Goal: Task Accomplishment & Management: Use online tool/utility

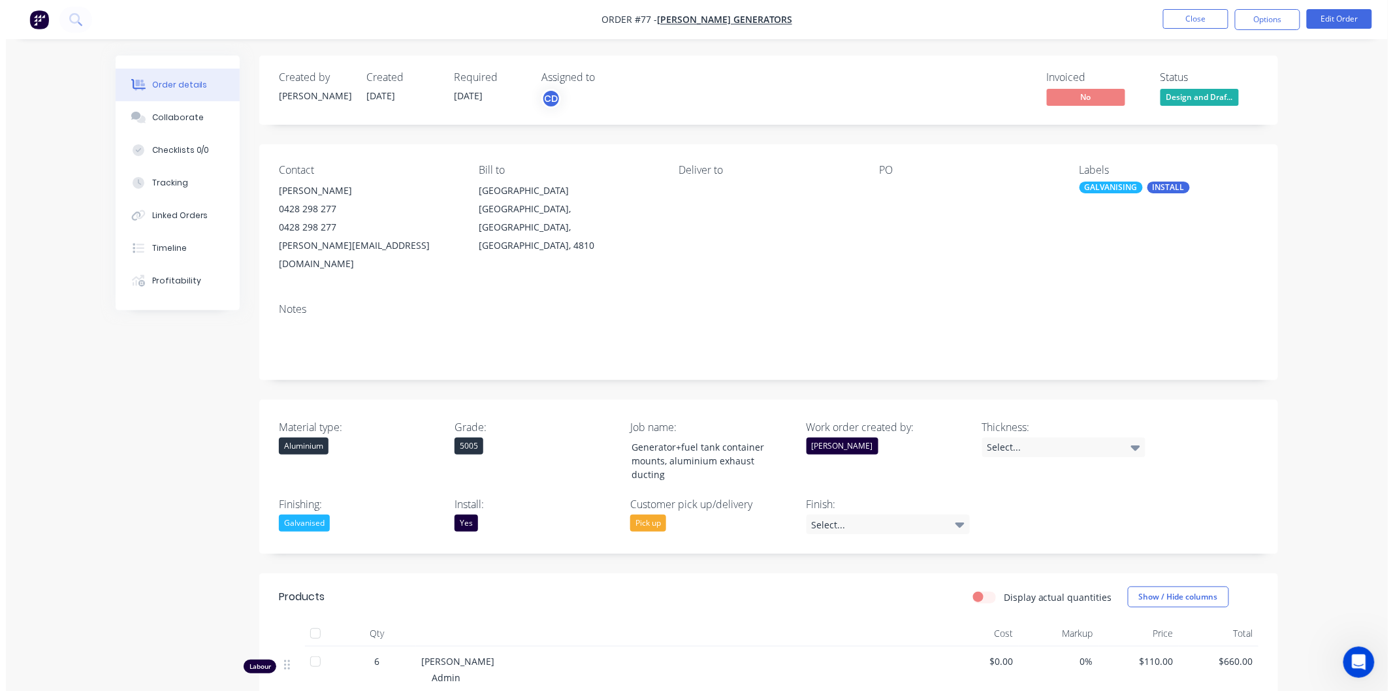
scroll to position [1, 0]
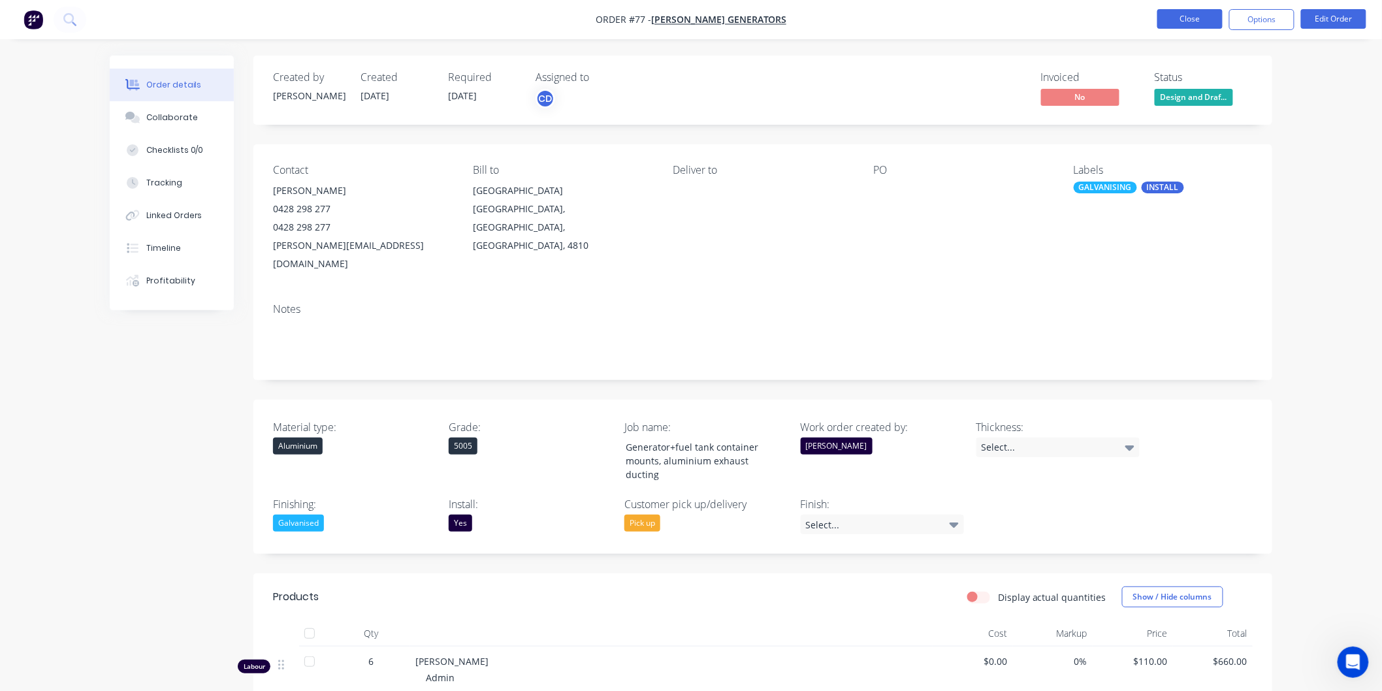
click at [1191, 22] on button "Close" at bounding box center [1189, 19] width 65 height 20
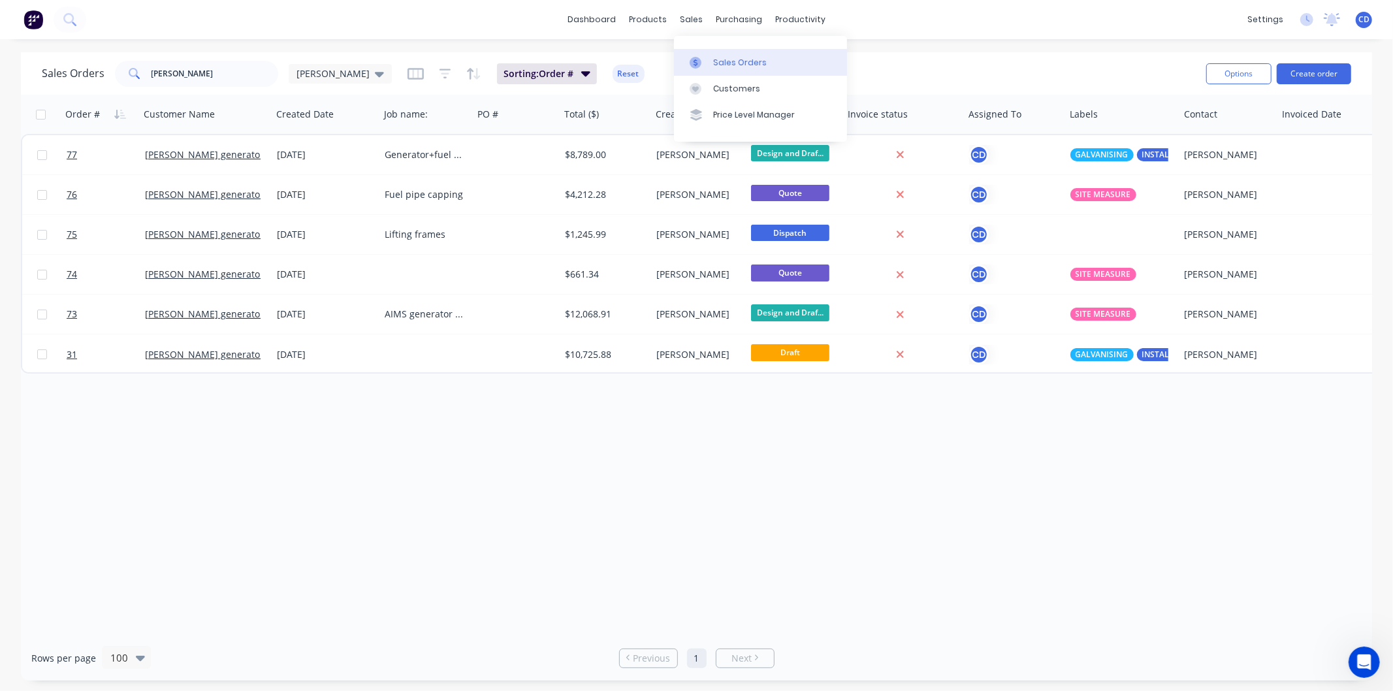
click at [734, 64] on div "Sales Orders" at bounding box center [740, 63] width 54 height 12
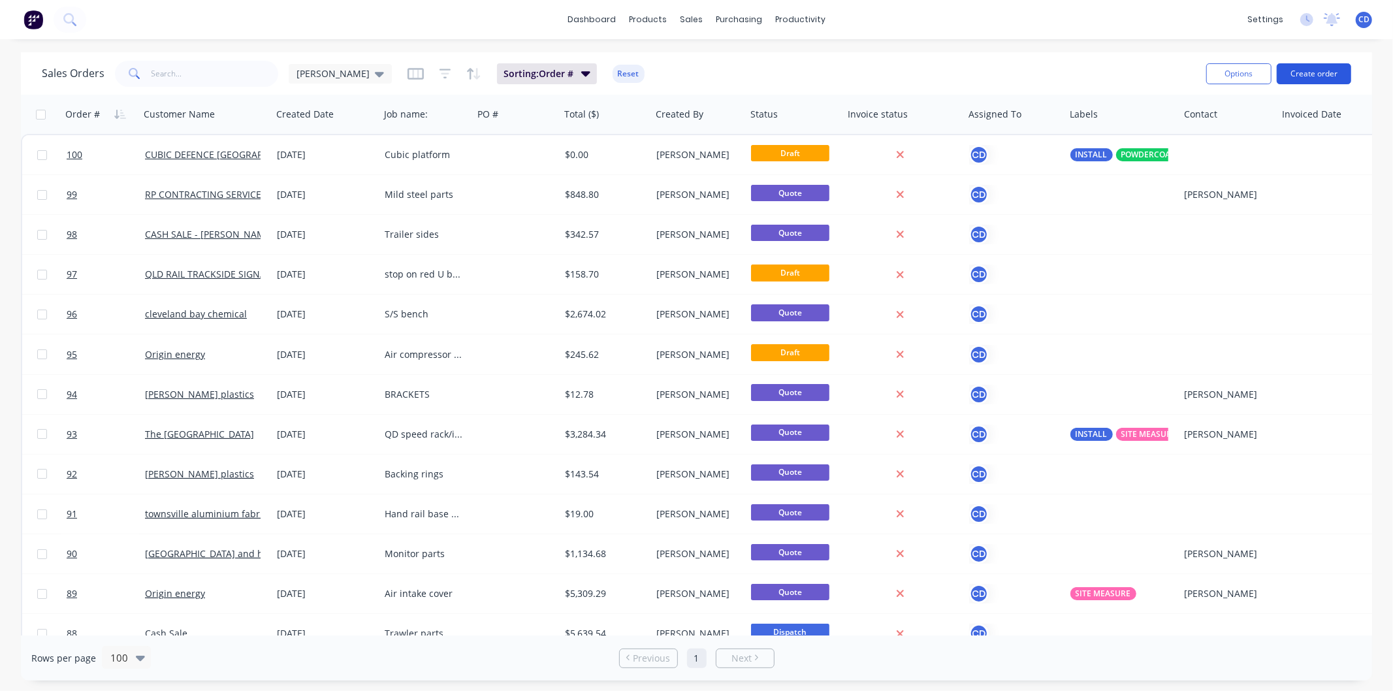
click at [1302, 80] on button "Create order" at bounding box center [1314, 73] width 74 height 21
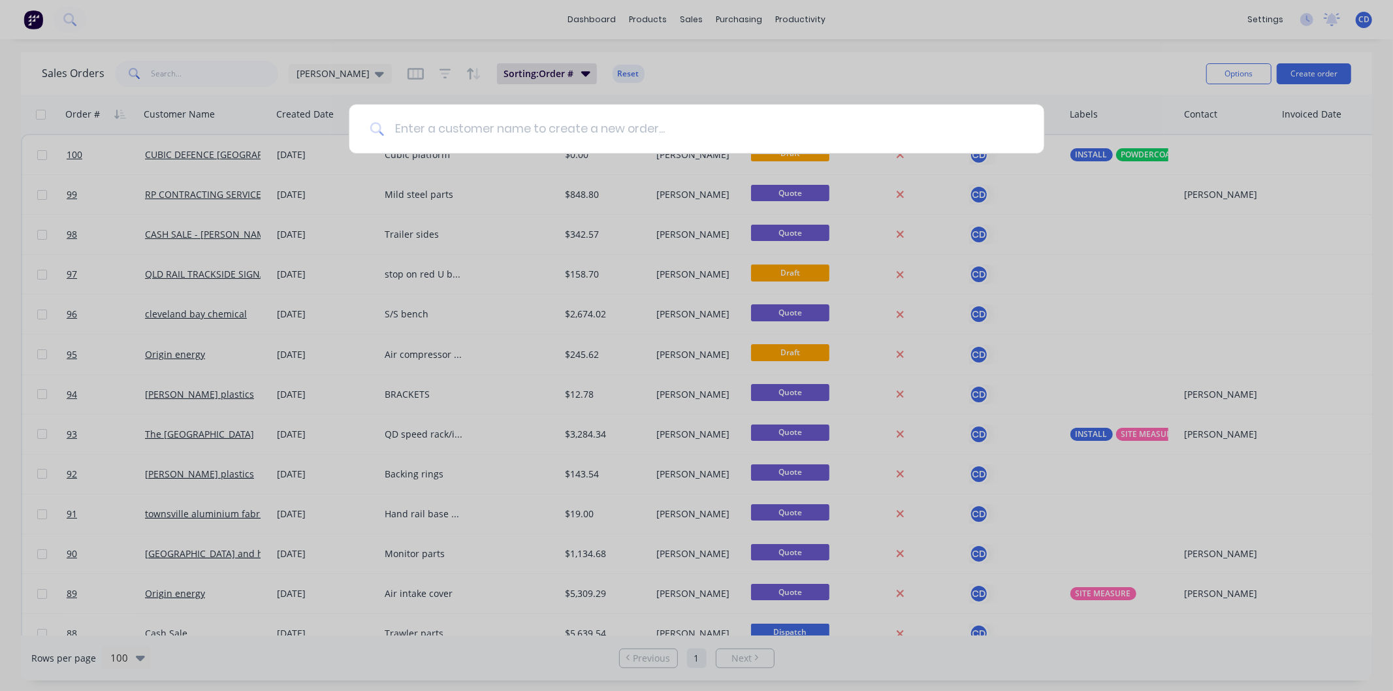
click at [657, 125] on input at bounding box center [703, 129] width 639 height 49
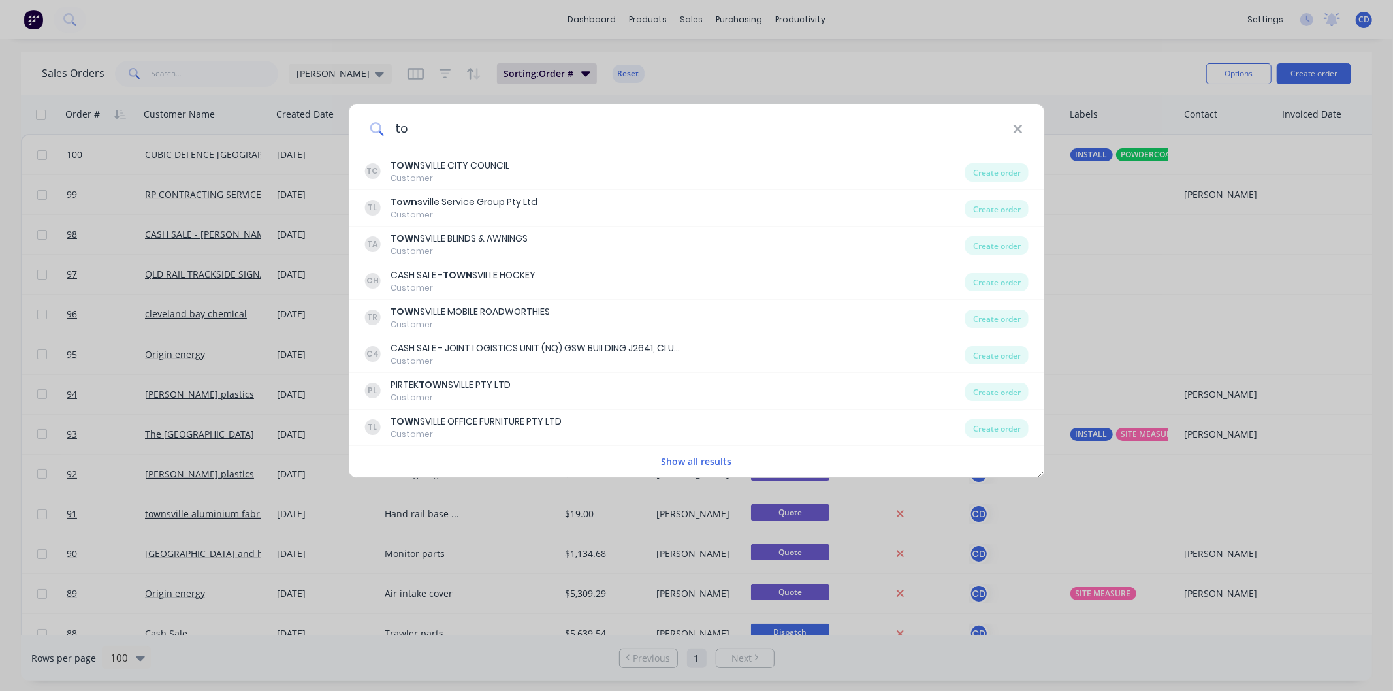
type input "t"
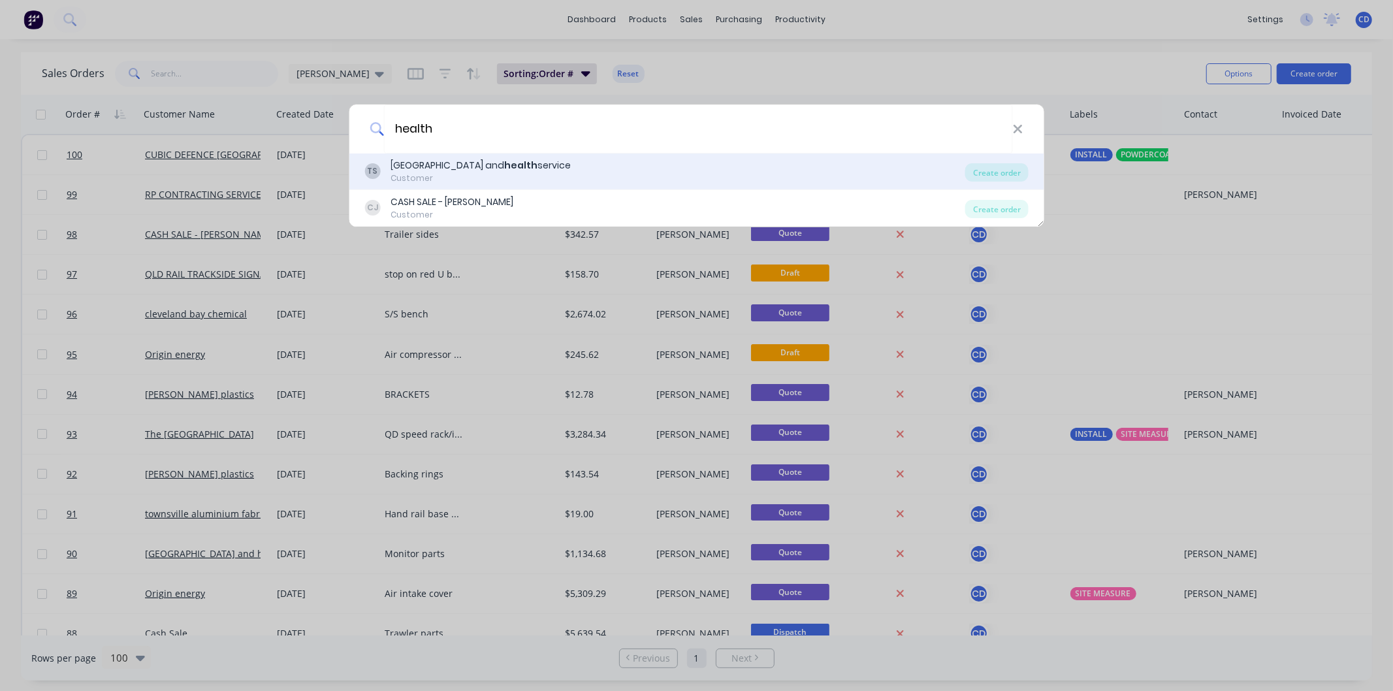
type input "health"
click at [543, 174] on div "Customer" at bounding box center [481, 178] width 180 height 12
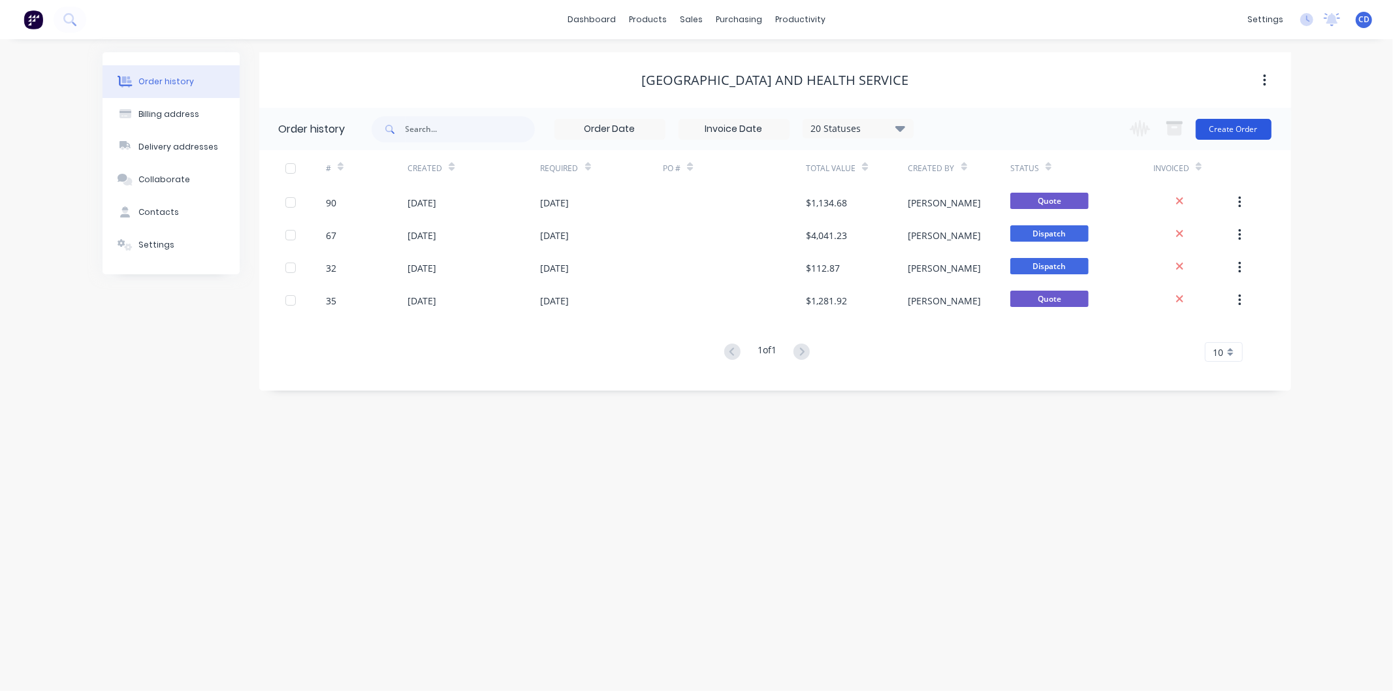
click at [1200, 131] on button "Create Order" at bounding box center [1234, 129] width 76 height 21
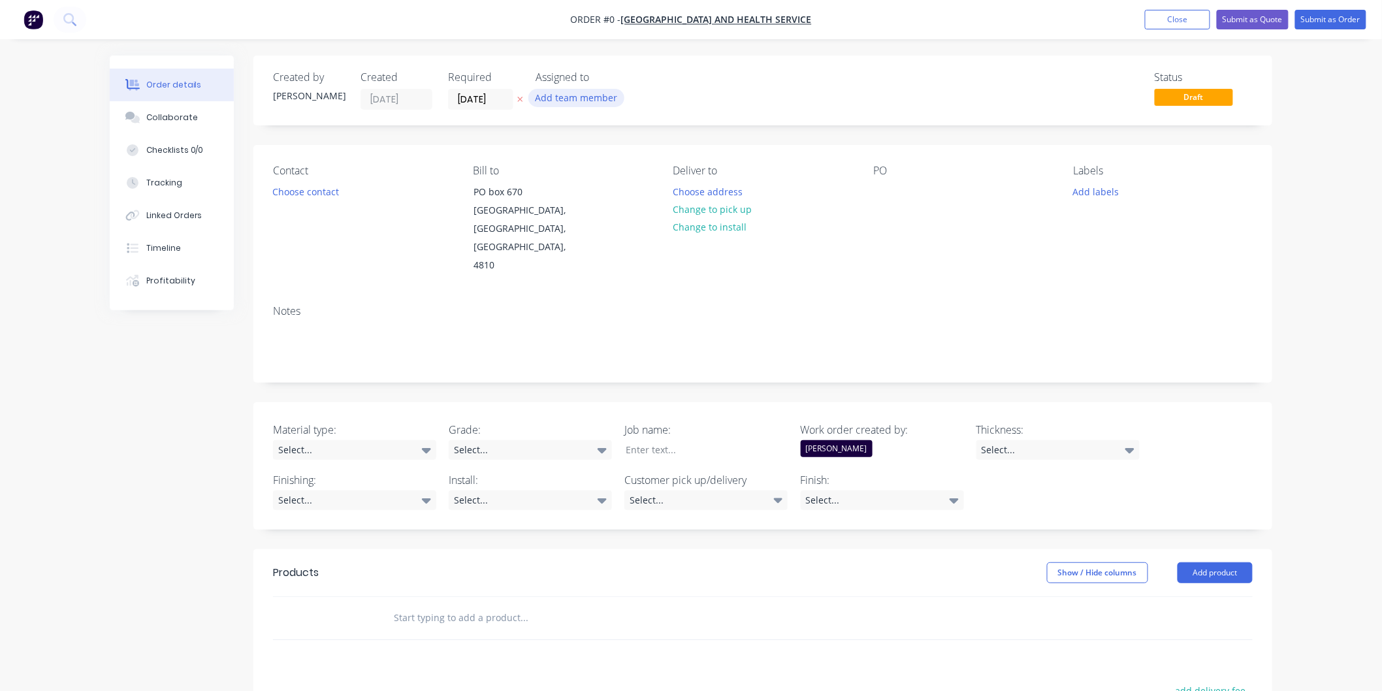
click at [542, 95] on button "Add team member" at bounding box center [576, 98] width 96 height 18
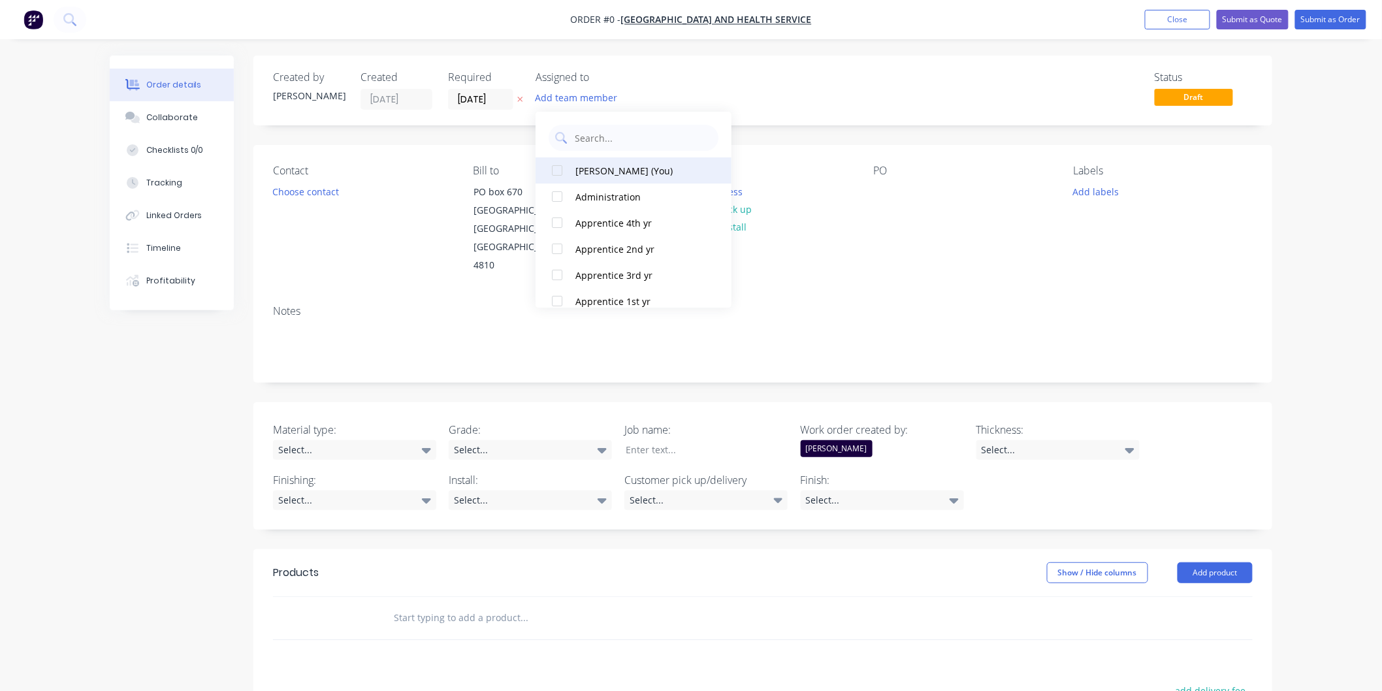
click at [609, 173] on div "Chris Deguara (You)" at bounding box center [640, 171] width 131 height 14
click at [826, 281] on div "Order details Collaborate Checklists 0/0 Tracking Linked Orders Timeline Profit…" at bounding box center [691, 515] width 1189 height 918
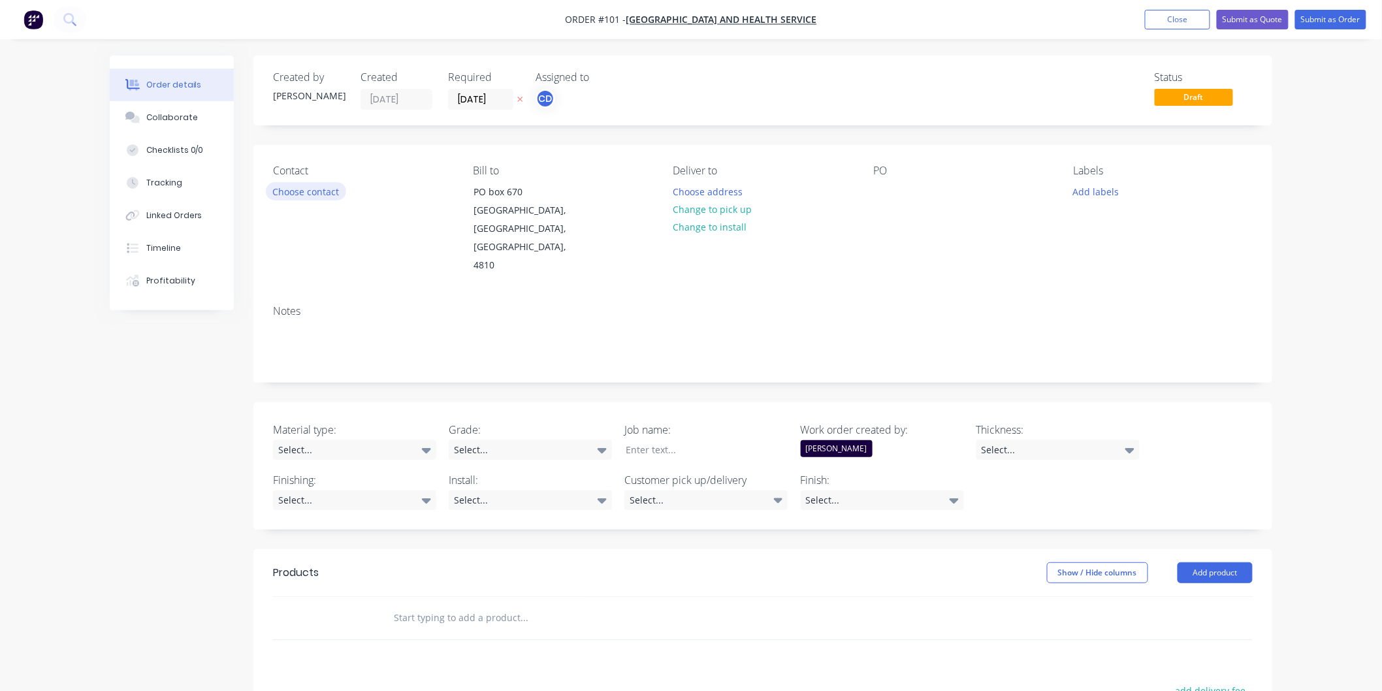
click at [315, 187] on button "Choose contact" at bounding box center [306, 191] width 80 height 18
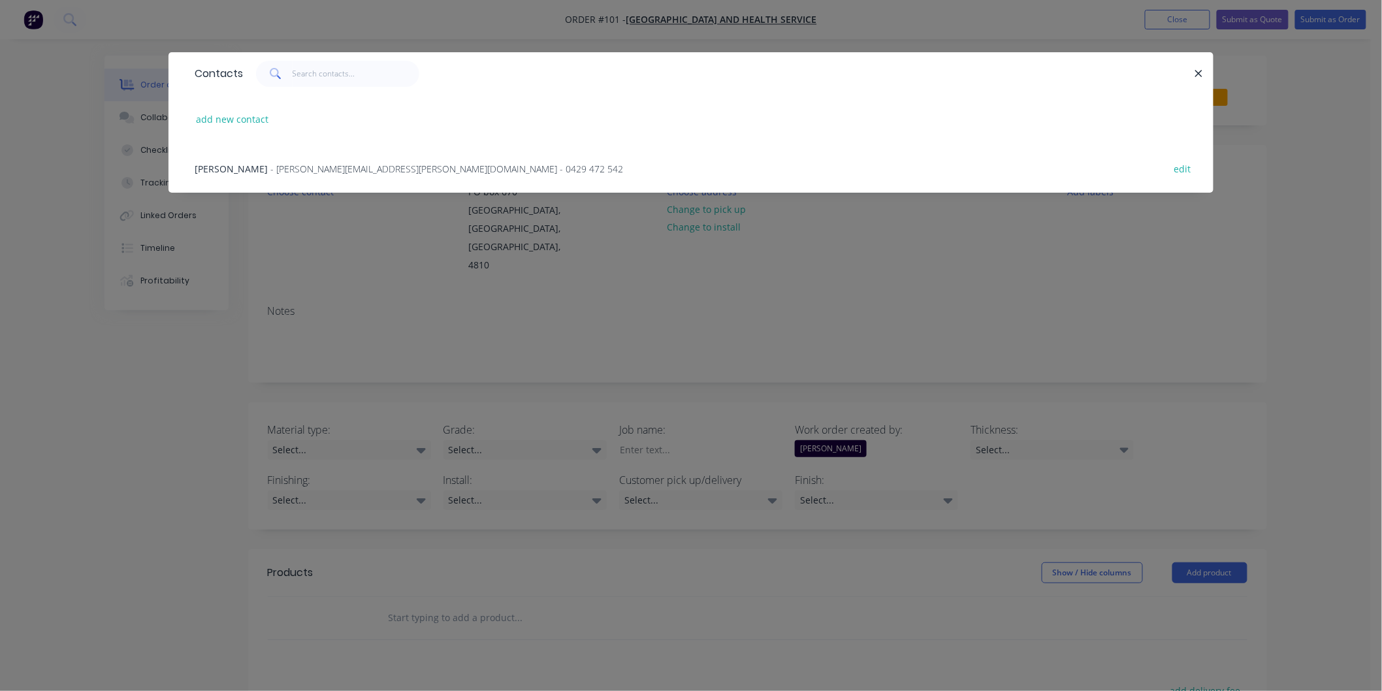
click at [317, 172] on span "- allan.reilly@health.qld.gov.au - 0429 472 542" at bounding box center [446, 169] width 353 height 12
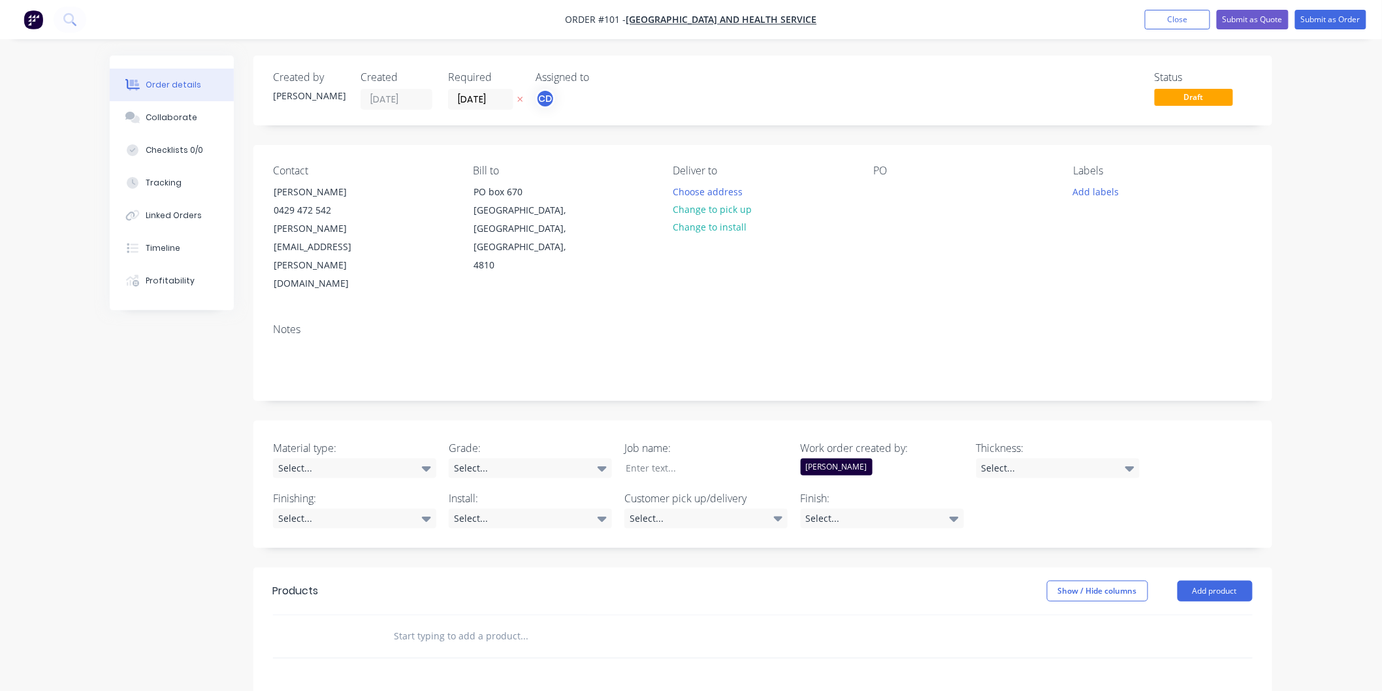
click at [845, 323] on div "Notes" at bounding box center [763, 329] width 980 height 12
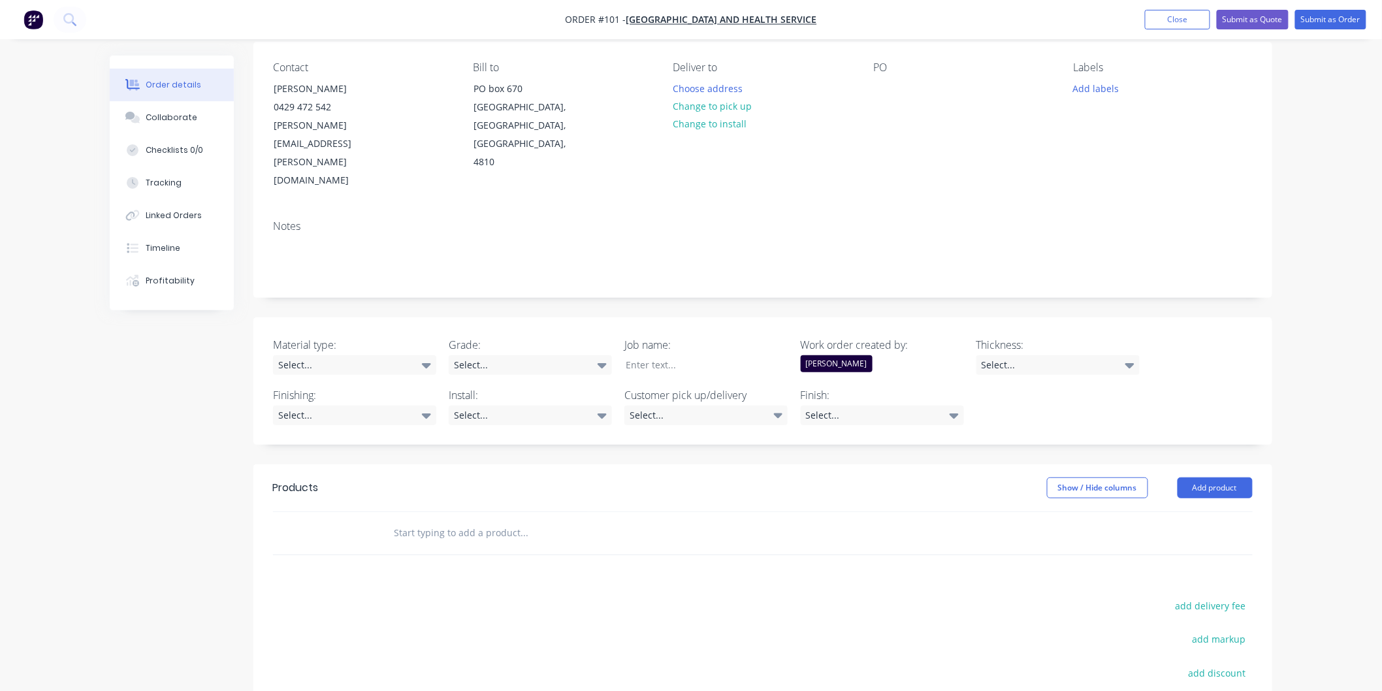
scroll to position [145, 0]
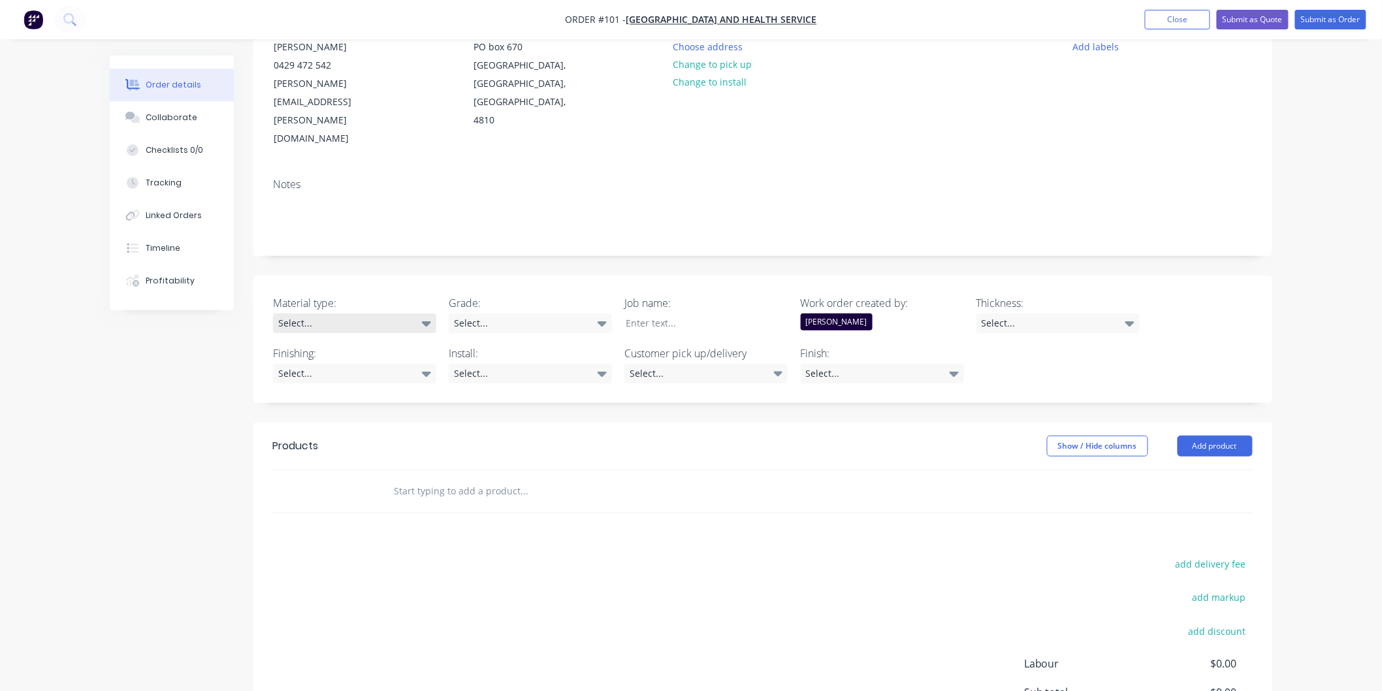
click at [432, 314] on div "Select..." at bounding box center [354, 324] width 163 height 20
click at [366, 374] on button "Mild steel" at bounding box center [371, 374] width 196 height 26
click at [569, 314] on div "Select..." at bounding box center [530, 324] width 163 height 20
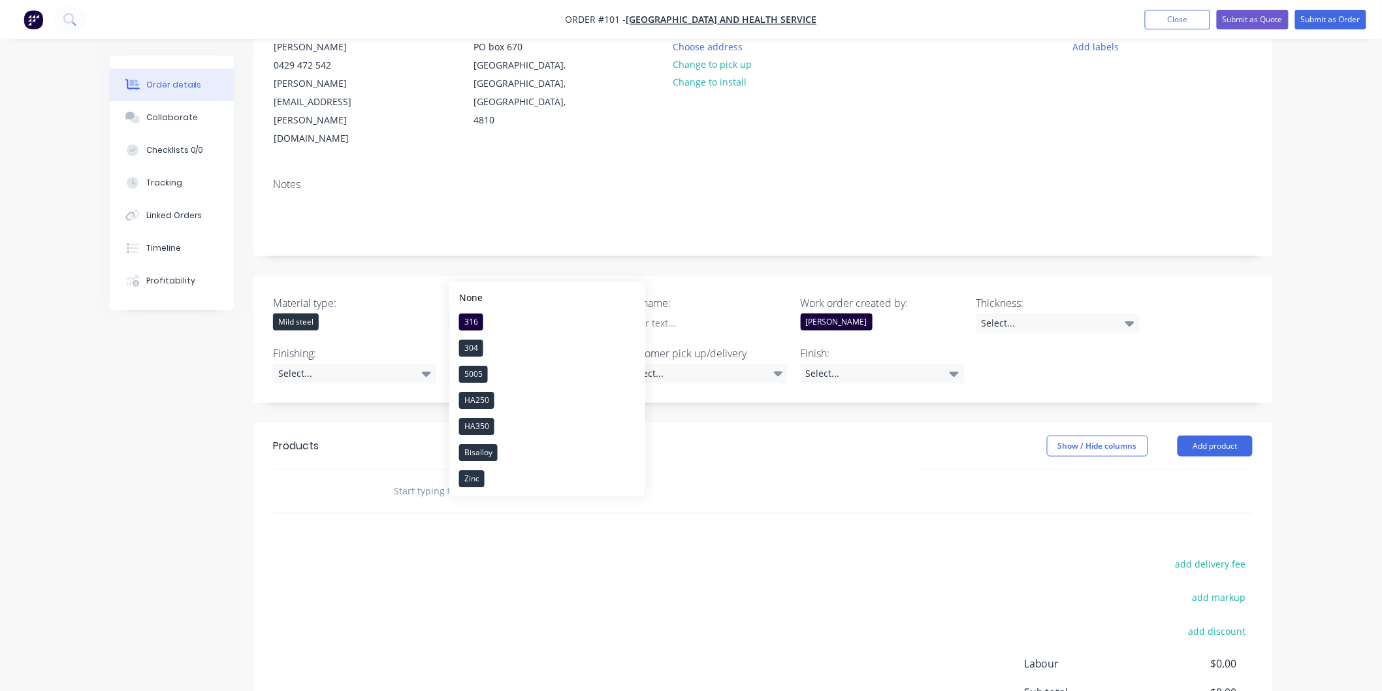
click at [569, 314] on div "Select..." at bounding box center [530, 324] width 163 height 20
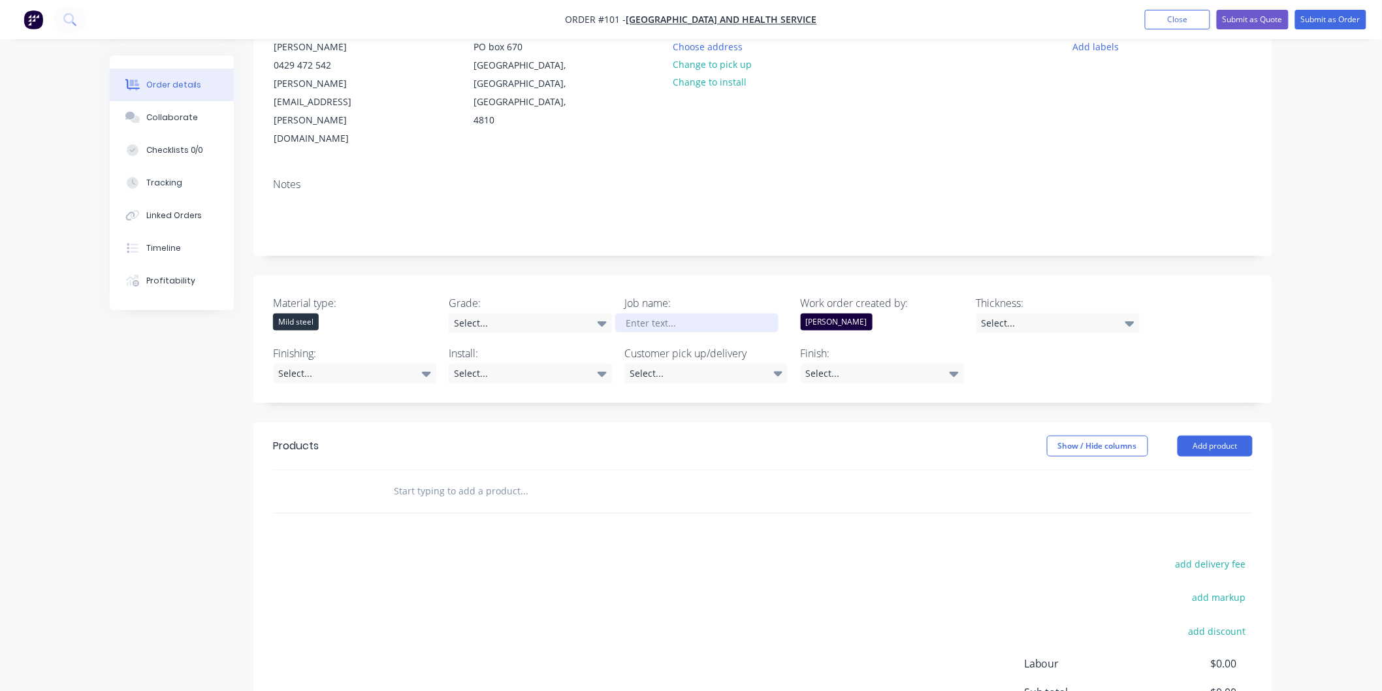
click at [666, 314] on div at bounding box center [696, 323] width 163 height 19
click at [425, 372] on icon at bounding box center [426, 374] width 9 height 5
click at [312, 399] on div "Painted" at bounding box center [323, 401] width 38 height 17
click at [542, 423] on header "Products Show / Hide columns Add product" at bounding box center [762, 446] width 1019 height 47
click at [607, 364] on div "Select..." at bounding box center [530, 374] width 163 height 20
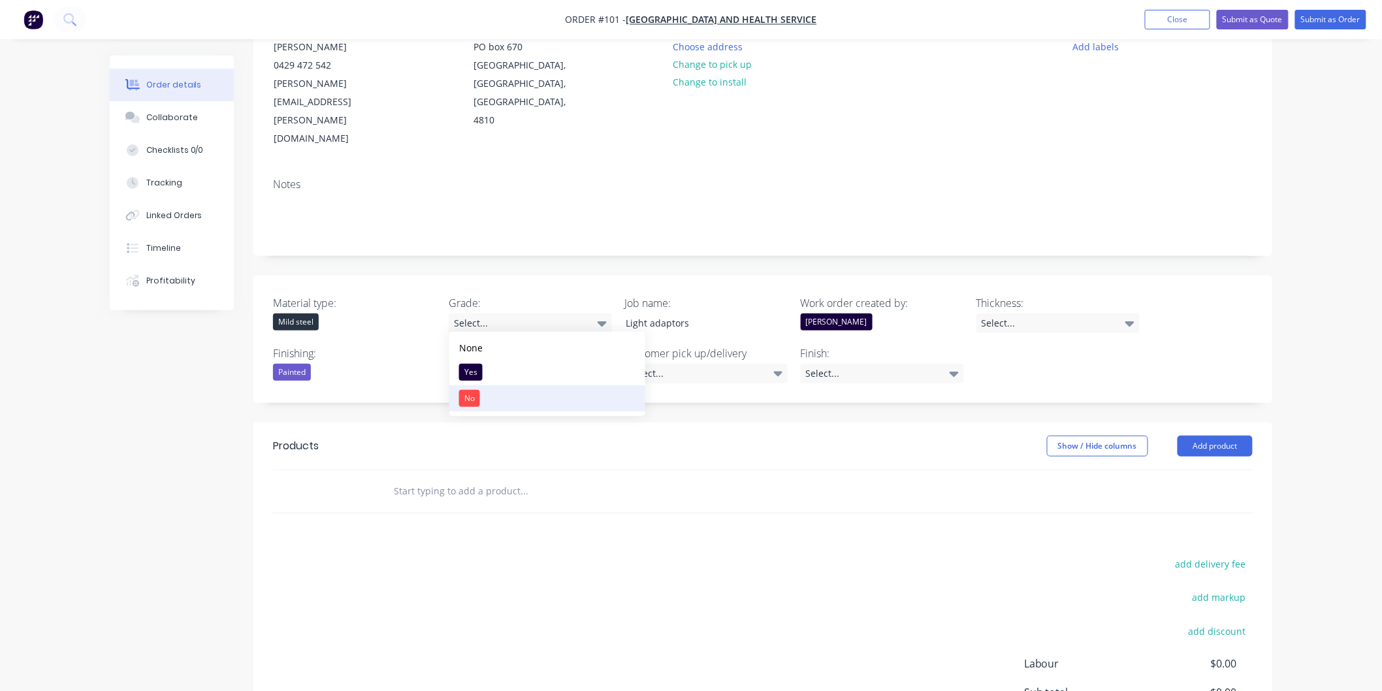
click at [519, 398] on button "No" at bounding box center [547, 398] width 196 height 26
click at [718, 364] on div "Select..." at bounding box center [705, 374] width 163 height 20
click at [692, 350] on button "Pick up" at bounding box center [723, 349] width 196 height 26
click at [901, 364] on div "Select..." at bounding box center [882, 374] width 163 height 20
click at [1074, 312] on div "Material type: Mild steel Grade: Select... Job name: Light adaptors Work order …" at bounding box center [762, 339] width 1019 height 127
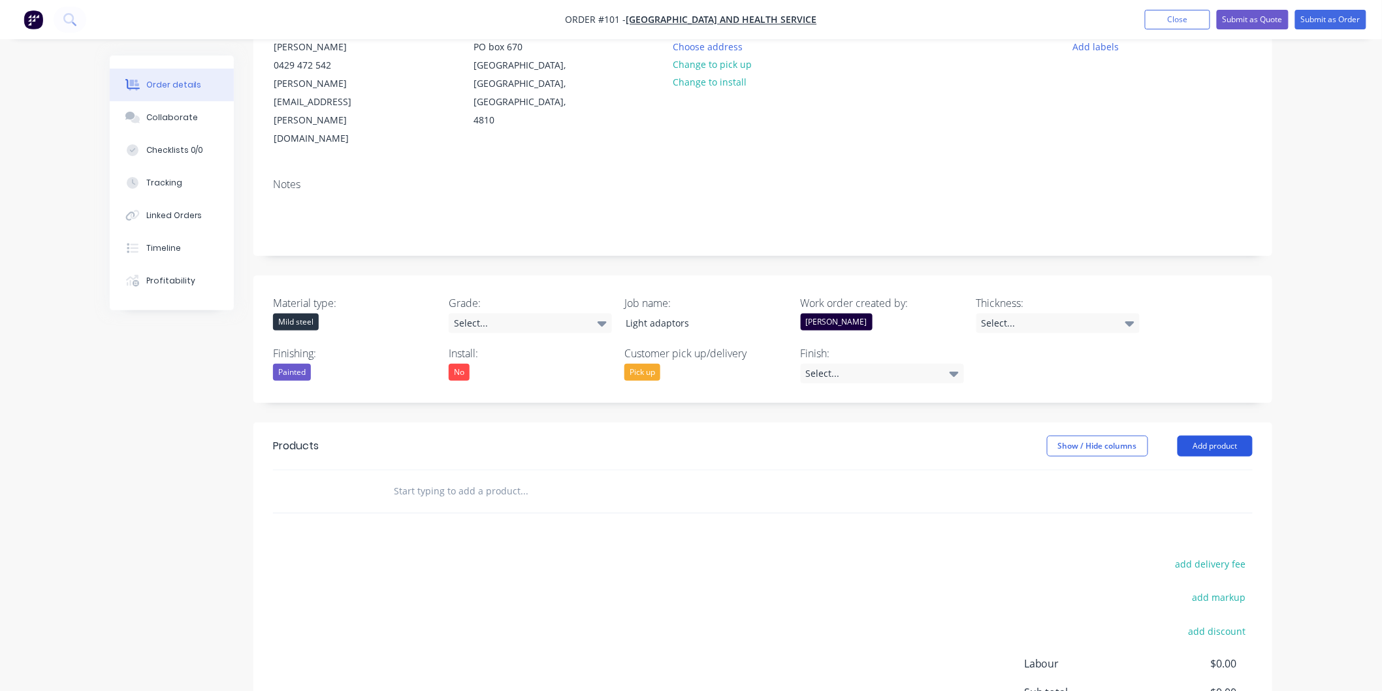
click at [1225, 436] on button "Add product" at bounding box center [1215, 446] width 75 height 21
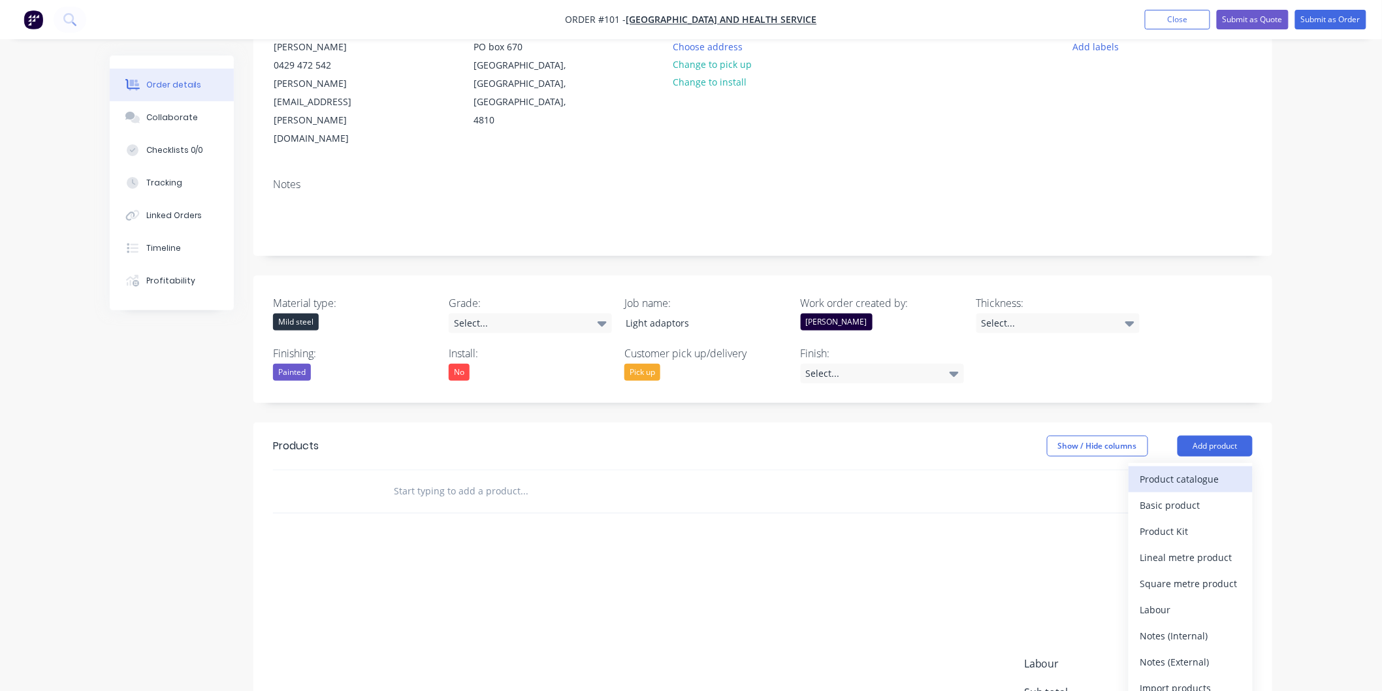
click at [1193, 470] on div "Product catalogue" at bounding box center [1190, 479] width 101 height 19
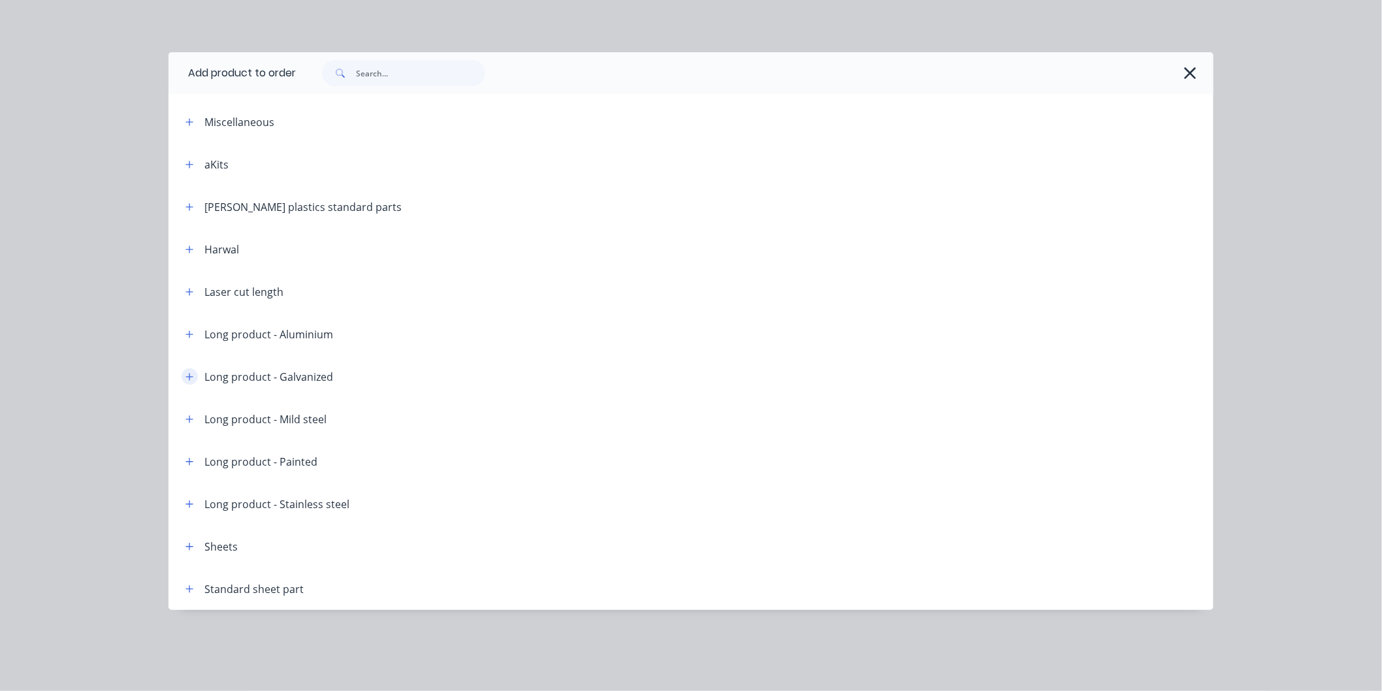
click at [192, 379] on icon "button" at bounding box center [189, 376] width 8 height 9
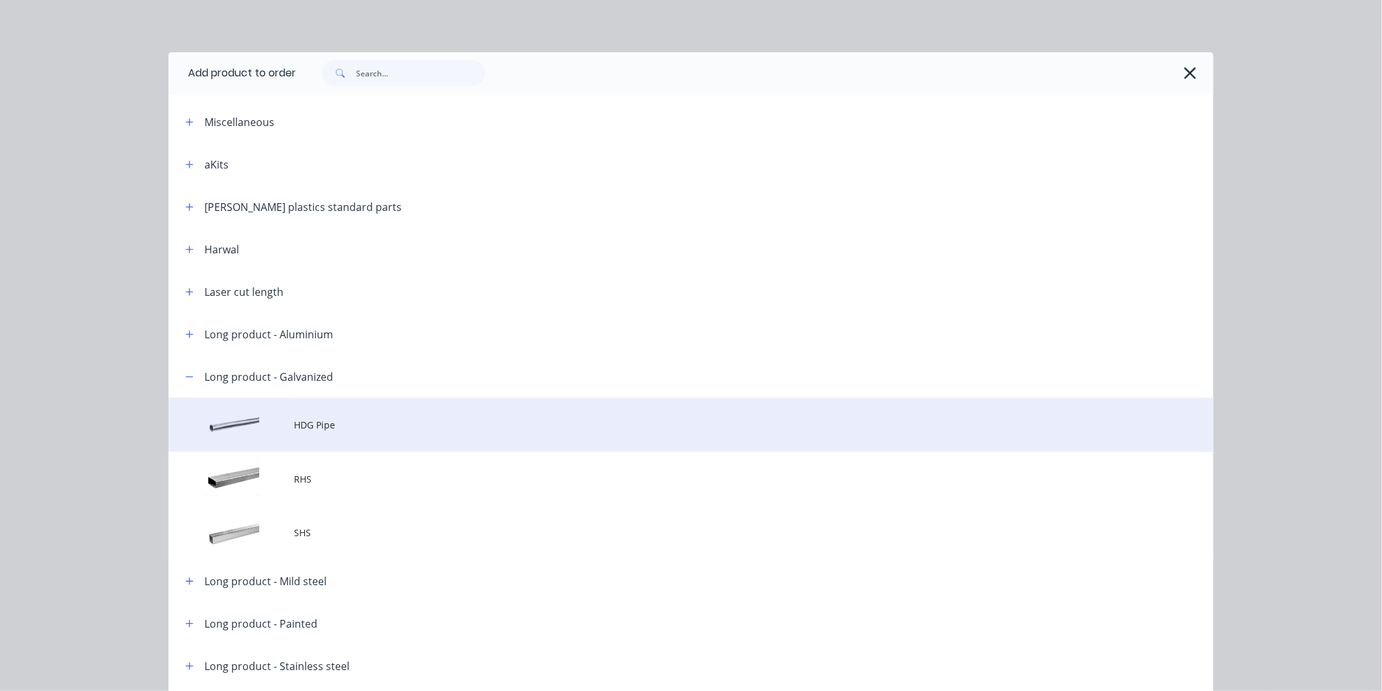
click at [296, 432] on td "HDG Pipe" at bounding box center [754, 425] width 920 height 54
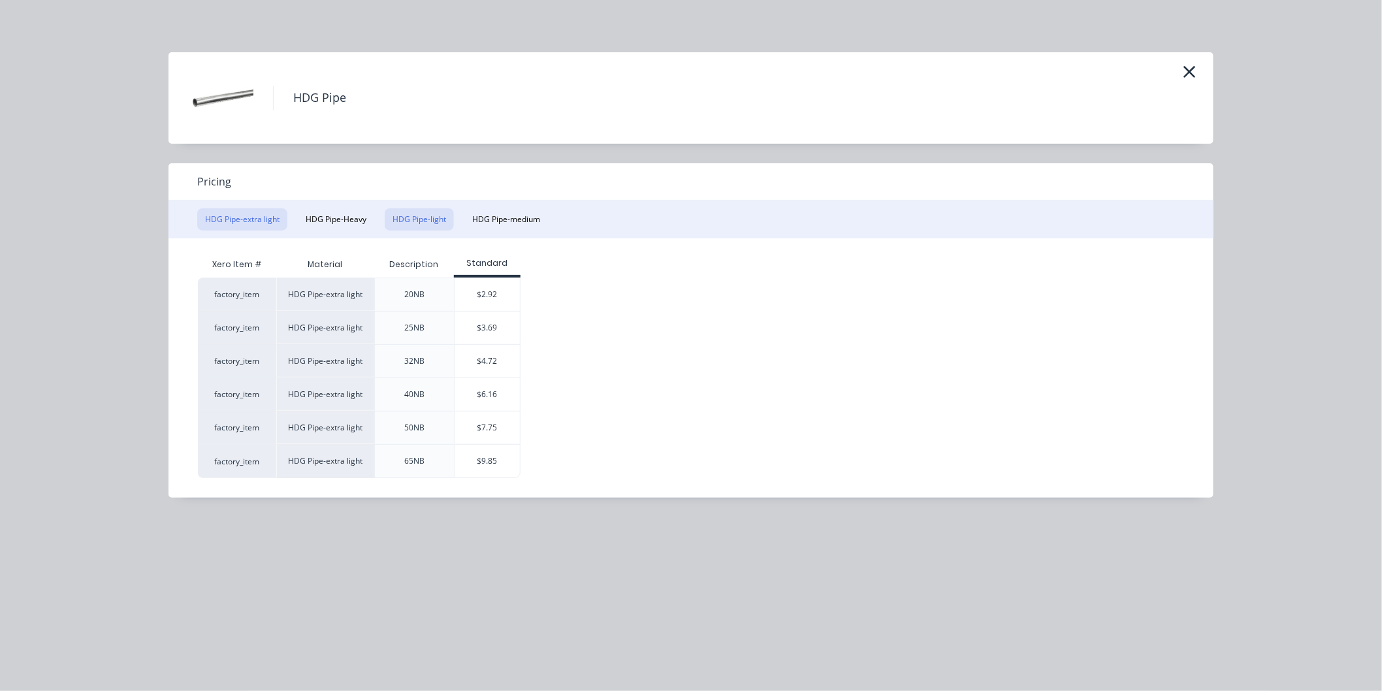
click at [401, 216] on button "HDG Pipe-light" at bounding box center [419, 219] width 69 height 22
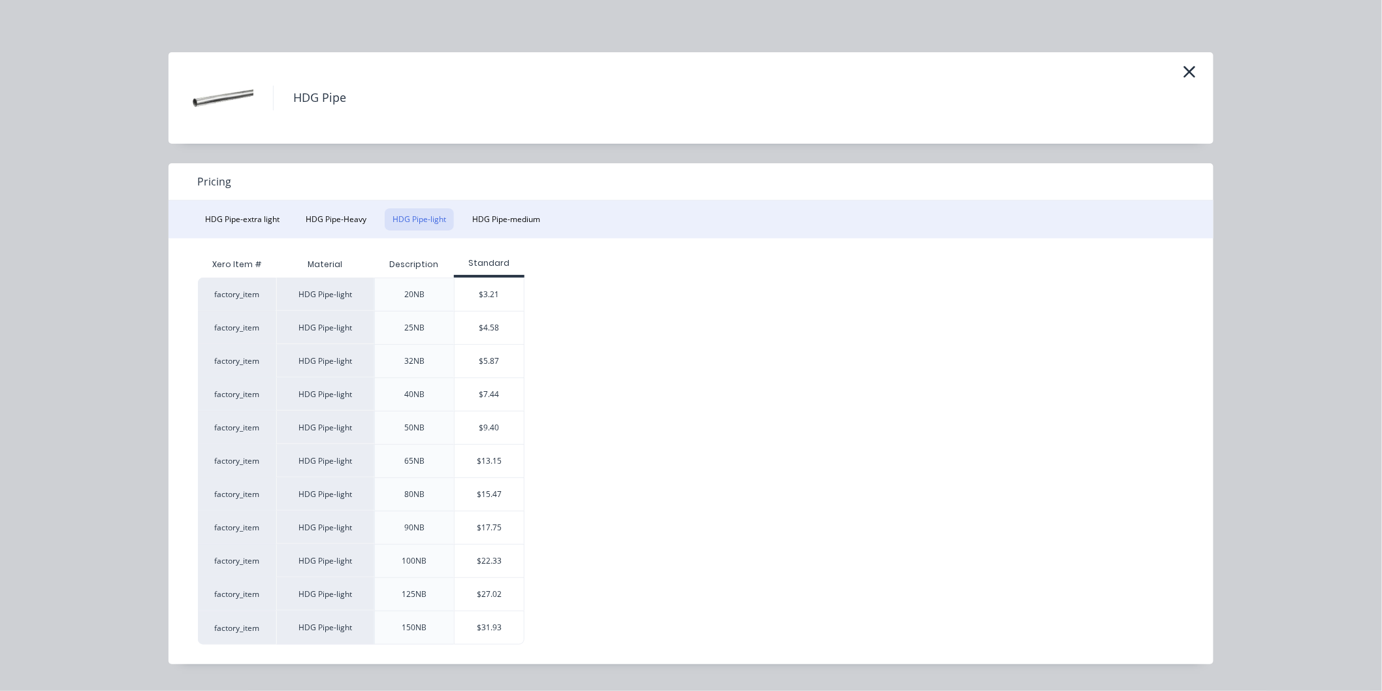
click at [617, 364] on div "factory_item HDG Pipe-light 20NB $3.21 factory_item HDG Pipe-light 25NB $4.58 f…" at bounding box center [681, 461] width 967 height 367
click at [1193, 74] on icon "button" at bounding box center [1190, 72] width 12 height 12
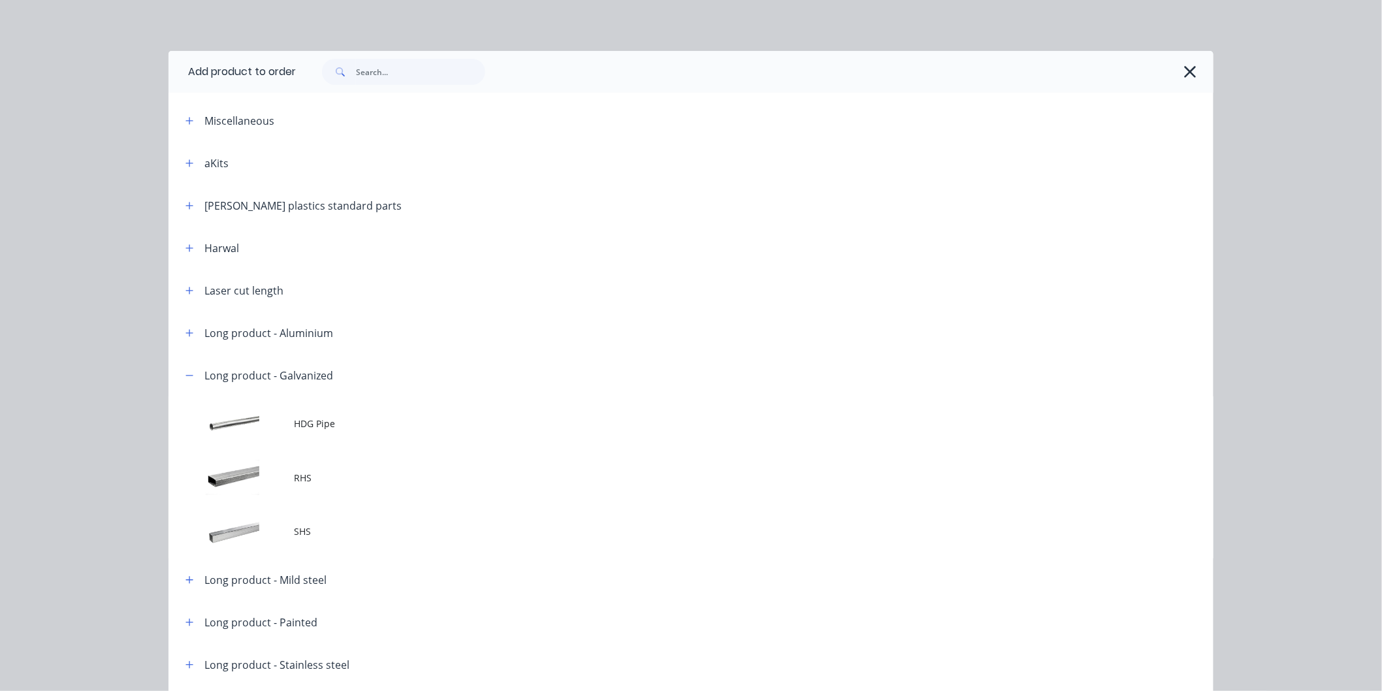
scroll to position [0, 0]
click at [191, 381] on button "button" at bounding box center [190, 376] width 16 height 16
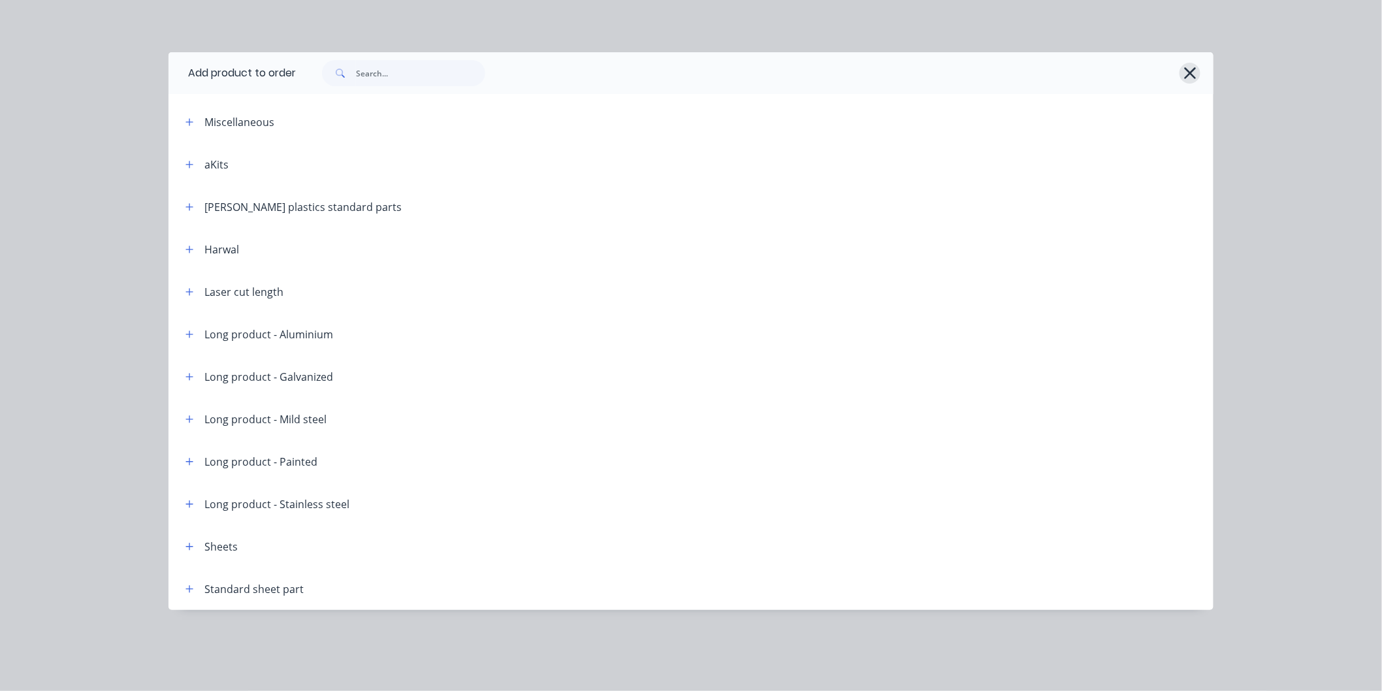
click at [1191, 63] on button "button" at bounding box center [1190, 73] width 21 height 21
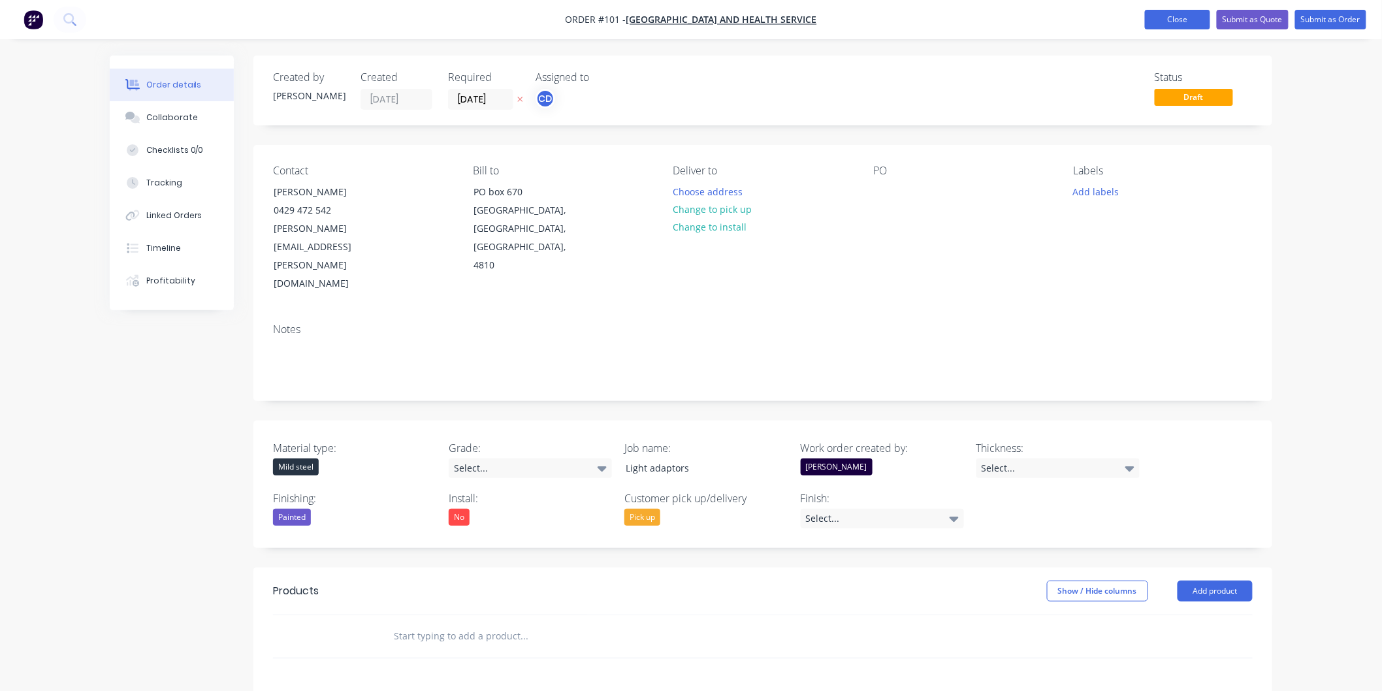
click at [1178, 22] on button "Close" at bounding box center [1177, 20] width 65 height 20
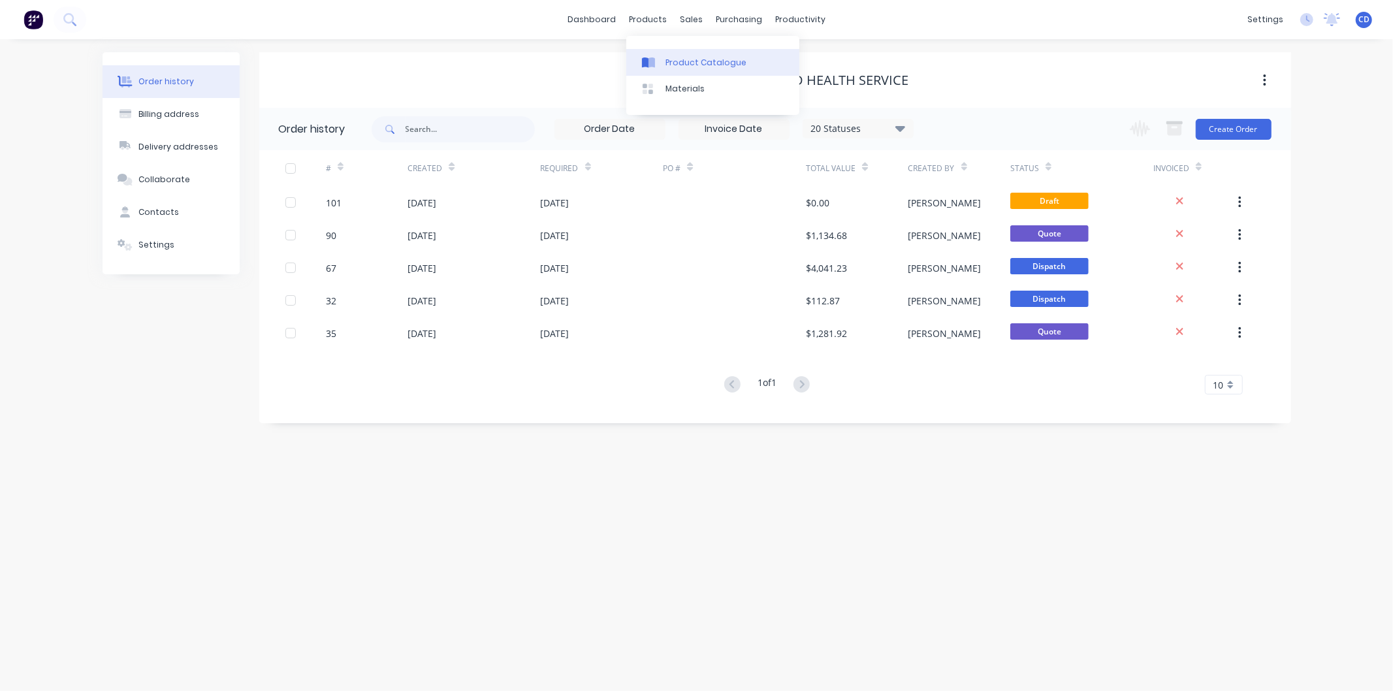
click at [686, 70] on link "Product Catalogue" at bounding box center [712, 62] width 173 height 26
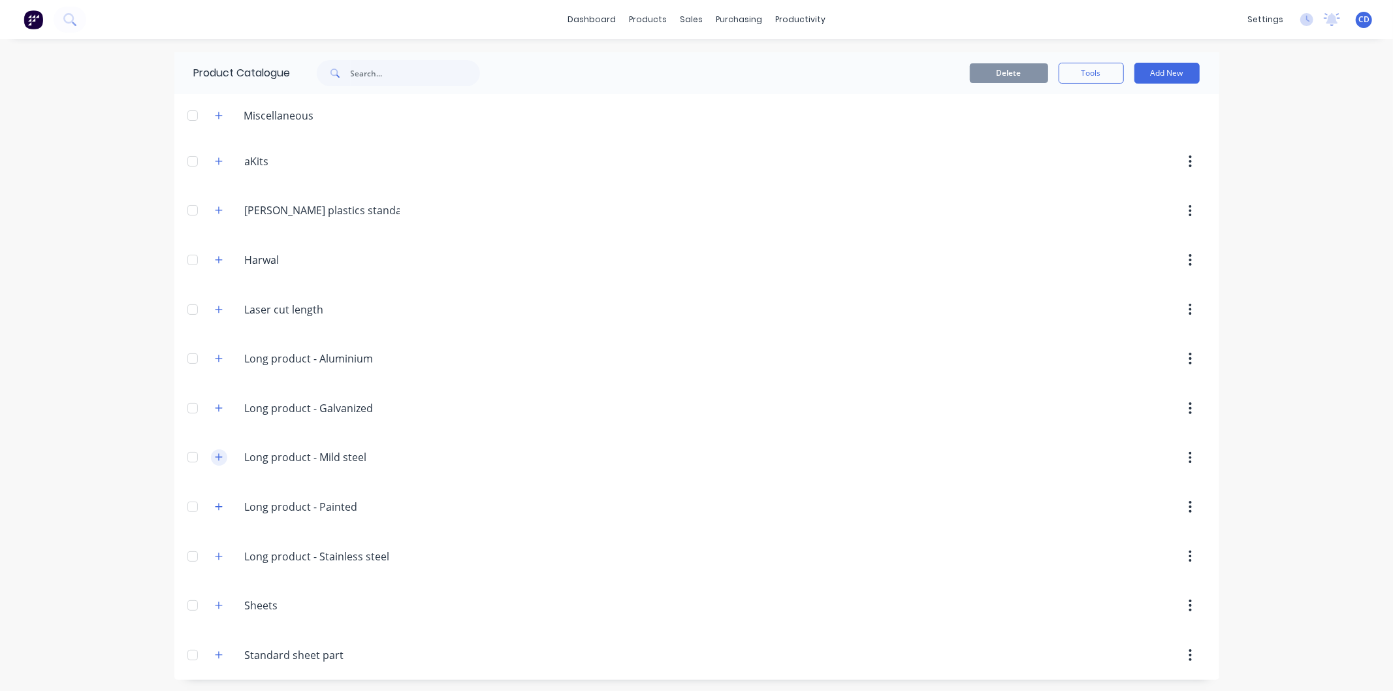
scroll to position [3, 0]
click at [216, 403] on icon "button" at bounding box center [219, 406] width 8 height 9
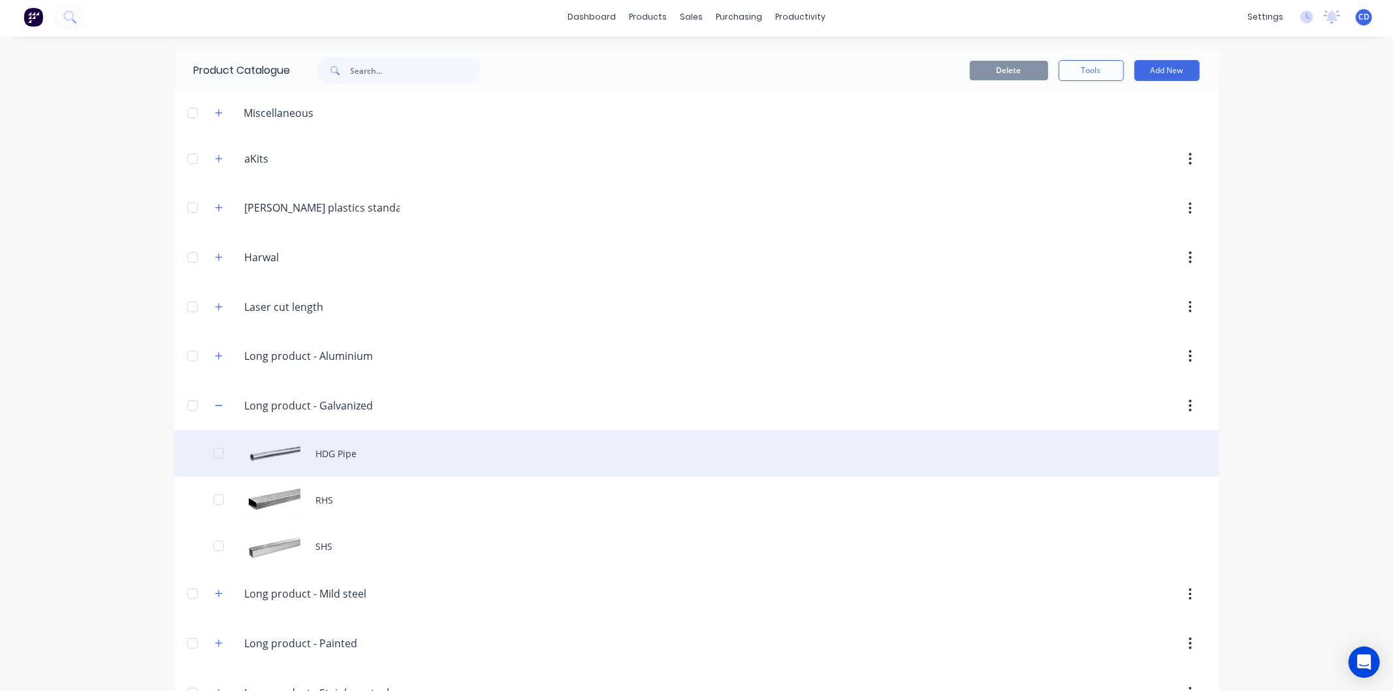
click at [315, 451] on div "HDG Pipe" at bounding box center [696, 453] width 1045 height 46
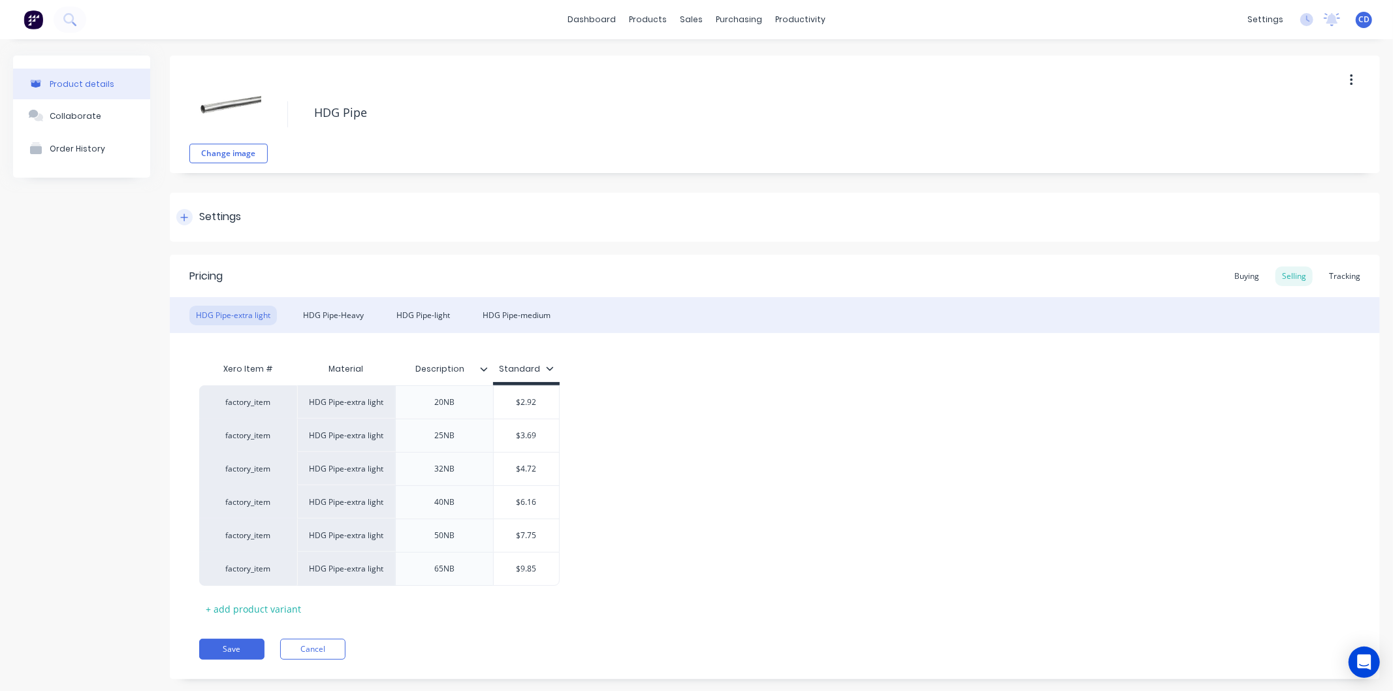
click at [185, 216] on icon at bounding box center [184, 217] width 8 height 9
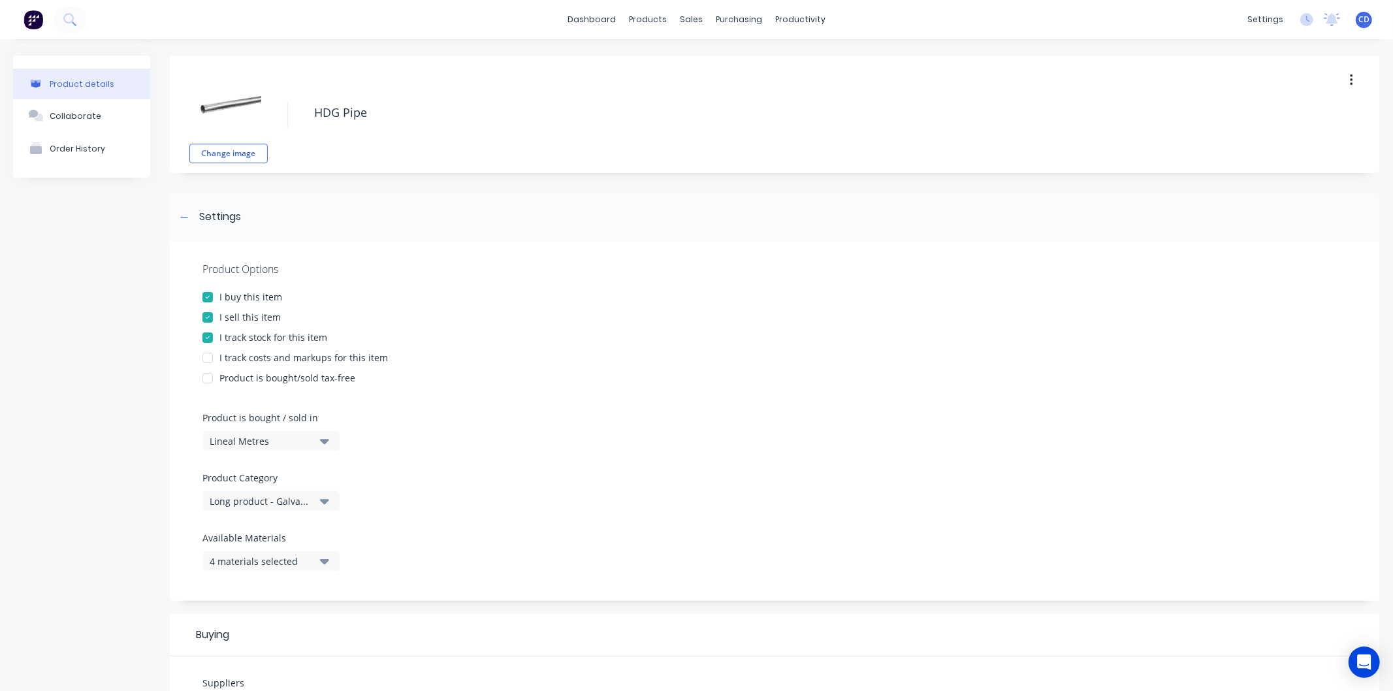
click at [209, 353] on div at bounding box center [208, 358] width 26 height 26
type textarea "x"
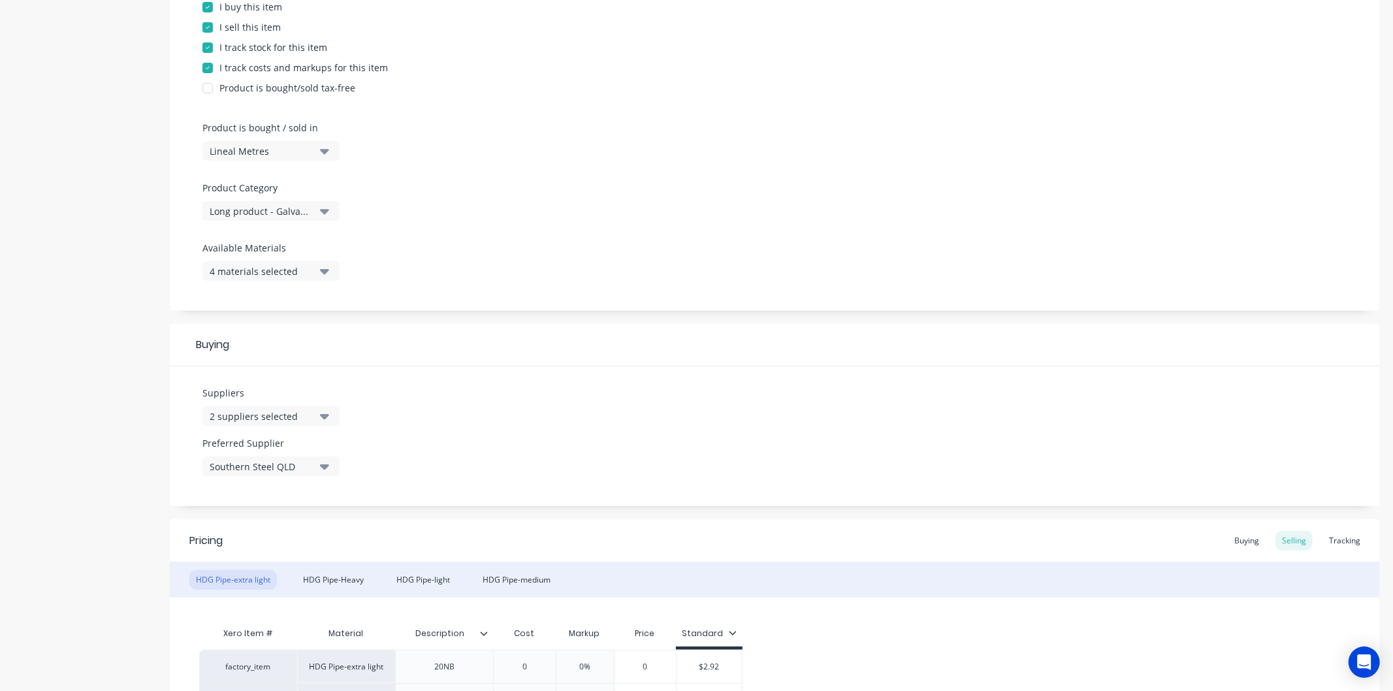
scroll to position [578, 0]
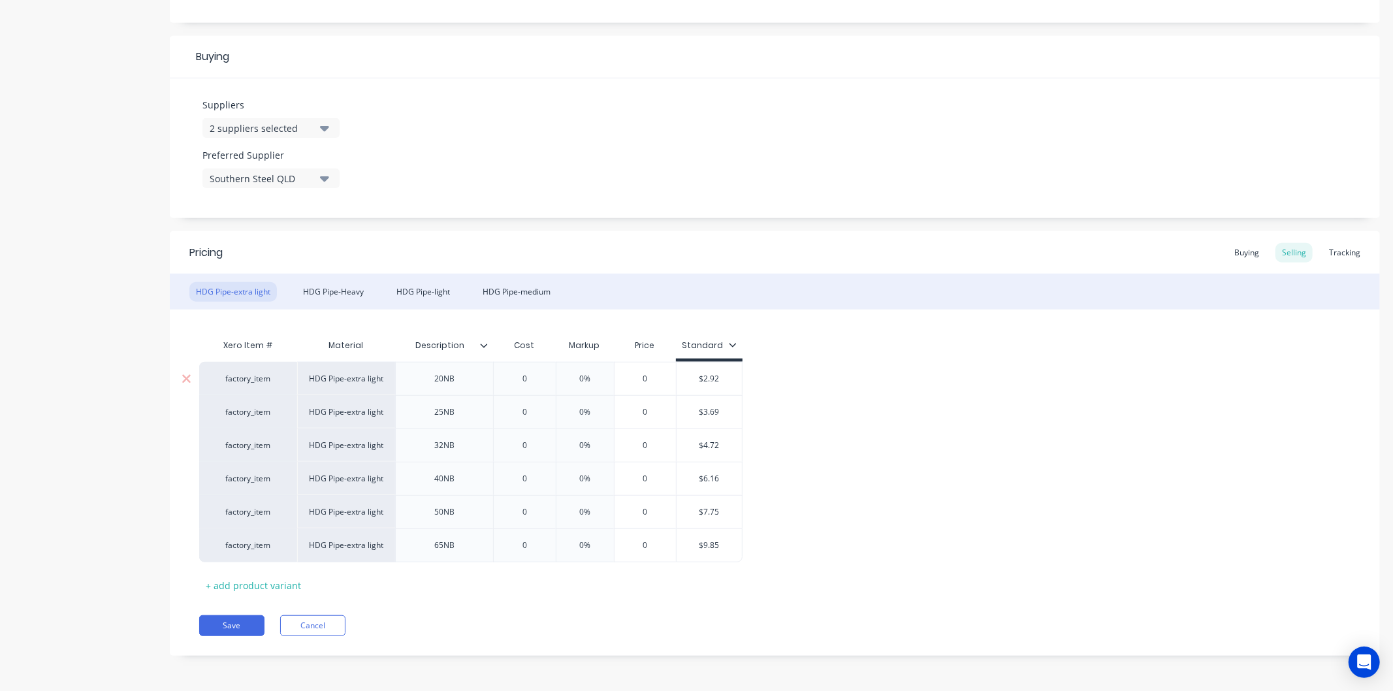
type input "0"
click at [534, 377] on input "0" at bounding box center [524, 379] width 65 height 12
type textarea "x"
type input "2."
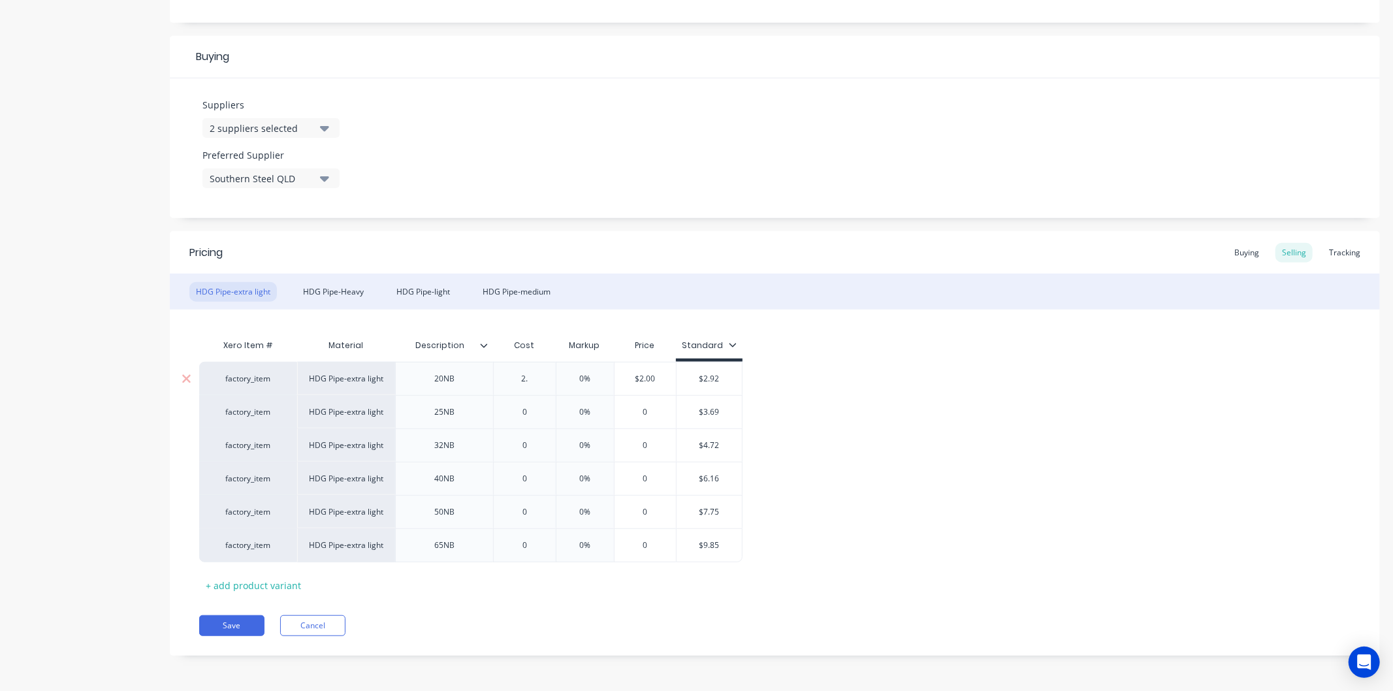
type textarea "x"
type input "2.9"
type textarea "x"
type input "2.92"
type input "0%"
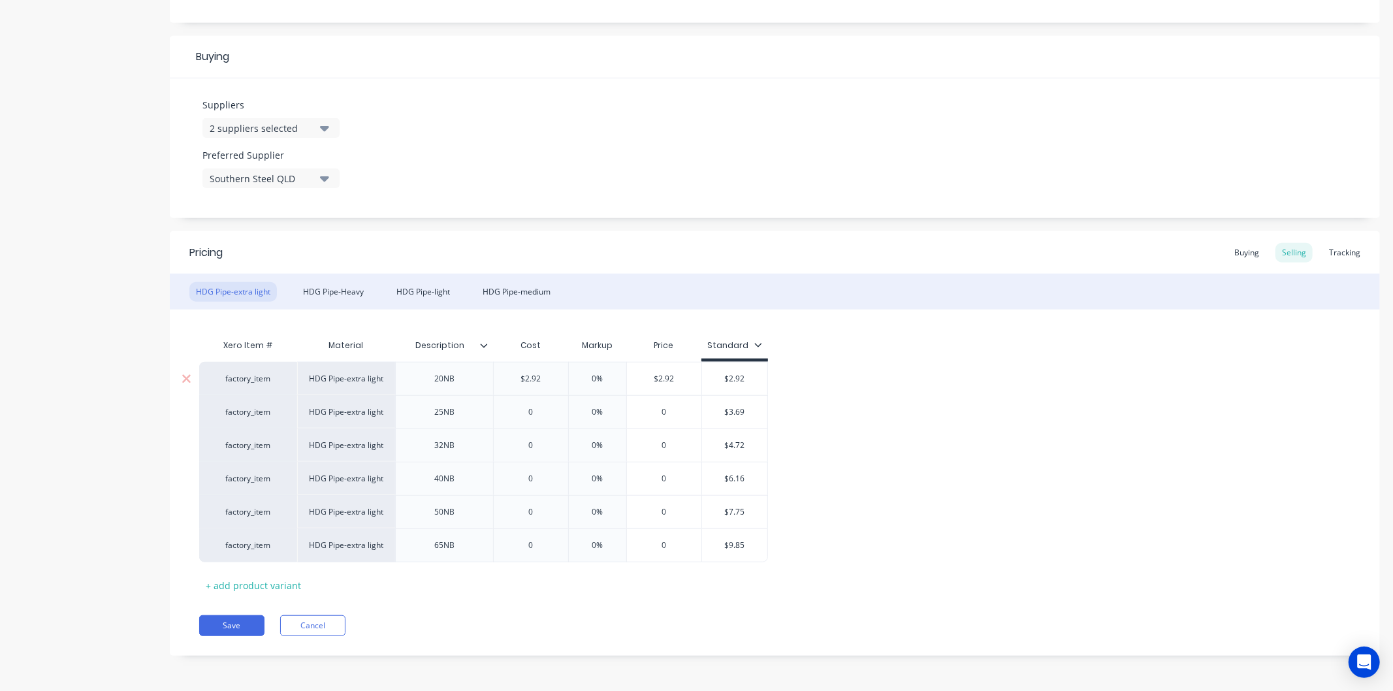
click at [612, 376] on input "0%" at bounding box center [597, 379] width 65 height 12
type textarea "x"
type input "30"
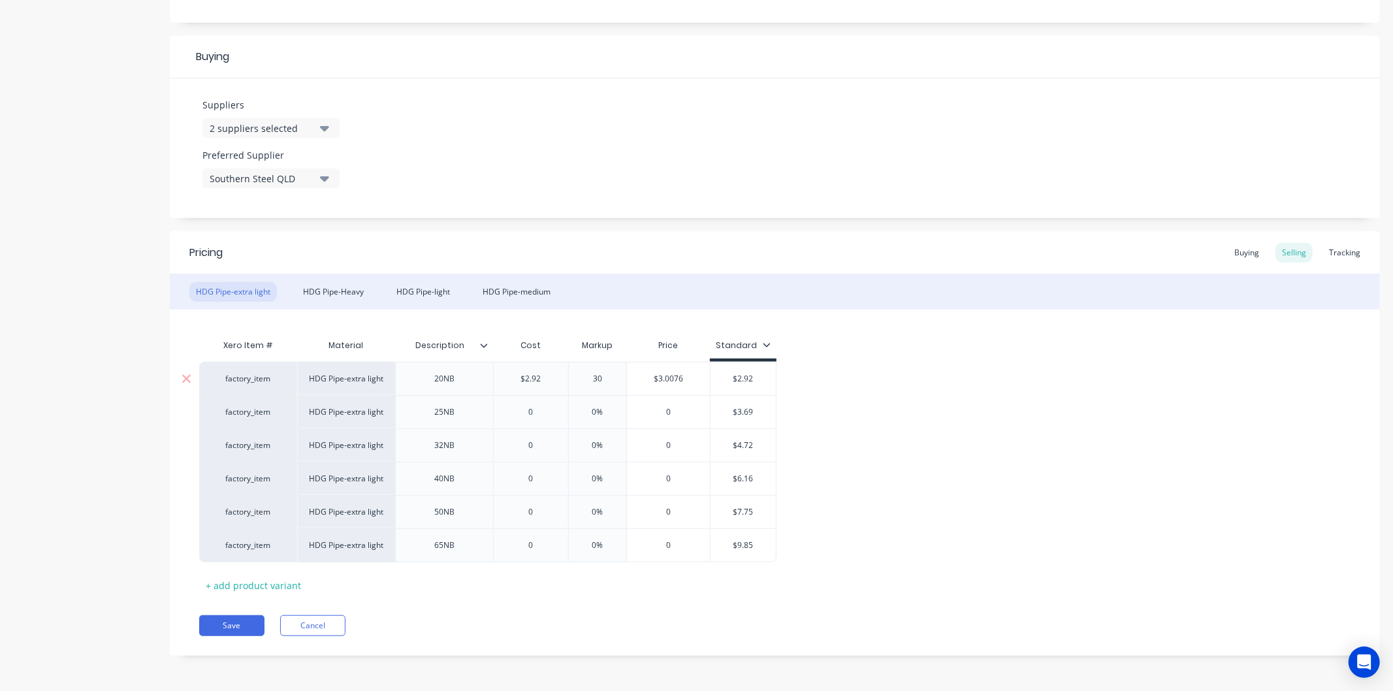
type textarea "x"
type input "30"
type input "0"
click at [543, 411] on input "0" at bounding box center [531, 412] width 74 height 12
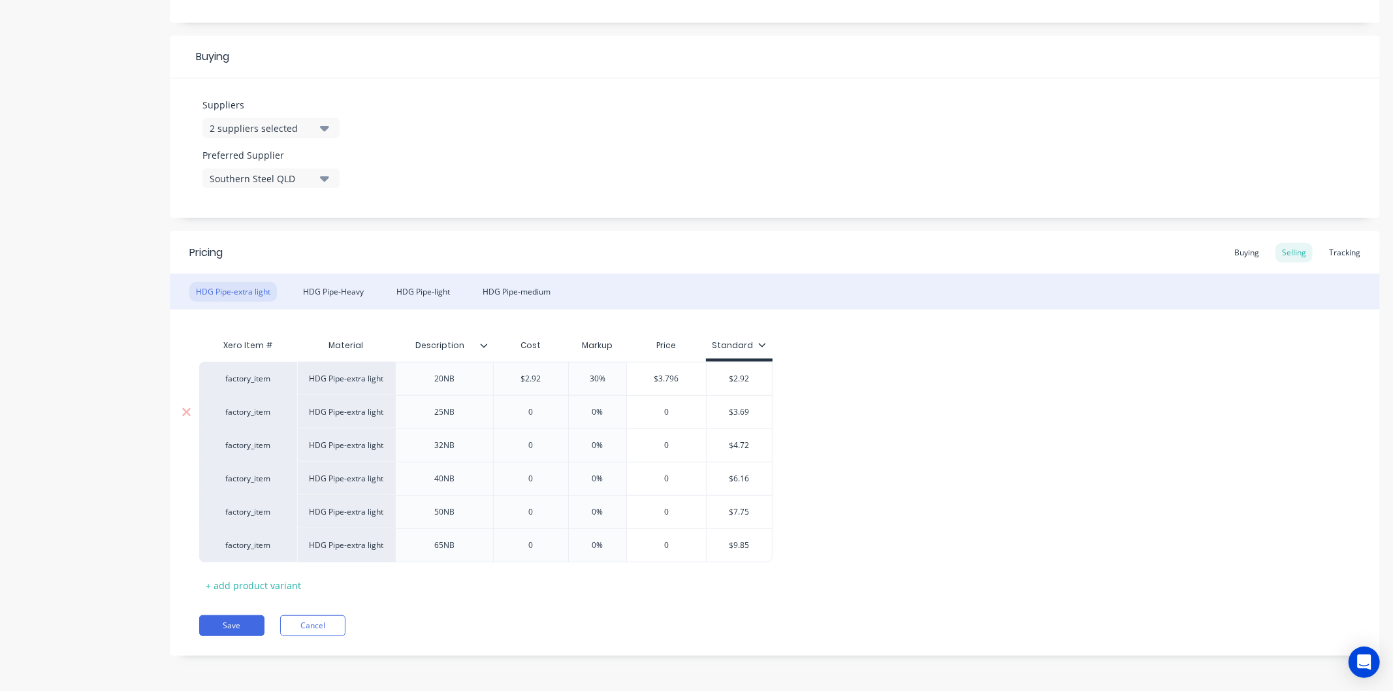
type textarea "x"
type input "3."
type textarea "x"
type input "3.6"
type textarea "x"
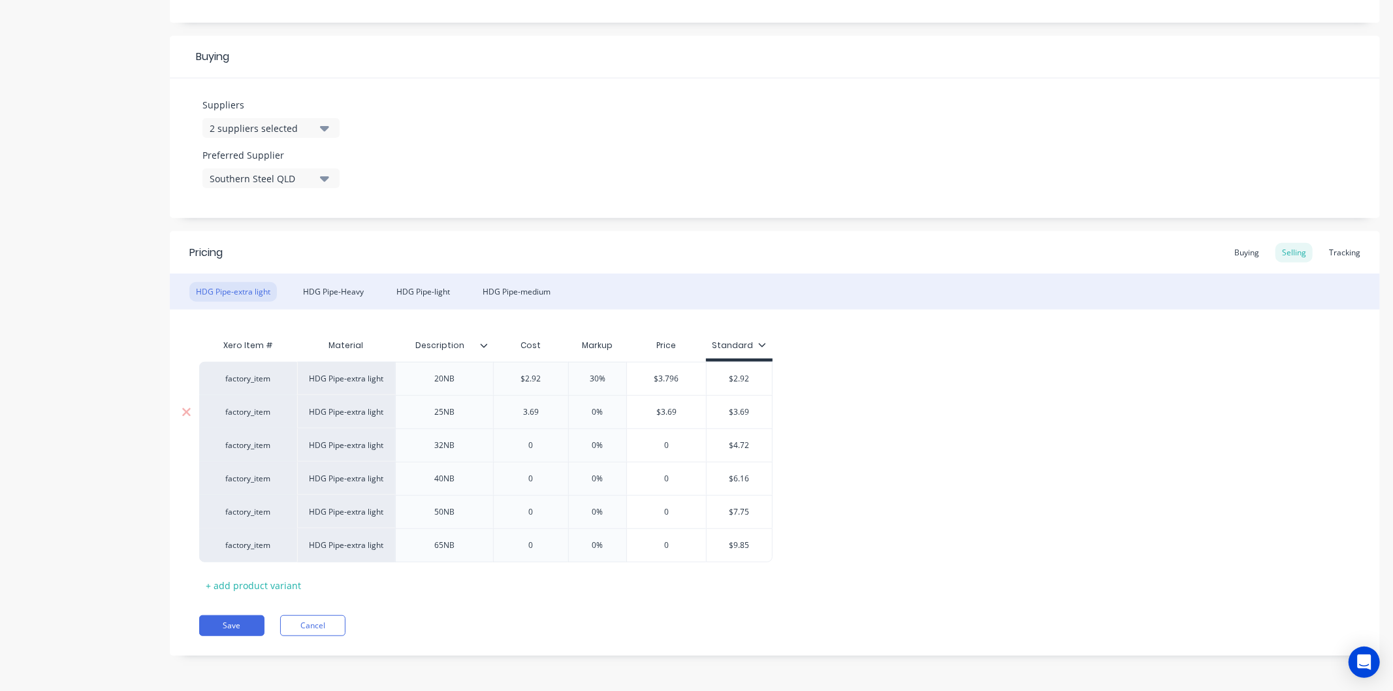
type input "3.69"
type input "0%"
click at [609, 410] on input "0%" at bounding box center [597, 412] width 65 height 12
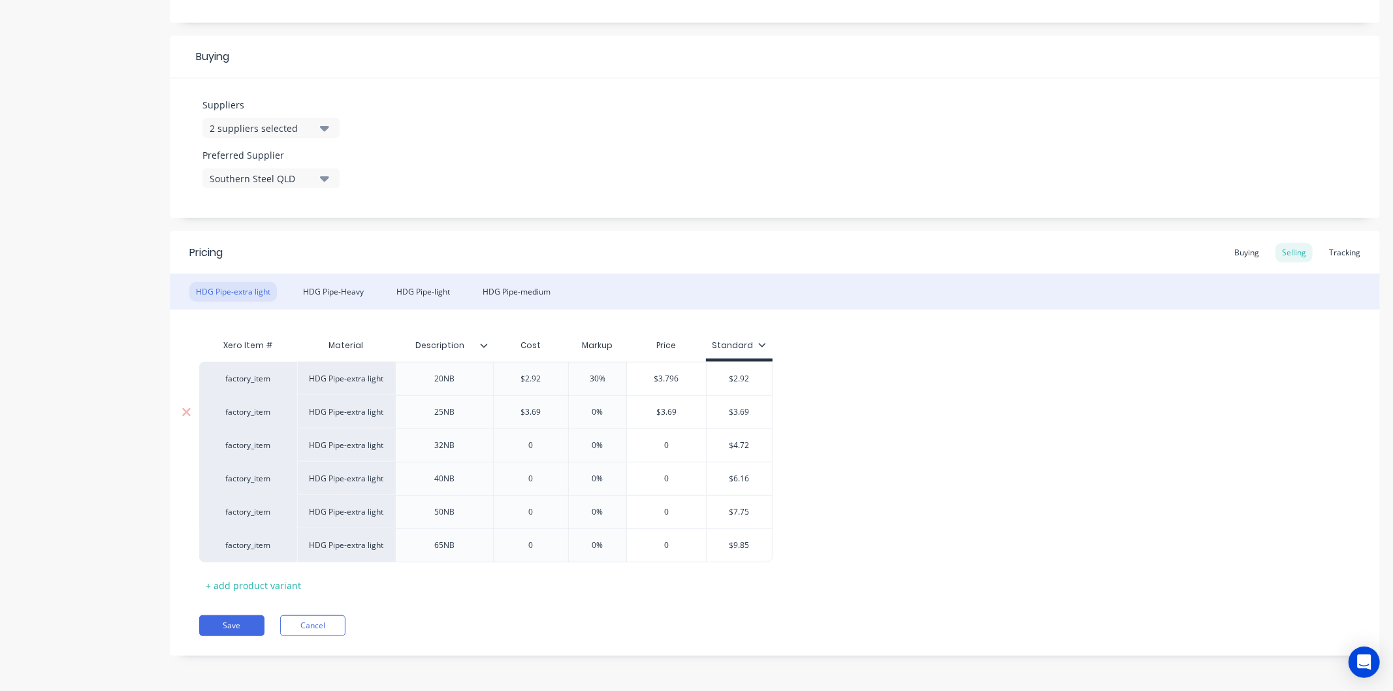
type textarea "x"
type input "30"
type textarea "x"
type input "30"
type input "0"
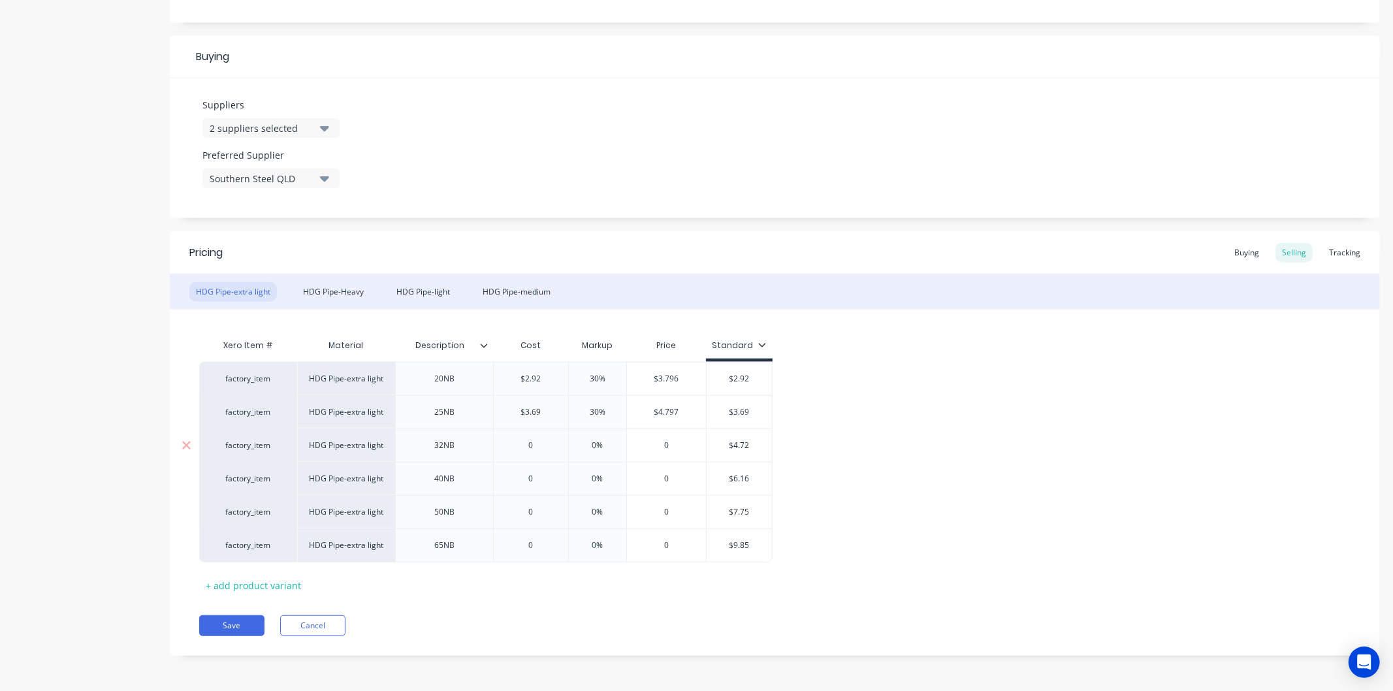
click at [540, 445] on input "0" at bounding box center [531, 446] width 74 height 12
type textarea "x"
type input "4."
type textarea "x"
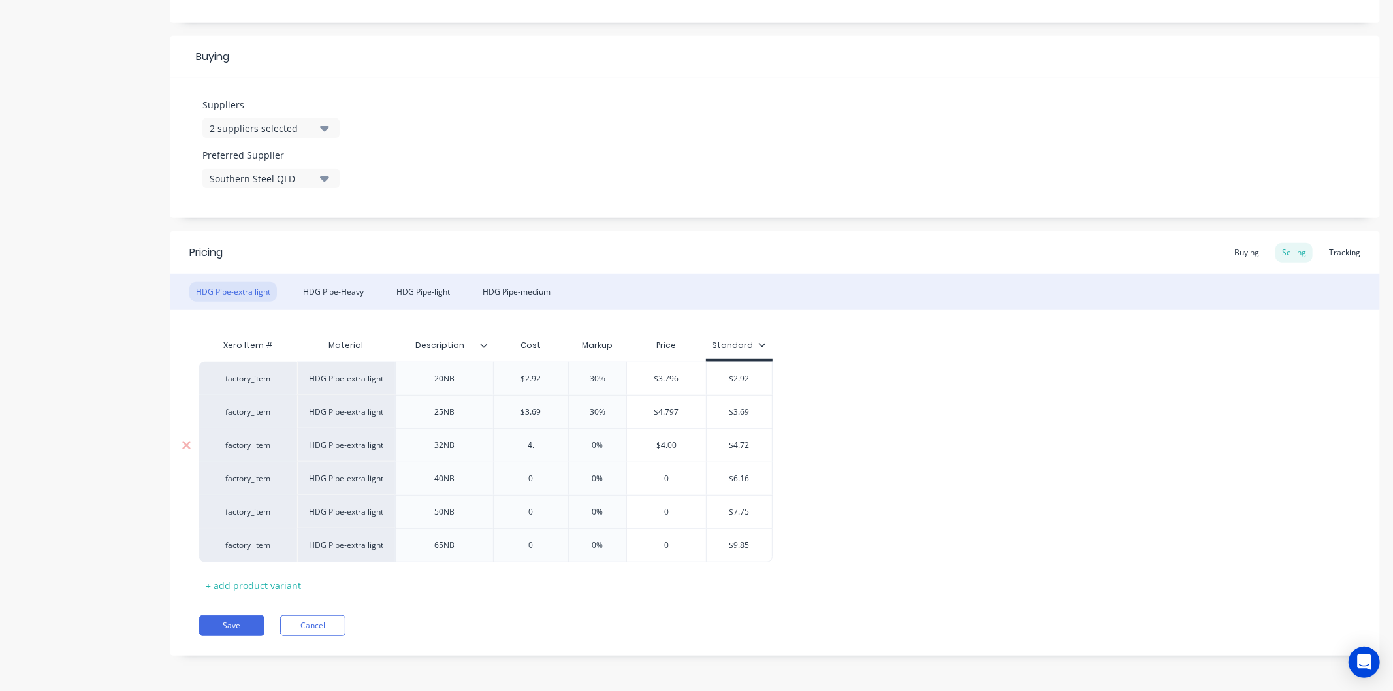
type input "4.7"
type textarea "x"
type input "4.72"
type input "0%"
click at [602, 441] on input "0%" at bounding box center [597, 446] width 65 height 12
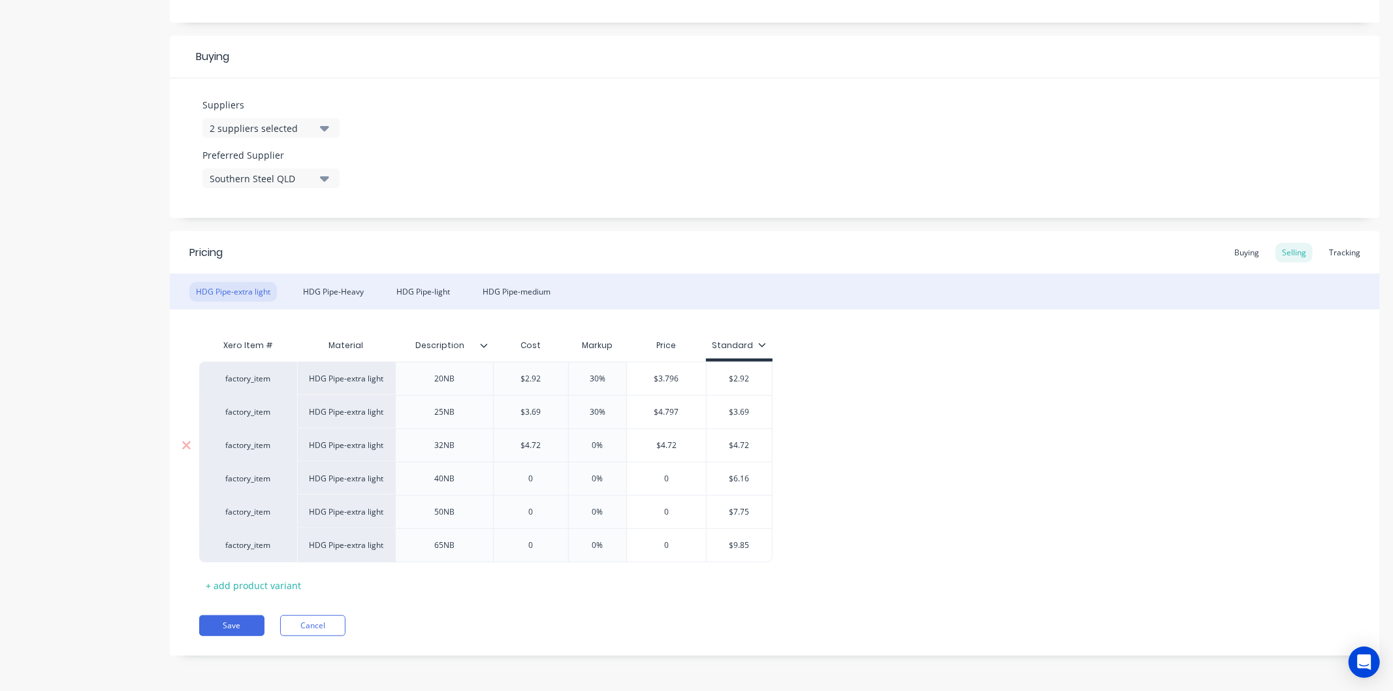
click at [602, 441] on input "0%" at bounding box center [597, 446] width 65 height 12
type textarea "x"
type input "3"
type textarea "x"
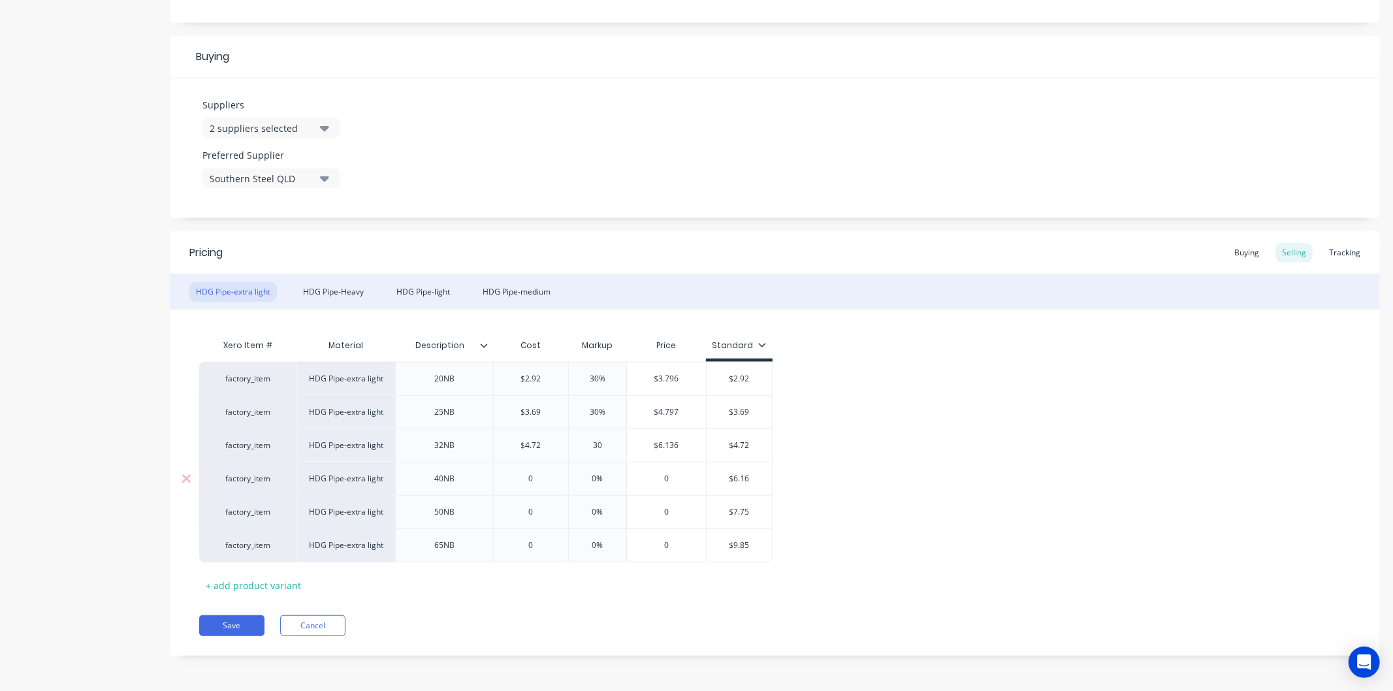
type input "30"
type input "0"
click at [536, 477] on input "0" at bounding box center [531, 479] width 74 height 12
type textarea "x"
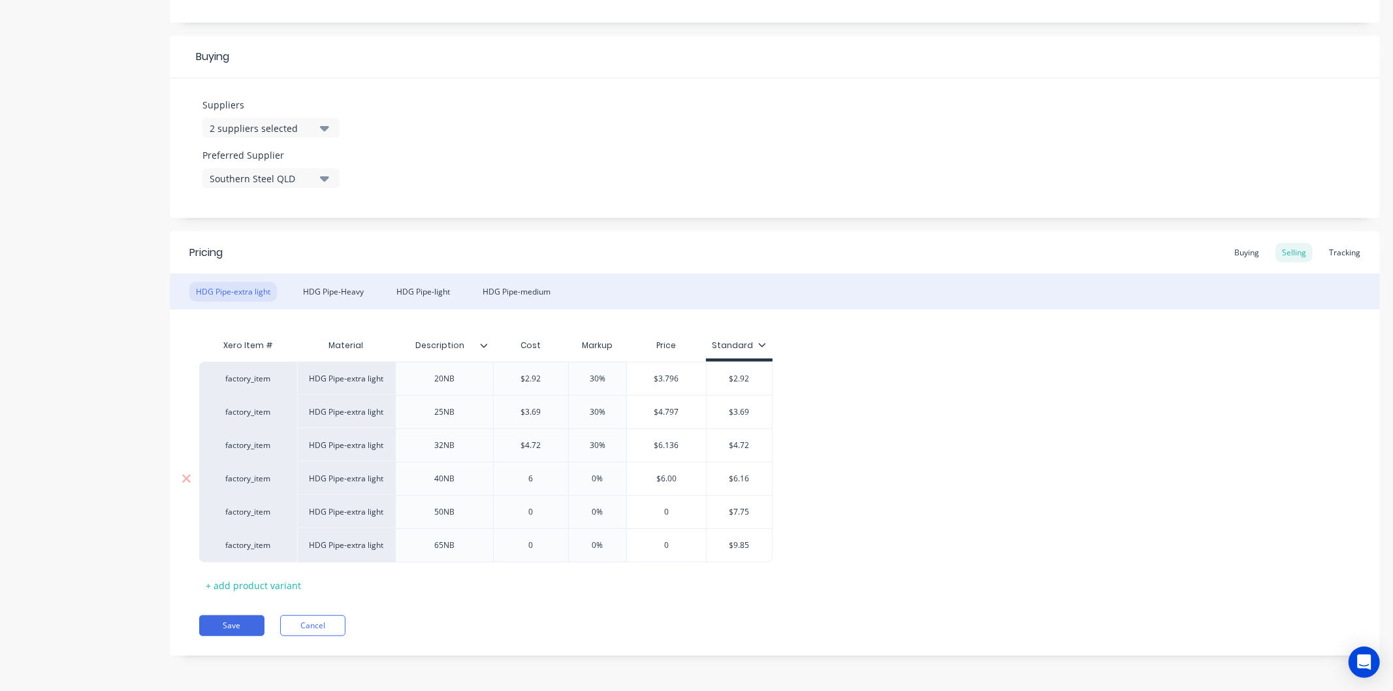
type input "6."
type textarea "x"
type input "6.1"
type textarea "x"
type input "6.16"
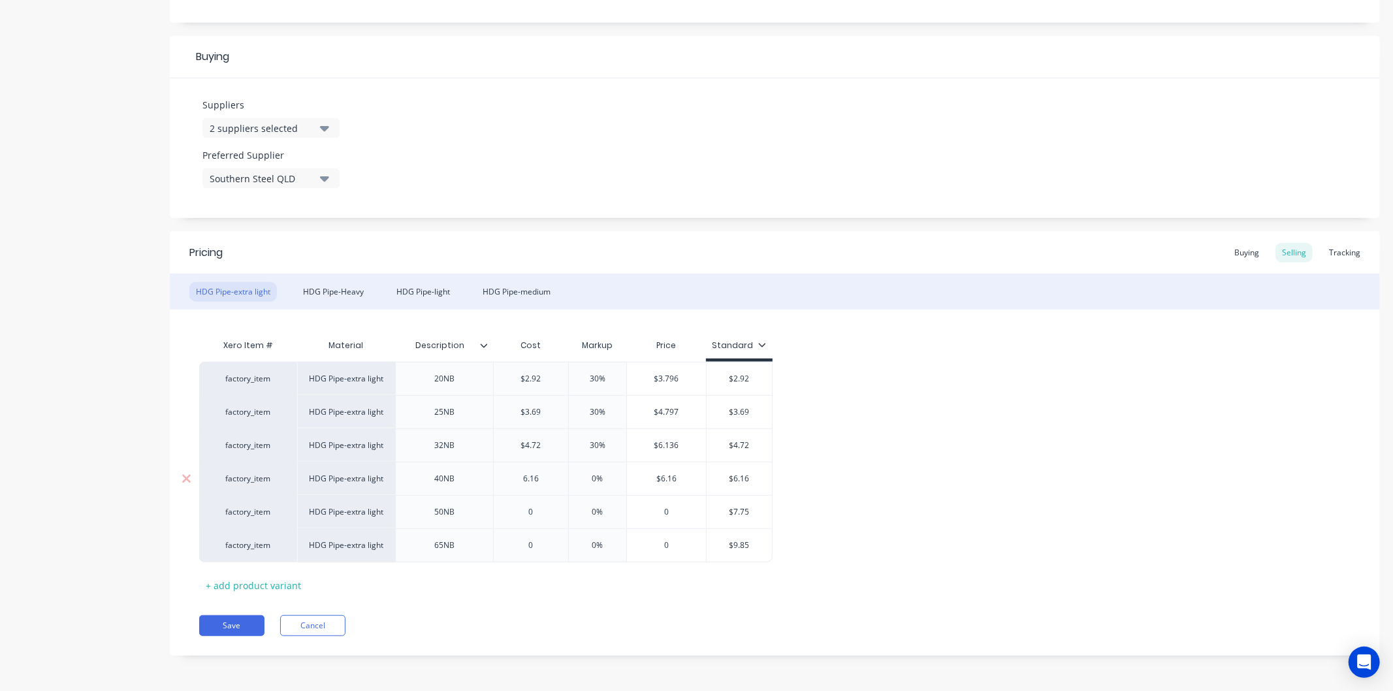
type input "0%"
click at [605, 475] on input "0%" at bounding box center [597, 479] width 65 height 12
type textarea "x"
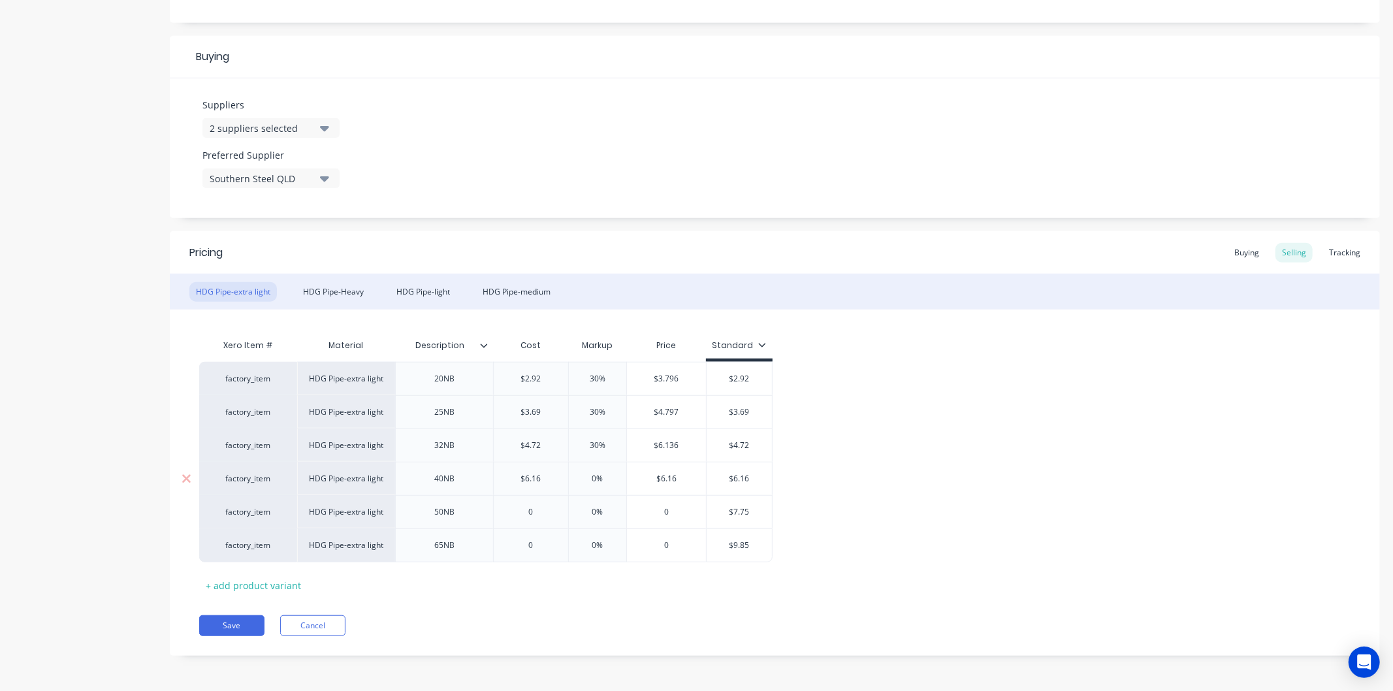
type input "3"
type textarea "x"
type input "30"
type input "0"
click at [537, 512] on input "0" at bounding box center [531, 512] width 74 height 12
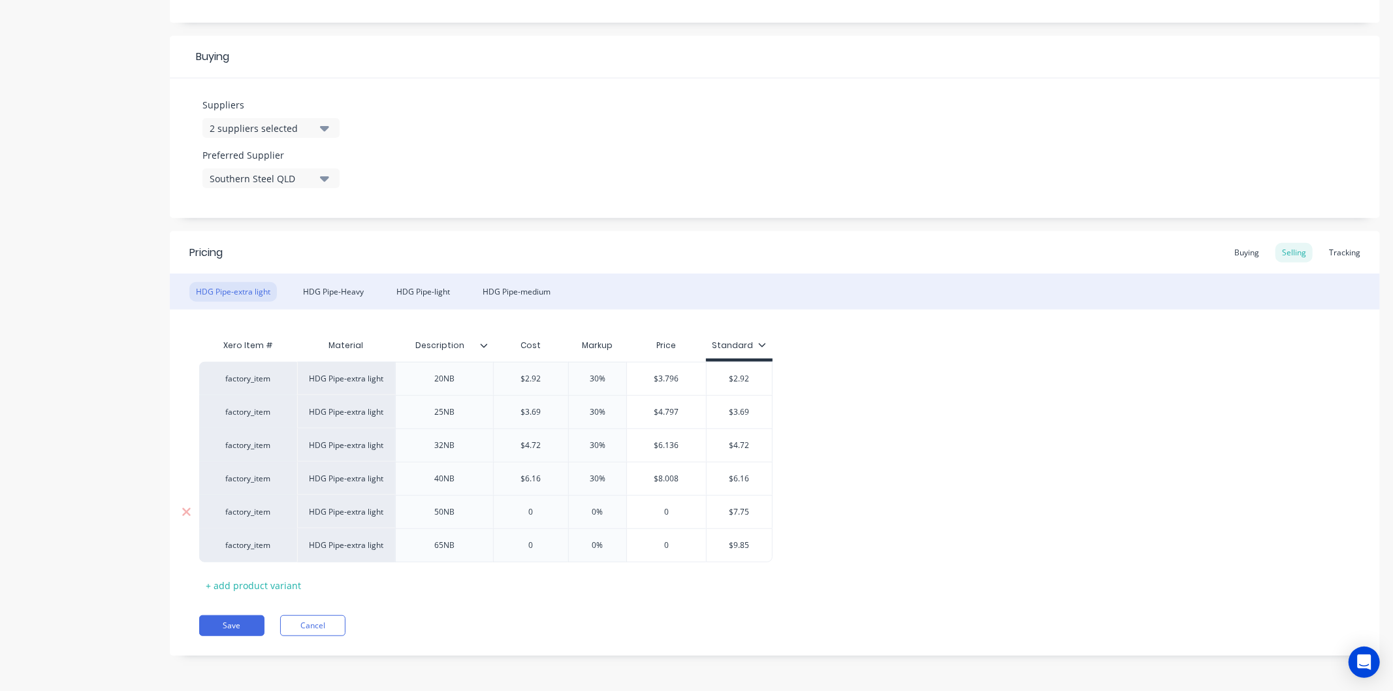
click at [537, 512] on input "0" at bounding box center [531, 512] width 74 height 12
type textarea "x"
type input "7."
type textarea "x"
type input "7.7"
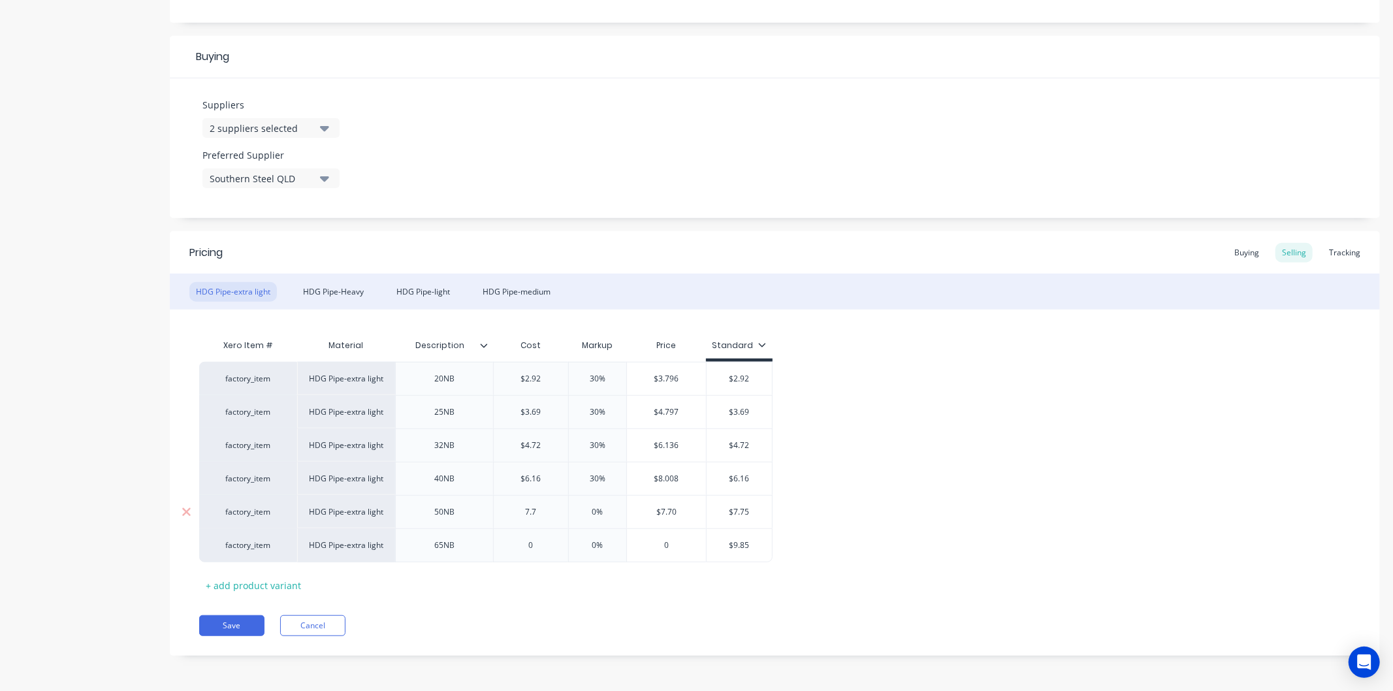
type textarea "x"
type input "7.75"
type input "0%"
click at [611, 513] on input "0%" at bounding box center [597, 512] width 65 height 12
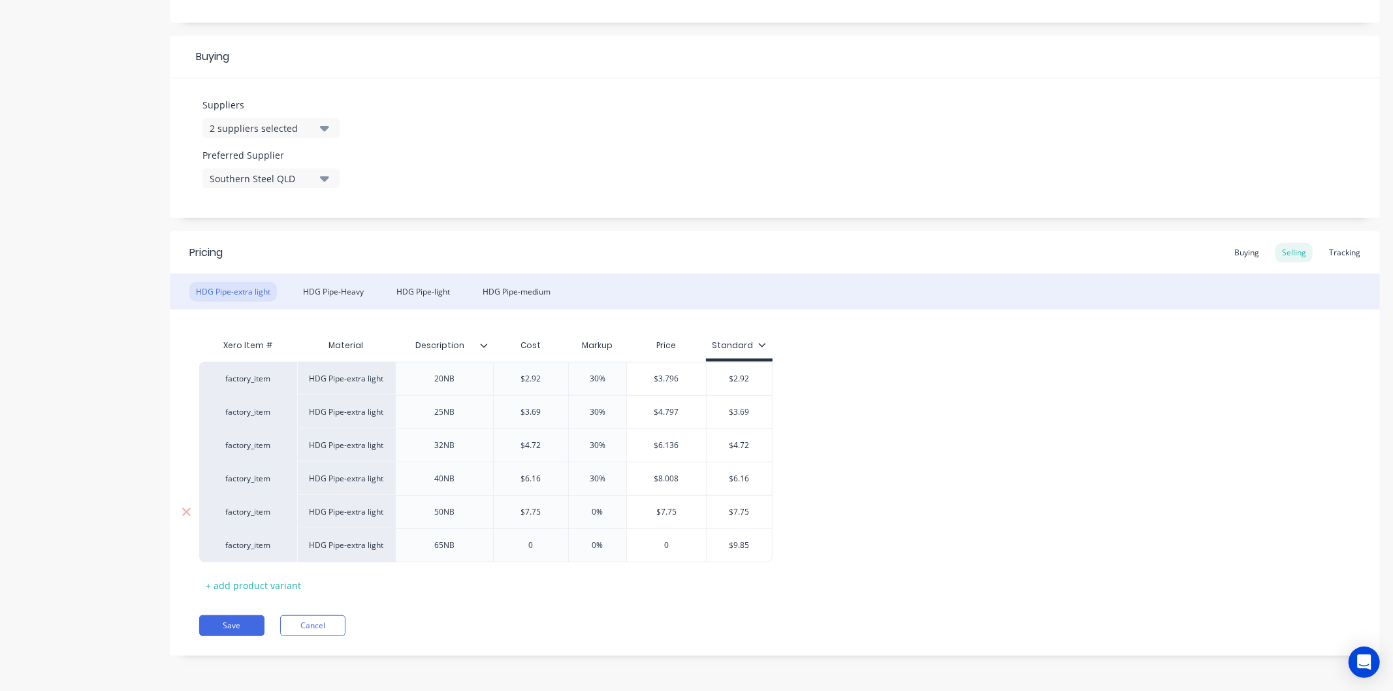
click at [611, 513] on input "0%" at bounding box center [597, 512] width 65 height 12
type textarea "x"
type input "30"
type textarea "x"
type input "30"
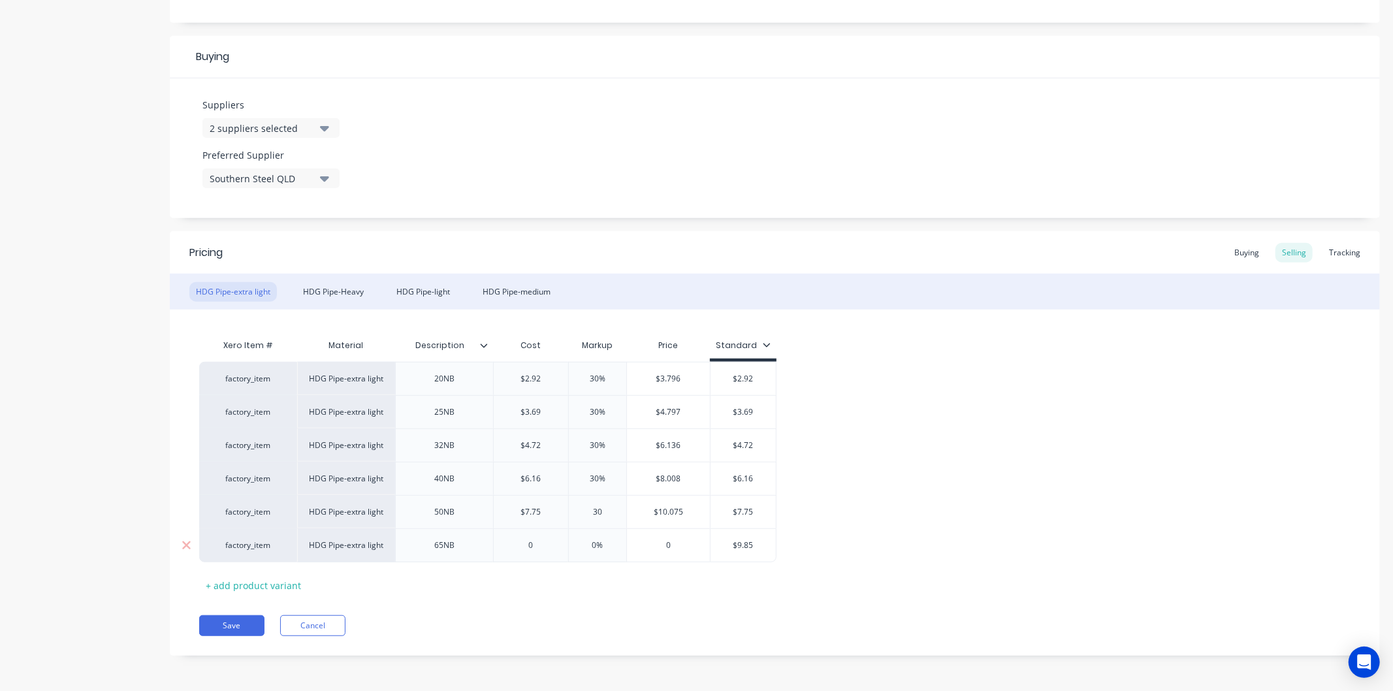
type input "0"
click at [545, 547] on input "0" at bounding box center [531, 546] width 74 height 12
type textarea "x"
type input "9."
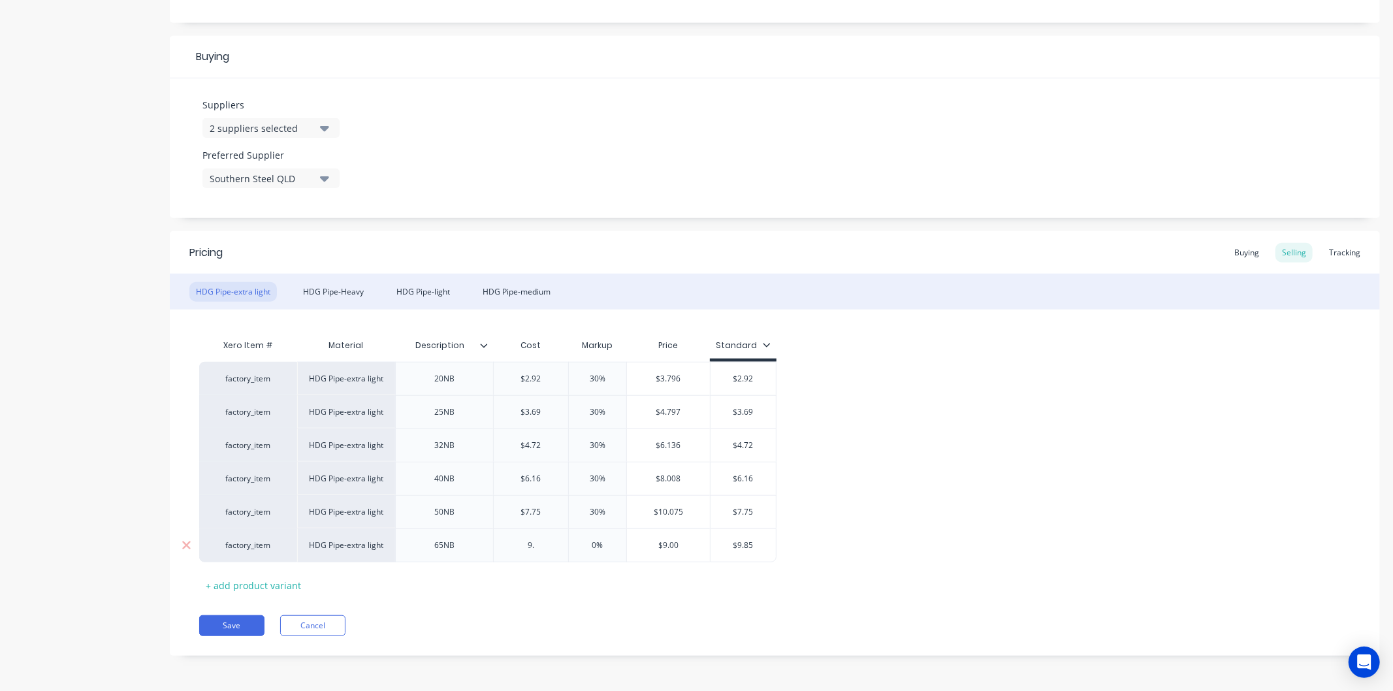
type textarea "x"
type input "9.8"
type textarea "x"
type input "9.85"
type input "0%"
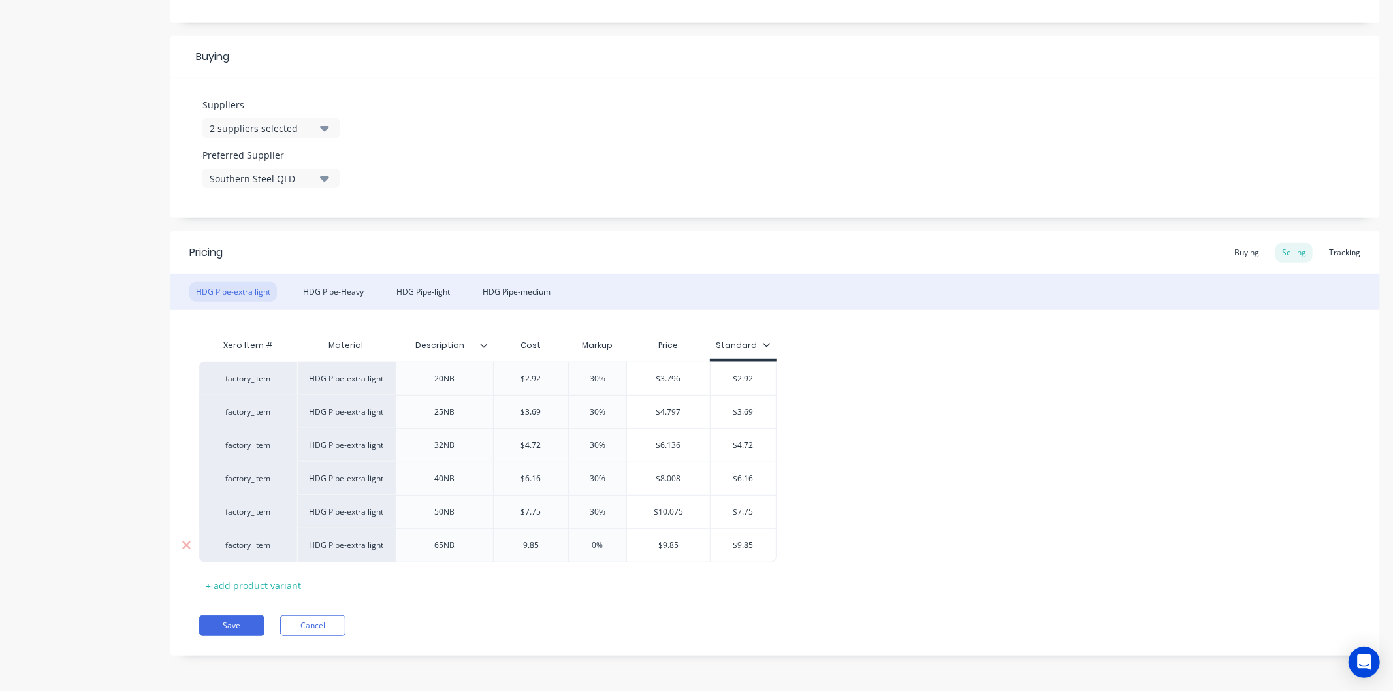
click at [602, 544] on input "0%" at bounding box center [597, 546] width 65 height 12
type textarea "x"
type input "3"
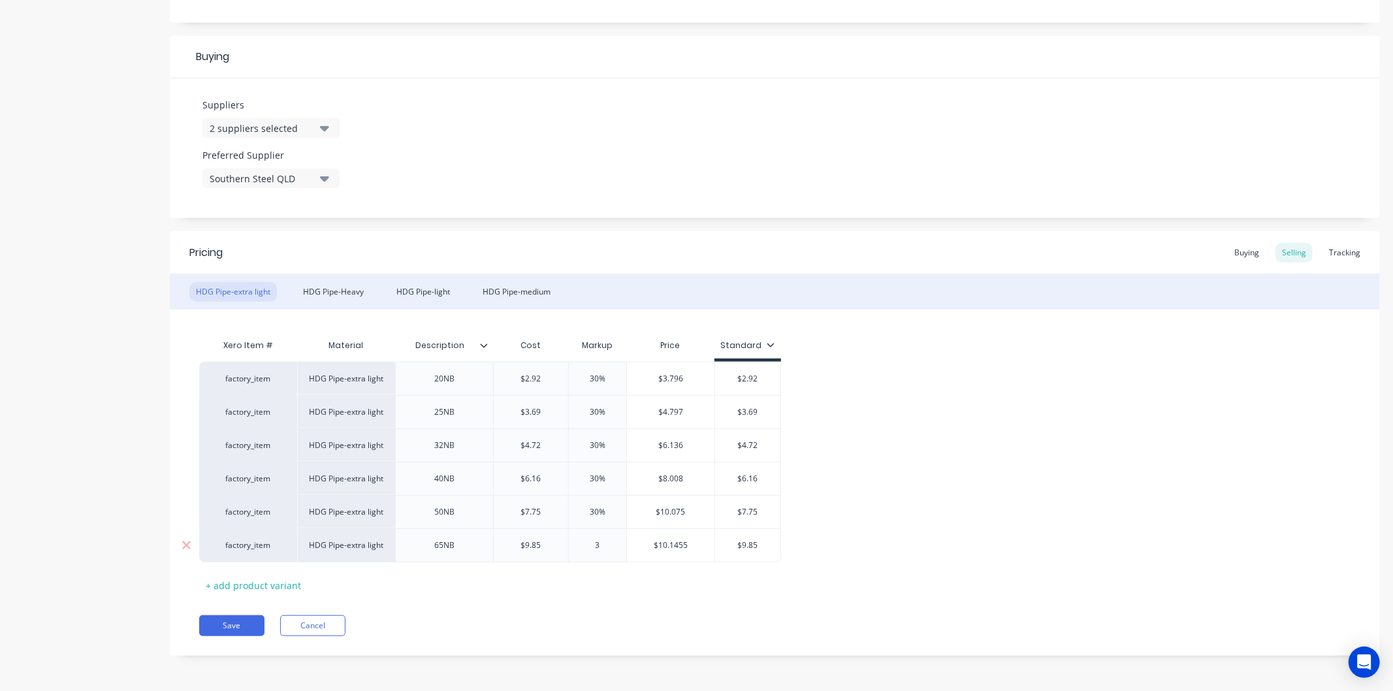
type textarea "x"
type input "30"
click at [344, 291] on div "HDG Pipe-Heavy" at bounding box center [334, 292] width 74 height 20
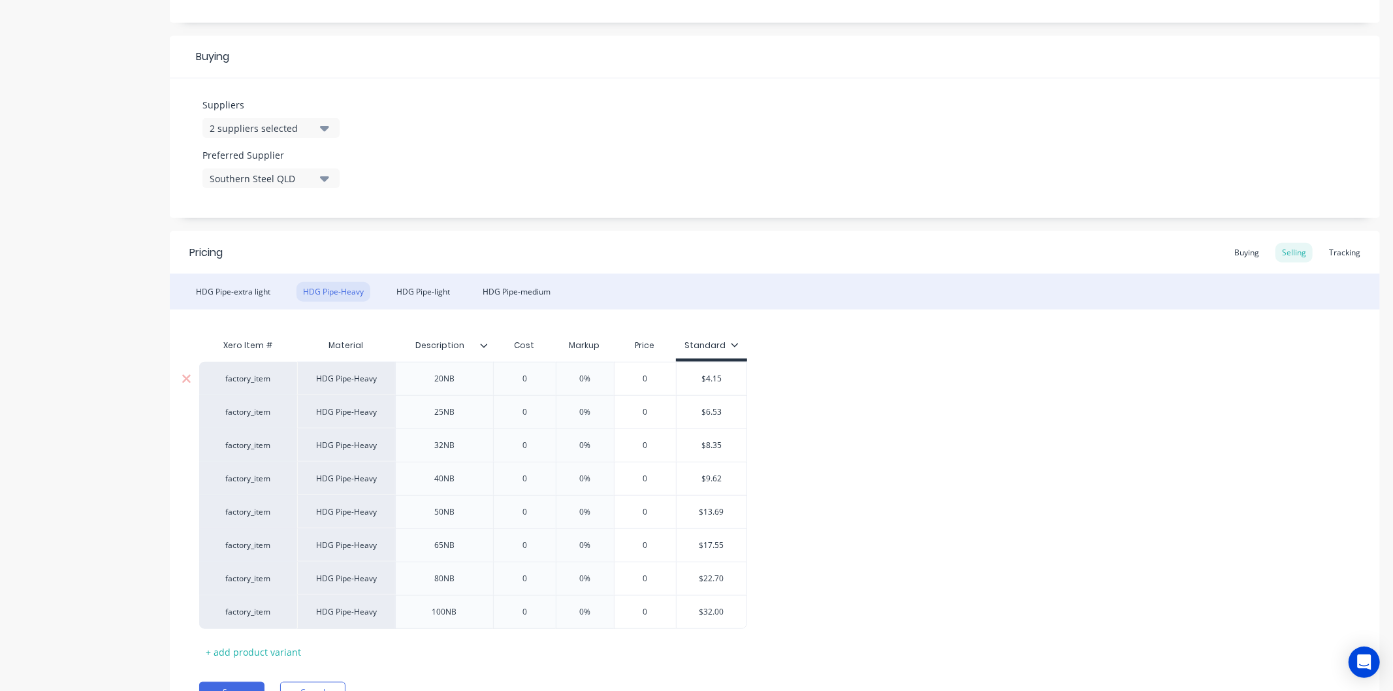
type input "0"
click at [532, 379] on input "0" at bounding box center [524, 379] width 65 height 12
type textarea "x"
type input "4."
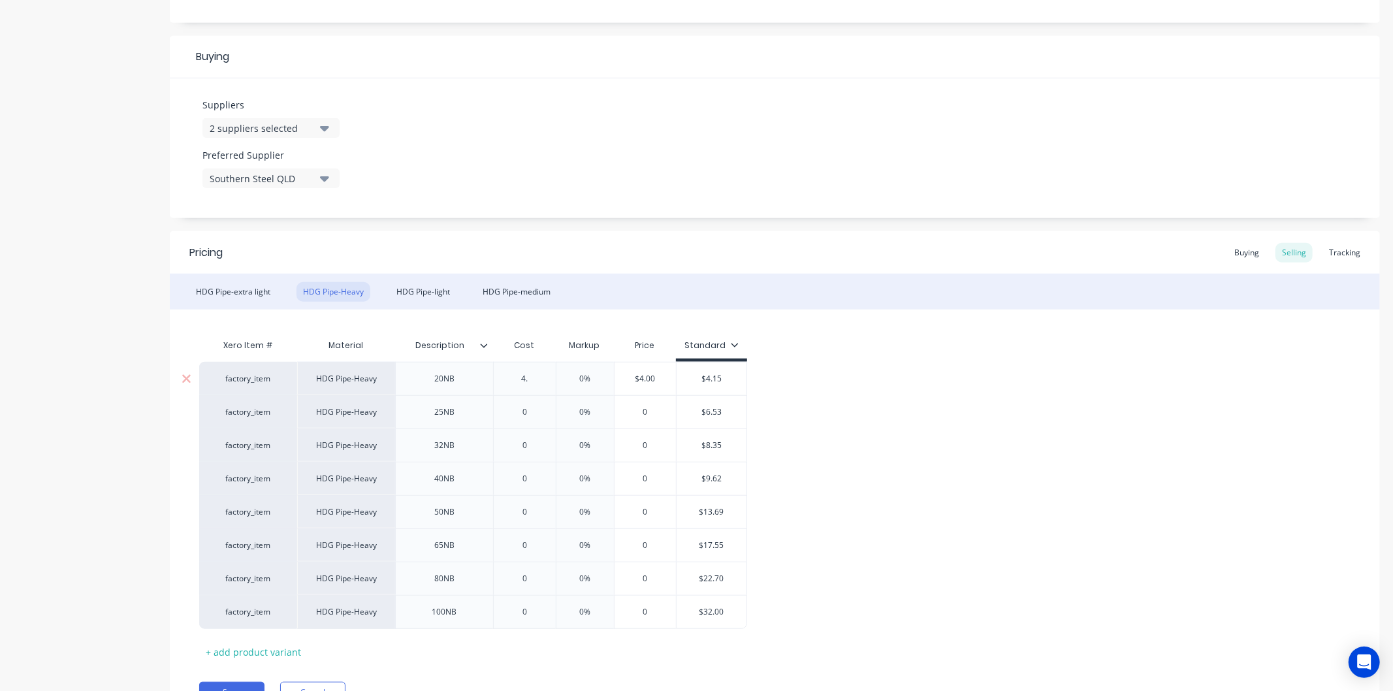
type textarea "x"
type input "4.1"
type textarea "x"
type input "4.15"
type input "0%"
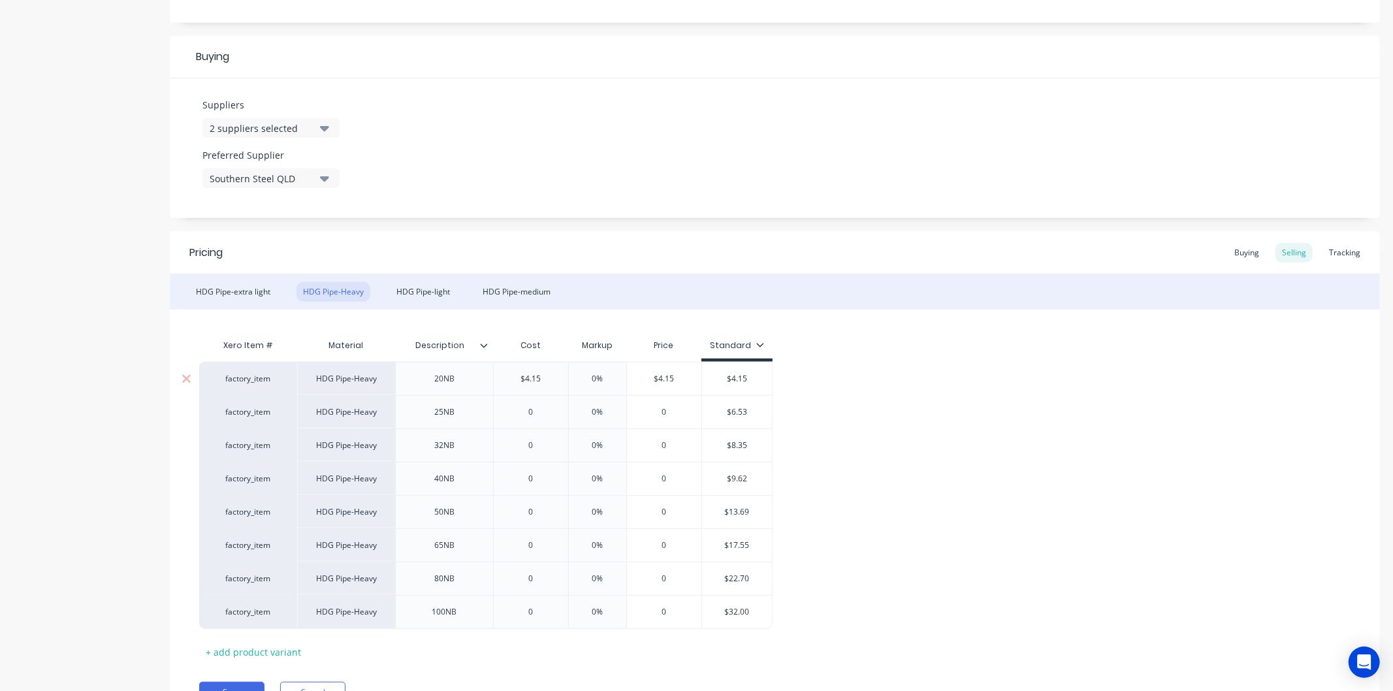
click at [613, 374] on input "0%" at bounding box center [597, 379] width 65 height 12
type textarea "x"
type input "3"
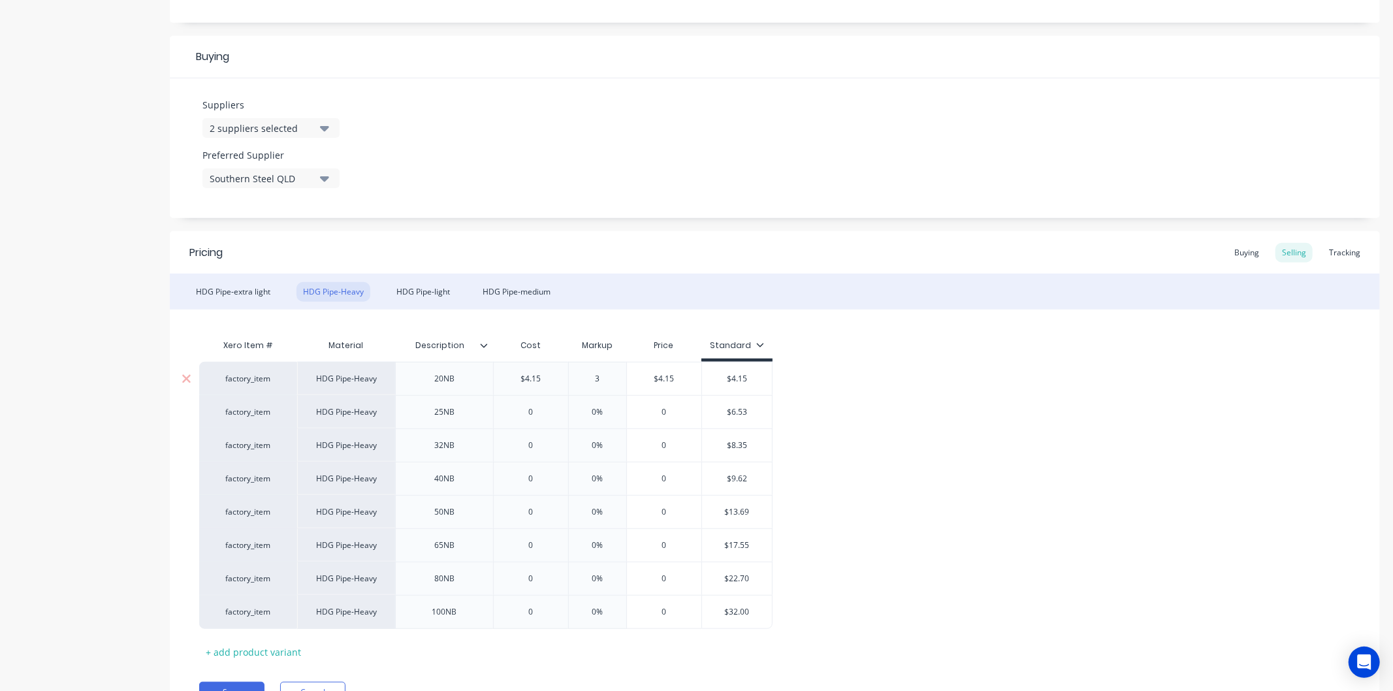
type textarea "x"
type input "30"
type input "0"
click at [541, 409] on input "0" at bounding box center [531, 412] width 74 height 12
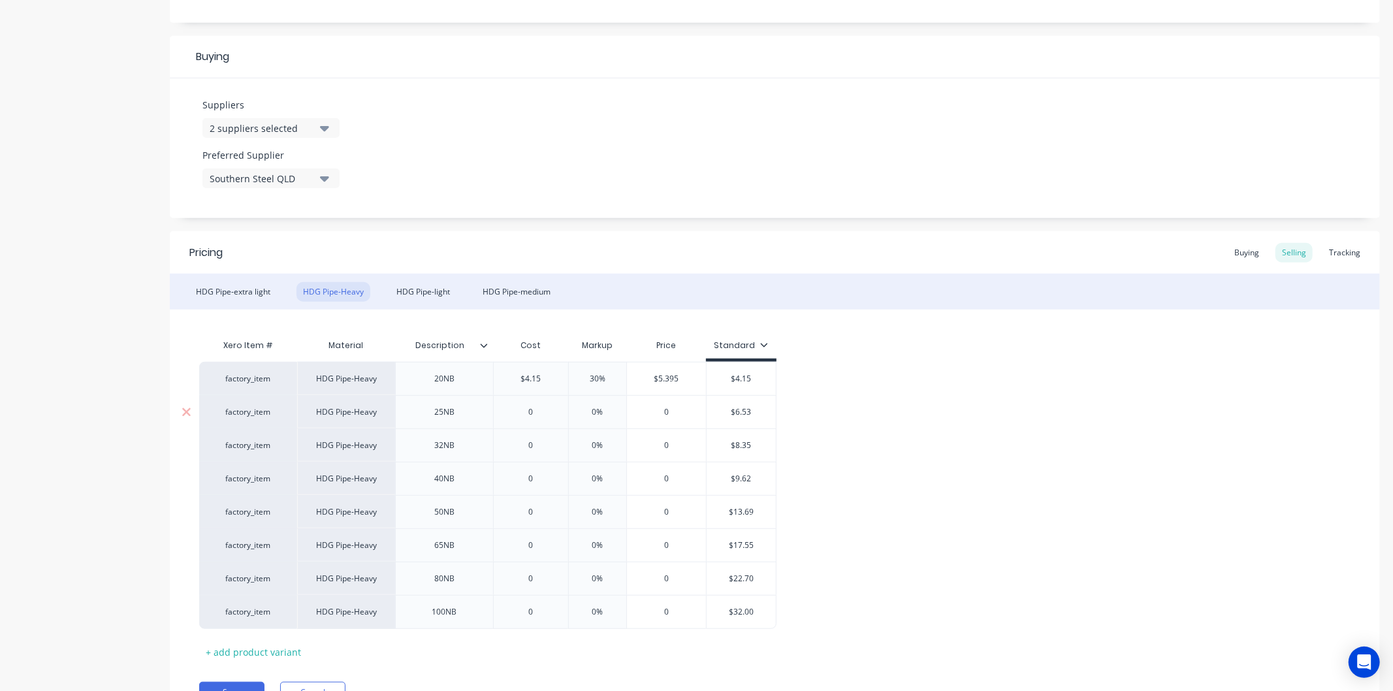
type textarea "x"
type input "6."
type textarea "x"
type input "6.5"
type textarea "x"
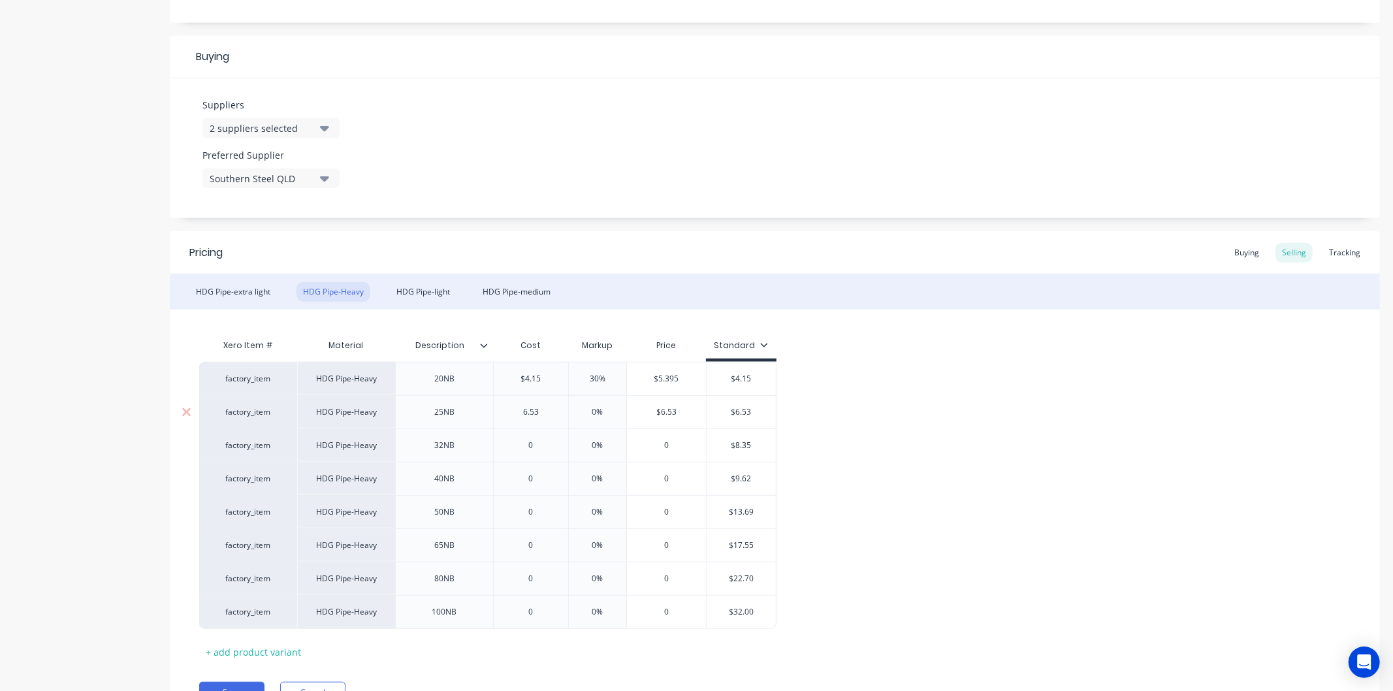
type input "6.53"
type input "0%"
click at [605, 410] on input "0%" at bounding box center [597, 412] width 65 height 12
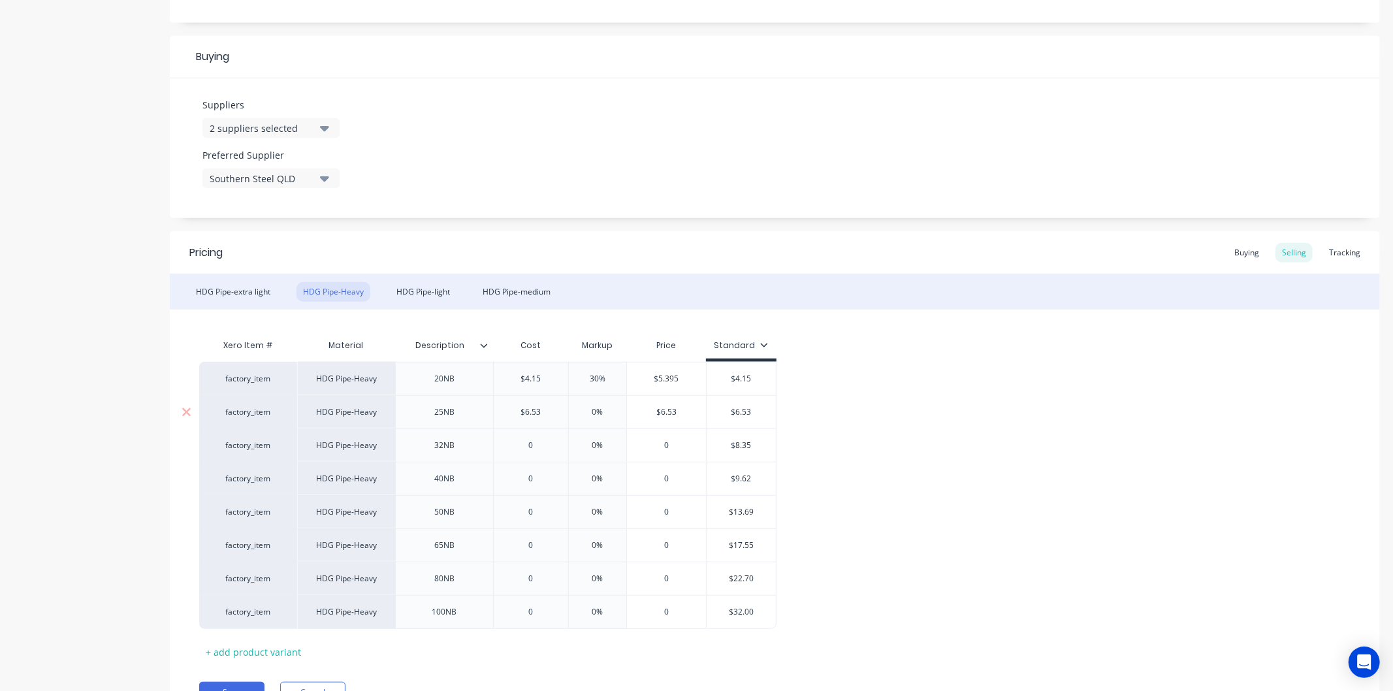
type textarea "x"
type input "3"
type textarea "x"
type input "30"
type input "0"
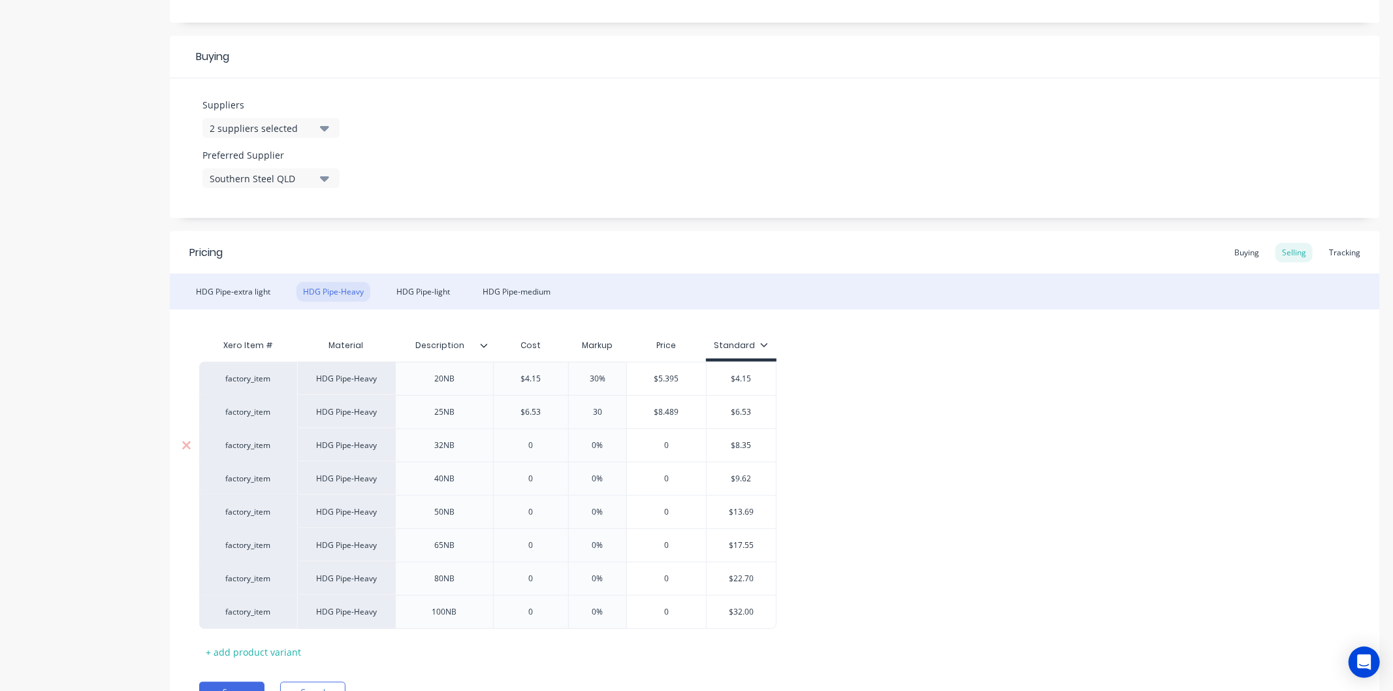
click at [539, 440] on input "0" at bounding box center [531, 446] width 74 height 12
type textarea "x"
type input "8."
type textarea "x"
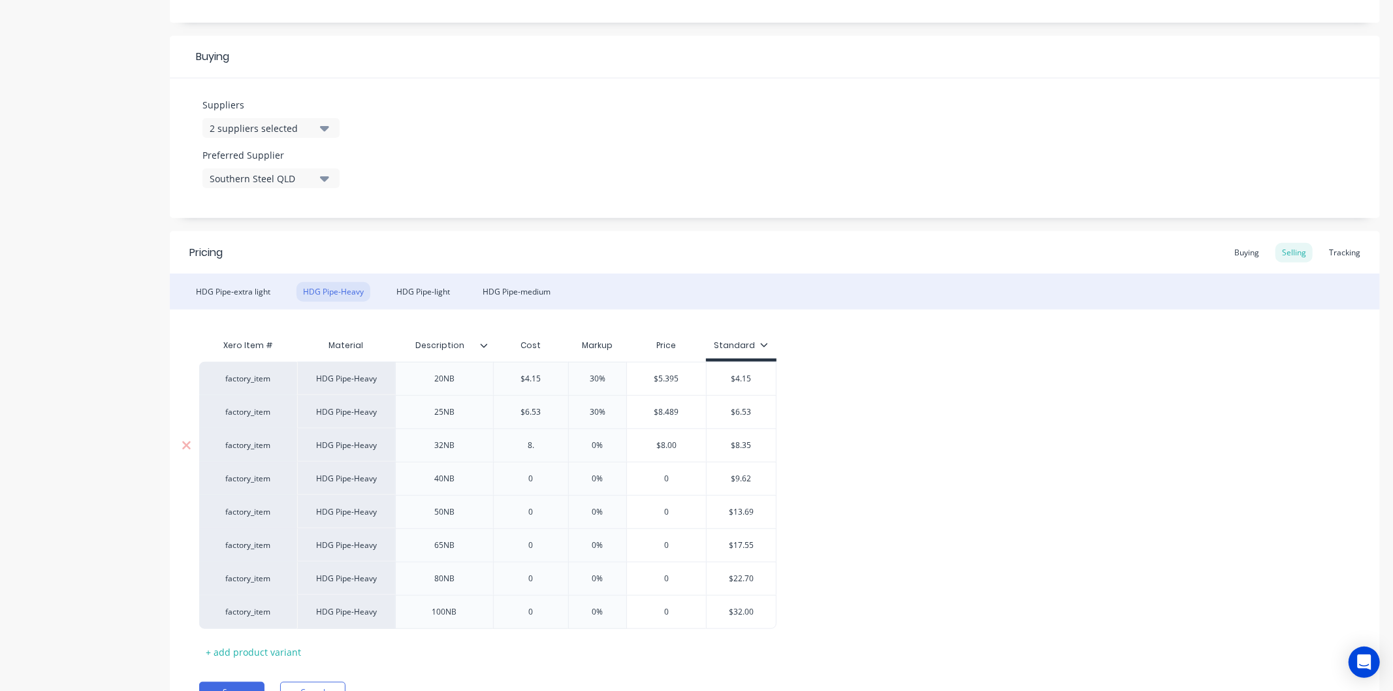
type input "8.3"
type textarea "x"
type input "8.35"
type input "0%"
click at [607, 442] on input "0%" at bounding box center [597, 446] width 65 height 12
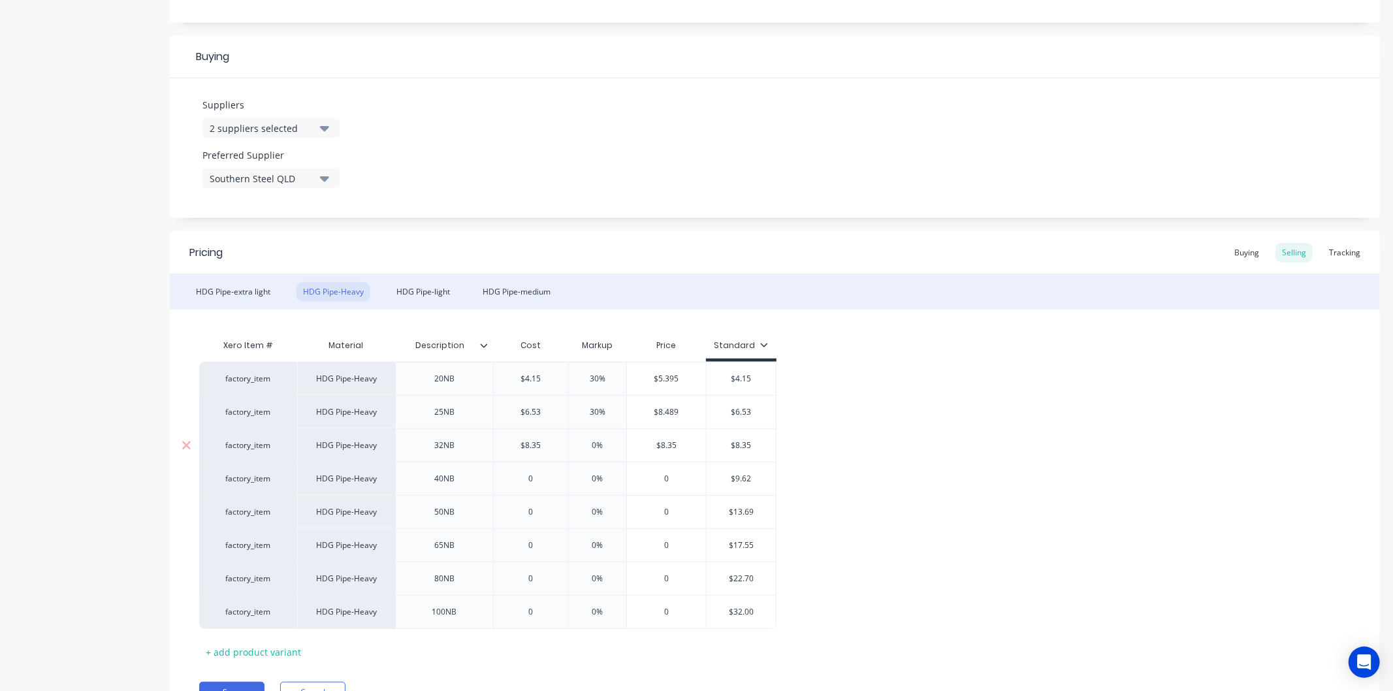
click at [607, 442] on input "0%" at bounding box center [597, 446] width 65 height 12
type textarea "x"
type input "3"
type textarea "x"
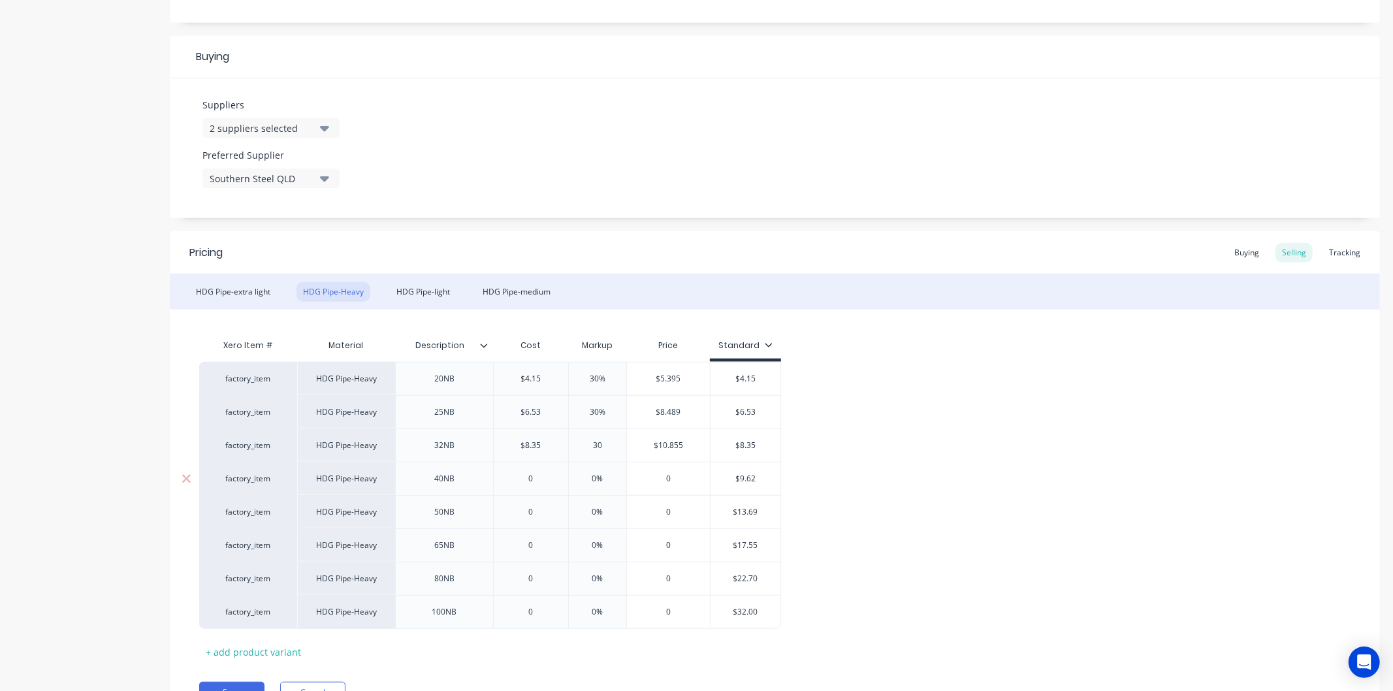
type input "30"
type input "0"
click at [534, 474] on input "0" at bounding box center [531, 479] width 74 height 12
type textarea "x"
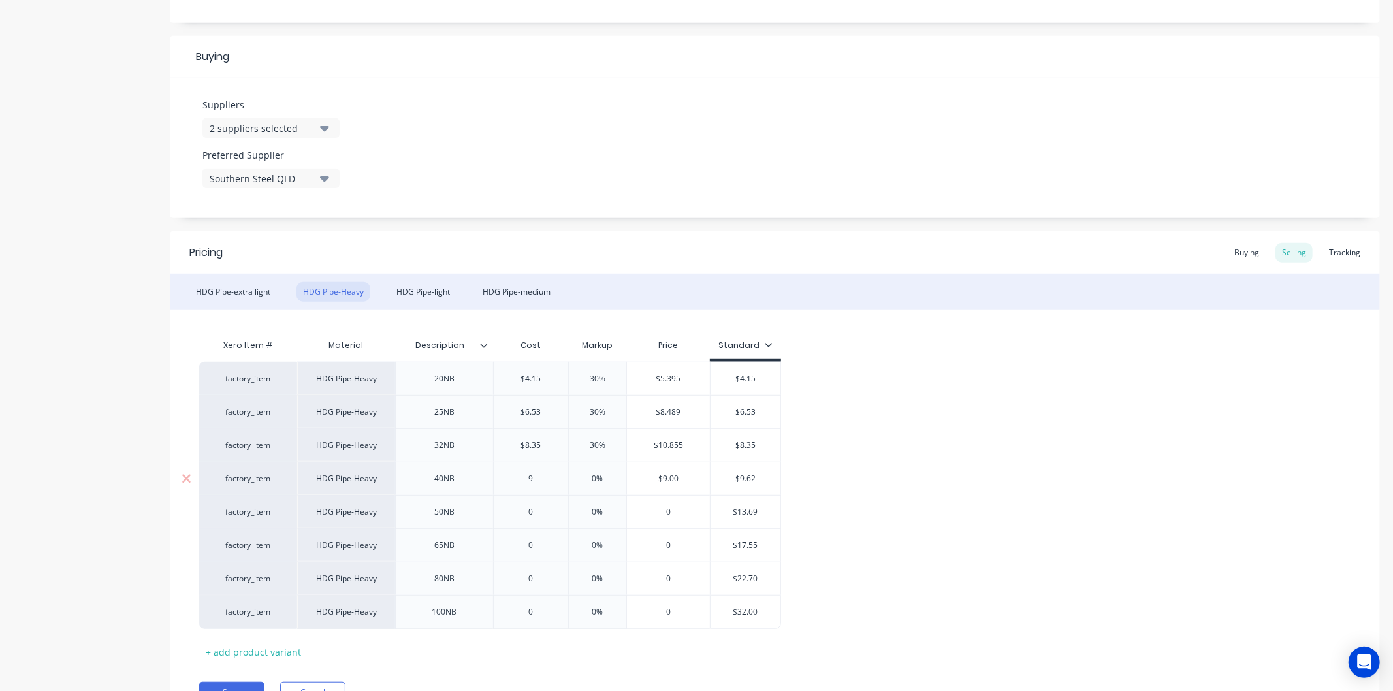
type input "9."
type textarea "x"
type input "9.6"
type textarea "x"
type input "9.62"
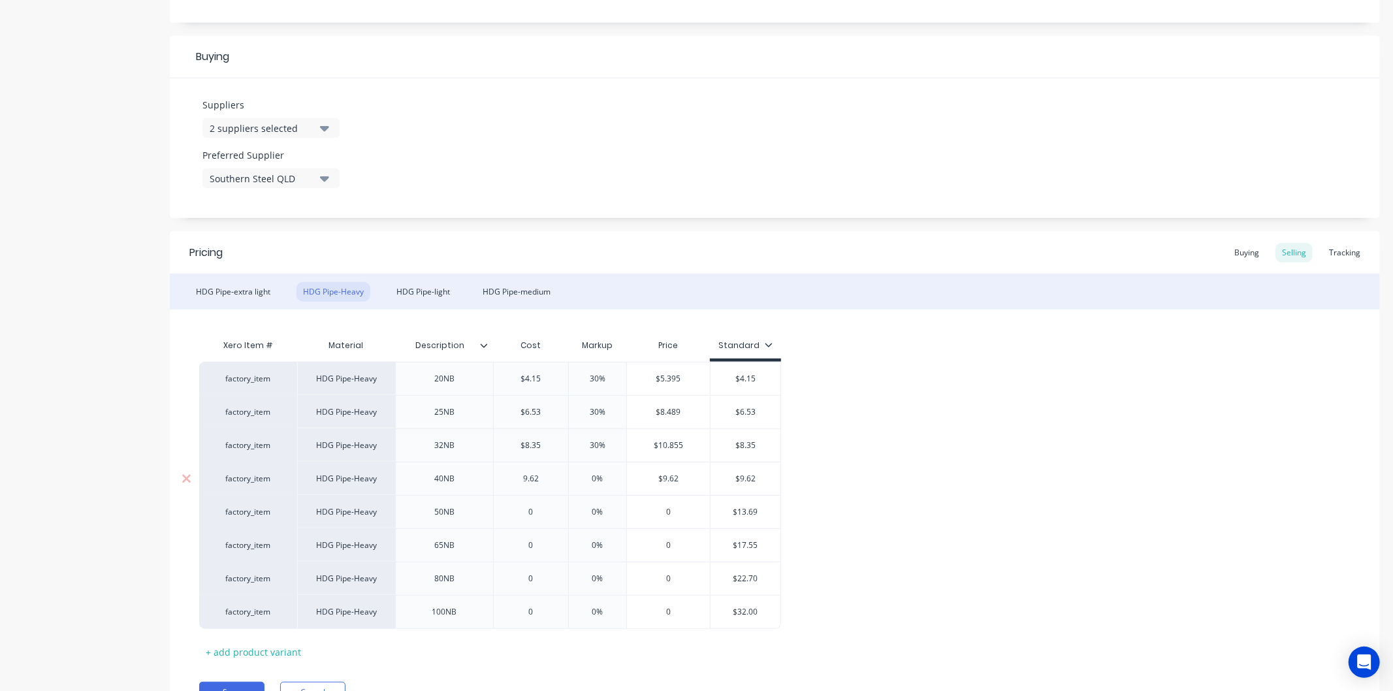
type input "0%"
click at [613, 480] on input "0%" at bounding box center [597, 479] width 65 height 12
click at [612, 480] on input "0%" at bounding box center [597, 479] width 65 height 12
type textarea "x"
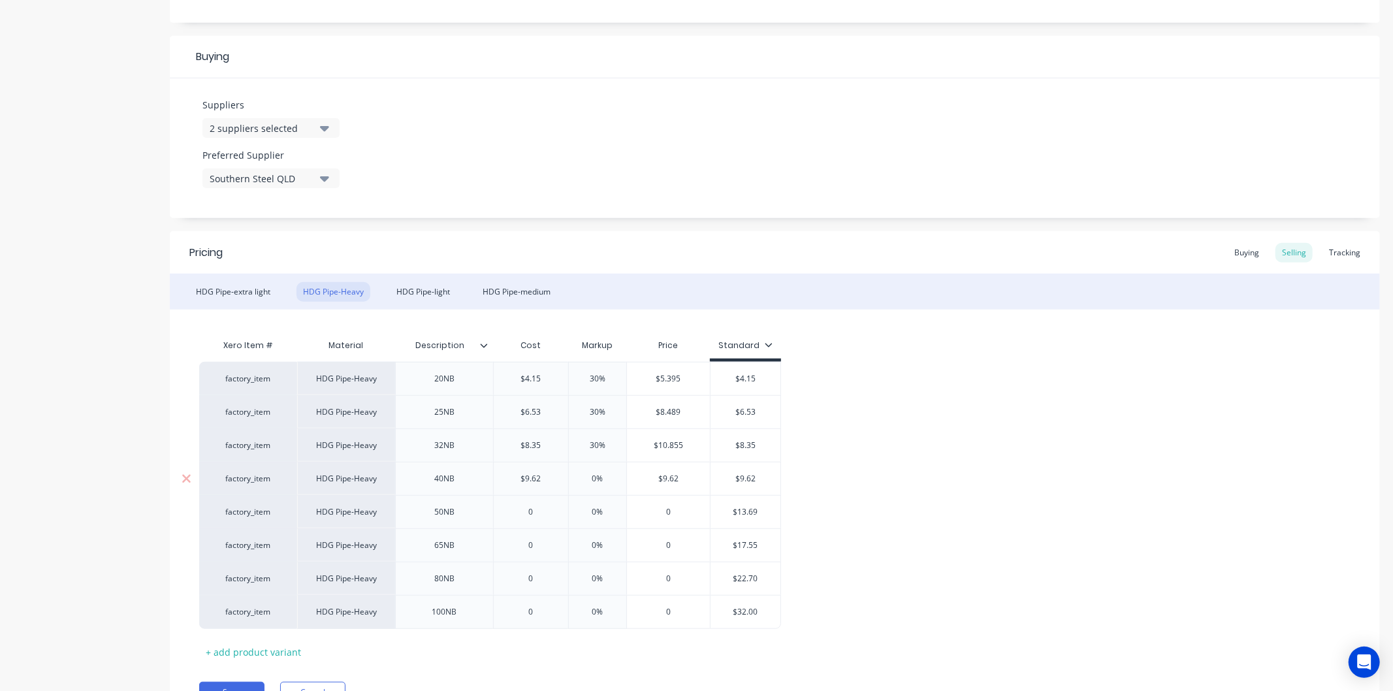
type input "3"
type textarea "x"
type input "30"
type input "0"
click at [543, 510] on input "0" at bounding box center [531, 512] width 74 height 12
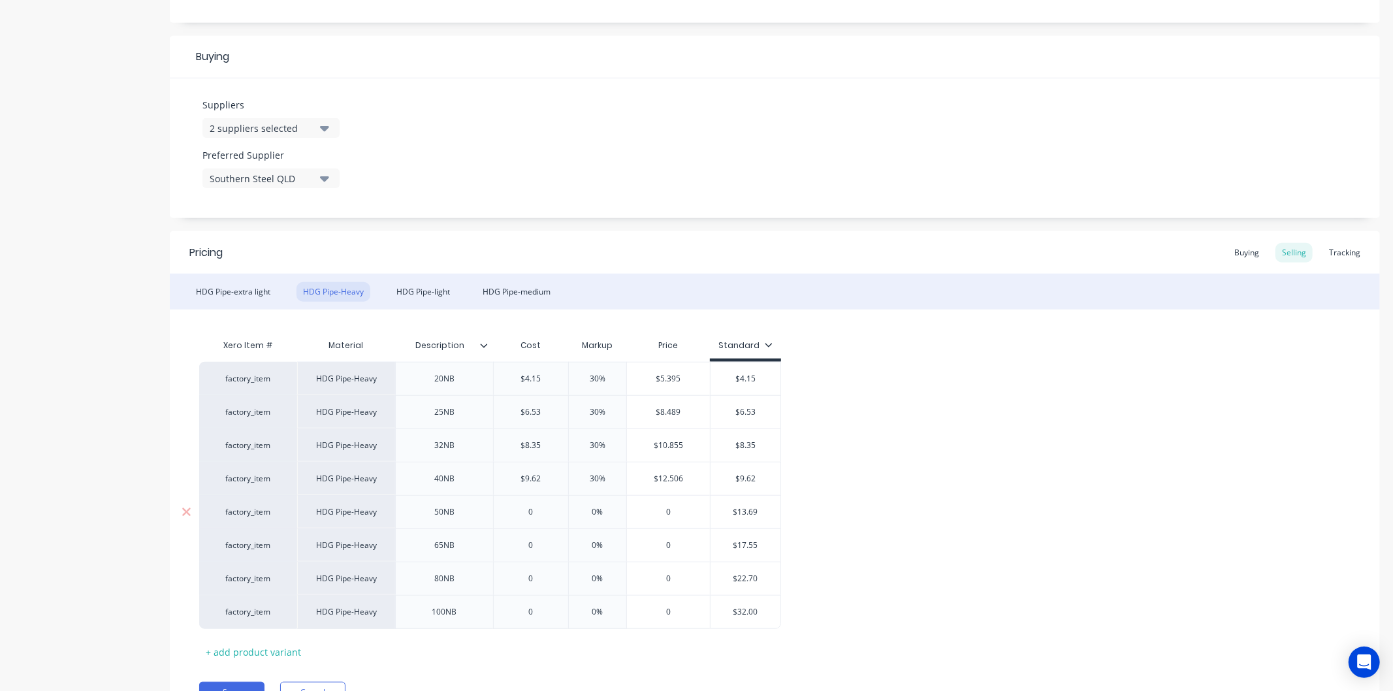
click at [543, 510] on input "0" at bounding box center [531, 512] width 74 height 12
click at [542, 510] on input "0" at bounding box center [531, 512] width 74 height 12
type textarea "x"
type input "1"
type textarea "x"
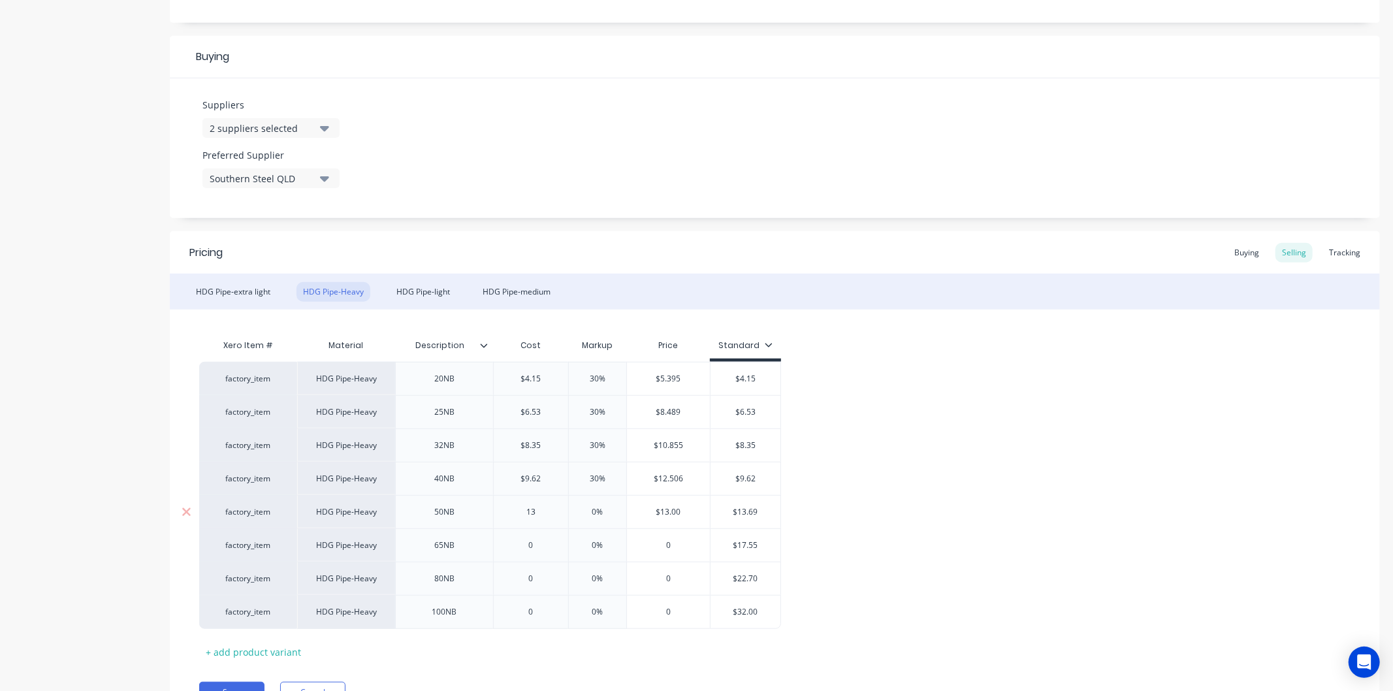
type input "13."
type textarea "x"
type input "13.69"
type textarea "x"
type input "13.69"
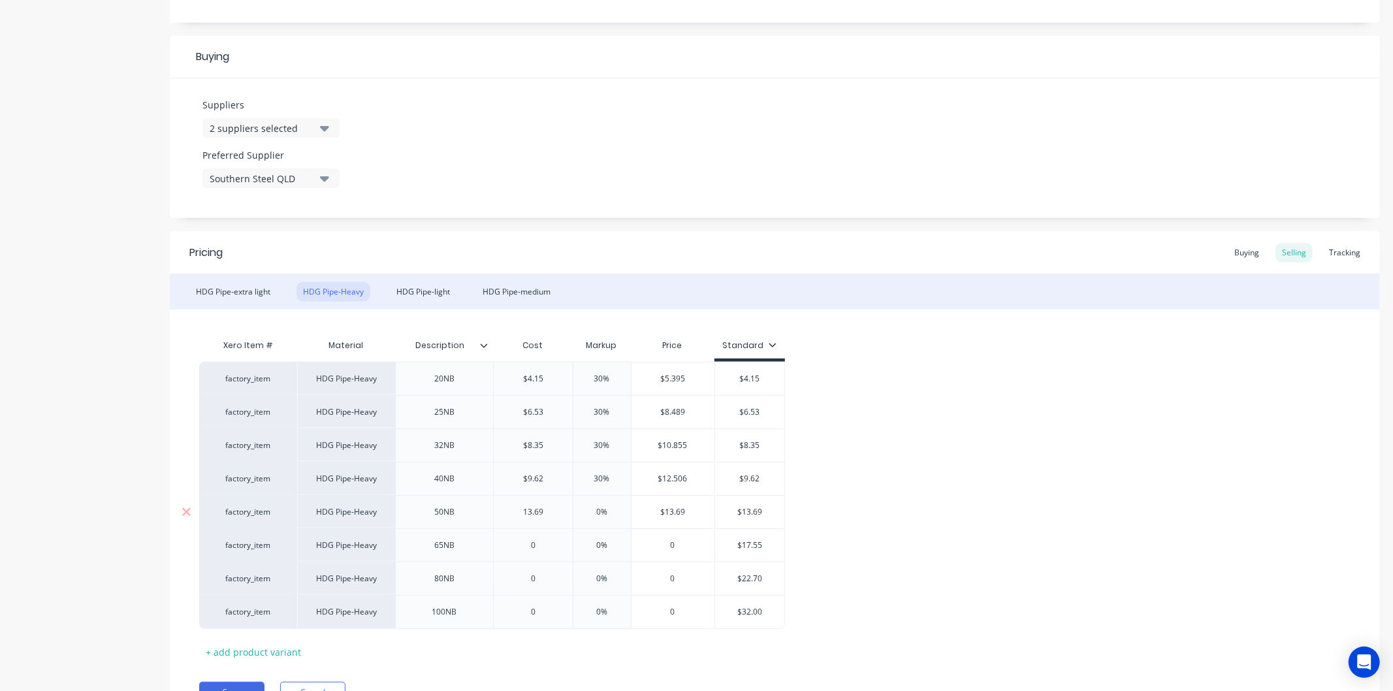
type input "0%"
click at [607, 507] on input "0%" at bounding box center [602, 512] width 65 height 12
type textarea "x"
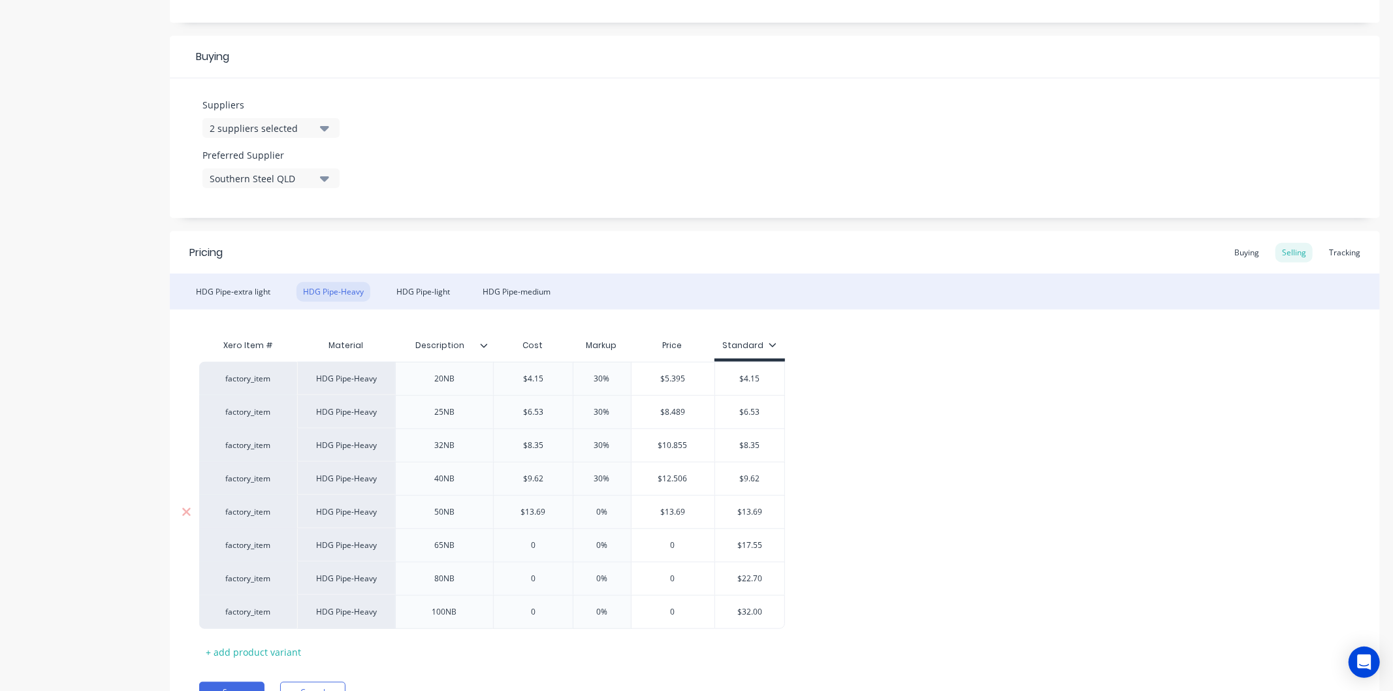
type input "3"
type textarea "x"
type input "30"
type input "0"
click at [552, 544] on input "0" at bounding box center [533, 546] width 79 height 12
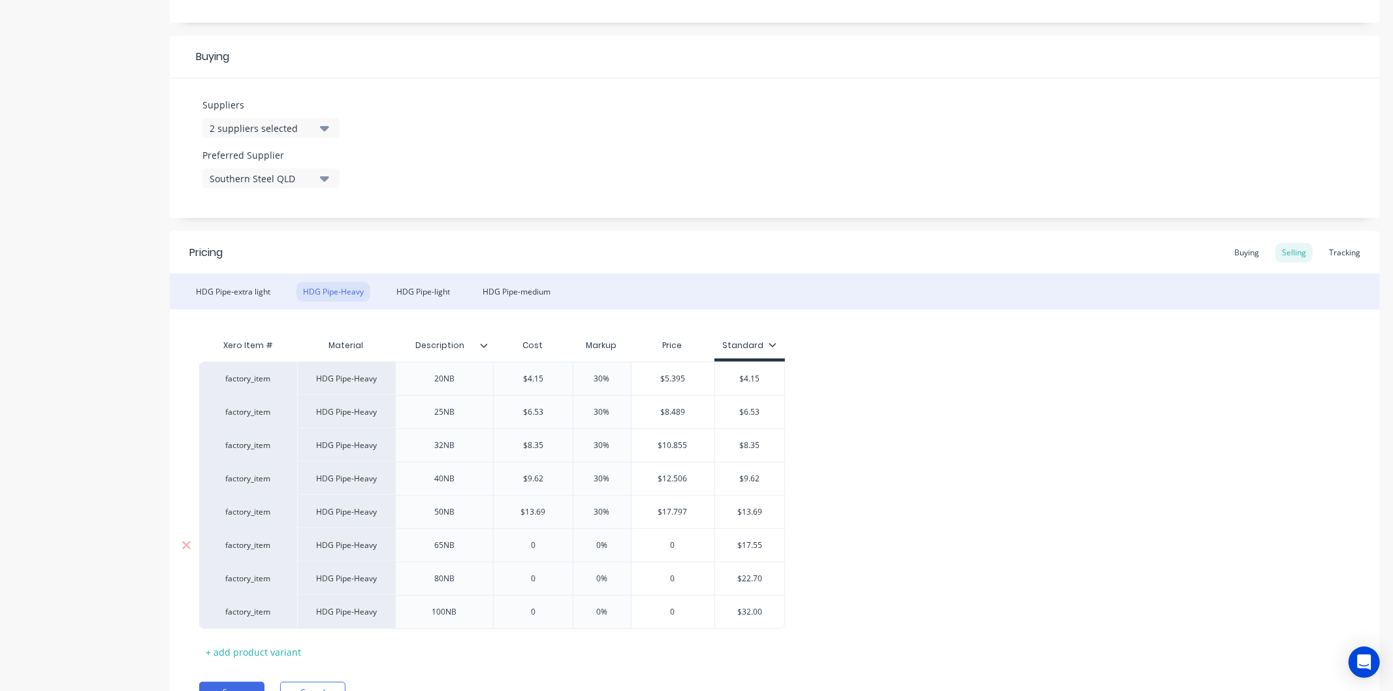
click at [552, 544] on input "0" at bounding box center [533, 546] width 79 height 12
type textarea "x"
type input "17"
type textarea "x"
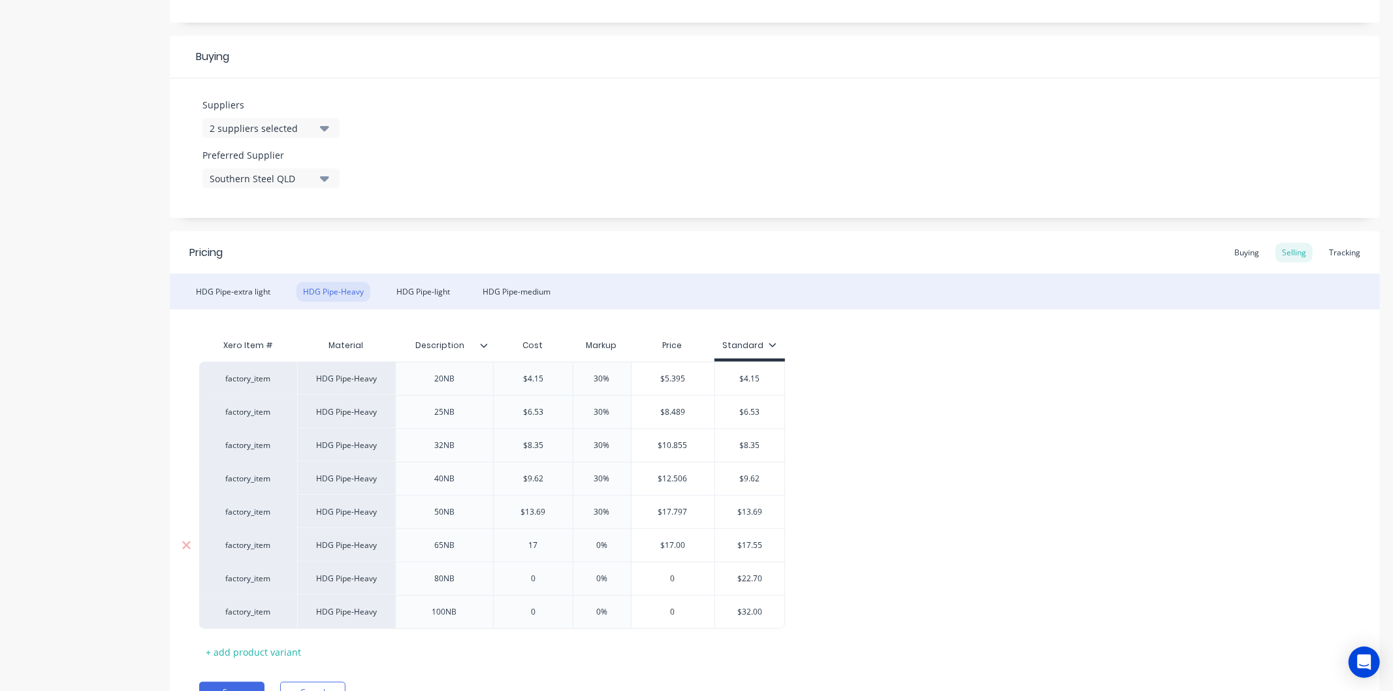
type input "17."
type textarea "x"
type input "17.5"
type textarea "x"
type input "17.55"
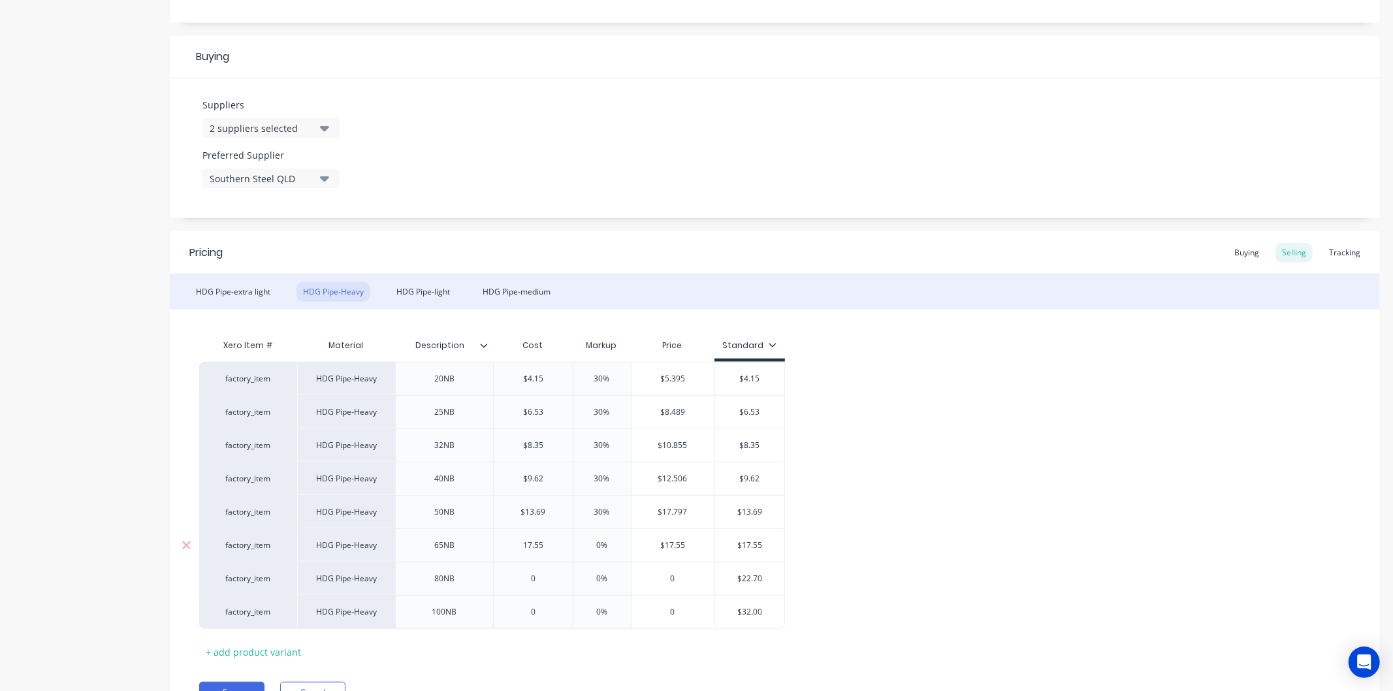
type input "0%"
click at [615, 543] on input "0%" at bounding box center [602, 546] width 65 height 12
type textarea "x"
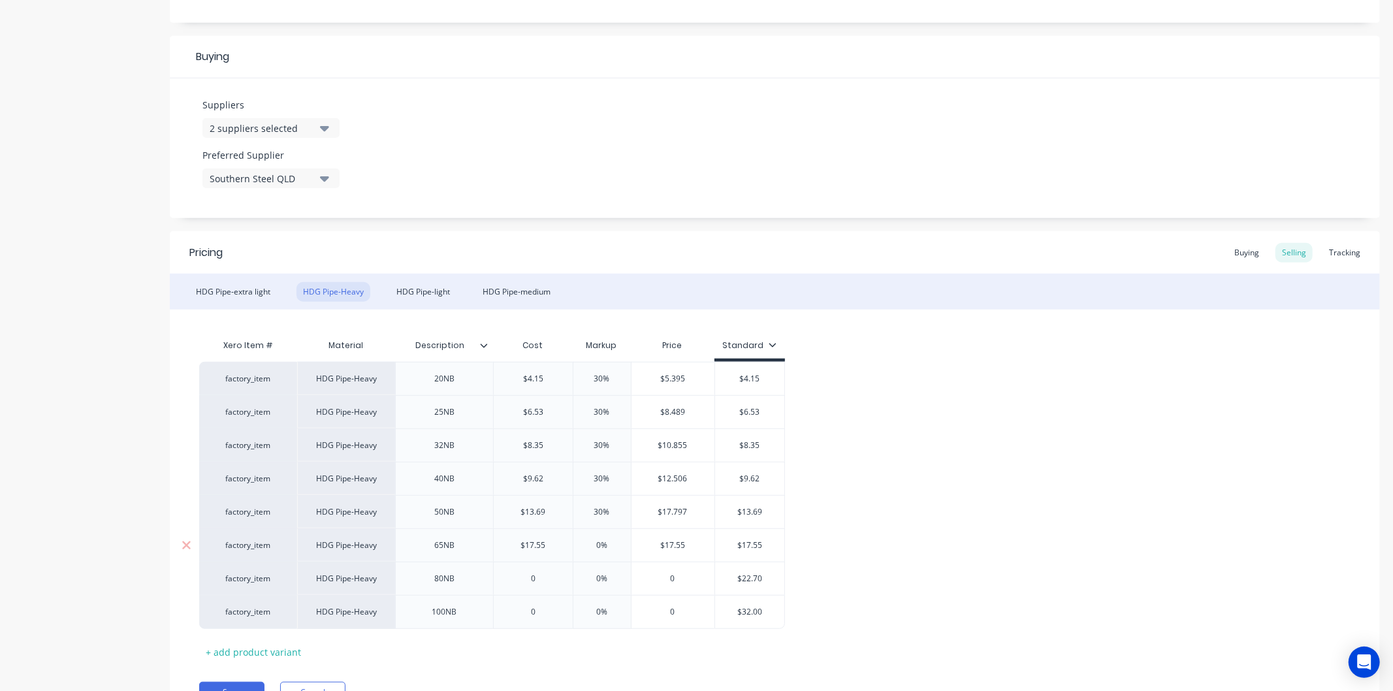
type input "3"
type textarea "x"
click at [541, 572] on div "0" at bounding box center [533, 578] width 79 height 33
type input "30"
type input "0"
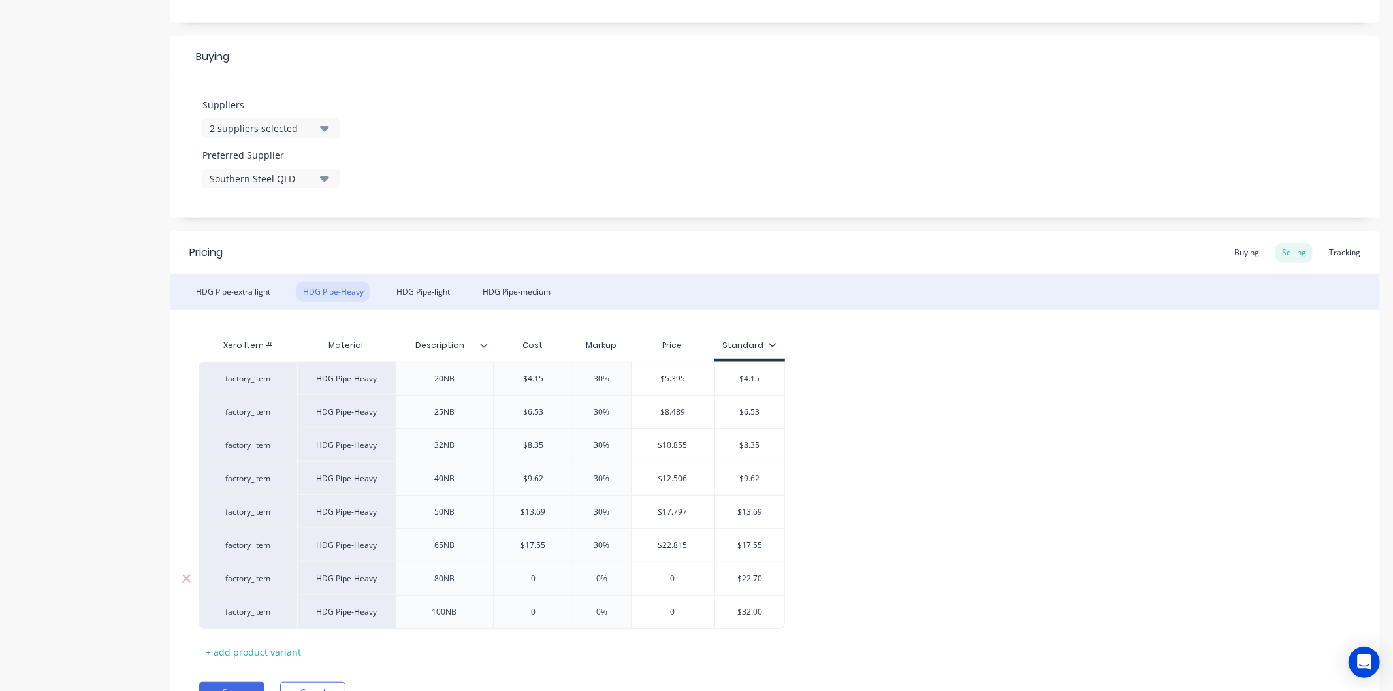
click at [541, 572] on div "0" at bounding box center [533, 578] width 79 height 33
type textarea "x"
type input "02"
type textarea "x"
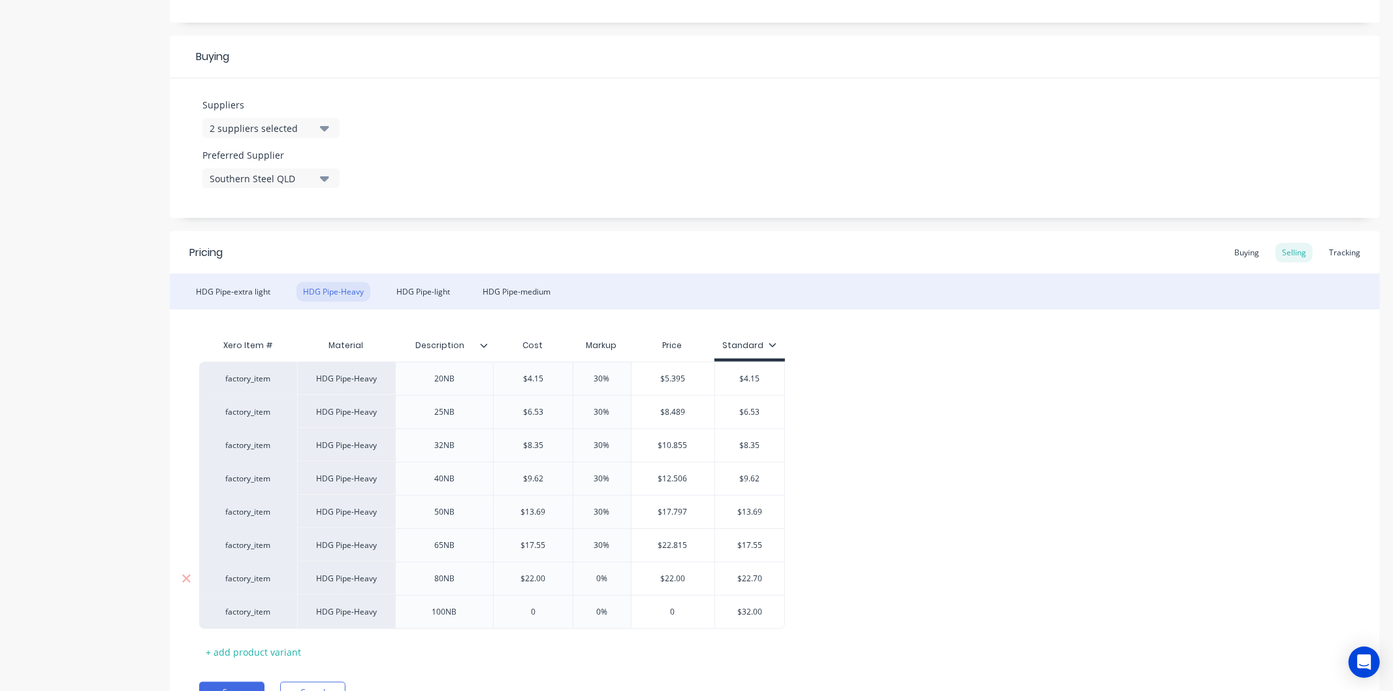
type input "022."
type textarea "x"
type input "022.70"
type input "0%"
click at [605, 576] on input "0%" at bounding box center [602, 579] width 65 height 12
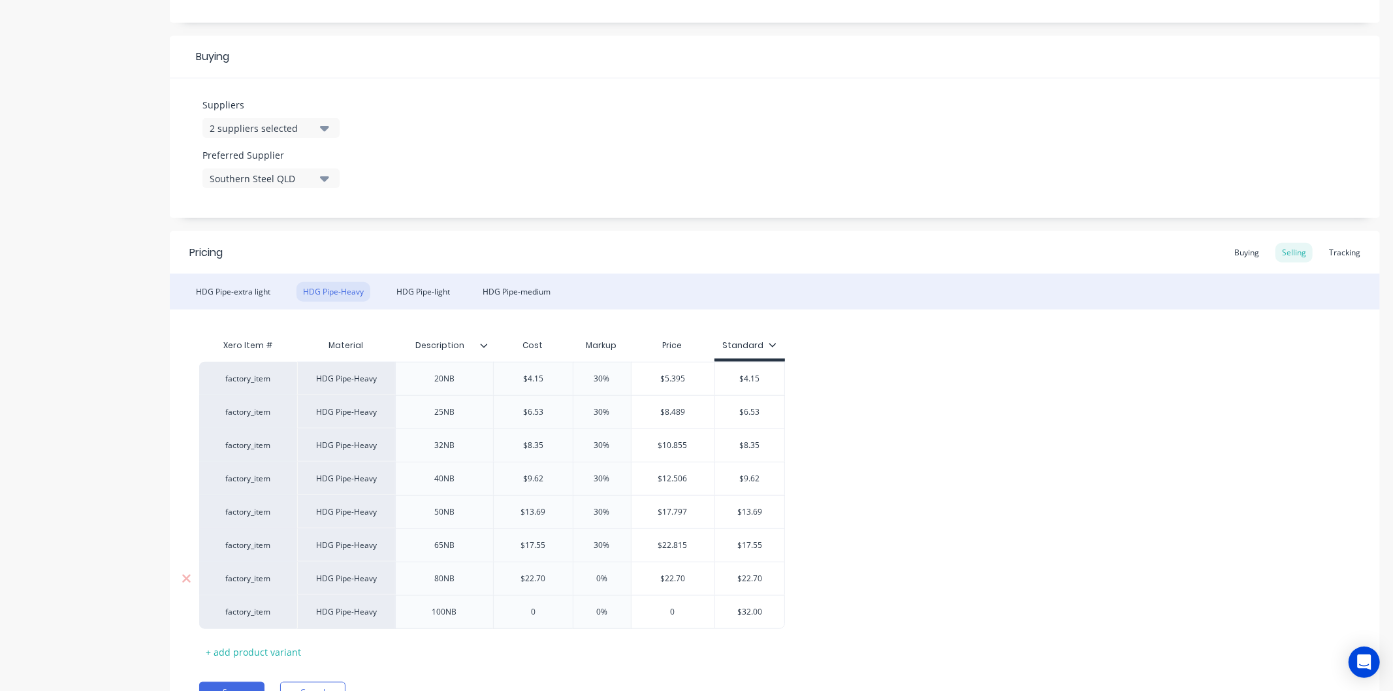
click at [606, 576] on input "0%" at bounding box center [602, 579] width 65 height 12
type textarea "x"
type input "3"
type textarea "x"
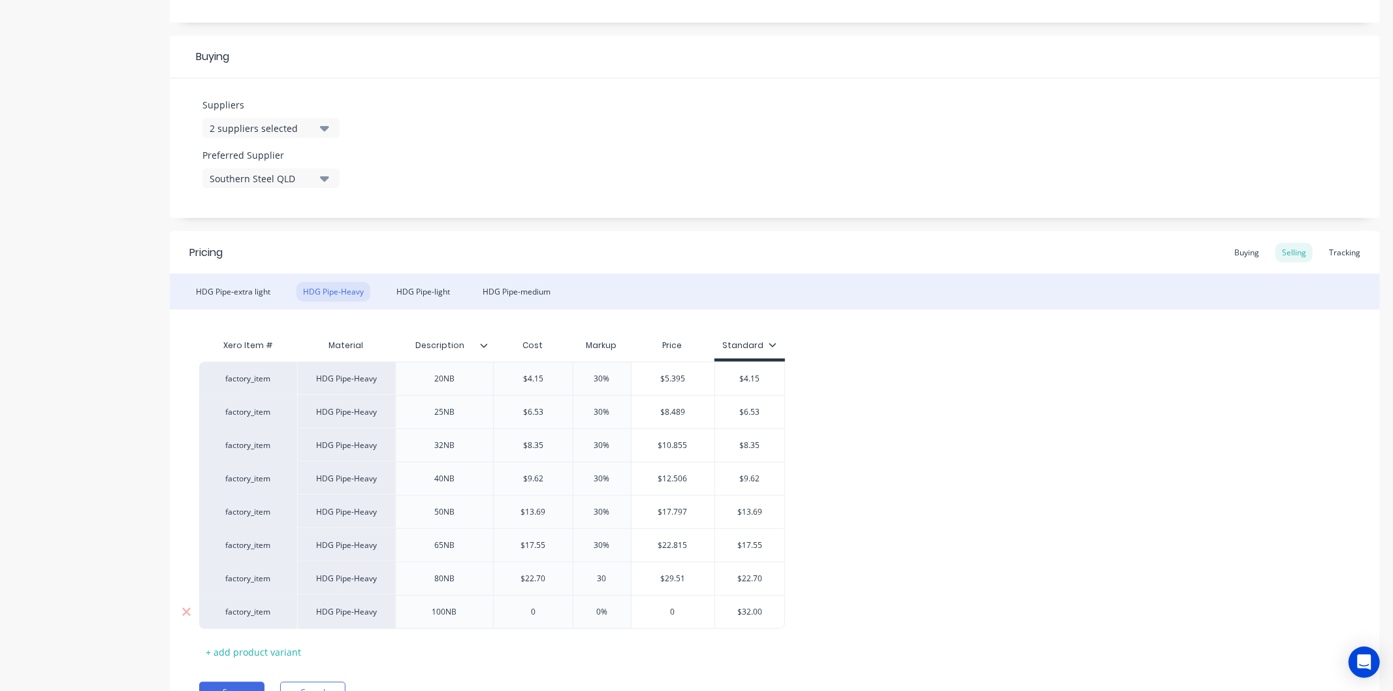
type input "30"
type input "0"
click at [540, 607] on input "0" at bounding box center [533, 612] width 79 height 12
type textarea "x"
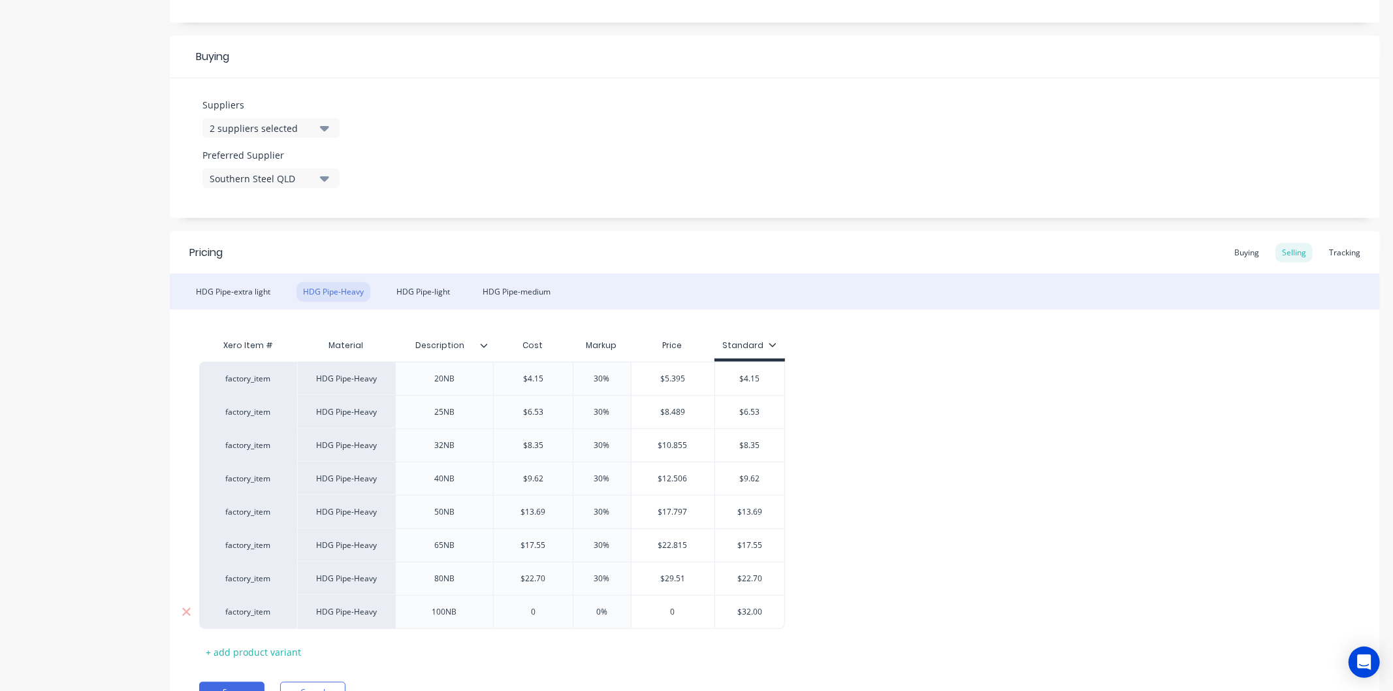
type input "3"
type textarea "x"
type input "32"
type input "0%"
click at [612, 609] on input "0%" at bounding box center [602, 612] width 65 height 12
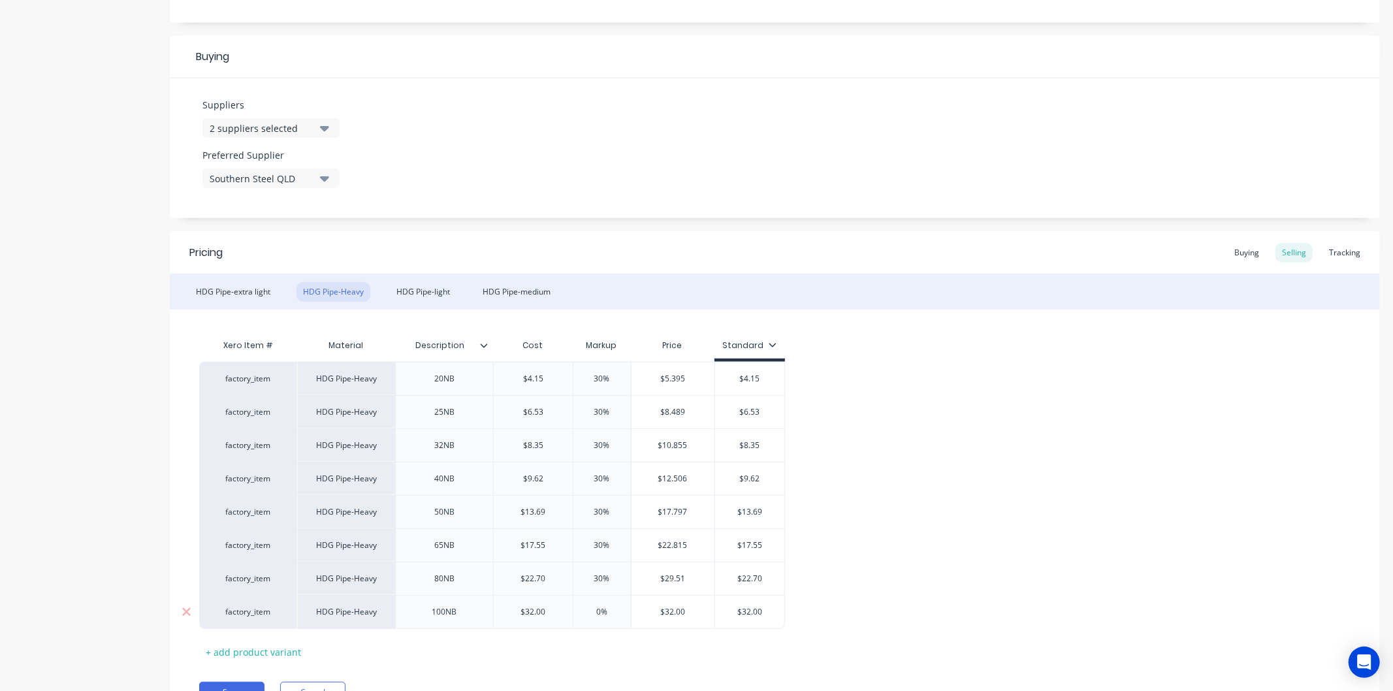
click at [612, 609] on input "0%" at bounding box center [602, 612] width 65 height 12
click at [611, 608] on input "0%" at bounding box center [602, 612] width 65 height 12
type textarea "x"
type input "3"
type textarea "x"
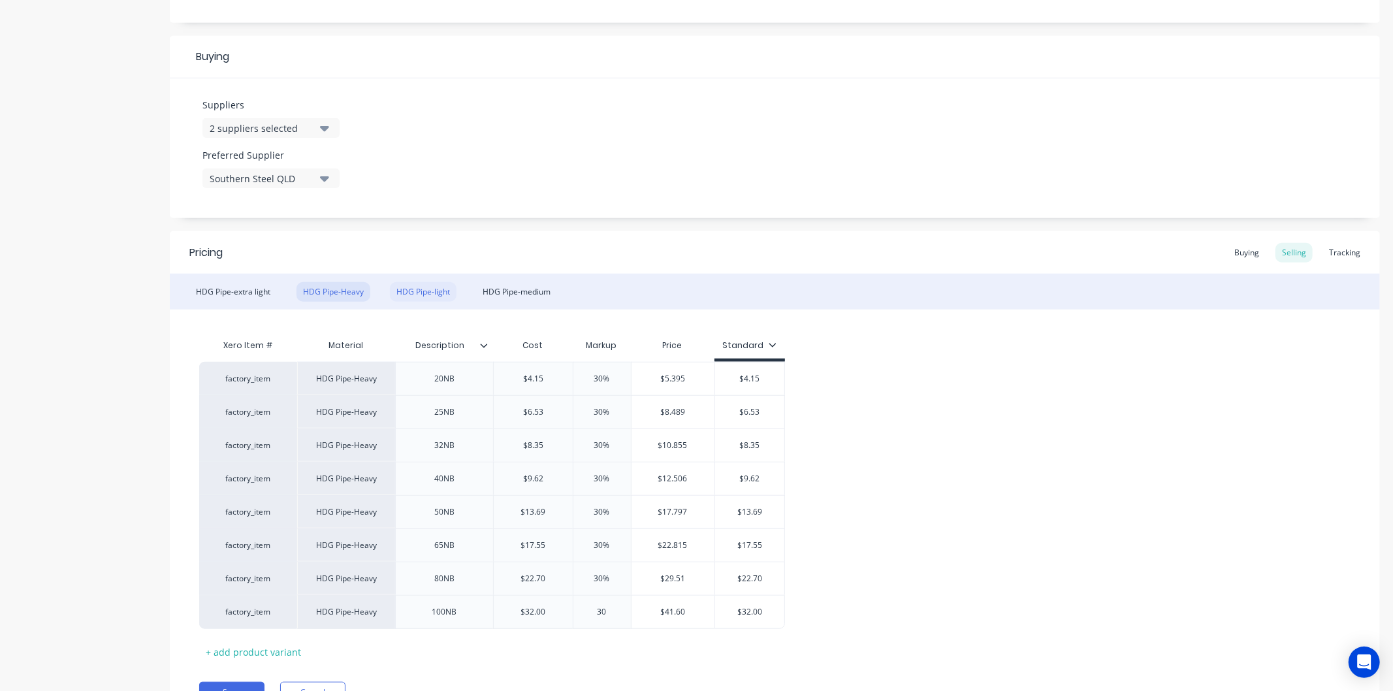
type input "30"
click at [411, 291] on div "HDG Pipe-light" at bounding box center [423, 292] width 67 height 20
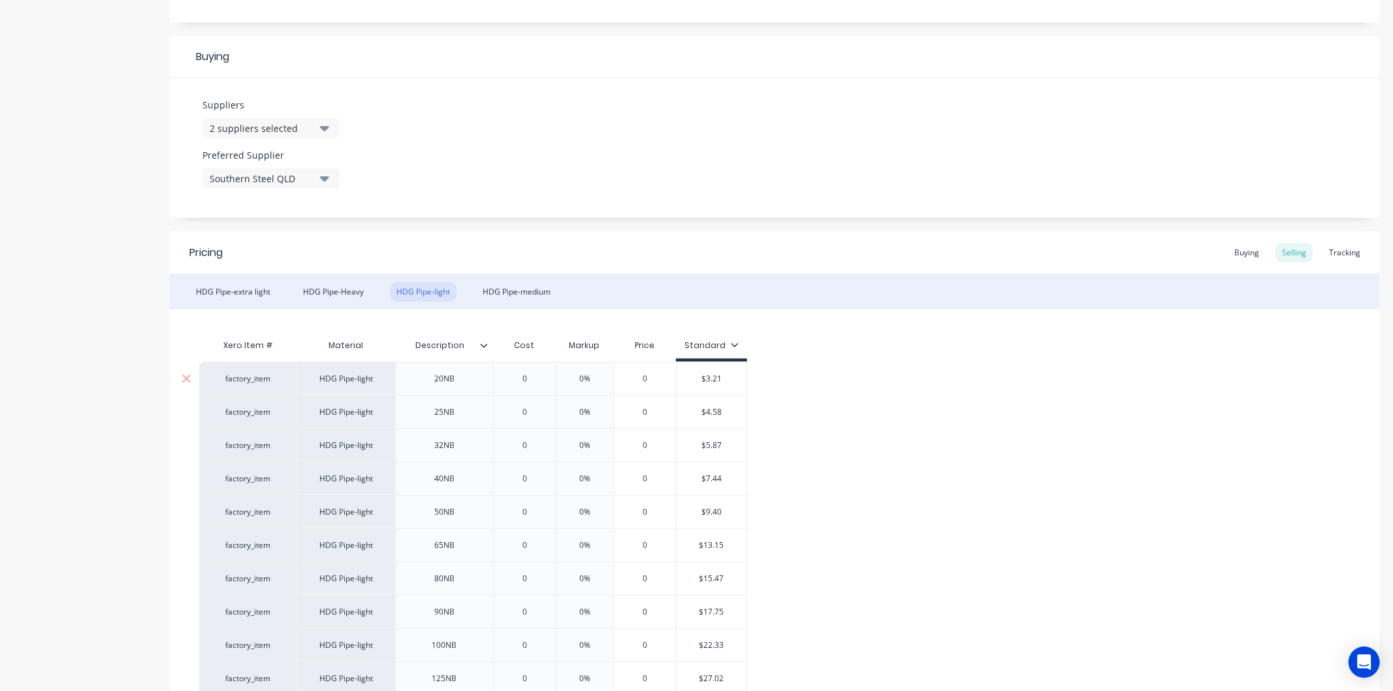
type input "0"
click at [545, 374] on input "0" at bounding box center [524, 379] width 65 height 12
type textarea "x"
type input "3."
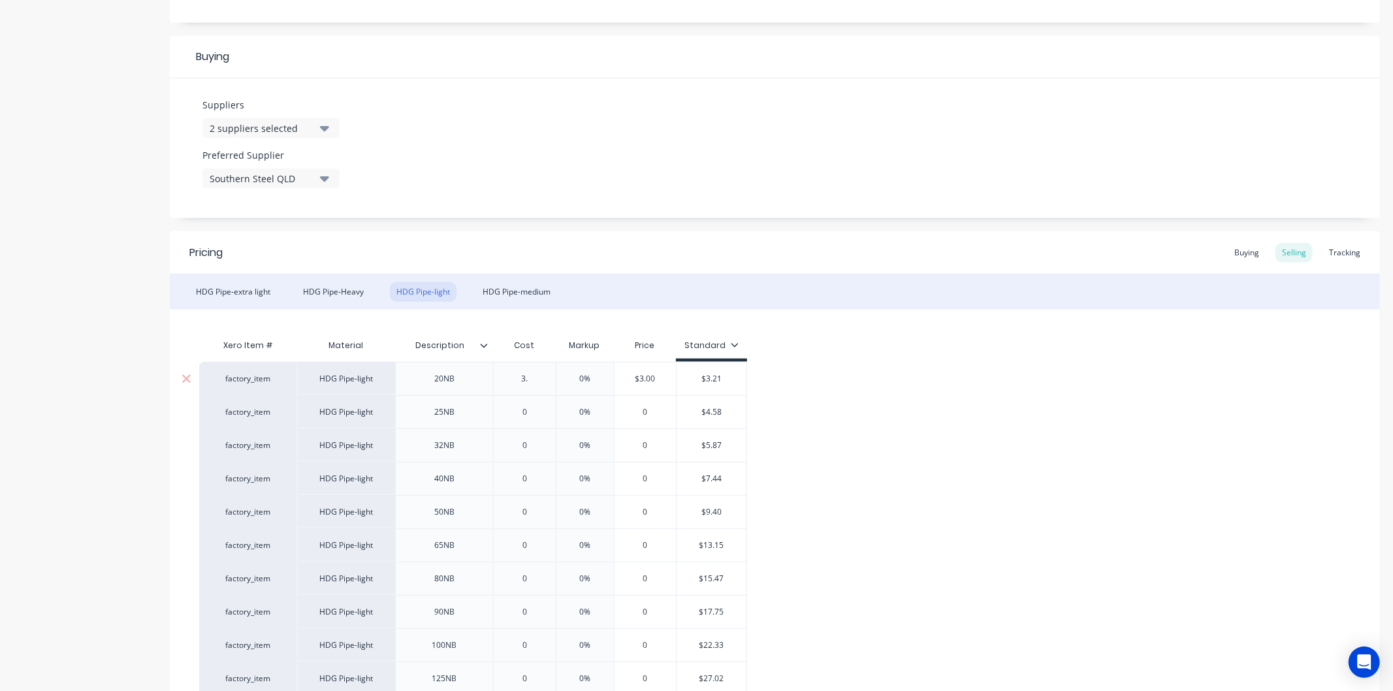
type textarea "x"
type input "3.2"
type textarea "x"
type input "3.21"
type input "0%"
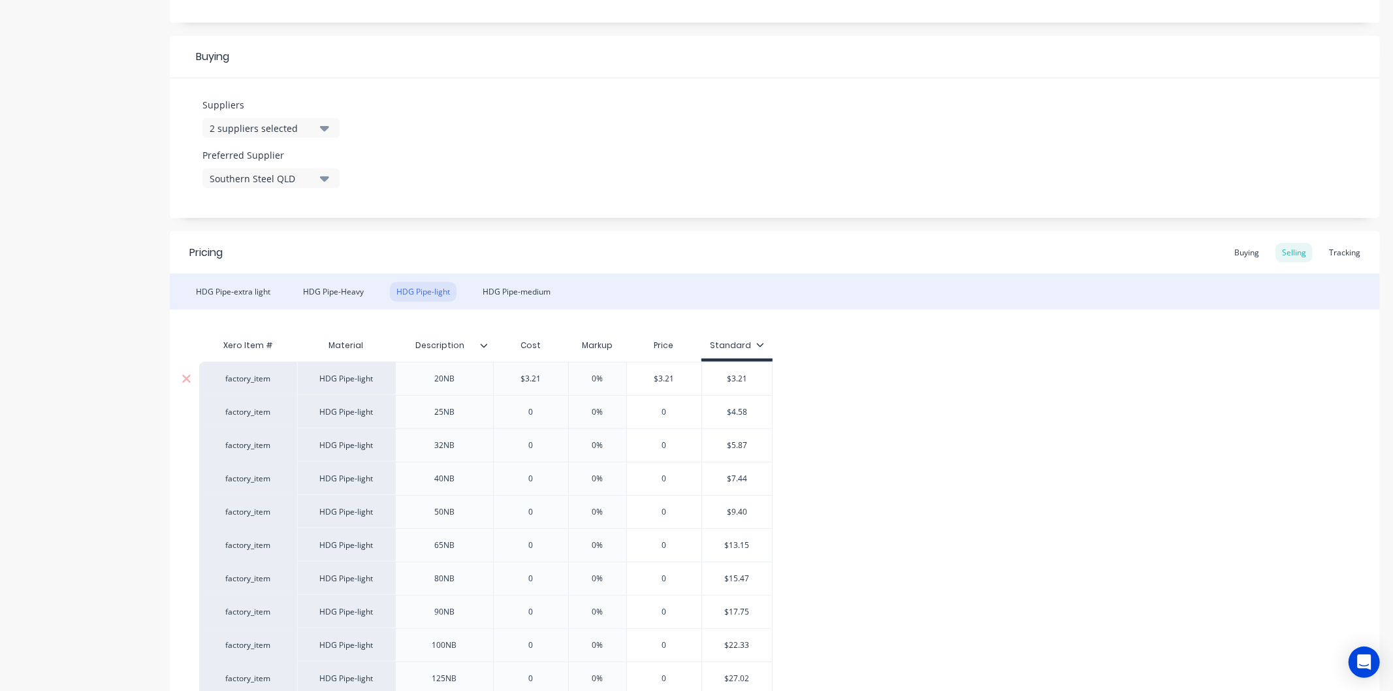
click at [607, 377] on input "0%" at bounding box center [597, 379] width 65 height 12
type textarea "x"
type input "3"
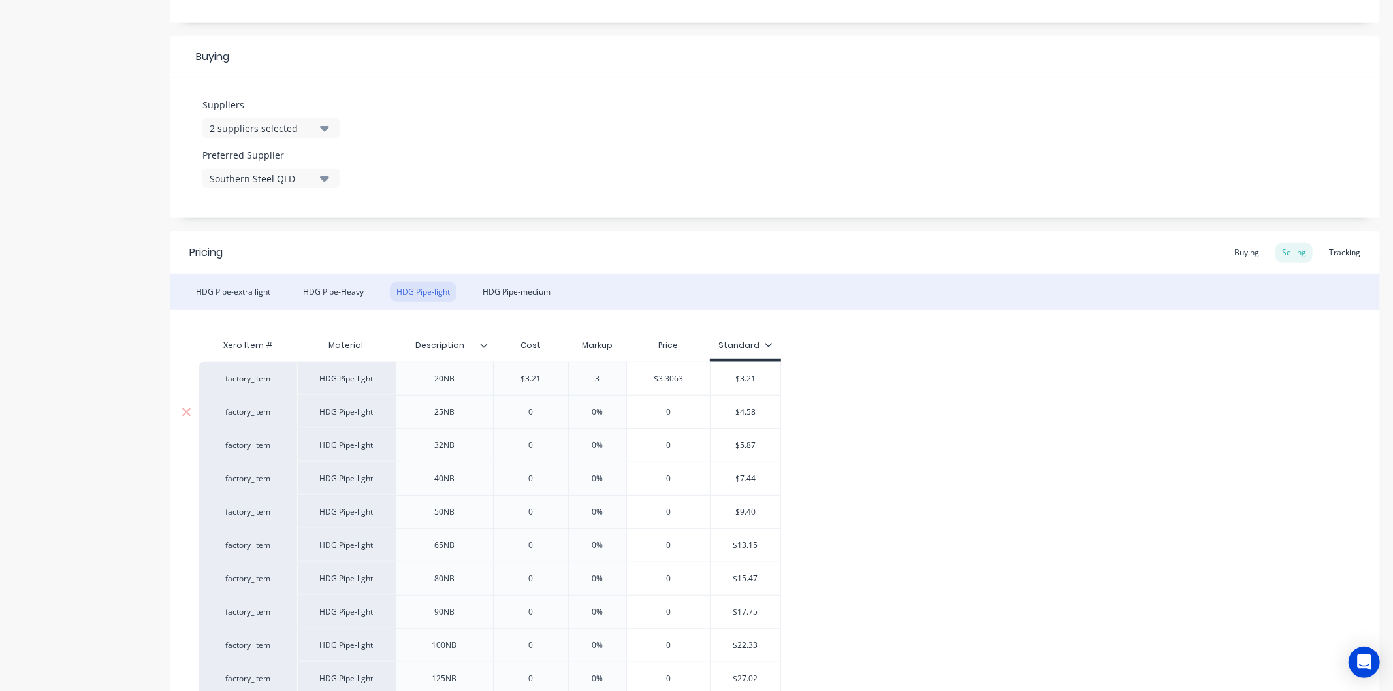
type textarea "x"
type input "30"
type input "0"
click at [546, 408] on input "0" at bounding box center [531, 412] width 74 height 12
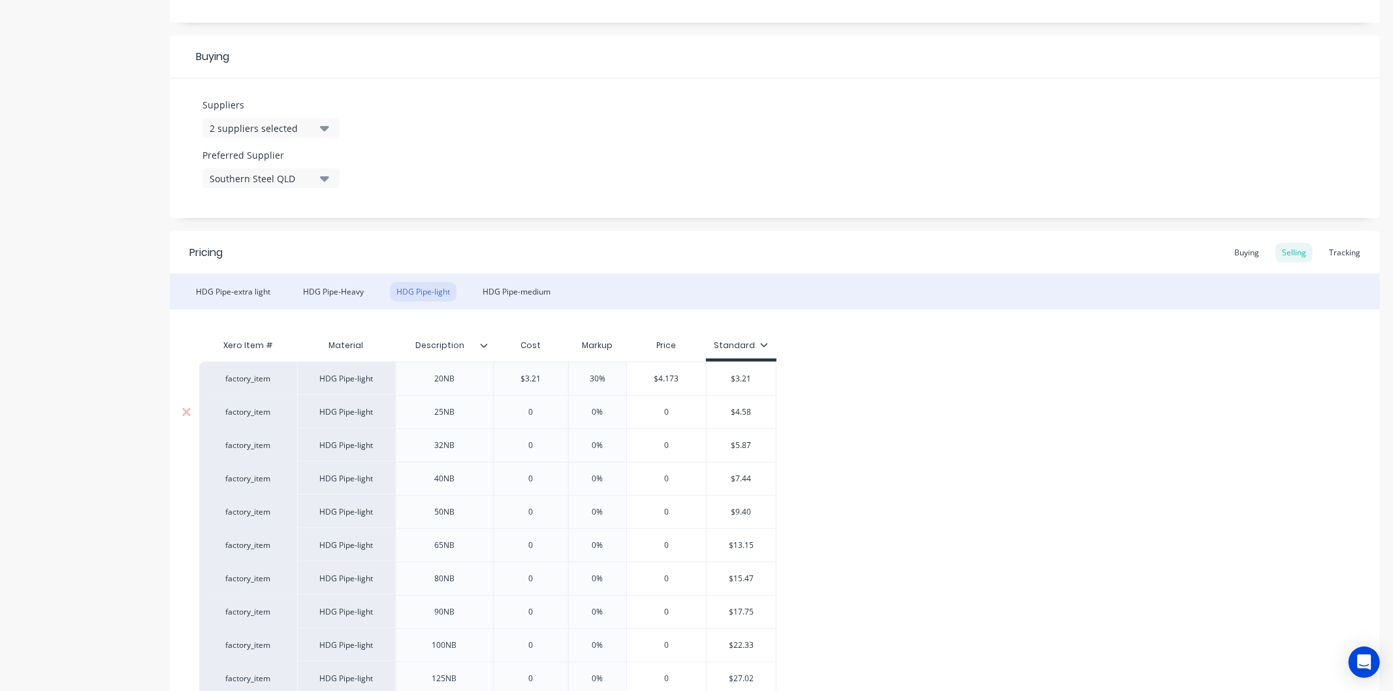
type textarea "x"
type input "4."
type textarea "x"
type input "4.58"
type textarea "x"
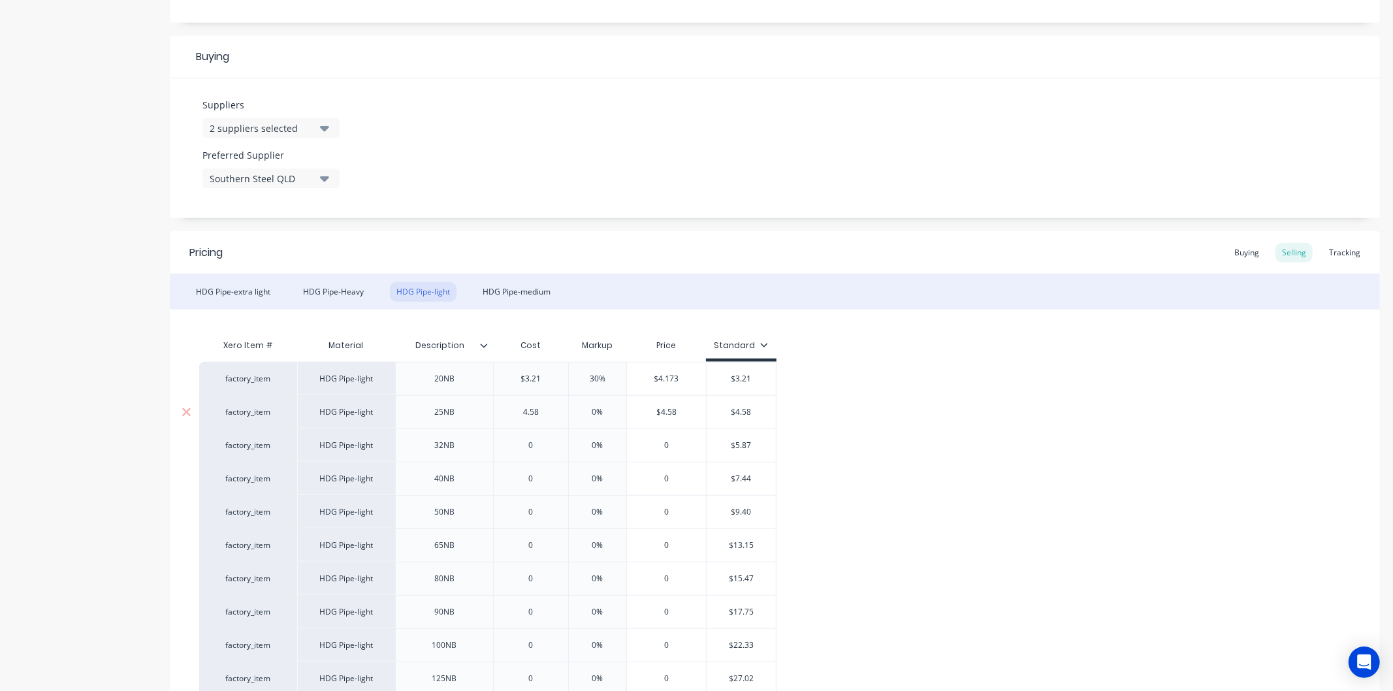
type input "4.58"
type input "0%"
click at [613, 412] on input "0%" at bounding box center [597, 412] width 65 height 12
click at [612, 412] on input "0%" at bounding box center [597, 412] width 65 height 12
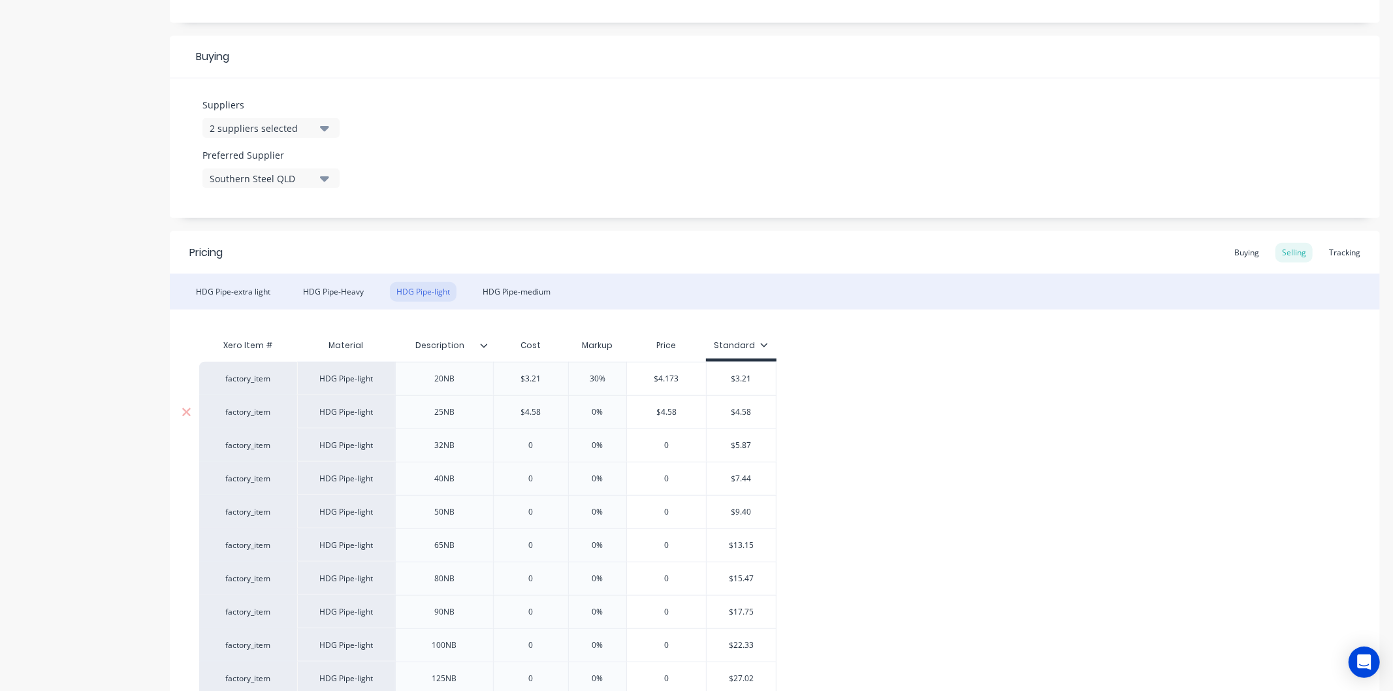
type textarea "x"
type input "3"
type textarea "x"
type input "30"
type input "0"
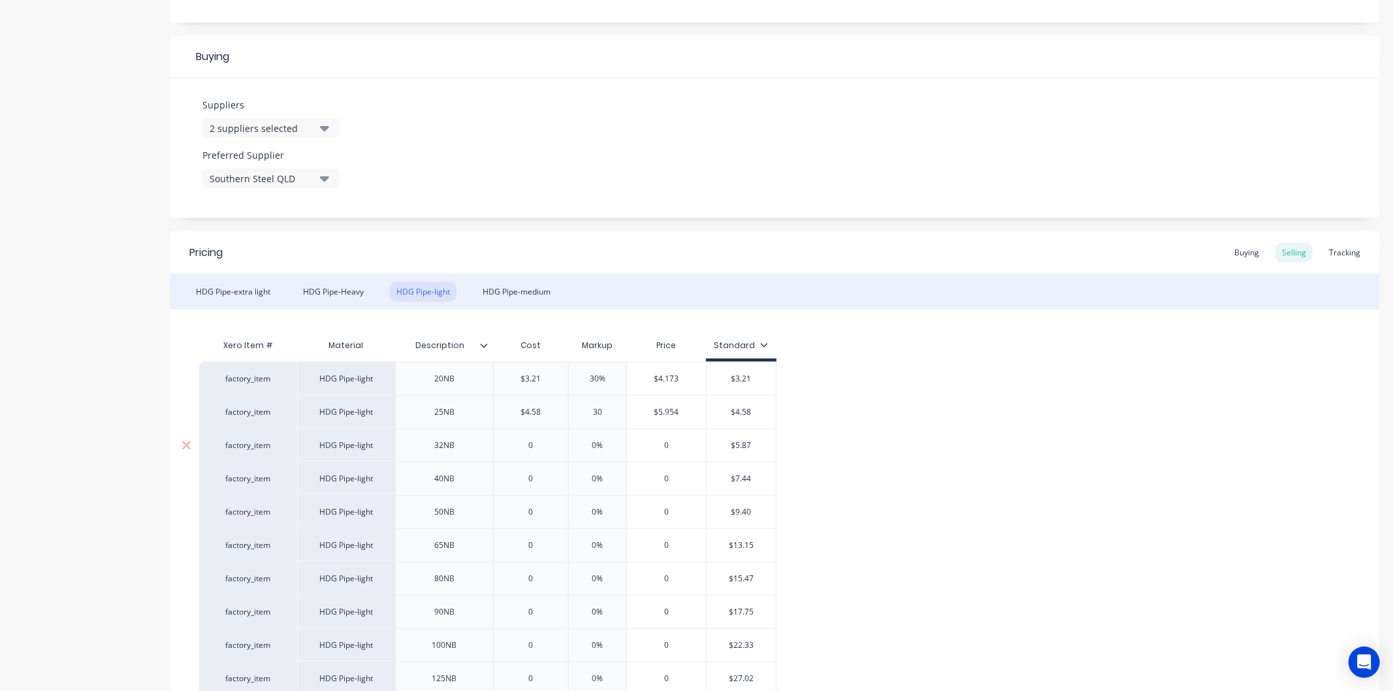
click at [534, 444] on input "0" at bounding box center [531, 446] width 74 height 12
type textarea "x"
type input "5."
type textarea "x"
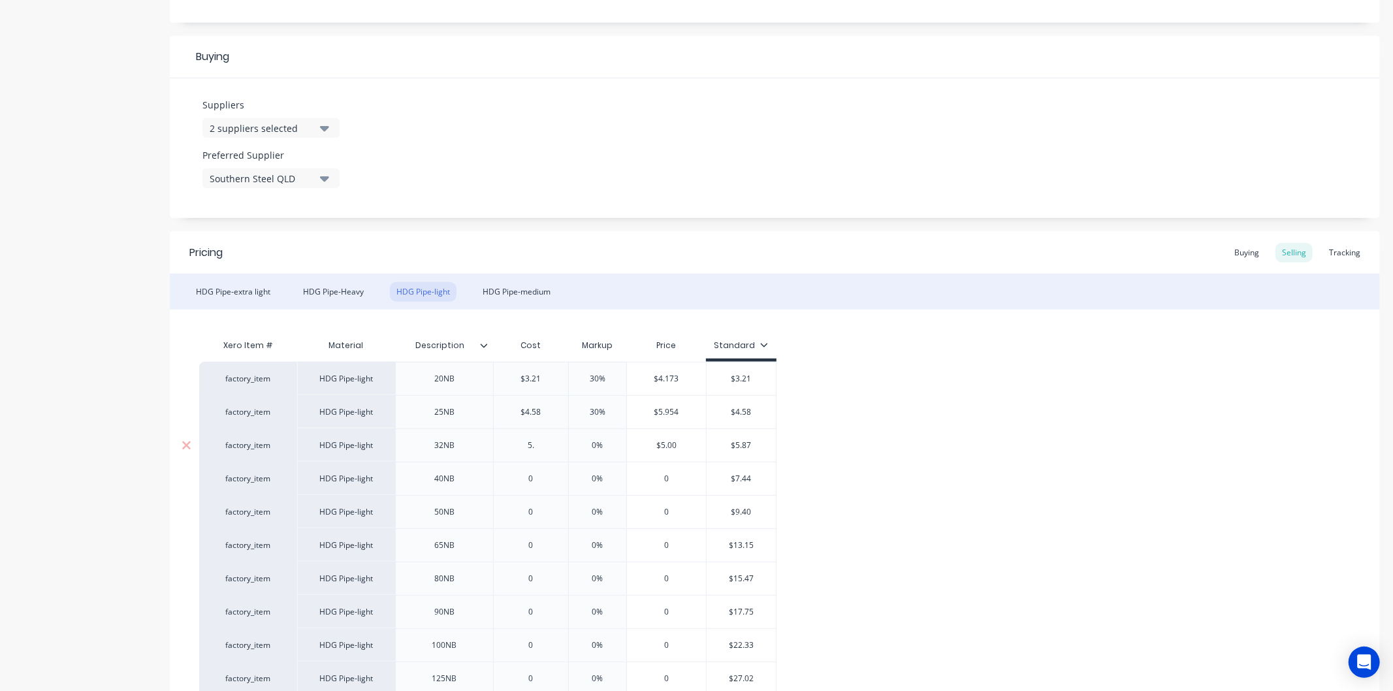
type input "5.8"
click at [603, 444] on input "0%" at bounding box center [597, 446] width 65 height 12
click at [540, 477] on input "0" at bounding box center [531, 479] width 74 height 12
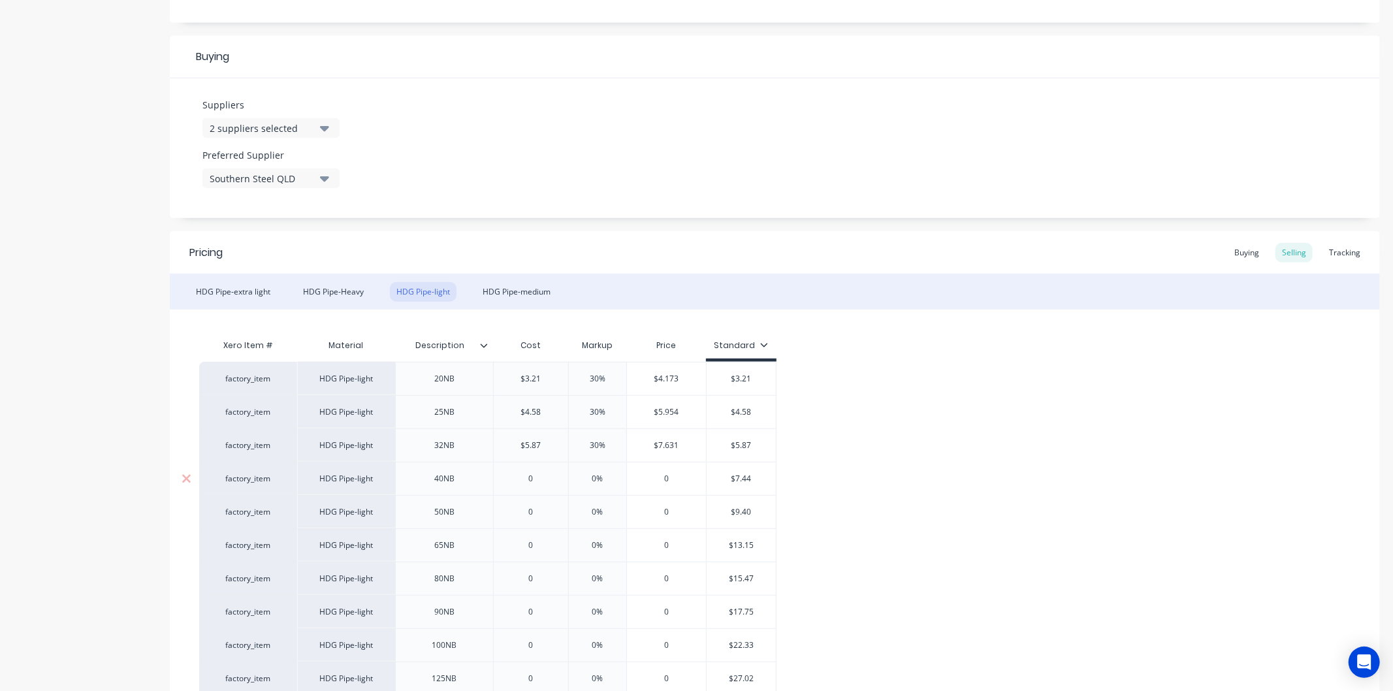
click at [540, 477] on input "0" at bounding box center [531, 479] width 74 height 12
click at [609, 473] on input "0%" at bounding box center [597, 479] width 65 height 12
click at [540, 510] on input "0" at bounding box center [531, 512] width 74 height 12
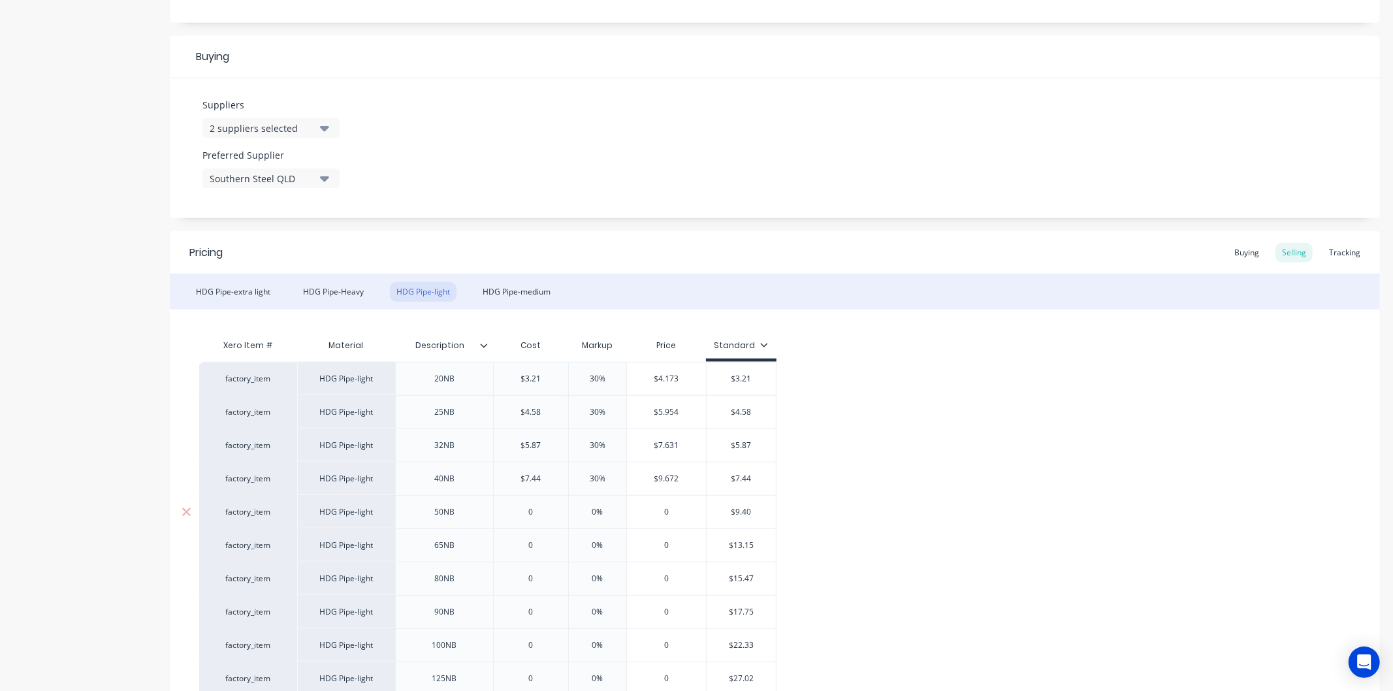
click at [540, 510] on input "0" at bounding box center [531, 512] width 74 height 12
click at [604, 506] on input "0%" at bounding box center [597, 512] width 65 height 12
click at [542, 543] on input "0" at bounding box center [531, 546] width 74 height 12
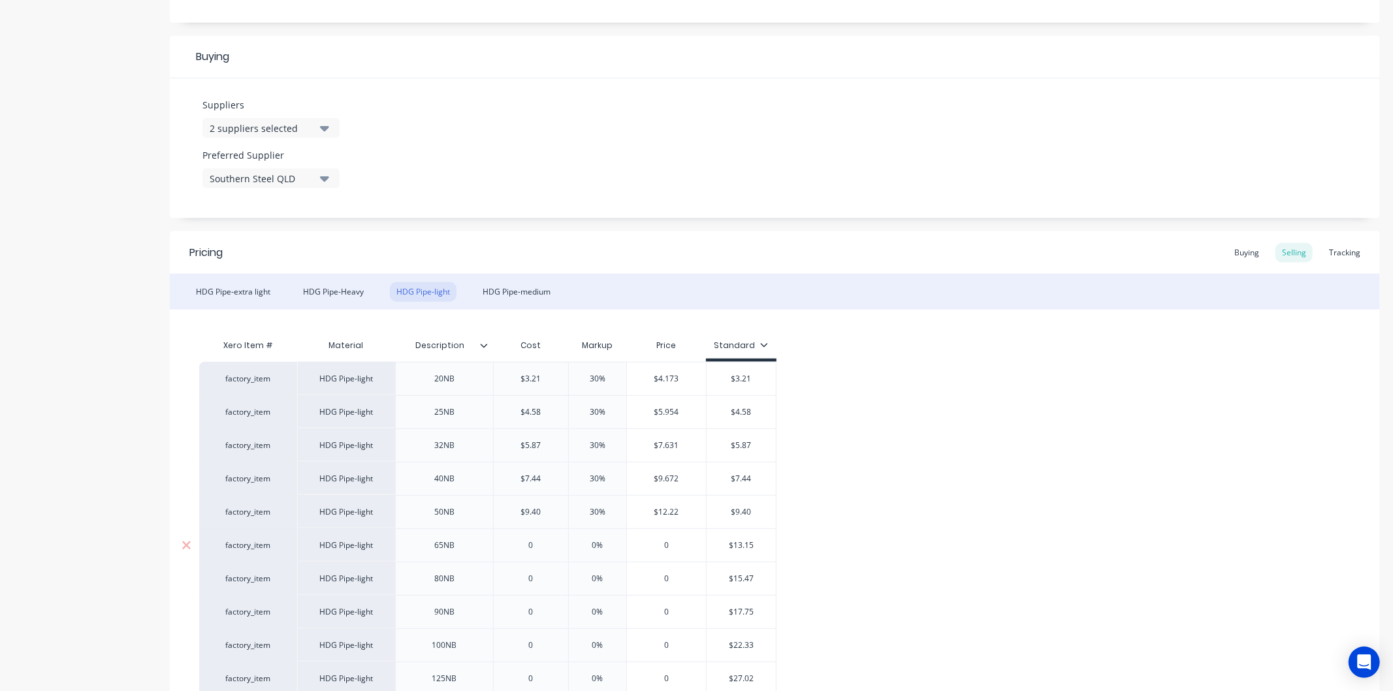
click at [541, 543] on input "0" at bounding box center [531, 546] width 74 height 12
click at [609, 540] on input "0%" at bounding box center [602, 546] width 65 height 12
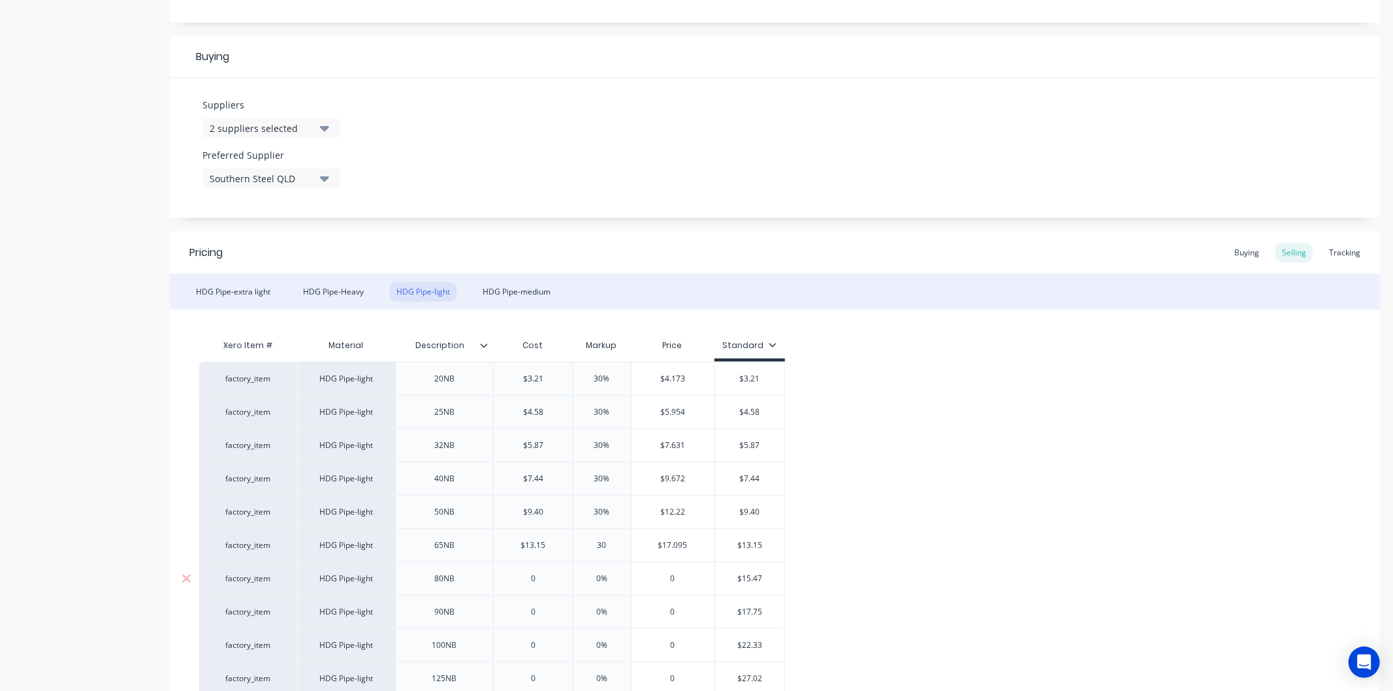
click at [545, 575] on input "0" at bounding box center [533, 579] width 79 height 12
click at [614, 573] on input "0%" at bounding box center [602, 579] width 65 height 12
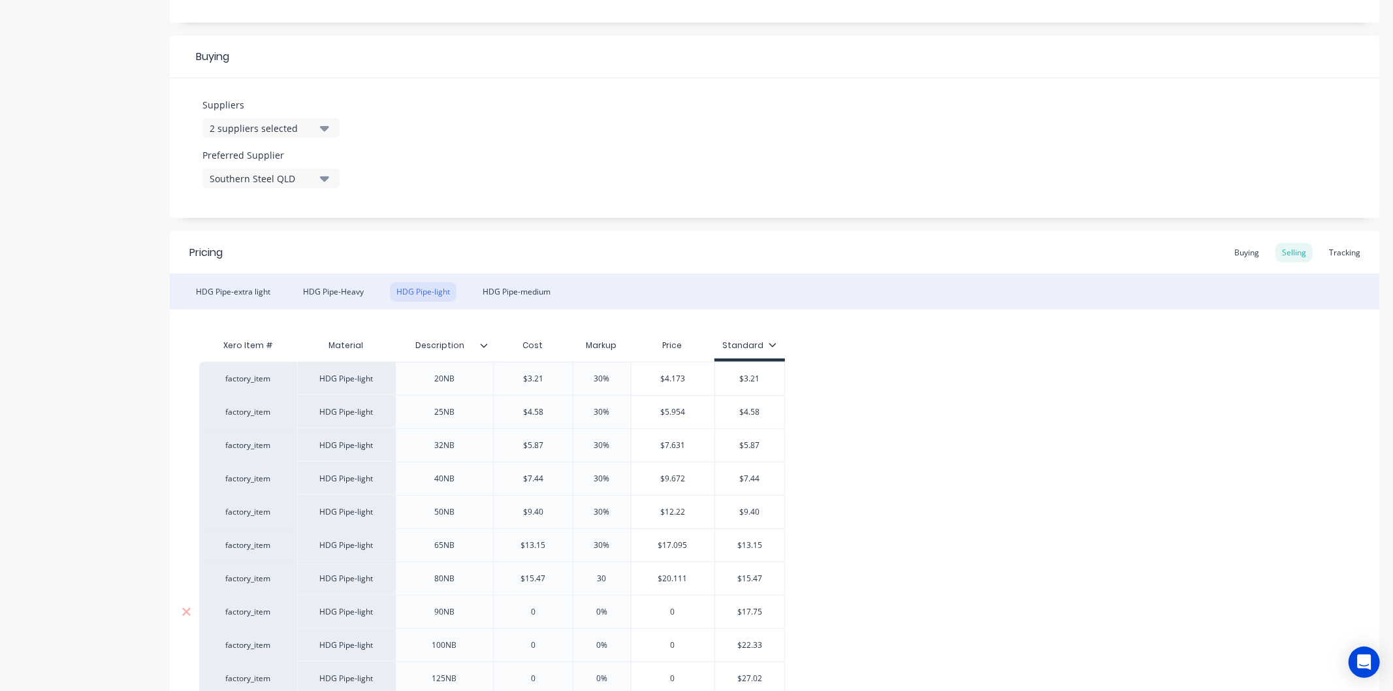
click at [549, 610] on input "0" at bounding box center [533, 612] width 79 height 12
click at [611, 605] on div "0%" at bounding box center [602, 612] width 65 height 33
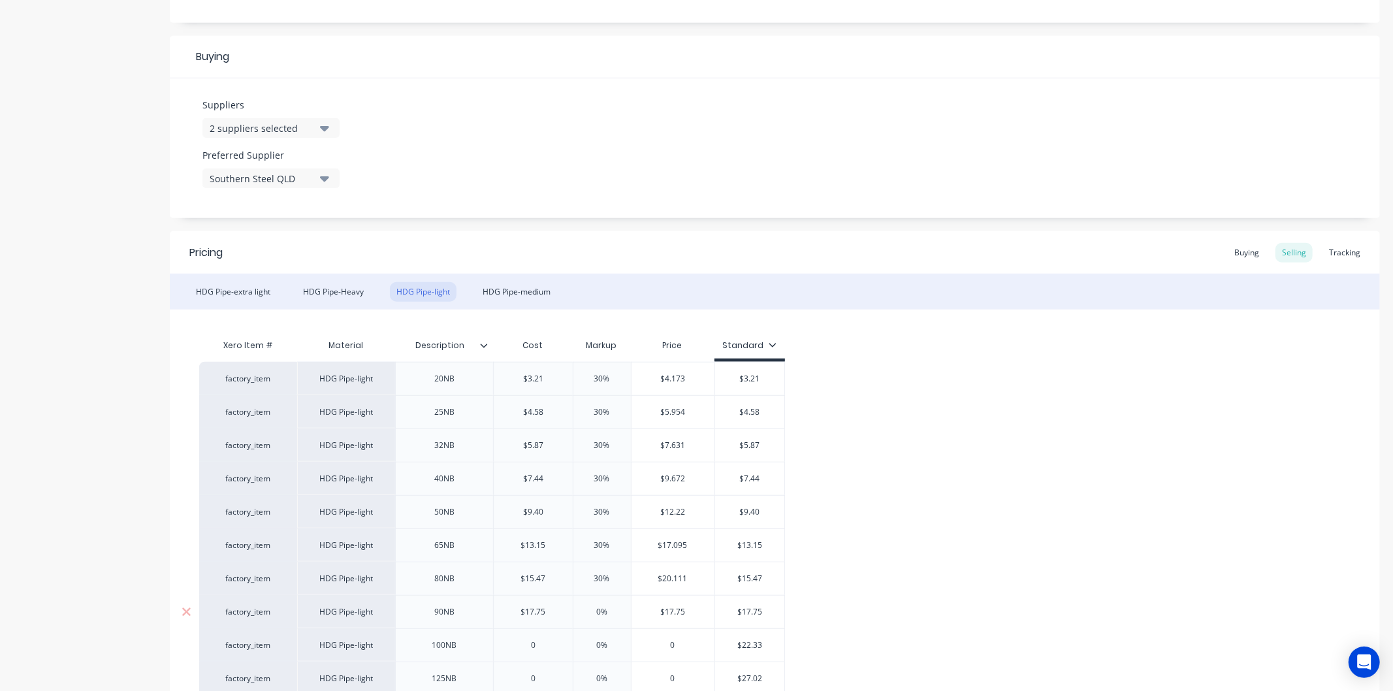
click at [611, 611] on input "0%" at bounding box center [602, 612] width 65 height 12
click at [615, 637] on div "0%" at bounding box center [602, 645] width 65 height 33
click at [610, 615] on input "0%" at bounding box center [602, 612] width 65 height 12
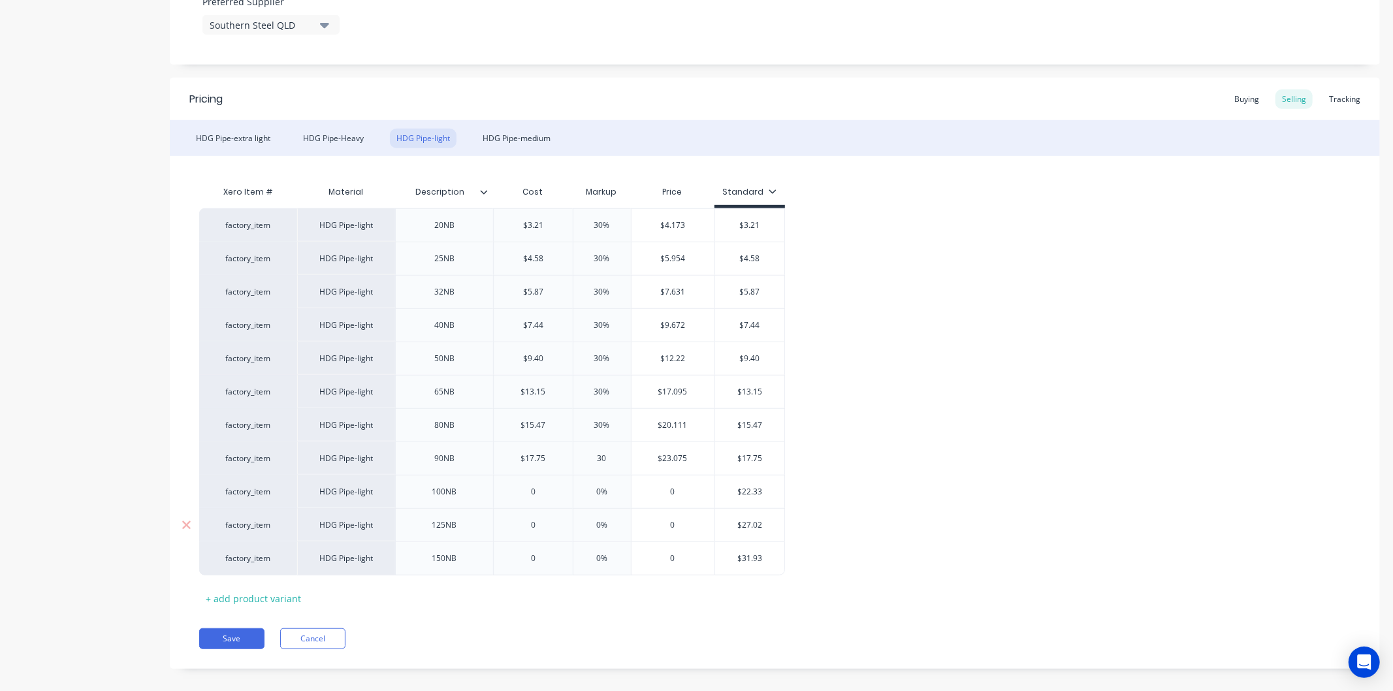
scroll to position [745, 0]
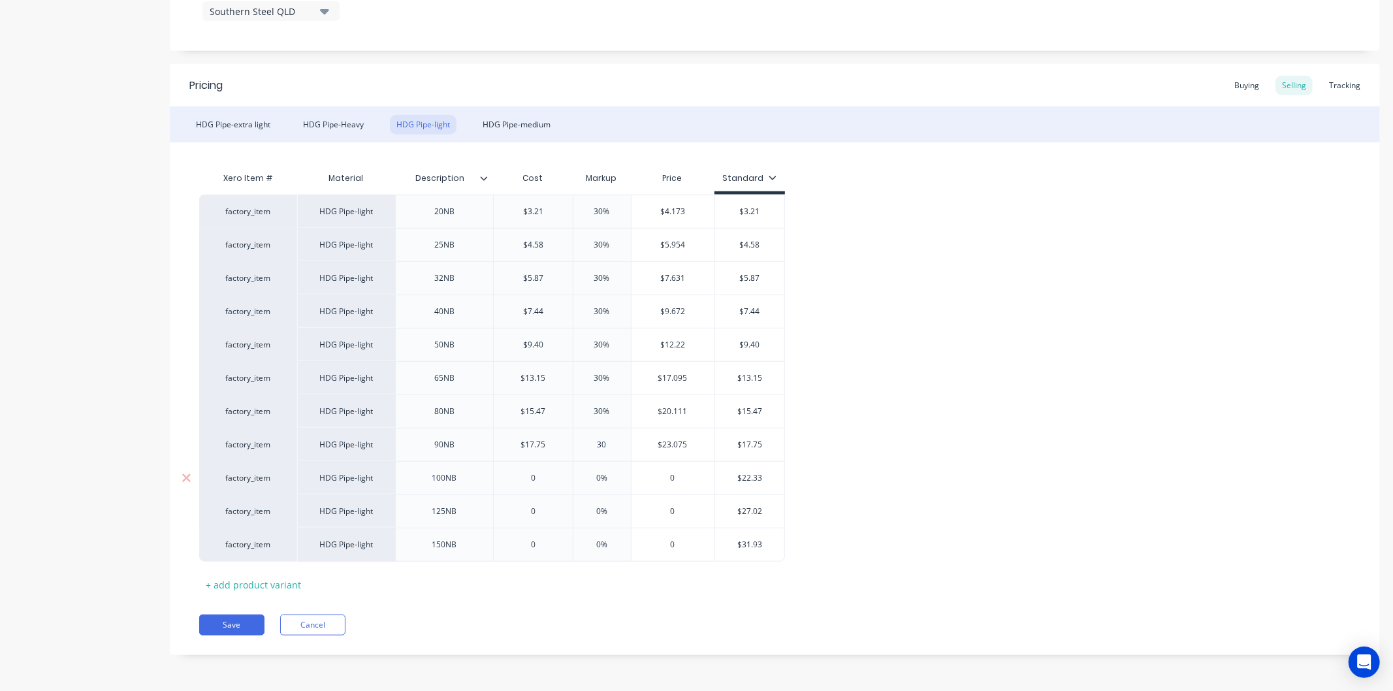
click at [550, 477] on input "0" at bounding box center [533, 478] width 79 height 12
click at [609, 474] on input "0%" at bounding box center [602, 478] width 65 height 12
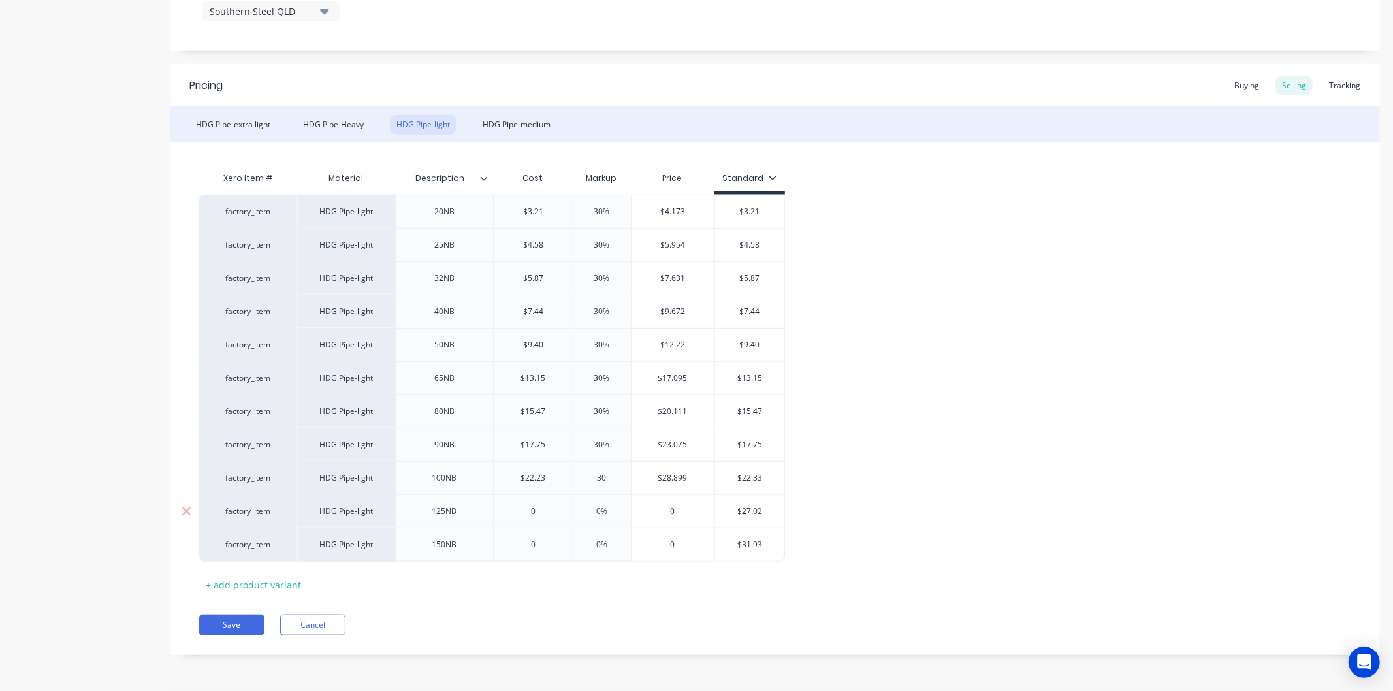
click at [544, 507] on input "0" at bounding box center [533, 512] width 79 height 12
click at [609, 506] on input "0%" at bounding box center [602, 512] width 65 height 12
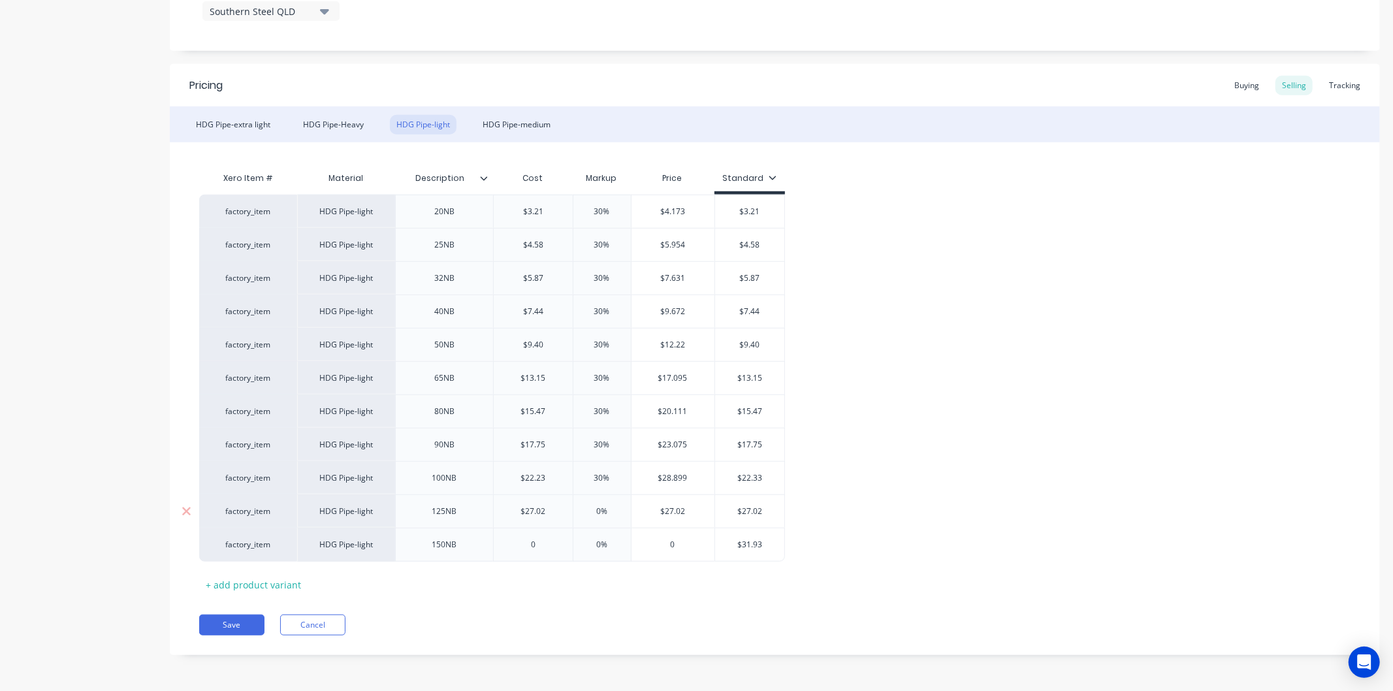
click at [609, 506] on input "0%" at bounding box center [602, 512] width 65 height 12
click at [540, 540] on input "0" at bounding box center [533, 545] width 79 height 12
click at [605, 540] on input "0%" at bounding box center [602, 545] width 65 height 12
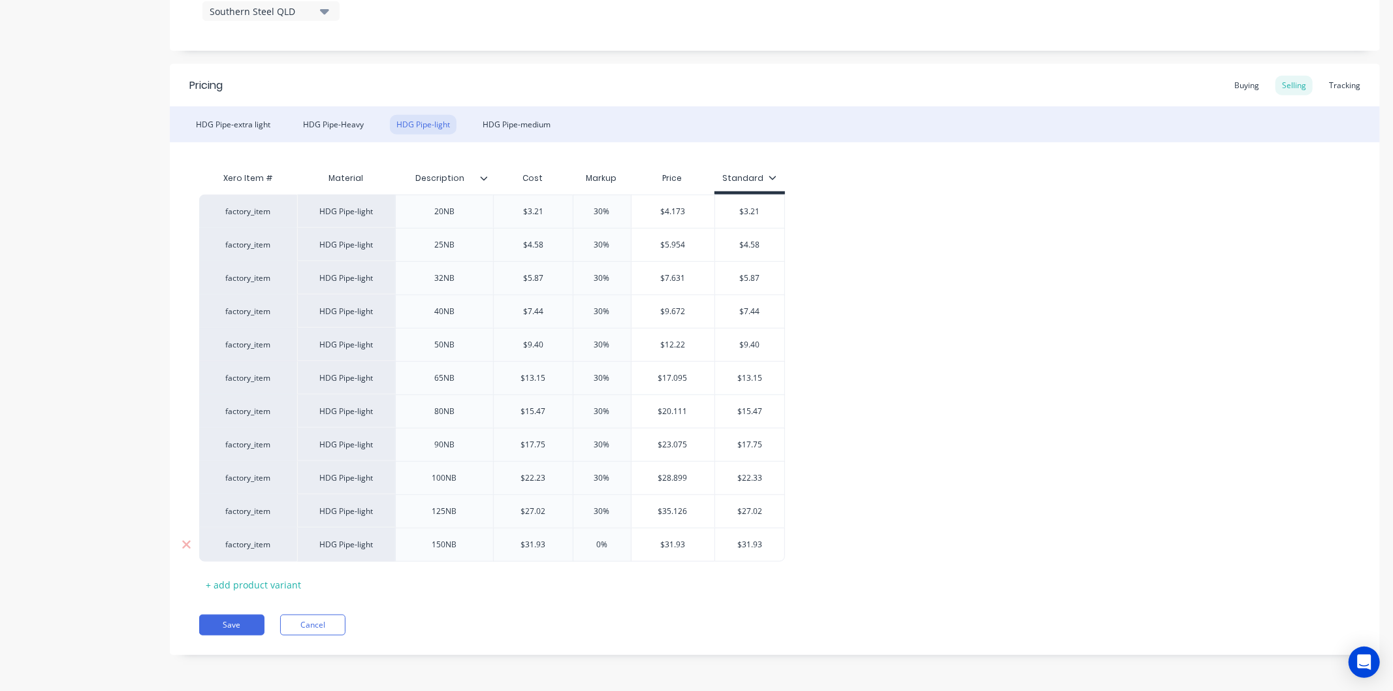
click at [605, 540] on input "0%" at bounding box center [602, 545] width 65 height 12
click at [514, 120] on div "HDG Pipe-medium" at bounding box center [516, 125] width 81 height 20
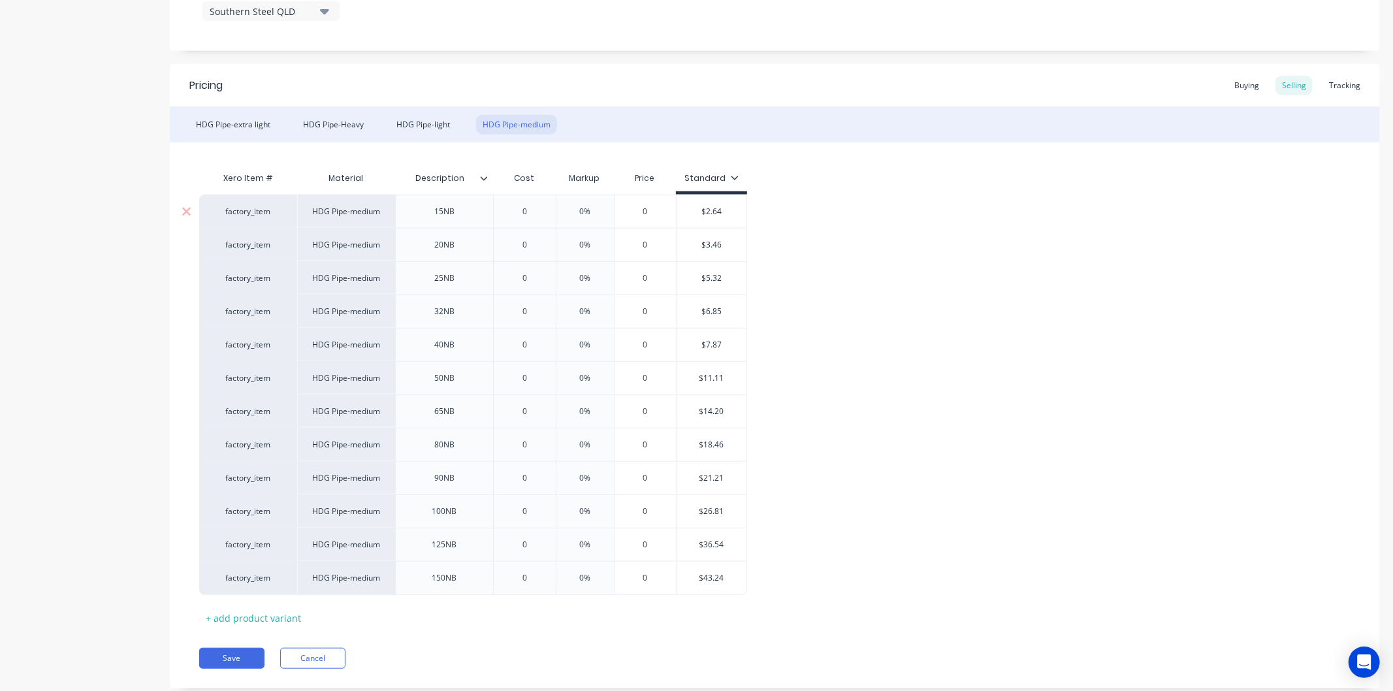
click at [539, 210] on input "0" at bounding box center [524, 212] width 65 height 12
click at [605, 204] on div "0%" at bounding box center [597, 211] width 65 height 33
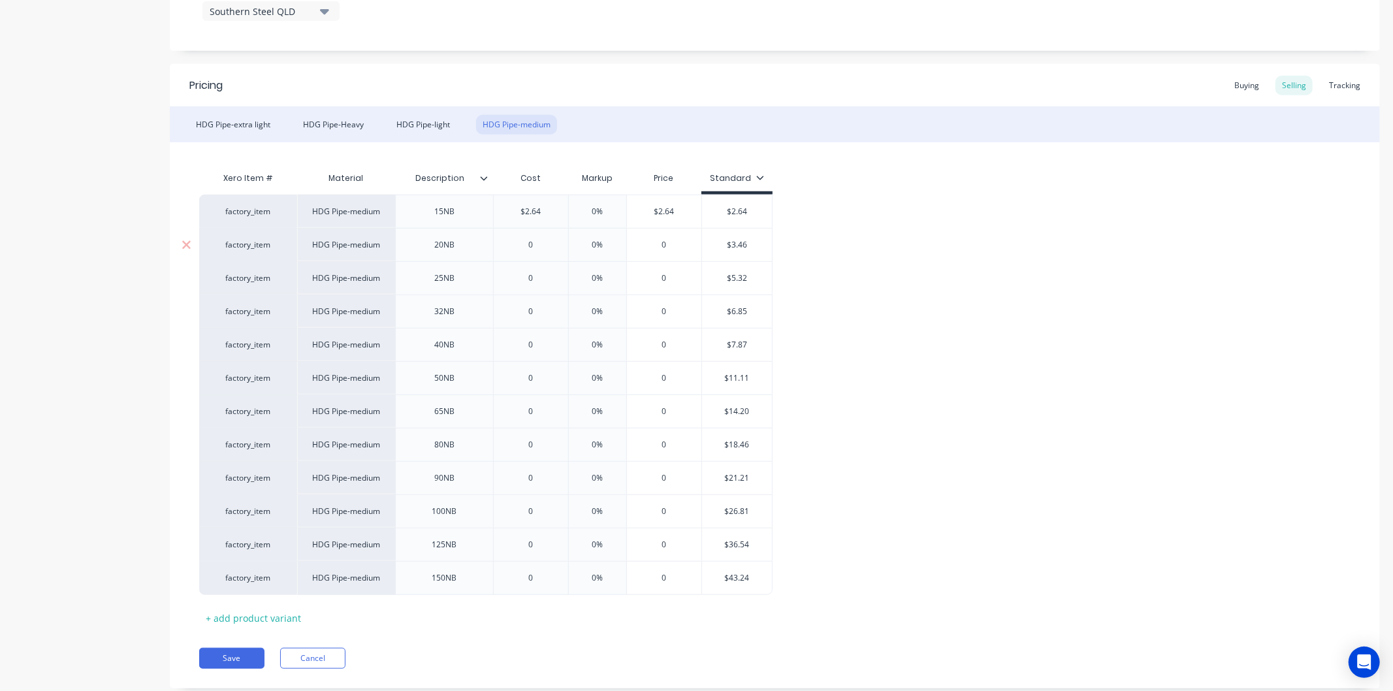
click at [604, 246] on input "0%" at bounding box center [597, 245] width 65 height 12
click at [612, 206] on input "0%" at bounding box center [597, 212] width 65 height 12
click at [546, 243] on input "0" at bounding box center [531, 245] width 74 height 12
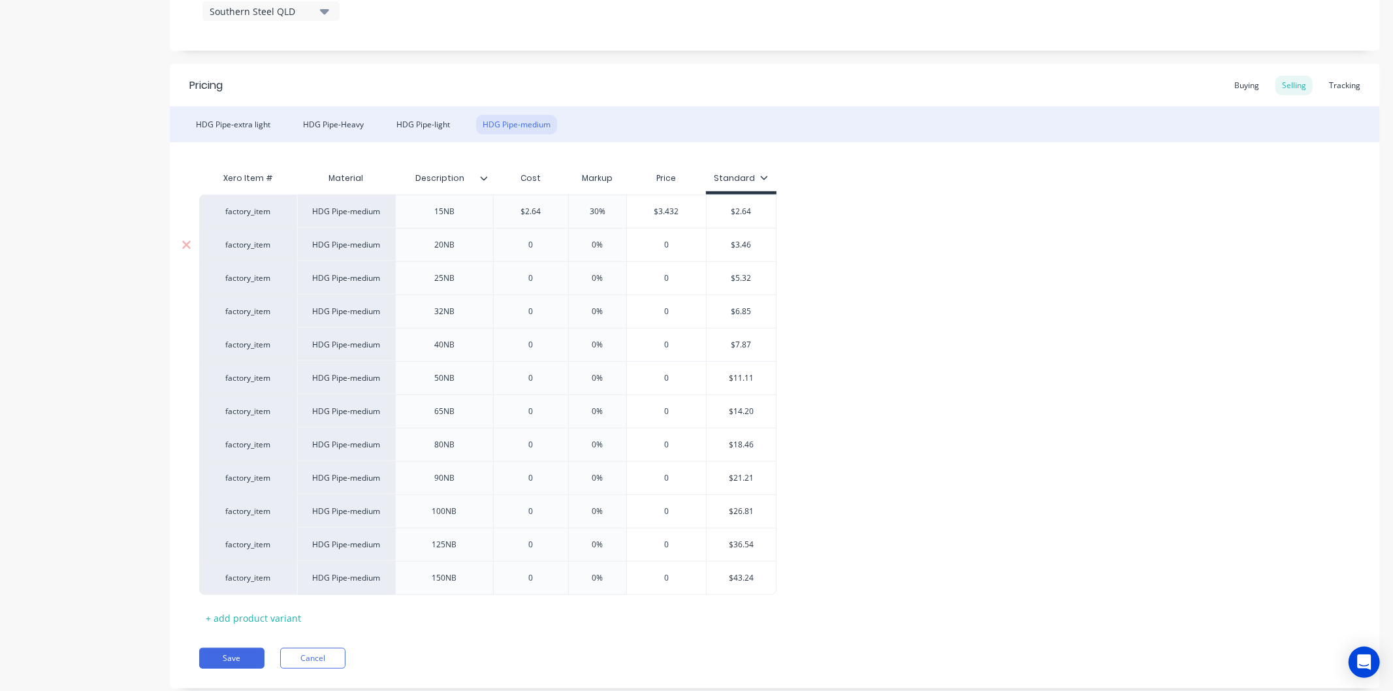
click at [546, 243] on input "0" at bounding box center [531, 245] width 74 height 12
click at [601, 246] on input "0%" at bounding box center [597, 245] width 65 height 12
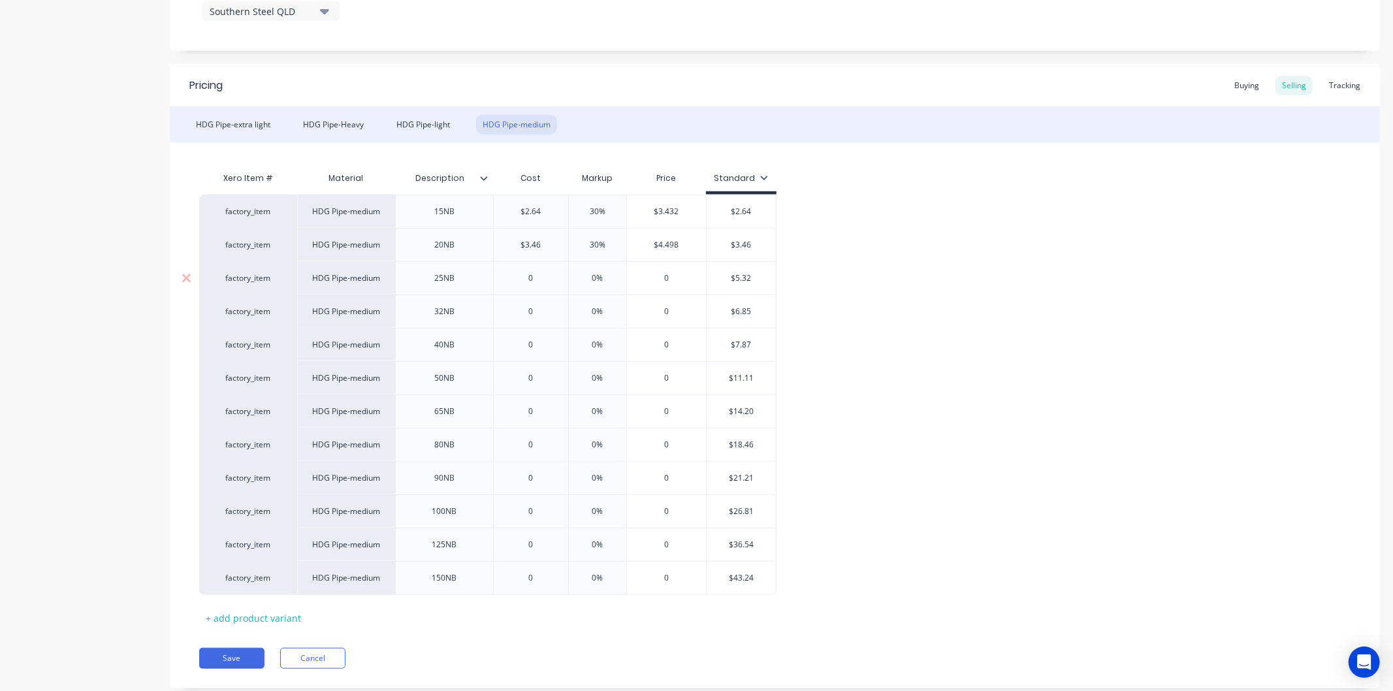
click at [546, 276] on input "0" at bounding box center [531, 278] width 74 height 12
click at [611, 276] on input "0%" at bounding box center [597, 278] width 65 height 12
click at [610, 276] on input "0%" at bounding box center [597, 278] width 65 height 12
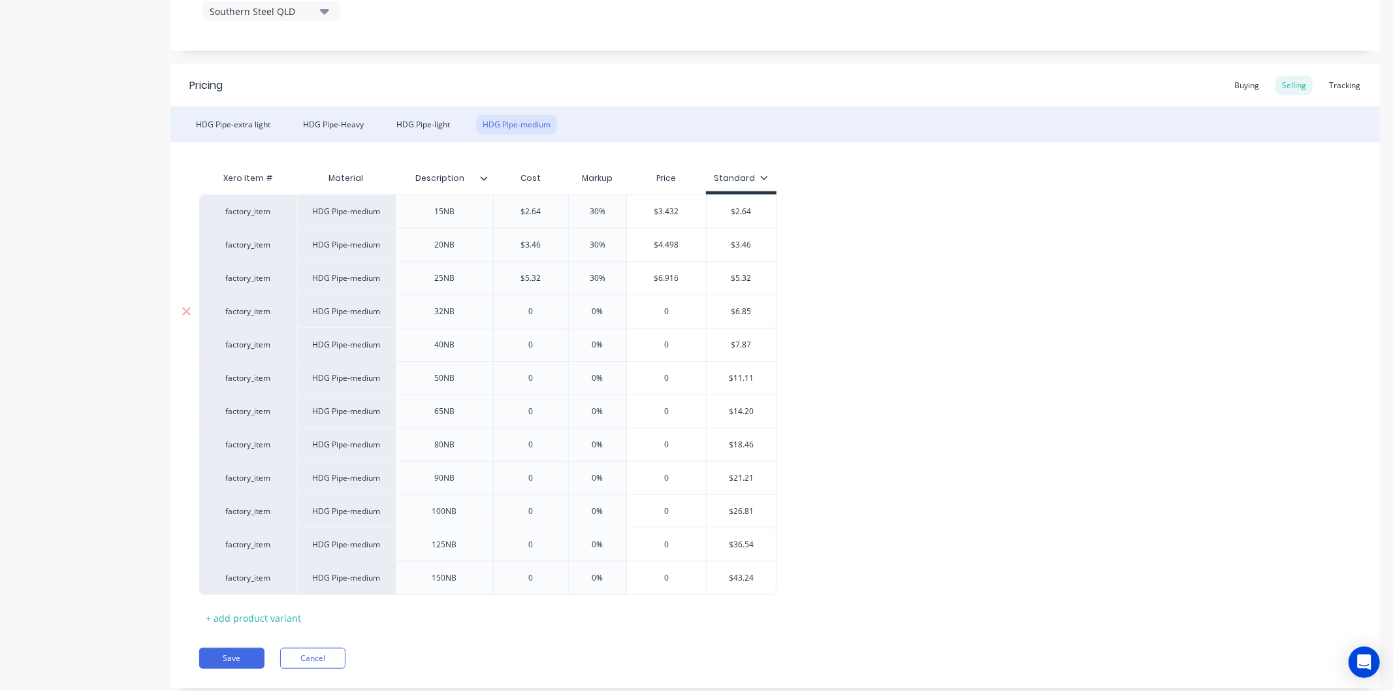
click at [545, 315] on input "0" at bounding box center [531, 312] width 74 height 12
click at [606, 307] on input "0%" at bounding box center [597, 312] width 65 height 12
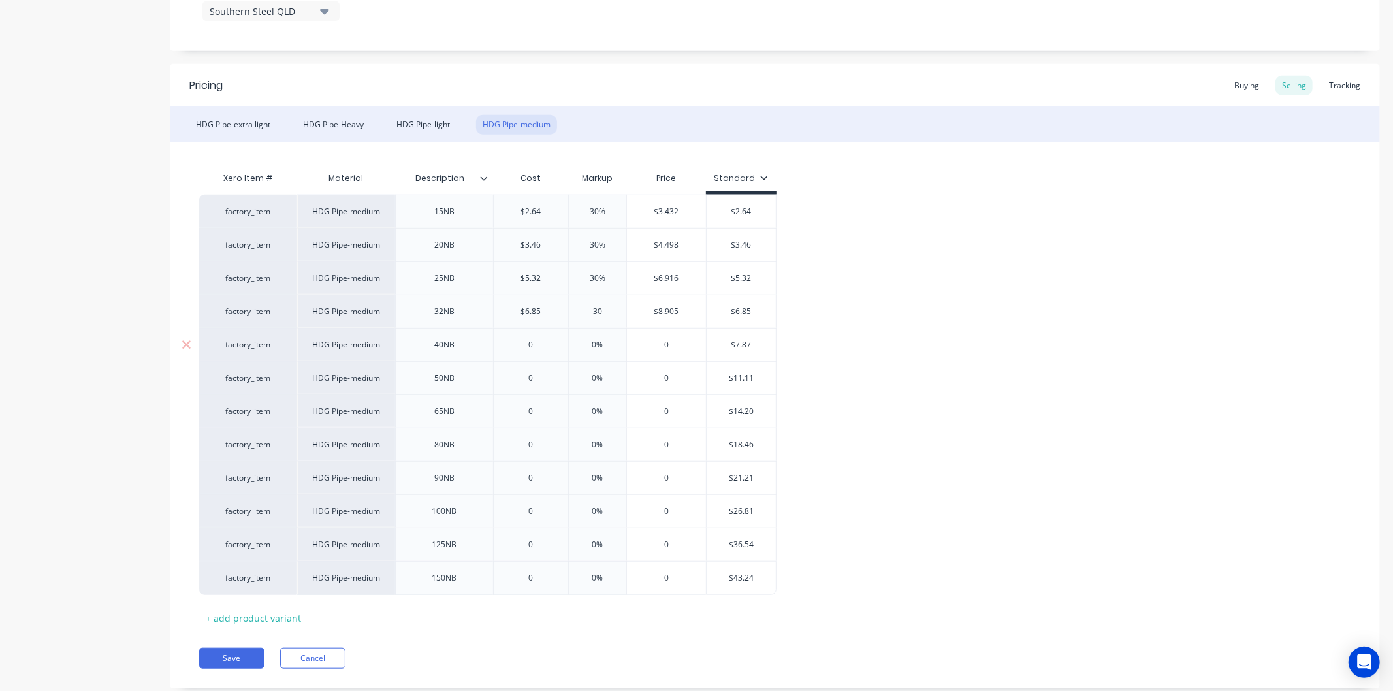
click at [549, 340] on input "0" at bounding box center [531, 345] width 74 height 12
click at [611, 341] on input "0%" at bounding box center [597, 345] width 65 height 12
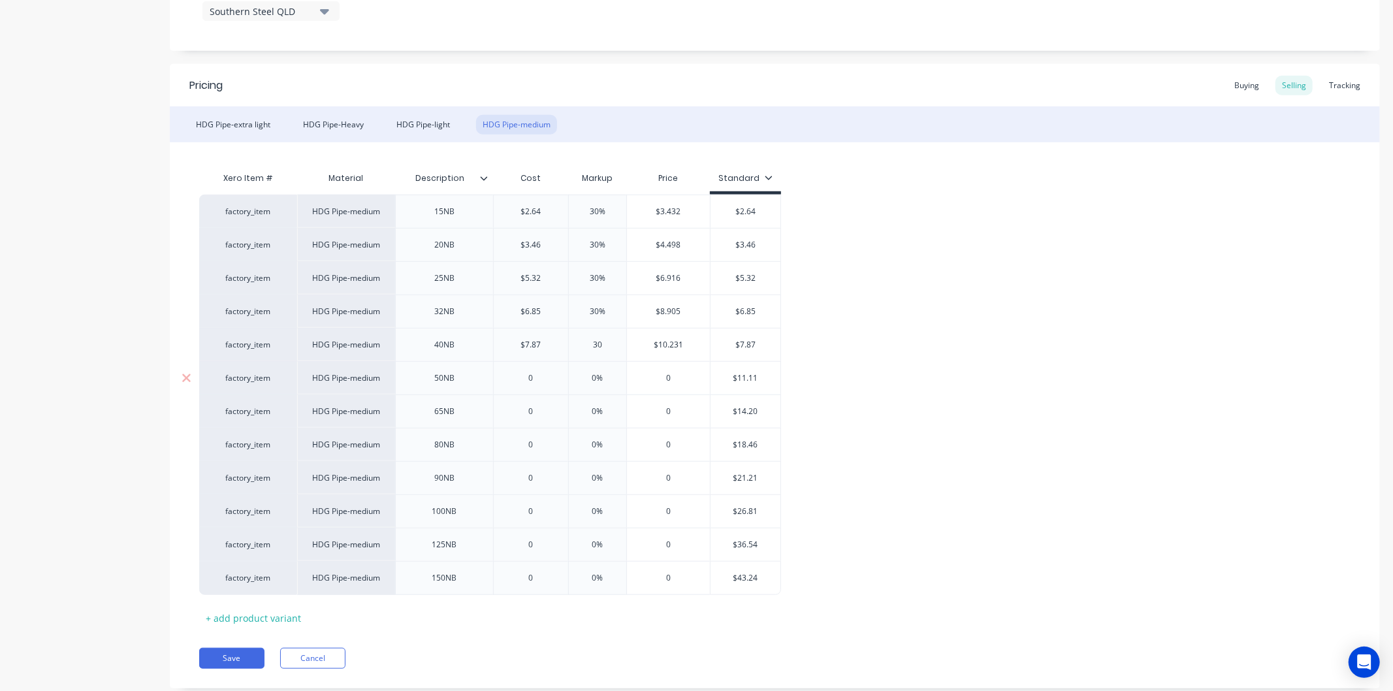
click at [549, 375] on input "0" at bounding box center [531, 378] width 74 height 12
click at [610, 378] on input "0%" at bounding box center [602, 378] width 65 height 12
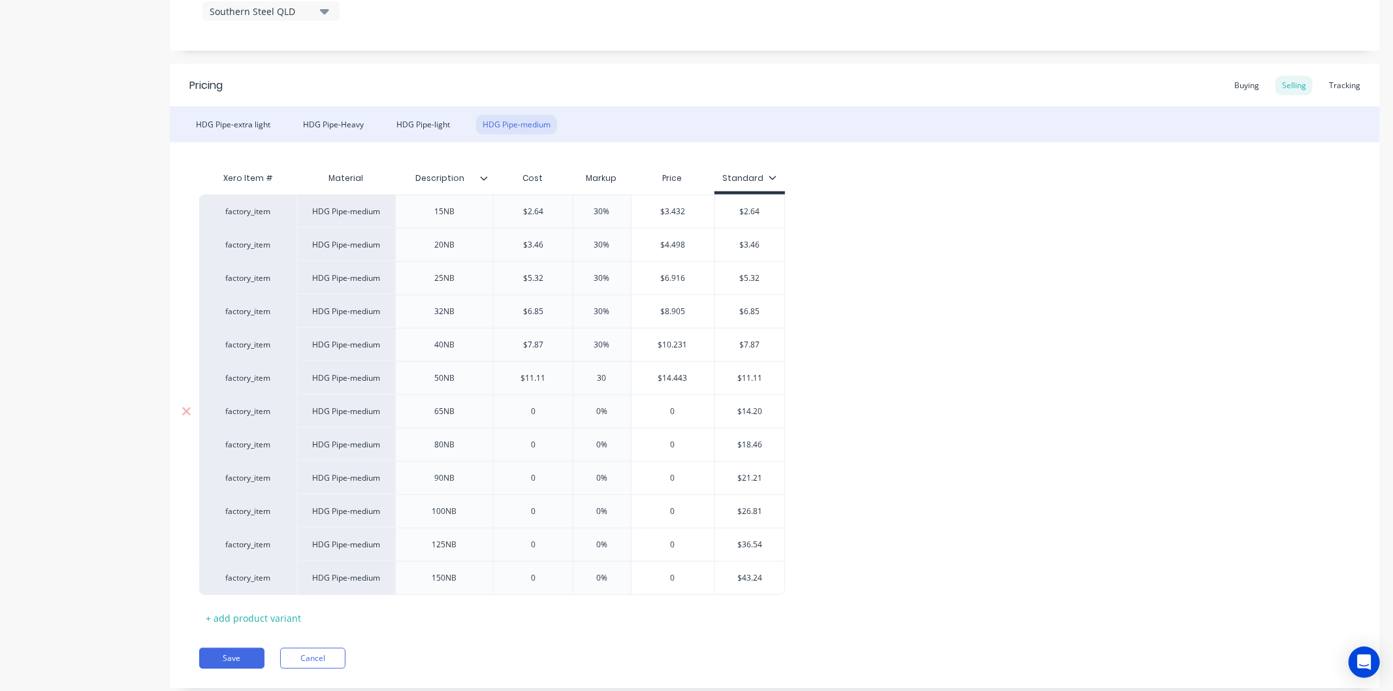
click at [545, 408] on input "0" at bounding box center [533, 412] width 79 height 12
click at [611, 409] on input "0%" at bounding box center [602, 412] width 65 height 12
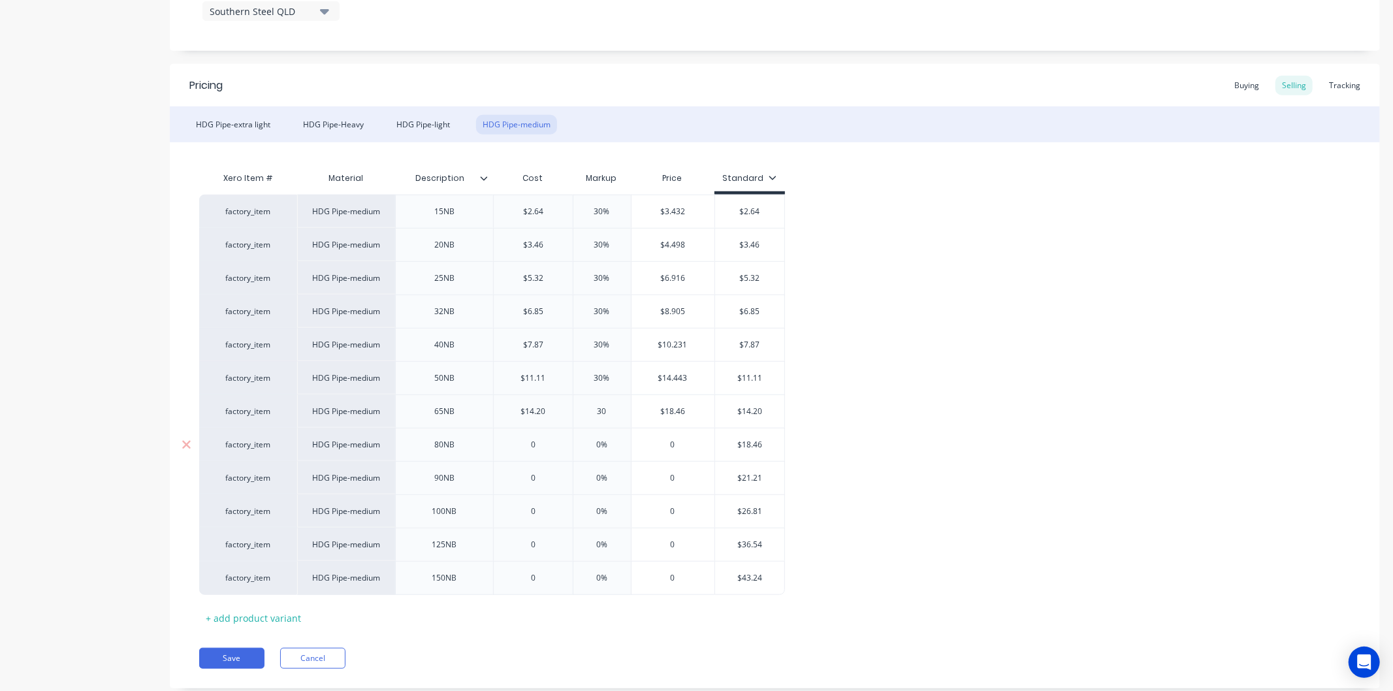
click at [545, 442] on input "0" at bounding box center [533, 445] width 79 height 12
click at [608, 442] on input "0%" at bounding box center [602, 445] width 65 height 12
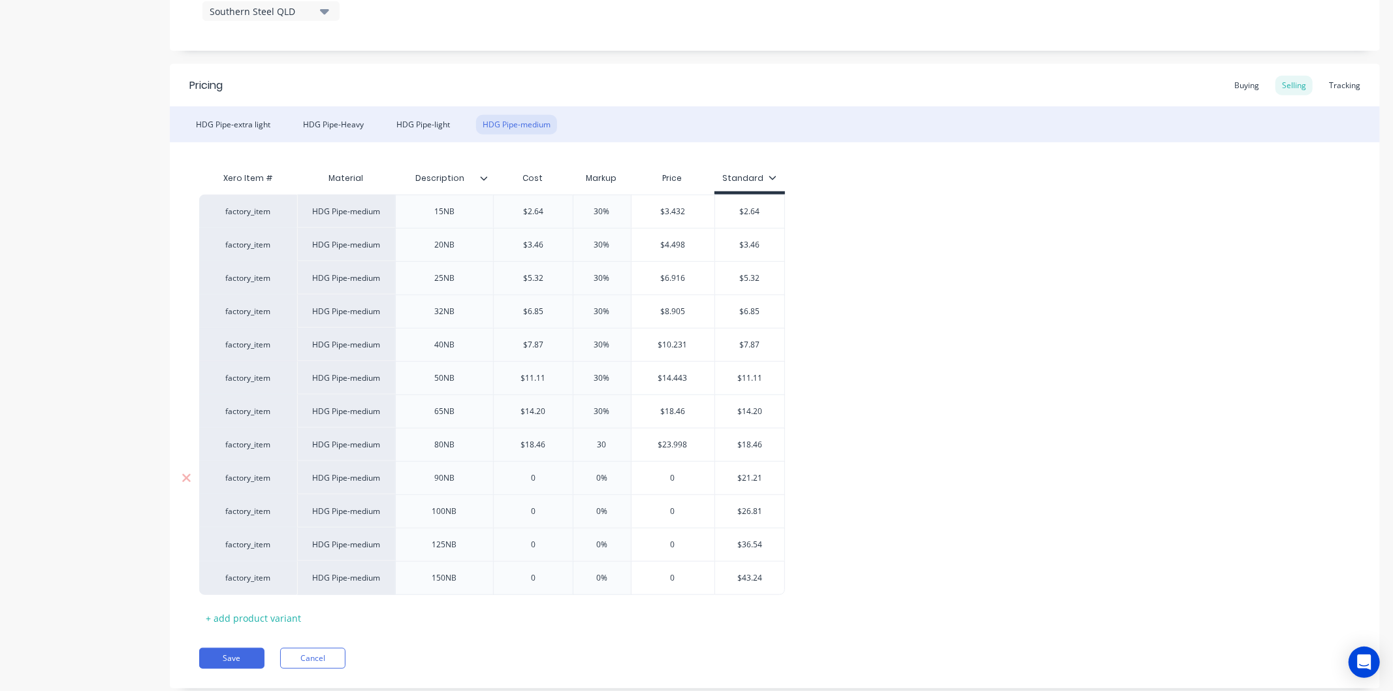
click at [544, 475] on input "0" at bounding box center [533, 478] width 79 height 12
click at [611, 478] on input "0%" at bounding box center [602, 478] width 65 height 12
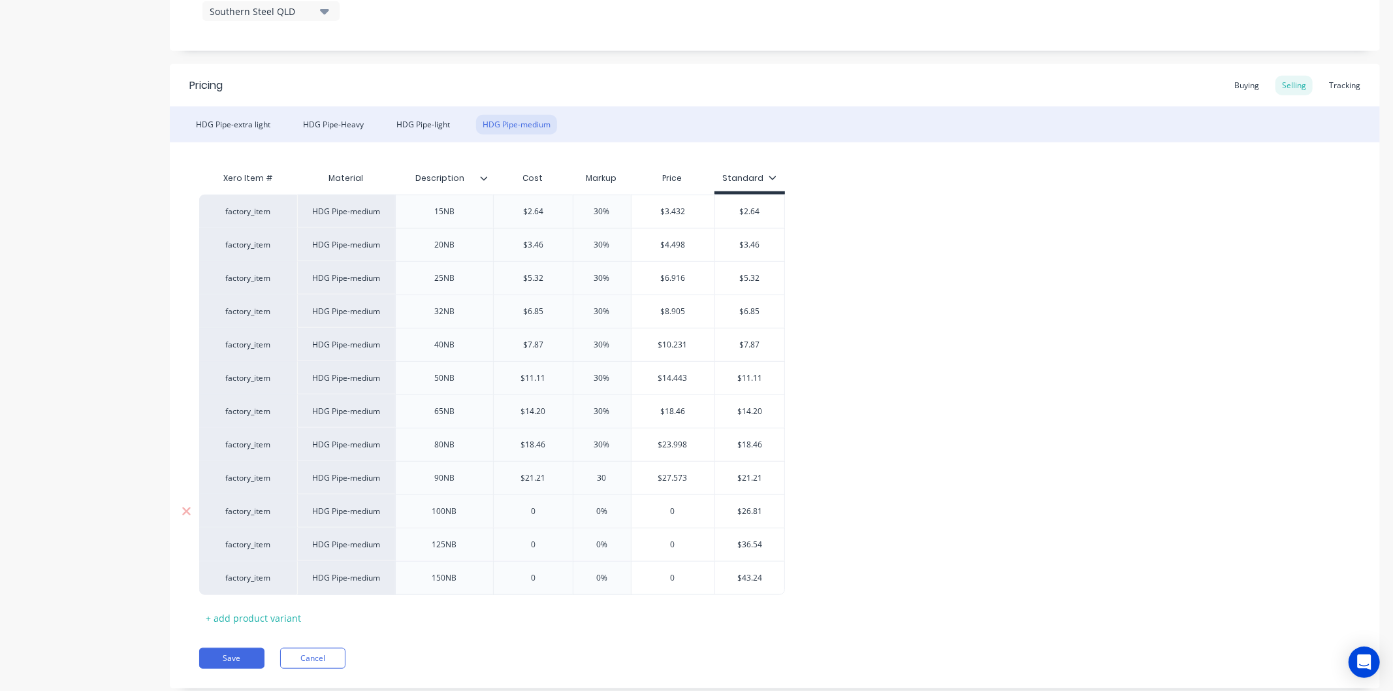
click at [545, 509] on input "0" at bounding box center [533, 512] width 79 height 12
click at [609, 507] on input "0%" at bounding box center [602, 512] width 65 height 12
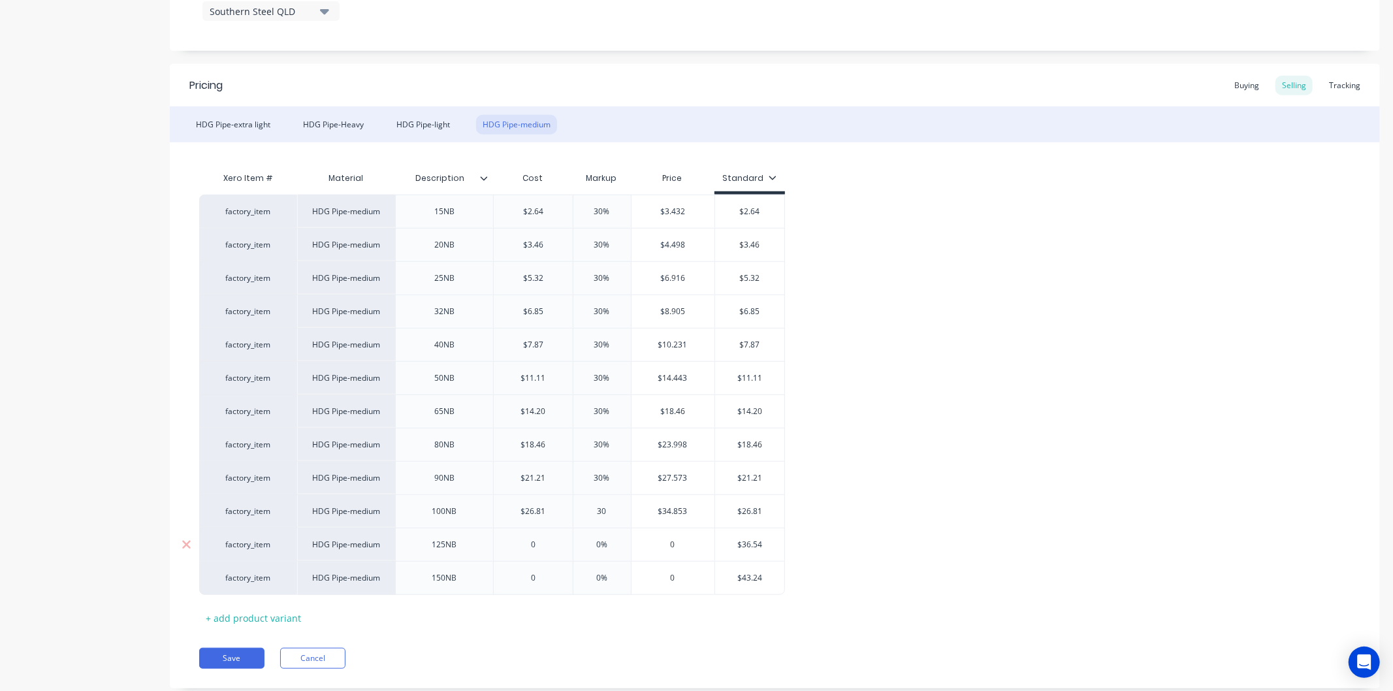
click at [538, 541] on input "0" at bounding box center [533, 545] width 79 height 12
click at [609, 545] on input "0%" at bounding box center [602, 545] width 65 height 12
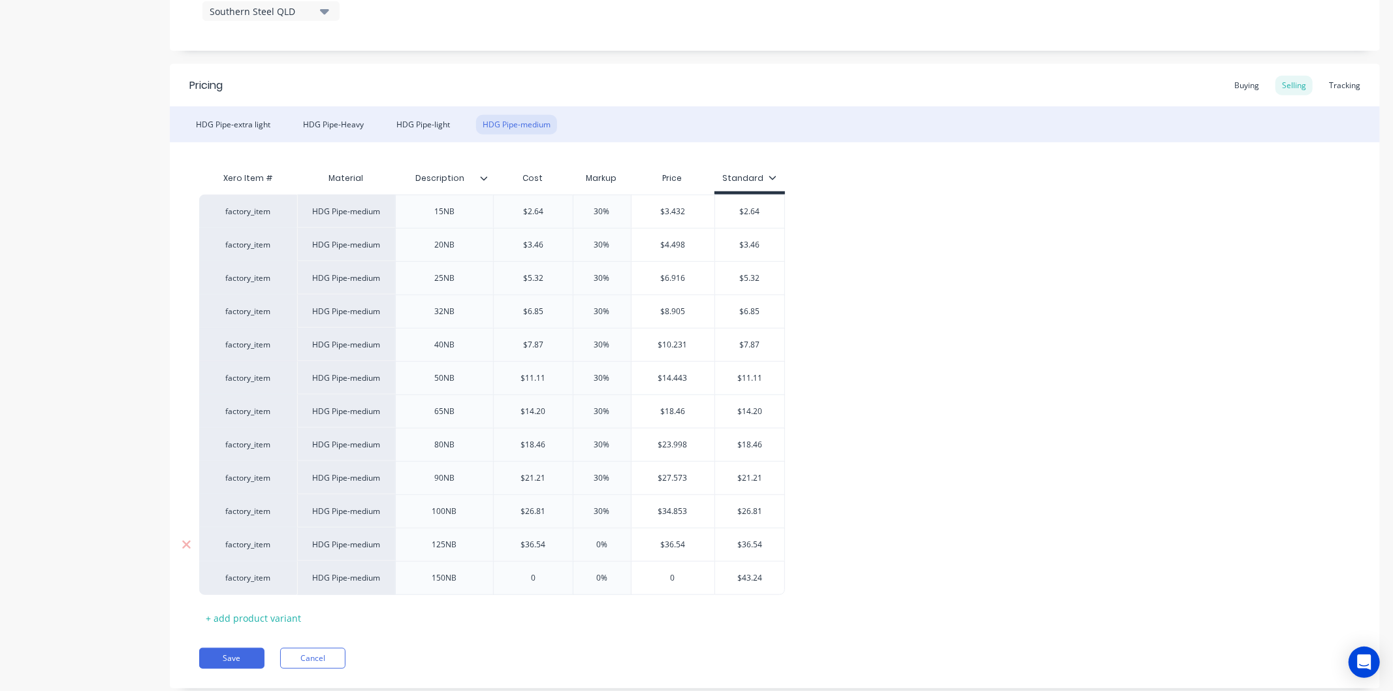
click at [609, 545] on input "0%" at bounding box center [602, 545] width 65 height 12
click at [547, 575] on input "0" at bounding box center [533, 578] width 79 height 12
click at [619, 575] on input "0%" at bounding box center [602, 578] width 65 height 12
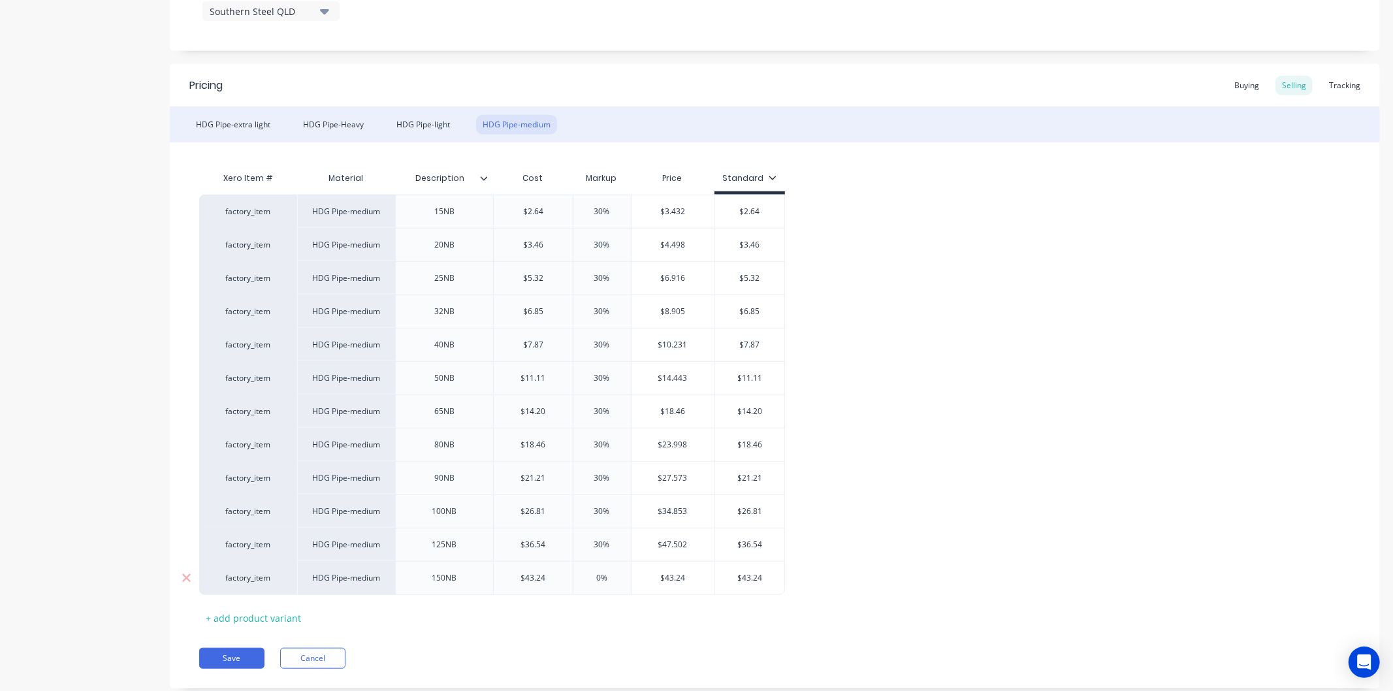
click at [619, 575] on input "0%" at bounding box center [602, 578] width 65 height 12
click at [257, 649] on button "Save" at bounding box center [231, 658] width 65 height 21
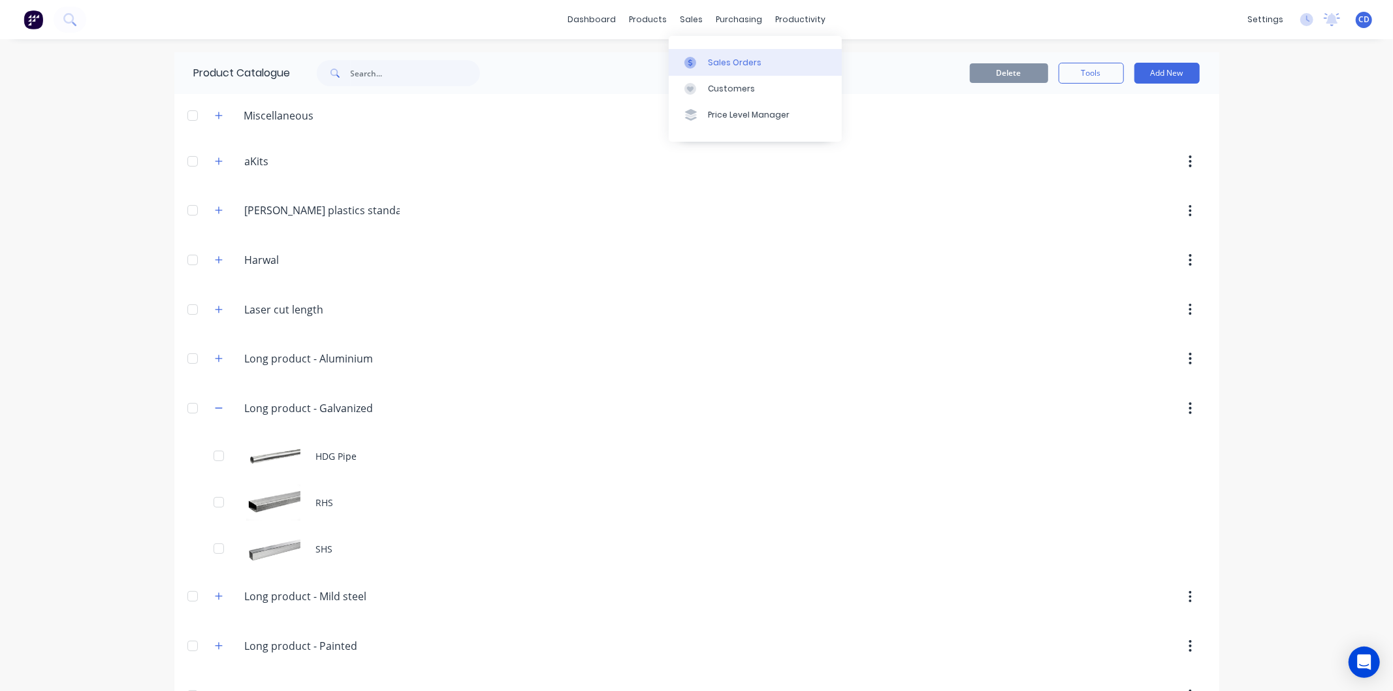
click at [722, 60] on div "Sales Orders" at bounding box center [735, 63] width 54 height 12
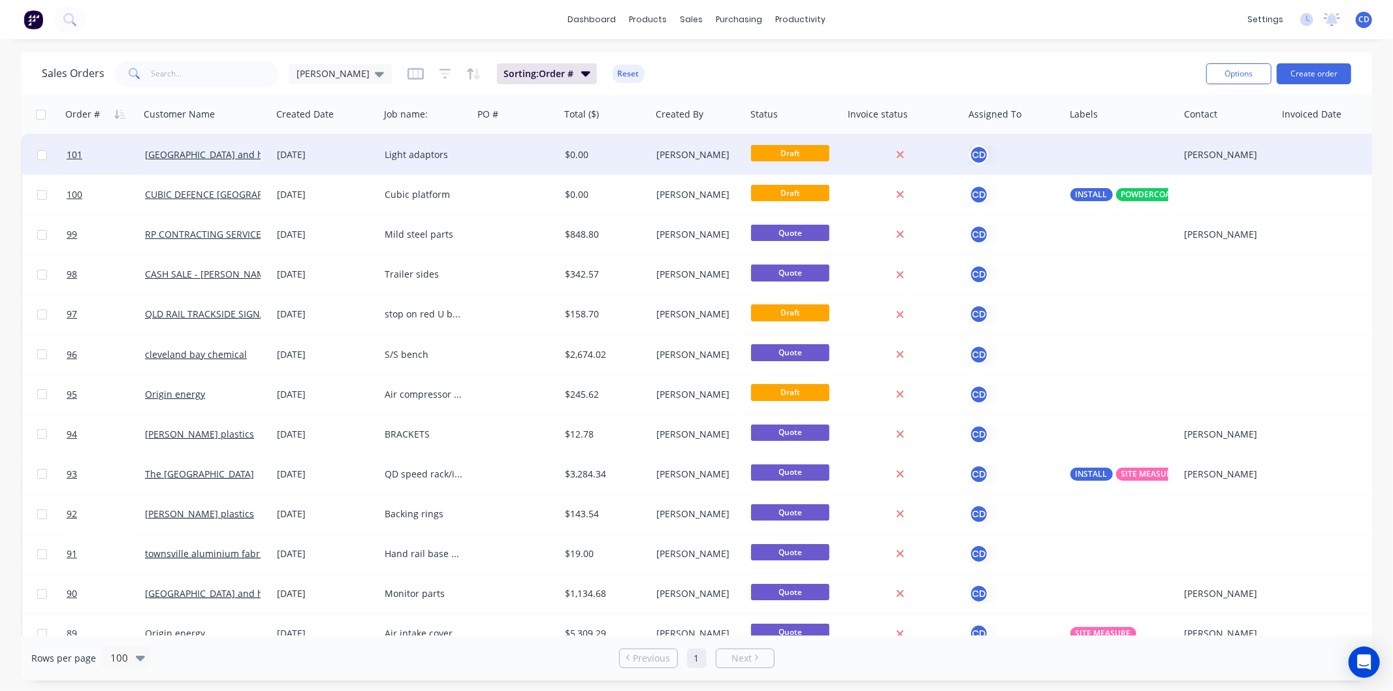
click at [418, 152] on div "Light adaptors" at bounding box center [424, 154] width 78 height 13
click at [291, 155] on div "[DATE]" at bounding box center [325, 154] width 97 height 13
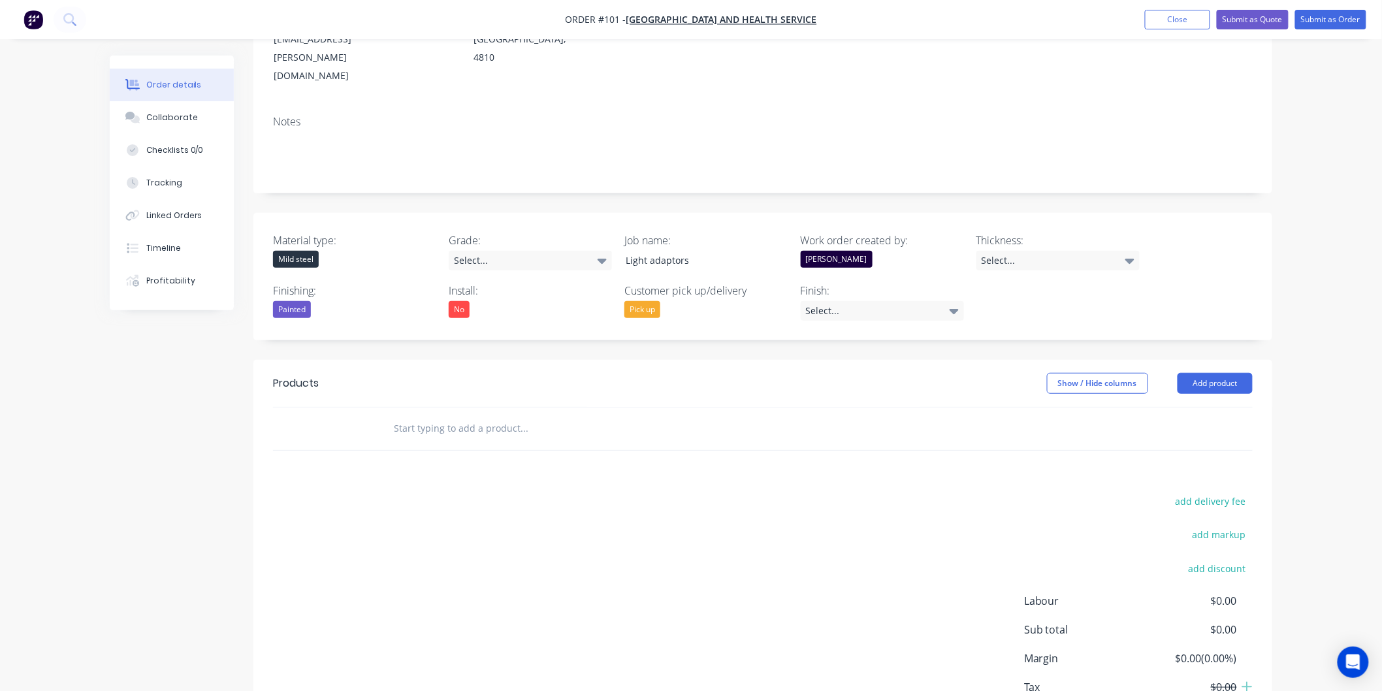
scroll to position [217, 0]
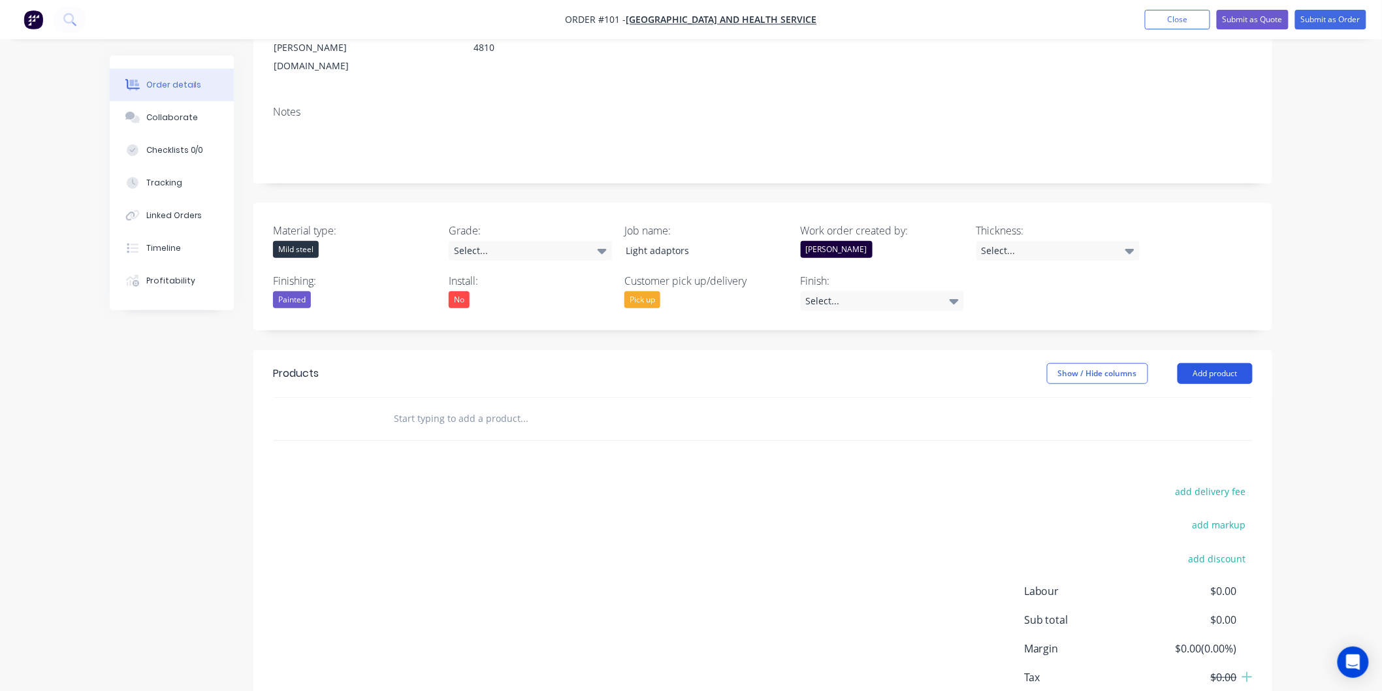
click at [1219, 350] on header "Products Show / Hide columns Add product" at bounding box center [762, 373] width 1019 height 47
click at [1212, 363] on button "Add product" at bounding box center [1215, 373] width 75 height 21
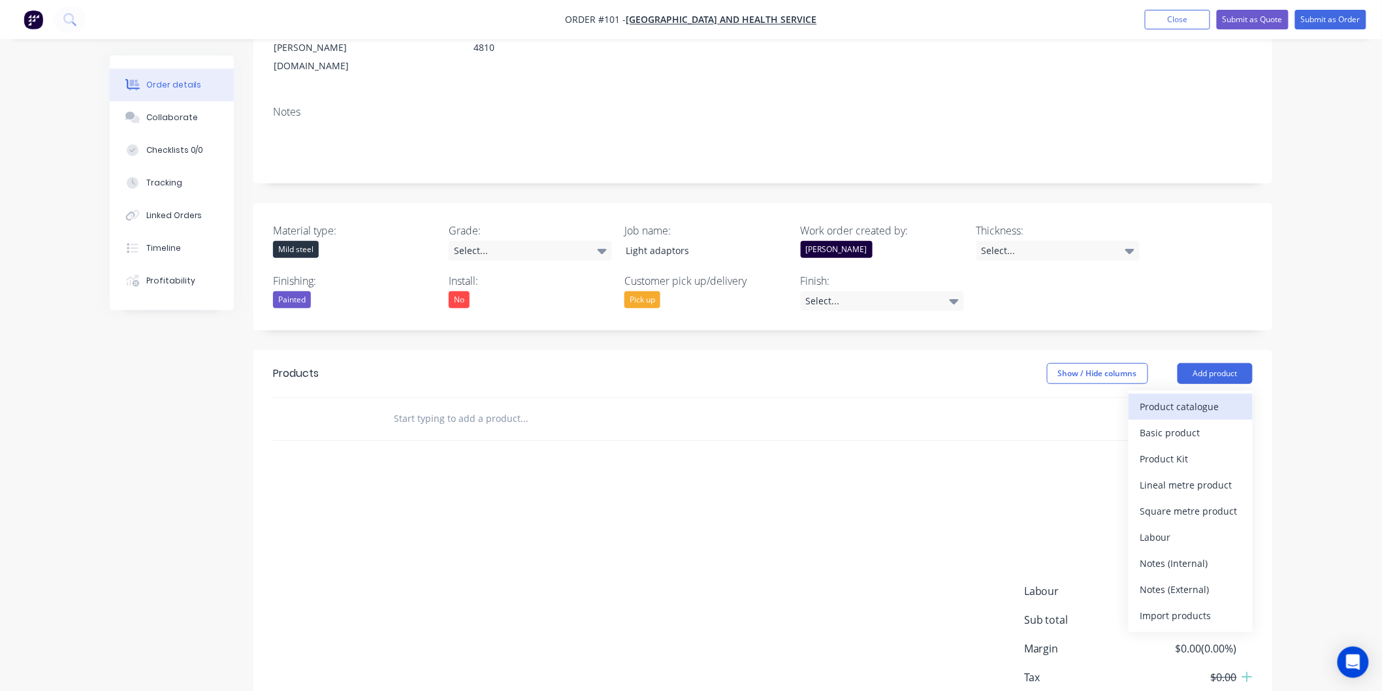
click at [1163, 397] on div "Product catalogue" at bounding box center [1190, 406] width 101 height 19
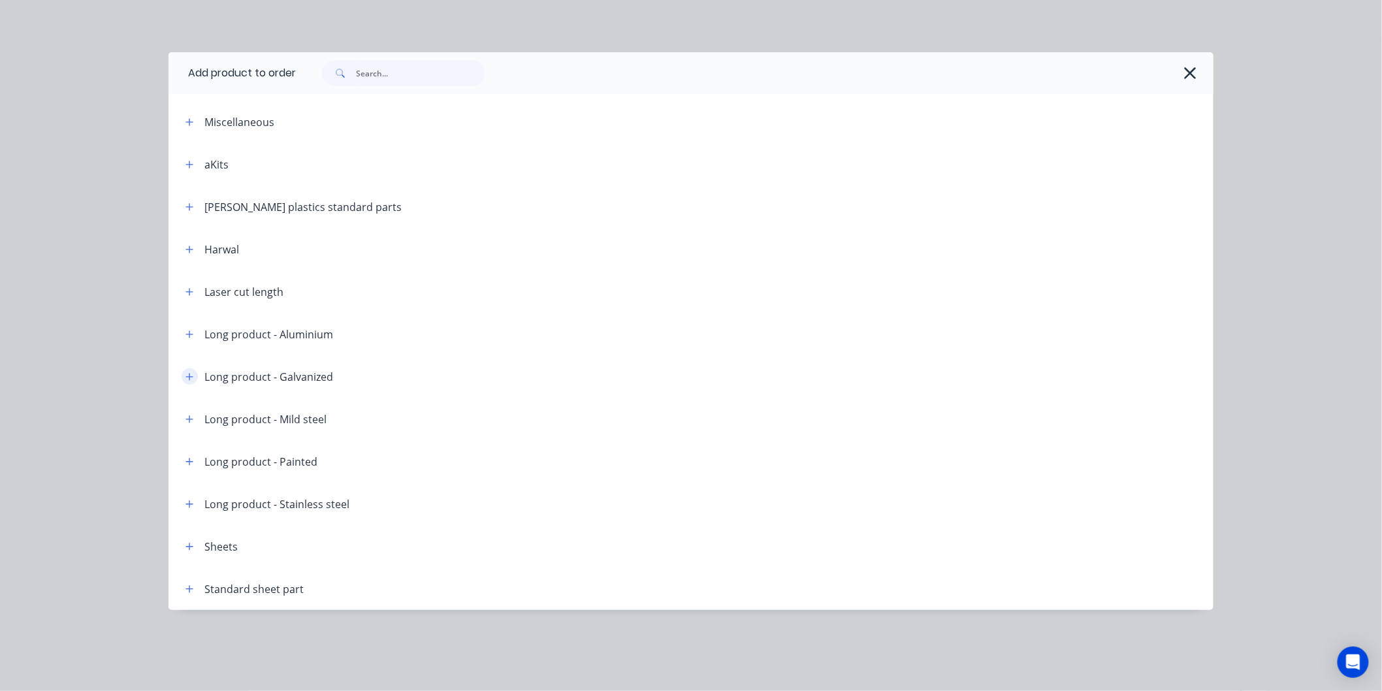
click at [186, 378] on icon "button" at bounding box center [189, 376] width 8 height 9
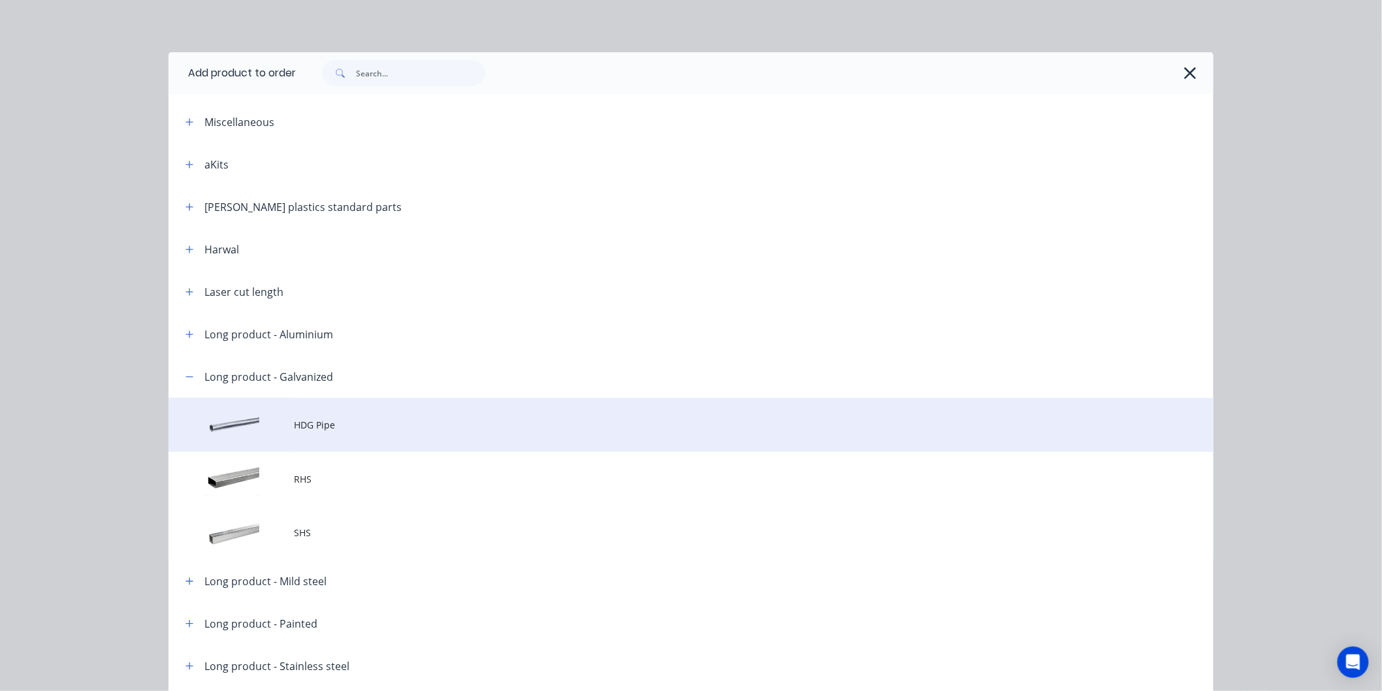
click at [297, 425] on span "HDG Pipe" at bounding box center [661, 425] width 735 height 14
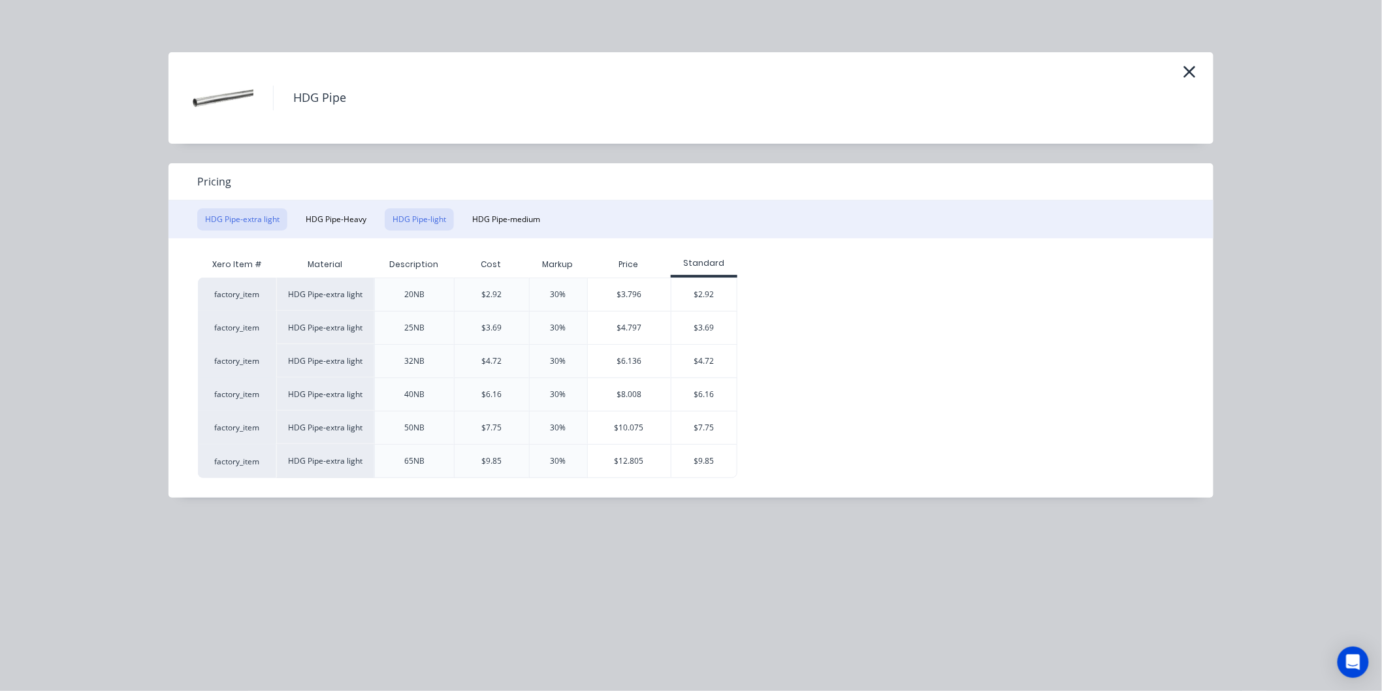
click at [416, 218] on button "HDG Pipe-light" at bounding box center [419, 219] width 69 height 22
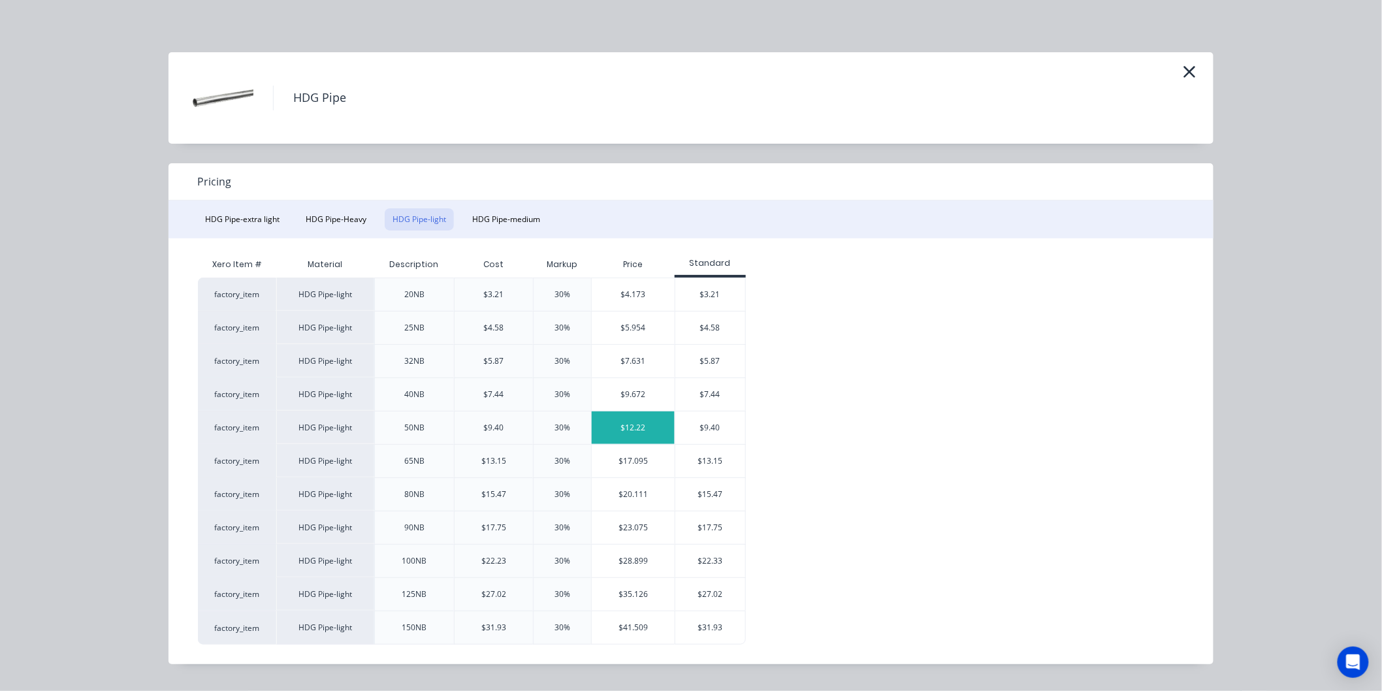
click at [619, 426] on div "$12.22" at bounding box center [633, 427] width 83 height 33
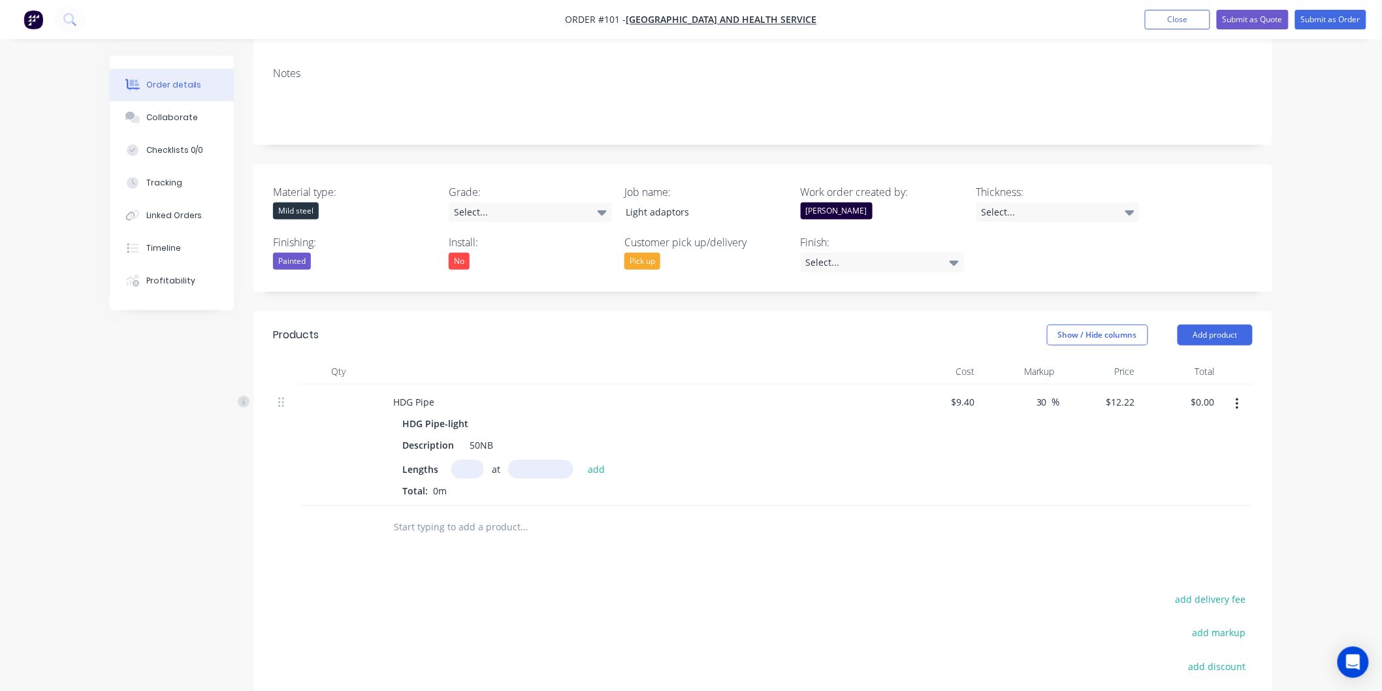
scroll to position [290, 0]
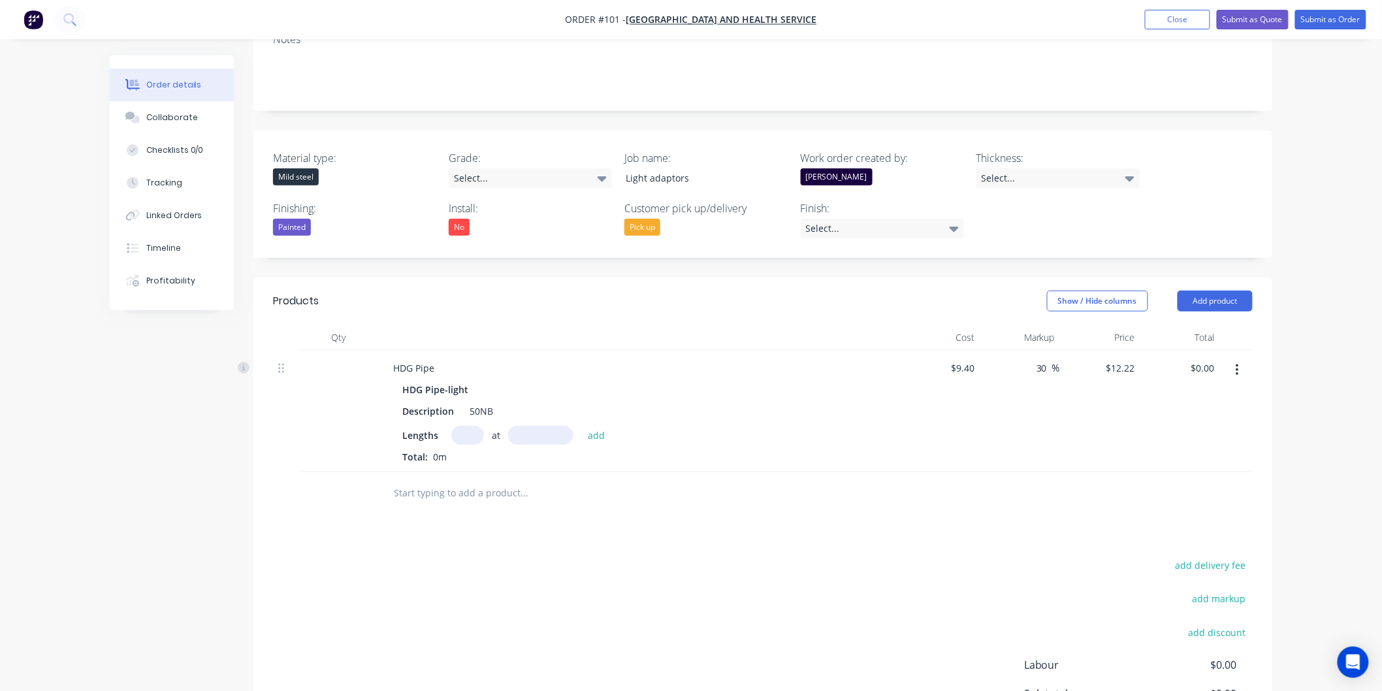
click at [468, 426] on input "text" at bounding box center [467, 435] width 33 height 19
type input "2"
type input "1"
click at [551, 426] on input "text" at bounding box center [540, 435] width 65 height 19
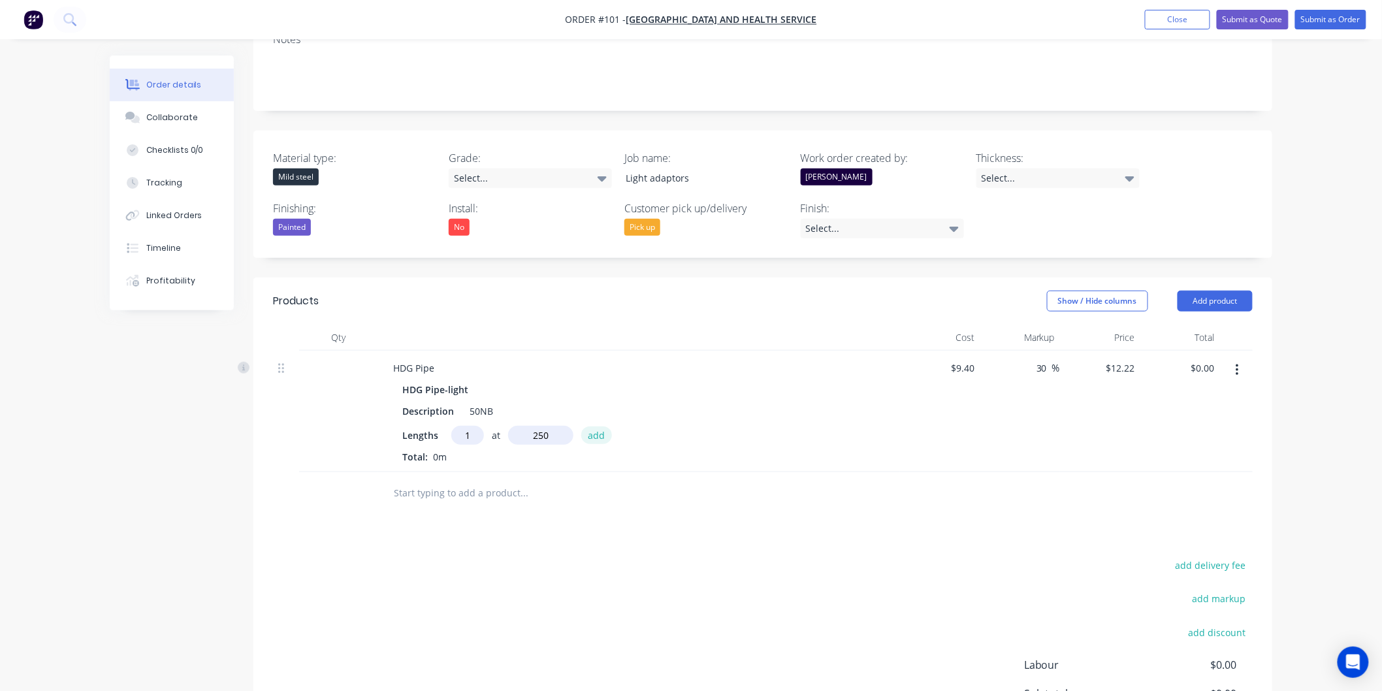
type input "250mm"
click at [597, 427] on button "add" at bounding box center [596, 436] width 31 height 18
type input "$3.06"
click at [1234, 359] on button "button" at bounding box center [1237, 371] width 31 height 24
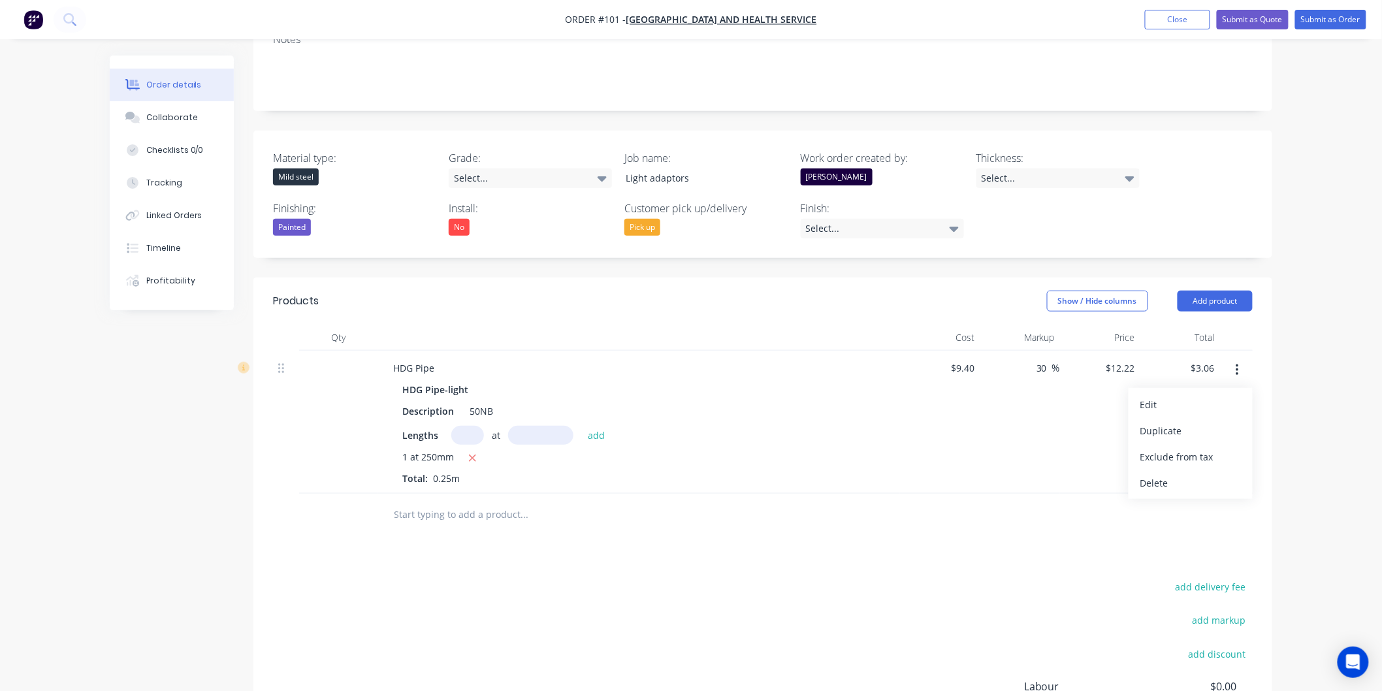
click at [1238, 325] on div at bounding box center [1236, 338] width 33 height 26
click at [1233, 359] on button "button" at bounding box center [1237, 371] width 31 height 24
click at [1165, 474] on div "Delete" at bounding box center [1190, 483] width 101 height 19
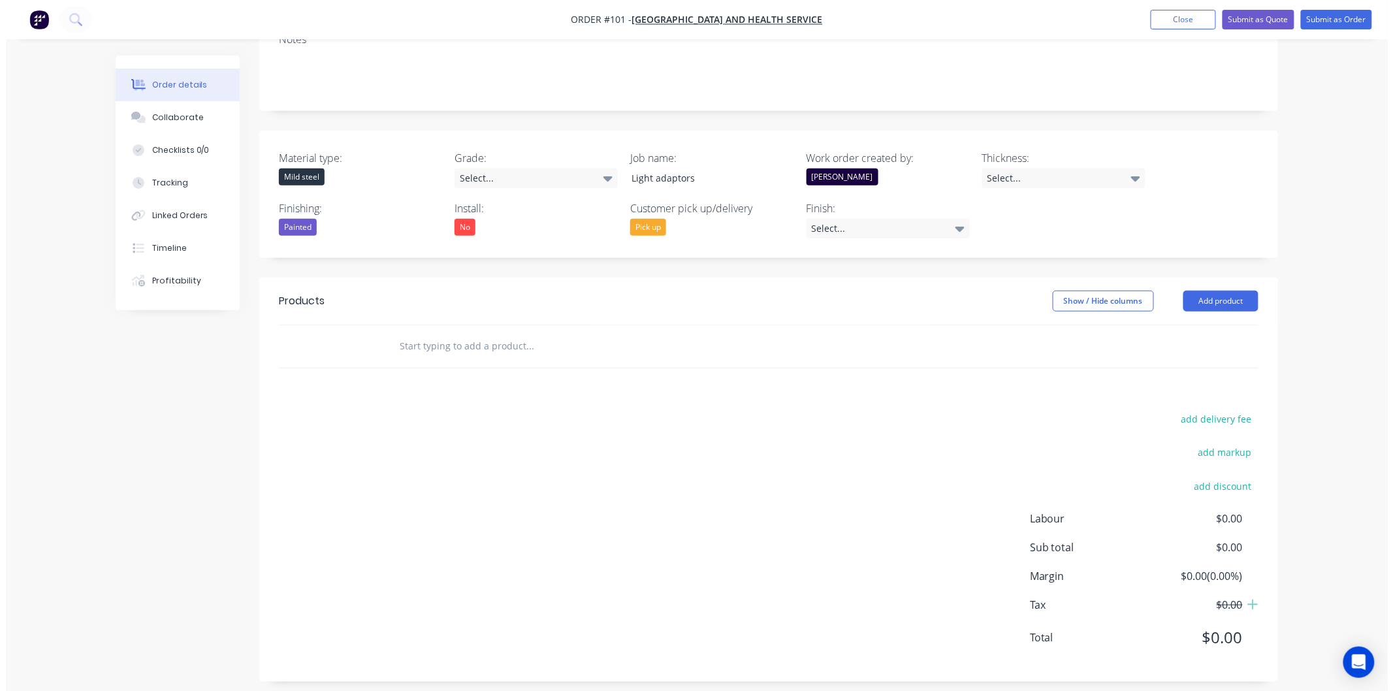
scroll to position [245, 0]
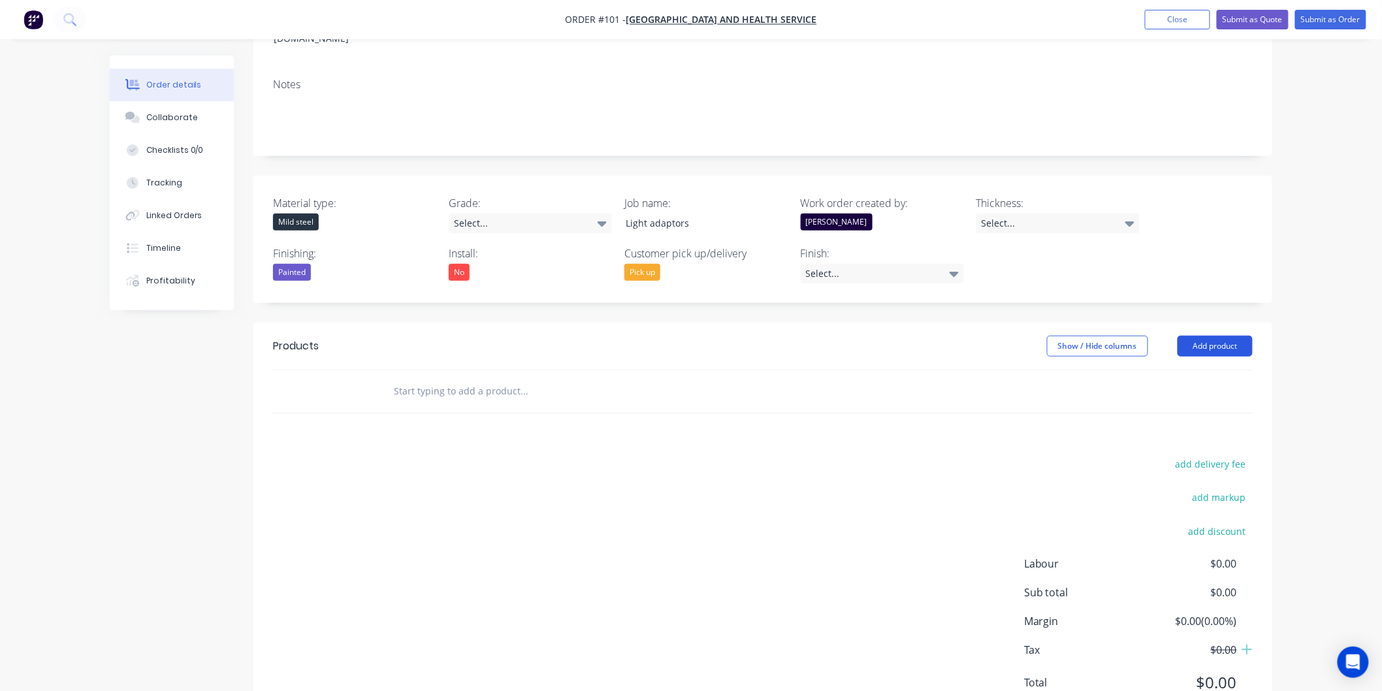
click at [1223, 336] on button "Add product" at bounding box center [1215, 346] width 75 height 21
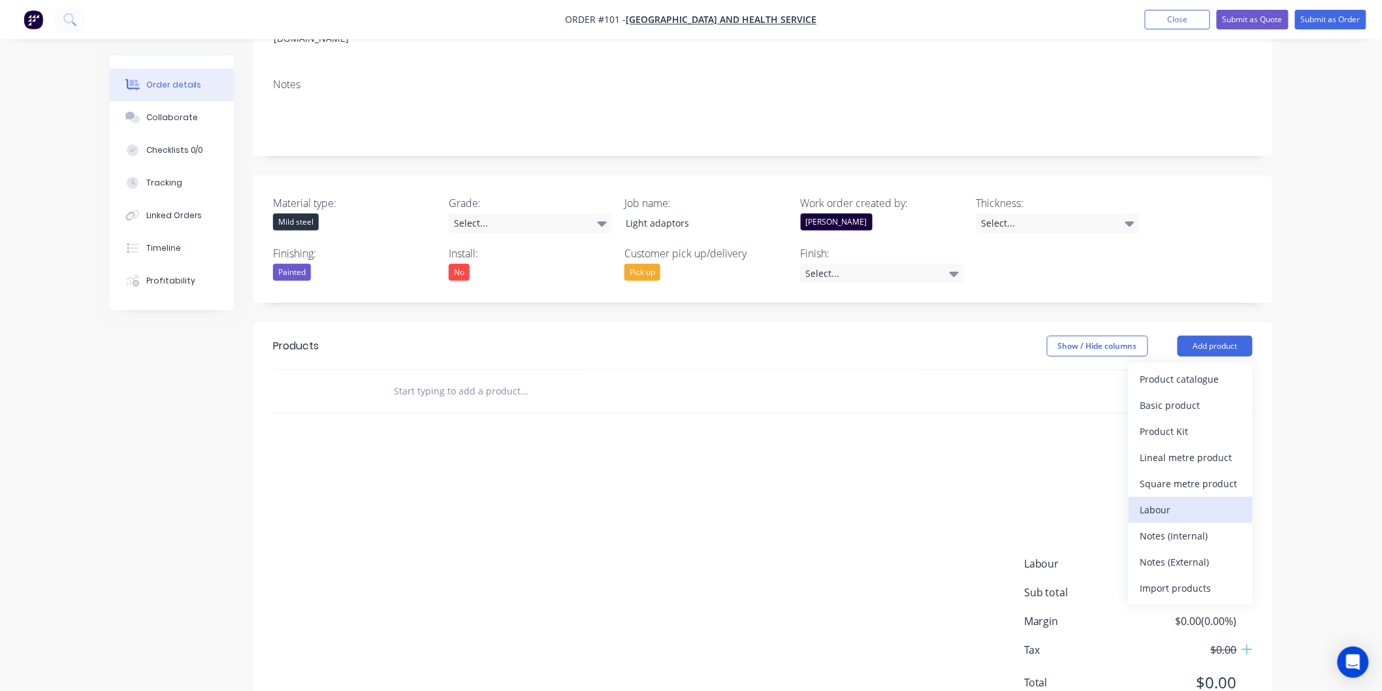
click at [1174, 500] on div "Labour" at bounding box center [1190, 509] width 101 height 19
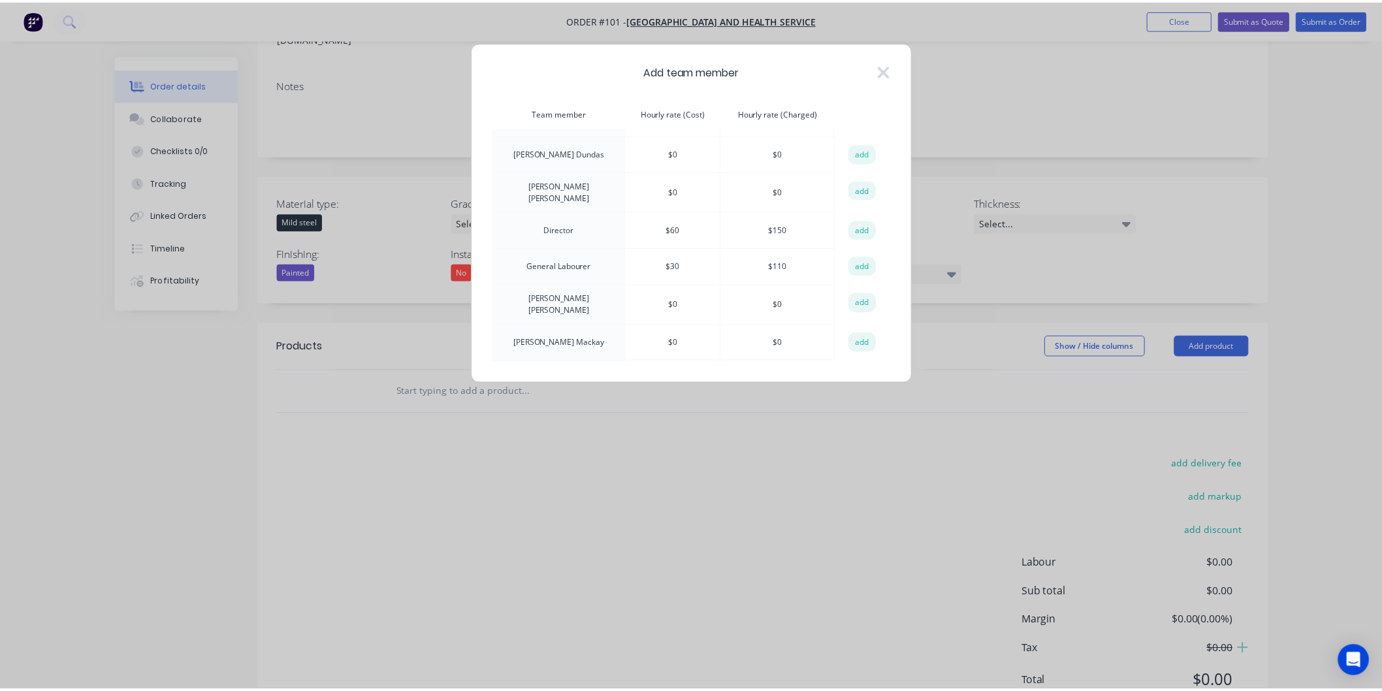
scroll to position [644, 0]
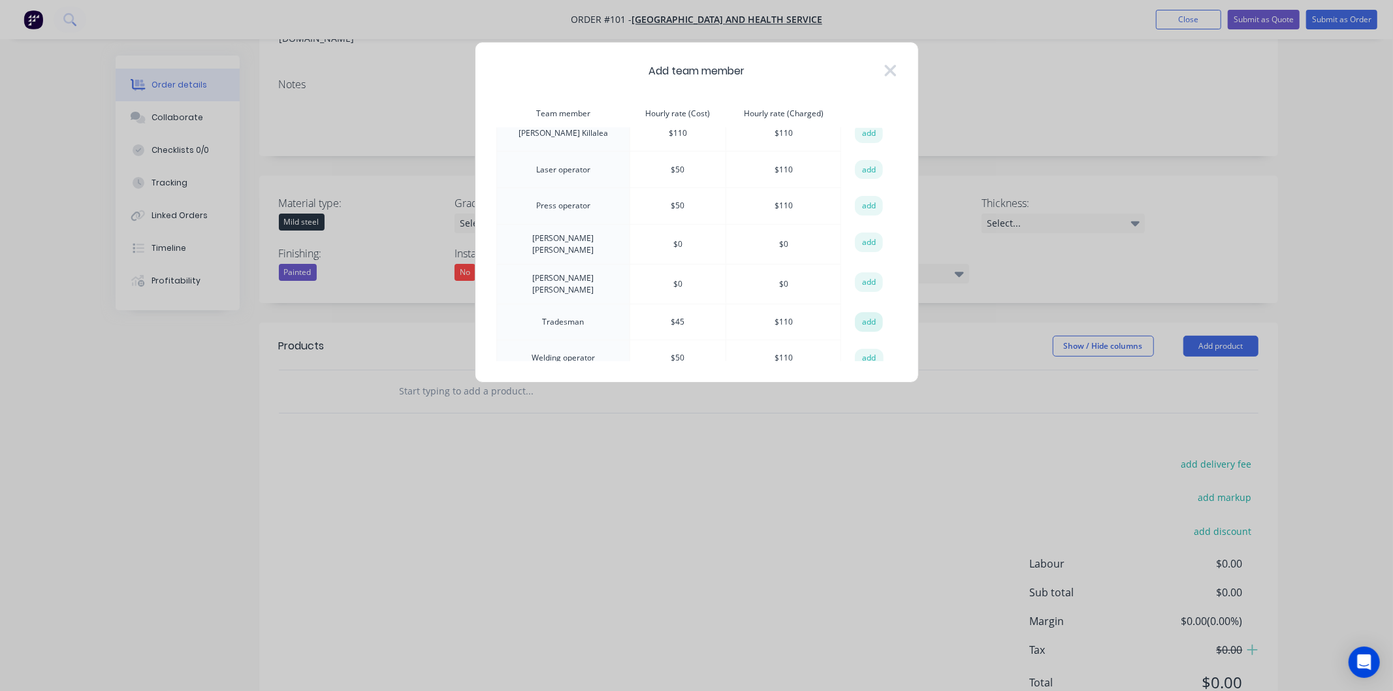
click at [865, 312] on button "add" at bounding box center [869, 322] width 29 height 20
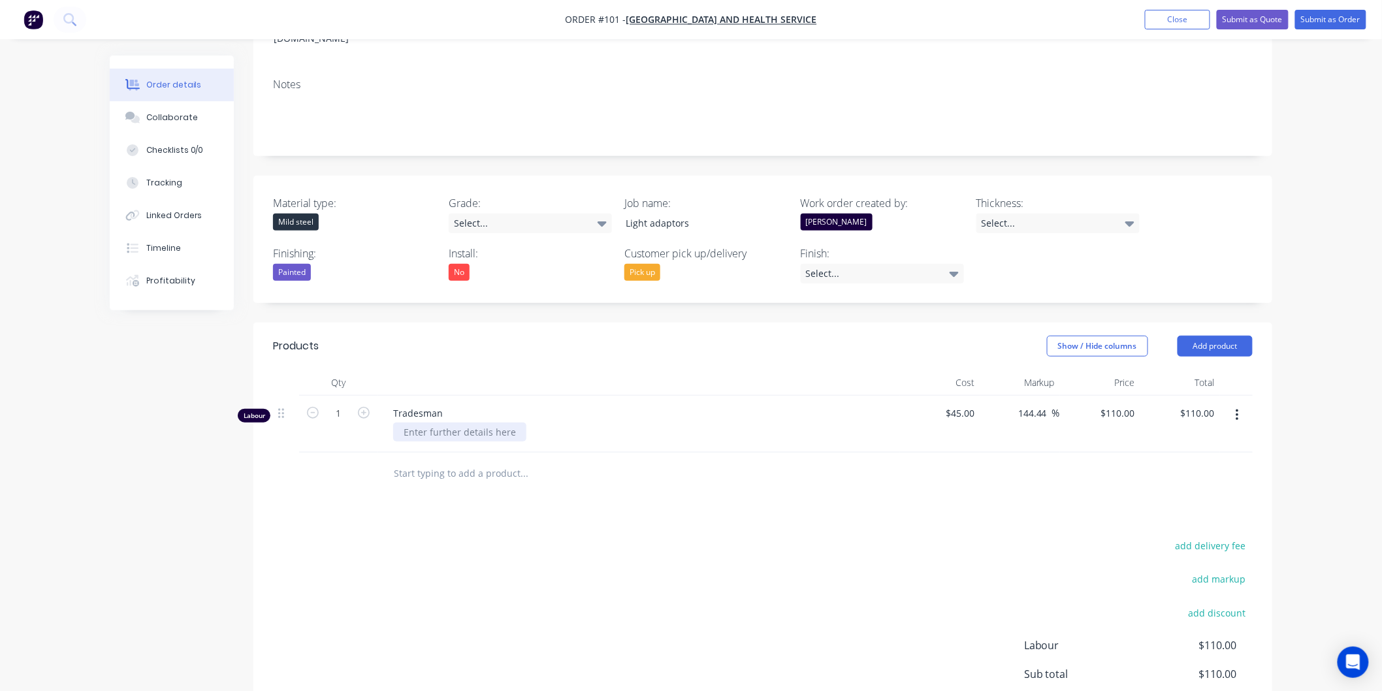
click at [442, 423] on div at bounding box center [459, 432] width 133 height 19
click at [344, 404] on input "1" at bounding box center [338, 414] width 34 height 20
type input "0.5"
type input "$55.00"
click at [651, 453] on div at bounding box center [613, 474] width 470 height 42
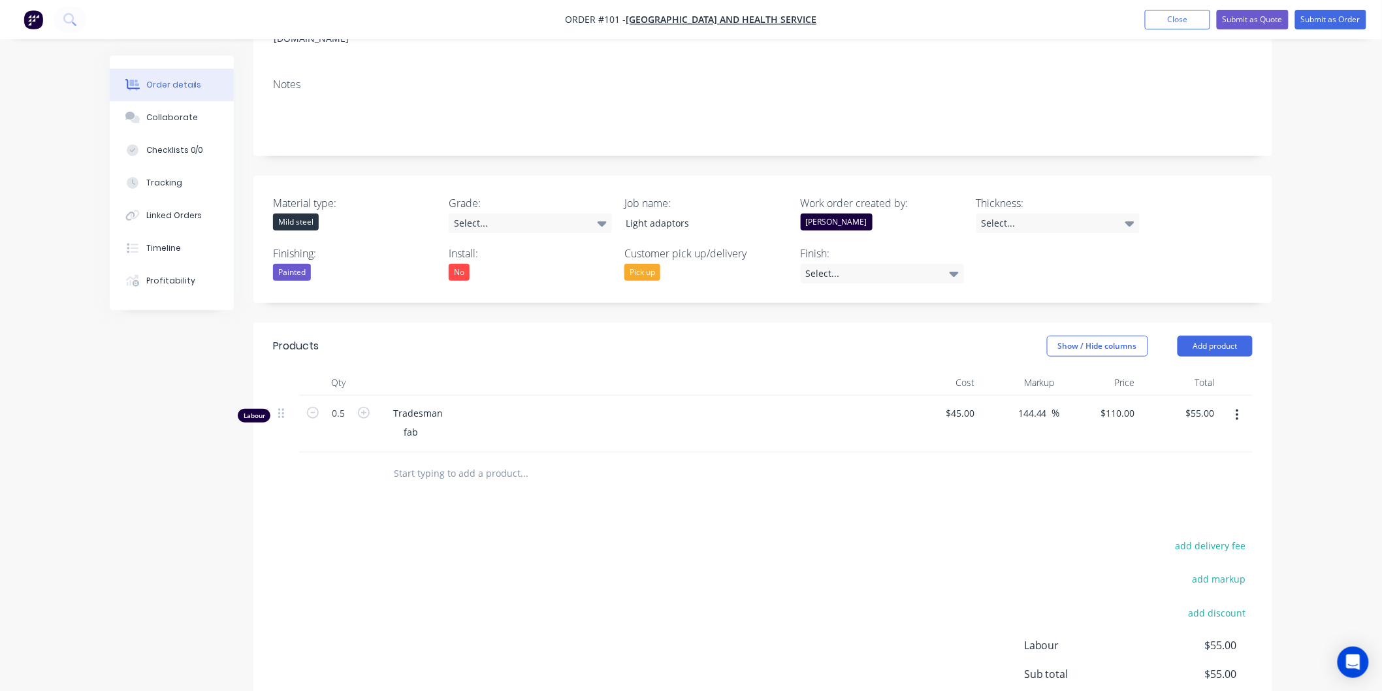
click at [1238, 408] on icon "button" at bounding box center [1237, 415] width 3 height 14
click at [1080, 453] on div at bounding box center [763, 474] width 980 height 42
click at [1216, 336] on button "Add product" at bounding box center [1215, 346] width 75 height 21
click at [1086, 444] on div "Products Show / Hide columns Add product Product catalogue Basic product Produc…" at bounding box center [762, 566] width 1019 height 486
click at [1236, 410] on icon "button" at bounding box center [1237, 416] width 3 height 12
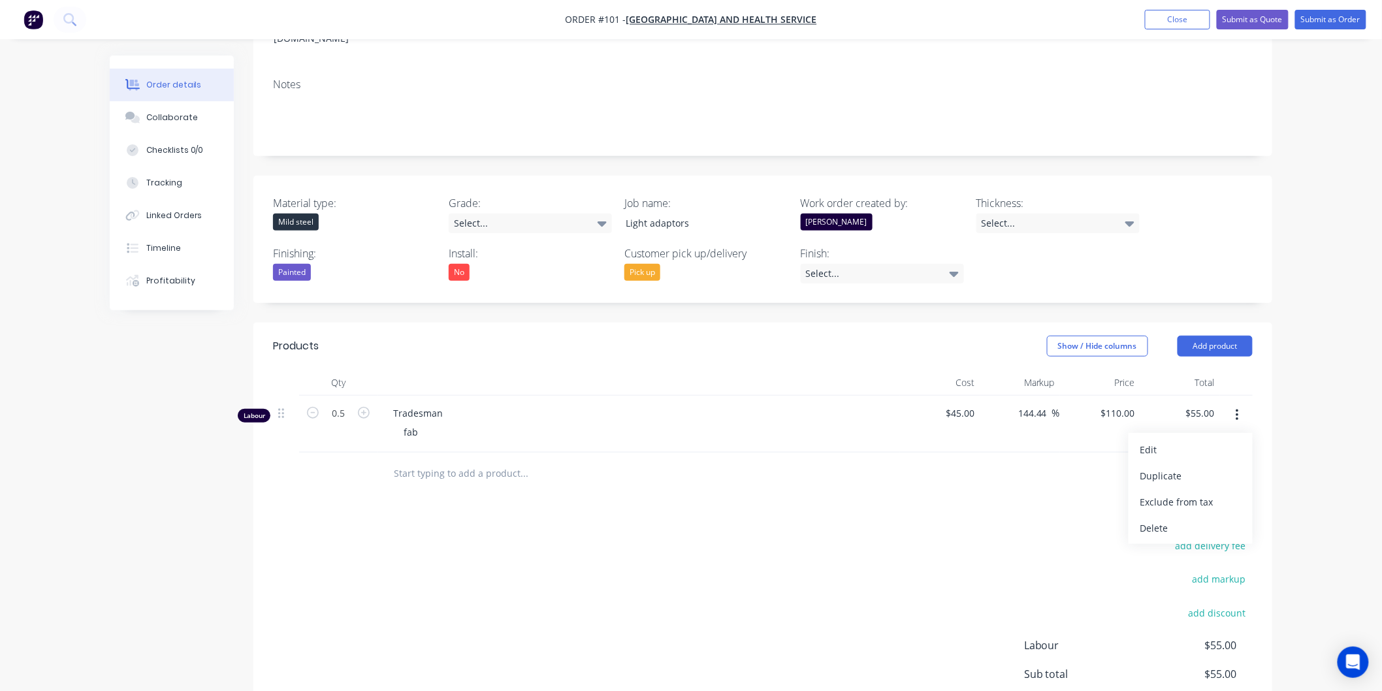
click at [1076, 459] on div "Products Show / Hide columns Add product Qty Cost Markup Price Total Labour 0.5…" at bounding box center [762, 566] width 1019 height 486
click at [1207, 336] on button "Add product" at bounding box center [1215, 346] width 75 height 21
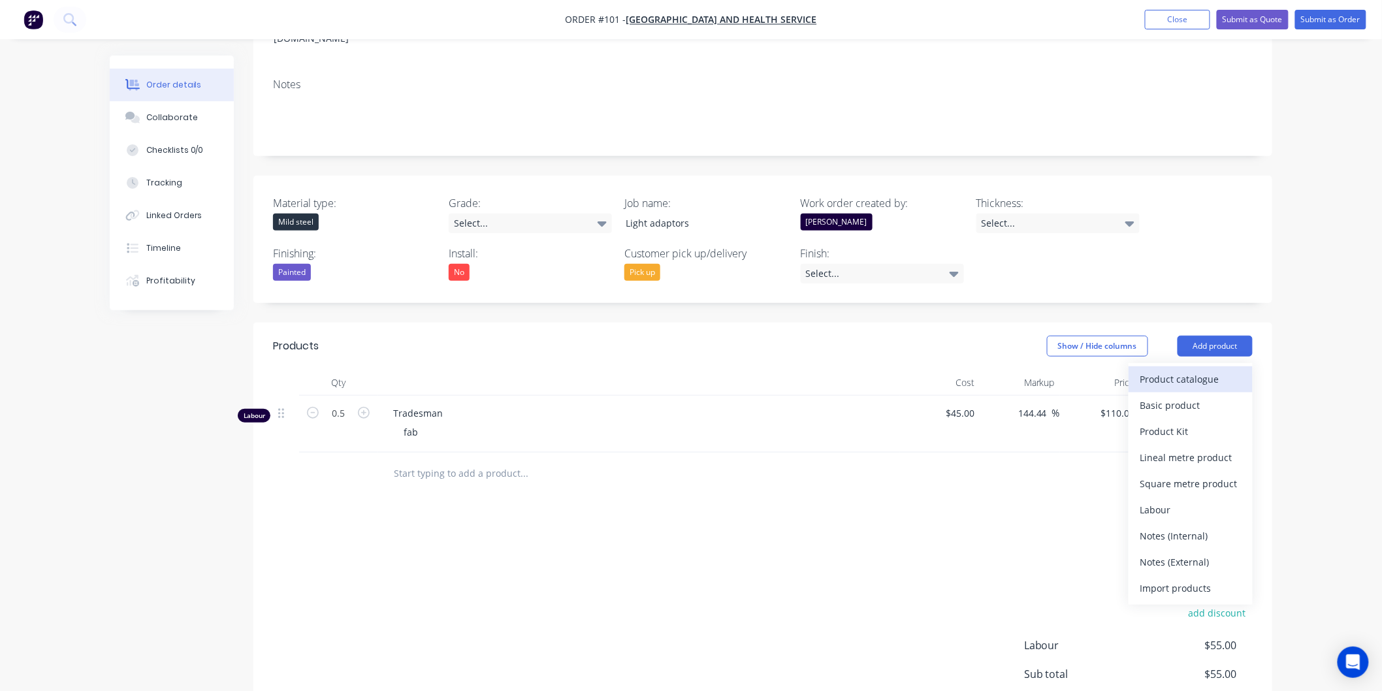
click at [1189, 370] on div "Product catalogue" at bounding box center [1190, 379] width 101 height 19
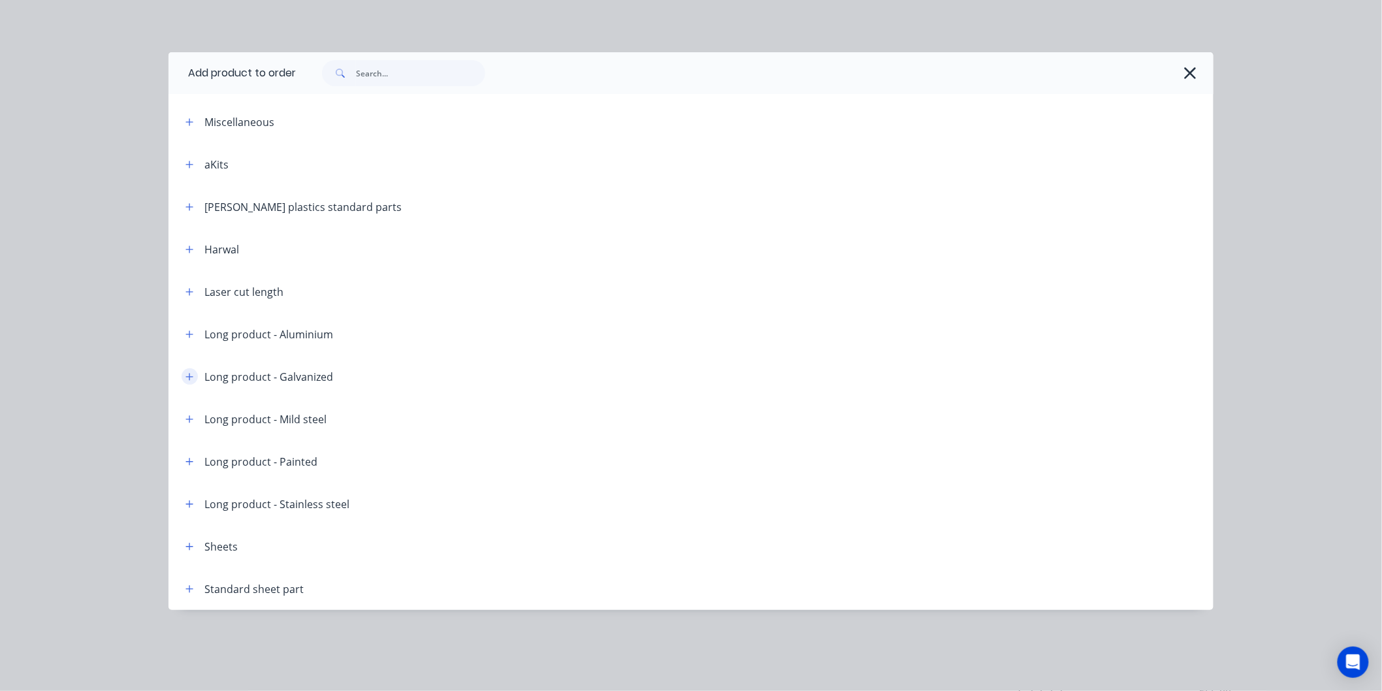
click at [187, 379] on icon "button" at bounding box center [189, 376] width 8 height 9
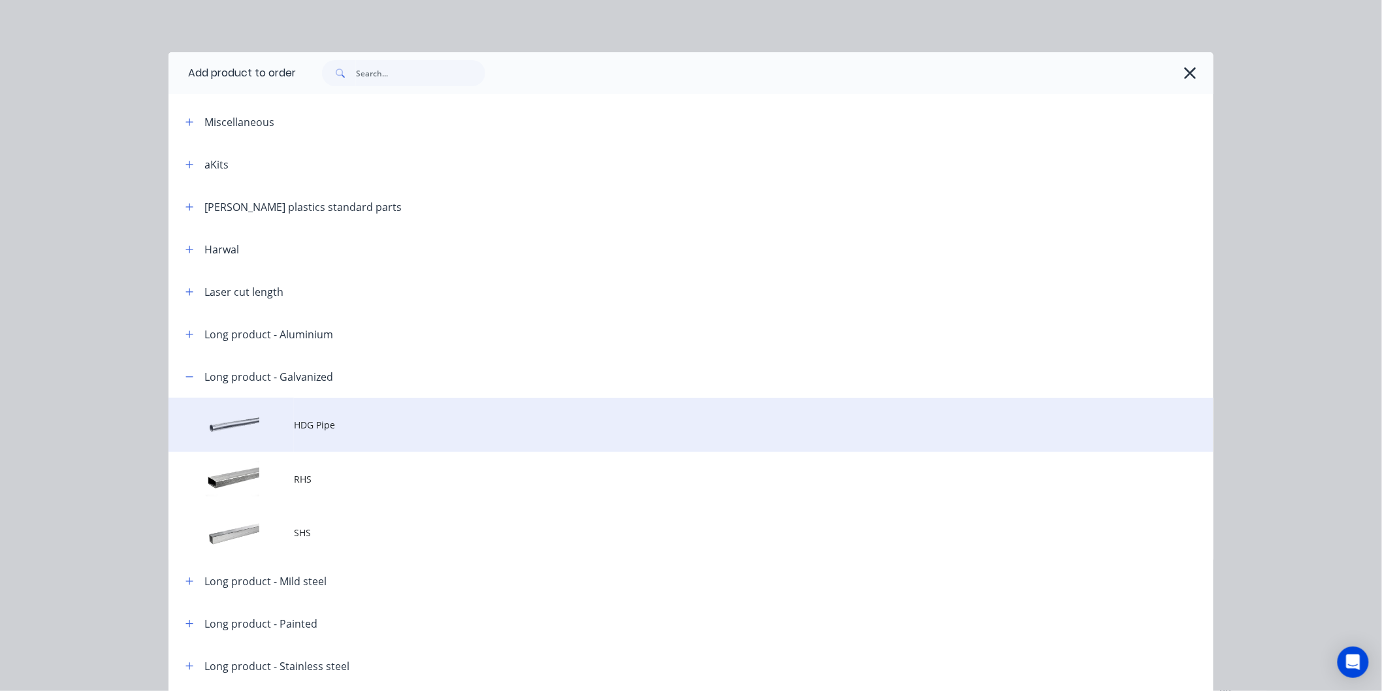
click at [287, 430] on td at bounding box center [231, 425] width 125 height 54
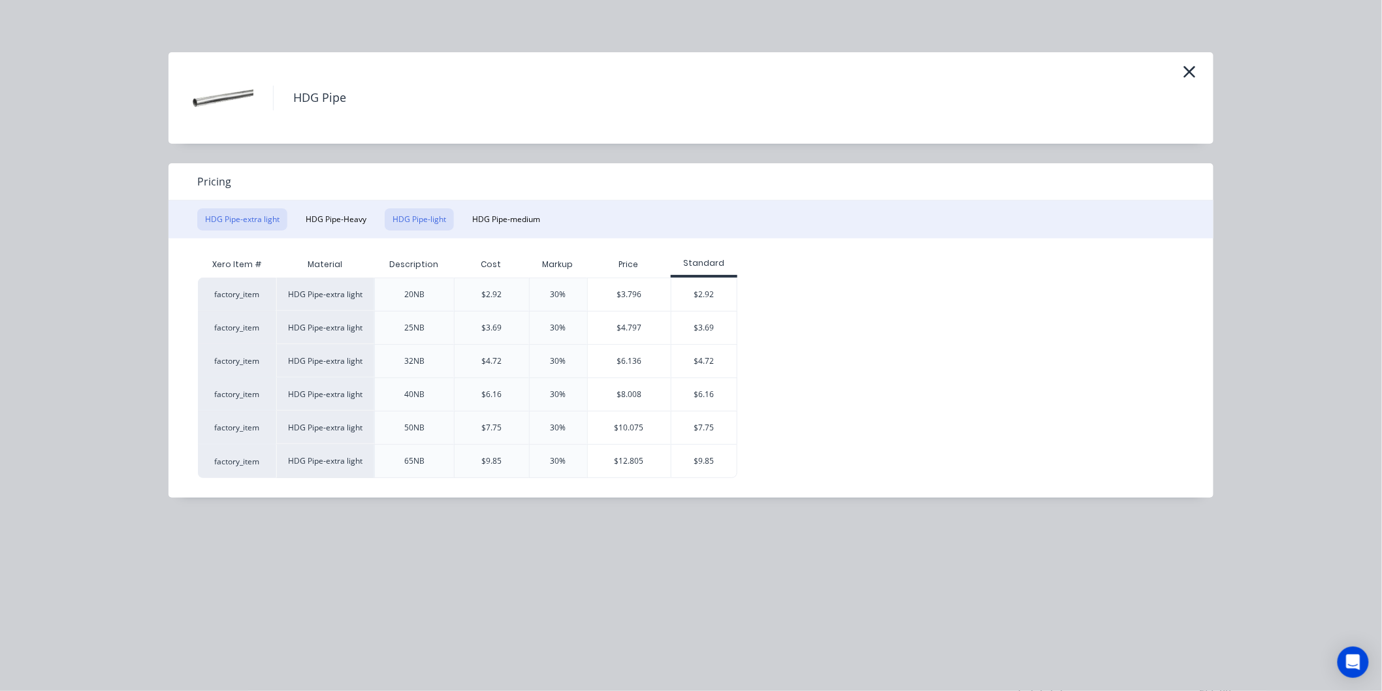
click at [413, 221] on button "HDG Pipe-light" at bounding box center [419, 219] width 69 height 22
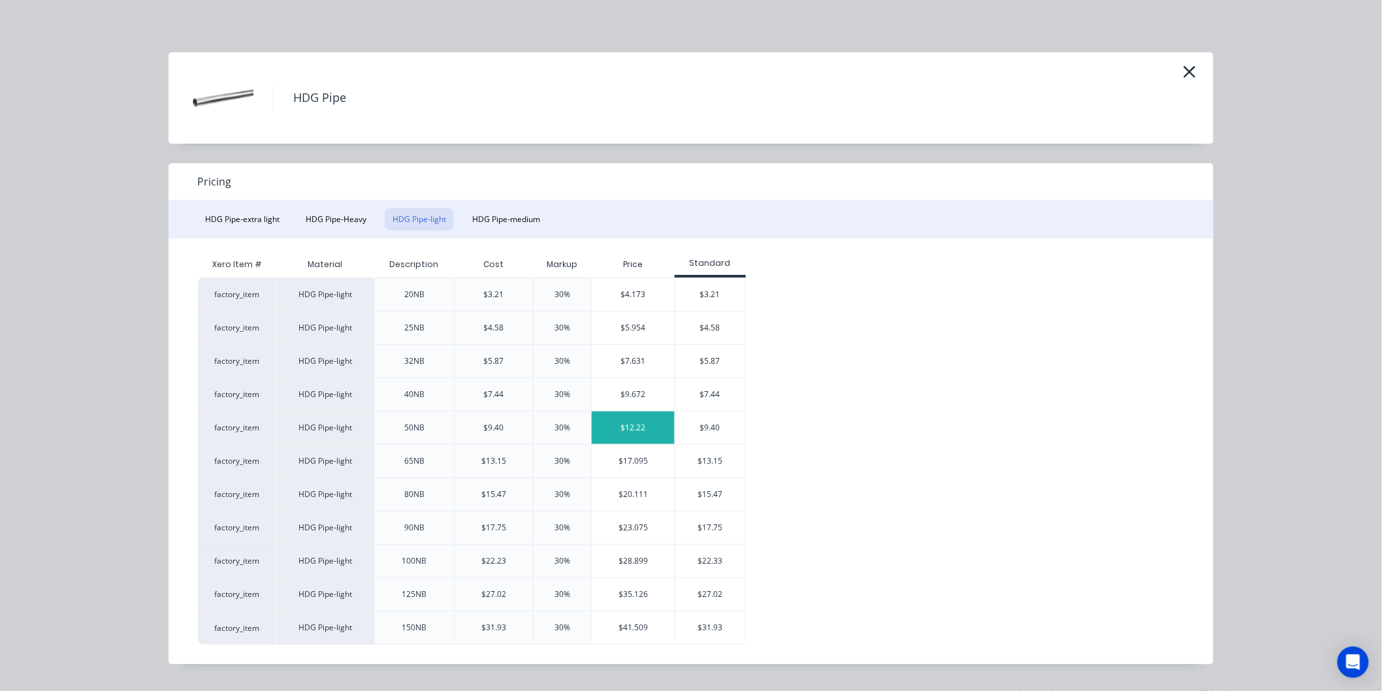
click at [642, 431] on div "$12.22" at bounding box center [633, 427] width 83 height 33
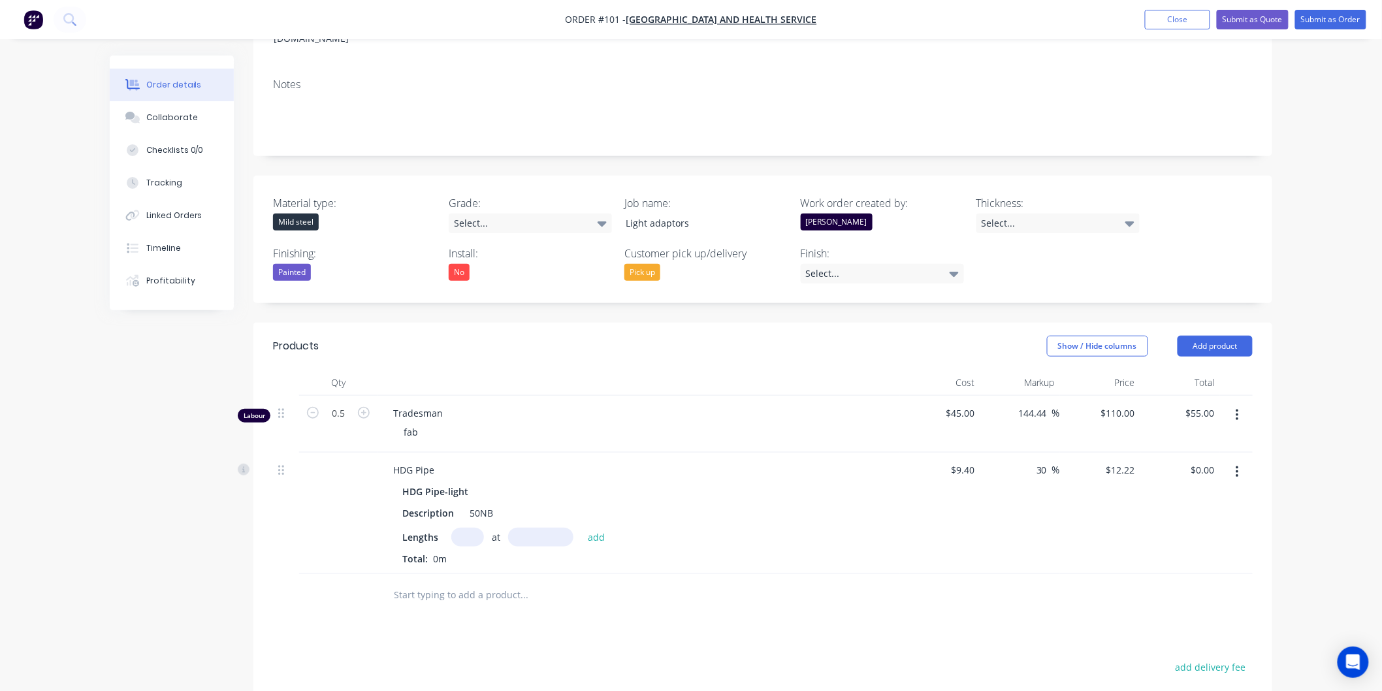
click at [469, 528] on input "text" at bounding box center [467, 537] width 33 height 19
type input "1"
click at [533, 528] on input "text" at bounding box center [540, 537] width 65 height 19
type input "250mm"
click at [592, 528] on button "add" at bounding box center [596, 537] width 31 height 18
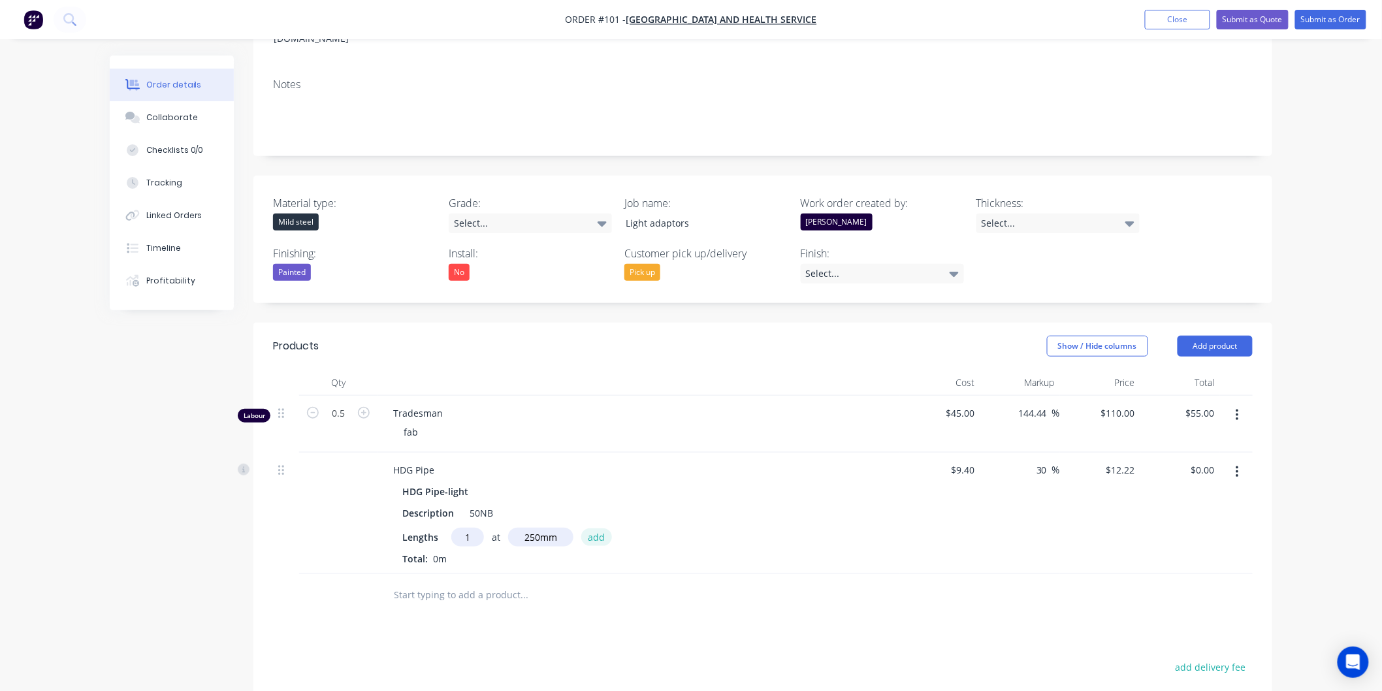
type input "$3.06"
click at [1209, 336] on button "Add product" at bounding box center [1215, 346] width 75 height 21
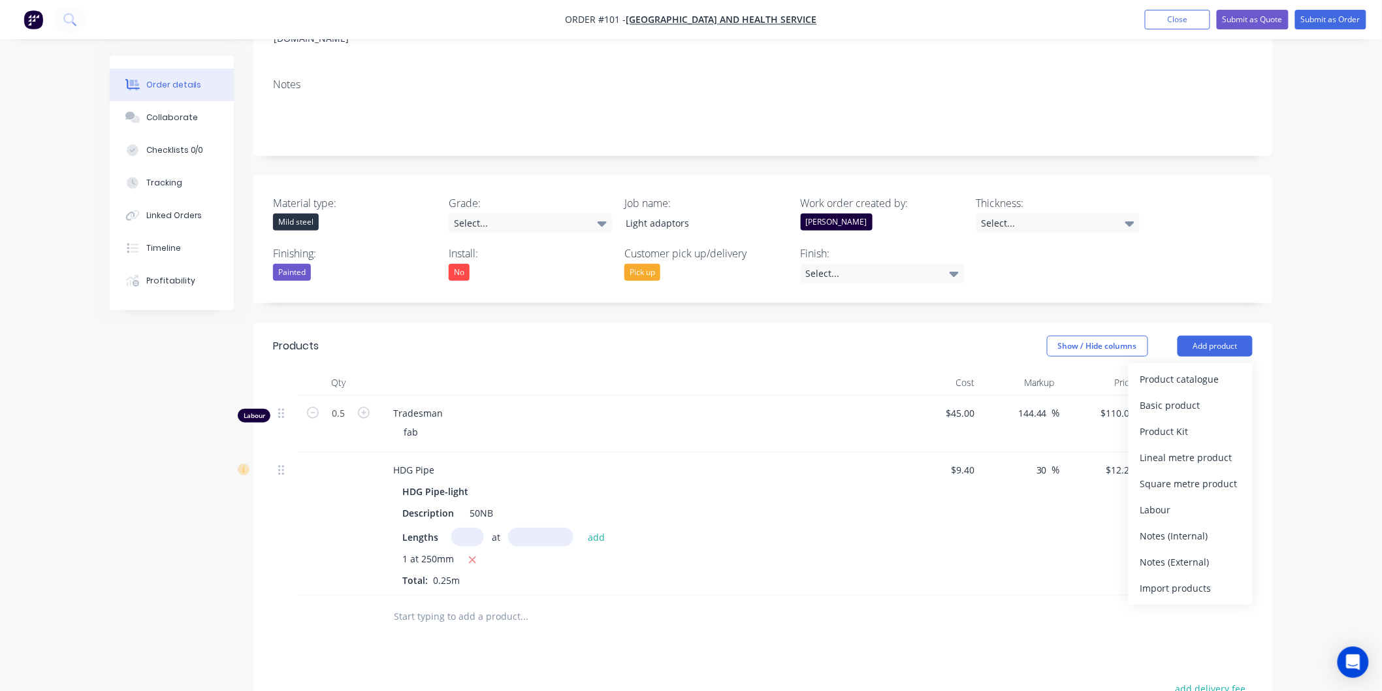
click at [1047, 468] on div "30 30 %" at bounding box center [1020, 524] width 80 height 143
click at [1207, 336] on button "Add product" at bounding box center [1215, 346] width 75 height 21
click at [1178, 366] on button "Product catalogue" at bounding box center [1191, 379] width 124 height 26
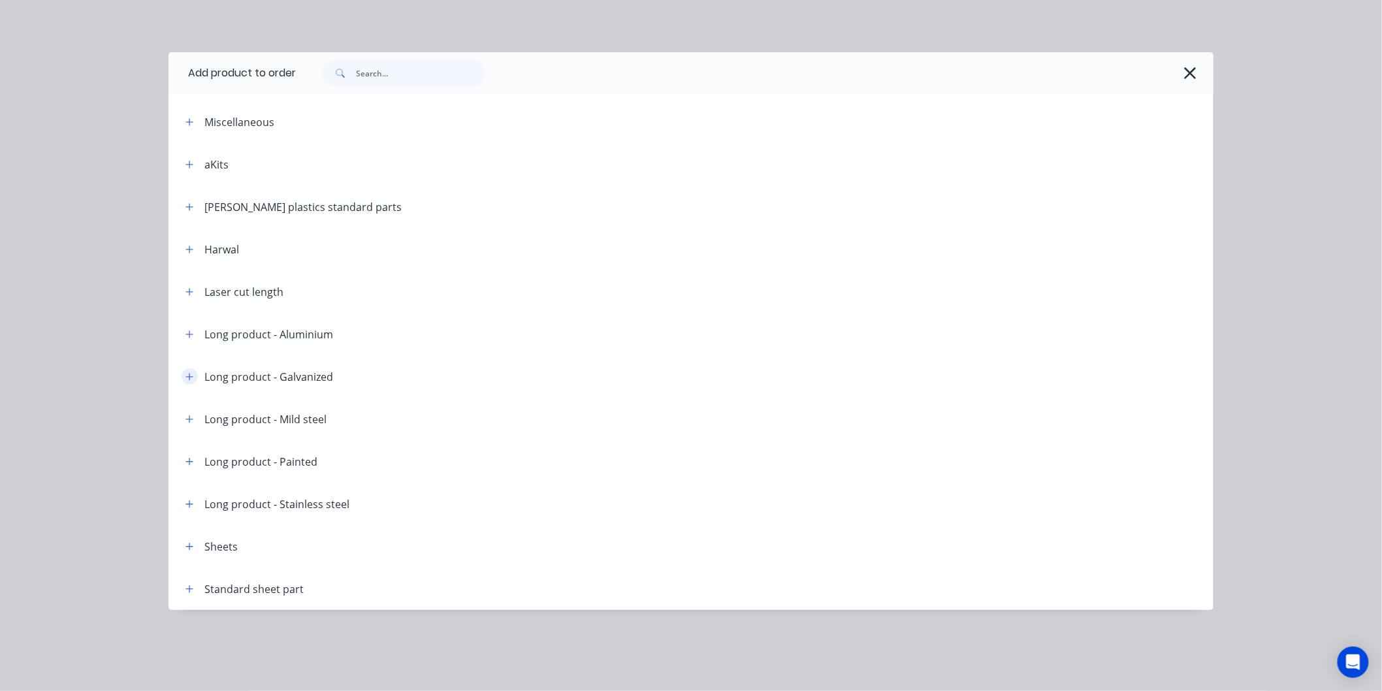
click at [187, 379] on icon "button" at bounding box center [189, 376] width 8 height 9
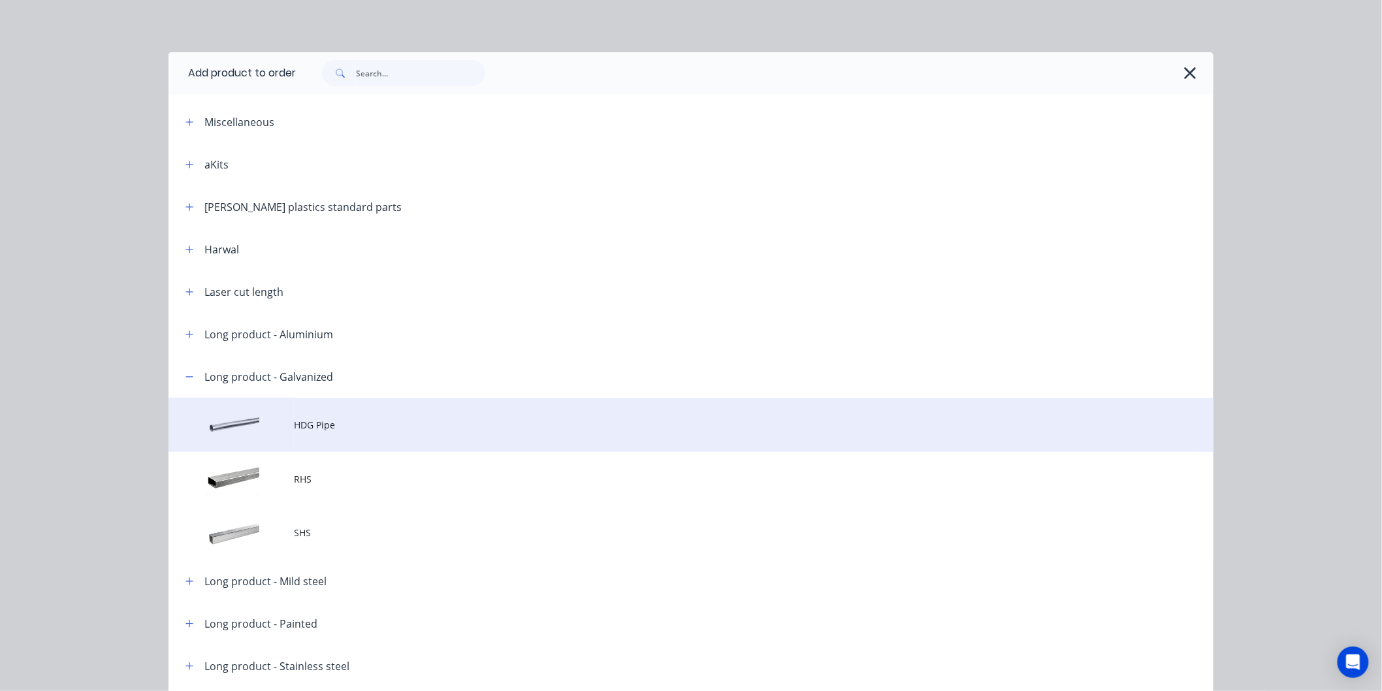
click at [258, 425] on td at bounding box center [231, 425] width 125 height 54
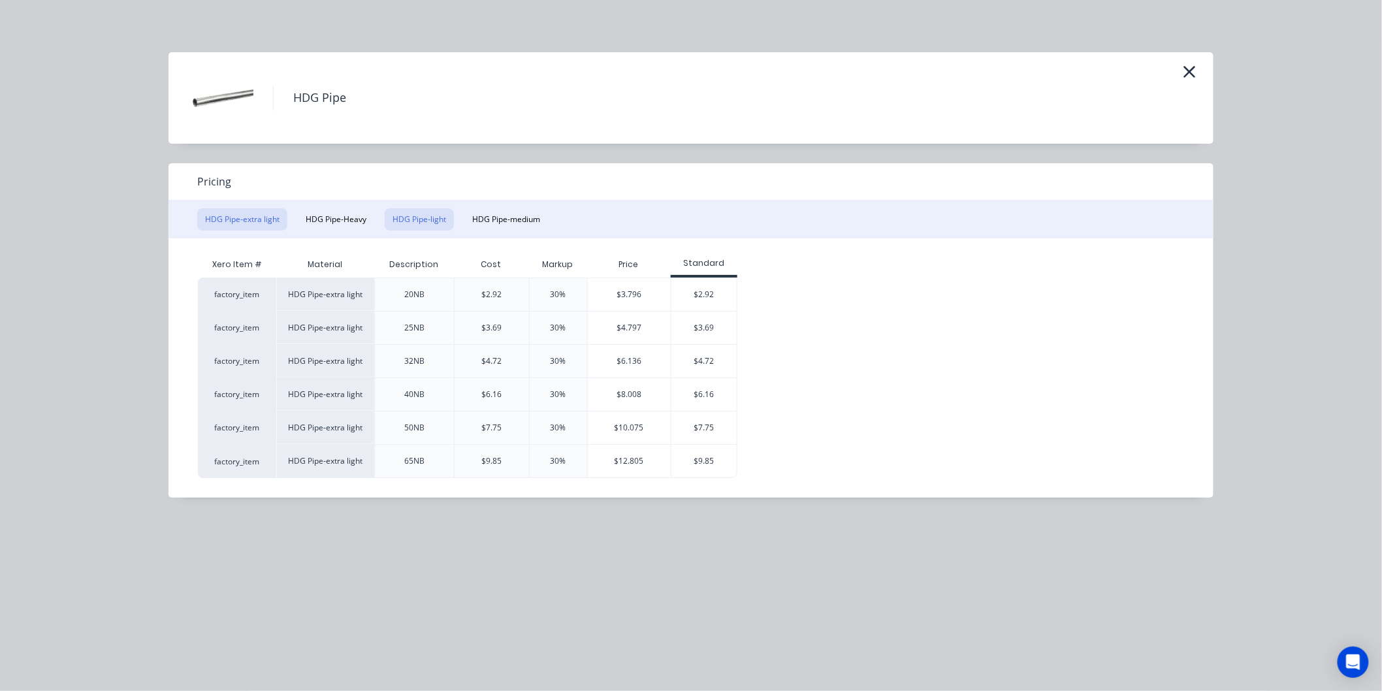
click at [402, 225] on button "HDG Pipe-light" at bounding box center [419, 219] width 69 height 22
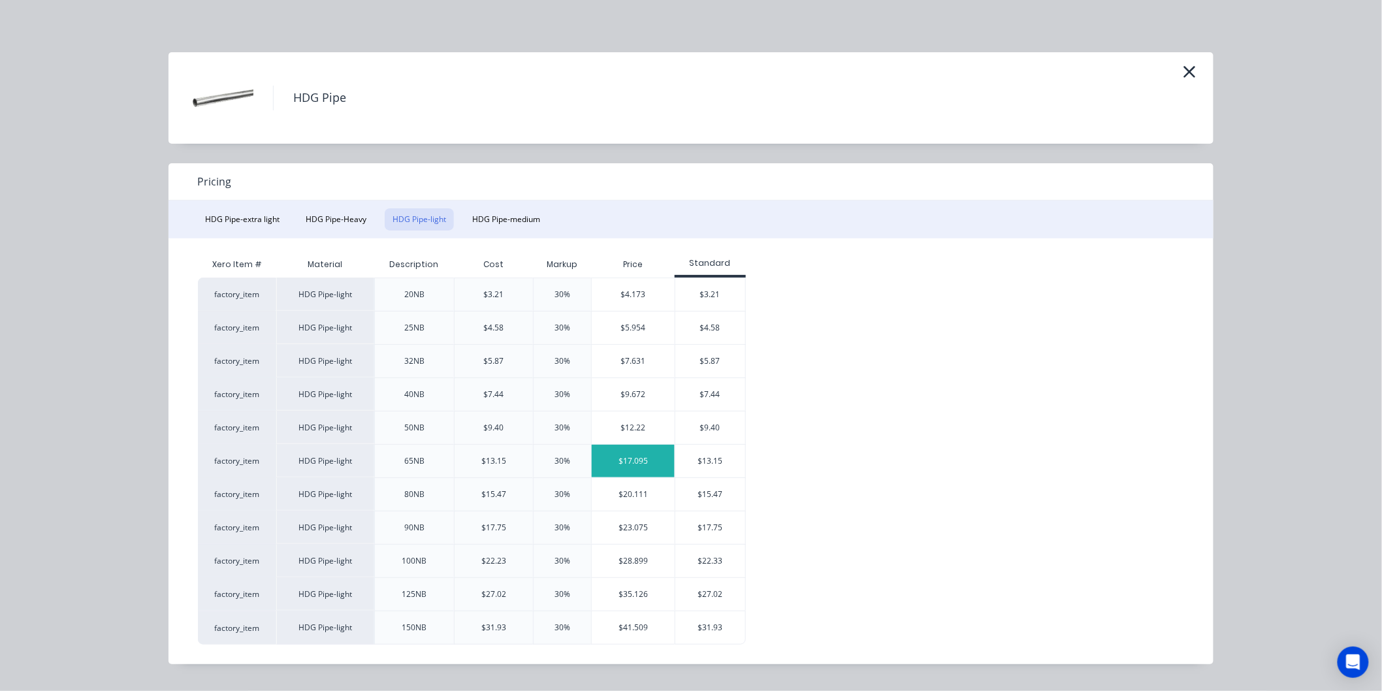
click at [636, 464] on div "$17.095" at bounding box center [633, 461] width 83 height 33
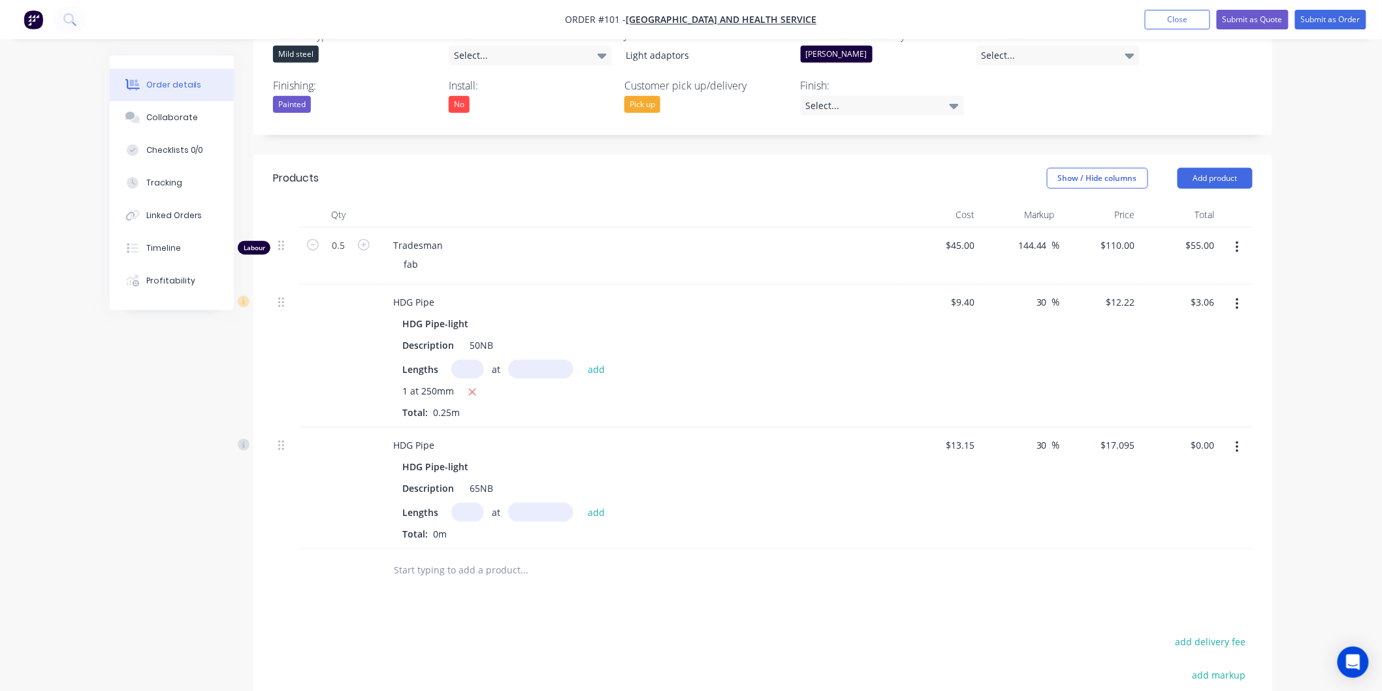
scroll to position [462, 0]
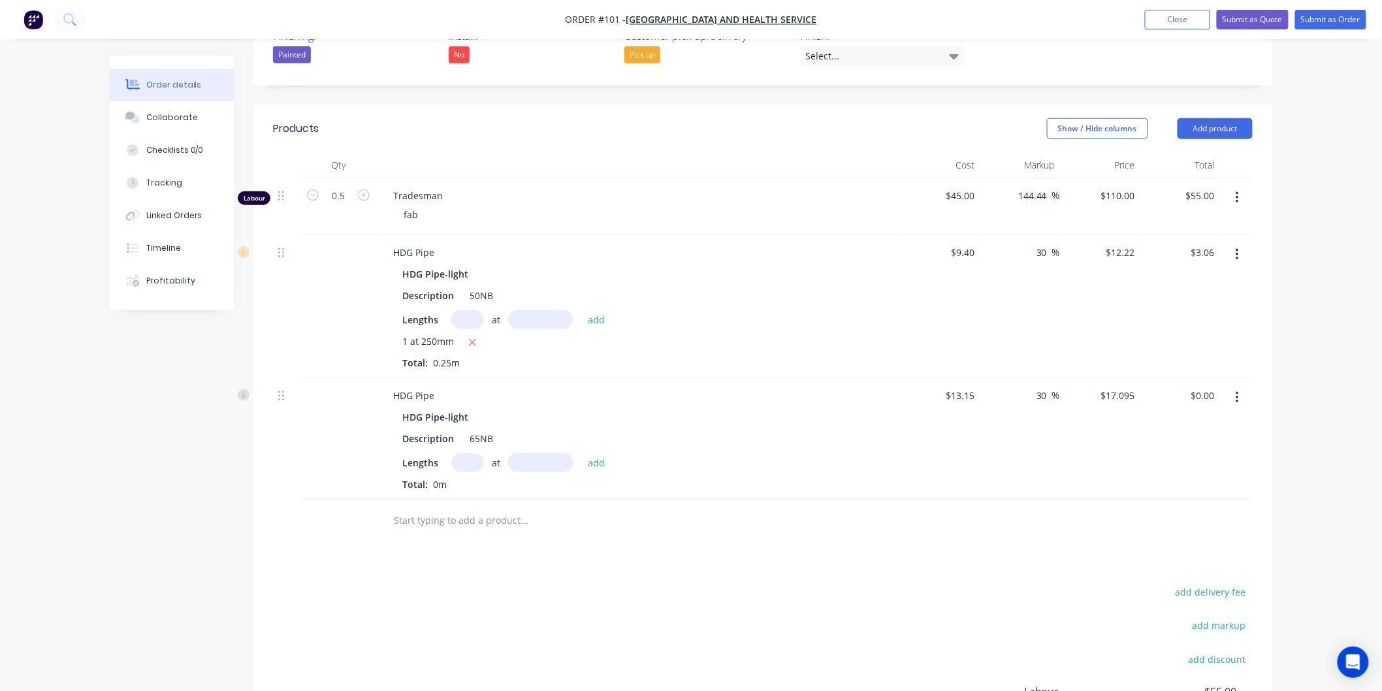
click at [466, 453] on input "text" at bounding box center [467, 462] width 33 height 19
type input "1"
click at [549, 453] on input "text" at bounding box center [540, 462] width 65 height 19
type input "250mm"
click at [589, 454] on button "add" at bounding box center [596, 463] width 31 height 18
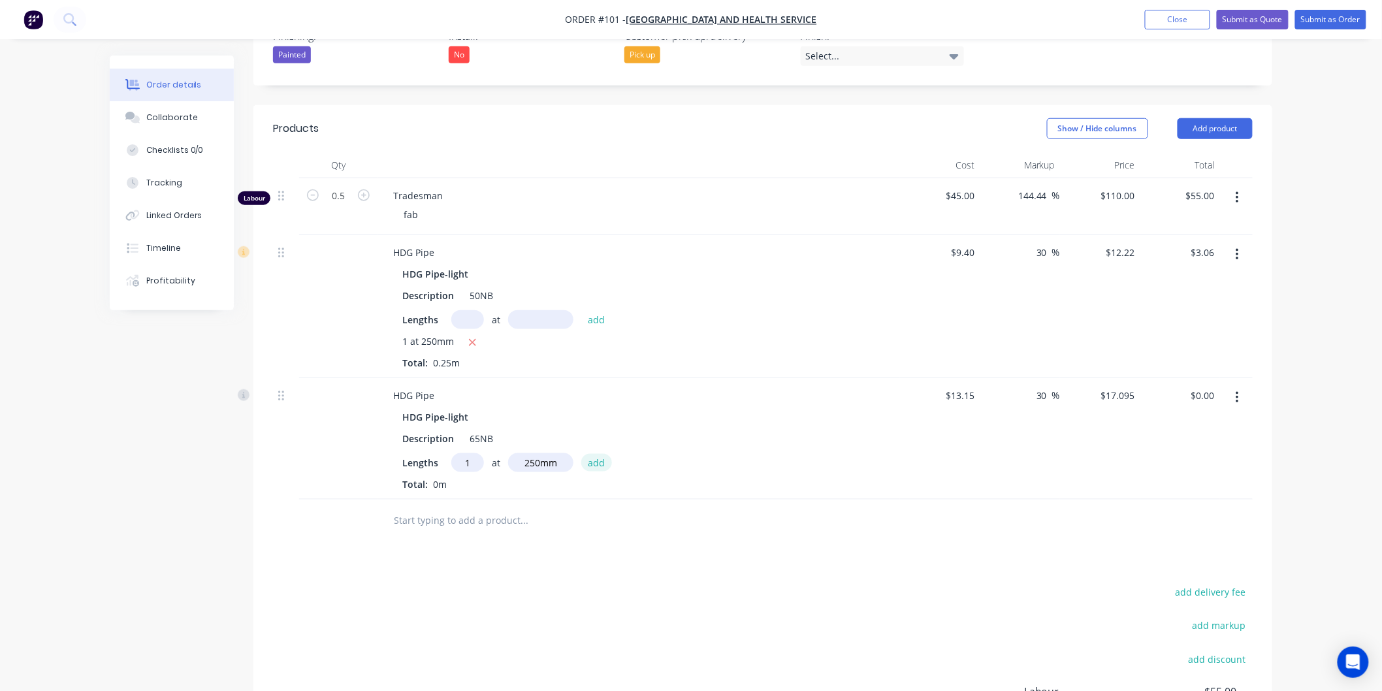
type input "$4.27"
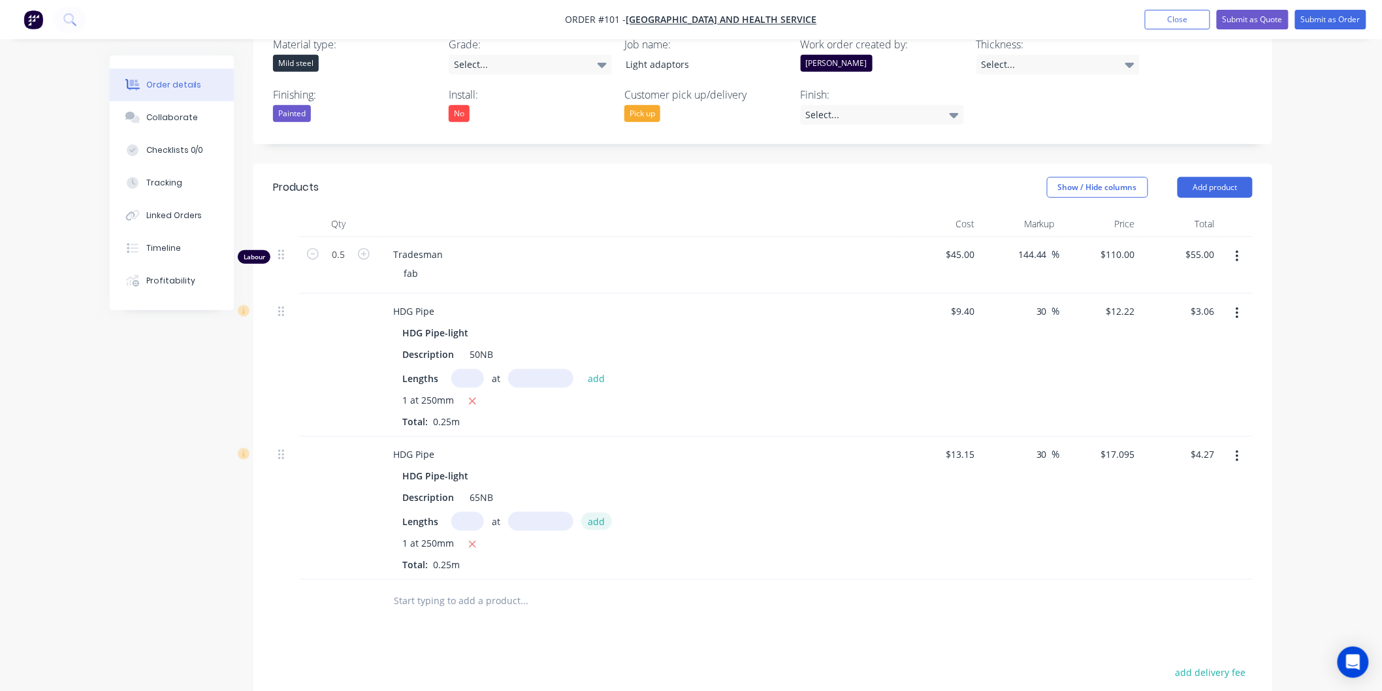
scroll to position [395, 0]
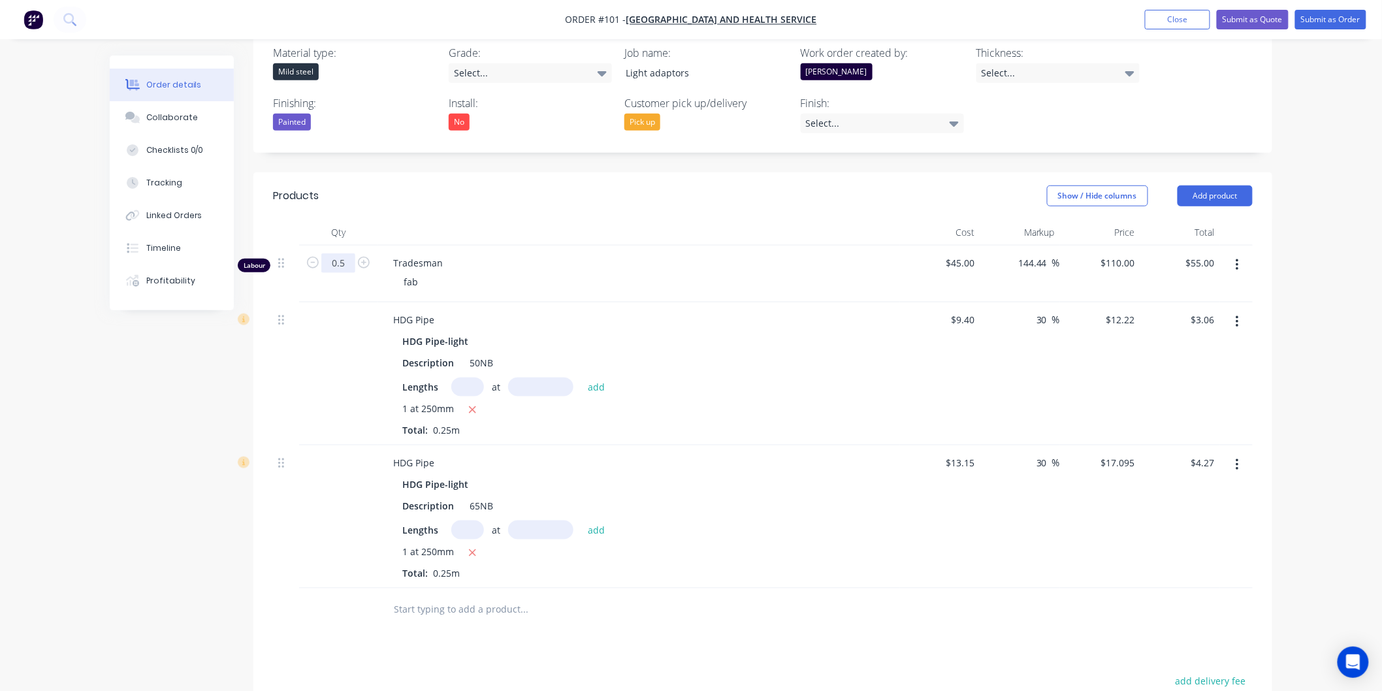
click at [343, 253] on input "0.5" at bounding box center [338, 263] width 34 height 20
type input "0.75"
type input "$82.50"
click at [632, 246] on div "Tradesman fab" at bounding box center [639, 274] width 523 height 57
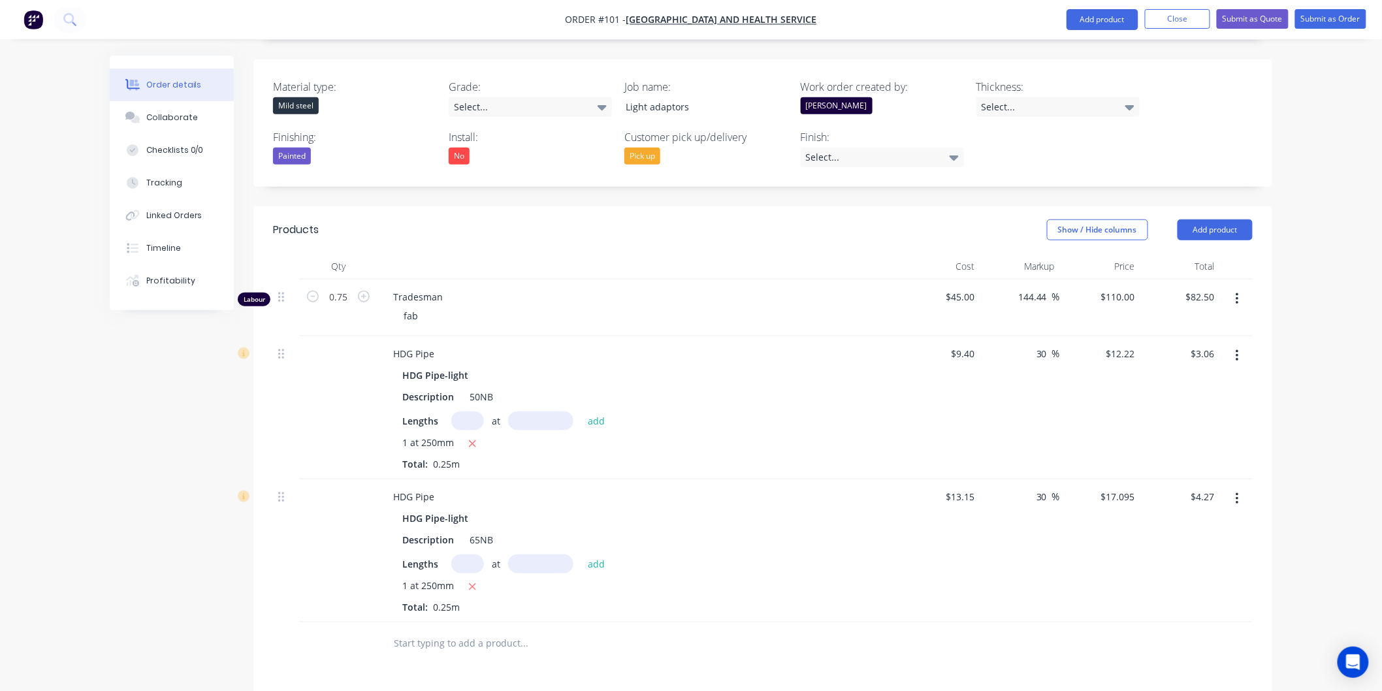
scroll to position [250, 0]
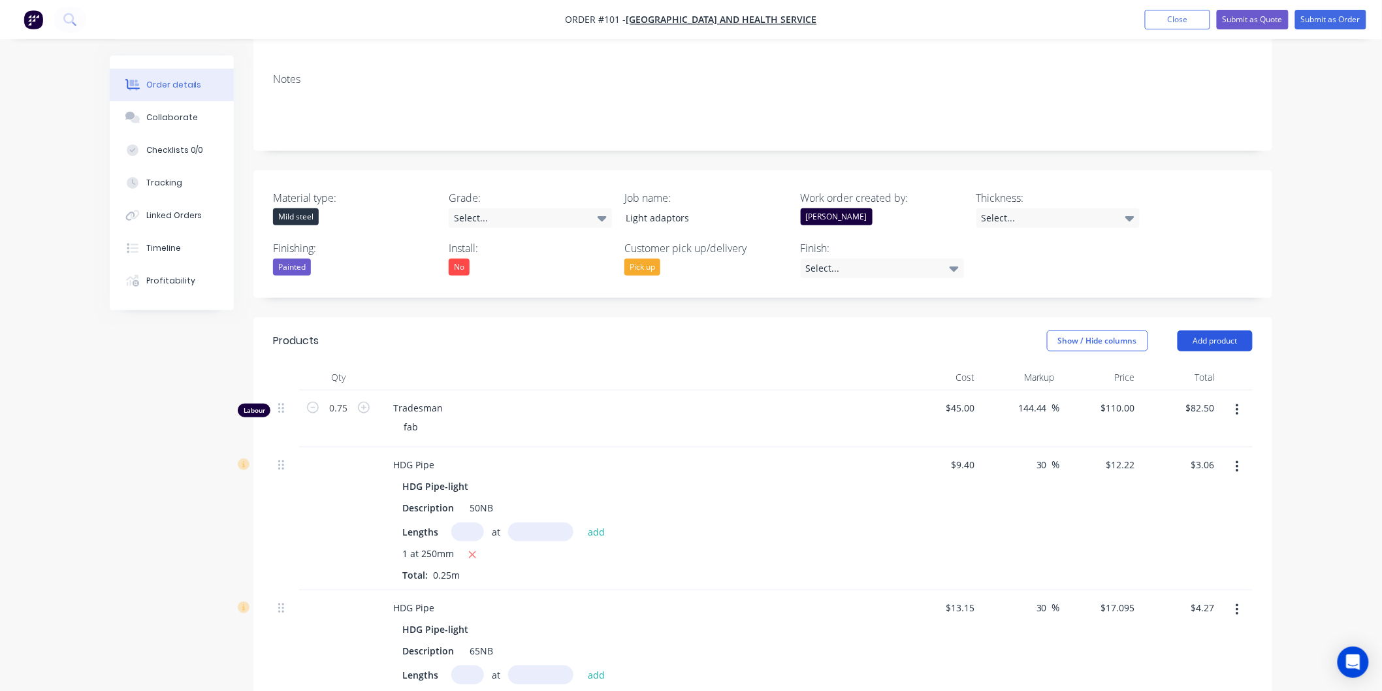
click at [1222, 330] on button "Add product" at bounding box center [1215, 340] width 75 height 21
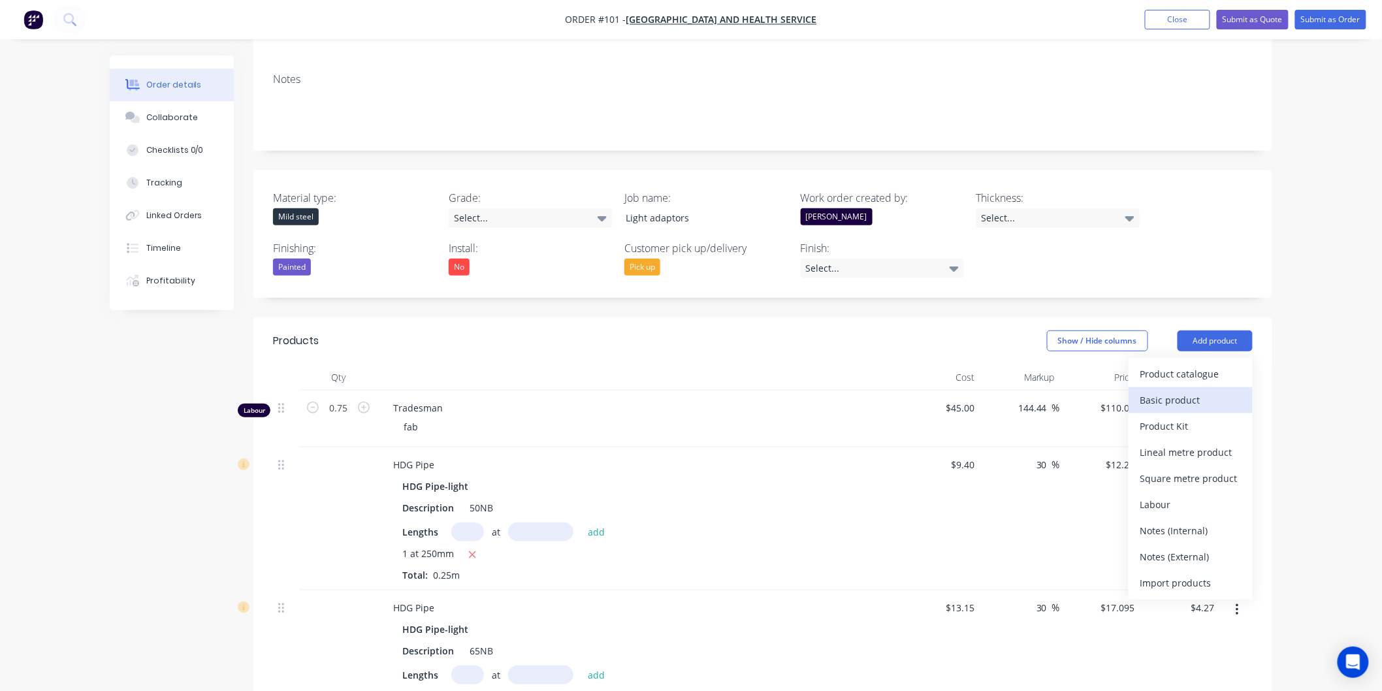
click at [1189, 391] on div "Basic product" at bounding box center [1190, 400] width 101 height 19
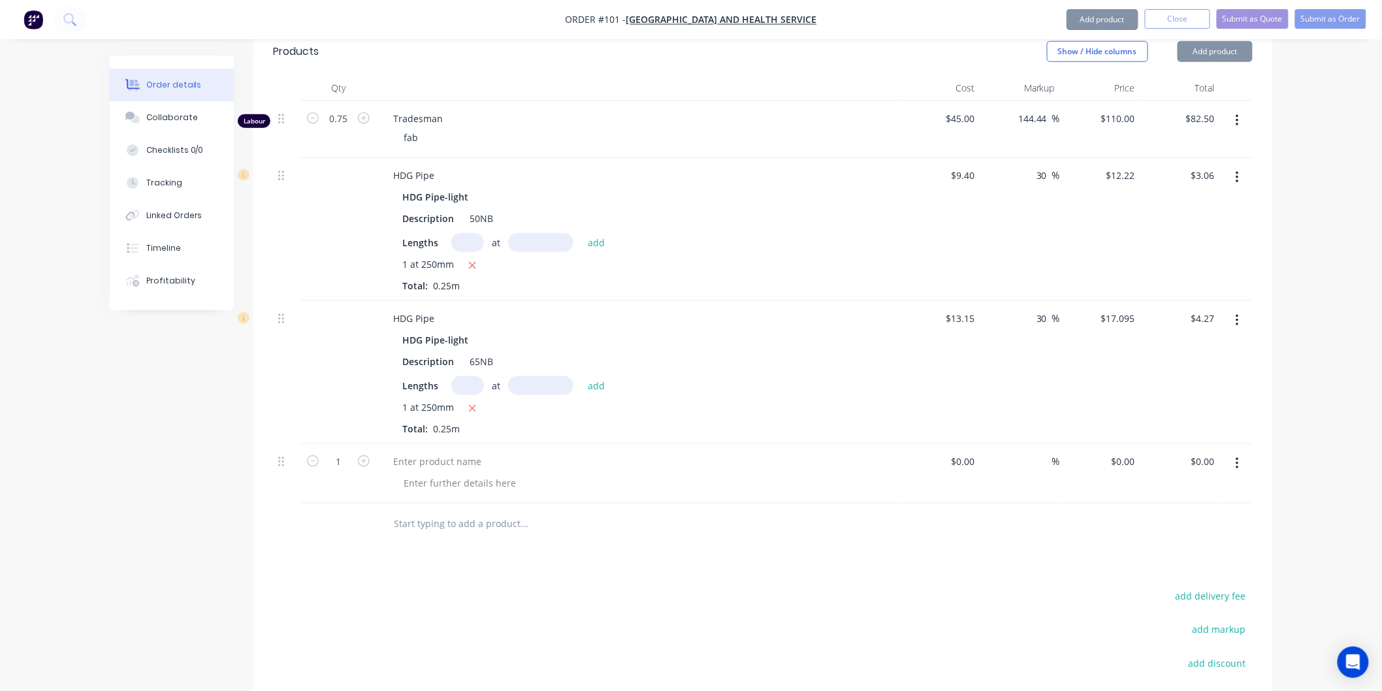
scroll to position [540, 0]
click at [470, 451] on div at bounding box center [437, 460] width 109 height 19
click at [1122, 451] on div "0 0" at bounding box center [1130, 460] width 20 height 19
type input "$20.00"
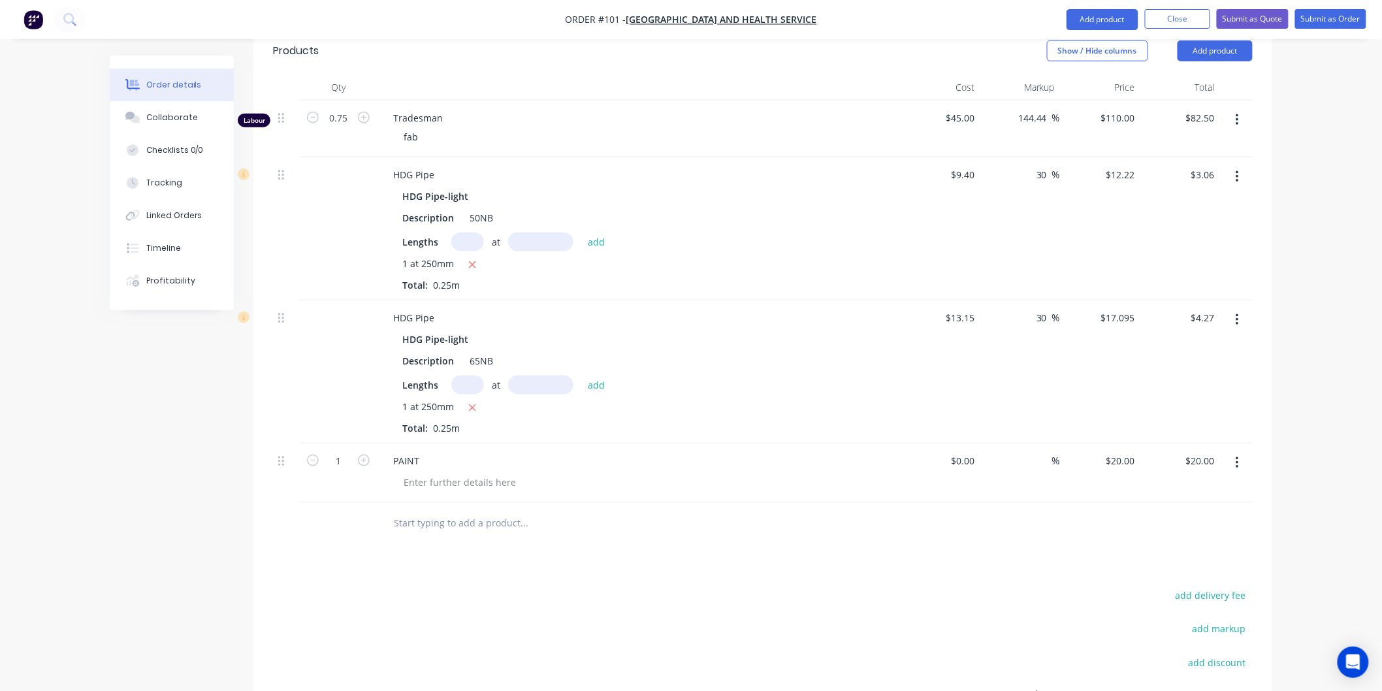
click at [1079, 496] on div "Products Show / Hide columns Add product Qty Cost Markup Price Total Labour 0.7…" at bounding box center [762, 442] width 1019 height 831
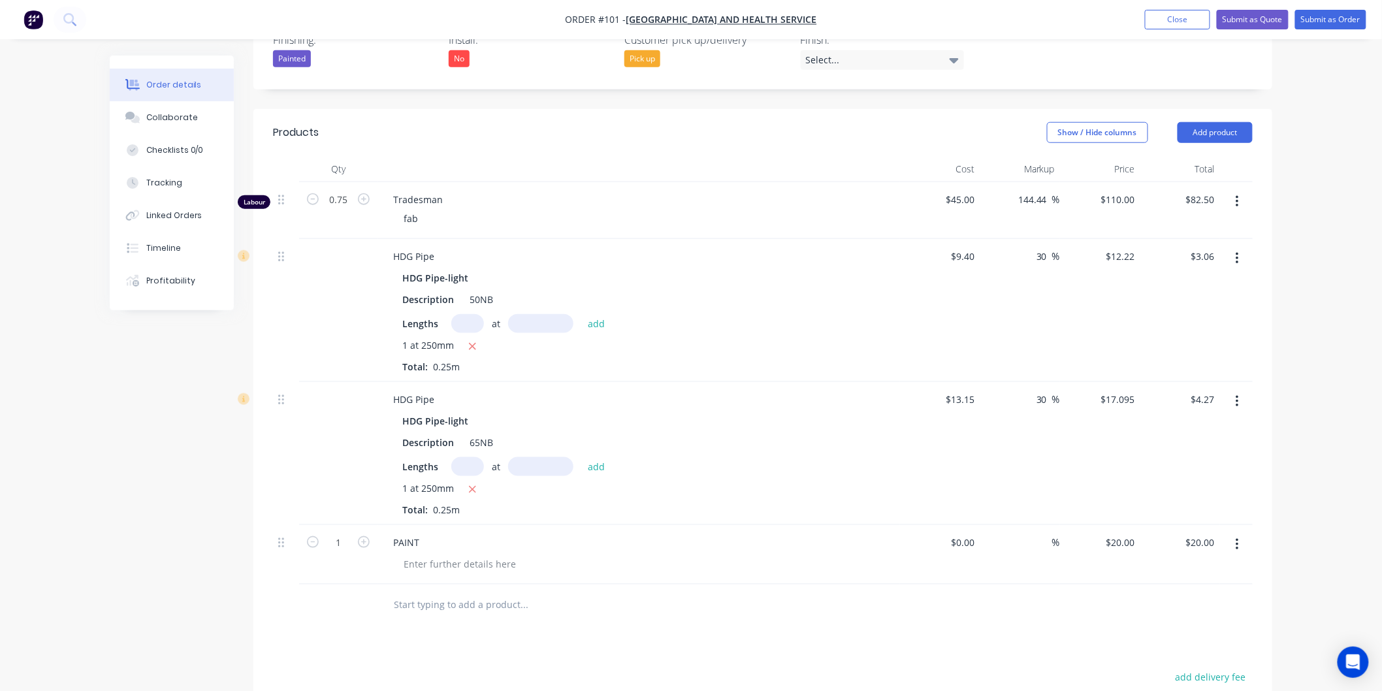
scroll to position [455, 0]
click at [349, 194] on input "0.75" at bounding box center [338, 204] width 34 height 20
type input "1"
type input "$110.00"
click at [562, 213] on div "fab" at bounding box center [644, 222] width 502 height 19
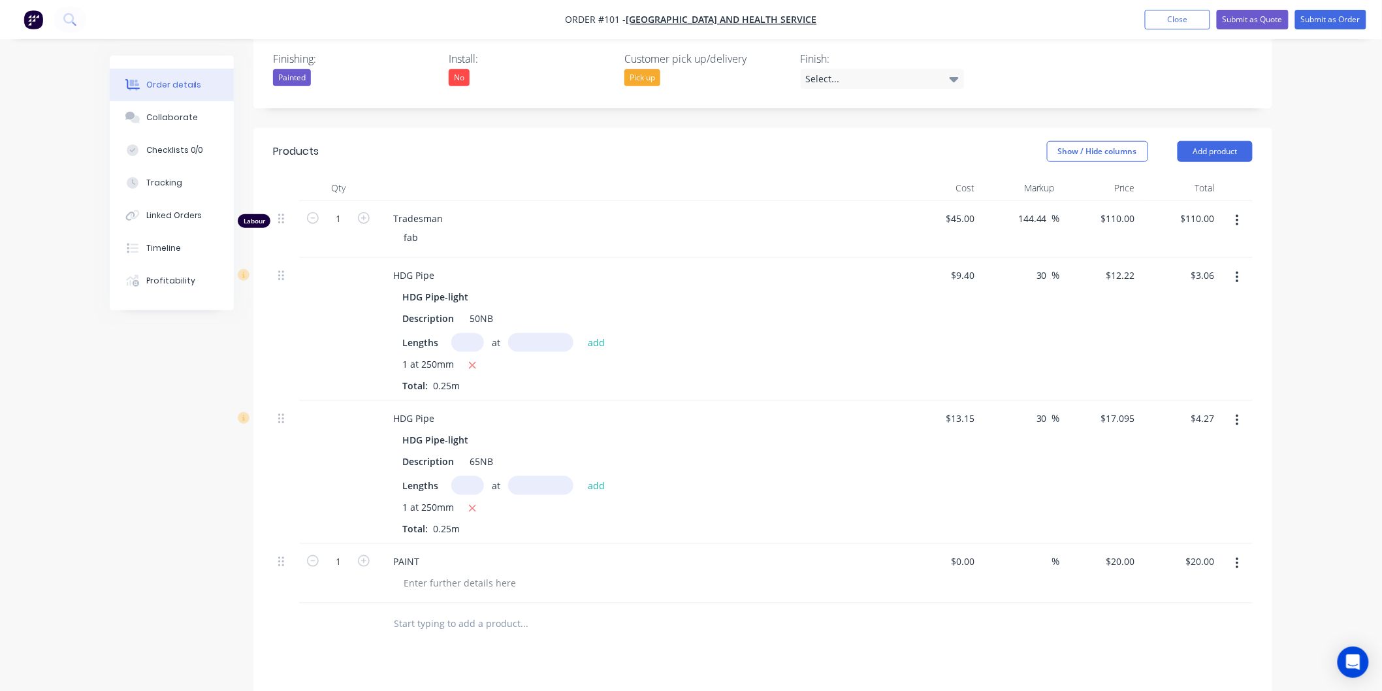
scroll to position [382, 0]
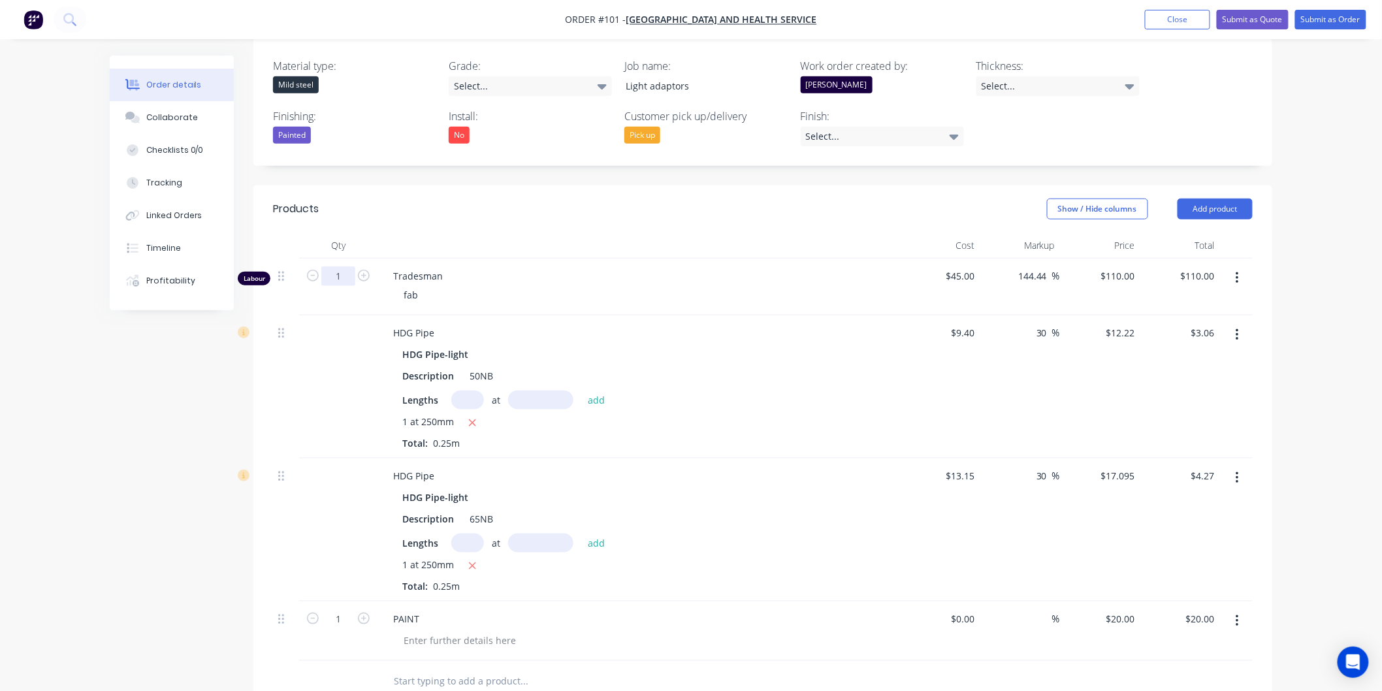
click at [347, 266] on input "1" at bounding box center [338, 276] width 34 height 20
type input "0.75"
type input "$82.50"
click at [623, 285] on div "fab" at bounding box center [644, 294] width 502 height 19
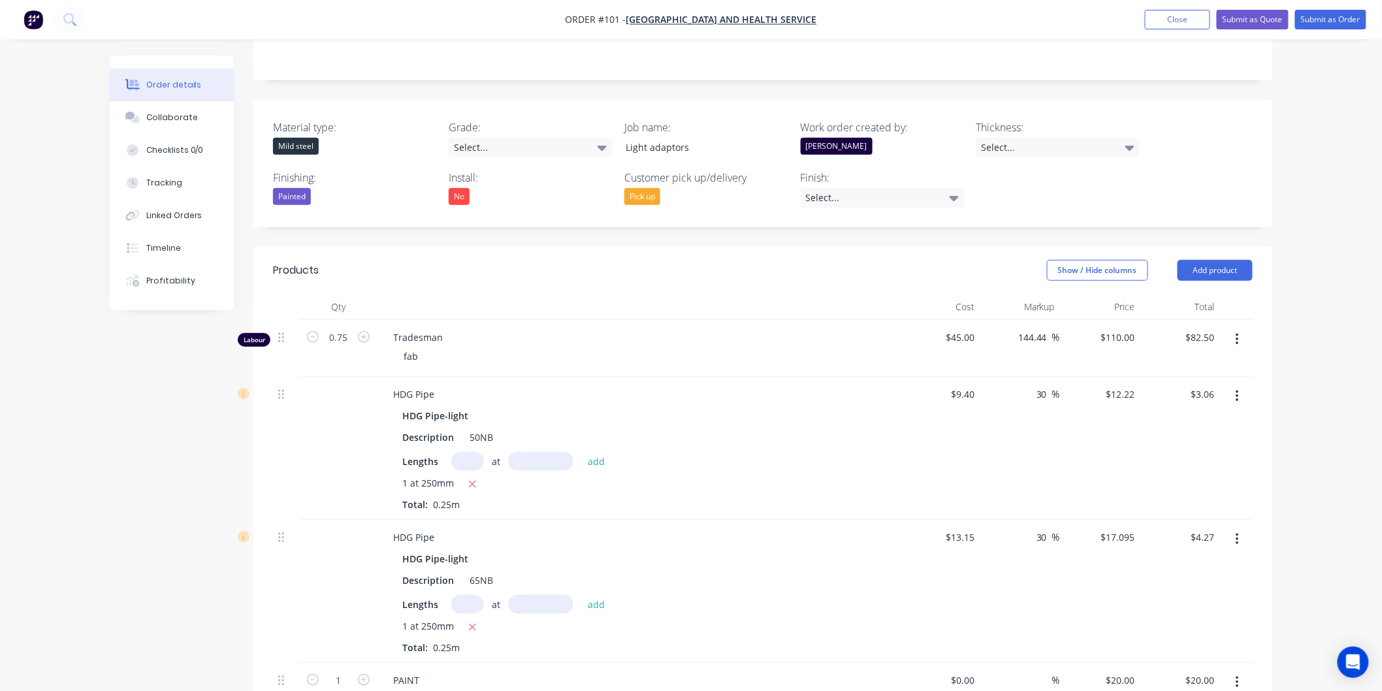
scroll to position [310, 0]
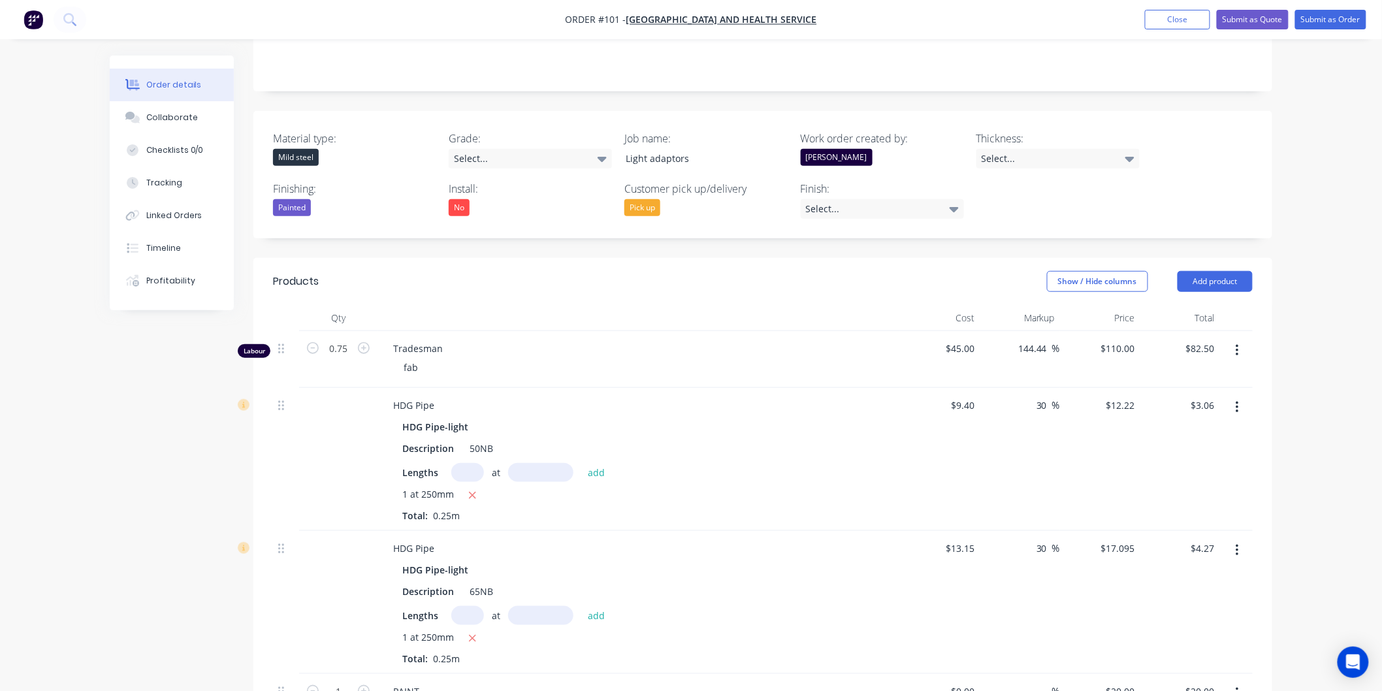
click at [1238, 344] on icon "button" at bounding box center [1237, 351] width 3 height 14
click at [1236, 271] on button "Add product" at bounding box center [1215, 281] width 75 height 21
click at [1180, 436] on div "Labour" at bounding box center [1190, 445] width 101 height 19
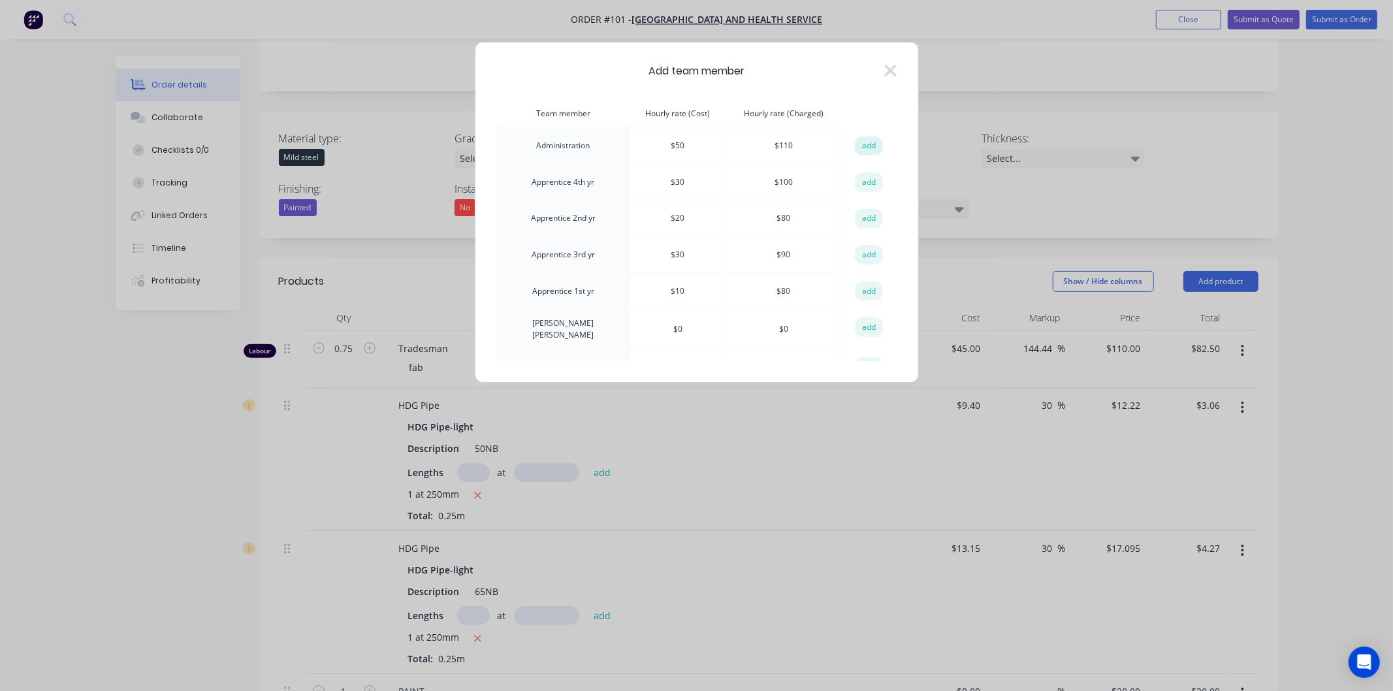
click at [863, 146] on button "add" at bounding box center [869, 147] width 29 height 20
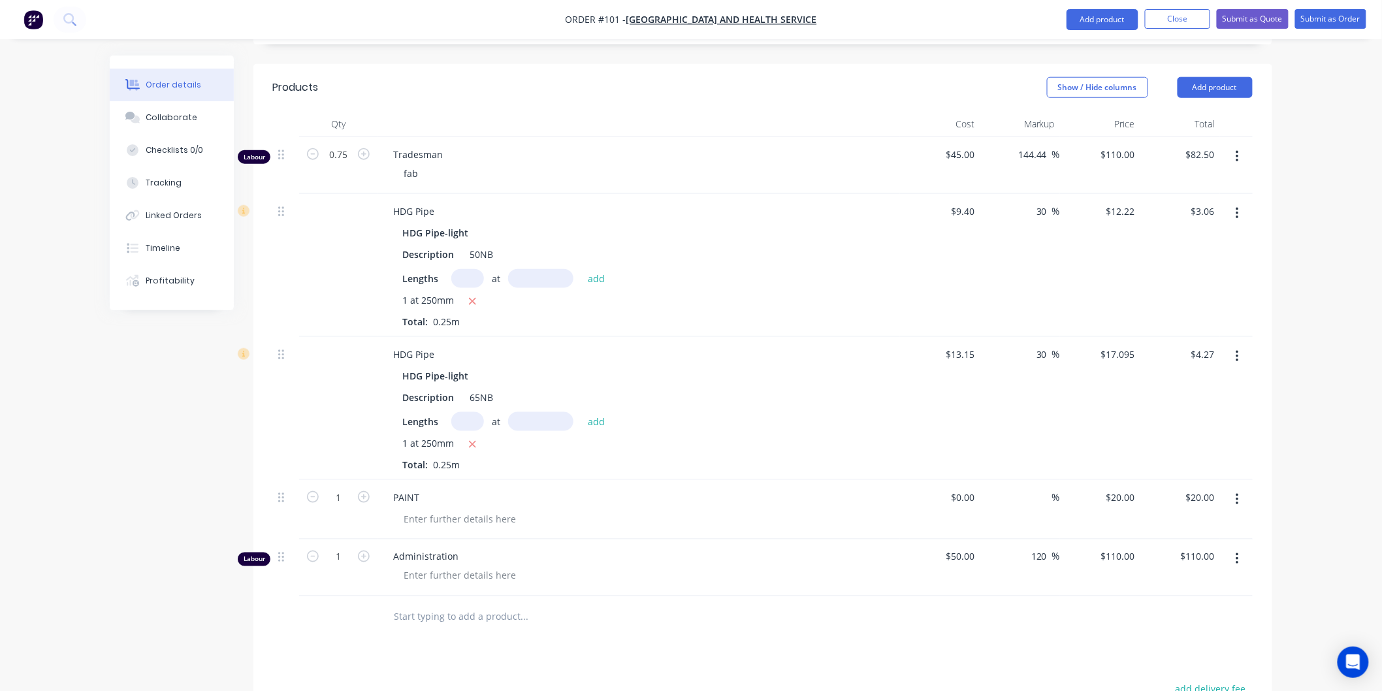
scroll to position [673, 0]
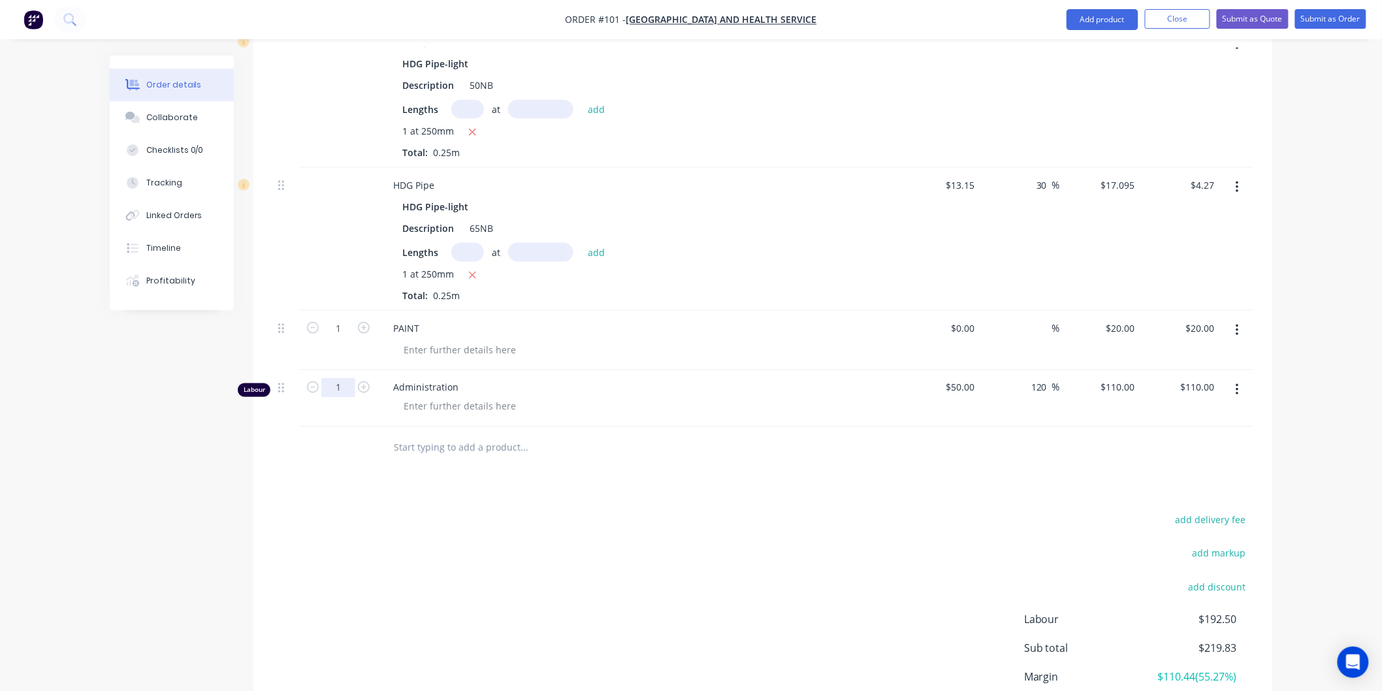
type input "0.25"
type input "$27.50"
click at [715, 543] on div "add delivery fee add markup add discount Labour $192.50 Sub total $219.83 Margi…" at bounding box center [763, 637] width 980 height 252
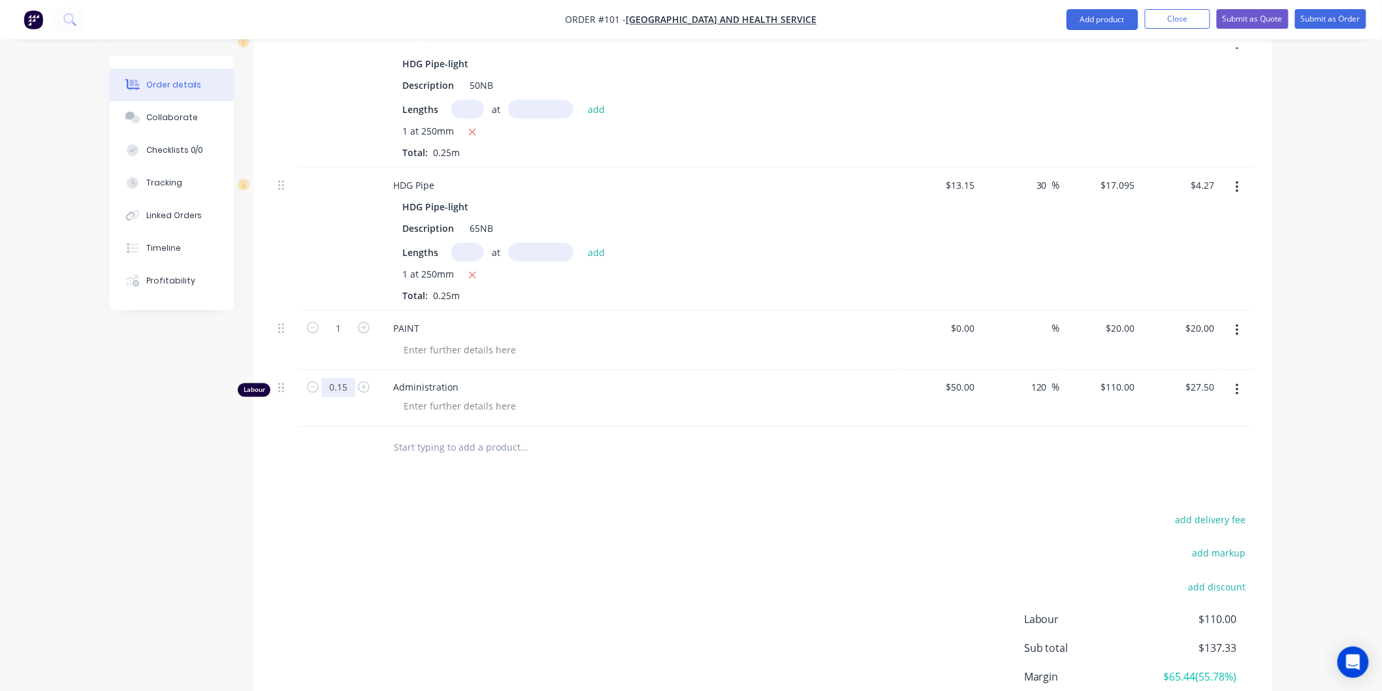
type input "0.15"
type input "$16.50"
click at [451, 511] on div "add delivery fee add markup add discount Labour $110.00 Sub total $137.33 Margi…" at bounding box center [763, 637] width 980 height 252
click at [451, 511] on div "add delivery fee add markup add discount Labour $99.00 Sub total $126.33 Margin…" at bounding box center [763, 637] width 980 height 252
click at [1264, 17] on button "Submit as Quote" at bounding box center [1253, 19] width 72 height 20
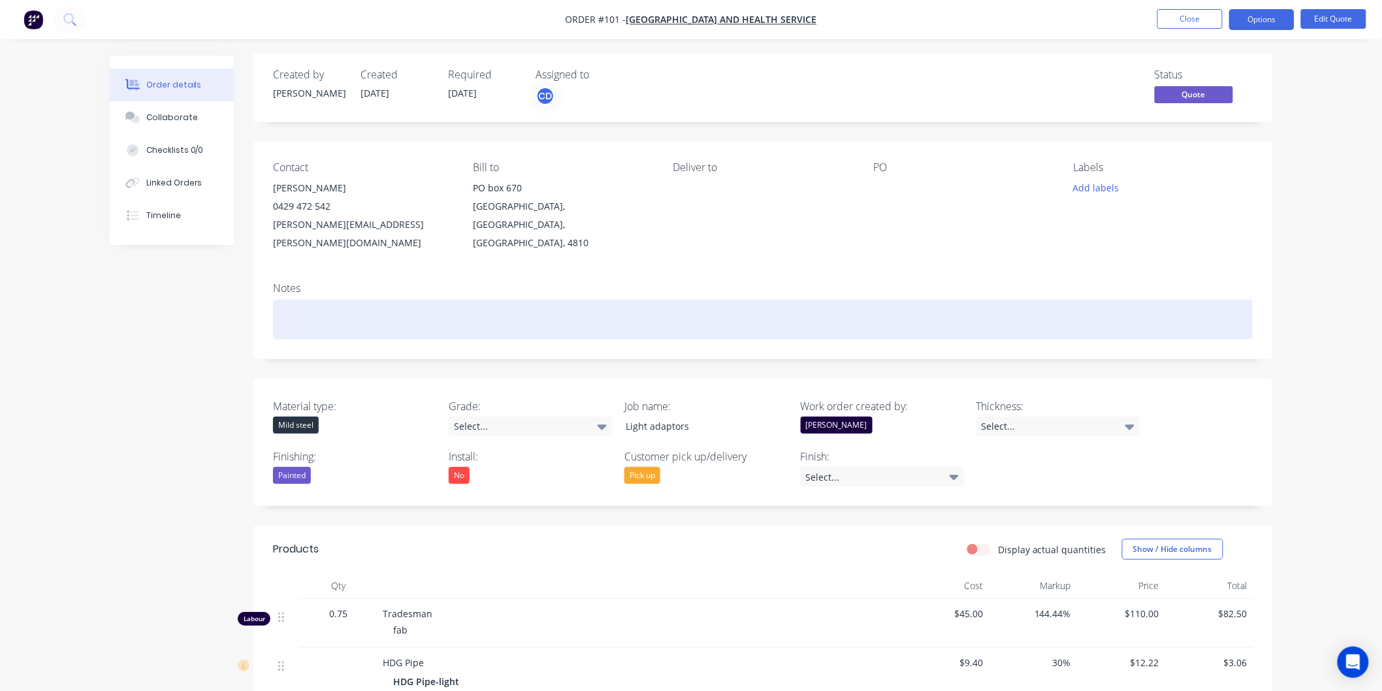
scroll to position [0, 0]
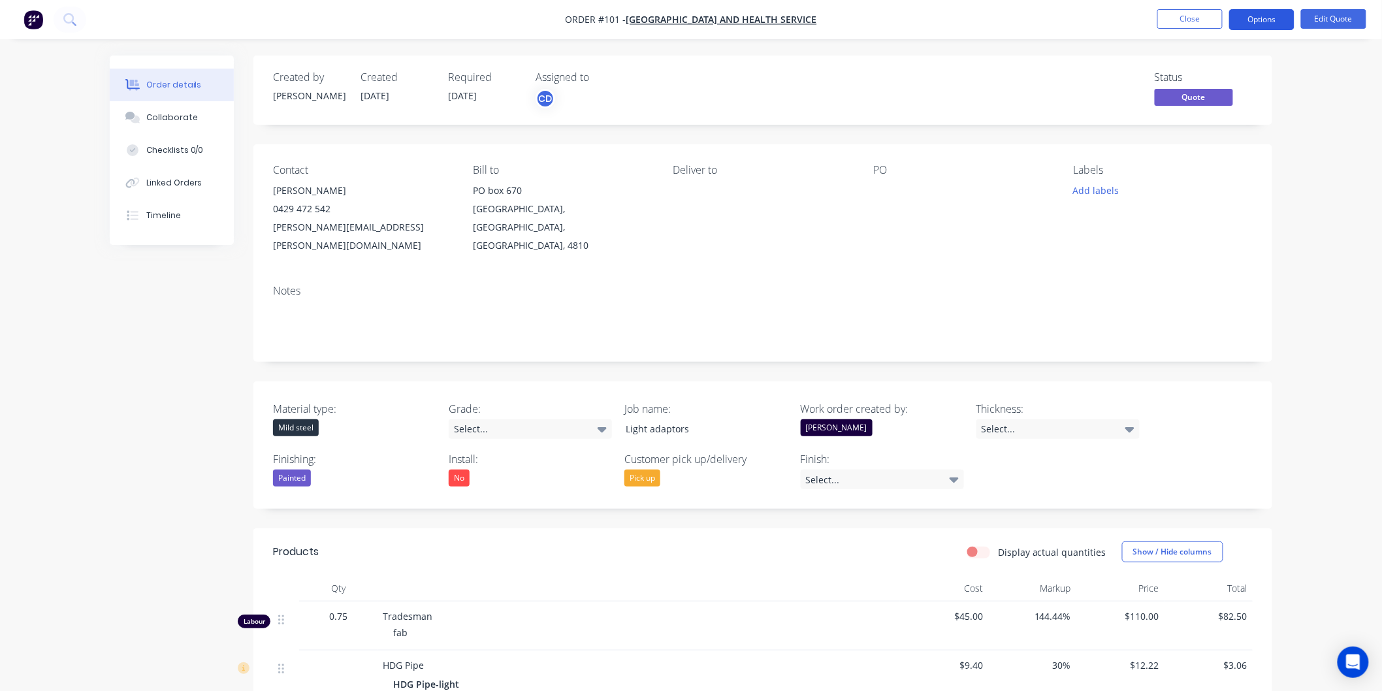
click at [1259, 18] on button "Options" at bounding box center [1261, 19] width 65 height 21
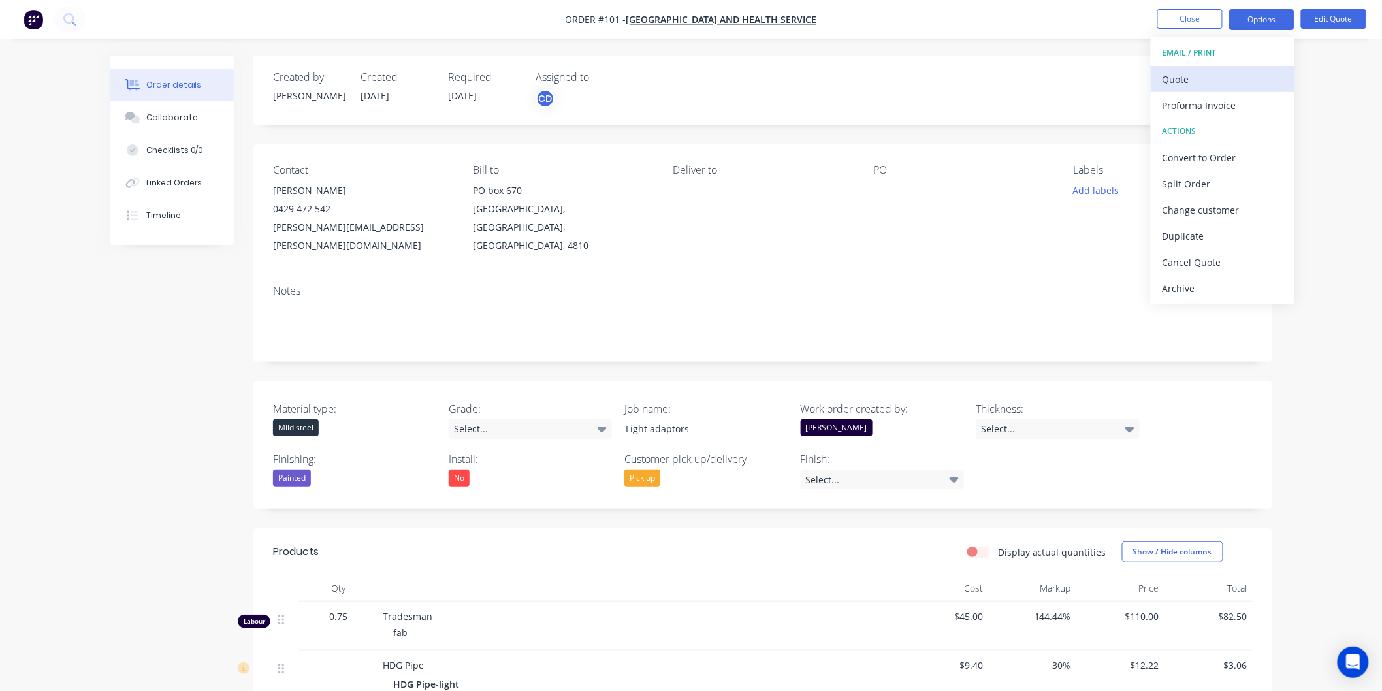
click at [1211, 80] on div "Quote" at bounding box center [1223, 79] width 120 height 19
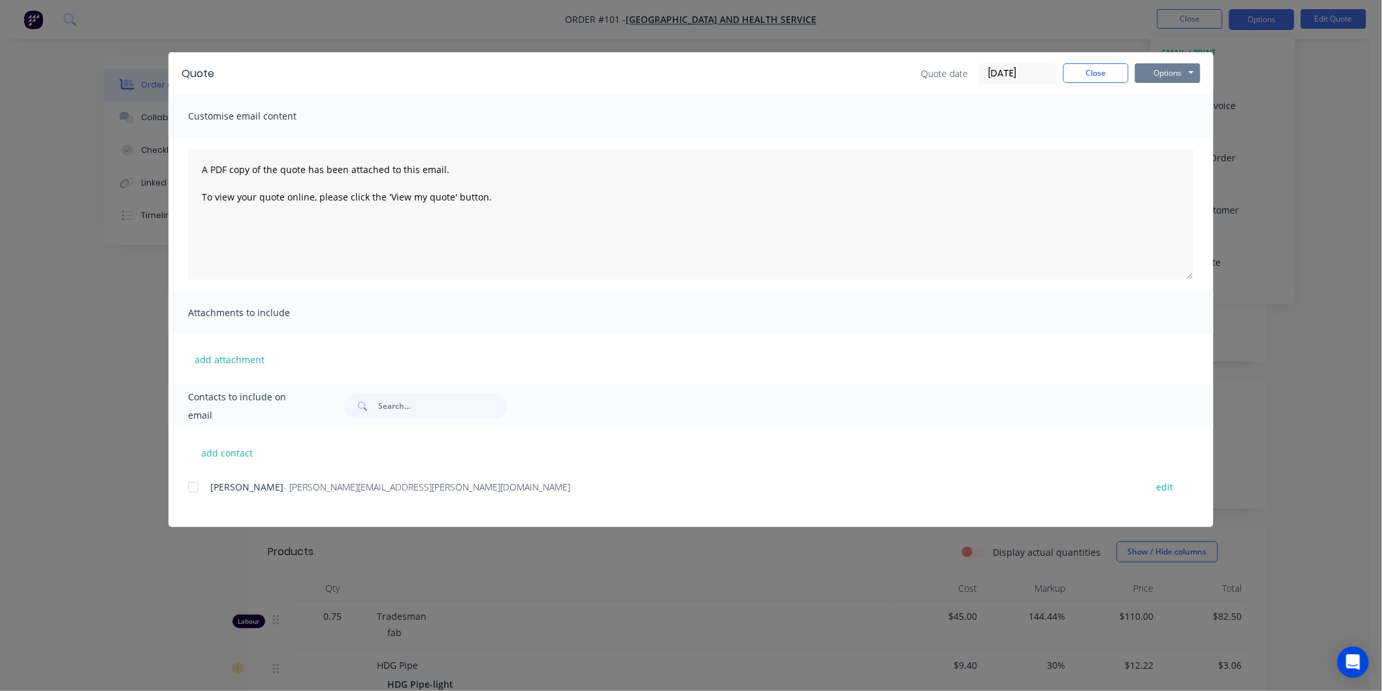
click at [1172, 73] on button "Options" at bounding box center [1167, 73] width 65 height 20
click at [1182, 100] on button "Preview" at bounding box center [1177, 97] width 84 height 22
click at [1080, 75] on button "Close" at bounding box center [1095, 73] width 65 height 20
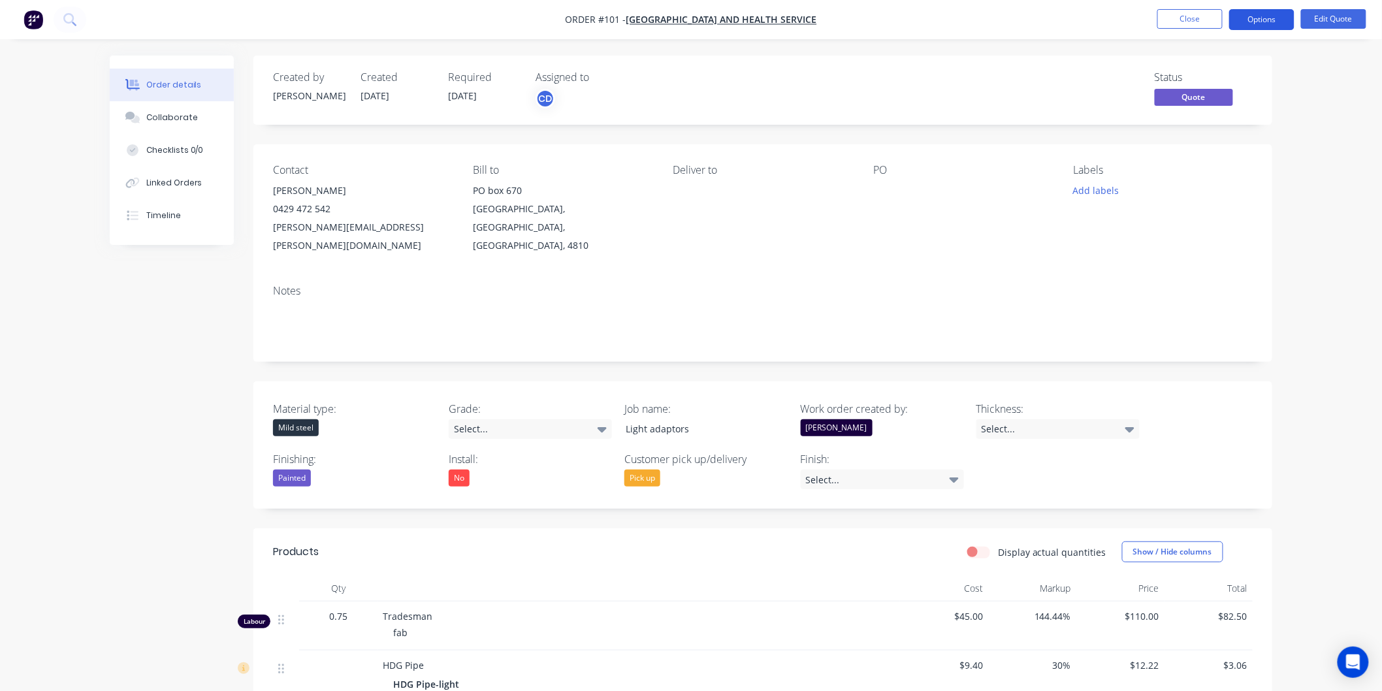
click at [1251, 26] on button "Options" at bounding box center [1261, 19] width 65 height 21
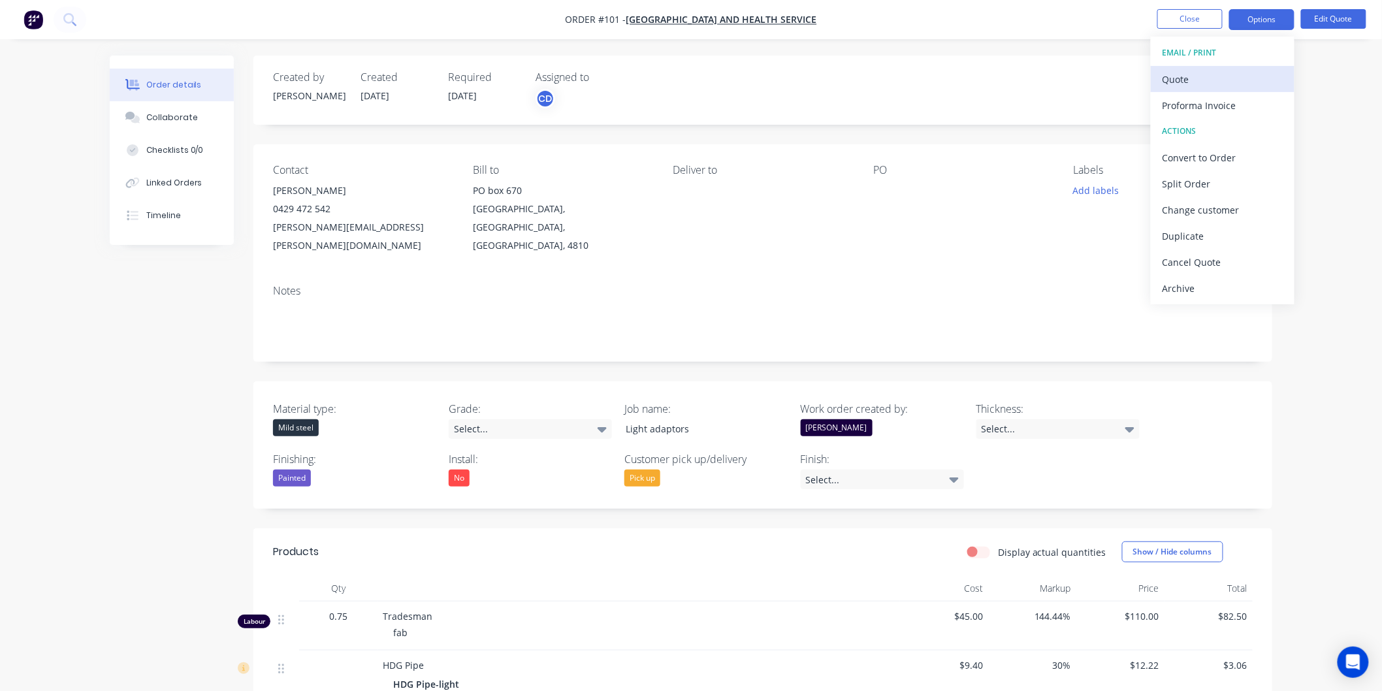
click at [1189, 74] on div "Quote" at bounding box center [1223, 79] width 120 height 19
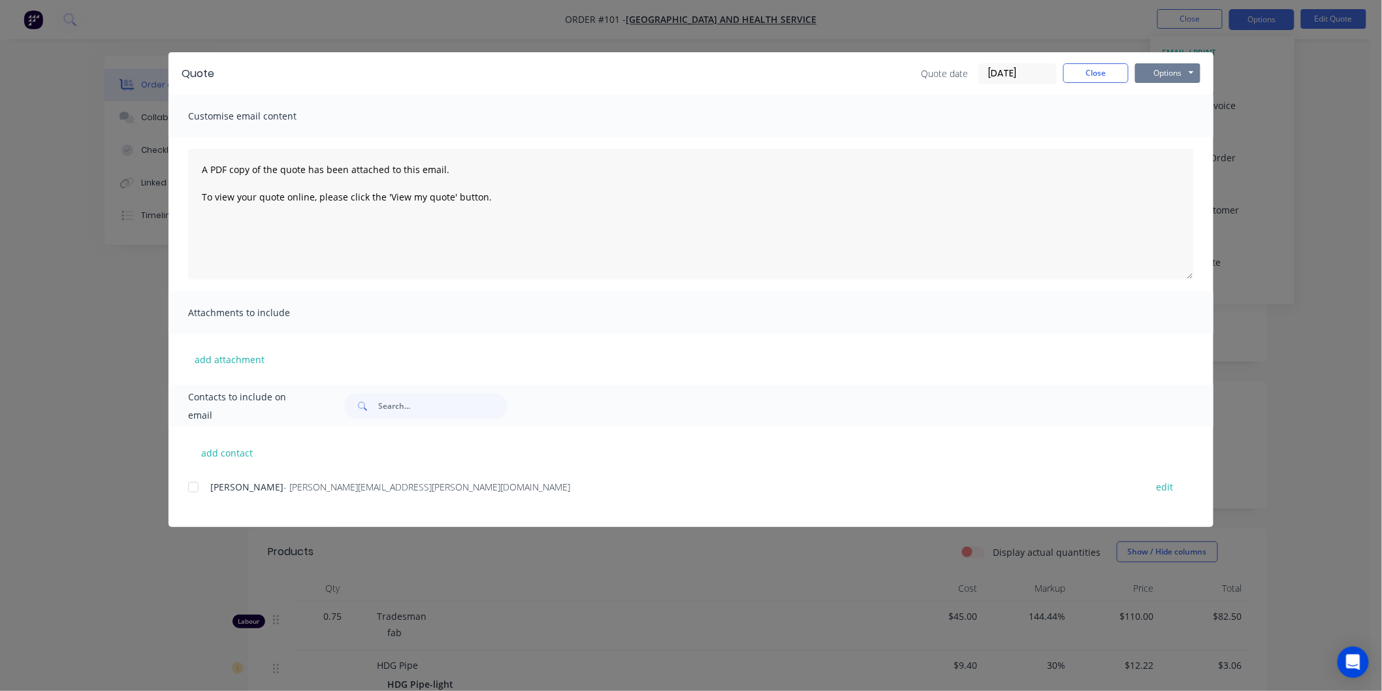
click at [1189, 72] on button "Options" at bounding box center [1167, 73] width 65 height 20
click at [1176, 96] on button "Preview" at bounding box center [1177, 97] width 84 height 22
click at [1086, 77] on button "Close" at bounding box center [1095, 73] width 65 height 20
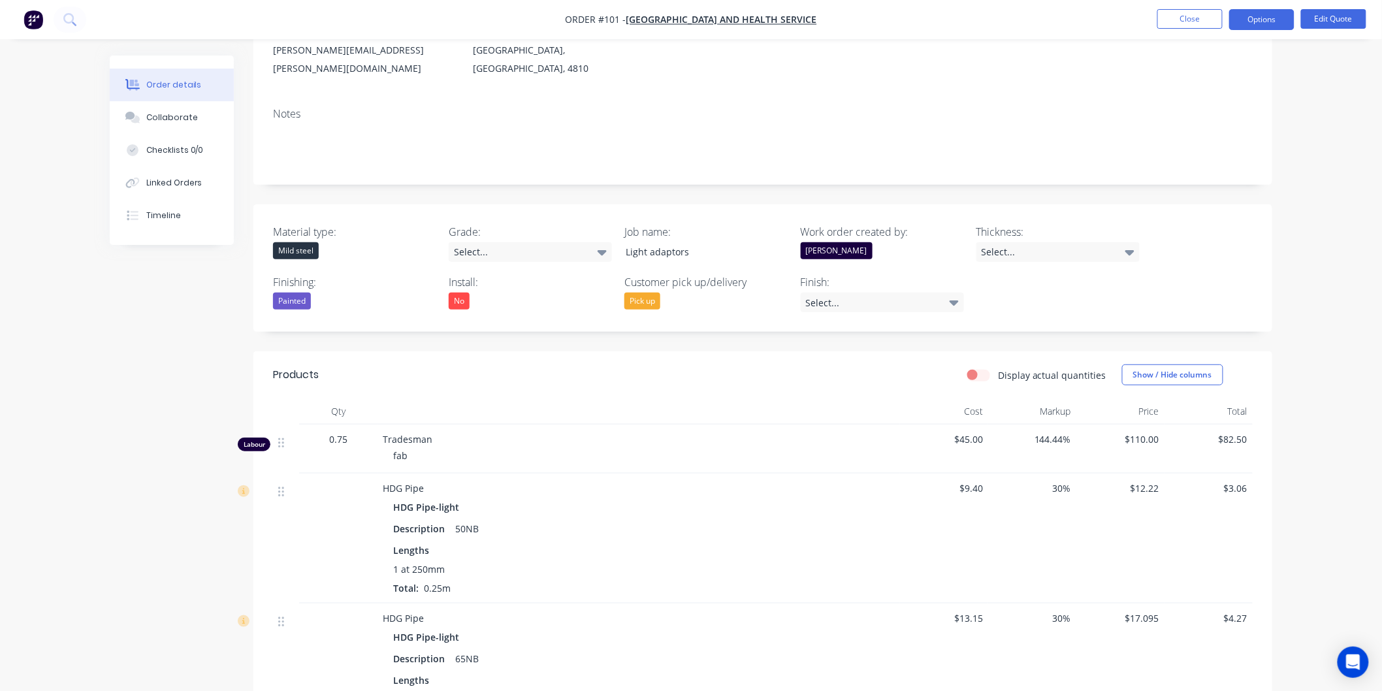
scroll to position [145, 0]
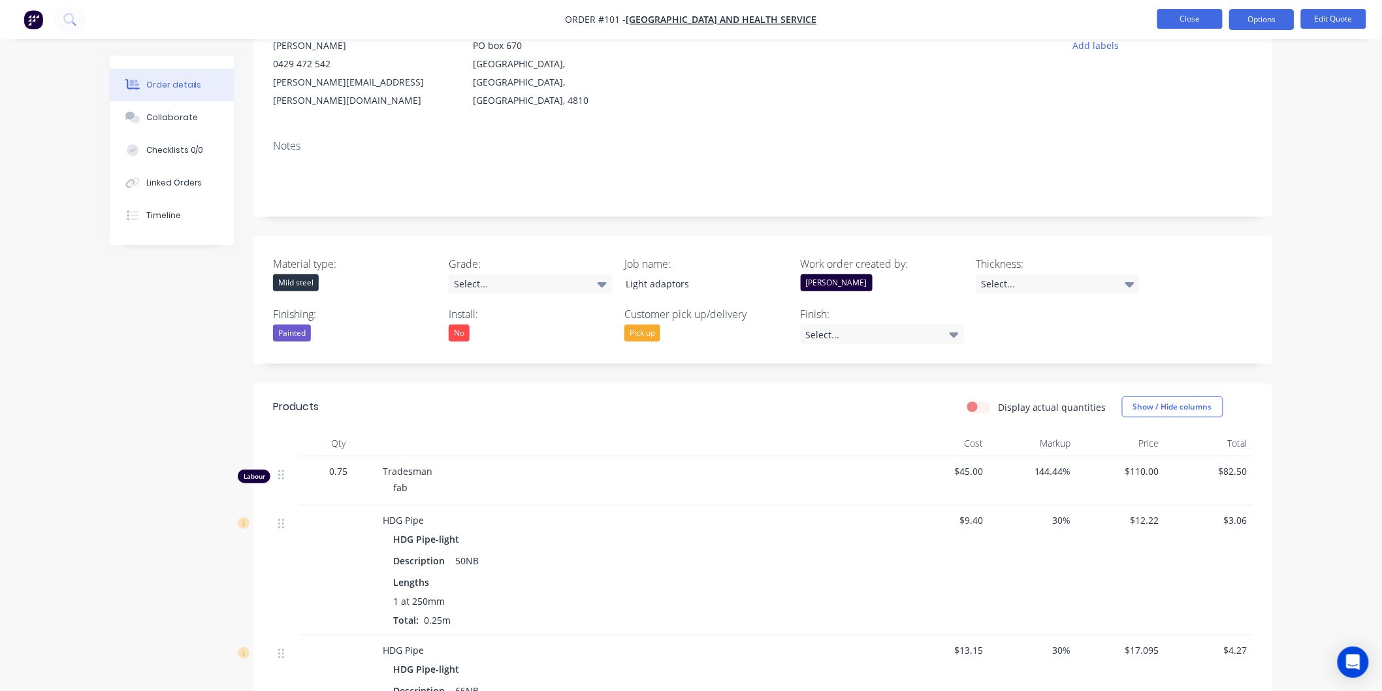
click at [1199, 16] on button "Close" at bounding box center [1189, 19] width 65 height 20
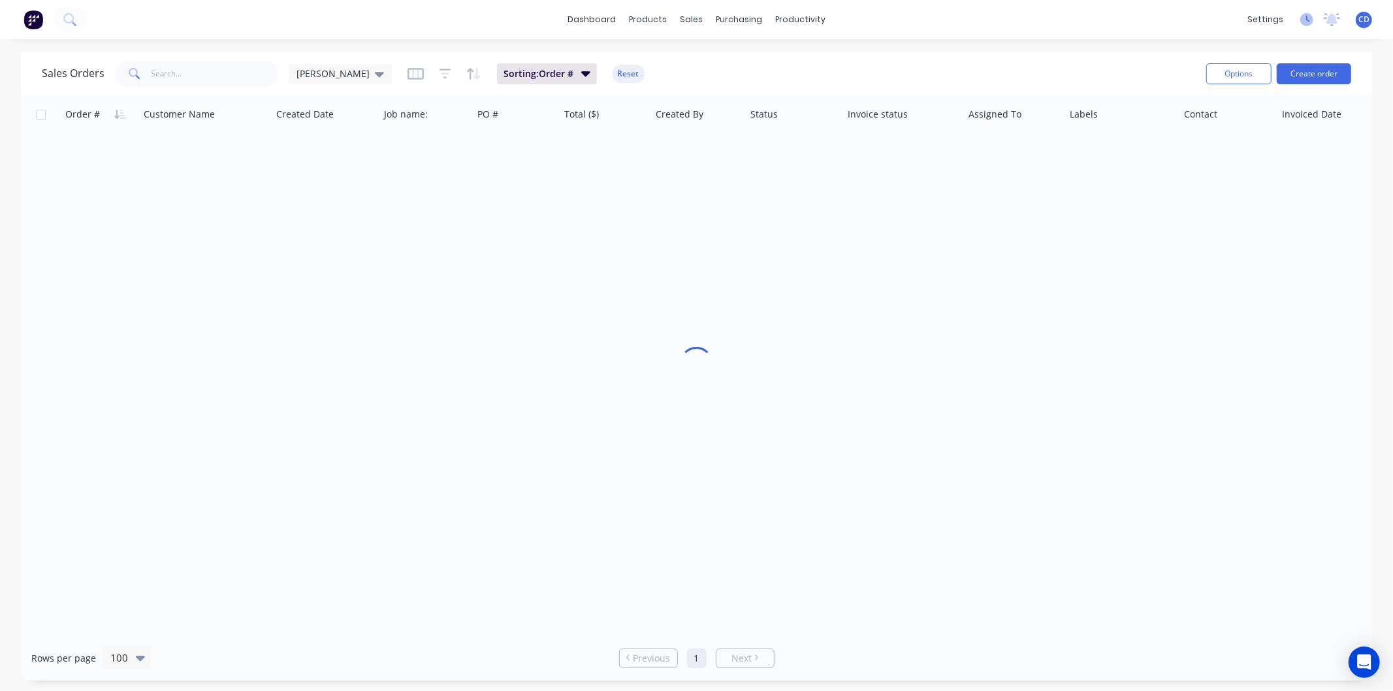
click at [1306, 17] on icon at bounding box center [1306, 19] width 13 height 13
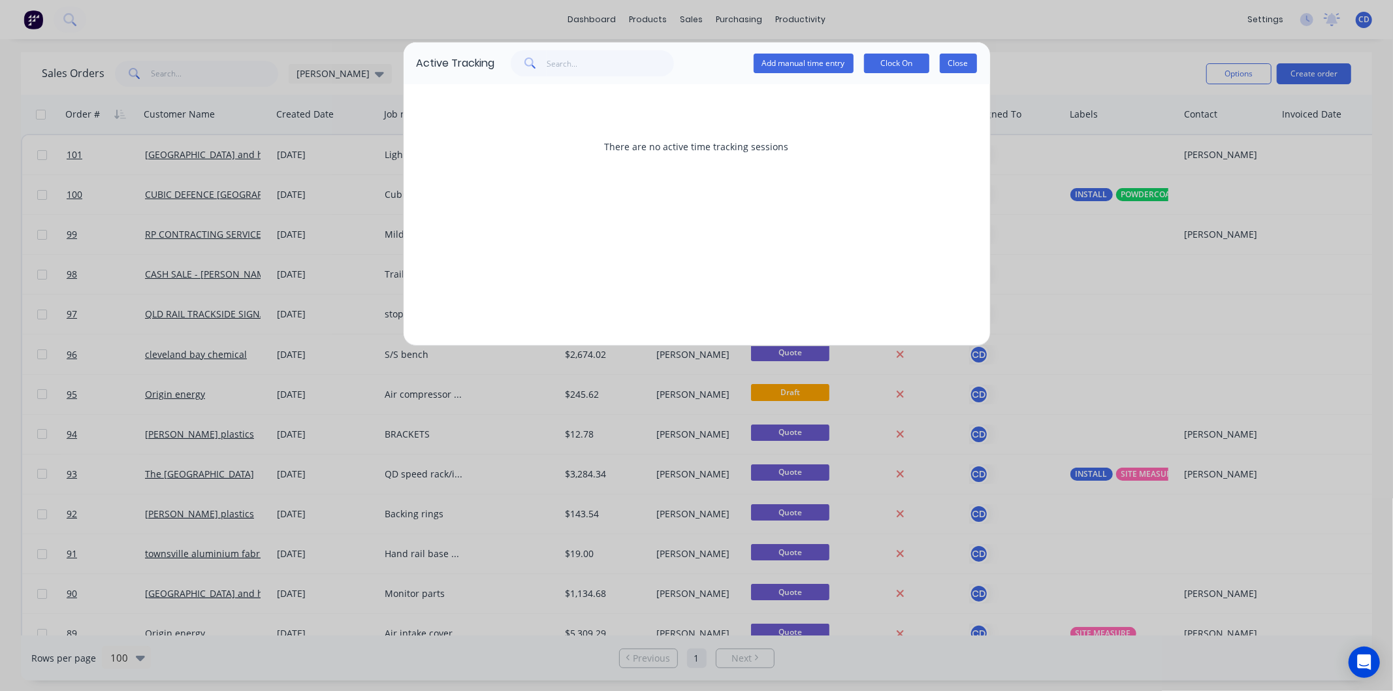
click at [963, 67] on button "Close" at bounding box center [958, 64] width 37 height 20
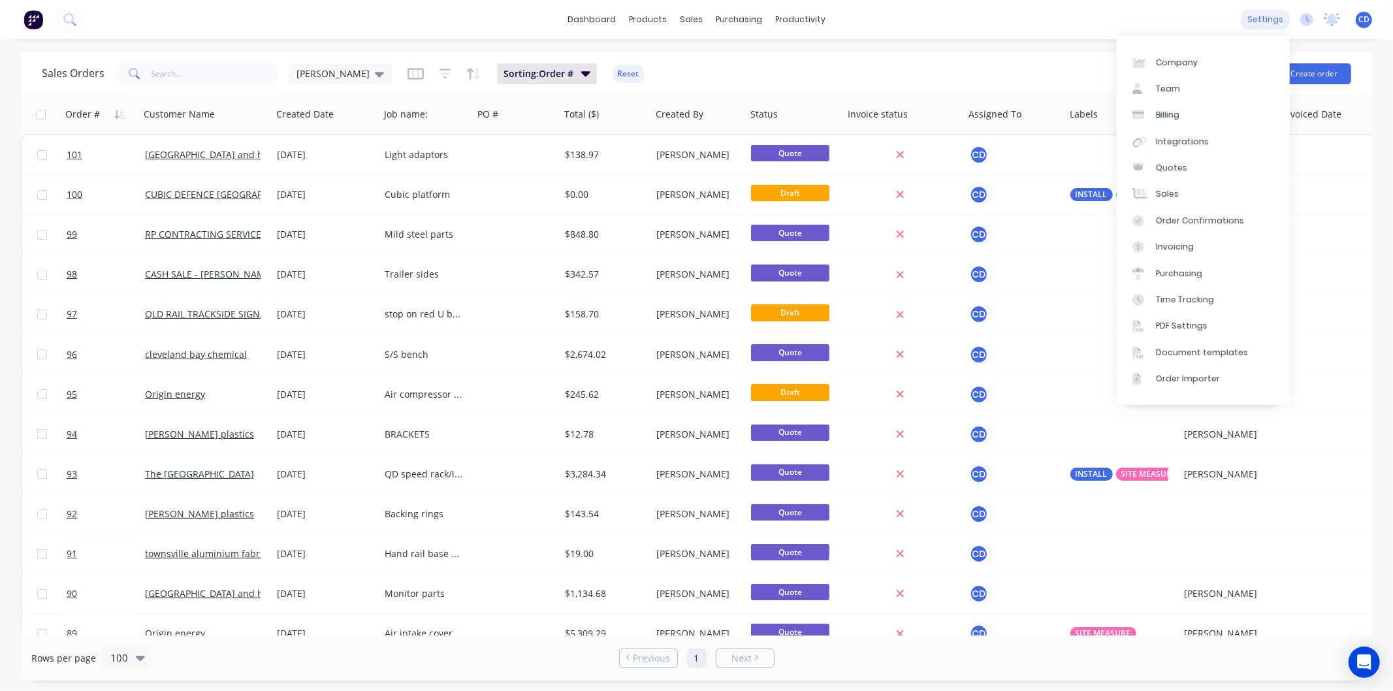
click at [1275, 11] on div "settings" at bounding box center [1265, 20] width 49 height 20
click at [1198, 357] on div "Document templates" at bounding box center [1202, 353] width 92 height 12
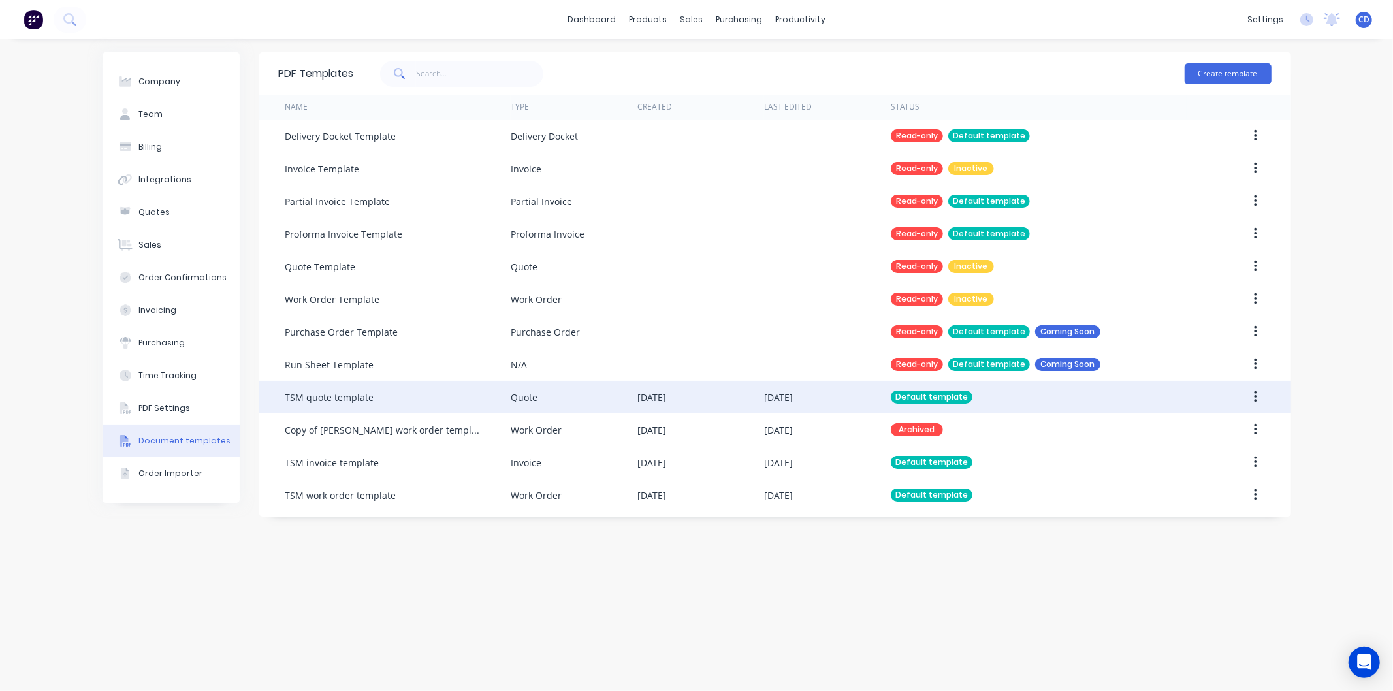
click at [1259, 391] on button "button" at bounding box center [1255, 397] width 31 height 24
click at [1181, 432] on div "Edit" at bounding box center [1209, 431] width 101 height 19
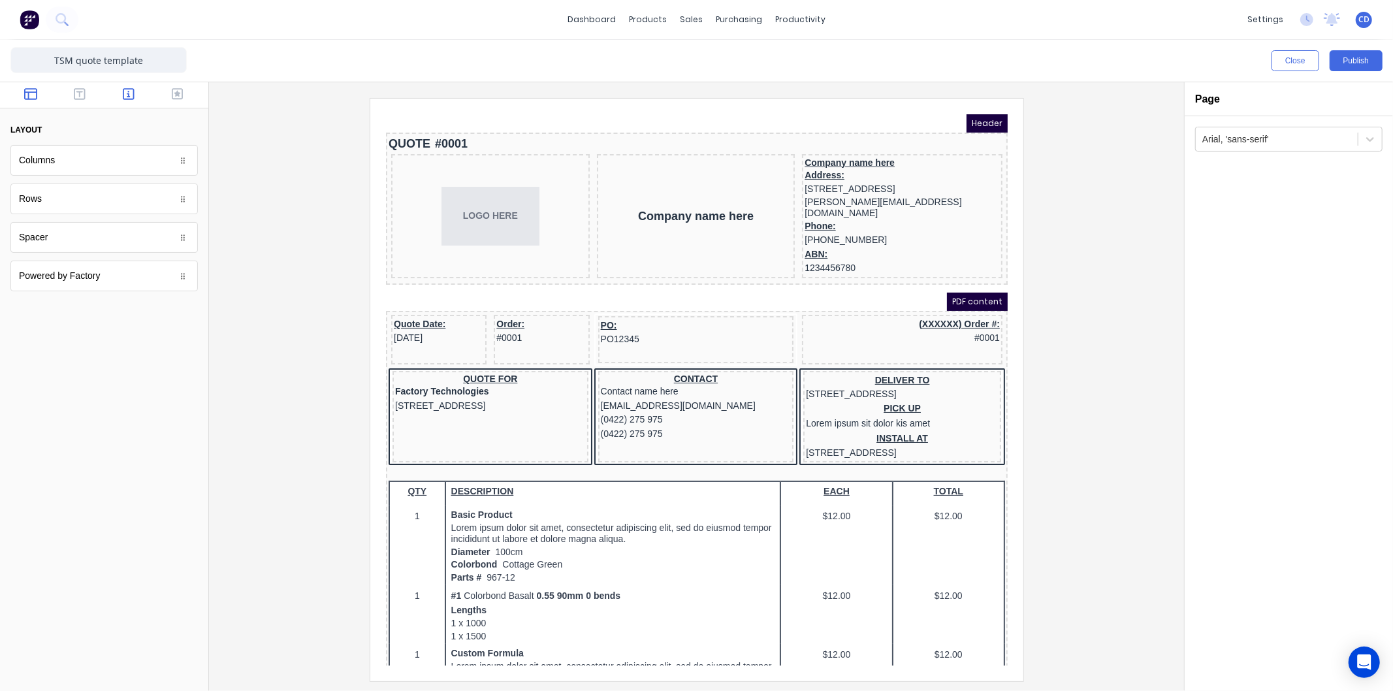
click at [132, 97] on icon "button" at bounding box center [129, 94] width 12 height 13
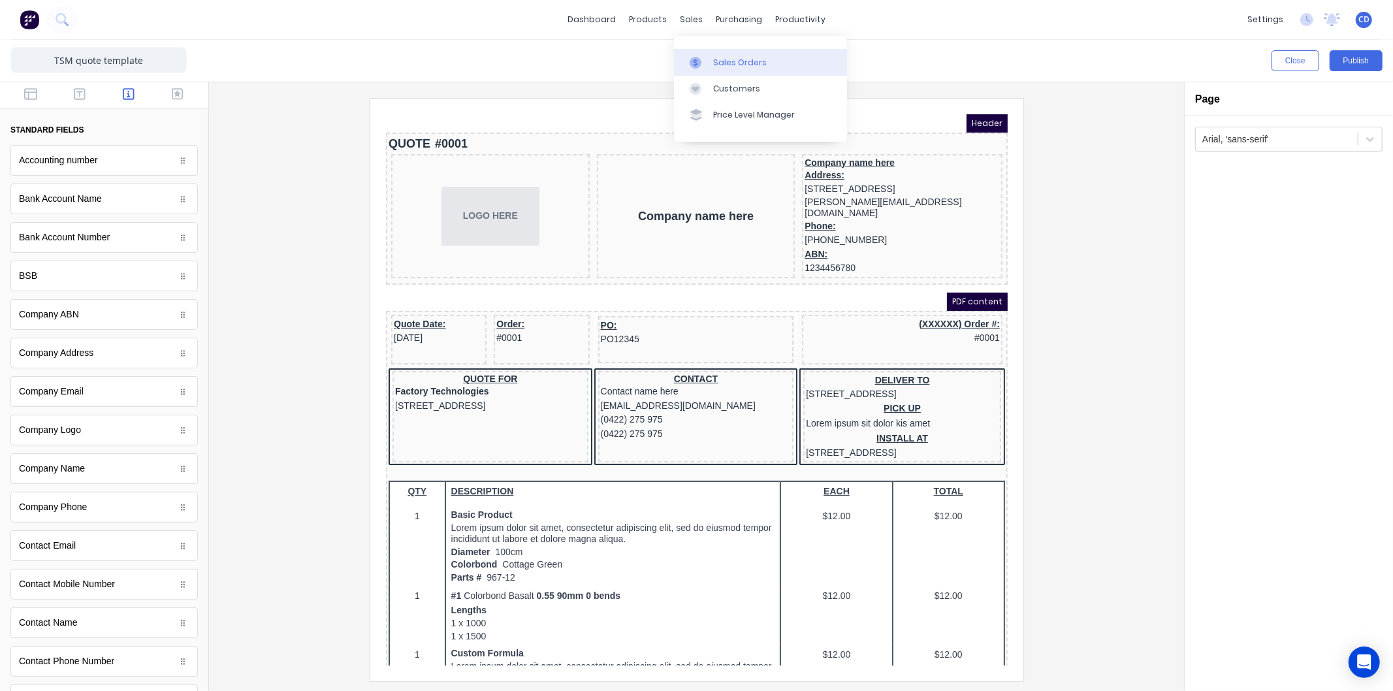
click at [732, 54] on link "Sales Orders" at bounding box center [760, 62] width 173 height 26
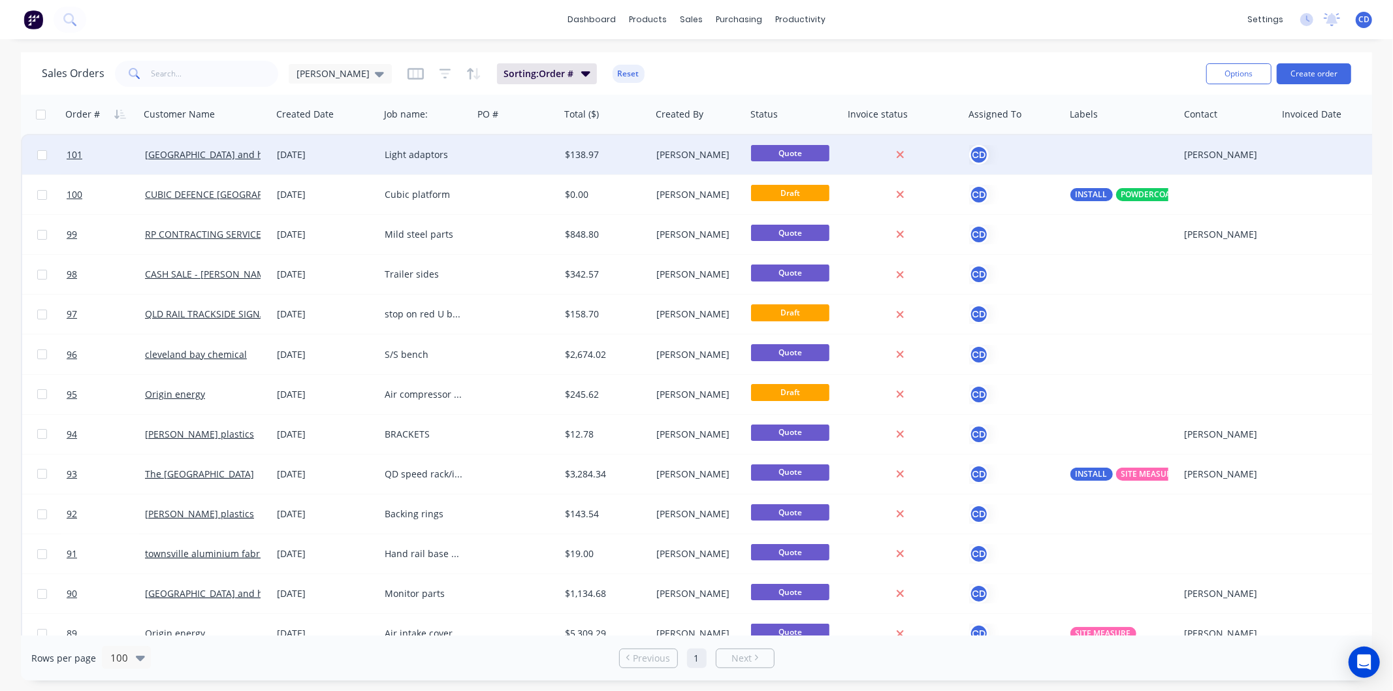
click at [305, 149] on div "[DATE]" at bounding box center [325, 154] width 97 height 13
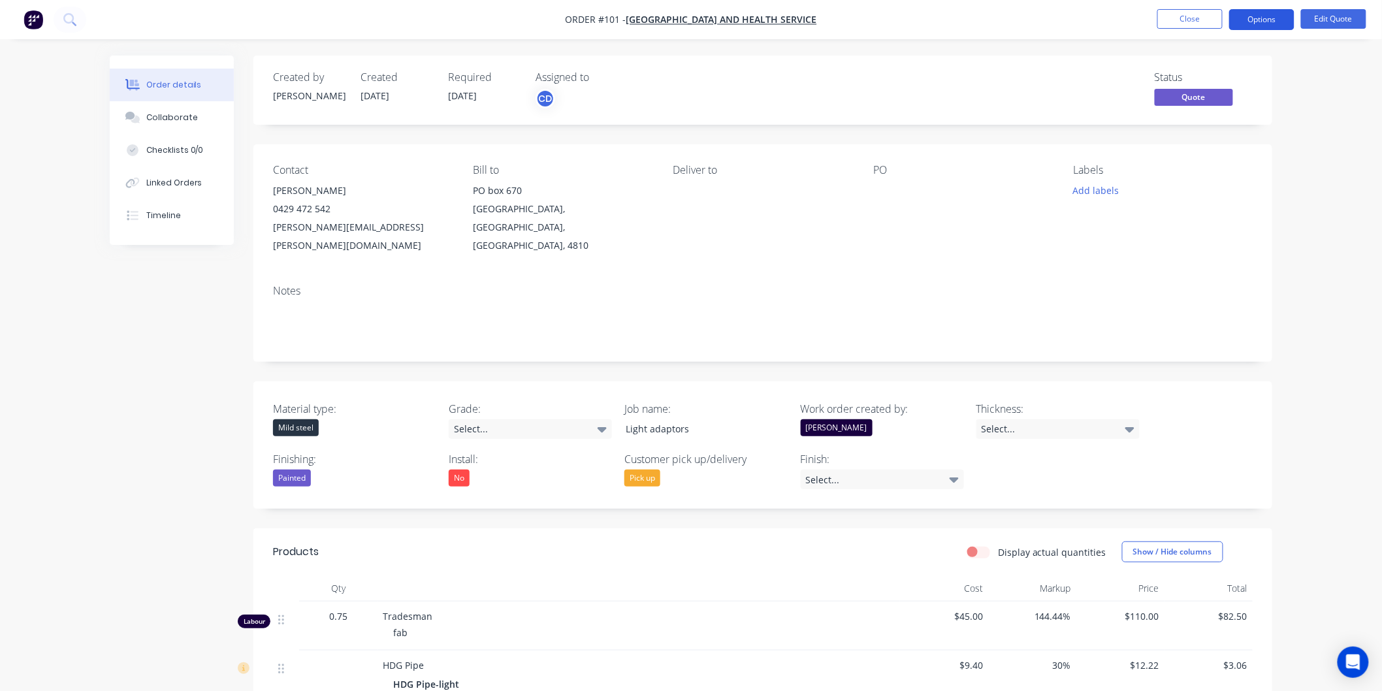
click at [1238, 25] on button "Options" at bounding box center [1261, 19] width 65 height 21
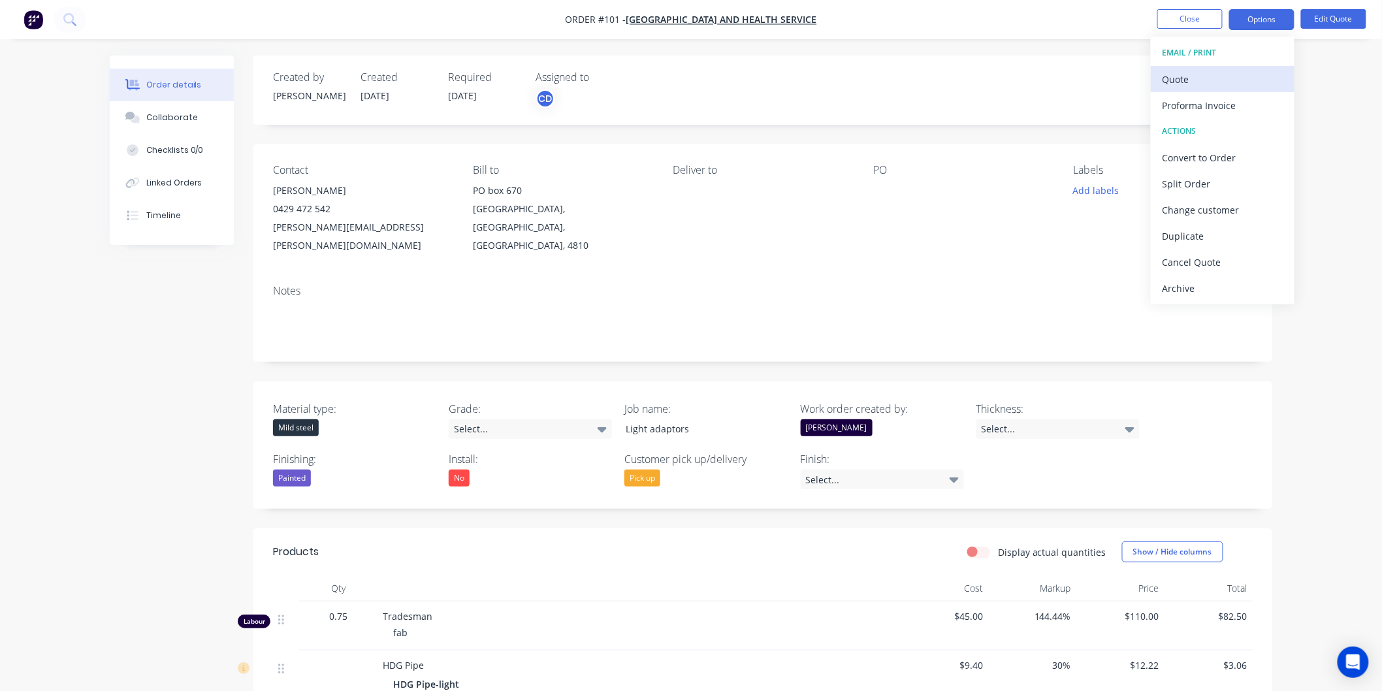
click at [1202, 80] on div "Quote" at bounding box center [1223, 79] width 120 height 19
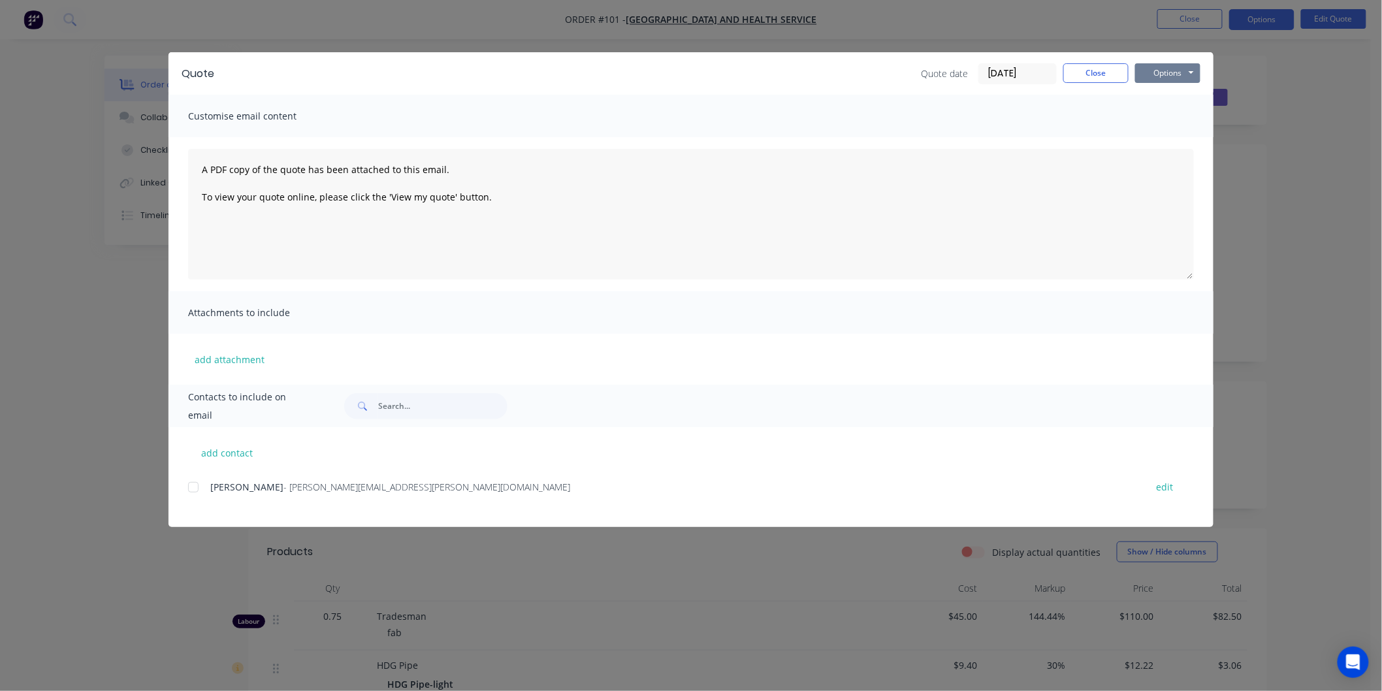
click at [1172, 71] on button "Options" at bounding box center [1167, 73] width 65 height 20
click at [1180, 95] on button "Preview" at bounding box center [1177, 97] width 84 height 22
click at [1099, 72] on button "Close" at bounding box center [1095, 73] width 65 height 20
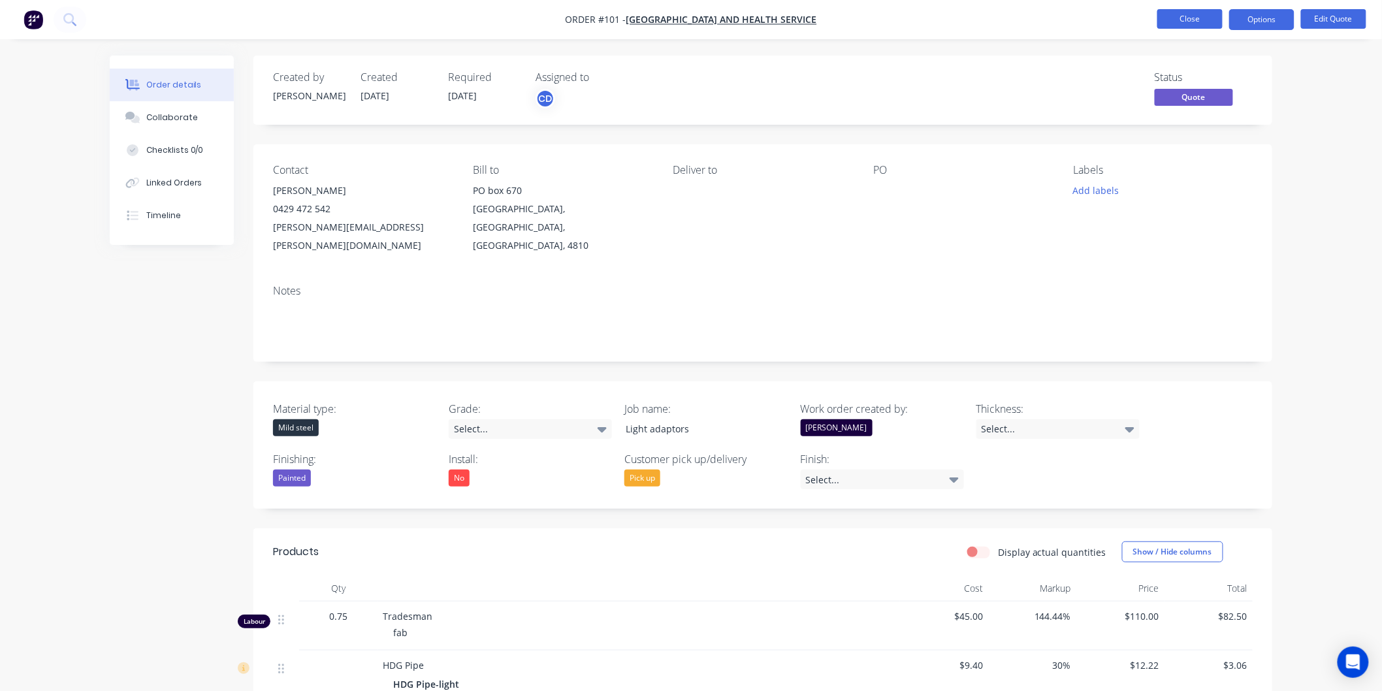
click at [1159, 22] on button "Close" at bounding box center [1189, 19] width 65 height 20
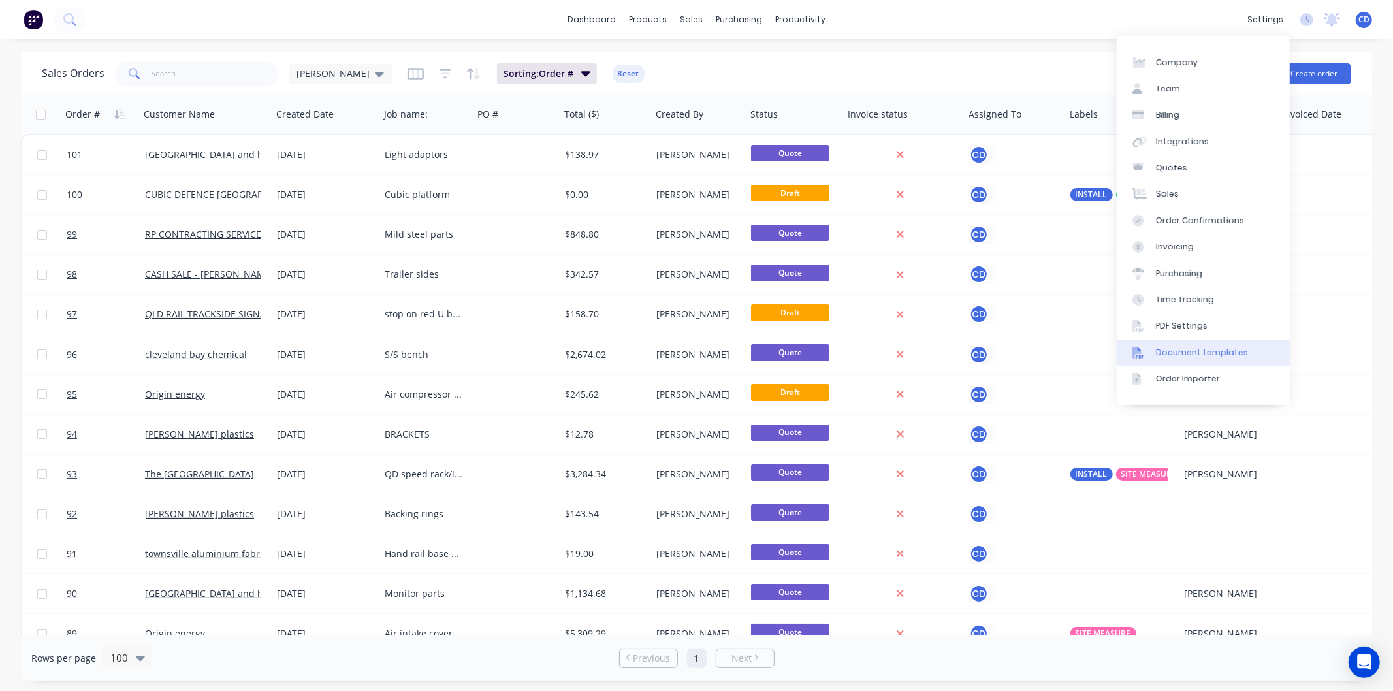
click at [1210, 355] on div "Document templates" at bounding box center [1202, 353] width 92 height 12
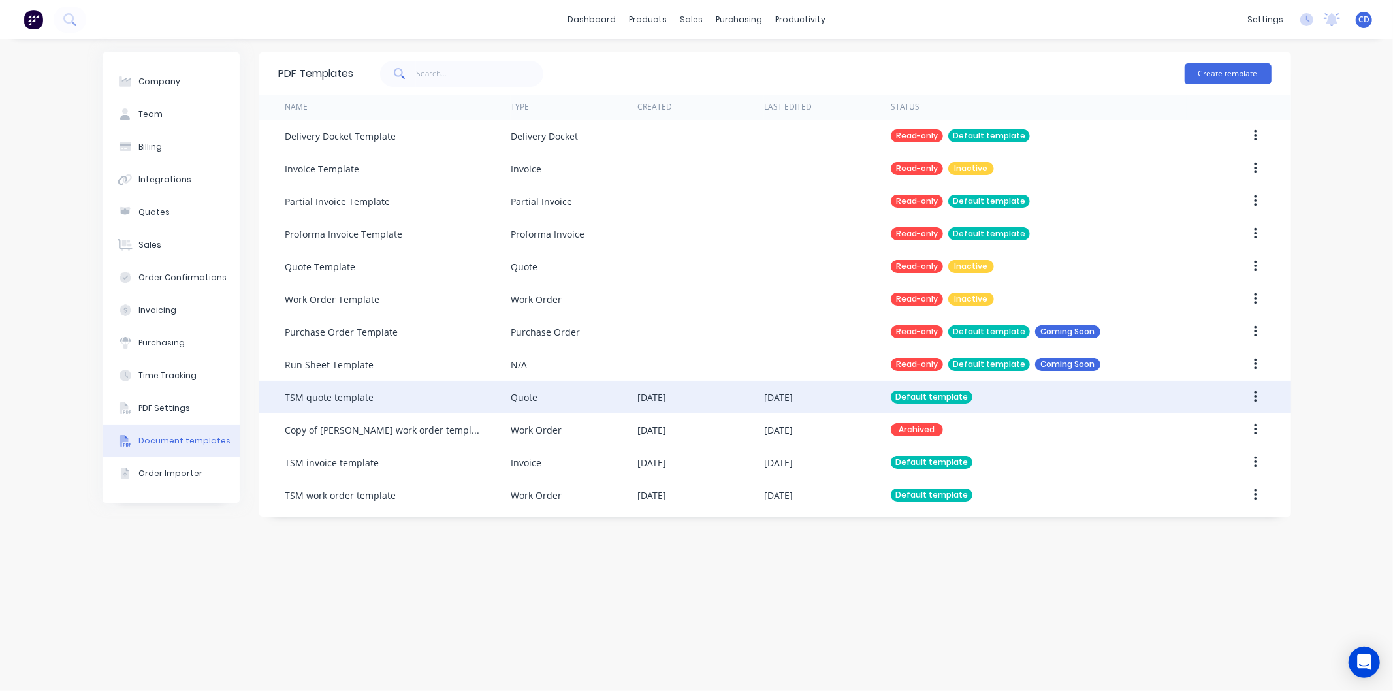
click at [1251, 398] on button "button" at bounding box center [1255, 397] width 31 height 24
click at [1187, 438] on div "Edit" at bounding box center [1209, 431] width 101 height 19
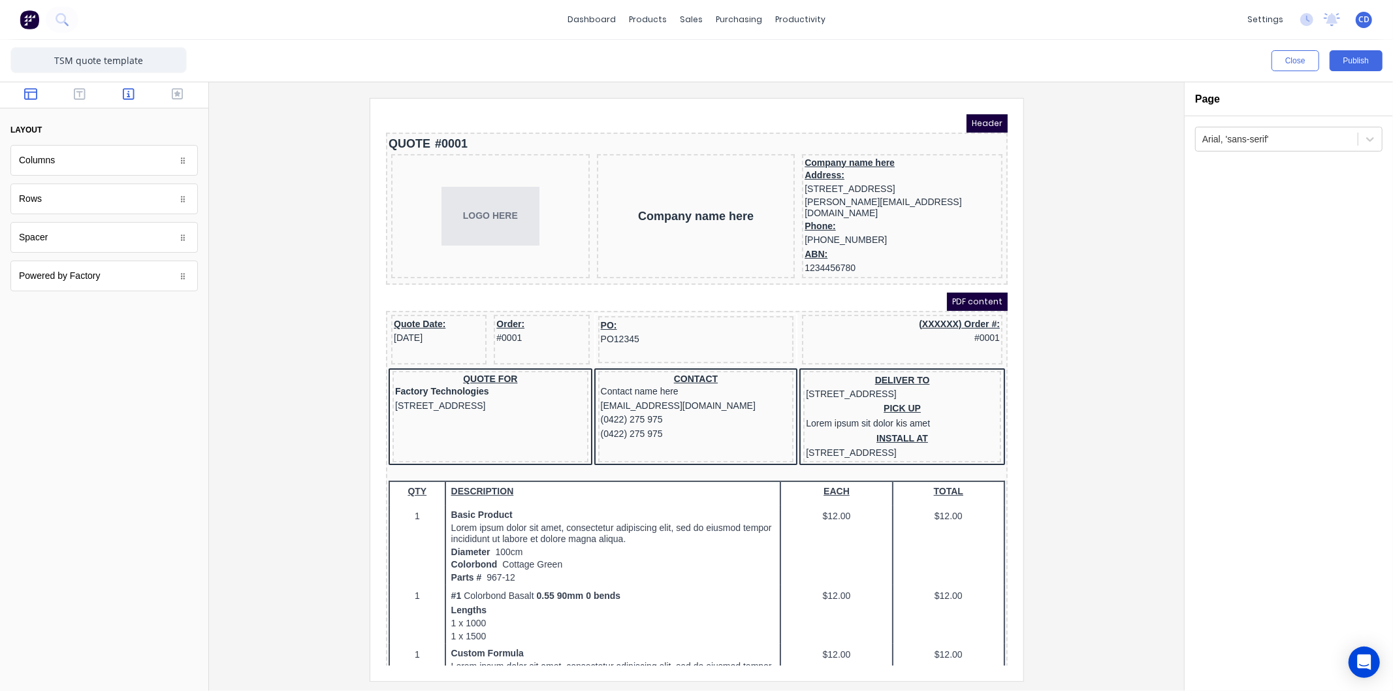
click at [132, 92] on icon "button" at bounding box center [129, 94] width 12 height 13
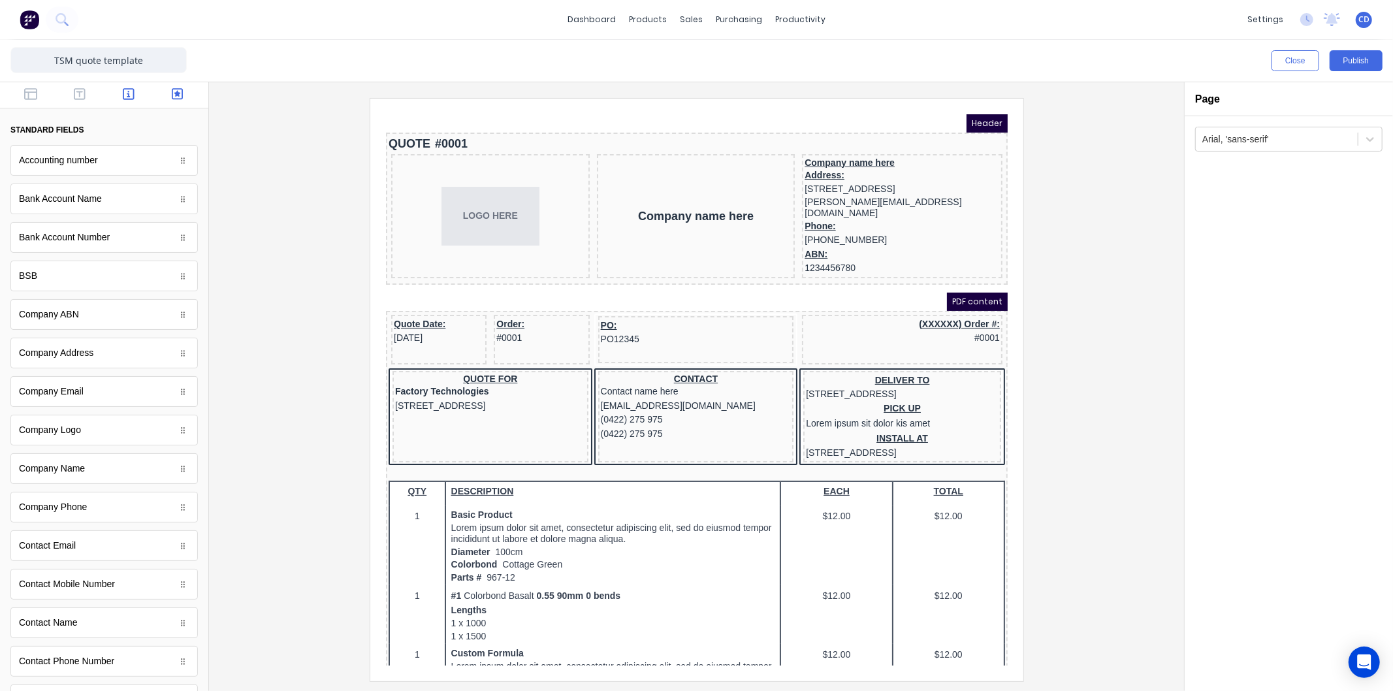
click at [172, 92] on icon "button" at bounding box center [178, 94] width 12 height 12
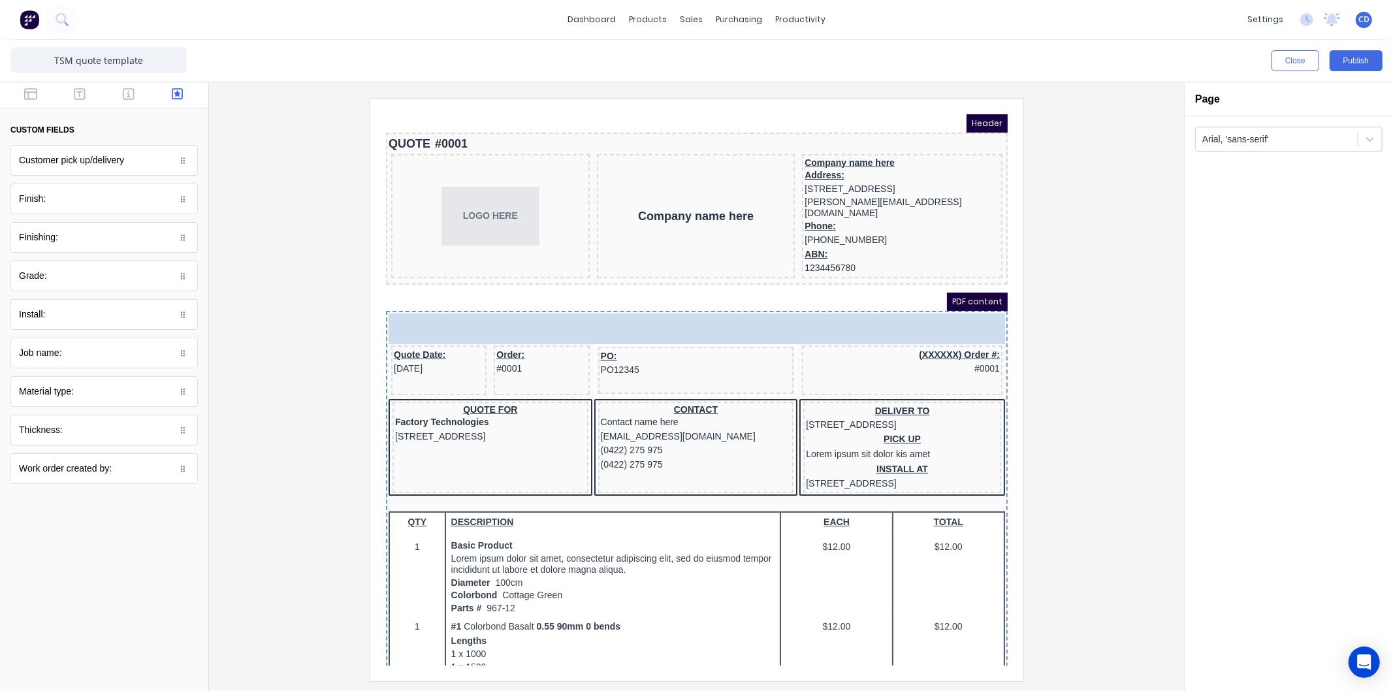
drag, startPoint x: 90, startPoint y: 354, endPoint x: 628, endPoint y: 278, distance: 543.6
drag, startPoint x: 74, startPoint y: 357, endPoint x: 578, endPoint y: 289, distance: 508.7
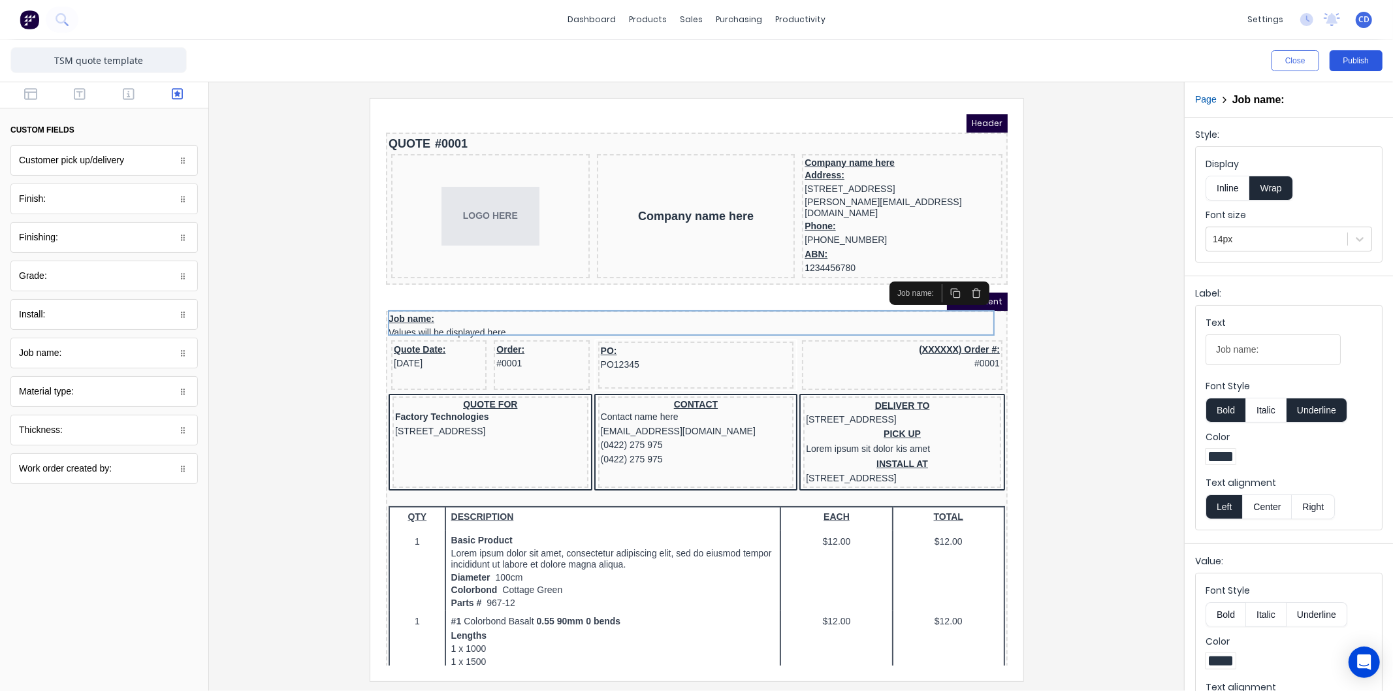
click at [1357, 56] on button "Publish" at bounding box center [1356, 60] width 53 height 21
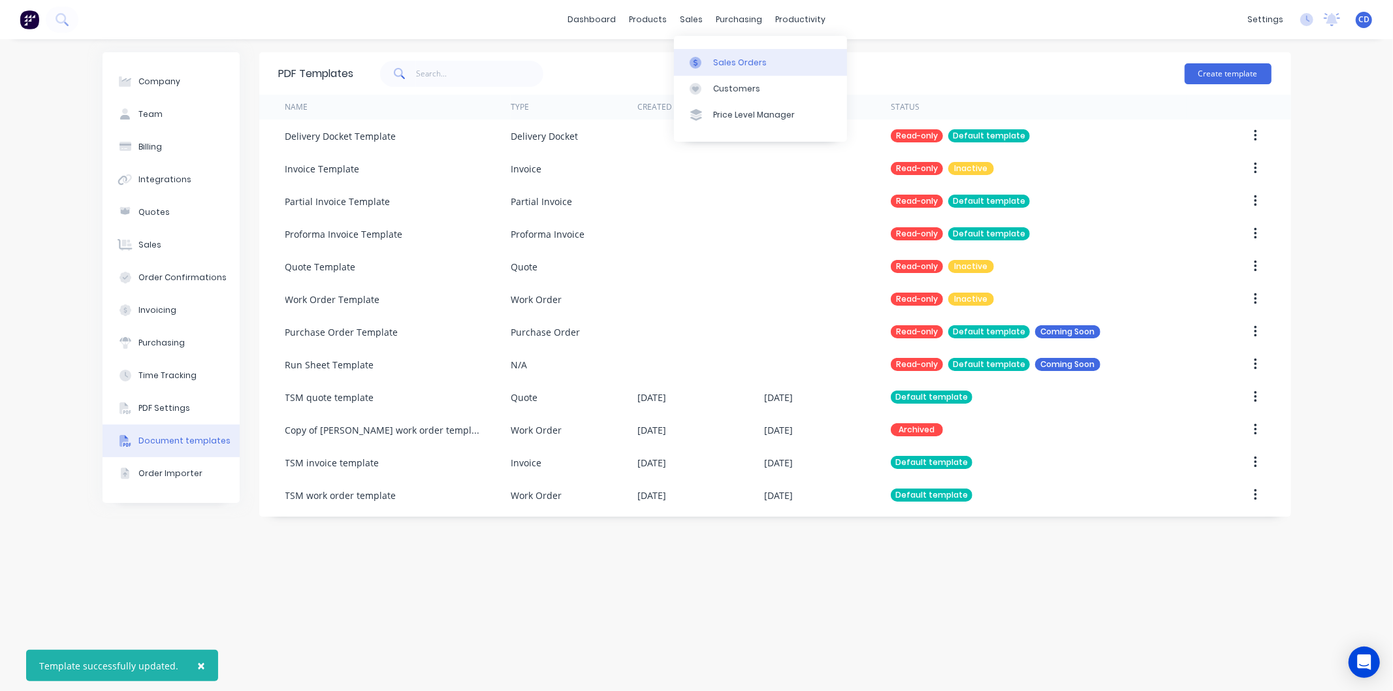
click at [721, 61] on div "Sales Orders" at bounding box center [740, 63] width 54 height 12
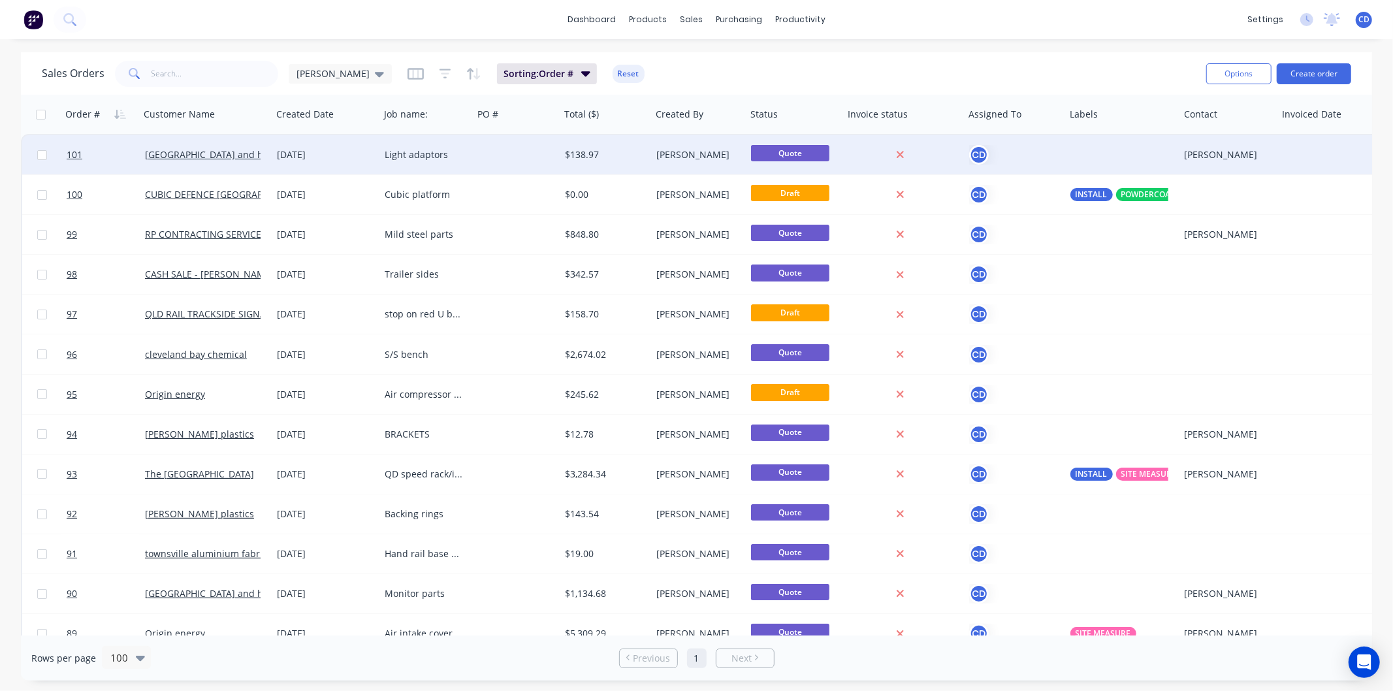
click at [310, 152] on div "[DATE]" at bounding box center [325, 154] width 97 height 13
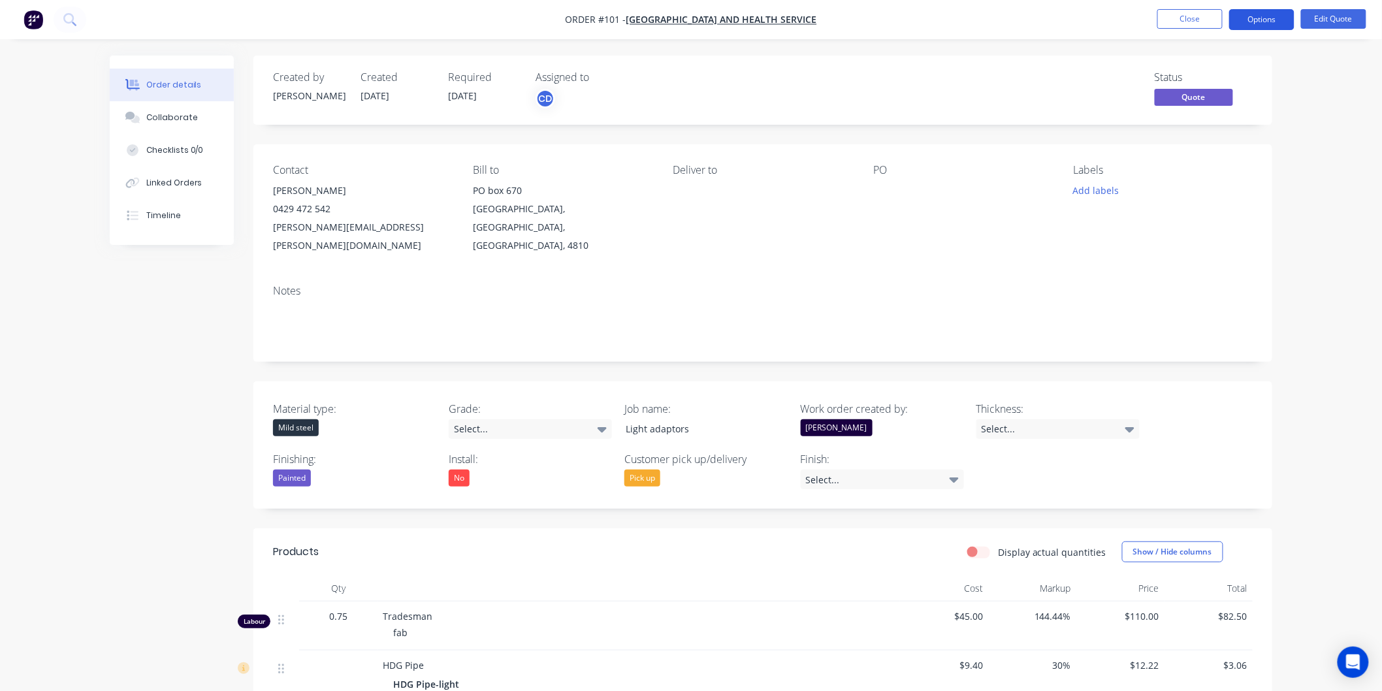
click at [1255, 14] on button "Options" at bounding box center [1261, 19] width 65 height 21
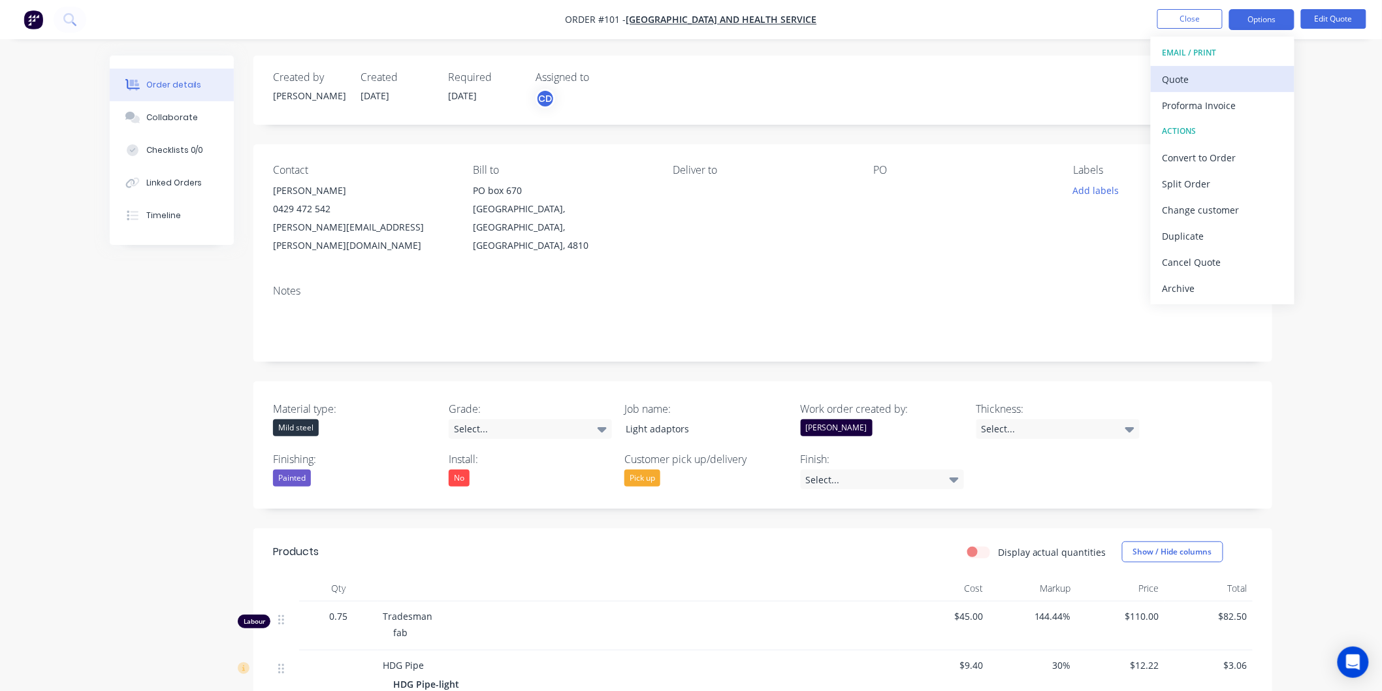
click at [1214, 82] on div "Quote" at bounding box center [1223, 79] width 120 height 19
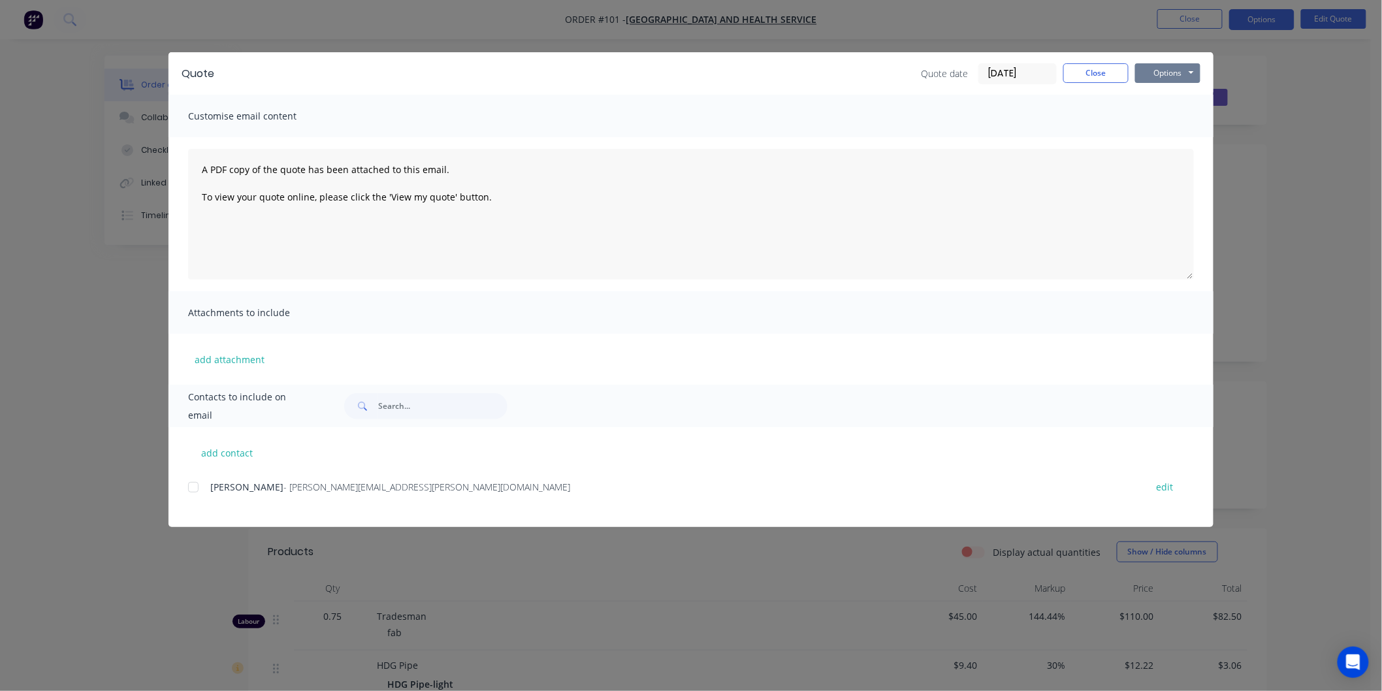
click at [1159, 68] on button "Options" at bounding box center [1167, 73] width 65 height 20
click at [1171, 96] on button "Preview" at bounding box center [1177, 97] width 84 height 22
click at [1116, 73] on button "Close" at bounding box center [1095, 73] width 65 height 20
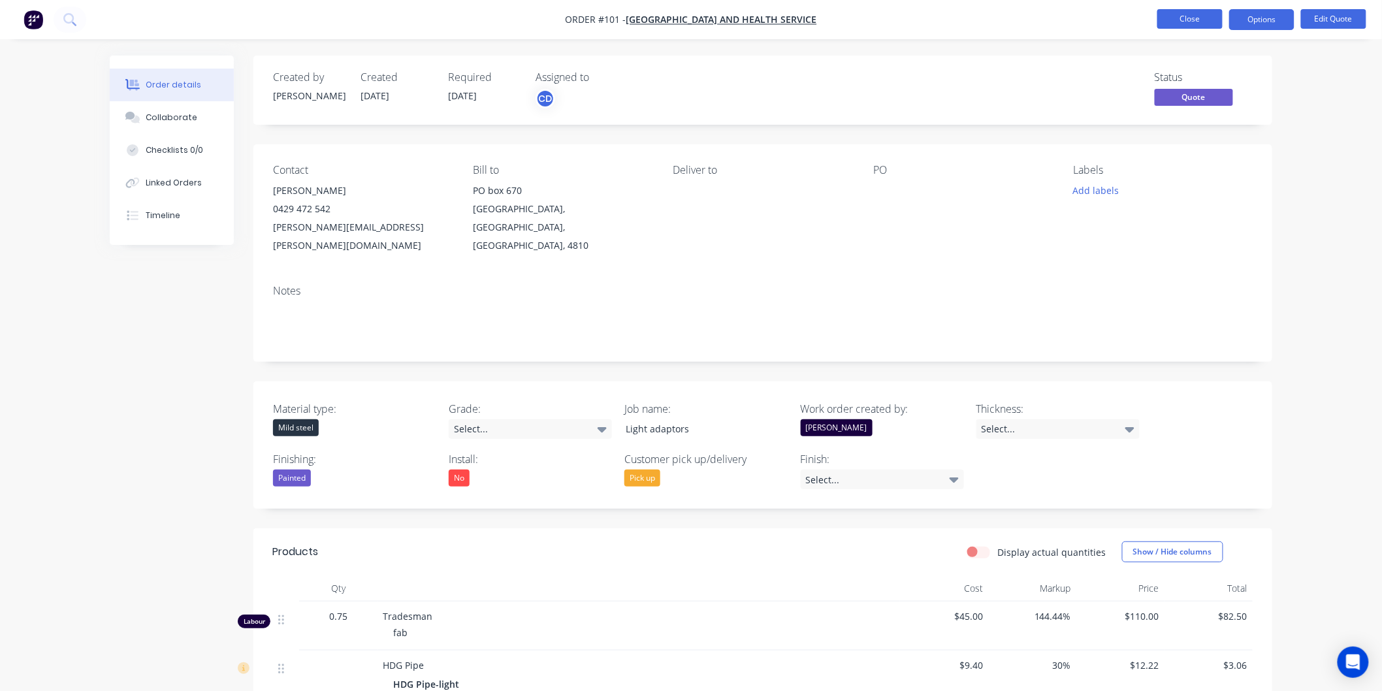
click at [1174, 22] on button "Close" at bounding box center [1189, 19] width 65 height 20
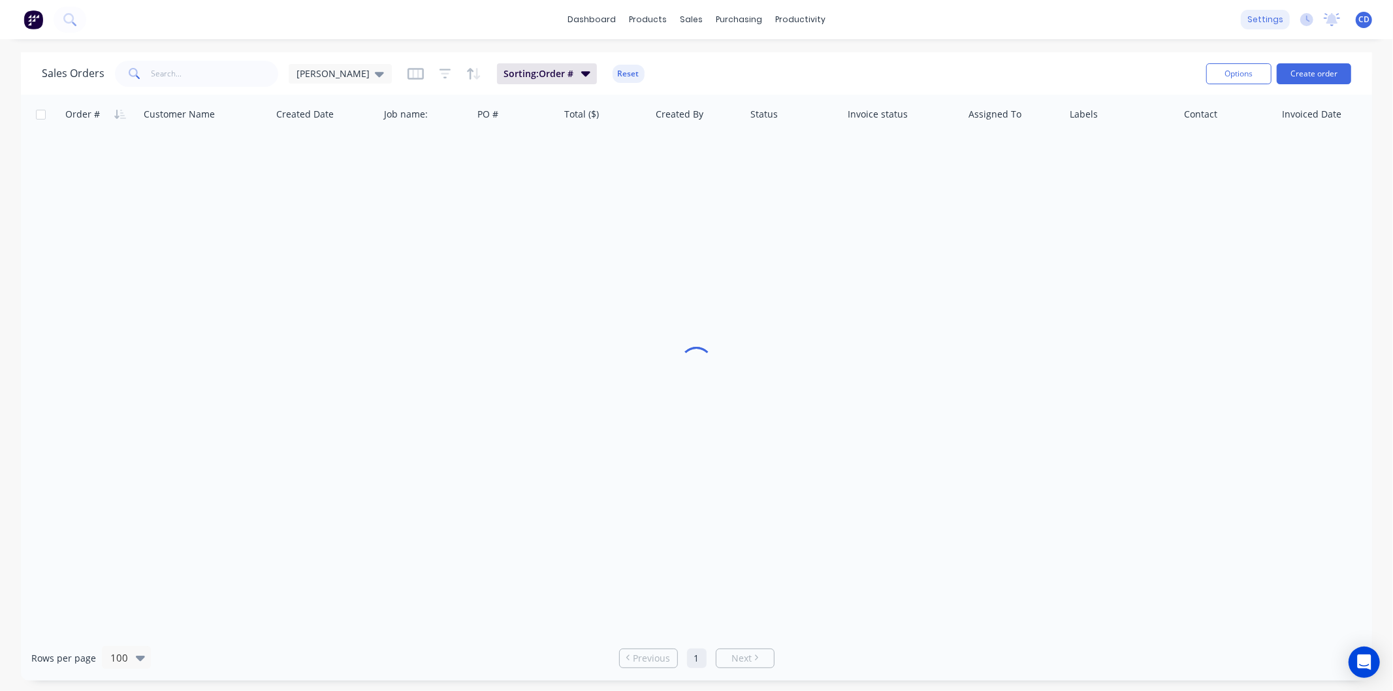
click at [1287, 23] on div "settings" at bounding box center [1265, 20] width 49 height 20
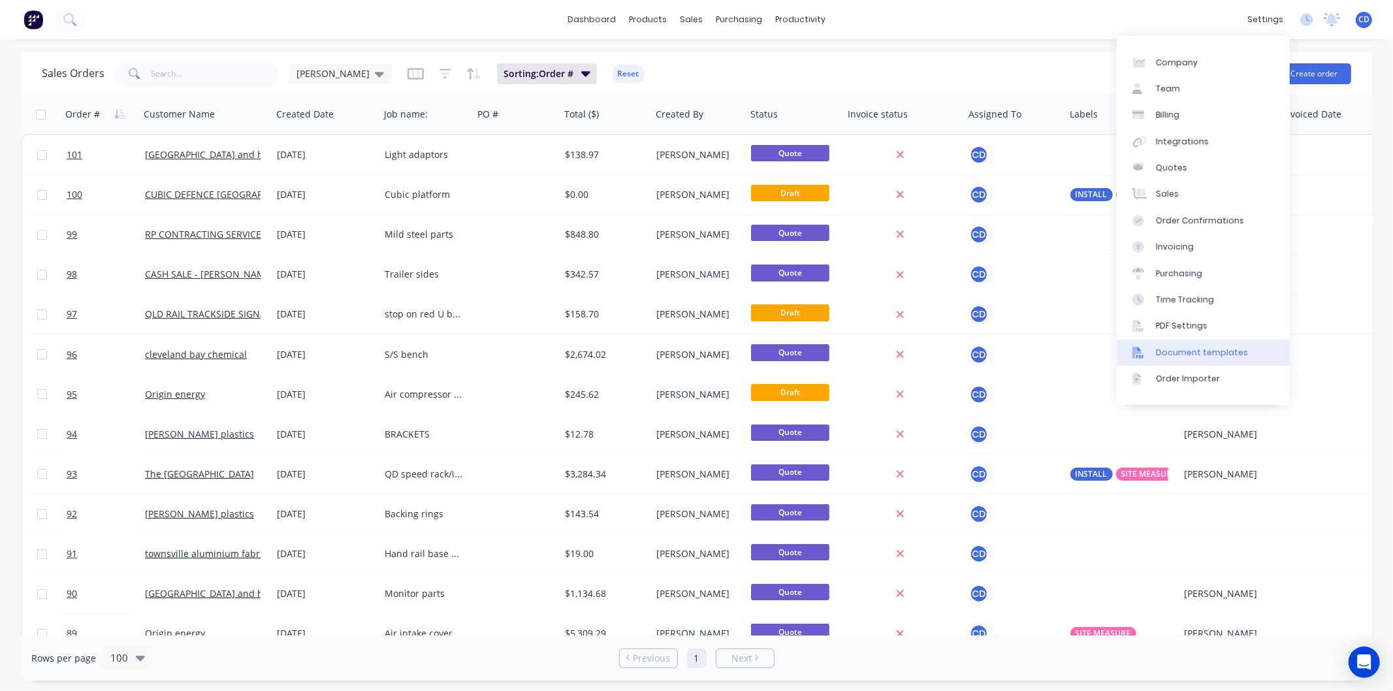
click at [1212, 353] on div "Document templates" at bounding box center [1202, 353] width 92 height 12
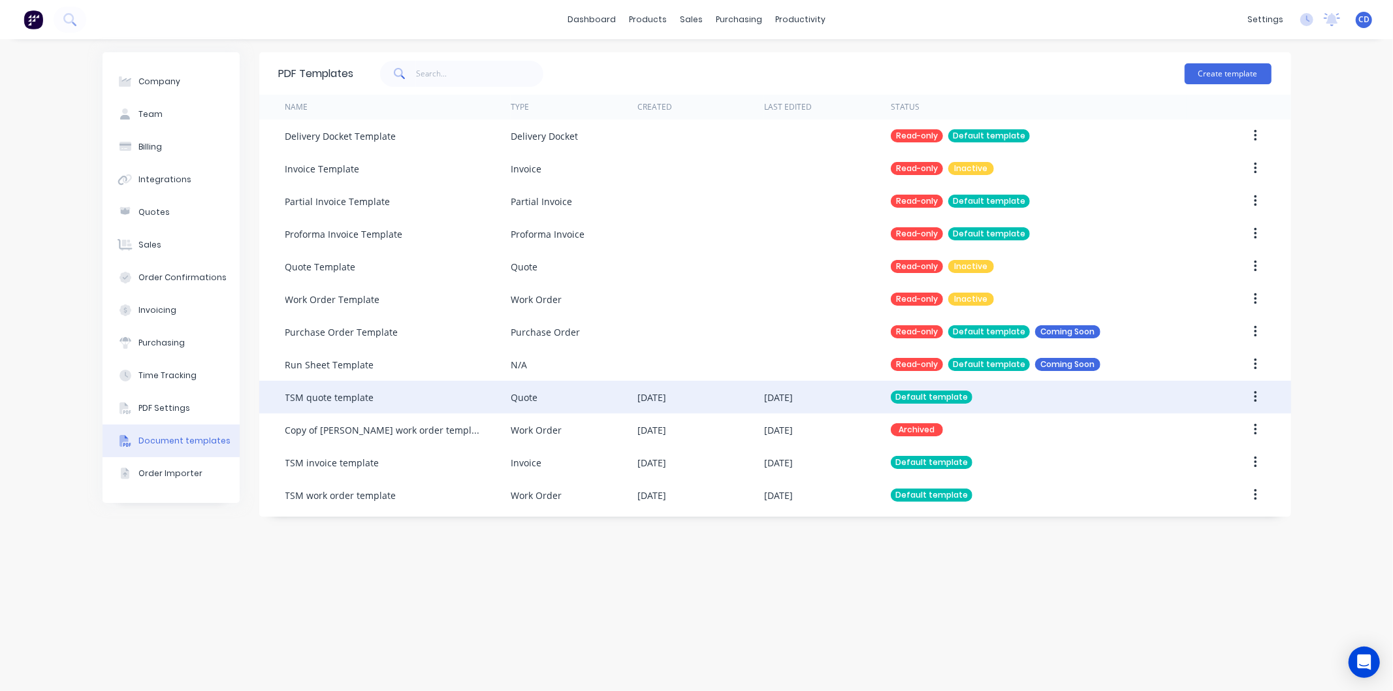
click at [1253, 393] on button "button" at bounding box center [1255, 397] width 31 height 24
click at [1206, 427] on div "Edit" at bounding box center [1209, 431] width 101 height 19
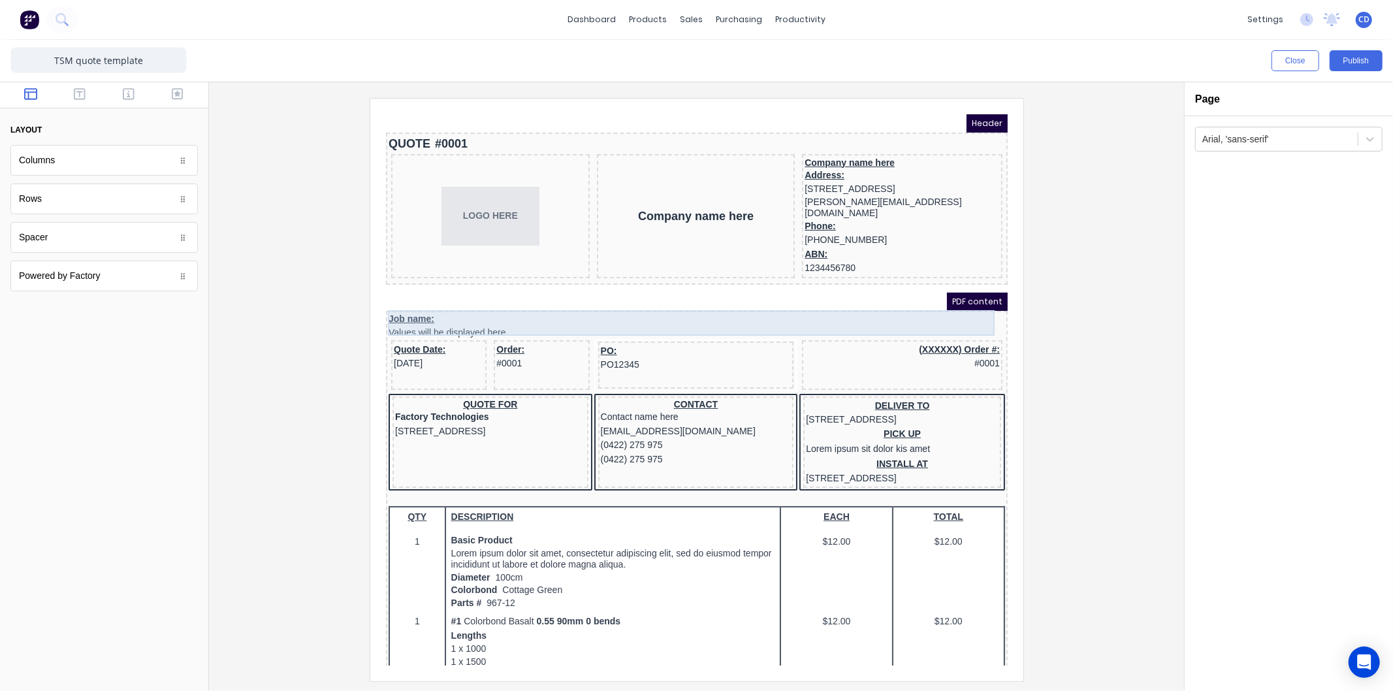
click at [424, 300] on div "Job name: Values will be displayed here" at bounding box center [680, 309] width 617 height 25
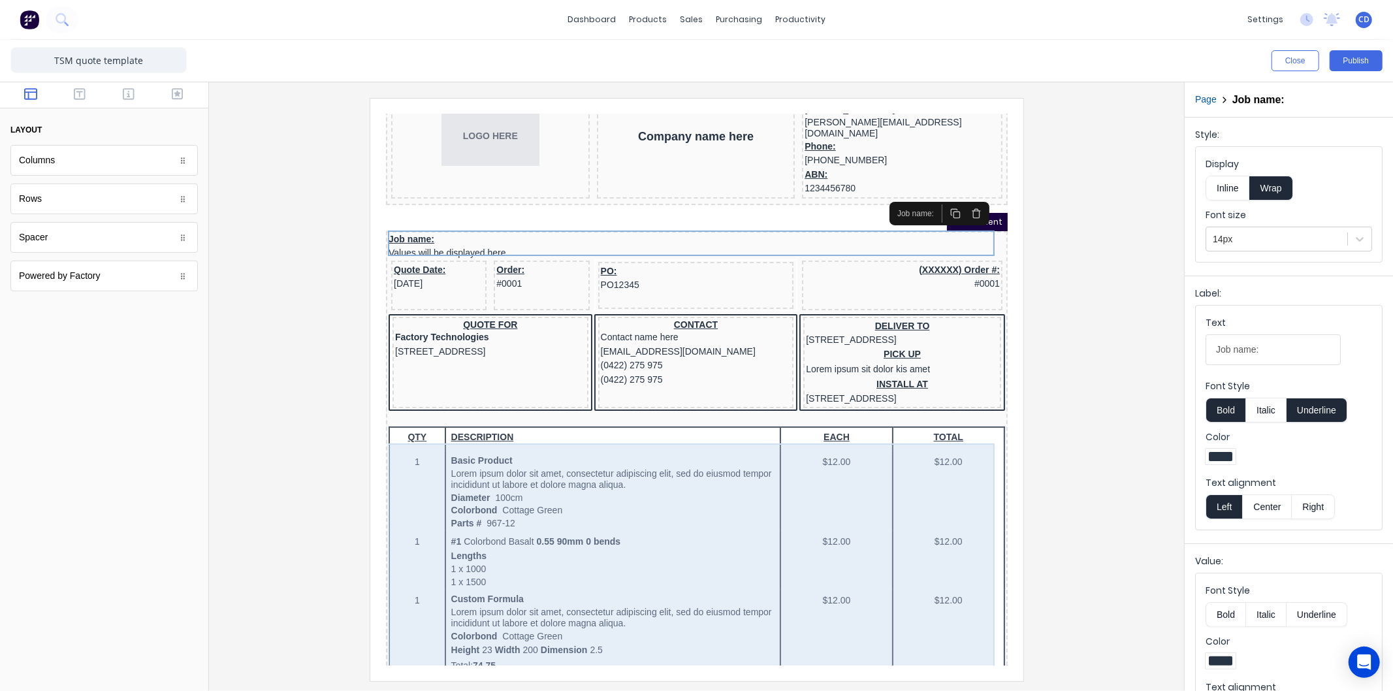
scroll to position [23, 0]
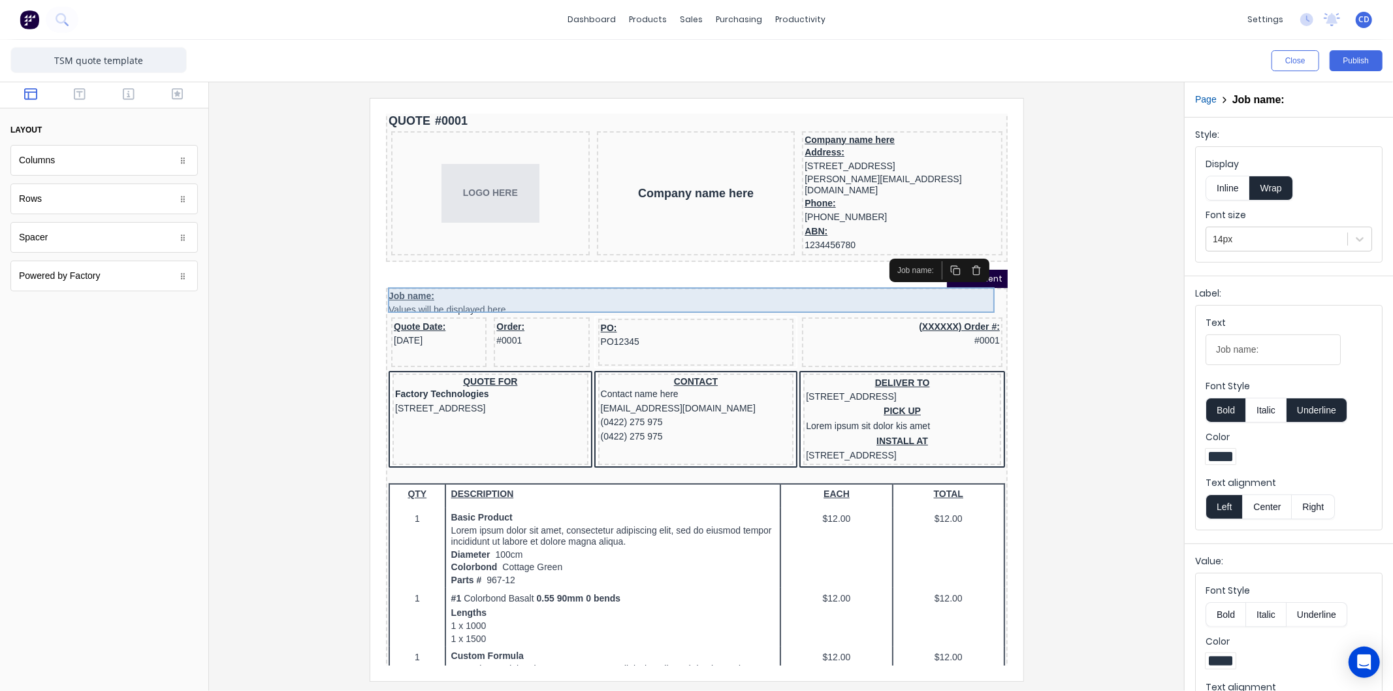
click at [884, 287] on div "Job name: Values will be displayed here" at bounding box center [680, 286] width 617 height 25
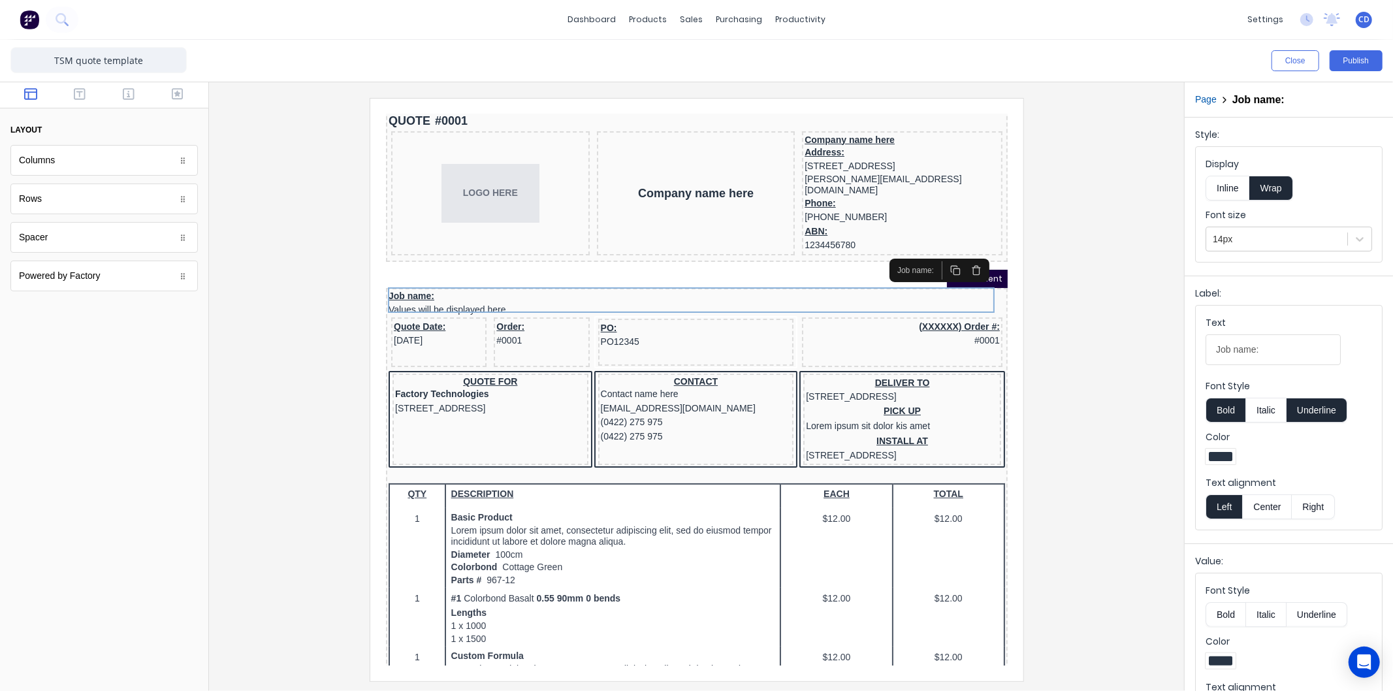
click at [956, 251] on icon "button" at bounding box center [960, 254] width 10 height 10
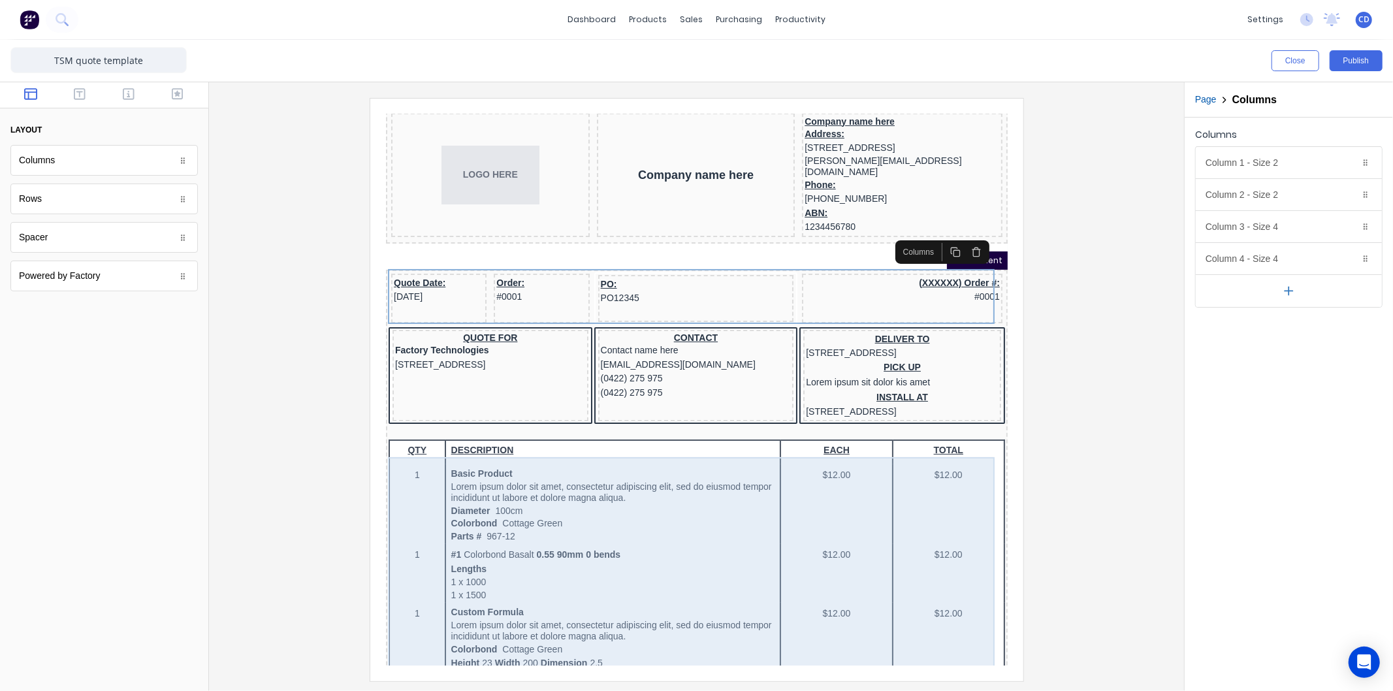
scroll to position [0, 0]
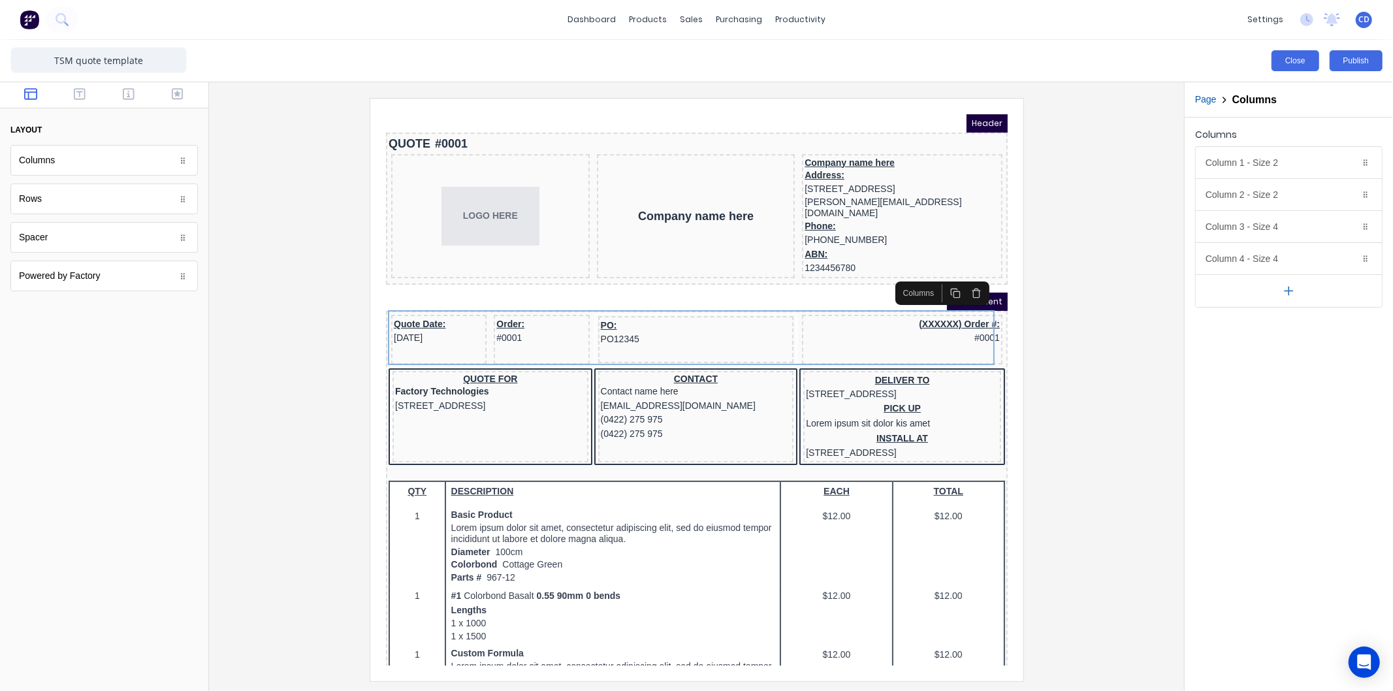
click at [1291, 63] on button "Close" at bounding box center [1296, 60] width 48 height 21
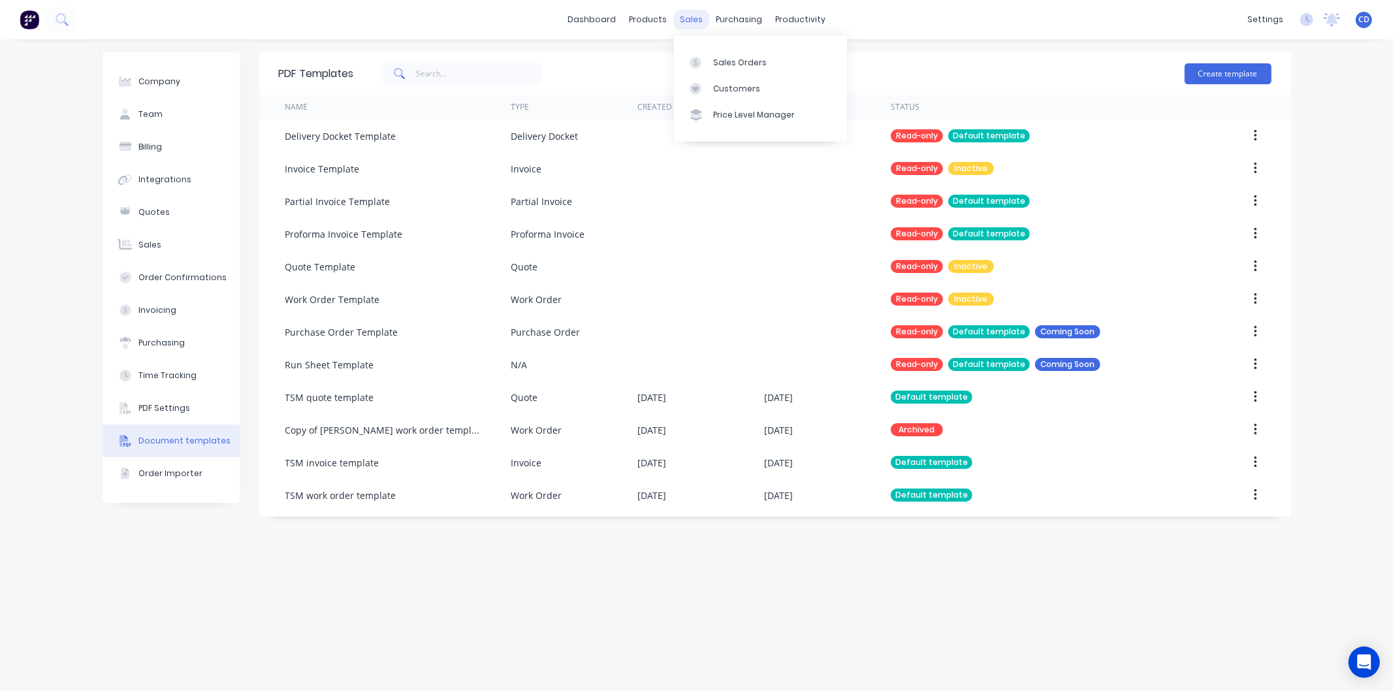
click at [703, 23] on div "sales" at bounding box center [691, 20] width 36 height 20
click at [726, 62] on div "Sales Orders" at bounding box center [740, 63] width 54 height 12
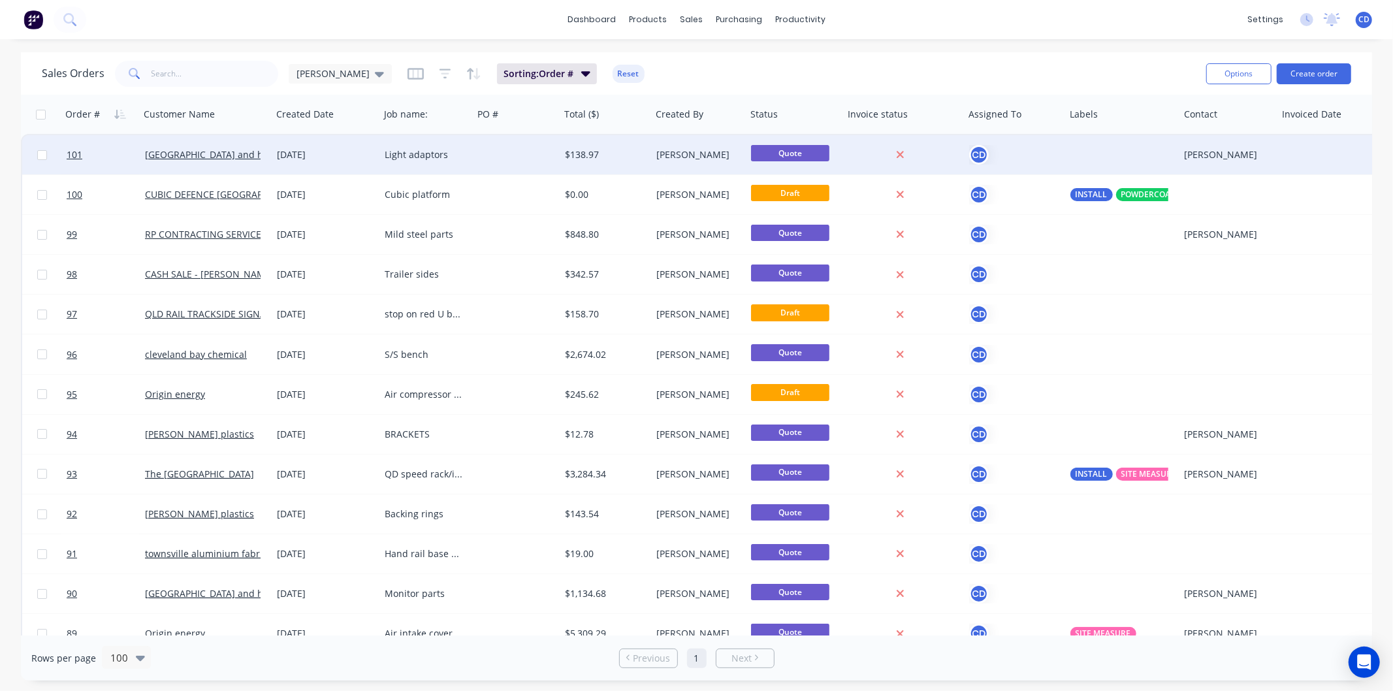
click at [423, 158] on div "Light adaptors" at bounding box center [424, 154] width 78 height 13
click at [298, 155] on div "03 Sep 2025" at bounding box center [325, 154] width 97 height 13
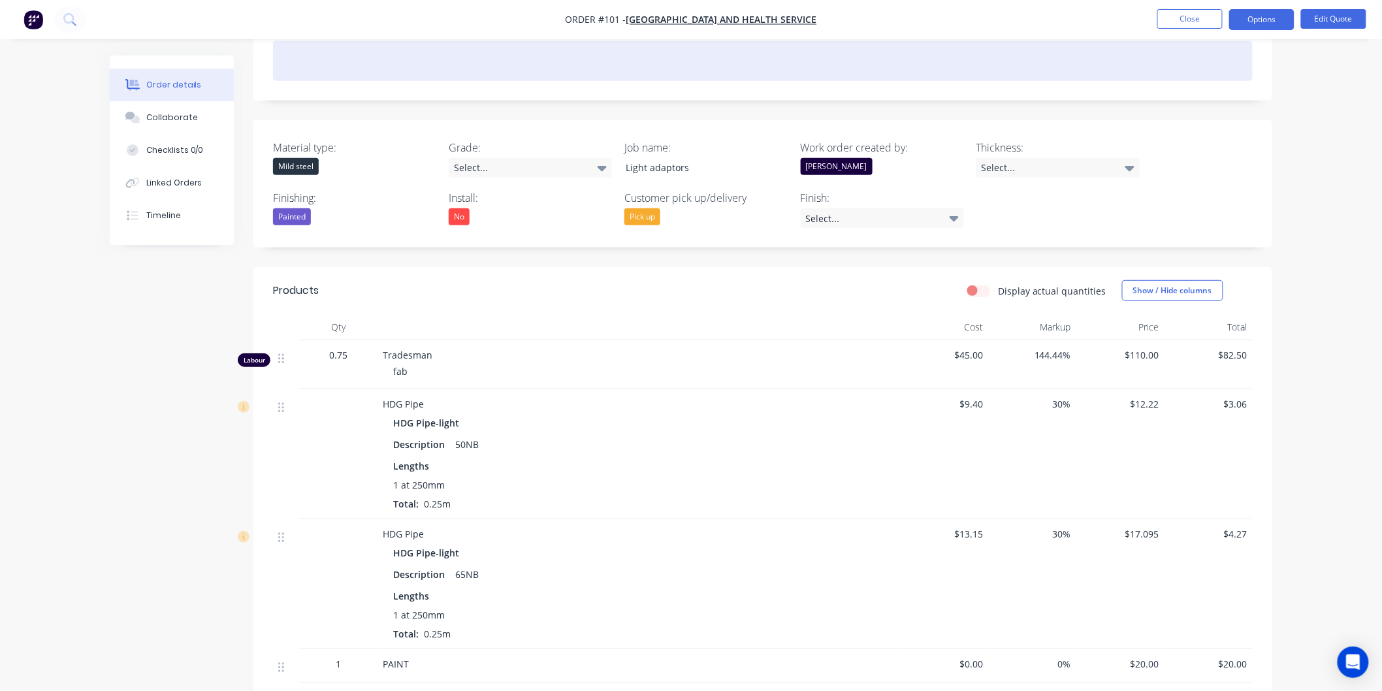
scroll to position [286, 0]
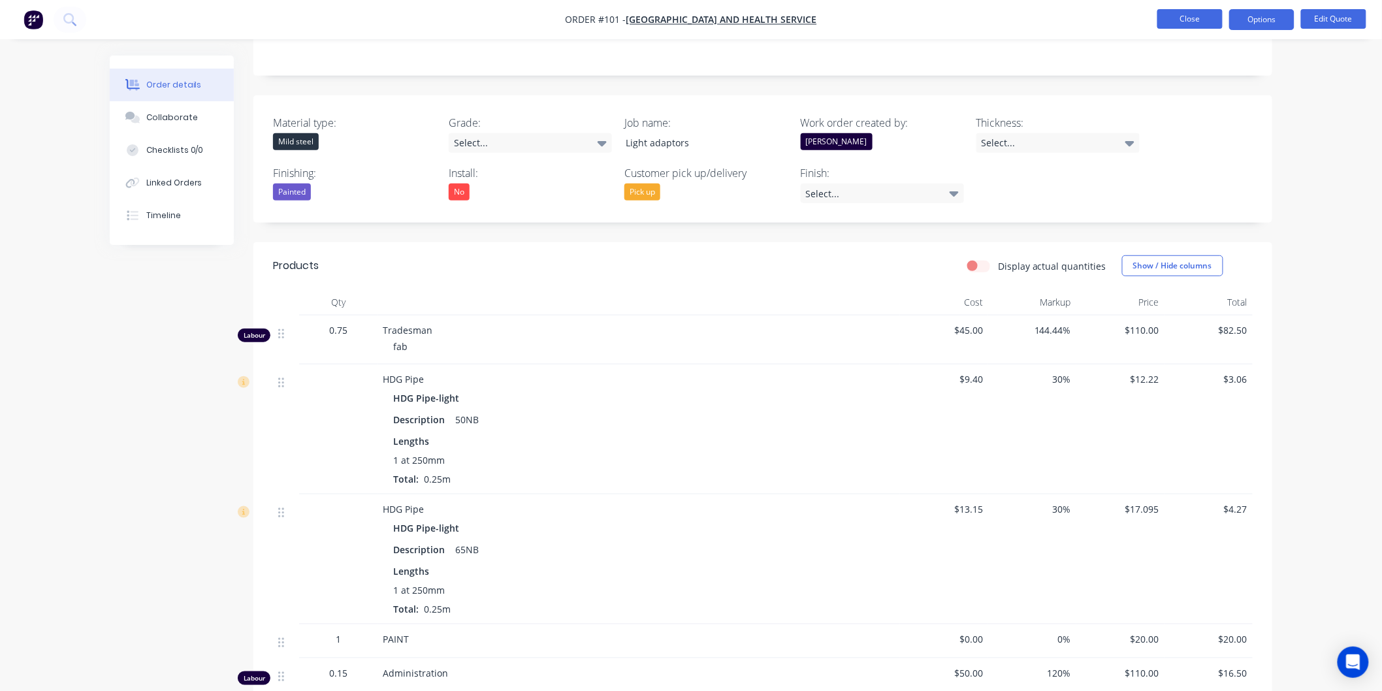
click at [1190, 13] on button "Close" at bounding box center [1189, 19] width 65 height 20
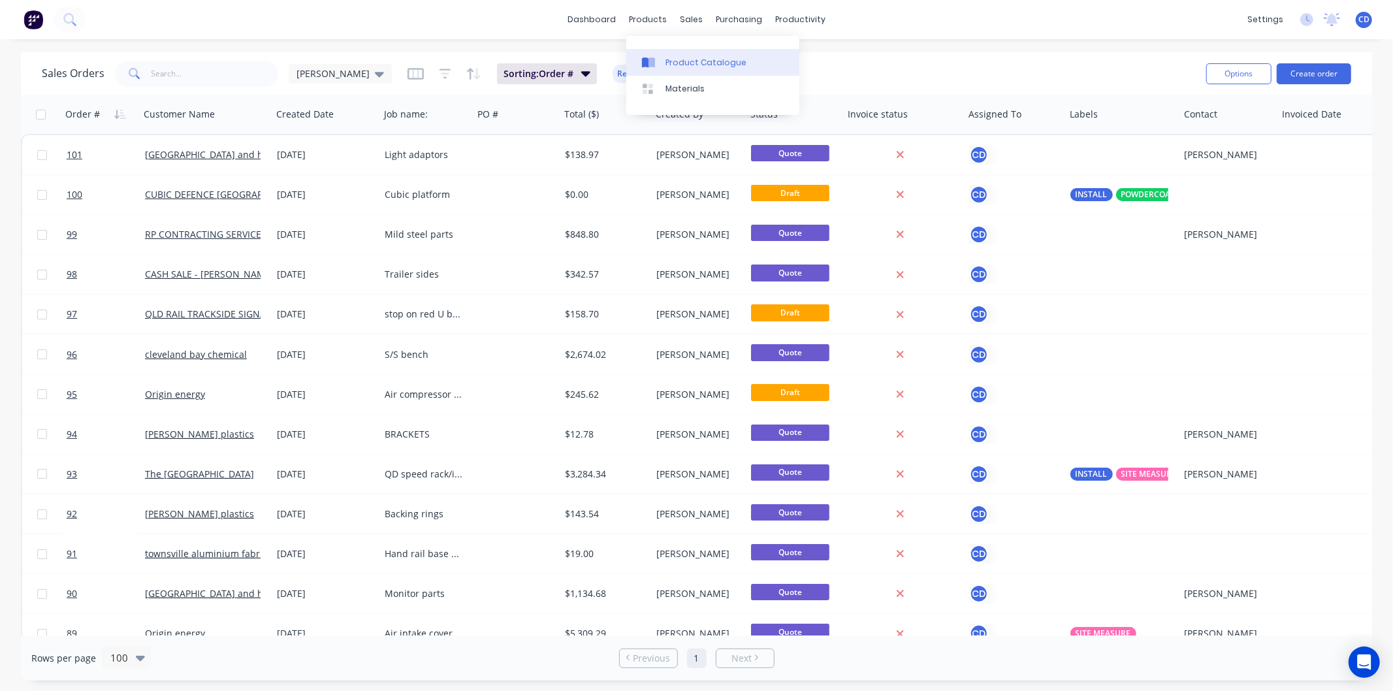
click at [706, 60] on div "Product Catalogue" at bounding box center [706, 63] width 81 height 12
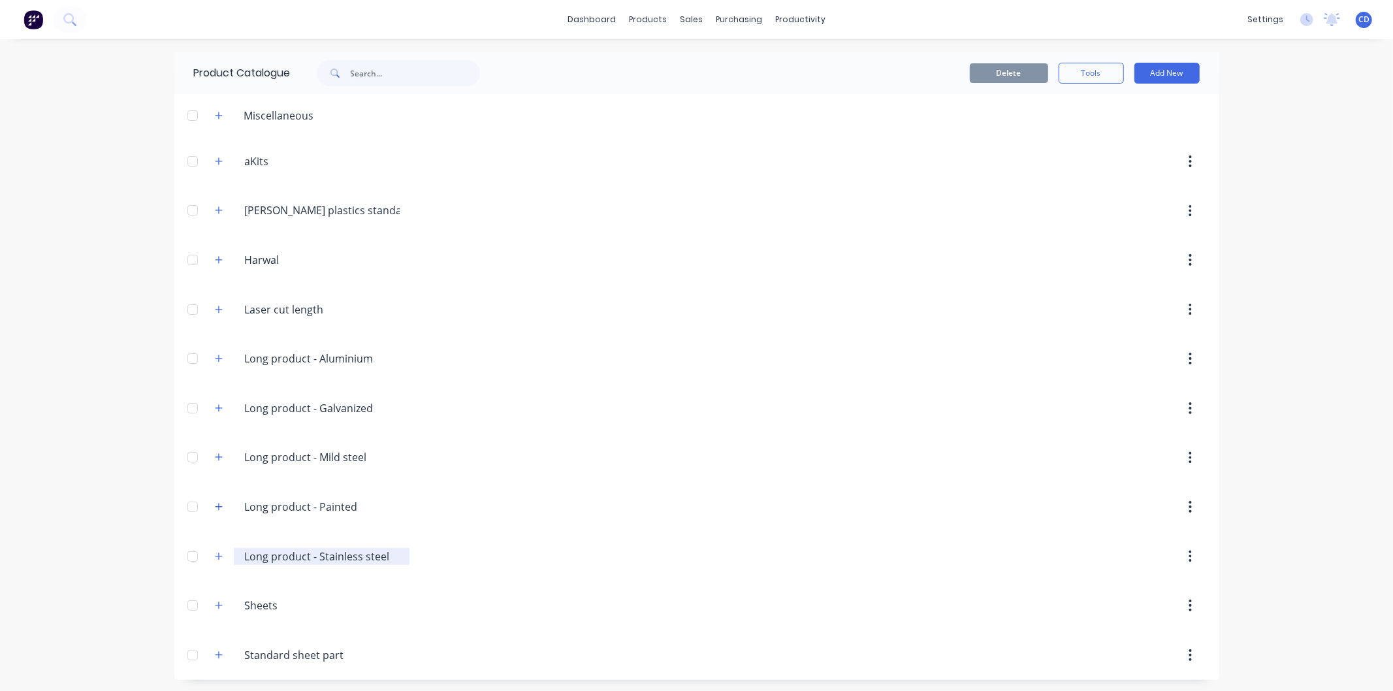
scroll to position [3, 0]
click at [215, 407] on icon "button" at bounding box center [219, 406] width 8 height 9
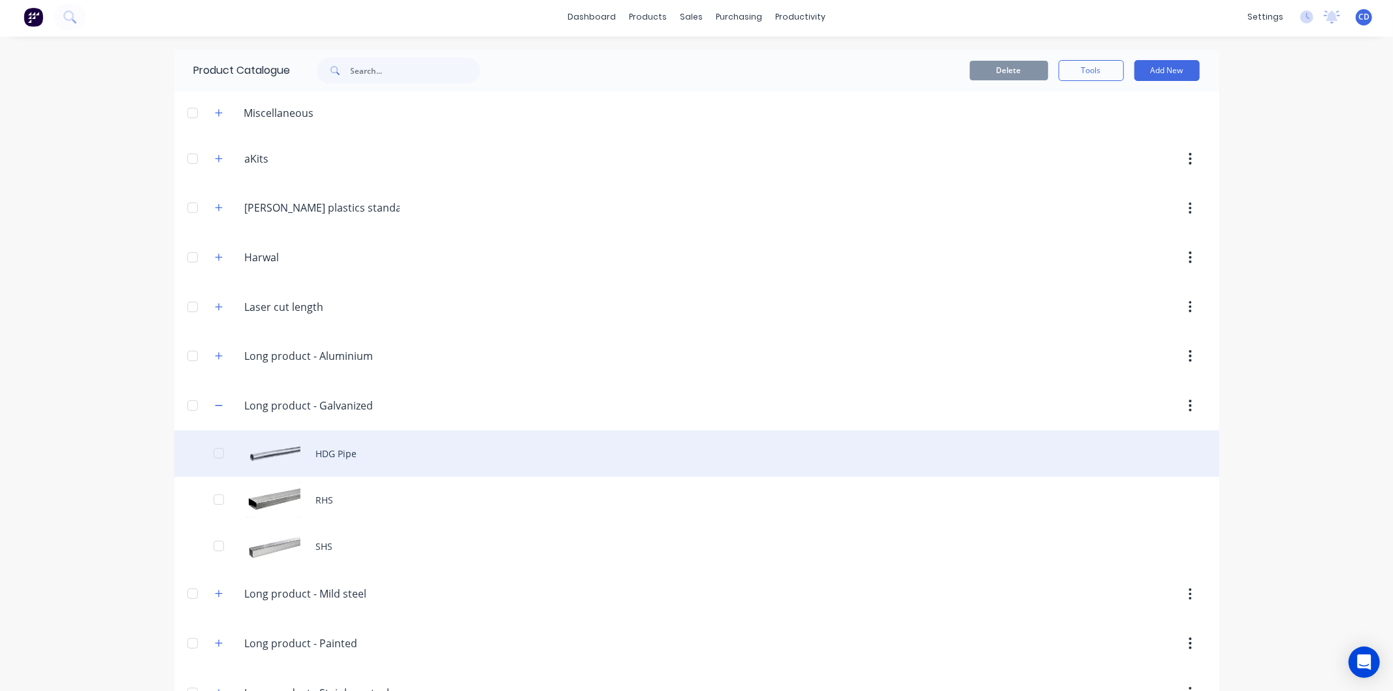
click at [265, 456] on div "HDG Pipe" at bounding box center [696, 453] width 1045 height 46
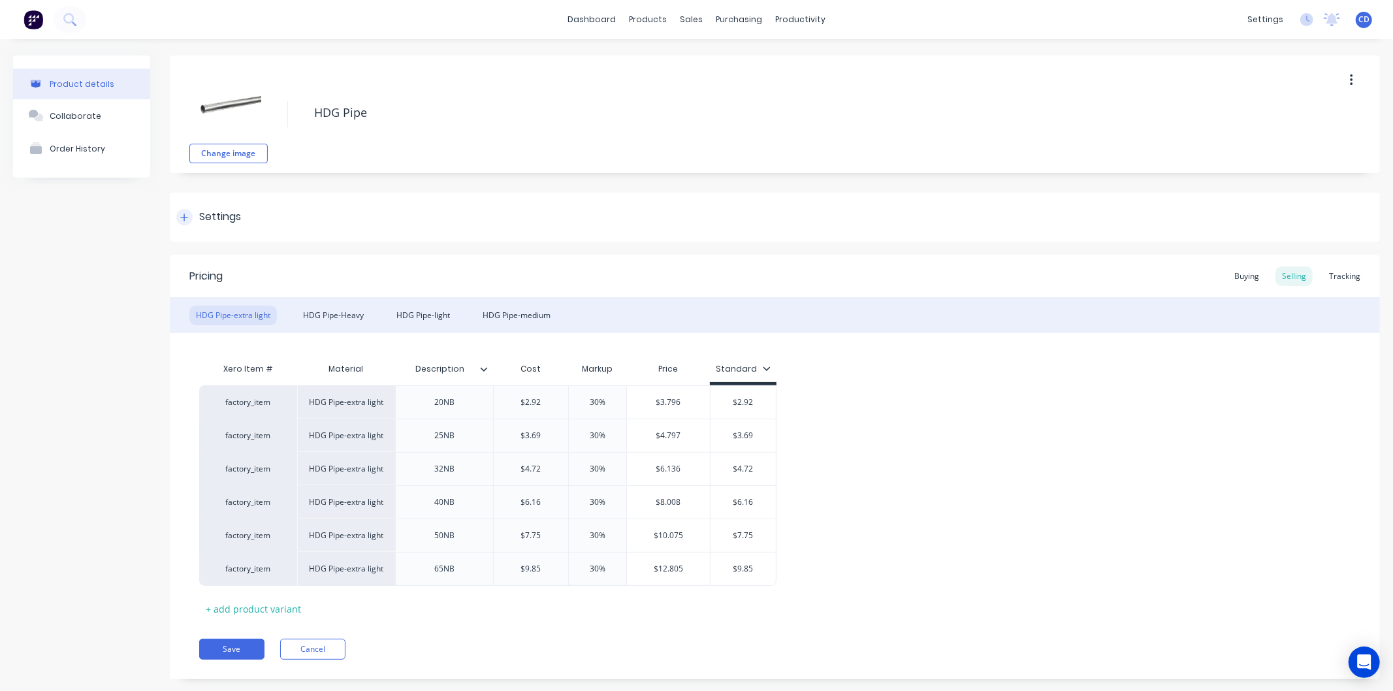
click at [185, 219] on icon at bounding box center [184, 217] width 8 height 9
type textarea "x"
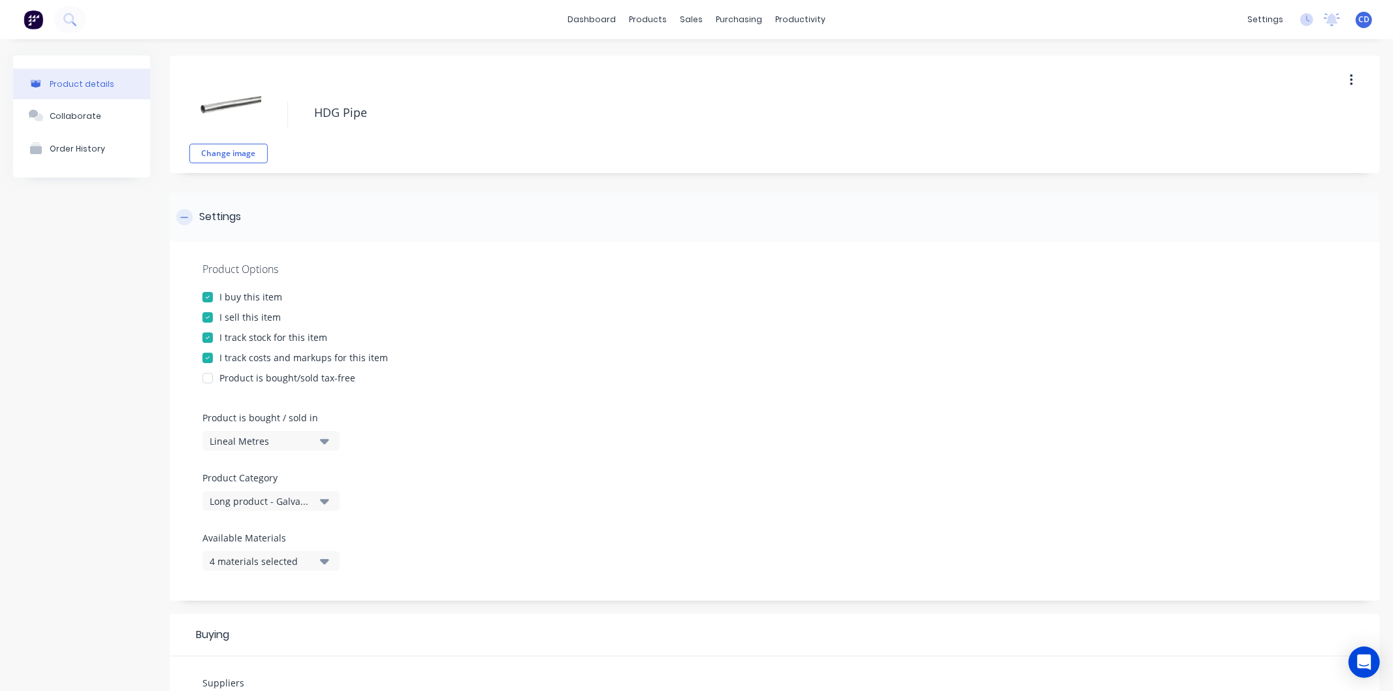
click at [191, 216] on div at bounding box center [184, 217] width 16 height 16
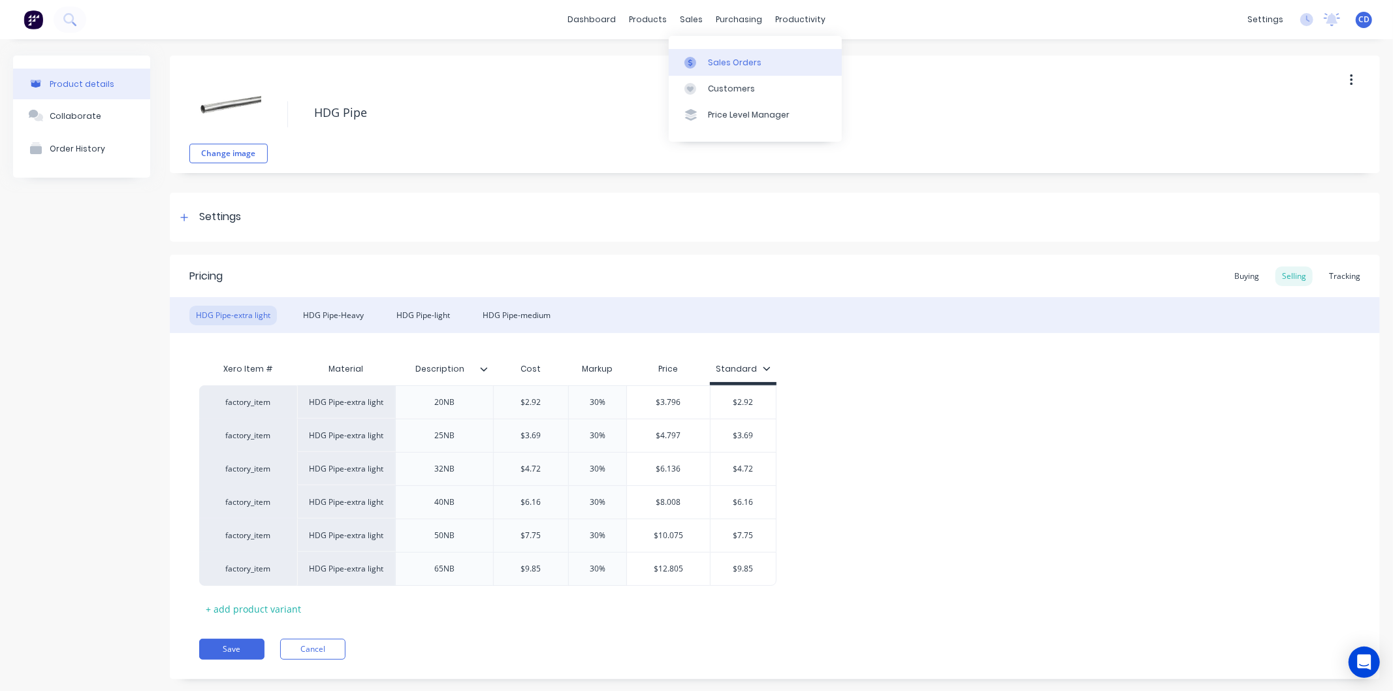
click at [727, 57] on div "Sales Orders" at bounding box center [735, 63] width 54 height 12
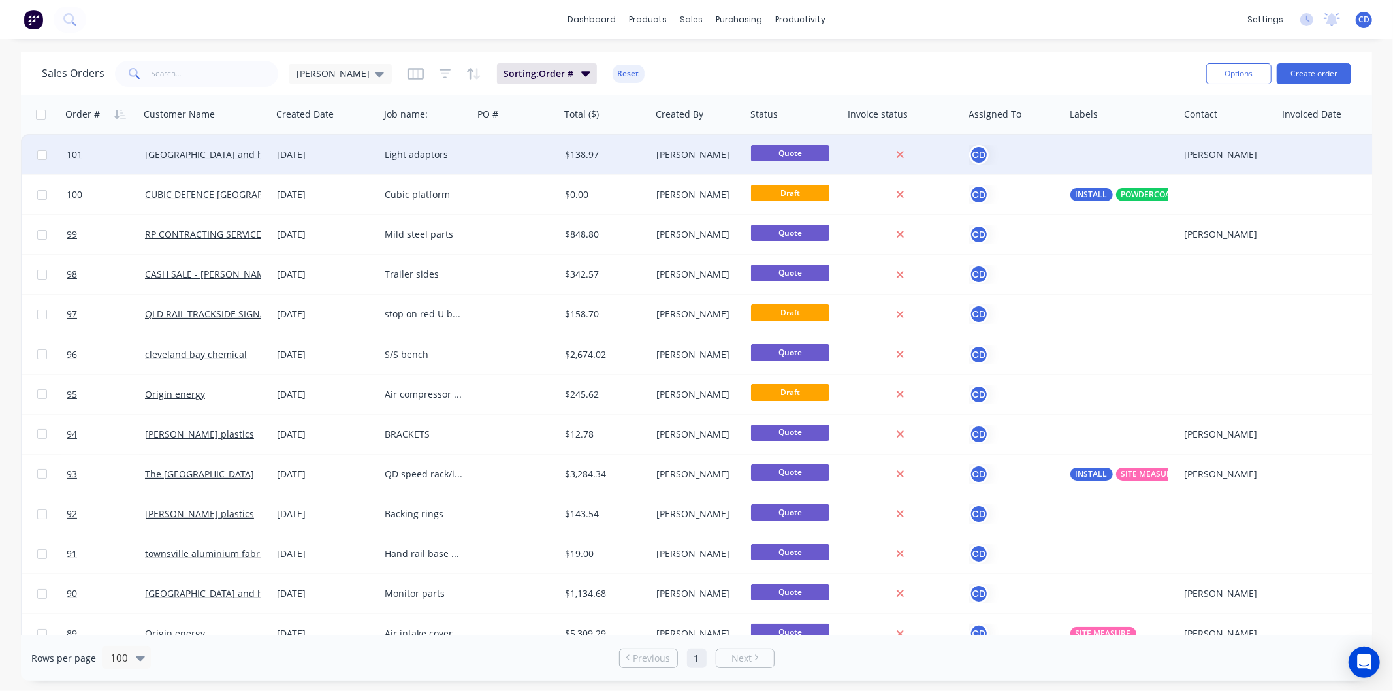
click at [296, 151] on div "[DATE]" at bounding box center [325, 154] width 97 height 13
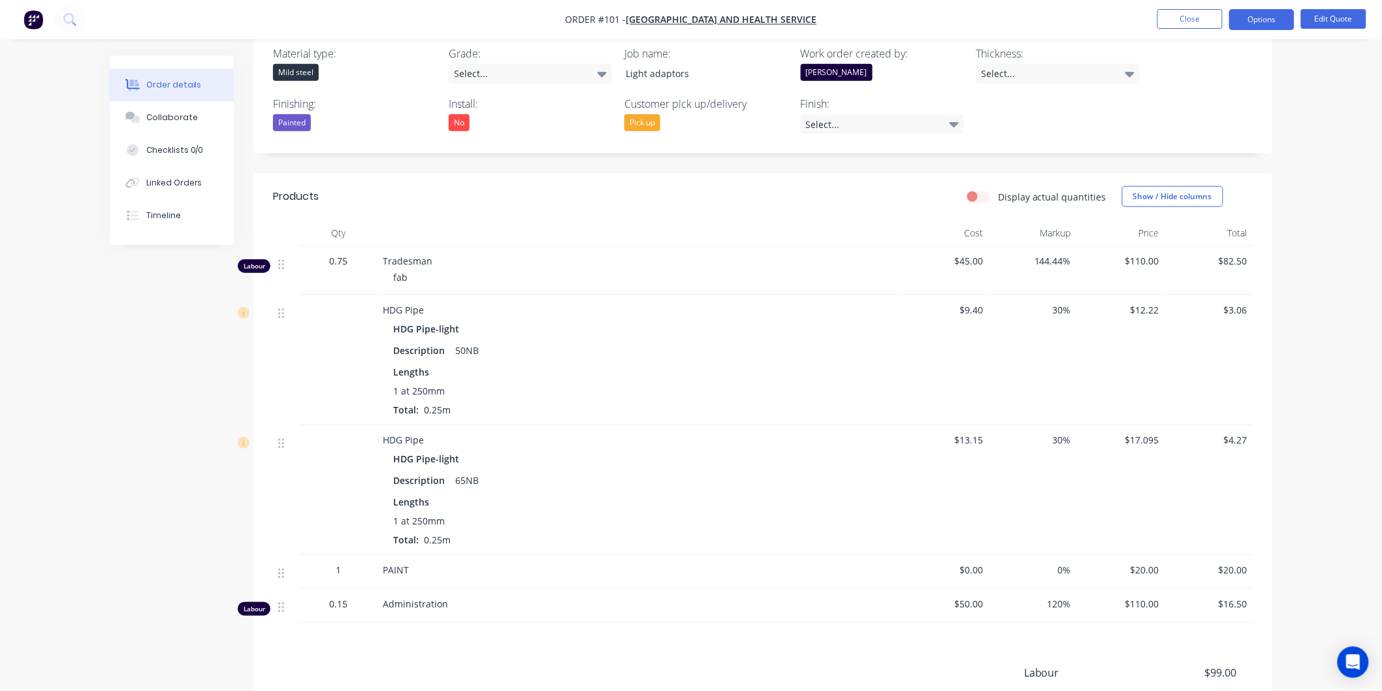
scroll to position [359, 0]
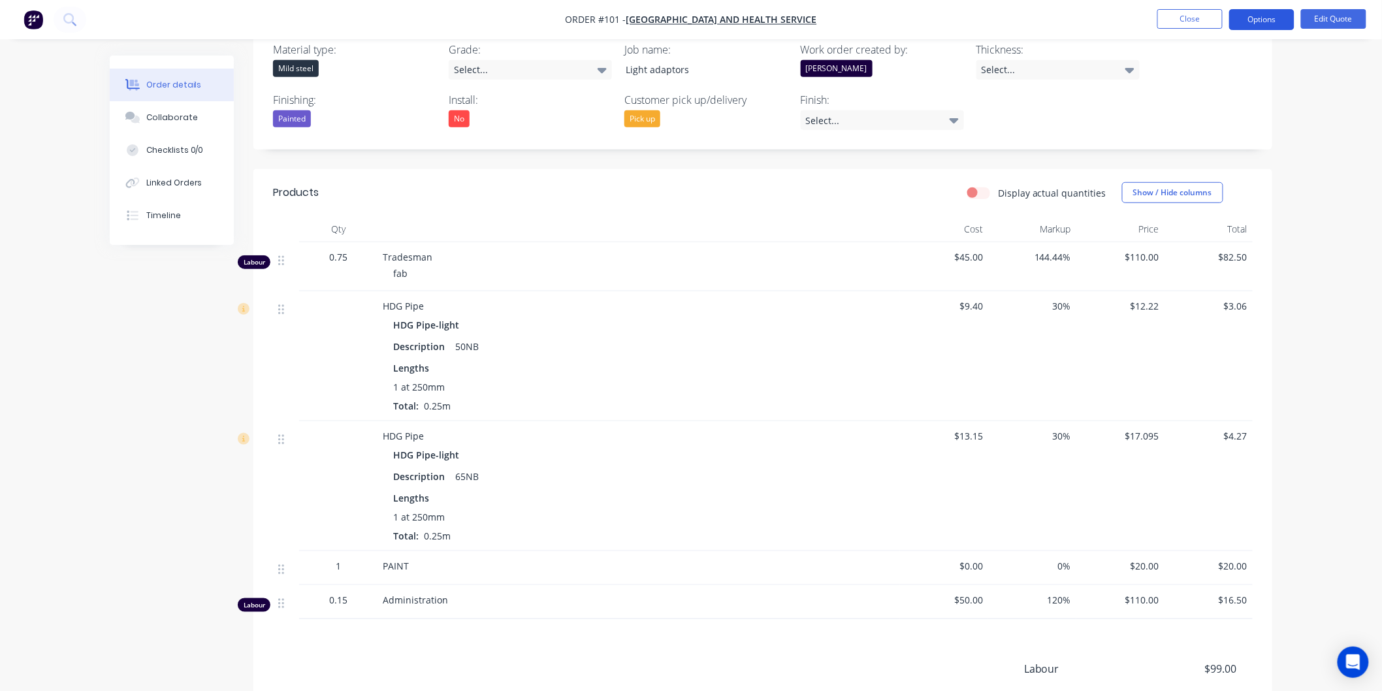
click at [1278, 18] on button "Options" at bounding box center [1261, 19] width 65 height 21
click at [1350, 95] on div "Order details Collaborate Checklists 0/0 Linked Orders Timeline Order details C…" at bounding box center [691, 246] width 1382 height 1211
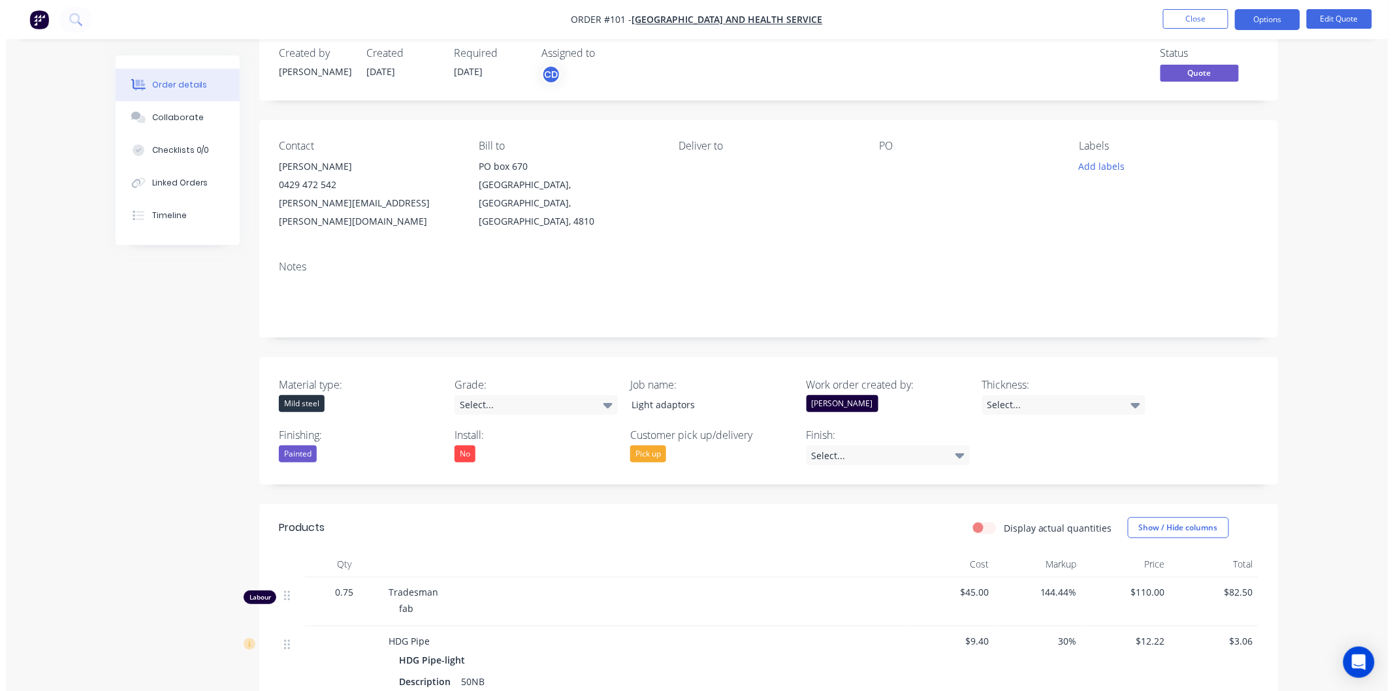
scroll to position [0, 0]
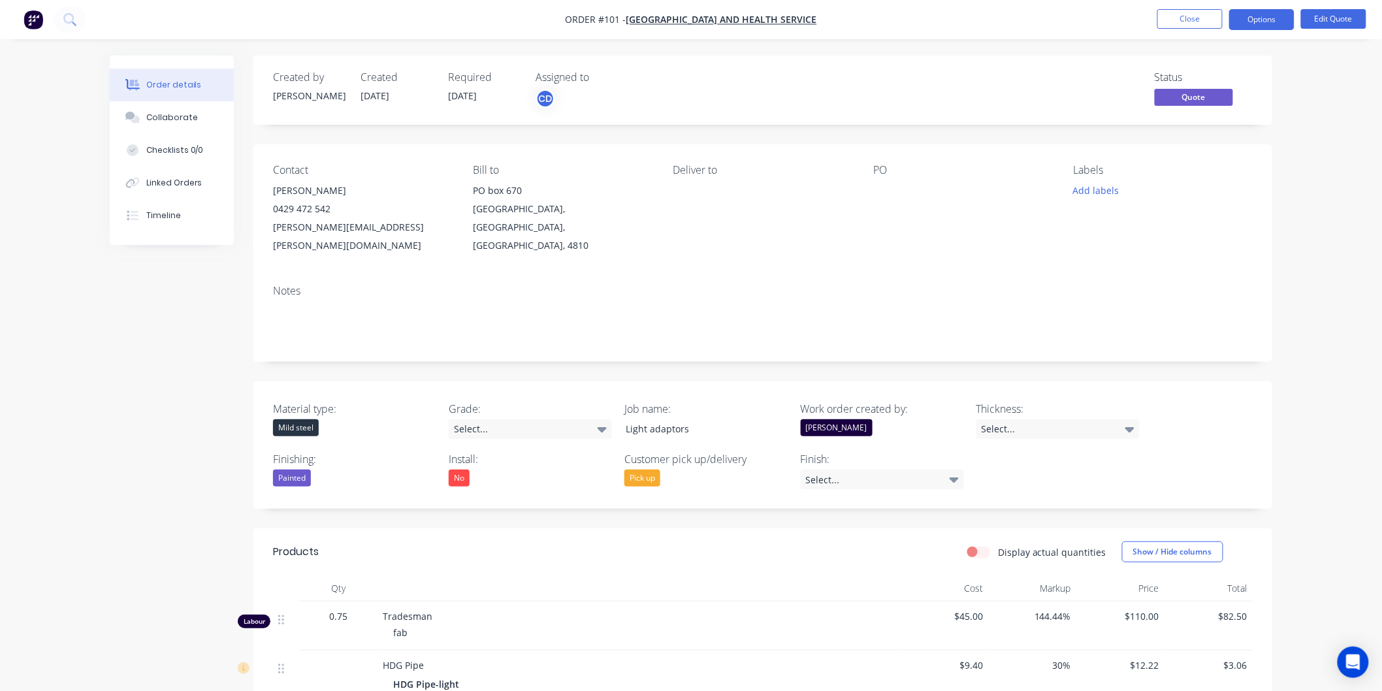
click at [1210, 97] on span "Quote" at bounding box center [1194, 97] width 78 height 16
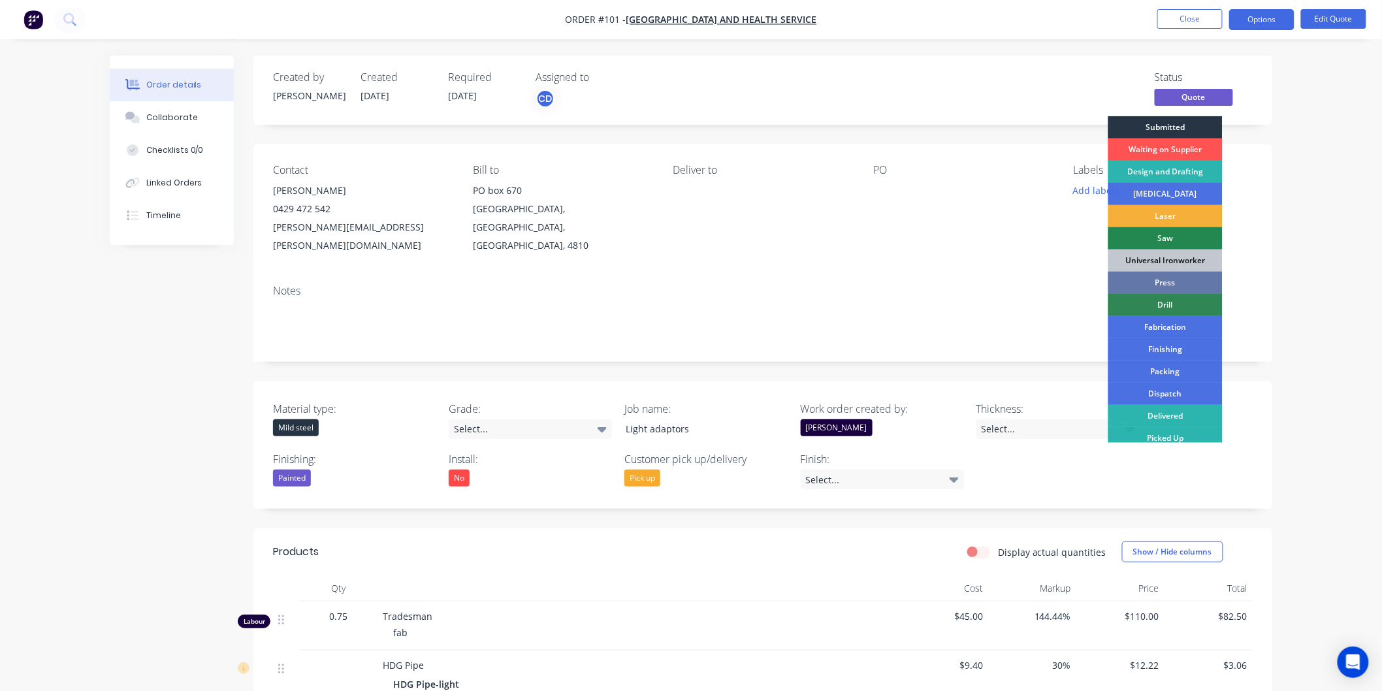
click at [1204, 124] on div "Submitted" at bounding box center [1165, 127] width 114 height 22
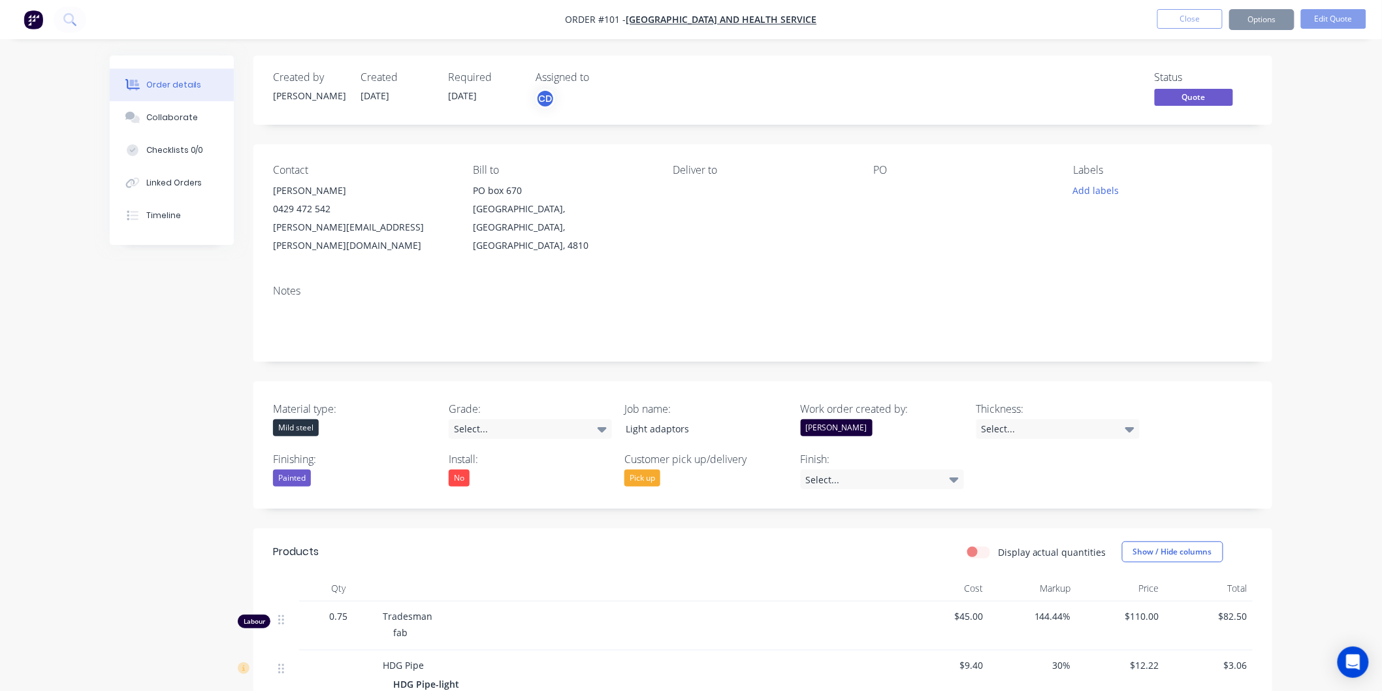
click at [1204, 124] on div "Created by Chris Created 03/09/25 Required 03/09/25 Assigned to CD Status Quote" at bounding box center [762, 90] width 1019 height 69
click at [1202, 13] on button "Close" at bounding box center [1189, 19] width 65 height 20
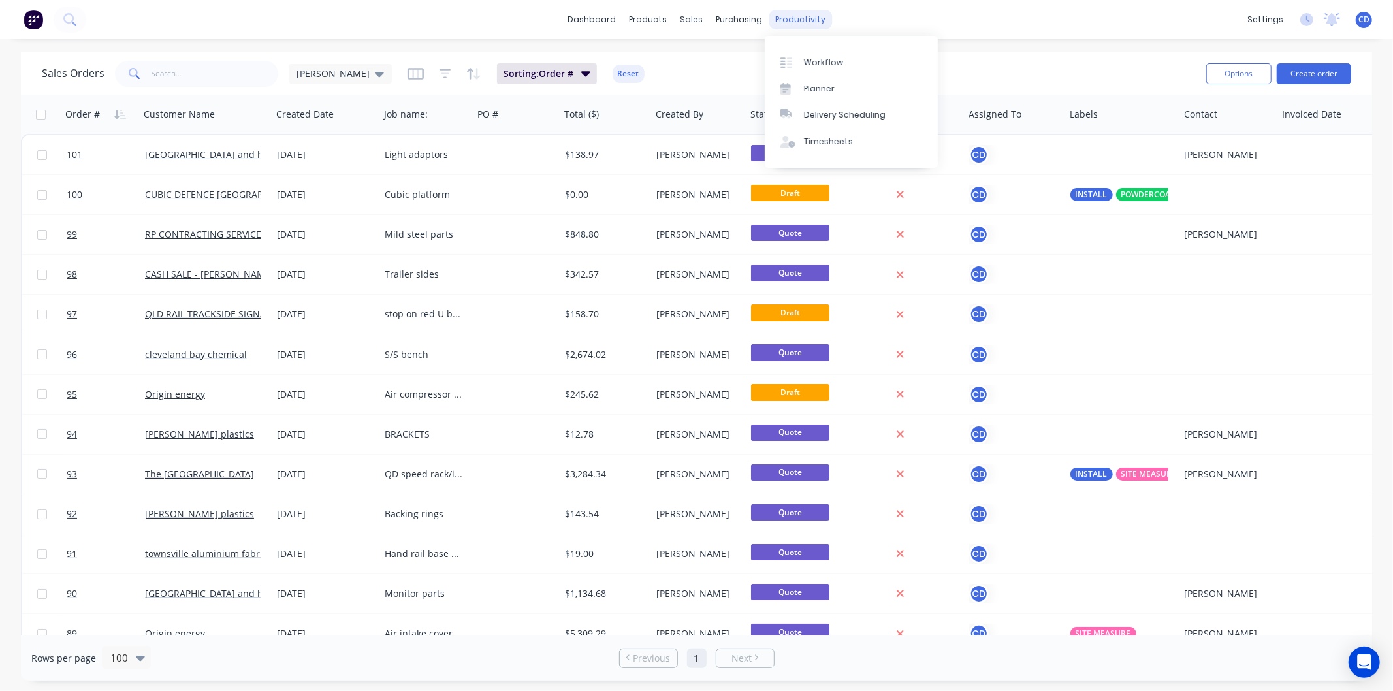
click at [811, 18] on div "productivity" at bounding box center [800, 20] width 63 height 20
click at [830, 66] on div "Workflow" at bounding box center [823, 63] width 39 height 12
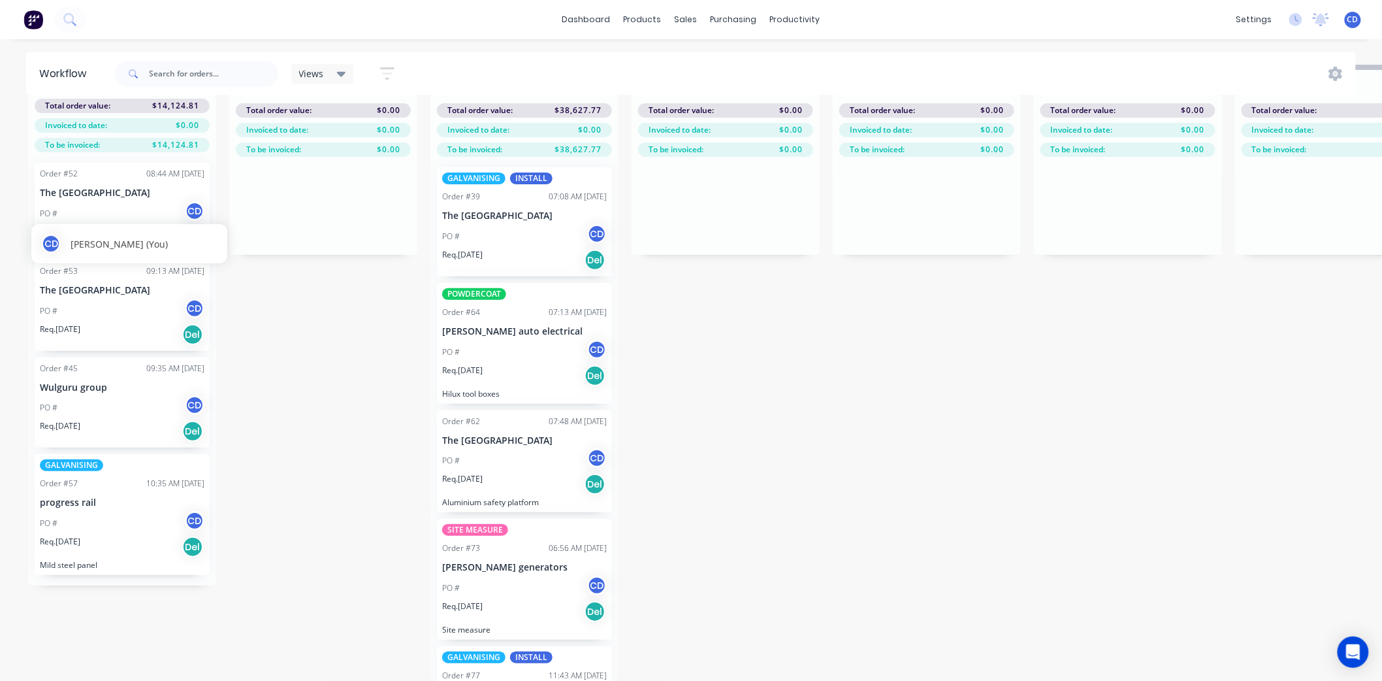
scroll to position [57, 0]
click at [121, 420] on div "Req. [DATE] Del" at bounding box center [122, 431] width 165 height 22
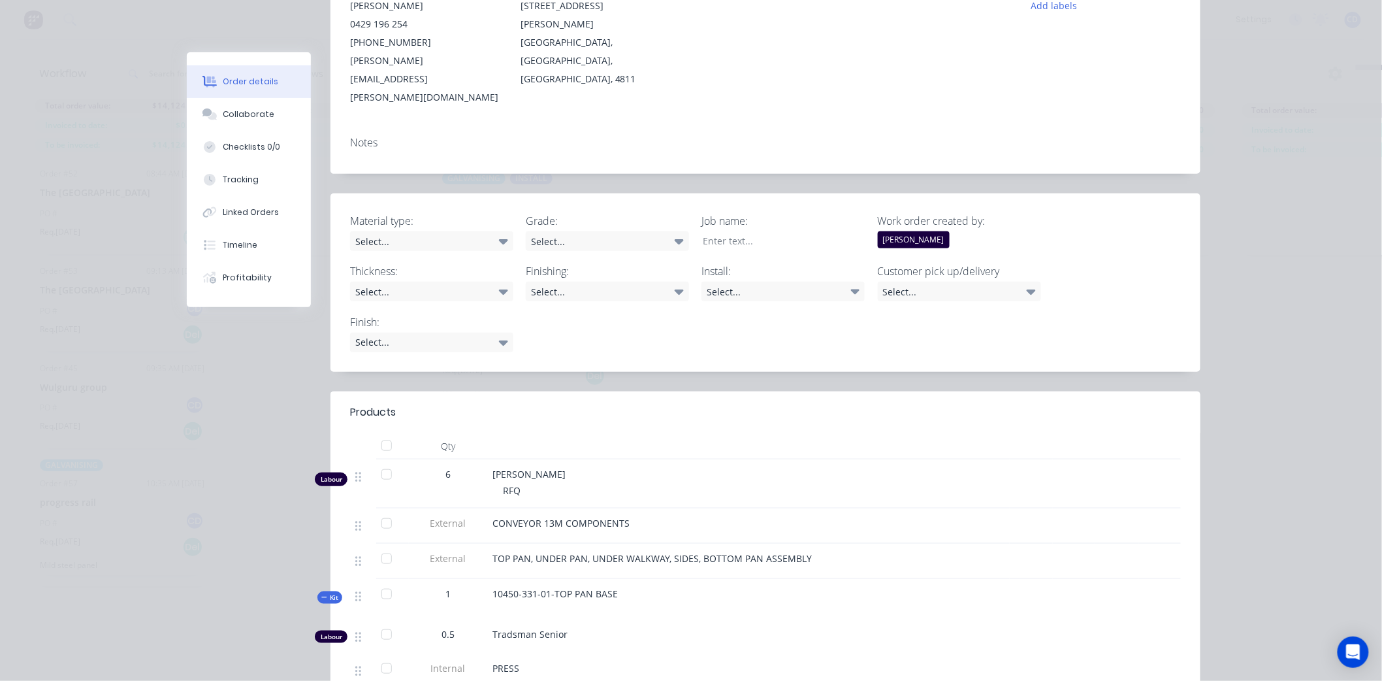
scroll to position [0, 0]
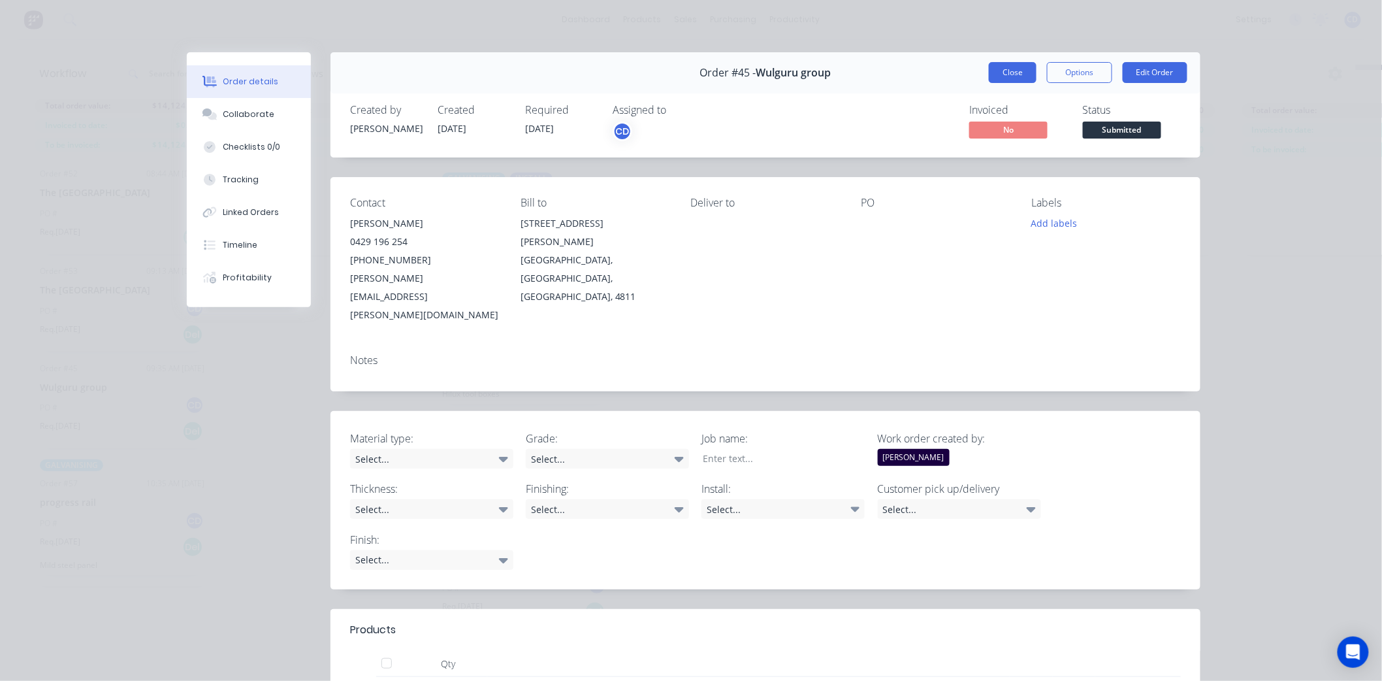
click at [999, 68] on button "Close" at bounding box center [1013, 72] width 48 height 21
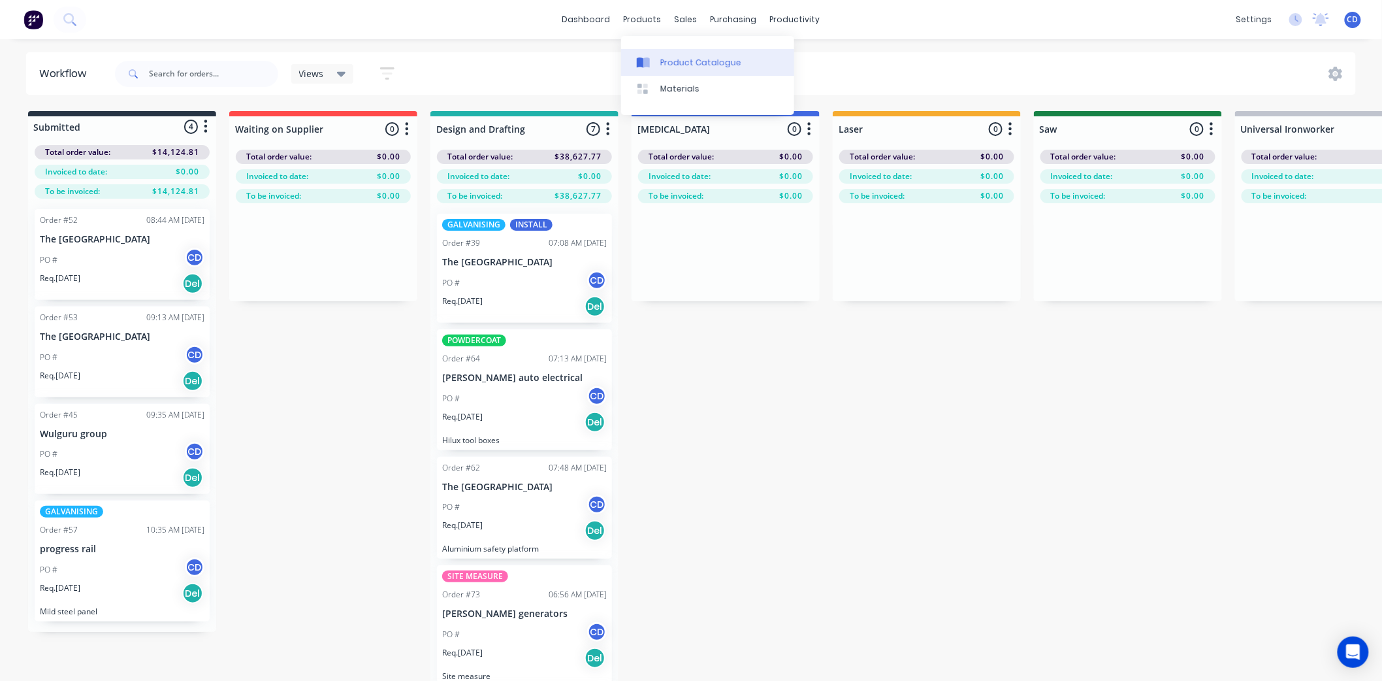
click at [685, 65] on div "Product Catalogue" at bounding box center [700, 63] width 81 height 12
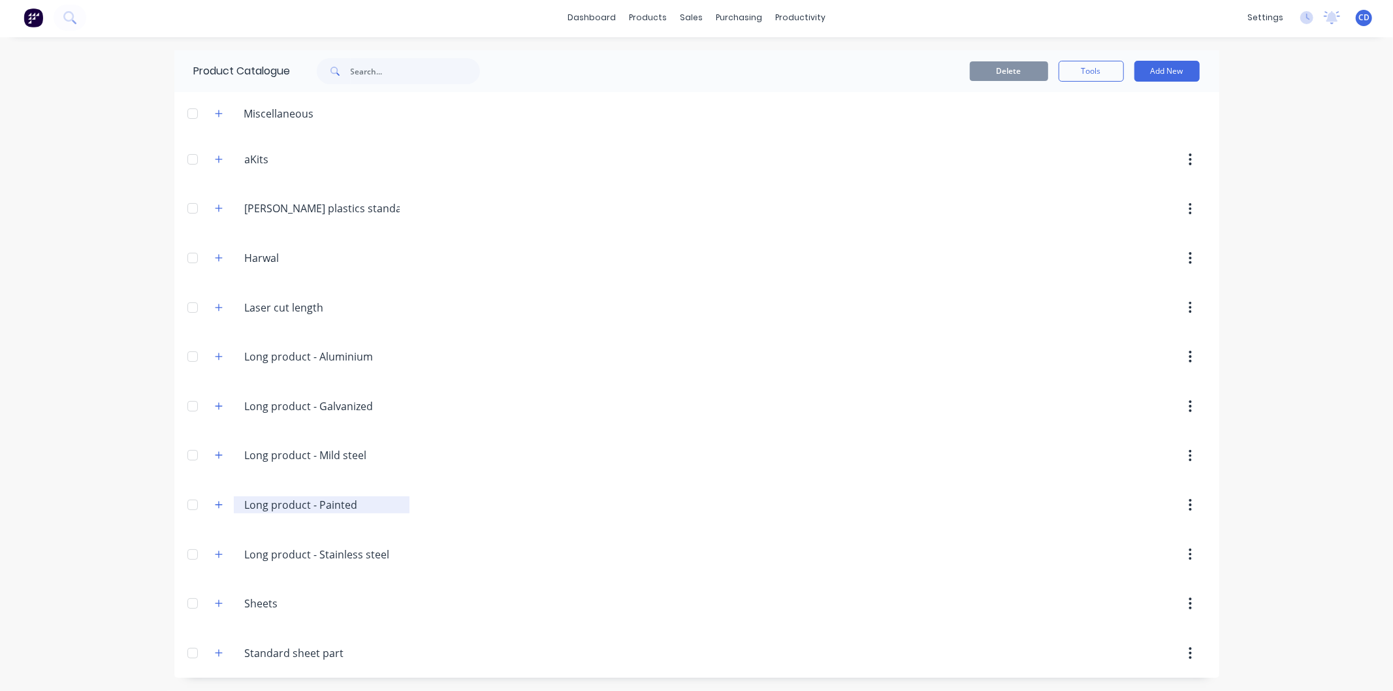
scroll to position [3, 0]
click at [216, 409] on icon "button" at bounding box center [219, 406] width 8 height 9
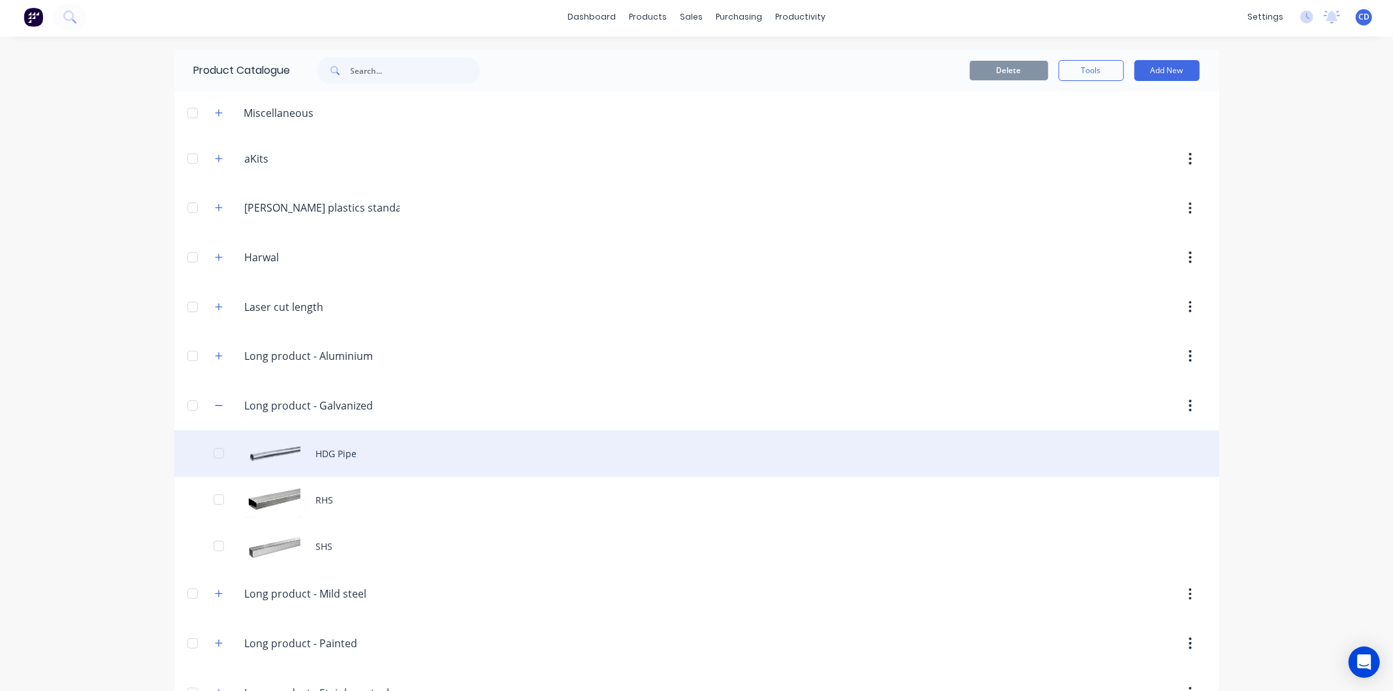
click at [327, 460] on div "HDG Pipe" at bounding box center [696, 453] width 1045 height 46
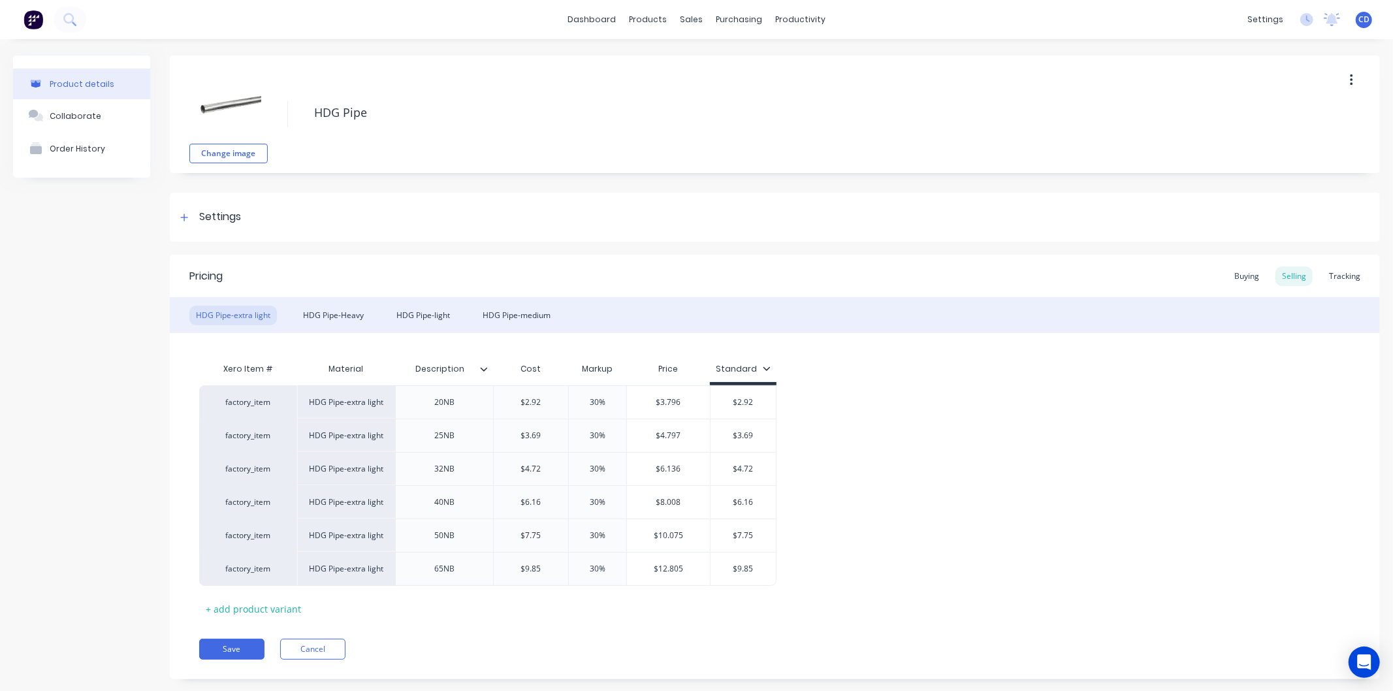
click at [491, 370] on div at bounding box center [489, 369] width 8 height 12
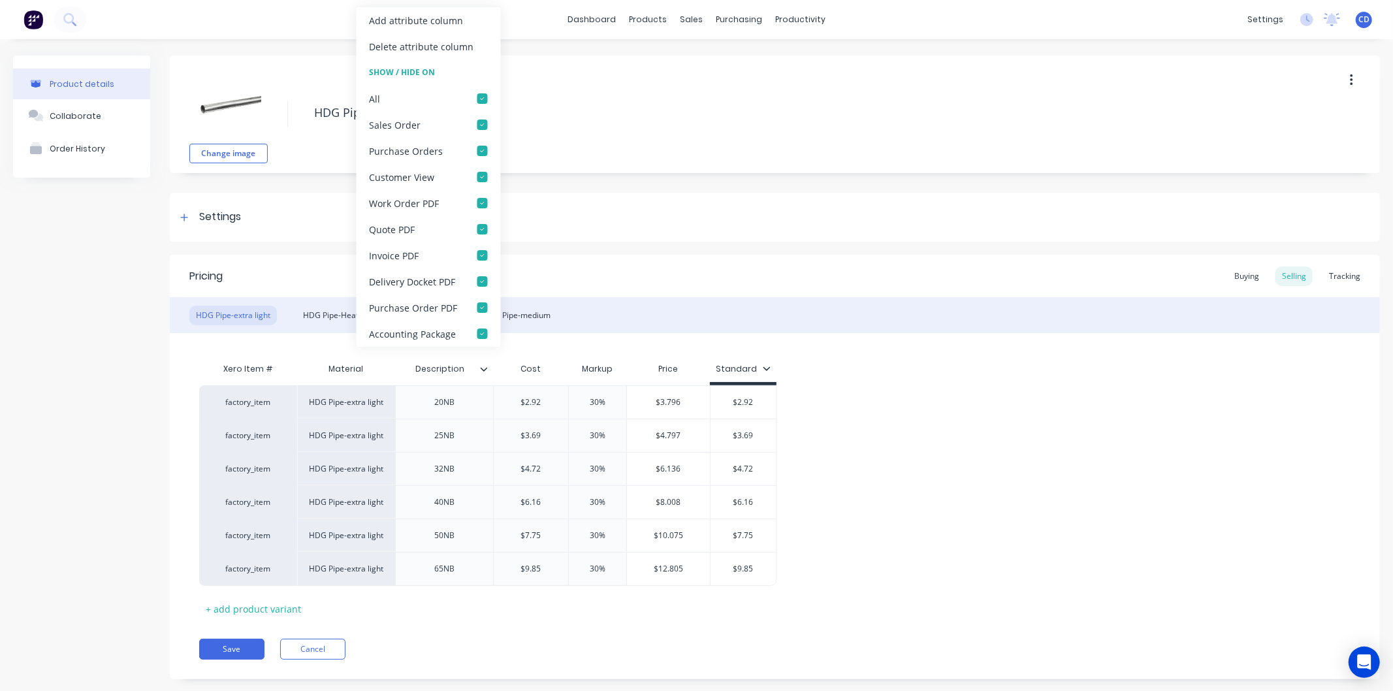
click at [935, 546] on div "factory_item HDG Pipe-extra light 20NB $2.92 30% $3.796 $2.92 factory_item HDG …" at bounding box center [775, 485] width 1152 height 201
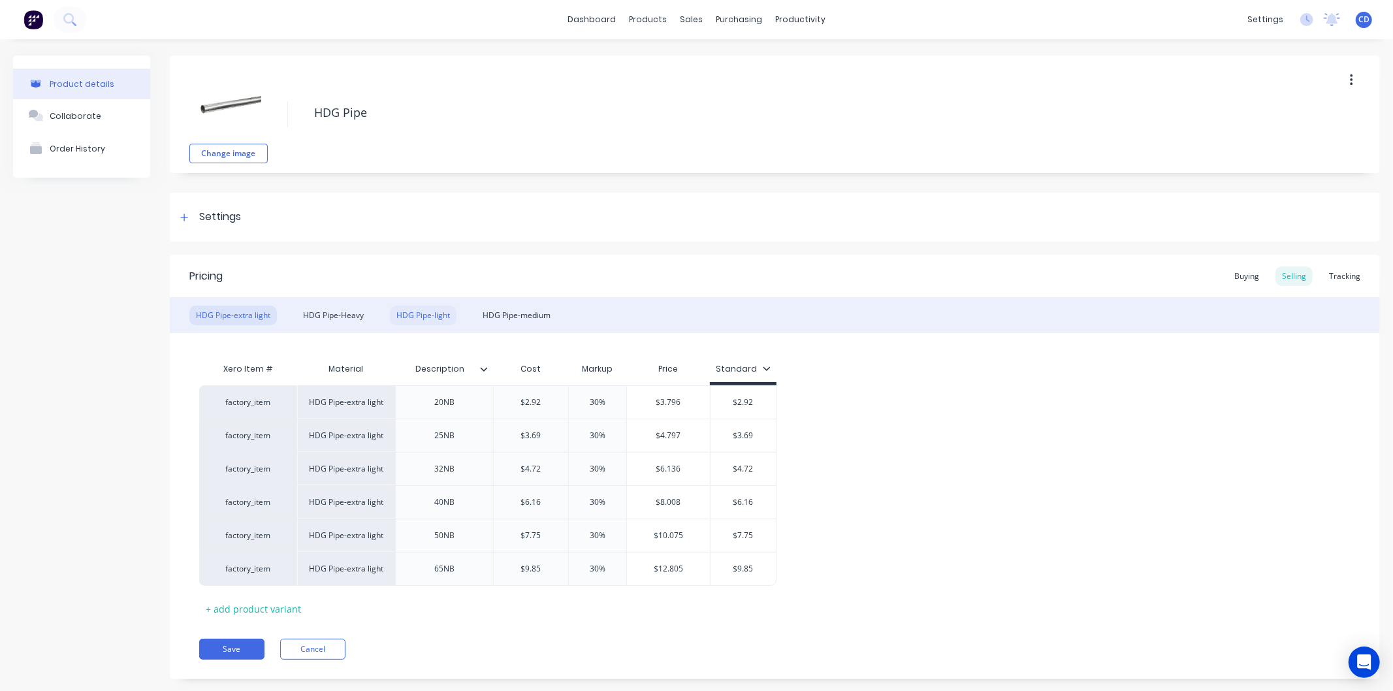
click at [415, 312] on div "HDG Pipe-light" at bounding box center [423, 316] width 67 height 20
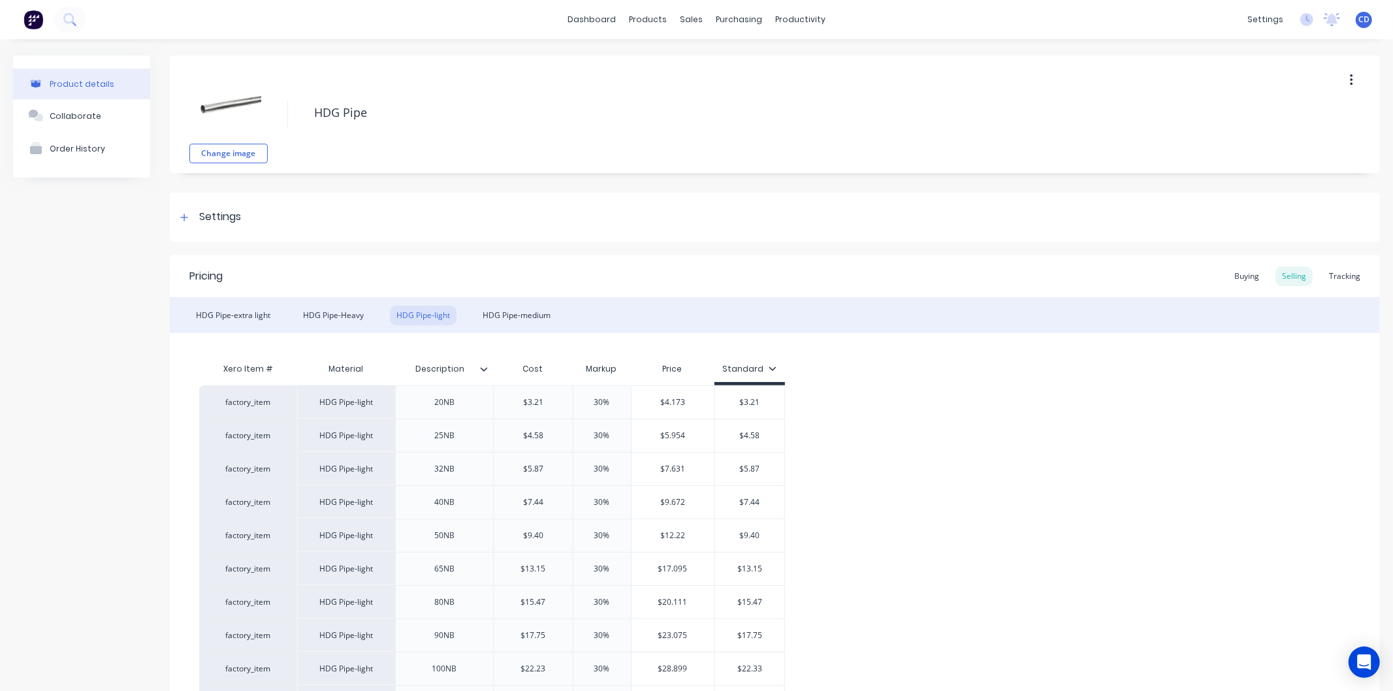
click at [482, 371] on icon at bounding box center [484, 369] width 8 height 8
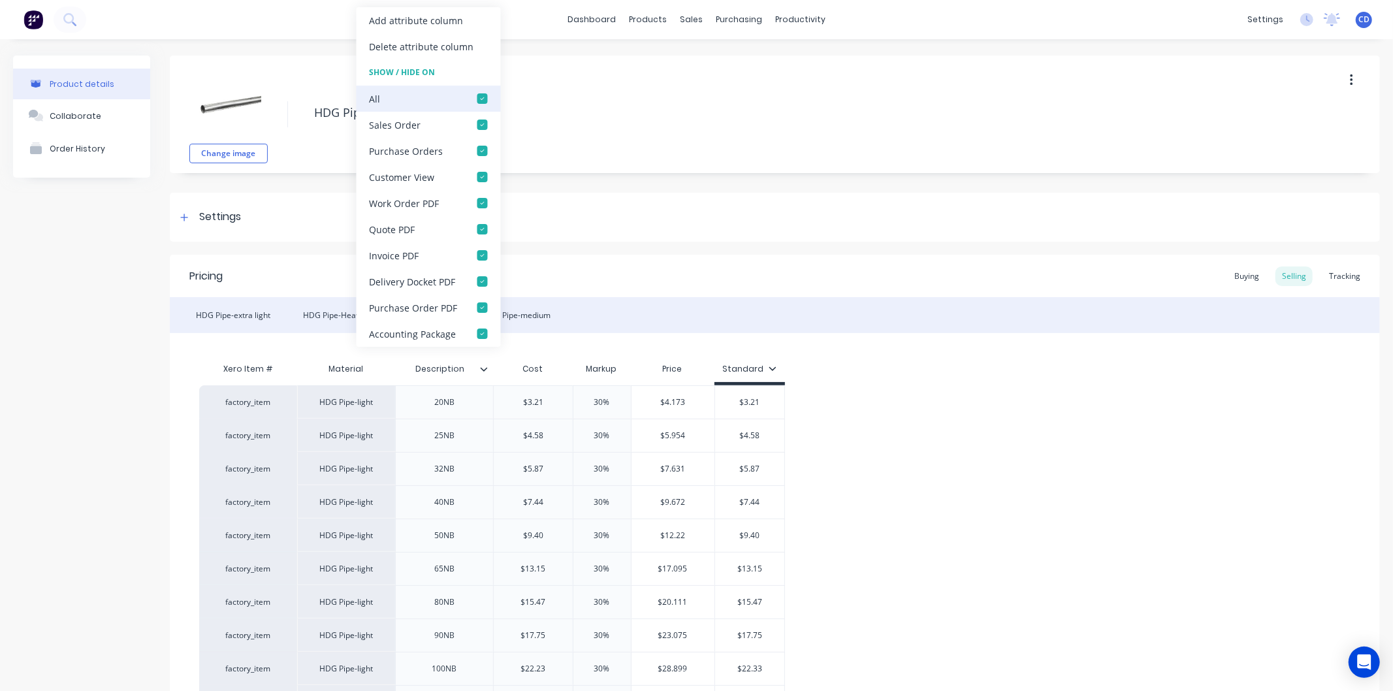
click at [484, 95] on div at bounding box center [483, 99] width 26 height 26
click at [991, 496] on div "factory_item HDG Pipe-light 20NB $3.21 30% $4.173 $3.21 factory_item HDG Pipe-l…" at bounding box center [775, 568] width 1152 height 367
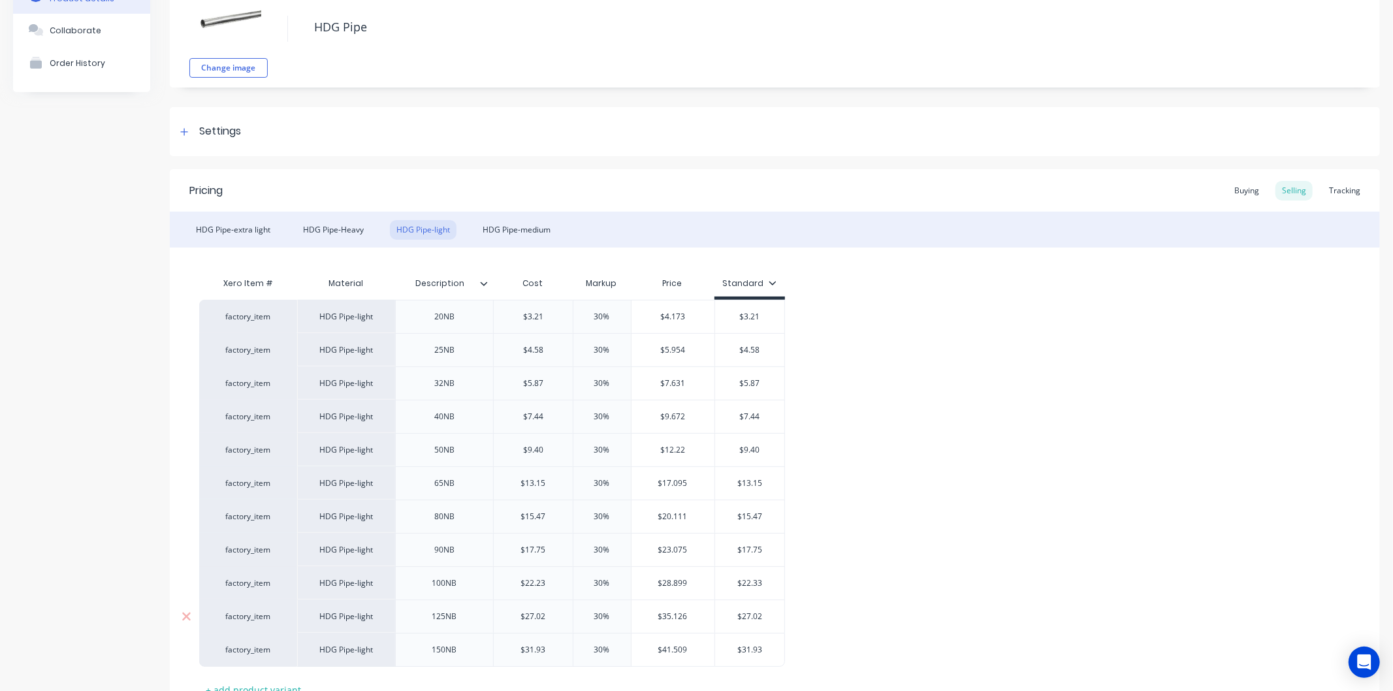
scroll to position [191, 0]
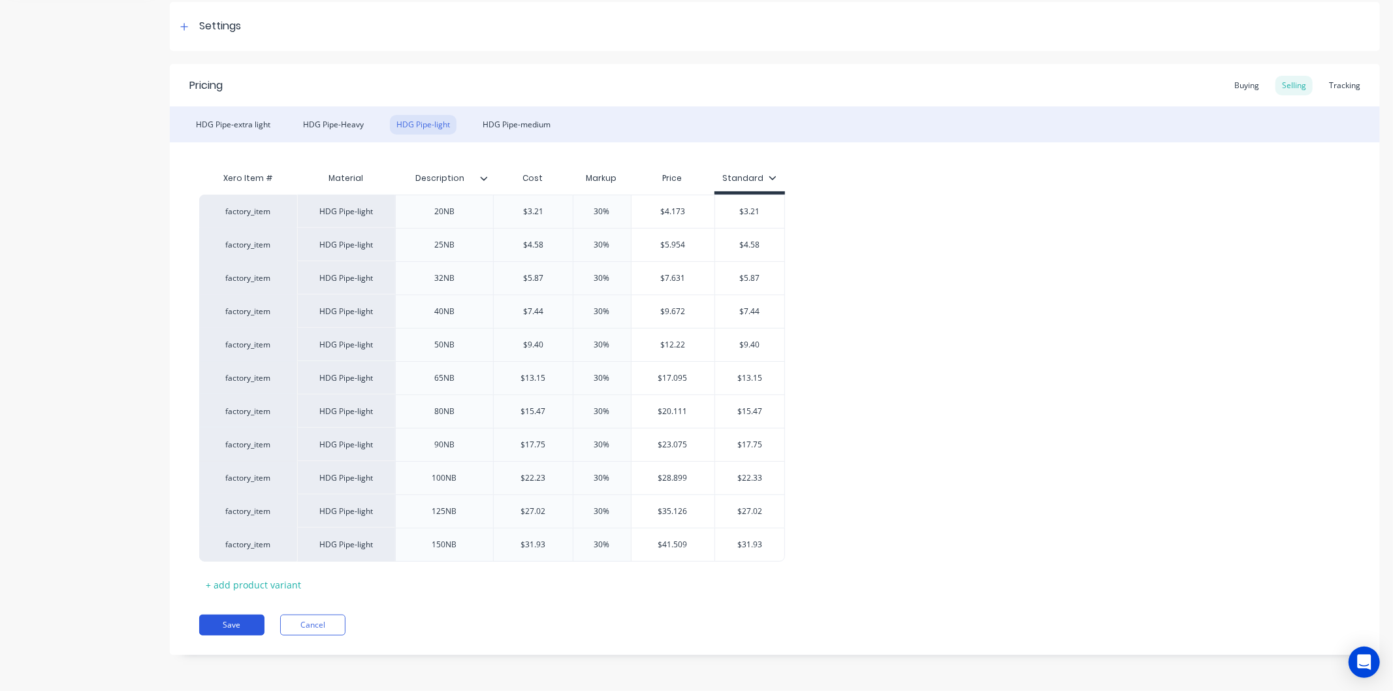
click at [238, 635] on button "Save" at bounding box center [231, 625] width 65 height 21
type textarea "x"
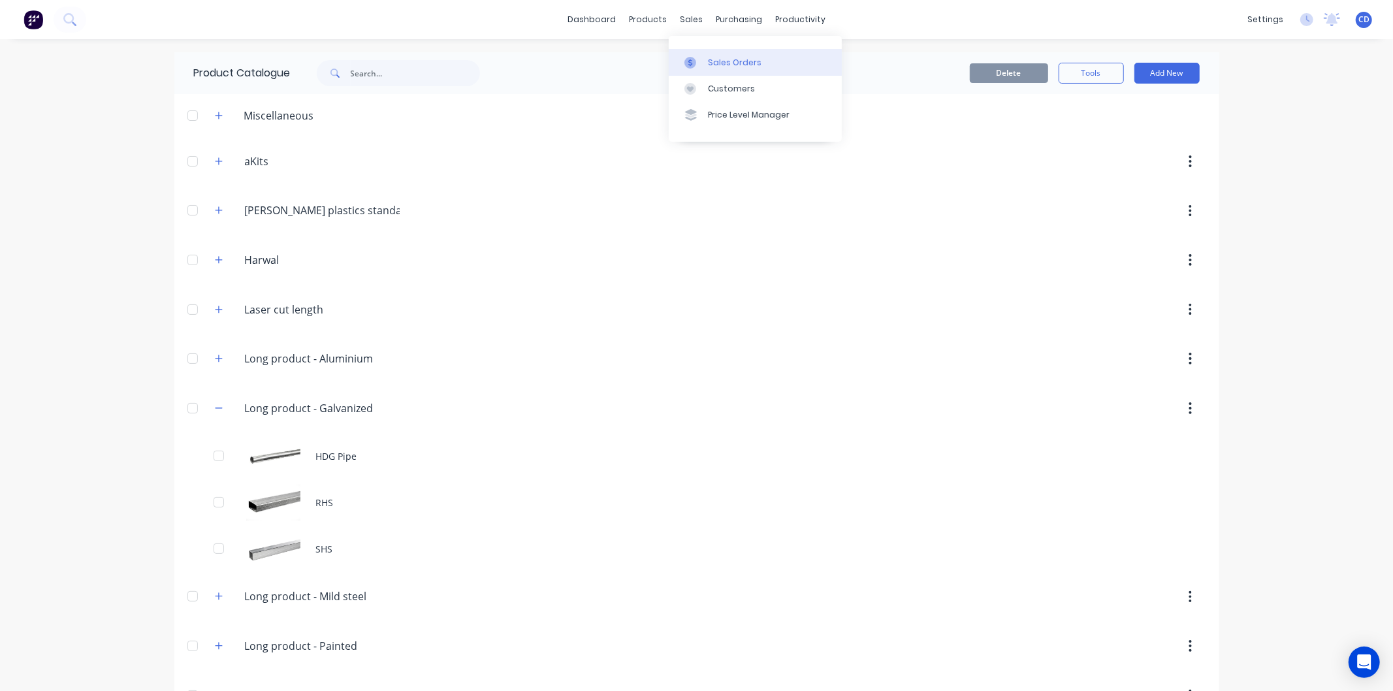
click at [735, 53] on link "Sales Orders" at bounding box center [755, 62] width 173 height 26
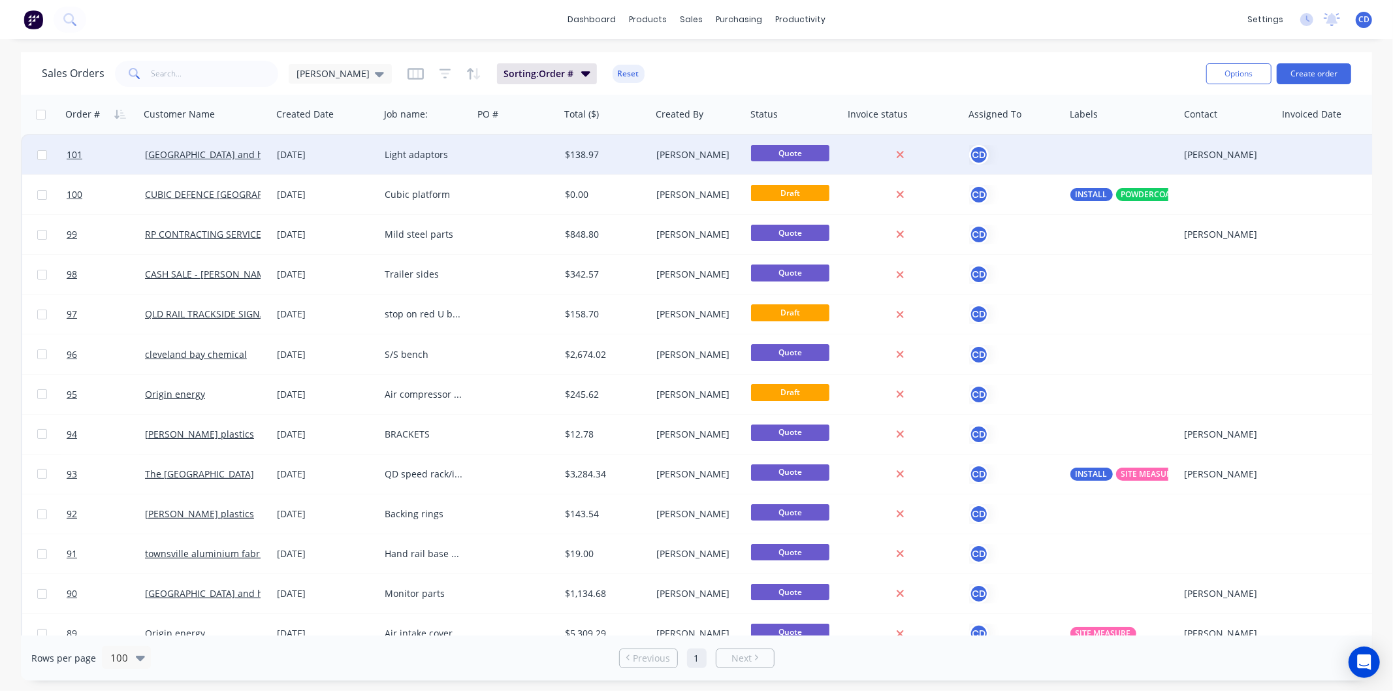
click at [299, 155] on div "03 Sep 2025" at bounding box center [325, 154] width 97 height 13
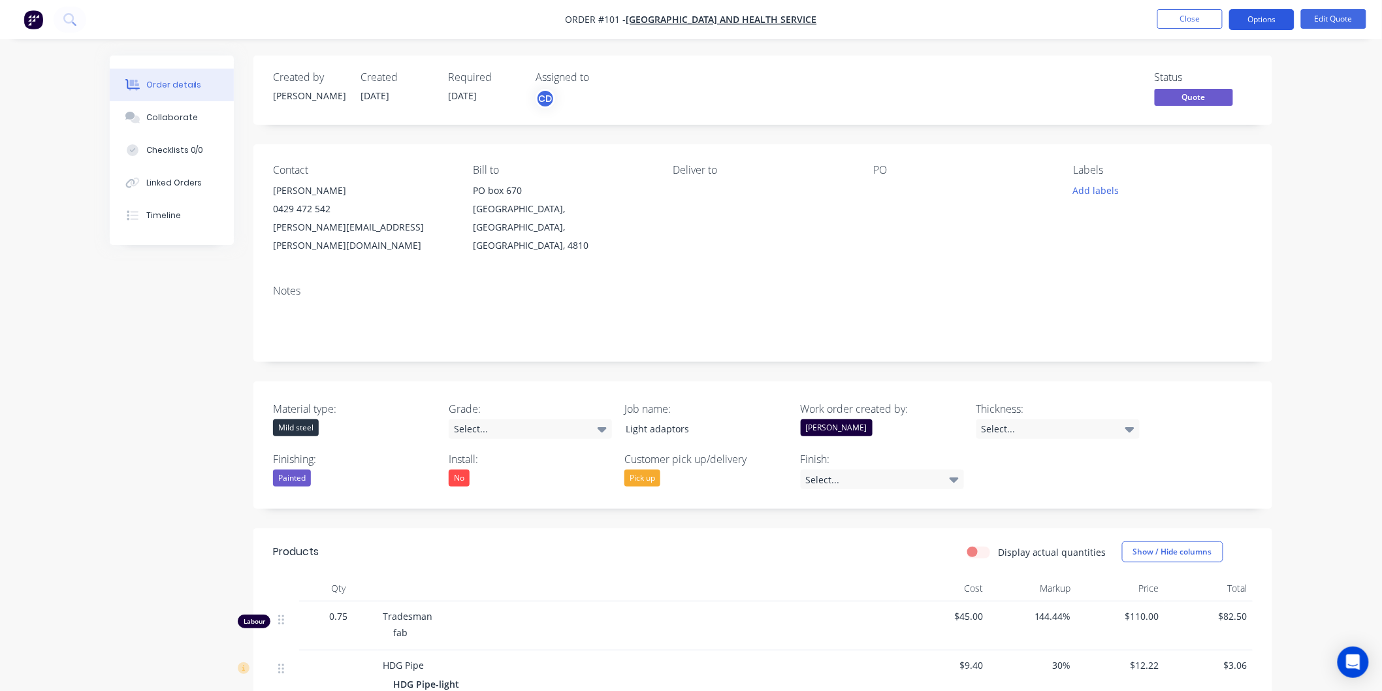
click at [1257, 22] on button "Options" at bounding box center [1261, 19] width 65 height 21
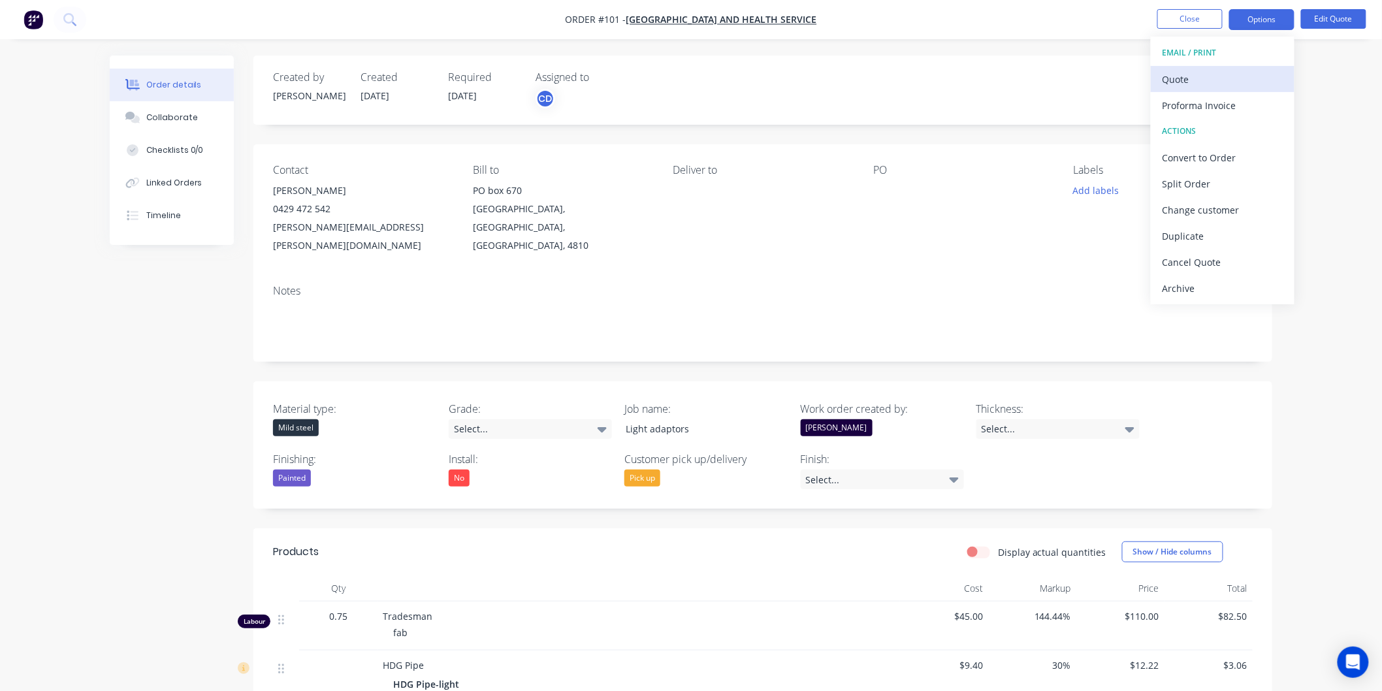
click at [1198, 85] on div "Quote" at bounding box center [1223, 79] width 120 height 19
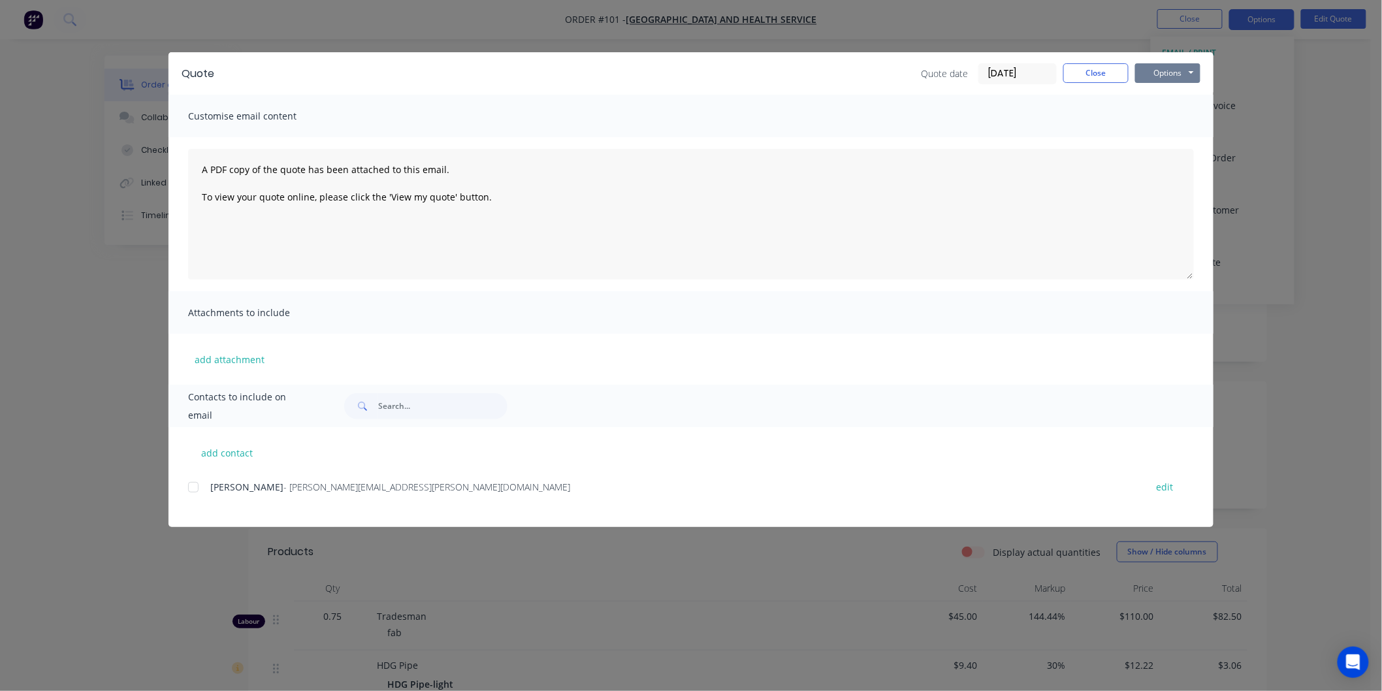
click at [1193, 71] on button "Options" at bounding box center [1167, 73] width 65 height 20
click at [1178, 96] on button "Preview" at bounding box center [1177, 97] width 84 height 22
click at [1098, 69] on button "Close" at bounding box center [1095, 73] width 65 height 20
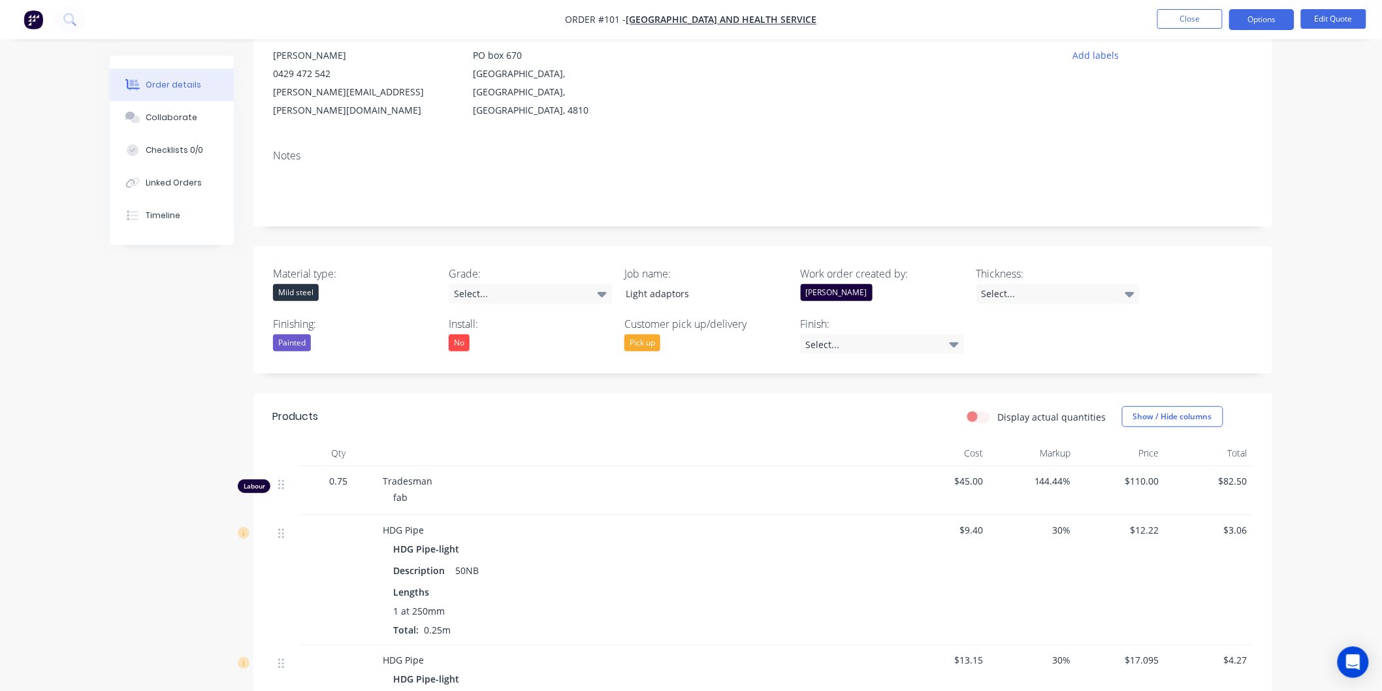
scroll to position [362, 0]
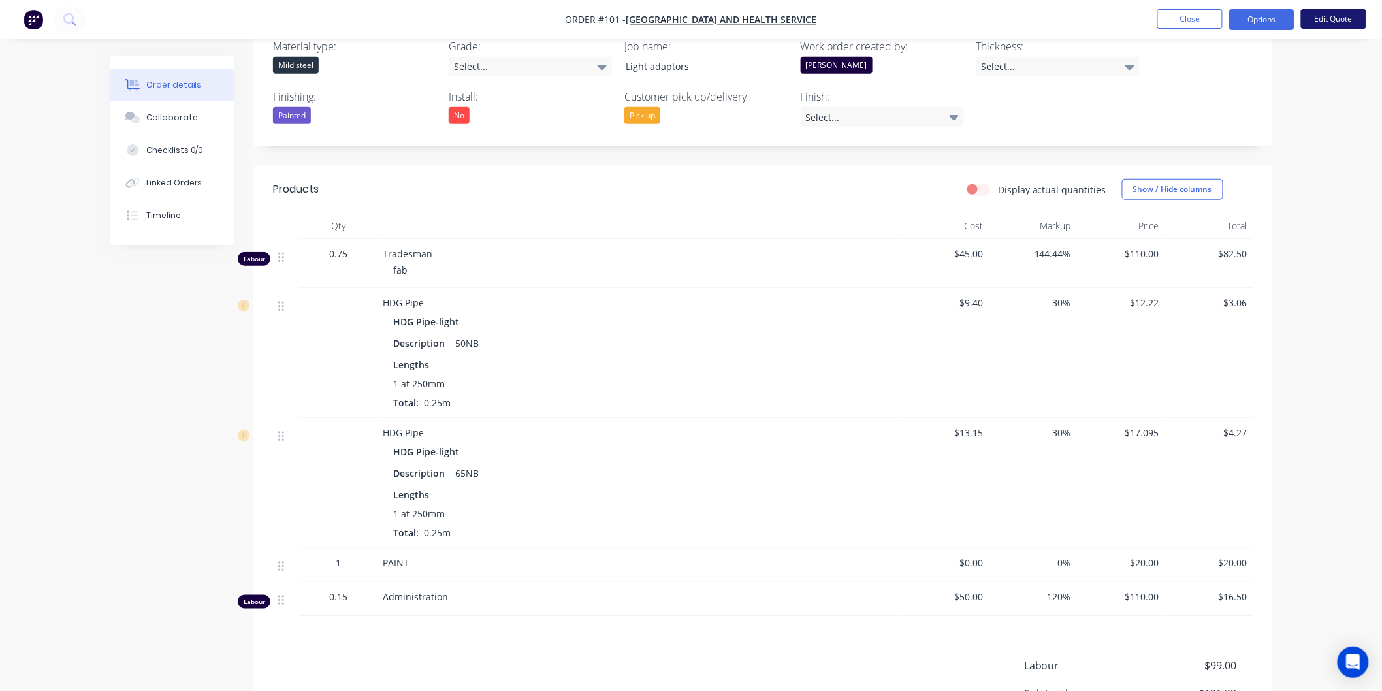
click at [1336, 21] on button "Edit Quote" at bounding box center [1333, 19] width 65 height 20
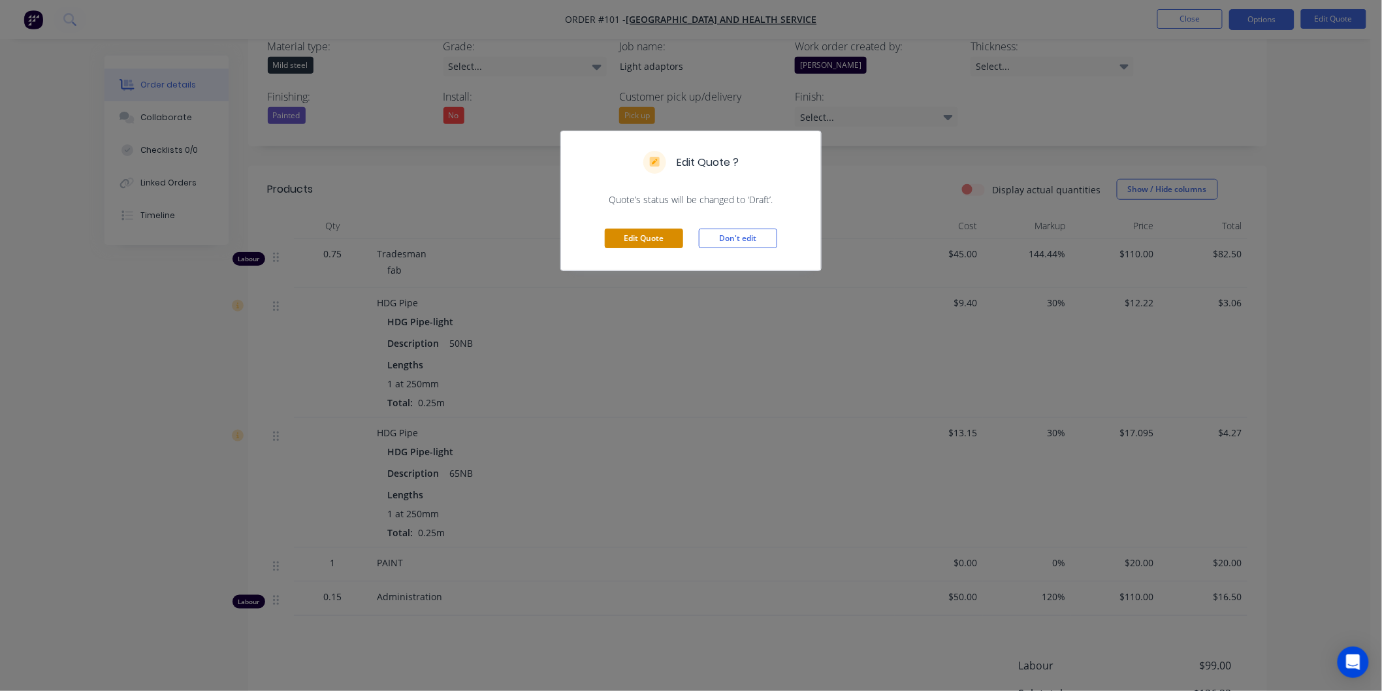
click at [649, 231] on button "Edit Quote" at bounding box center [644, 239] width 78 height 20
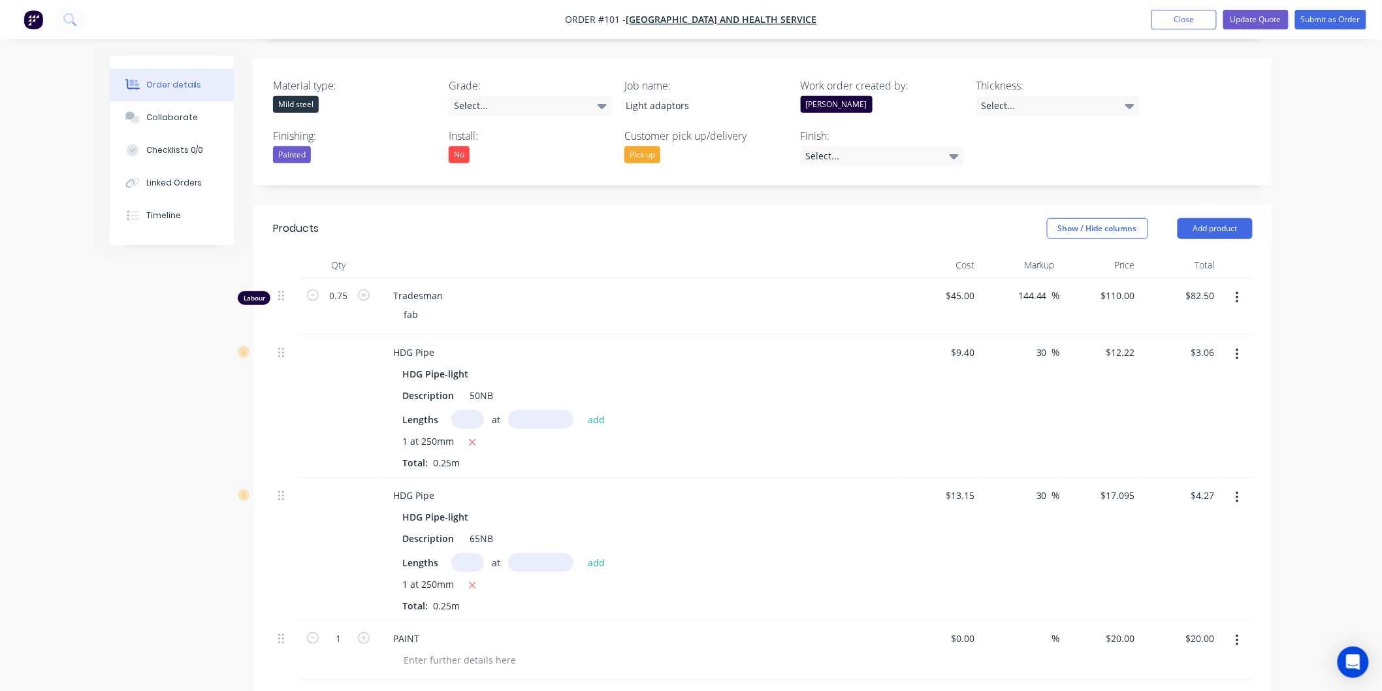
click at [1238, 347] on icon "button" at bounding box center [1237, 354] width 3 height 14
click at [1168, 458] on div "Delete" at bounding box center [1190, 467] width 101 height 19
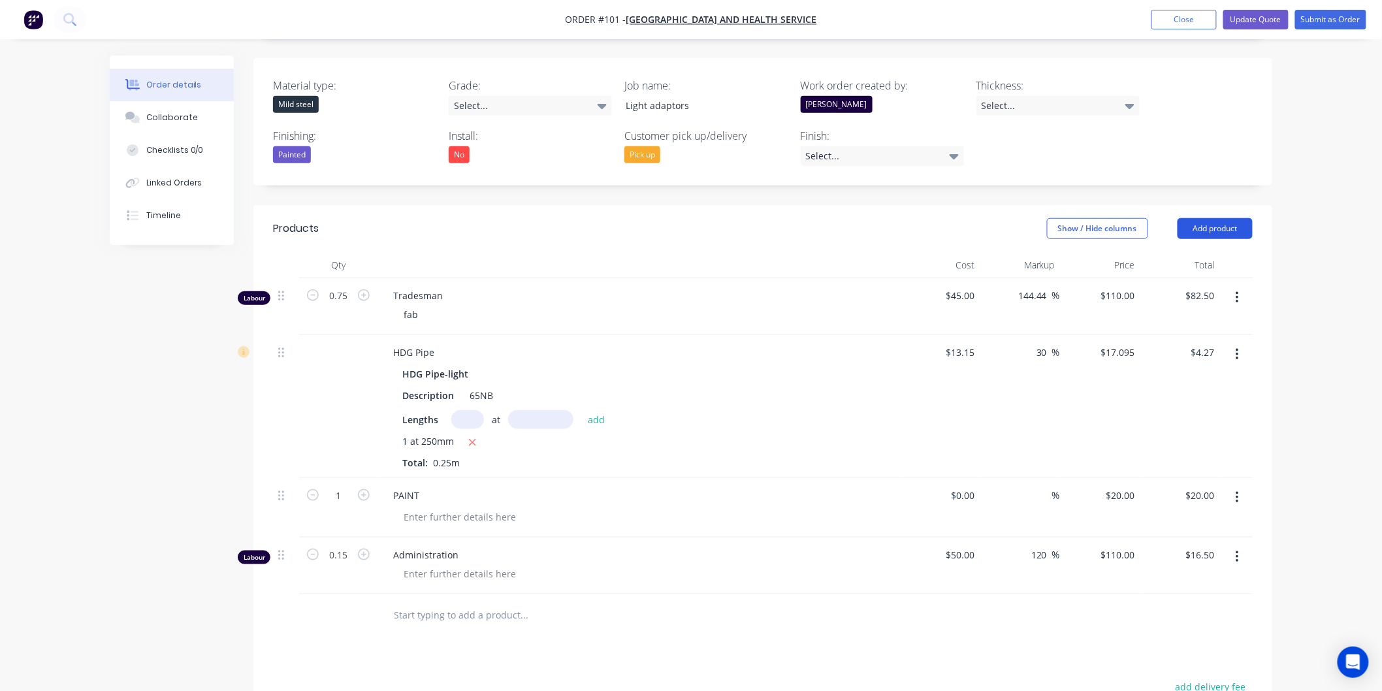
click at [1217, 218] on button "Add product" at bounding box center [1215, 228] width 75 height 21
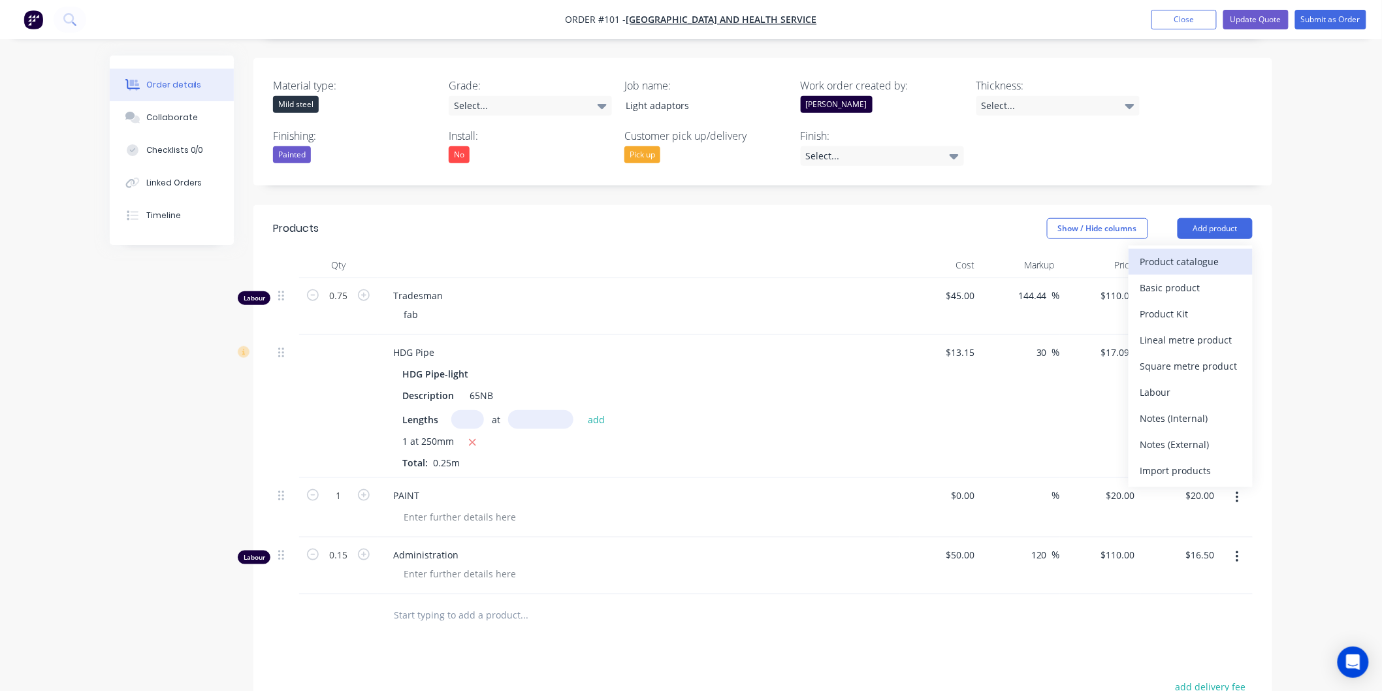
click at [1174, 252] on div "Product catalogue" at bounding box center [1190, 261] width 101 height 19
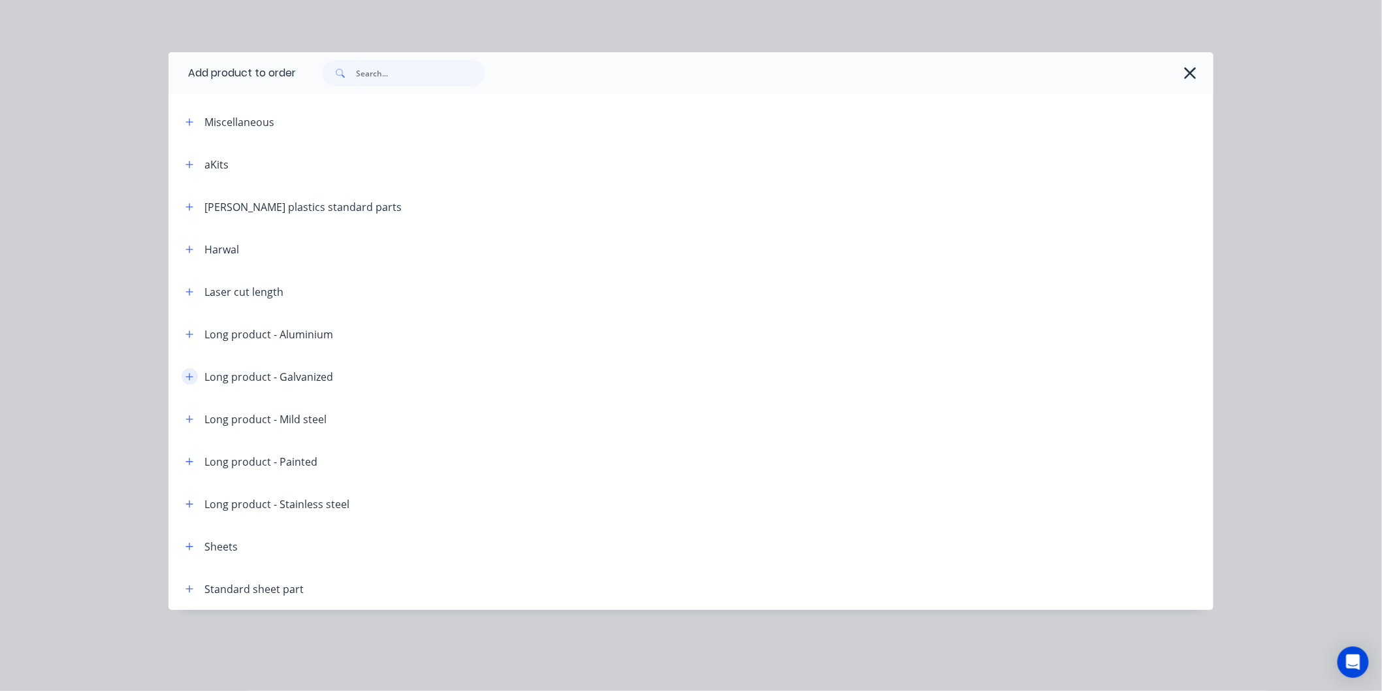
click at [187, 373] on icon "button" at bounding box center [189, 376] width 8 height 9
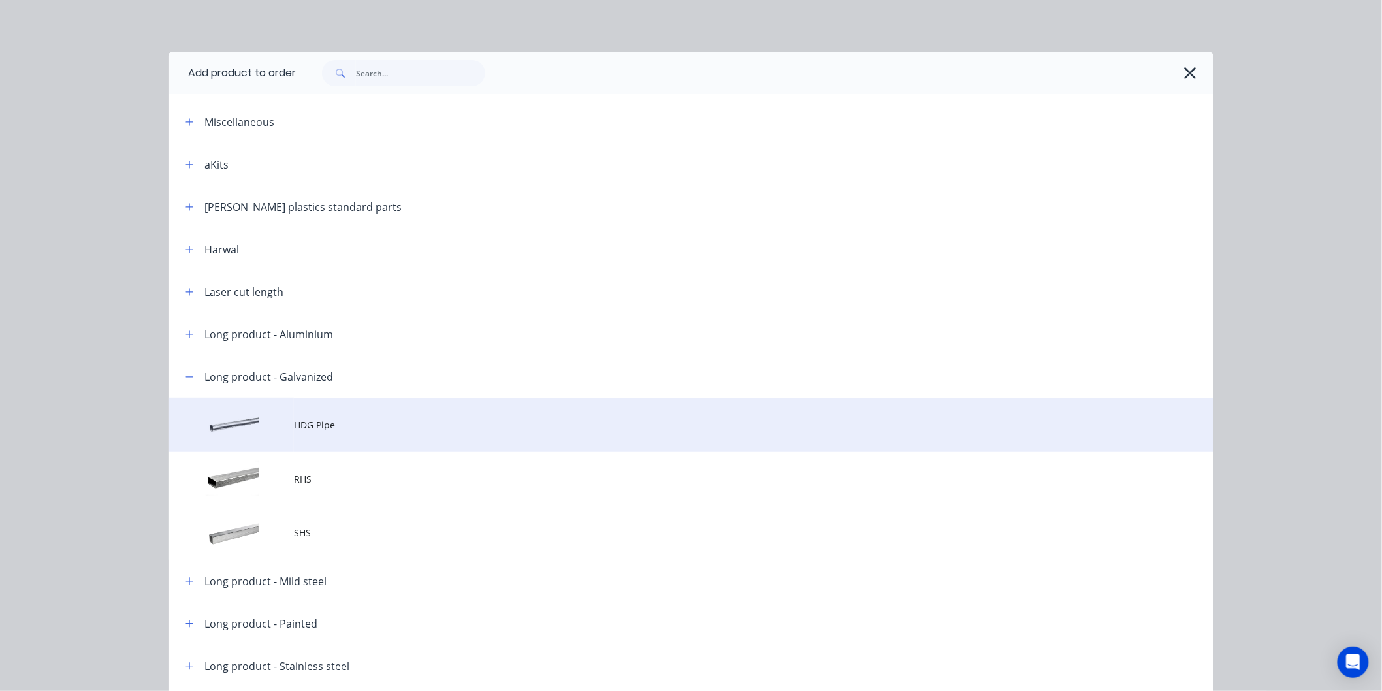
click at [263, 415] on td at bounding box center [231, 425] width 125 height 54
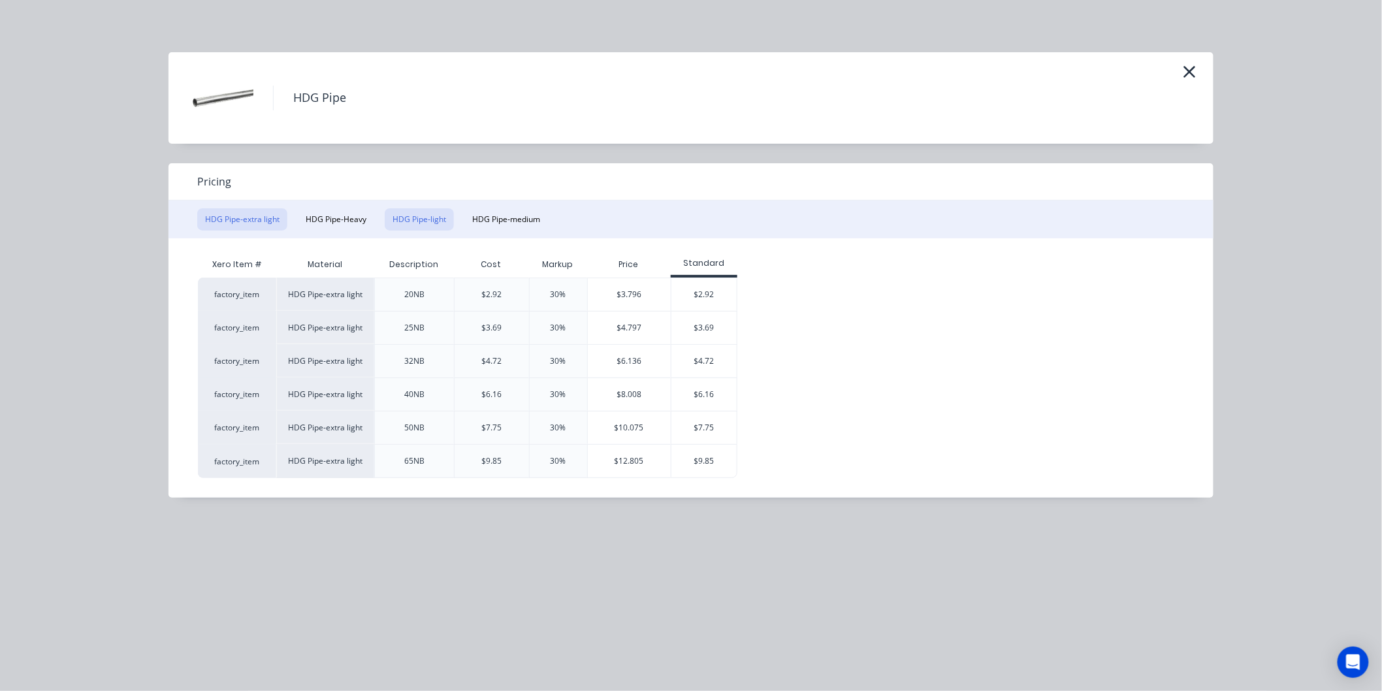
click at [415, 223] on button "HDG Pipe-light" at bounding box center [419, 219] width 69 height 22
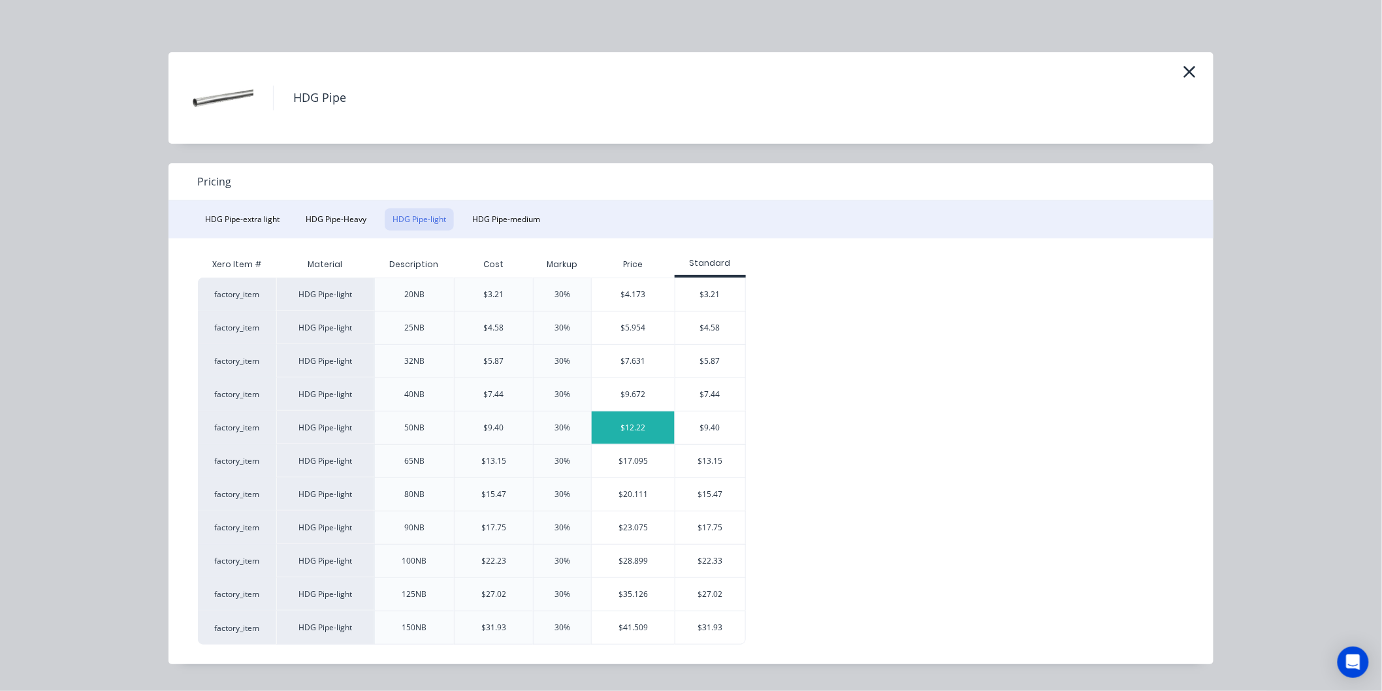
click at [649, 430] on div "$12.22" at bounding box center [633, 427] width 83 height 33
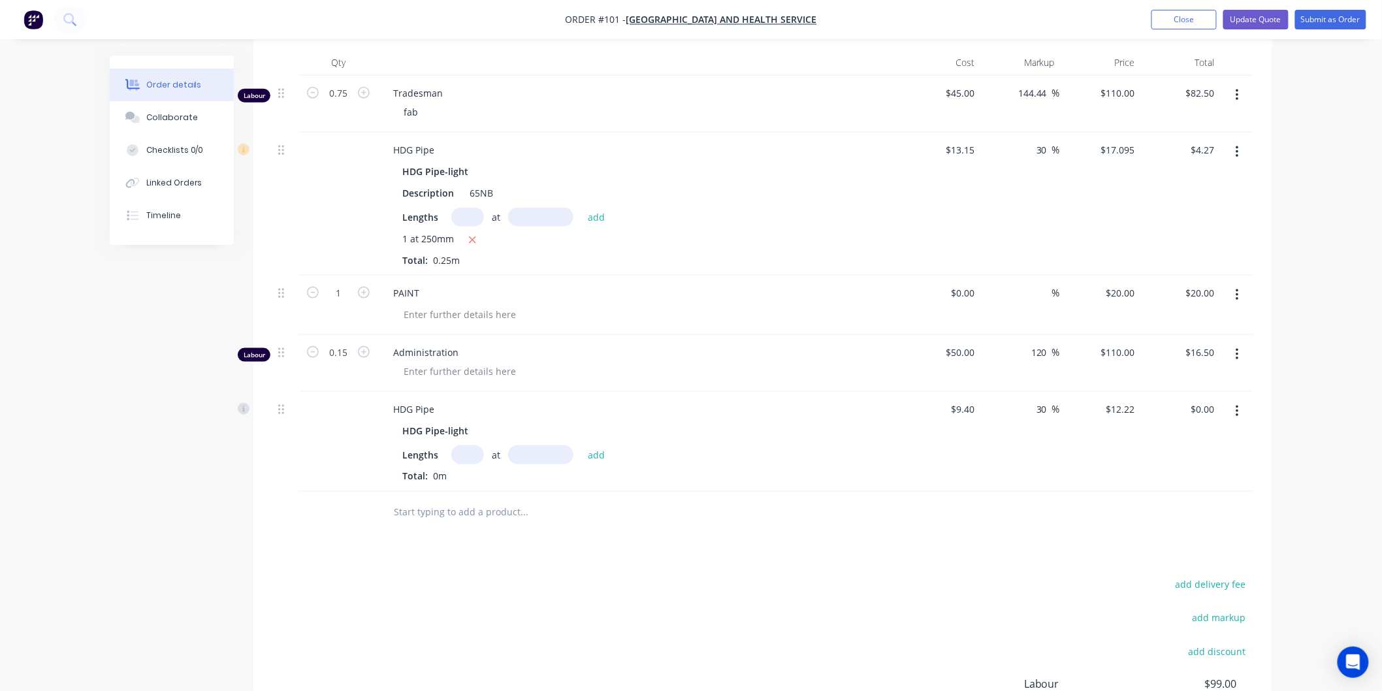
scroll to position [580, 0]
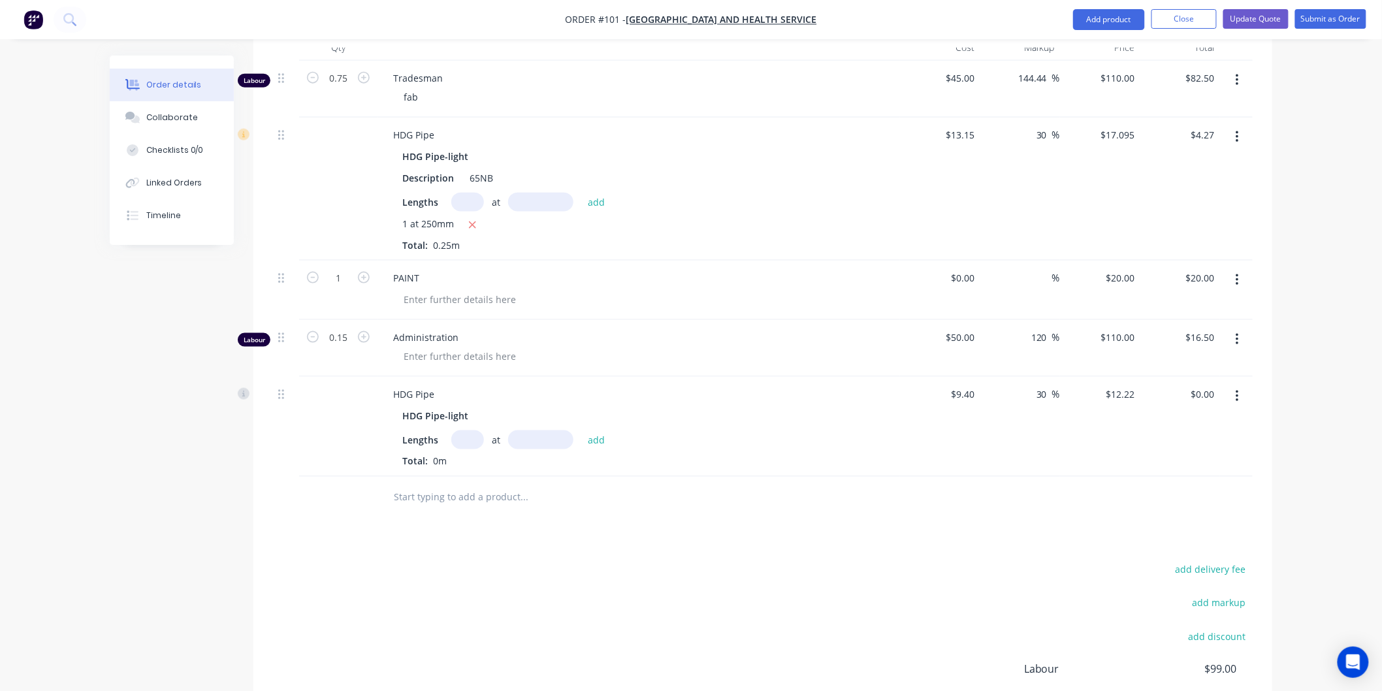
click at [468, 430] on input "text" at bounding box center [467, 439] width 33 height 19
type input "1"
click at [540, 430] on input "text" at bounding box center [540, 439] width 65 height 19
type input "250mm"
click at [581, 430] on div "1 at 250mm add" at bounding box center [531, 439] width 161 height 19
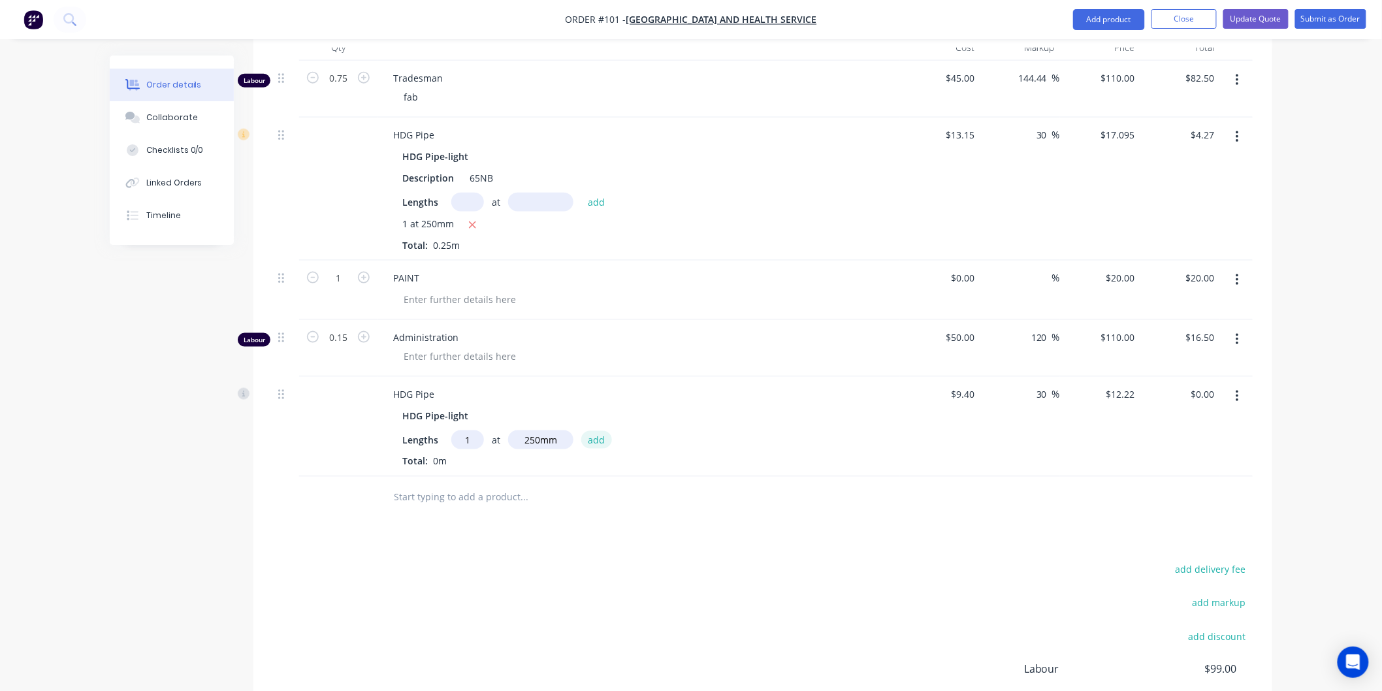
click at [595, 431] on button "add" at bounding box center [596, 440] width 31 height 18
type input "$3.06"
click at [756, 517] on div "Products Show / Hide columns Add product Qty Cost Markup Price Total Labour 0.7…" at bounding box center [762, 421] width 1019 height 867
click at [1241, 15] on button "Update Quote" at bounding box center [1255, 19] width 65 height 20
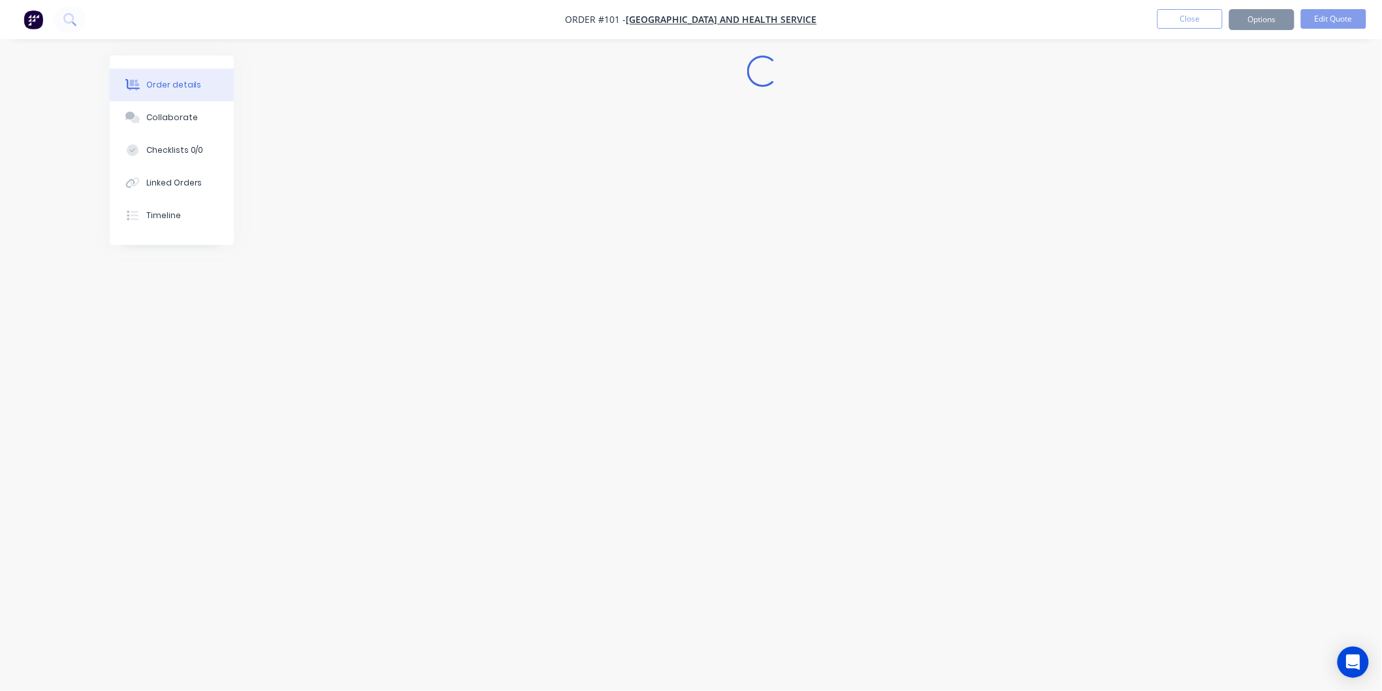
scroll to position [0, 0]
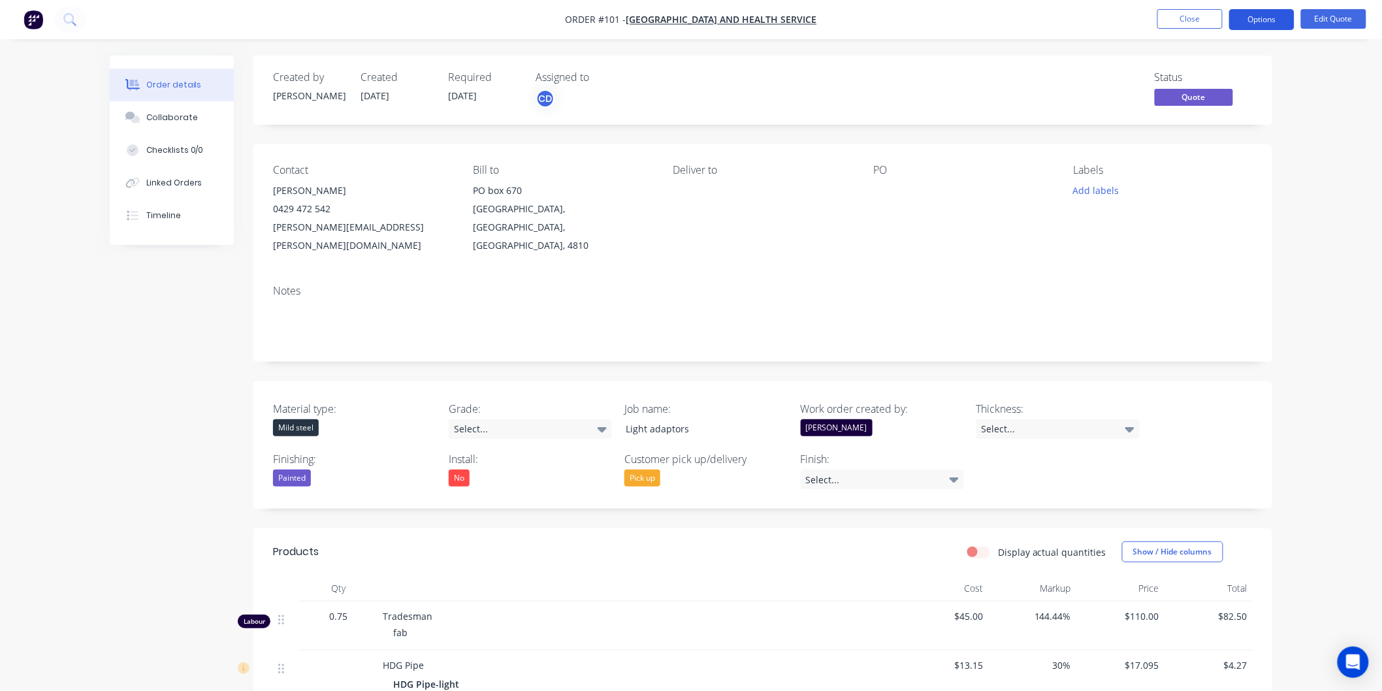
click at [1264, 18] on button "Options" at bounding box center [1261, 19] width 65 height 21
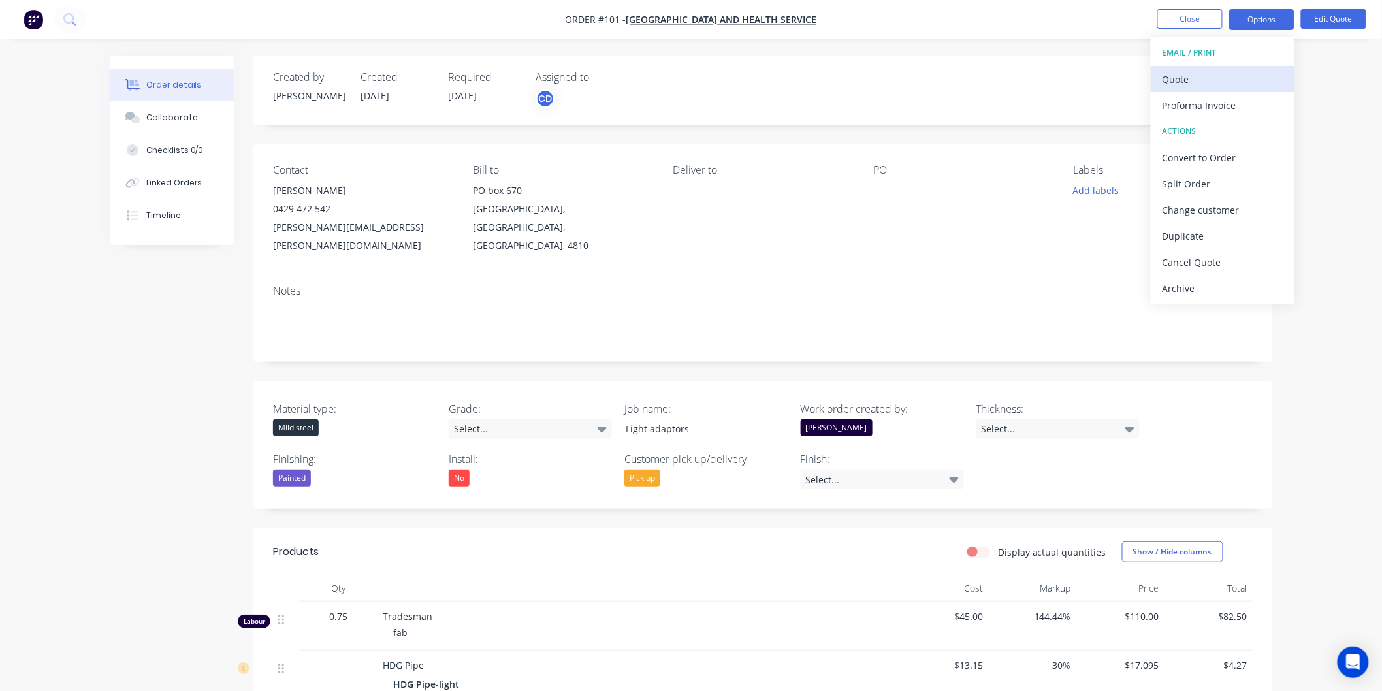
click at [1223, 74] on div "Quote" at bounding box center [1223, 79] width 120 height 19
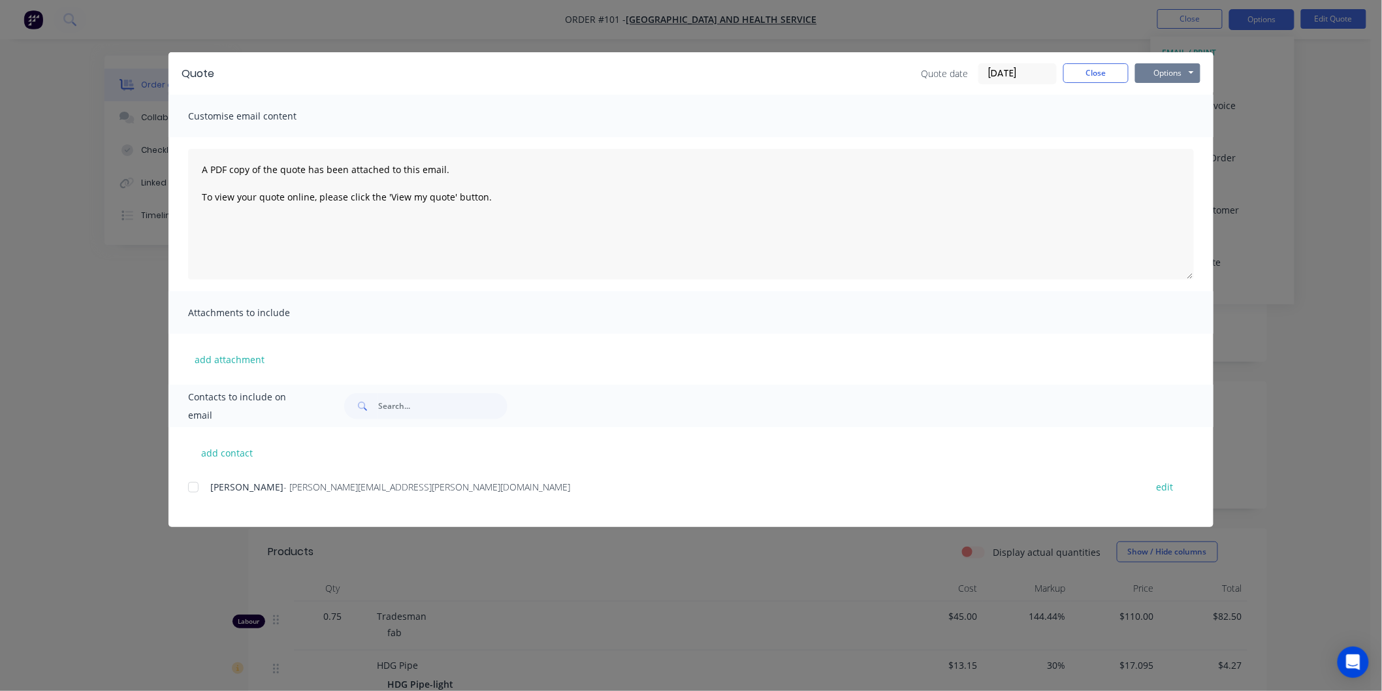
click at [1181, 74] on button "Options" at bounding box center [1167, 73] width 65 height 20
click at [1174, 94] on button "Preview" at bounding box center [1177, 97] width 84 height 22
click at [1088, 72] on button "Close" at bounding box center [1095, 73] width 65 height 20
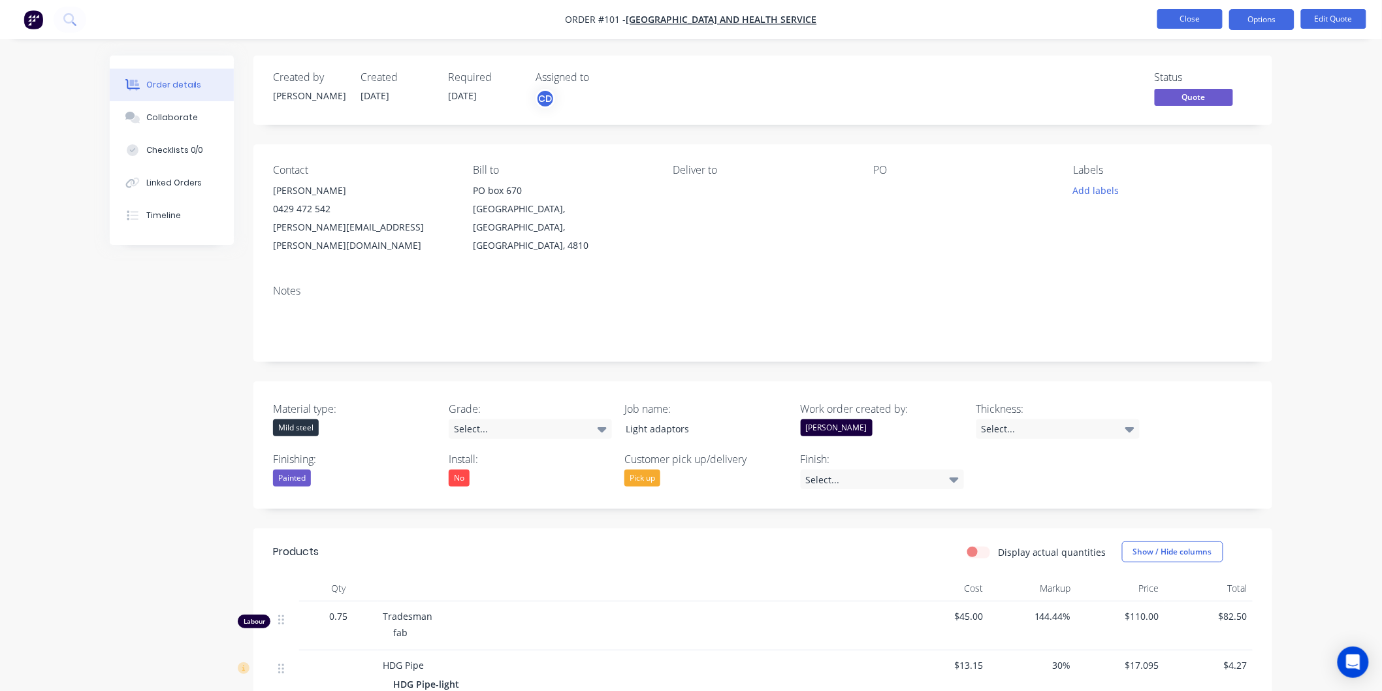
click at [1167, 23] on button "Close" at bounding box center [1189, 19] width 65 height 20
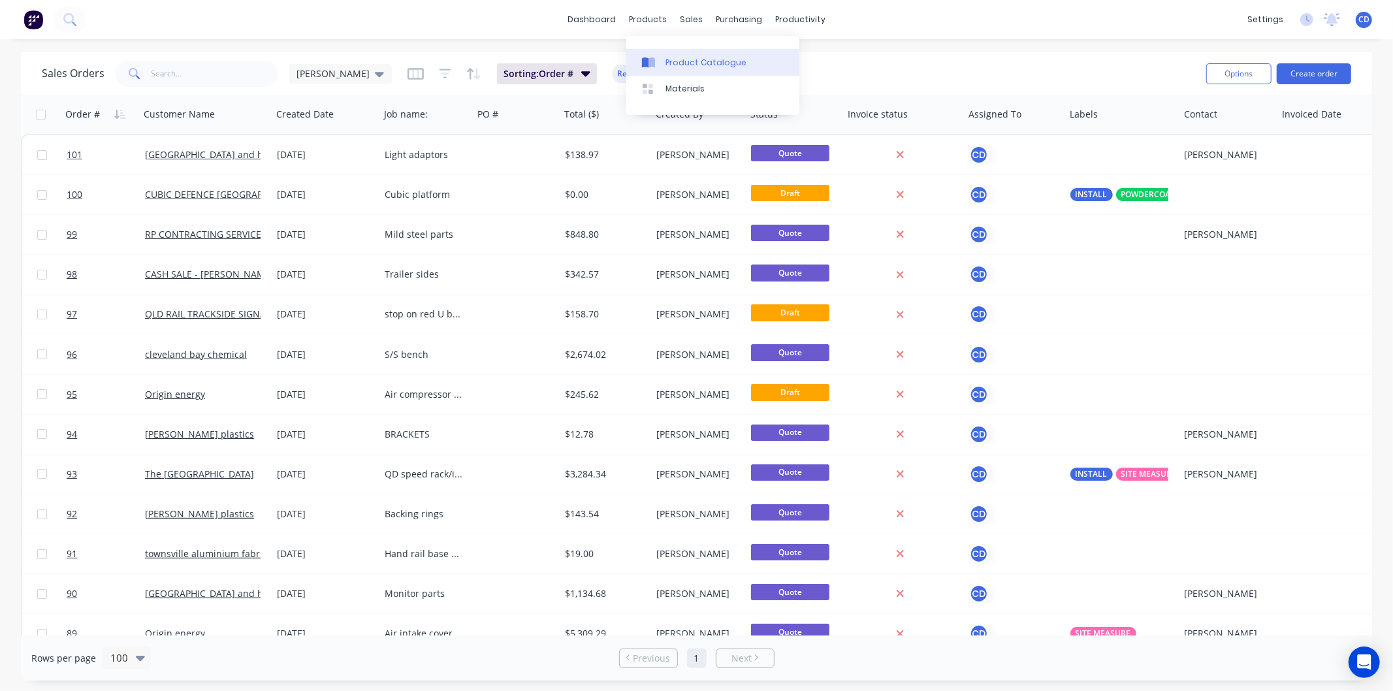
click at [684, 68] on div "Product Catalogue" at bounding box center [706, 63] width 81 height 12
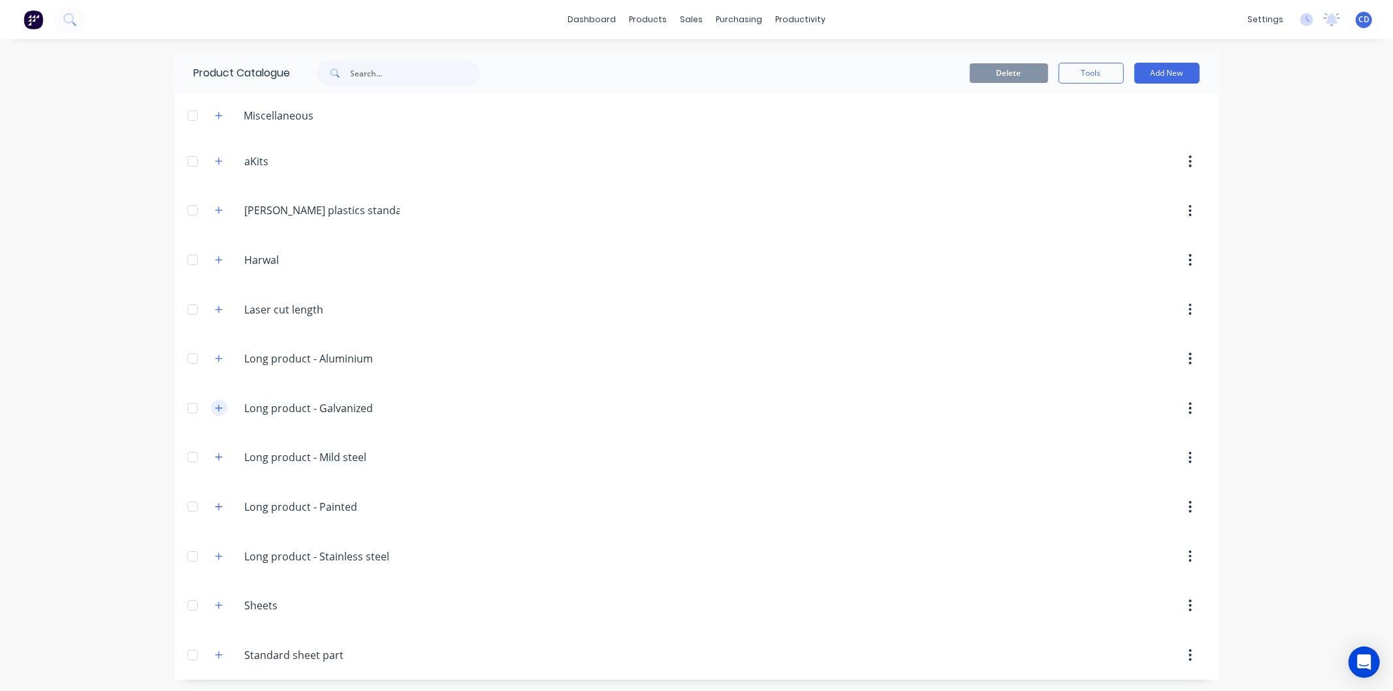
click at [216, 411] on icon "button" at bounding box center [219, 408] width 8 height 9
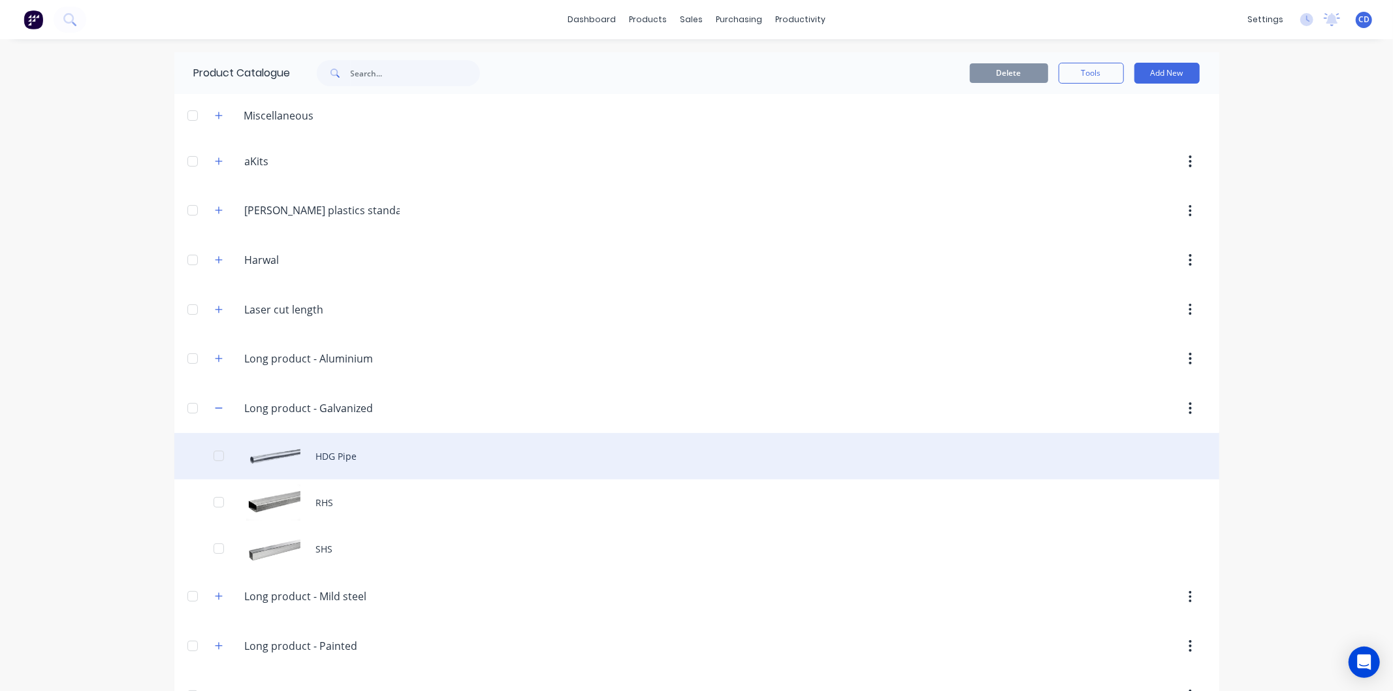
click at [275, 461] on div "HDG Pipe" at bounding box center [696, 456] width 1045 height 46
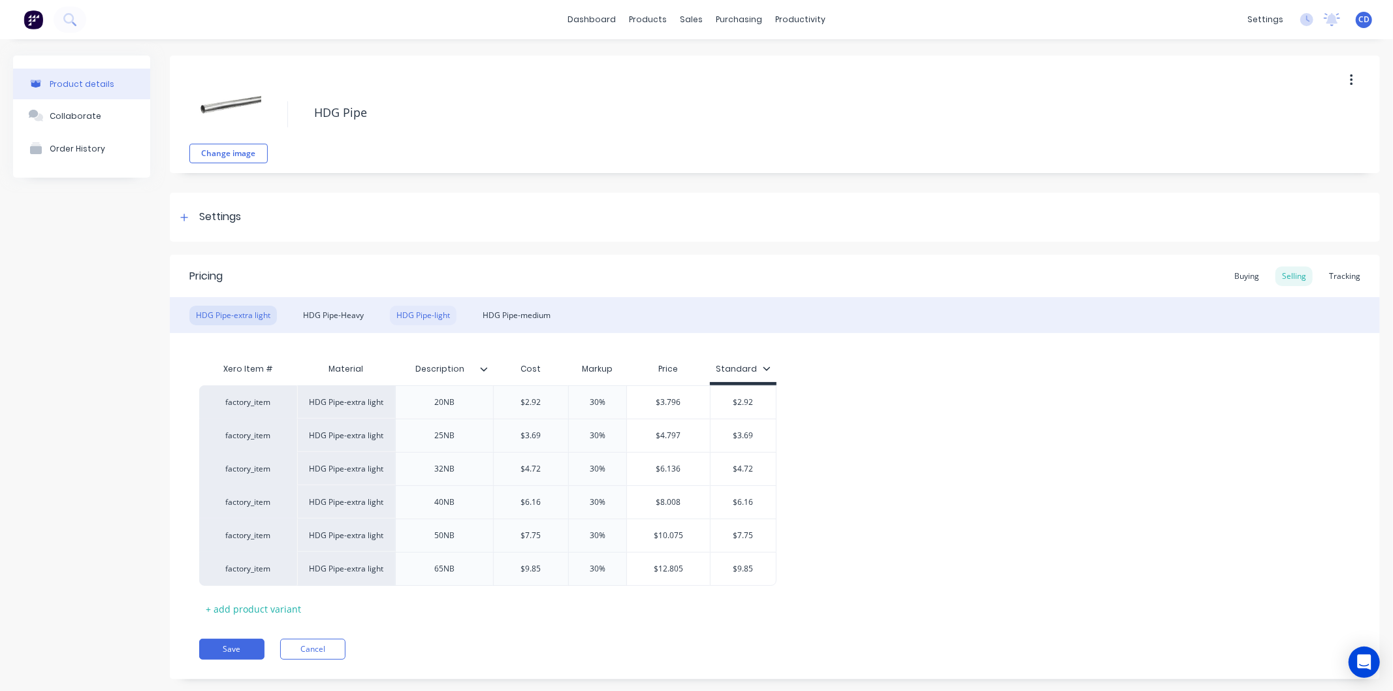
click at [404, 315] on div "HDG Pipe-light" at bounding box center [423, 316] width 67 height 20
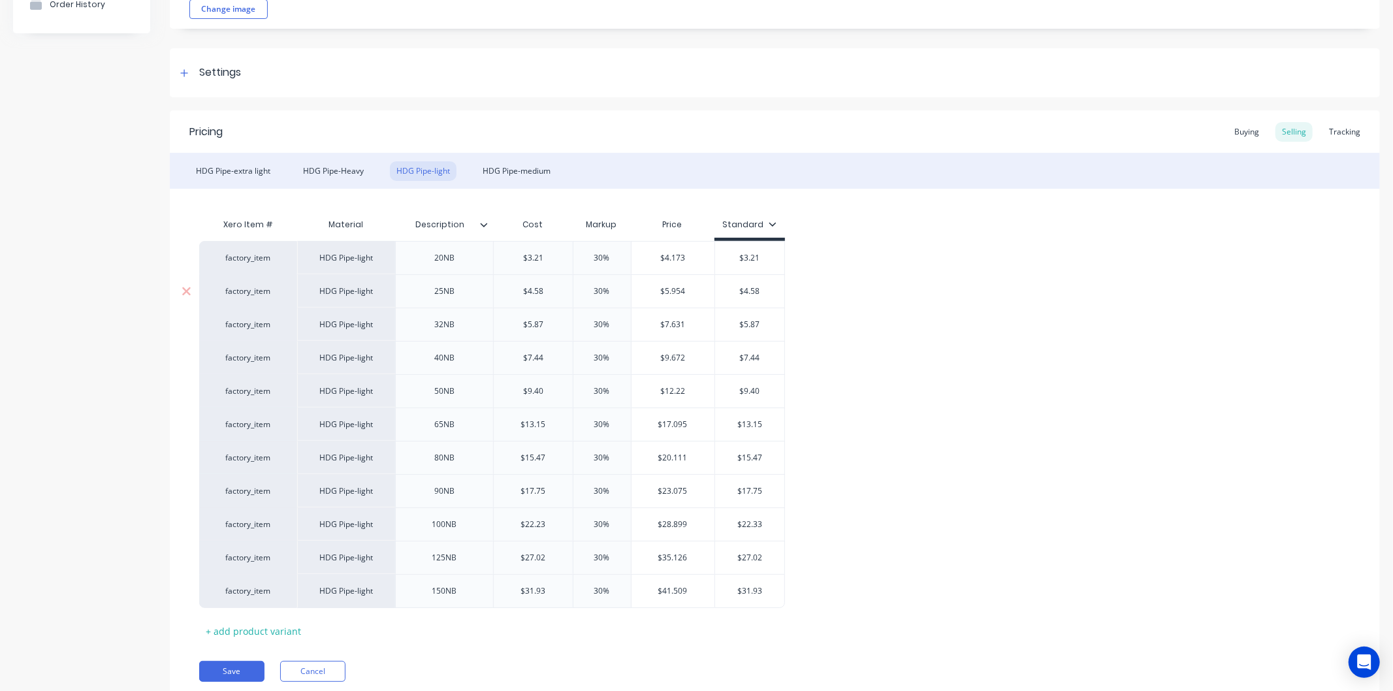
scroll to position [145, 0]
click at [487, 234] on div "Description" at bounding box center [444, 224] width 98 height 33
click at [485, 227] on div at bounding box center [489, 224] width 8 height 12
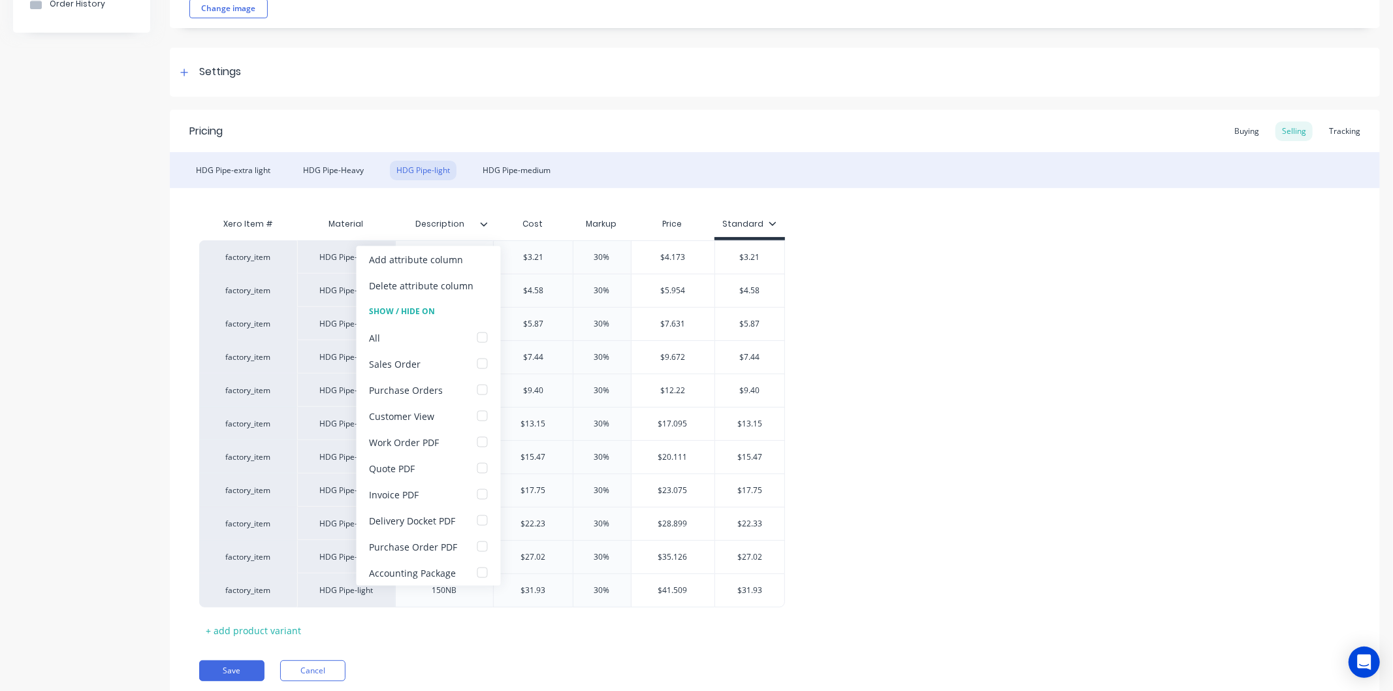
click at [485, 227] on div at bounding box center [489, 224] width 8 height 12
type textarea "x"
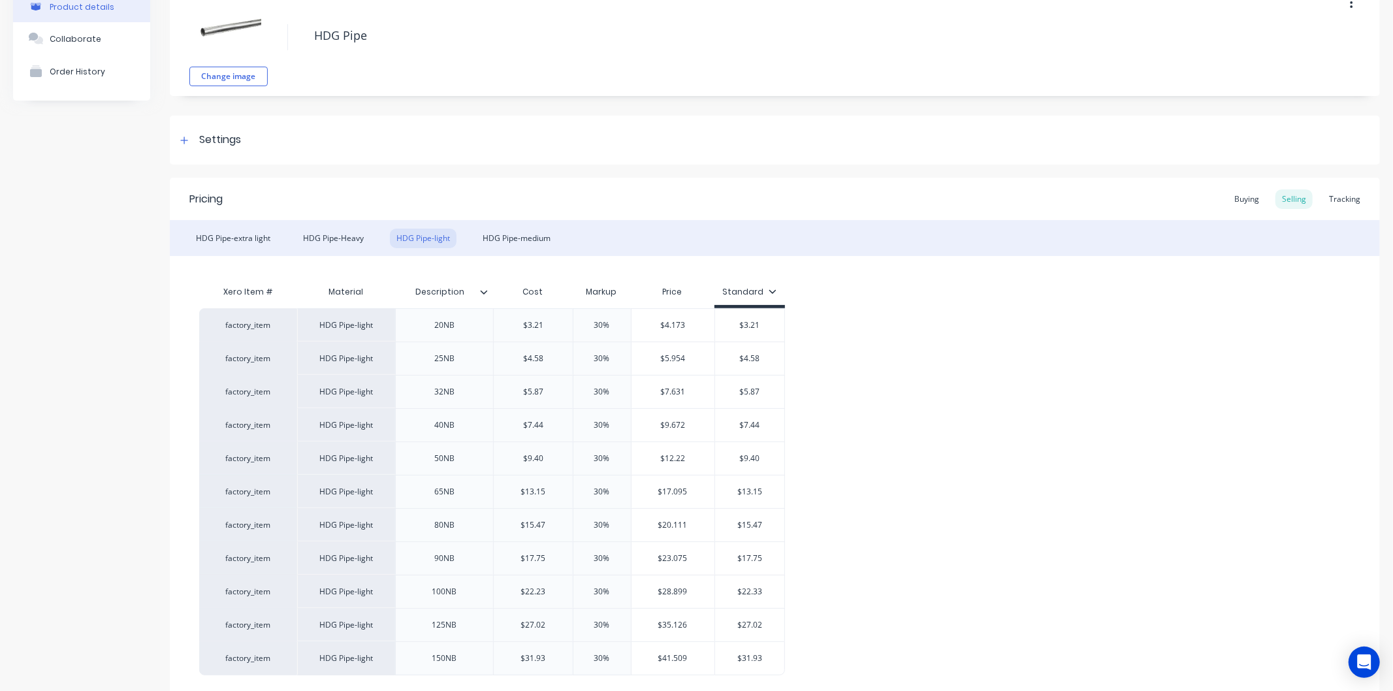
scroll to position [0, 0]
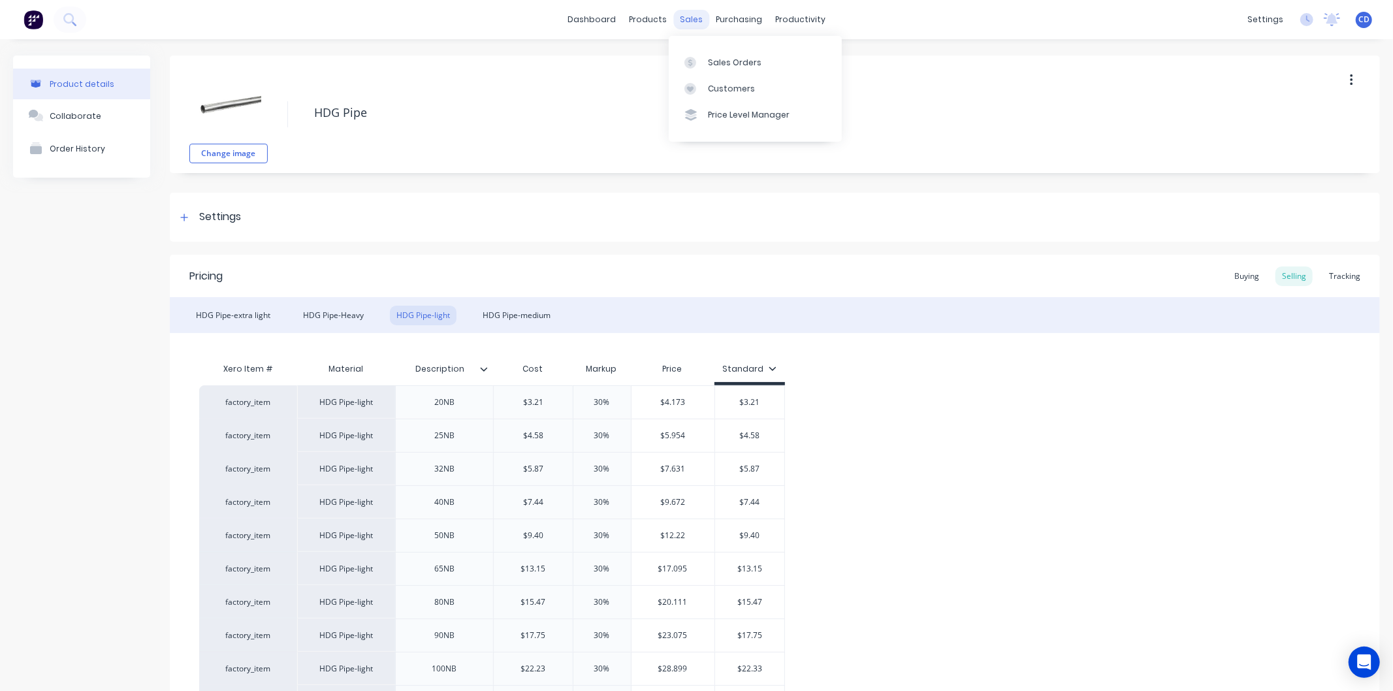
click at [683, 26] on div "sales" at bounding box center [691, 20] width 36 height 20
click at [732, 61] on div "Sales Orders" at bounding box center [735, 63] width 54 height 12
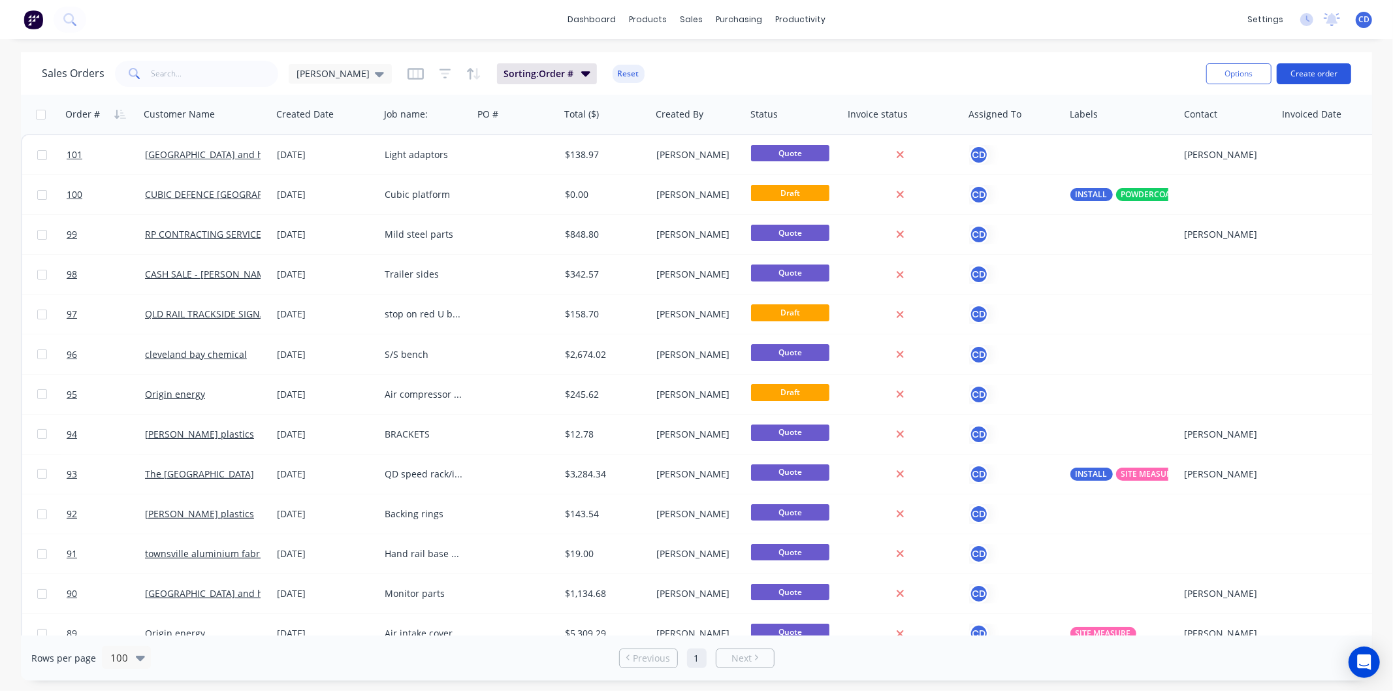
click at [1315, 70] on button "Create order" at bounding box center [1314, 73] width 74 height 21
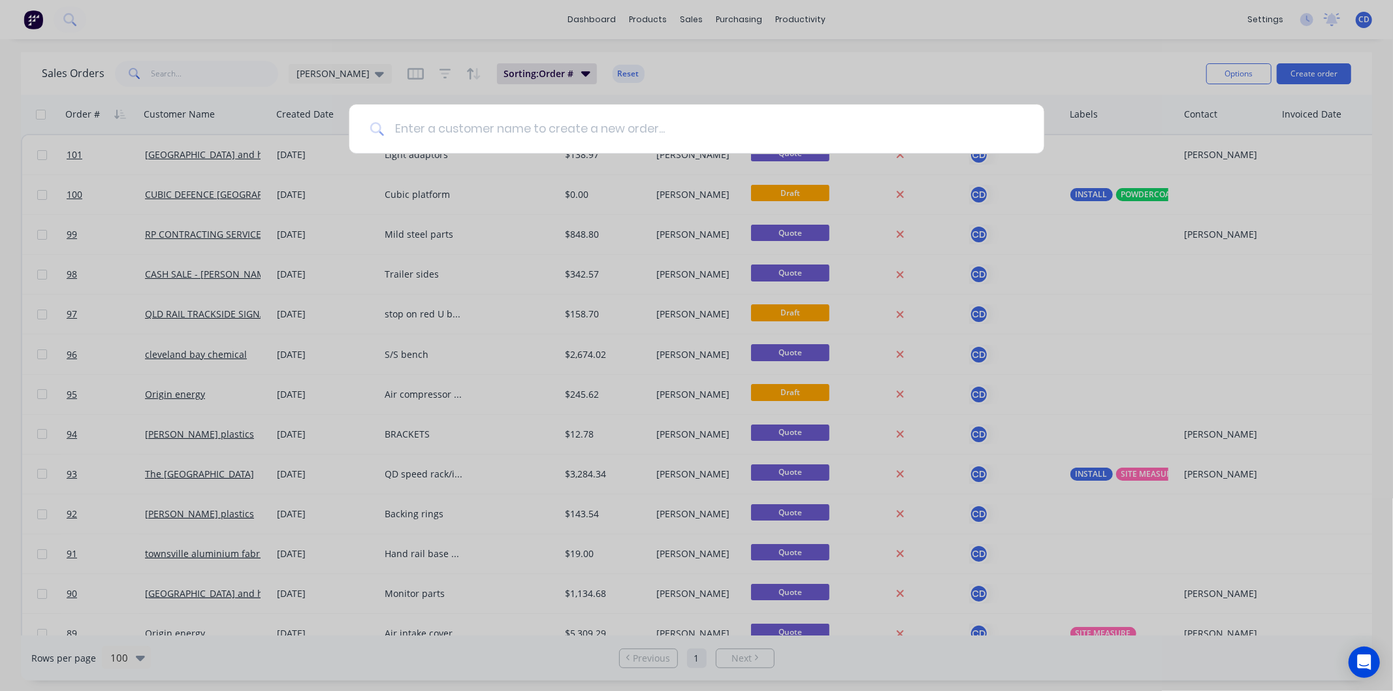
click at [654, 127] on input at bounding box center [703, 129] width 639 height 49
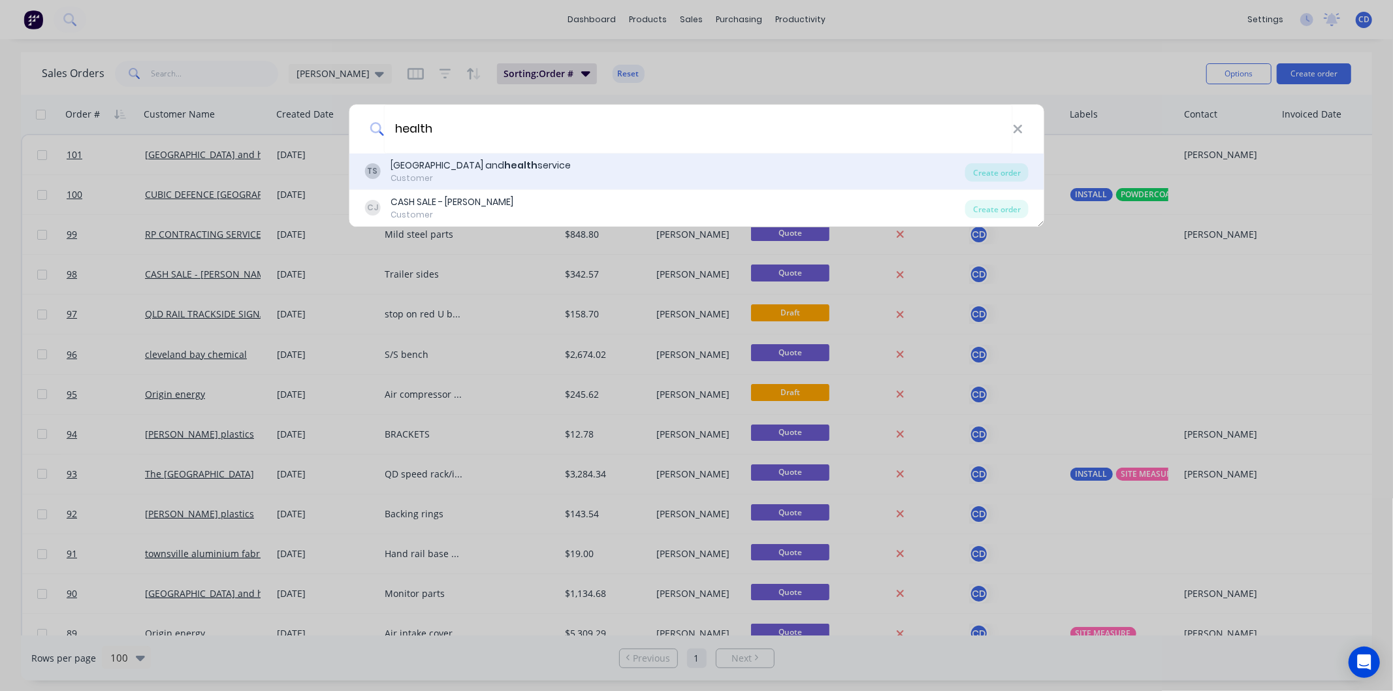
type input "health"
click at [558, 167] on div "Townsville hospital and health service" at bounding box center [481, 166] width 180 height 14
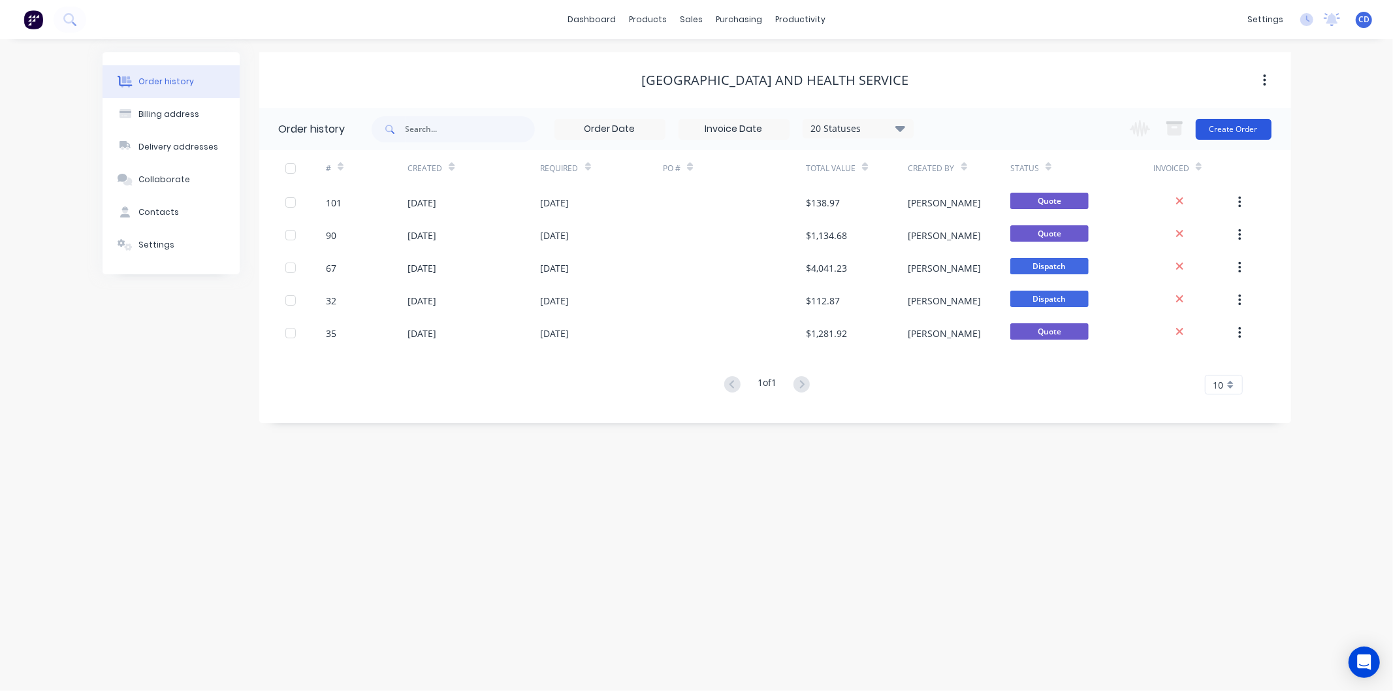
click at [1242, 133] on button "Create Order" at bounding box center [1234, 129] width 76 height 21
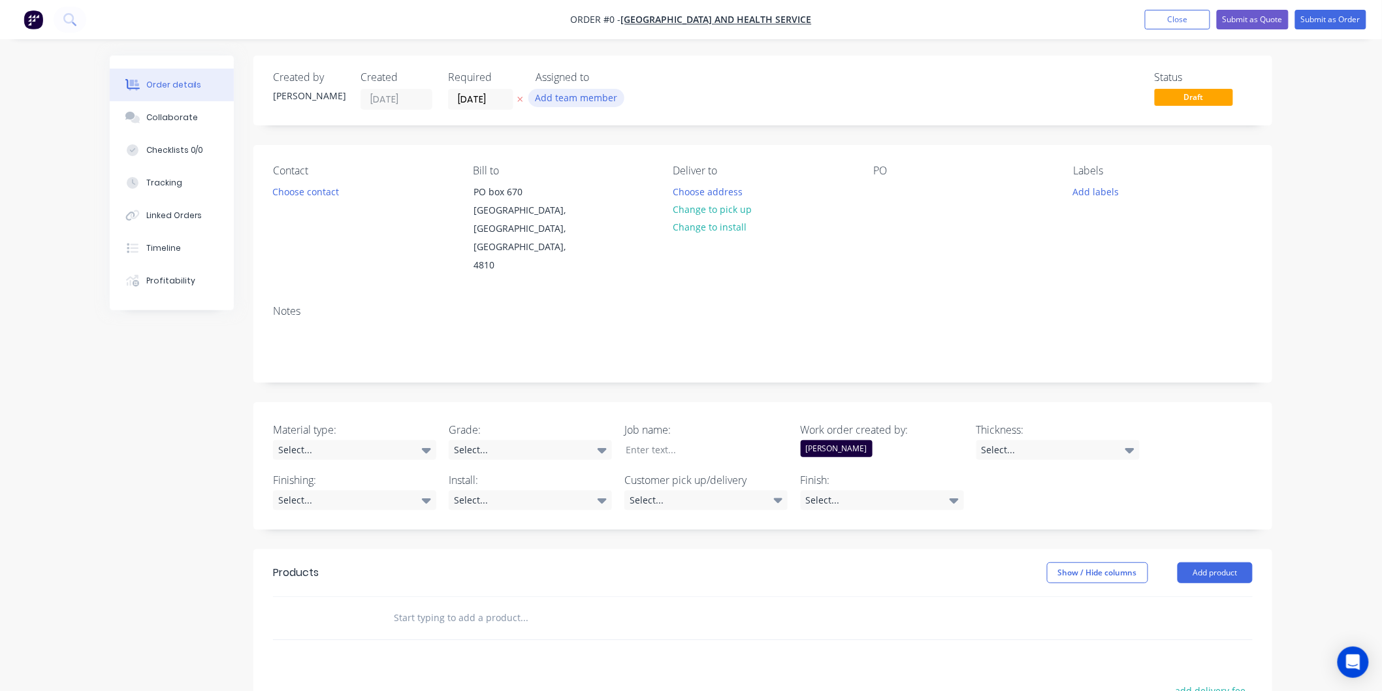
click at [585, 99] on button "Add team member" at bounding box center [576, 98] width 96 height 18
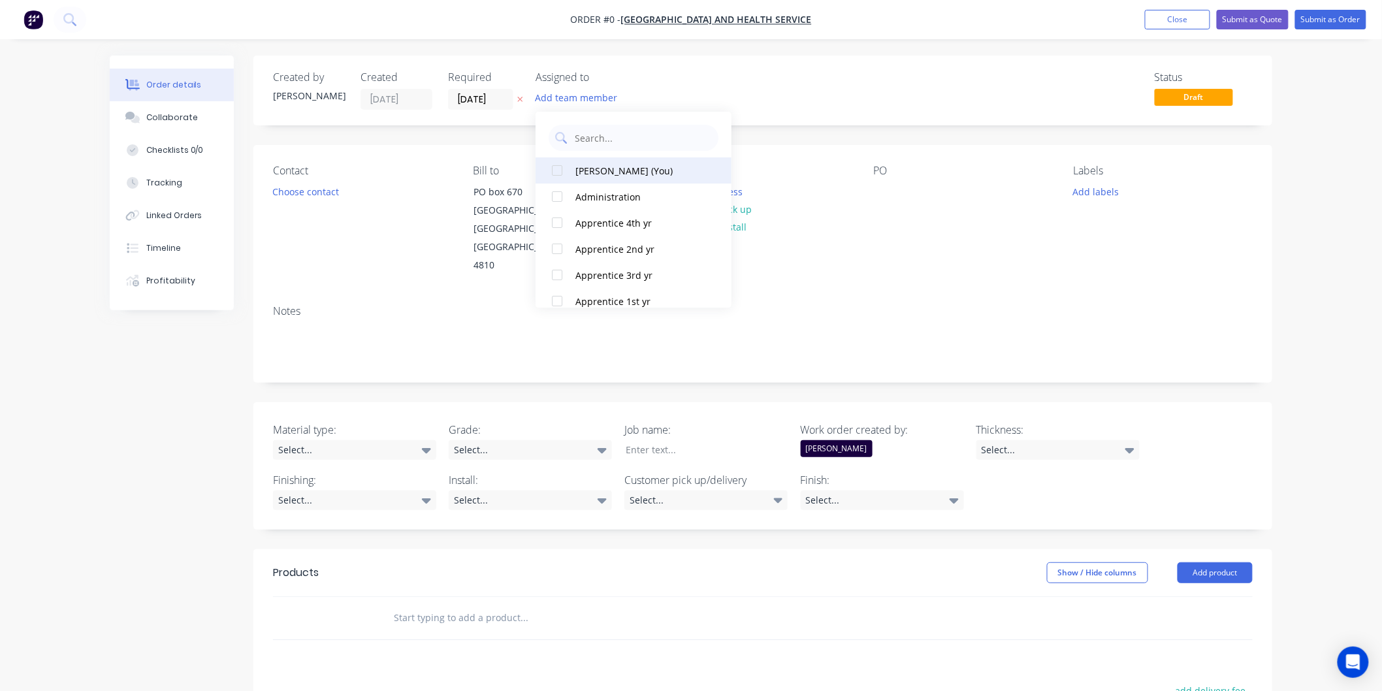
click at [615, 167] on div "Chris Deguara (You)" at bounding box center [640, 171] width 131 height 14
click at [307, 187] on div "Order details Collaborate Checklists 0/0 Tracking Linked Orders Timeline Profit…" at bounding box center [691, 515] width 1189 height 918
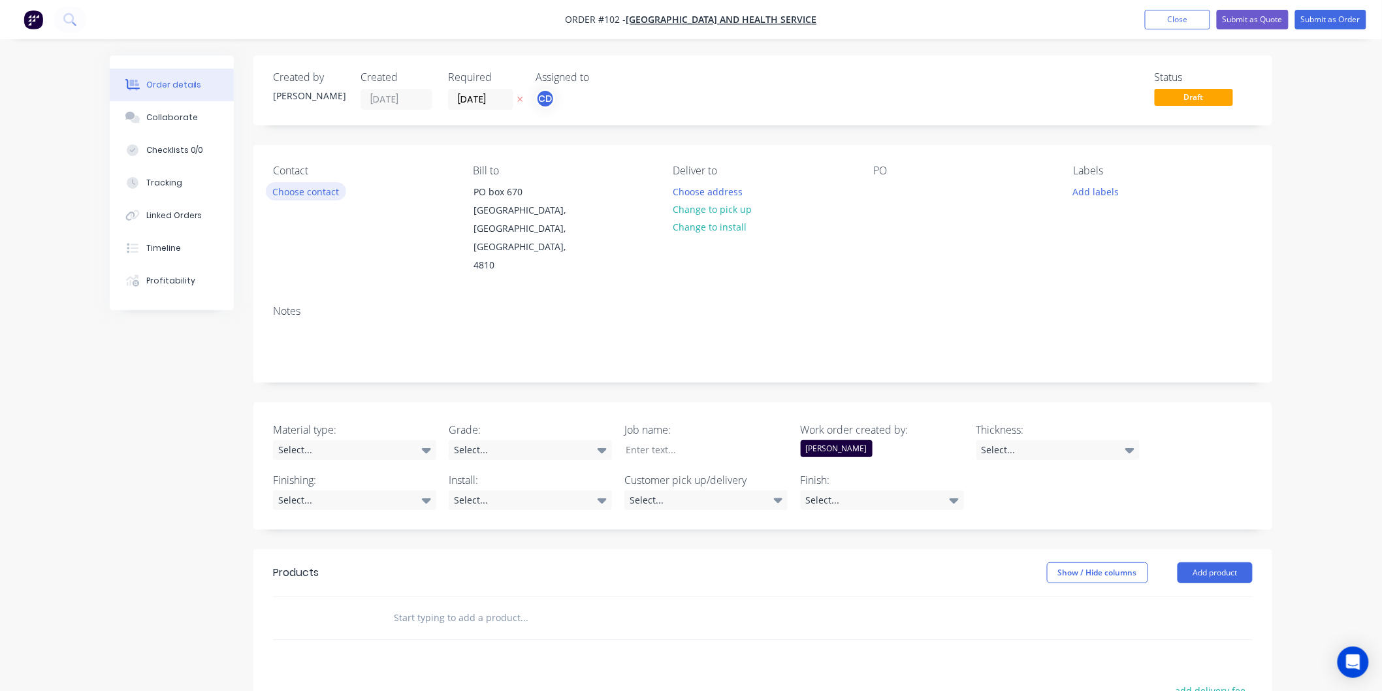
click at [312, 193] on button "Choose contact" at bounding box center [306, 191] width 80 height 18
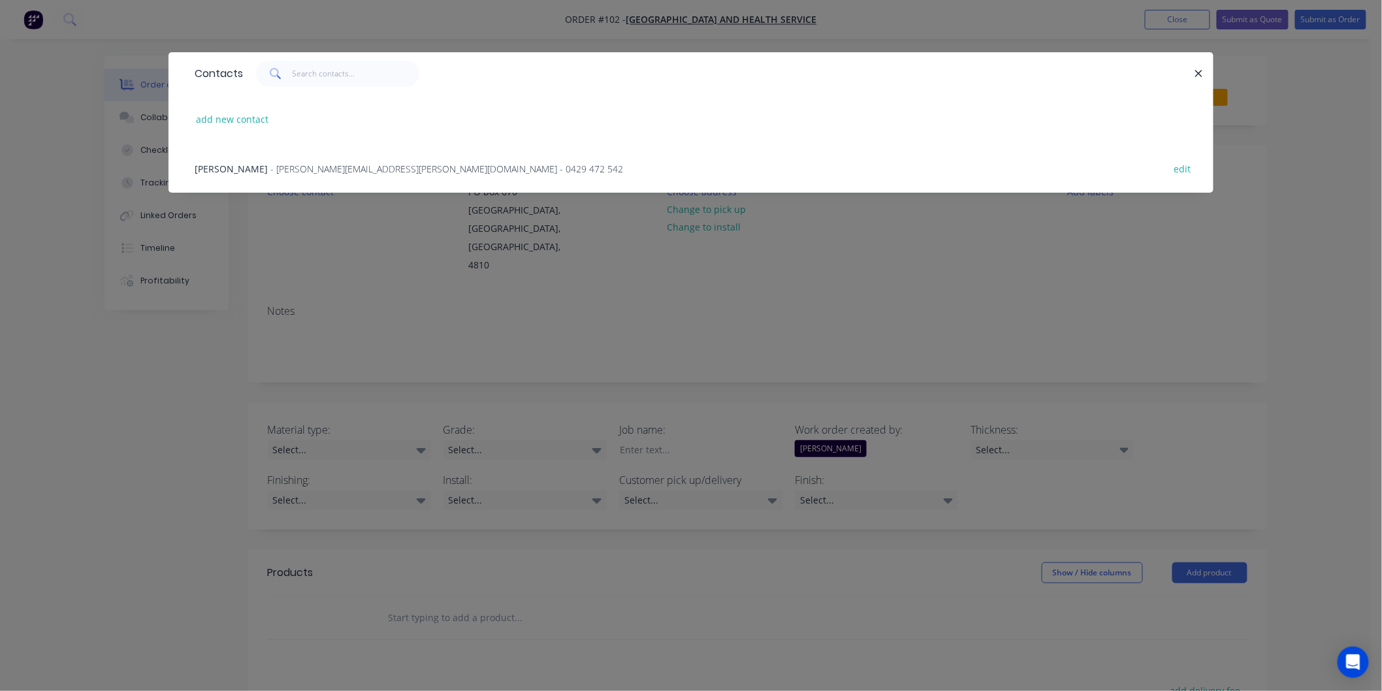
click at [285, 158] on div "Allan Reilly - allan.reilly@health.qld.gov.au - 0429 472 542 edit" at bounding box center [691, 168] width 1006 height 49
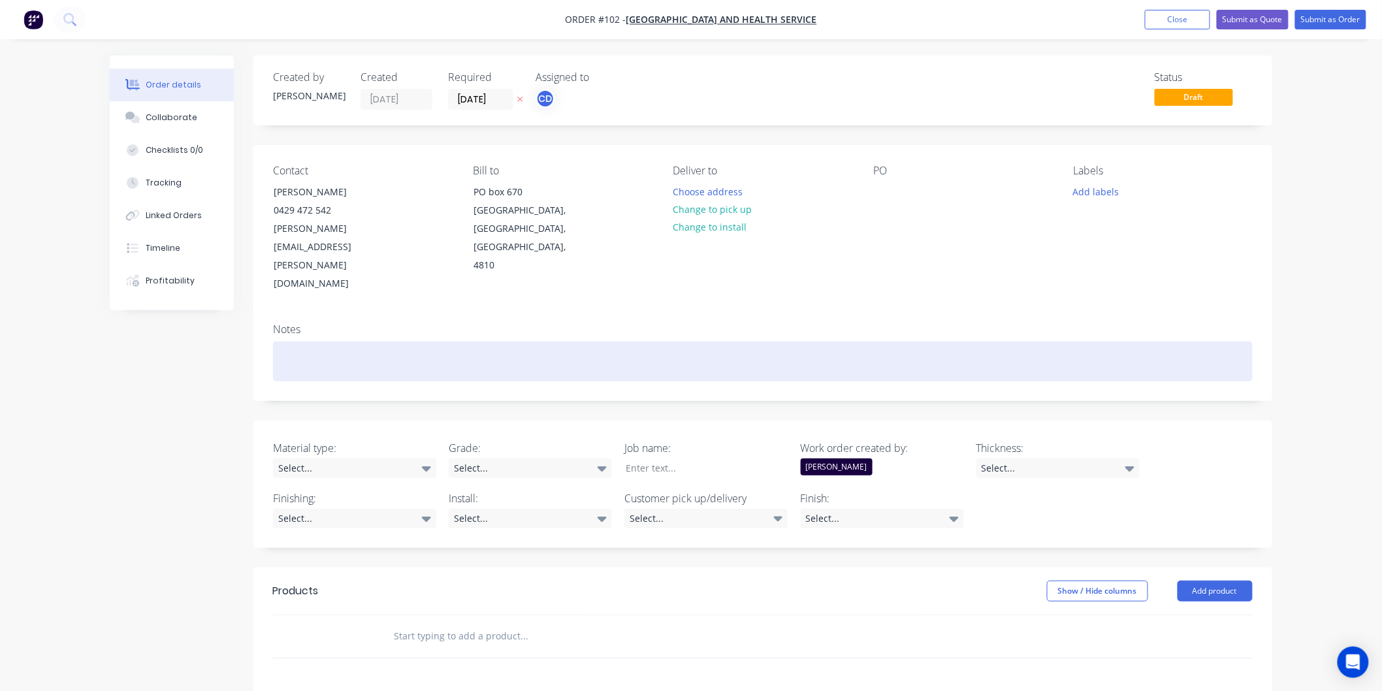
click at [564, 342] on div at bounding box center [763, 362] width 980 height 40
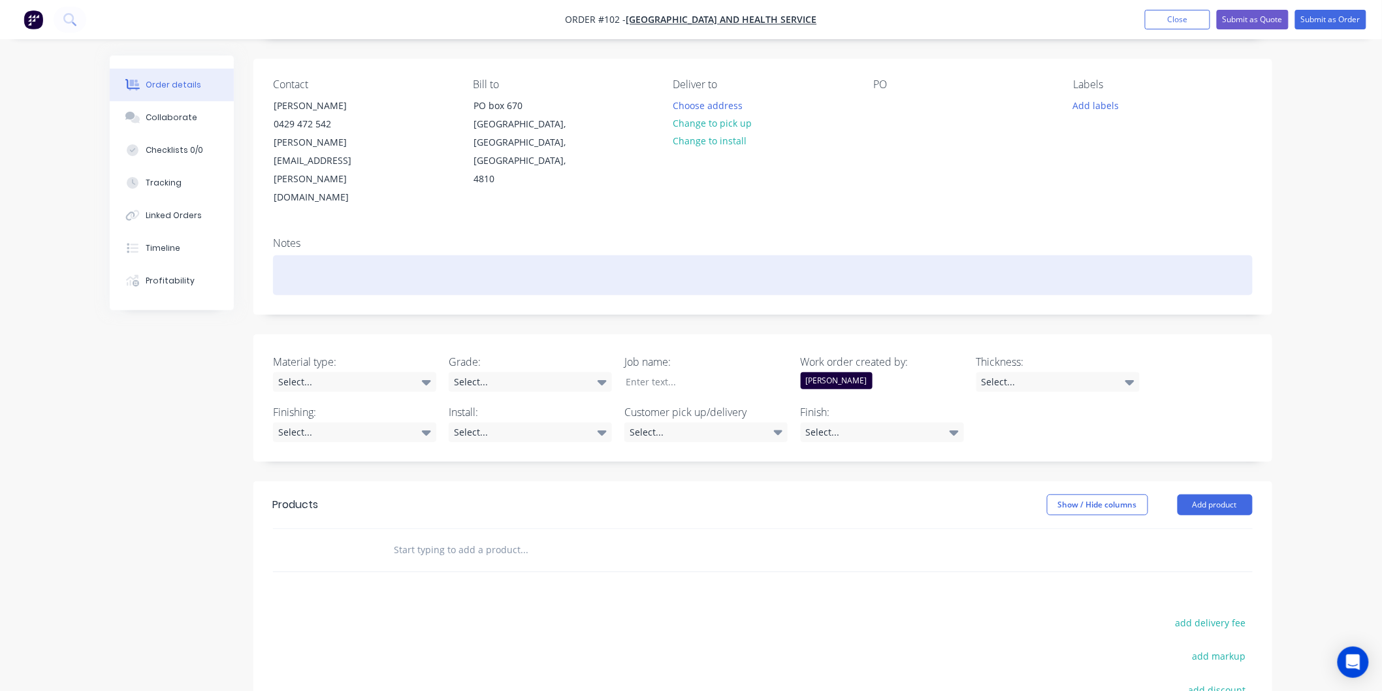
scroll to position [217, 0]
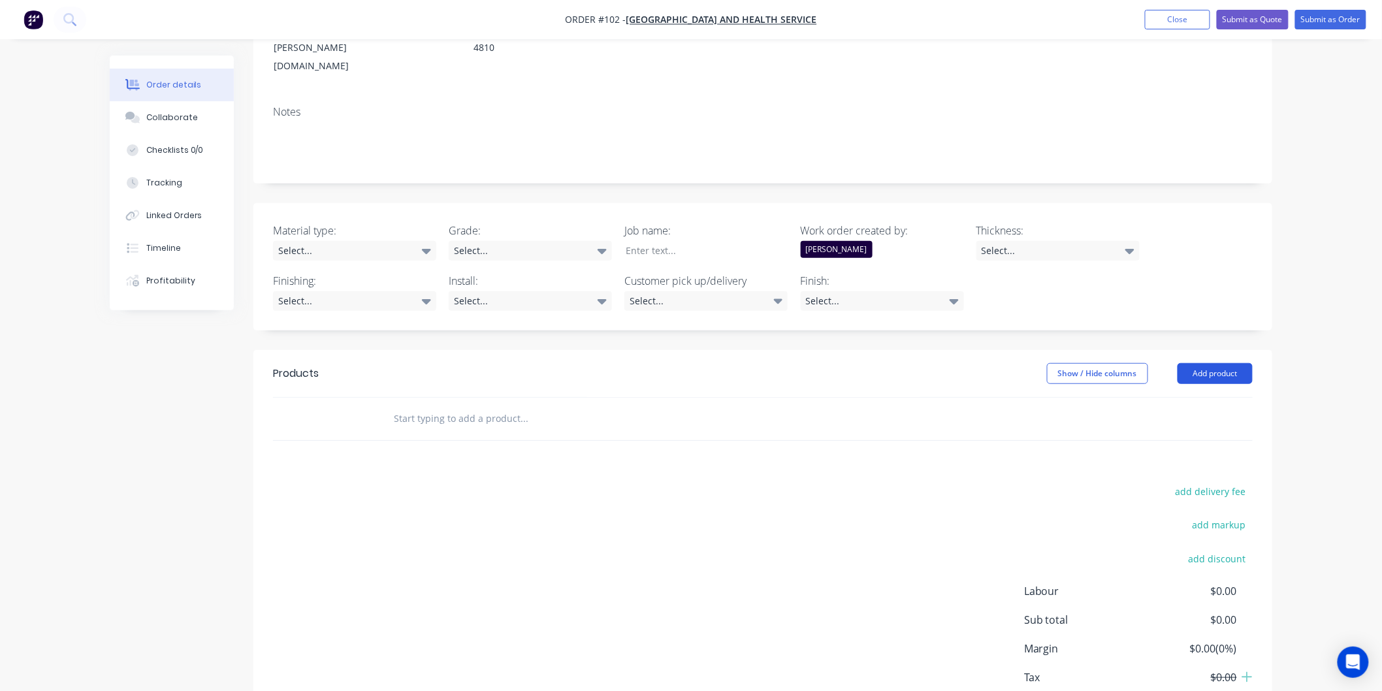
click at [1204, 363] on button "Add product" at bounding box center [1215, 373] width 75 height 21
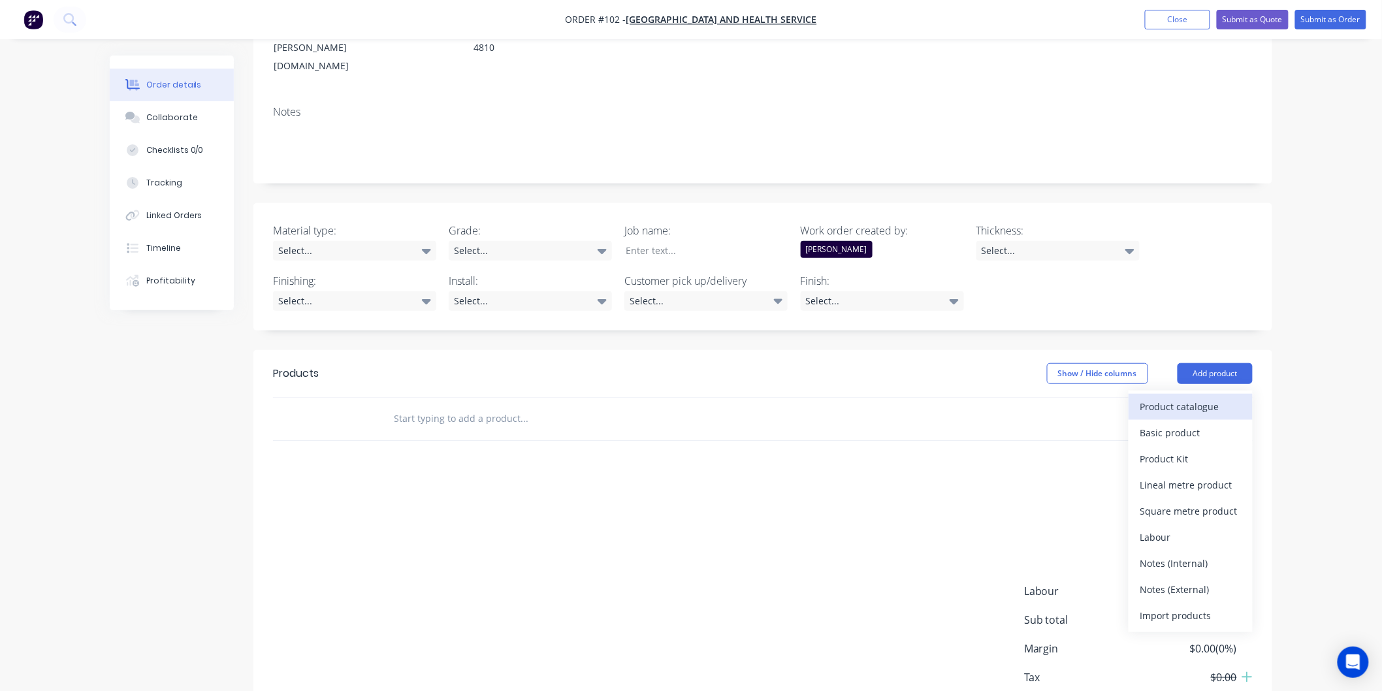
click at [1184, 397] on div "Product catalogue" at bounding box center [1190, 406] width 101 height 19
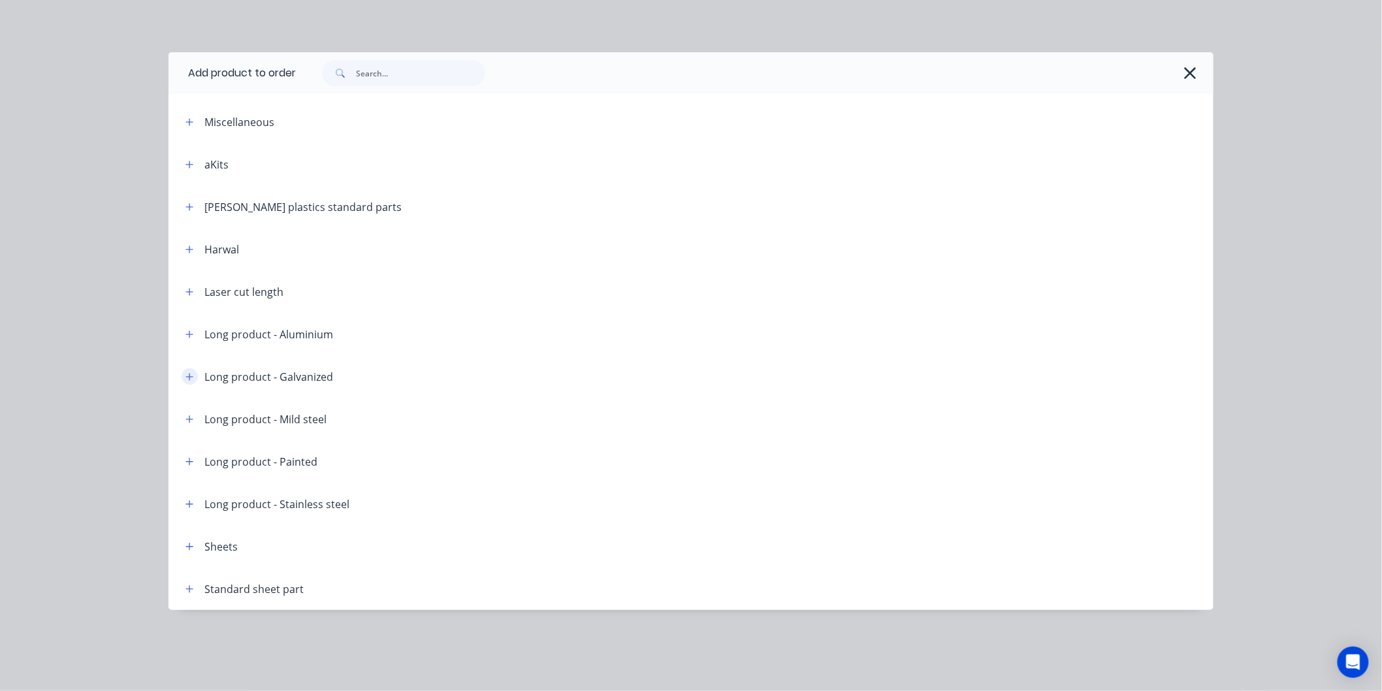
click at [190, 374] on icon "button" at bounding box center [189, 376] width 7 height 7
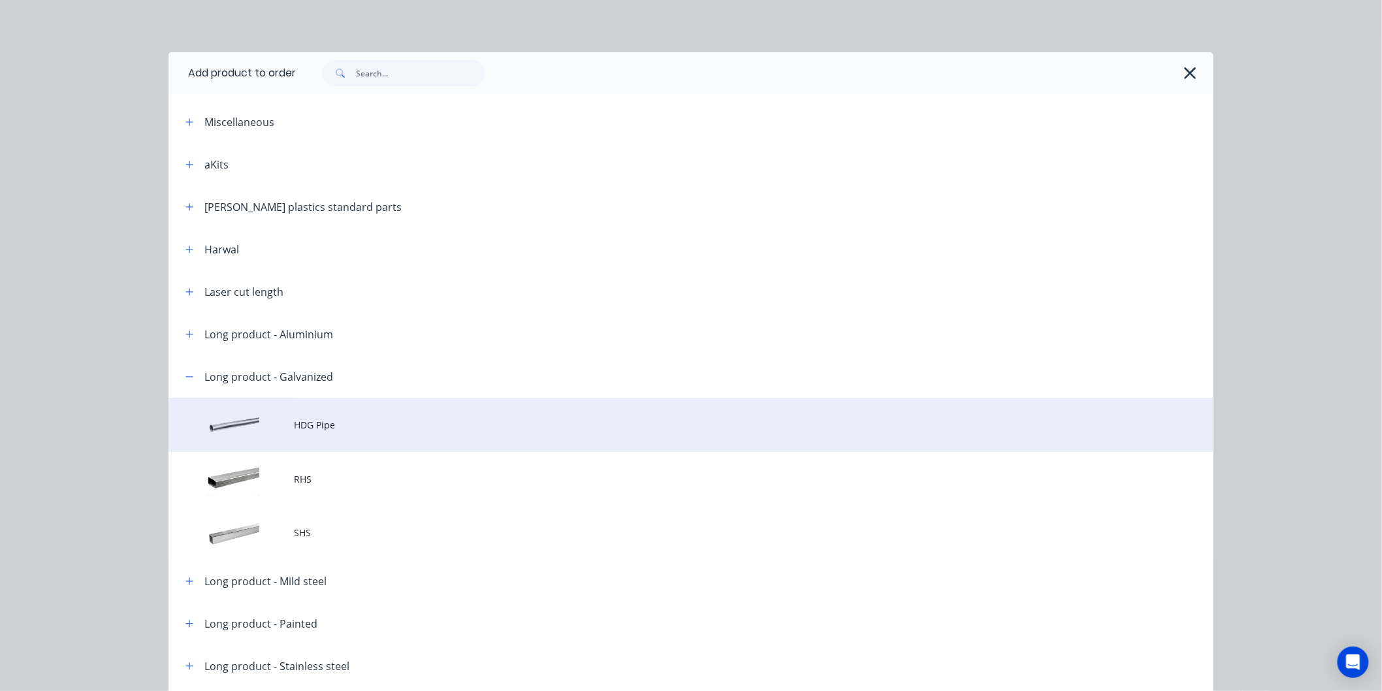
click at [261, 420] on td at bounding box center [231, 425] width 125 height 54
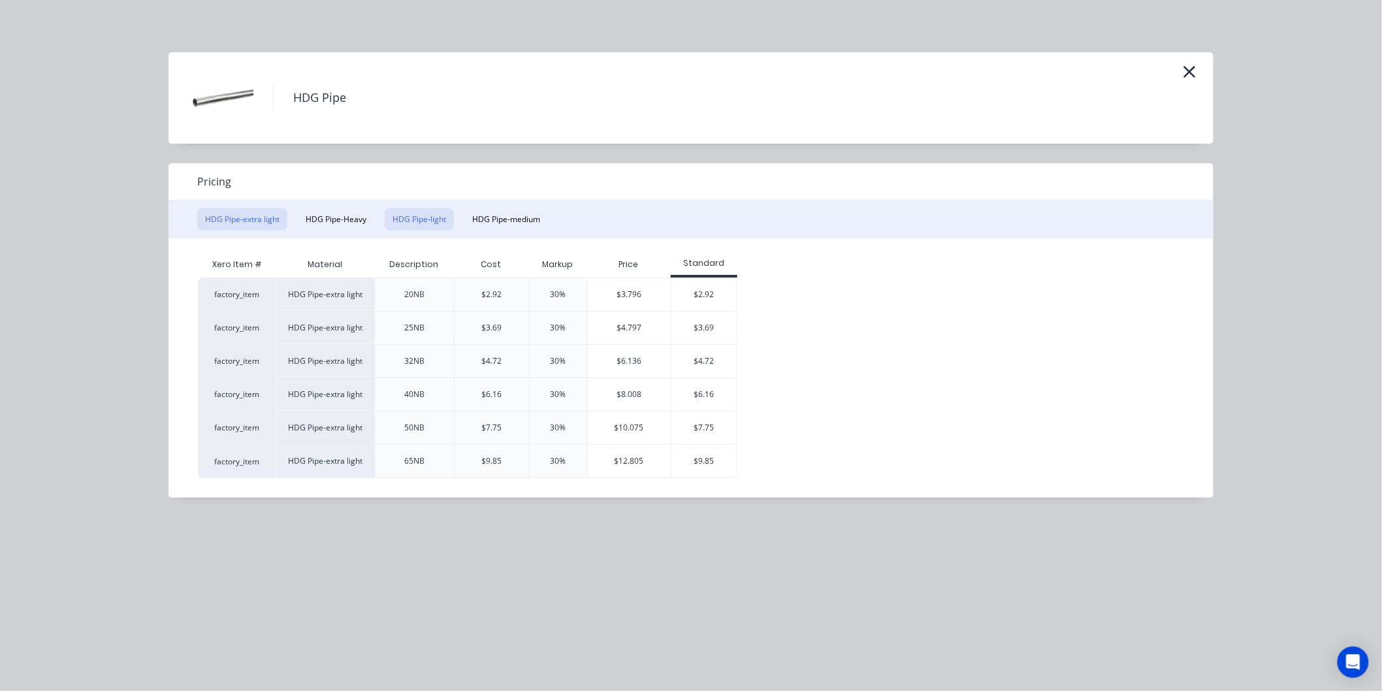
click at [415, 222] on button "HDG Pipe-light" at bounding box center [419, 219] width 69 height 22
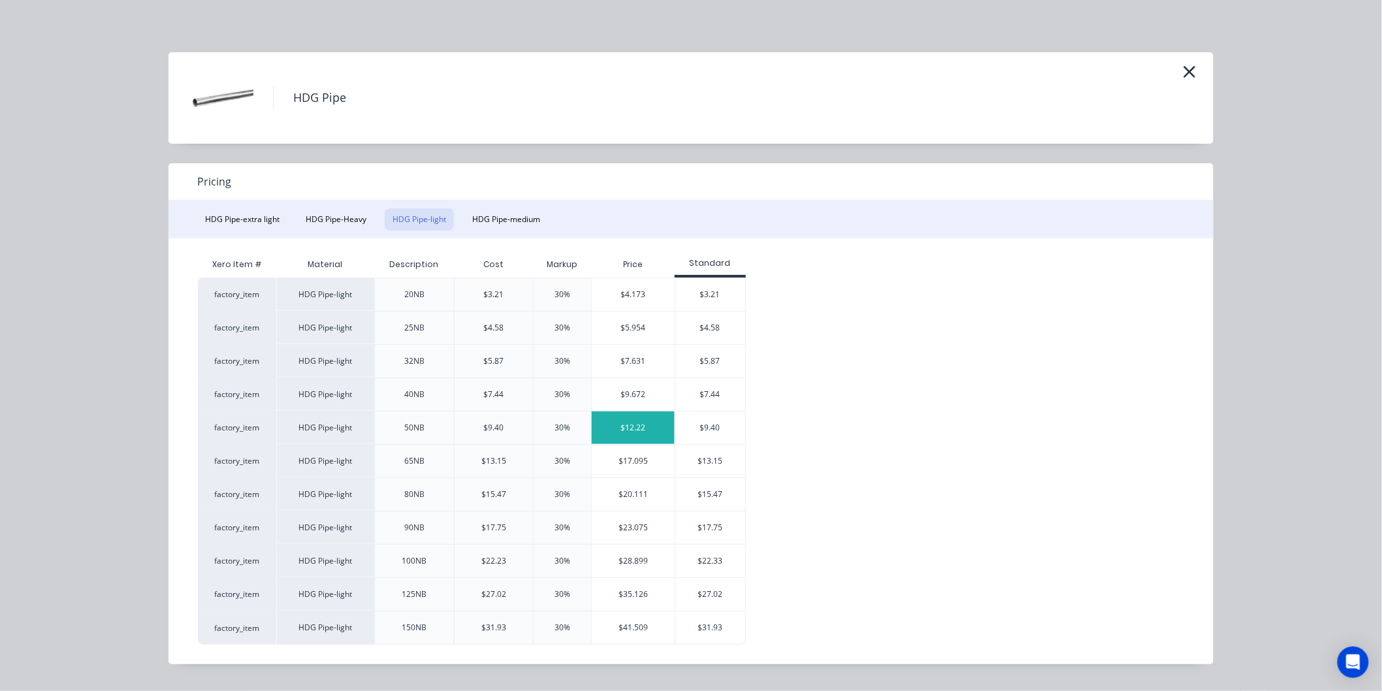
click at [634, 423] on div "$12.22" at bounding box center [633, 427] width 83 height 33
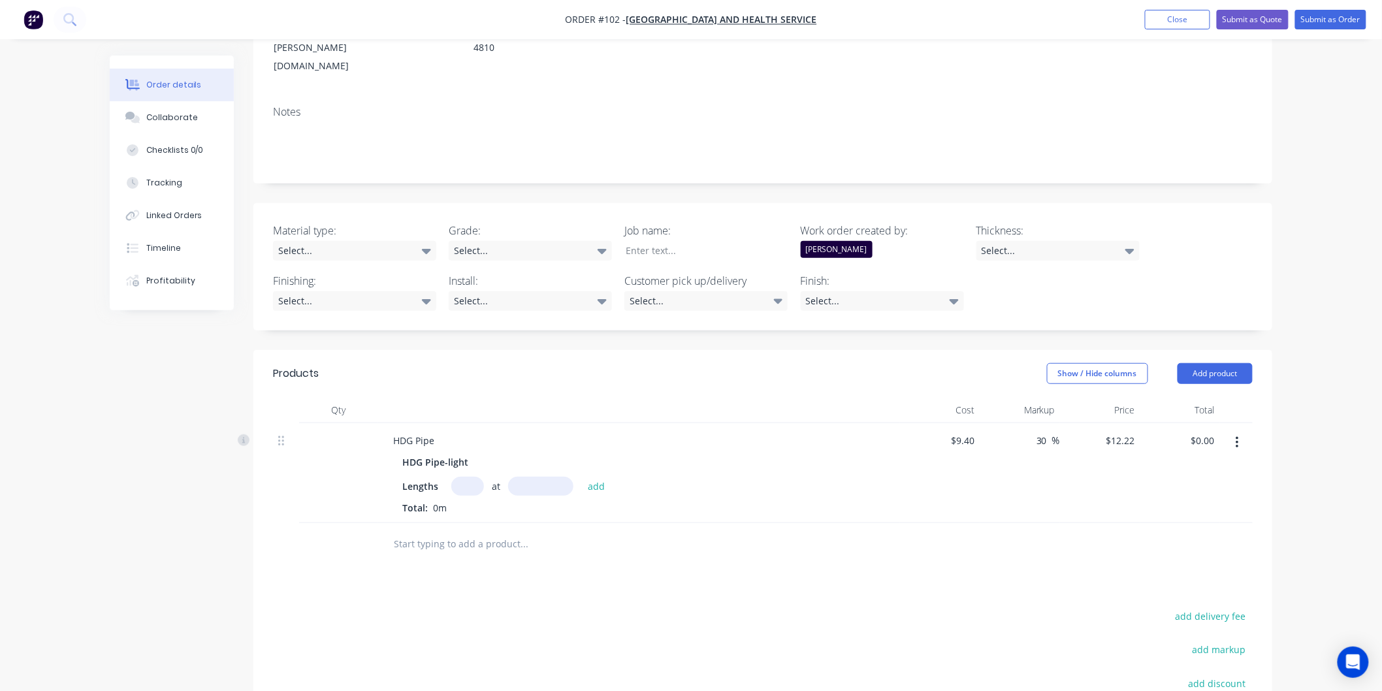
click at [469, 477] on input "text" at bounding box center [467, 486] width 33 height 19
type input "1"
click at [569, 477] on input "text" at bounding box center [540, 486] width 65 height 19
type input "1000mm"
click at [597, 477] on button "add" at bounding box center [596, 486] width 31 height 18
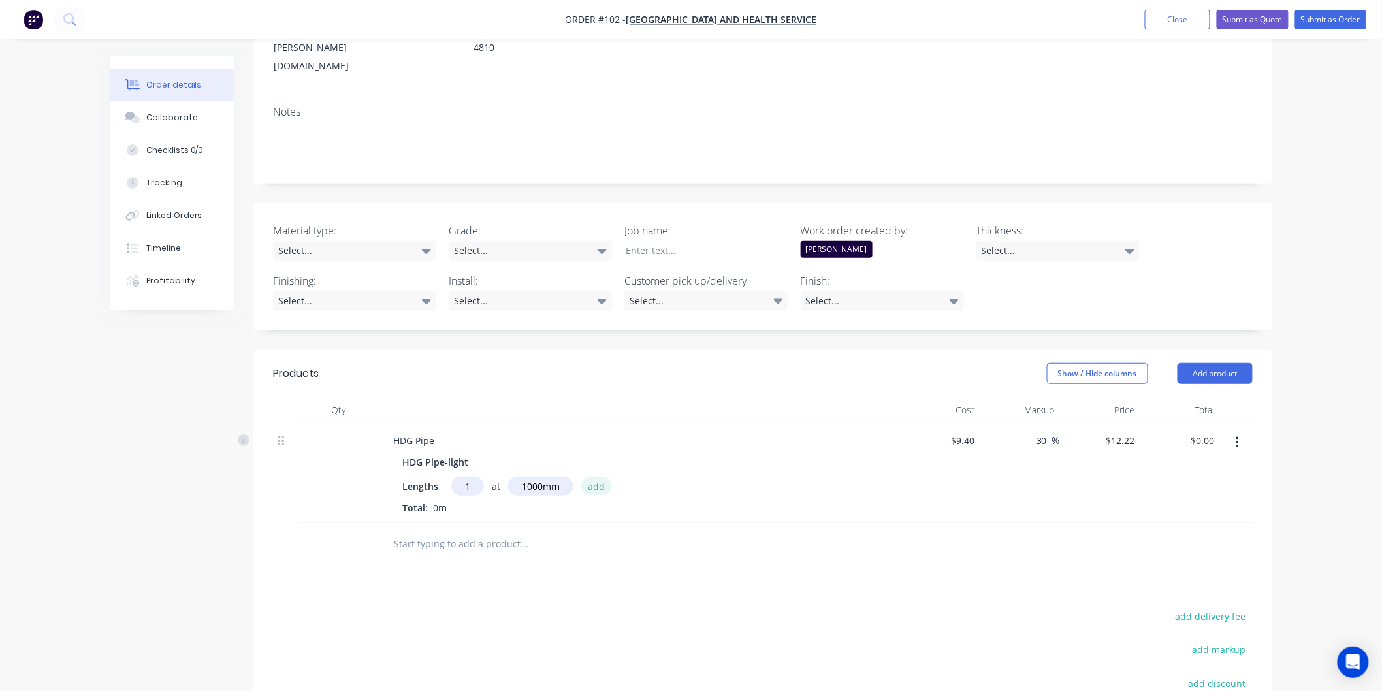
type input "$12.22"
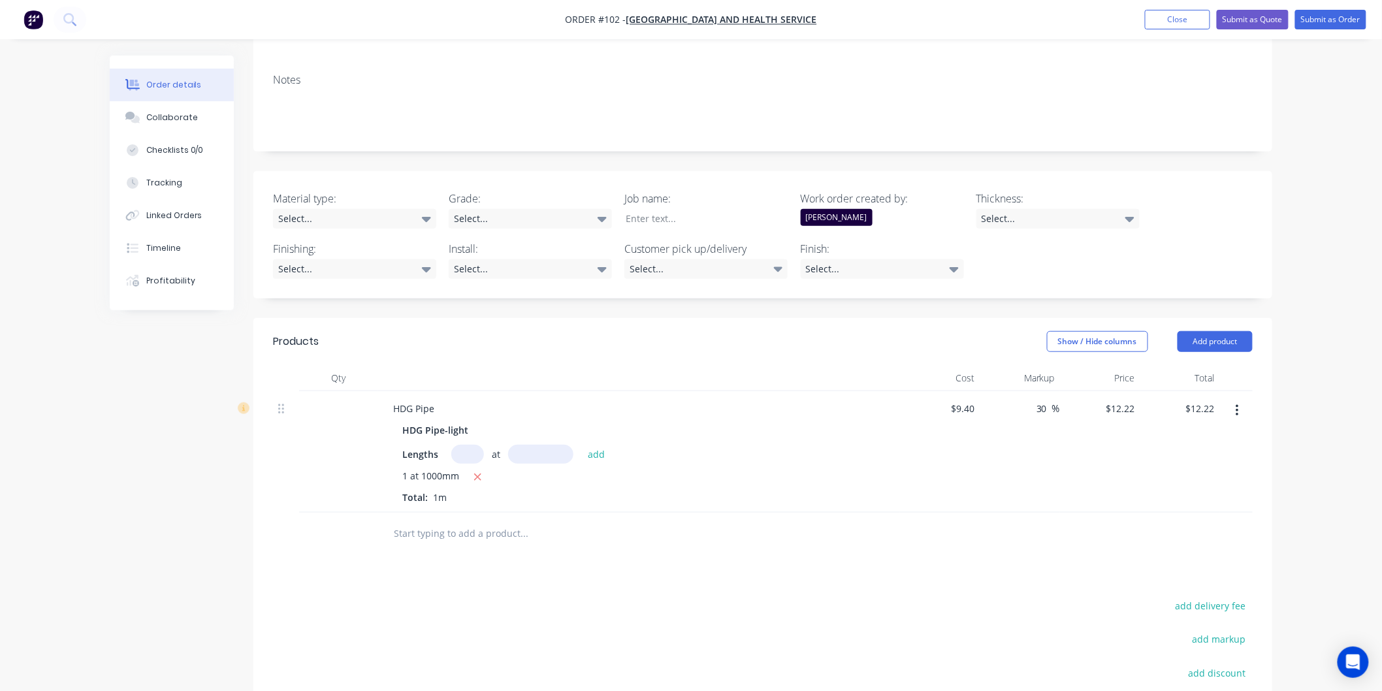
scroll to position [0, 0]
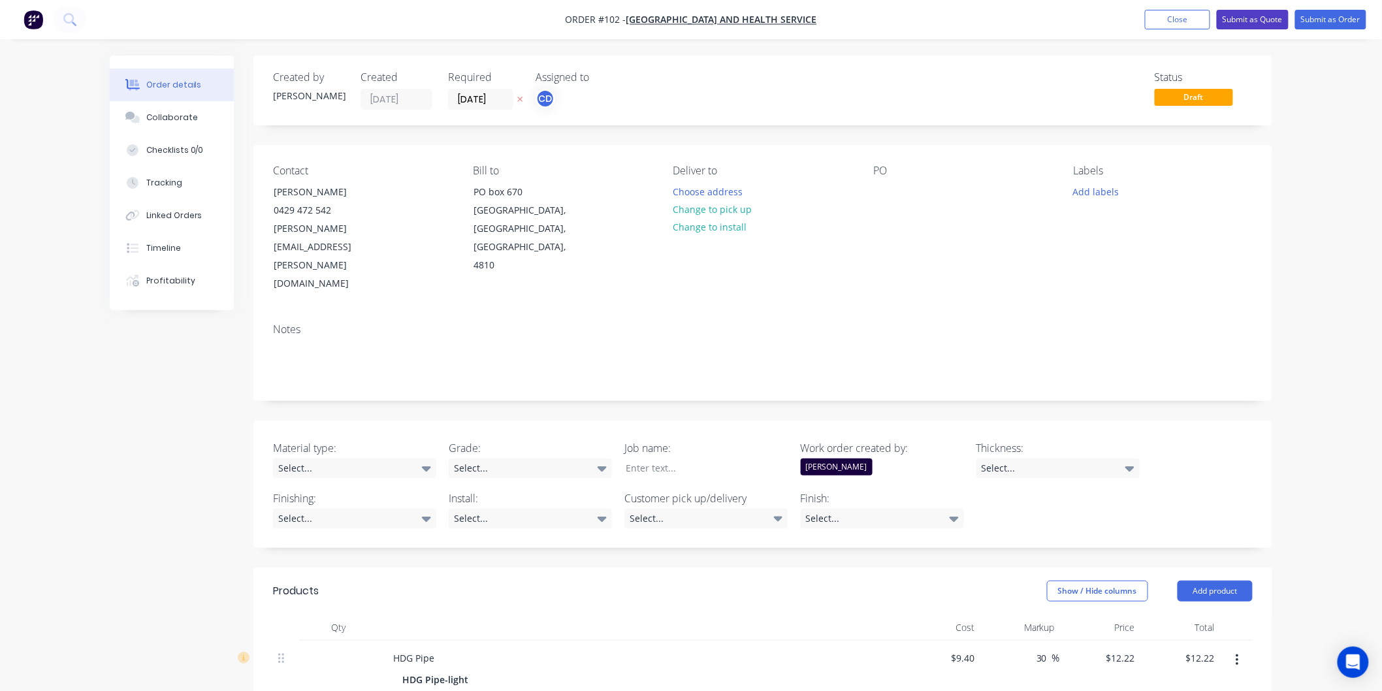
click at [1244, 20] on button "Submit as Quote" at bounding box center [1253, 20] width 72 height 20
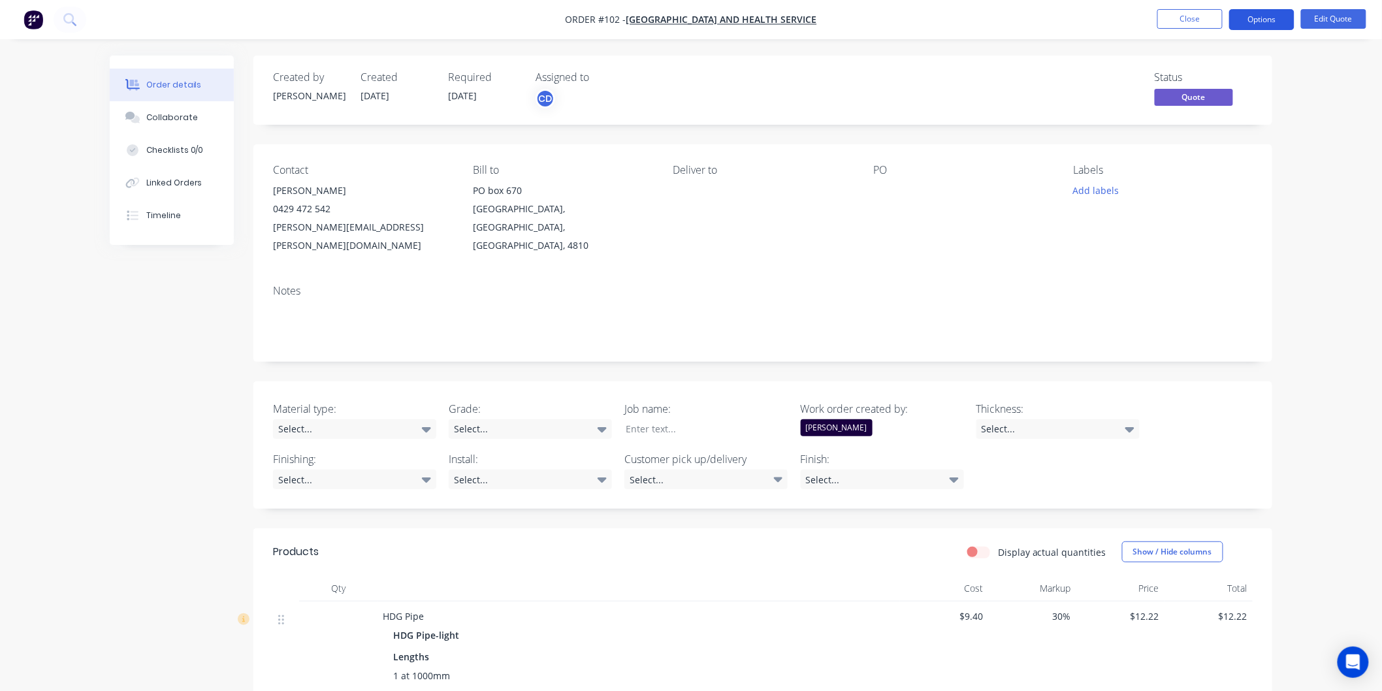
click at [1246, 20] on button "Options" at bounding box center [1261, 19] width 65 height 21
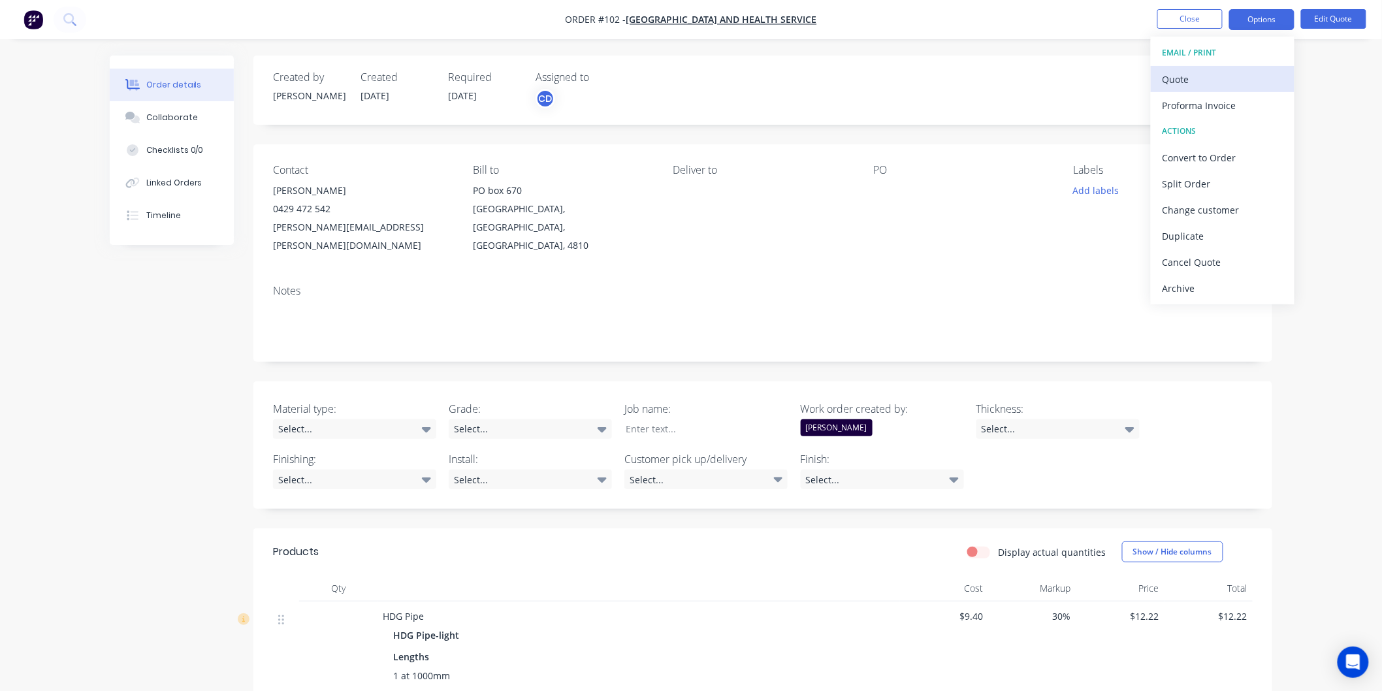
click at [1218, 76] on div "Quote" at bounding box center [1223, 79] width 120 height 19
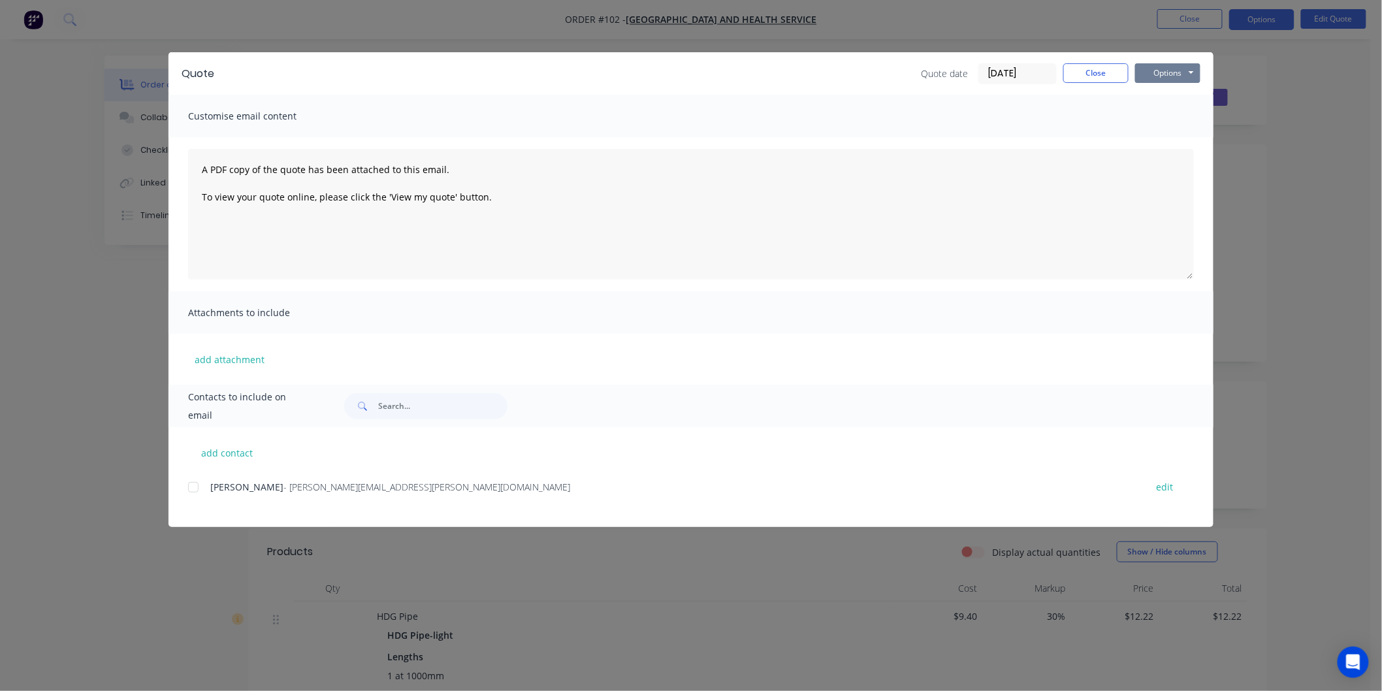
click at [1181, 75] on button "Options" at bounding box center [1167, 73] width 65 height 20
click at [1174, 93] on button "Preview" at bounding box center [1177, 97] width 84 height 22
click at [1108, 74] on button "Close" at bounding box center [1095, 73] width 65 height 20
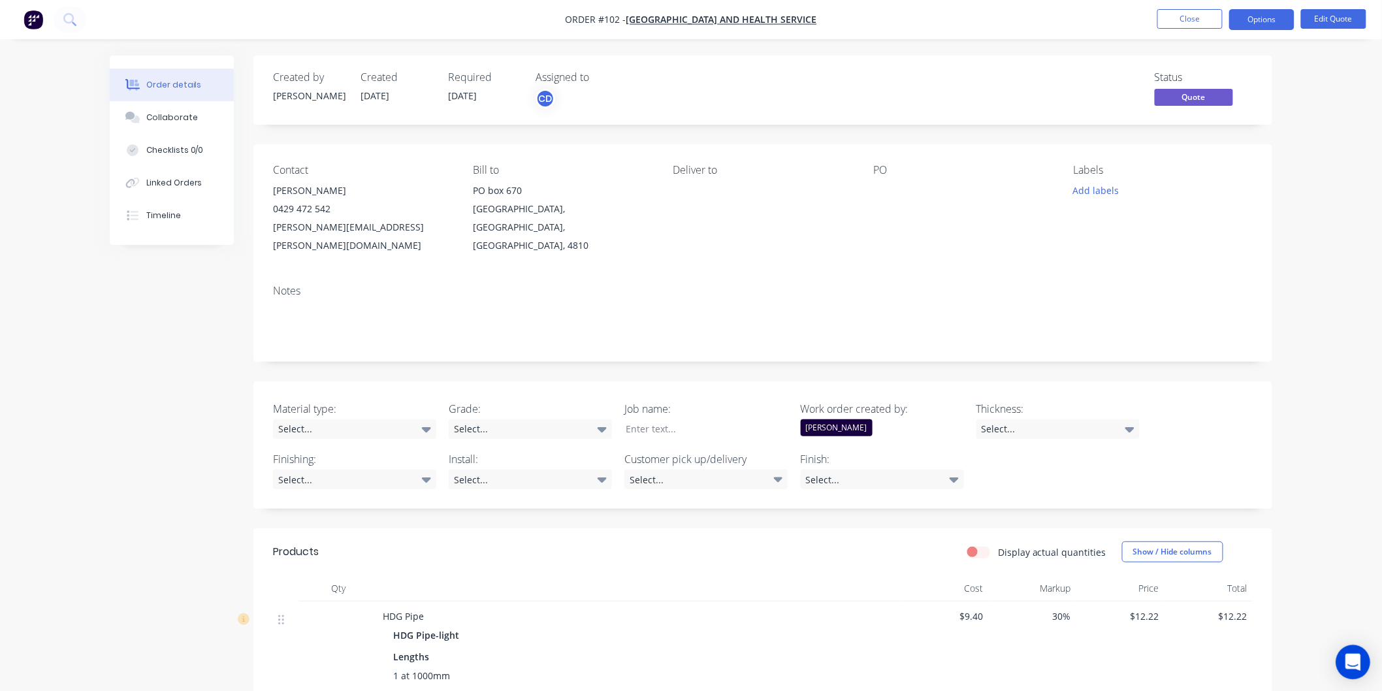
click at [1356, 664] on icon "Open Intercom Messenger" at bounding box center [1352, 662] width 15 height 17
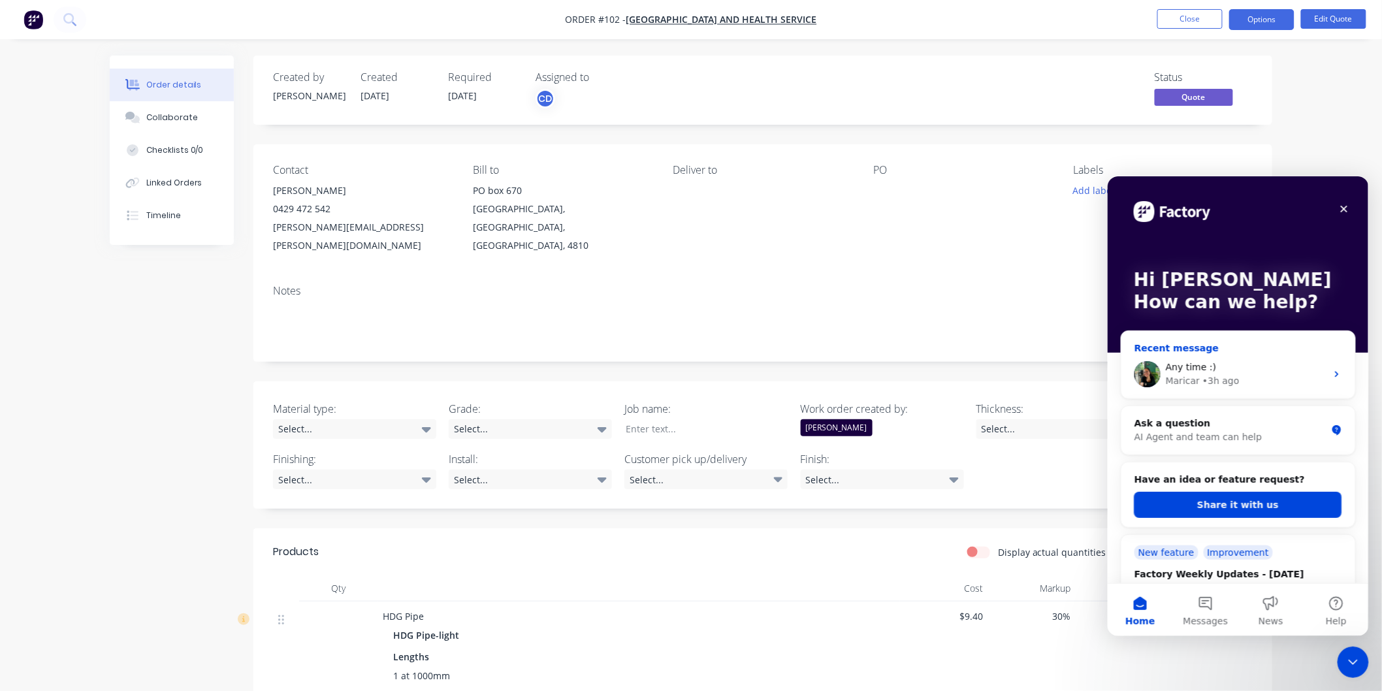
click at [1234, 376] on div "Maricar • 3h ago" at bounding box center [1245, 381] width 161 height 14
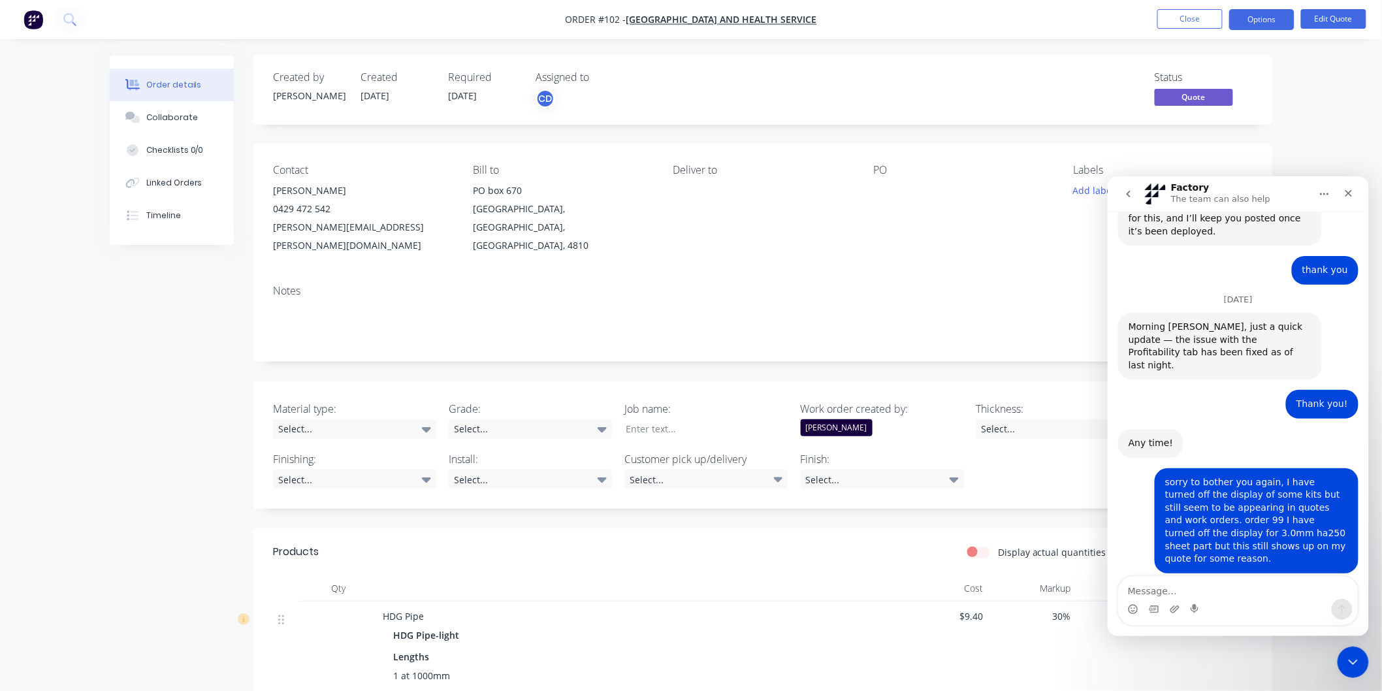
scroll to position [1766, 0]
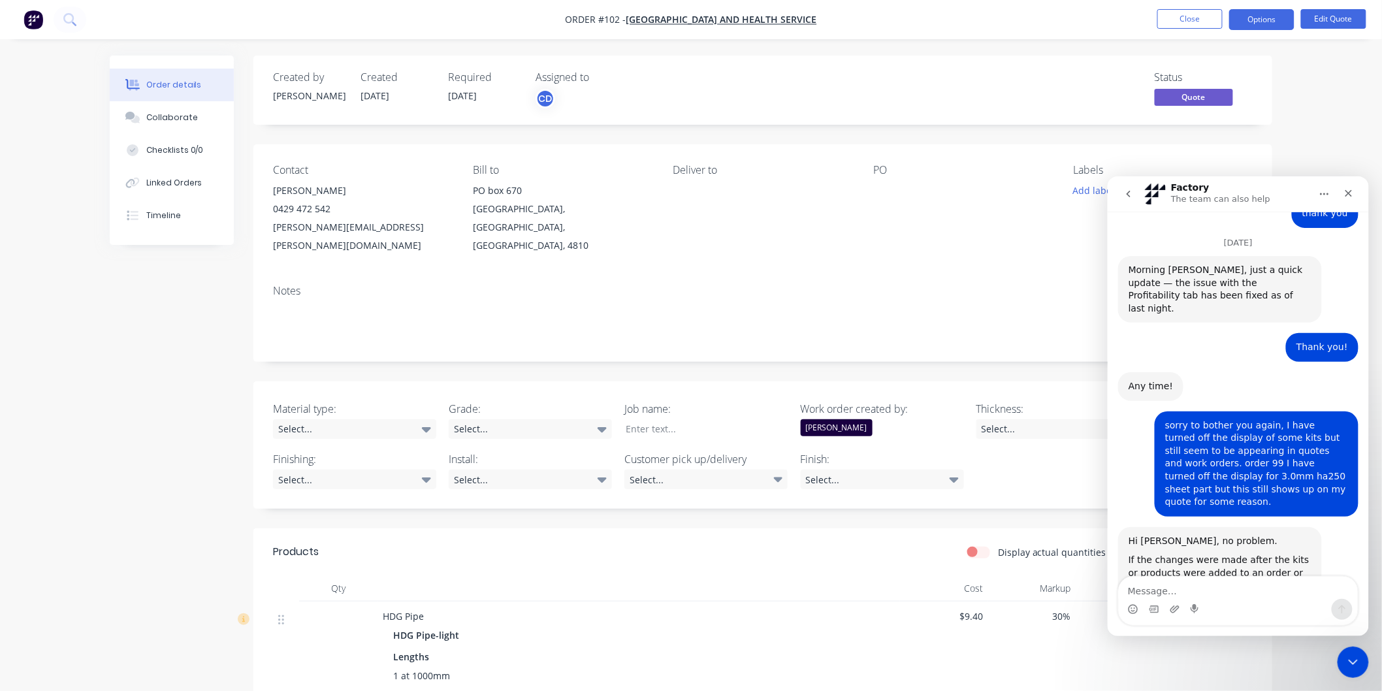
click at [1206, 593] on textarea "Message…" at bounding box center [1237, 587] width 239 height 22
type textarea "Hi, still having issues"
click at [1344, 189] on icon "Close" at bounding box center [1348, 192] width 10 height 10
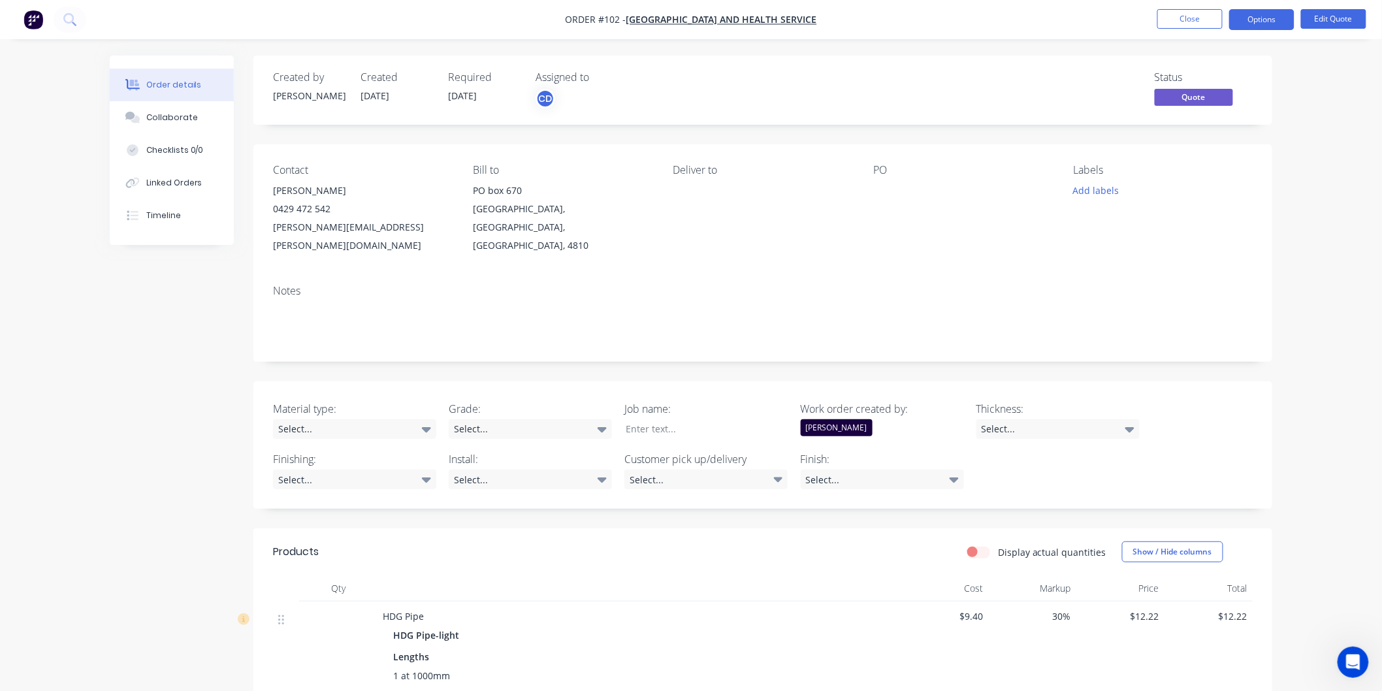
scroll to position [1765, 0]
click at [1252, 16] on button "Options" at bounding box center [1261, 19] width 65 height 21
click at [1340, 16] on button "Edit Quote" at bounding box center [1333, 19] width 65 height 20
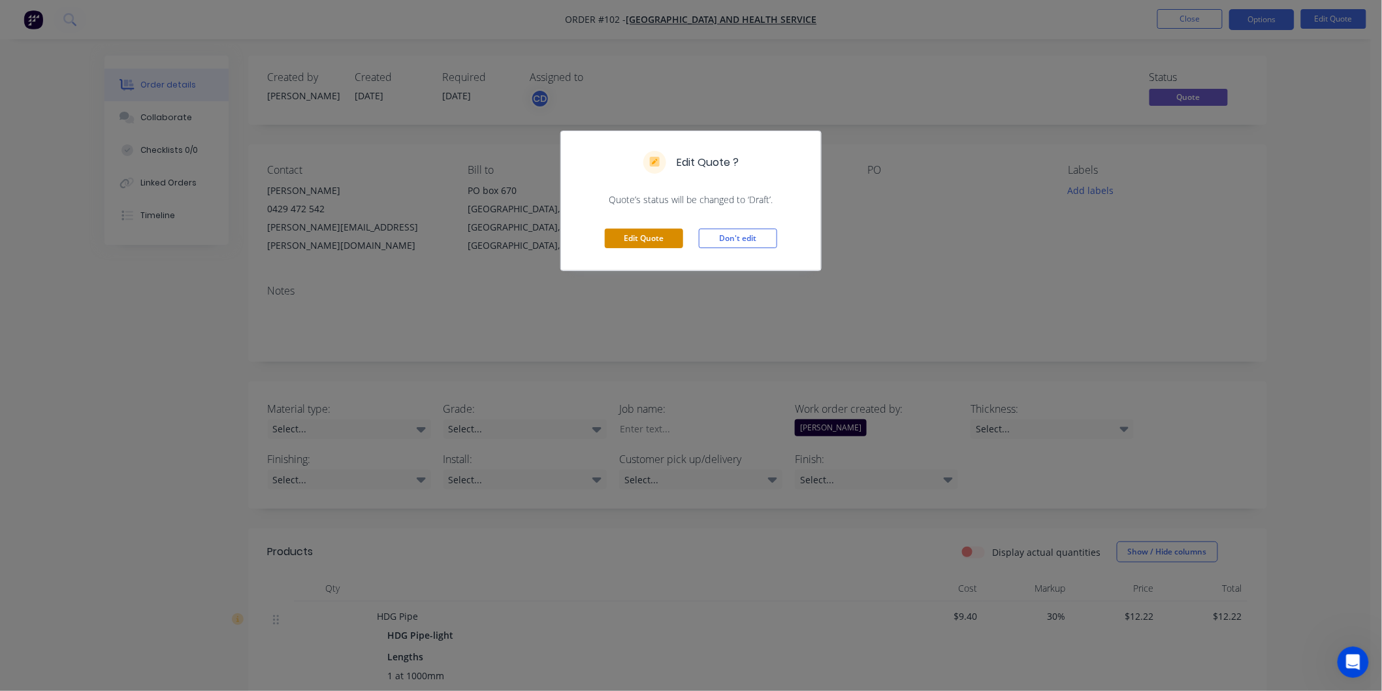
click at [664, 233] on button "Edit Quote" at bounding box center [644, 239] width 78 height 20
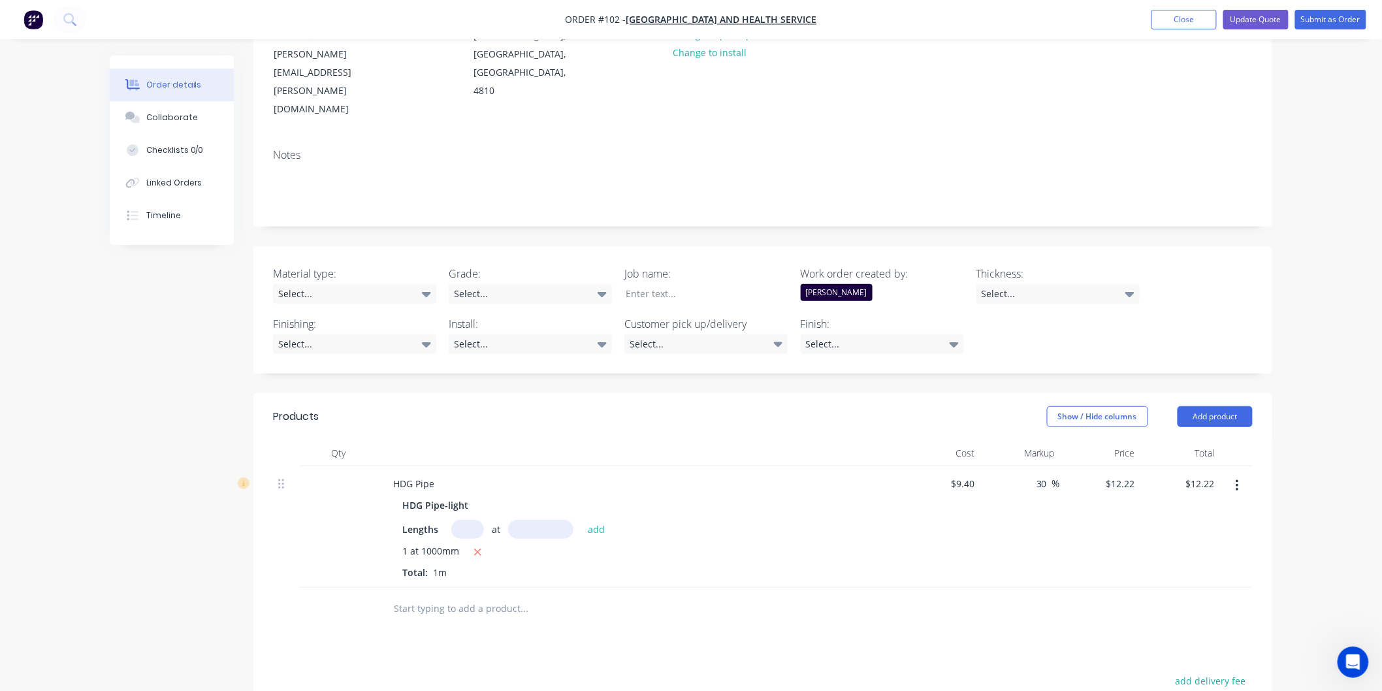
scroll to position [290, 0]
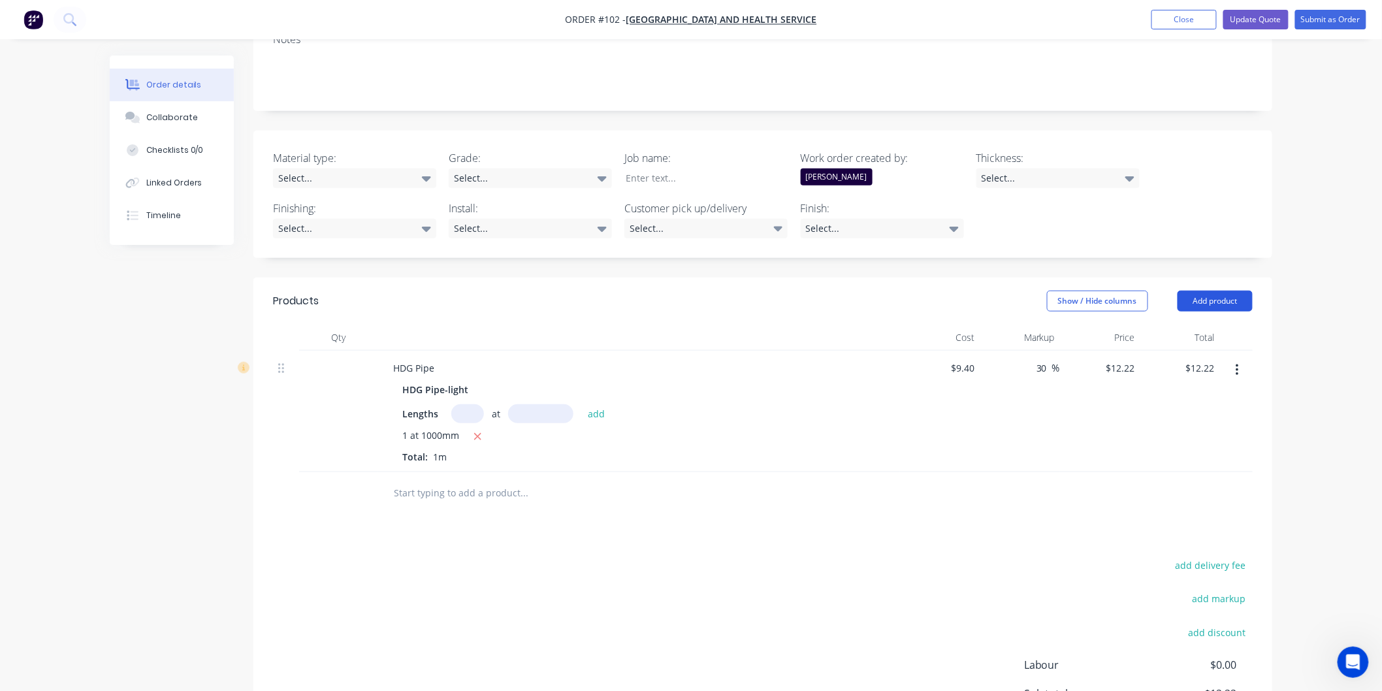
click at [1217, 291] on button "Add product" at bounding box center [1215, 301] width 75 height 21
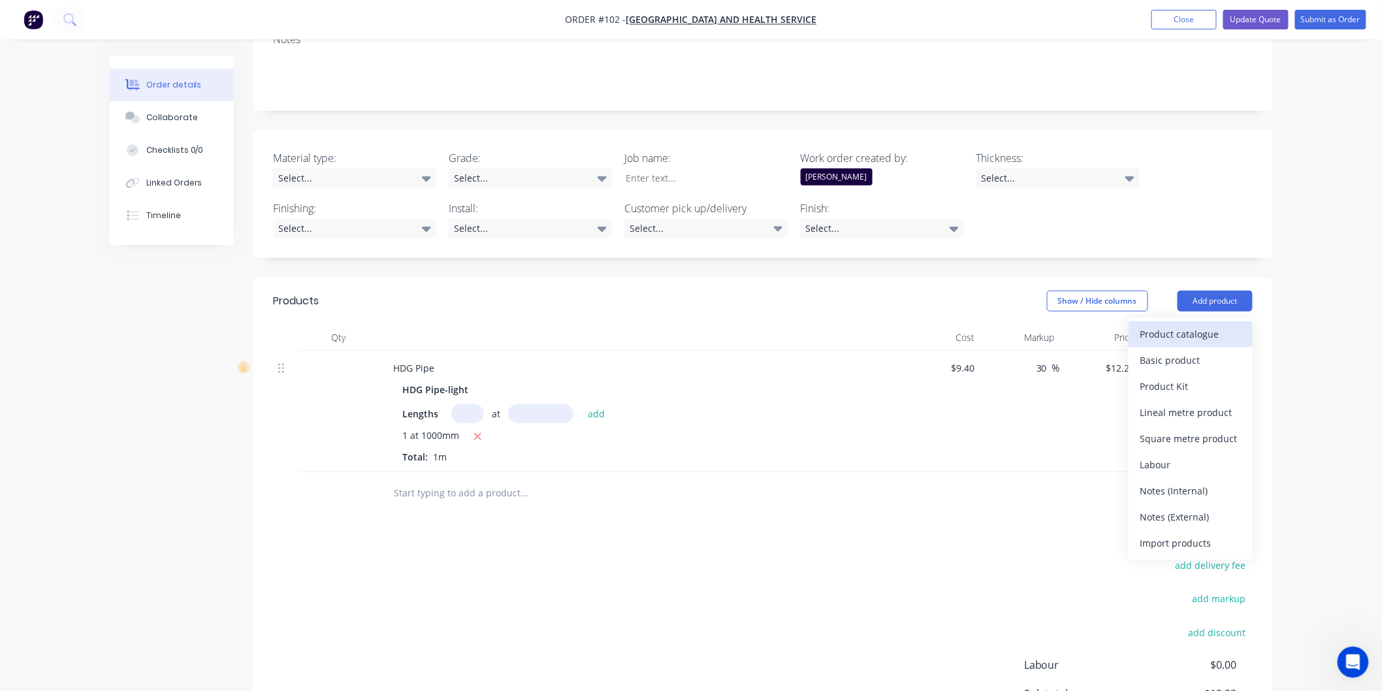
click at [1174, 325] on div "Product catalogue" at bounding box center [1190, 334] width 101 height 19
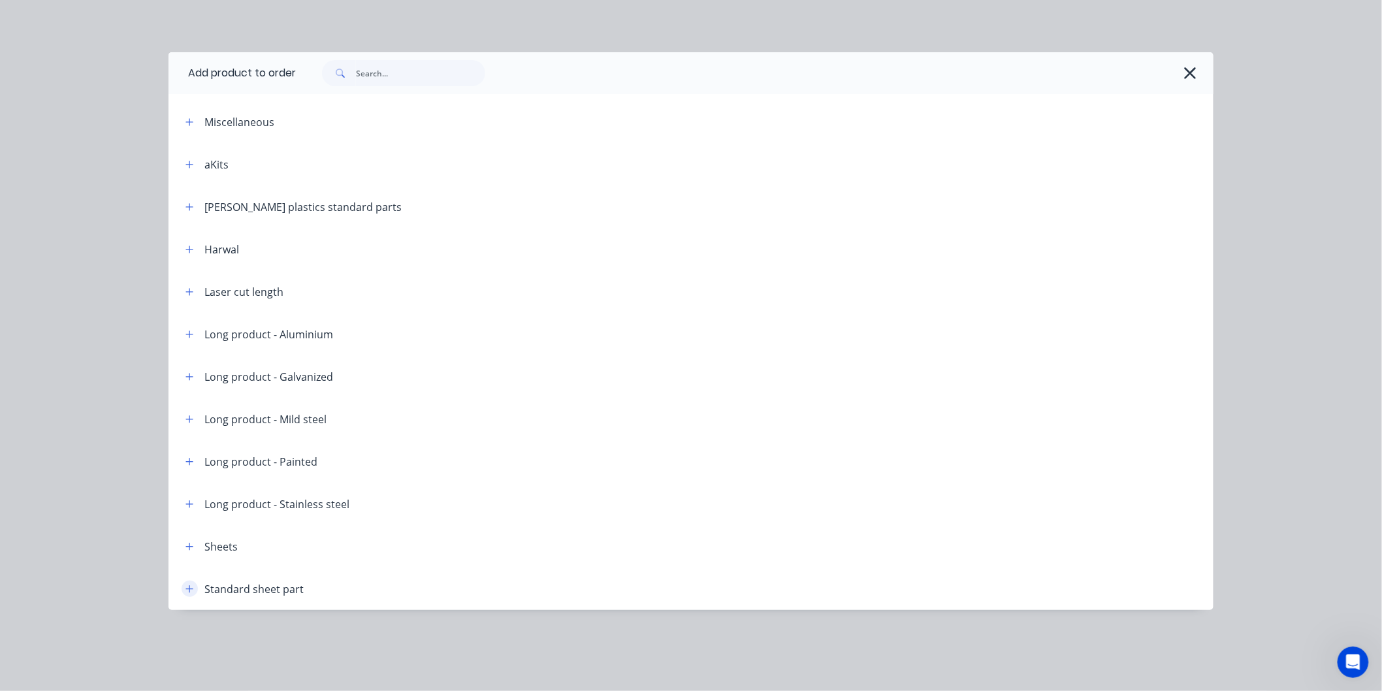
click at [189, 590] on icon "button" at bounding box center [189, 589] width 8 height 9
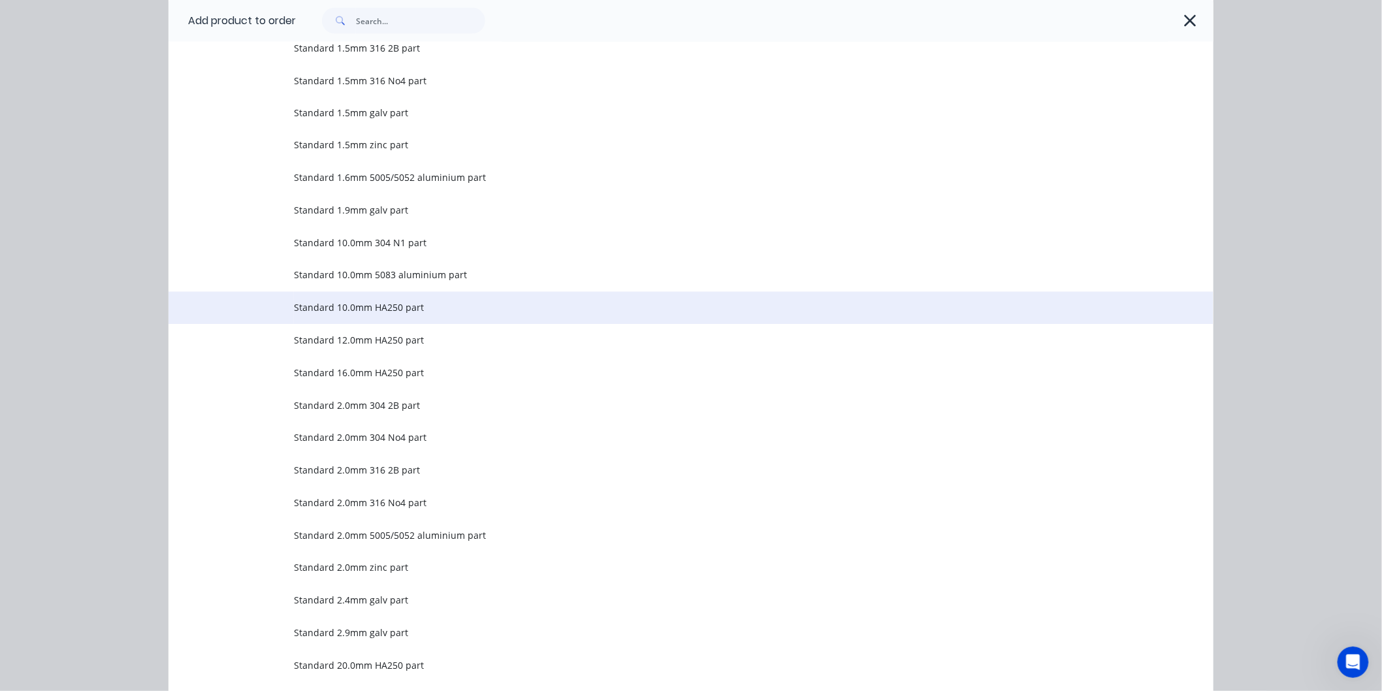
scroll to position [943, 0]
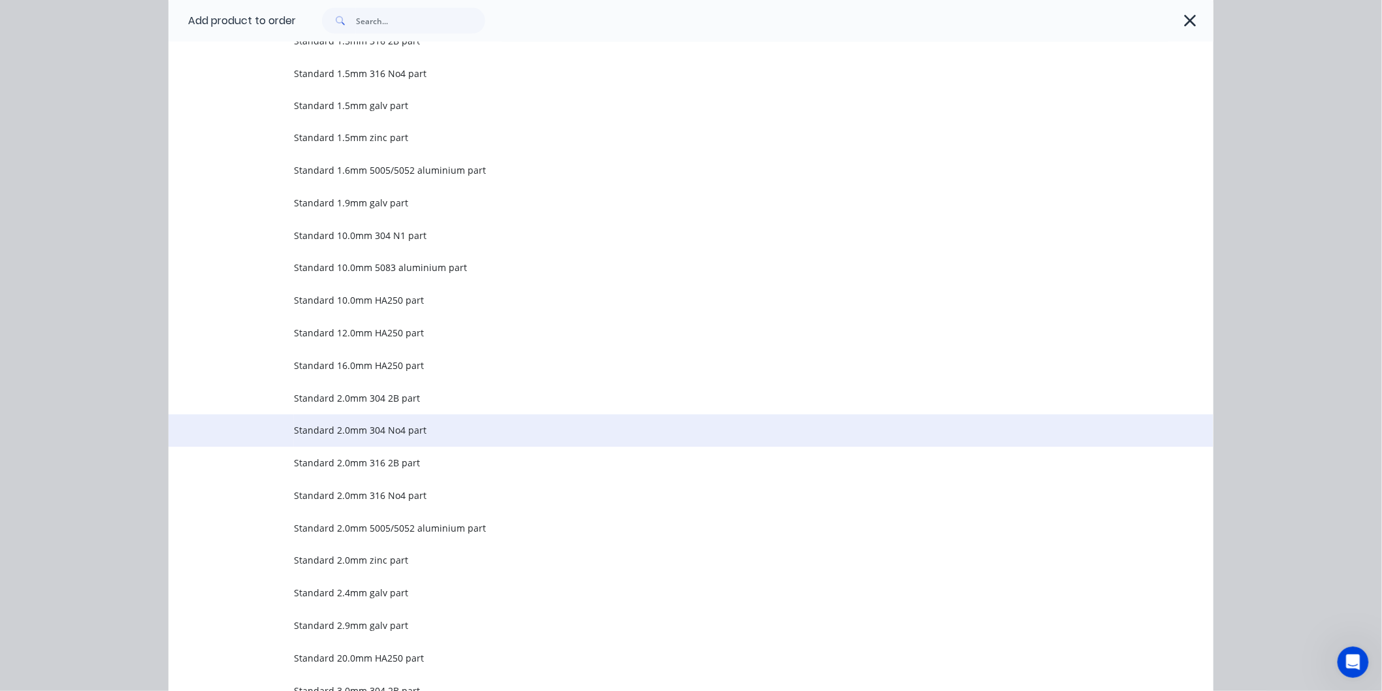
click at [294, 428] on span "Standard 2.0mm 304 No4 part" at bounding box center [661, 431] width 735 height 14
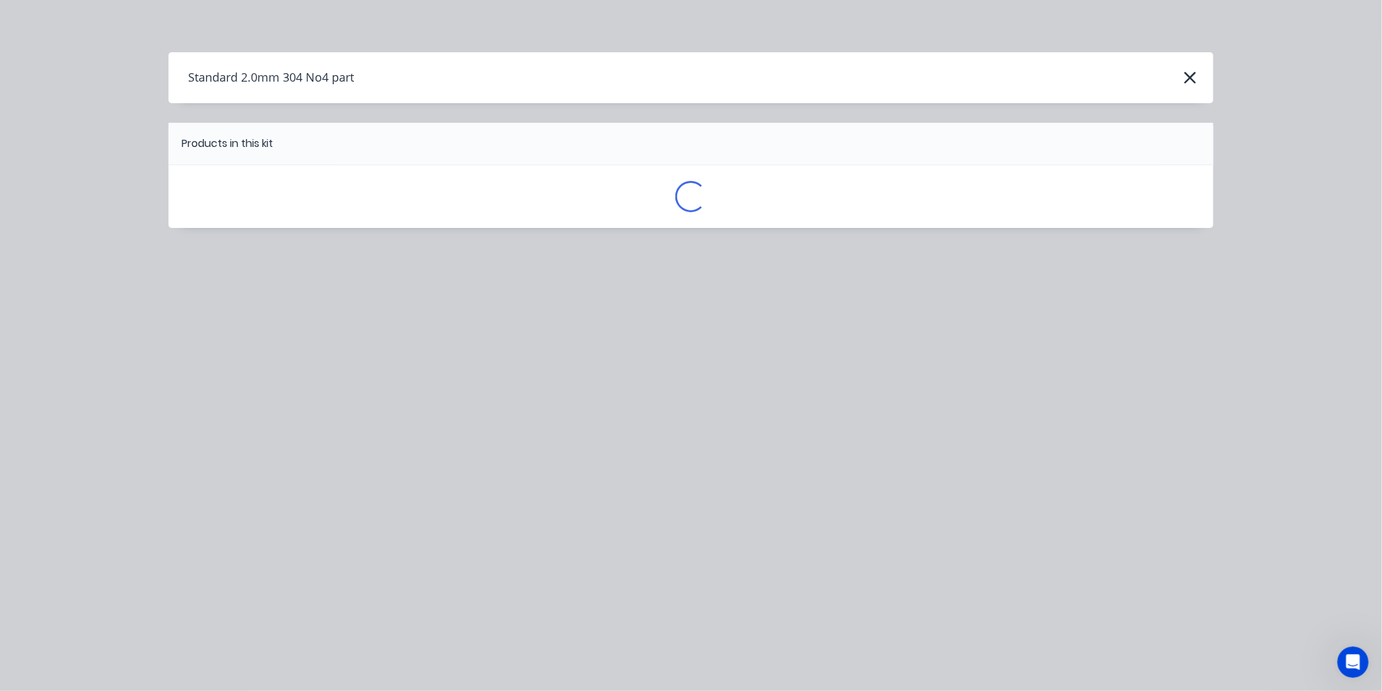
scroll to position [0, 0]
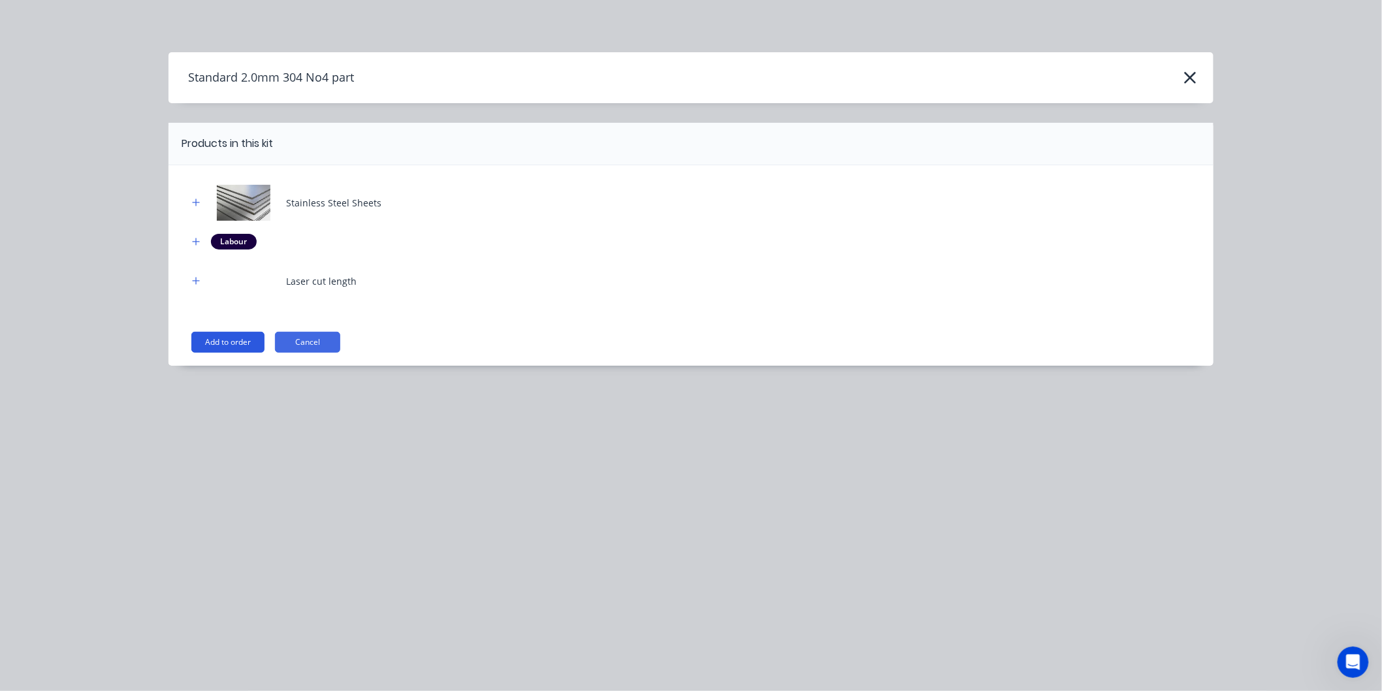
click at [252, 342] on button "Add to order" at bounding box center [227, 342] width 73 height 21
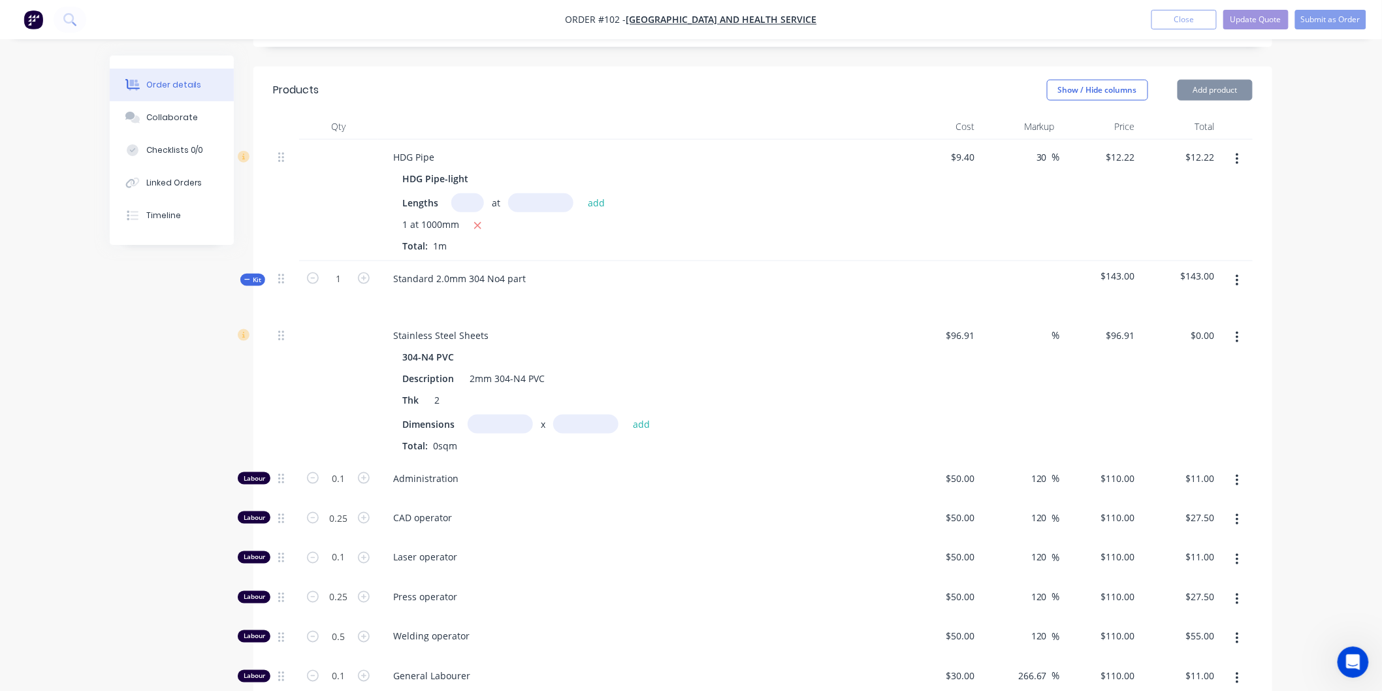
scroll to position [507, 0]
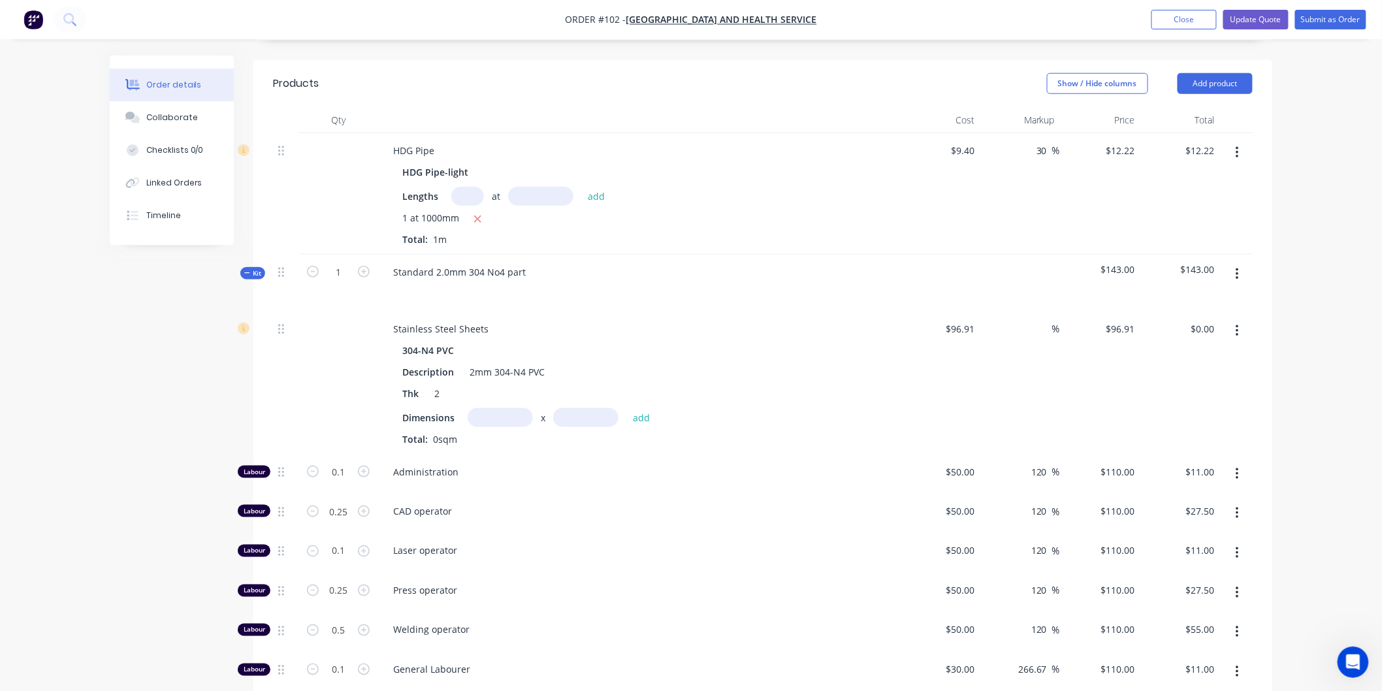
click at [485, 408] on input "text" at bounding box center [500, 417] width 65 height 19
type input "1m"
click at [596, 408] on input "text" at bounding box center [585, 417] width 65 height 19
type input "1m"
click at [632, 409] on button "add" at bounding box center [641, 418] width 31 height 18
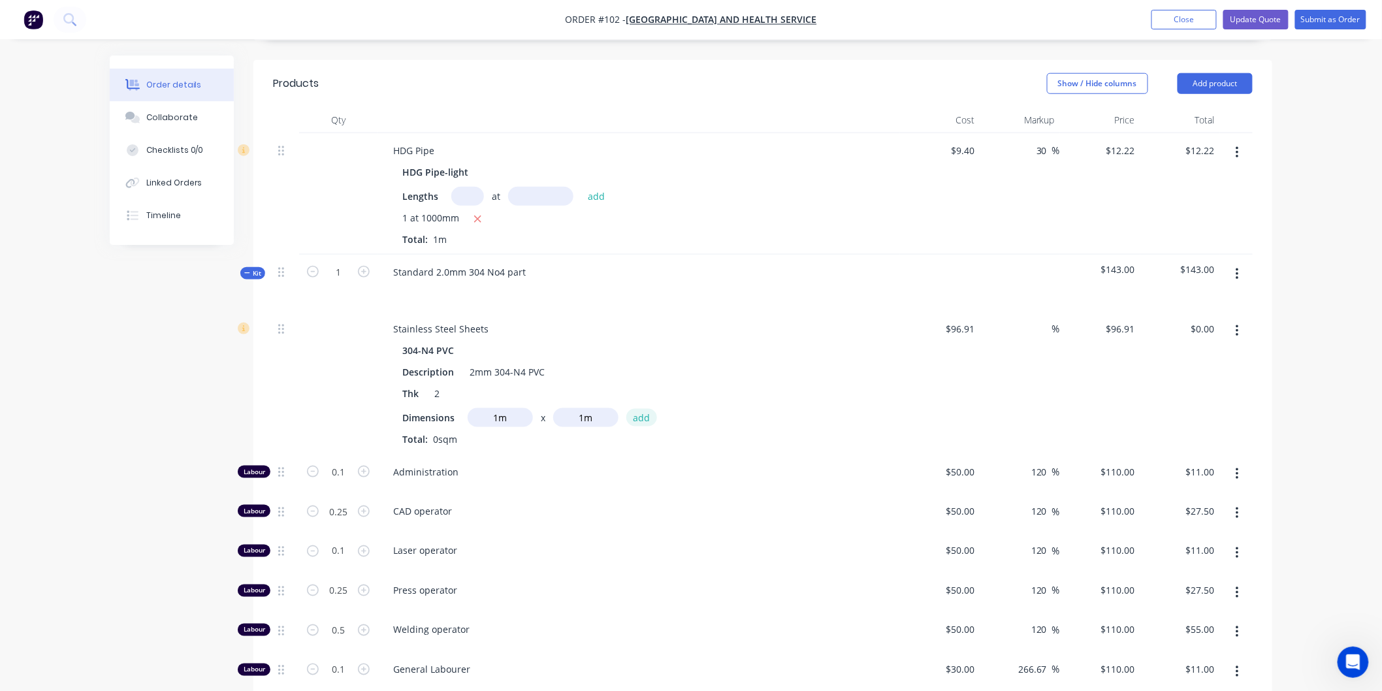
type input "$96.91"
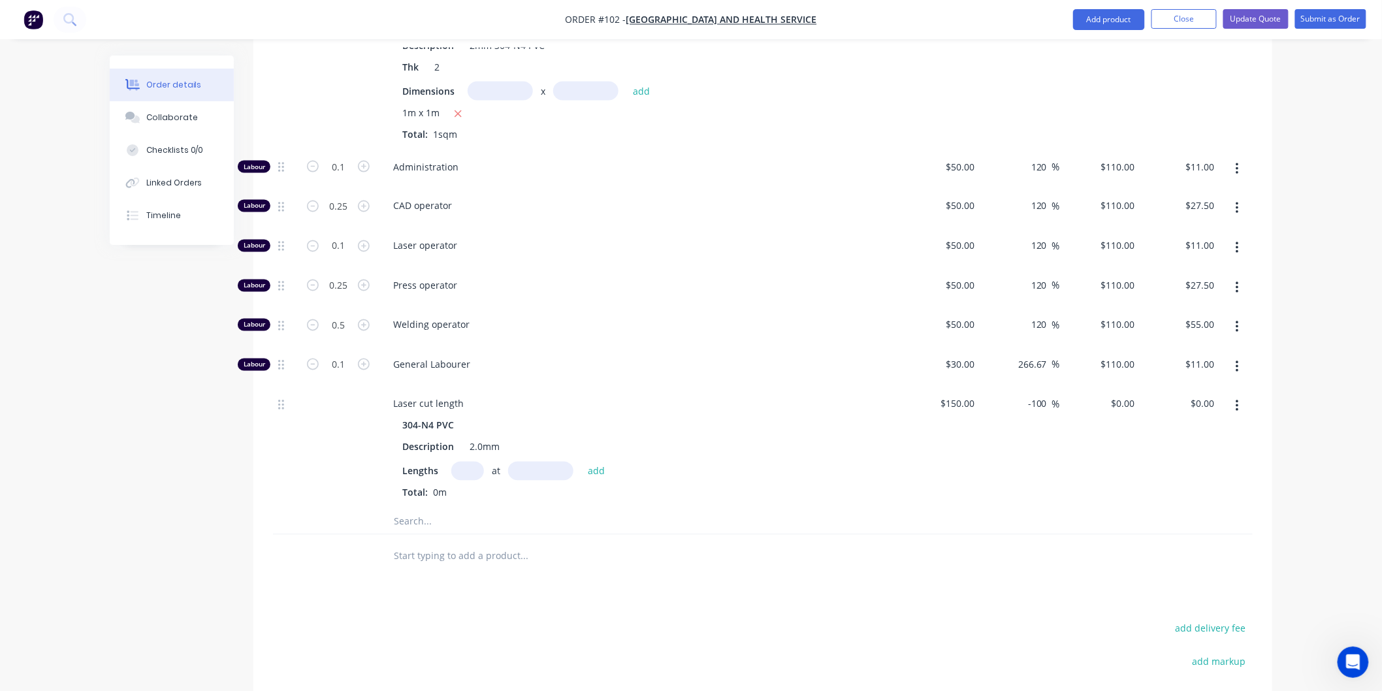
scroll to position [564, 0]
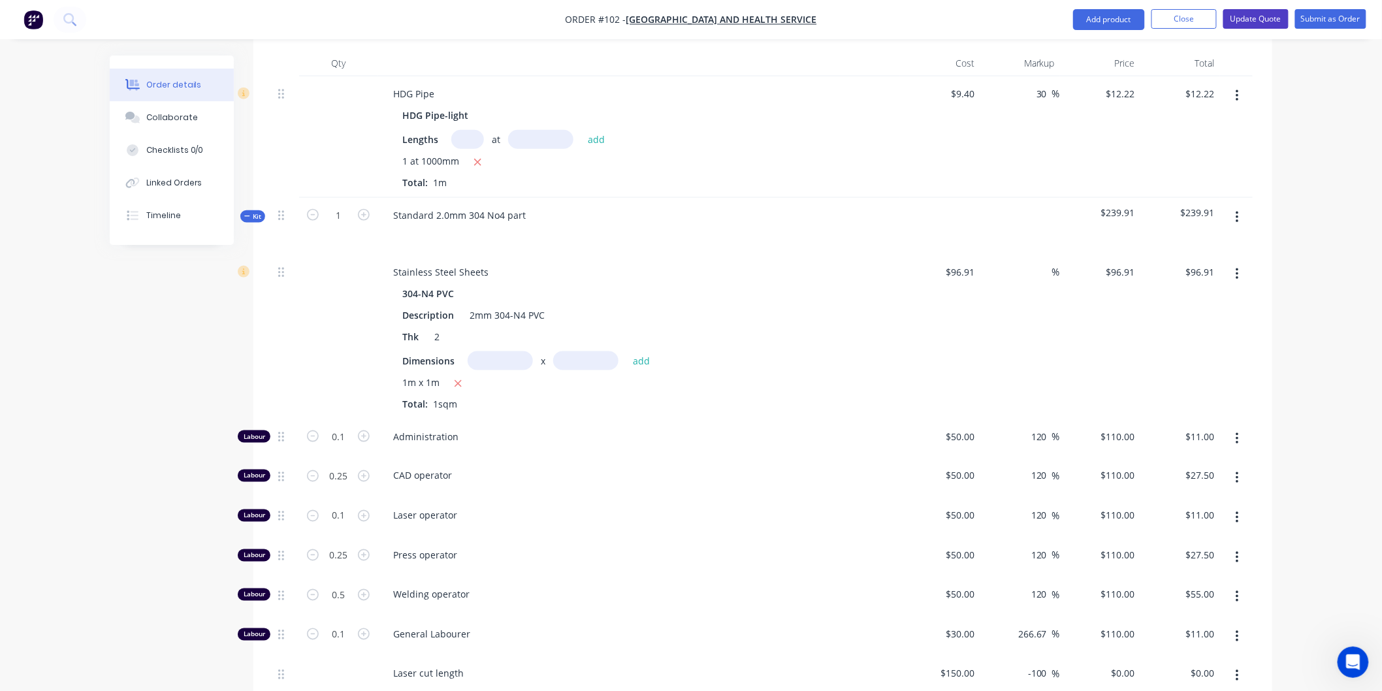
click at [1249, 14] on button "Update Quote" at bounding box center [1255, 19] width 65 height 20
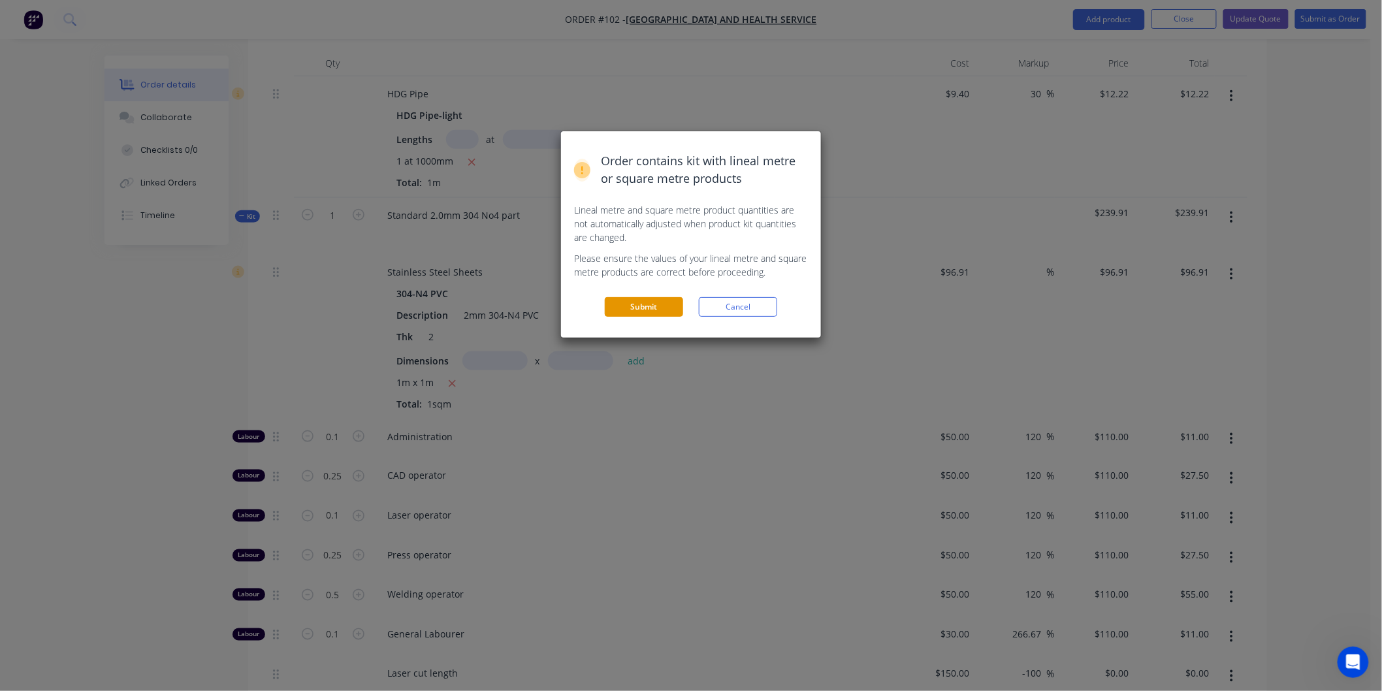
click at [639, 304] on button "Submit" at bounding box center [644, 307] width 78 height 20
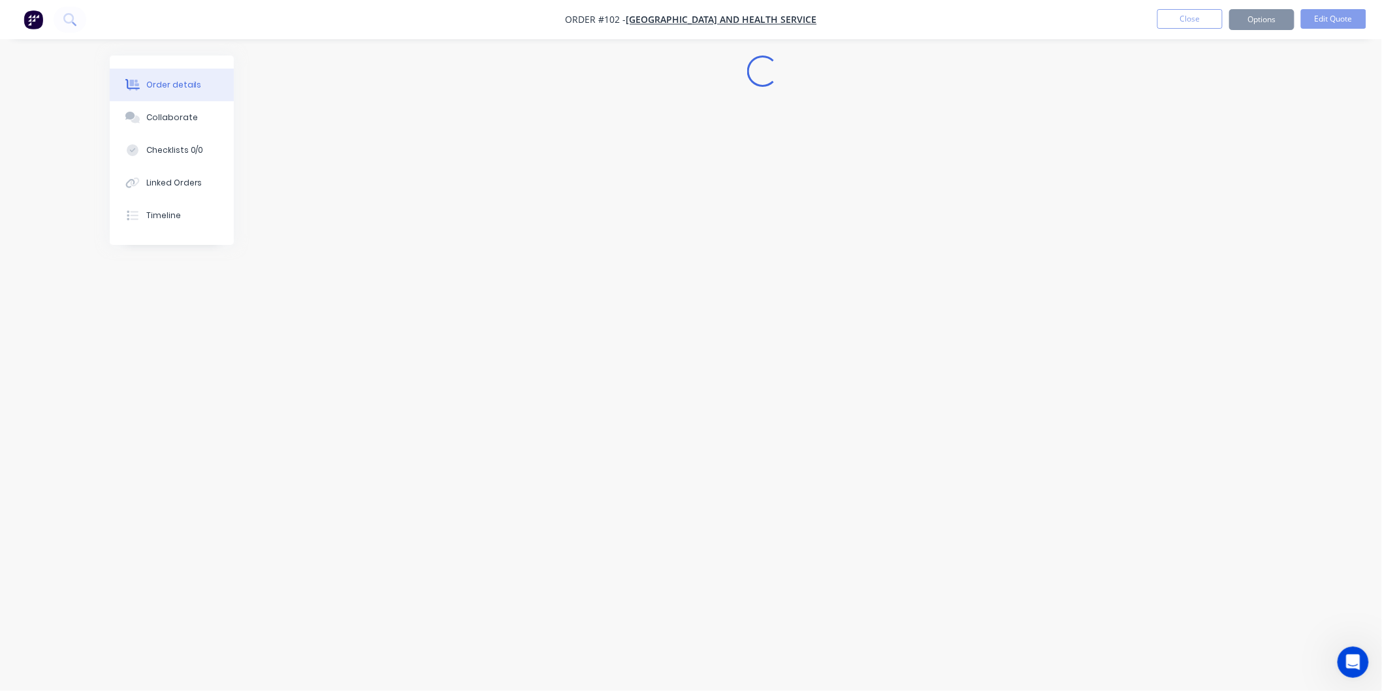
scroll to position [0, 0]
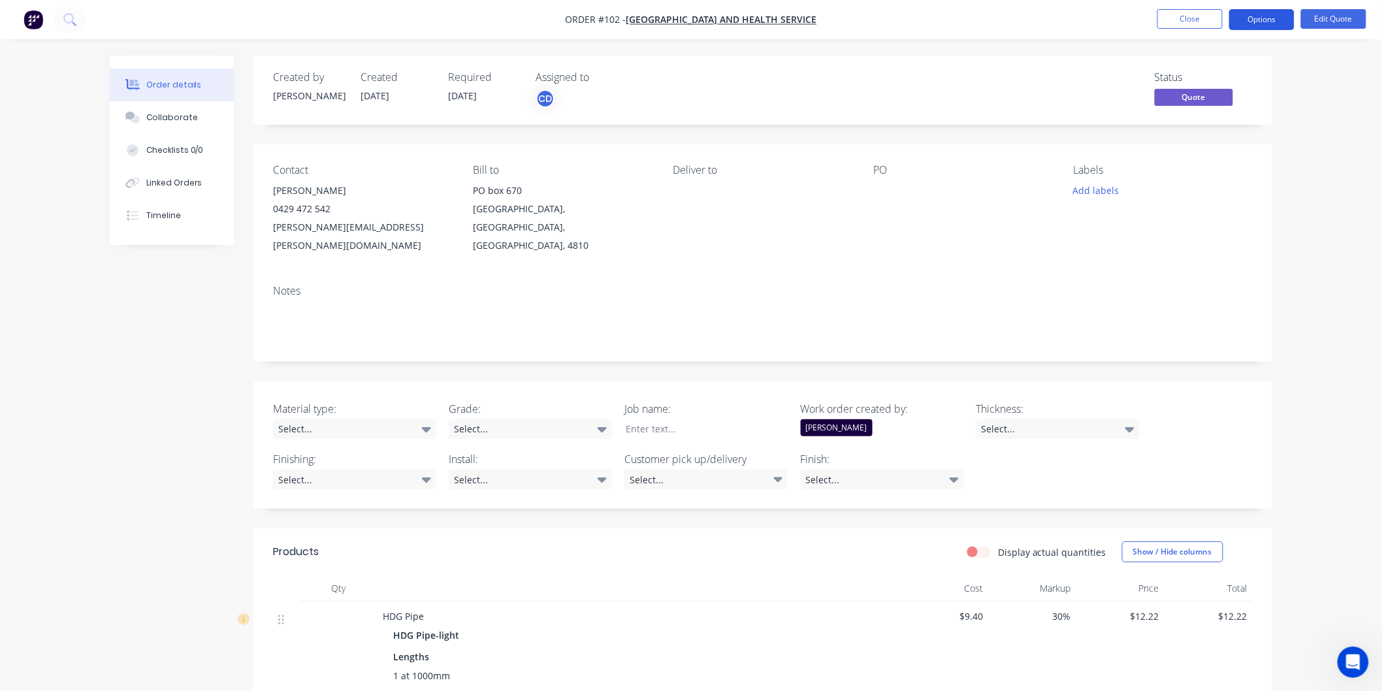
click at [1272, 20] on button "Options" at bounding box center [1261, 19] width 65 height 21
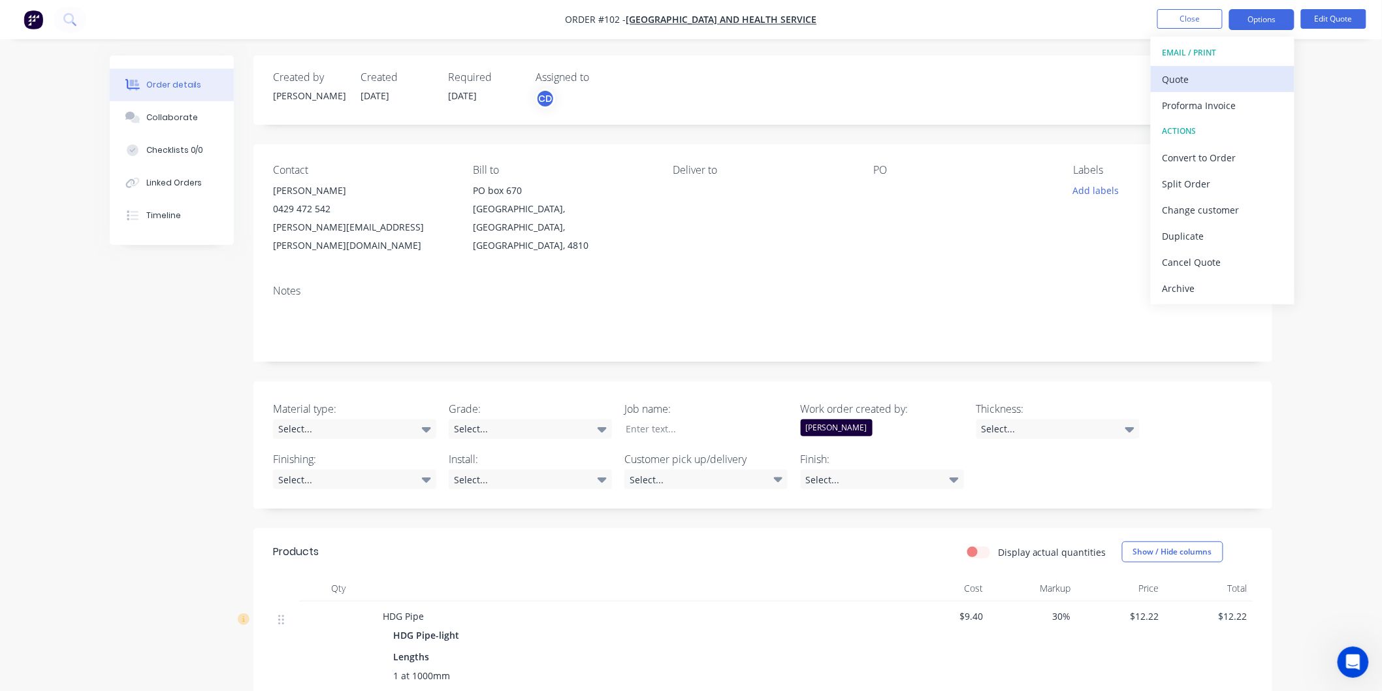
click at [1223, 74] on div "Quote" at bounding box center [1223, 79] width 120 height 19
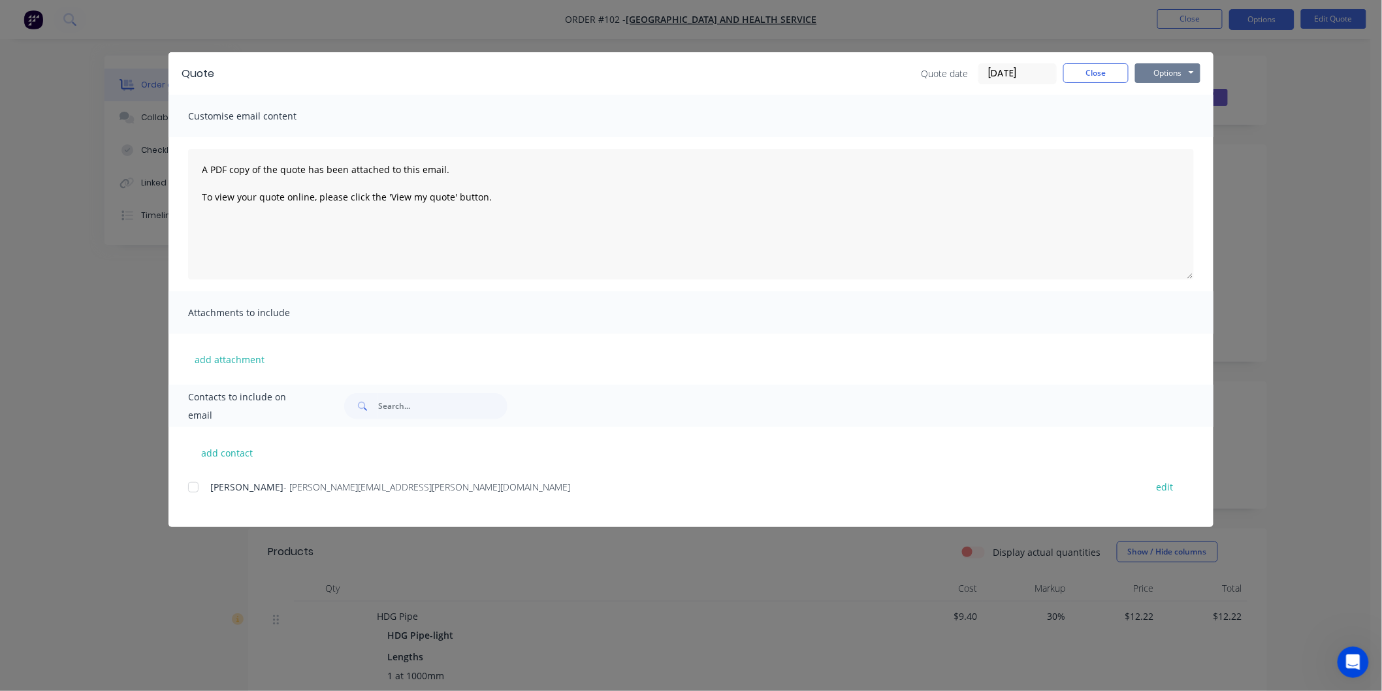
click at [1184, 74] on button "Options" at bounding box center [1167, 73] width 65 height 20
click at [1185, 100] on button "Preview" at bounding box center [1177, 97] width 84 height 22
click at [1107, 69] on button "Close" at bounding box center [1095, 73] width 65 height 20
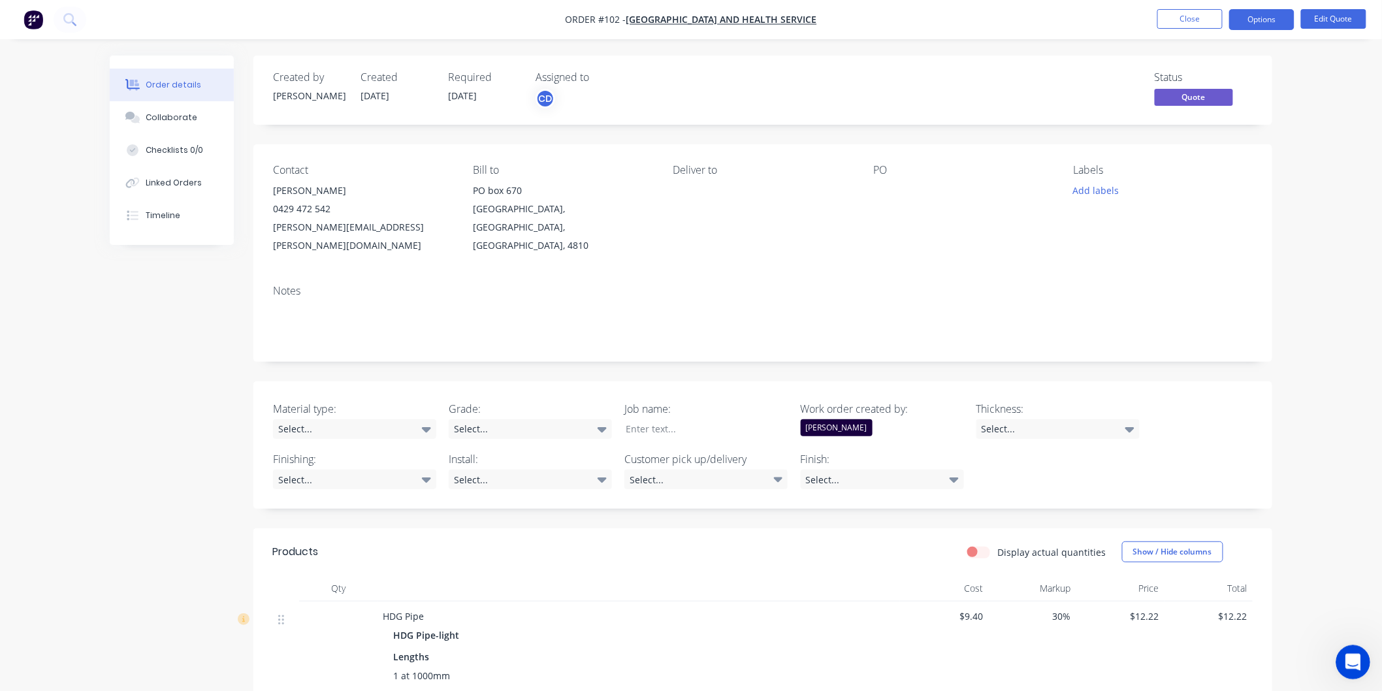
click at [1355, 671] on div "Open Intercom Messenger" at bounding box center [1350, 660] width 43 height 43
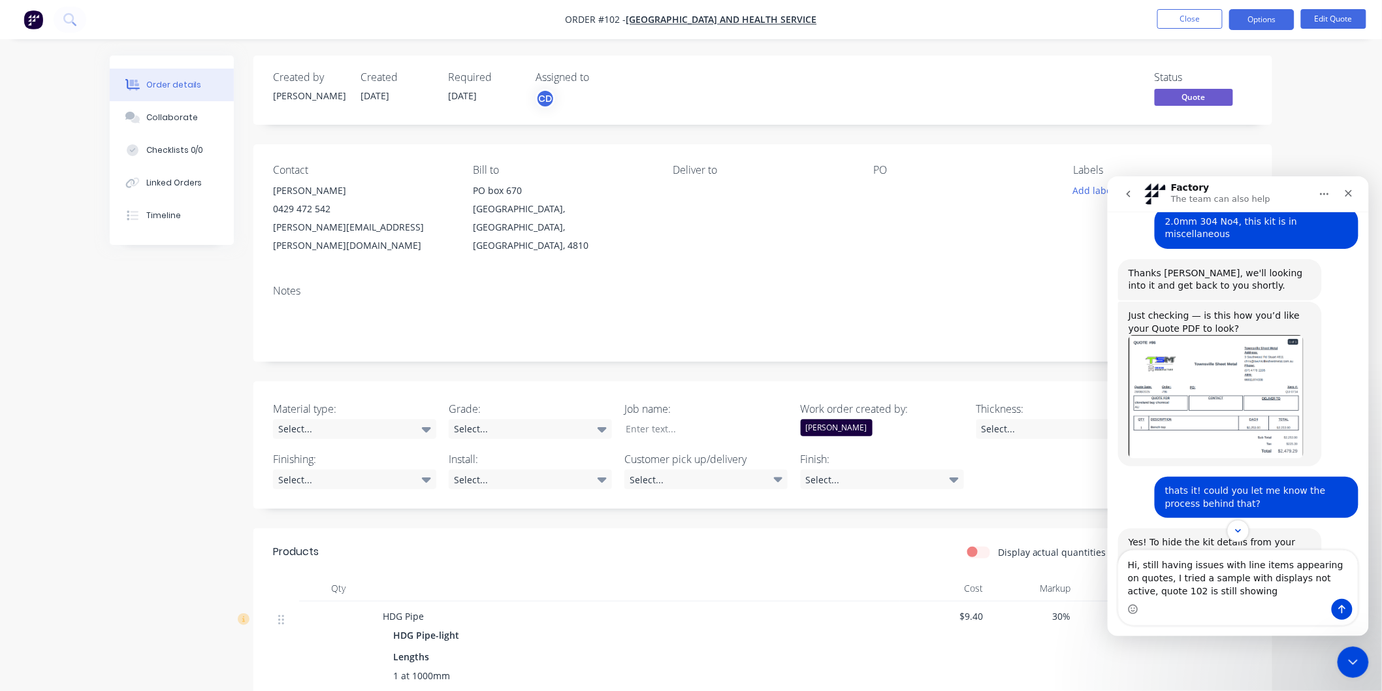
scroll to position [558, 0]
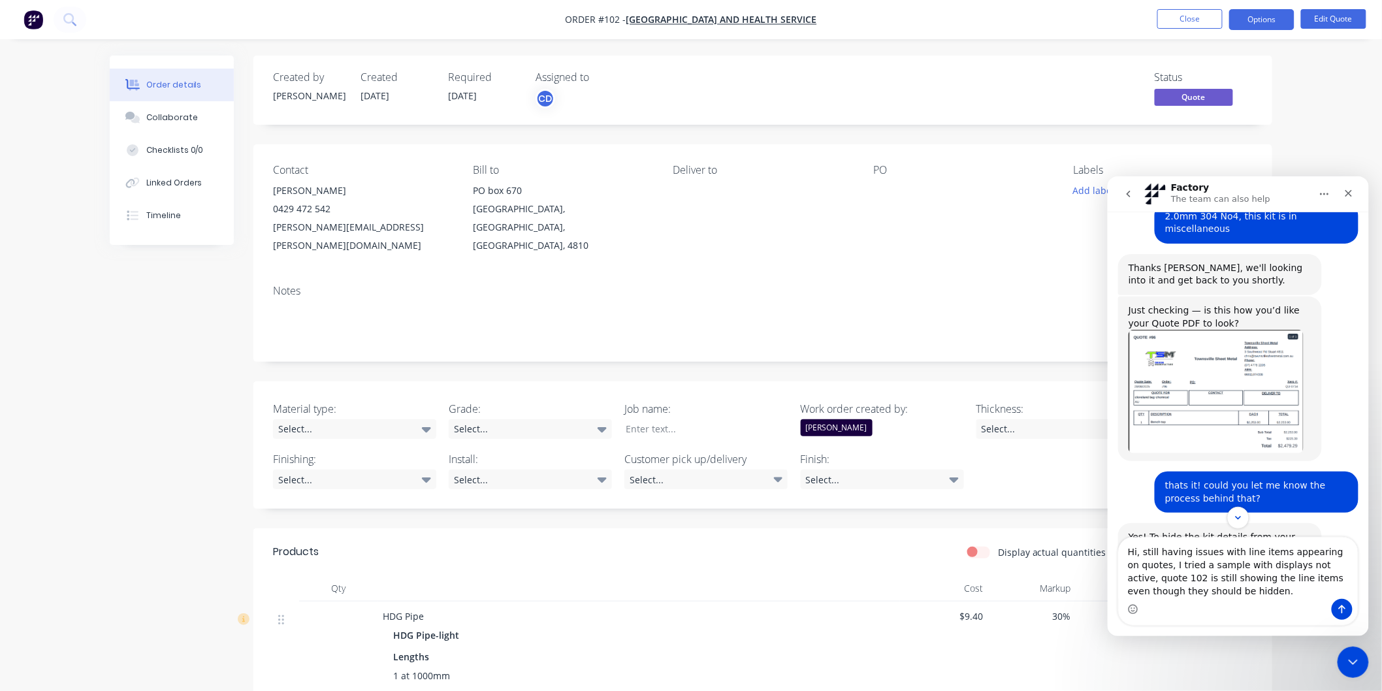
type textarea "Hi, still having issues with line items appearing on quotes, I tried a sample w…"
click at [1343, 608] on icon "Send a message…" at bounding box center [1341, 609] width 10 height 10
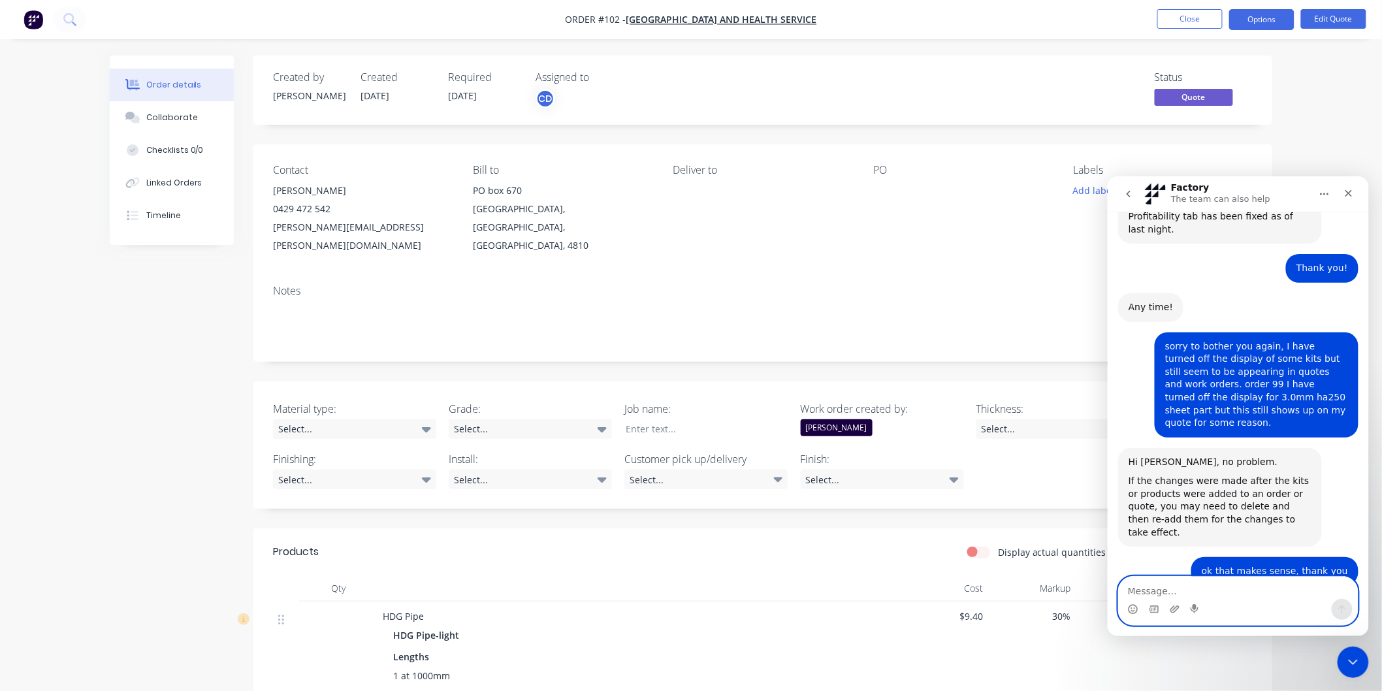
scroll to position [1856, 0]
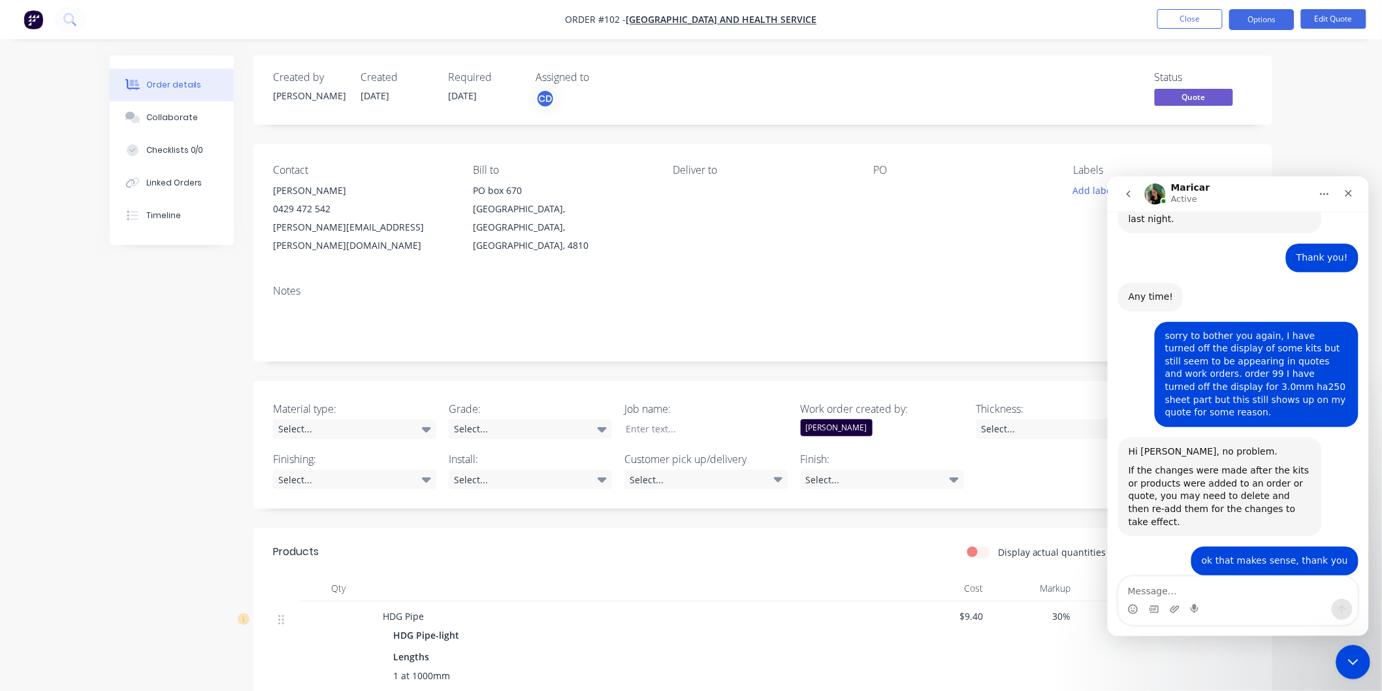
click at [1354, 669] on div "Close Intercom Messenger" at bounding box center [1350, 660] width 31 height 31
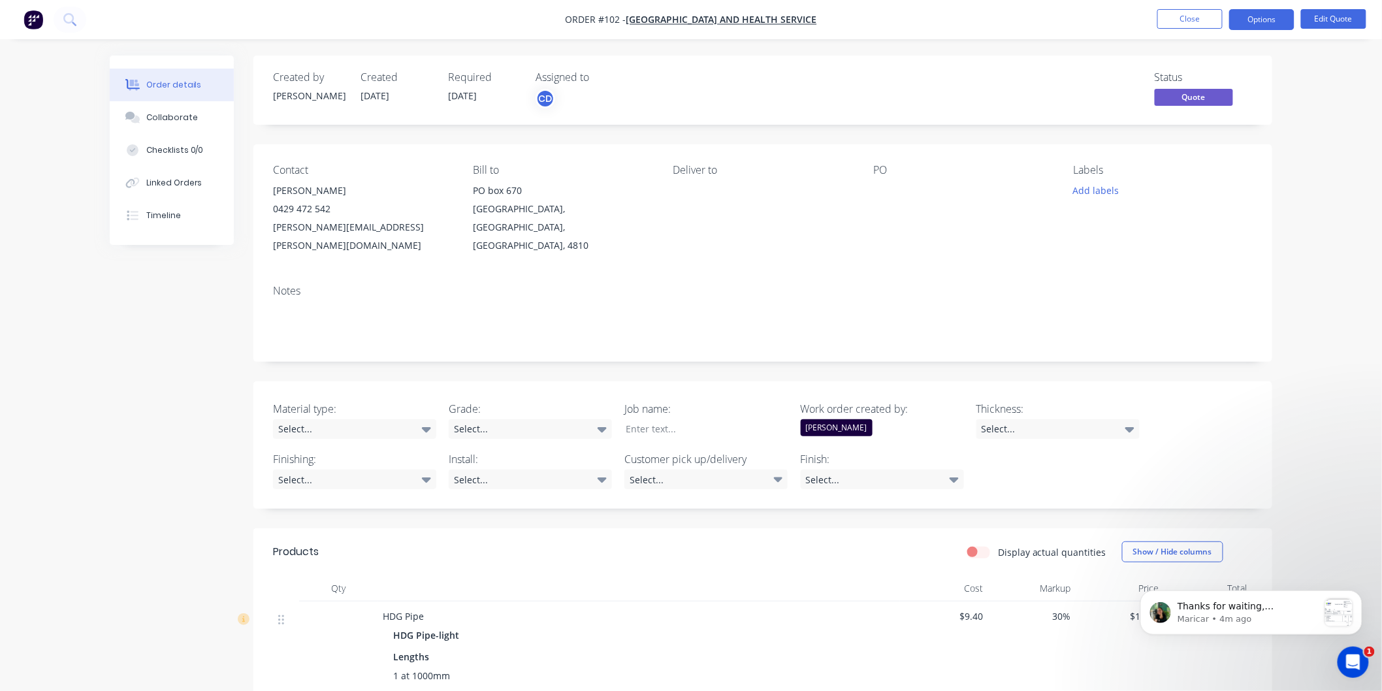
scroll to position [0, 0]
click at [1277, 618] on p "Maricar • 4m ago" at bounding box center [1247, 619] width 141 height 12
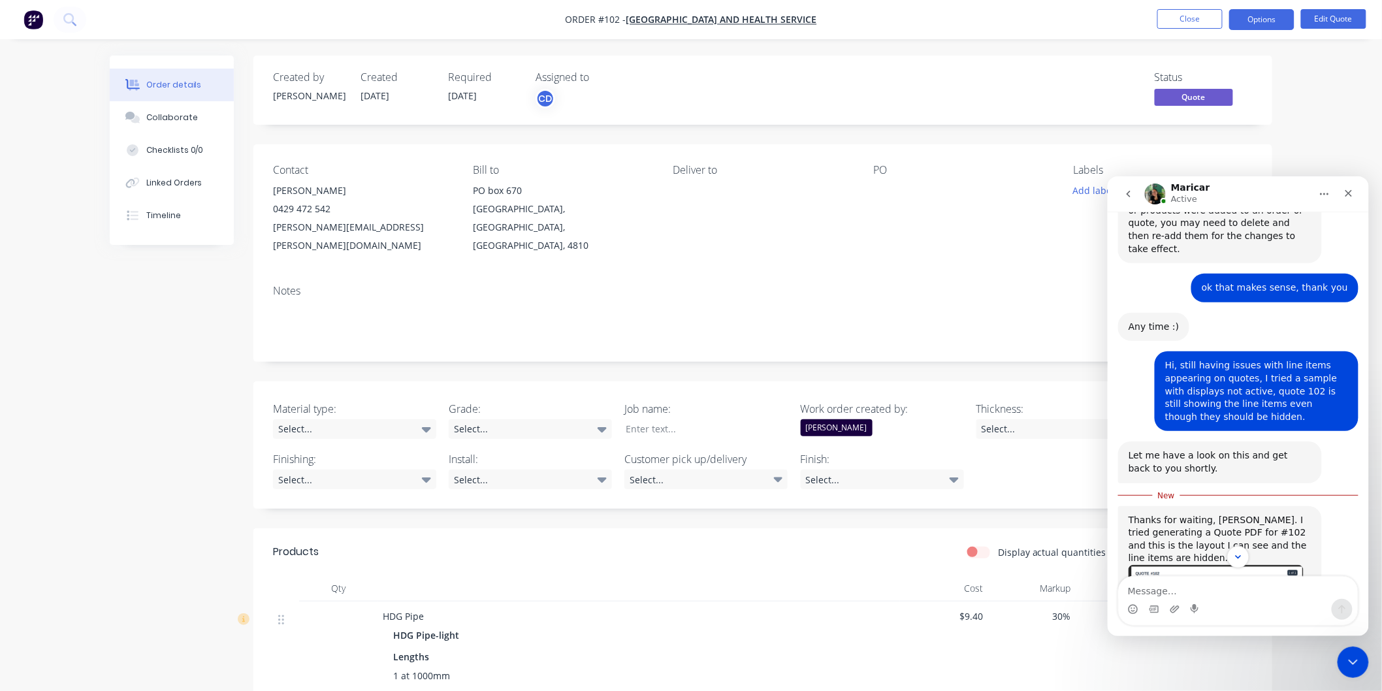
scroll to position [2133, 0]
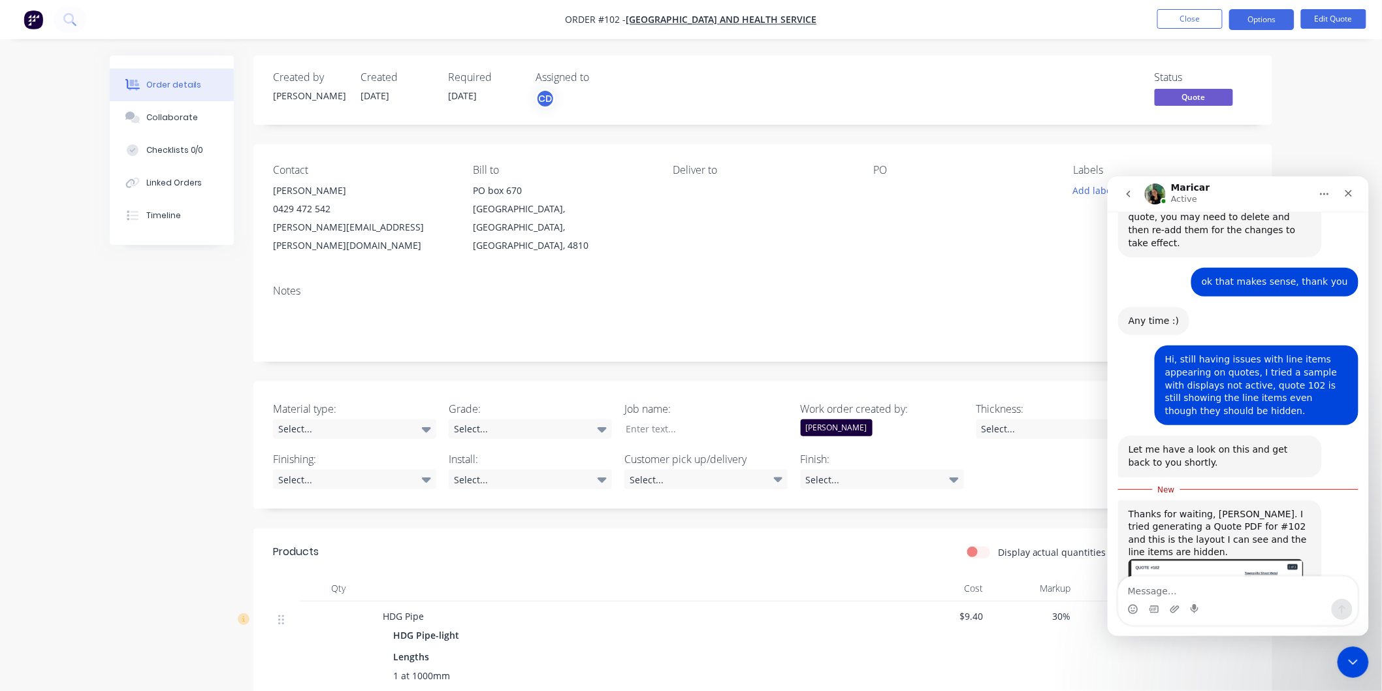
click at [1204, 558] on img "Maricar says…" at bounding box center [1215, 632] width 175 height 149
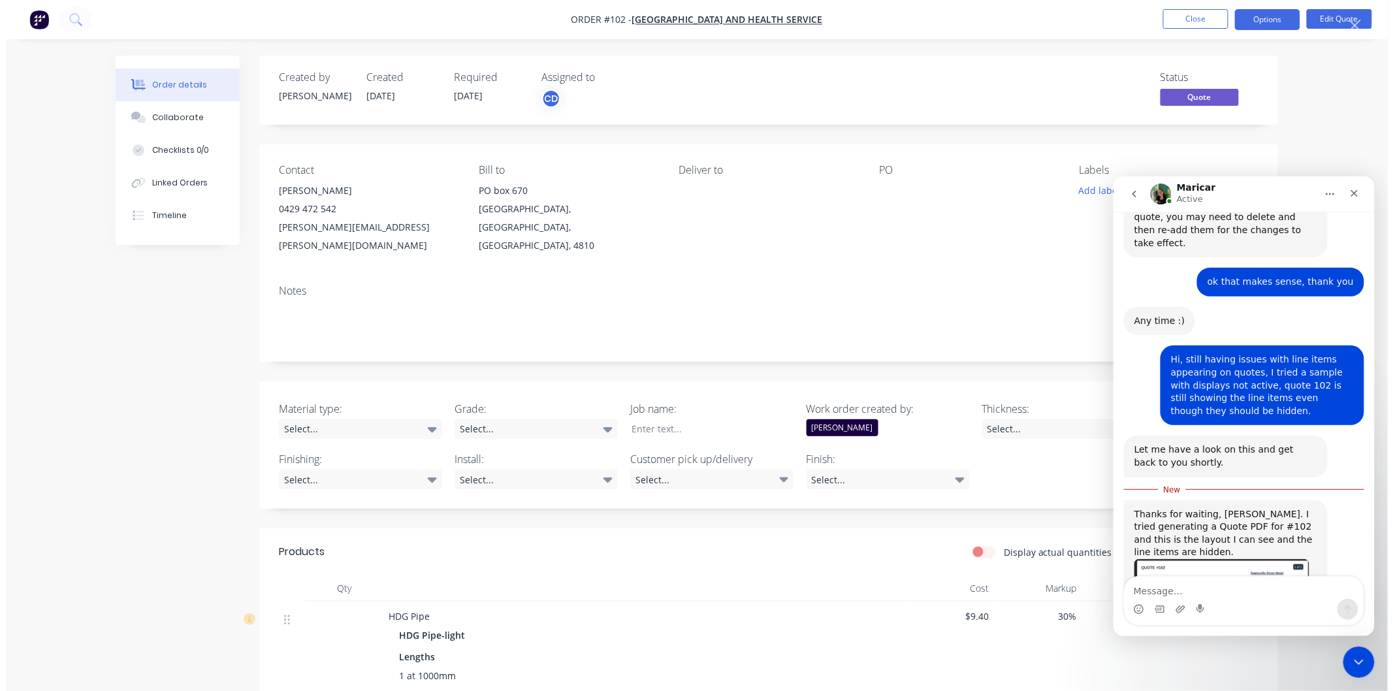
scroll to position [0, 0]
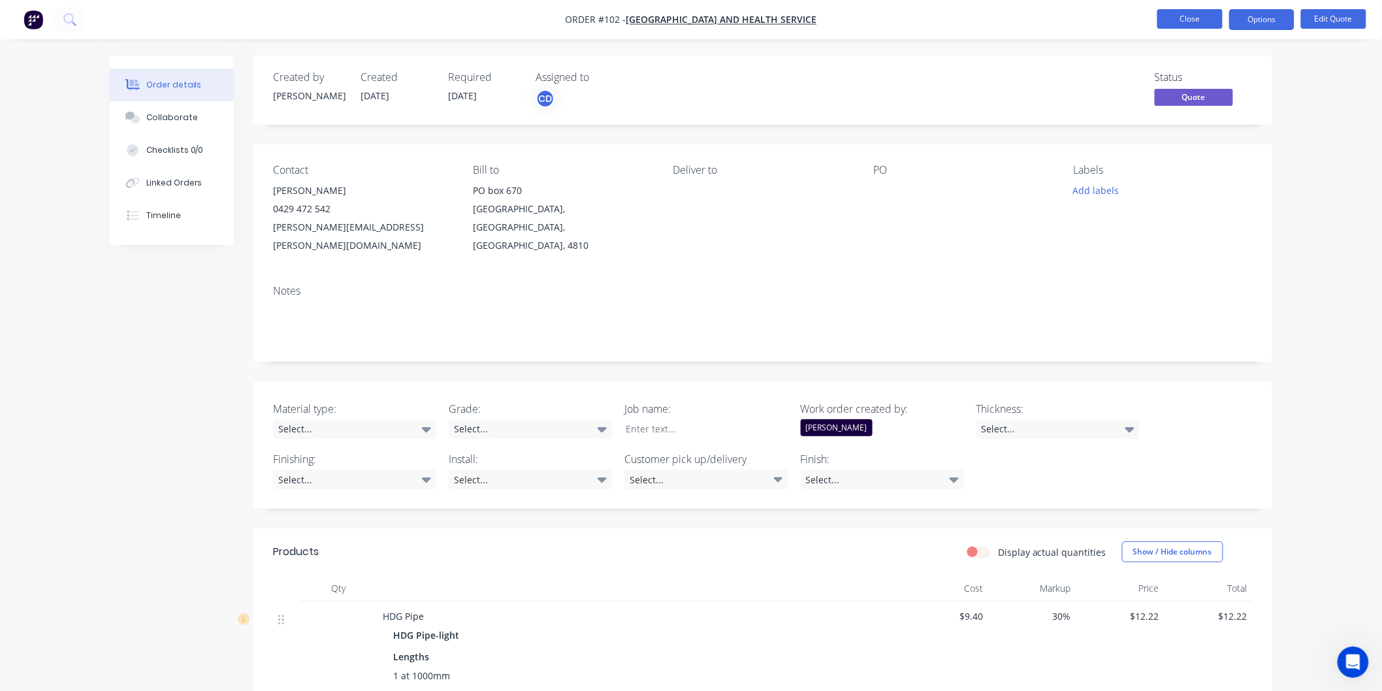
click at [1190, 15] on button "Close" at bounding box center [1189, 19] width 65 height 20
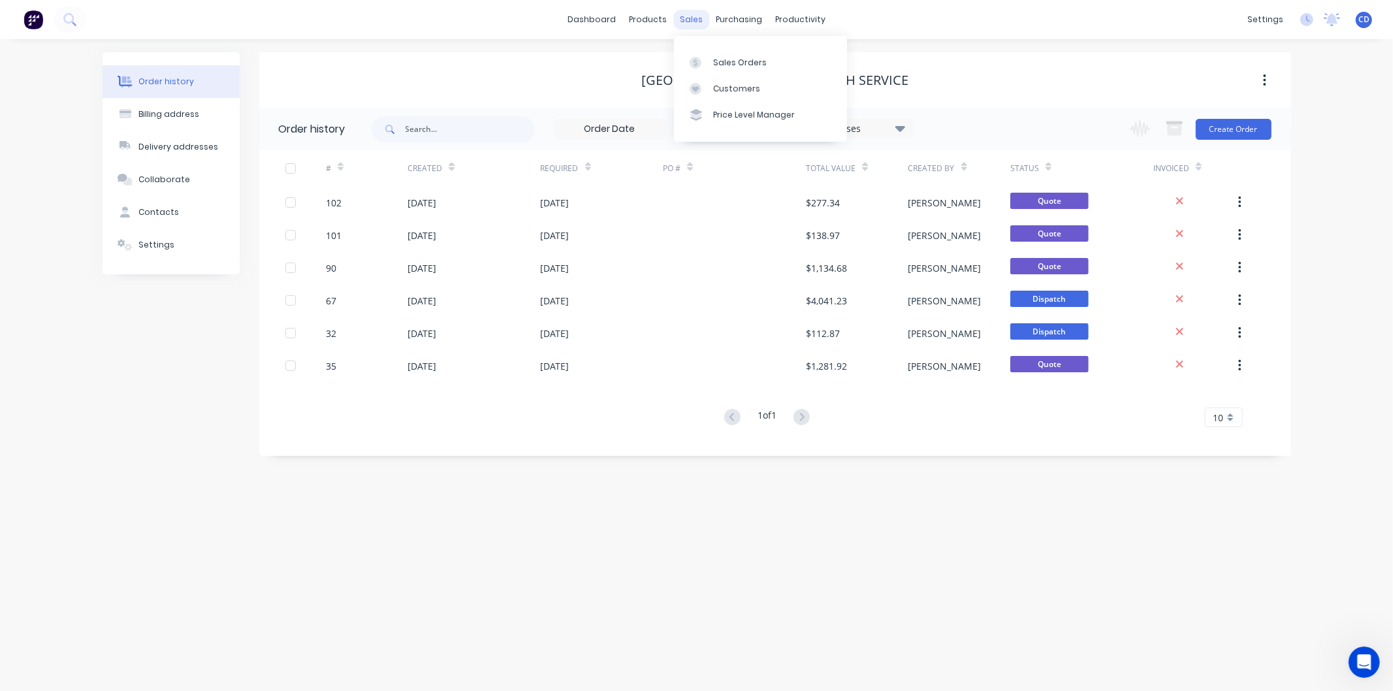
click at [688, 25] on div "sales" at bounding box center [691, 20] width 36 height 20
click at [720, 67] on div "Sales Orders" at bounding box center [740, 63] width 54 height 12
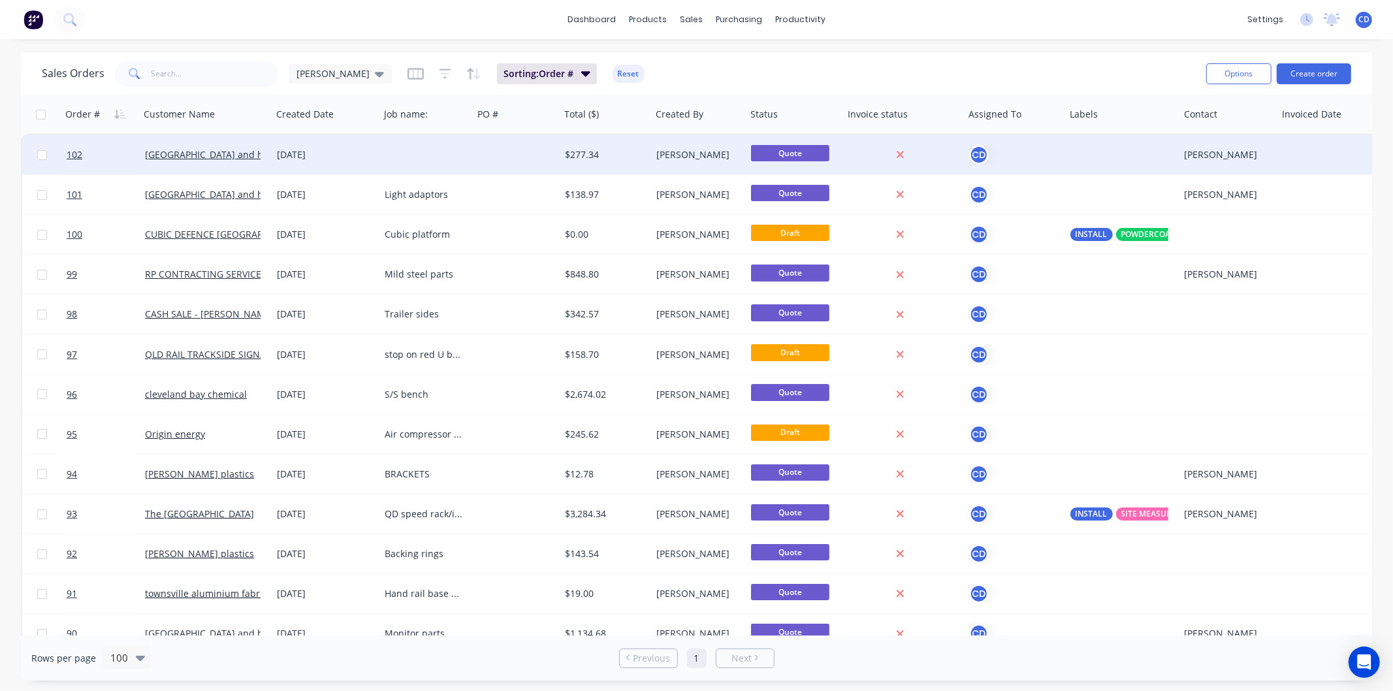
click at [281, 153] on div "[DATE]" at bounding box center [325, 154] width 97 height 13
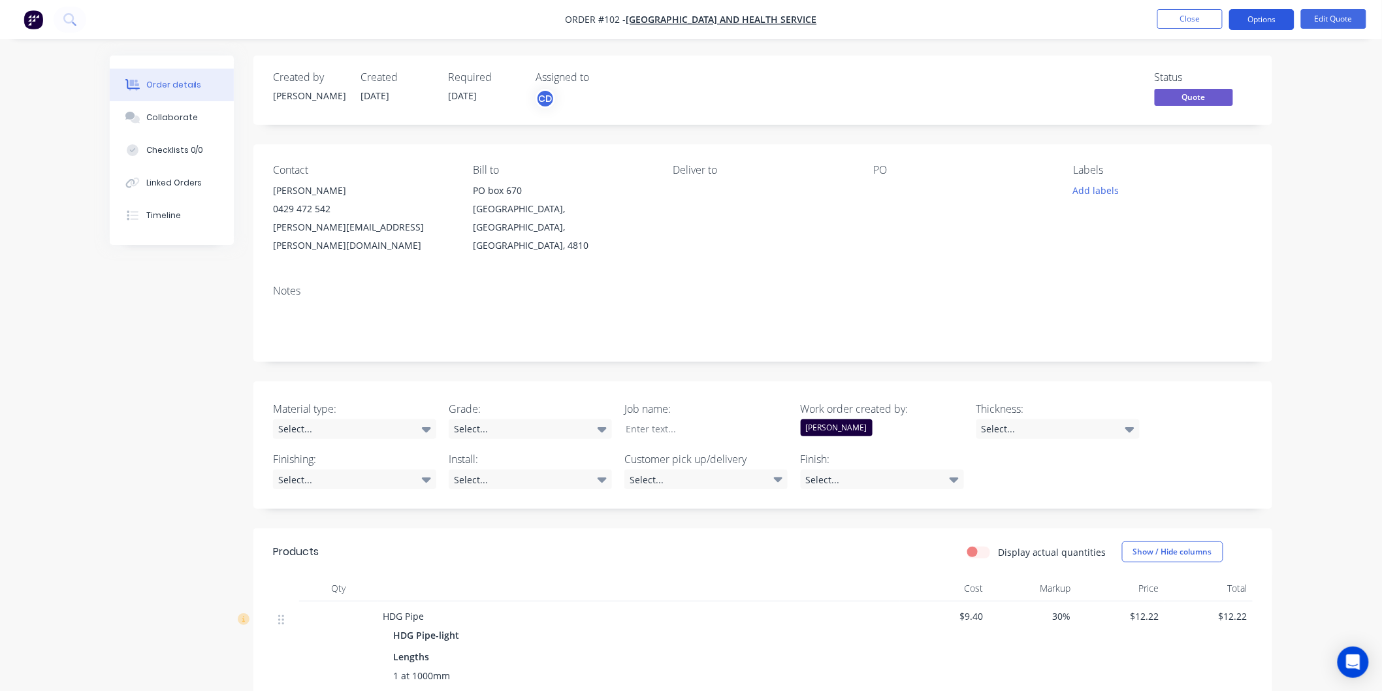
click at [1229, 24] on button "Options" at bounding box center [1261, 19] width 65 height 21
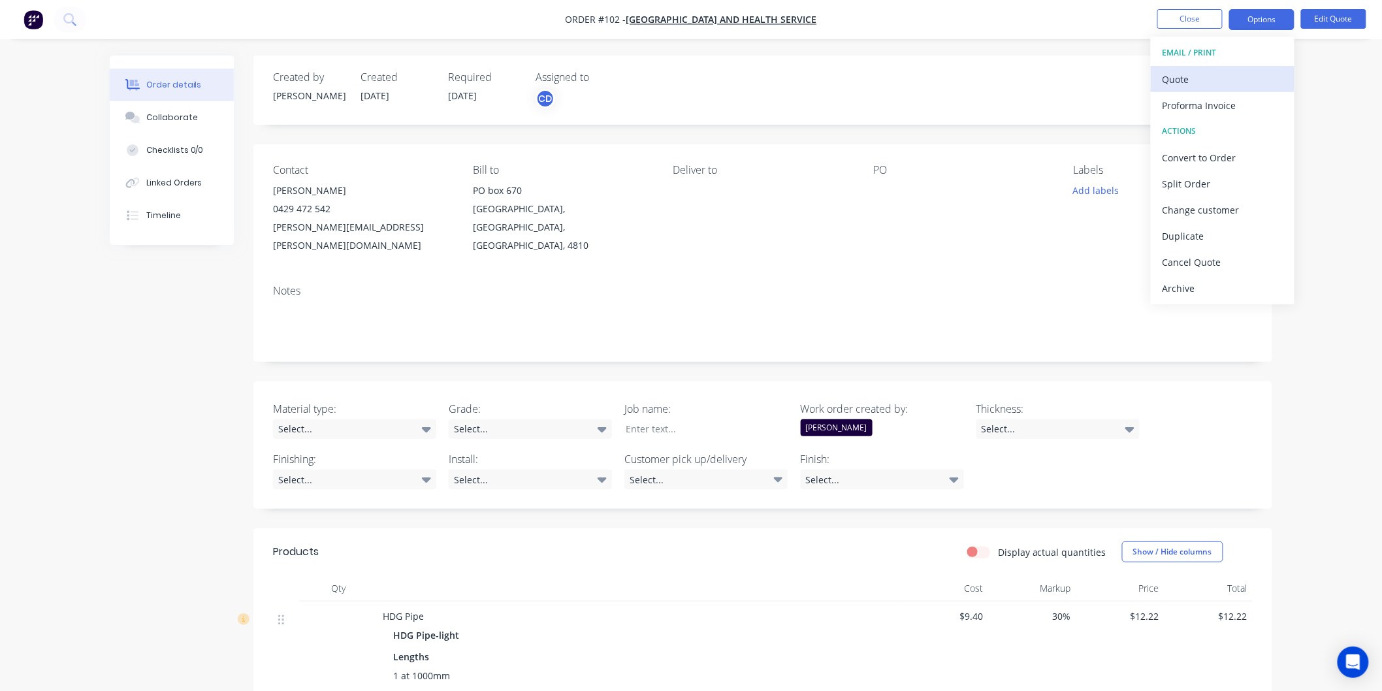
click at [1207, 76] on div "Quote" at bounding box center [1223, 79] width 120 height 19
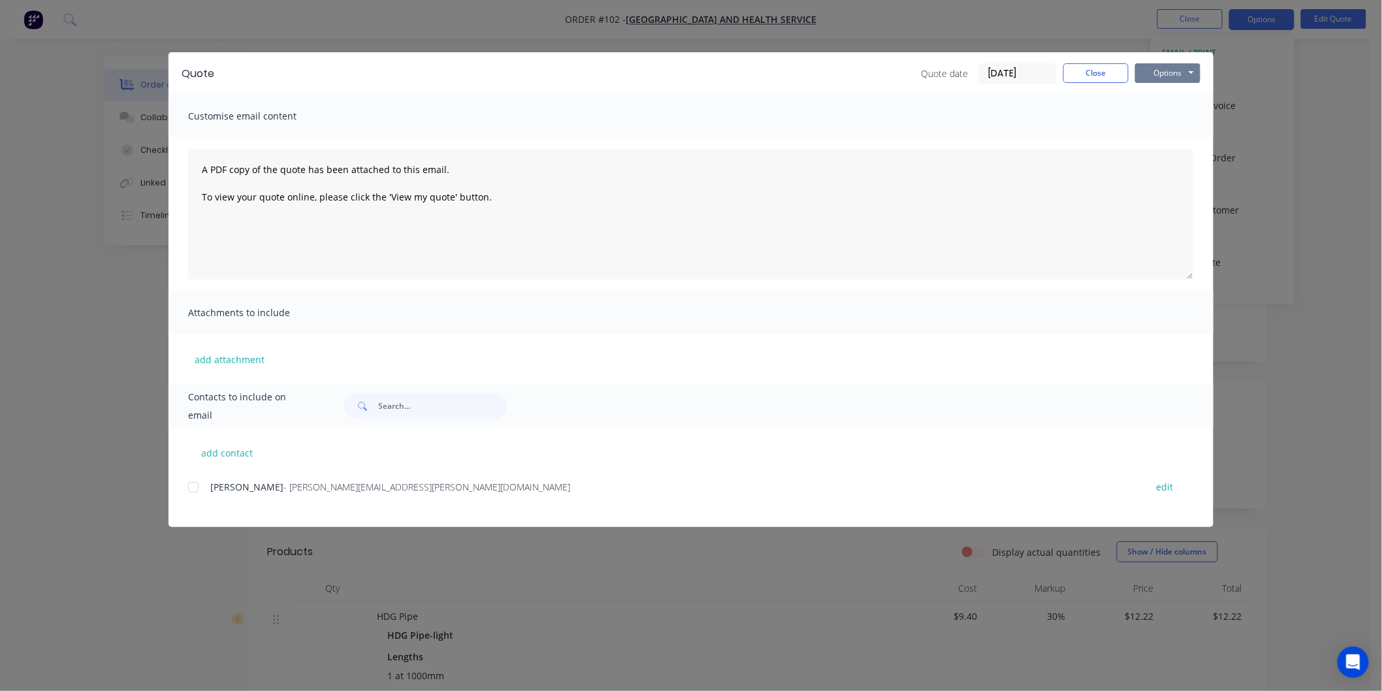
click at [1184, 69] on button "Options" at bounding box center [1167, 73] width 65 height 20
click at [1183, 101] on button "Preview" at bounding box center [1177, 97] width 84 height 22
click at [1121, 72] on button "Close" at bounding box center [1095, 73] width 65 height 20
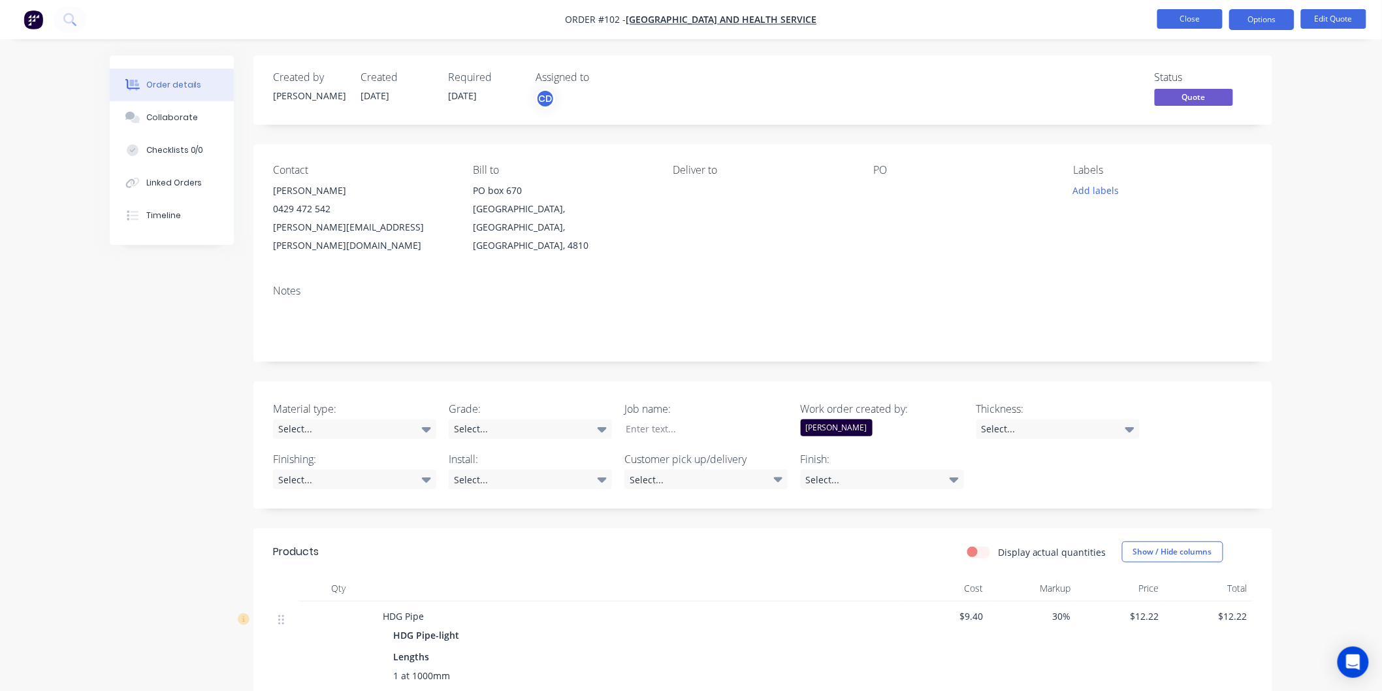
click at [1178, 18] on button "Close" at bounding box center [1189, 19] width 65 height 20
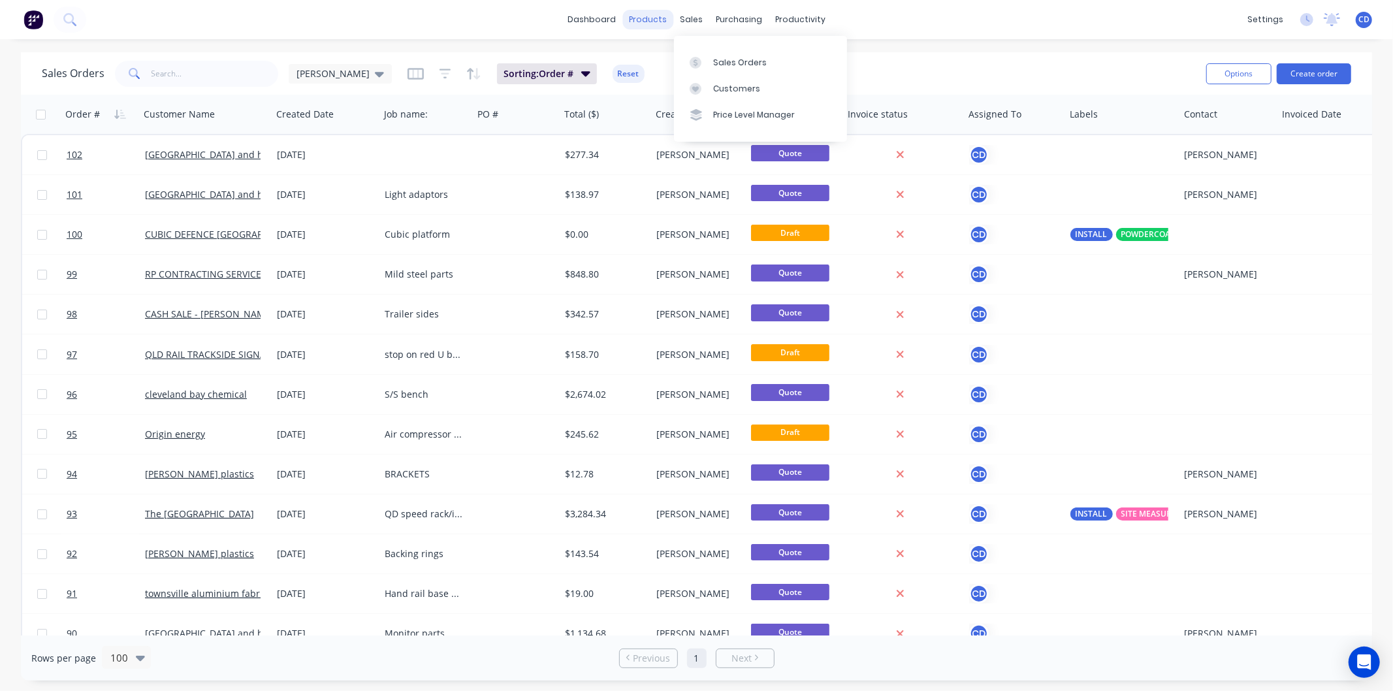
click at [657, 14] on div "products" at bounding box center [647, 20] width 51 height 20
click at [683, 67] on div "Product Catalogue" at bounding box center [706, 63] width 81 height 12
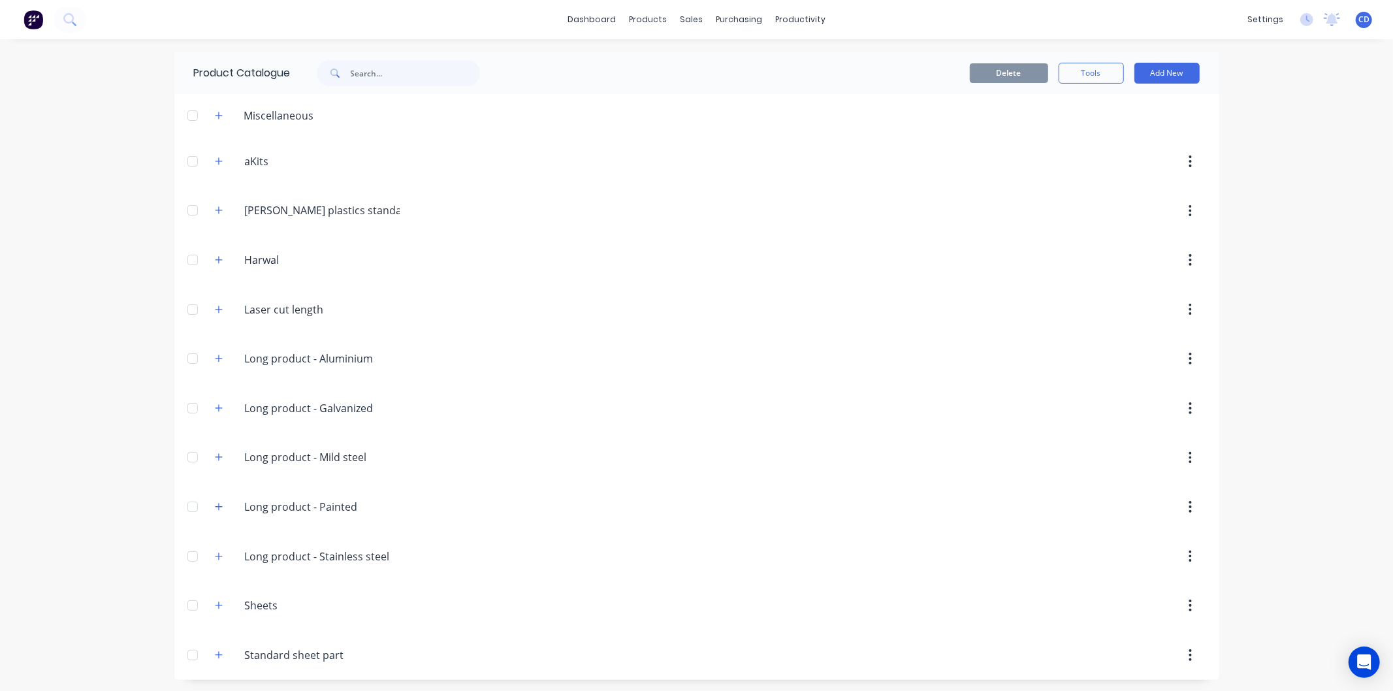
scroll to position [3, 0]
click at [746, 65] on div "Sales Orders" at bounding box center [735, 60] width 54 height 12
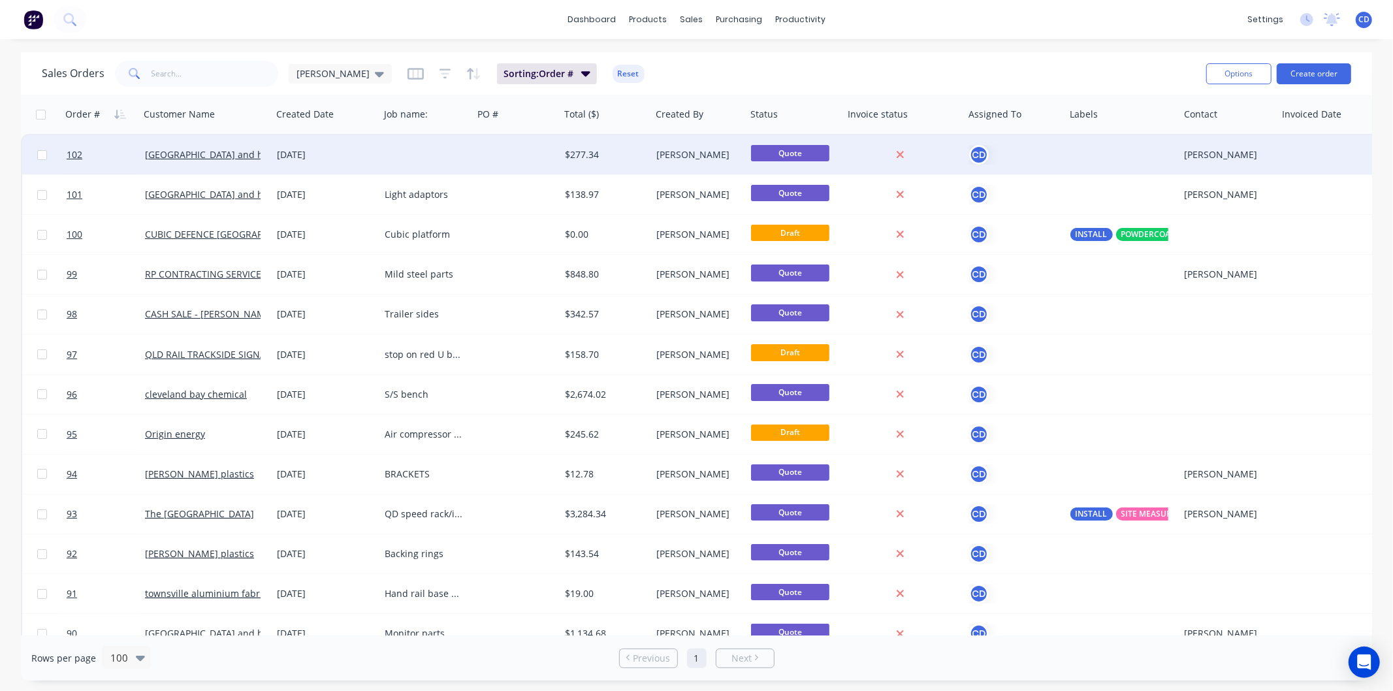
click at [305, 160] on div "03 Sep 2025" at bounding box center [325, 154] width 97 height 13
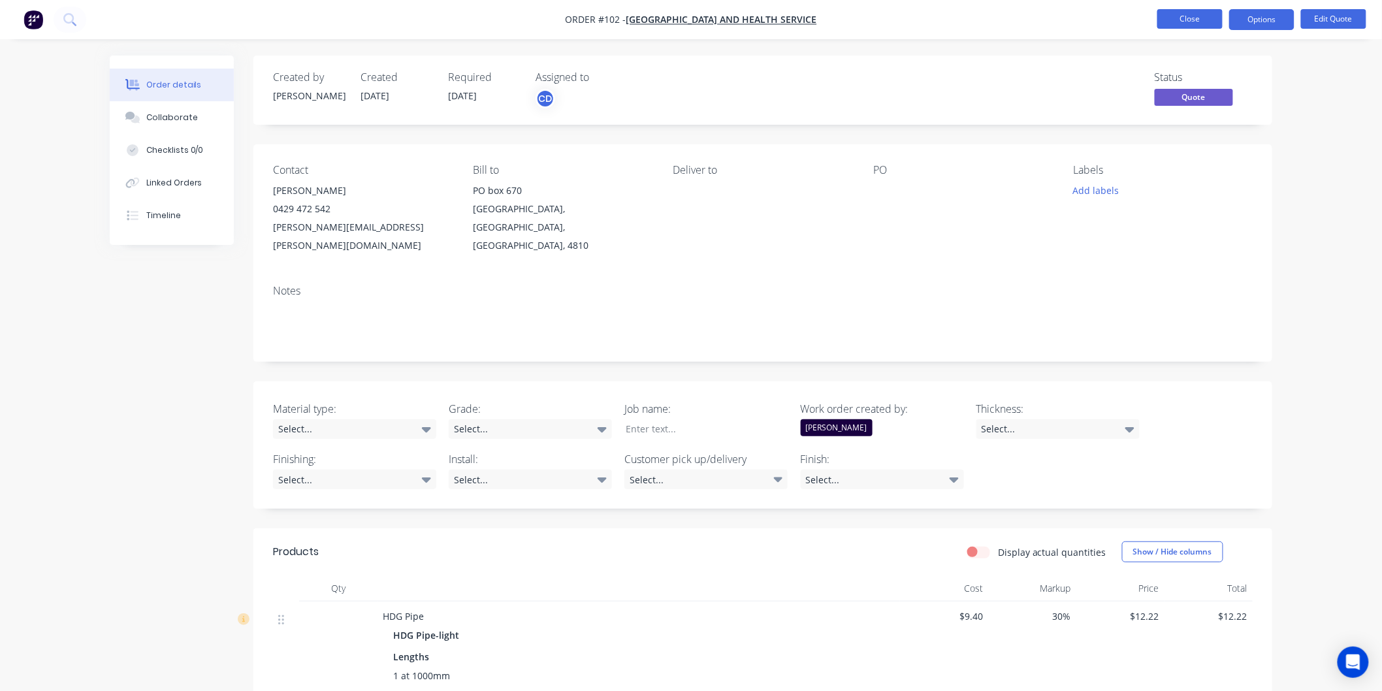
click at [1203, 21] on button "Close" at bounding box center [1189, 19] width 65 height 20
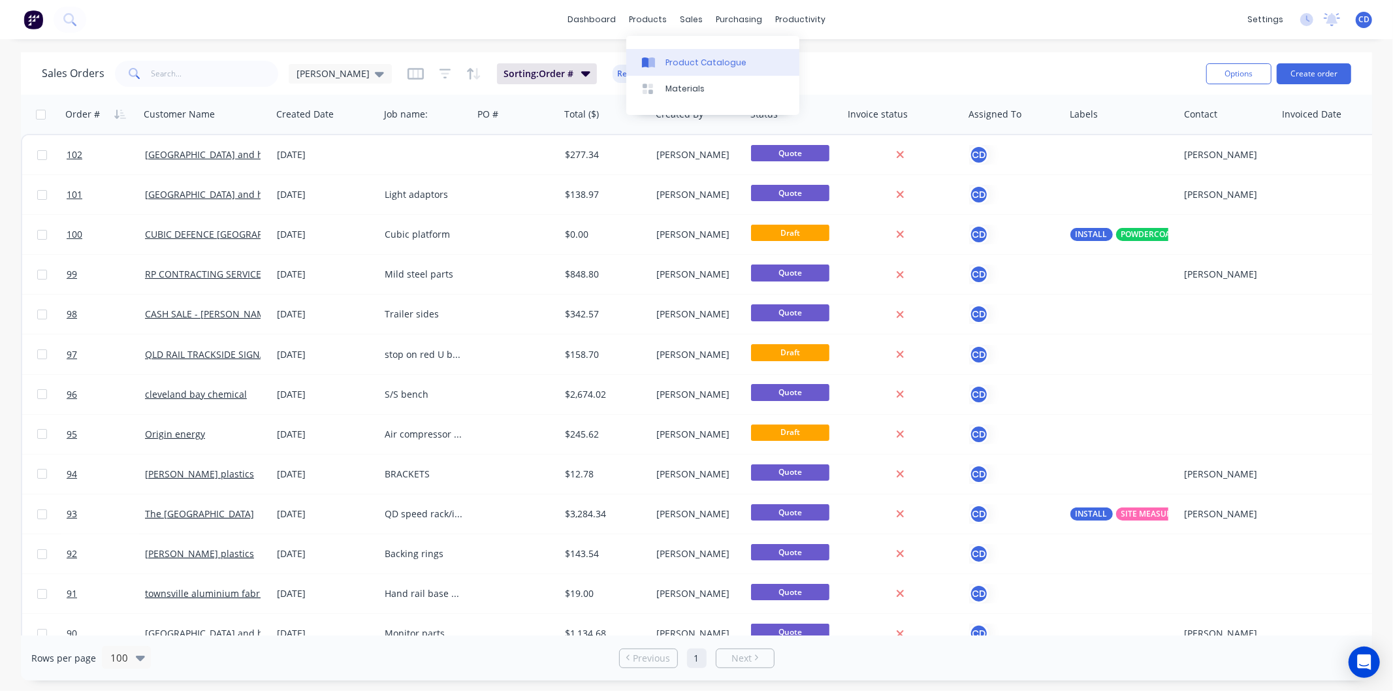
click at [674, 57] on div "Product Catalogue" at bounding box center [706, 63] width 81 height 12
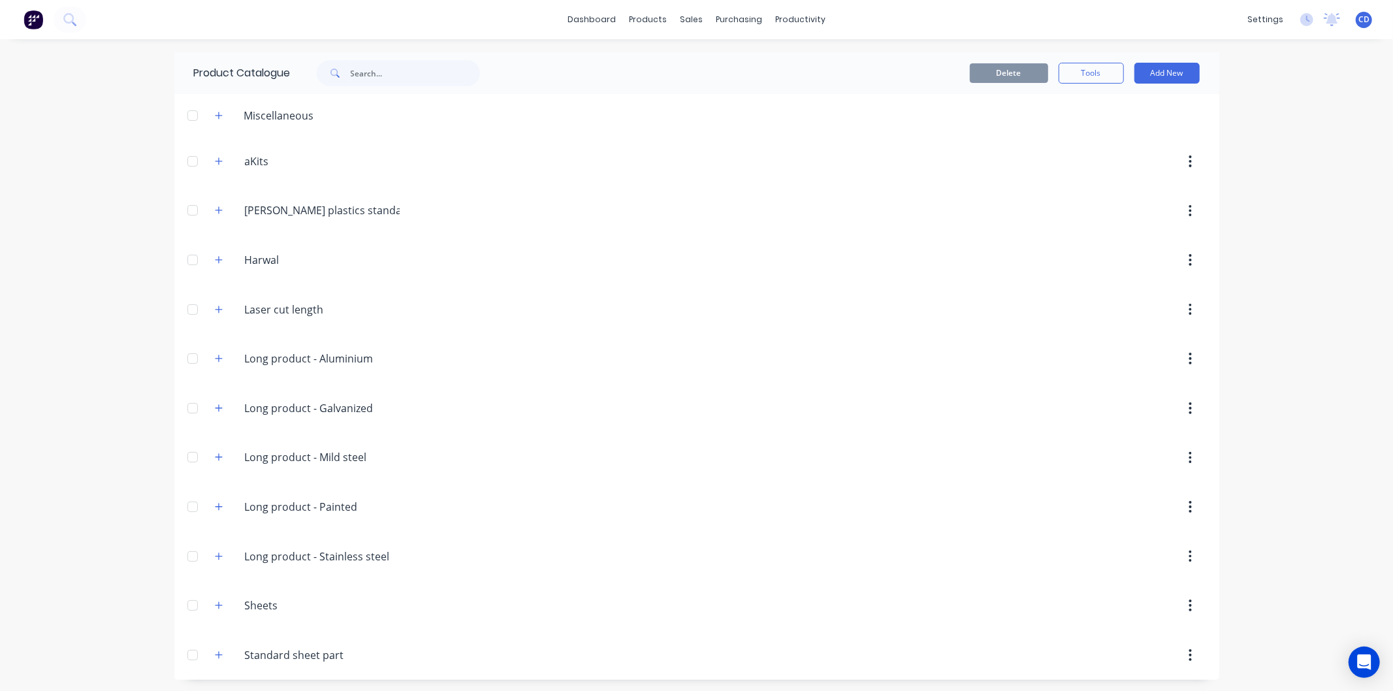
click at [217, 416] on span at bounding box center [219, 408] width 16 height 16
click at [215, 410] on icon "button" at bounding box center [219, 408] width 8 height 9
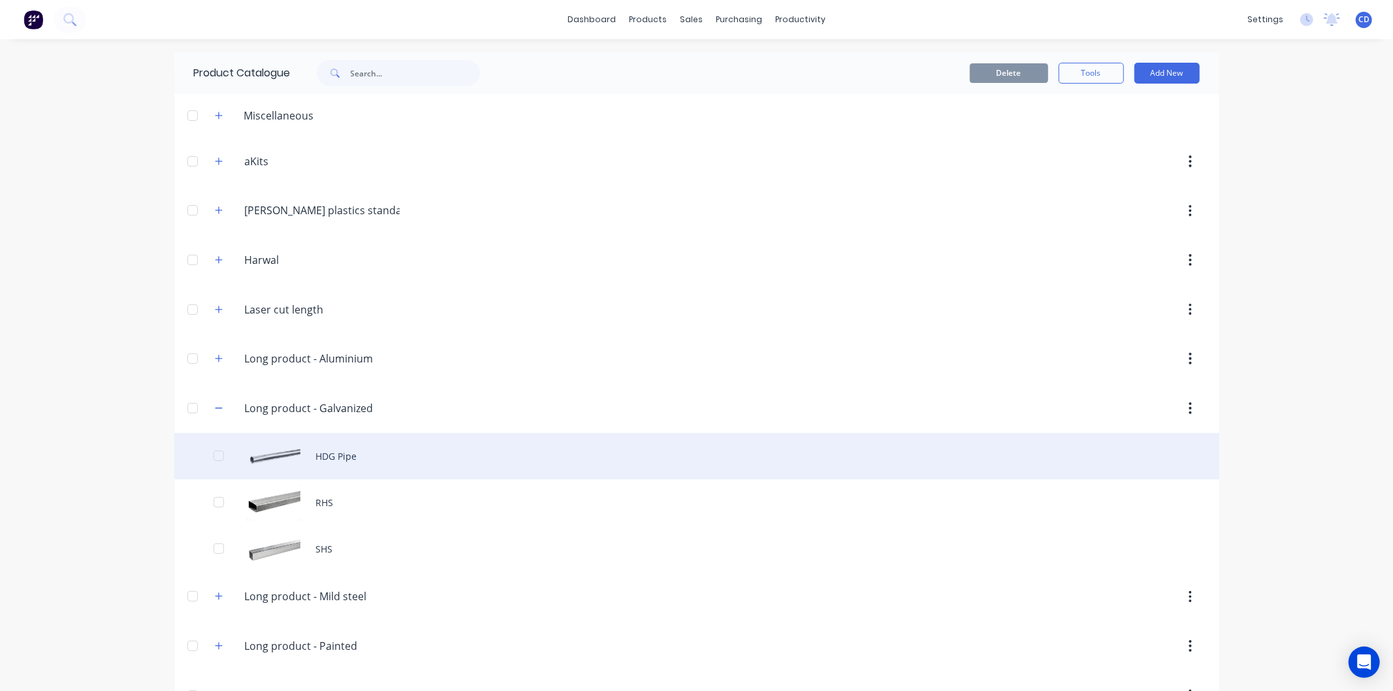
click at [257, 451] on div "HDG Pipe" at bounding box center [696, 456] width 1045 height 46
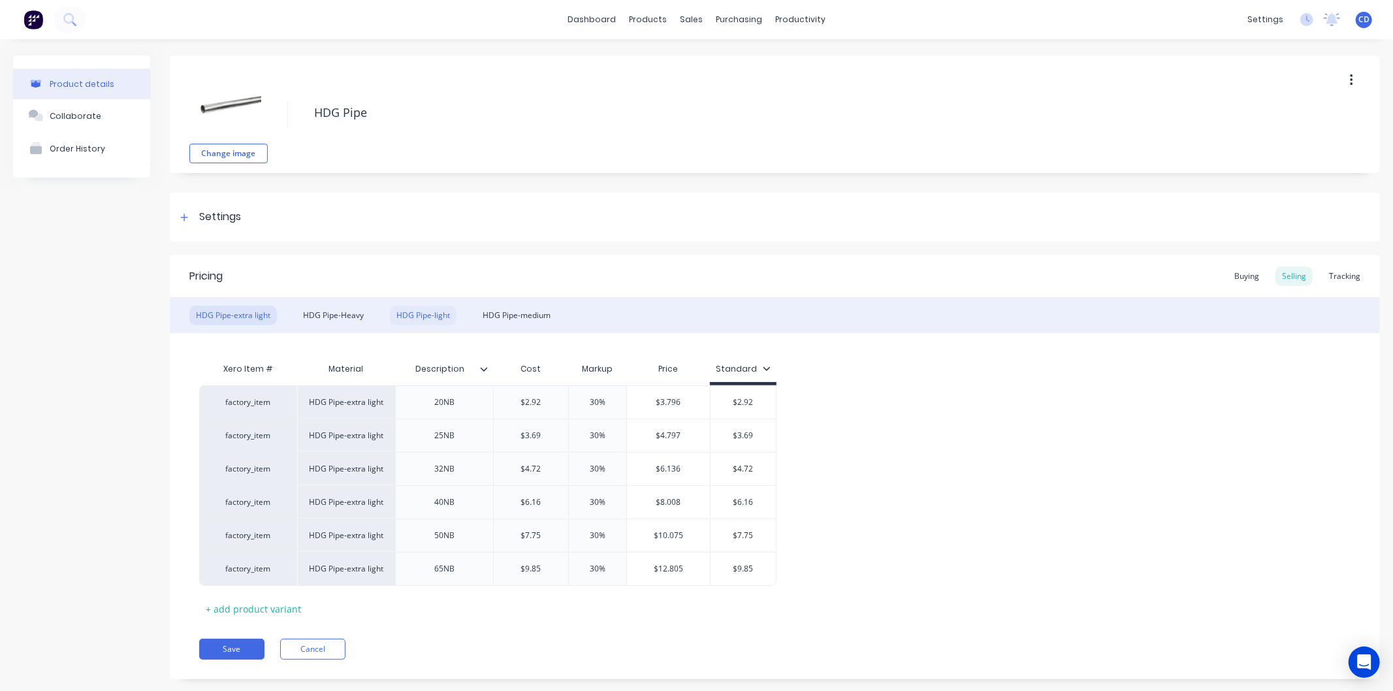
click at [408, 321] on div "HDG Pipe-light" at bounding box center [423, 316] width 67 height 20
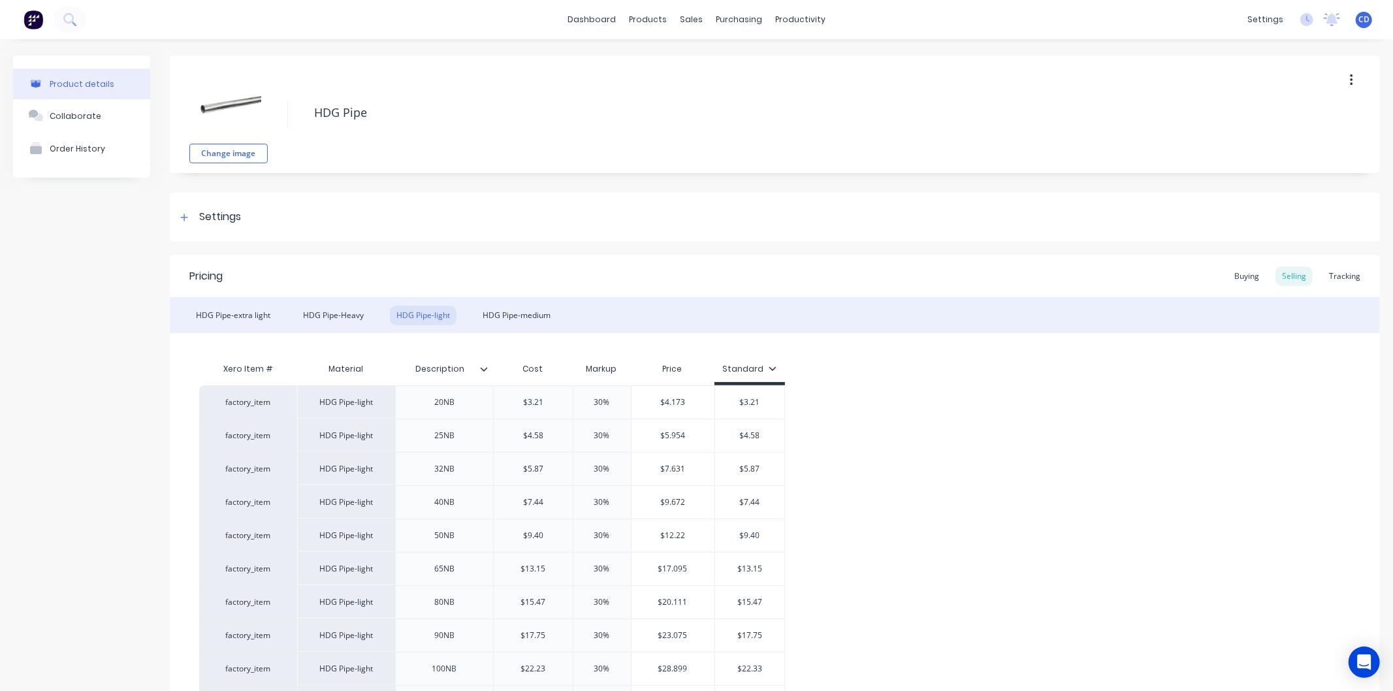
click at [481, 371] on icon at bounding box center [484, 369] width 8 height 8
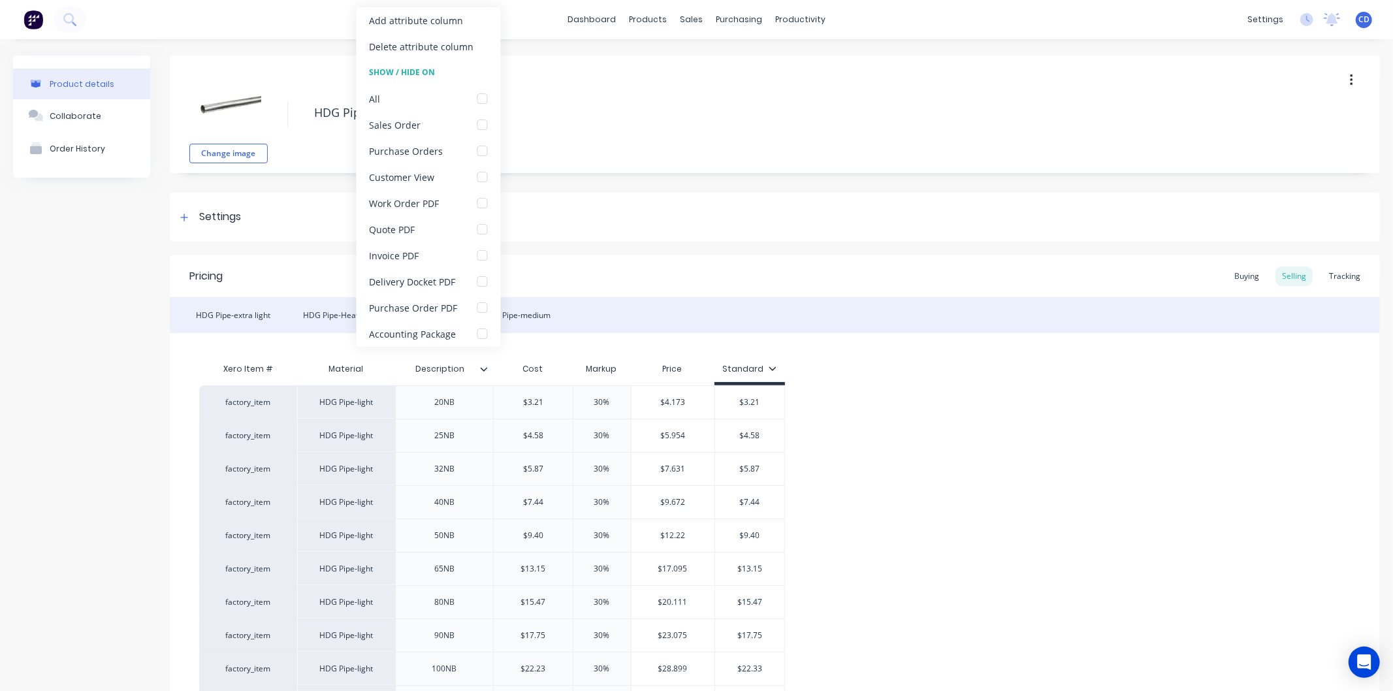
type textarea "x"
click at [941, 13] on div "dashboard products sales purchasing productivity dashboard products Product Cat…" at bounding box center [696, 19] width 1393 height 39
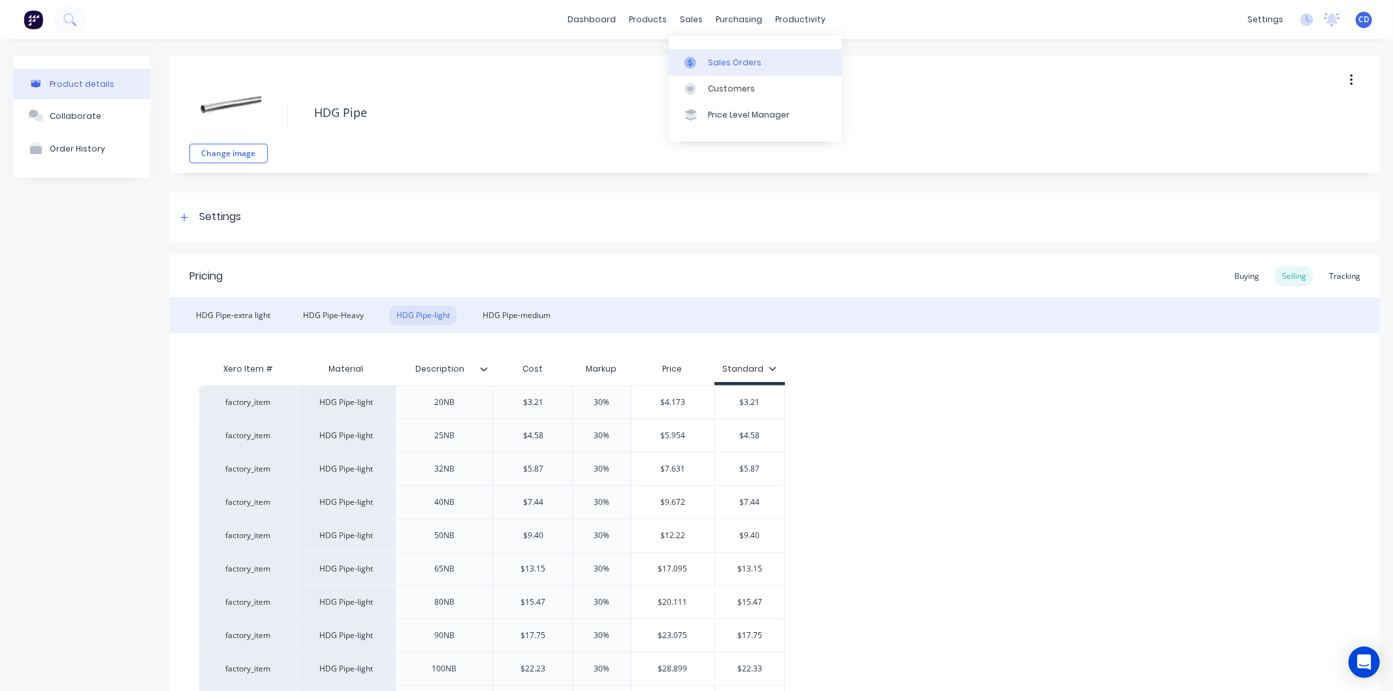
click at [717, 59] on div "Sales Orders" at bounding box center [735, 63] width 54 height 12
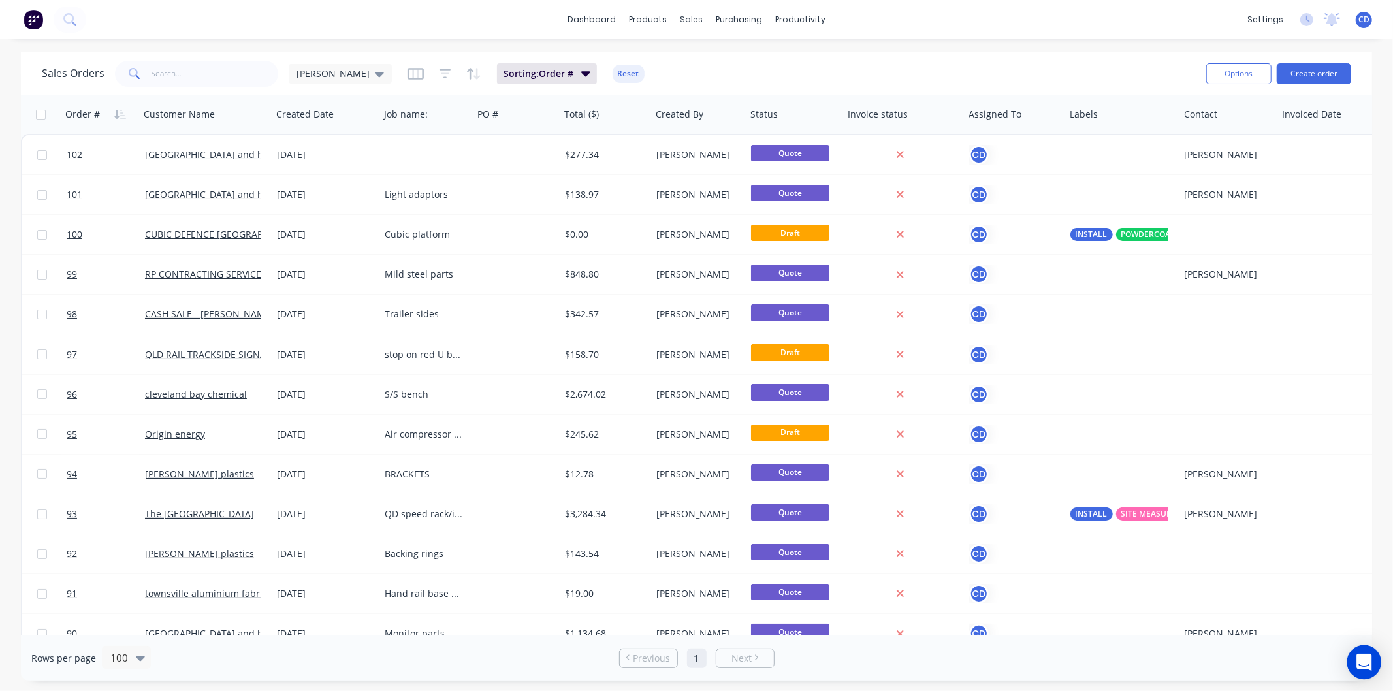
click at [1365, 664] on icon "Open Intercom Messenger" at bounding box center [1364, 662] width 15 height 17
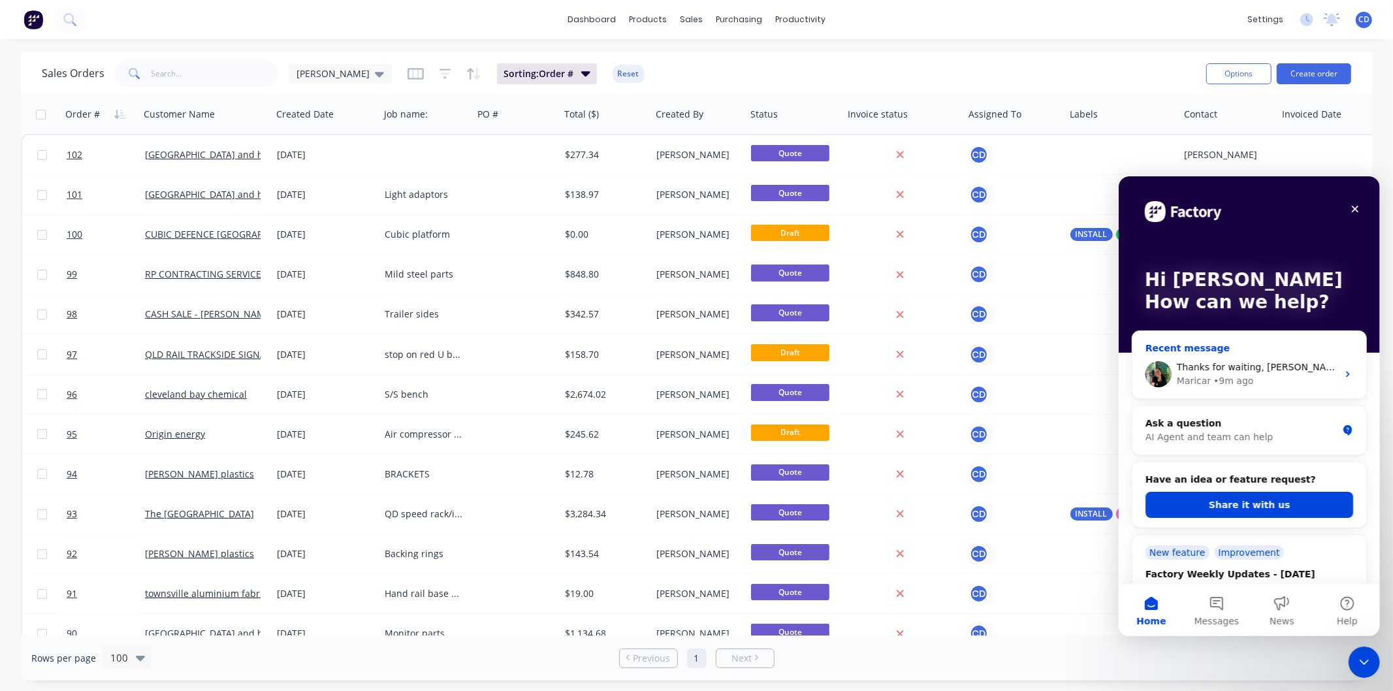
click at [1229, 384] on div "• 9m ago" at bounding box center [1233, 381] width 40 height 14
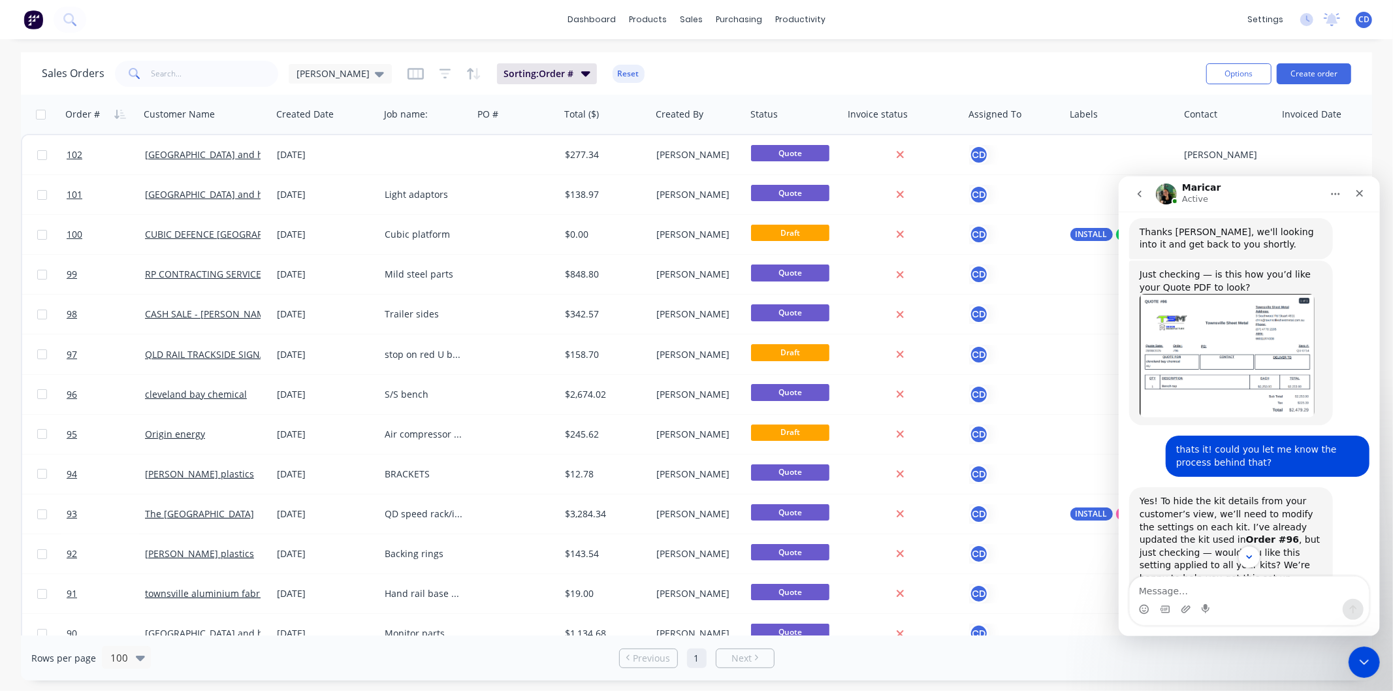
scroll to position [514, 0]
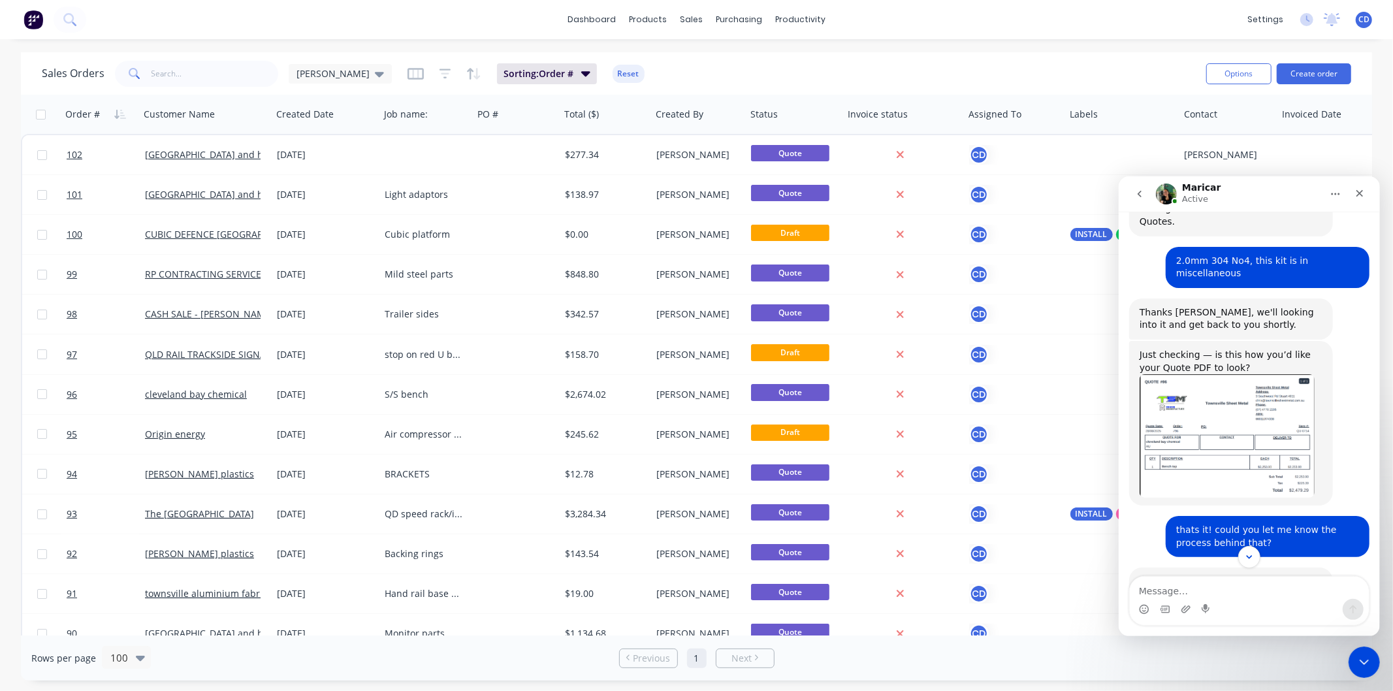
click at [1223, 391] on img "Maricar says…" at bounding box center [1226, 435] width 175 height 123
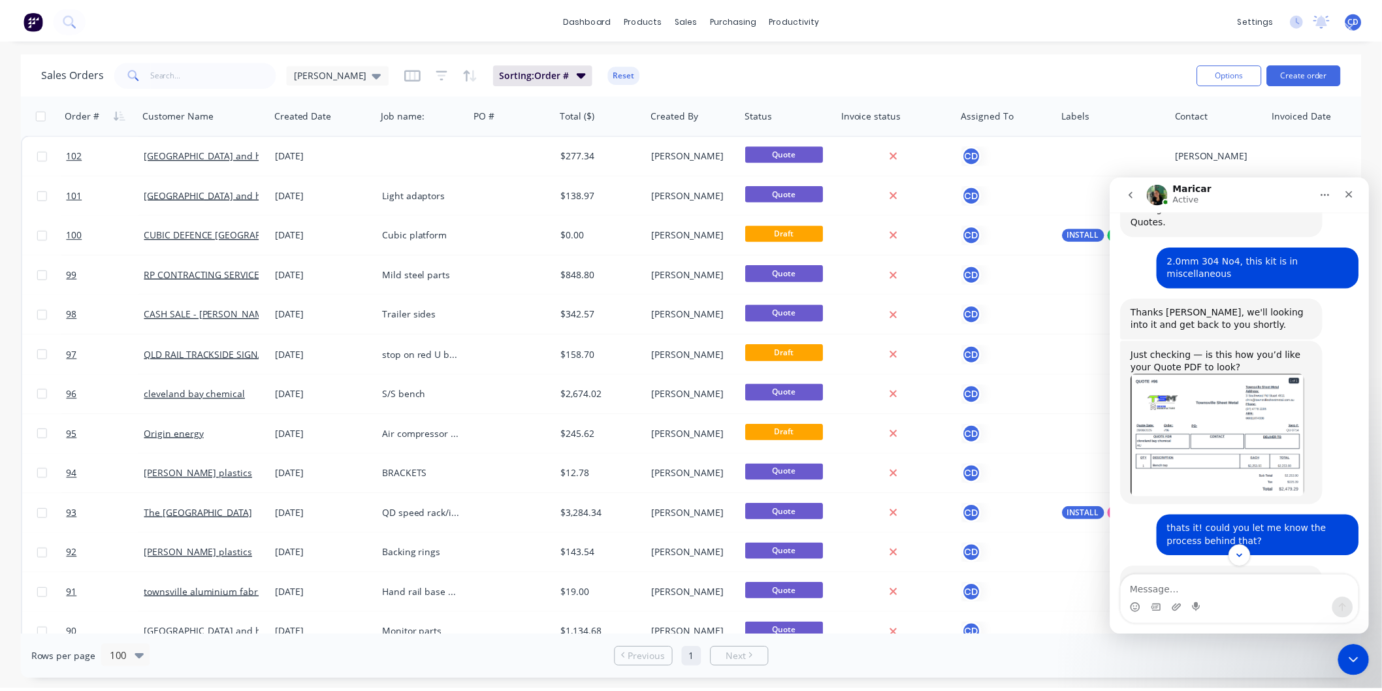
scroll to position [0, 0]
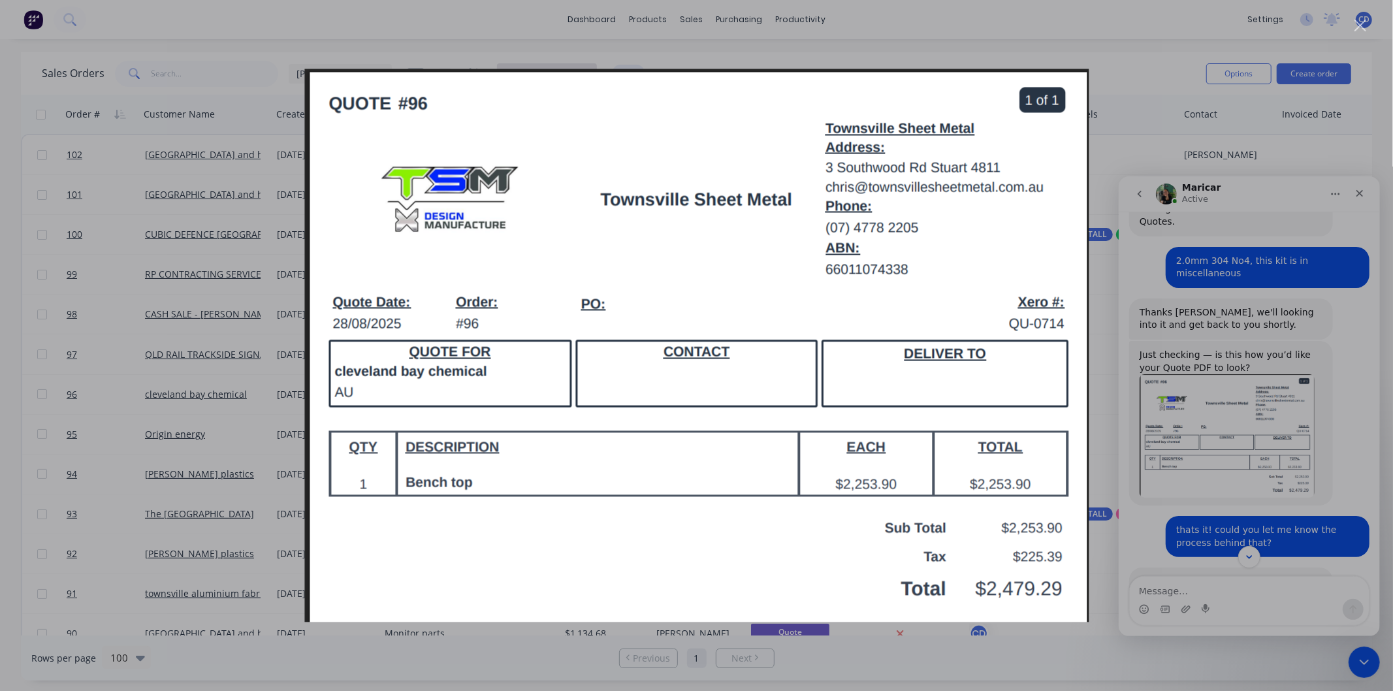
click at [988, 197] on img "Close" at bounding box center [696, 345] width 784 height 553
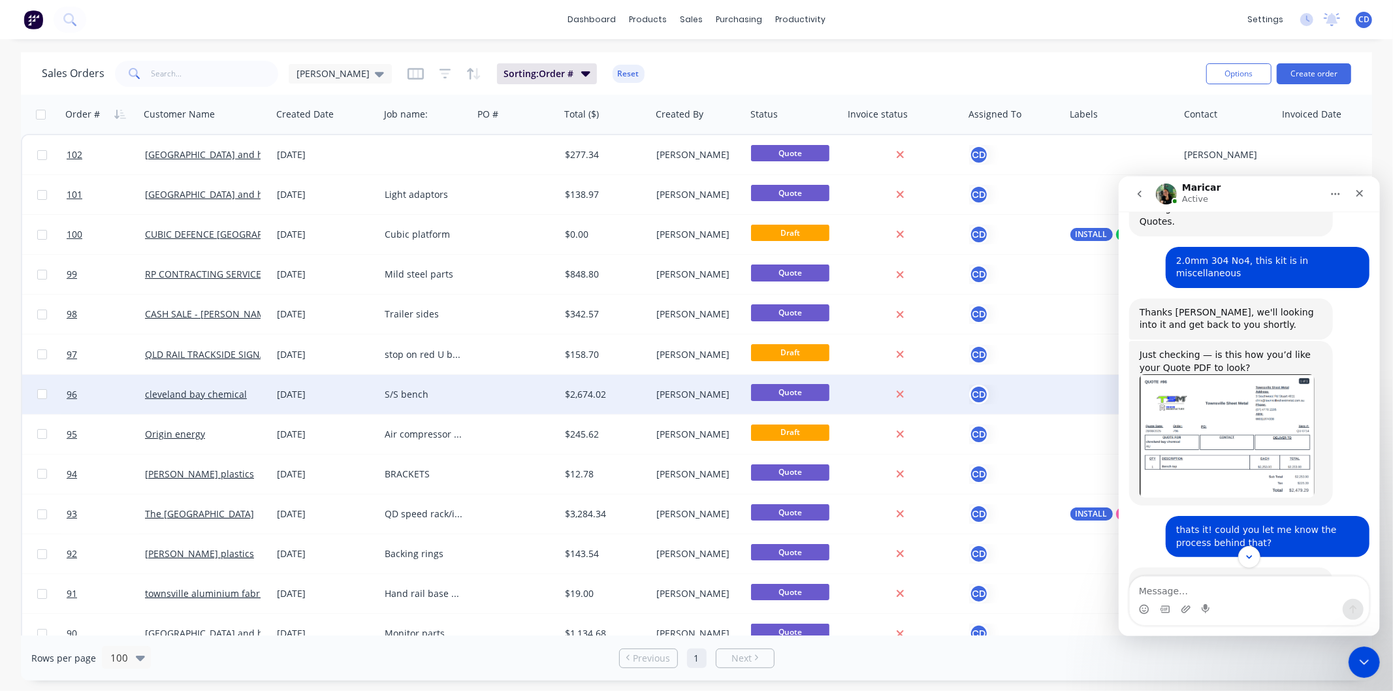
click at [297, 395] on div "[DATE]" at bounding box center [325, 394] width 97 height 13
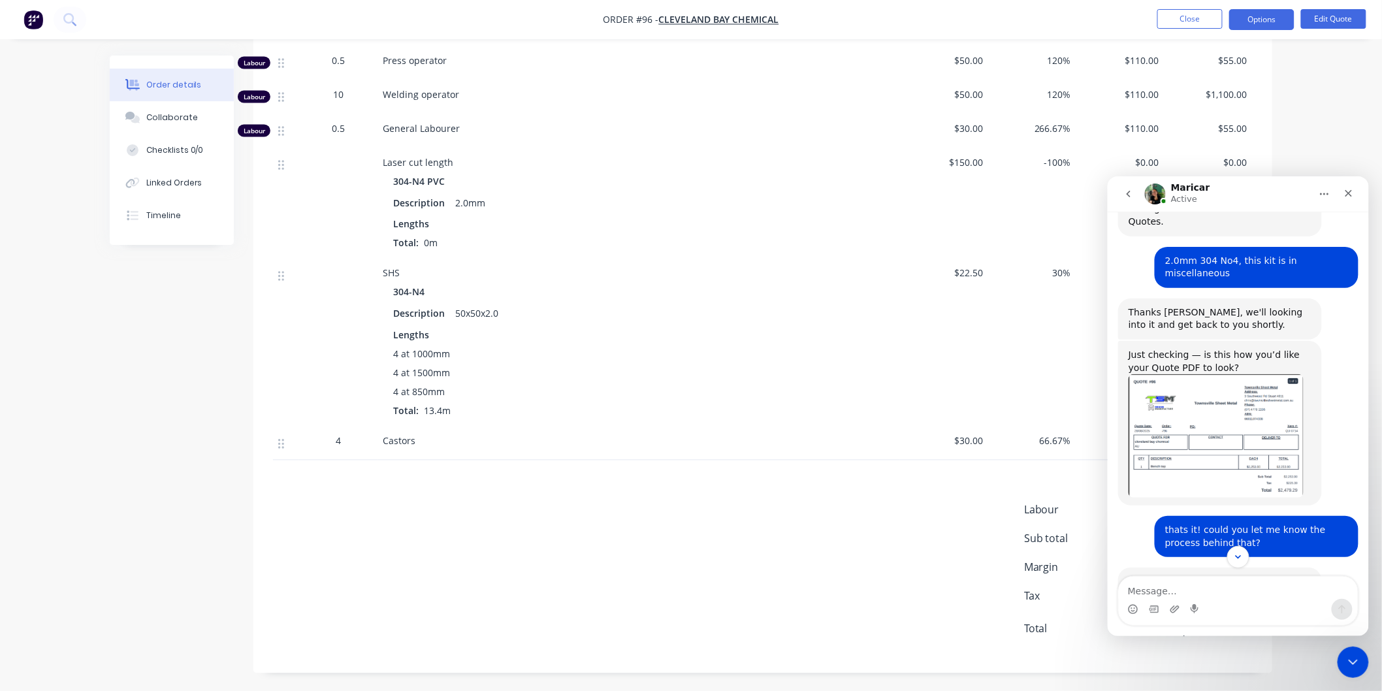
scroll to position [828, 0]
click at [1345, 191] on icon "Close" at bounding box center [1348, 192] width 10 height 10
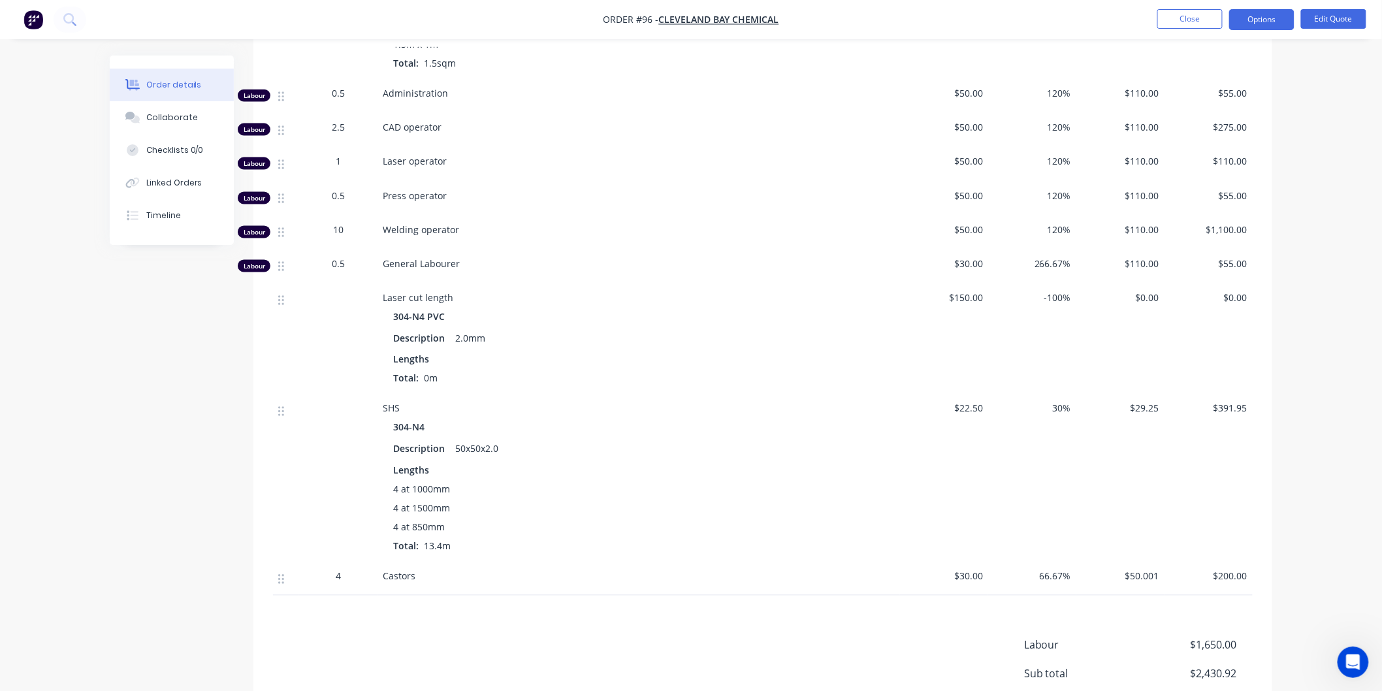
scroll to position [755, 0]
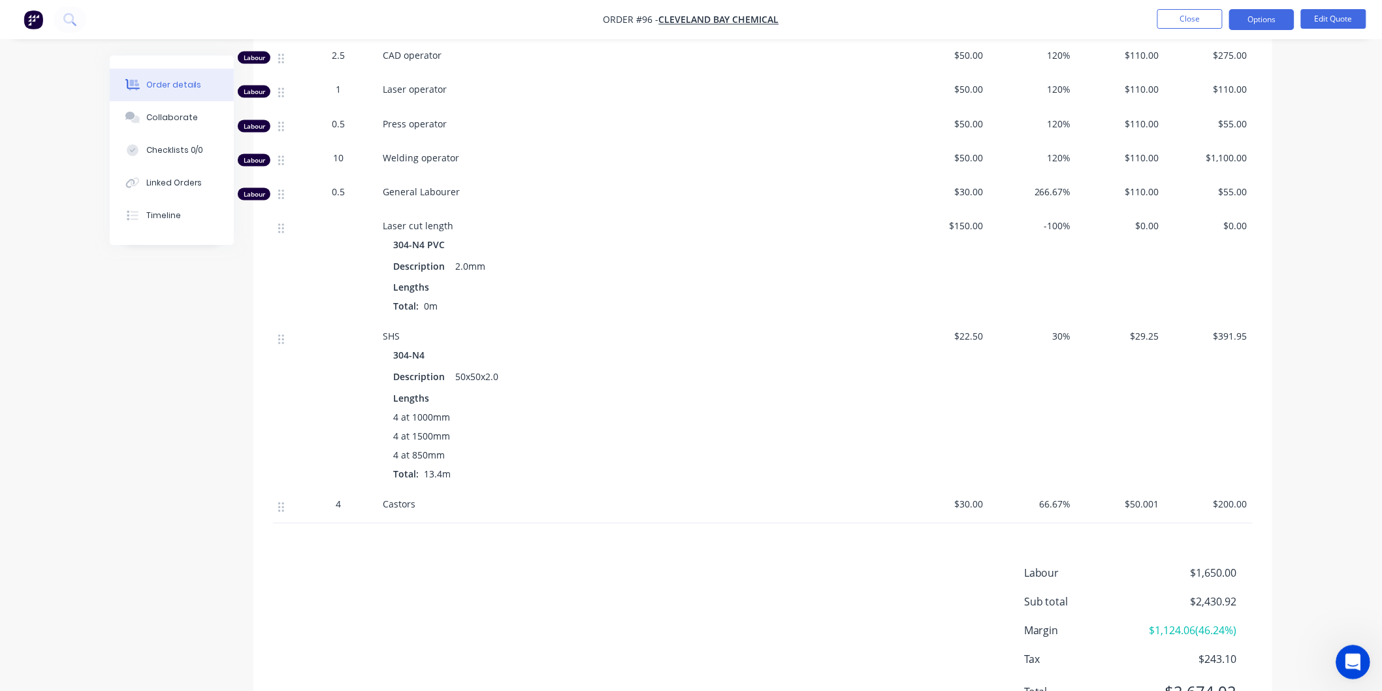
click at [1346, 659] on icon "Open Intercom Messenger" at bounding box center [1351, 661] width 22 height 22
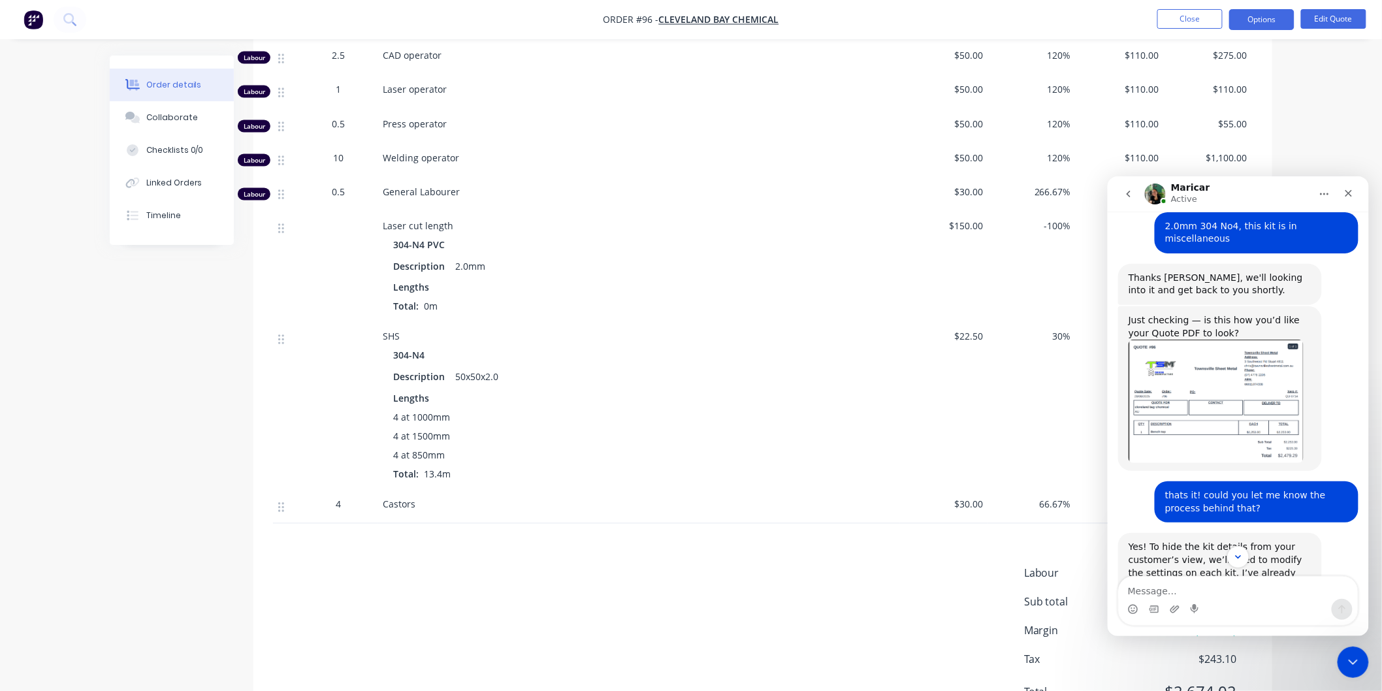
scroll to position [515, 0]
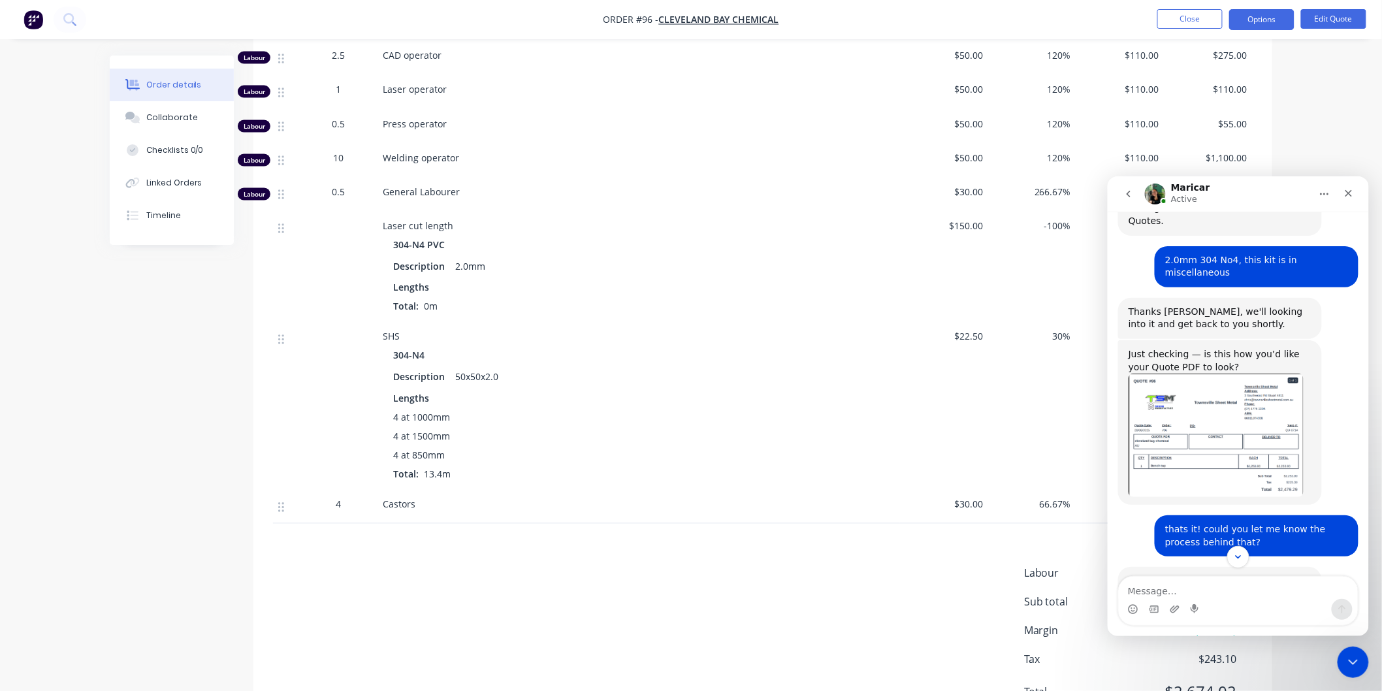
click at [1218, 387] on img "Maricar says…" at bounding box center [1215, 434] width 175 height 123
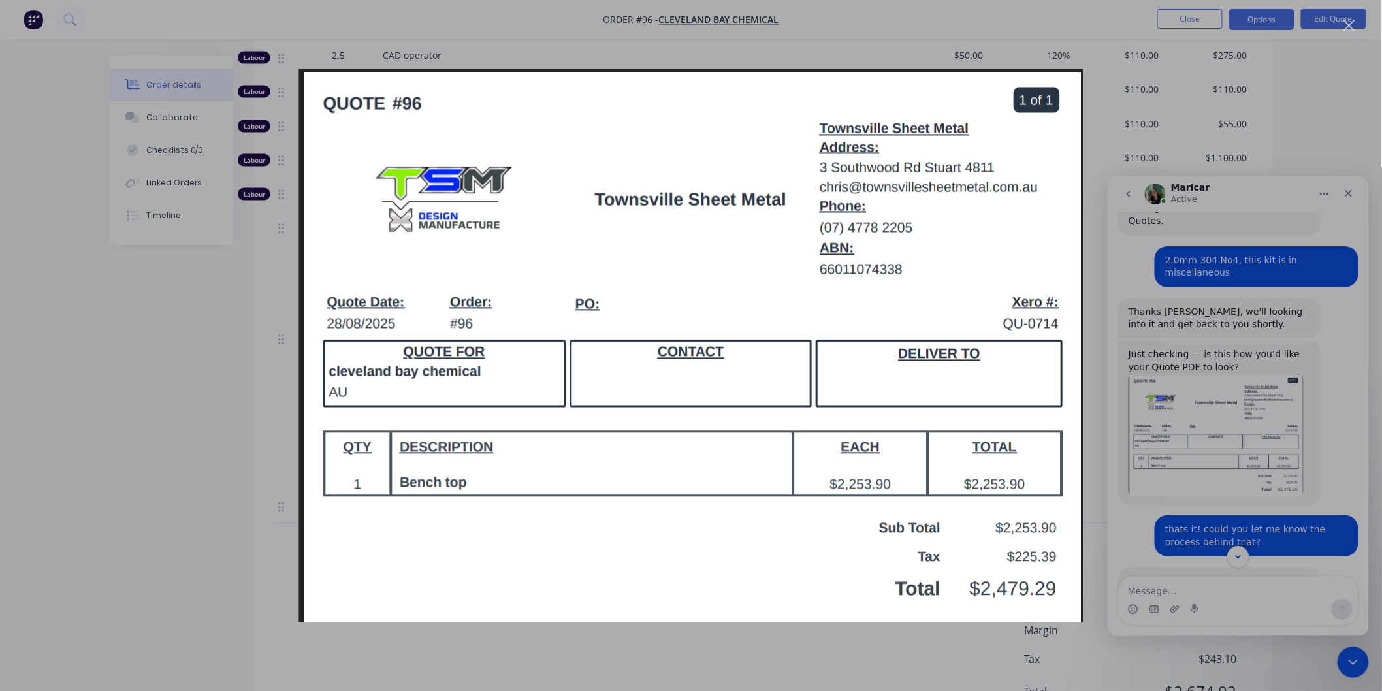
click at [944, 214] on img "Close" at bounding box center [691, 345] width 784 height 553
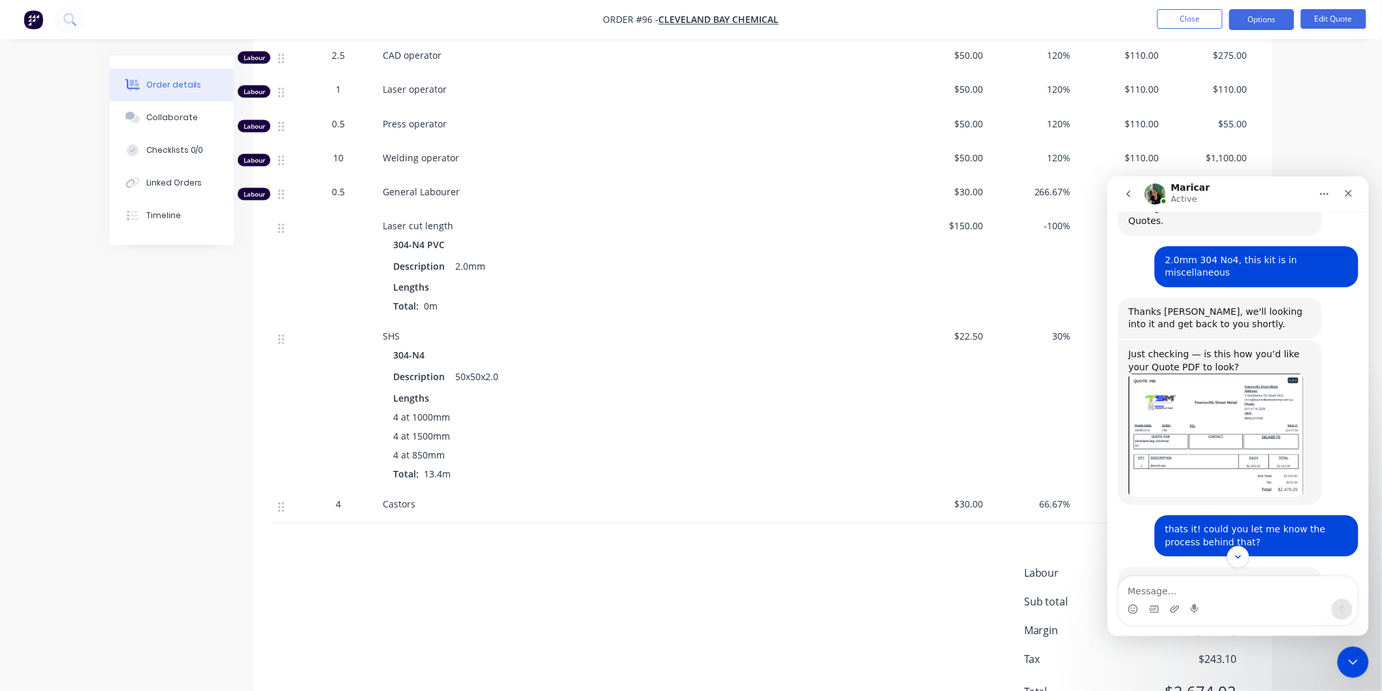
click at [788, 425] on div "4 at 1000mm" at bounding box center [638, 418] width 491 height 14
click at [1349, 195] on icon "Close" at bounding box center [1348, 192] width 10 height 10
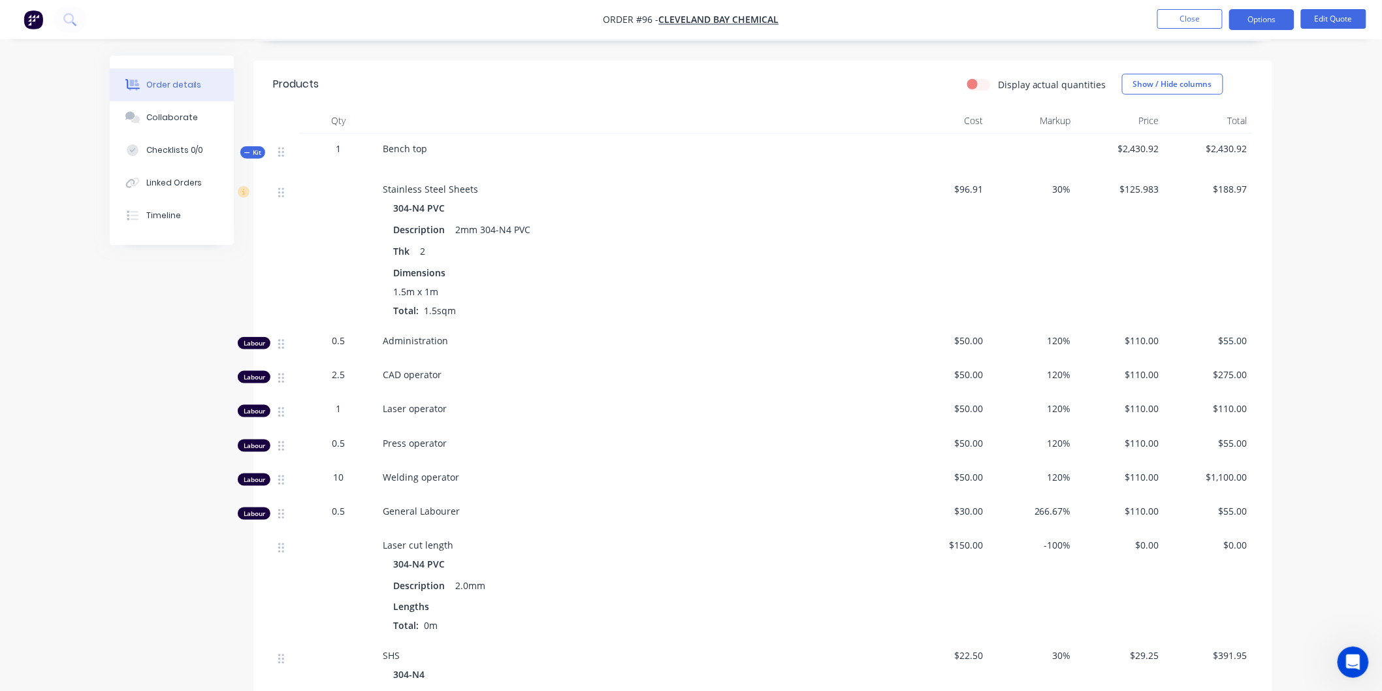
scroll to position [393, 0]
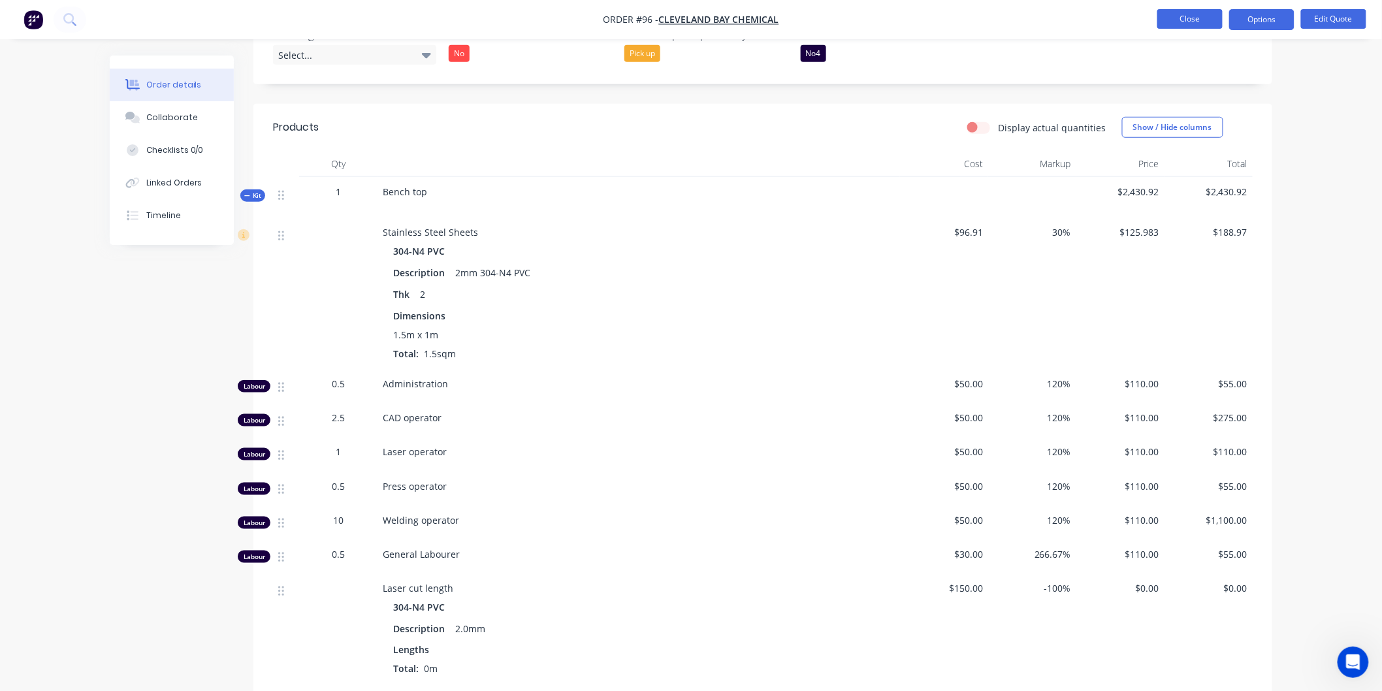
click at [1172, 14] on button "Close" at bounding box center [1189, 19] width 65 height 20
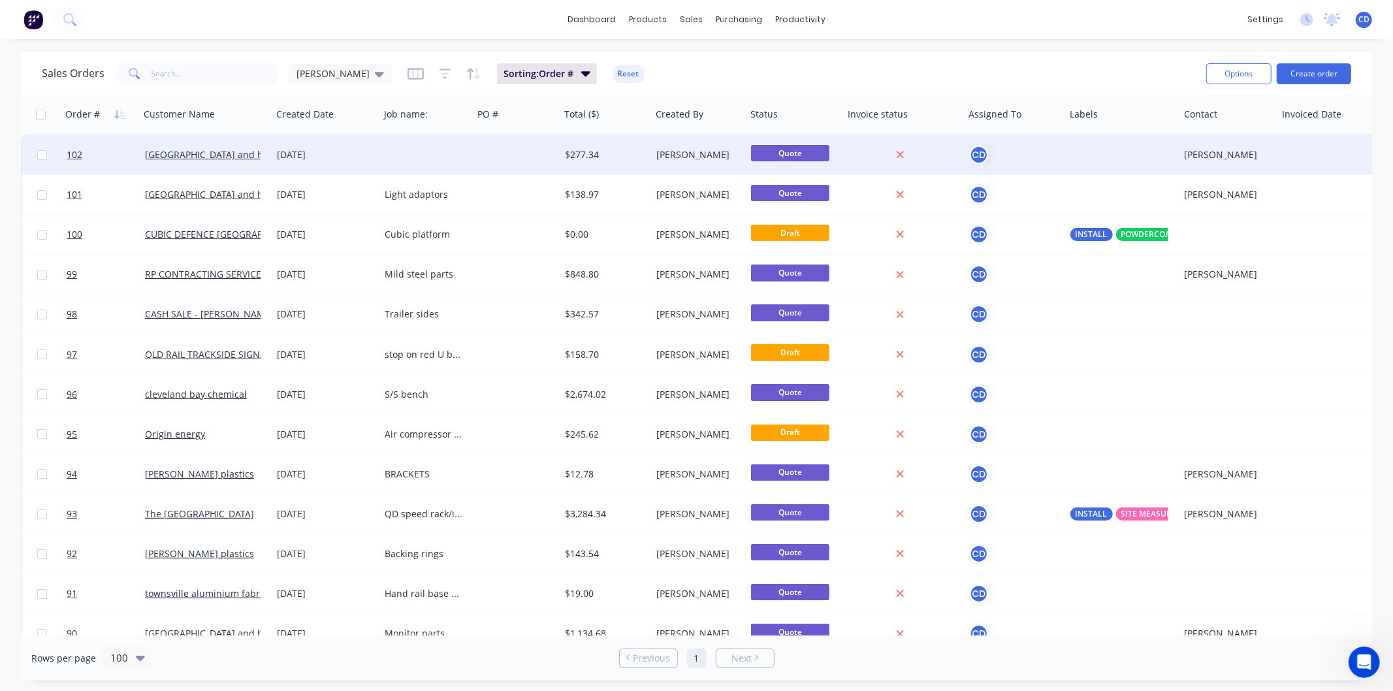
click at [332, 155] on div "[DATE]" at bounding box center [325, 154] width 97 height 13
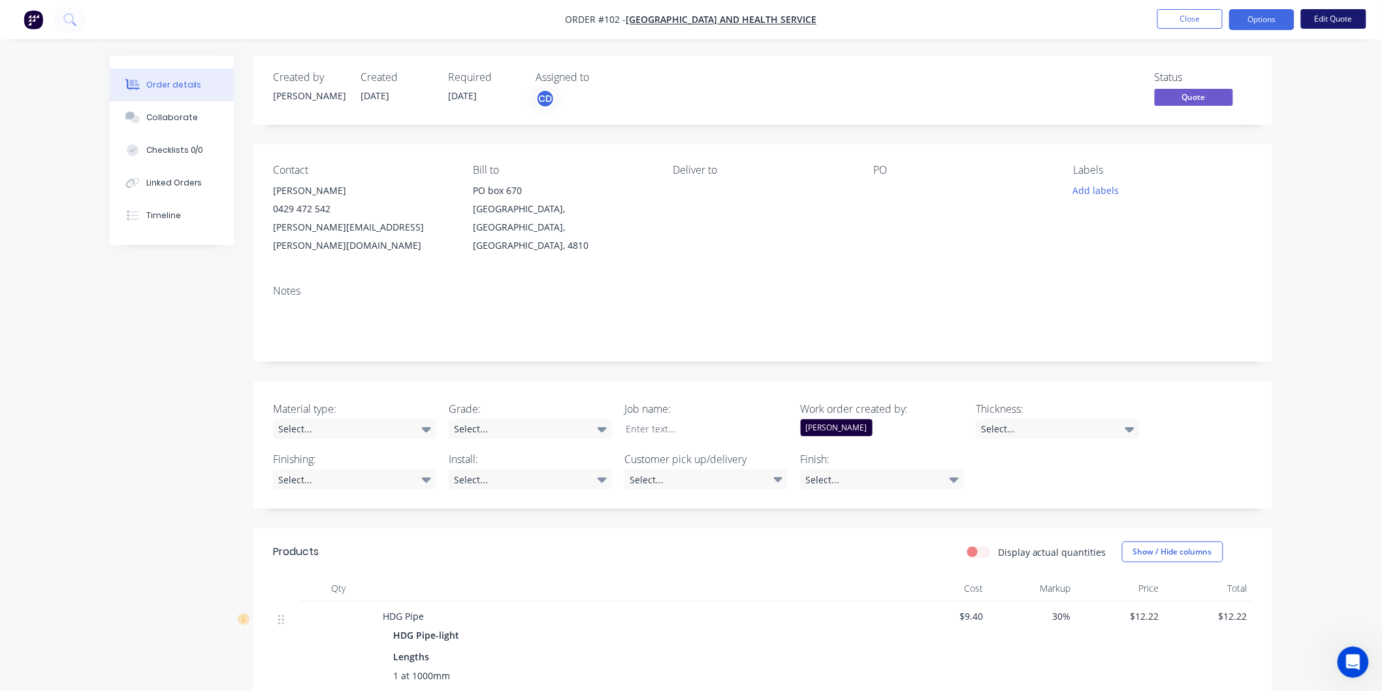
click at [1347, 16] on button "Edit Quote" at bounding box center [1333, 19] width 65 height 20
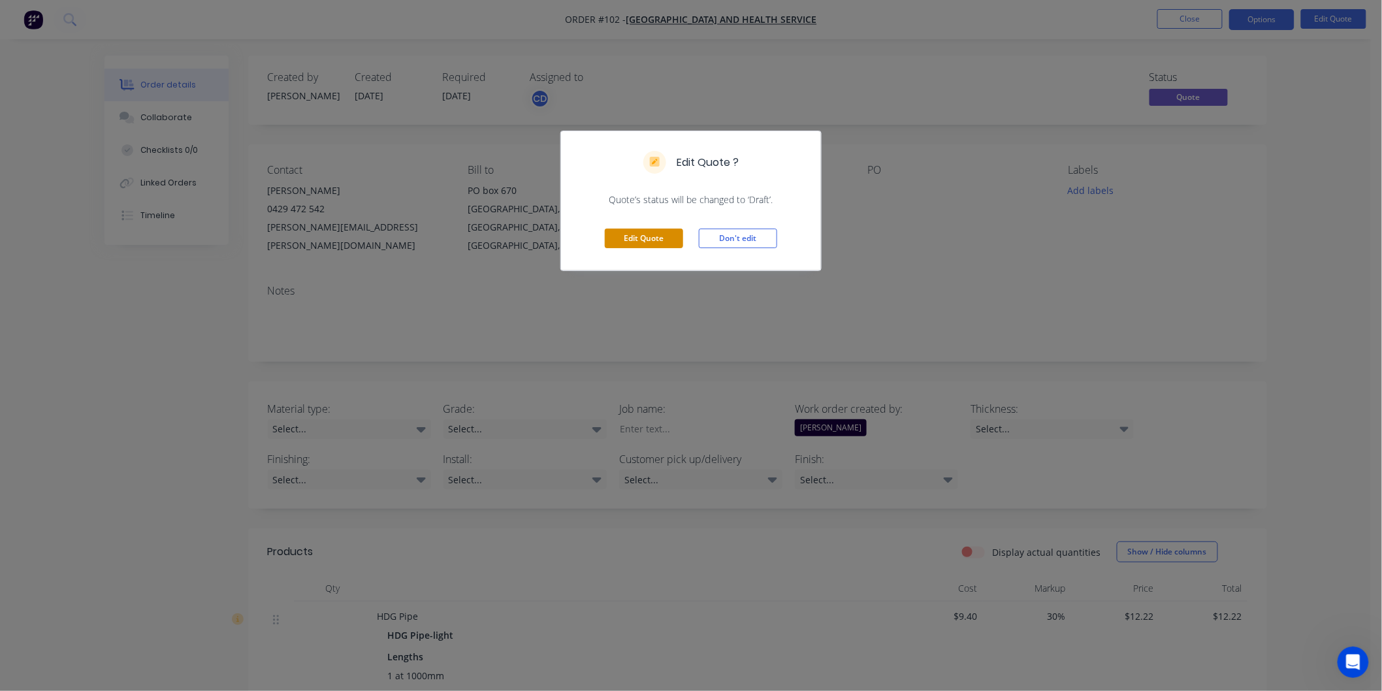
click at [656, 231] on button "Edit Quote" at bounding box center [644, 239] width 78 height 20
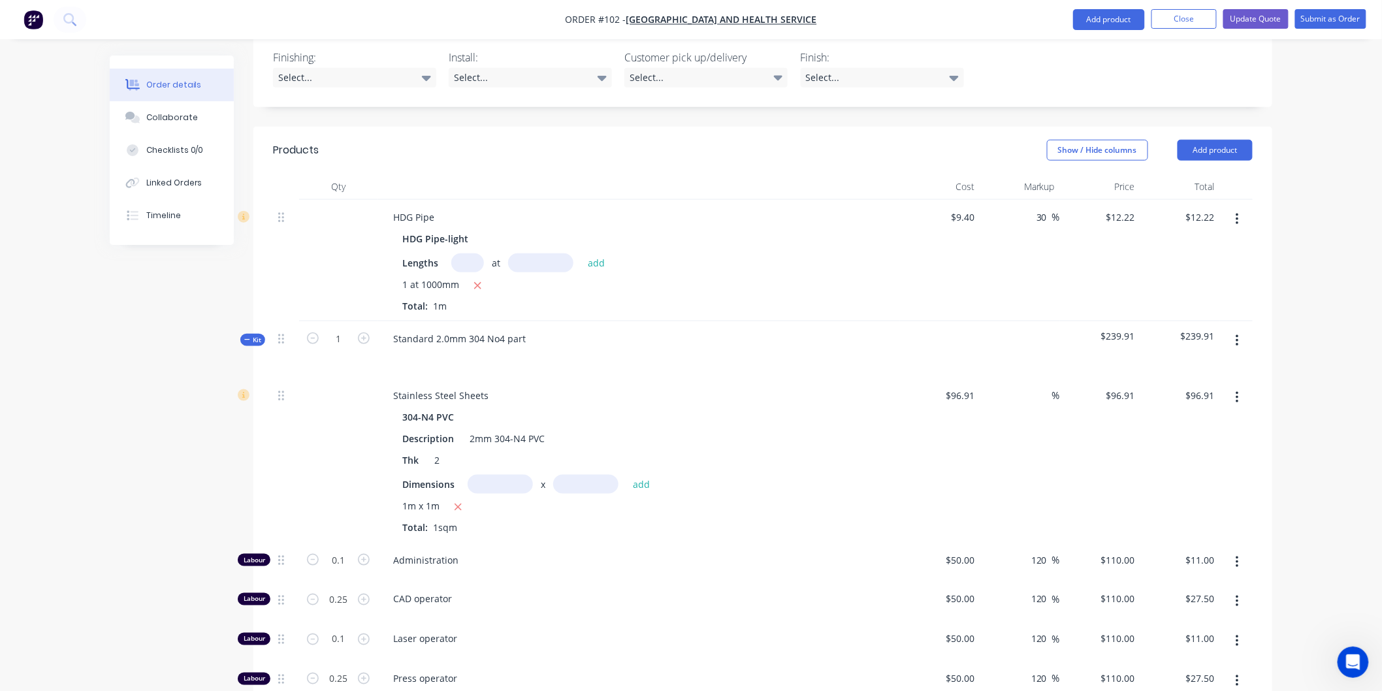
scroll to position [435, 0]
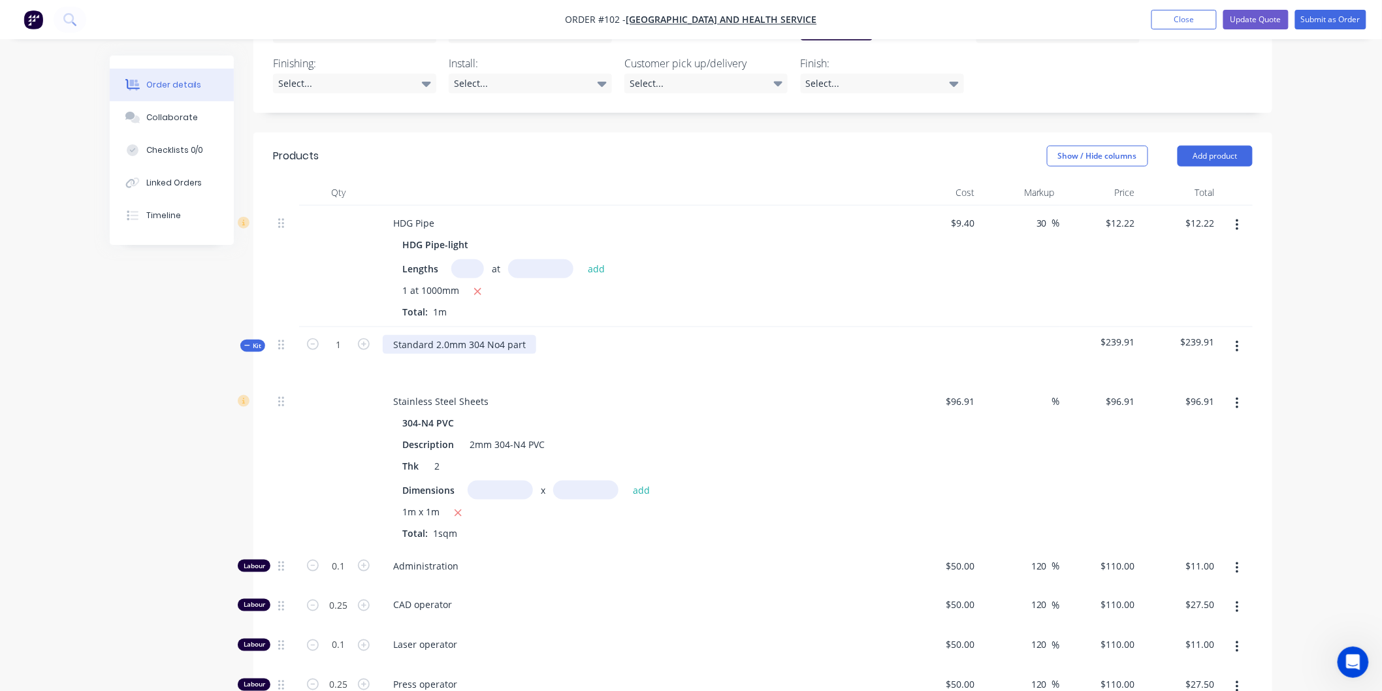
click at [526, 335] on div "Standard 2.0mm 304 No4 part" at bounding box center [459, 344] width 153 height 19
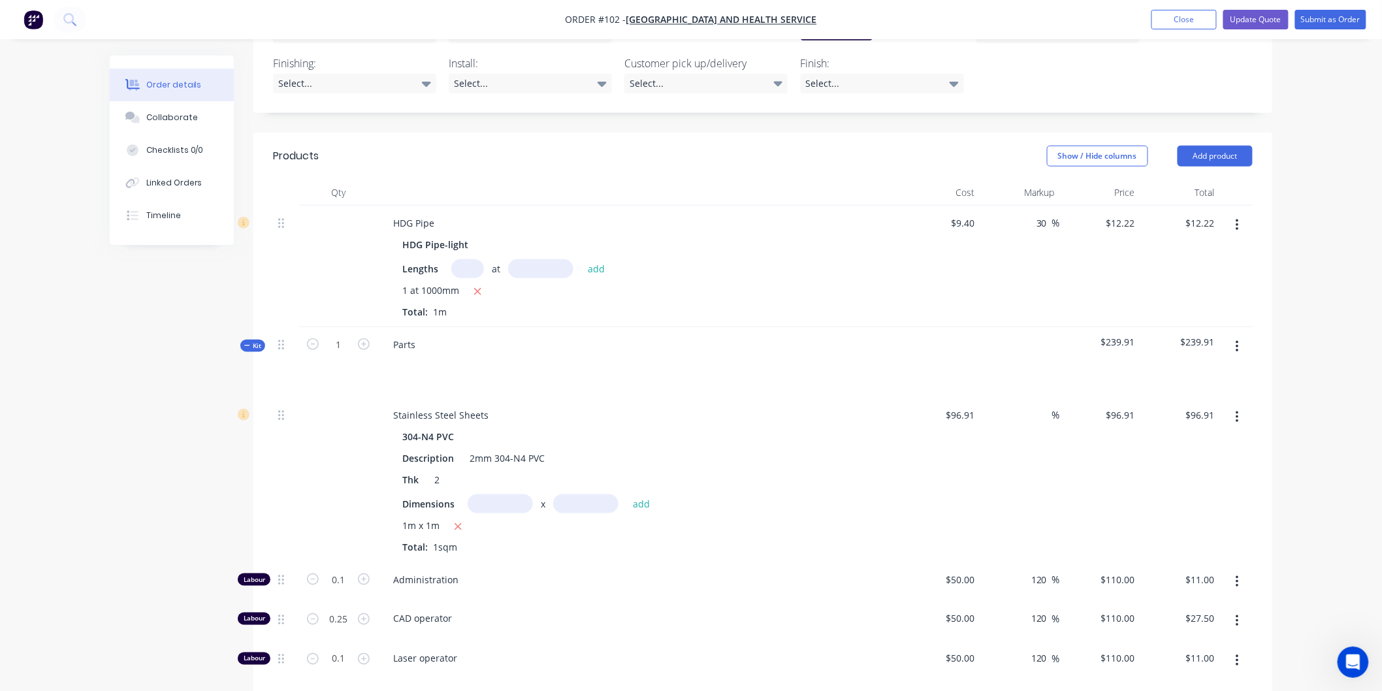
click at [590, 327] on div "Parts" at bounding box center [639, 362] width 523 height 71
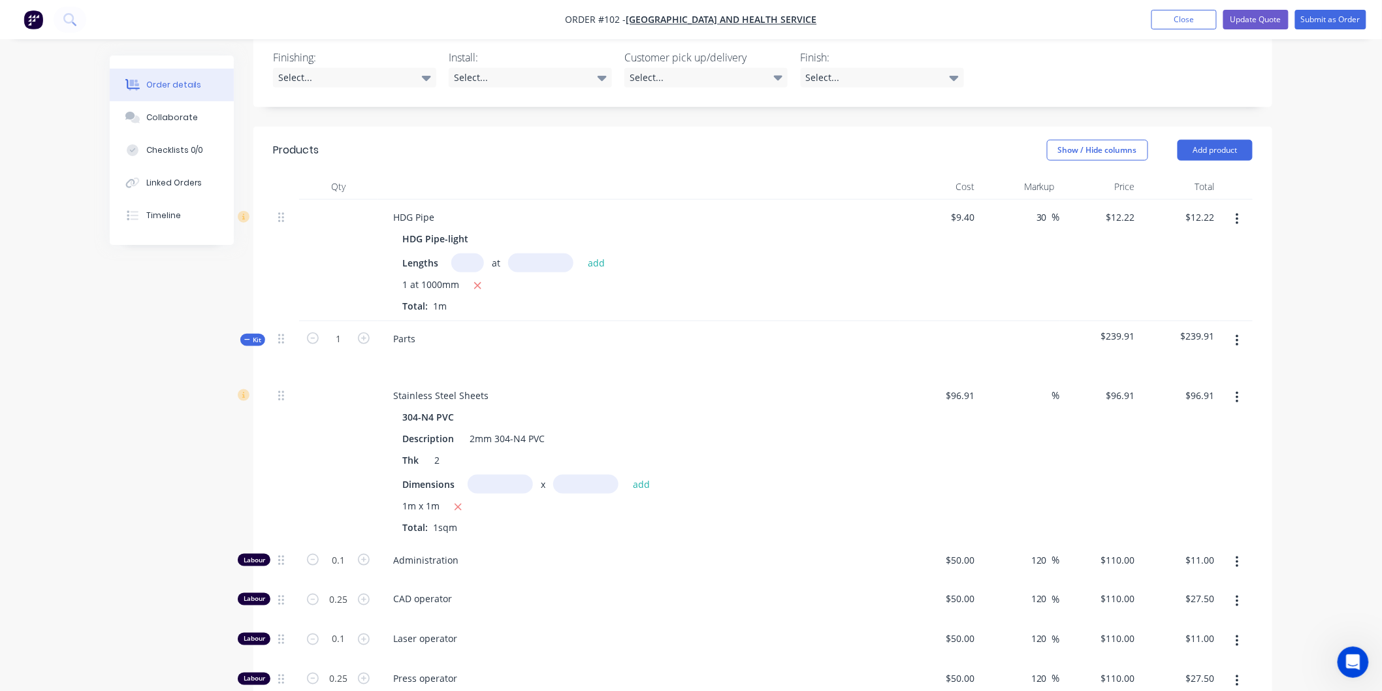
scroll to position [444, 0]
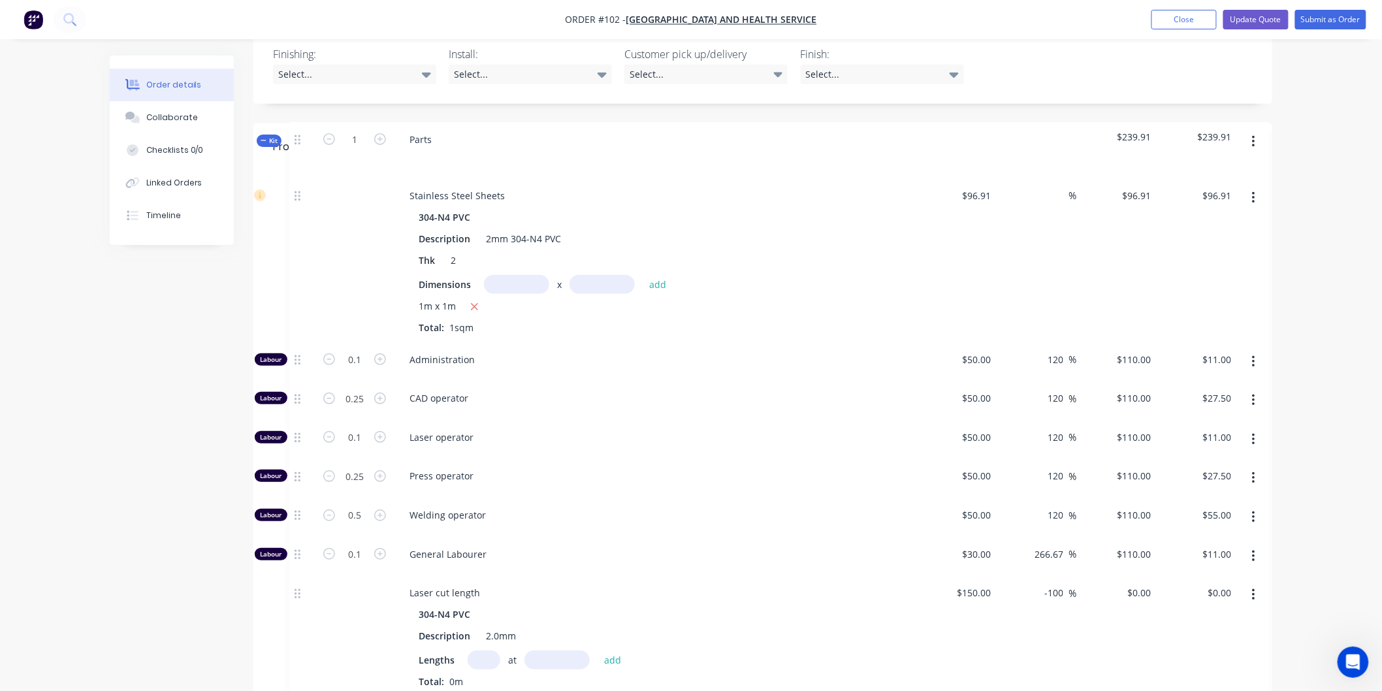
drag, startPoint x: 281, startPoint y: 289, endPoint x: 297, endPoint y: 133, distance: 157.0
click at [297, 170] on div "Qty Cost Markup Price Total HDG Pipe HDG Pipe-light Lengths at add 1 at 1000mm …" at bounding box center [763, 548] width 980 height 756
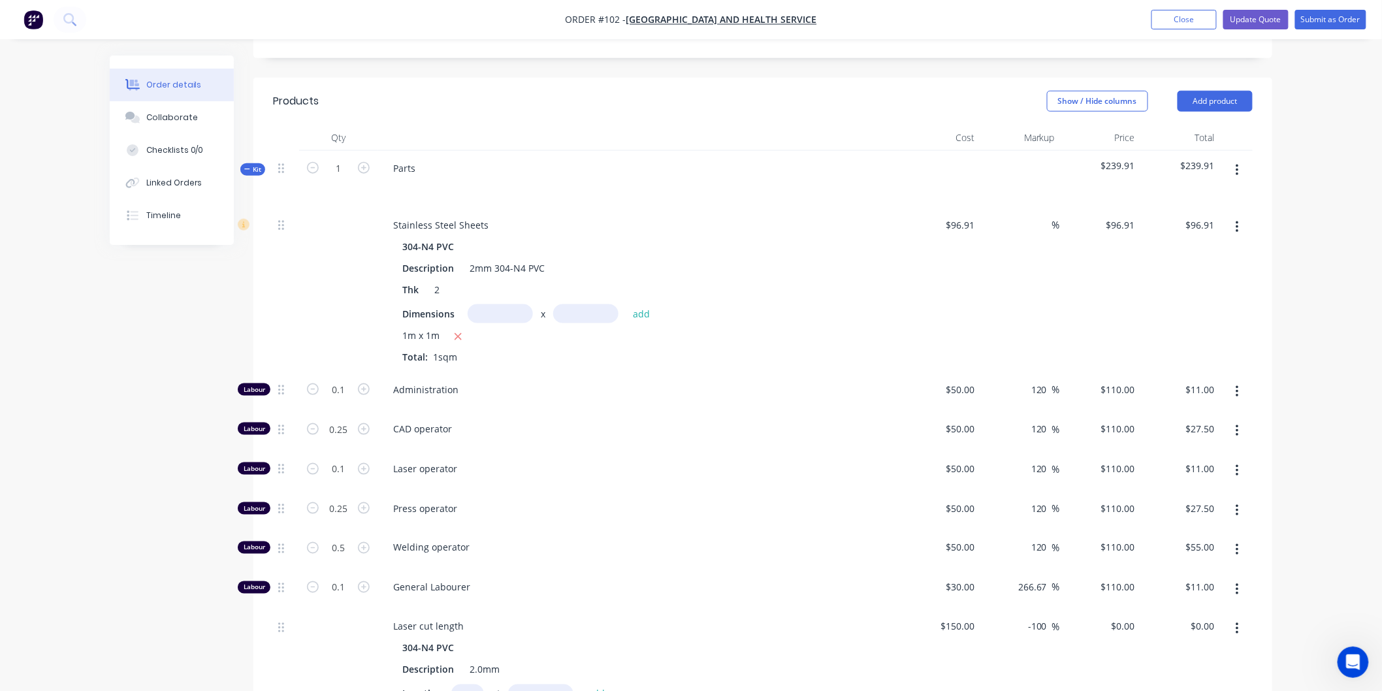
scroll to position [274, 0]
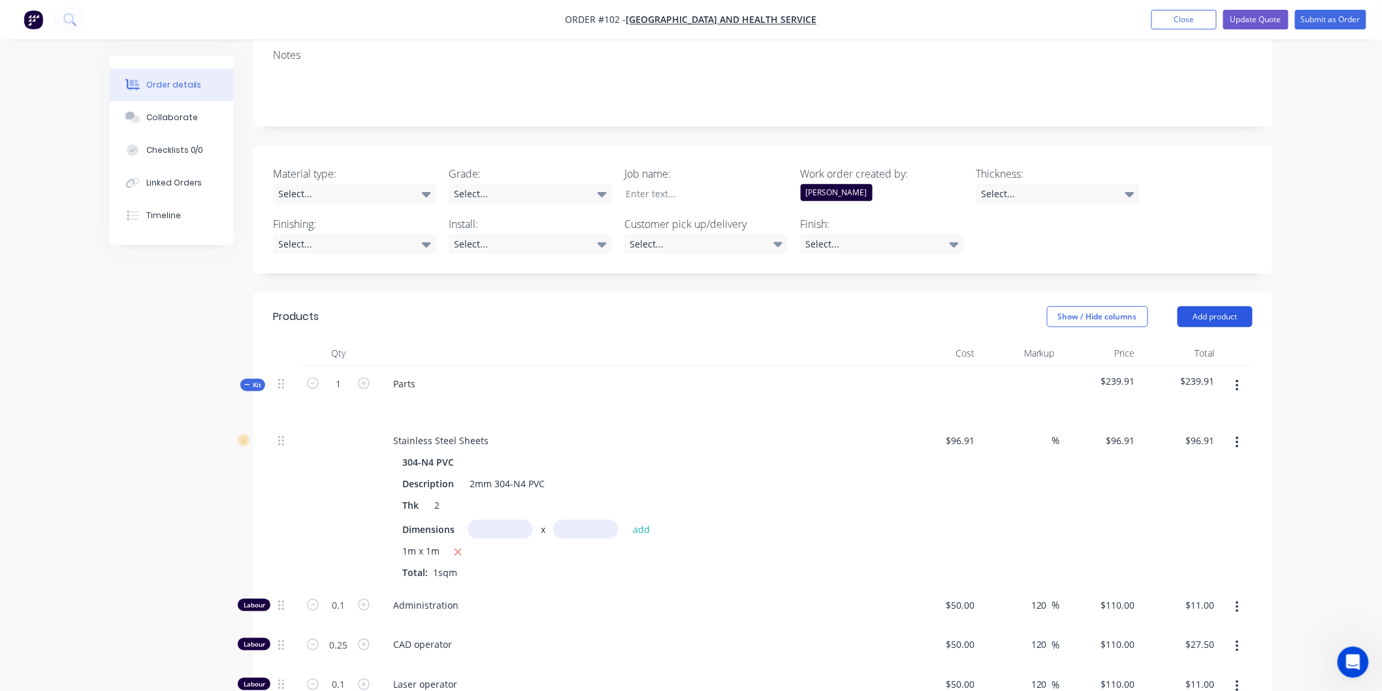
click at [1217, 306] on button "Add product" at bounding box center [1215, 316] width 75 height 21
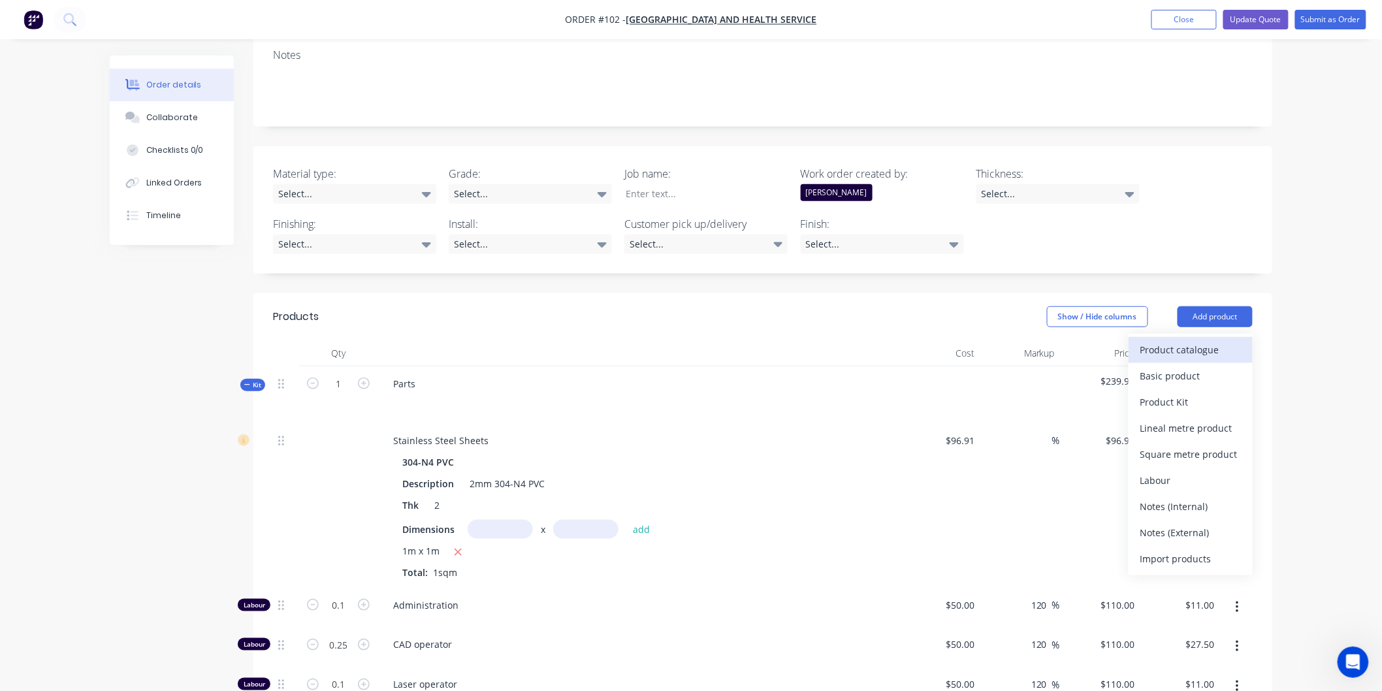
click at [1189, 340] on div "Product catalogue" at bounding box center [1190, 349] width 101 height 19
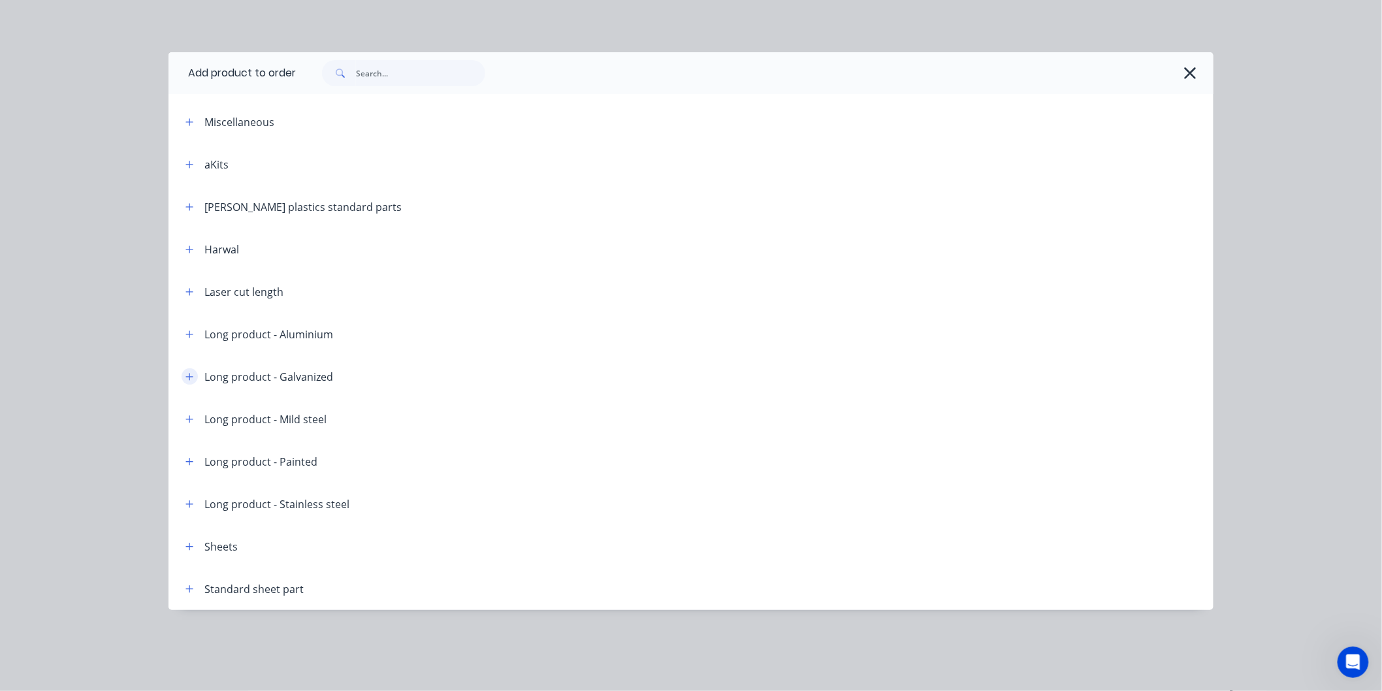
click at [191, 376] on icon "button" at bounding box center [189, 376] width 8 height 9
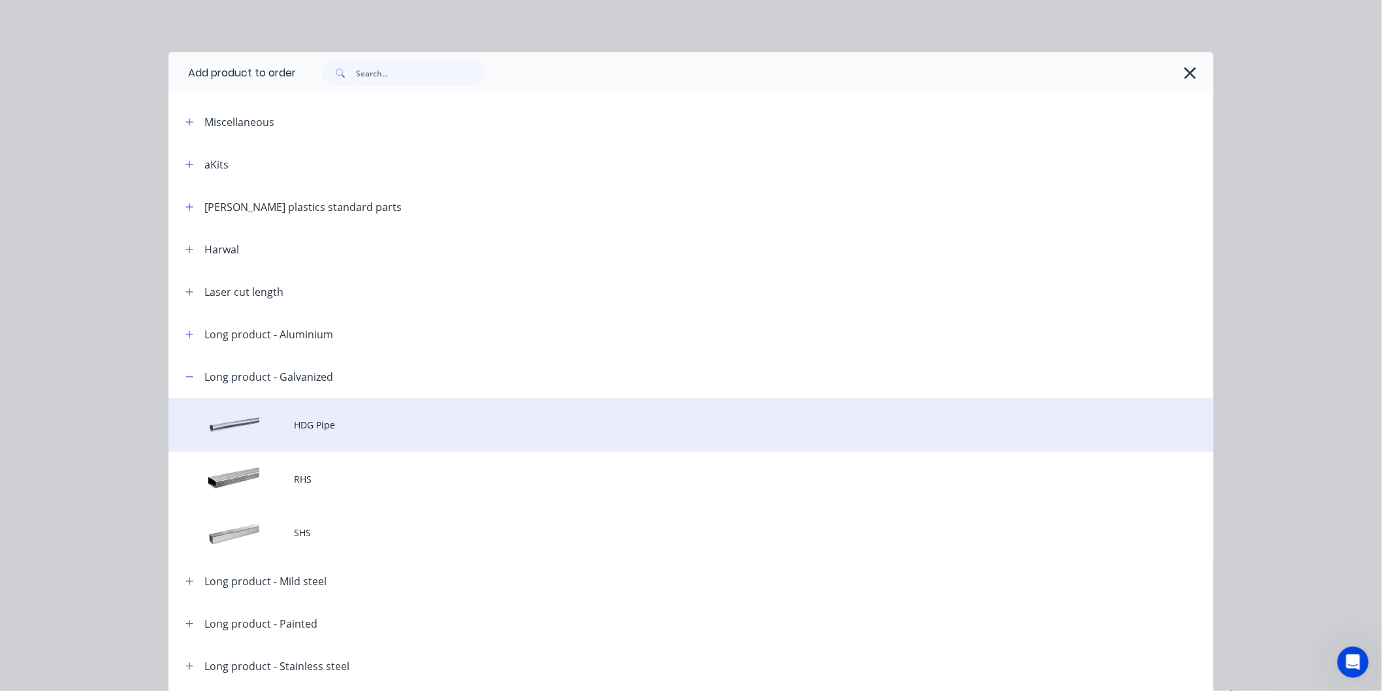
click at [285, 422] on td at bounding box center [231, 425] width 125 height 54
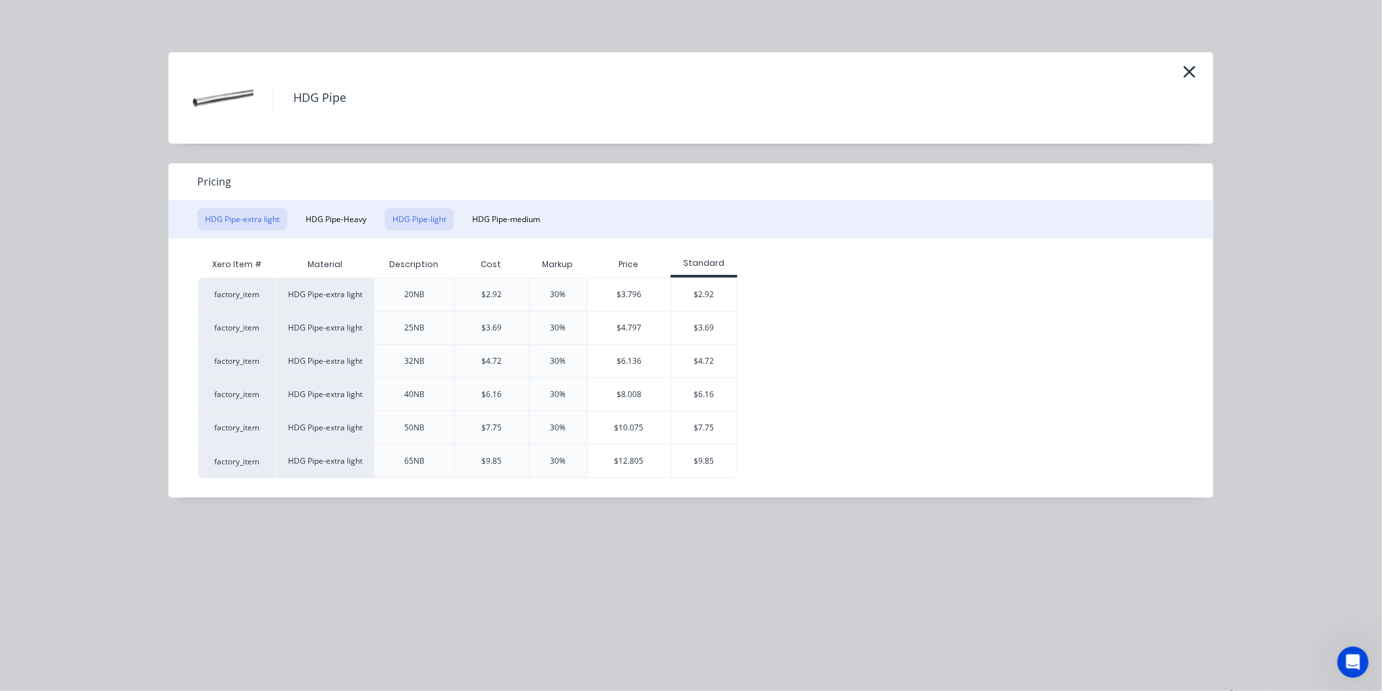
click at [397, 224] on button "HDG Pipe-light" at bounding box center [419, 219] width 69 height 22
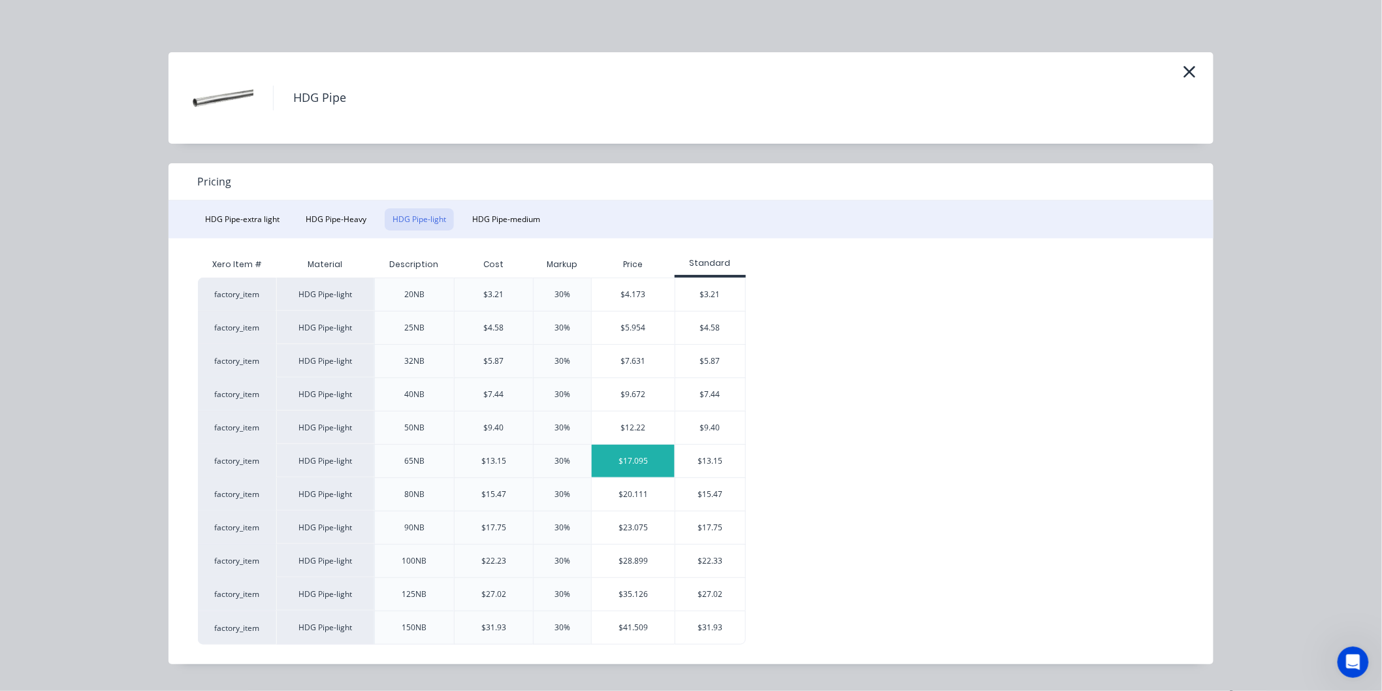
click at [652, 456] on div "$17.095" at bounding box center [633, 461] width 83 height 33
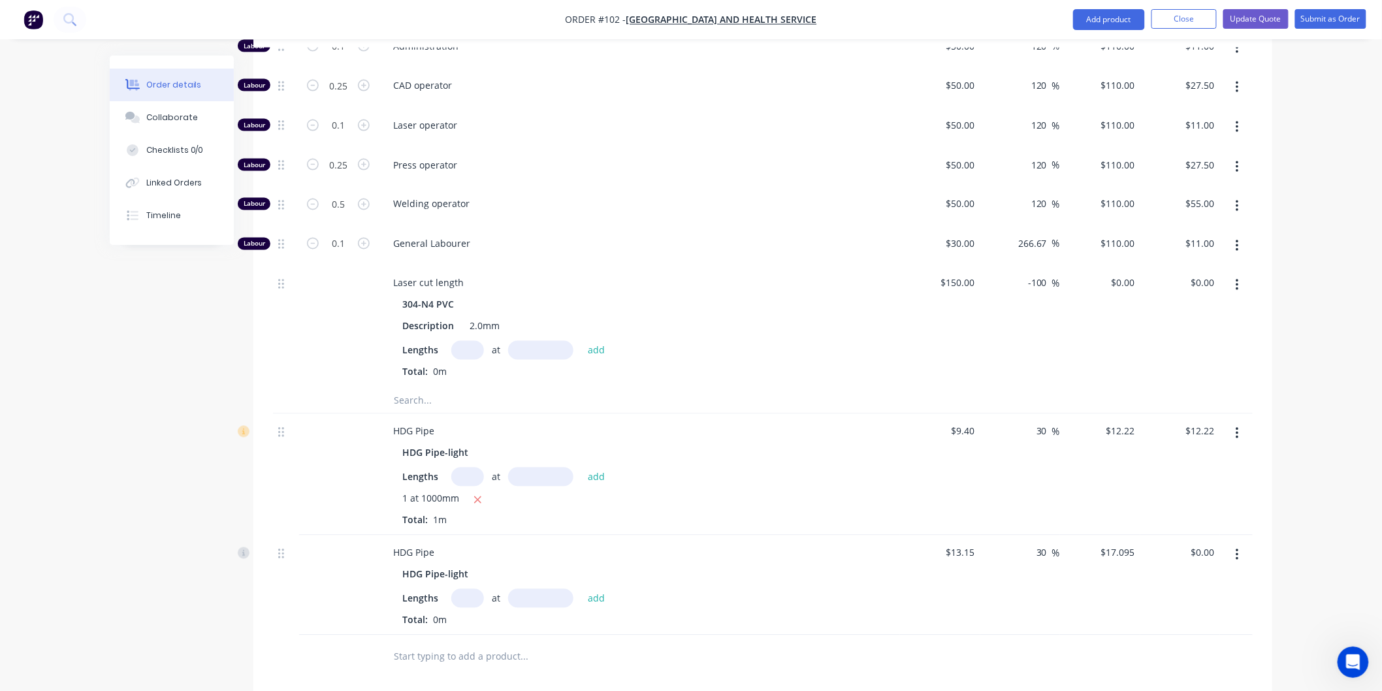
scroll to position [810, 0]
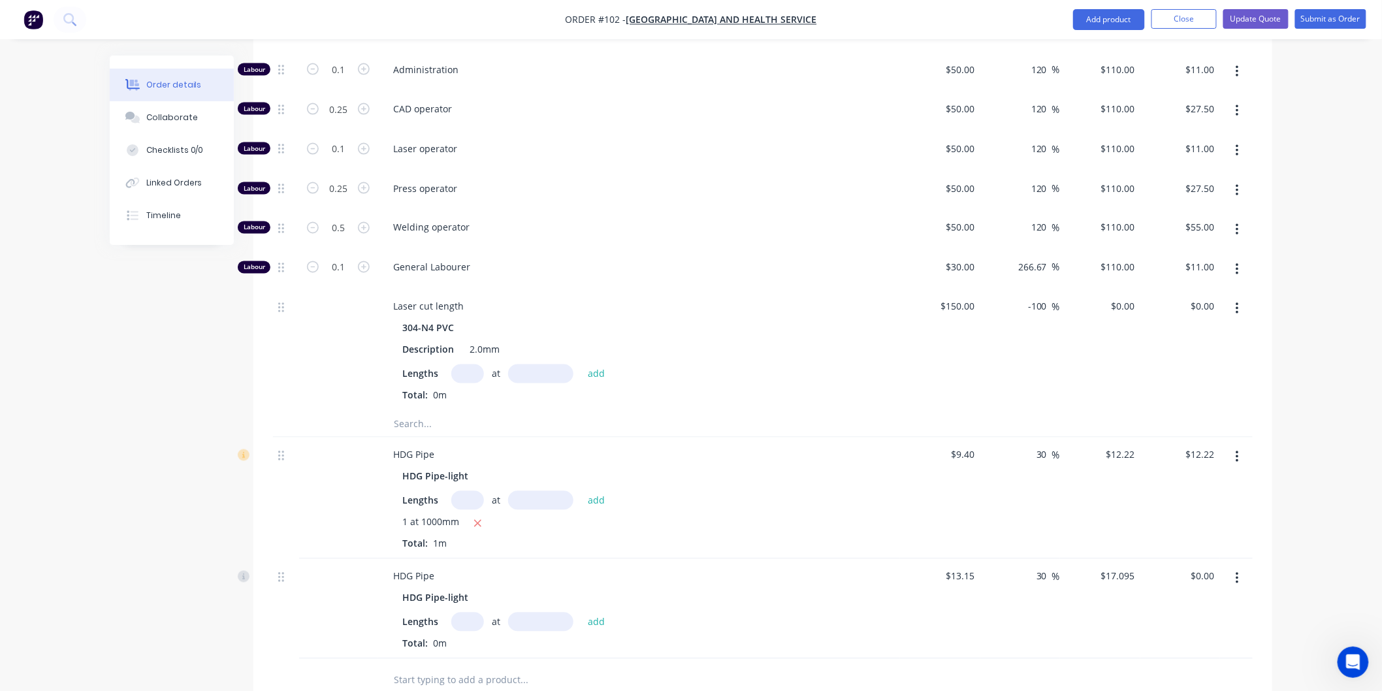
click at [464, 613] on input "text" at bounding box center [467, 622] width 33 height 19
type input "1"
click at [526, 613] on input "text" at bounding box center [540, 622] width 65 height 19
type input "1000mm"
click at [587, 613] on button "add" at bounding box center [596, 622] width 31 height 18
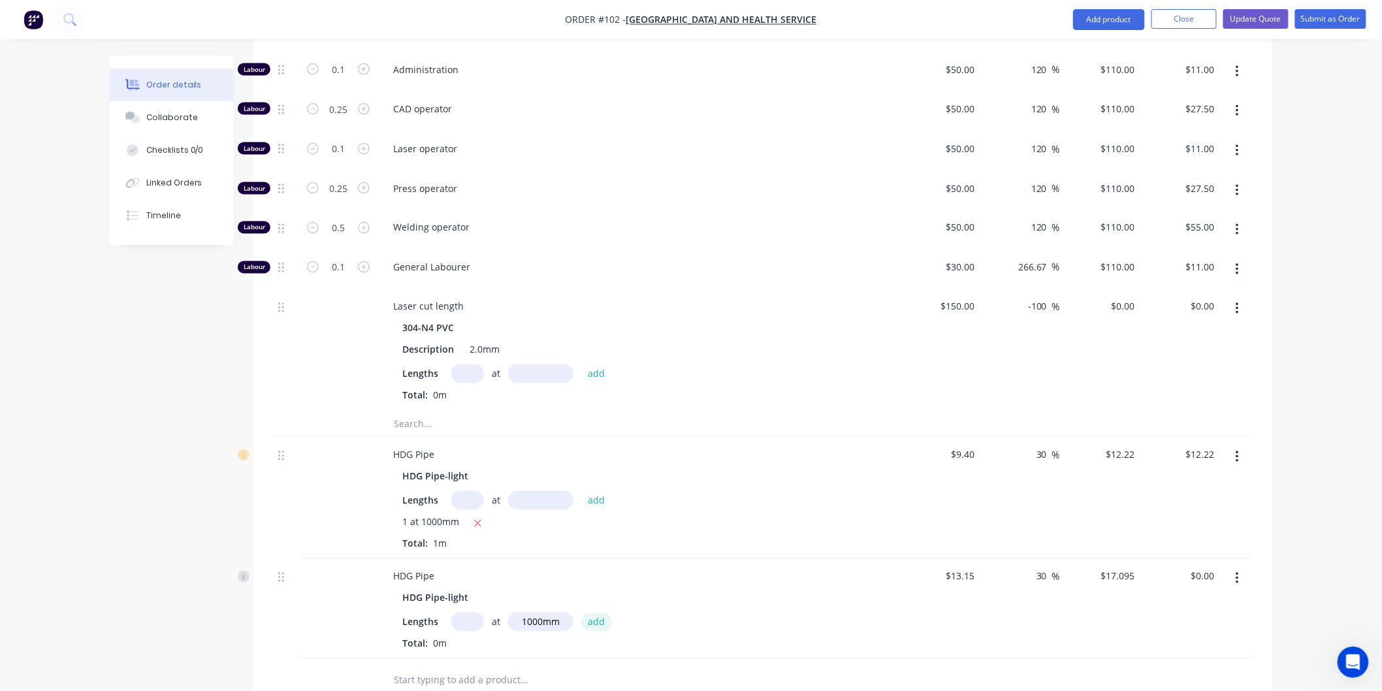
type input "$17.10"
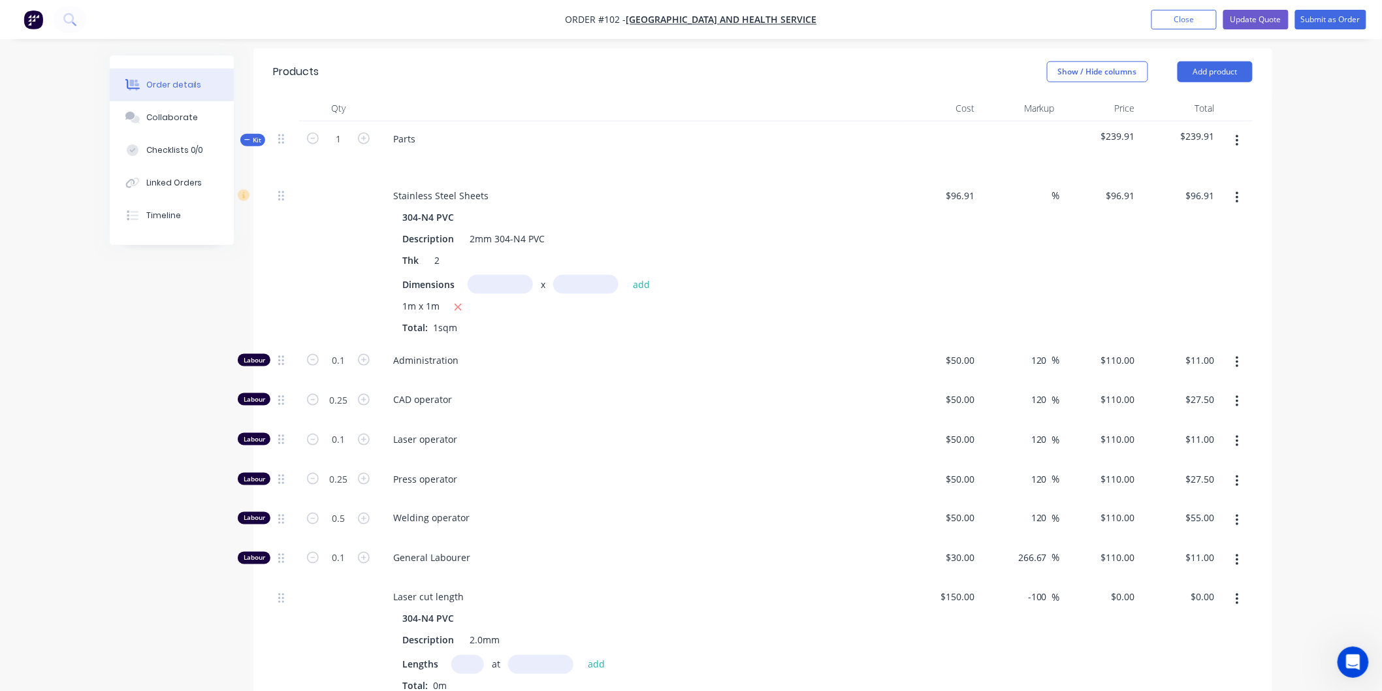
scroll to position [447, 0]
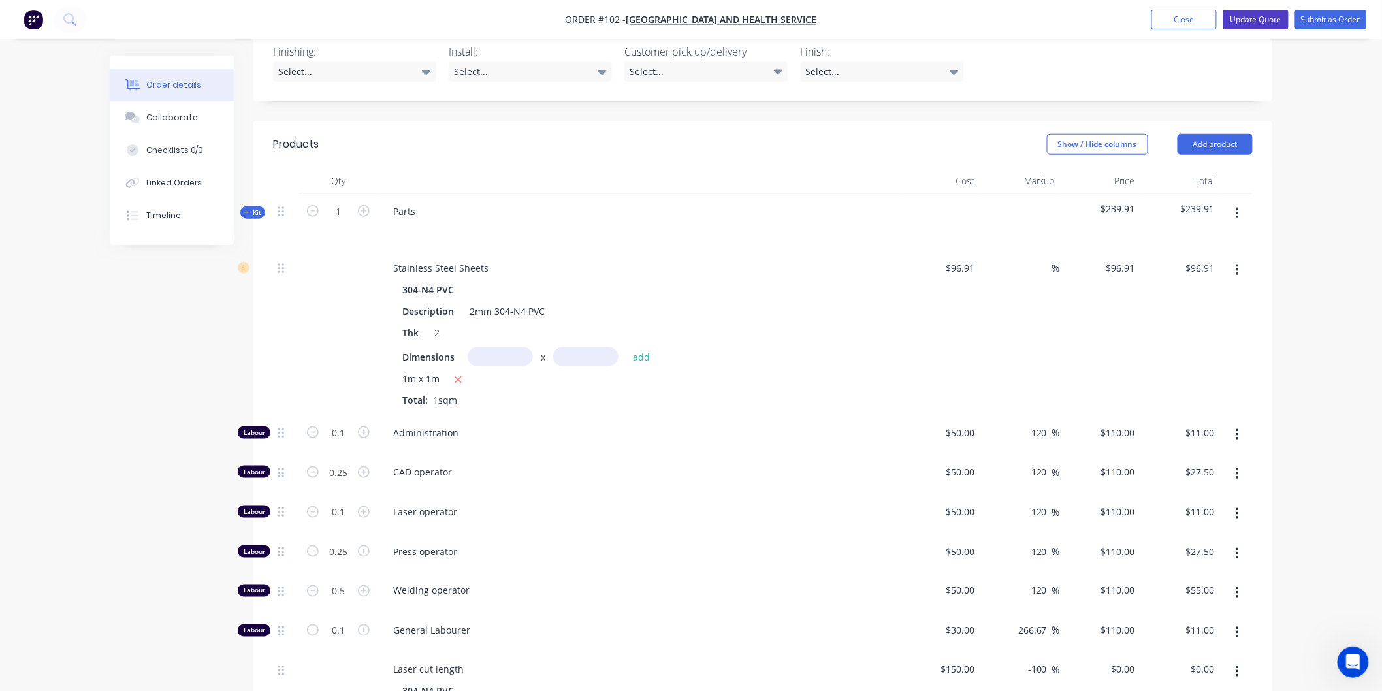
click at [1261, 20] on button "Update Quote" at bounding box center [1255, 20] width 65 height 20
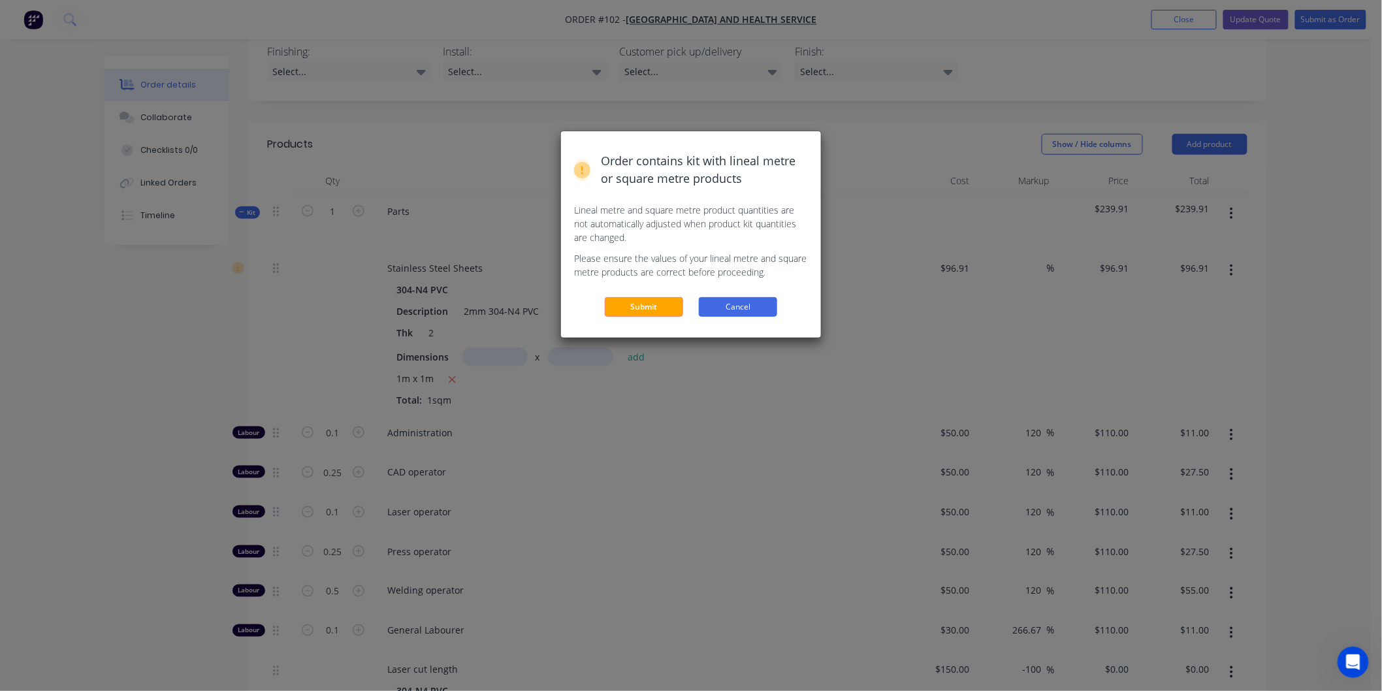
click at [732, 307] on button "Cancel" at bounding box center [738, 307] width 78 height 20
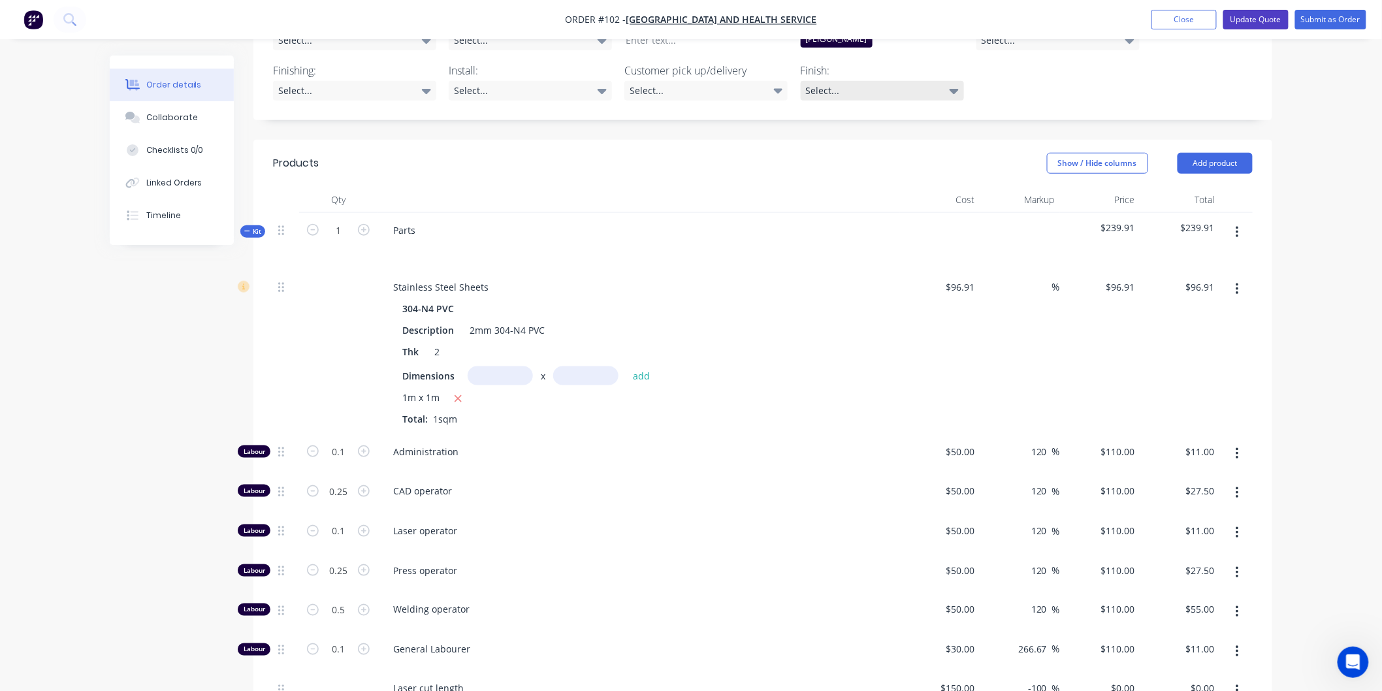
scroll to position [229, 0]
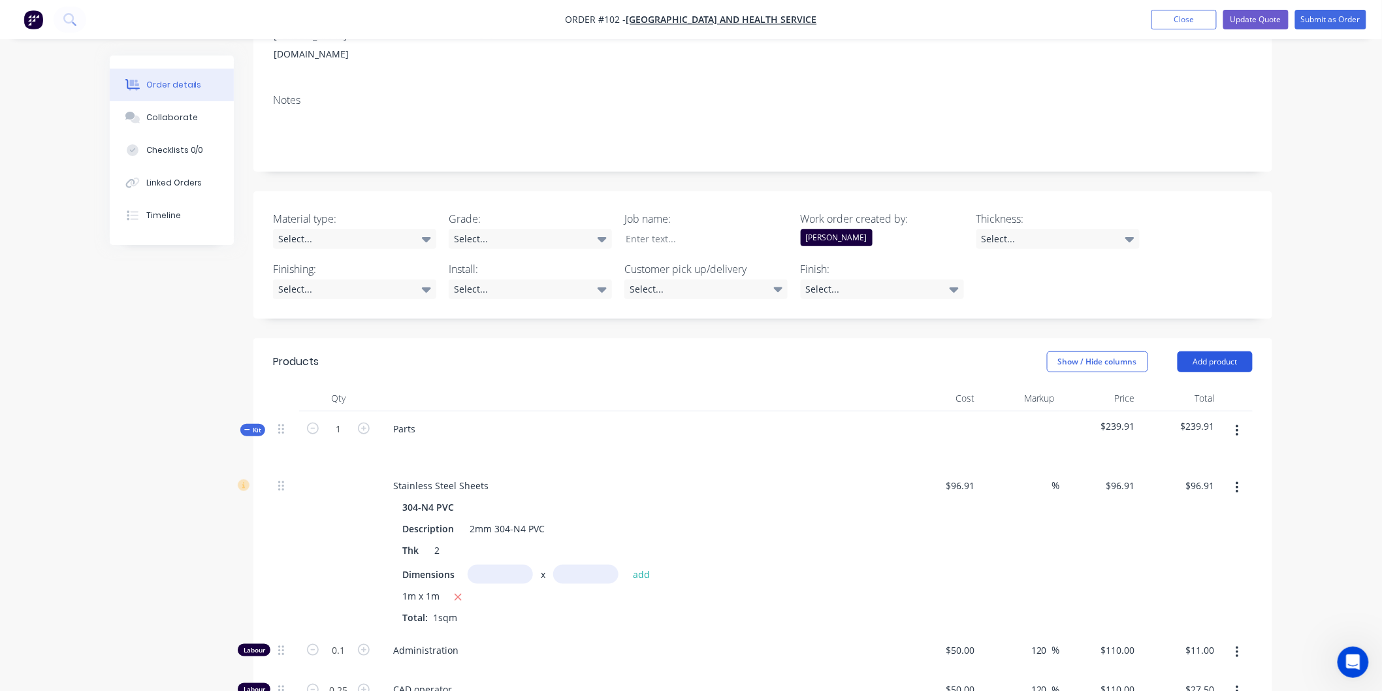
click at [1205, 351] on button "Add product" at bounding box center [1215, 361] width 75 height 21
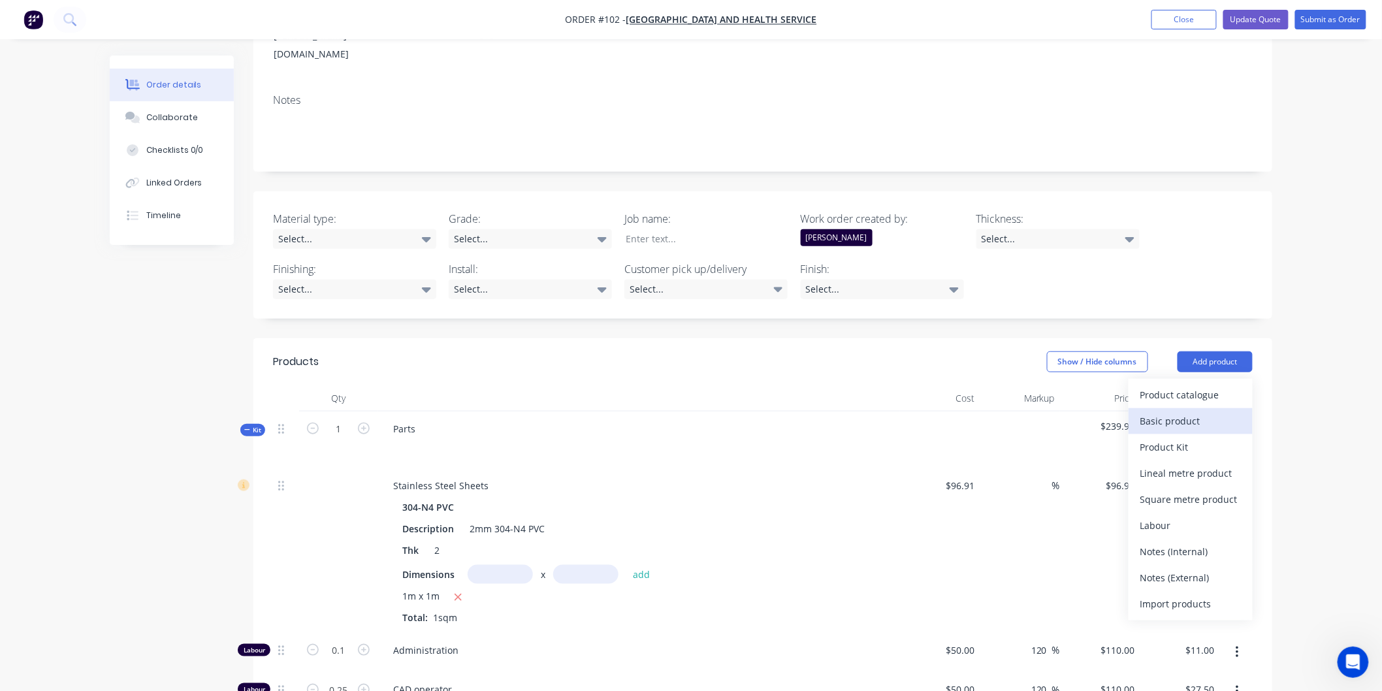
click at [1184, 411] on div "Basic product" at bounding box center [1190, 420] width 101 height 19
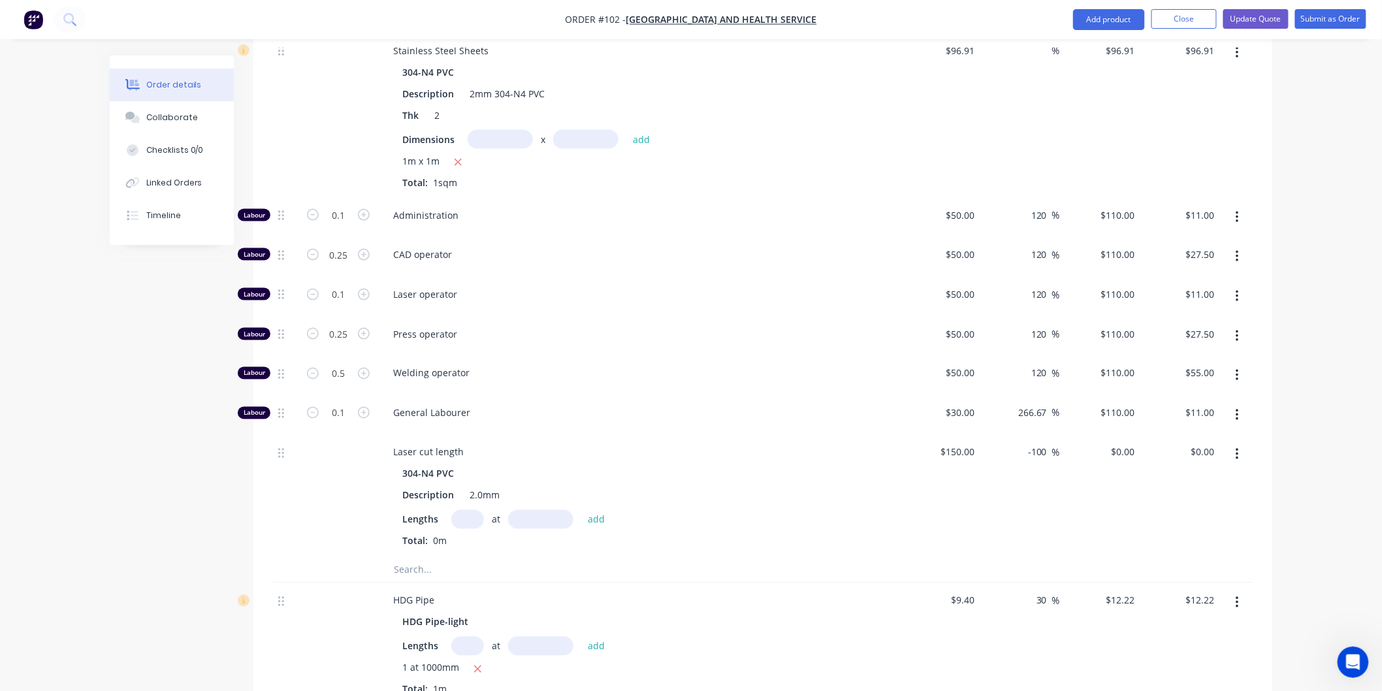
scroll to position [1027, 0]
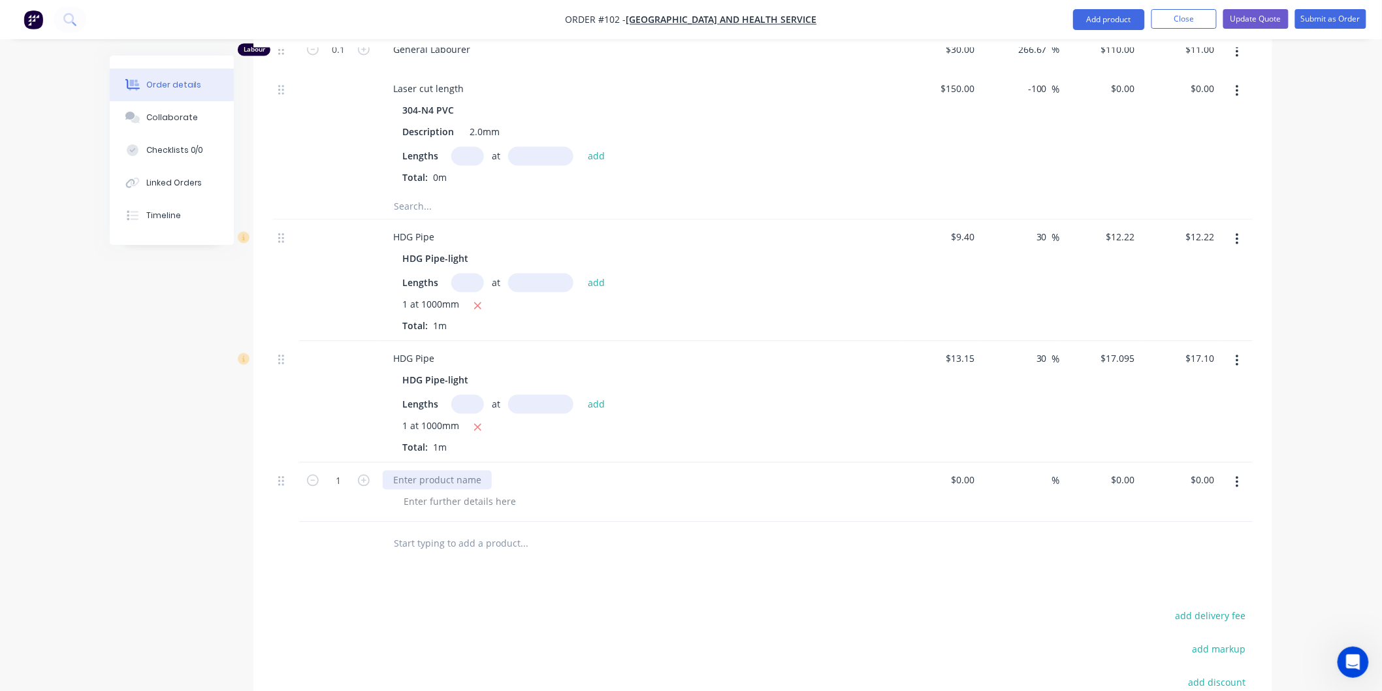
click at [456, 471] on div at bounding box center [437, 480] width 109 height 19
click at [492, 492] on div at bounding box center [459, 501] width 133 height 19
click at [972, 471] on input at bounding box center [972, 480] width 15 height 19
type input "$0.00"
click at [1133, 471] on input "0" at bounding box center [1132, 480] width 15 height 19
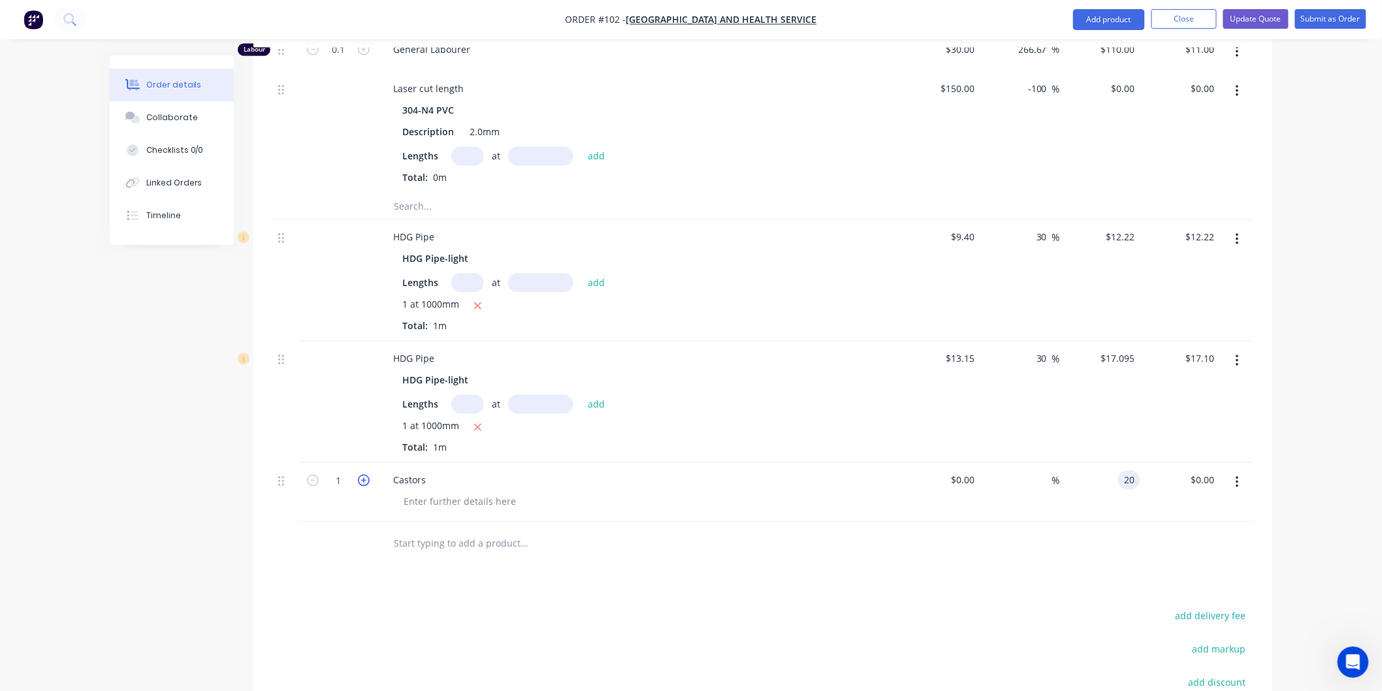
type input "$20.00"
click at [366, 475] on icon "button" at bounding box center [364, 481] width 12 height 12
type input "2"
type input "$40.00"
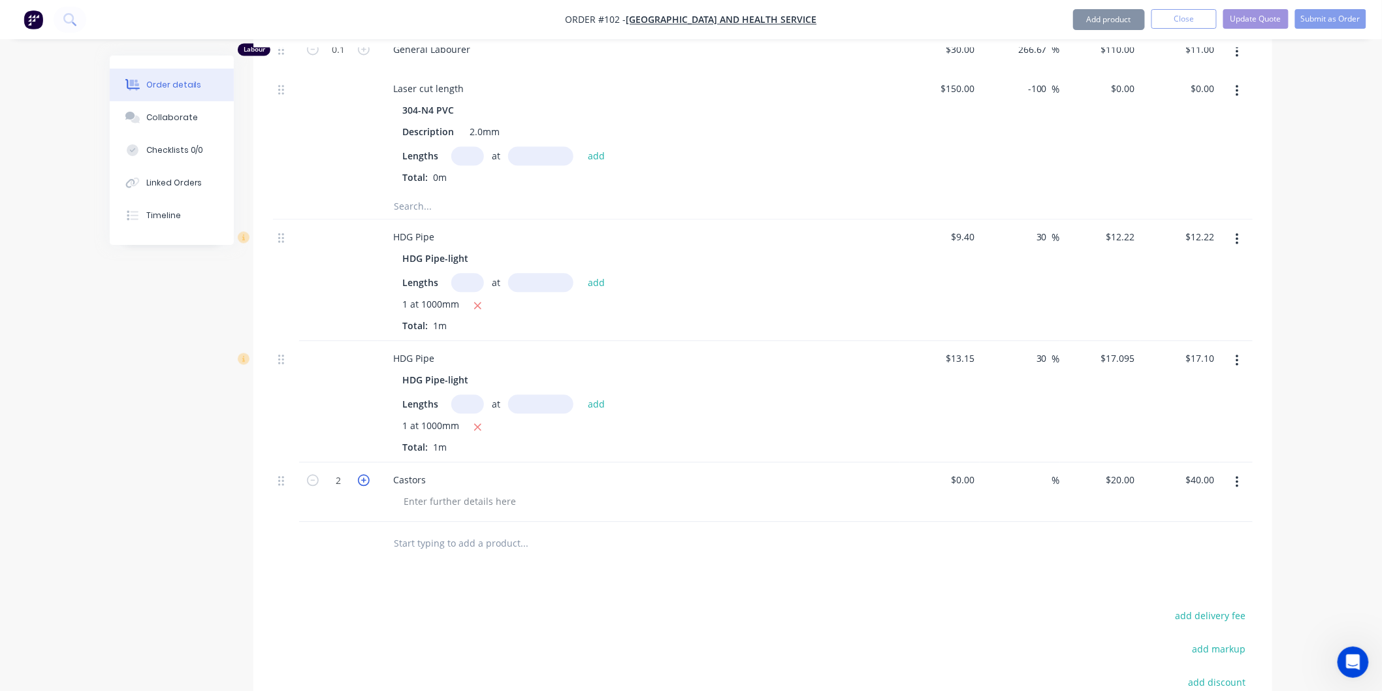
click at [366, 475] on icon "button" at bounding box center [364, 481] width 12 height 12
type input "3"
type input "$60.00"
click at [366, 475] on icon "button" at bounding box center [364, 481] width 12 height 12
type input "4"
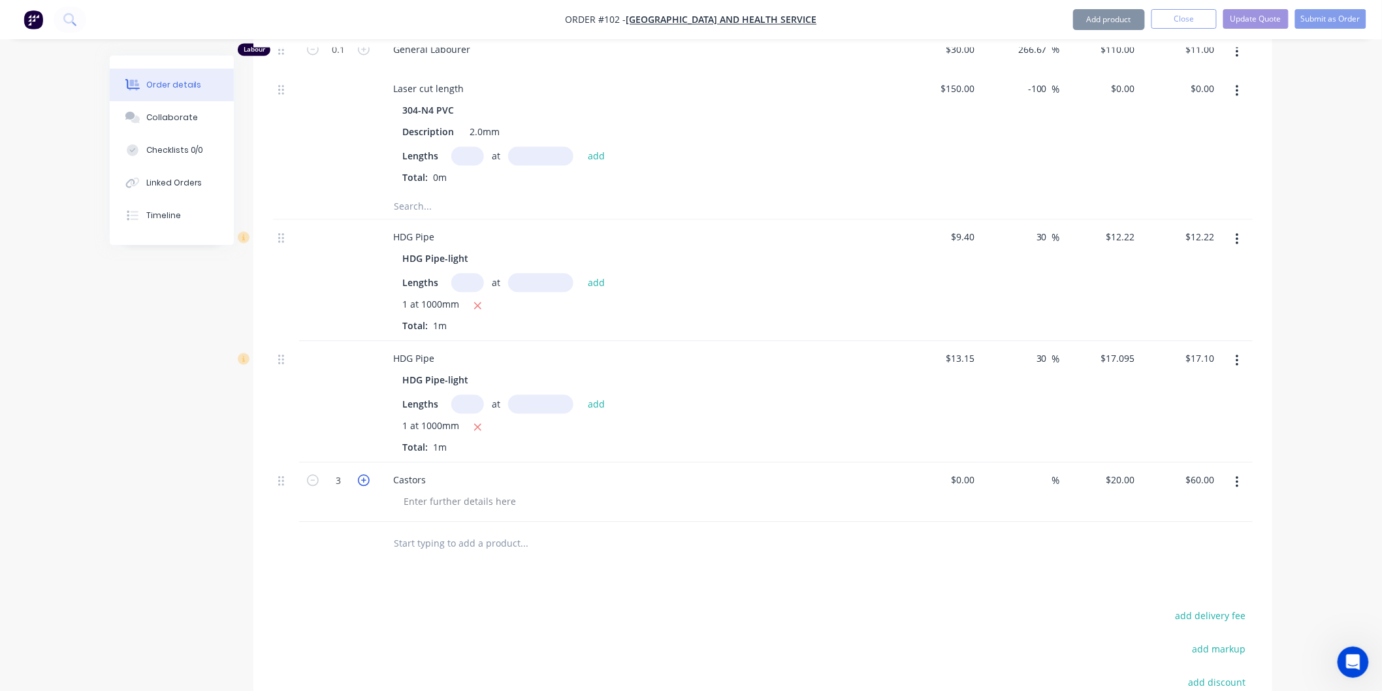
type input "$80.00"
click at [1274, 17] on button "Update Quote" at bounding box center [1255, 19] width 65 height 20
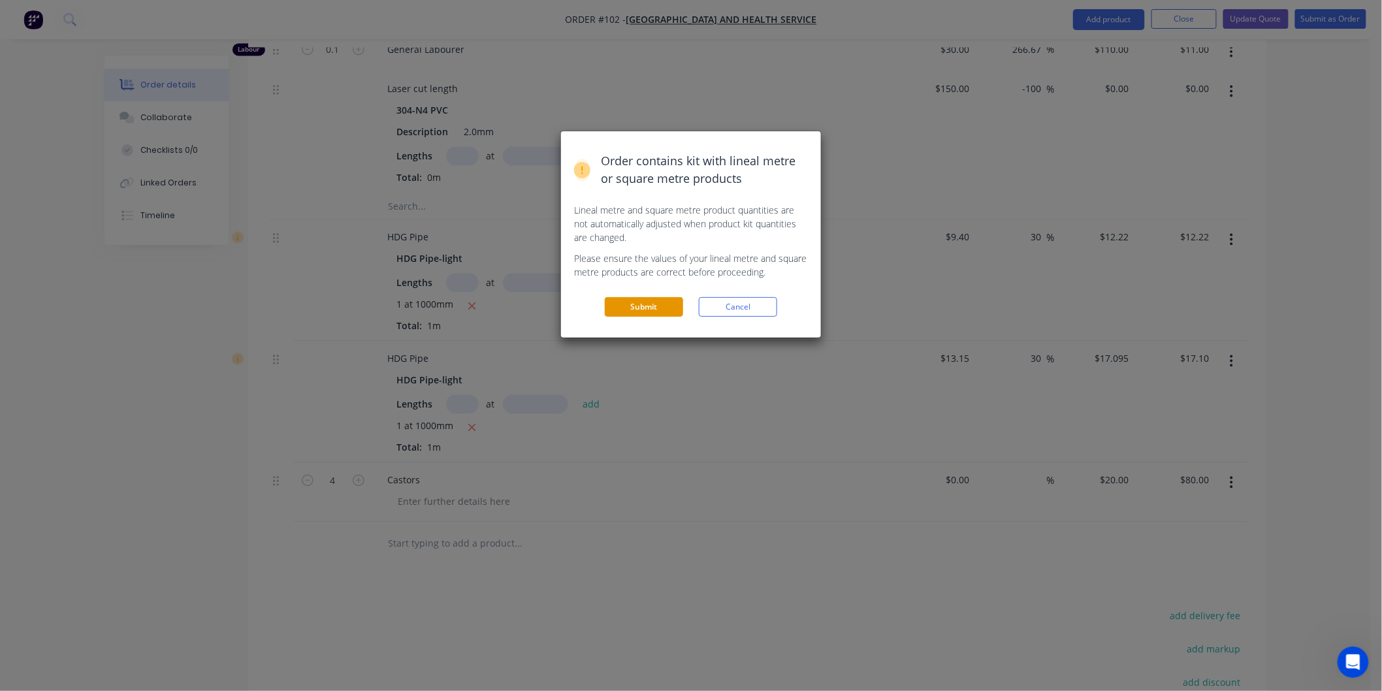
click at [645, 303] on button "Submit" at bounding box center [644, 307] width 78 height 20
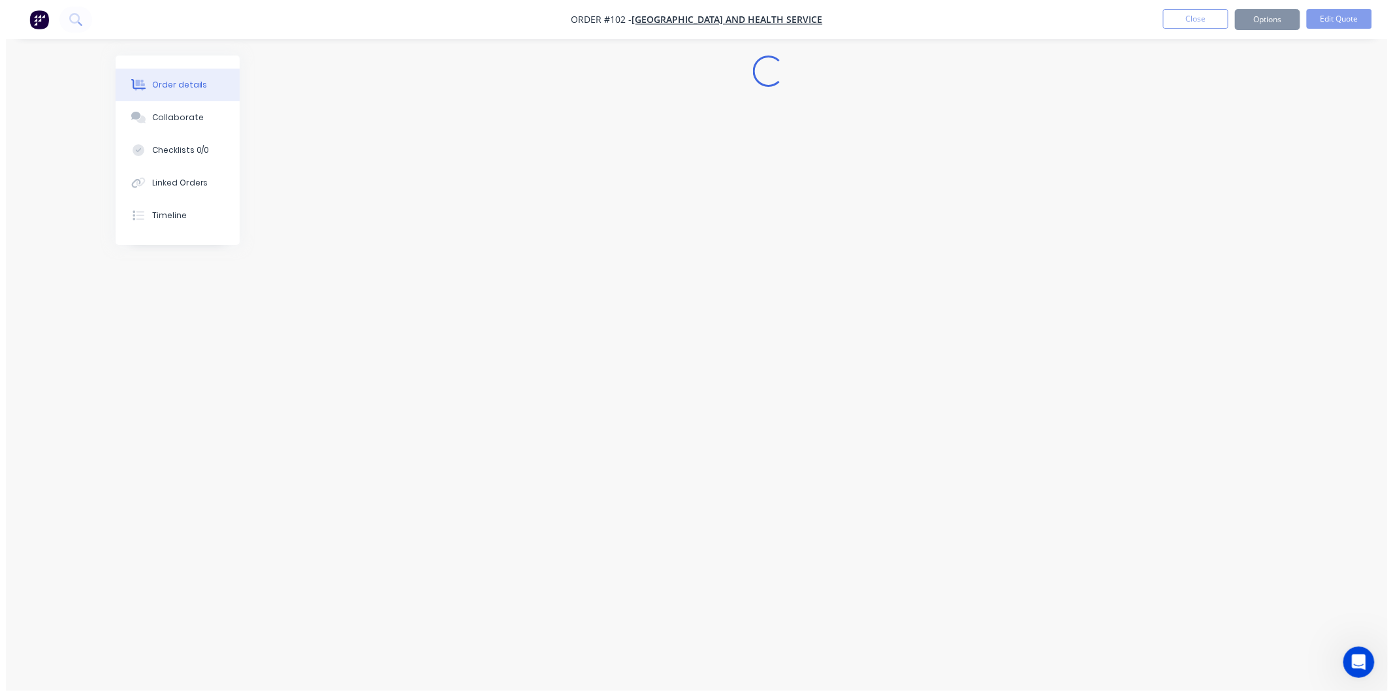
scroll to position [0, 0]
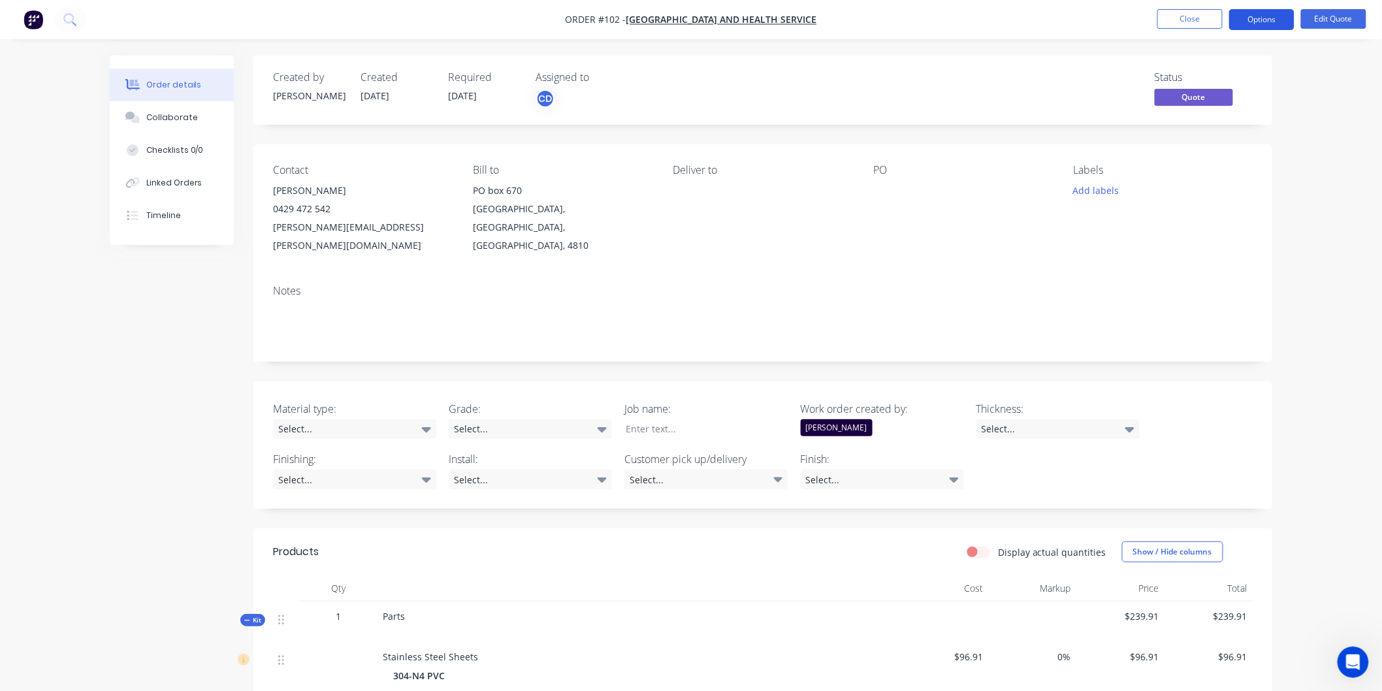
click at [1267, 20] on button "Options" at bounding box center [1261, 19] width 65 height 21
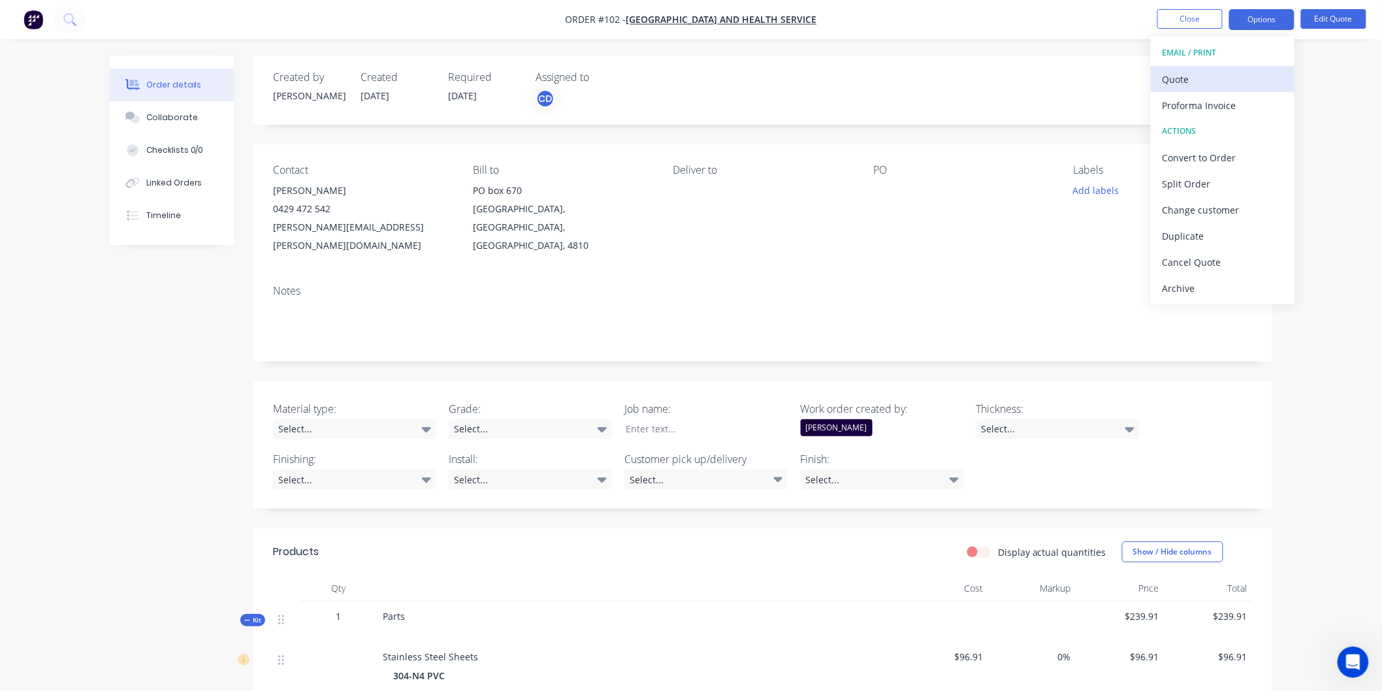
click at [1184, 80] on div "Quote" at bounding box center [1223, 79] width 120 height 19
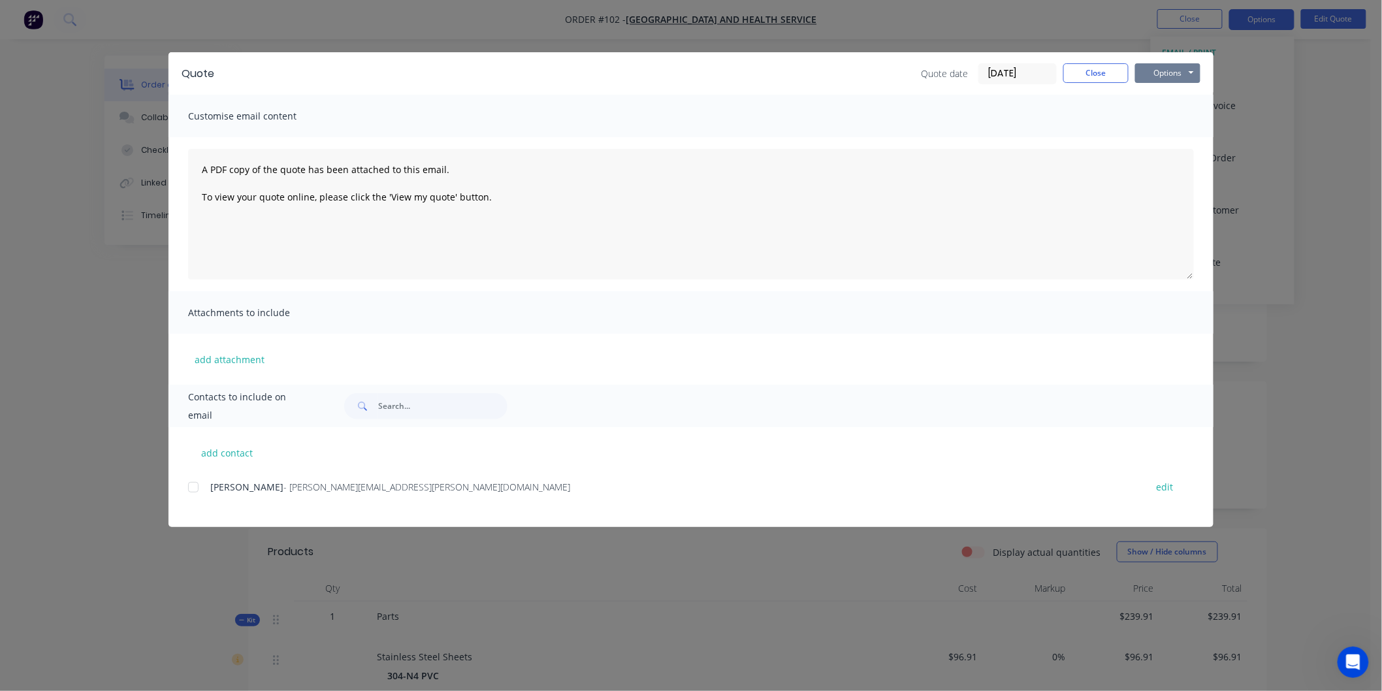
click at [1172, 63] on button "Options" at bounding box center [1167, 73] width 65 height 20
click at [1182, 93] on button "Preview" at bounding box center [1177, 97] width 84 height 22
click at [1101, 73] on button "Close" at bounding box center [1095, 73] width 65 height 20
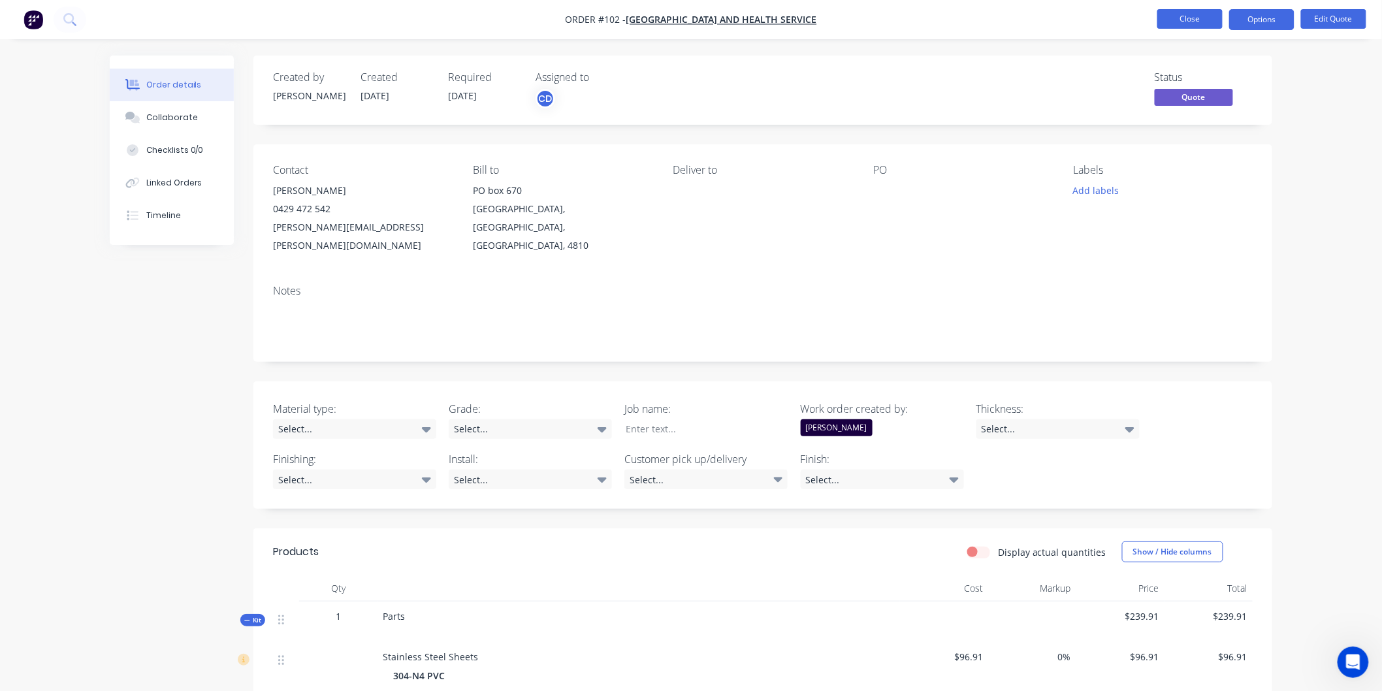
click at [1186, 14] on button "Close" at bounding box center [1189, 19] width 65 height 20
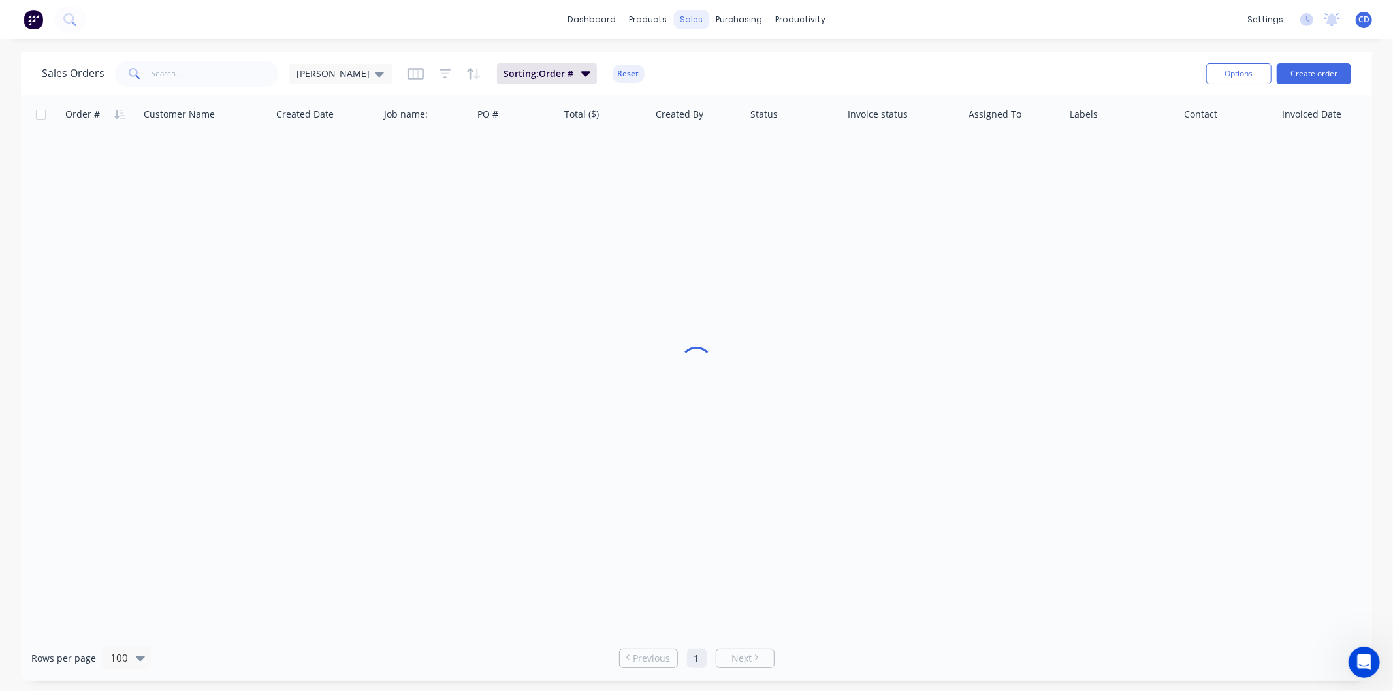
click at [686, 16] on div "sales" at bounding box center [691, 20] width 36 height 20
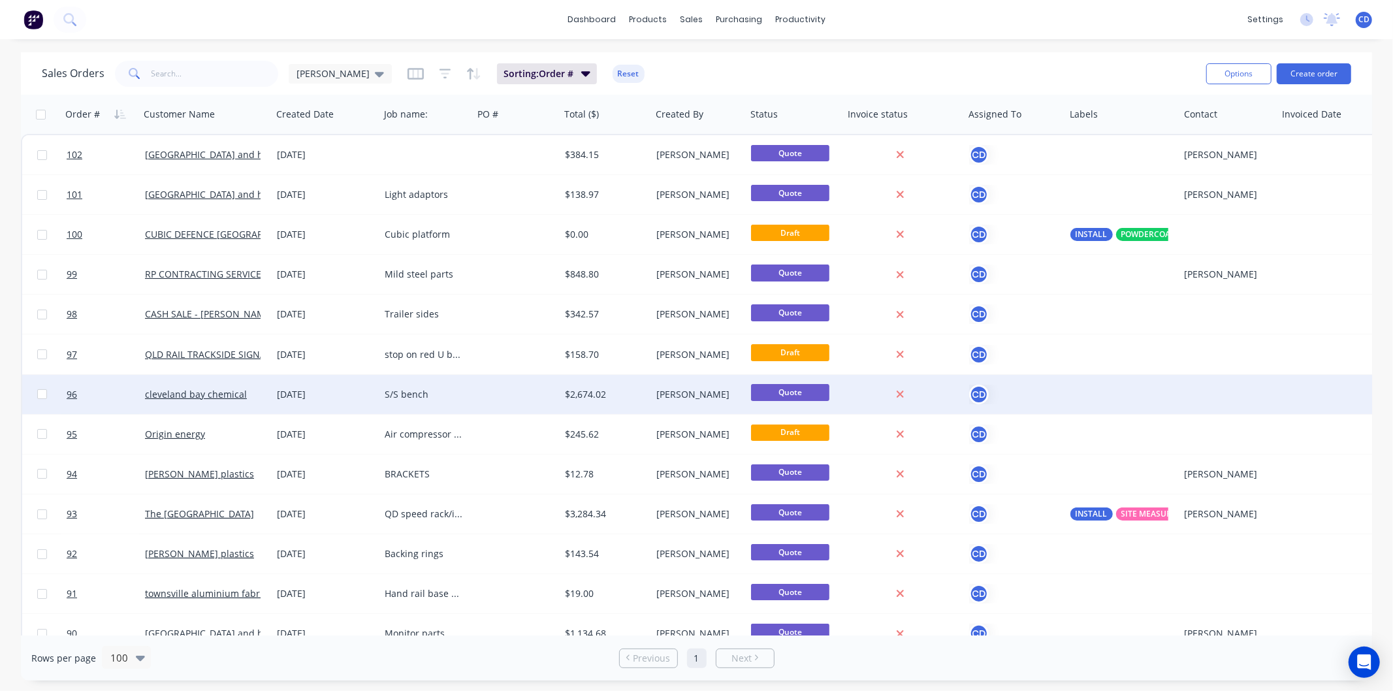
click at [296, 388] on div "[DATE]" at bounding box center [325, 394] width 97 height 13
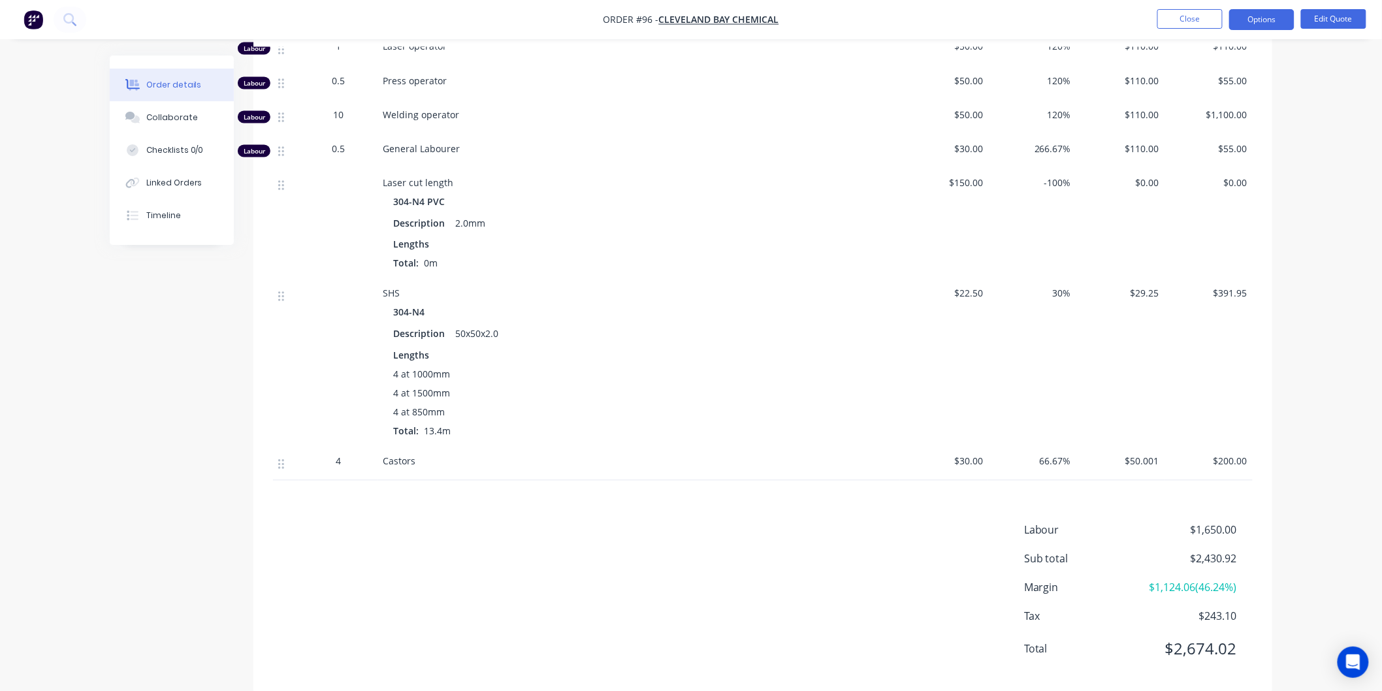
scroll to position [828, 0]
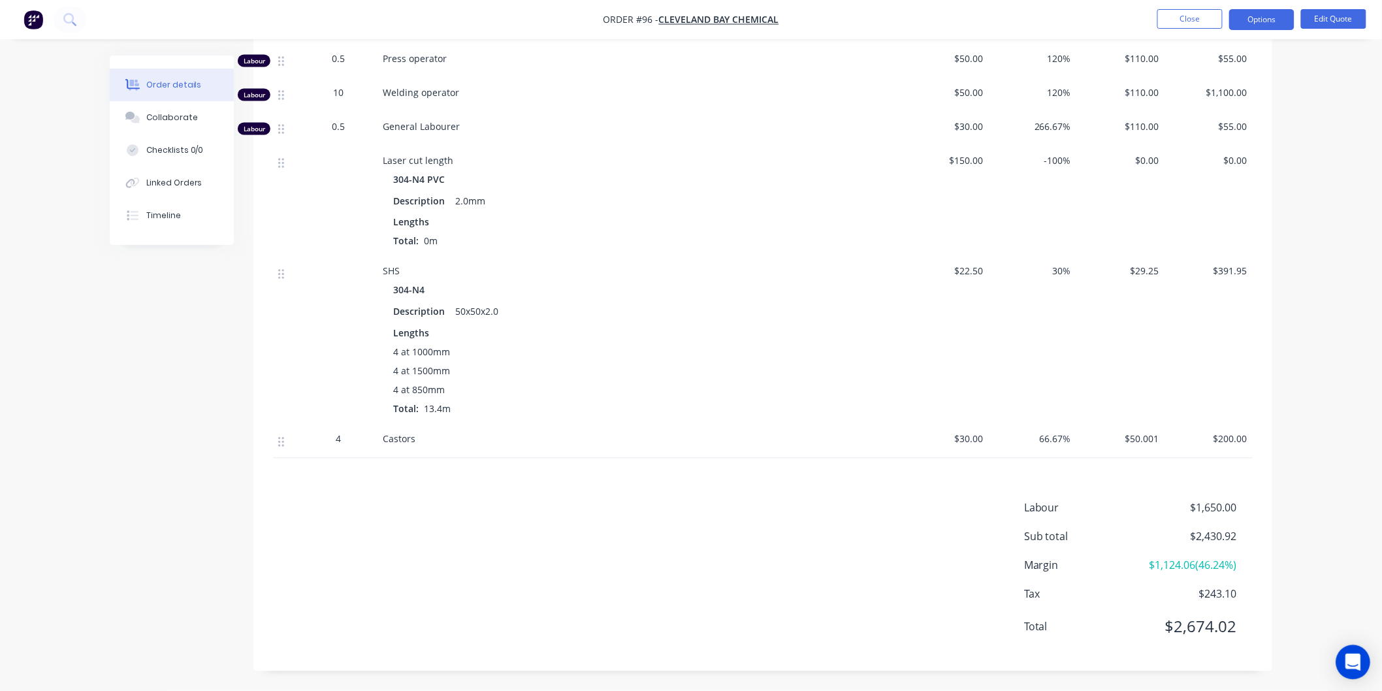
click at [1351, 662] on icon "Open Intercom Messenger" at bounding box center [1352, 662] width 15 height 17
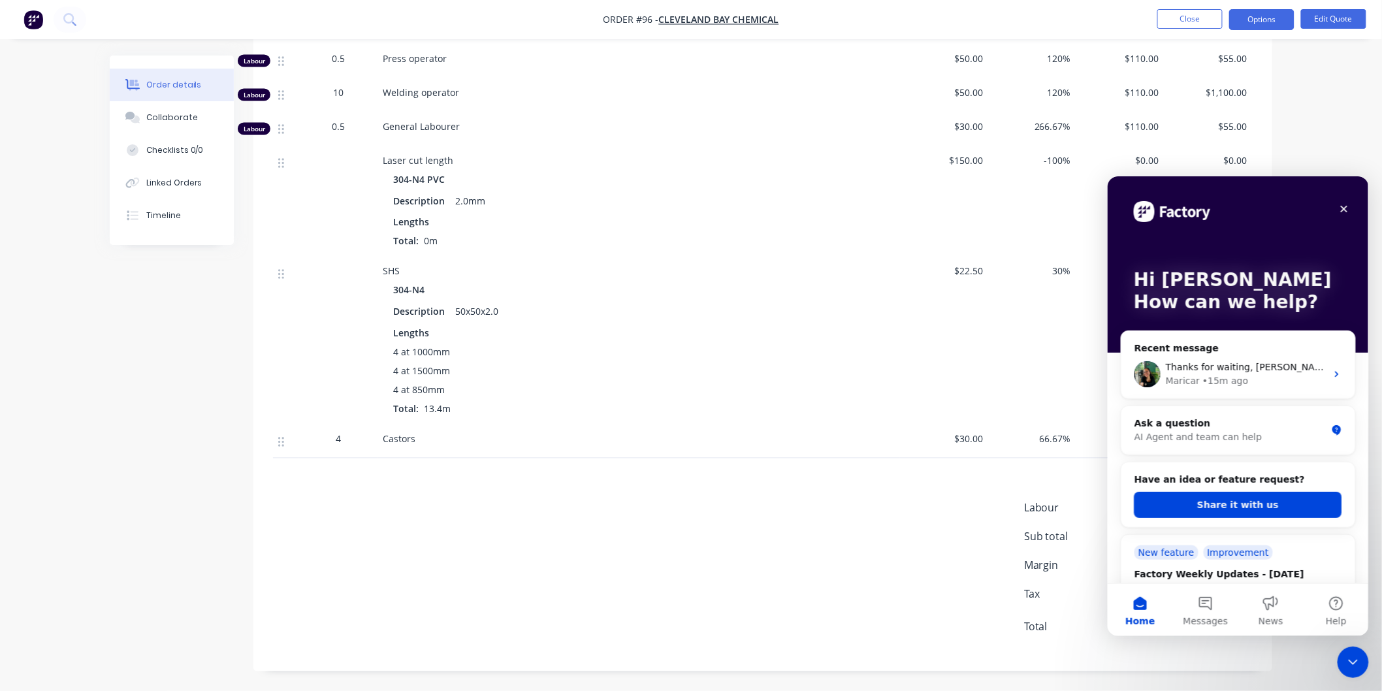
scroll to position [0, 0]
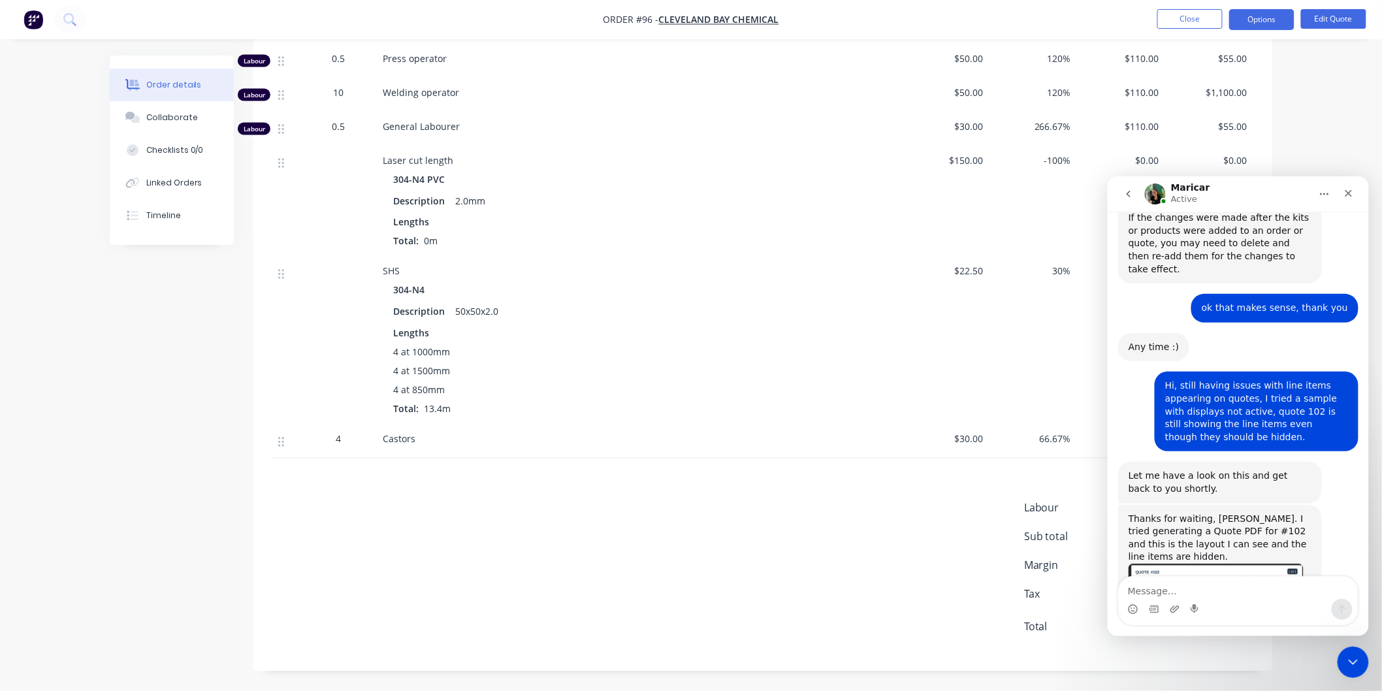
scroll to position [2112, 0]
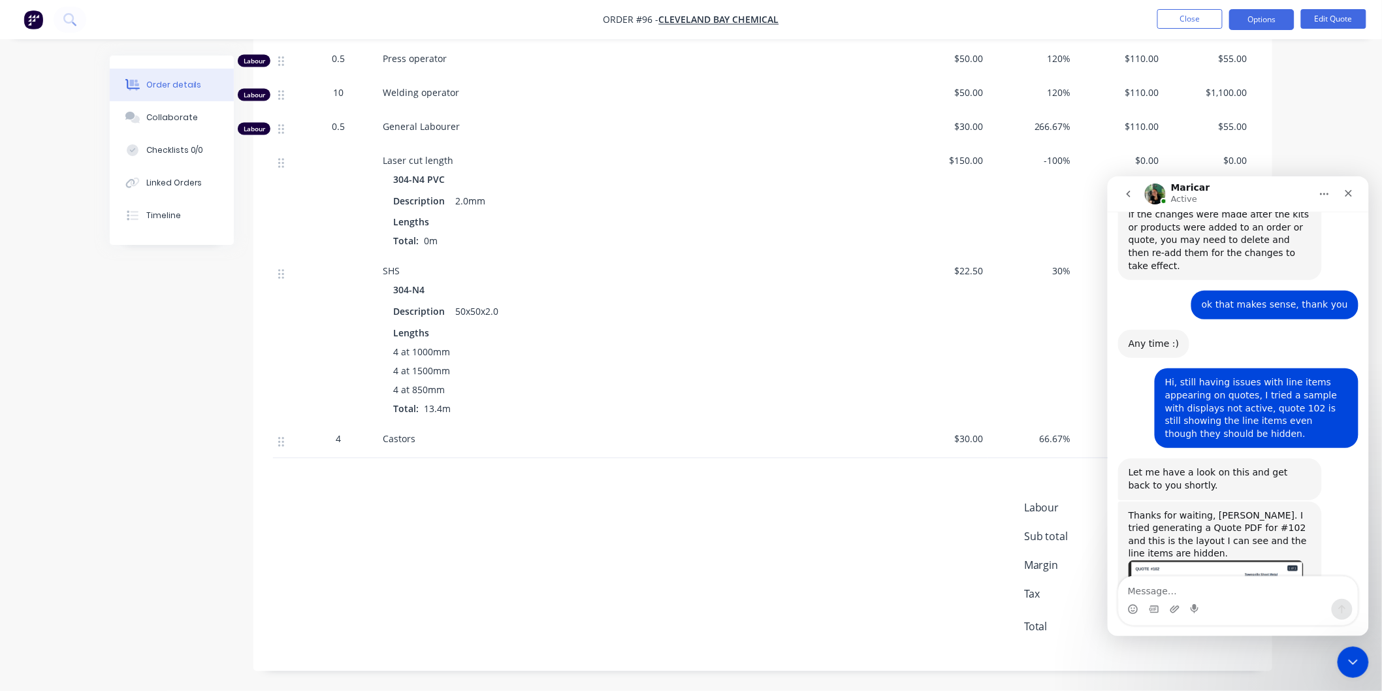
click at [1204, 590] on textarea "Message…" at bounding box center [1237, 587] width 239 height 22
type textarea "Can the pipe and other materials"
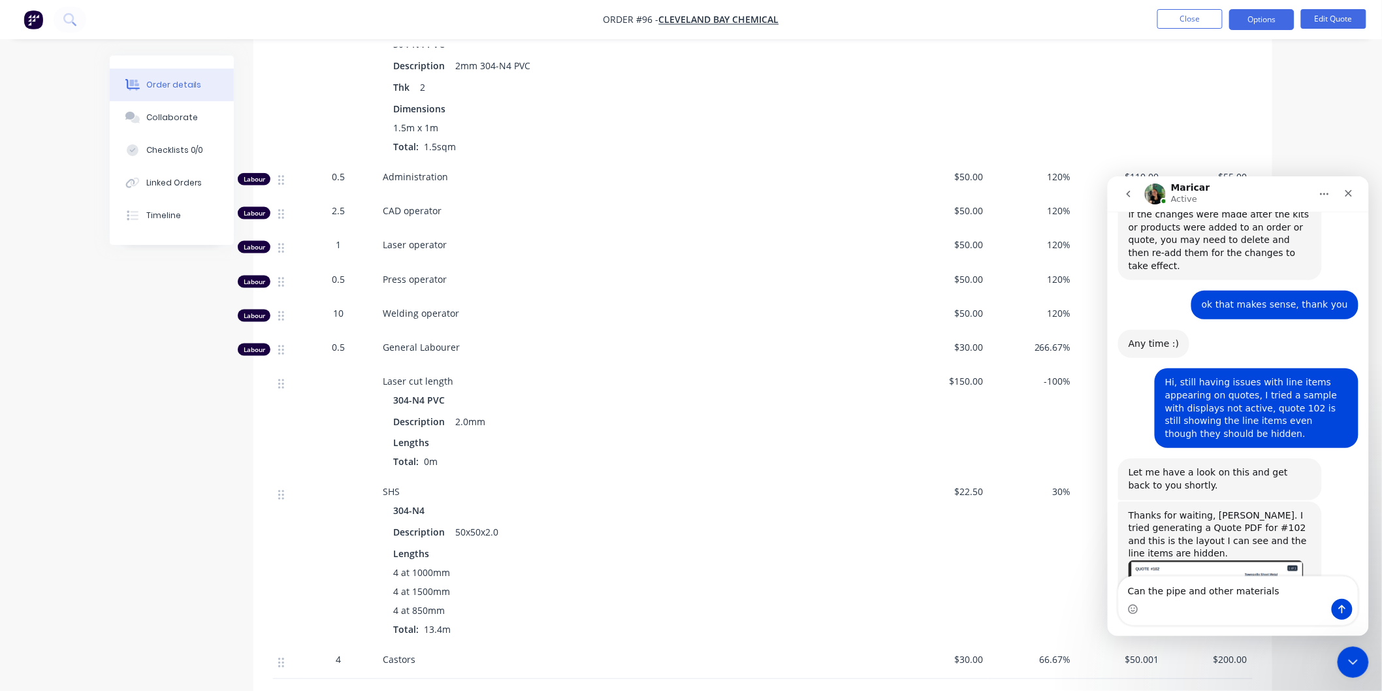
scroll to position [610, 0]
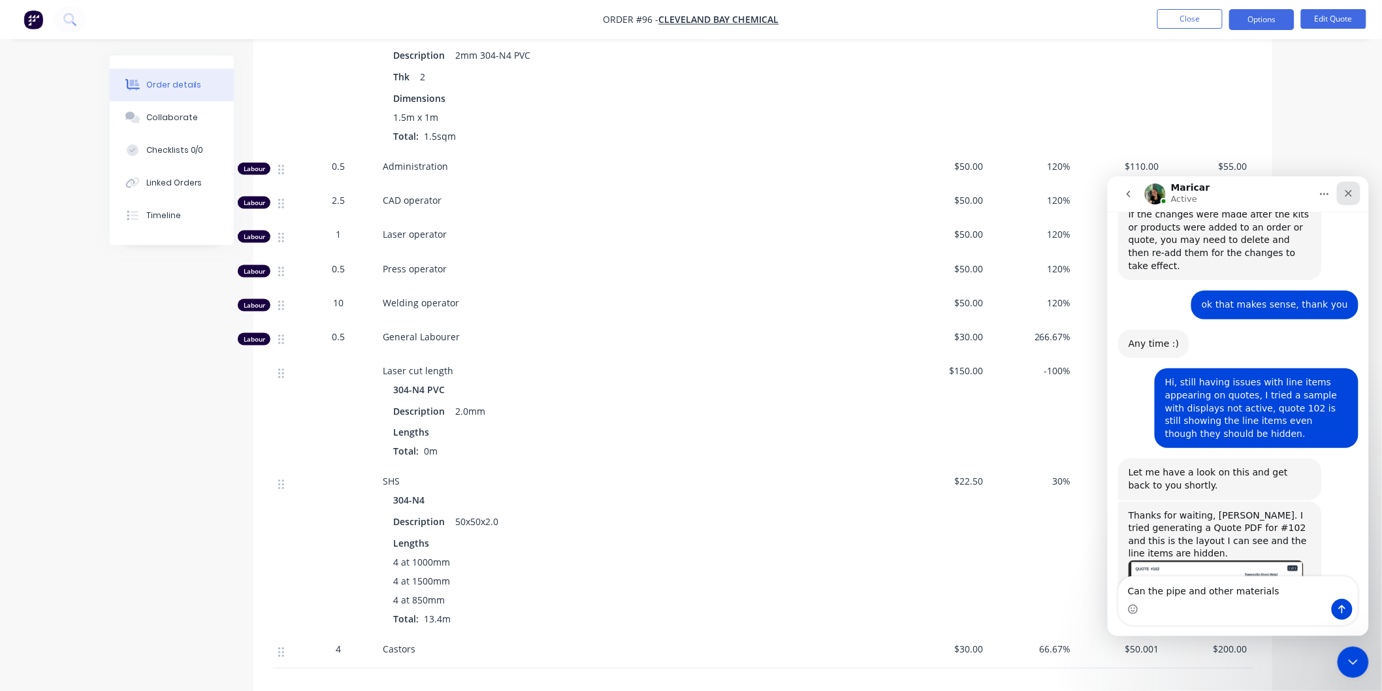
click at [1349, 191] on icon "Close" at bounding box center [1348, 192] width 7 height 7
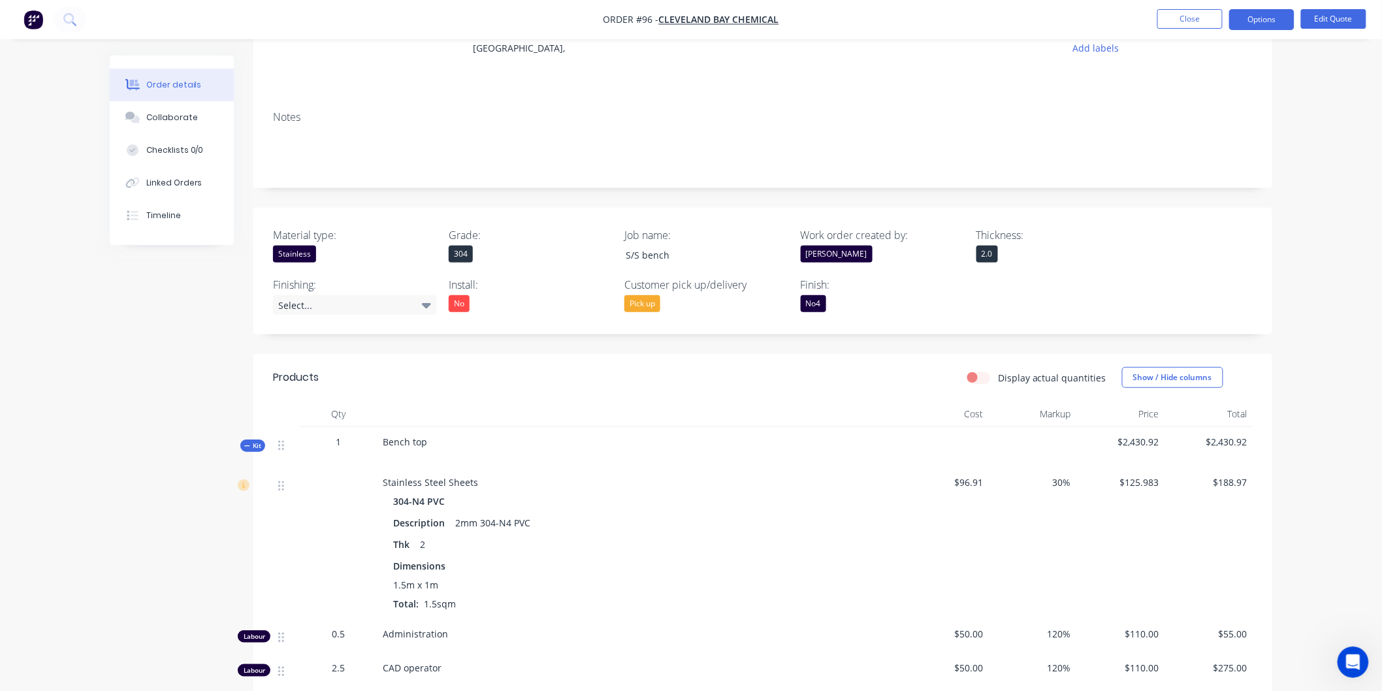
scroll to position [0, 0]
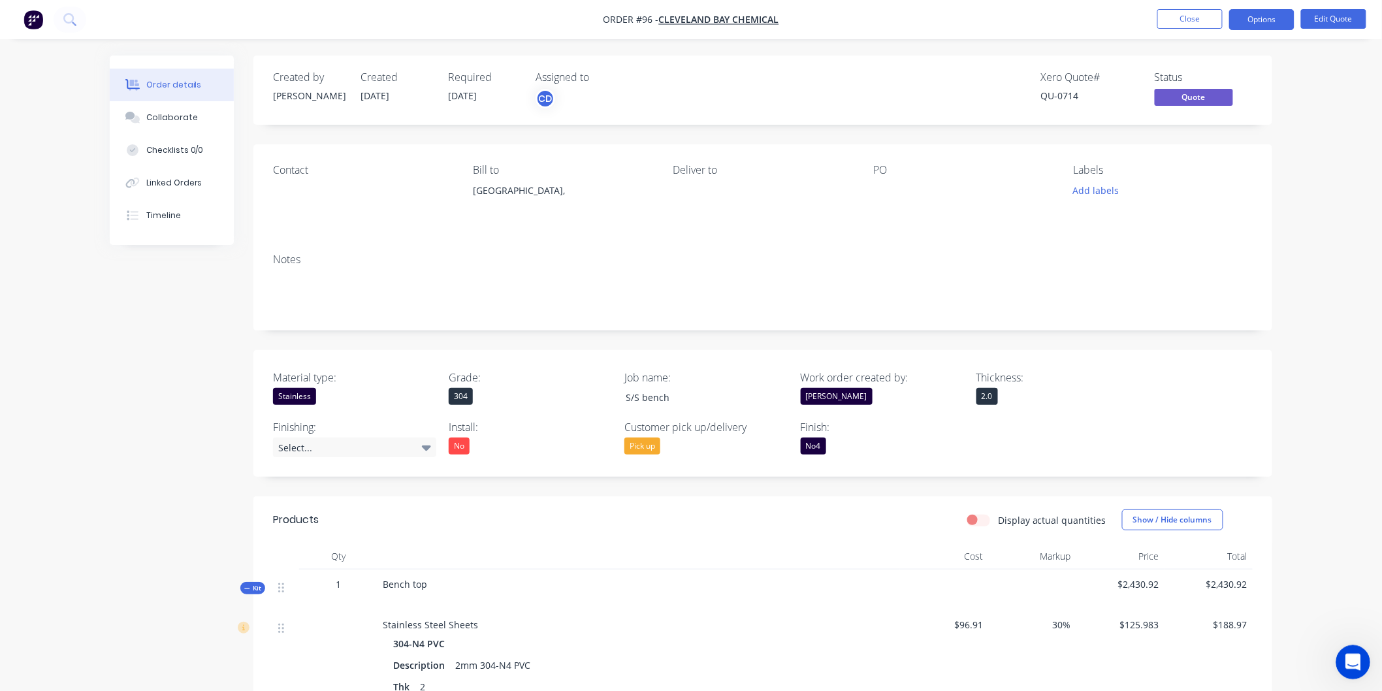
click at [1350, 660] on icon "Open Intercom Messenger" at bounding box center [1351, 661] width 22 height 22
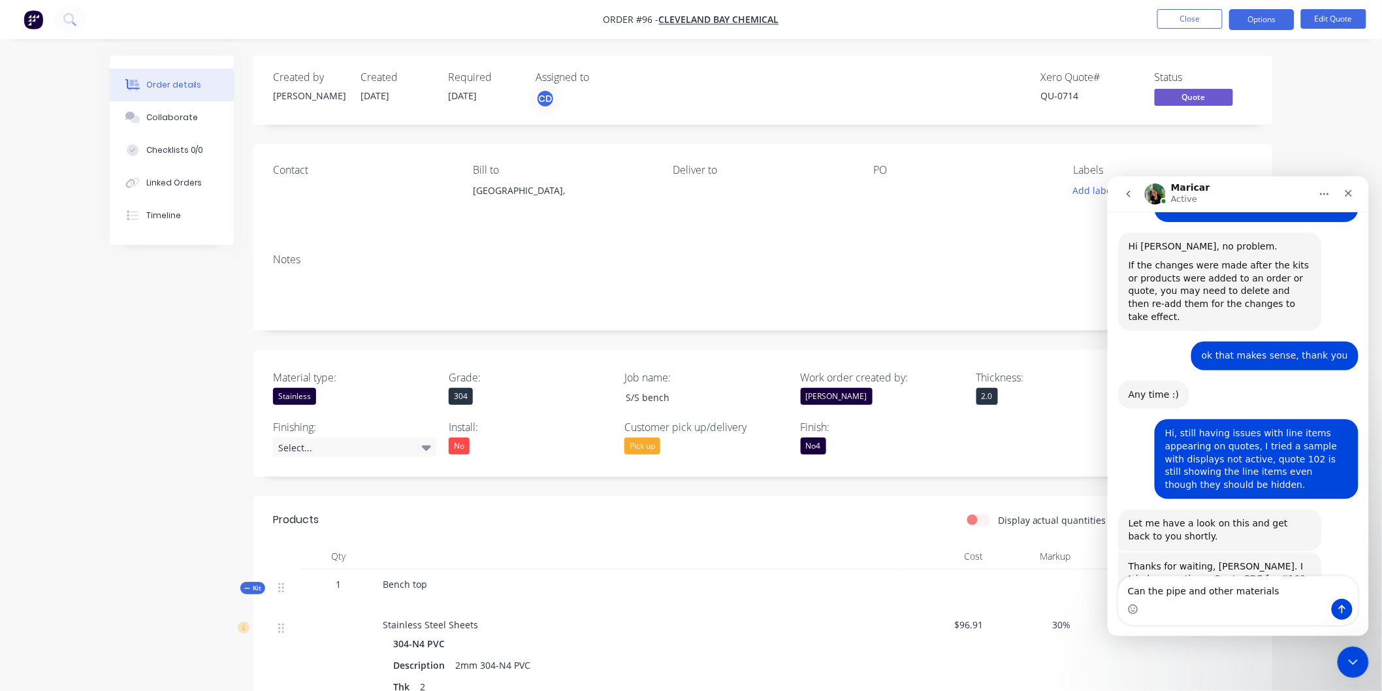
scroll to position [2112, 0]
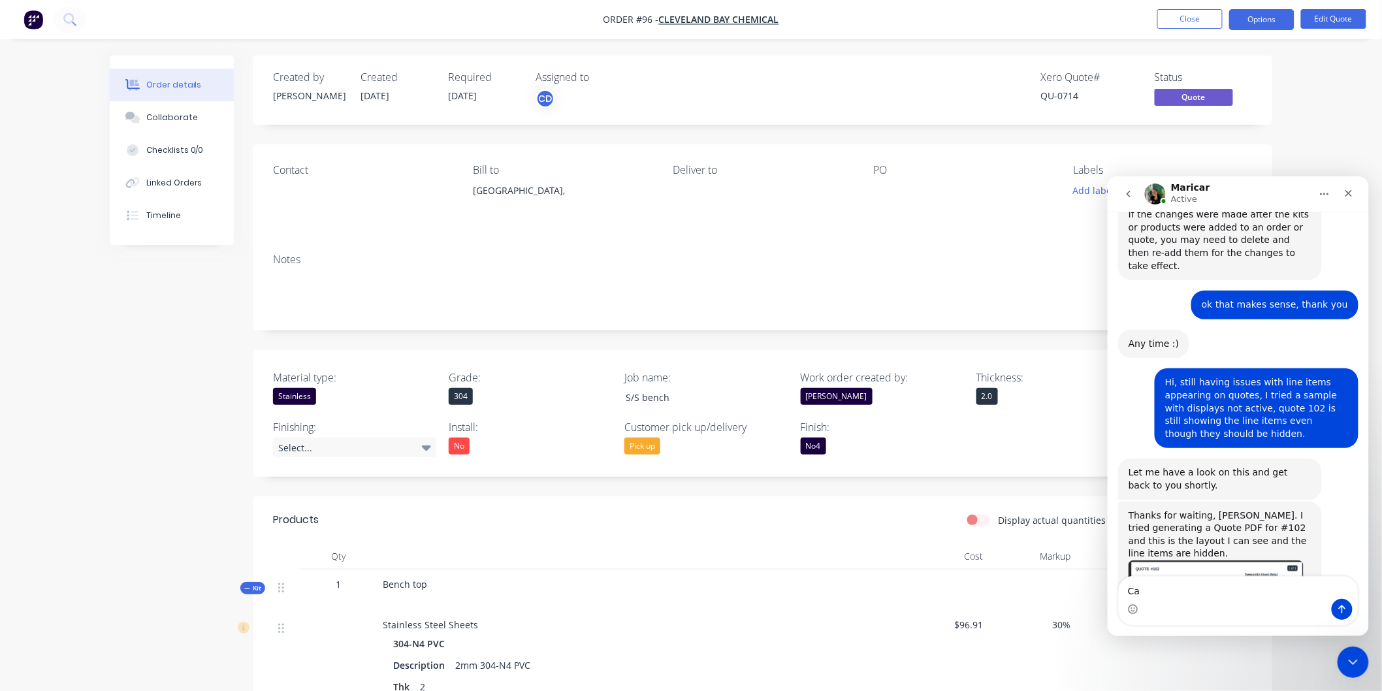
type textarea "C"
click at [1173, 609] on icon "Upload attachment" at bounding box center [1174, 608] width 9 height 7
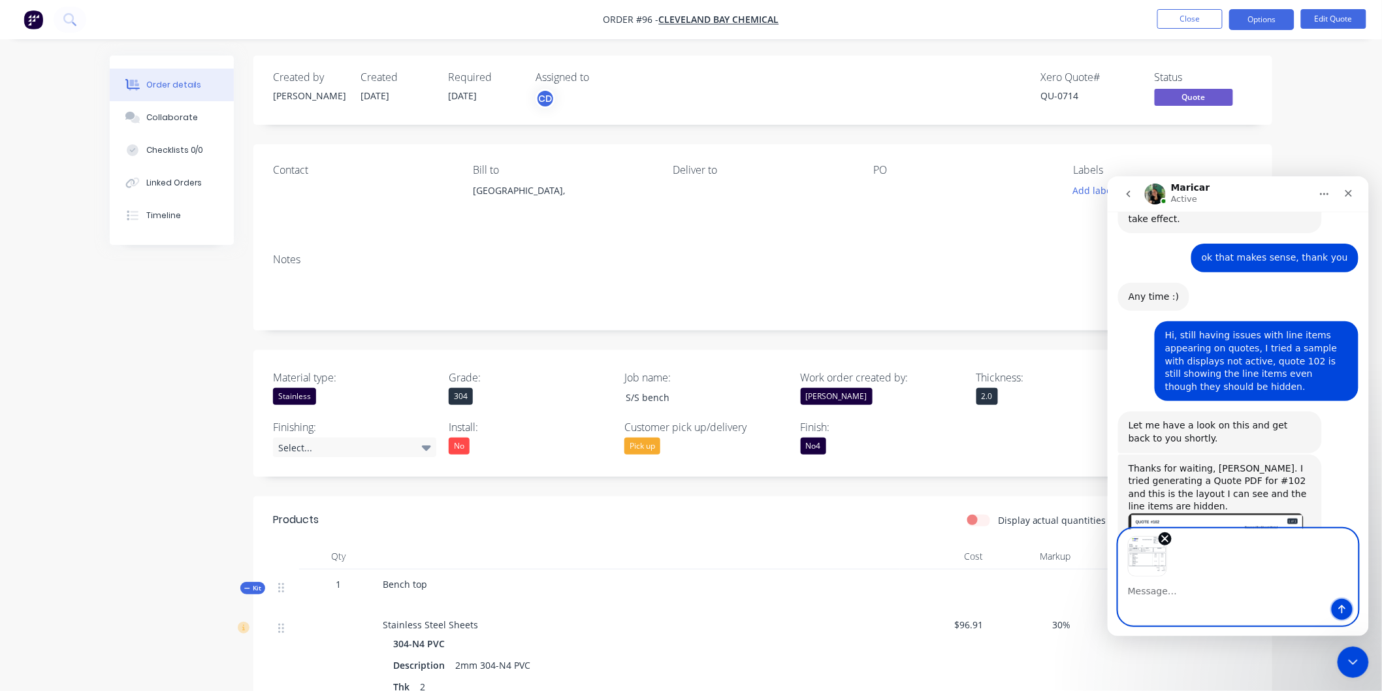
click at [1346, 611] on icon "Send a message…" at bounding box center [1341, 609] width 10 height 10
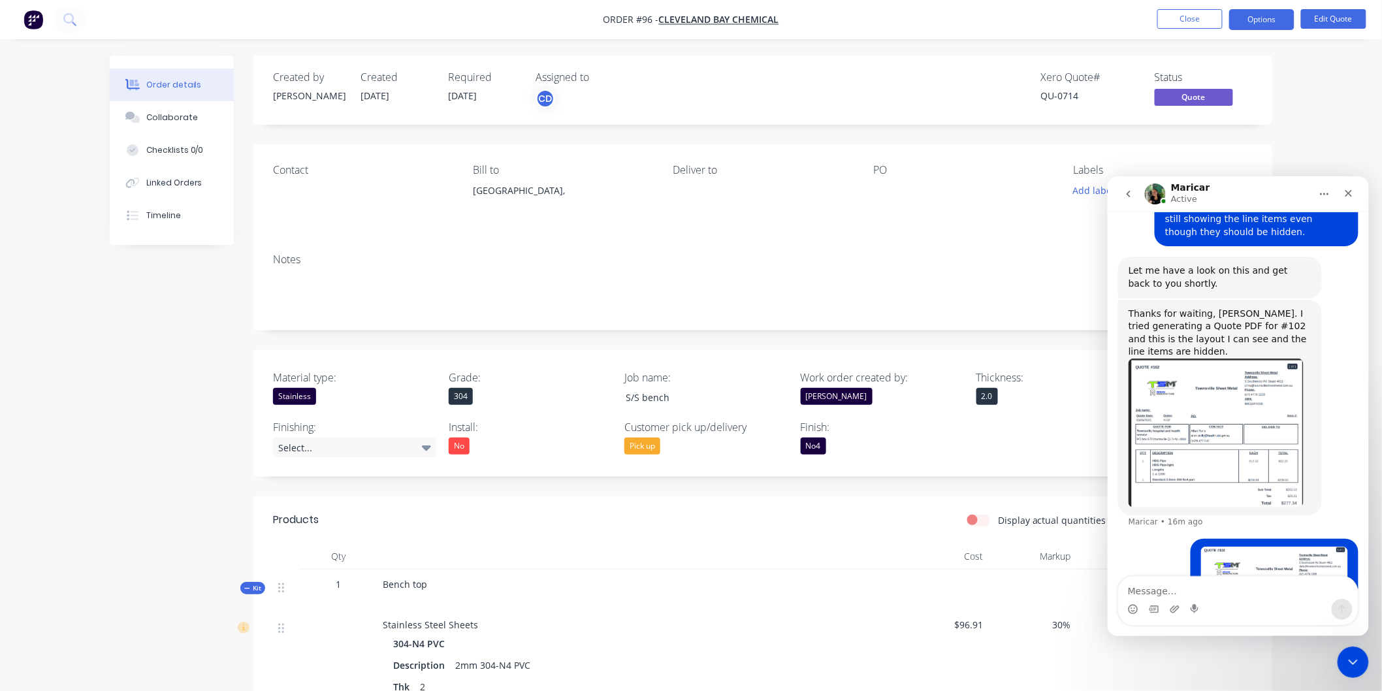
scroll to position [2313, 0]
click at [1287, 547] on img "user says…" at bounding box center [1274, 634] width 148 height 175
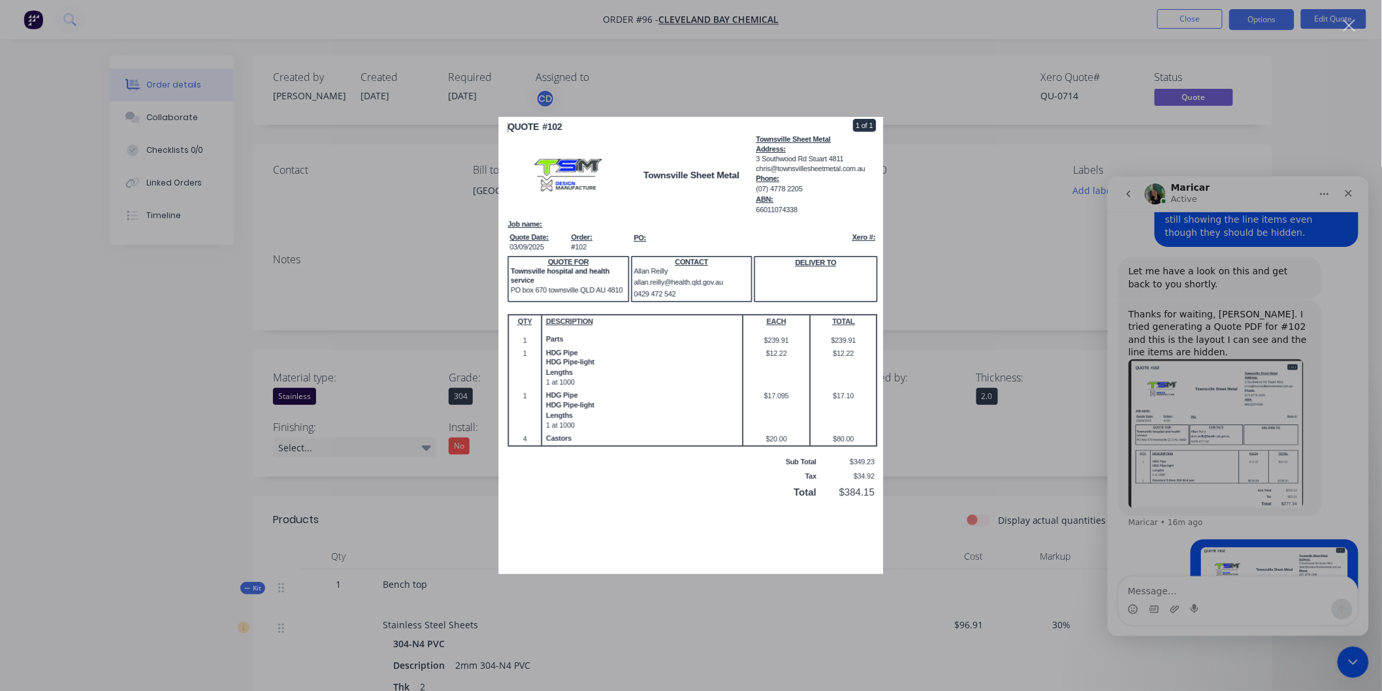
scroll to position [0, 0]
click at [1242, 594] on div "Intercom messenger" at bounding box center [691, 345] width 1382 height 691
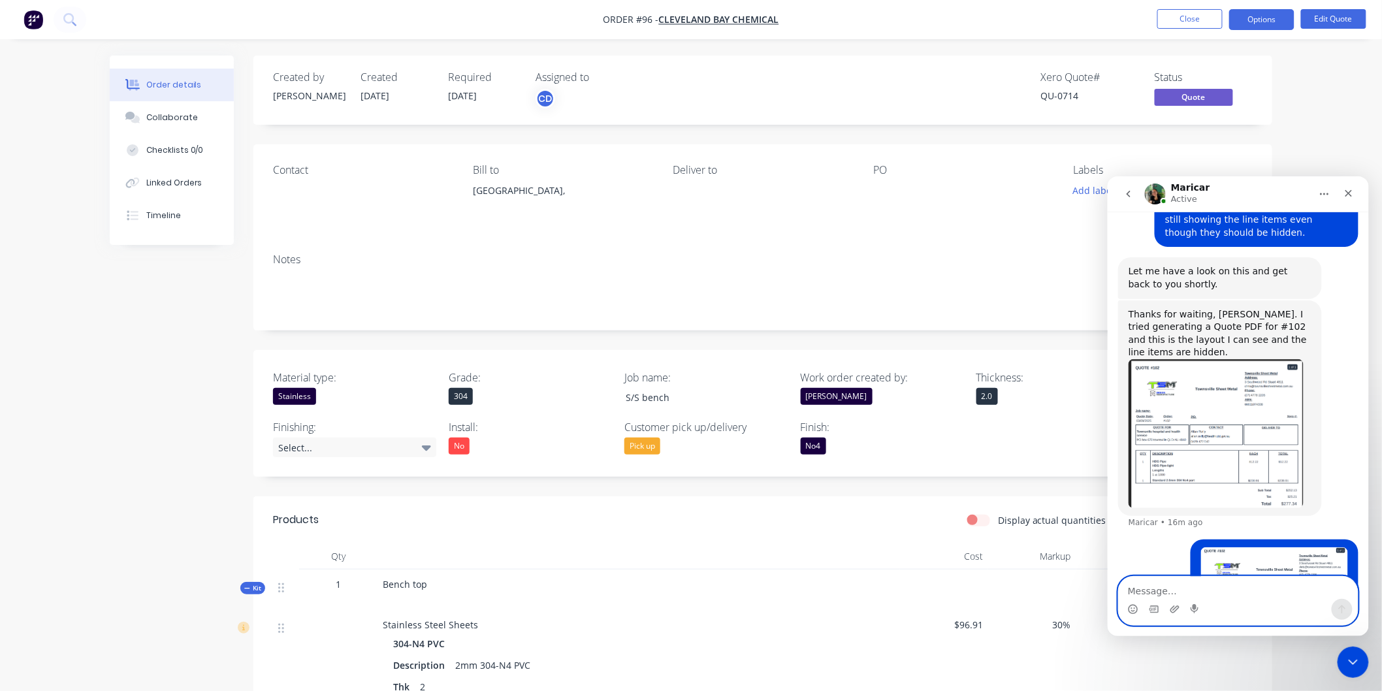
click at [1236, 594] on textarea "Message…" at bounding box center [1237, 587] width 239 height 22
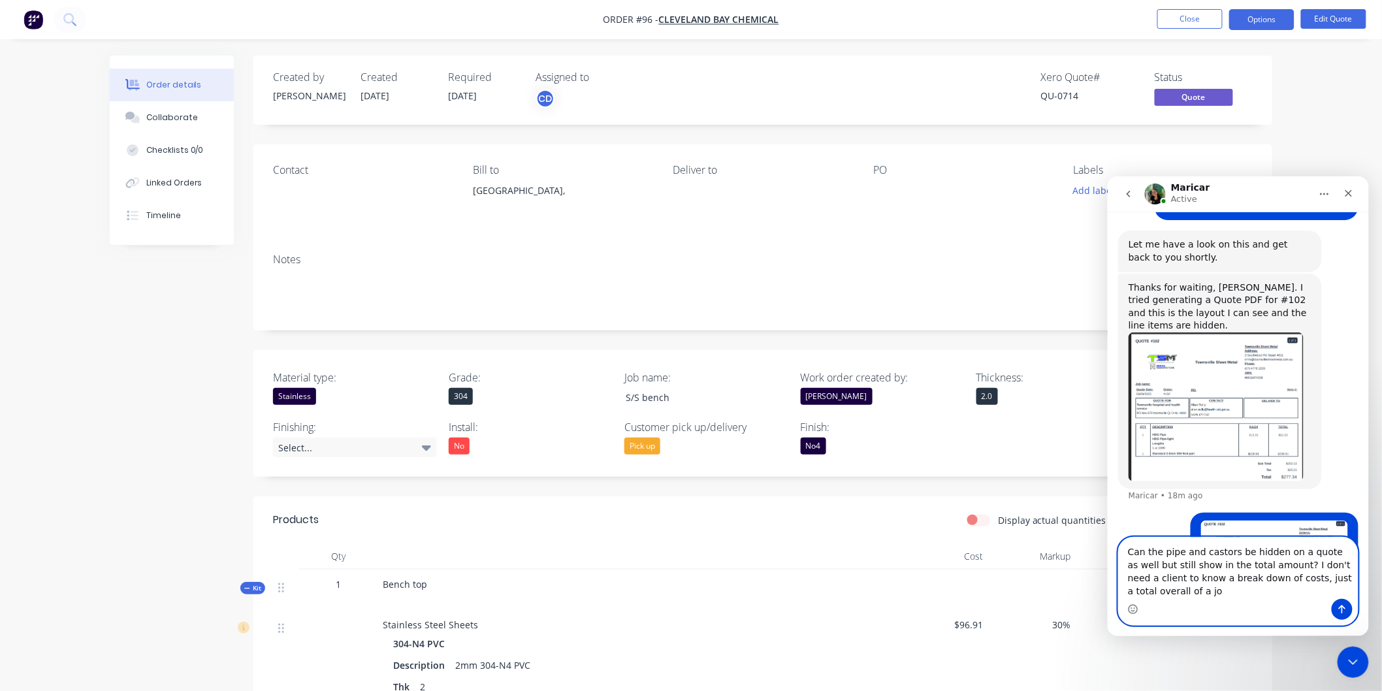
scroll to position [2353, 0]
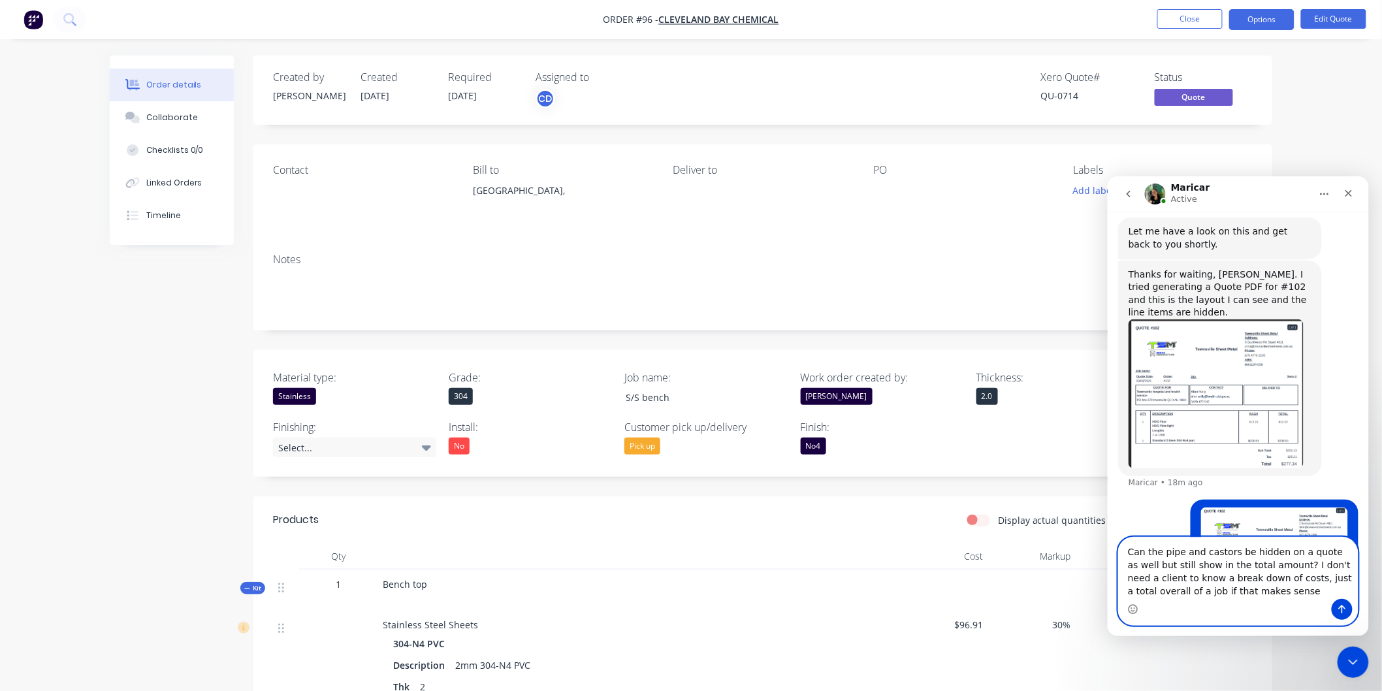
type textarea "Can the pipe and castors be hidden on a quote as well but still show in the tot…"
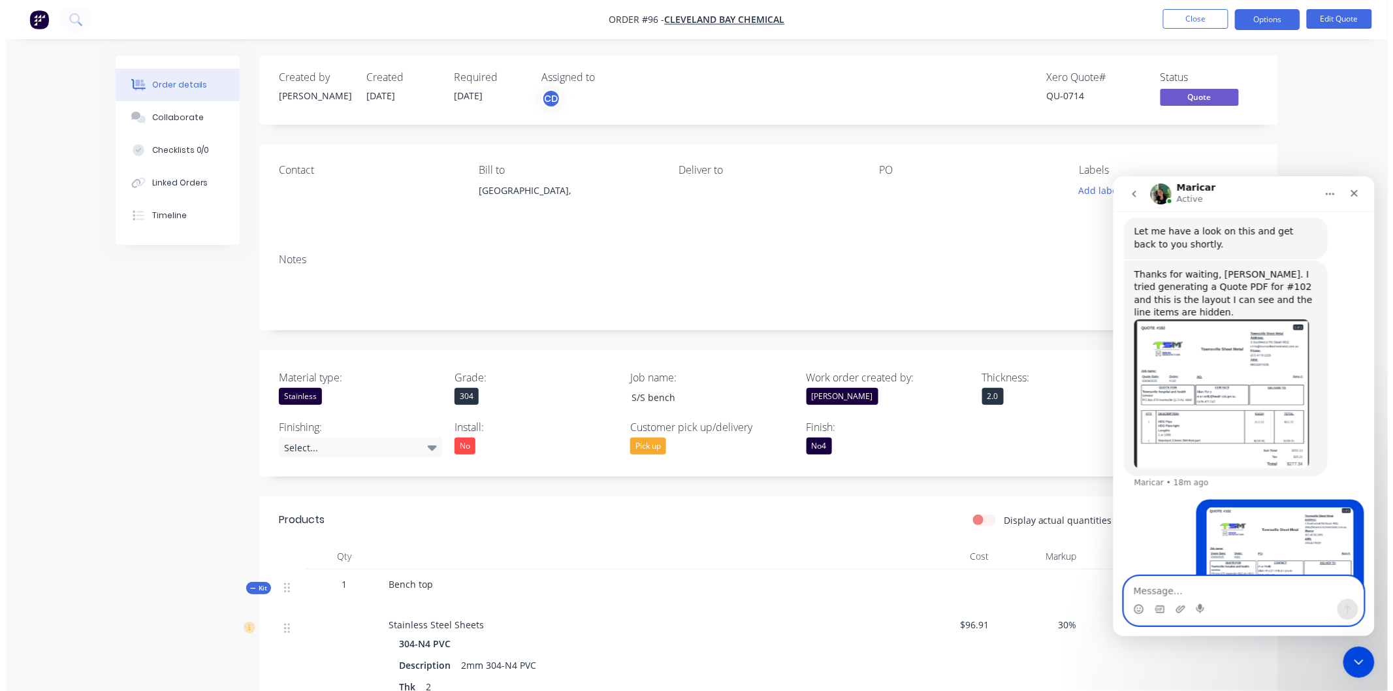
scroll to position [2394, 0]
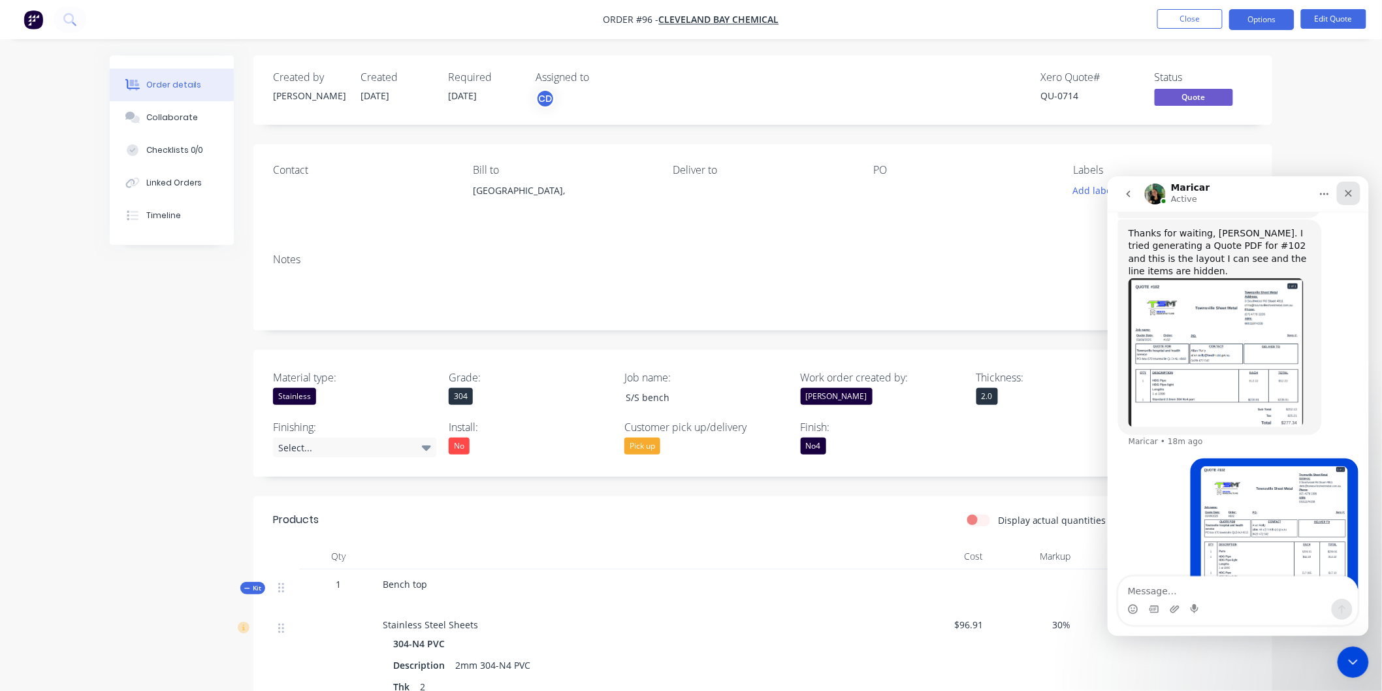
click at [1354, 187] on div "Close" at bounding box center [1348, 193] width 24 height 24
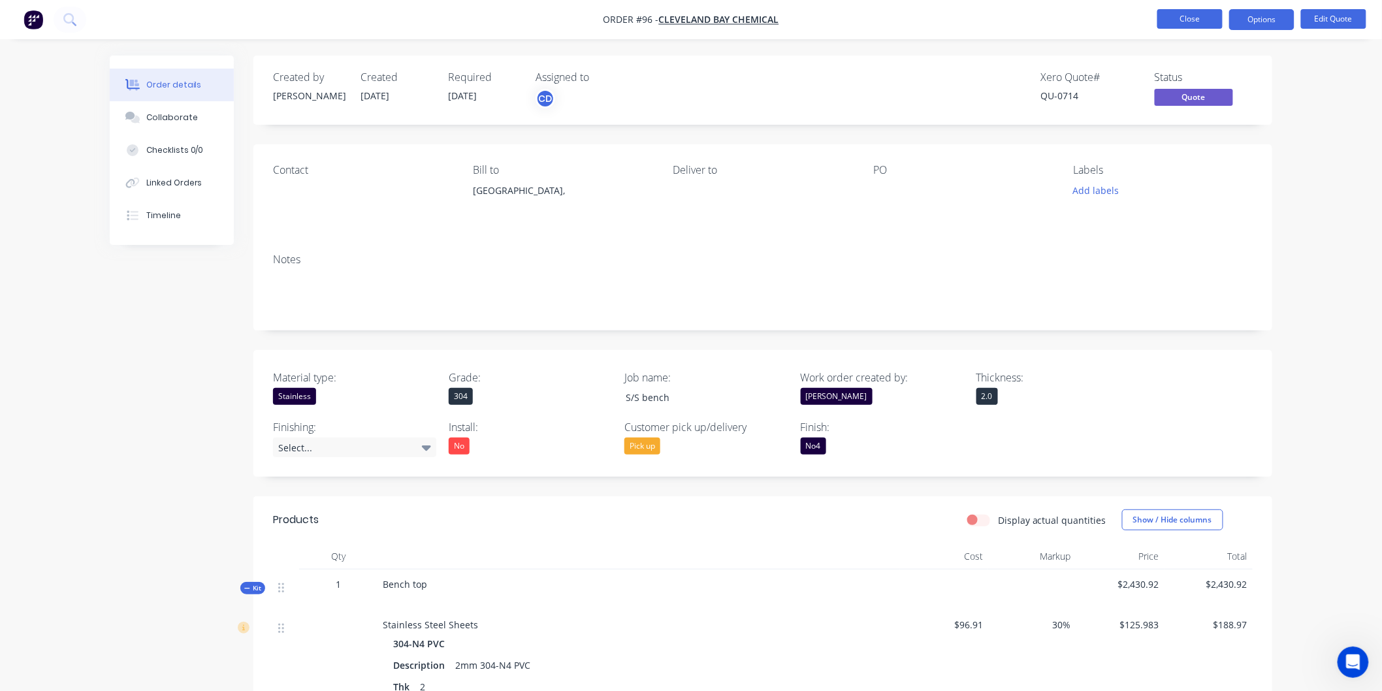
click at [1200, 25] on button "Close" at bounding box center [1189, 19] width 65 height 20
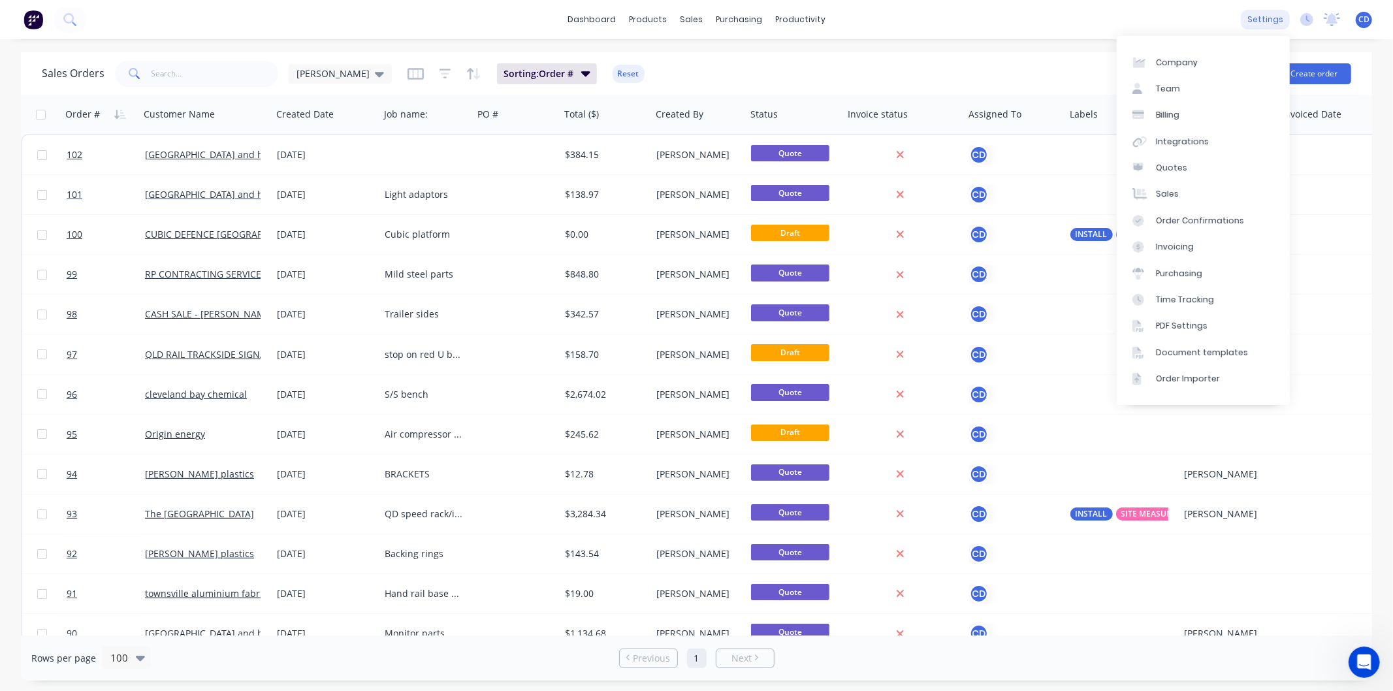
click at [1259, 20] on div "settings" at bounding box center [1265, 20] width 49 height 20
click at [1197, 354] on div "Document templates" at bounding box center [1202, 353] width 92 height 12
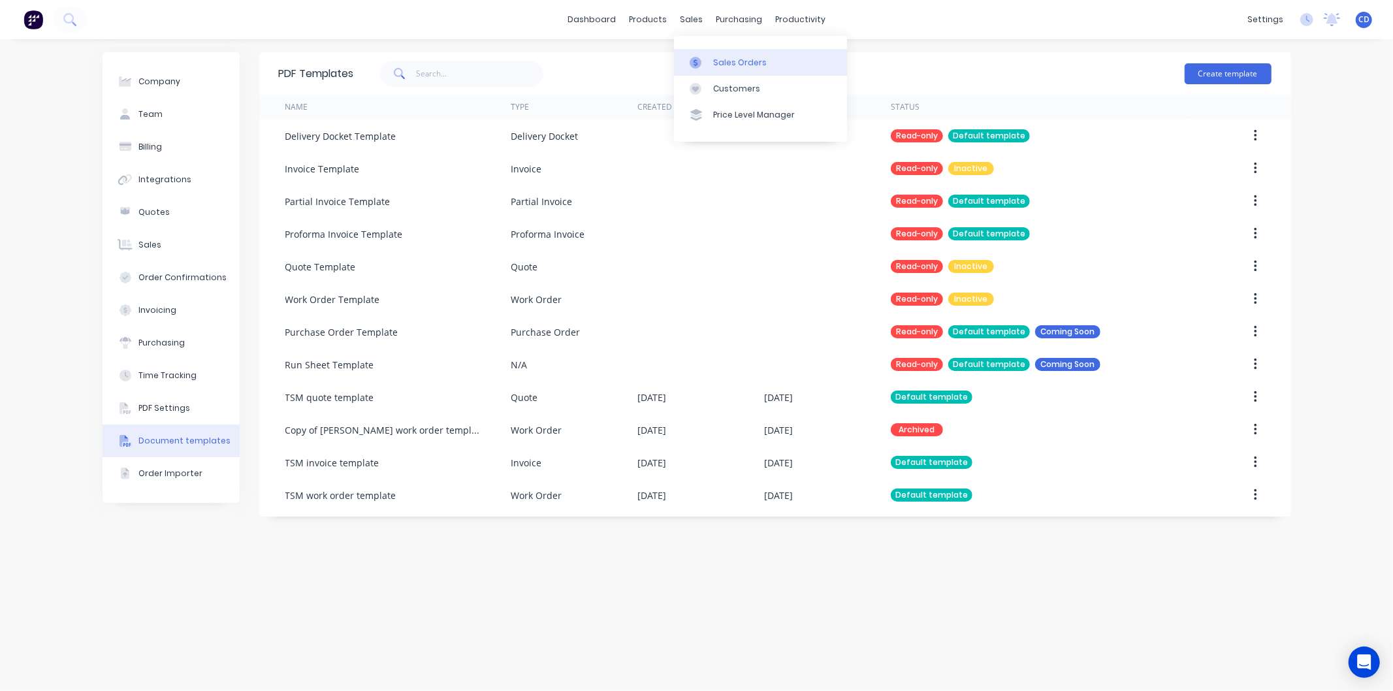
click at [730, 65] on div "Sales Orders" at bounding box center [740, 63] width 54 height 12
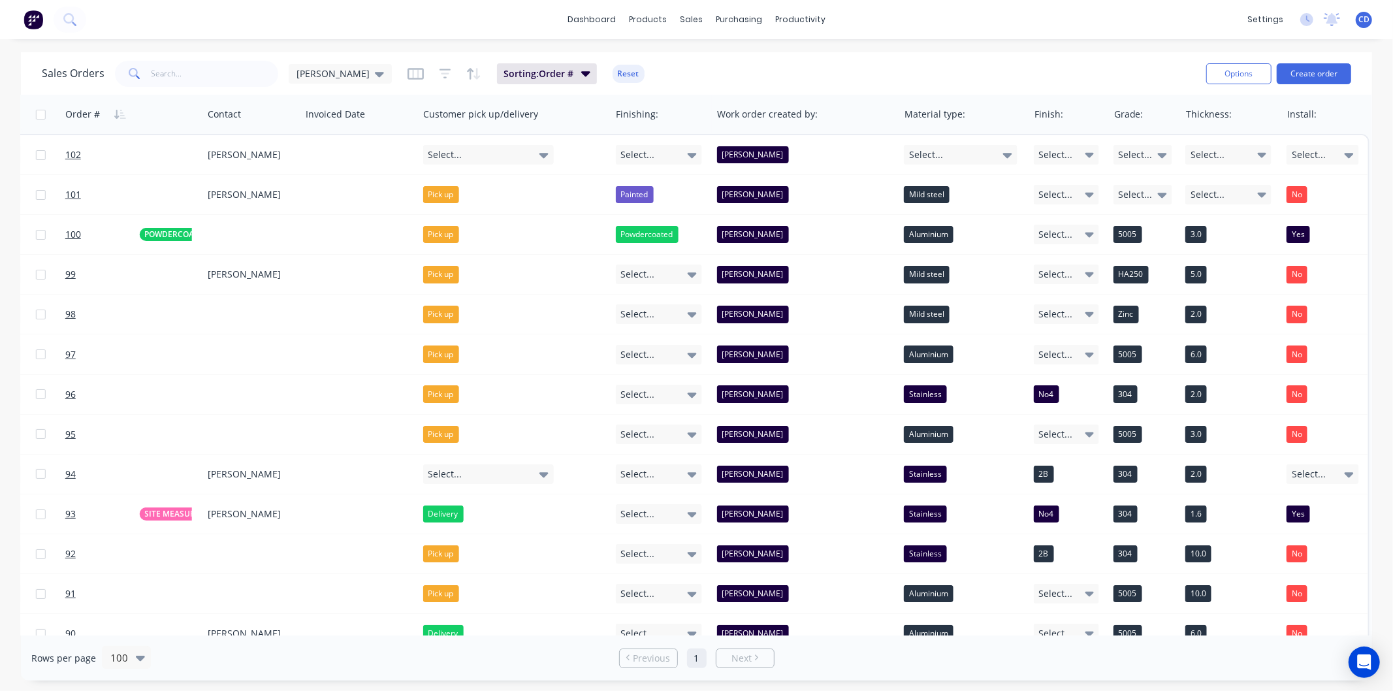
scroll to position [0, 982]
click at [1141, 144] on button "Edit" at bounding box center [1157, 141] width 98 height 26
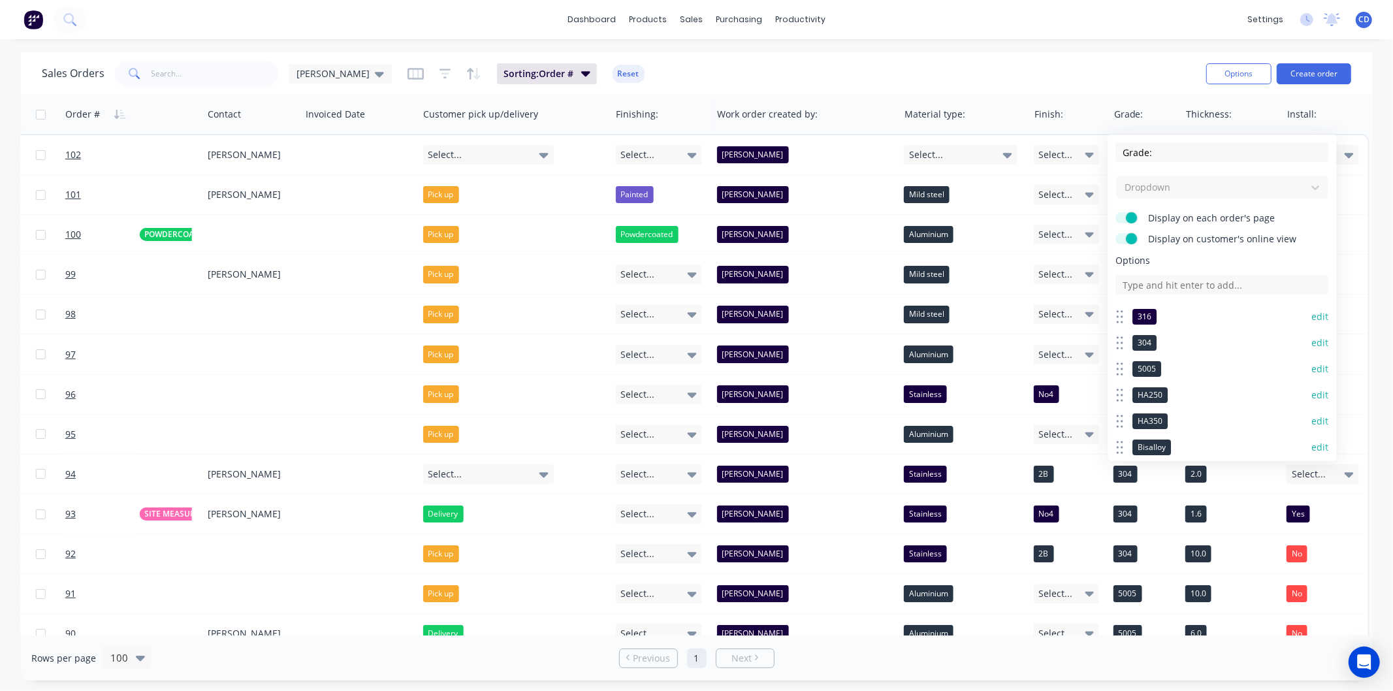
scroll to position [72, 0]
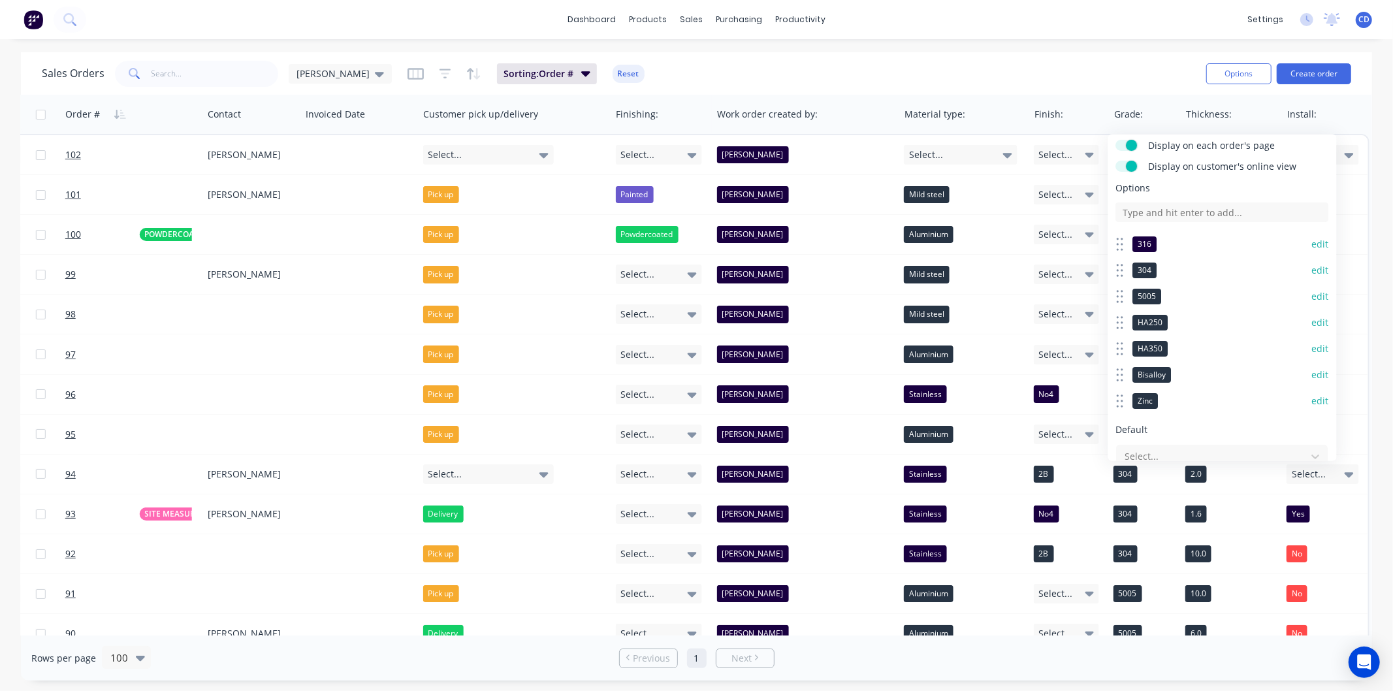
click at [1312, 242] on button "edit" at bounding box center [1320, 244] width 17 height 13
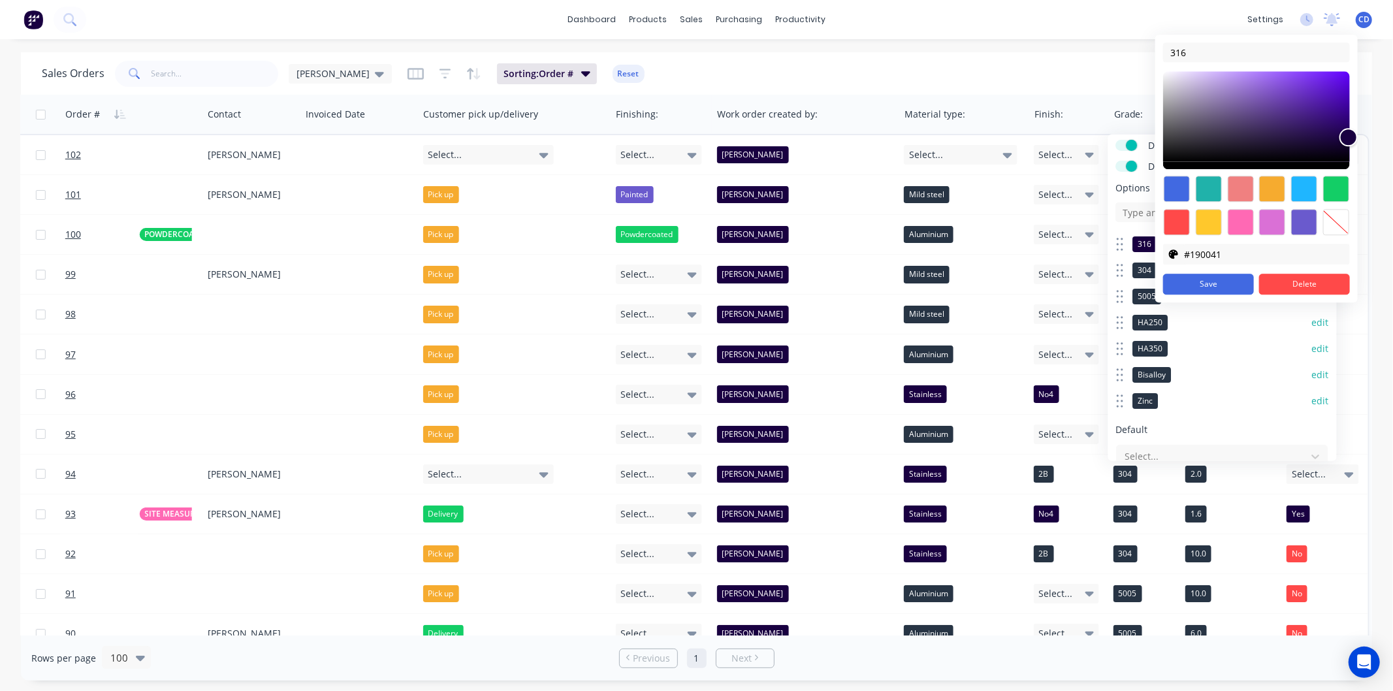
click at [1174, 219] on div at bounding box center [1177, 222] width 26 height 26
type input "#ff4949"
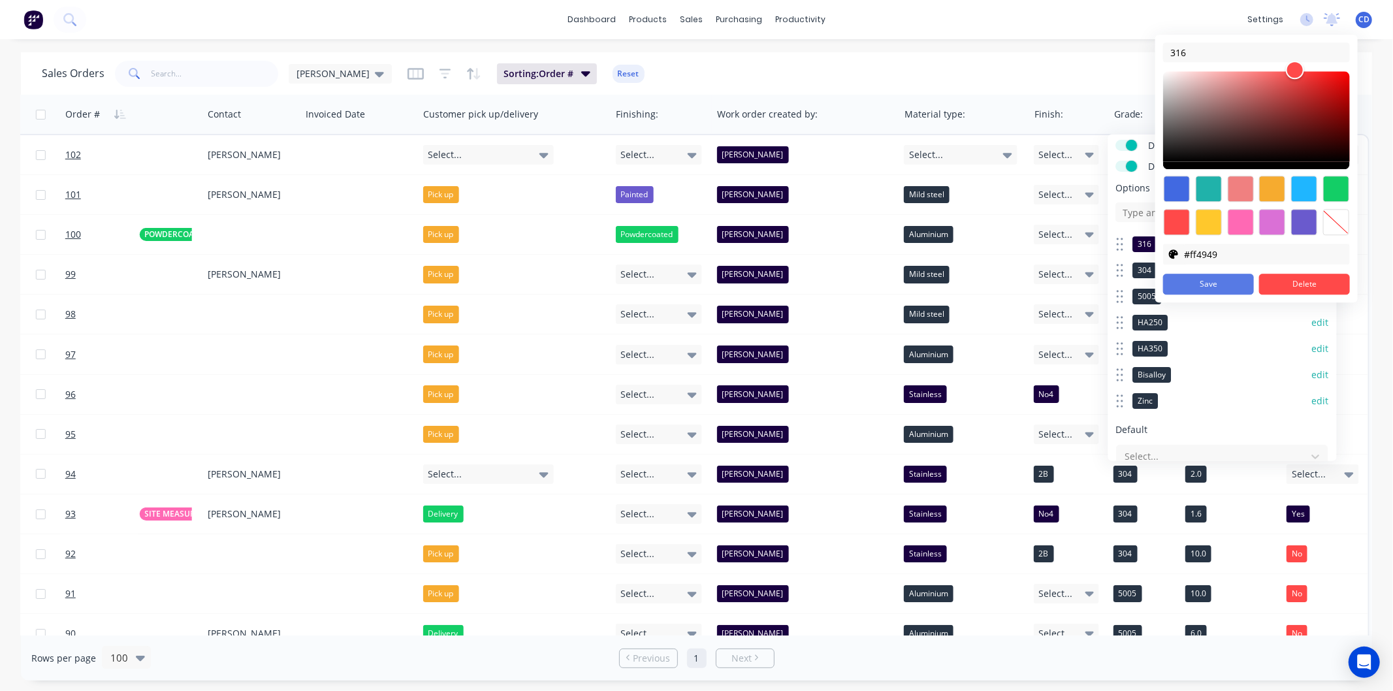
click at [1234, 283] on button "Save" at bounding box center [1208, 284] width 91 height 21
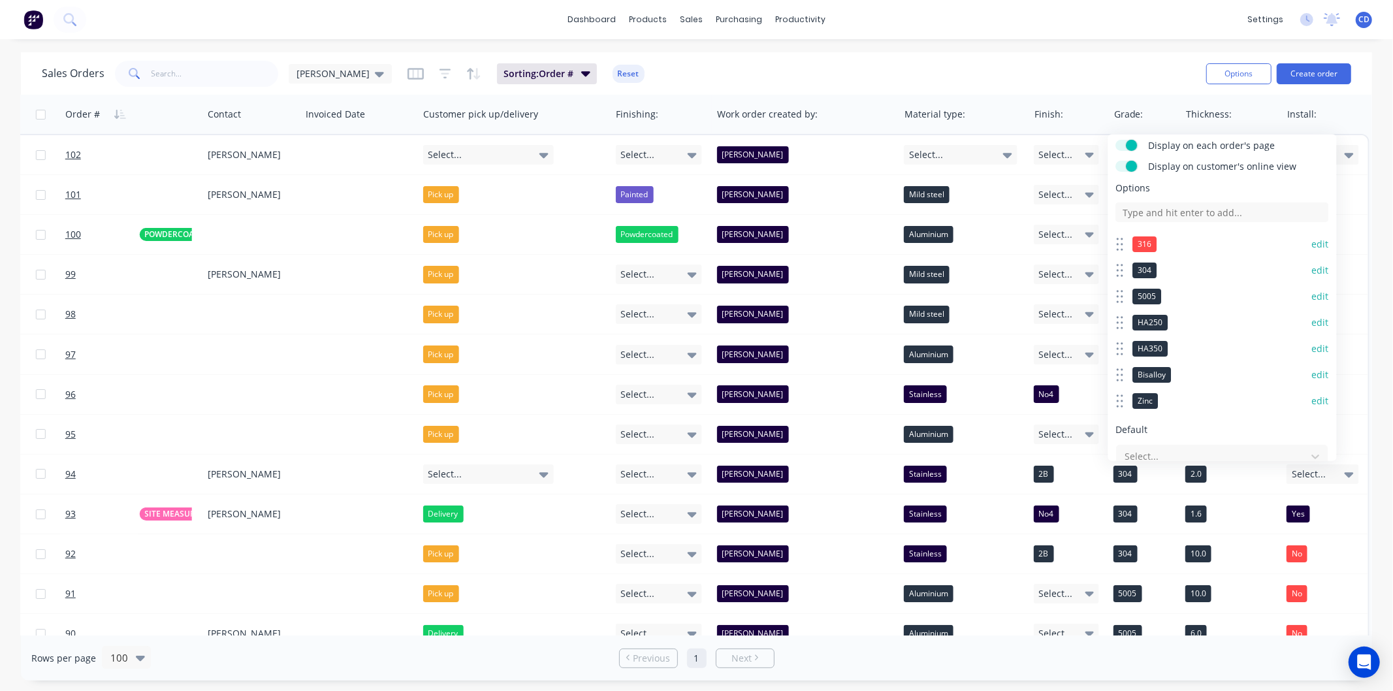
click at [1316, 265] on button "edit" at bounding box center [1320, 270] width 17 height 13
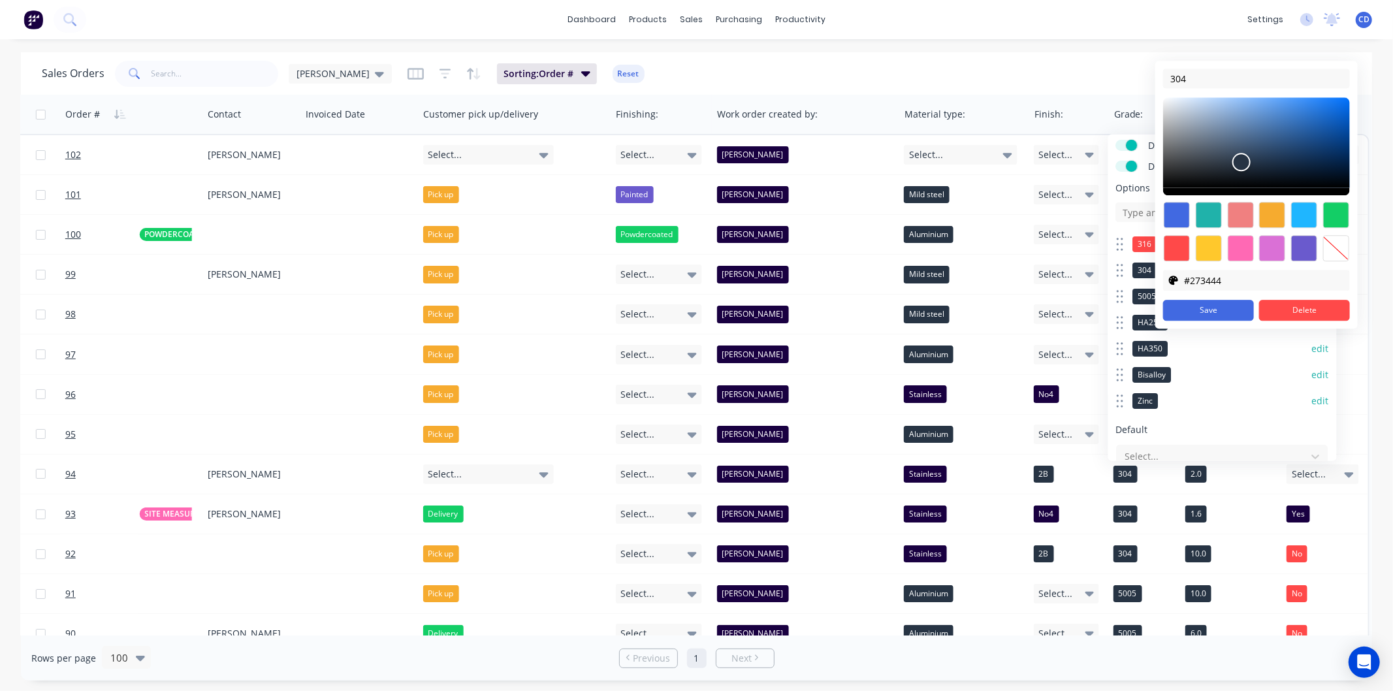
click at [1204, 244] on div at bounding box center [1209, 248] width 26 height 26
type input "#ffc82c"
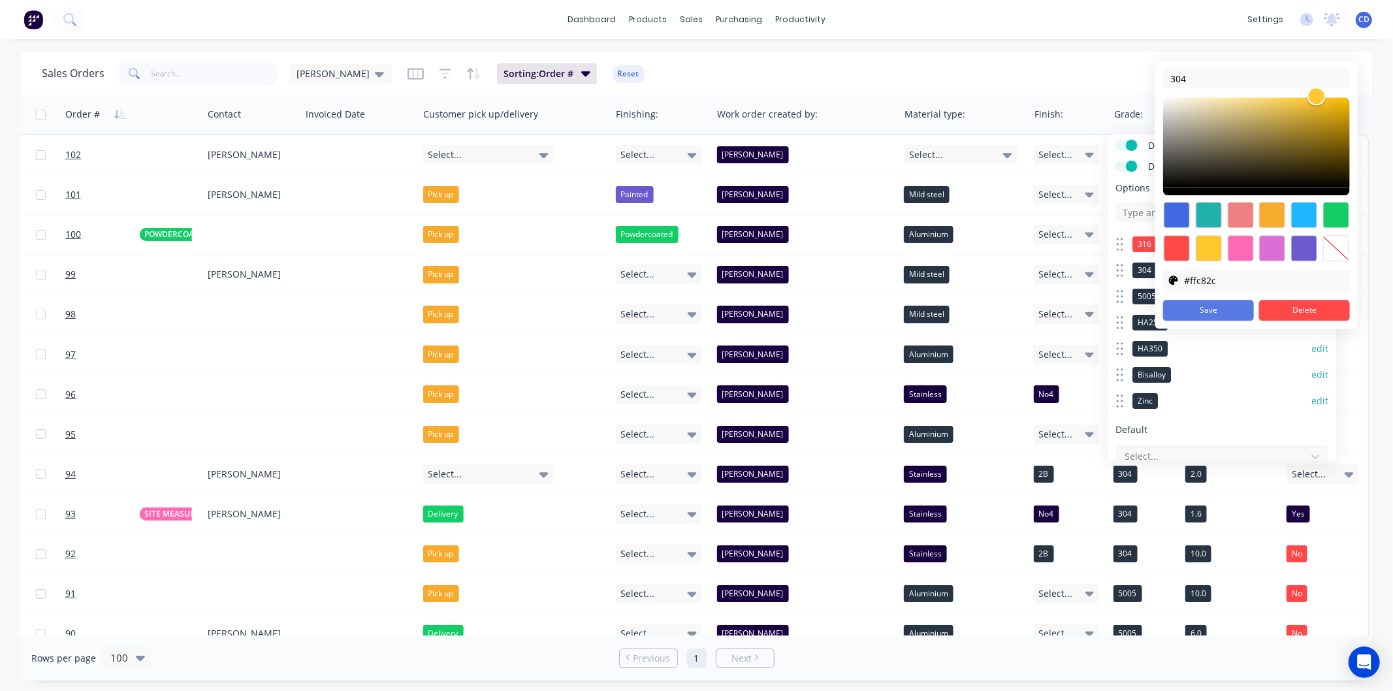
click at [1222, 315] on button "Save" at bounding box center [1208, 310] width 91 height 21
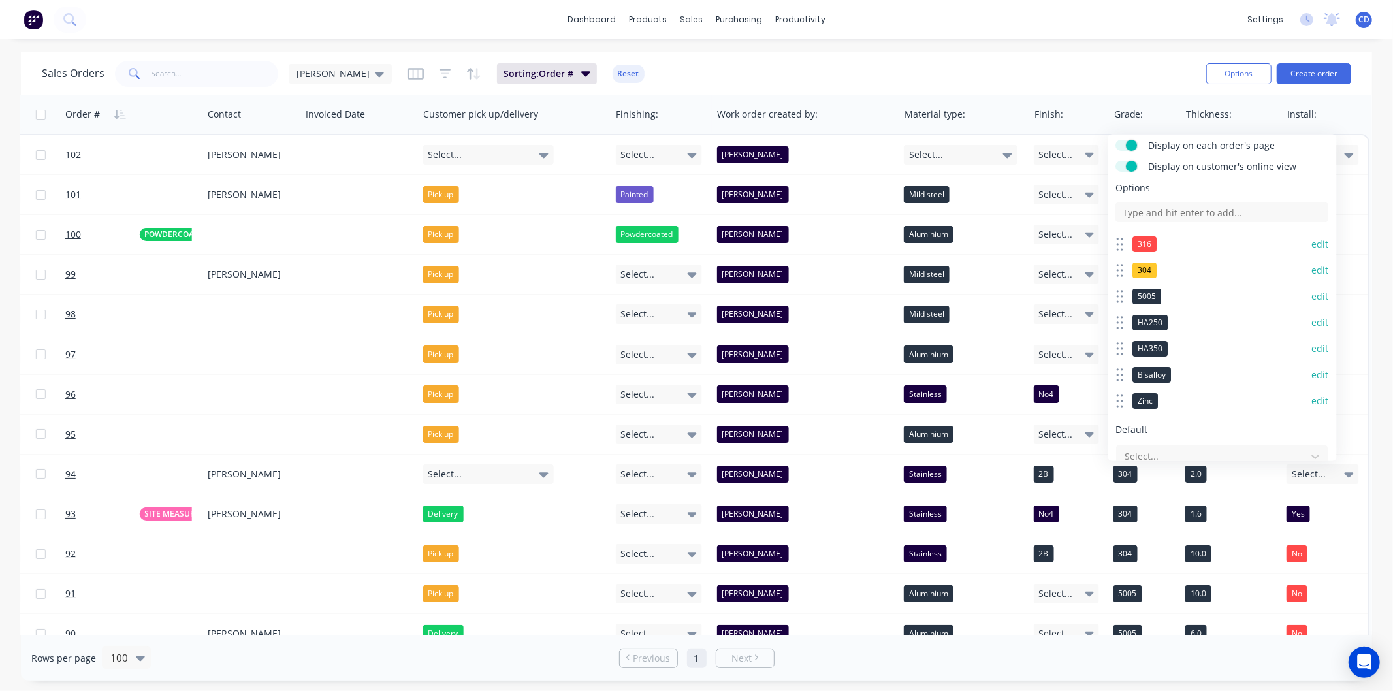
click at [1312, 297] on button "edit" at bounding box center [1320, 296] width 17 height 13
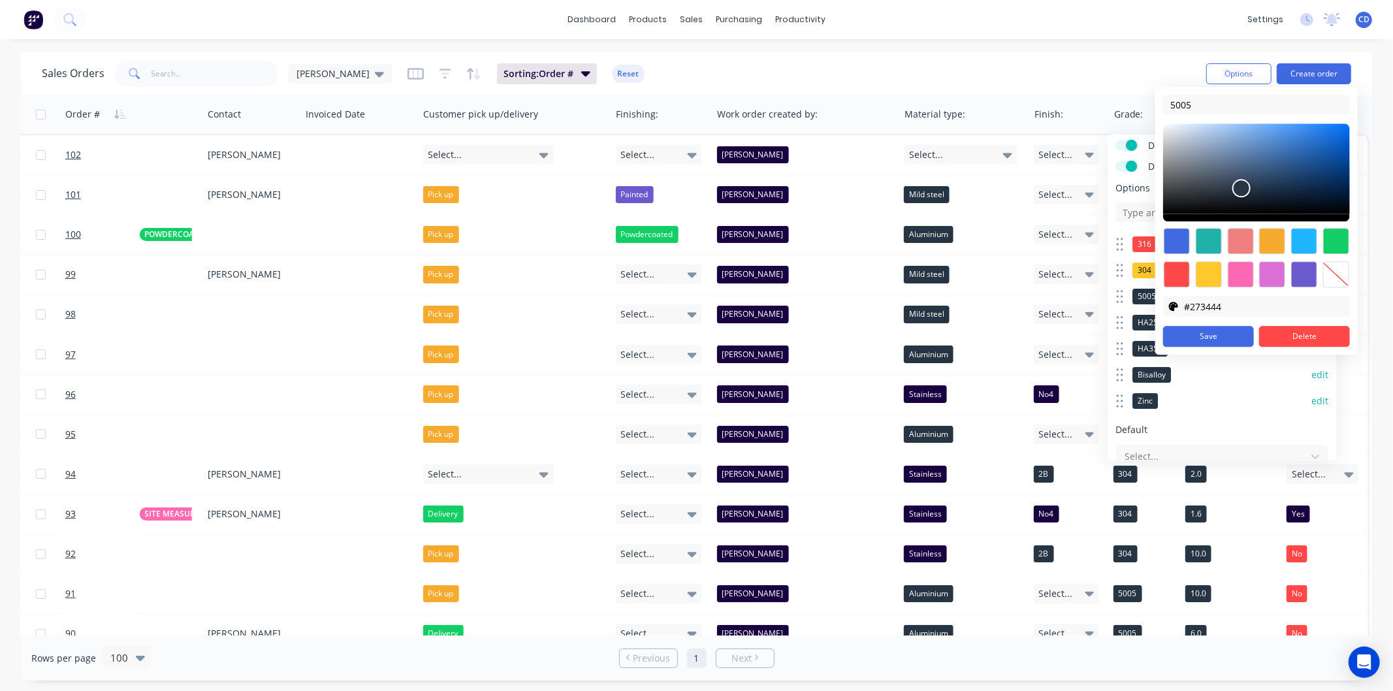
click at [1281, 380] on div "Bisalloy edit" at bounding box center [1222, 375] width 213 height 26
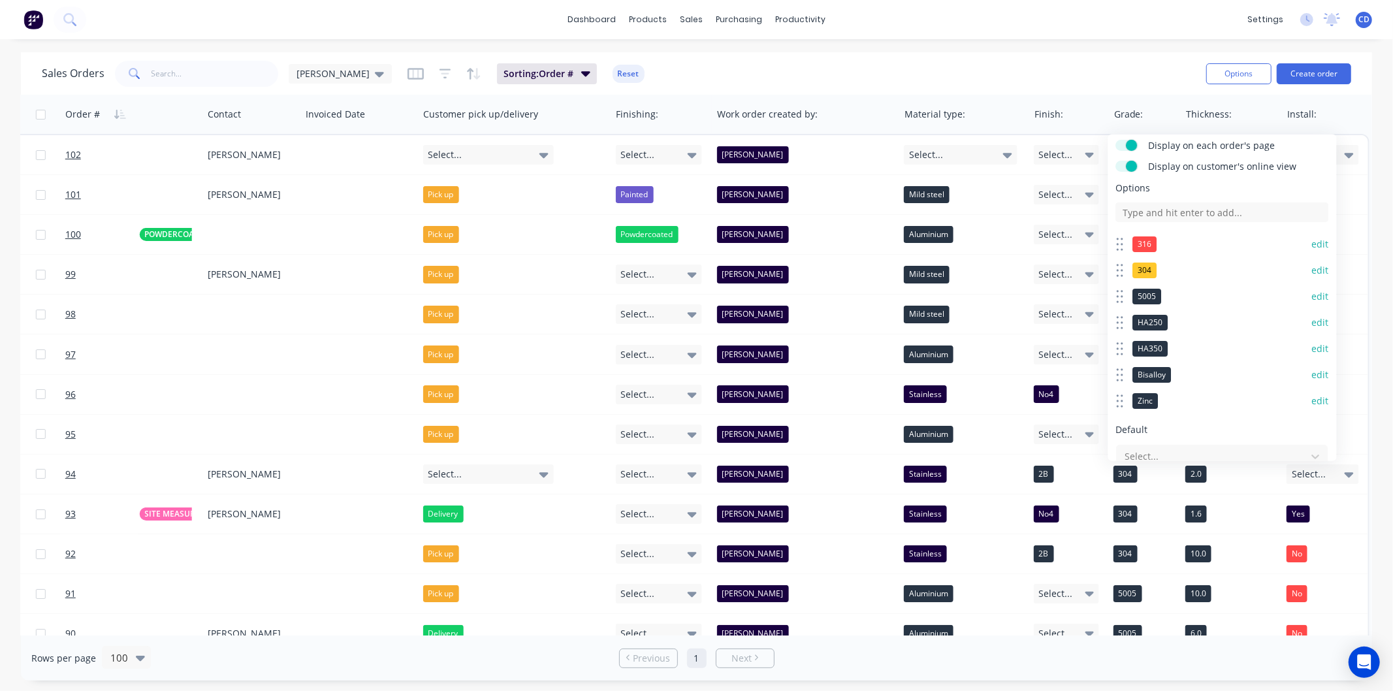
click at [1312, 398] on button "edit" at bounding box center [1320, 401] width 17 height 13
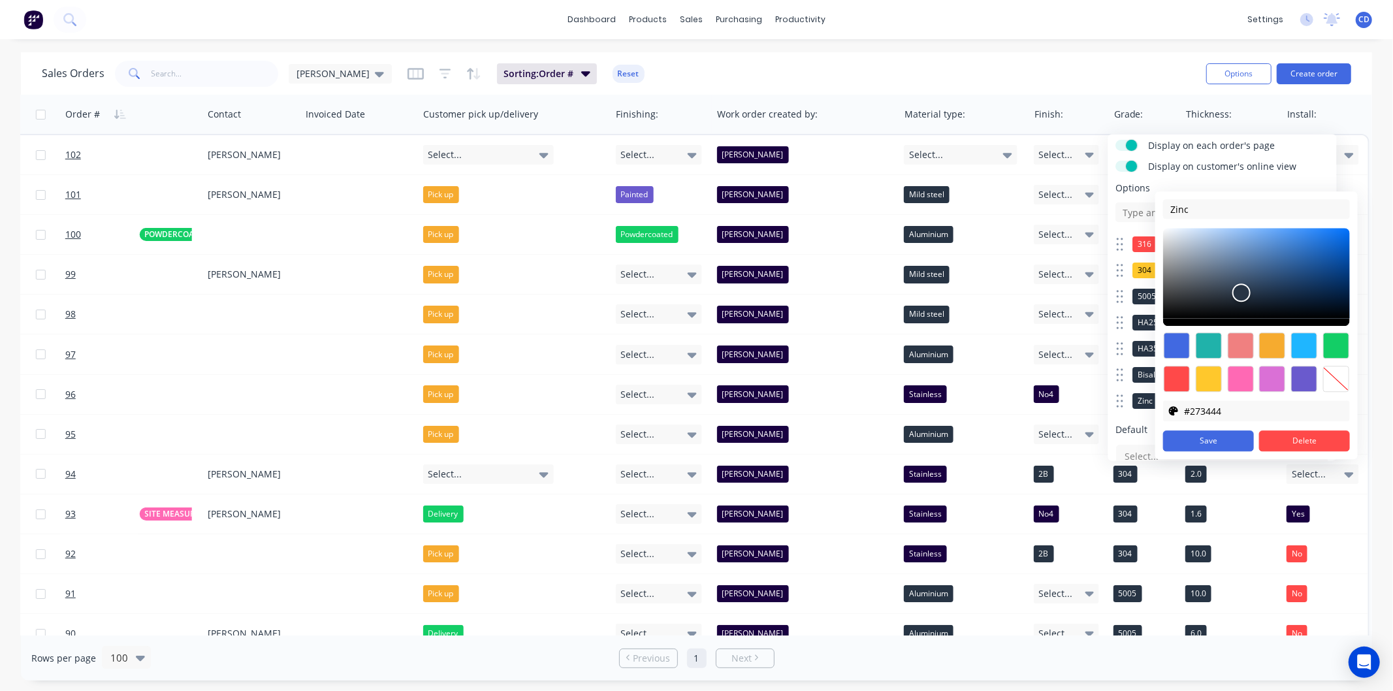
click at [1382, 452] on div "Sales Orders Chris D Sorting: Order # Reset Options Create order Order # Custom…" at bounding box center [696, 366] width 1393 height 628
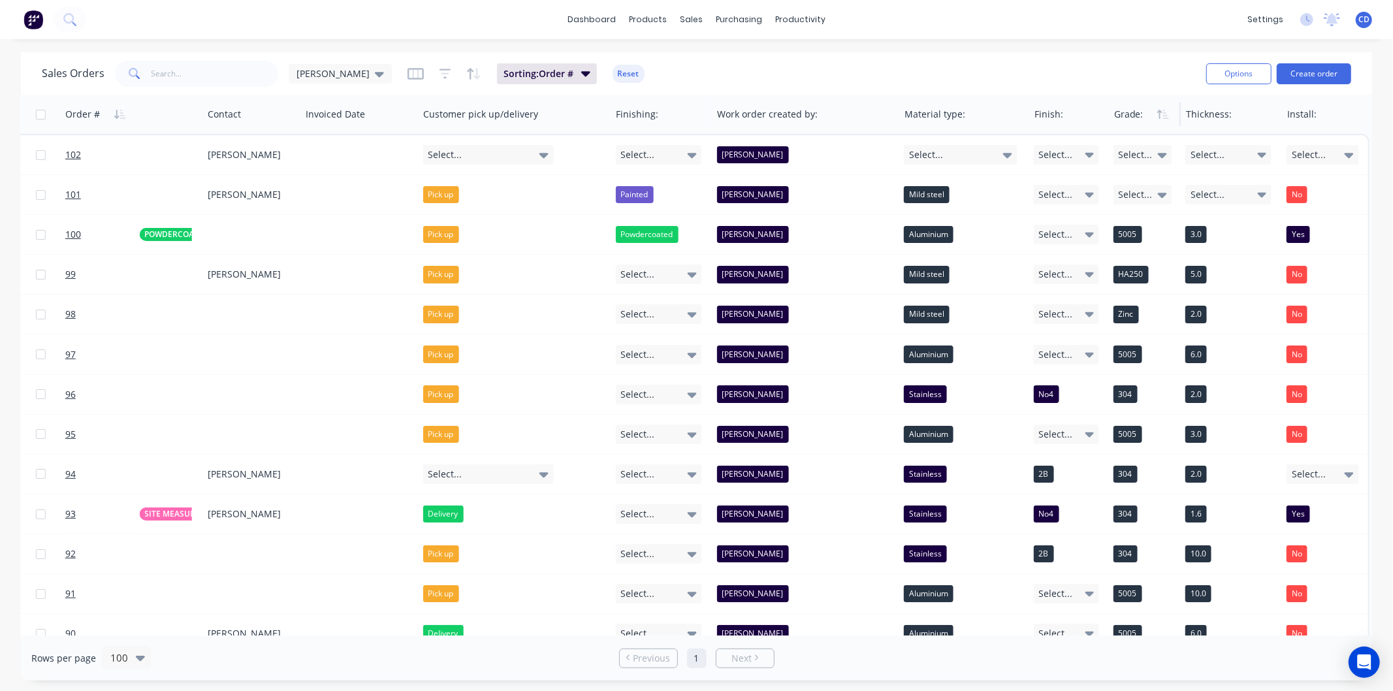
click at [1143, 118] on div at bounding box center [1143, 114] width 59 height 26
click at [1153, 114] on button "button" at bounding box center [1163, 115] width 20 height 20
click at [948, 35] on div "dashboard products sales purchasing productivity dashboard products Product Cat…" at bounding box center [696, 19] width 1393 height 39
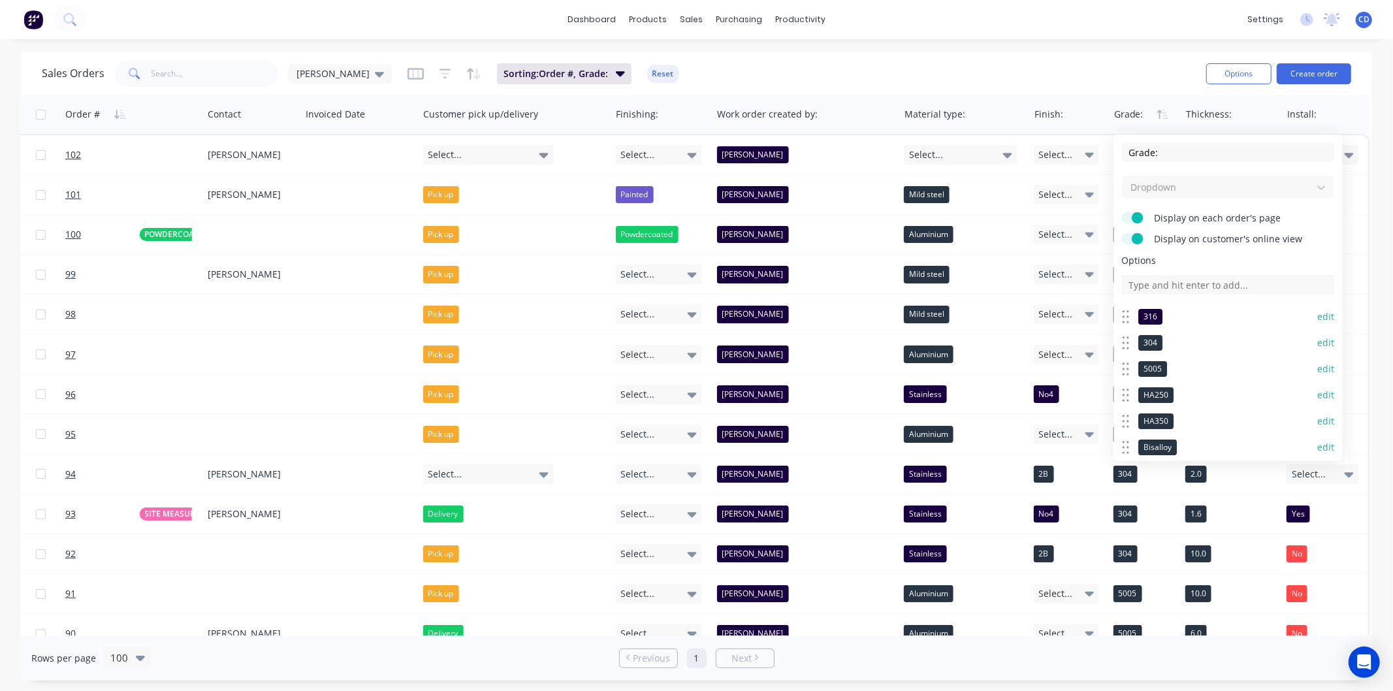
click at [1318, 312] on button "edit" at bounding box center [1326, 316] width 17 height 13
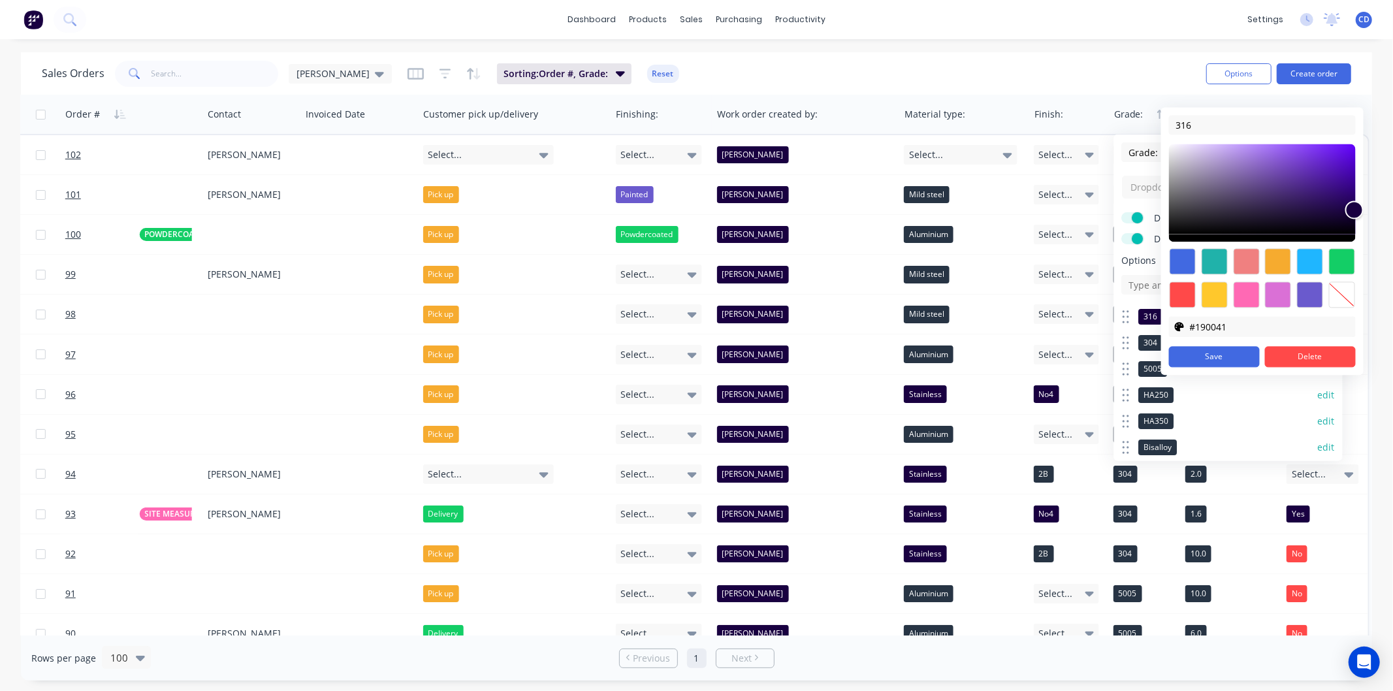
click at [1348, 255] on div at bounding box center [1342, 261] width 26 height 26
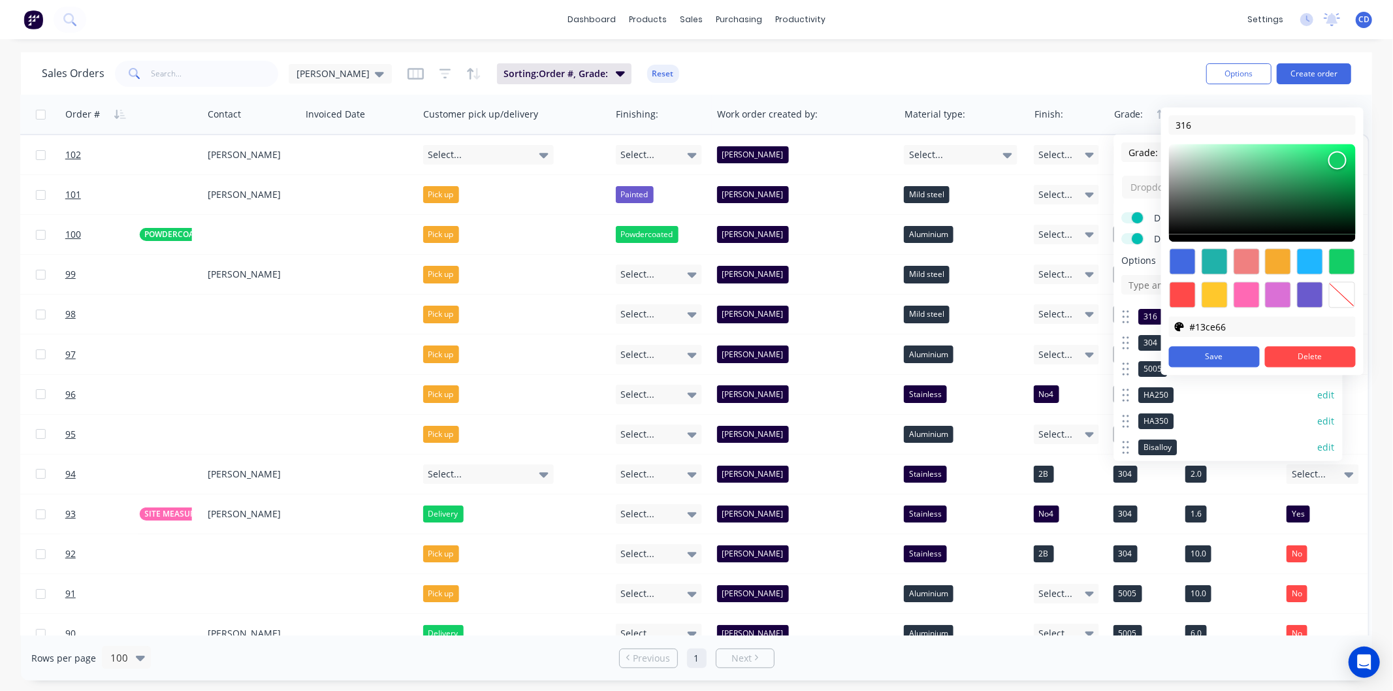
type input "#13ce66"
click at [1218, 355] on button "Save" at bounding box center [1214, 356] width 91 height 21
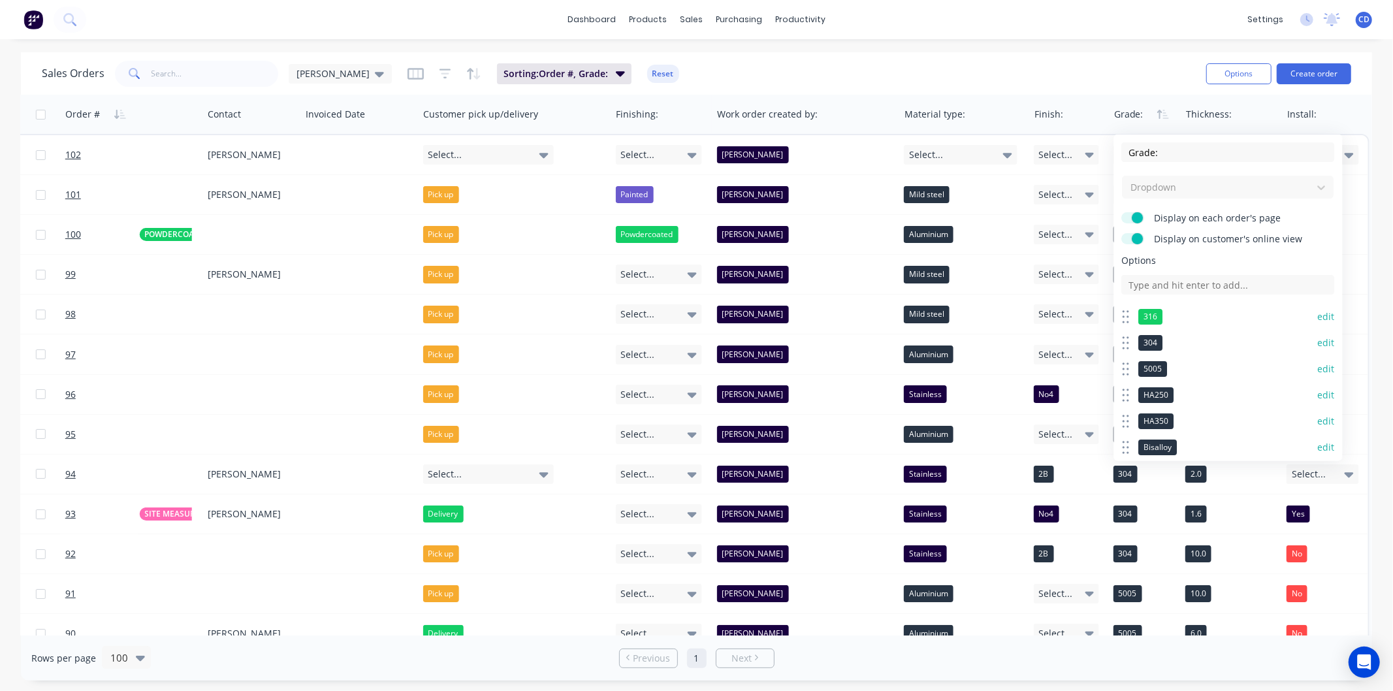
click at [1318, 342] on button "edit" at bounding box center [1326, 342] width 17 height 13
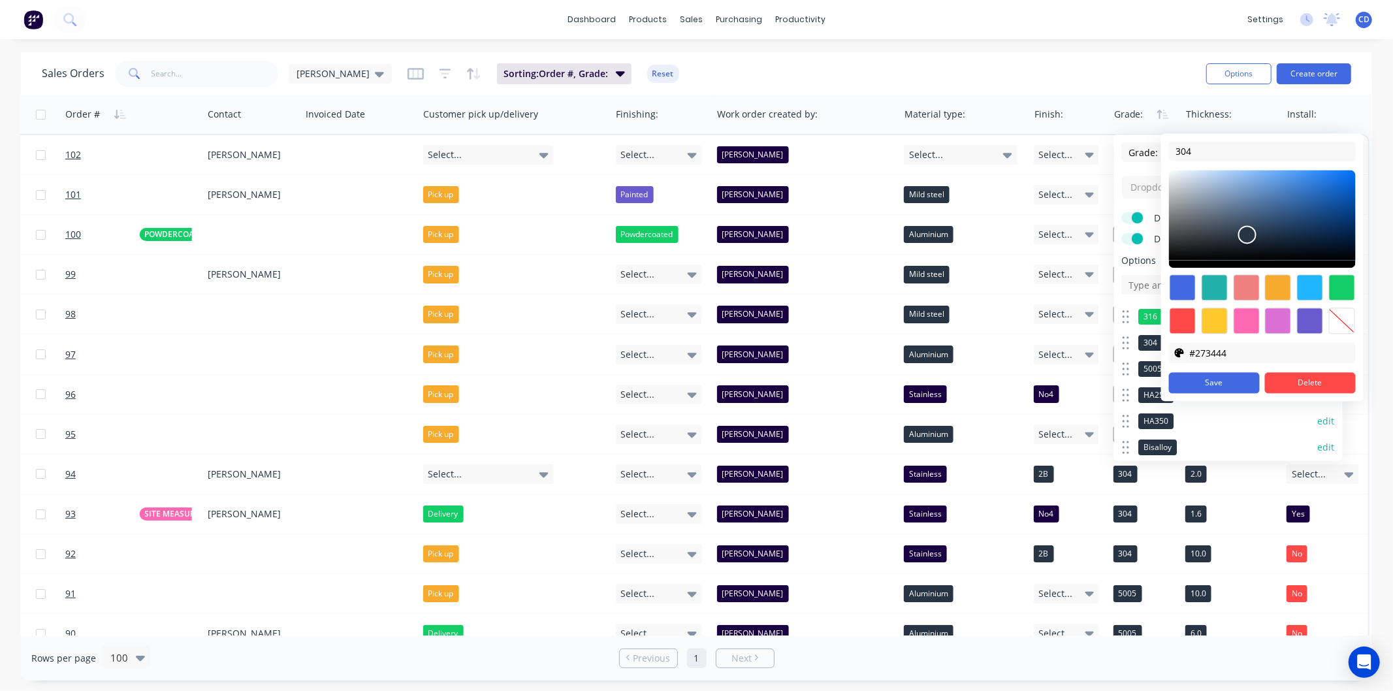
click at [1341, 285] on div at bounding box center [1342, 287] width 26 height 26
type input "#13ce66"
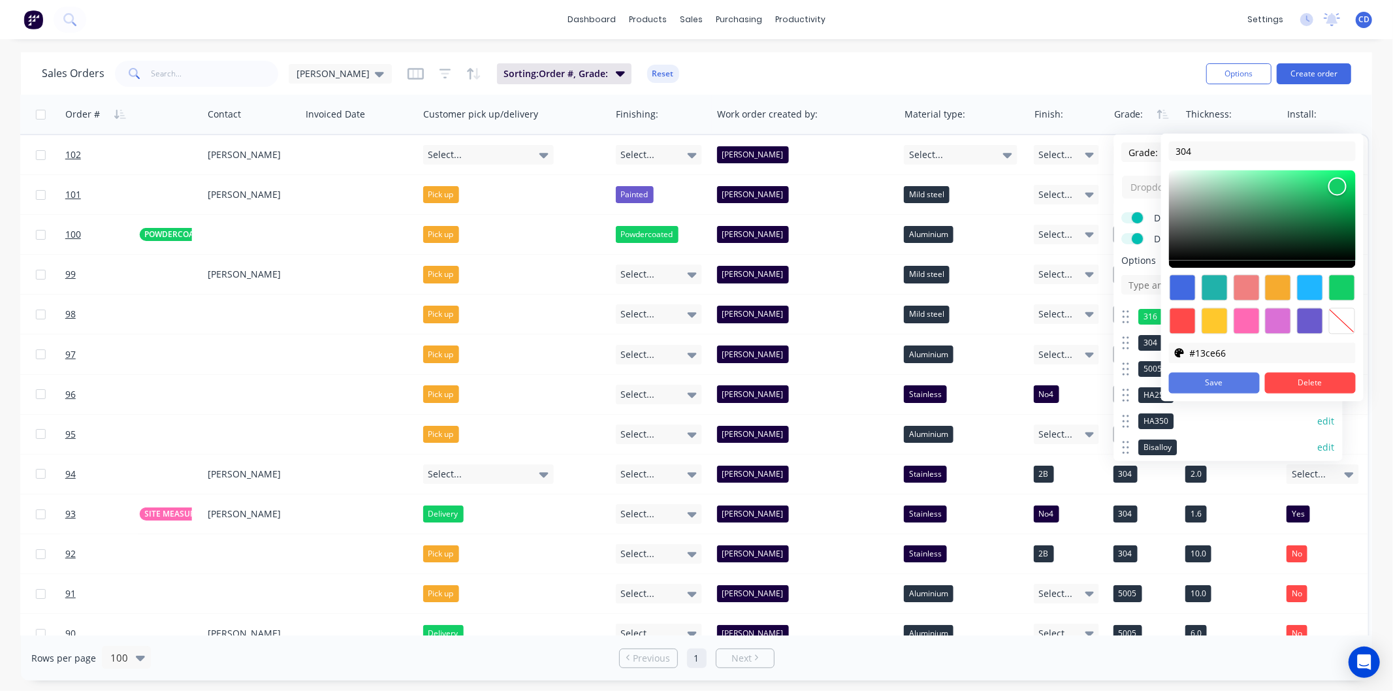
click at [1226, 381] on button "Save" at bounding box center [1214, 382] width 91 height 21
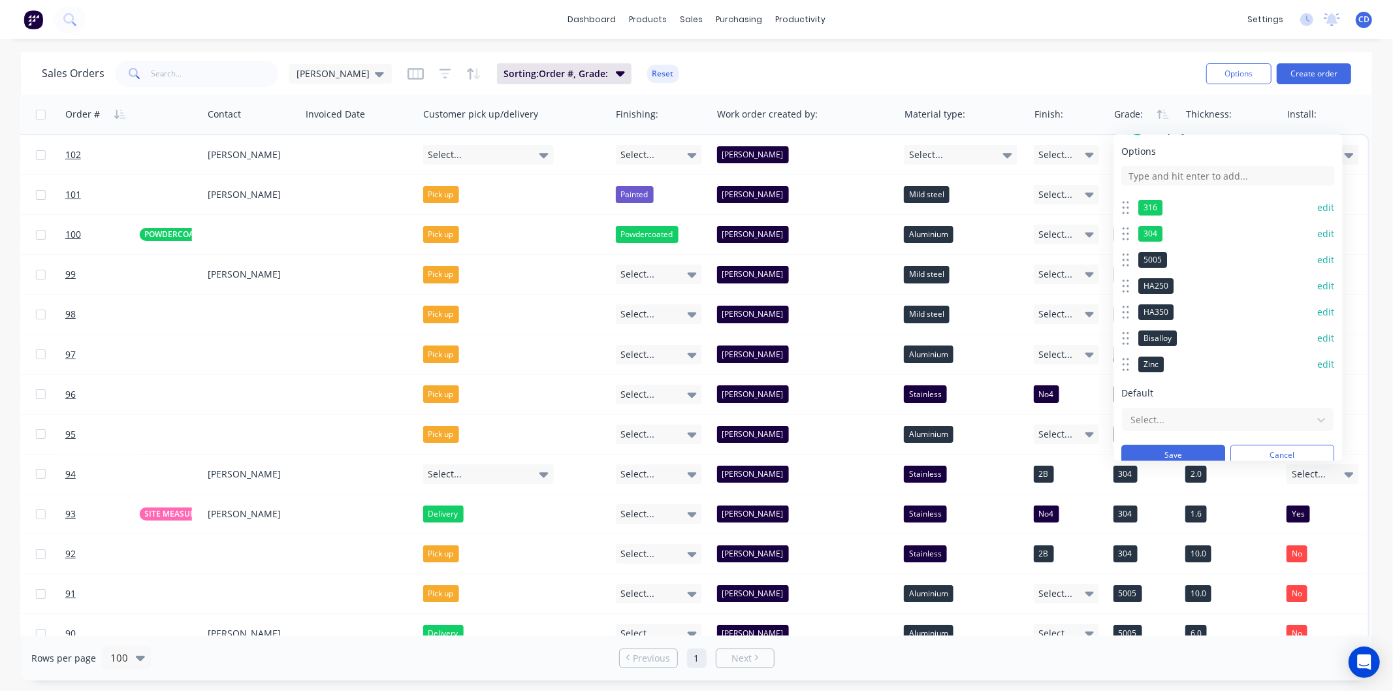
scroll to position [121, 0]
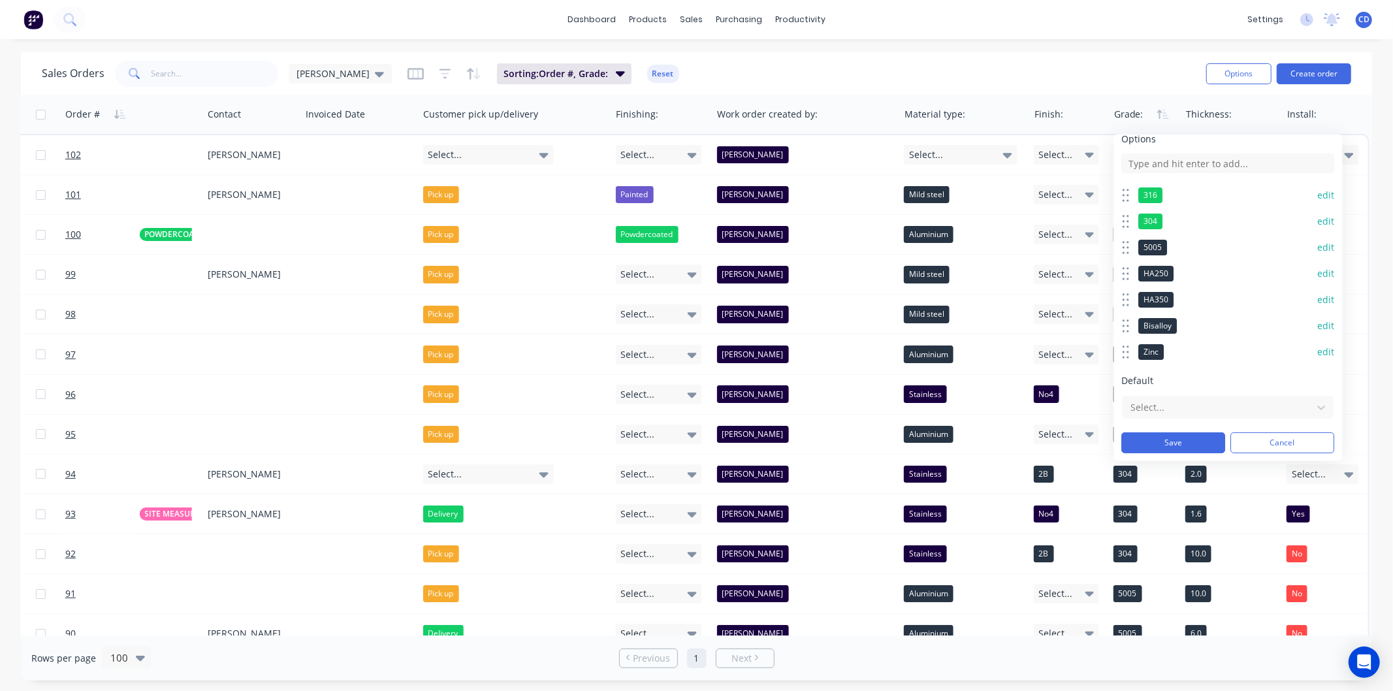
click at [1318, 250] on button "edit" at bounding box center [1326, 247] width 17 height 13
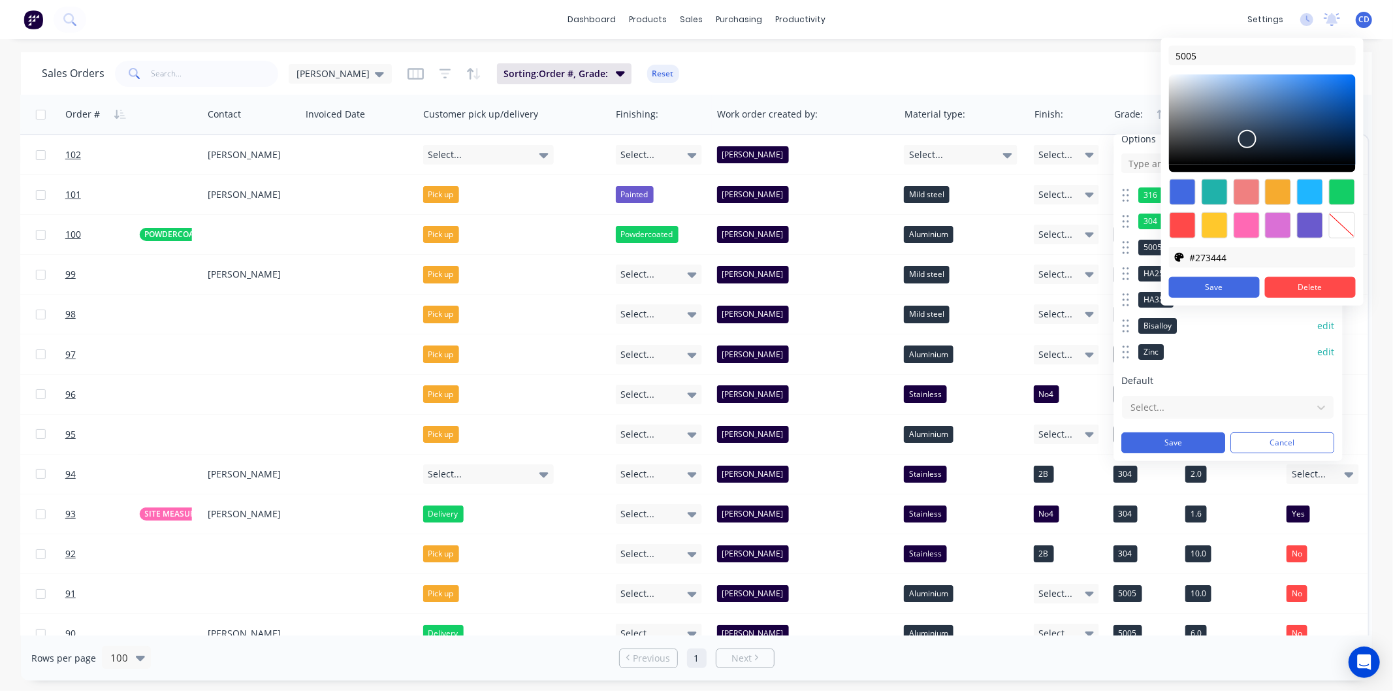
click at [1340, 229] on div at bounding box center [1342, 225] width 26 height 26
type input "transparent"
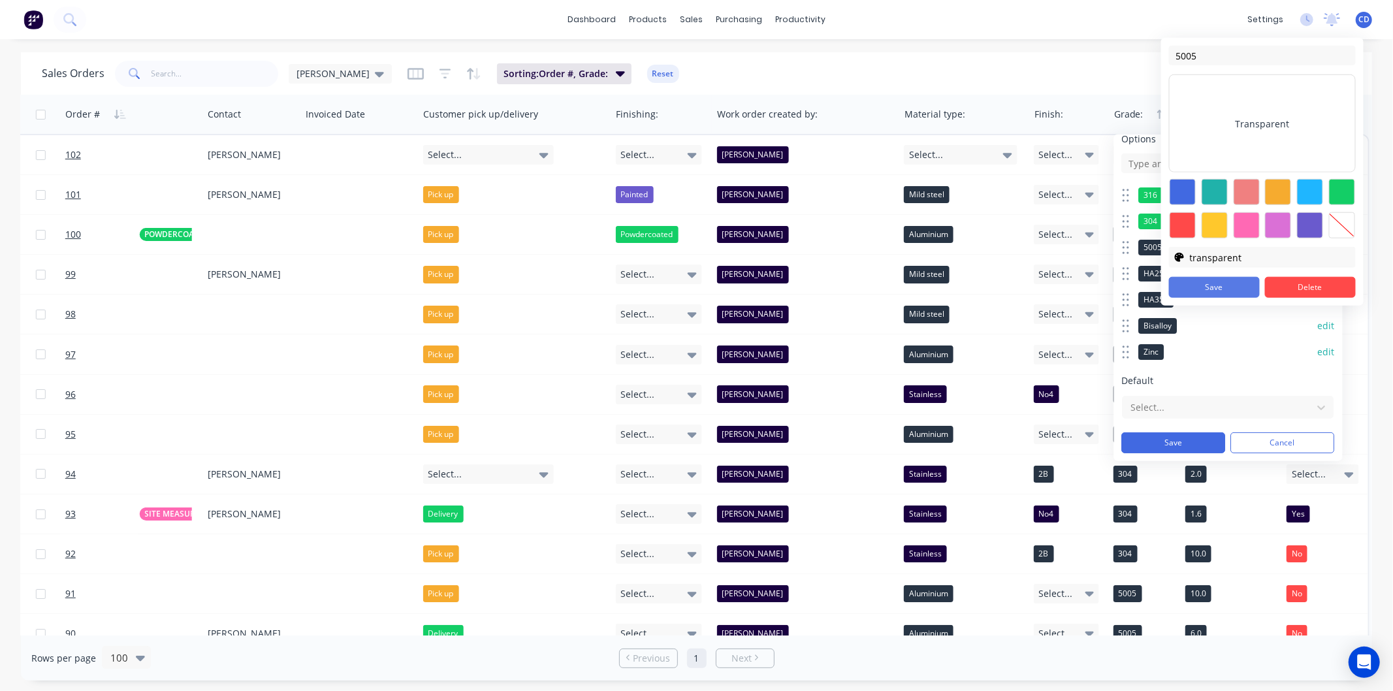
click at [1231, 292] on button "Save" at bounding box center [1214, 287] width 91 height 21
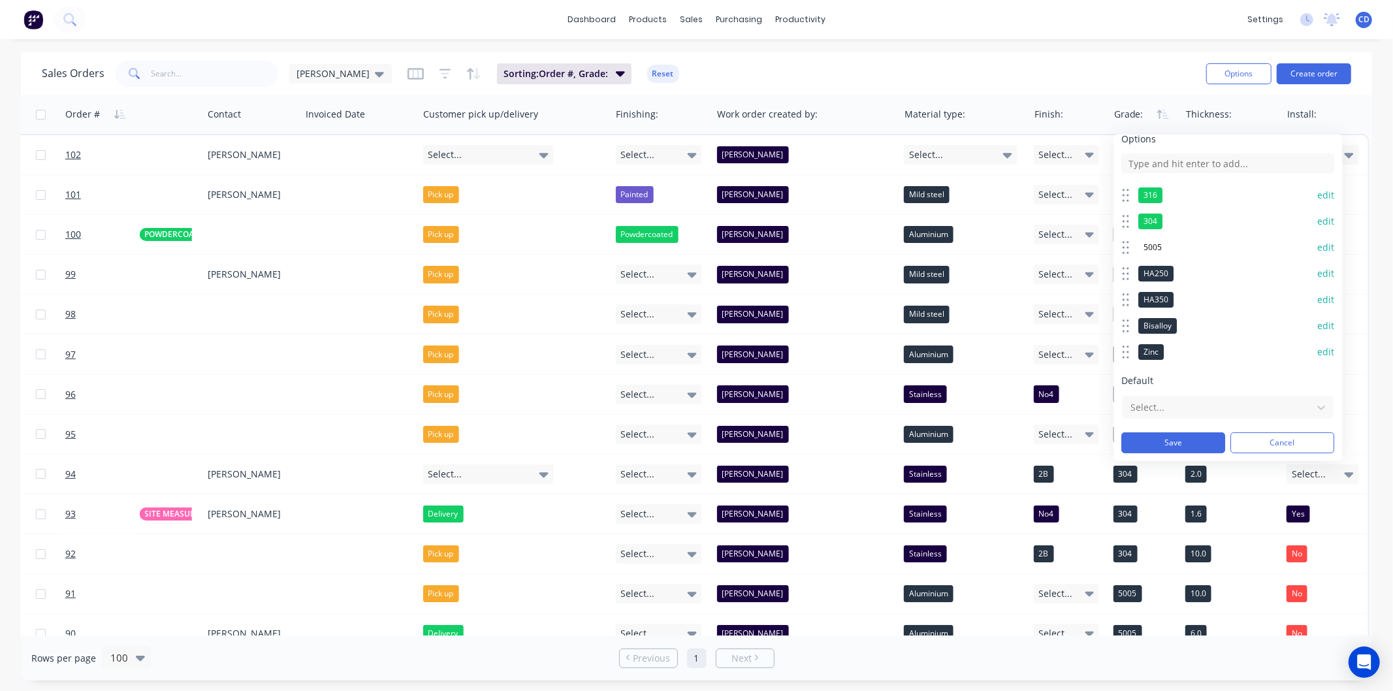
click at [1318, 245] on button "edit" at bounding box center [1326, 247] width 17 height 13
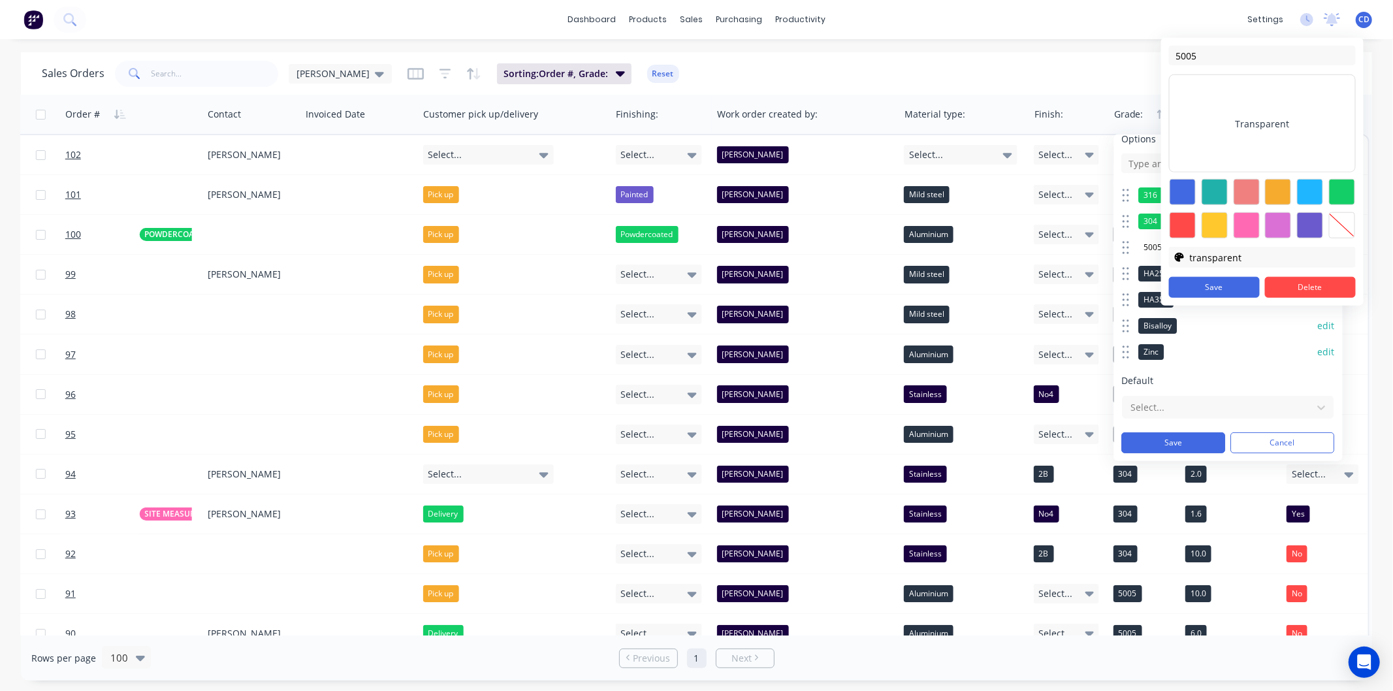
click at [1243, 120] on div "Transparent" at bounding box center [1262, 123] width 187 height 98
click at [1275, 287] on button "Delete" at bounding box center [1310, 287] width 91 height 21
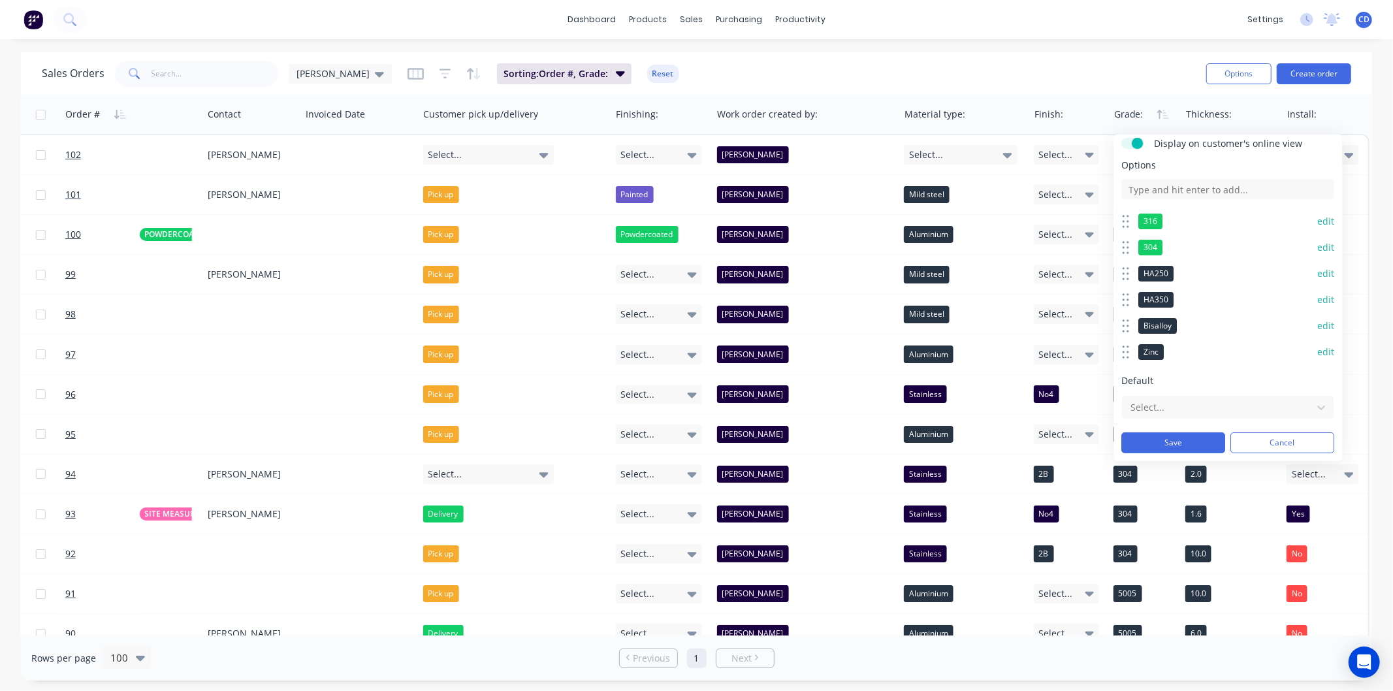
scroll to position [95, 0]
click at [1318, 272] on button "edit" at bounding box center [1326, 273] width 17 height 13
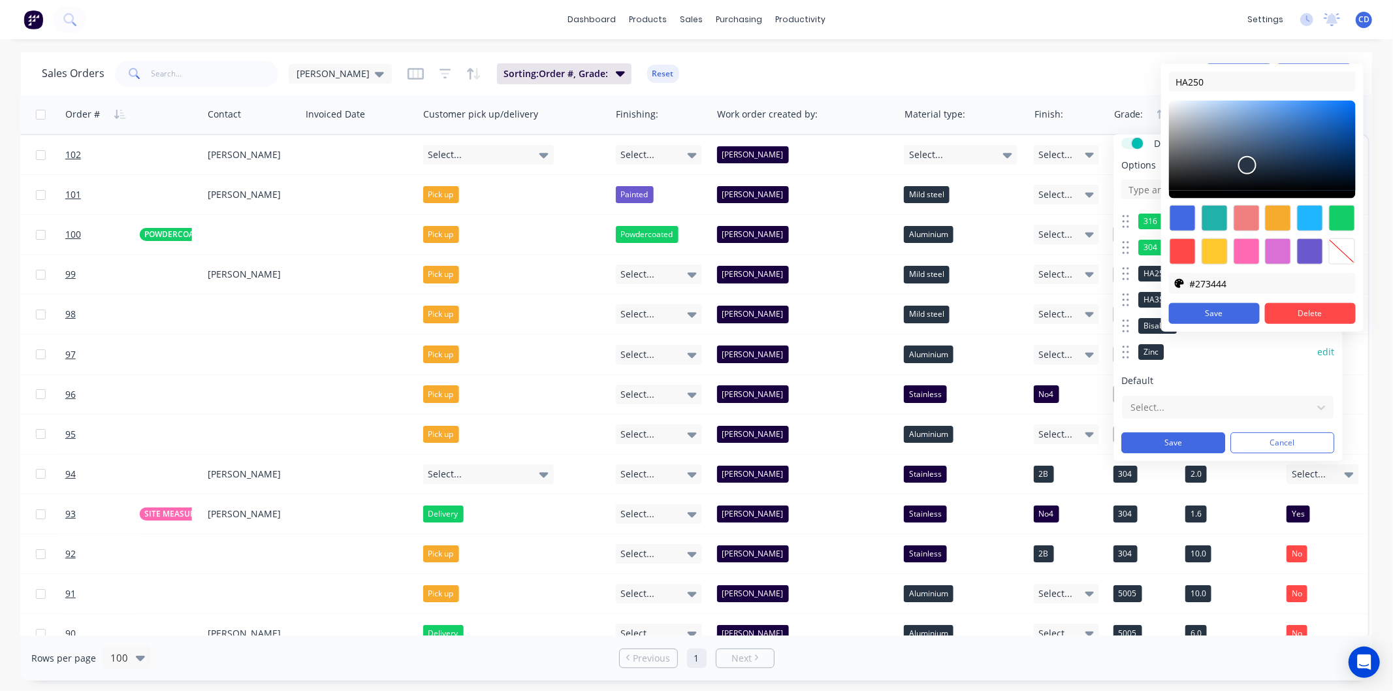
click at [1336, 217] on div at bounding box center [1342, 218] width 26 height 26
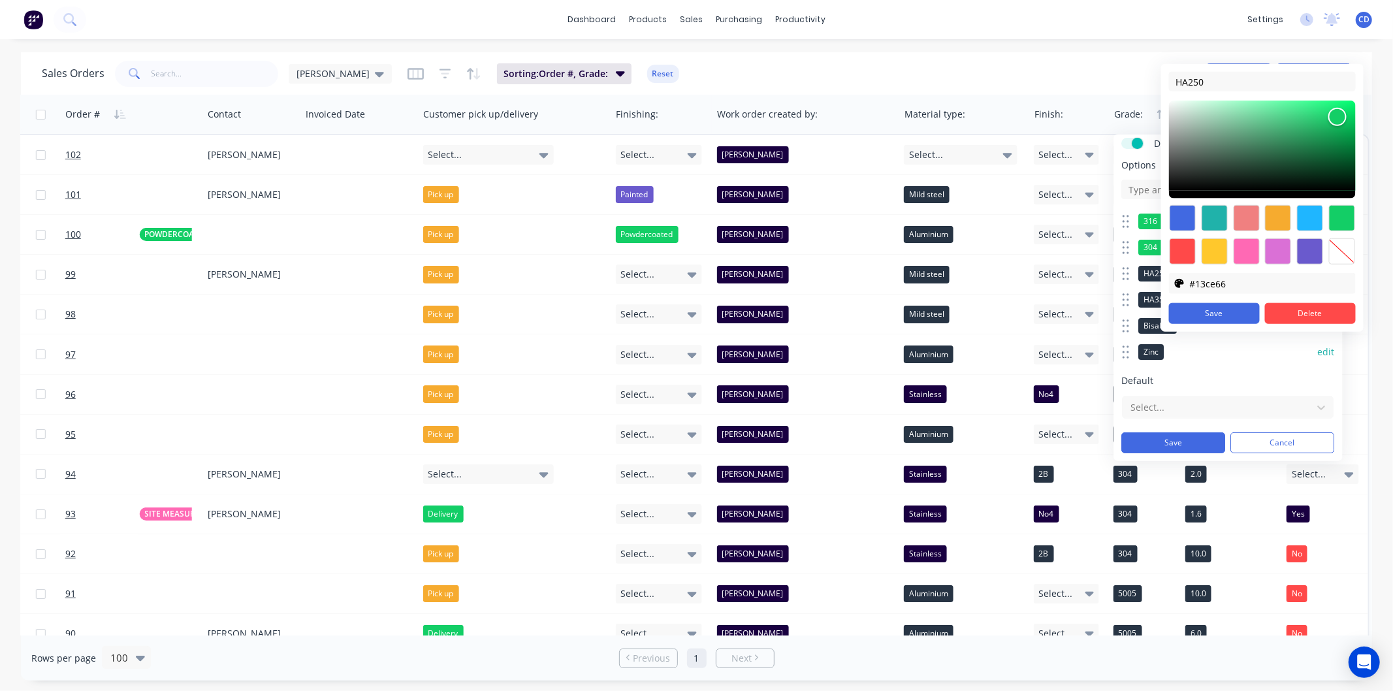
click at [1215, 248] on div at bounding box center [1215, 251] width 26 height 26
type input "#ffc82c"
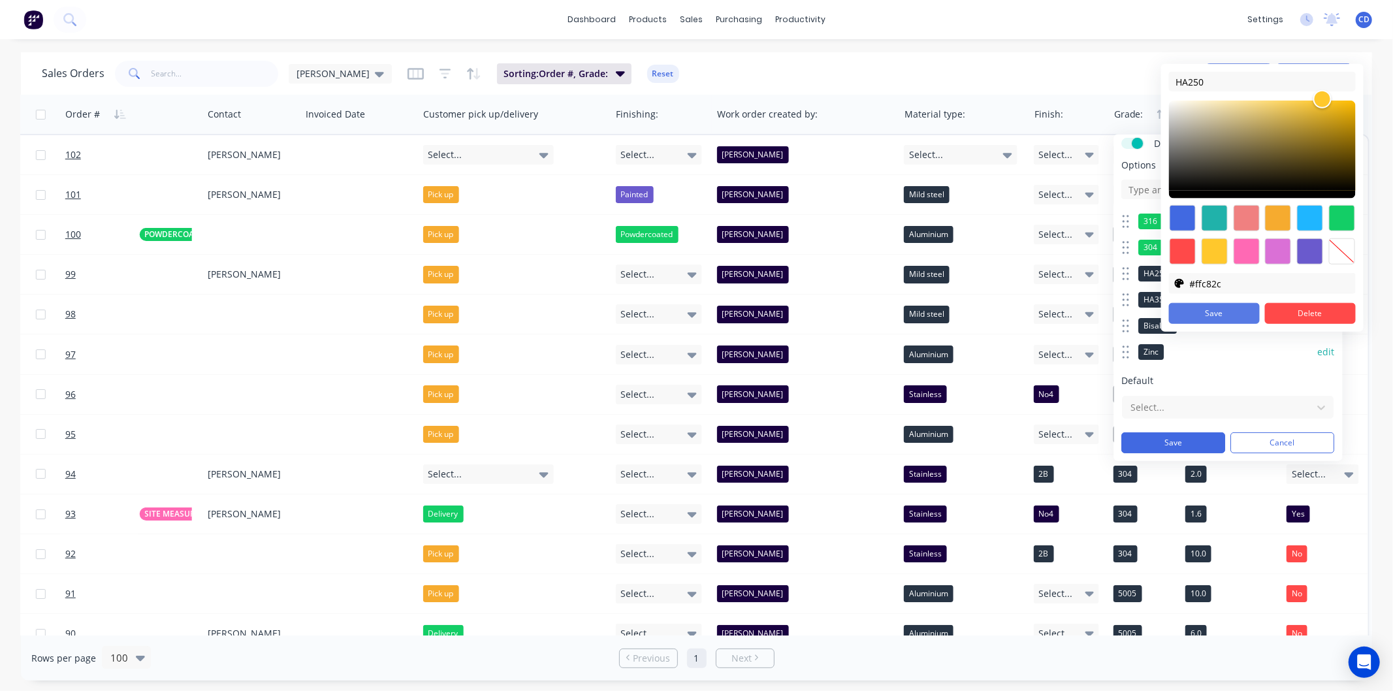
click at [1229, 314] on button "Save" at bounding box center [1214, 313] width 91 height 21
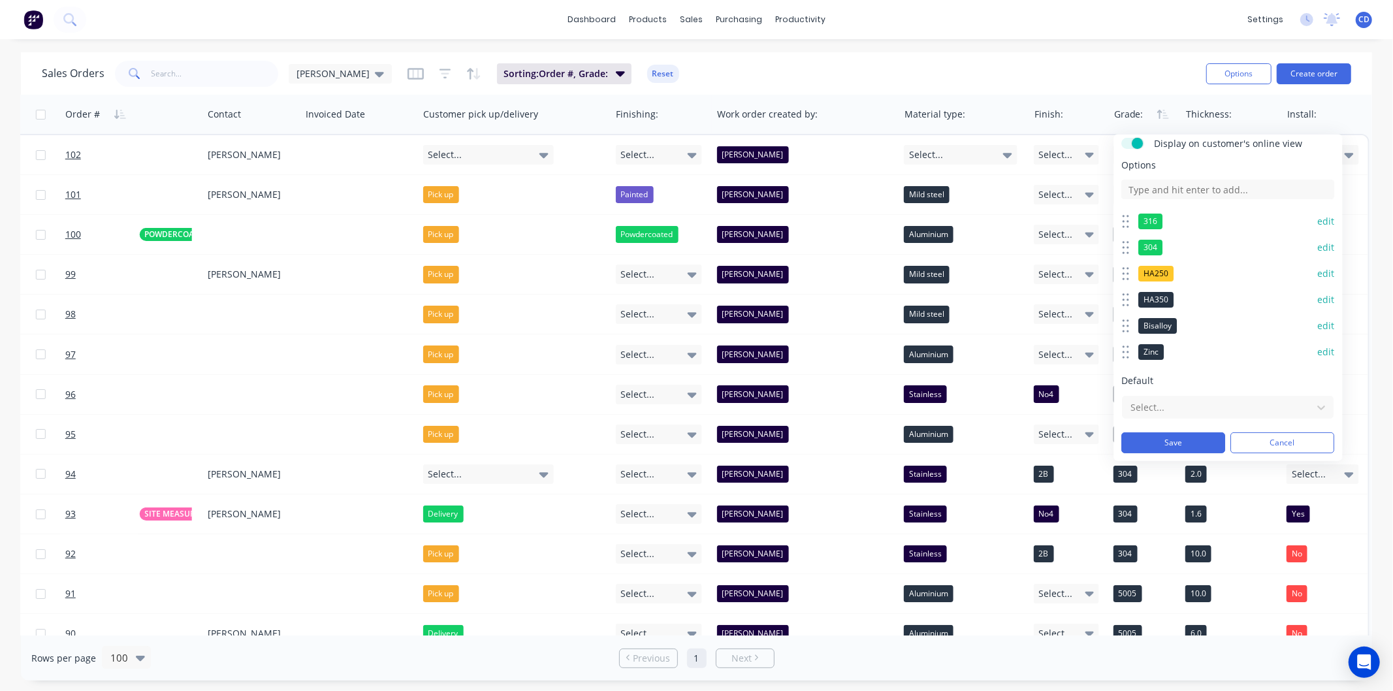
click at [1318, 296] on button "edit" at bounding box center [1326, 299] width 17 height 13
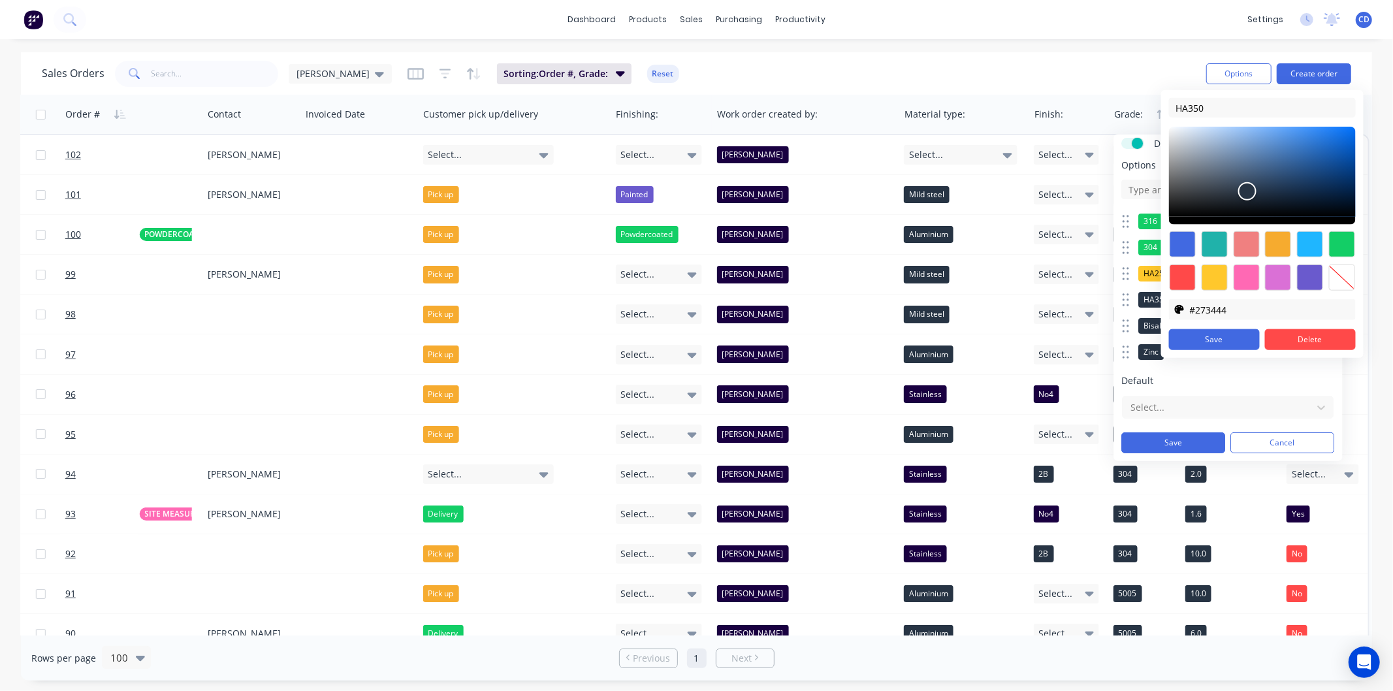
click at [1210, 274] on div at bounding box center [1215, 278] width 26 height 26
type input "#ffc82c"
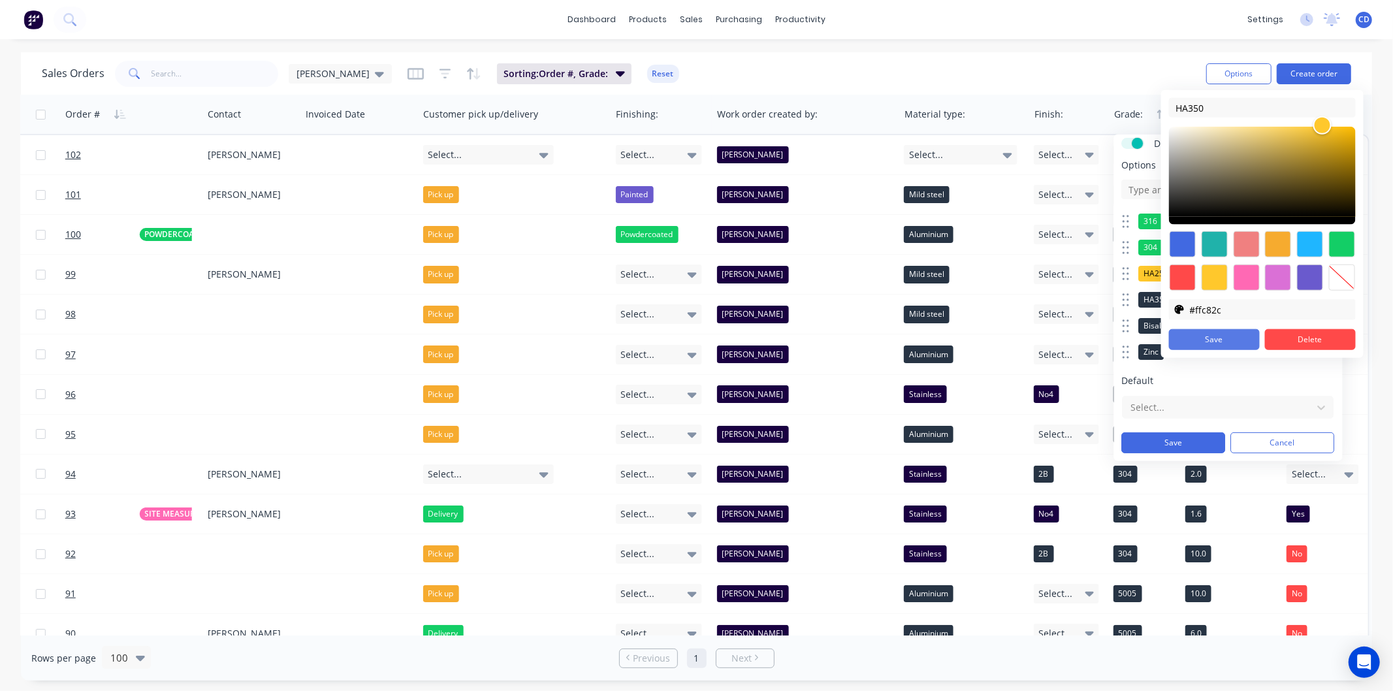
click at [1215, 336] on button "Save" at bounding box center [1214, 339] width 91 height 21
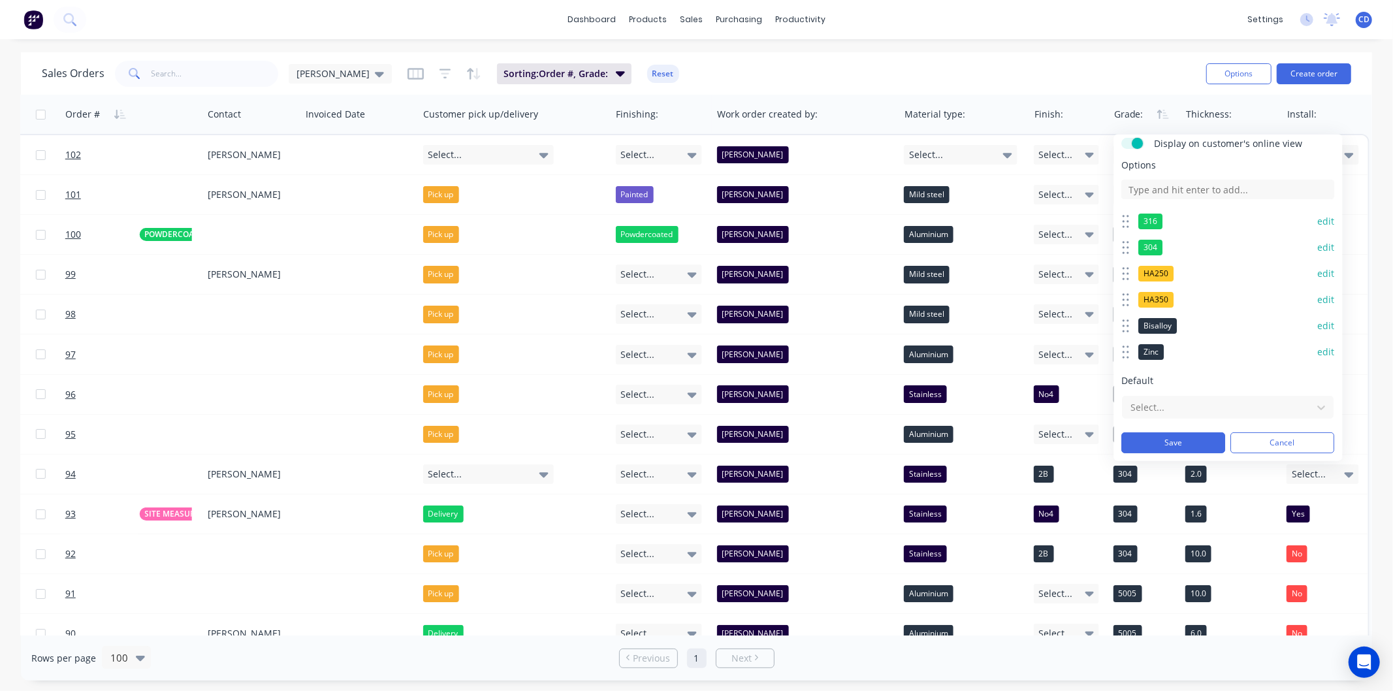
click at [1318, 325] on button "edit" at bounding box center [1326, 325] width 17 height 13
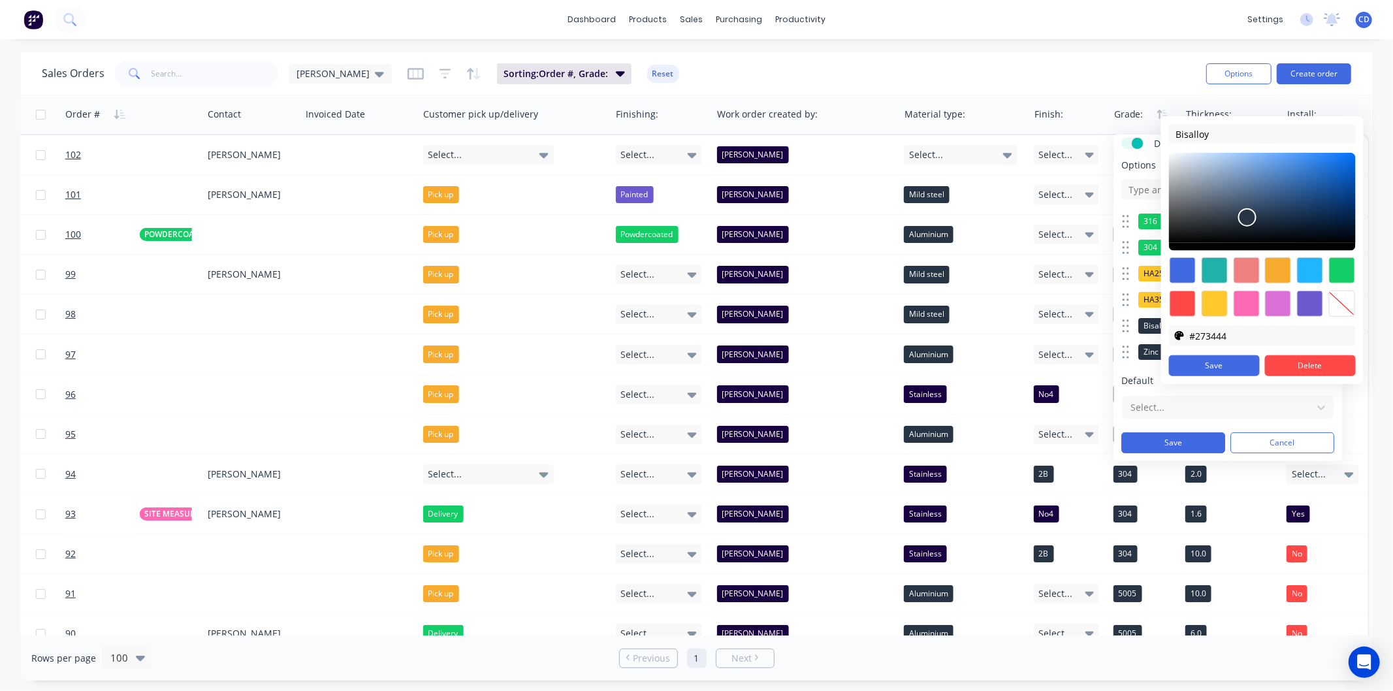
click at [1182, 299] on div at bounding box center [1183, 304] width 26 height 26
type input "#ff4949"
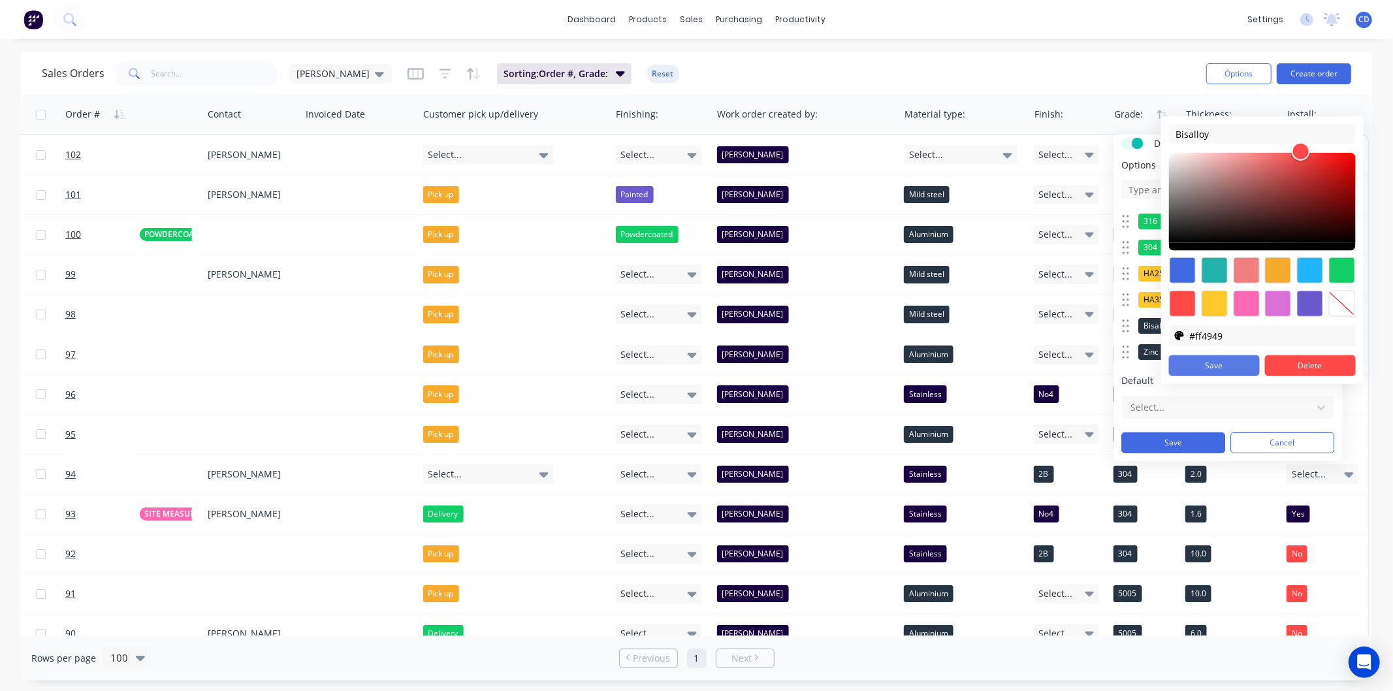
click at [1227, 362] on button "Save" at bounding box center [1214, 365] width 91 height 21
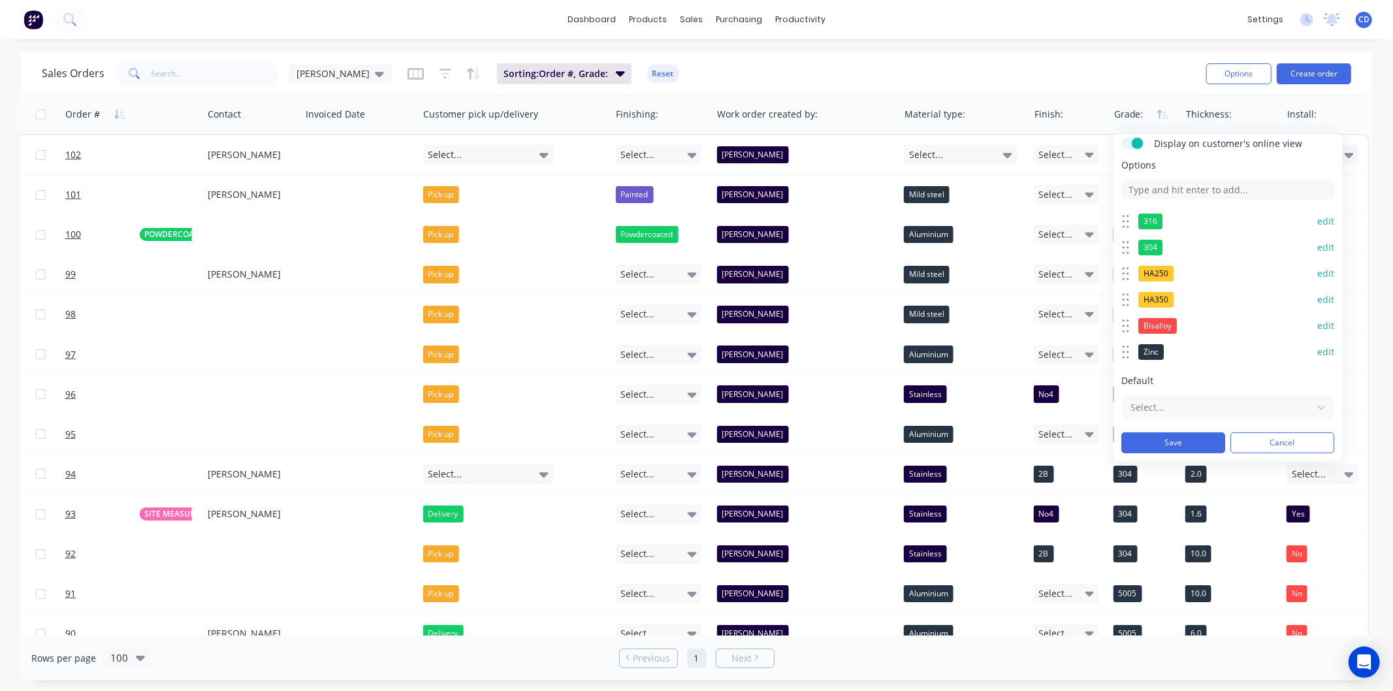
click at [1318, 349] on button "edit" at bounding box center [1326, 352] width 17 height 13
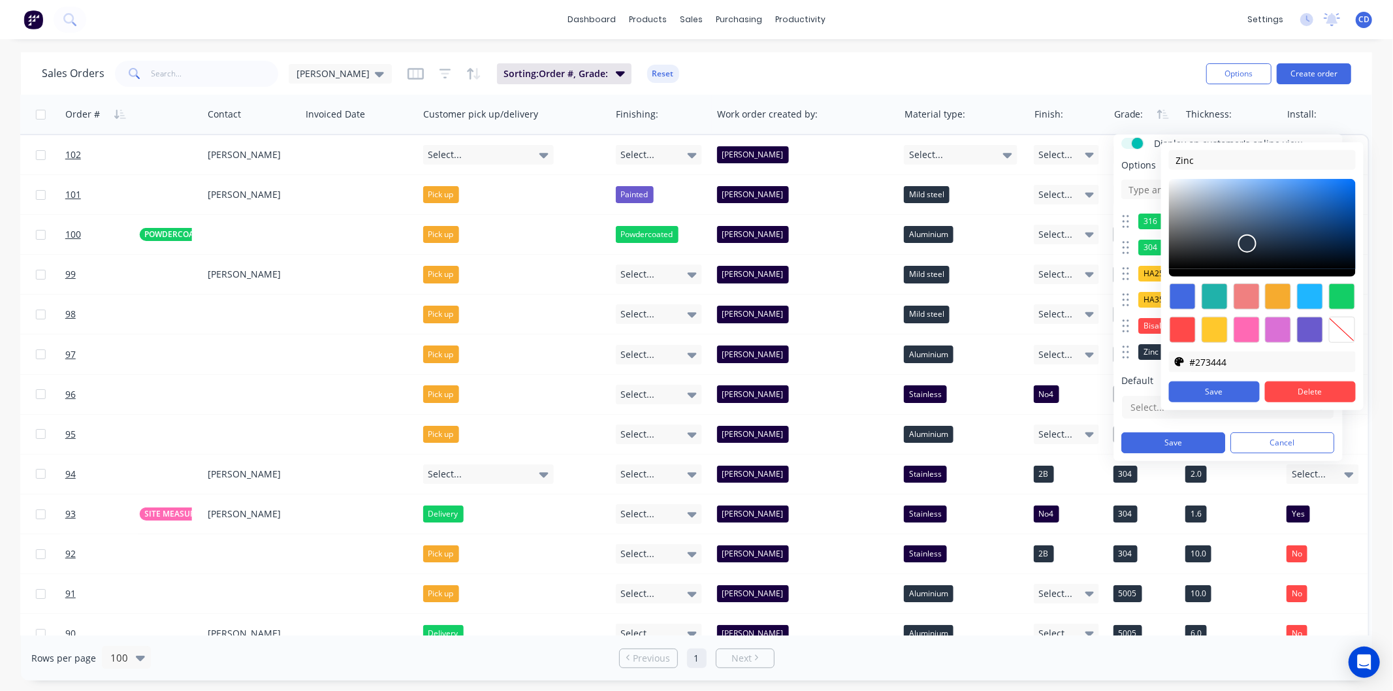
click at [1251, 329] on div at bounding box center [1246, 330] width 26 height 26
type input "#ff69b4"
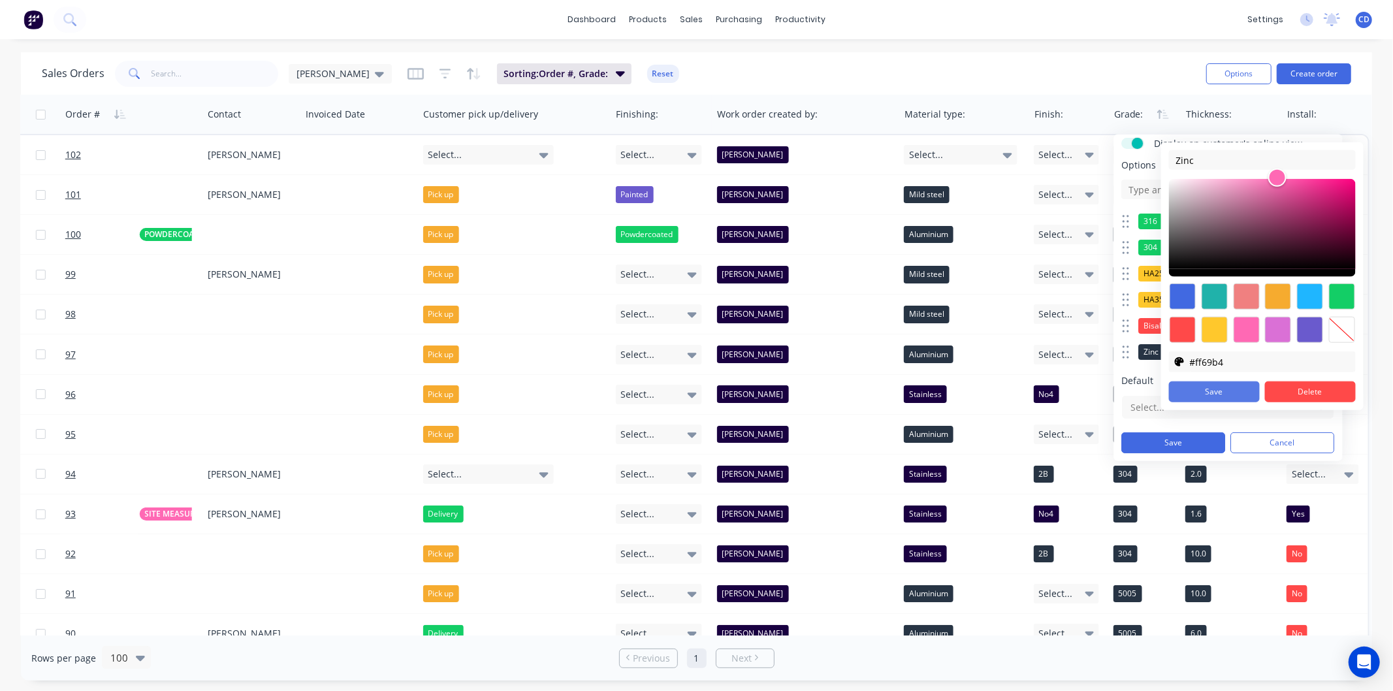
click at [1221, 387] on button "Save" at bounding box center [1214, 391] width 91 height 21
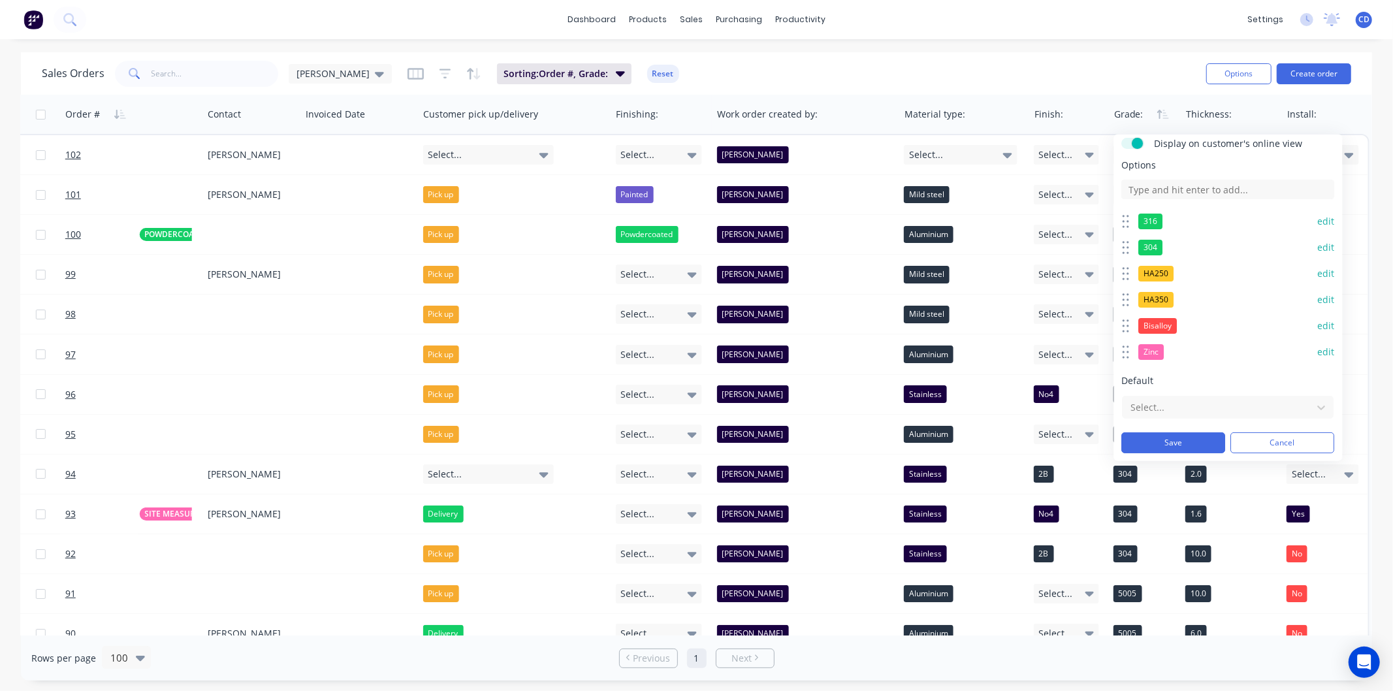
click at [1318, 346] on button "edit" at bounding box center [1326, 352] width 17 height 13
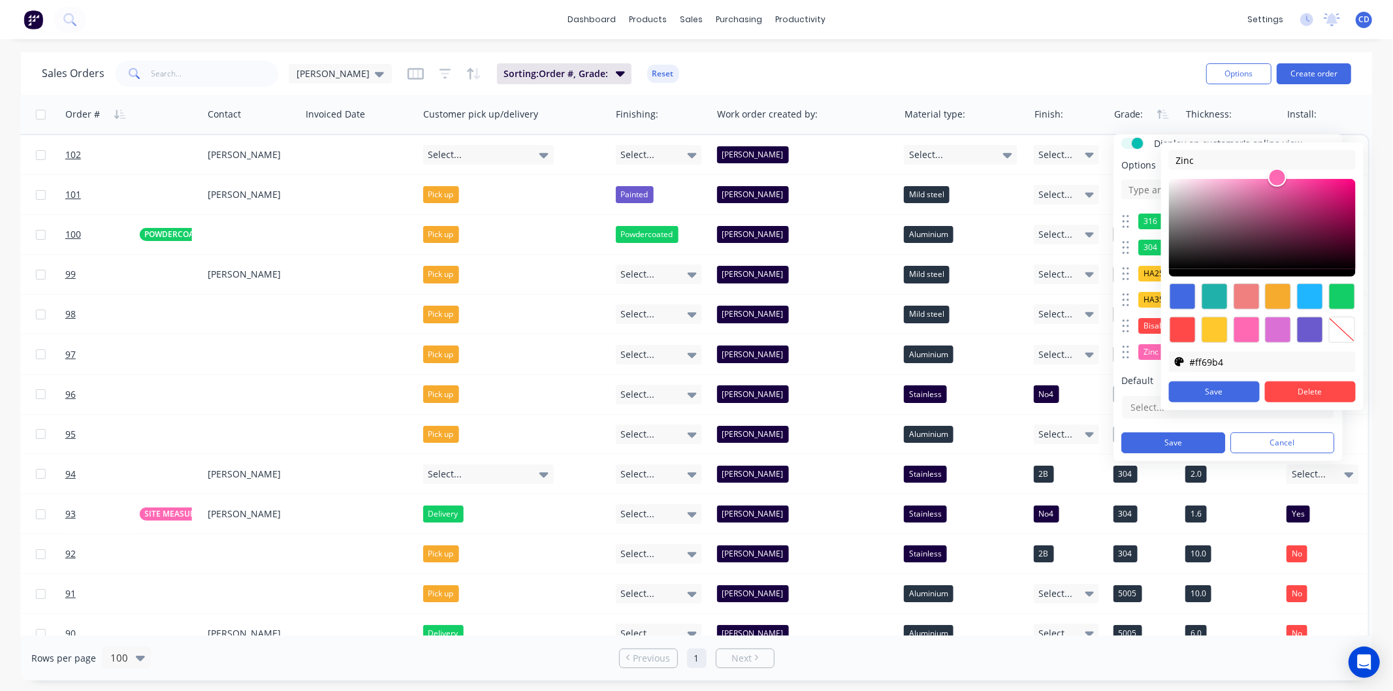
click at [1179, 295] on div at bounding box center [1183, 296] width 26 height 26
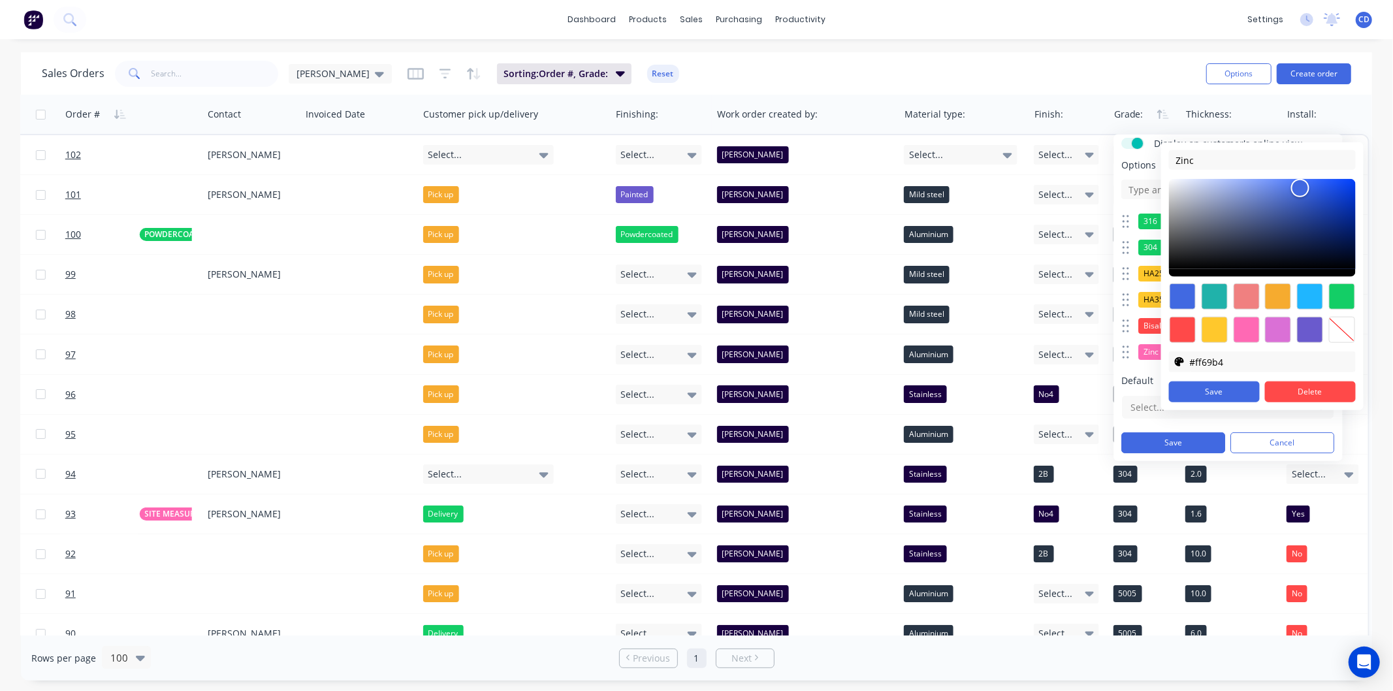
type input "#4169e1"
click at [1236, 387] on button "Save" at bounding box center [1214, 391] width 91 height 21
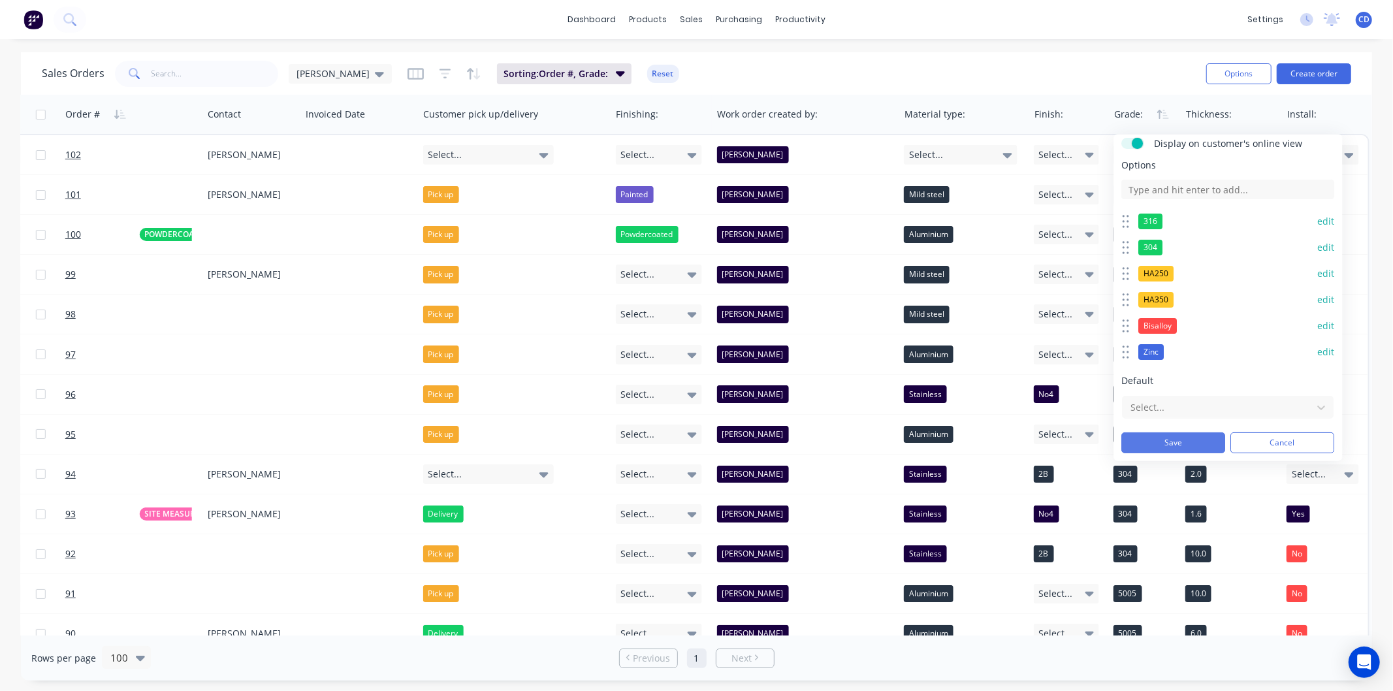
click at [1203, 438] on button "Save" at bounding box center [1174, 442] width 104 height 21
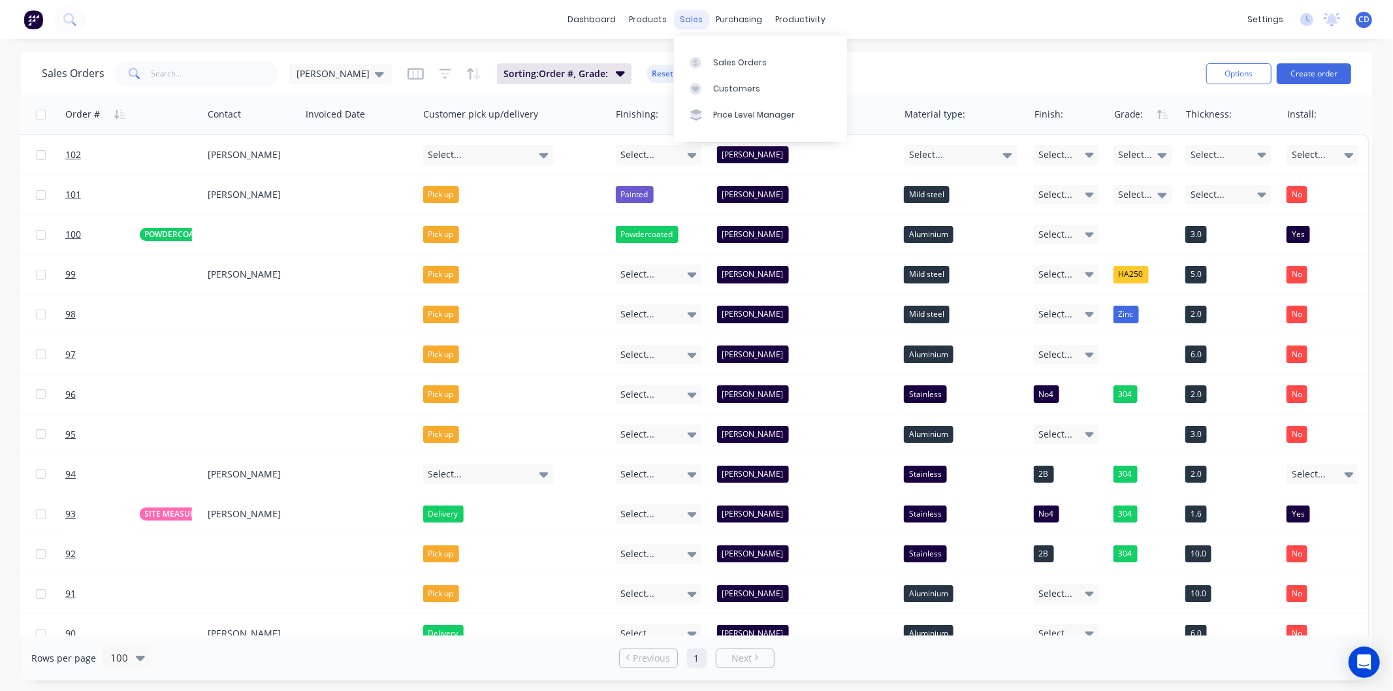
click at [694, 16] on div "sales" at bounding box center [691, 20] width 36 height 20
click at [721, 54] on link "Sales Orders" at bounding box center [760, 62] width 173 height 26
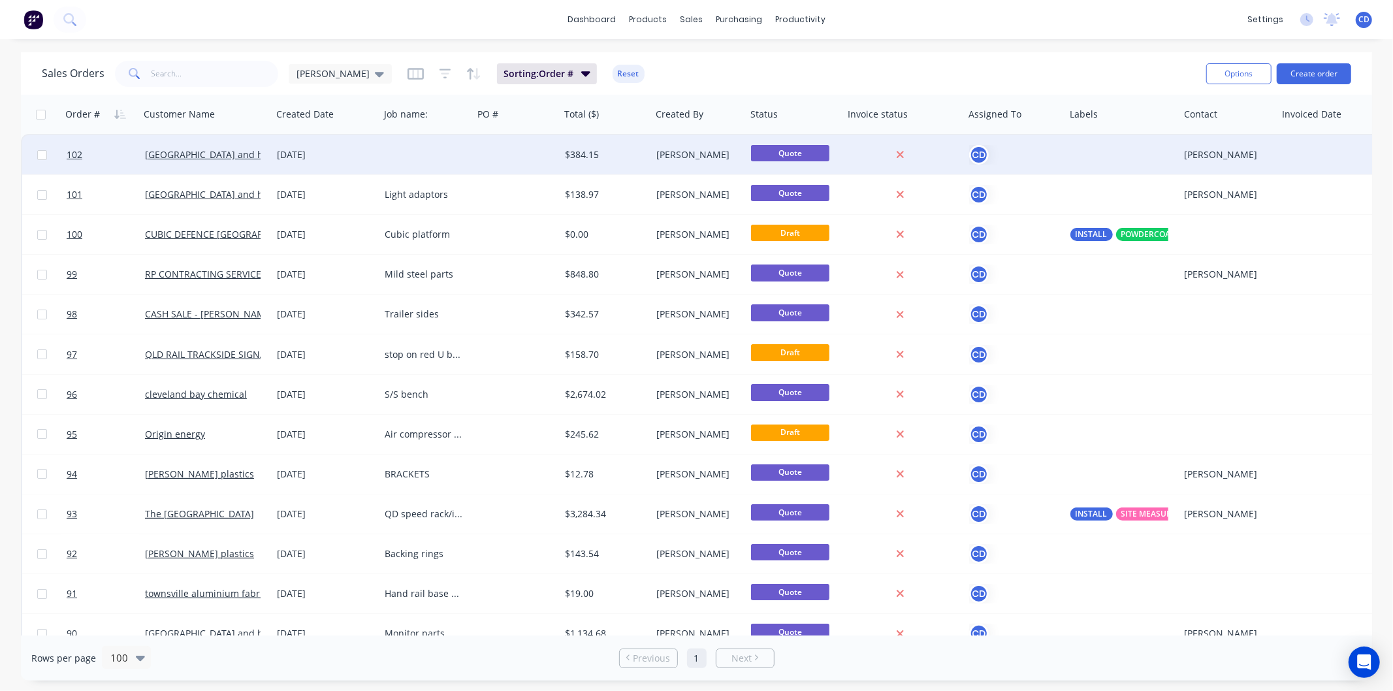
click at [290, 155] on div "[DATE]" at bounding box center [325, 154] width 97 height 13
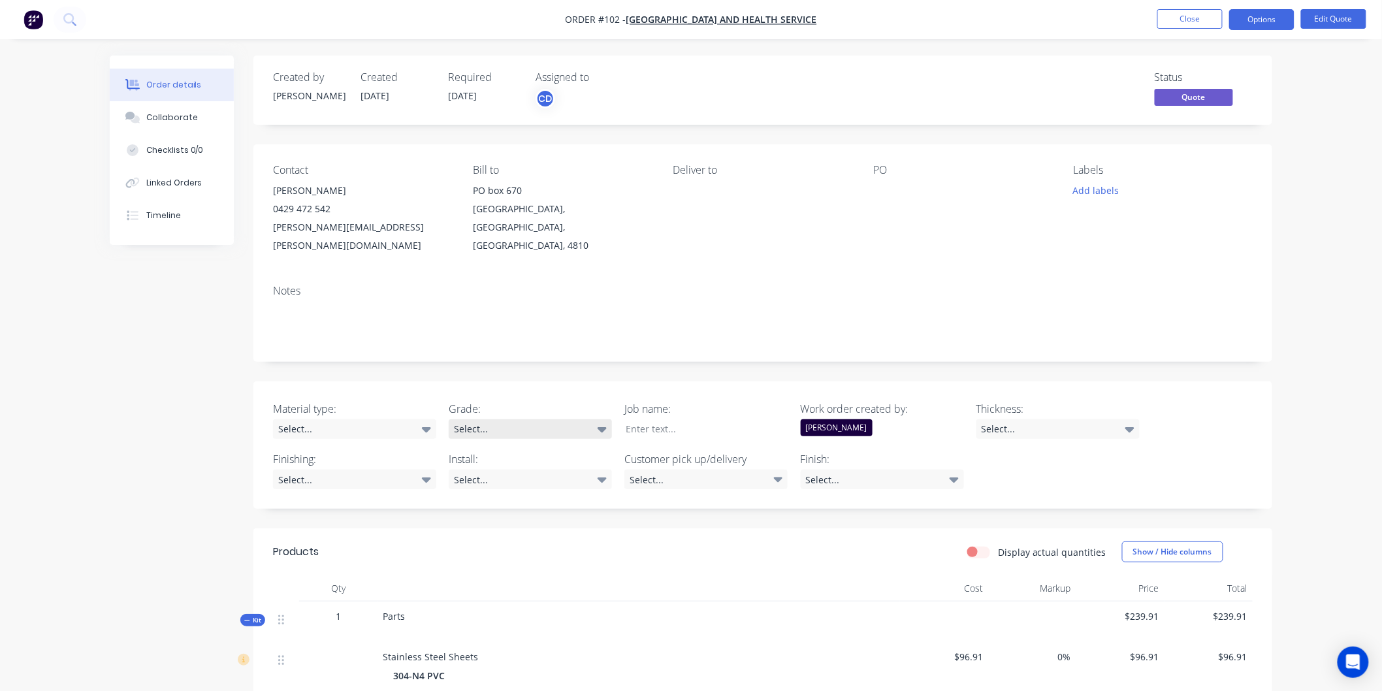
click at [602, 427] on icon at bounding box center [602, 429] width 9 height 5
click at [432, 419] on div "Select..." at bounding box center [354, 429] width 163 height 20
click at [433, 419] on div "Select..." at bounding box center [354, 429] width 163 height 20
click at [601, 427] on icon at bounding box center [602, 429] width 9 height 5
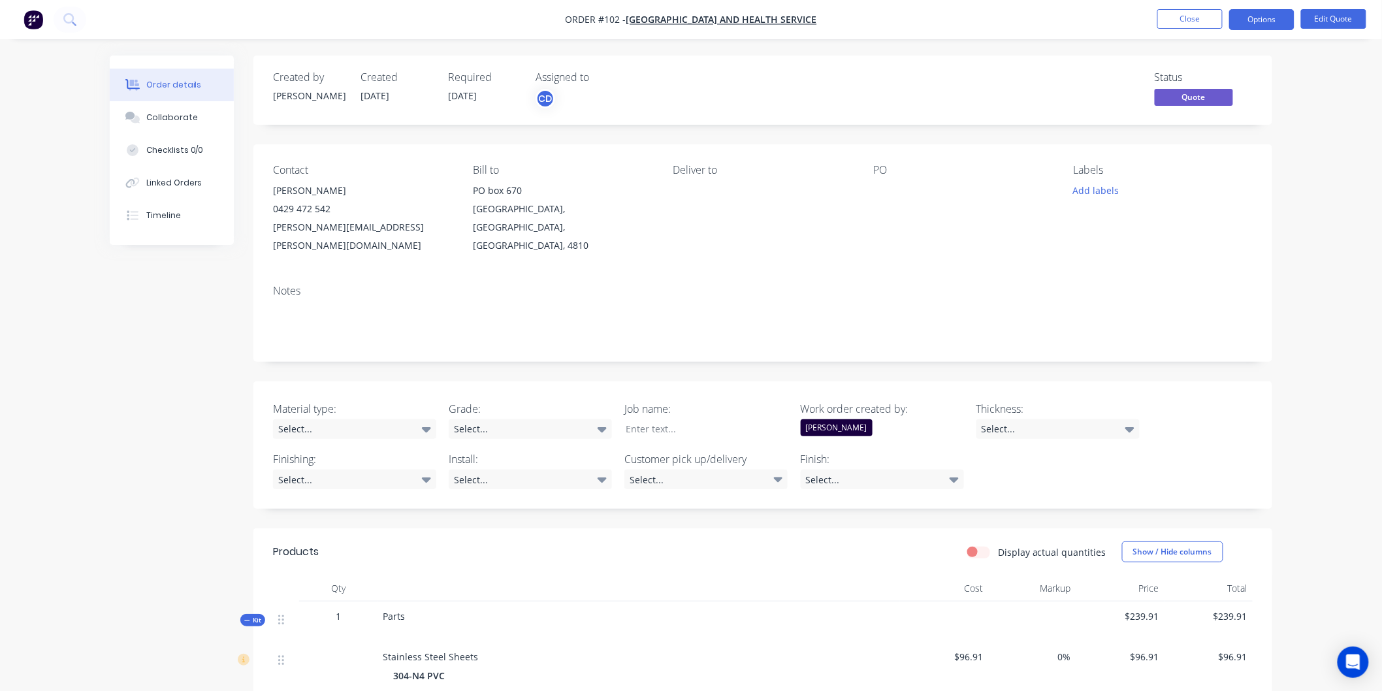
click at [519, 342] on div "Notes" at bounding box center [762, 318] width 1019 height 88
click at [1168, 20] on button "Close" at bounding box center [1189, 19] width 65 height 20
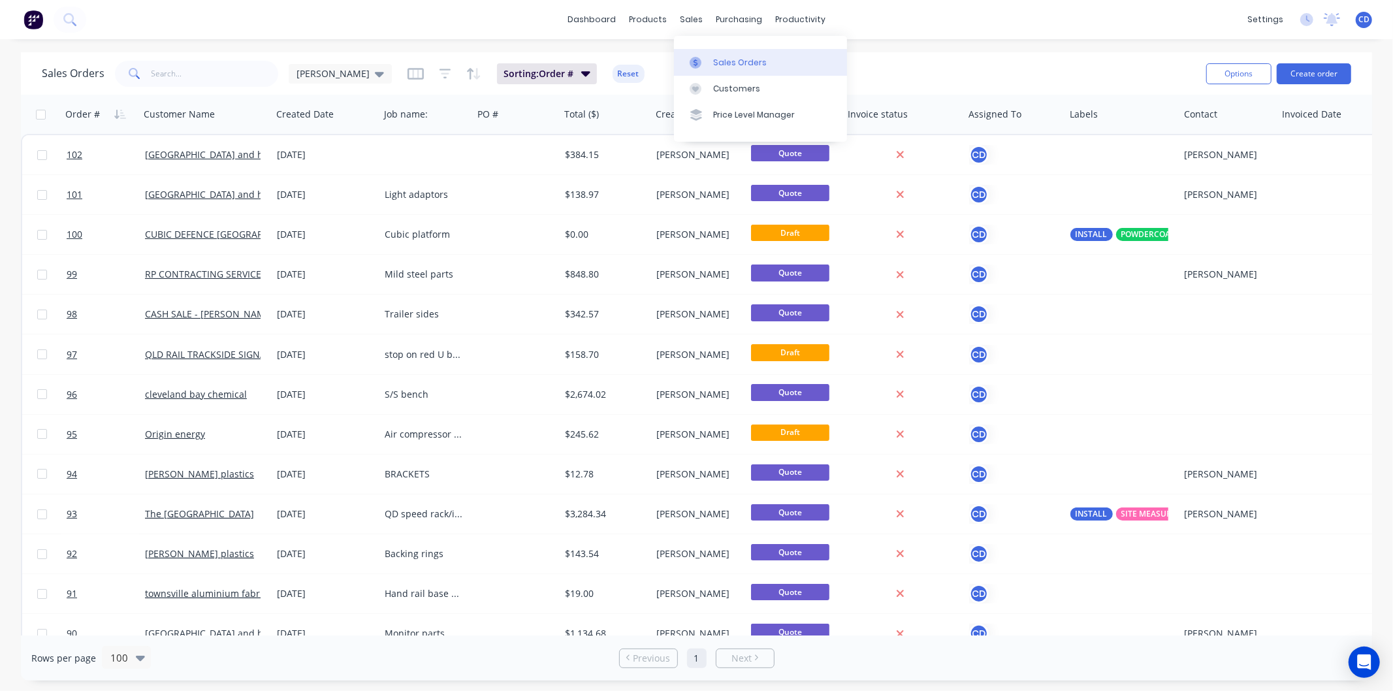
click at [727, 57] on div "Sales Orders" at bounding box center [740, 63] width 54 height 12
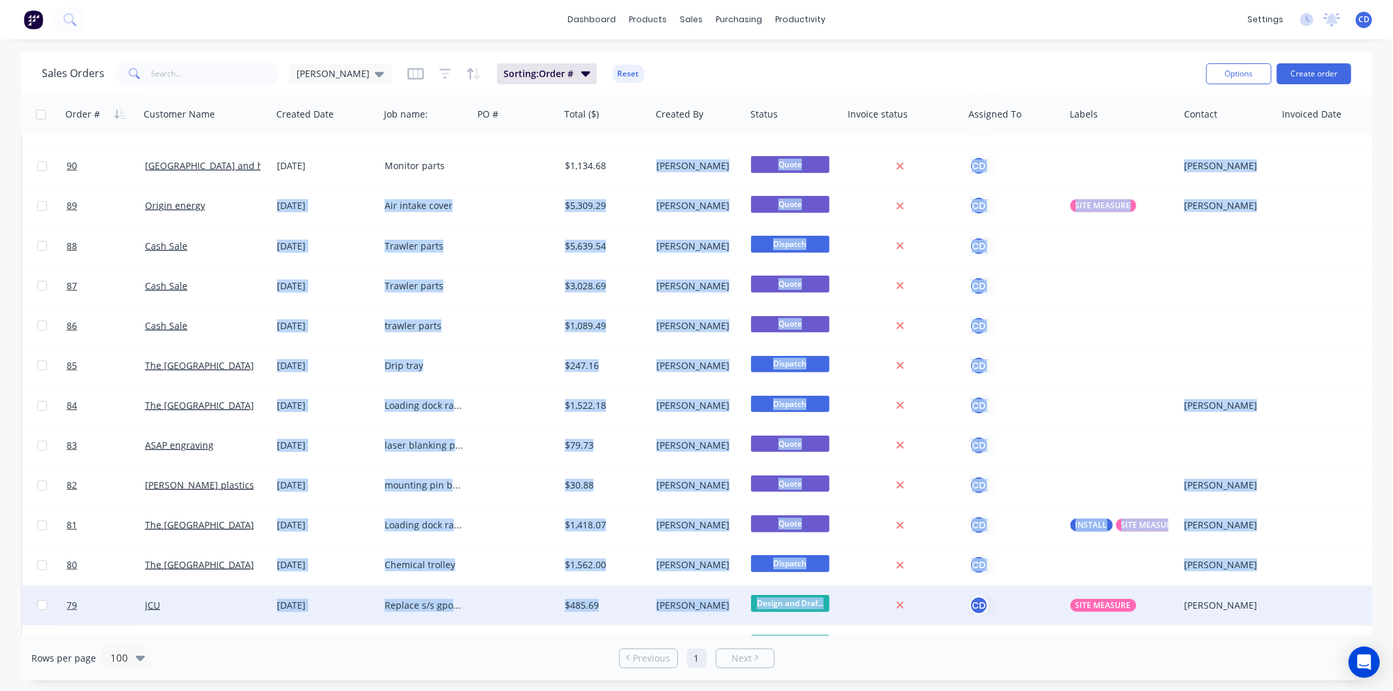
scroll to position [475, 0]
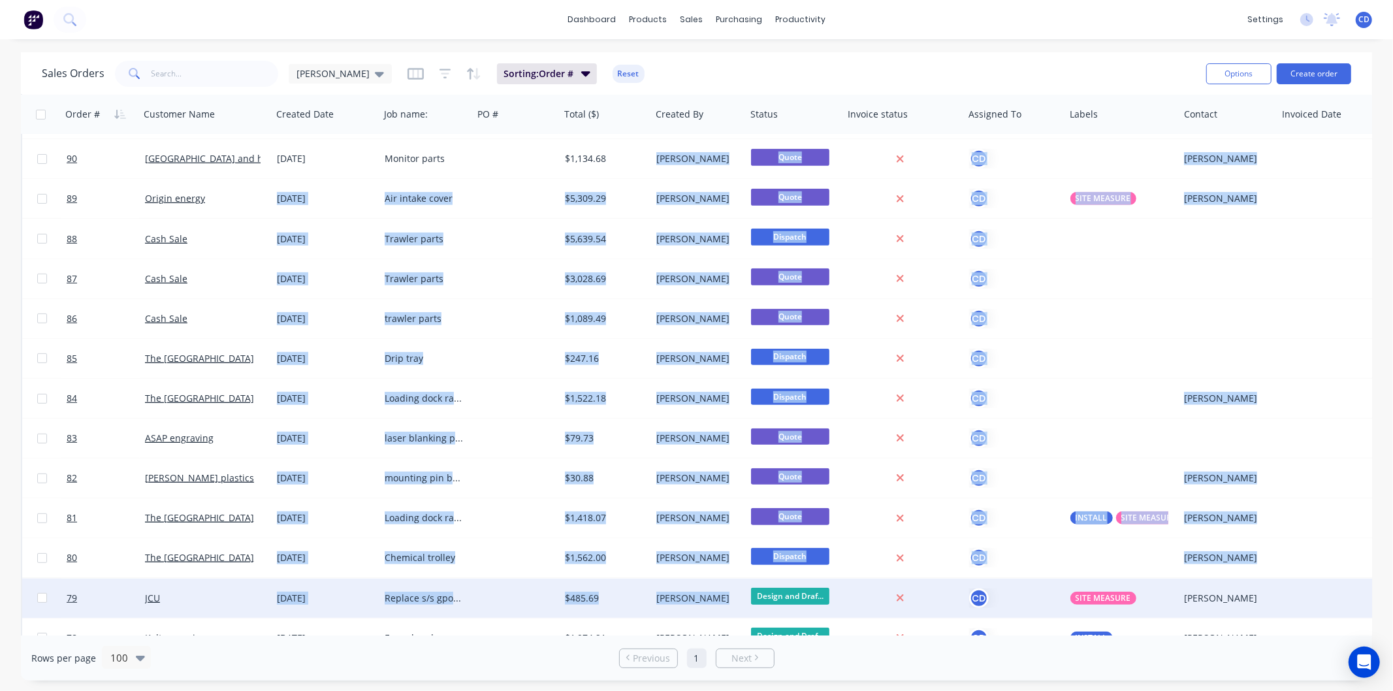
drag, startPoint x: 643, startPoint y: 647, endPoint x: 729, endPoint y: 608, distance: 93.8
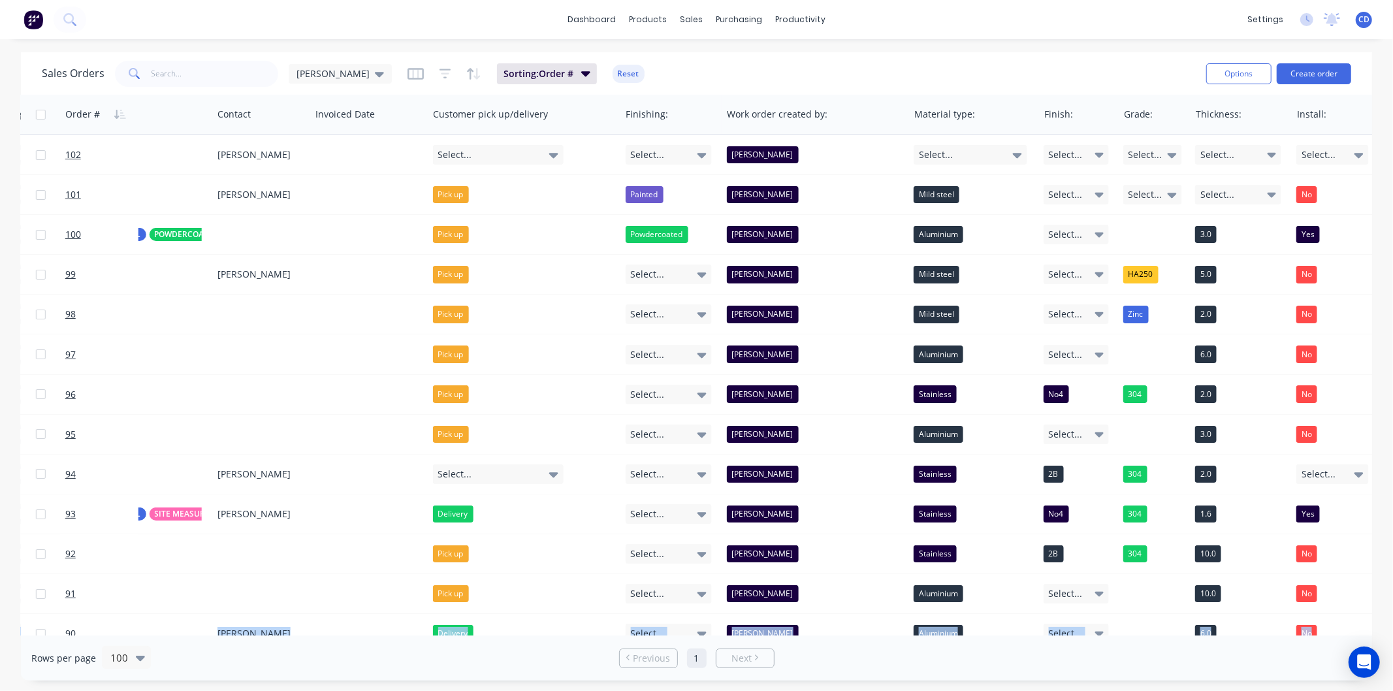
scroll to position [0, 982]
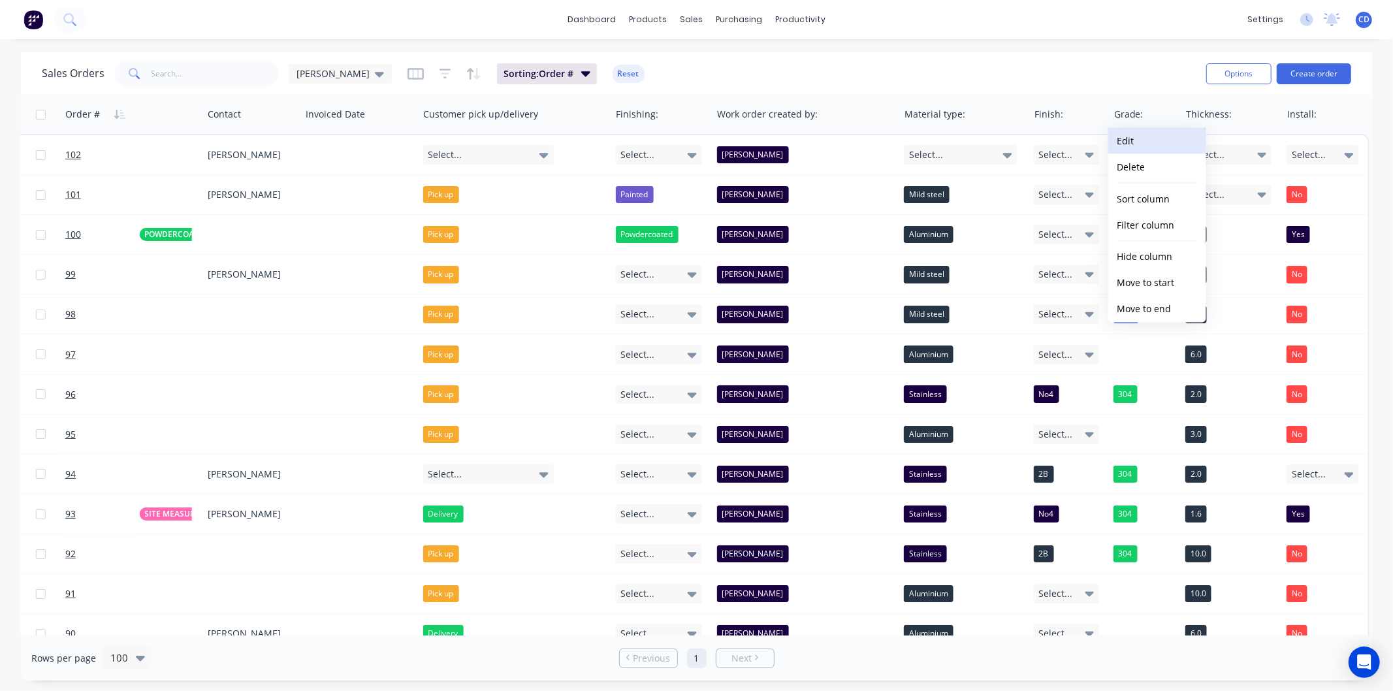
click at [1143, 139] on button "Edit" at bounding box center [1157, 141] width 98 height 26
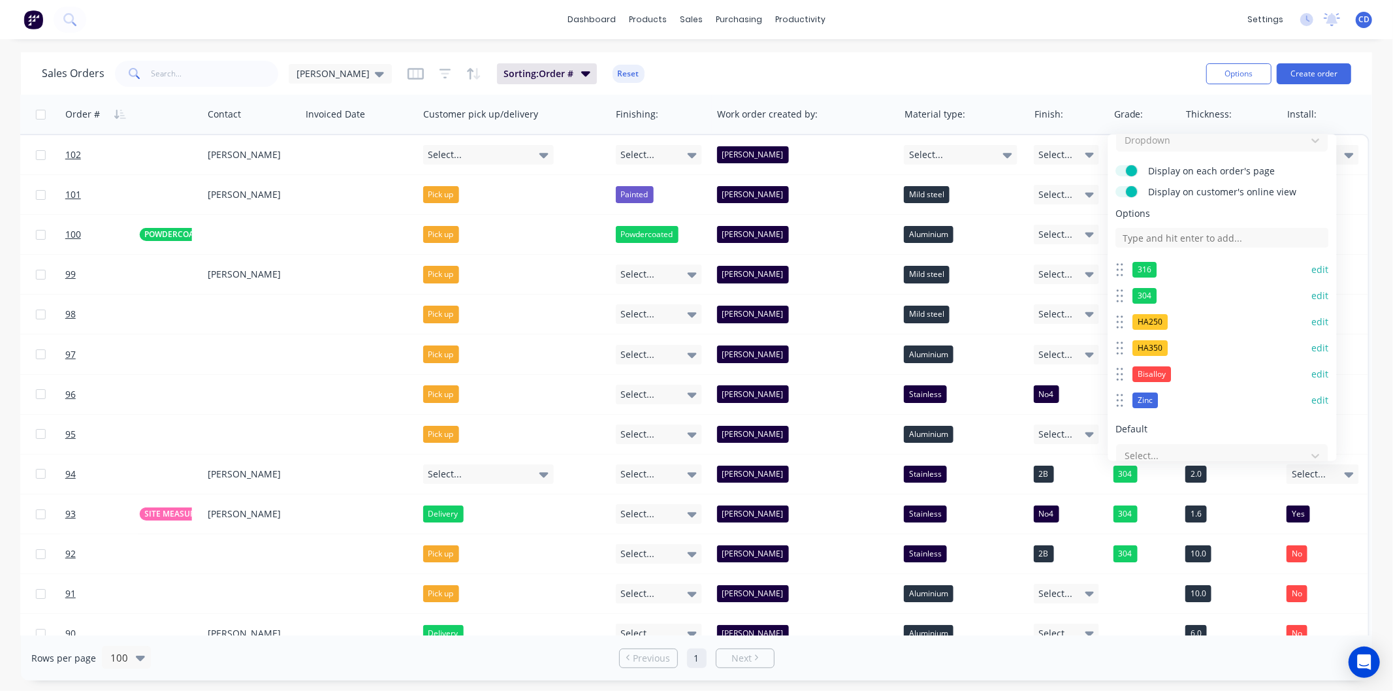
scroll to position [72, 0]
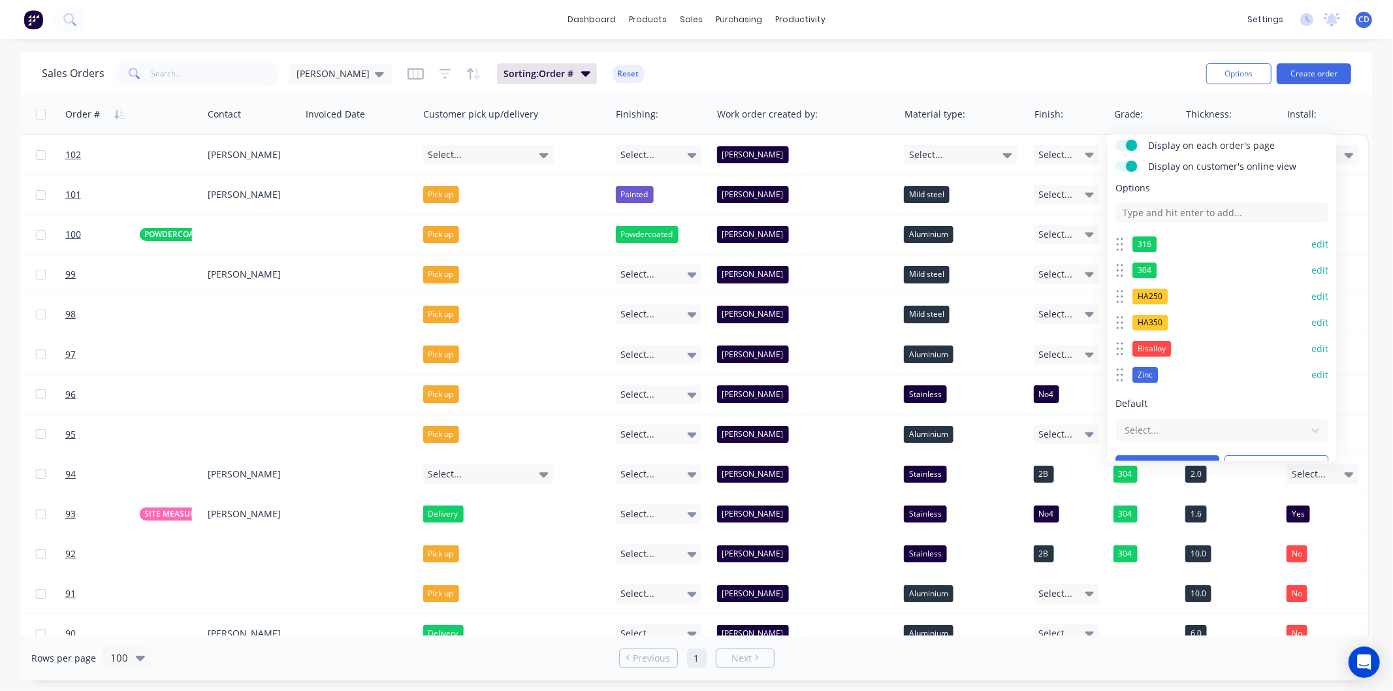
click at [1312, 245] on button "edit" at bounding box center [1320, 244] width 17 height 13
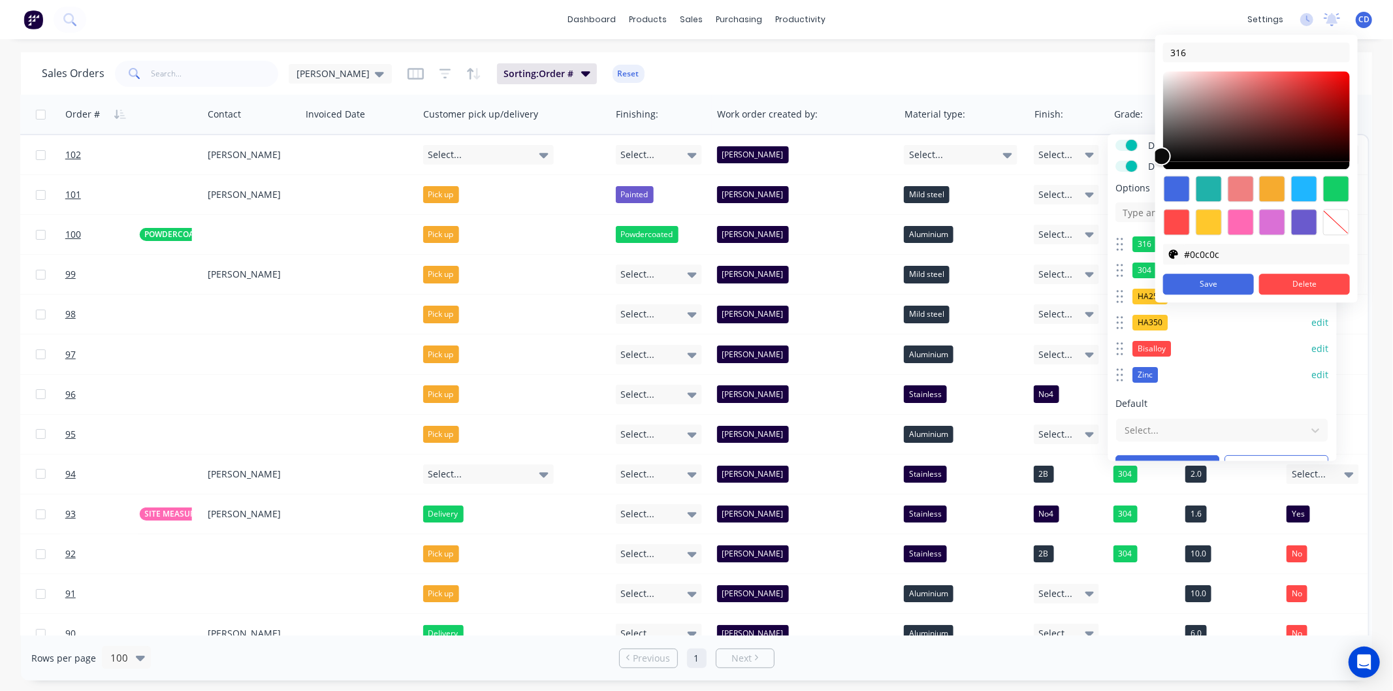
click at [1172, 165] on div at bounding box center [1256, 120] width 187 height 98
click at [1170, 165] on div at bounding box center [1256, 120] width 187 height 98
type input "#000000"
drag, startPoint x: 1165, startPoint y: 157, endPoint x: 1172, endPoint y: 171, distance: 15.5
click at [1172, 171] on div "316 #000000 #000000 #000000 Save Delete" at bounding box center [1256, 169] width 202 height 268
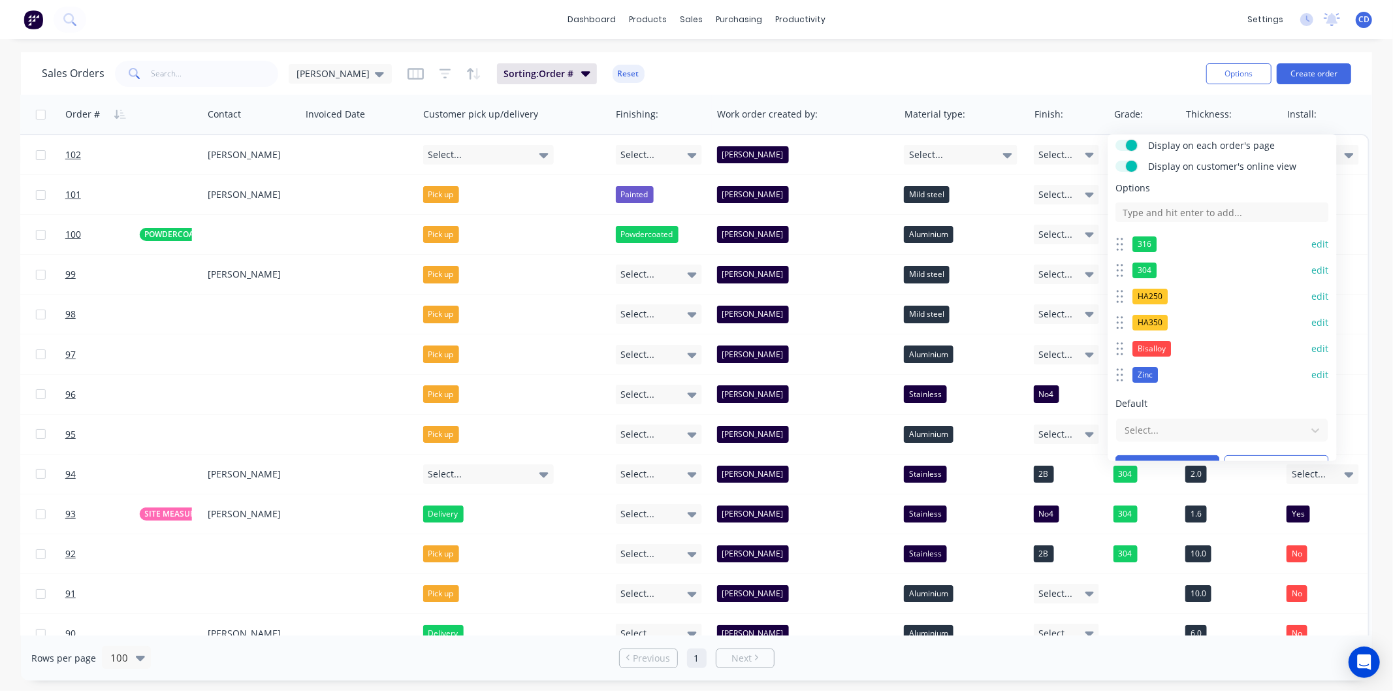
click at [1259, 368] on div "Zinc edit" at bounding box center [1222, 375] width 213 height 26
click at [1312, 244] on button "edit" at bounding box center [1320, 244] width 17 height 13
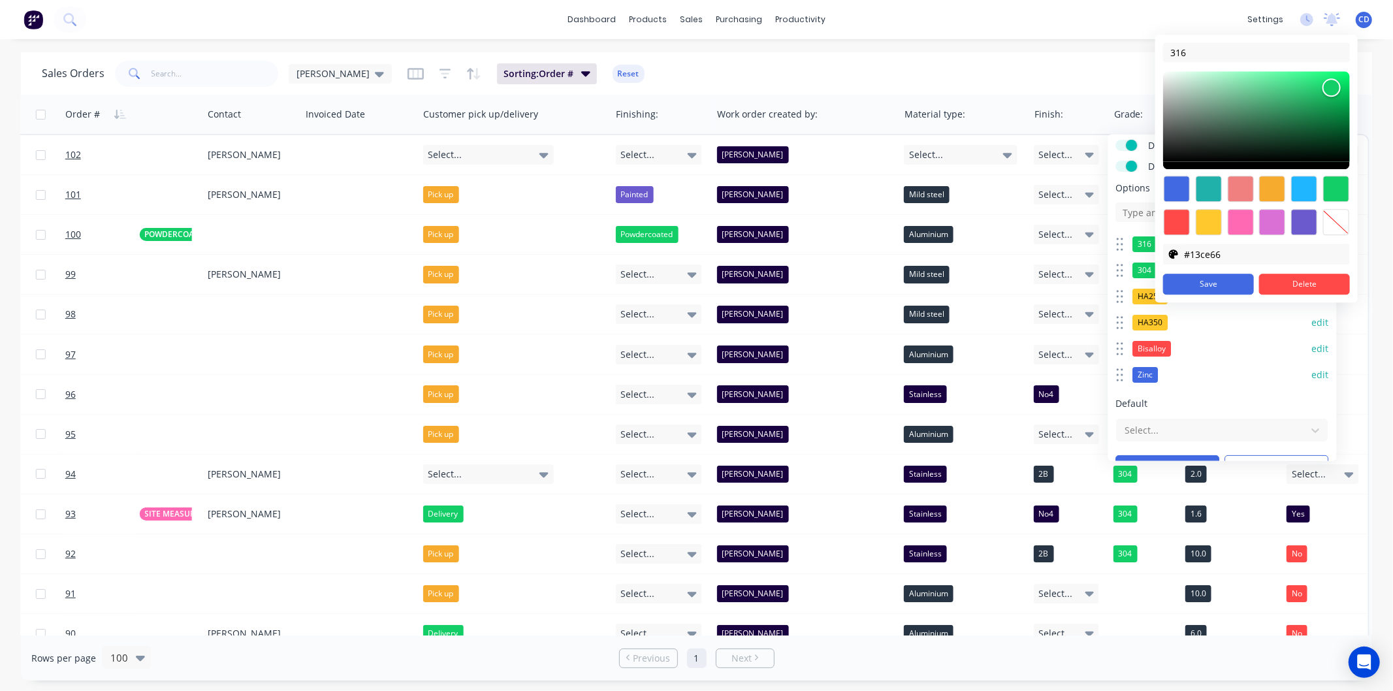
click at [1174, 190] on div at bounding box center [1177, 189] width 26 height 26
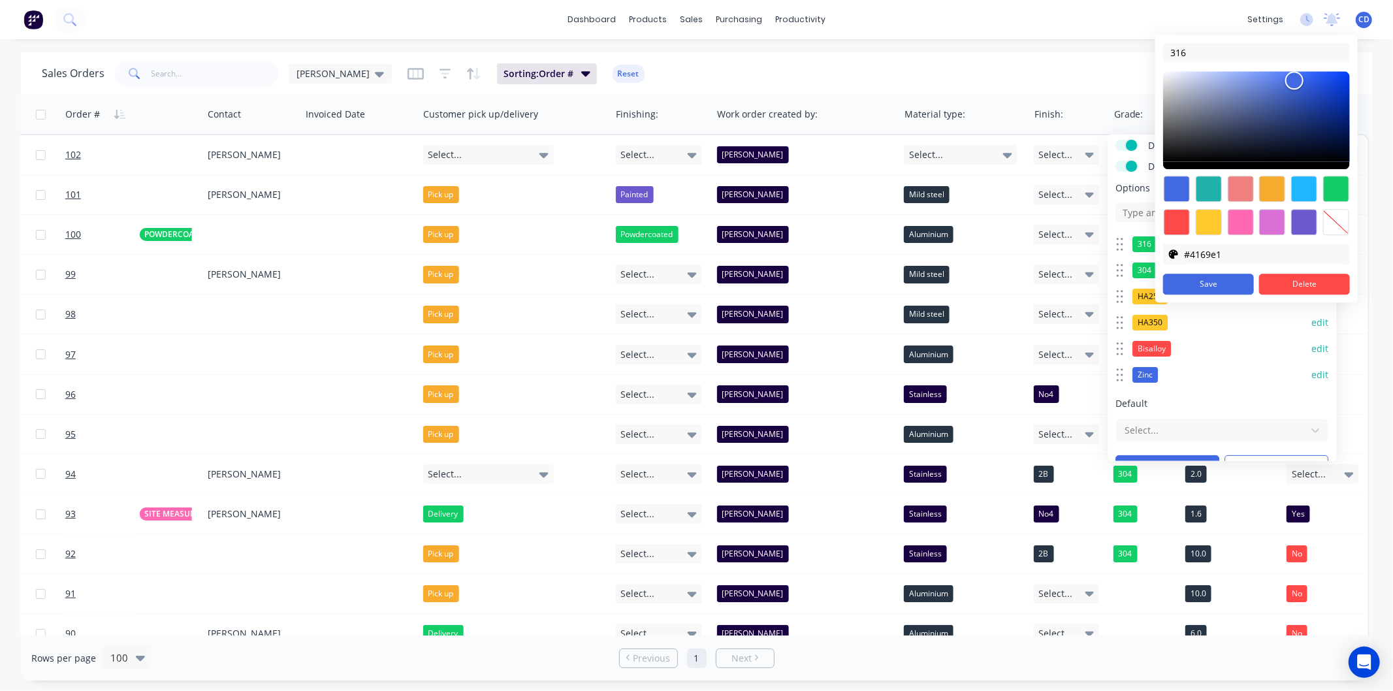
click at [1336, 190] on div at bounding box center [1336, 189] width 26 height 26
type input "#13ce66"
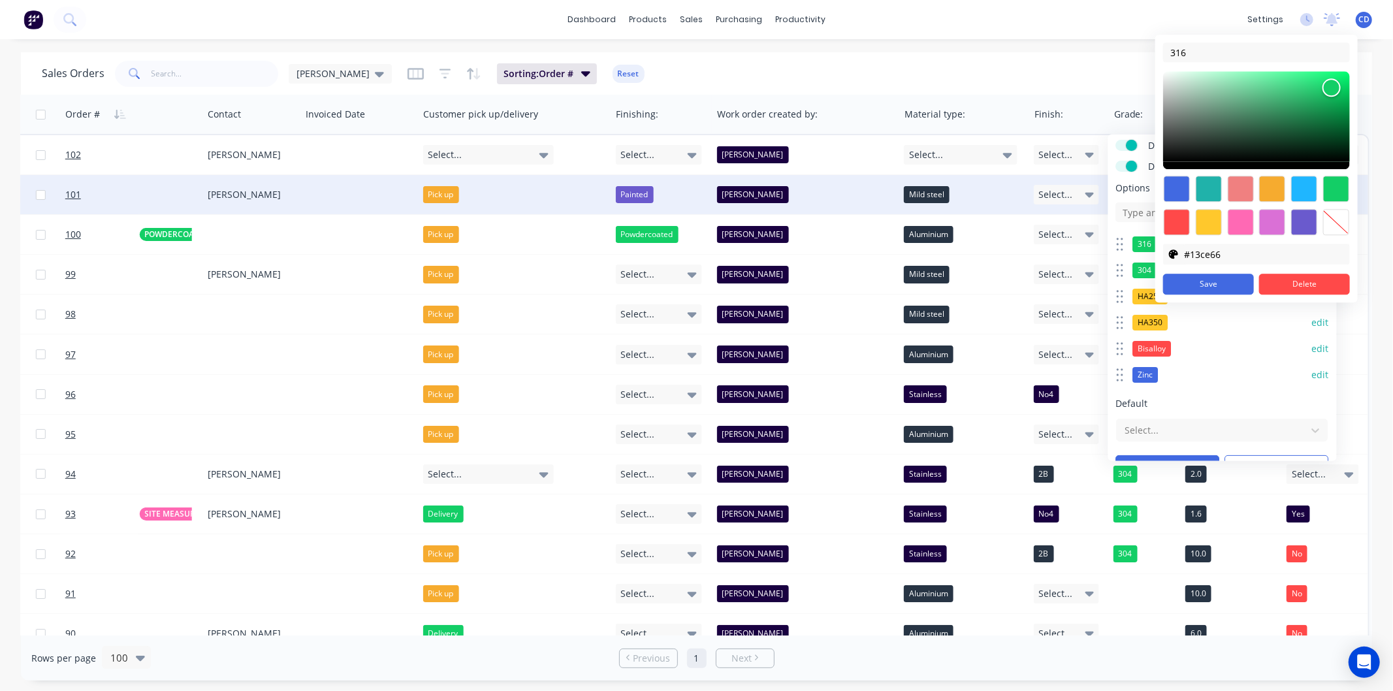
click at [993, 193] on div "Mild steel" at bounding box center [961, 194] width 114 height 17
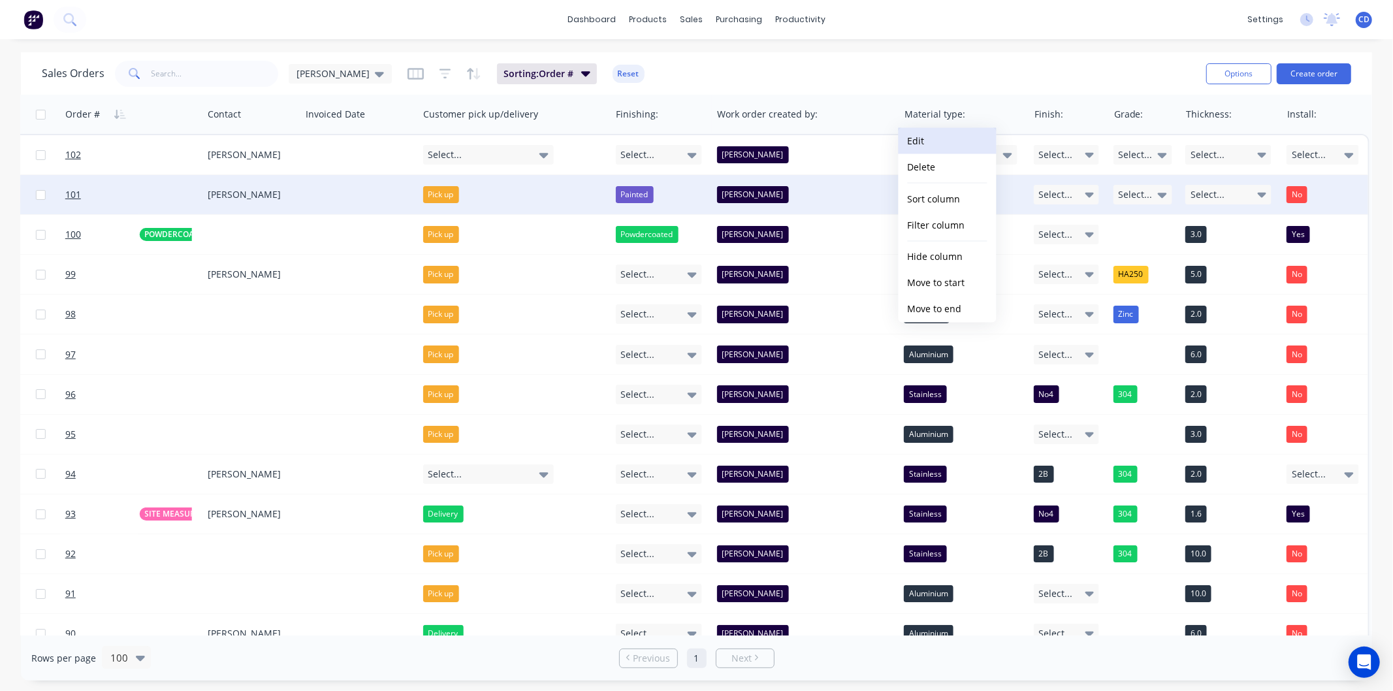
click at [941, 144] on button "Edit" at bounding box center [948, 141] width 98 height 26
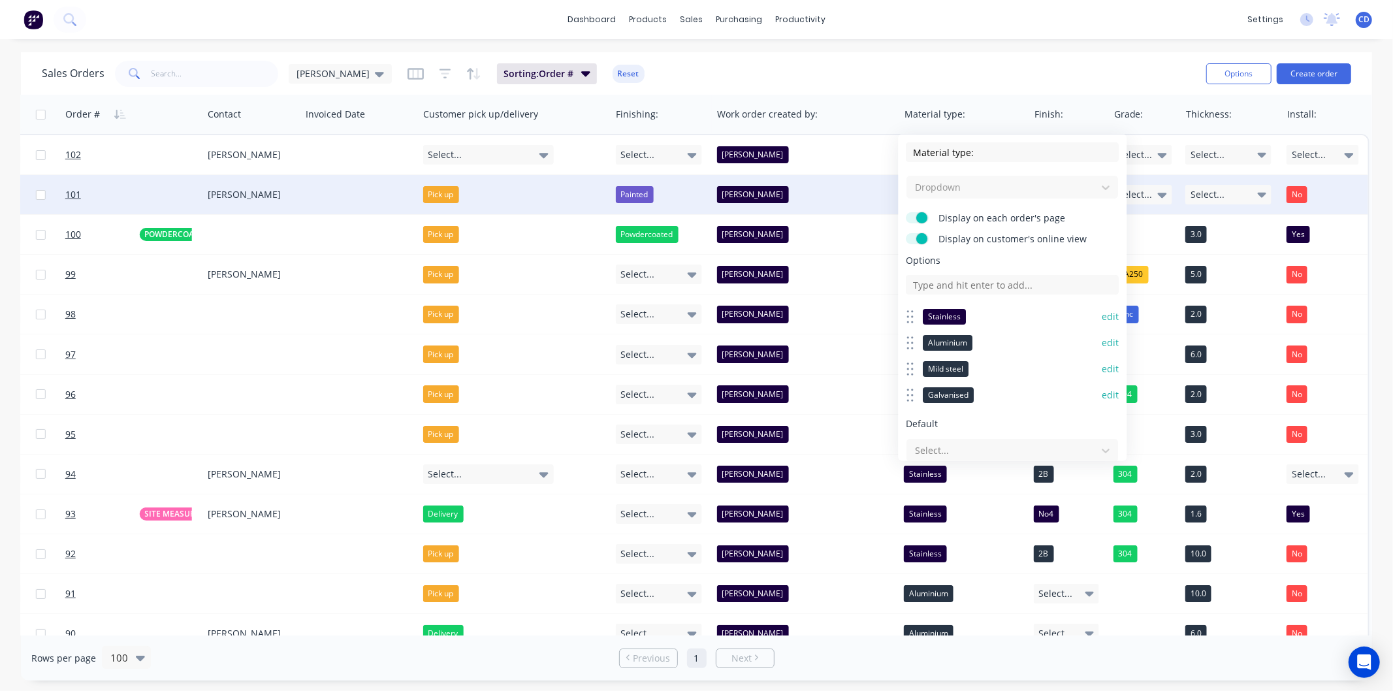
click at [1096, 309] on div "Stainless edit" at bounding box center [1013, 317] width 213 height 26
click at [1103, 312] on button "edit" at bounding box center [1111, 316] width 17 height 13
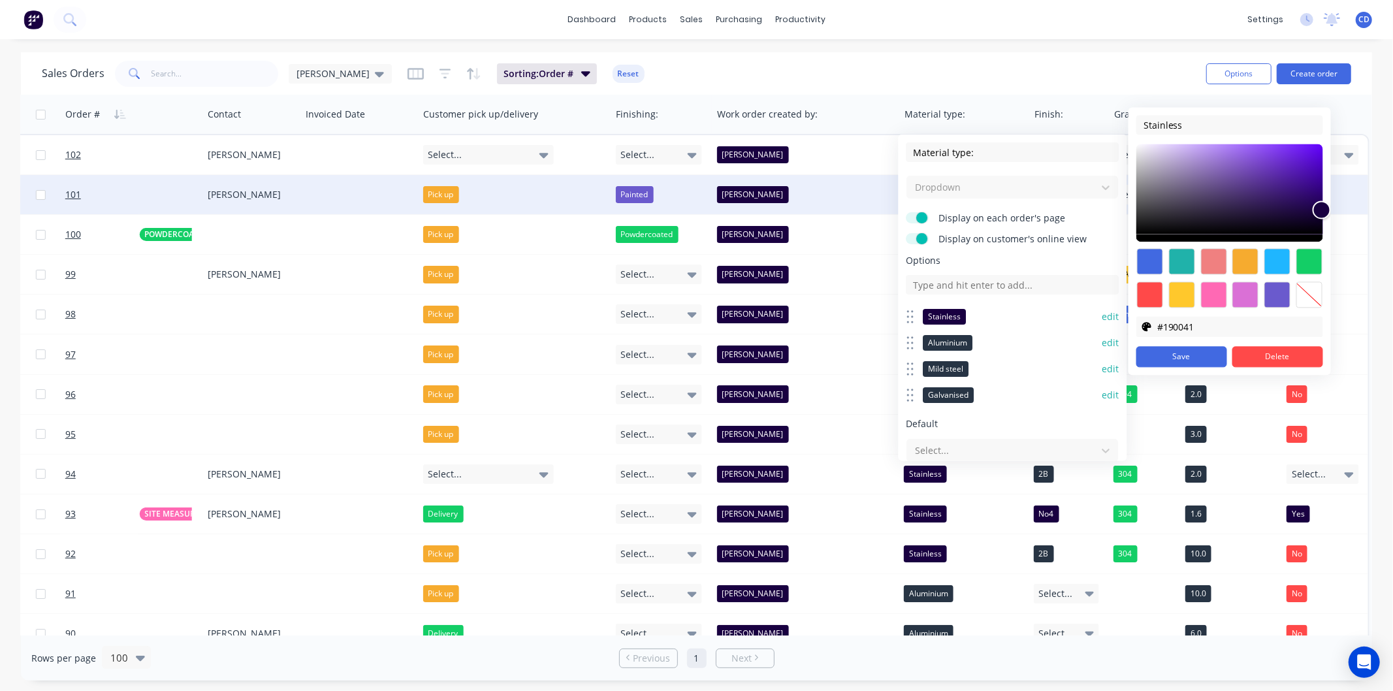
click at [1103, 342] on button "edit" at bounding box center [1111, 342] width 17 height 13
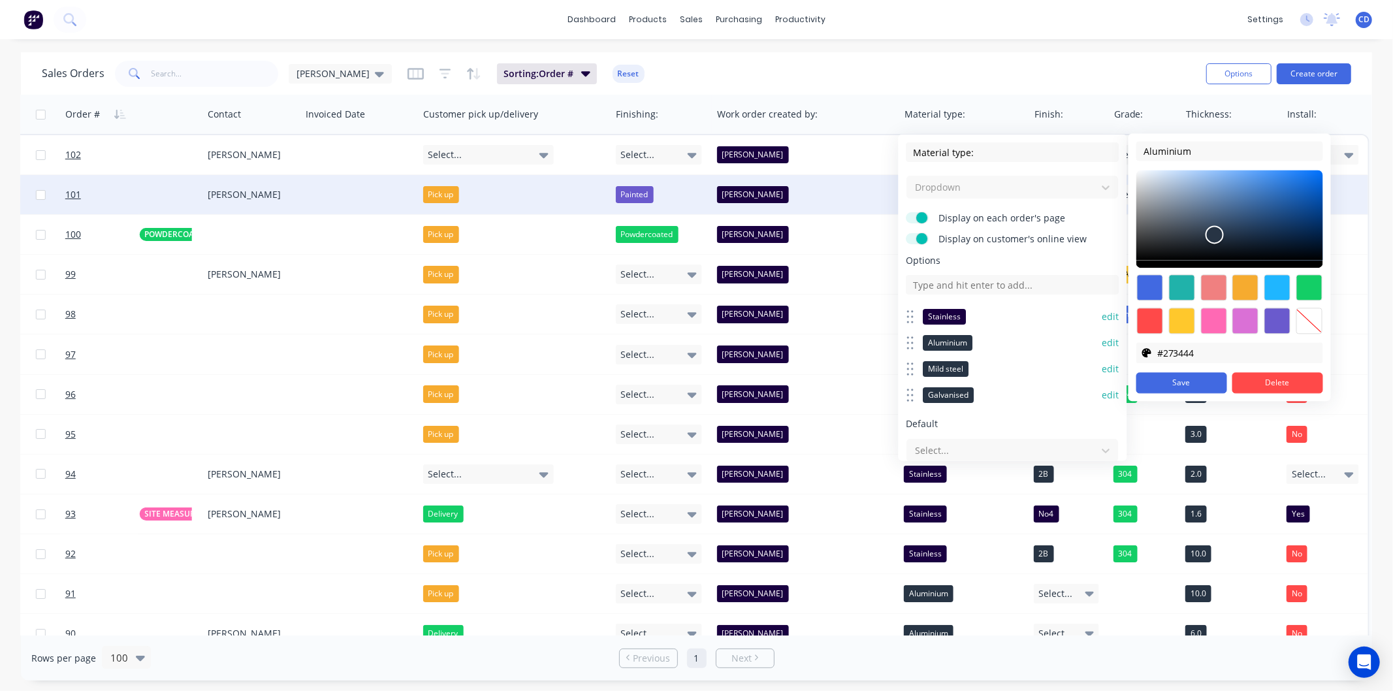
click at [1103, 373] on button "edit" at bounding box center [1111, 368] width 17 height 13
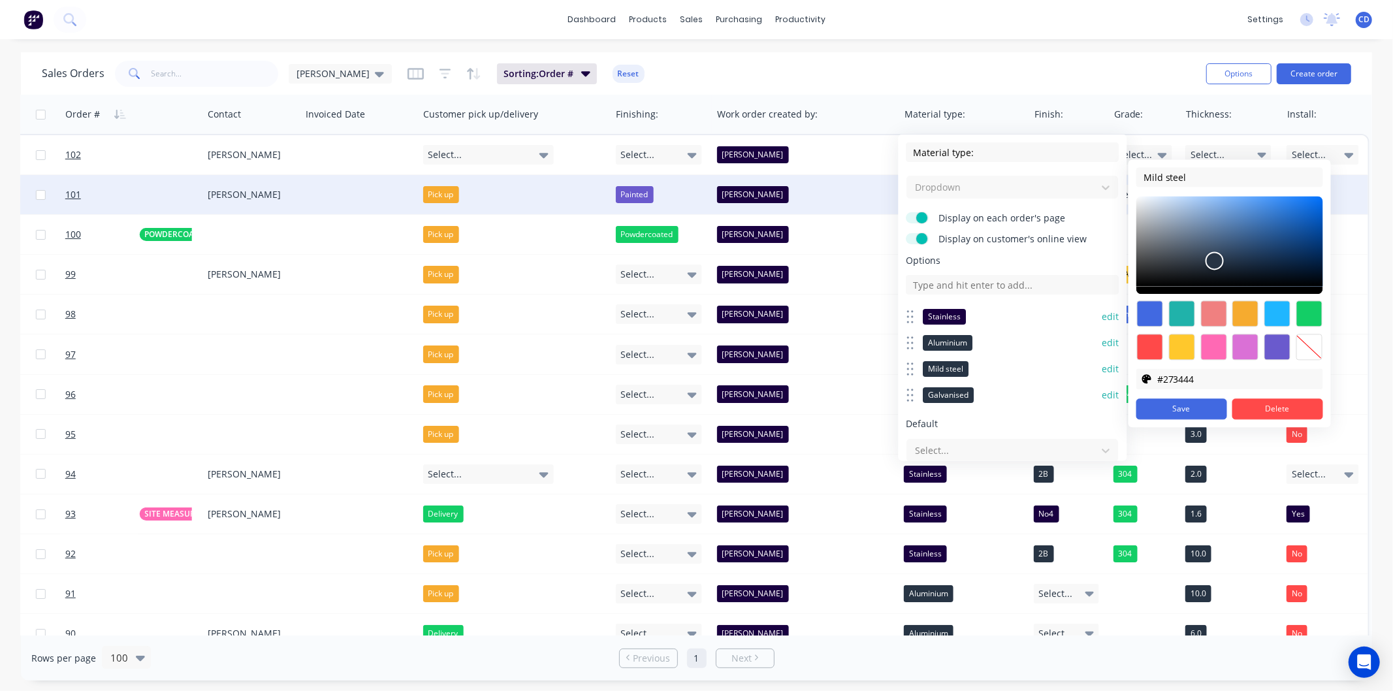
click at [1103, 392] on button "edit" at bounding box center [1111, 395] width 17 height 13
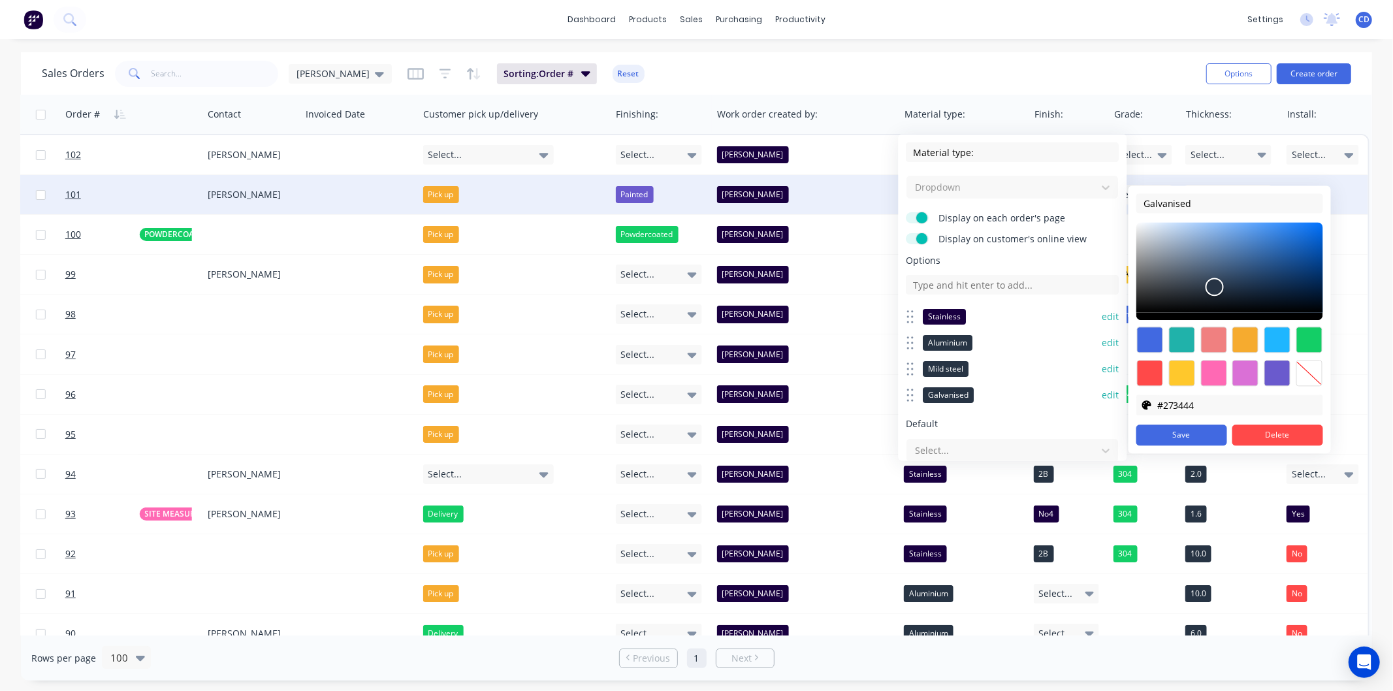
click at [1103, 318] on button "edit" at bounding box center [1111, 316] width 17 height 13
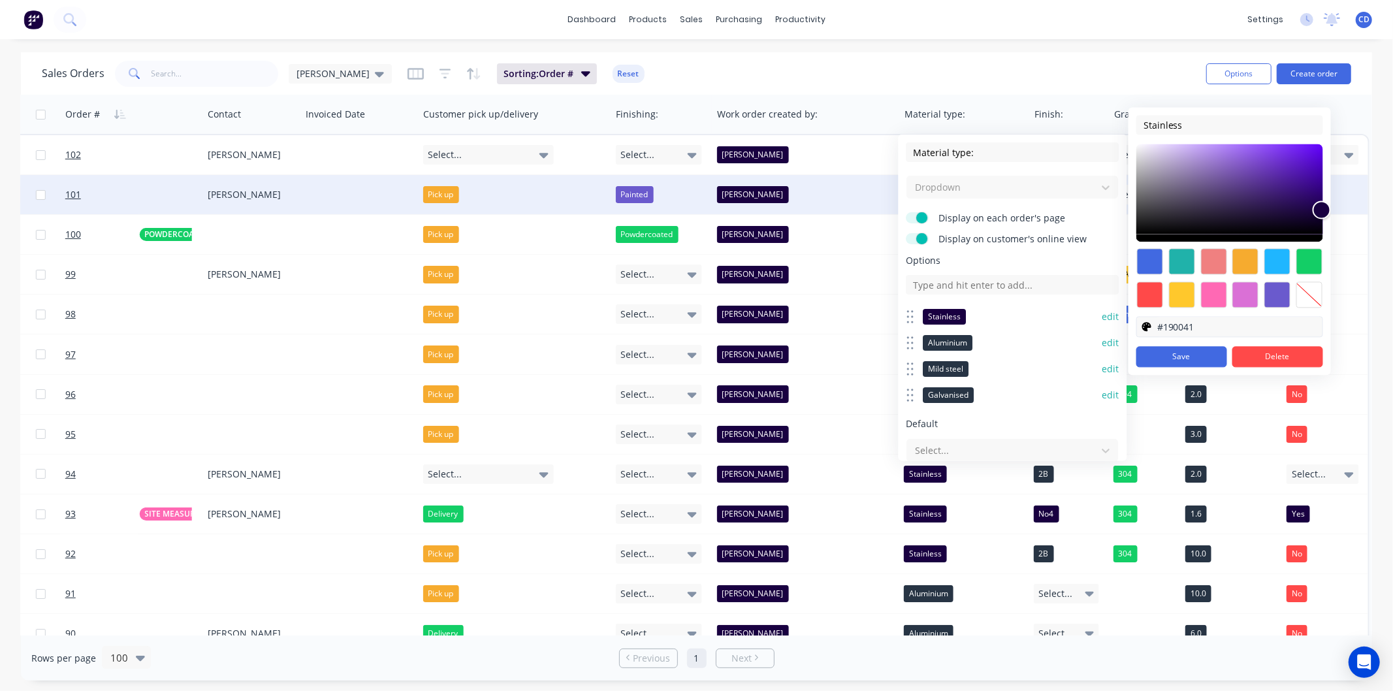
click at [1206, 327] on input "#190041" at bounding box center [1240, 327] width 166 height 20
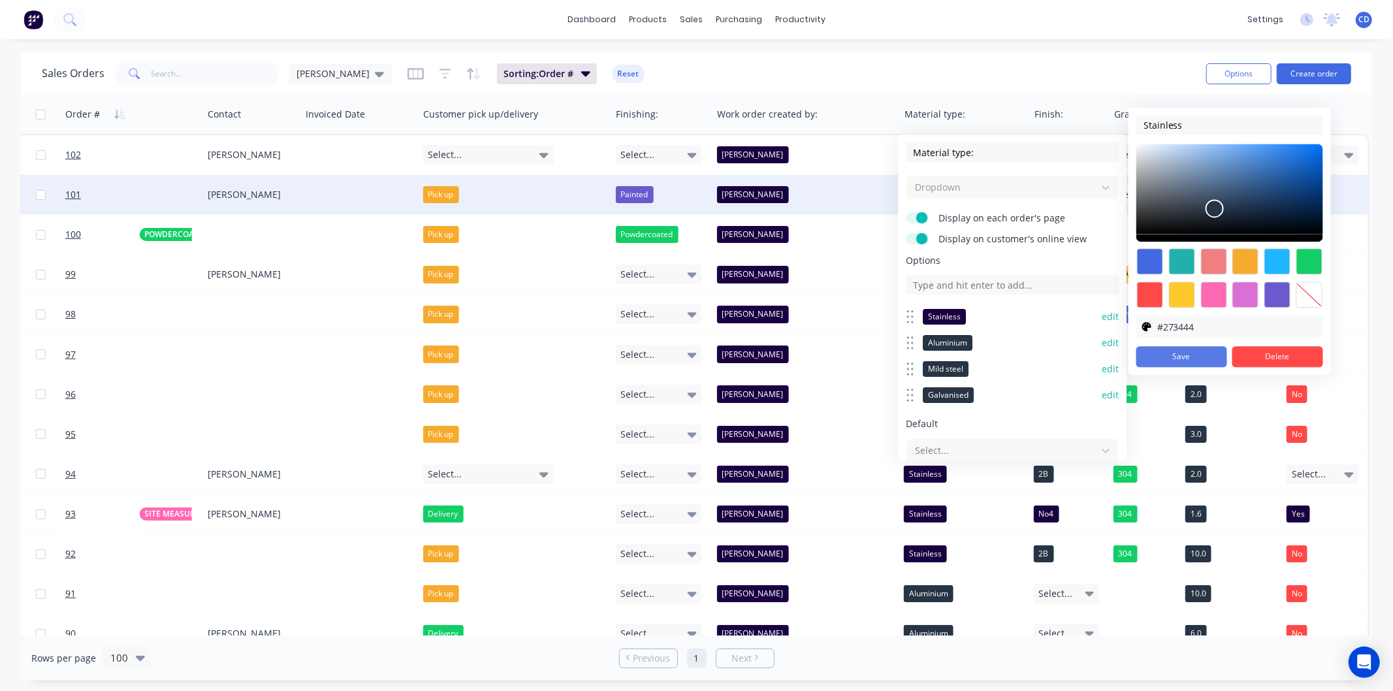
type input "#273444"
click at [1178, 355] on button "Save" at bounding box center [1181, 356] width 91 height 21
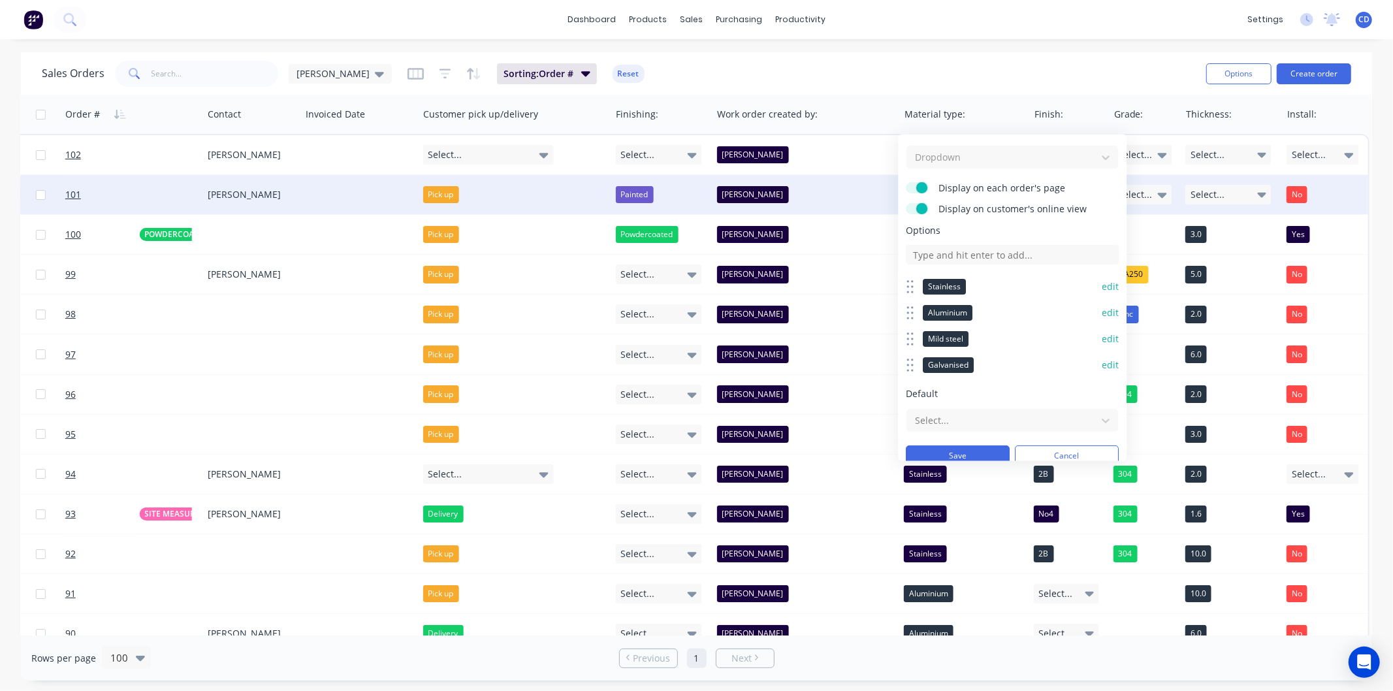
scroll to position [43, 0]
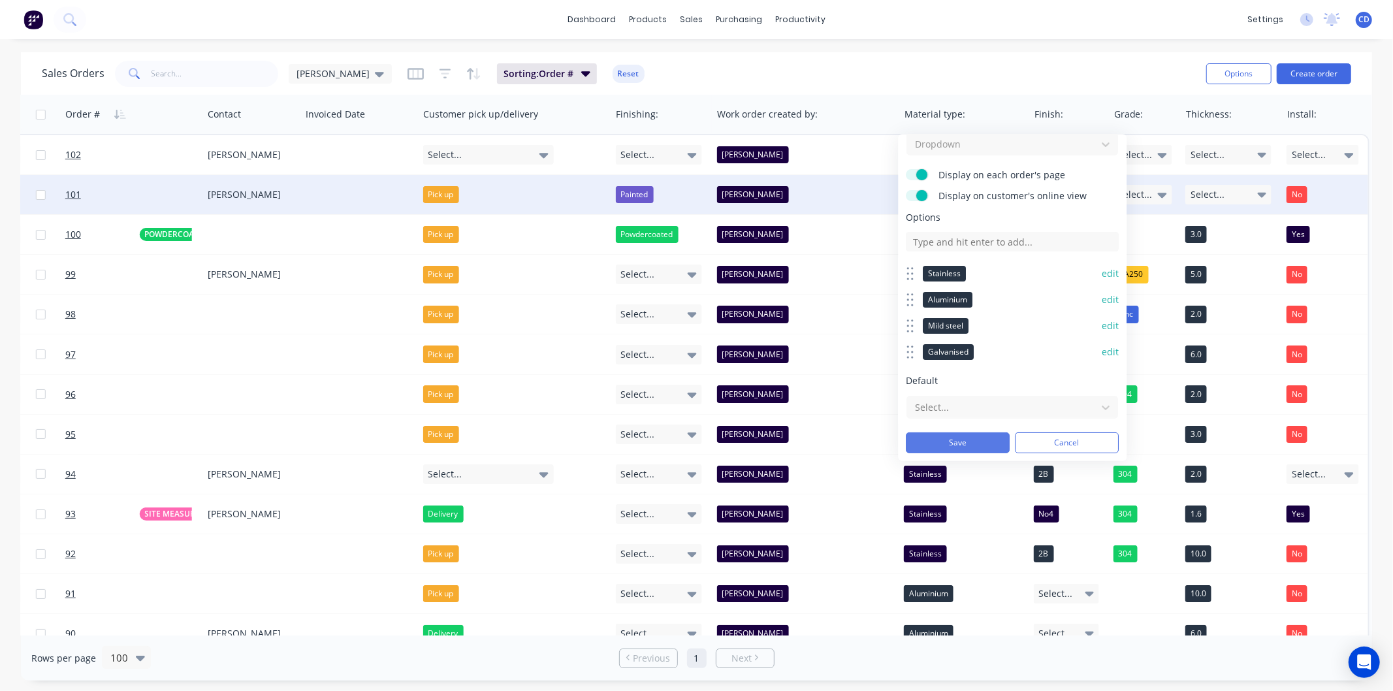
click at [970, 434] on button "Save" at bounding box center [959, 442] width 104 height 21
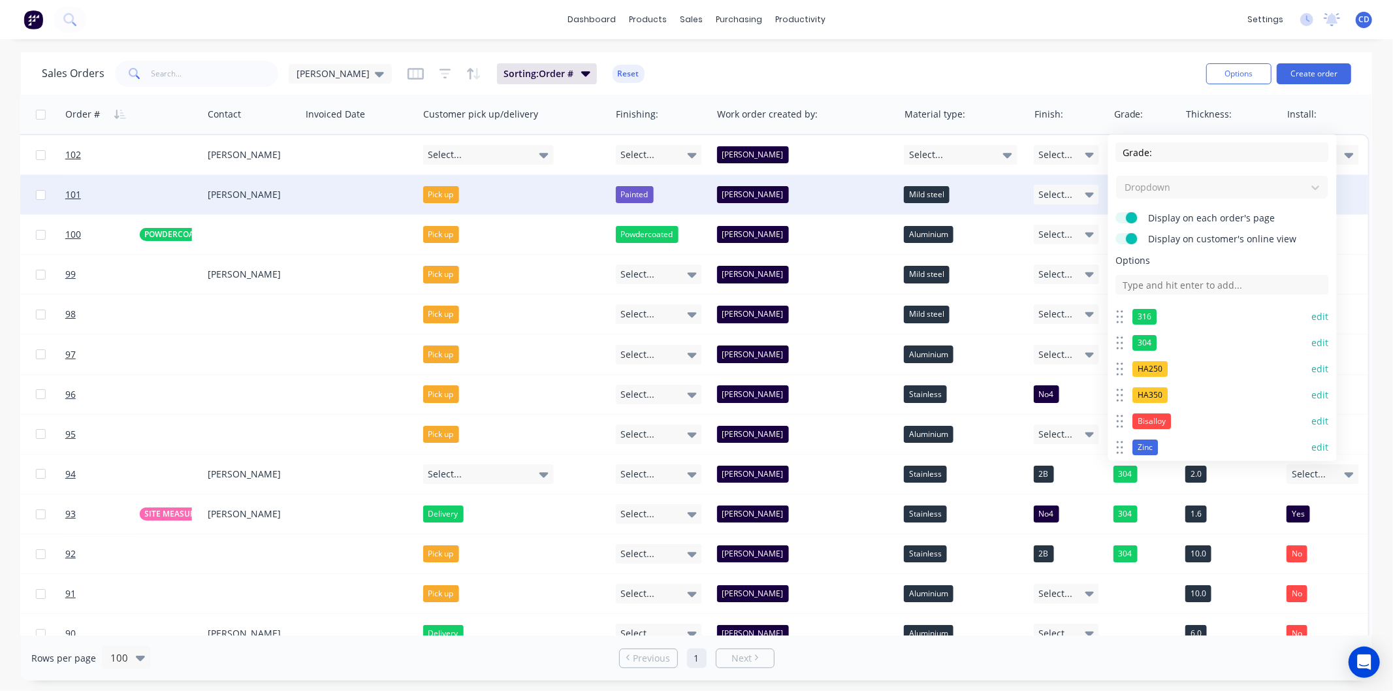
click at [1312, 315] on button "edit" at bounding box center [1320, 316] width 17 height 13
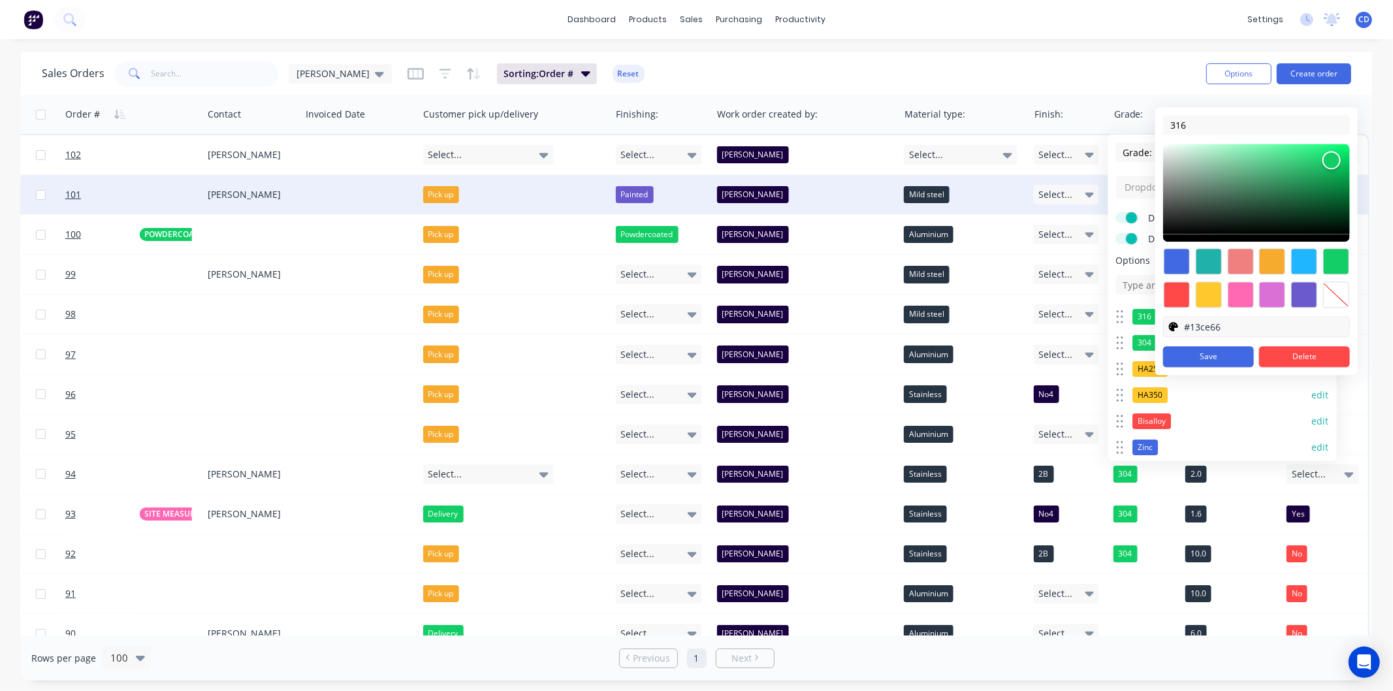
click at [1229, 327] on input "#13ce66" at bounding box center [1267, 327] width 166 height 20
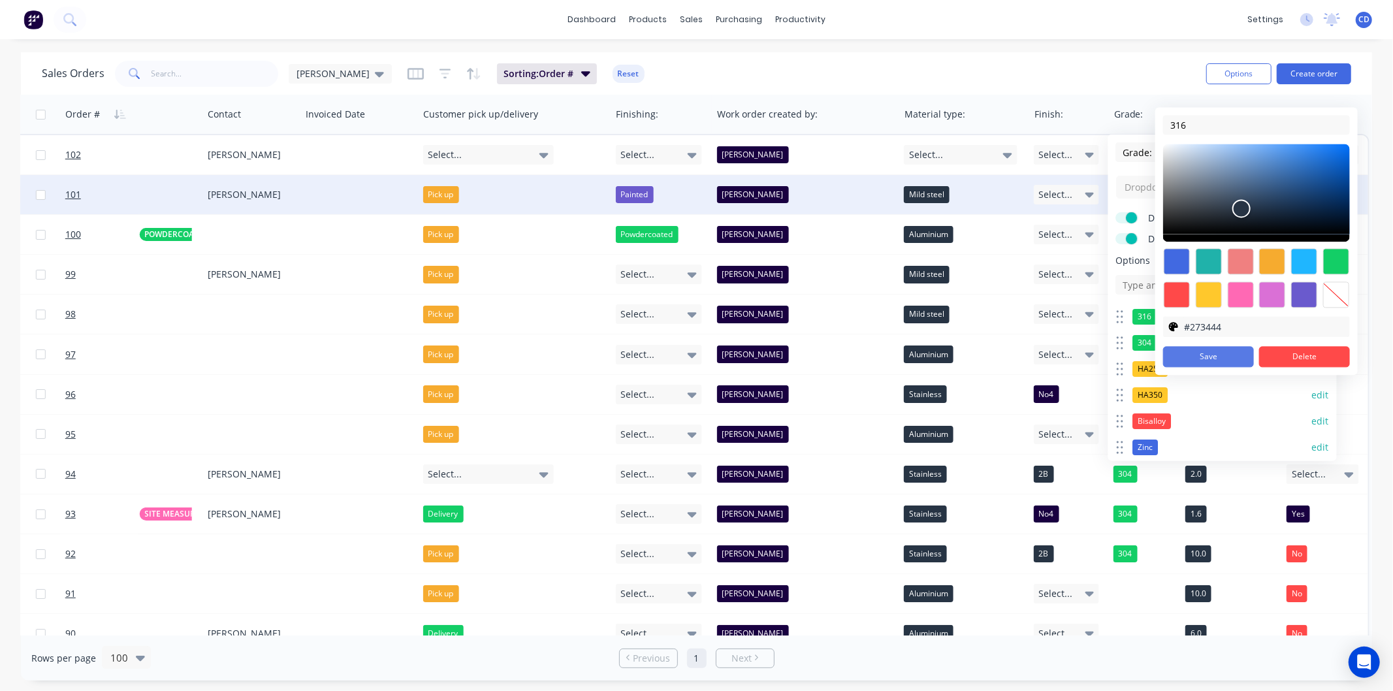
type input "#273444"
click at [1213, 354] on button "Save" at bounding box center [1208, 356] width 91 height 21
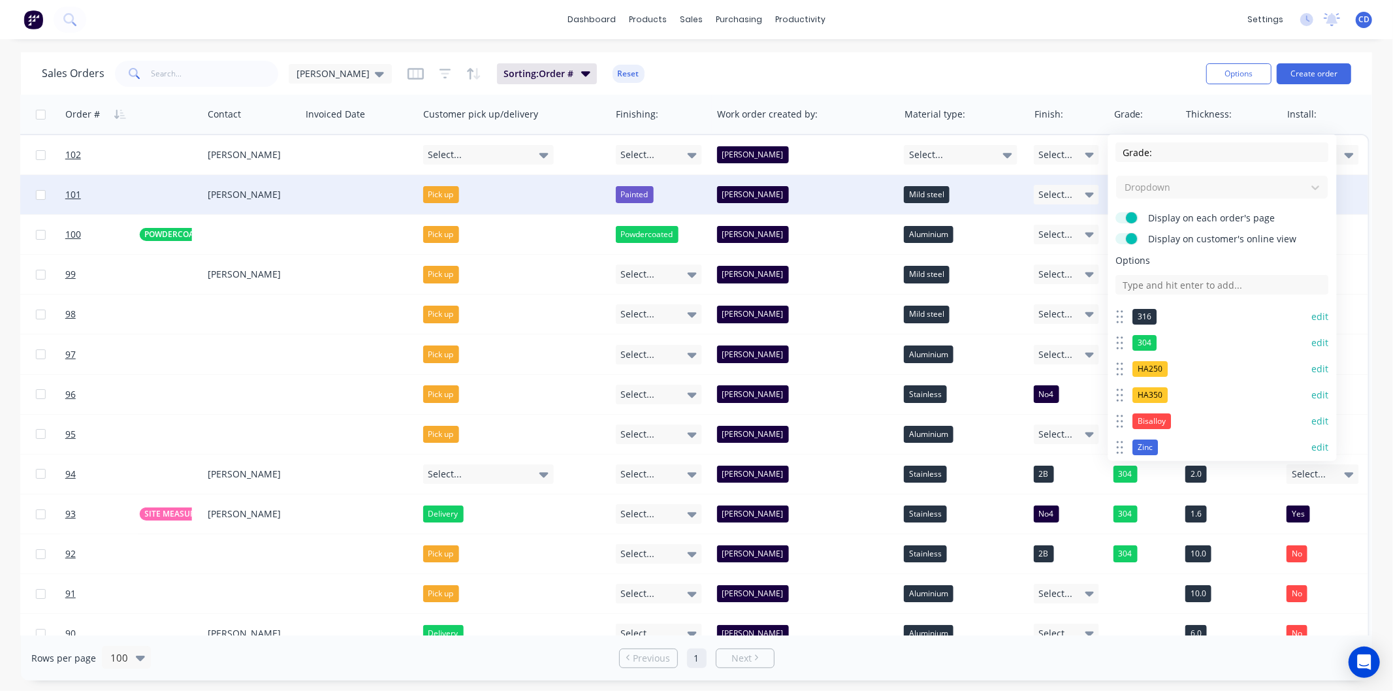
click at [1312, 340] on button "edit" at bounding box center [1320, 342] width 17 height 13
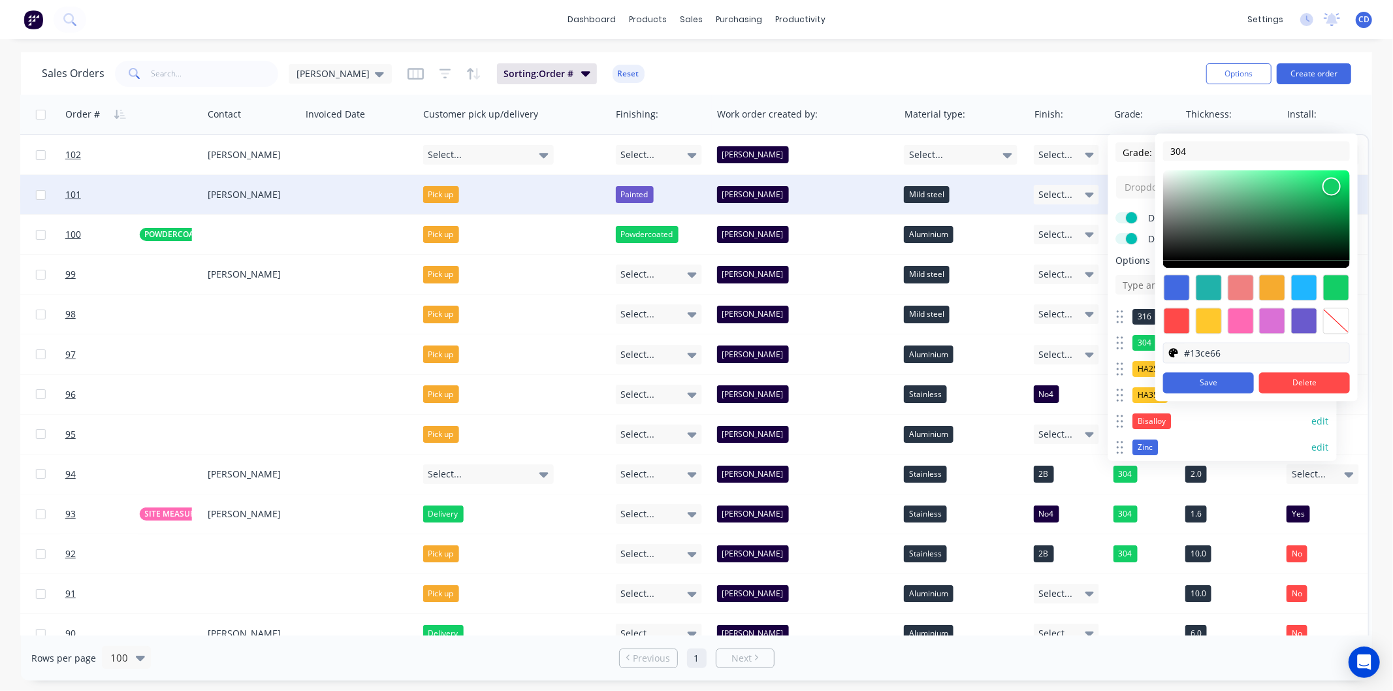
click at [1224, 351] on input "#13ce66" at bounding box center [1267, 353] width 166 height 20
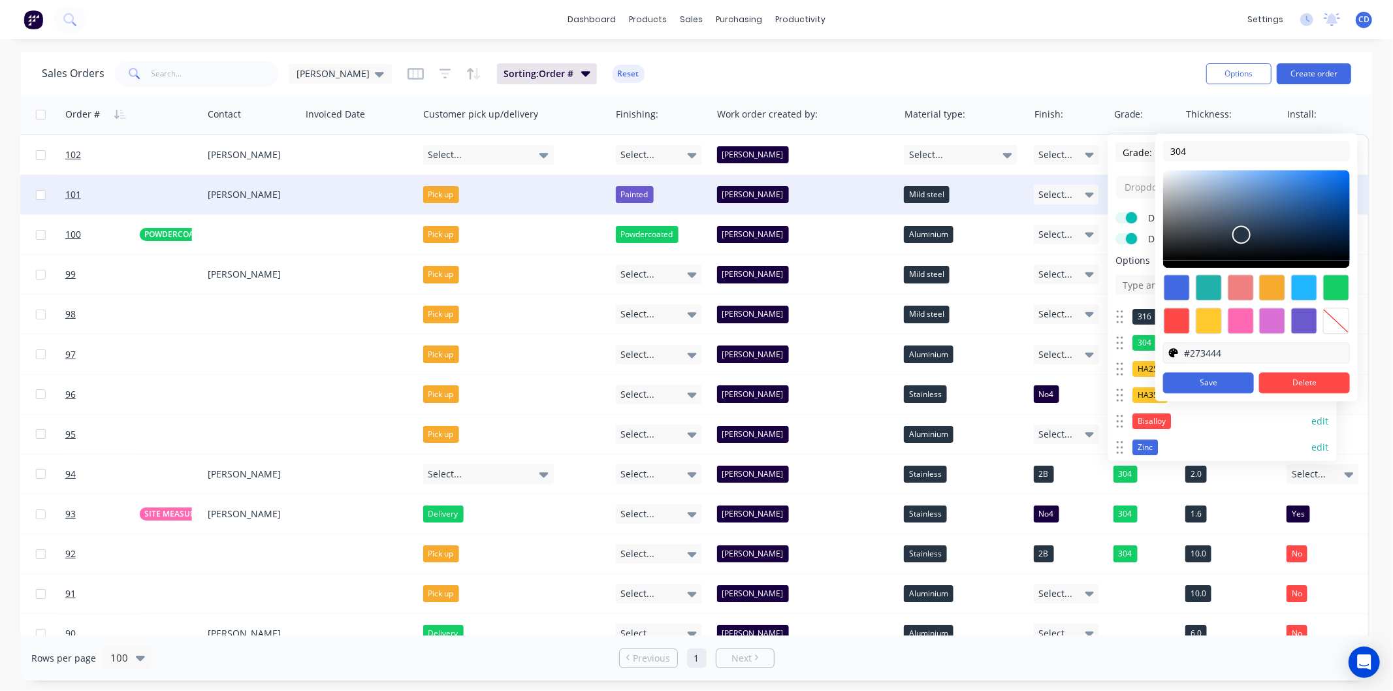
drag, startPoint x: 1224, startPoint y: 351, endPoint x: 1189, endPoint y: 359, distance: 35.5
click at [1189, 359] on input "#273444" at bounding box center [1267, 353] width 166 height 20
type input "#273444"
click at [1216, 381] on button "Save" at bounding box center [1208, 382] width 91 height 21
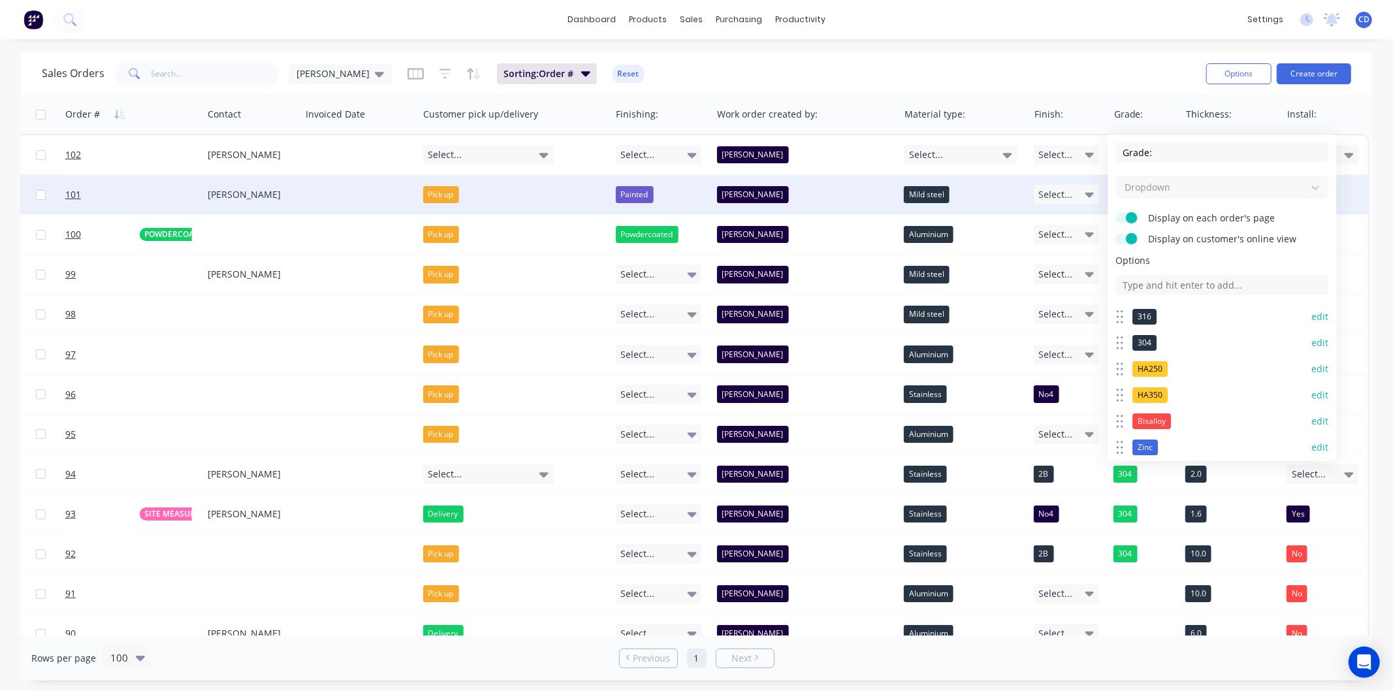
click at [1312, 366] on button "edit" at bounding box center [1320, 368] width 17 height 13
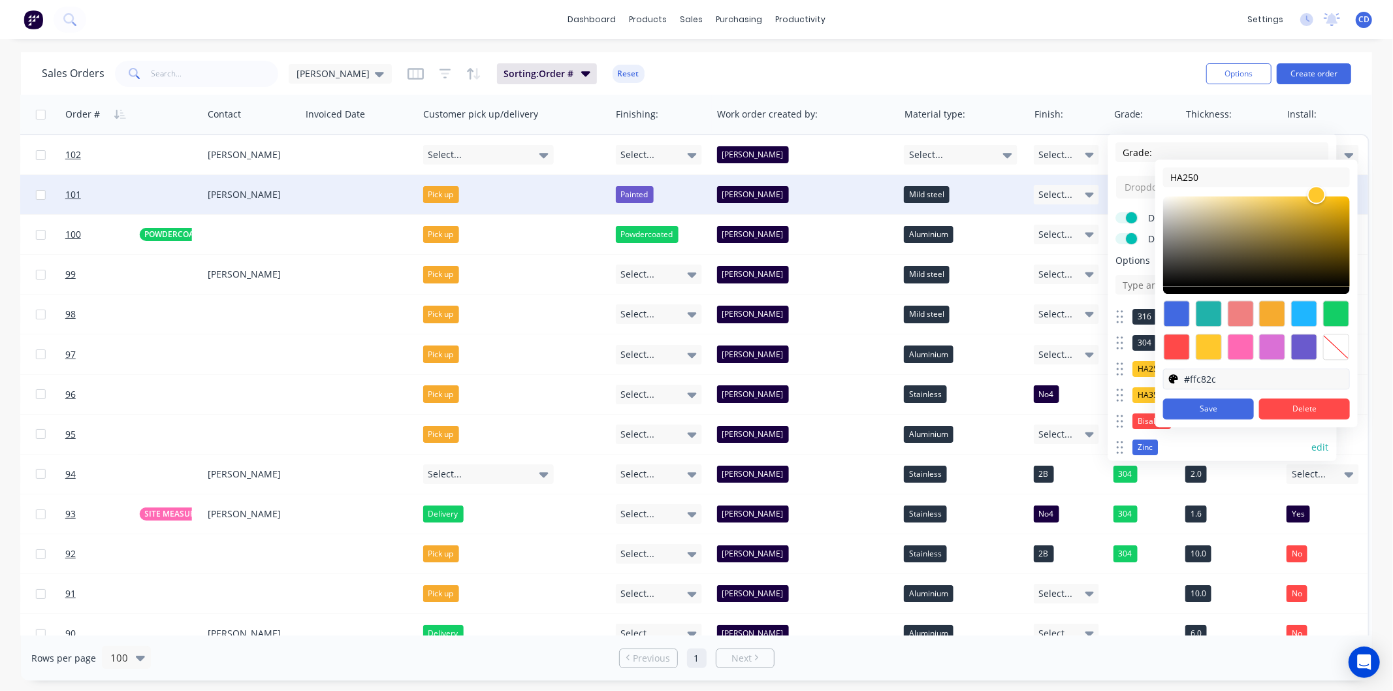
click at [1221, 376] on input "#ffc82c" at bounding box center [1267, 379] width 166 height 20
paste input "273444"
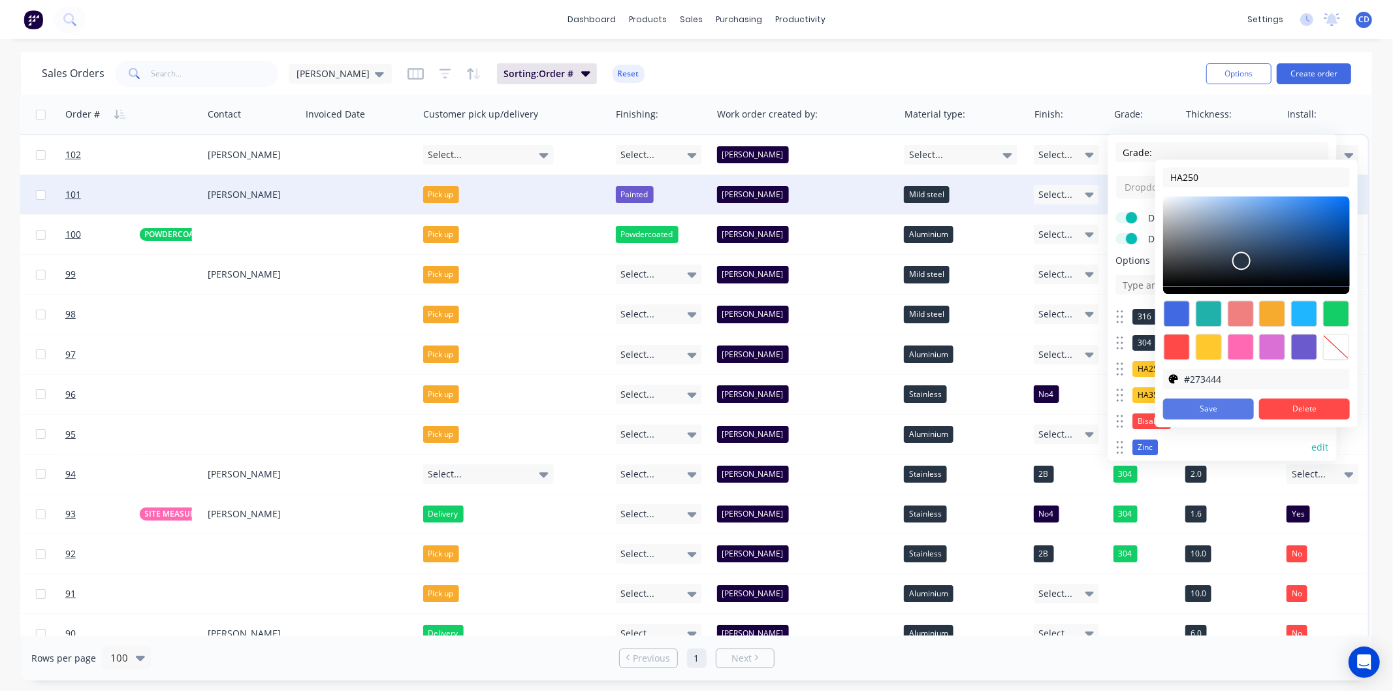
type input "#273444"
click at [1224, 410] on button "Save" at bounding box center [1208, 408] width 91 height 21
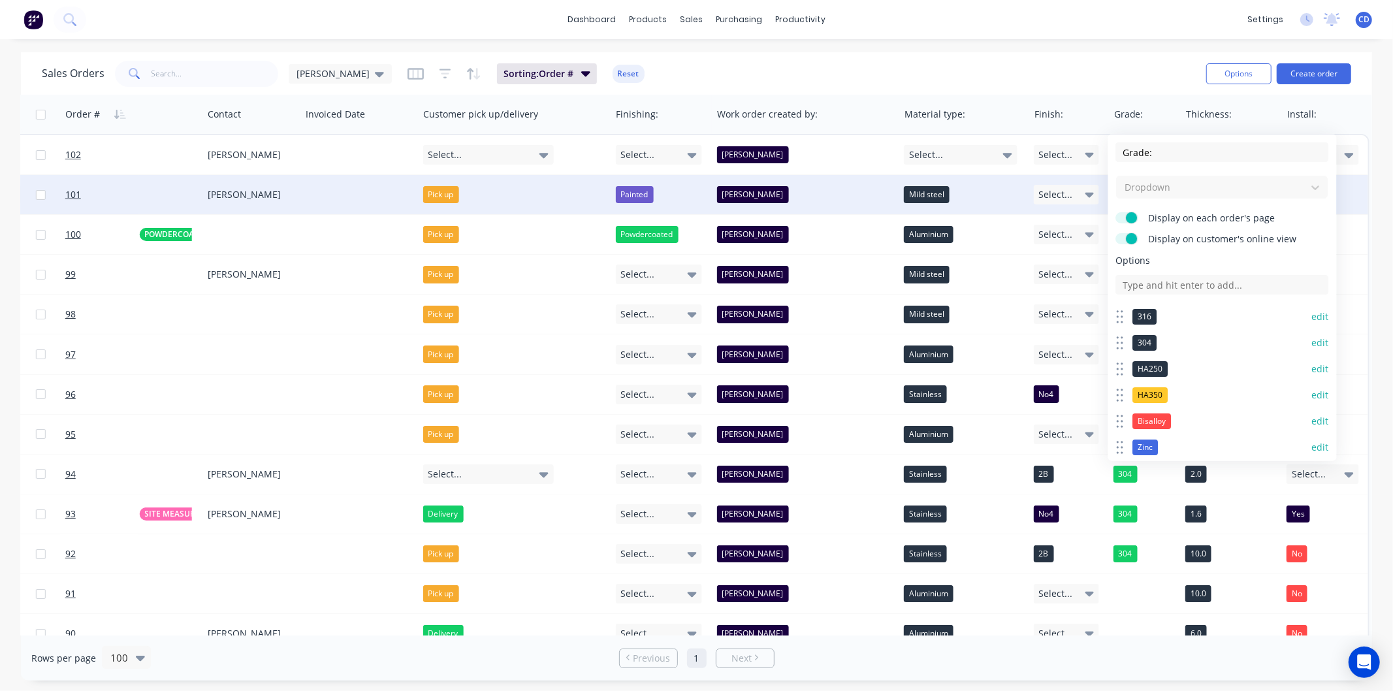
click at [1312, 393] on button "edit" at bounding box center [1320, 395] width 17 height 13
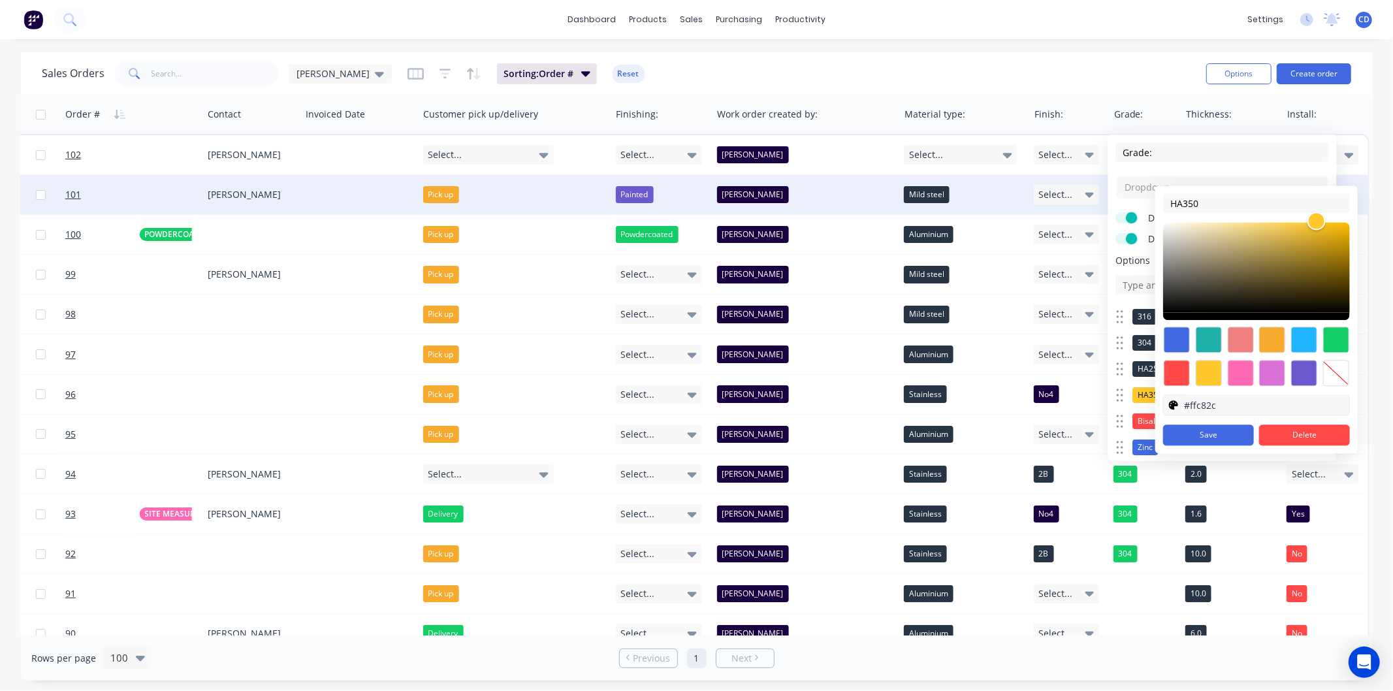
click at [1227, 410] on input "#ffc82c" at bounding box center [1267, 405] width 166 height 20
paste input "273444"
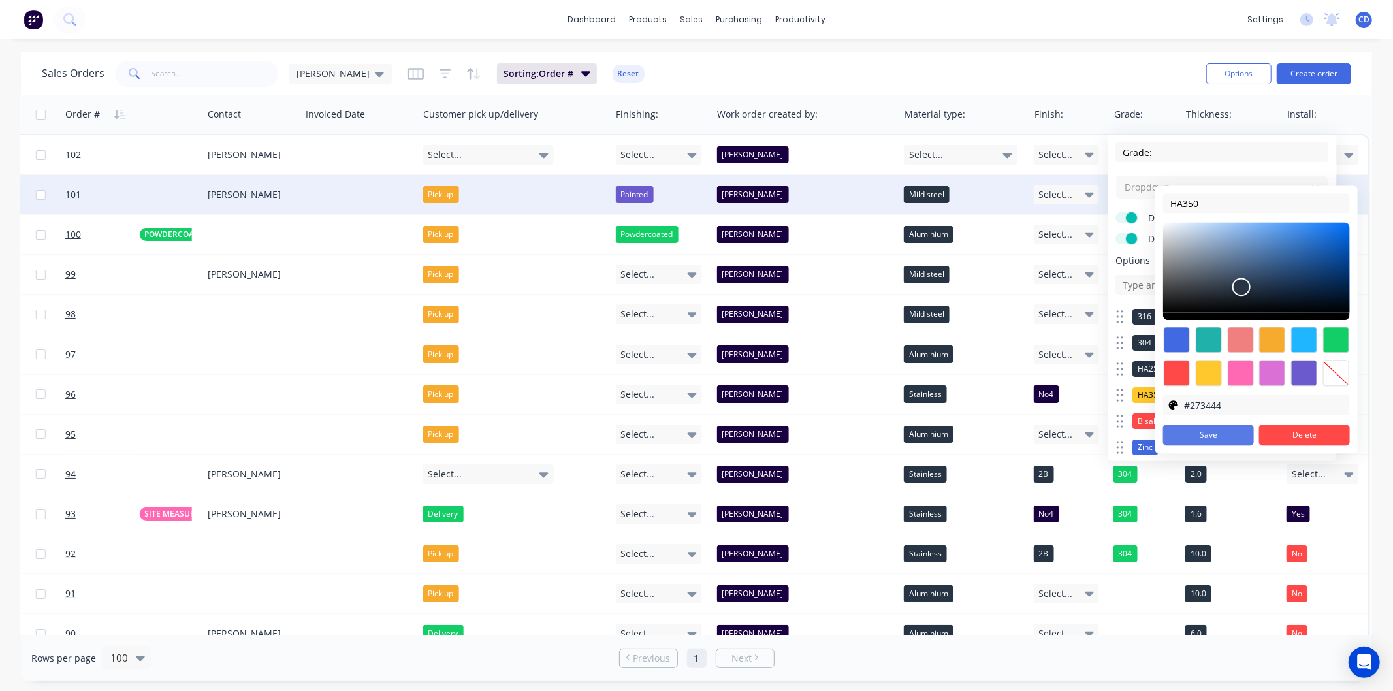
type input "#273444"
click at [1223, 440] on button "Save" at bounding box center [1208, 435] width 91 height 21
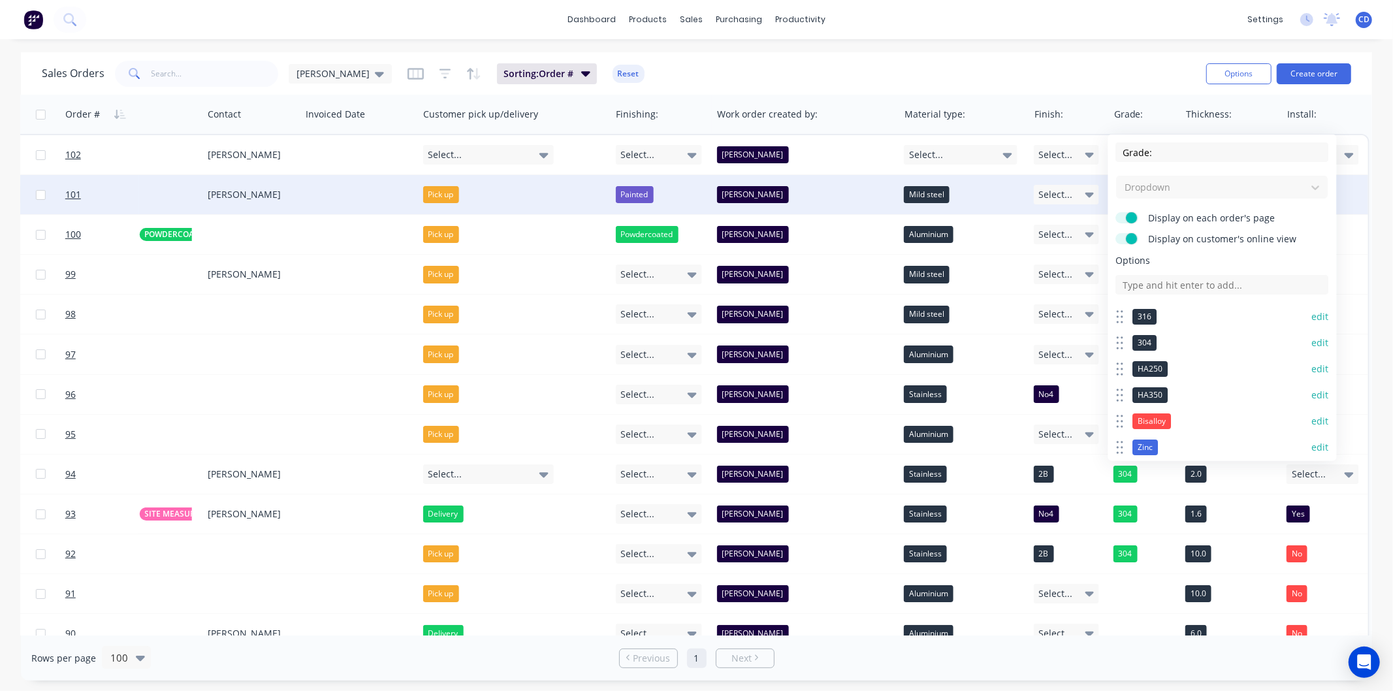
click at [1317, 417] on button "edit" at bounding box center [1320, 421] width 17 height 13
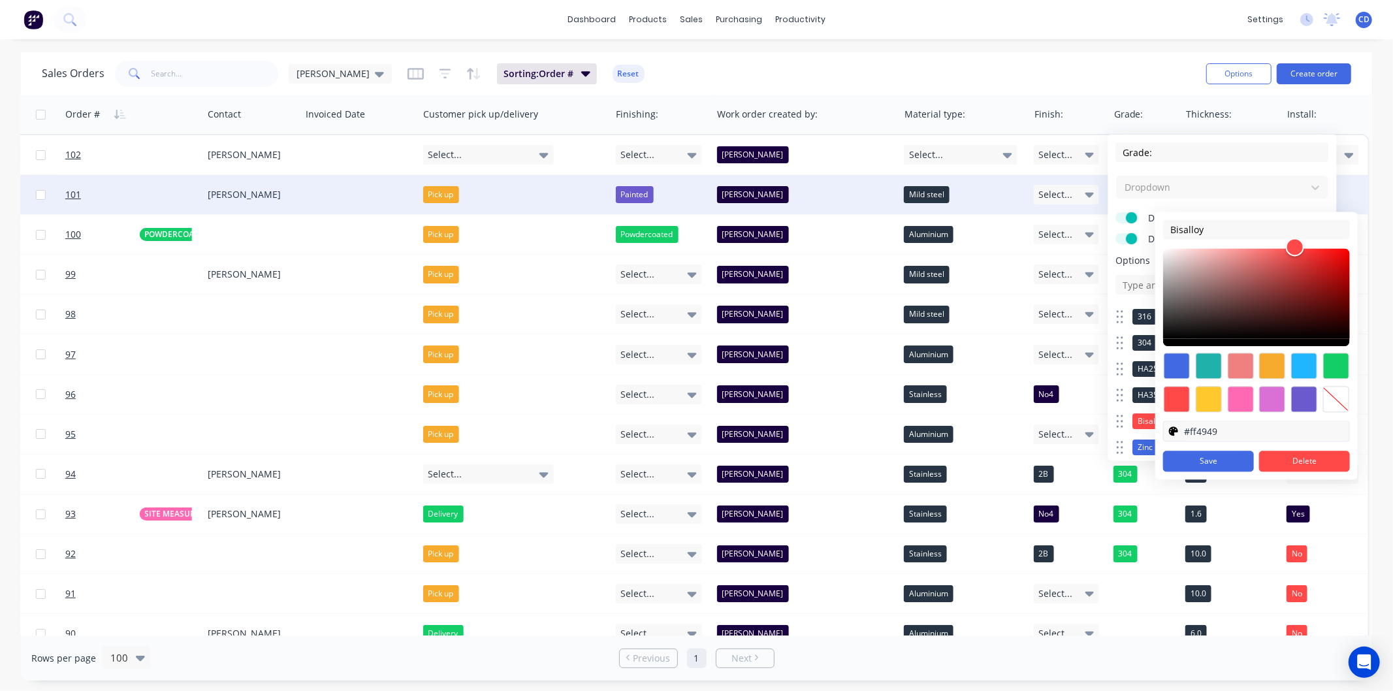
click at [1217, 434] on input "#ff4949" at bounding box center [1267, 431] width 166 height 20
paste input "273444"
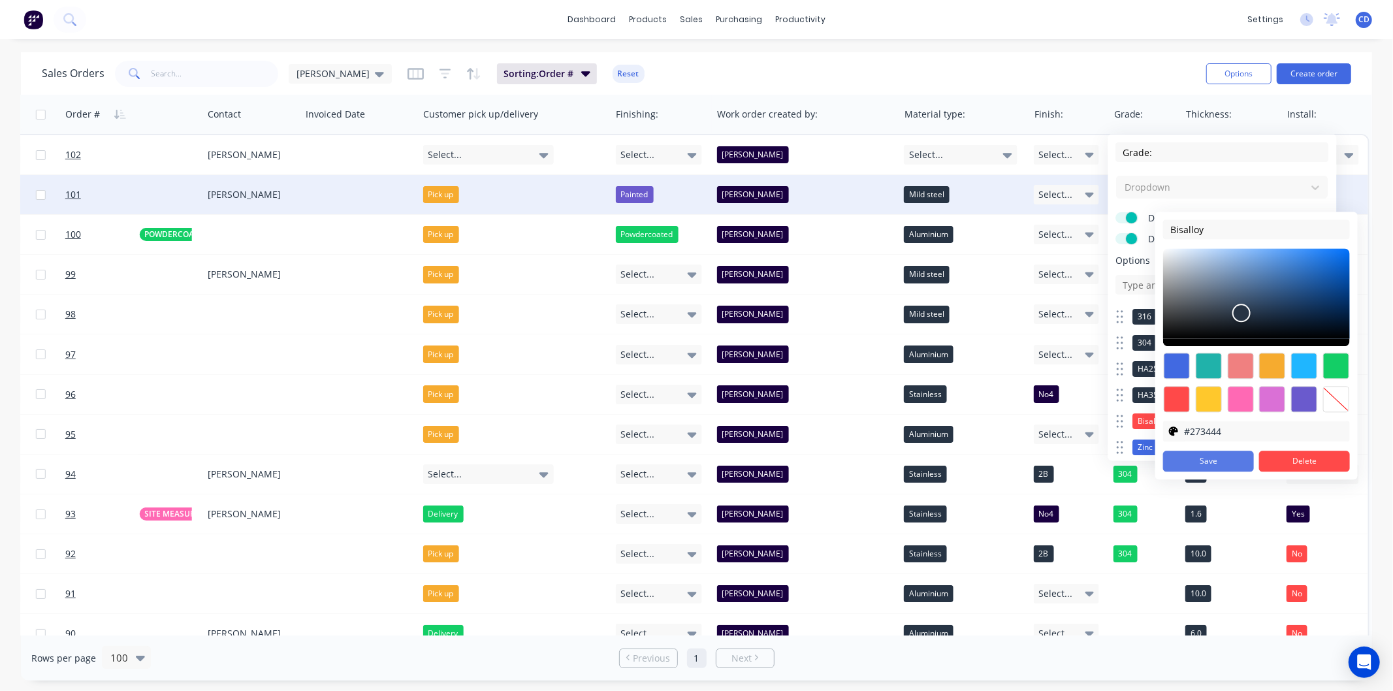
type input "#273444"
click at [1228, 464] on button "Save" at bounding box center [1208, 461] width 91 height 21
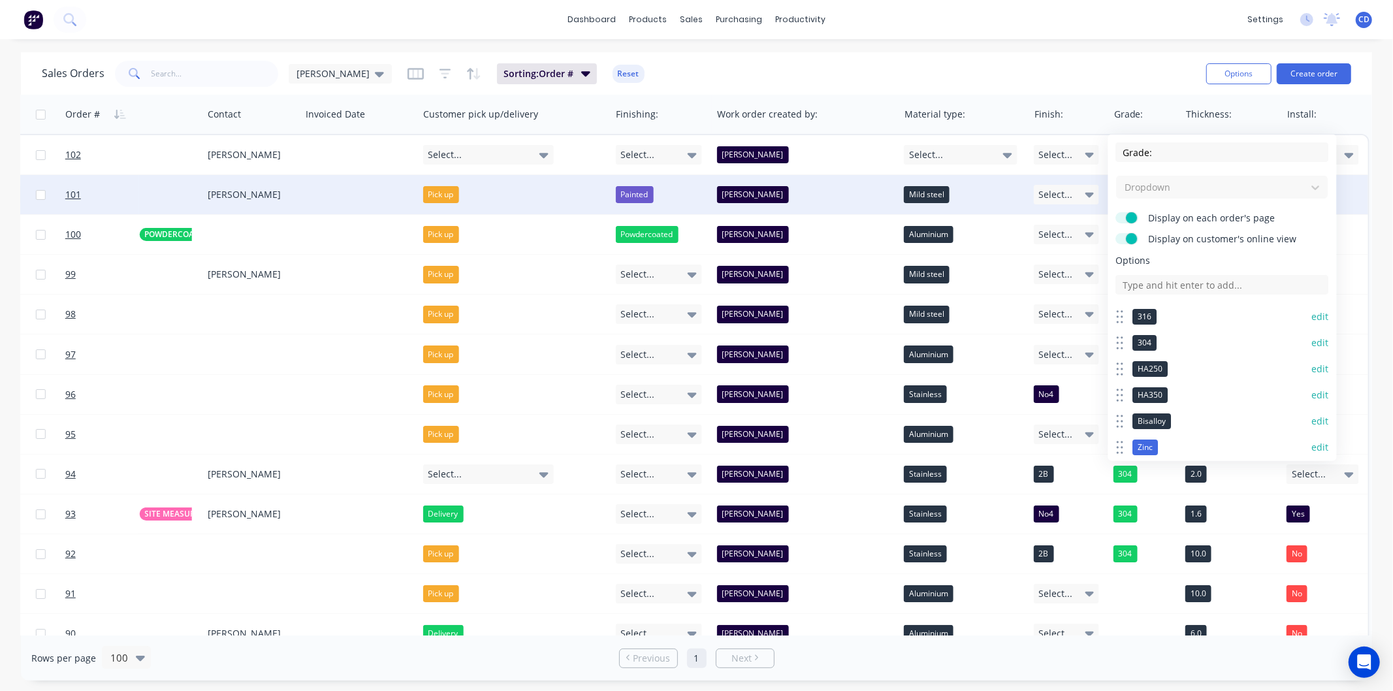
click at [1312, 442] on button "edit" at bounding box center [1320, 447] width 17 height 13
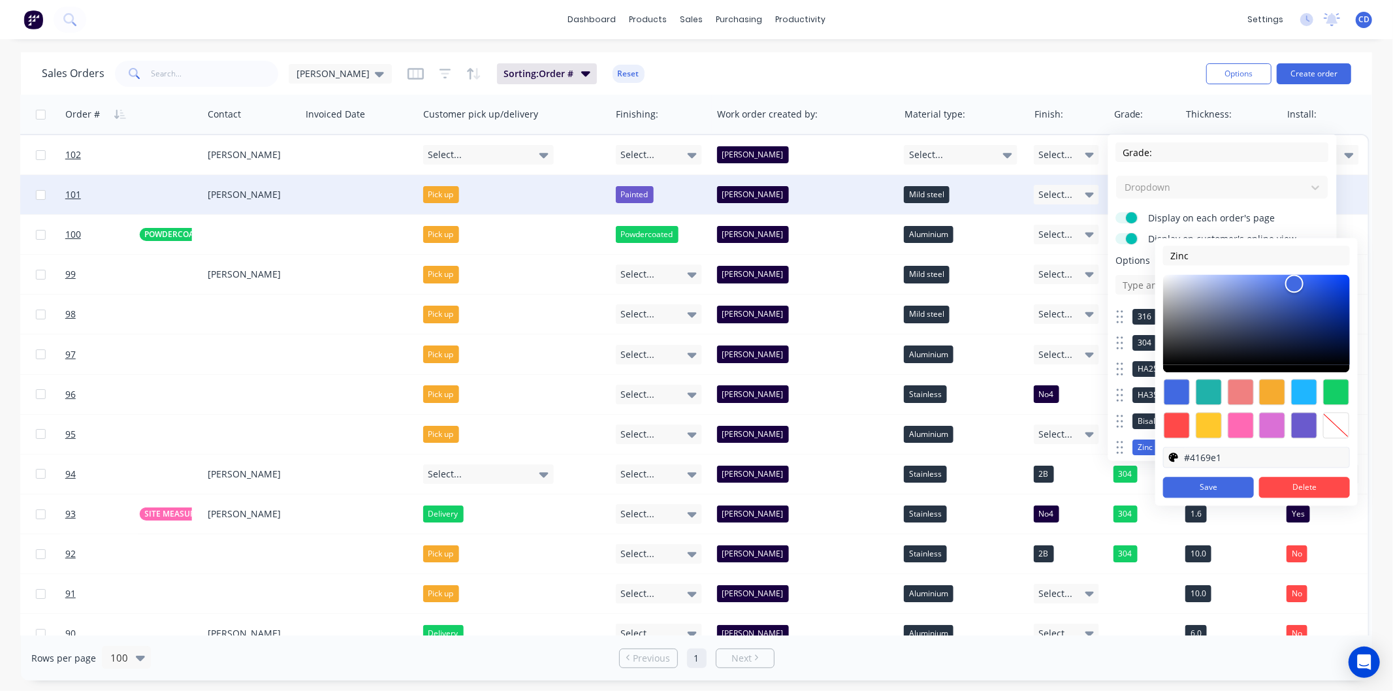
click at [1225, 460] on input "#4169e1" at bounding box center [1267, 457] width 166 height 20
click at [1226, 460] on input "#4169e1" at bounding box center [1267, 457] width 166 height 20
paste input "273444"
click at [1217, 487] on button "Save" at bounding box center [1208, 487] width 91 height 21
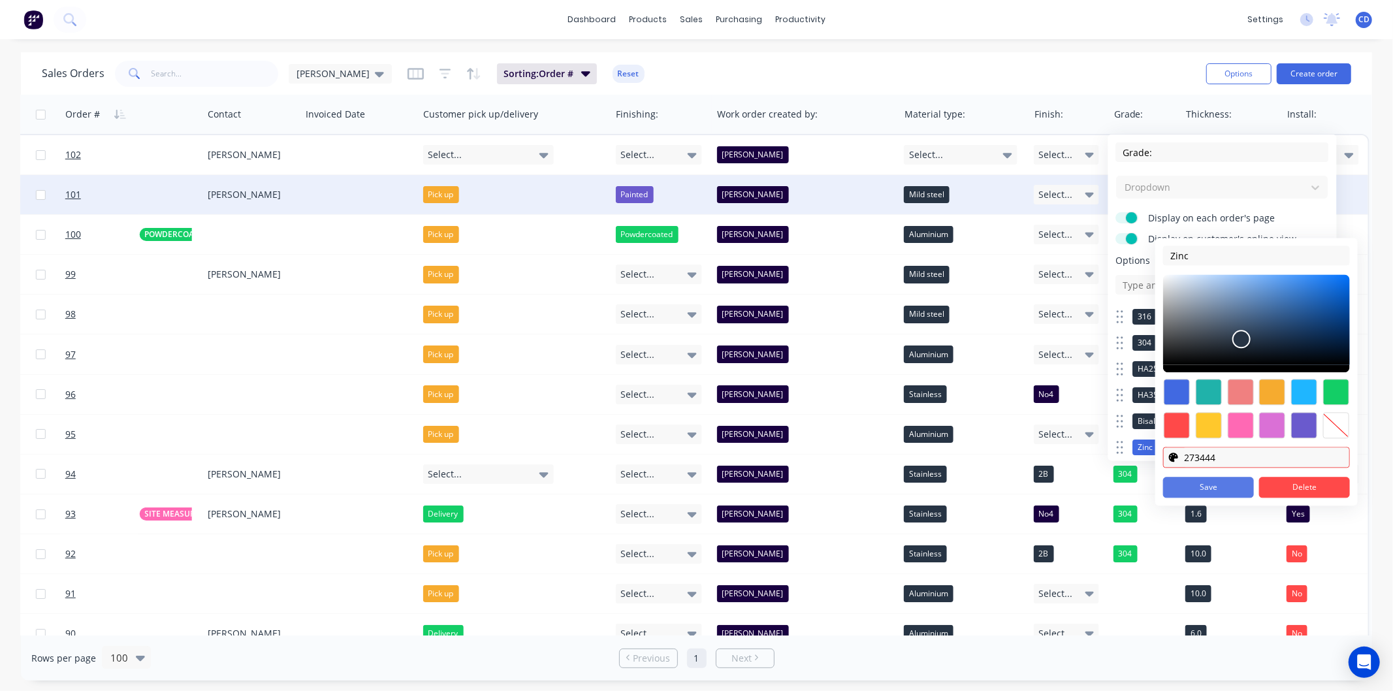
click at [1212, 485] on button "Save" at bounding box center [1208, 487] width 91 height 21
click at [1229, 486] on button "Save" at bounding box center [1208, 487] width 91 height 21
click at [1258, 459] on input "273444" at bounding box center [1267, 457] width 166 height 20
click at [1252, 458] on input "273444" at bounding box center [1267, 457] width 166 height 20
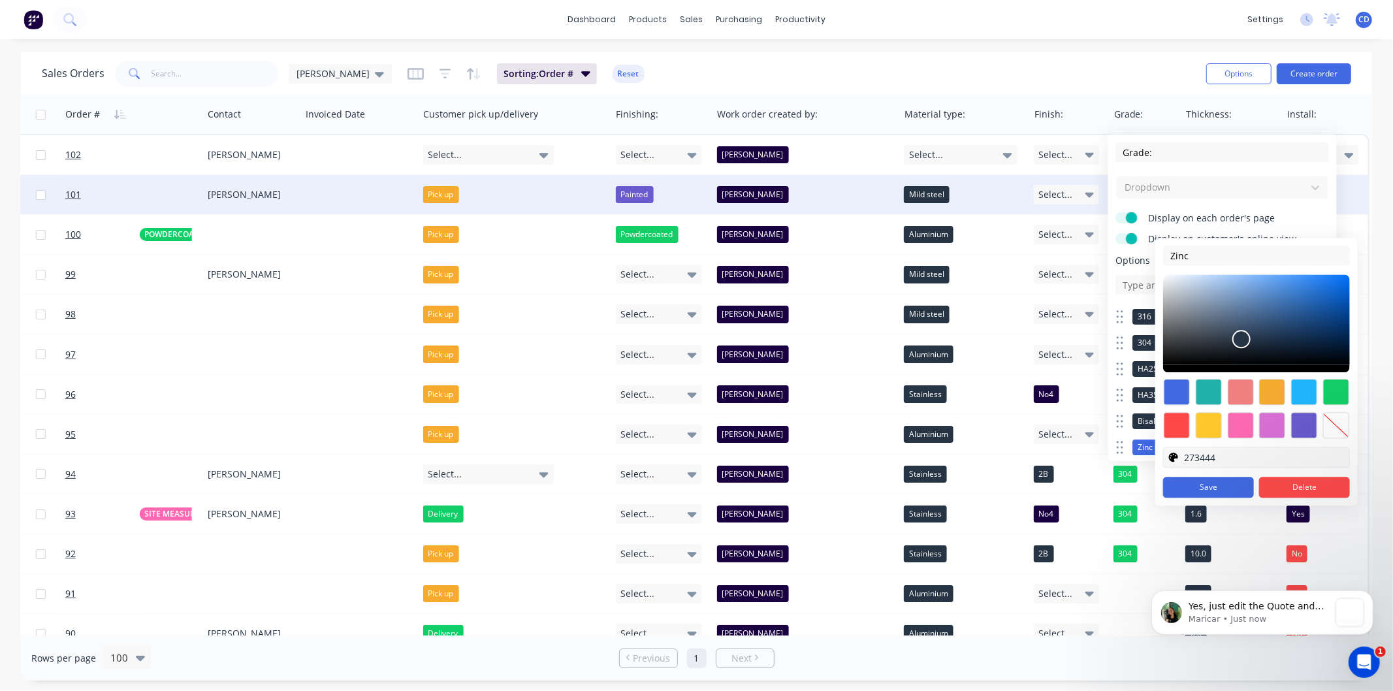
scroll to position [0, 0]
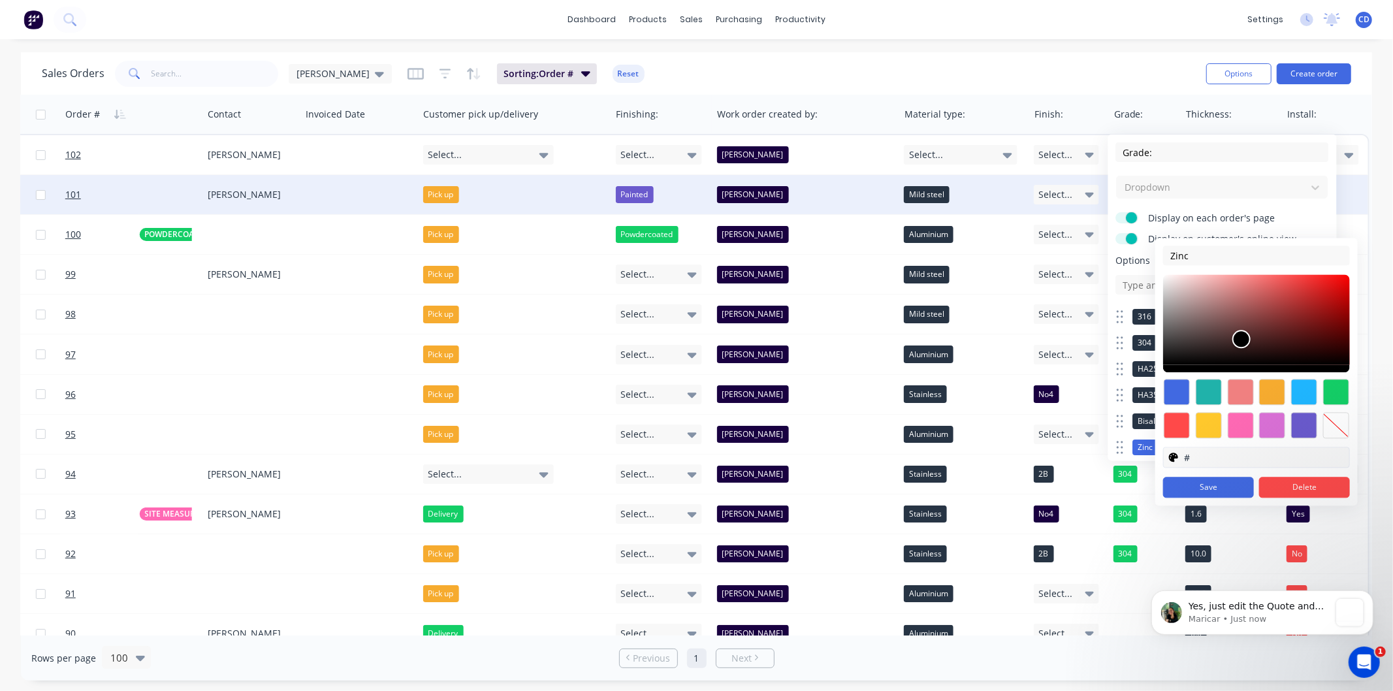
paste input "273444"
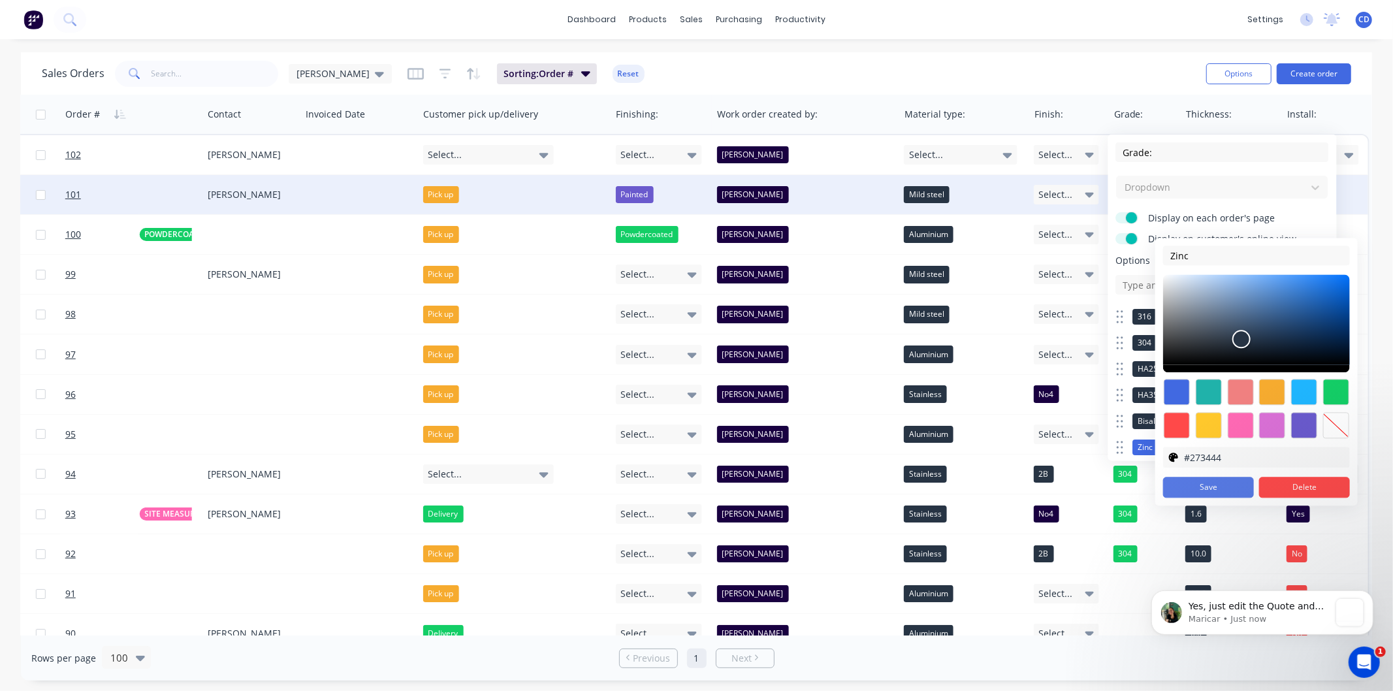
type input "#273444"
click at [1204, 494] on button "Save" at bounding box center [1208, 487] width 91 height 21
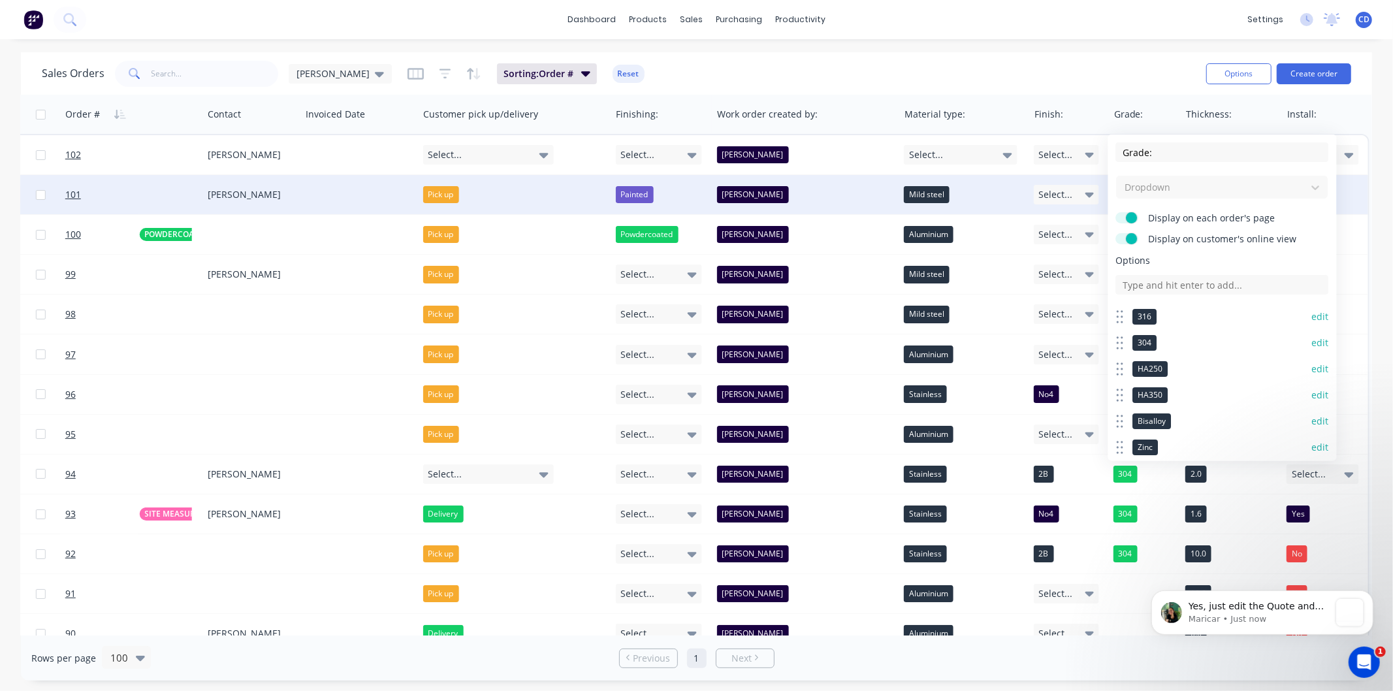
click at [1312, 444] on button "edit" at bounding box center [1320, 447] width 17 height 13
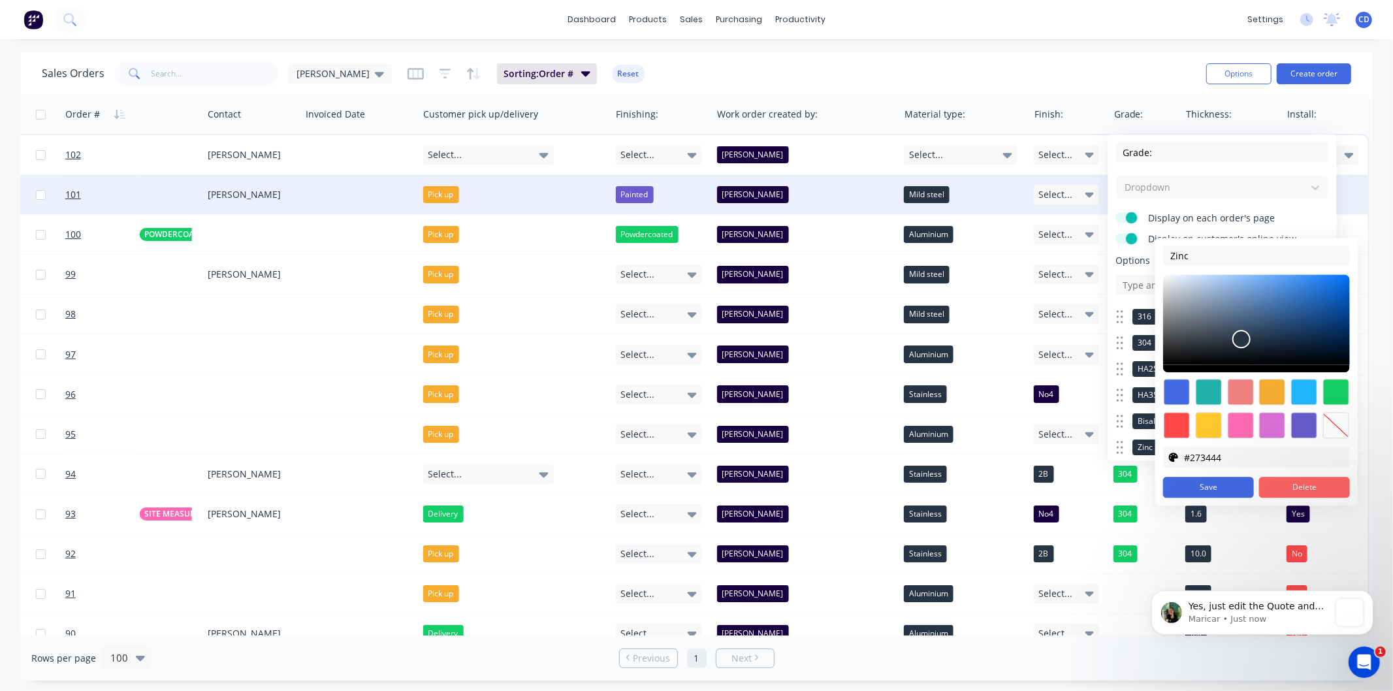
click at [1308, 486] on button "Delete" at bounding box center [1304, 487] width 91 height 21
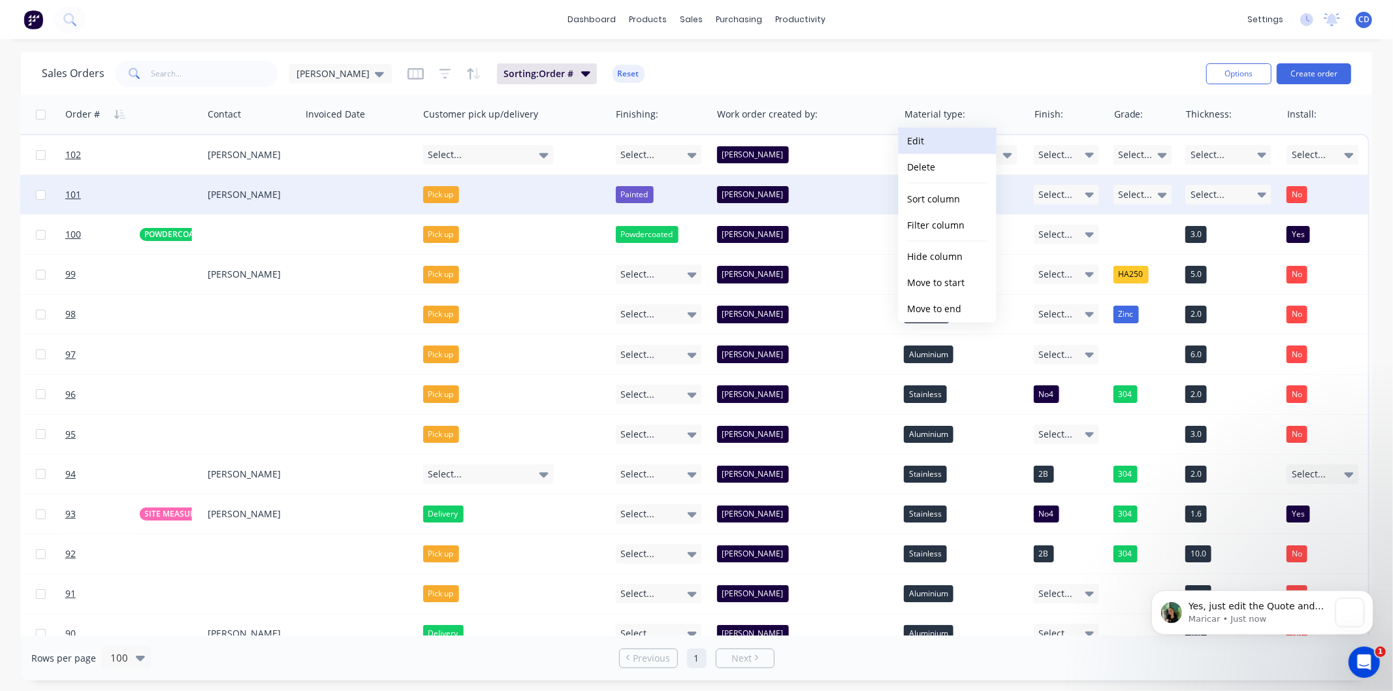
click at [950, 138] on button "Edit" at bounding box center [948, 141] width 98 height 26
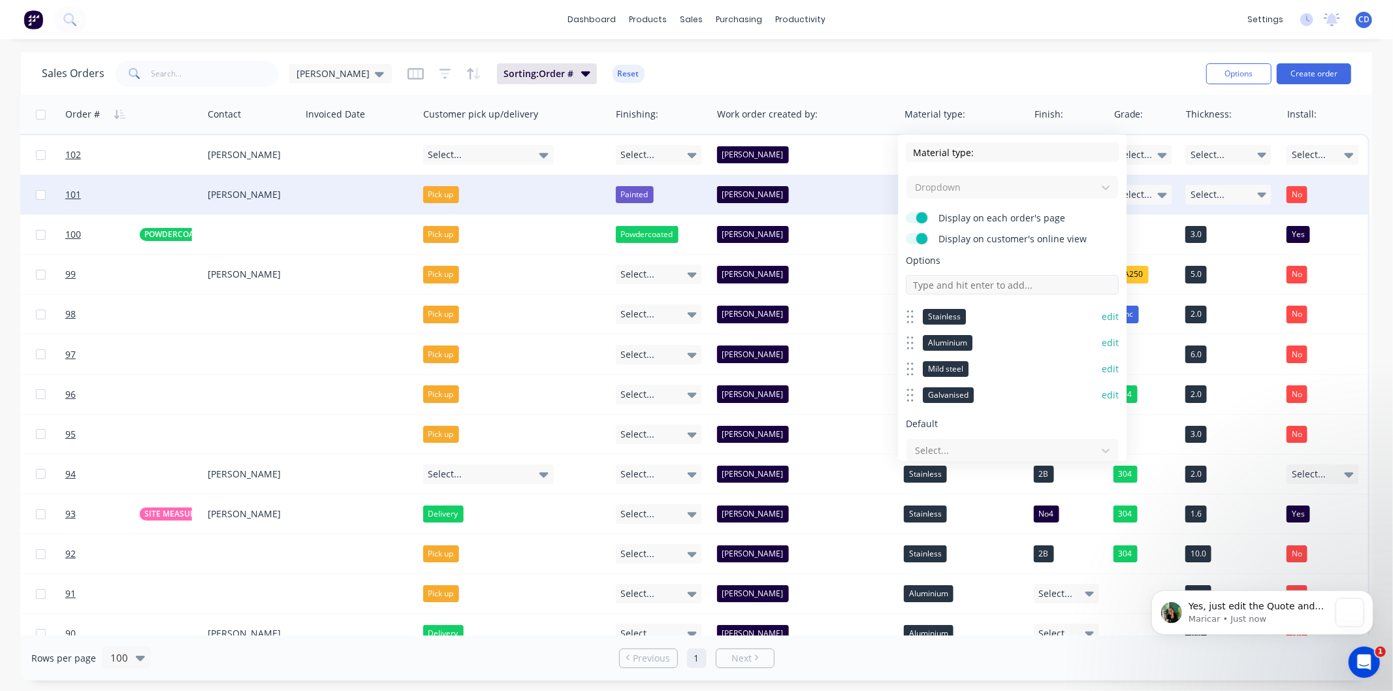
scroll to position [43, 0]
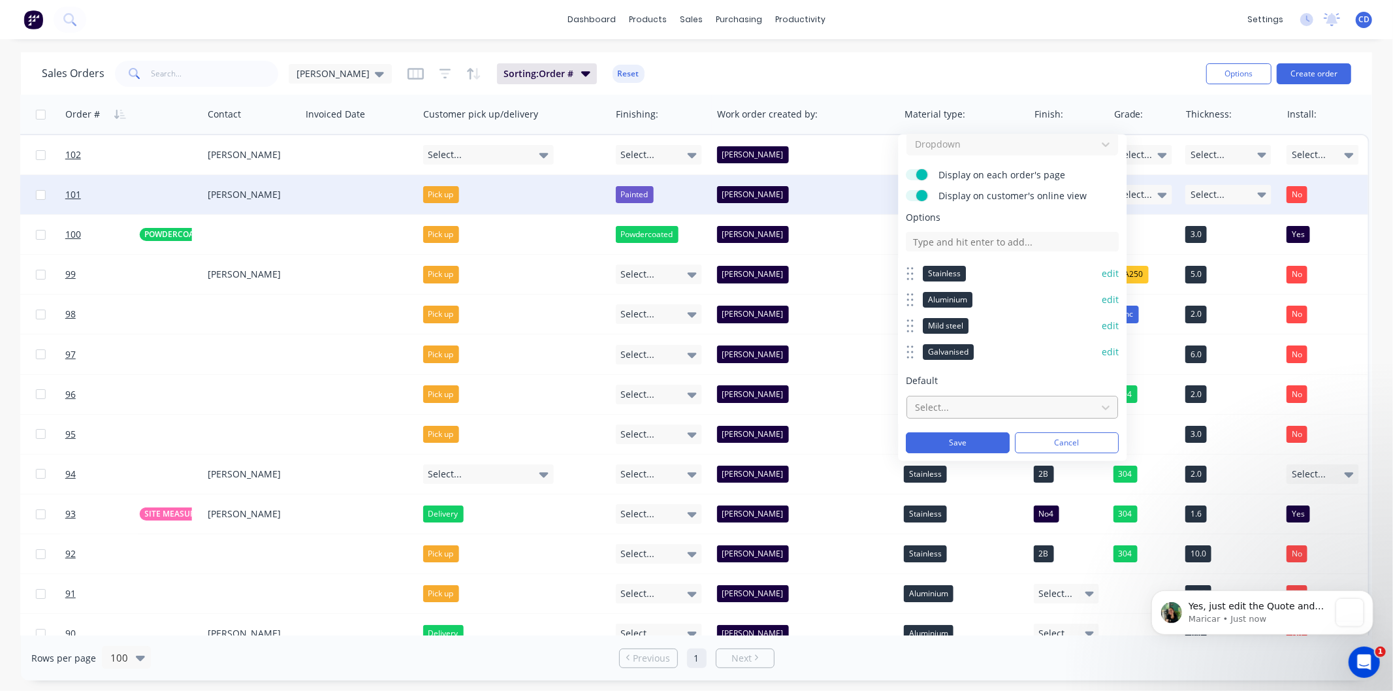
click at [968, 405] on div at bounding box center [1002, 407] width 176 height 16
click at [1008, 235] on input at bounding box center [1013, 242] width 213 height 20
type input "Zinc"
click at [975, 443] on button "Save" at bounding box center [959, 442] width 104 height 21
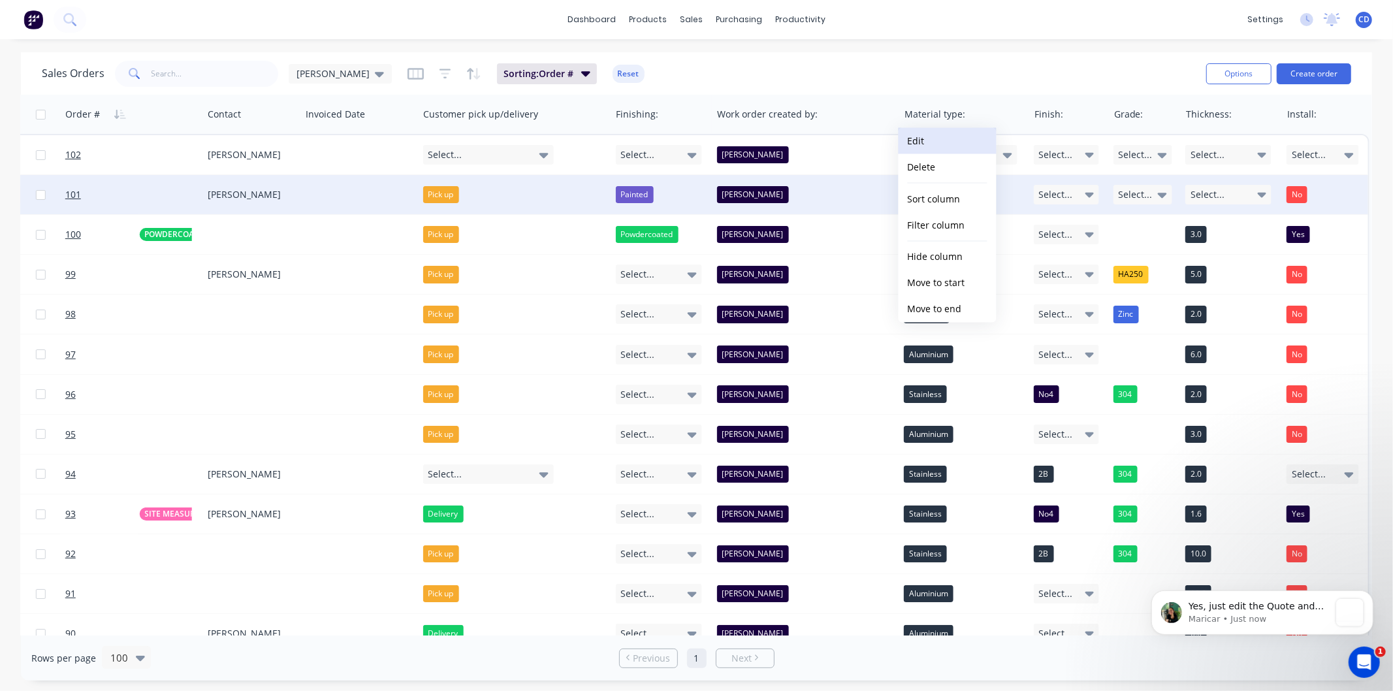
click at [948, 135] on button "Edit" at bounding box center [948, 141] width 98 height 26
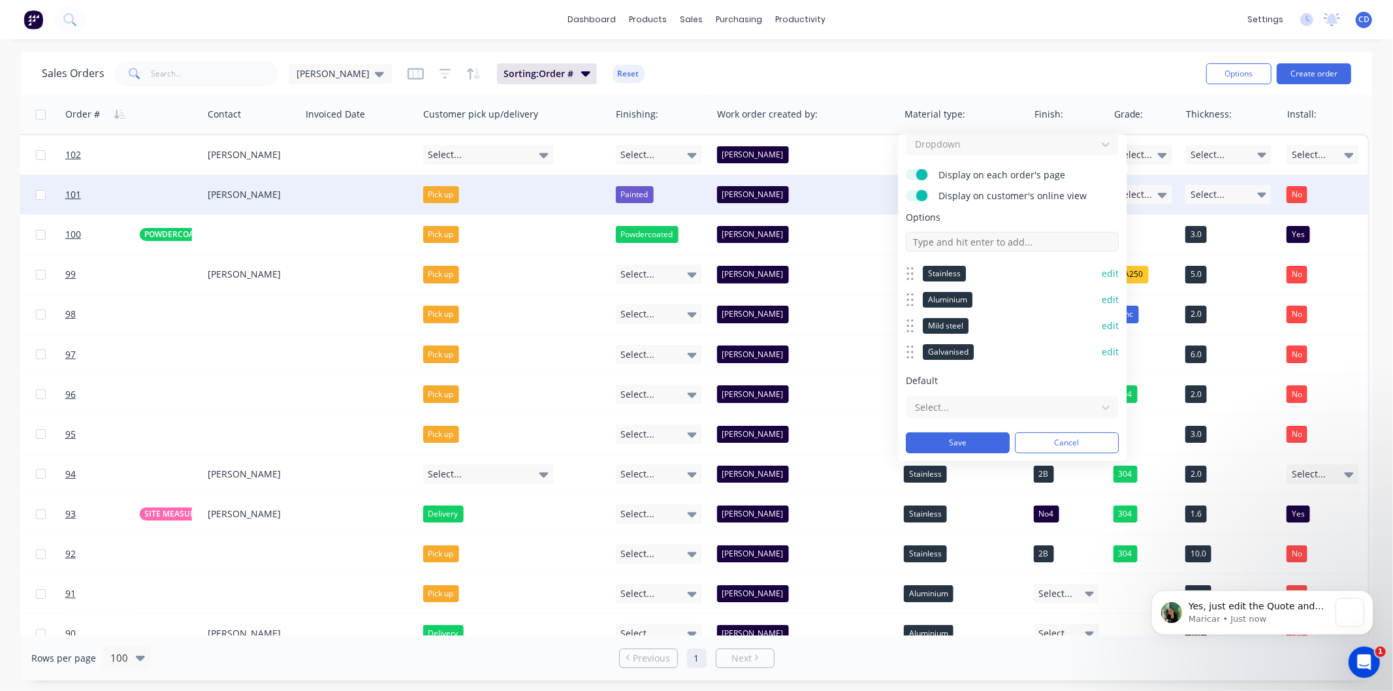
click at [971, 235] on input at bounding box center [1013, 242] width 213 height 20
type input "Zinc"
click at [959, 439] on button "Save" at bounding box center [959, 442] width 104 height 21
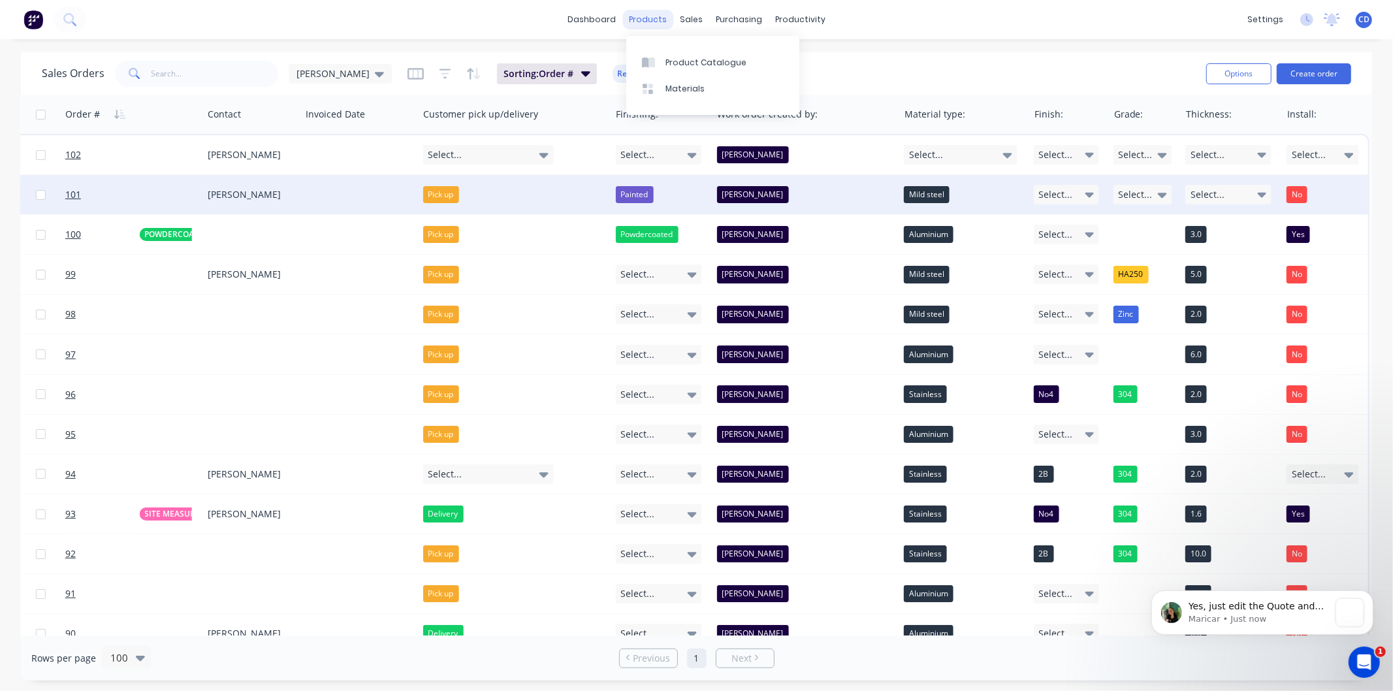
click at [654, 20] on div "products" at bounding box center [647, 20] width 51 height 20
click at [671, 59] on div "Product Catalogue" at bounding box center [706, 63] width 81 height 12
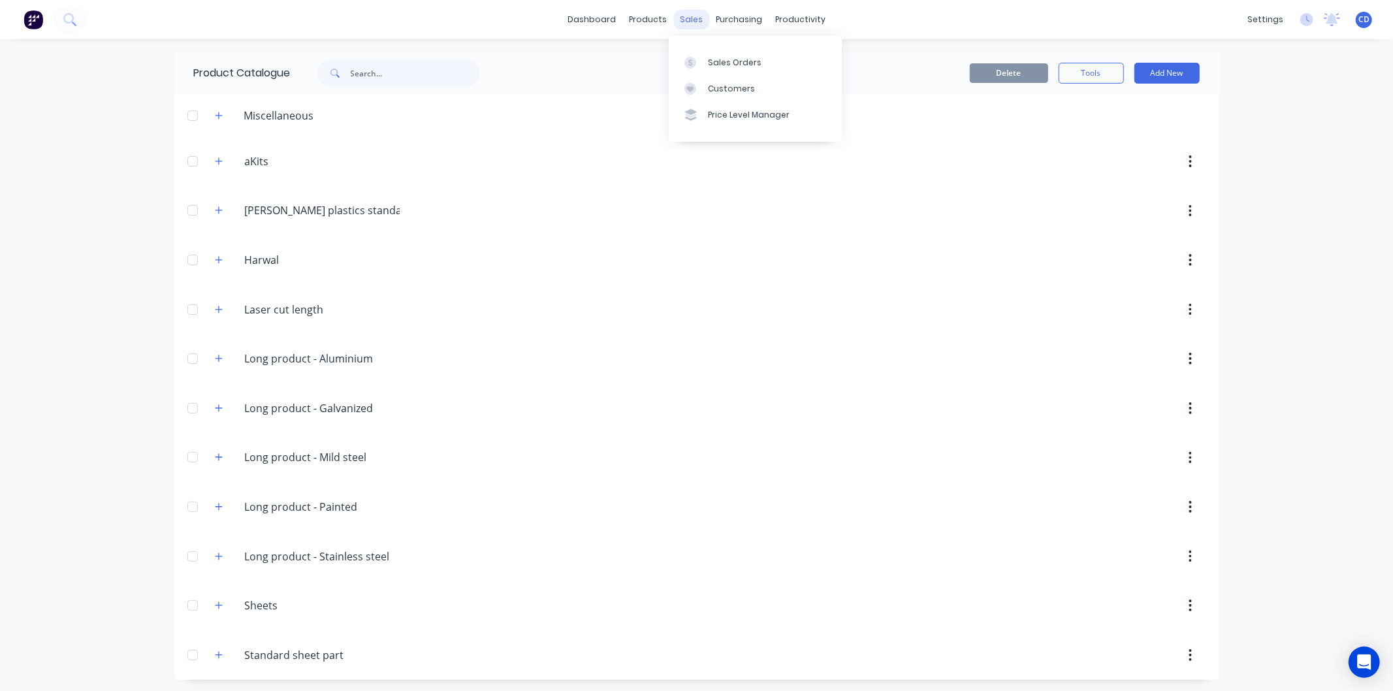
click at [682, 21] on div "sales" at bounding box center [691, 20] width 36 height 20
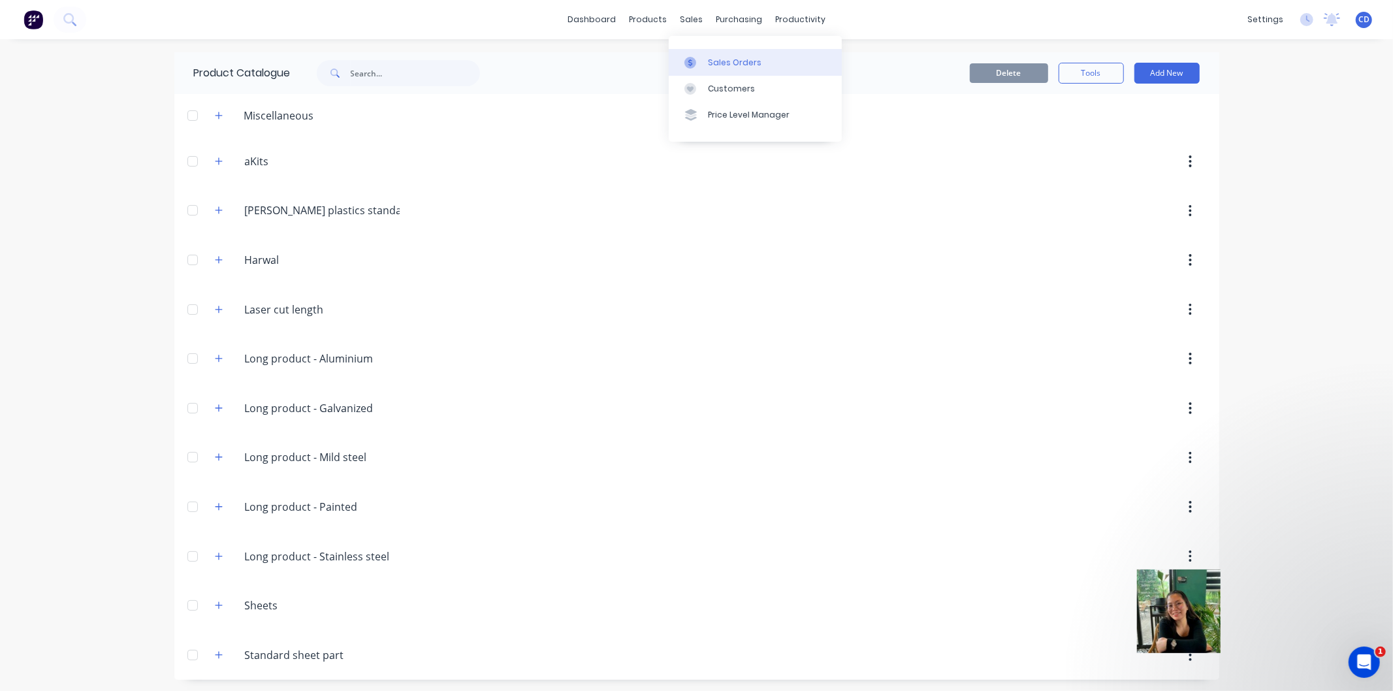
click at [728, 60] on div "Sales Orders" at bounding box center [735, 63] width 54 height 12
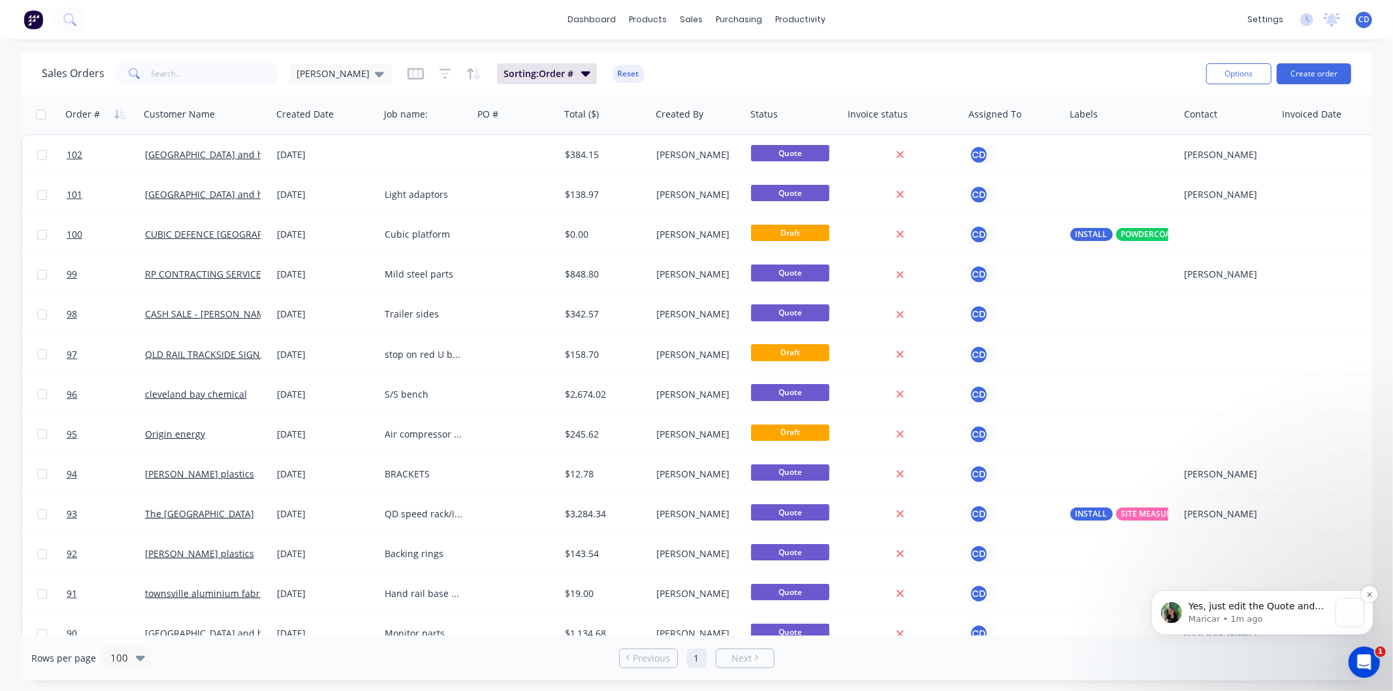
click at [1236, 603] on p "Yes, just edit the Quote and remove them as individual line items. Then add the…" at bounding box center [1258, 606] width 141 height 13
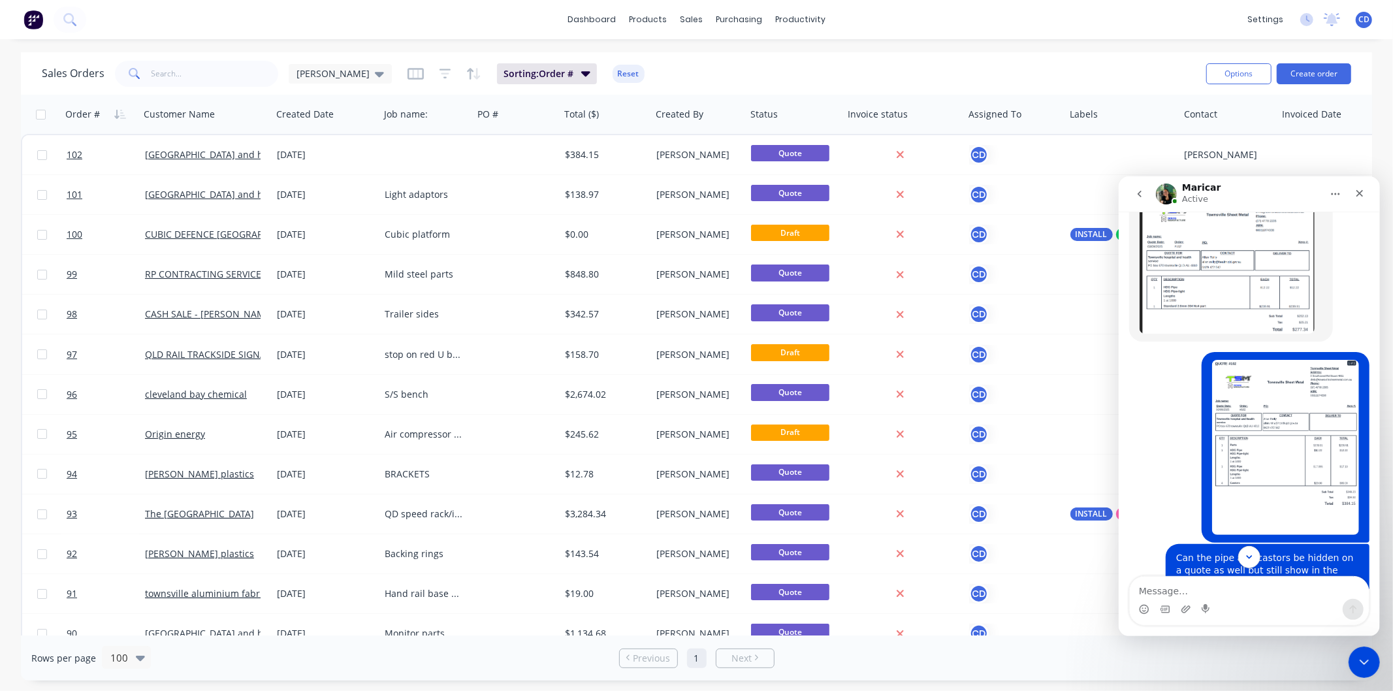
scroll to position [2519, 0]
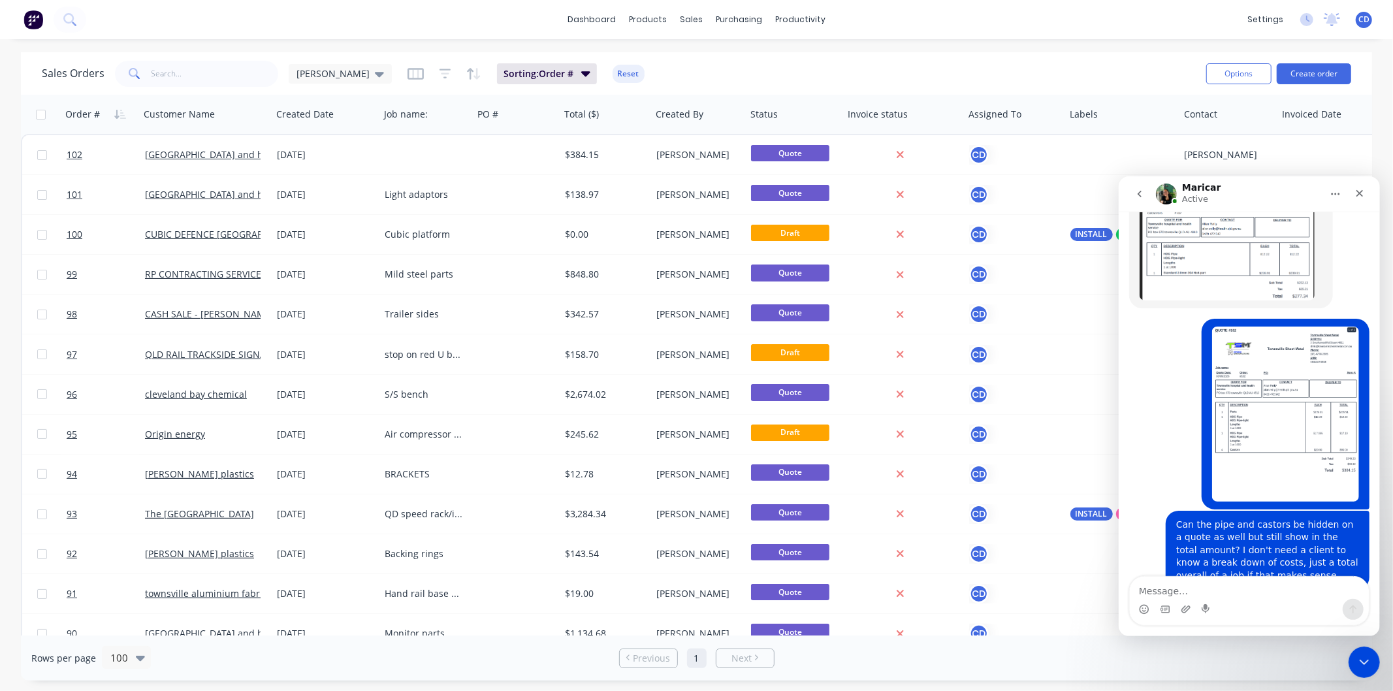
click at [1223, 685] on img "Maricar says…" at bounding box center [1226, 702] width 175 height 35
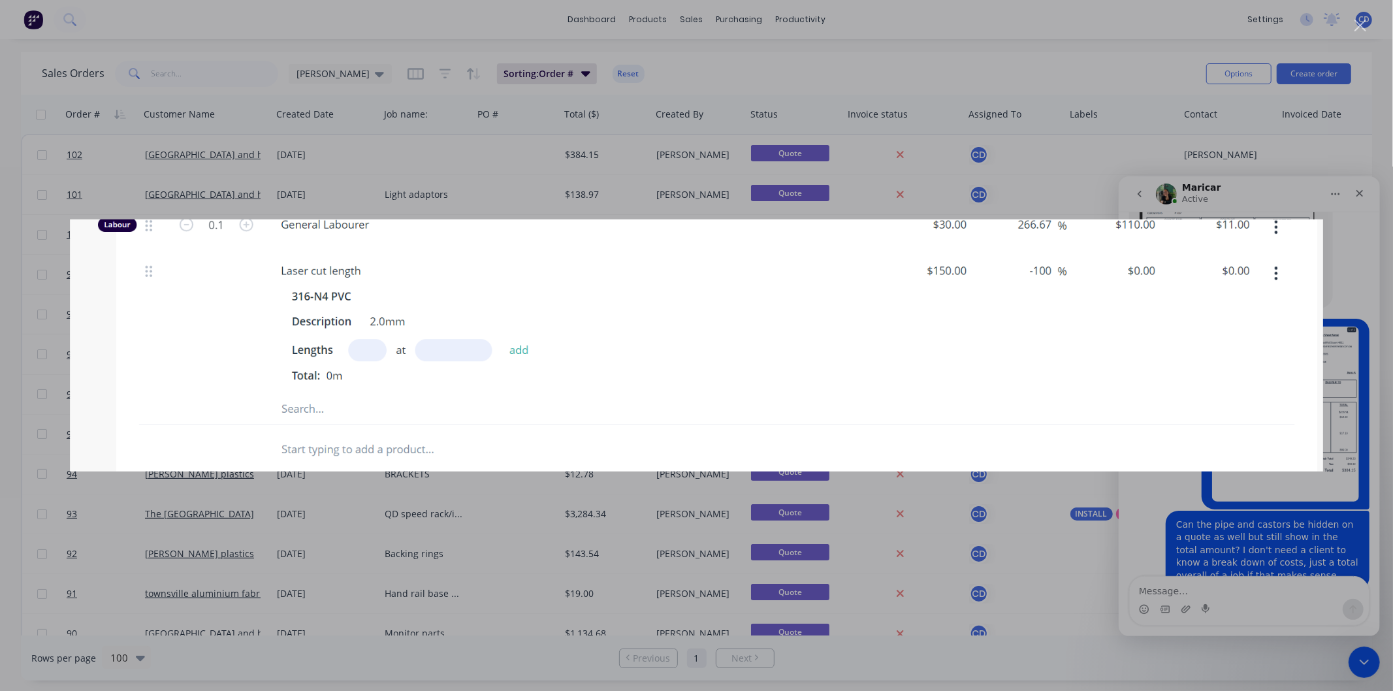
click at [1312, 176] on div "Intercom messenger" at bounding box center [696, 345] width 1393 height 691
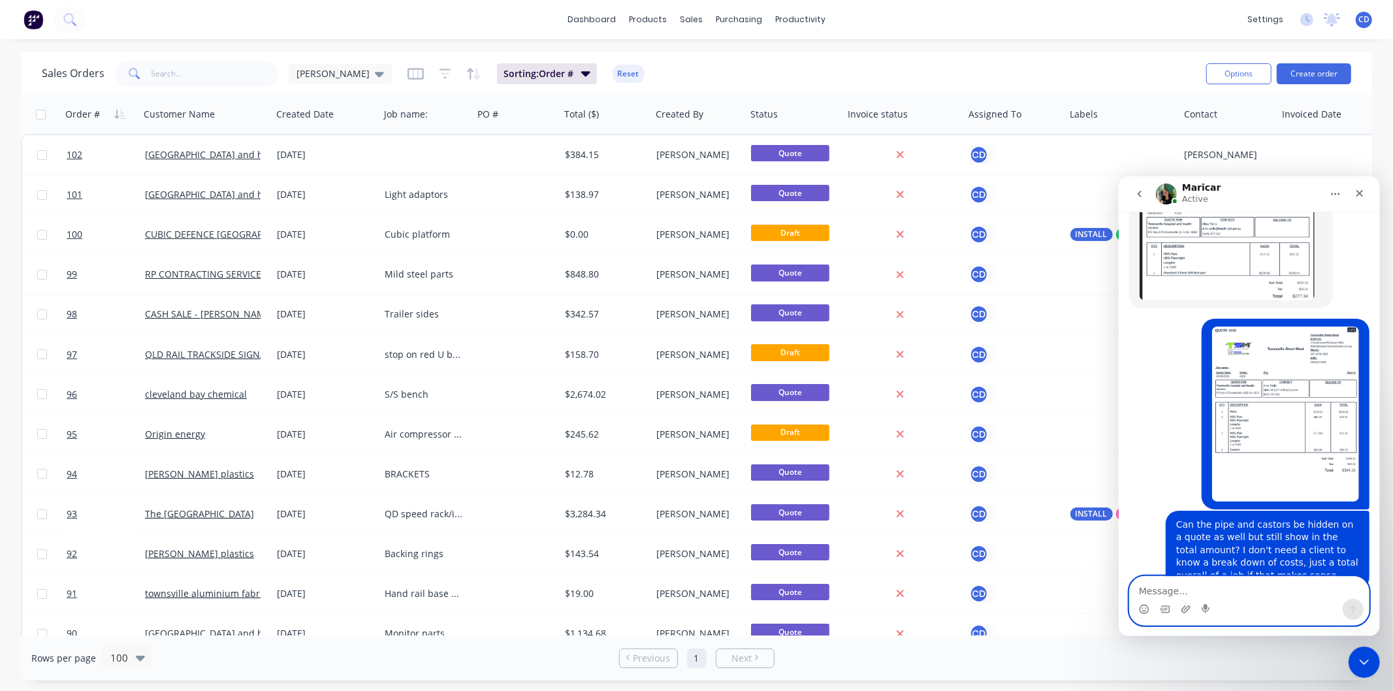
click at [1252, 587] on textarea "Message…" at bounding box center [1248, 587] width 239 height 22
type textarea "ah ok"
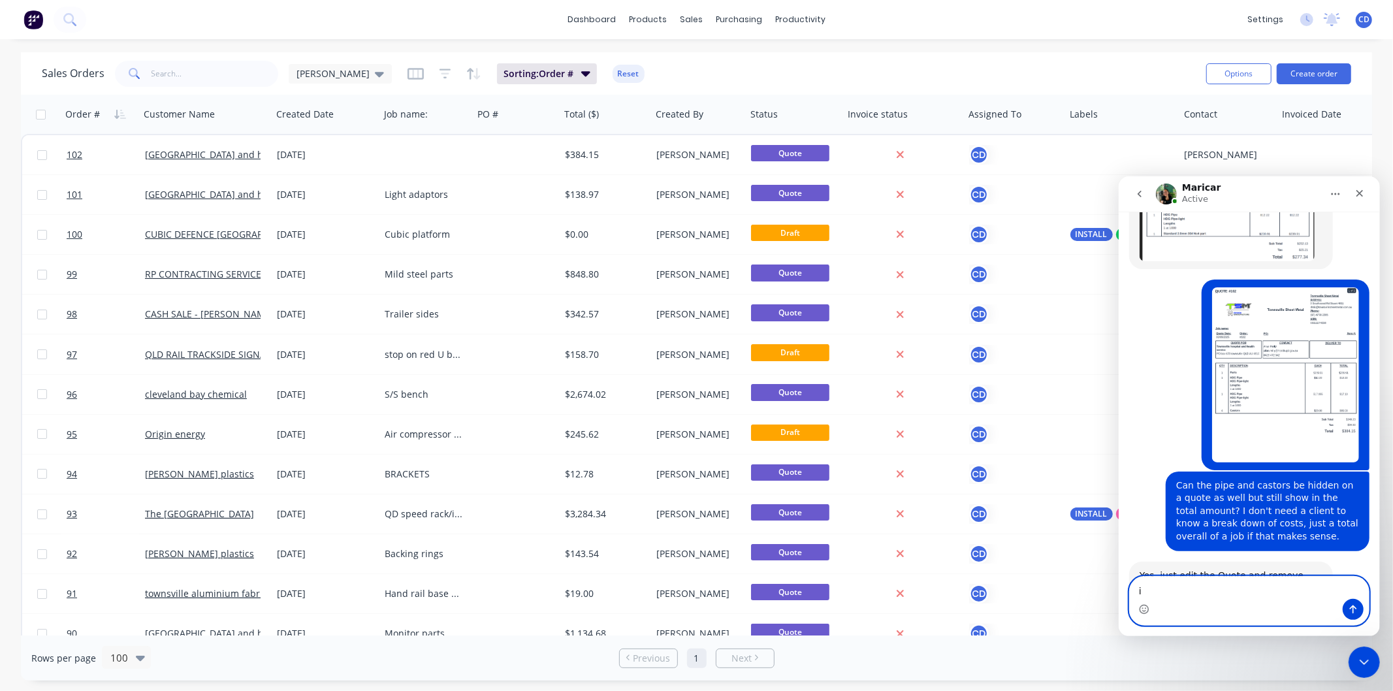
type textarea "i"
type textarea "I get it now"
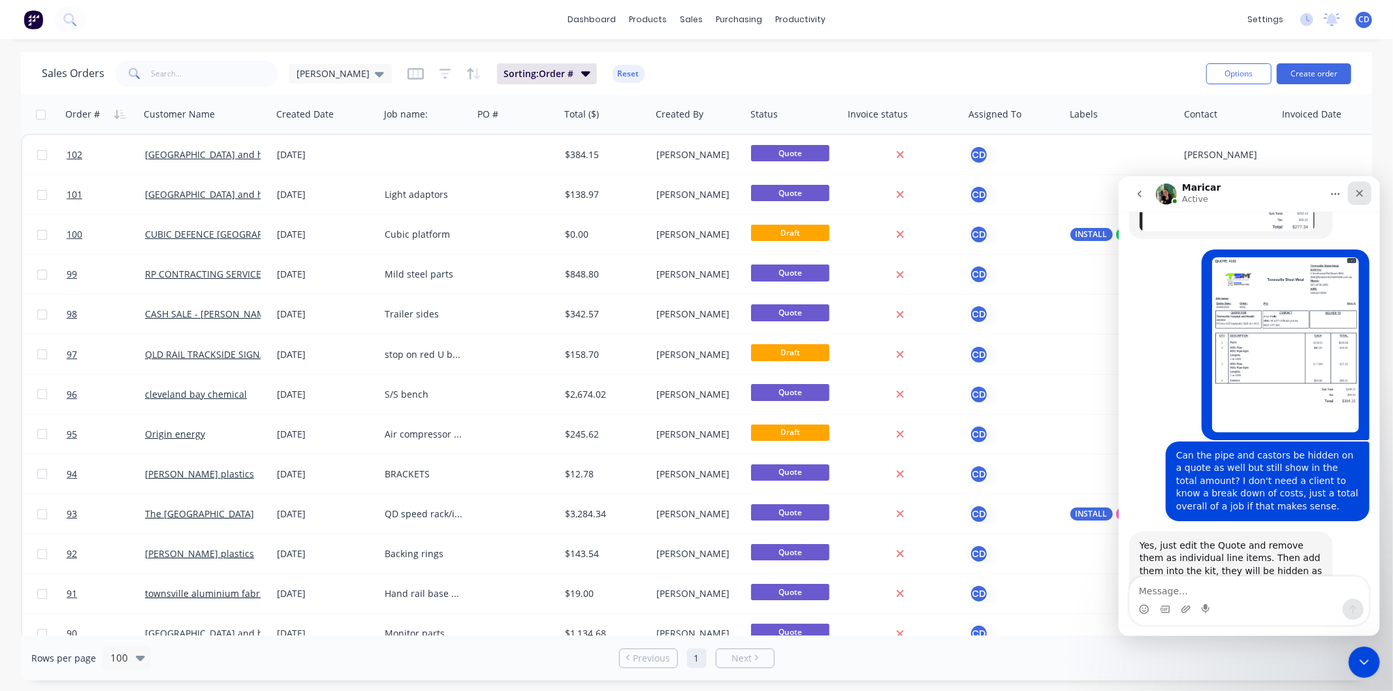
click at [1358, 195] on icon "Close" at bounding box center [1359, 192] width 10 height 10
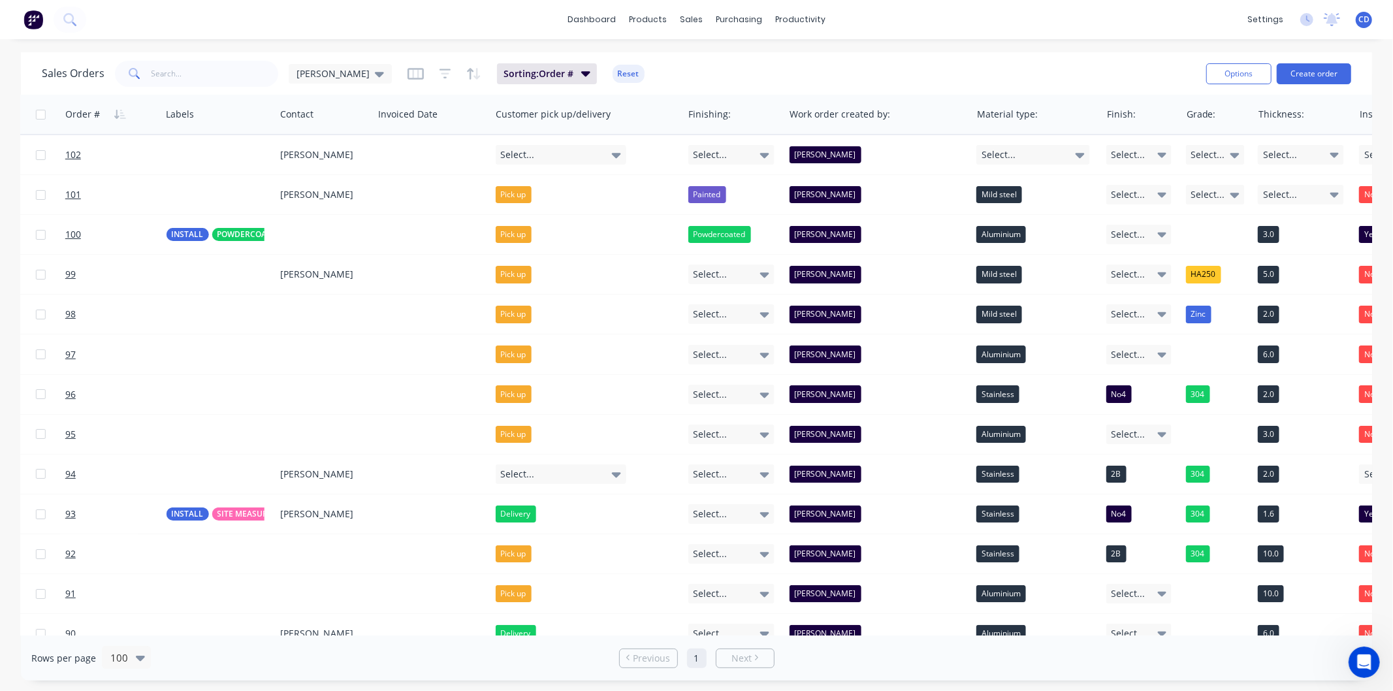
scroll to position [0, 909]
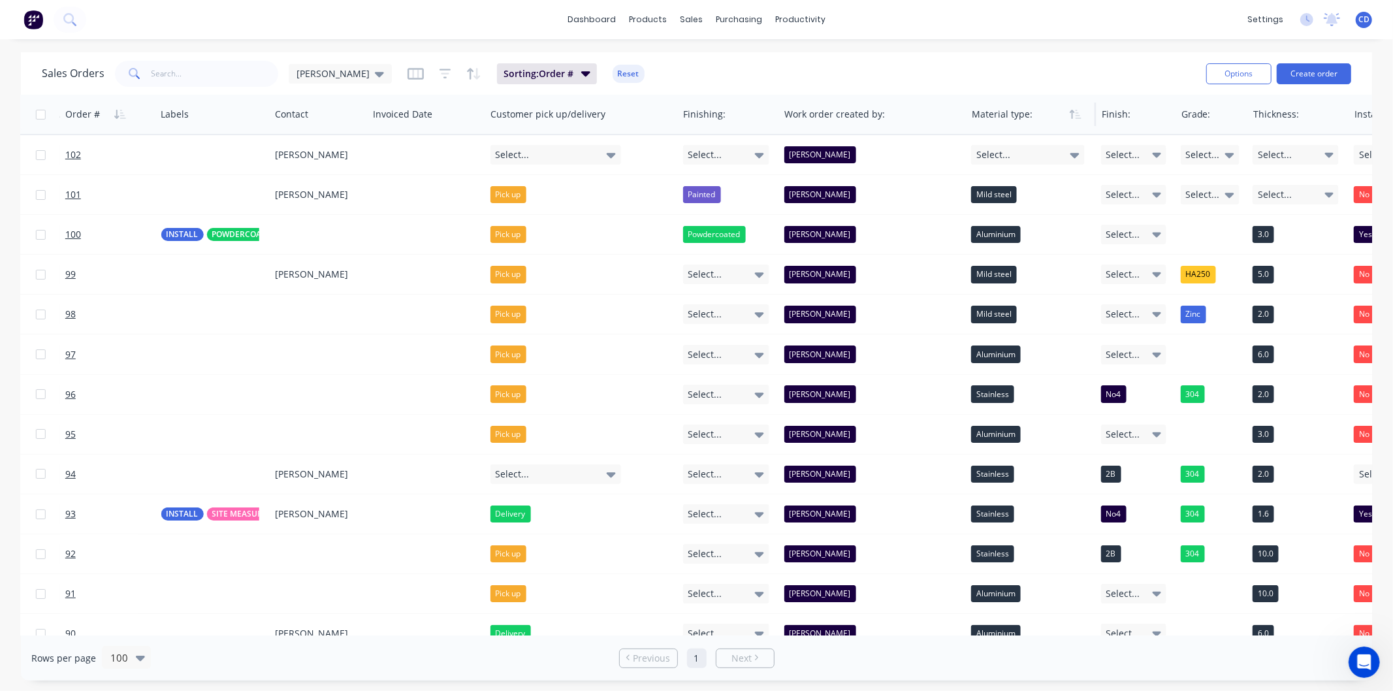
click at [1065, 118] on div at bounding box center [1029, 114] width 114 height 26
click at [1033, 142] on button "Edit" at bounding box center [1021, 141] width 98 height 26
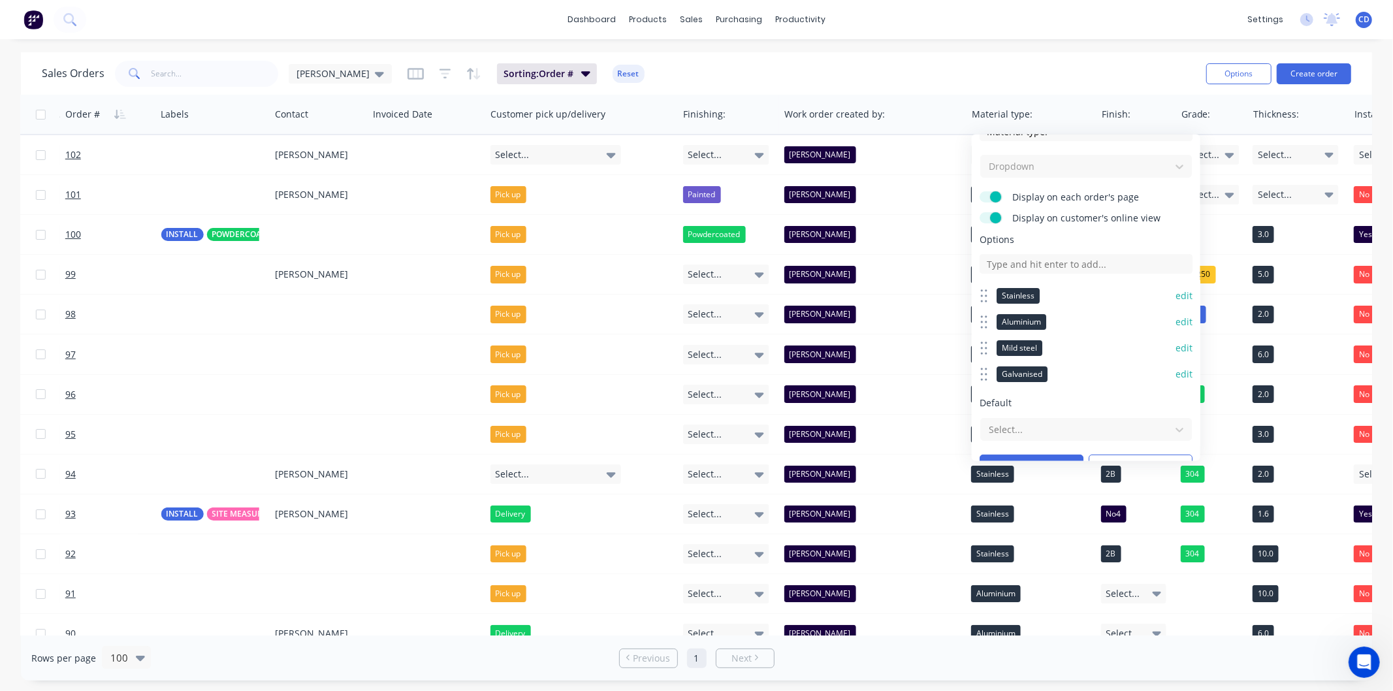
scroll to position [0, 0]
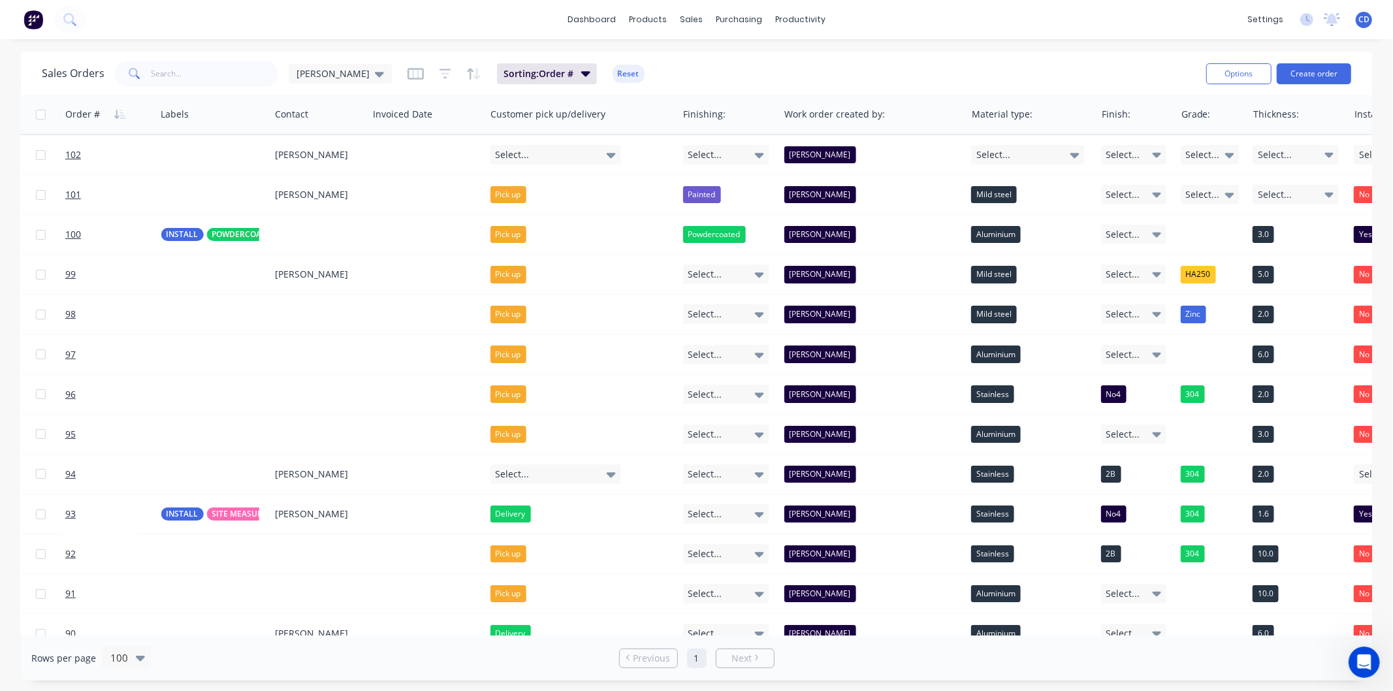
click at [995, 22] on div "dashboard products sales purchasing productivity dashboard products Product Cat…" at bounding box center [696, 19] width 1393 height 39
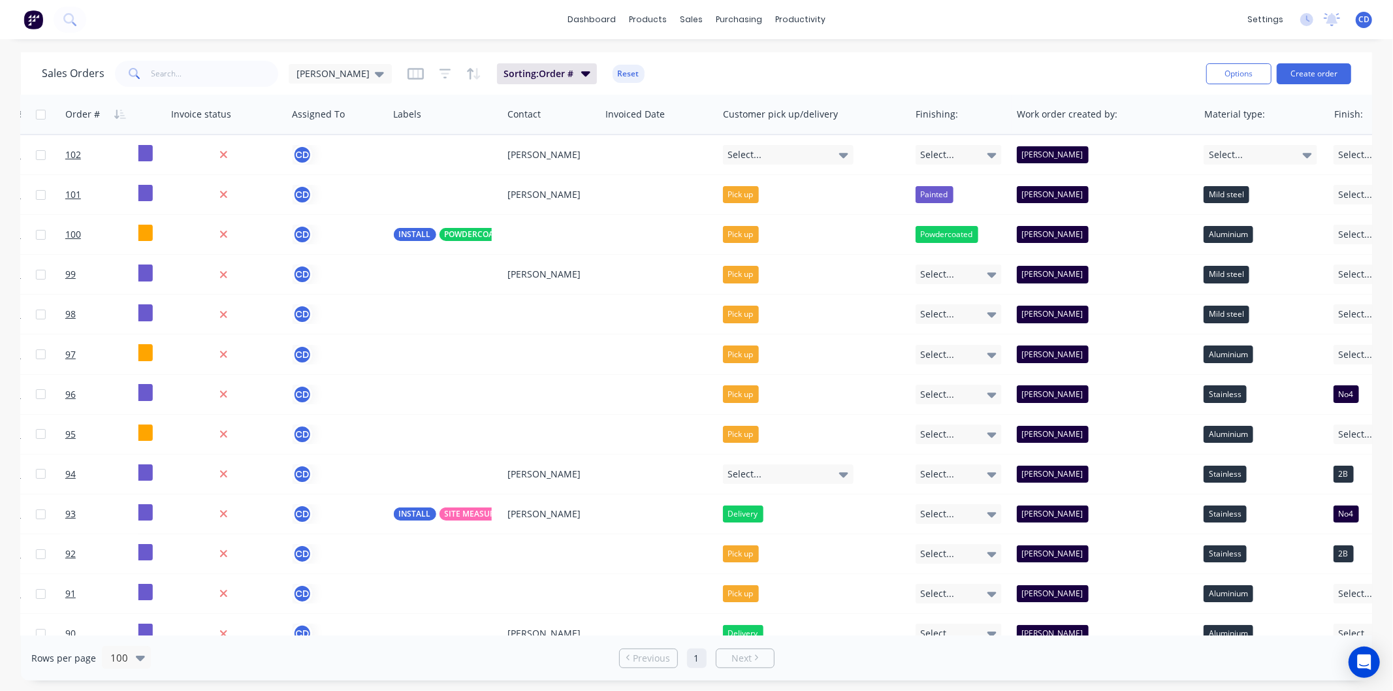
scroll to position [0, 730]
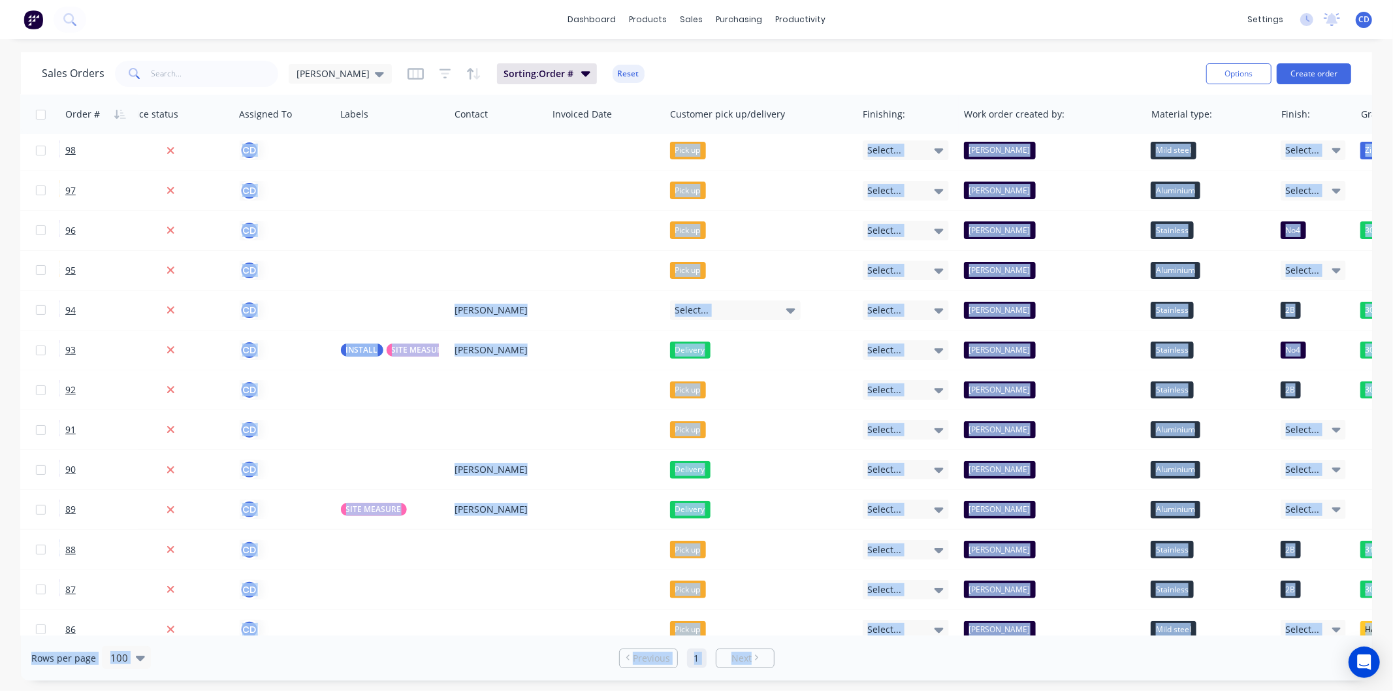
drag, startPoint x: 854, startPoint y: 636, endPoint x: 985, endPoint y: 630, distance: 131.4
click at [985, 630] on div "Sales Orders Chris D Sorting: Order # Reset Options Create order Order # Custom…" at bounding box center [696, 366] width 1351 height 628
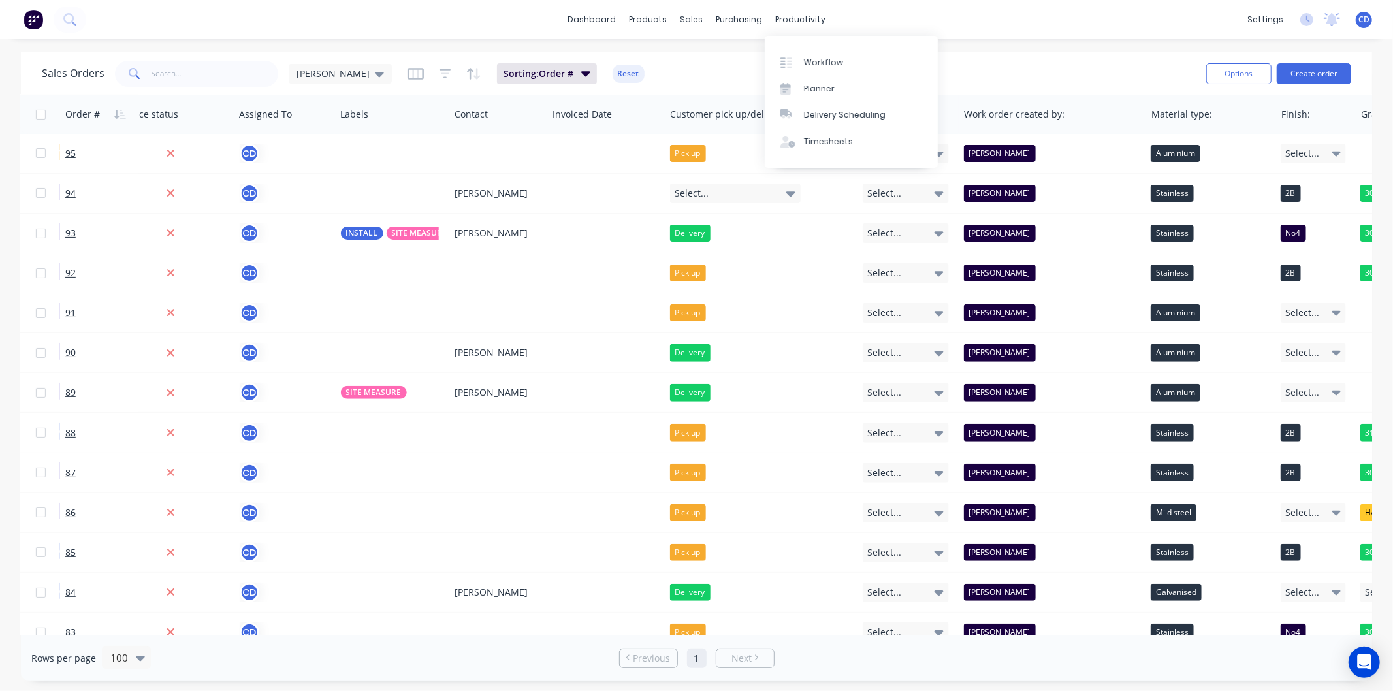
click at [897, 27] on div "dashboard products sales purchasing productivity dashboard products Product Cat…" at bounding box center [696, 19] width 1393 height 39
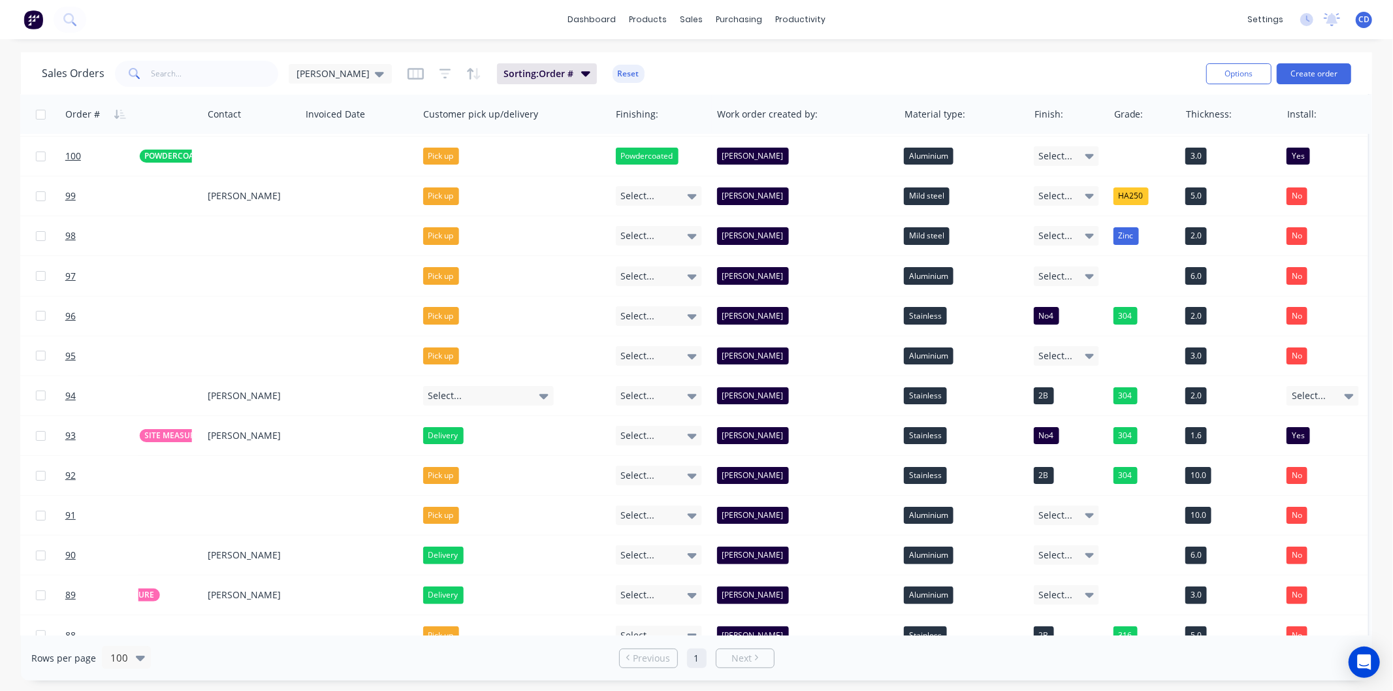
scroll to position [0, 982]
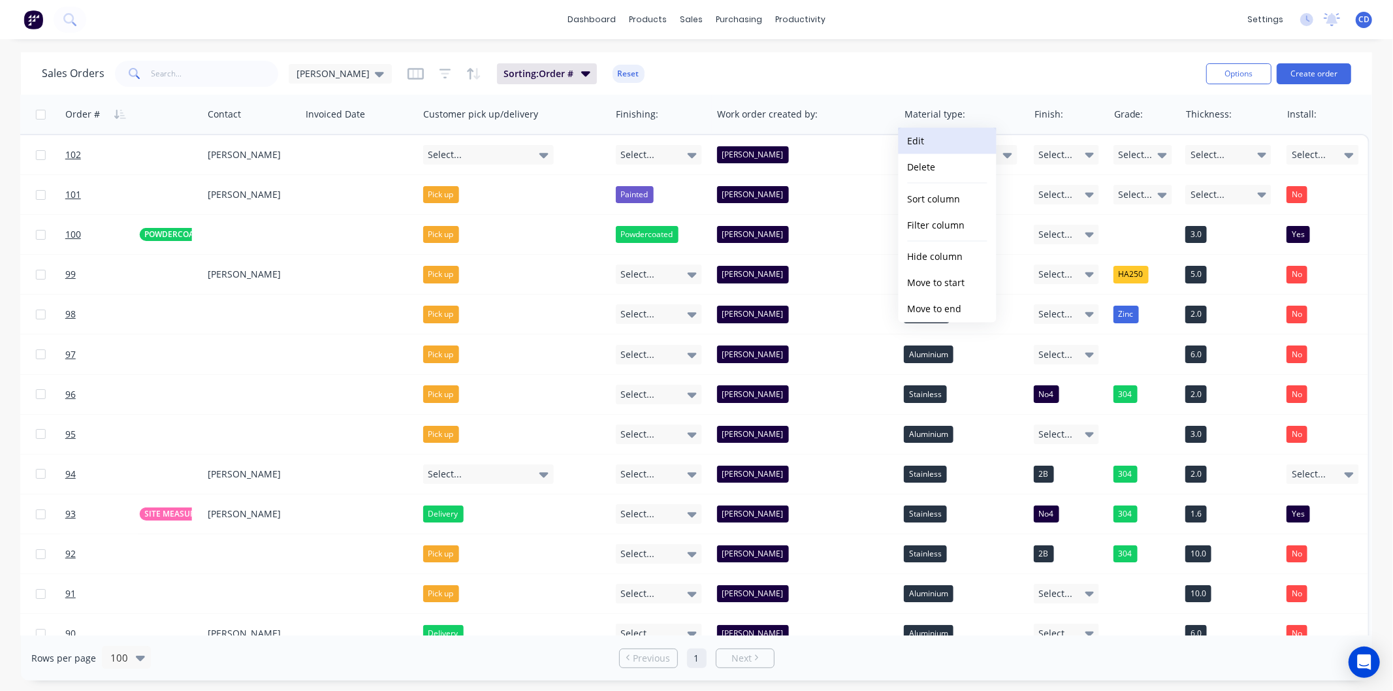
click at [957, 136] on button "Edit" at bounding box center [948, 141] width 98 height 26
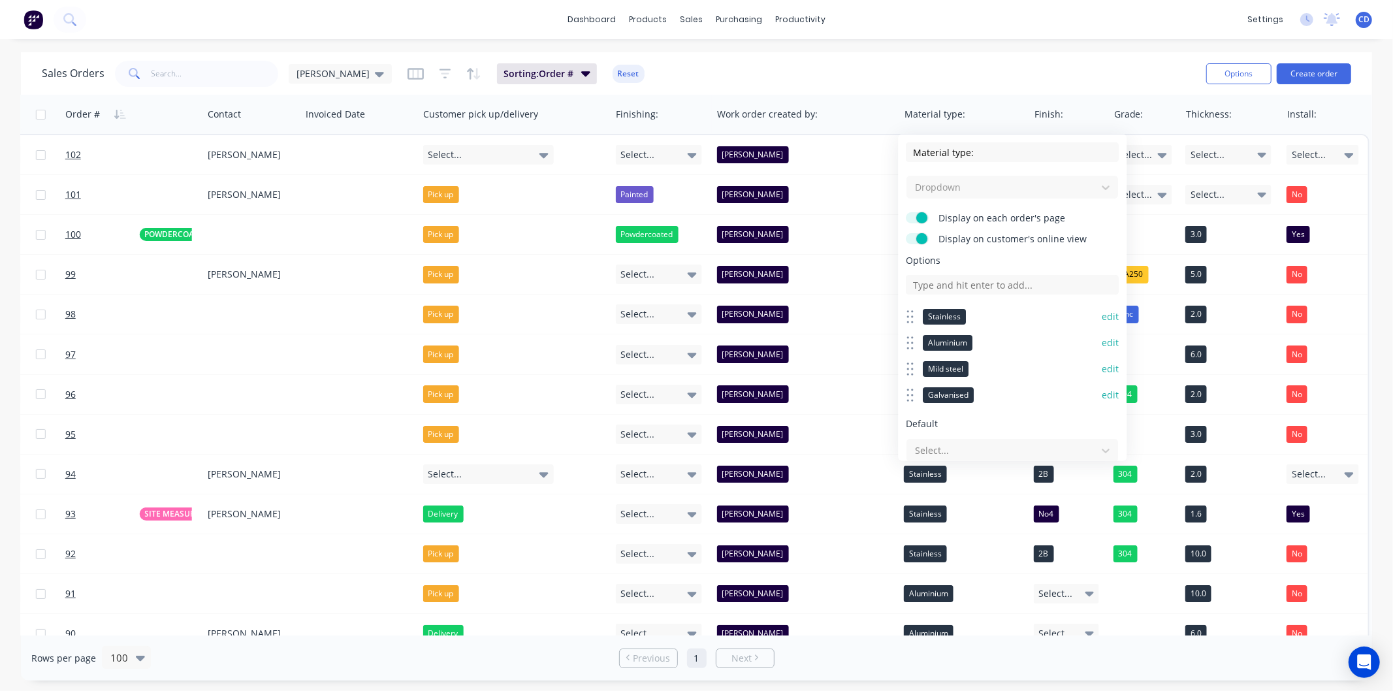
scroll to position [43, 0]
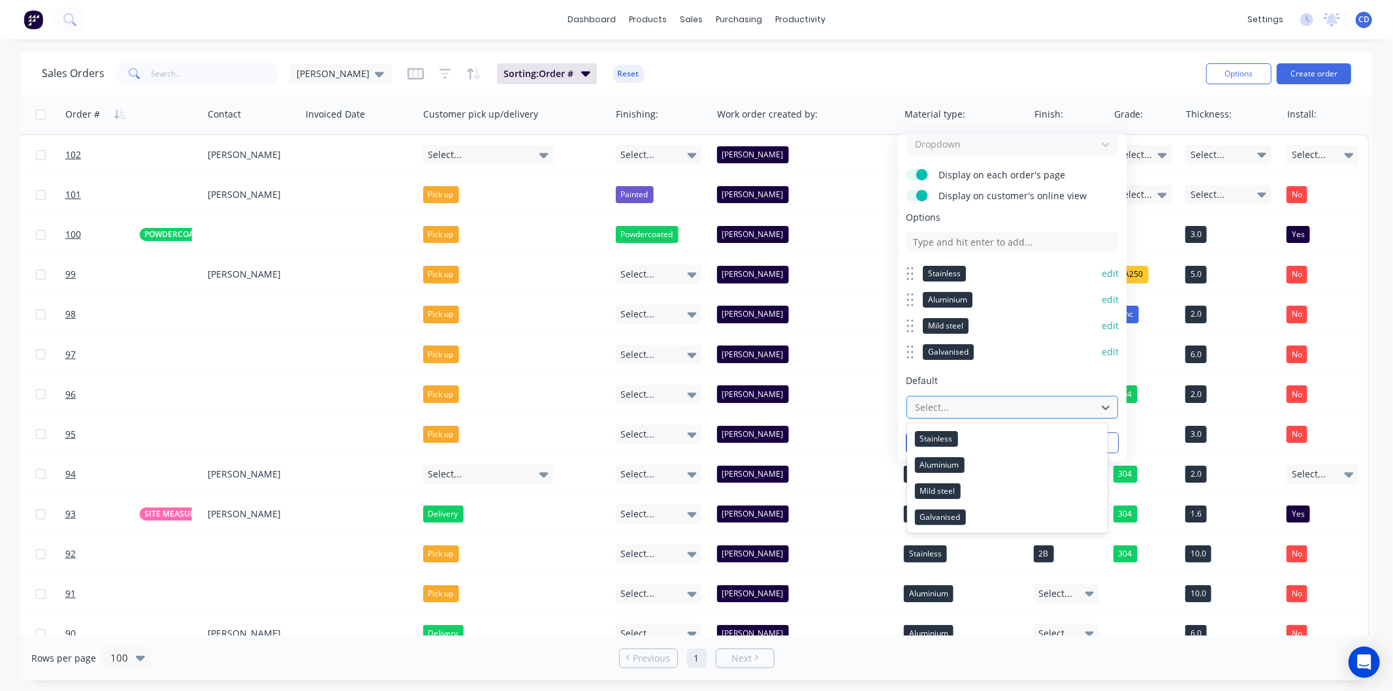
click at [963, 400] on div at bounding box center [1002, 407] width 176 height 16
click at [982, 374] on span "Default" at bounding box center [1013, 380] width 213 height 13
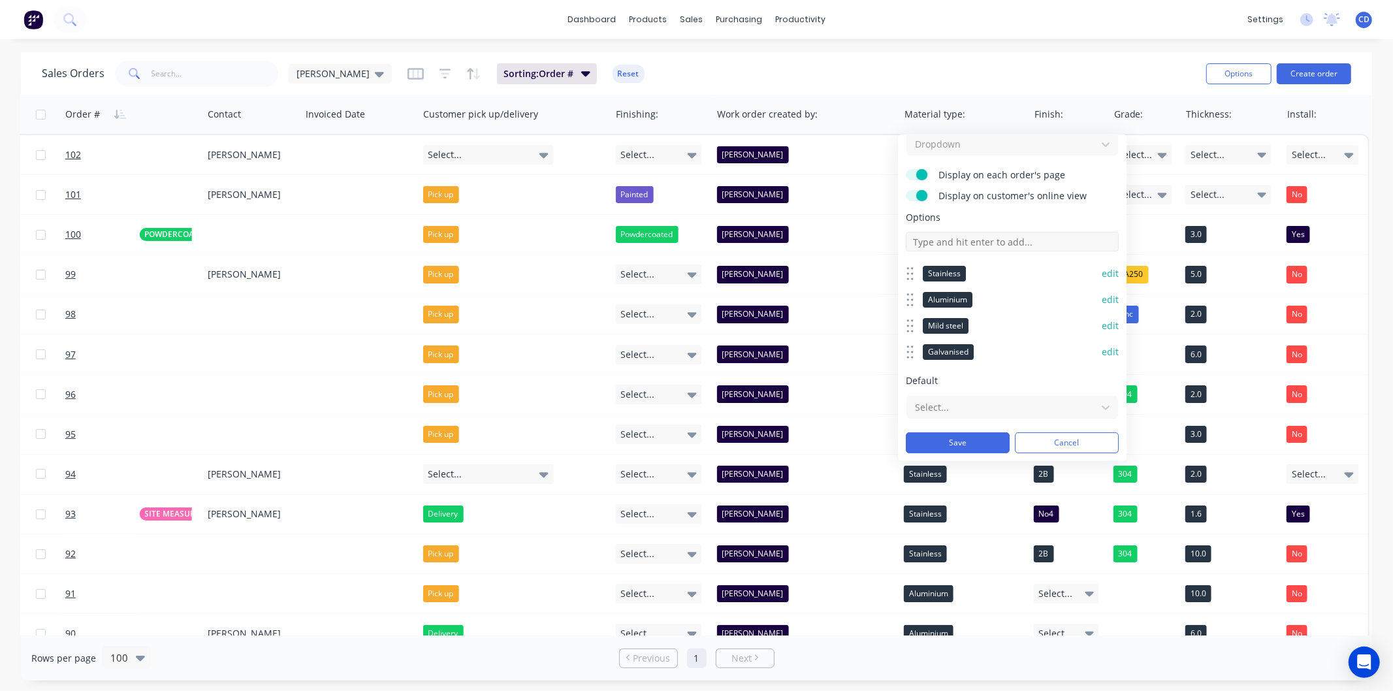
click at [1002, 240] on input at bounding box center [1013, 242] width 213 height 20
click at [1047, 56] on div "Sales Orders Chris D Sorting: Order # Reset Options Create order" at bounding box center [696, 73] width 1351 height 42
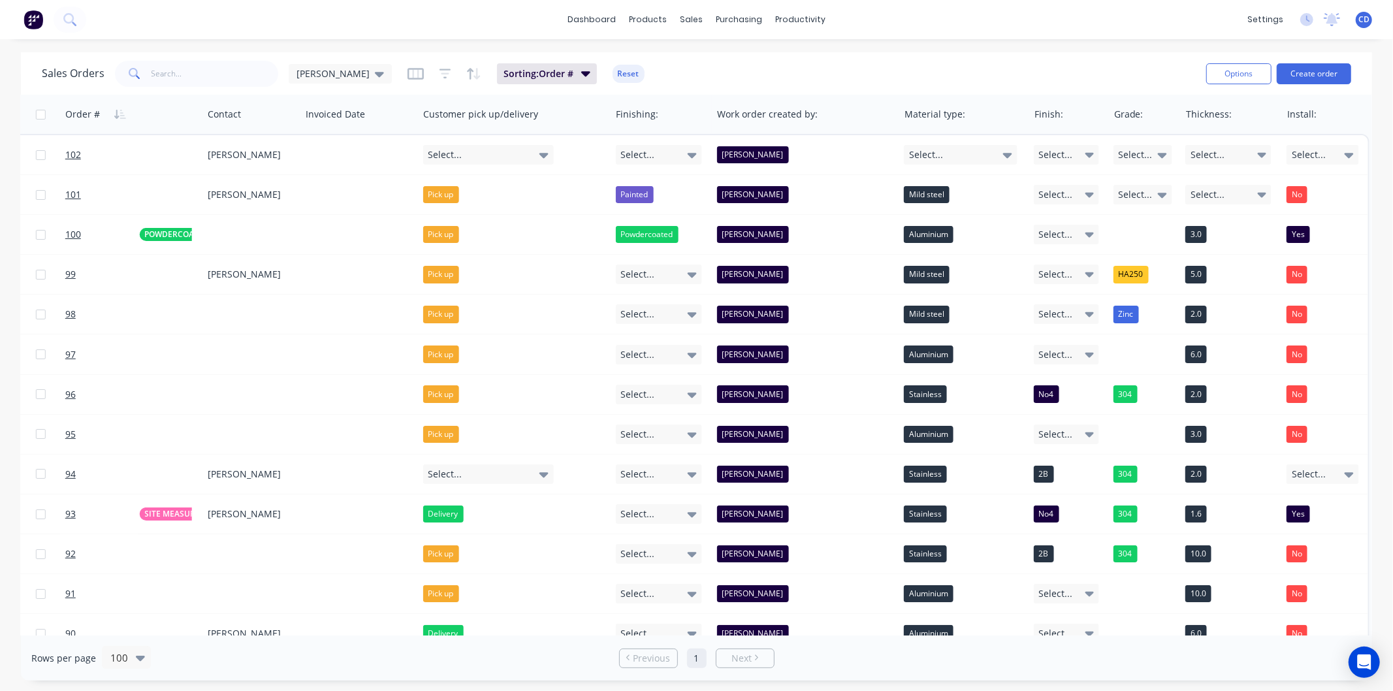
click at [1363, 20] on span "CD" at bounding box center [1364, 20] width 11 height 12
click at [1257, 157] on div "Sign out" at bounding box center [1253, 163] width 35 height 12
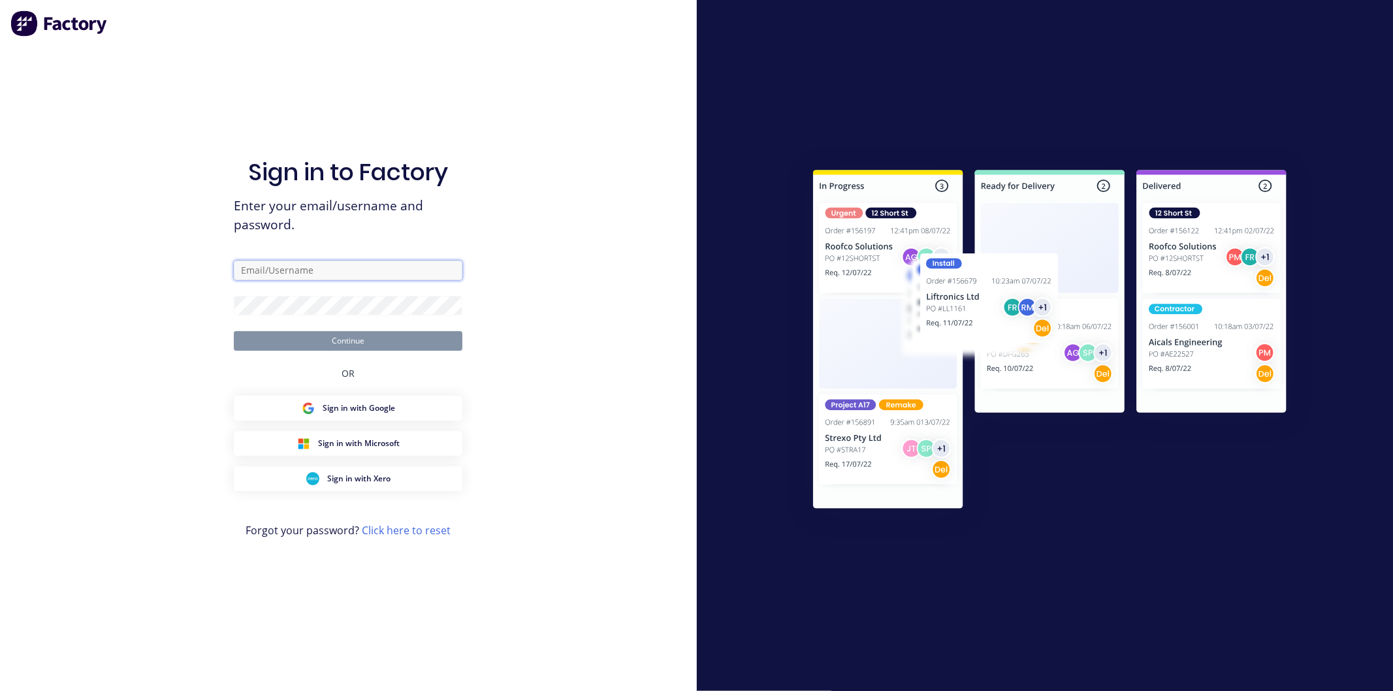
type input "[PERSON_NAME][EMAIL_ADDRESS][DOMAIN_NAME]"
click at [351, 342] on button "Continue" at bounding box center [348, 341] width 229 height 20
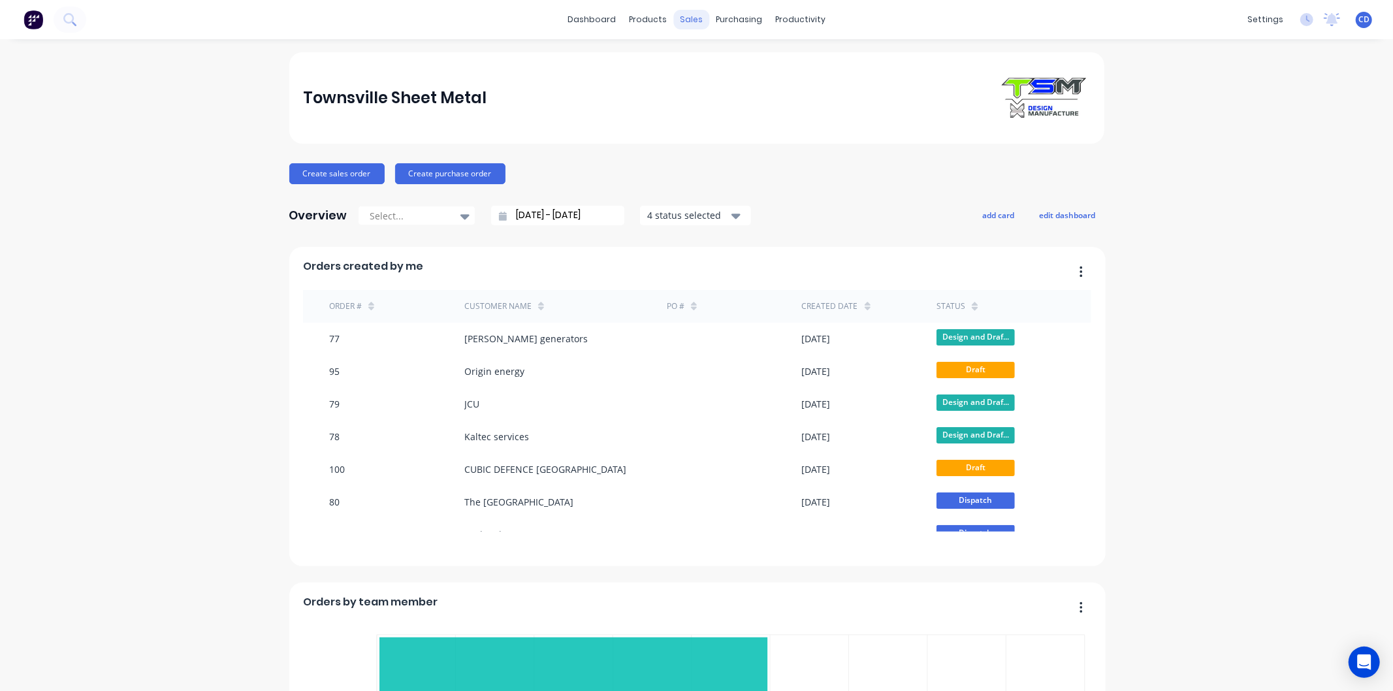
click at [683, 17] on div "sales" at bounding box center [691, 20] width 36 height 20
click at [752, 63] on div "Sales Orders" at bounding box center [735, 63] width 54 height 12
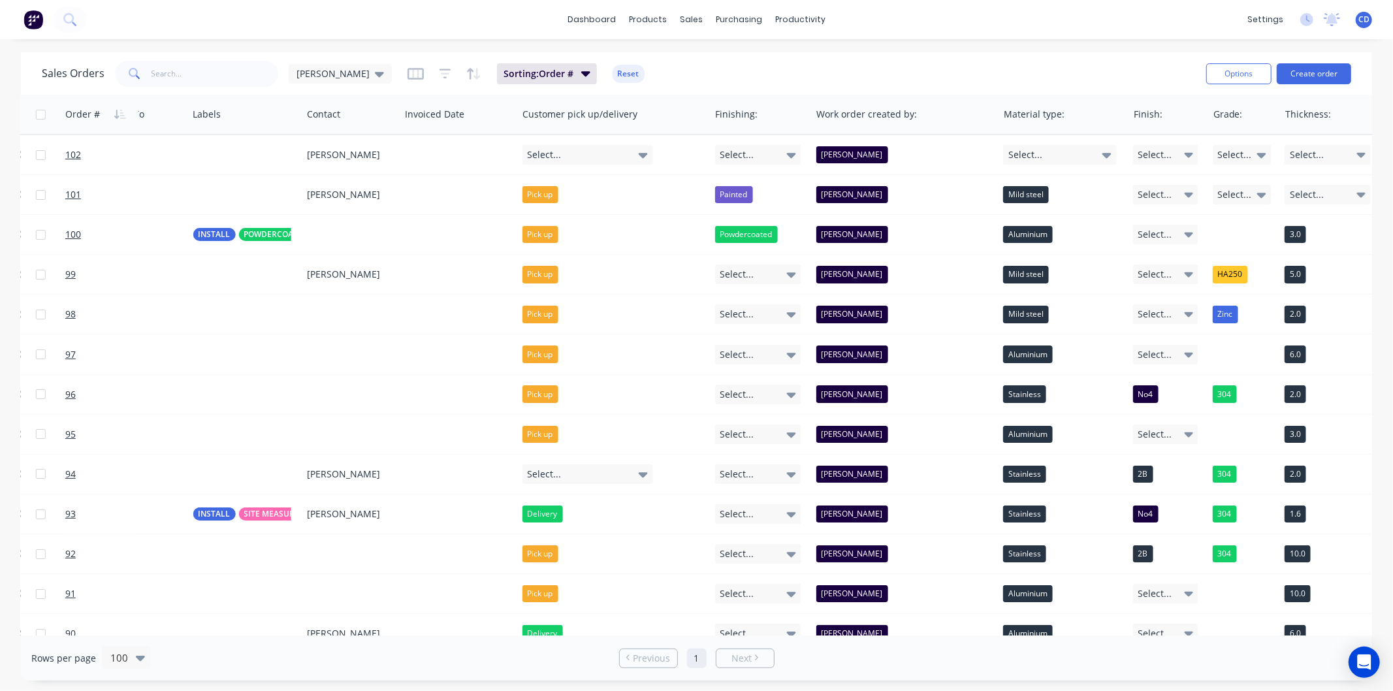
scroll to position [0, 982]
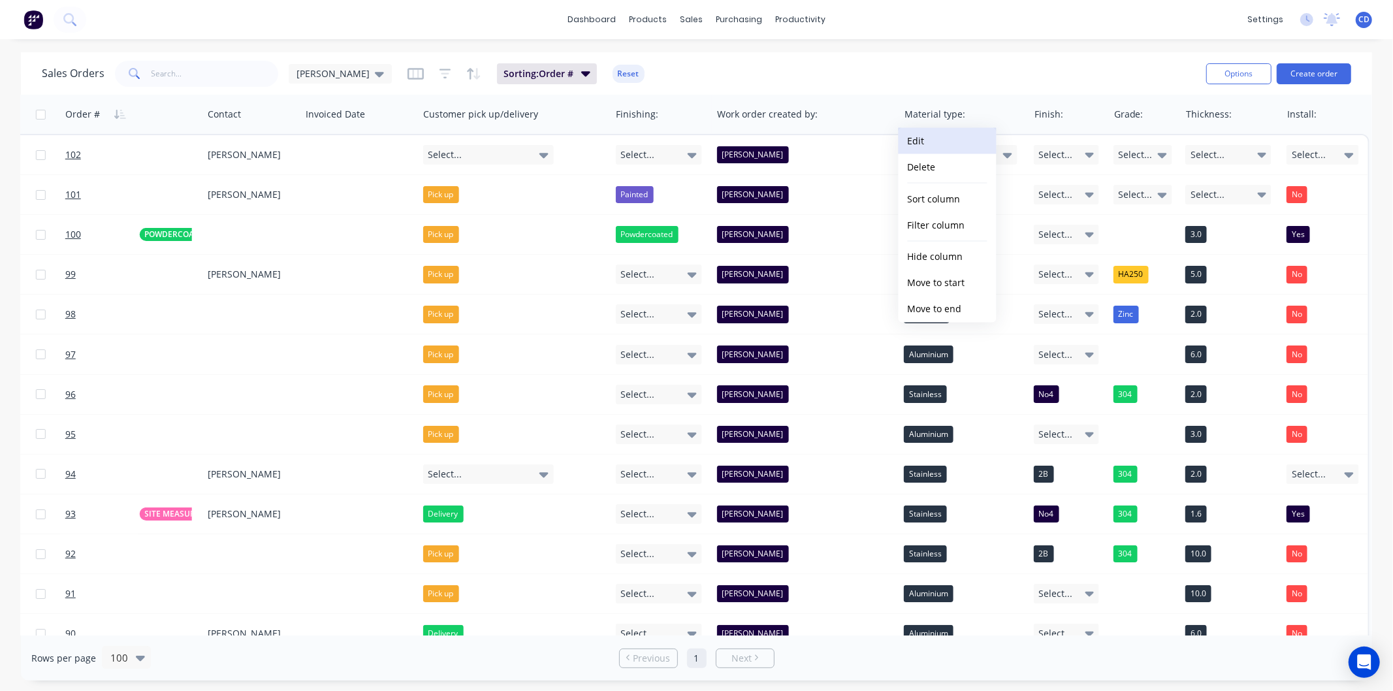
click at [956, 140] on button "Edit" at bounding box center [948, 141] width 98 height 26
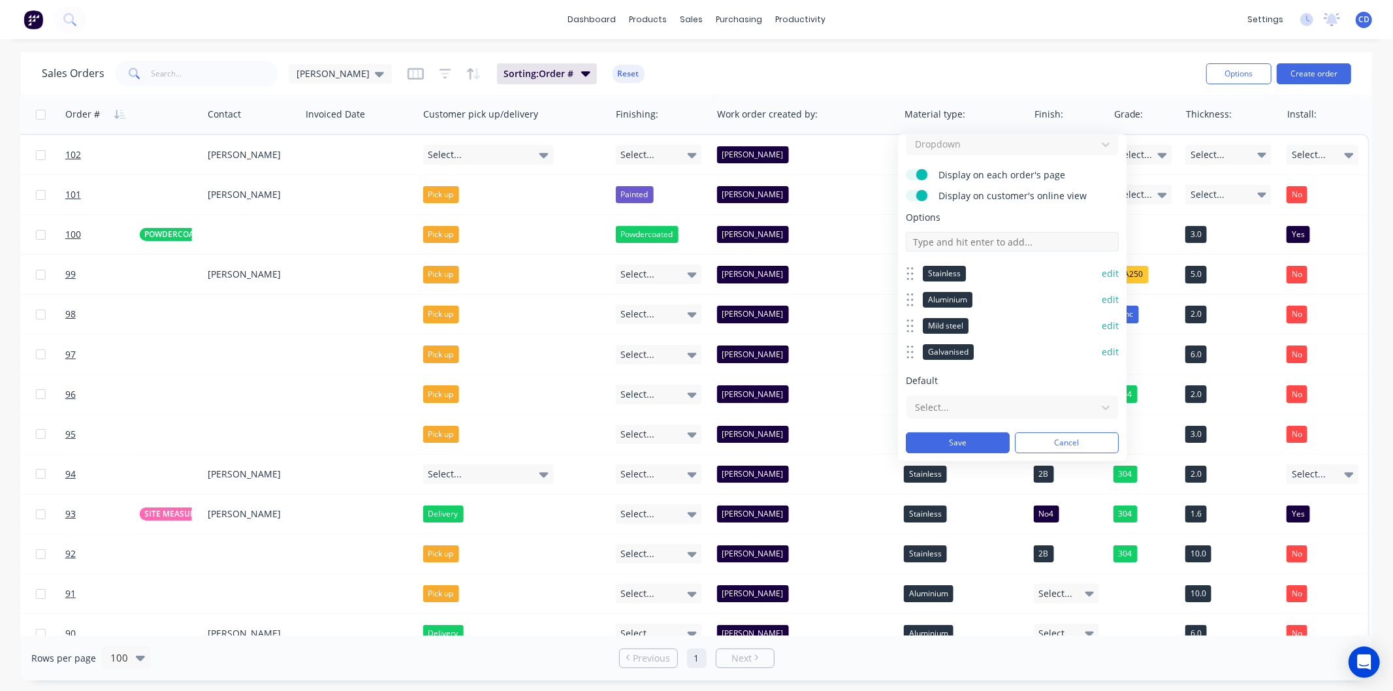
scroll to position [0, 0]
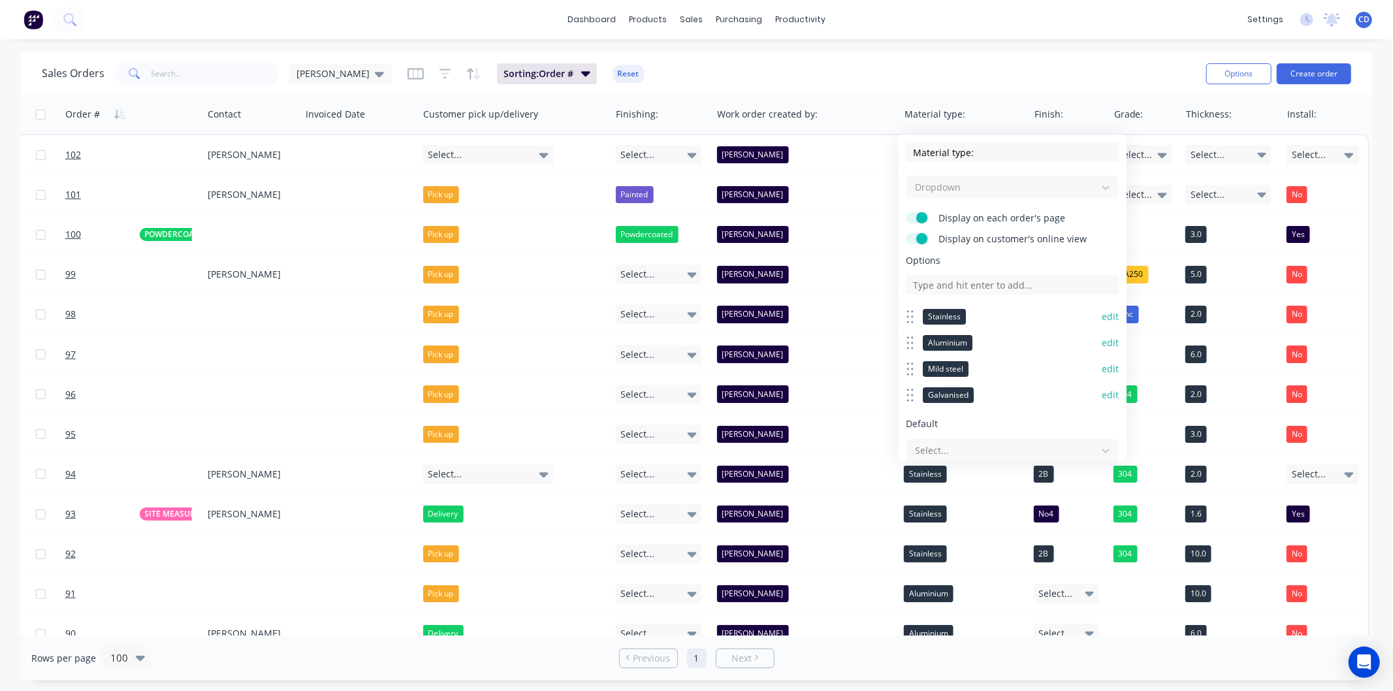
click at [982, 187] on div "Dropdown" at bounding box center [1013, 187] width 213 height 24
click at [990, 287] on input at bounding box center [1013, 285] width 213 height 20
type input "Zinc"
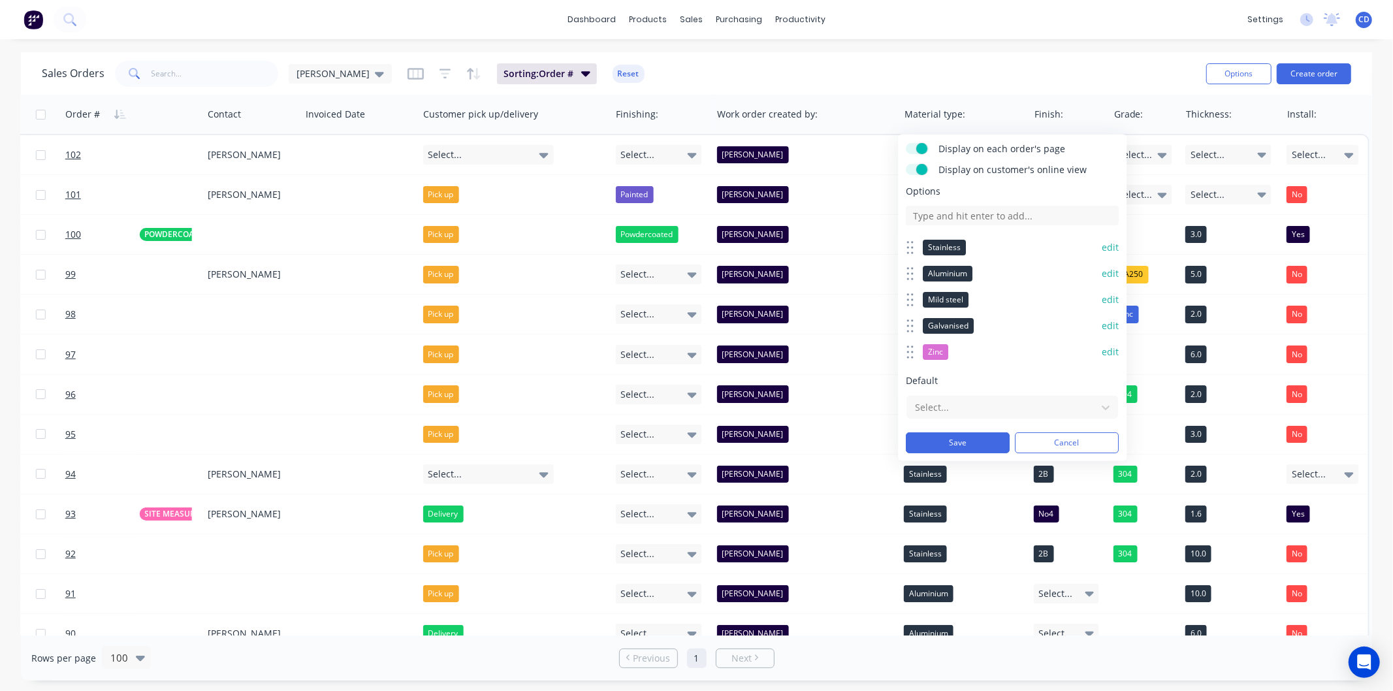
click at [1103, 350] on button "edit" at bounding box center [1111, 352] width 17 height 13
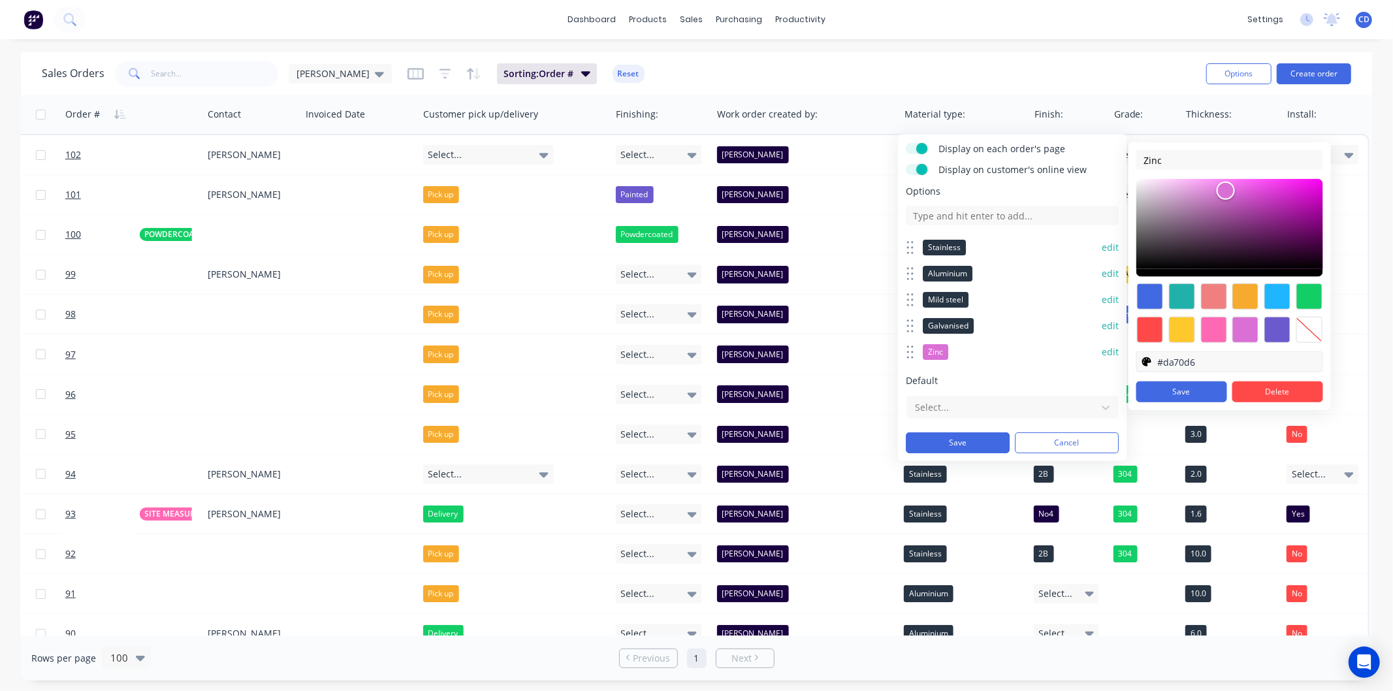
click at [1212, 362] on input "#da70d6" at bounding box center [1240, 362] width 166 height 20
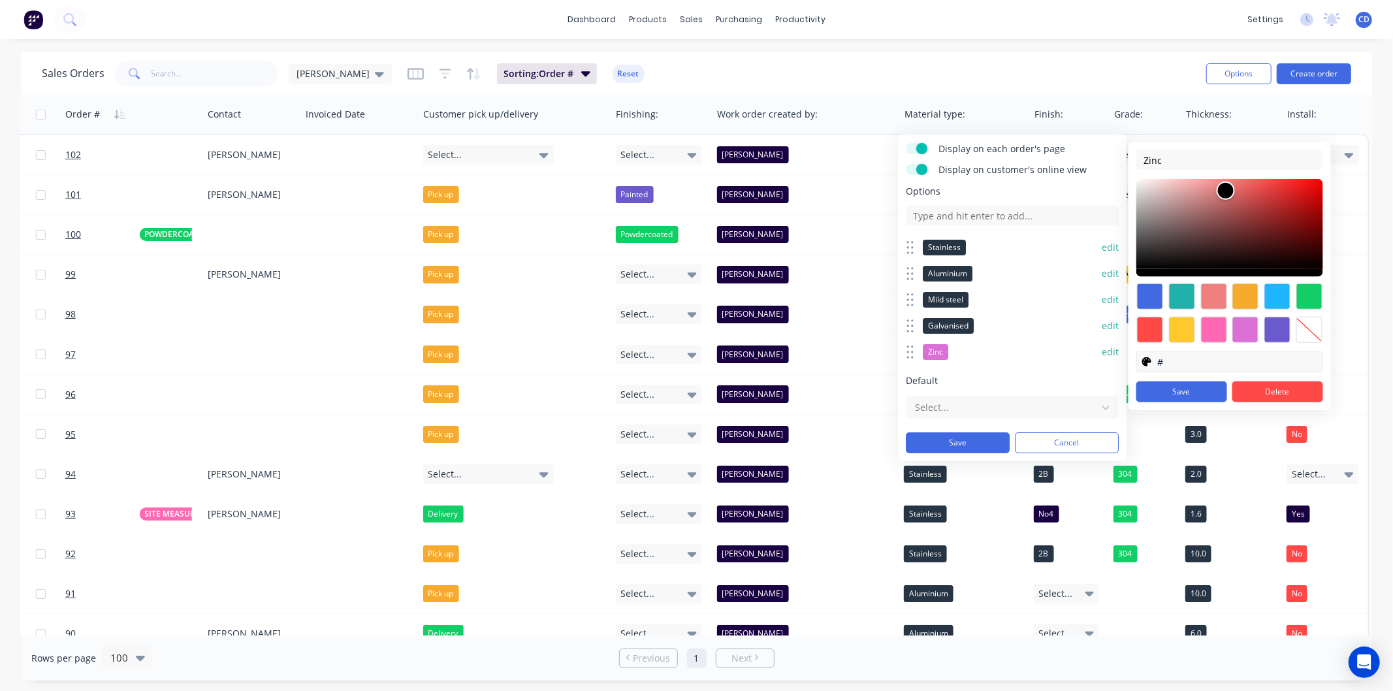
paste input "273444"
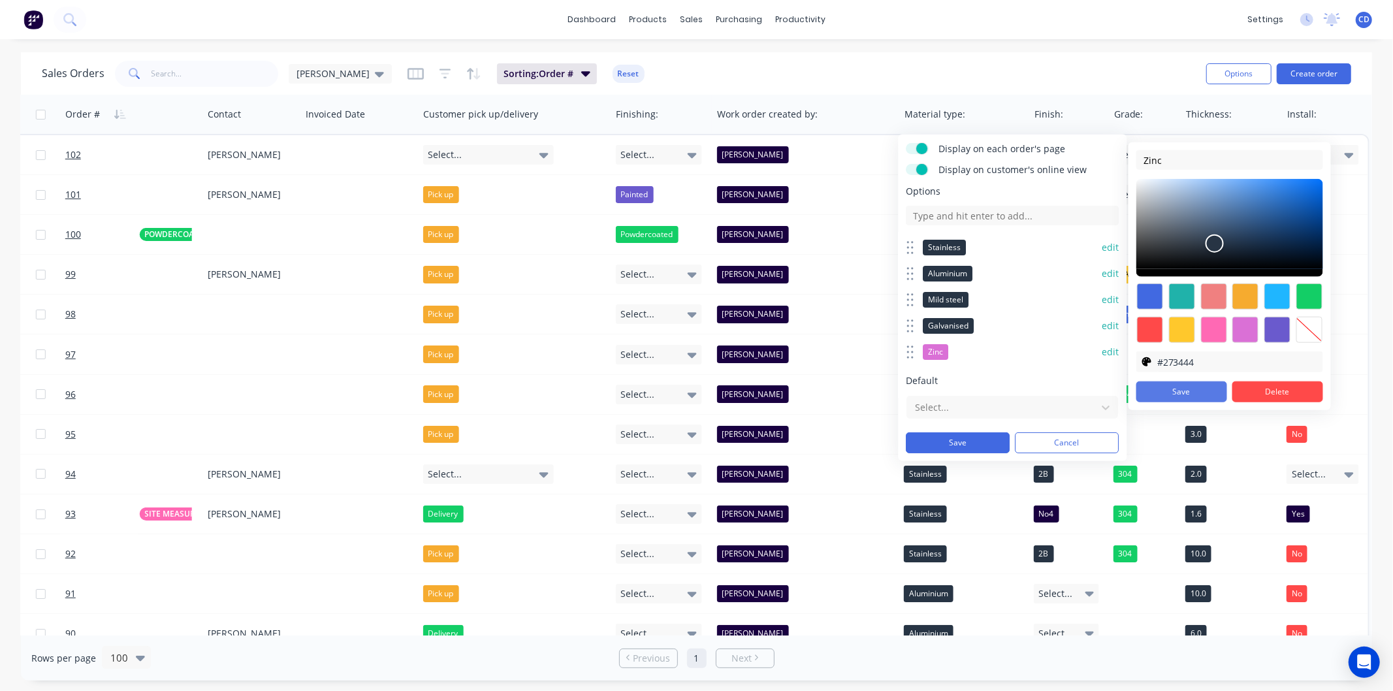
type input "#273444"
click at [1187, 390] on button "Save" at bounding box center [1181, 391] width 91 height 21
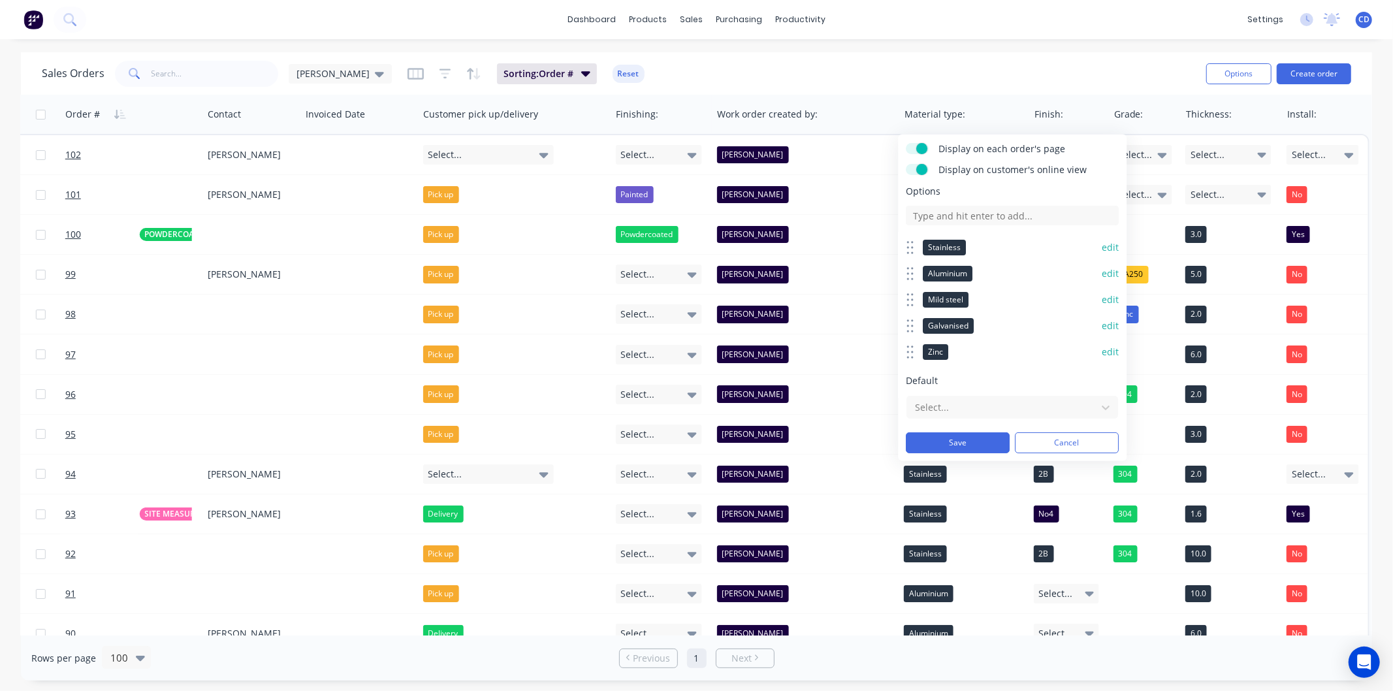
click at [1103, 246] on button "edit" at bounding box center [1111, 247] width 17 height 13
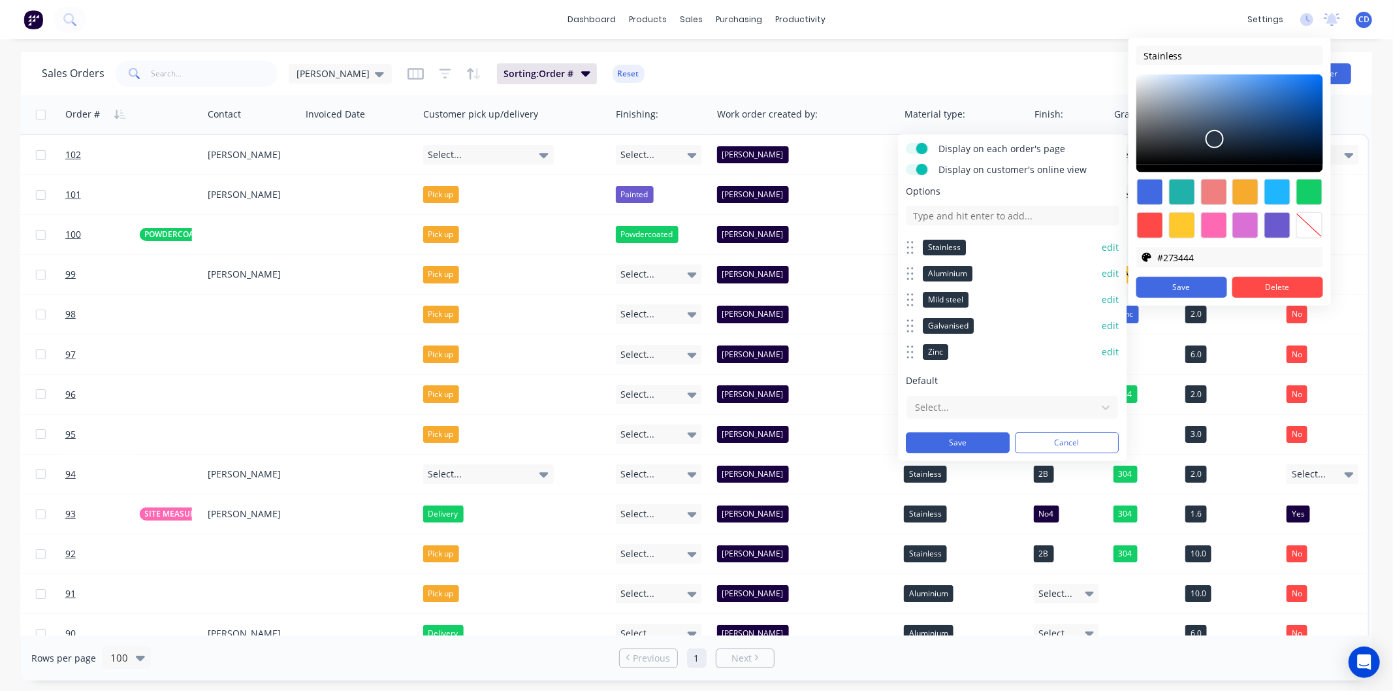
click at [1303, 191] on div at bounding box center [1309, 192] width 26 height 26
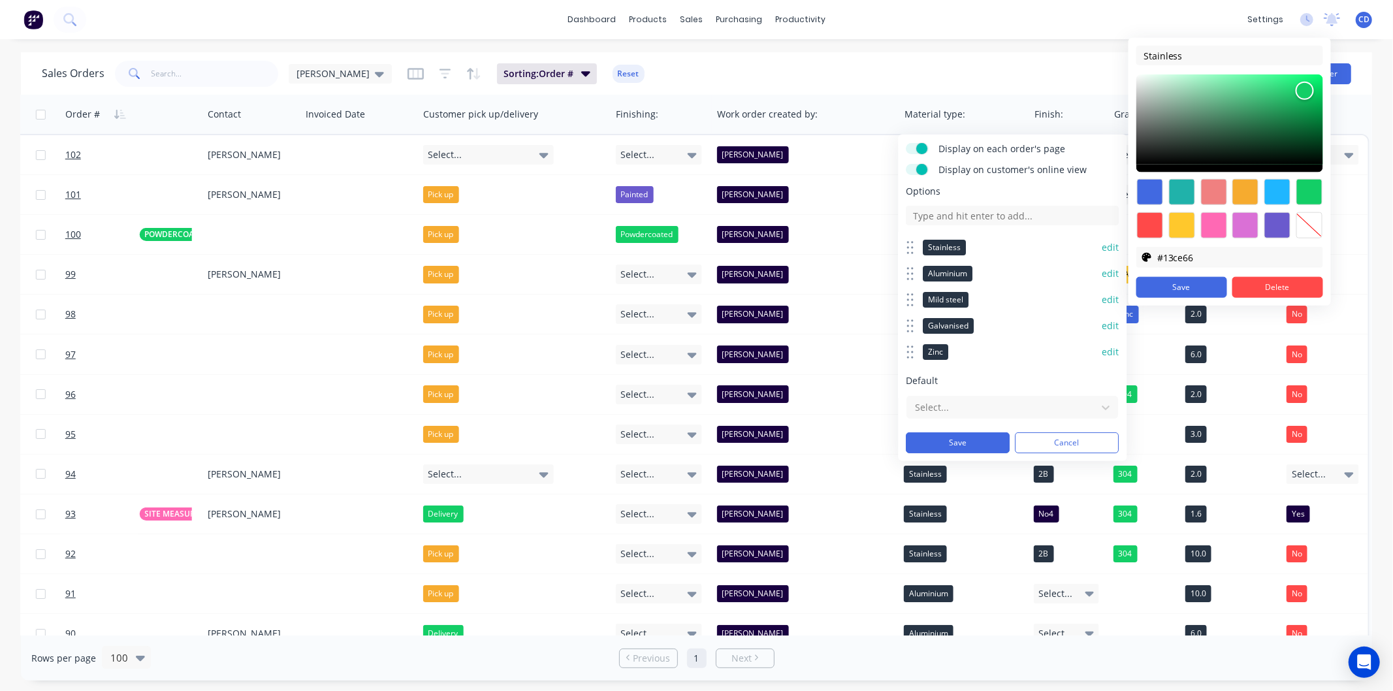
type input "#13ce66"
click at [1172, 283] on button "Save" at bounding box center [1181, 287] width 91 height 21
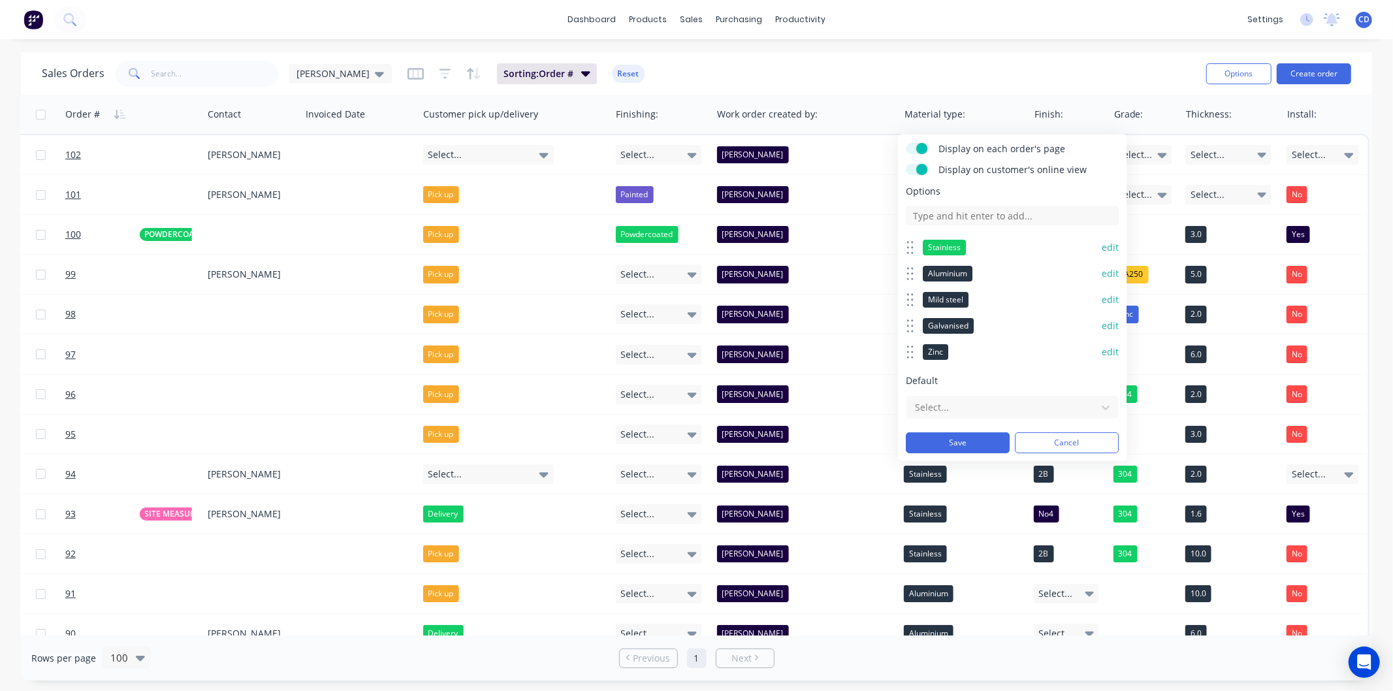
click at [1103, 270] on button "edit" at bounding box center [1111, 273] width 17 height 13
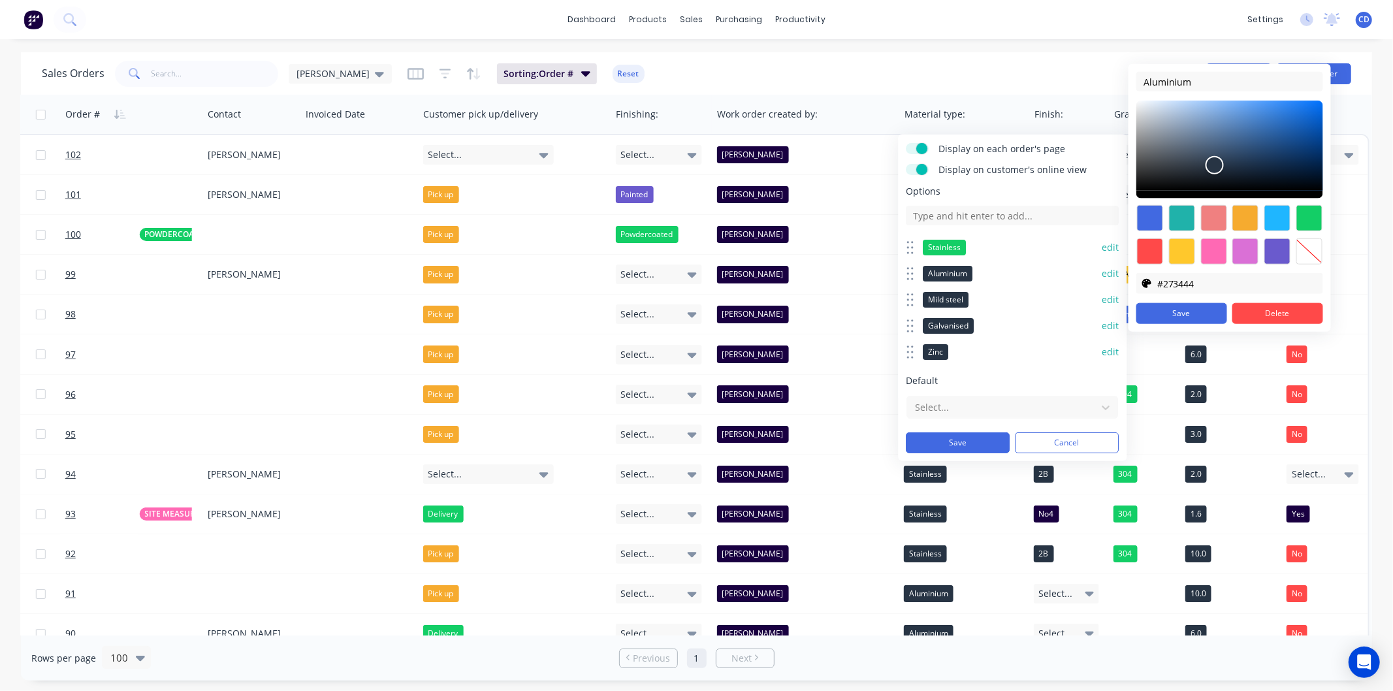
click at [1183, 246] on div at bounding box center [1182, 251] width 26 height 26
type input "#ffc82c"
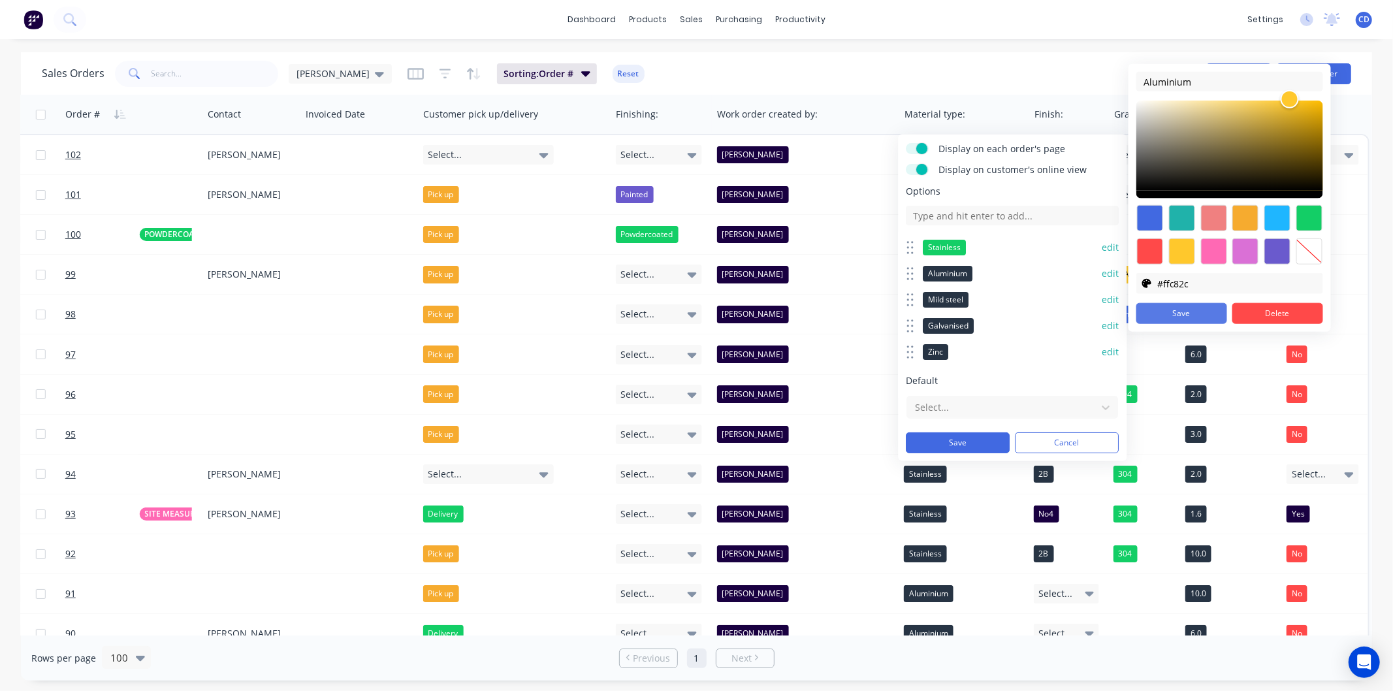
click at [1185, 314] on button "Save" at bounding box center [1181, 313] width 91 height 21
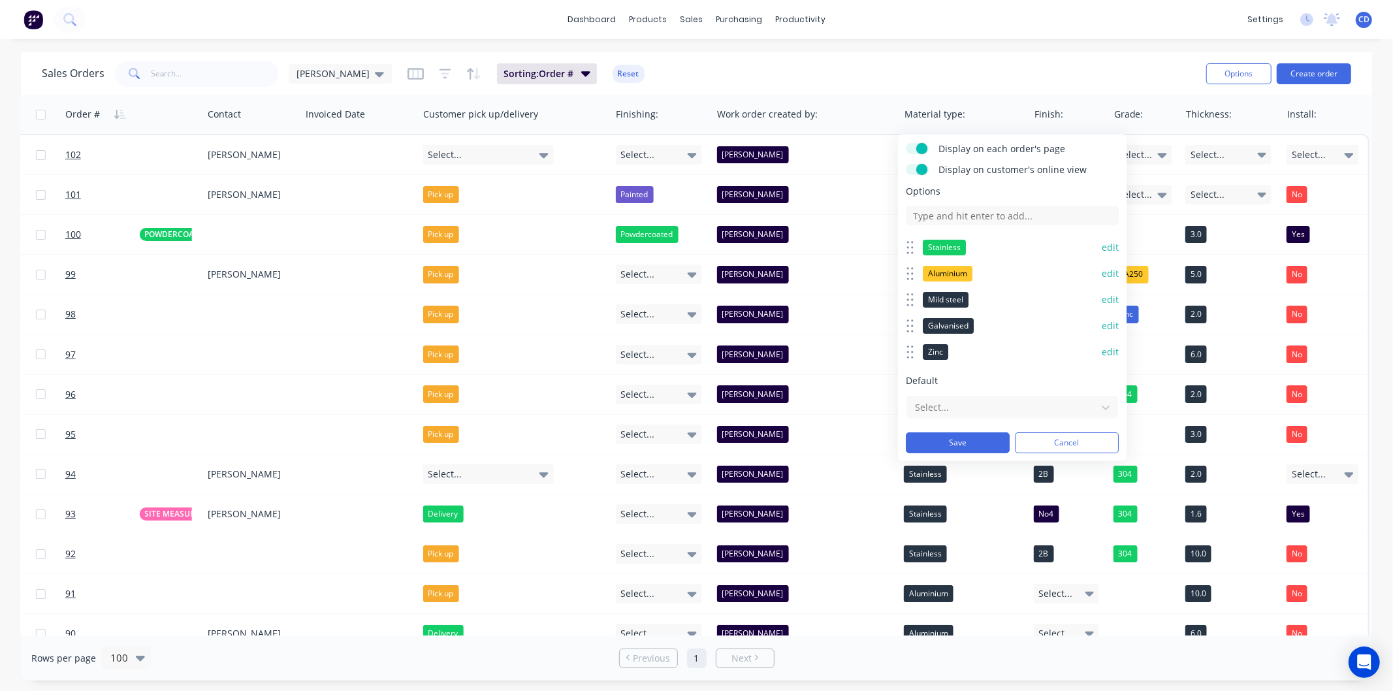
click at [1103, 302] on button "edit" at bounding box center [1111, 299] width 17 height 13
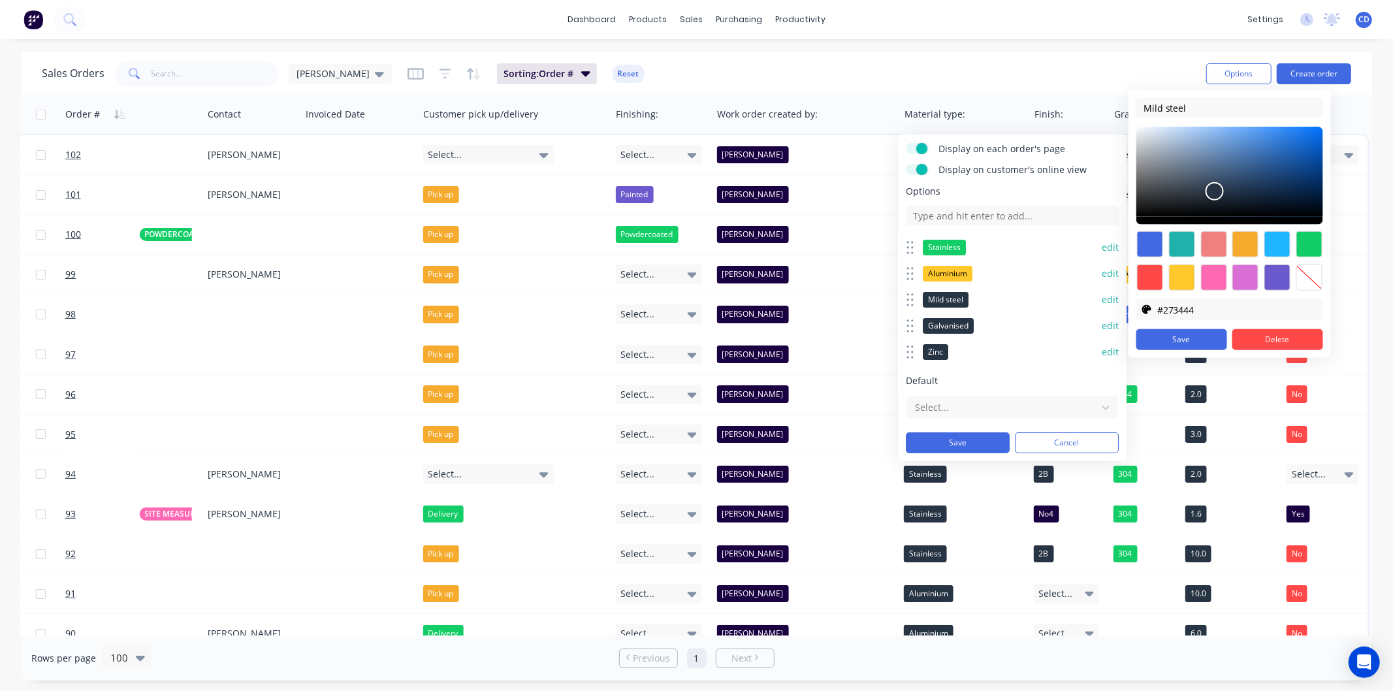
click at [1153, 280] on div at bounding box center [1150, 278] width 26 height 26
type input "#ff4949"
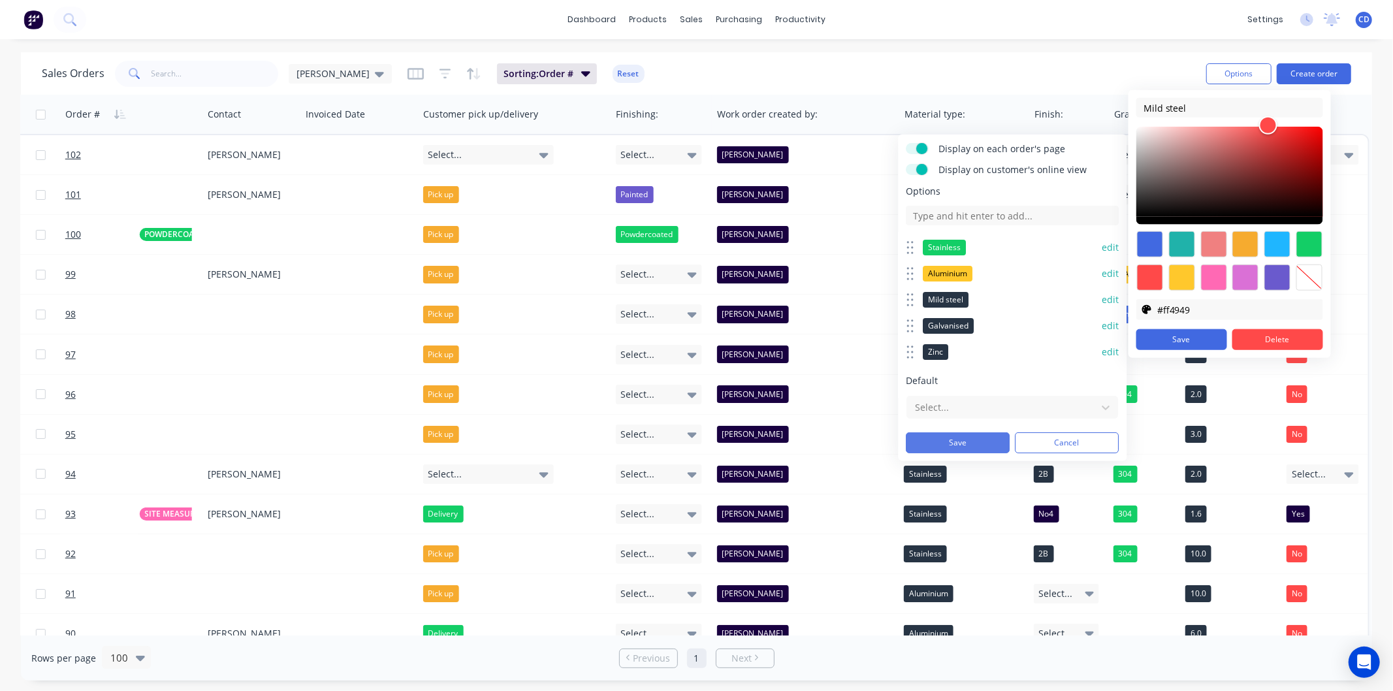
click at [981, 444] on button "Save" at bounding box center [959, 442] width 104 height 21
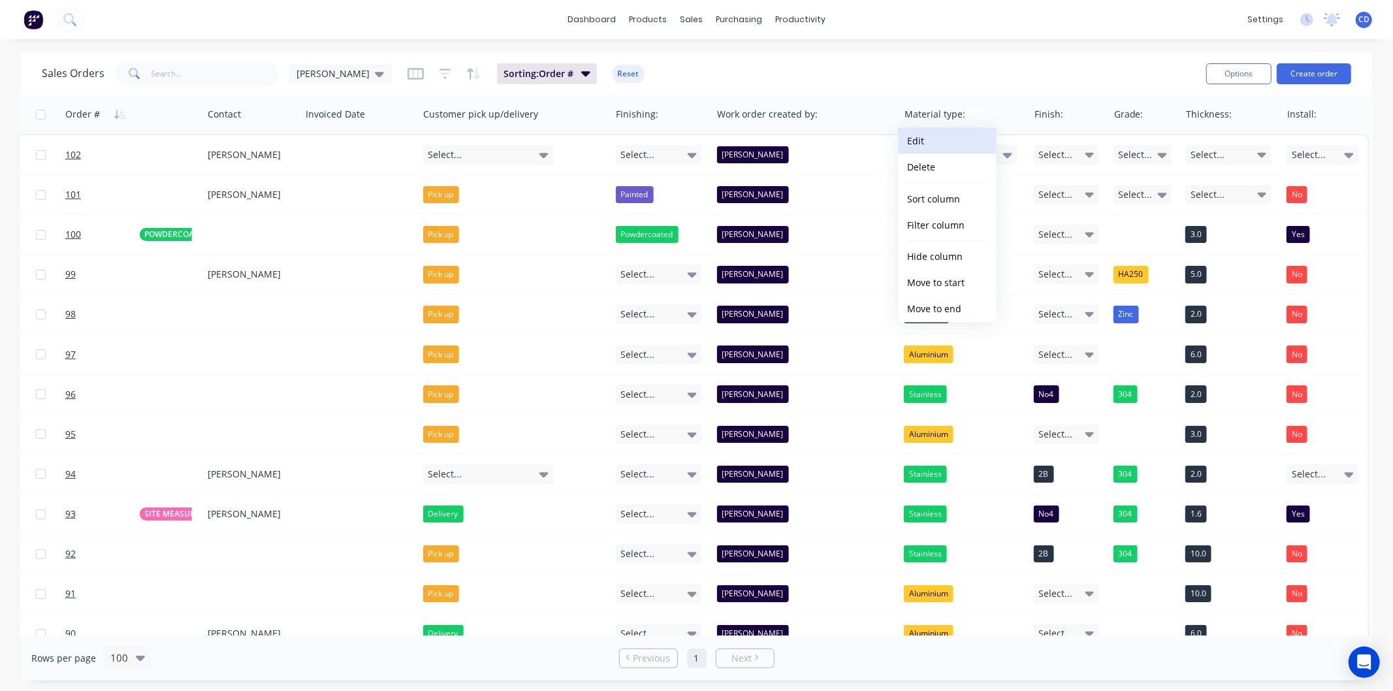
click at [944, 140] on button "Edit" at bounding box center [948, 141] width 98 height 26
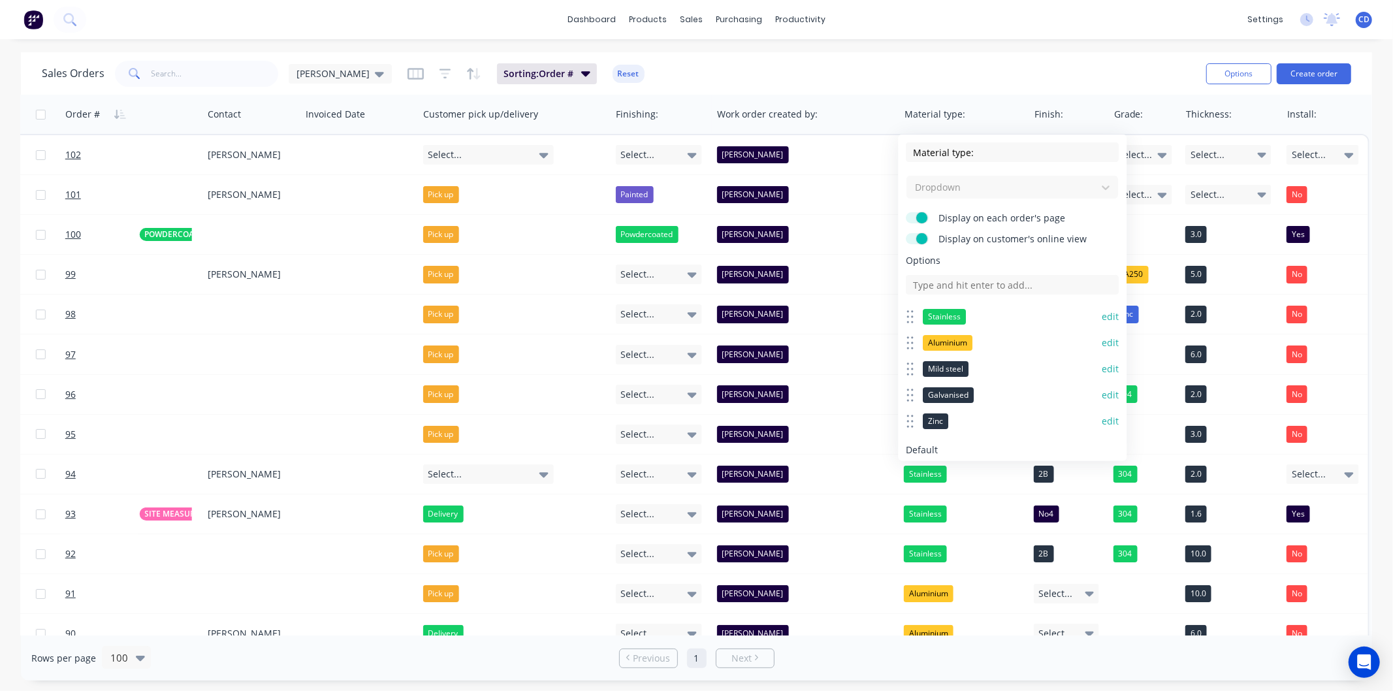
click at [1103, 366] on button "edit" at bounding box center [1111, 368] width 17 height 13
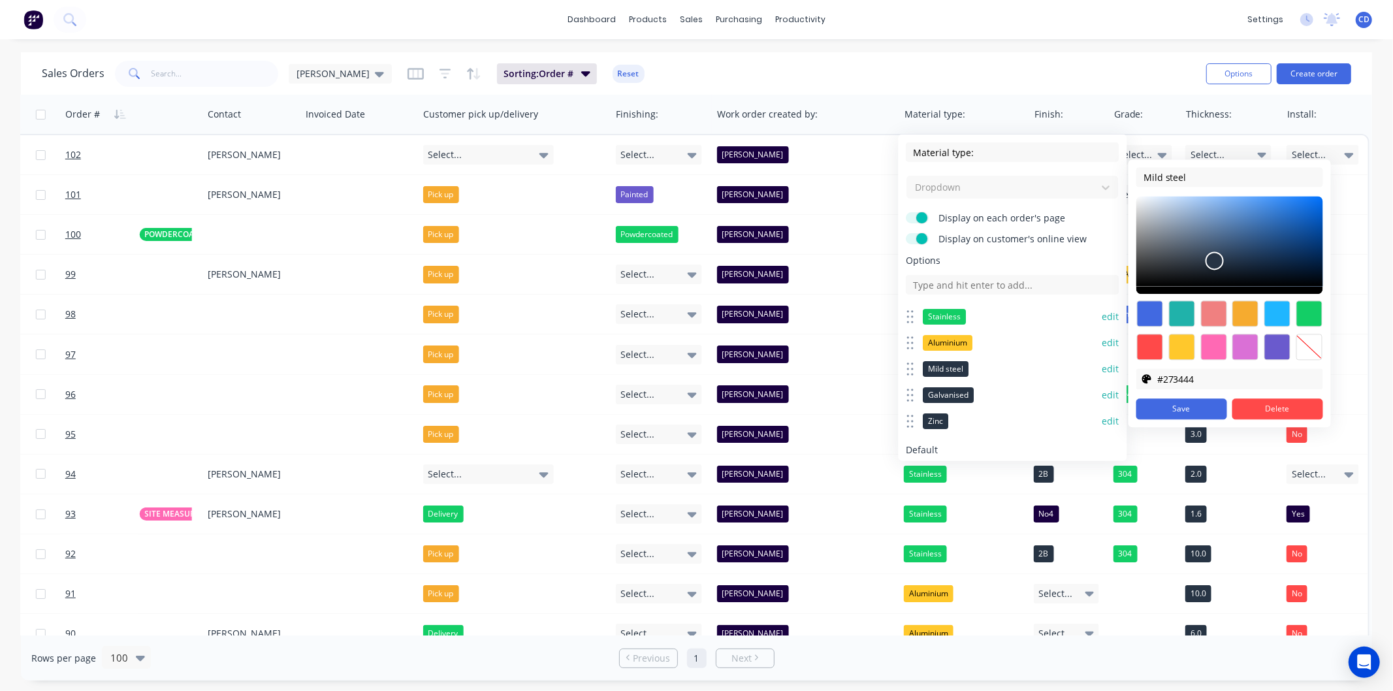
click at [1150, 345] on div at bounding box center [1150, 347] width 26 height 26
type input "#ff4949"
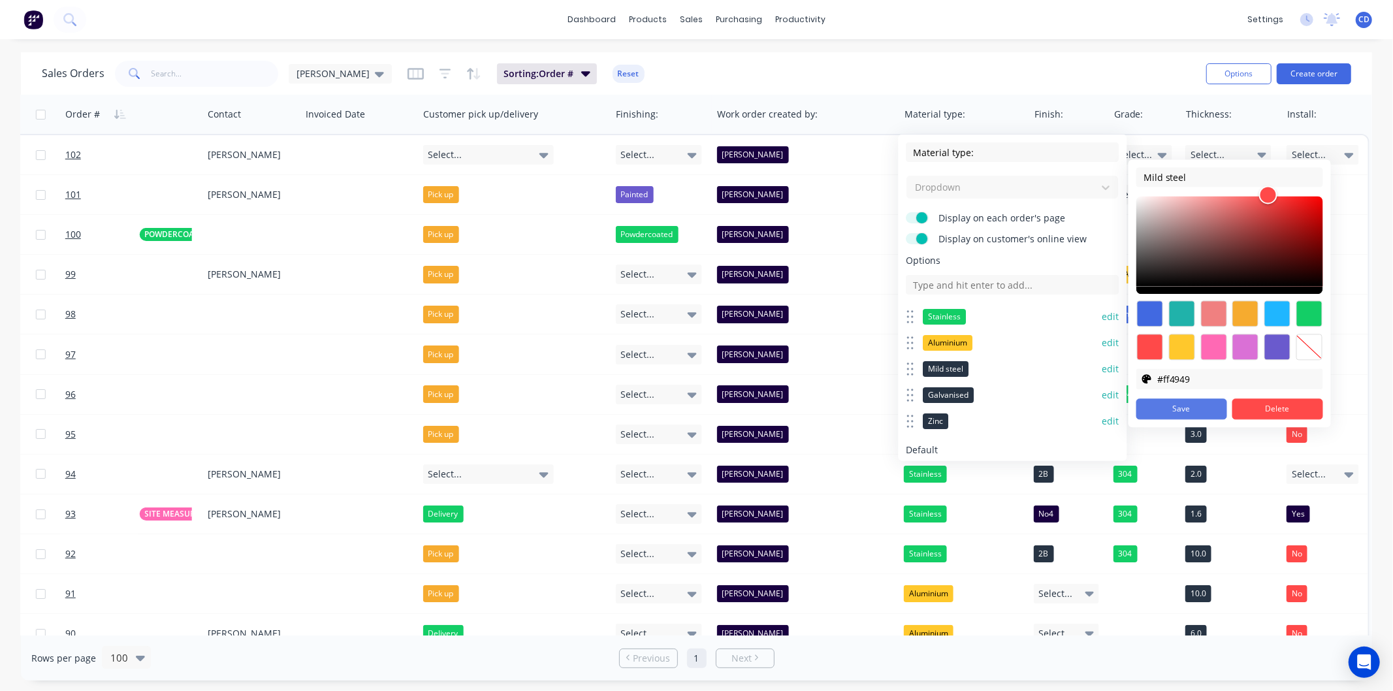
click at [1184, 413] on button "Save" at bounding box center [1181, 408] width 91 height 21
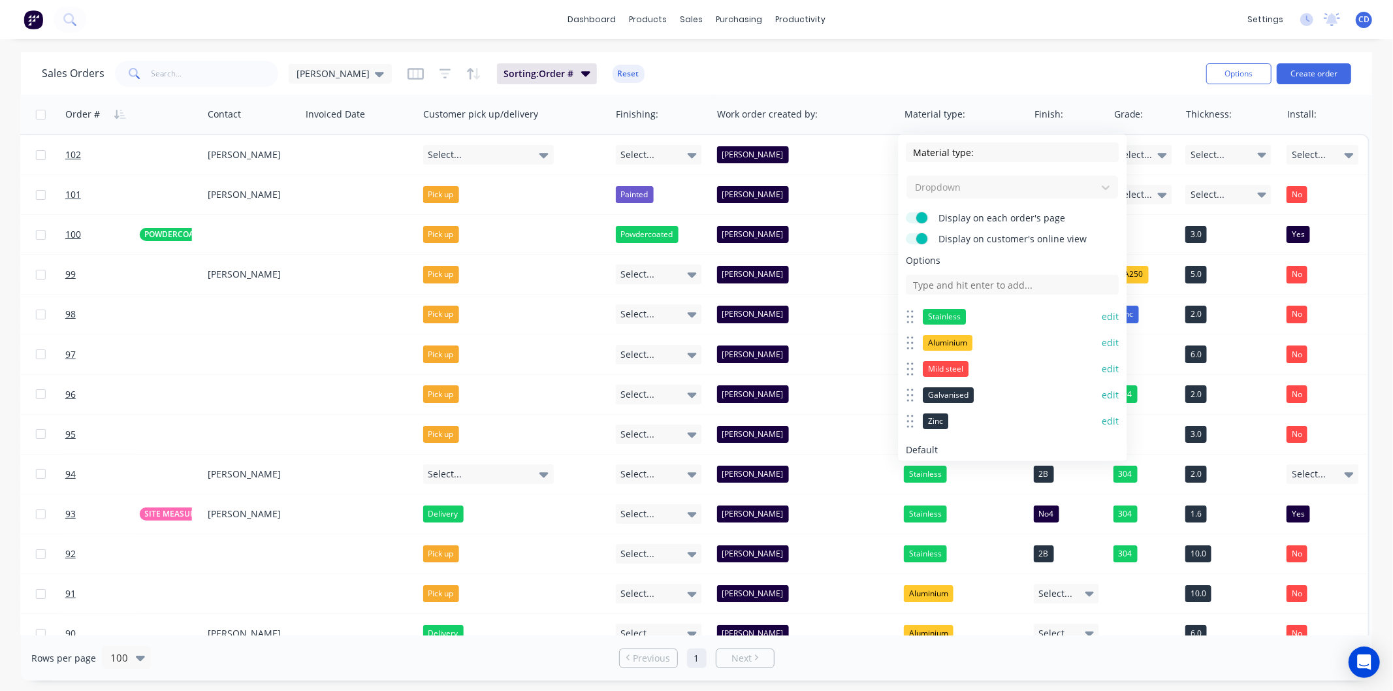
click at [1103, 396] on button "edit" at bounding box center [1111, 395] width 17 height 13
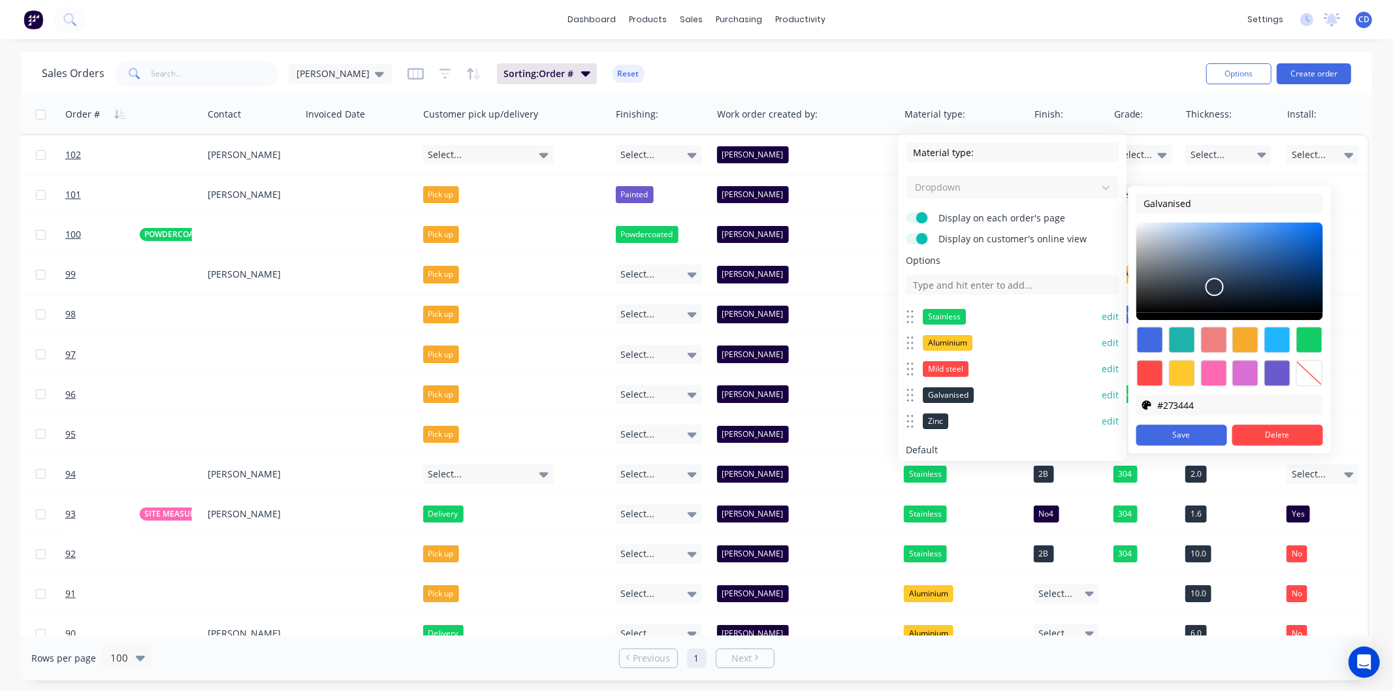
click at [1153, 340] on div at bounding box center [1150, 340] width 26 height 26
type input "#4169e1"
click at [1198, 434] on button "Save" at bounding box center [1181, 435] width 91 height 21
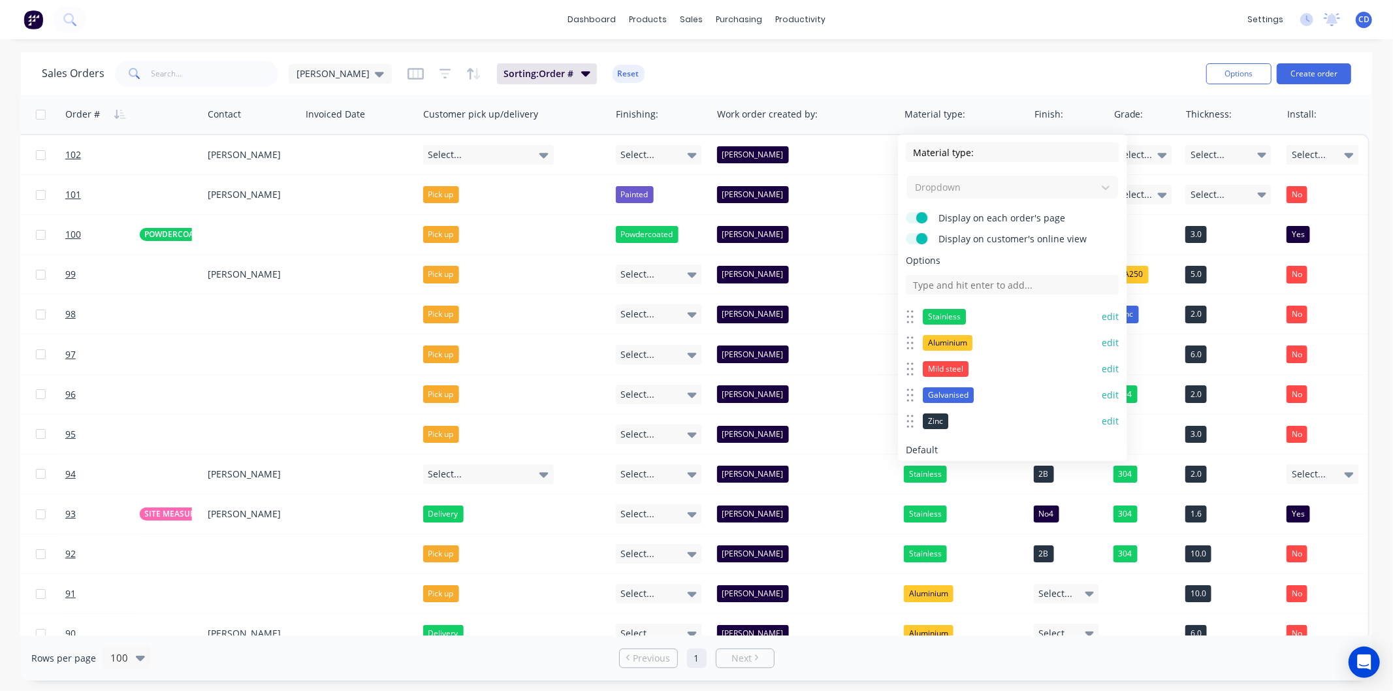
click at [1103, 420] on button "edit" at bounding box center [1111, 421] width 17 height 13
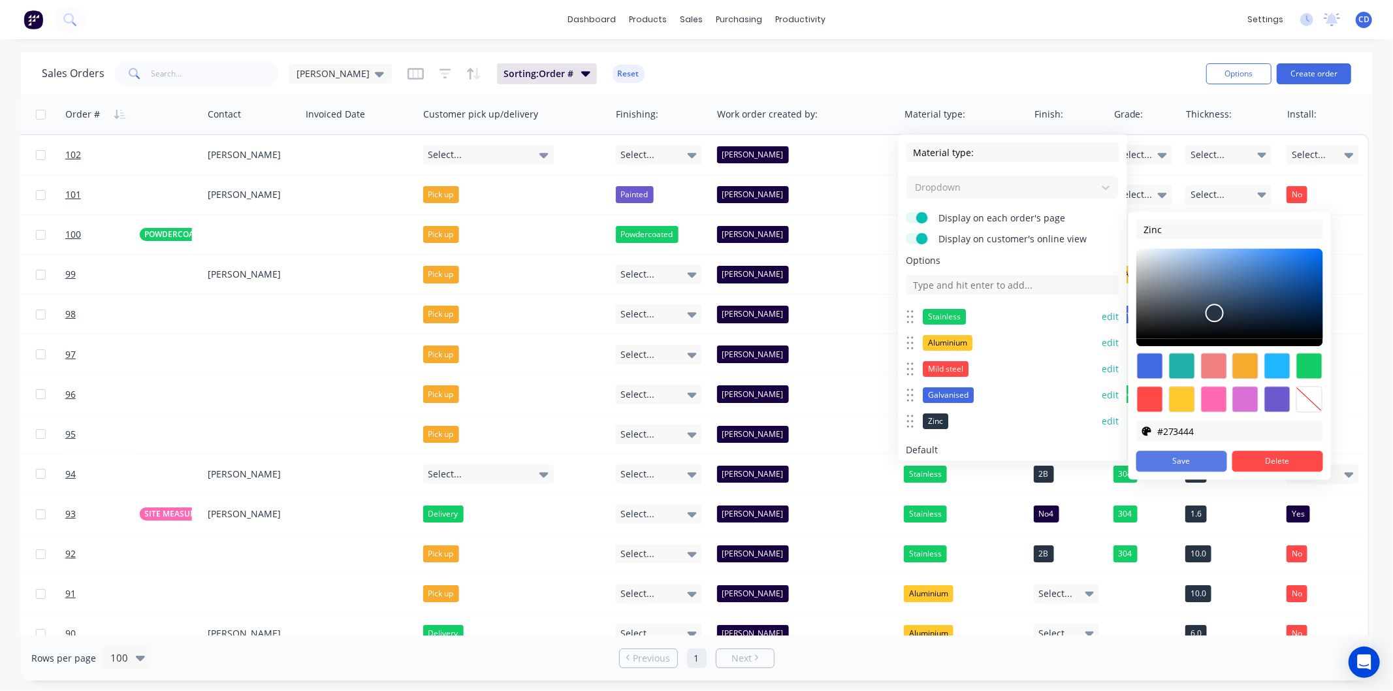
click at [1211, 461] on button "Save" at bounding box center [1181, 461] width 91 height 21
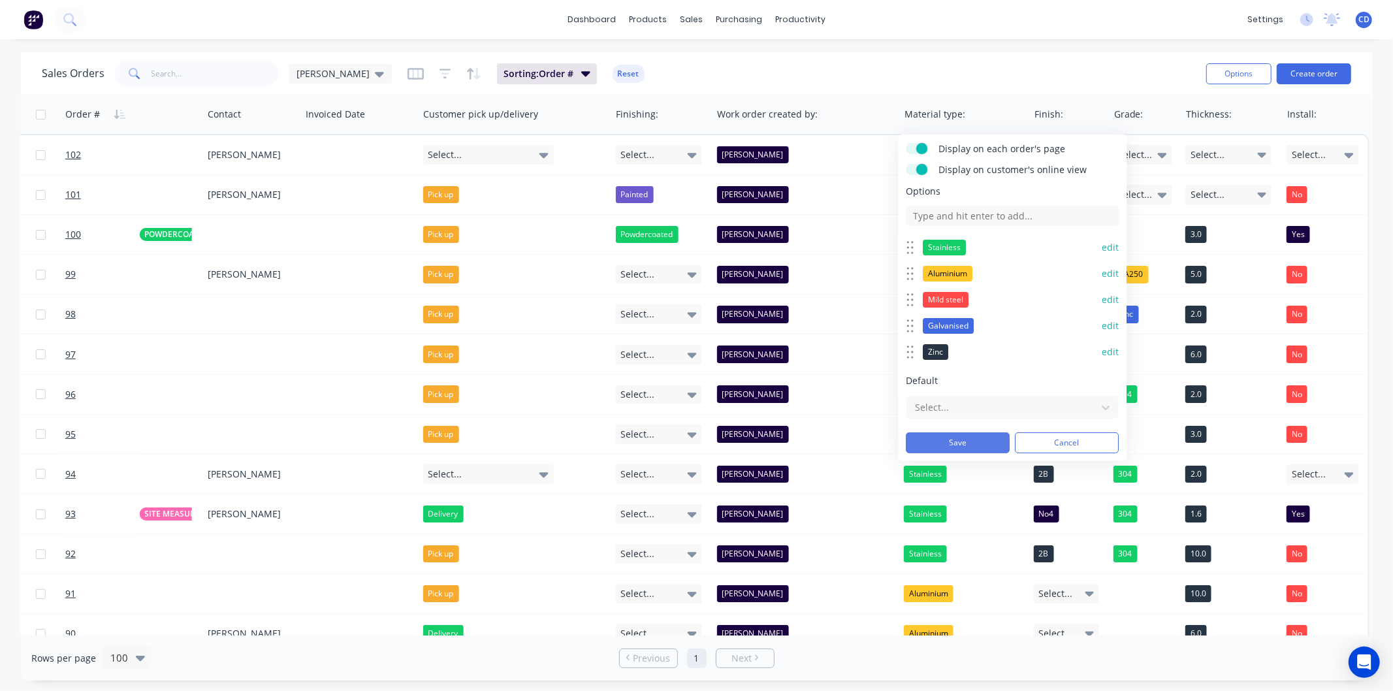
click at [957, 436] on button "Save" at bounding box center [959, 442] width 104 height 21
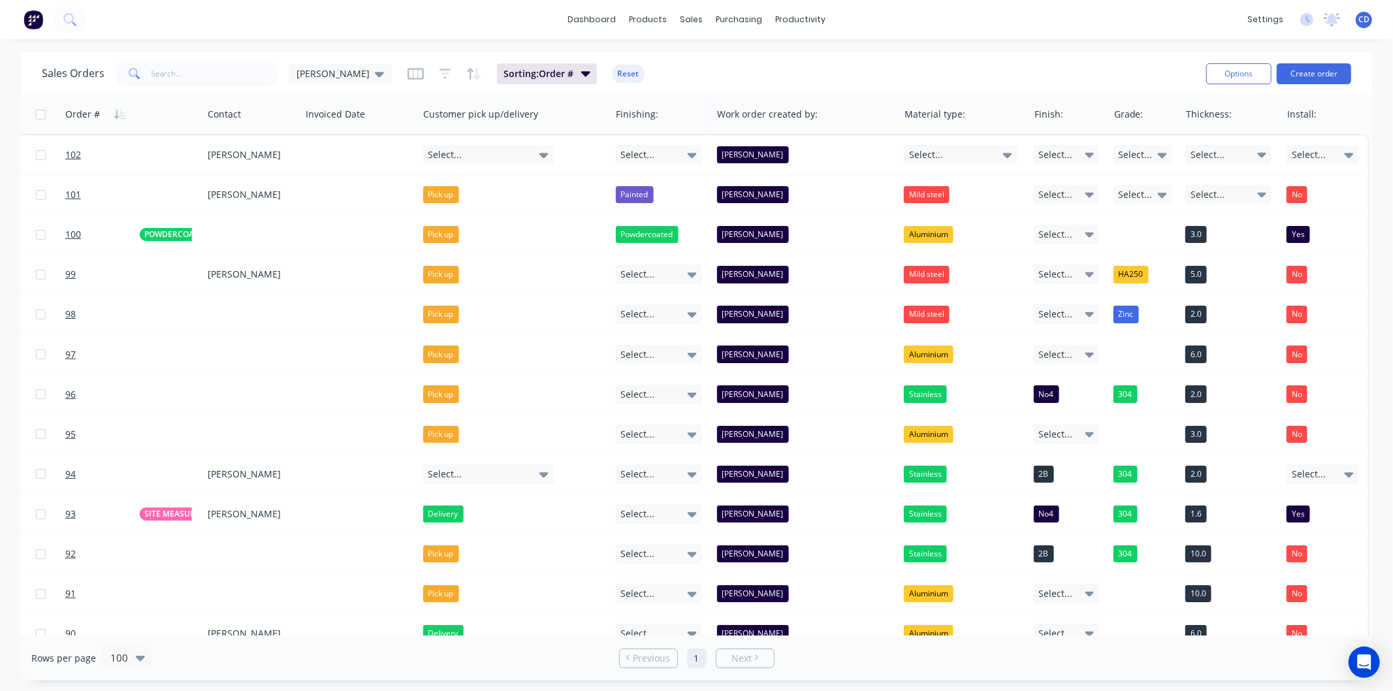
click at [983, 30] on div "dashboard products sales purchasing productivity dashboard products Product Cat…" at bounding box center [696, 19] width 1393 height 39
click at [1258, 79] on button "Options" at bounding box center [1238, 73] width 65 height 21
click at [1138, 20] on div "dashboard products sales purchasing productivity dashboard products Product Cat…" at bounding box center [696, 19] width 1393 height 39
click at [717, 59] on div "Sales Orders" at bounding box center [740, 63] width 54 height 12
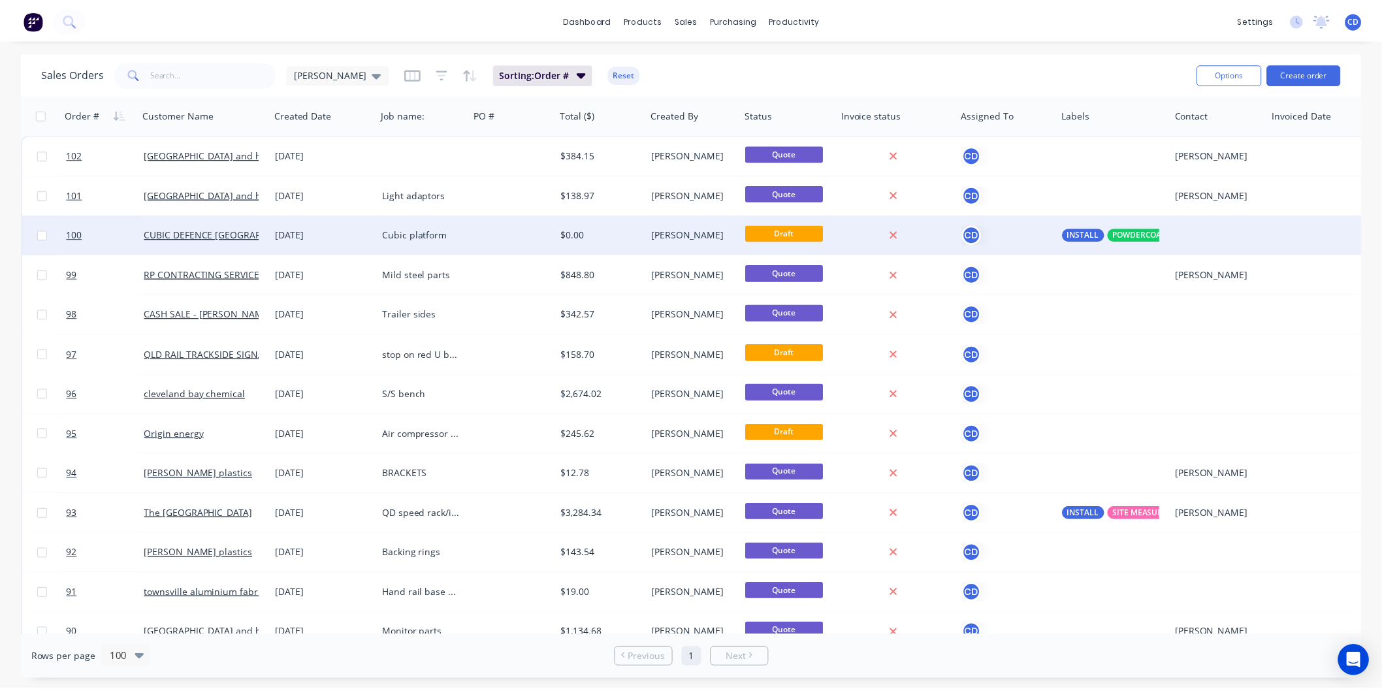
scroll to position [72, 0]
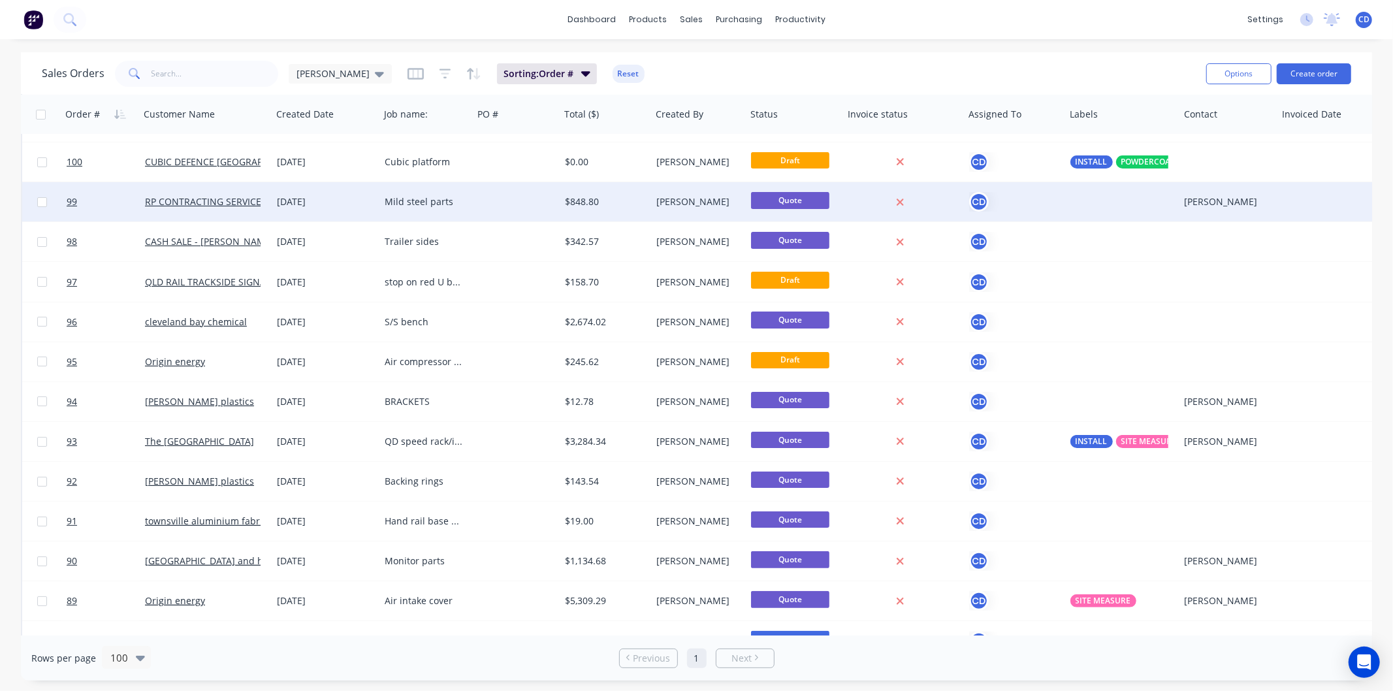
click at [306, 205] on div "[DATE]" at bounding box center [325, 201] width 97 height 13
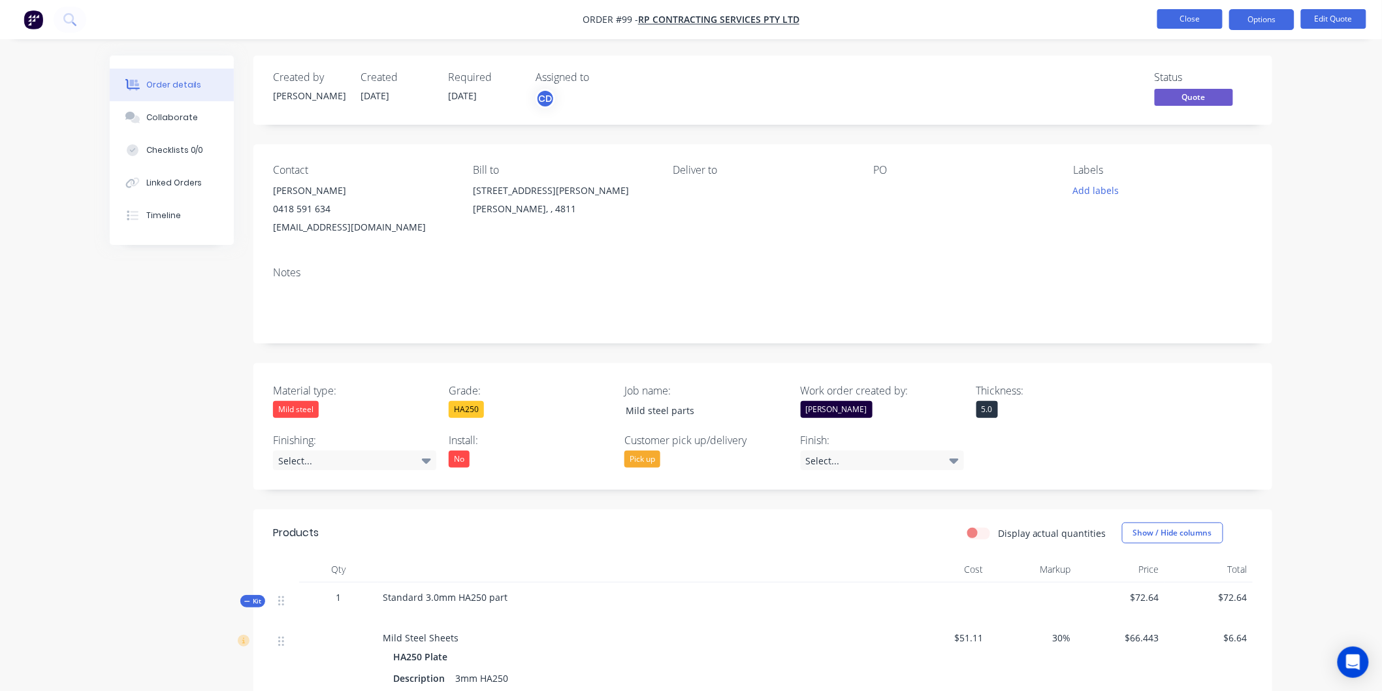
click at [1202, 16] on button "Close" at bounding box center [1189, 19] width 65 height 20
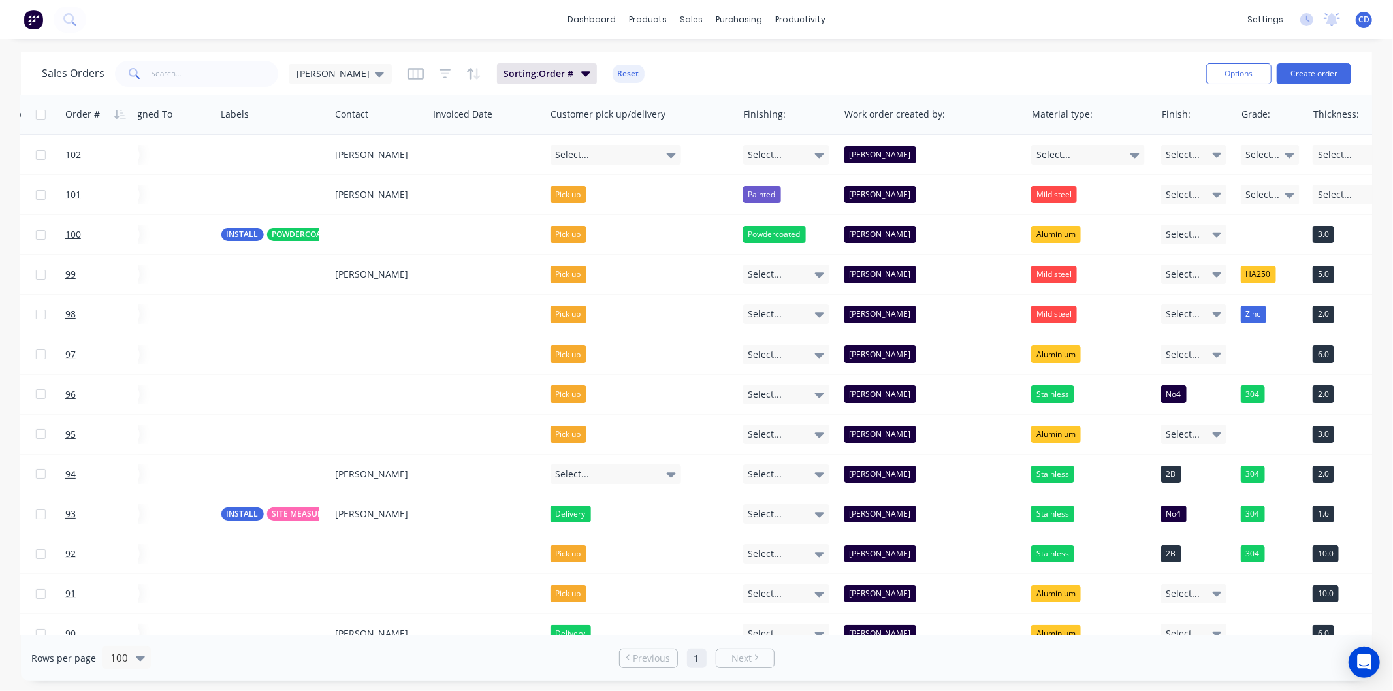
scroll to position [0, 982]
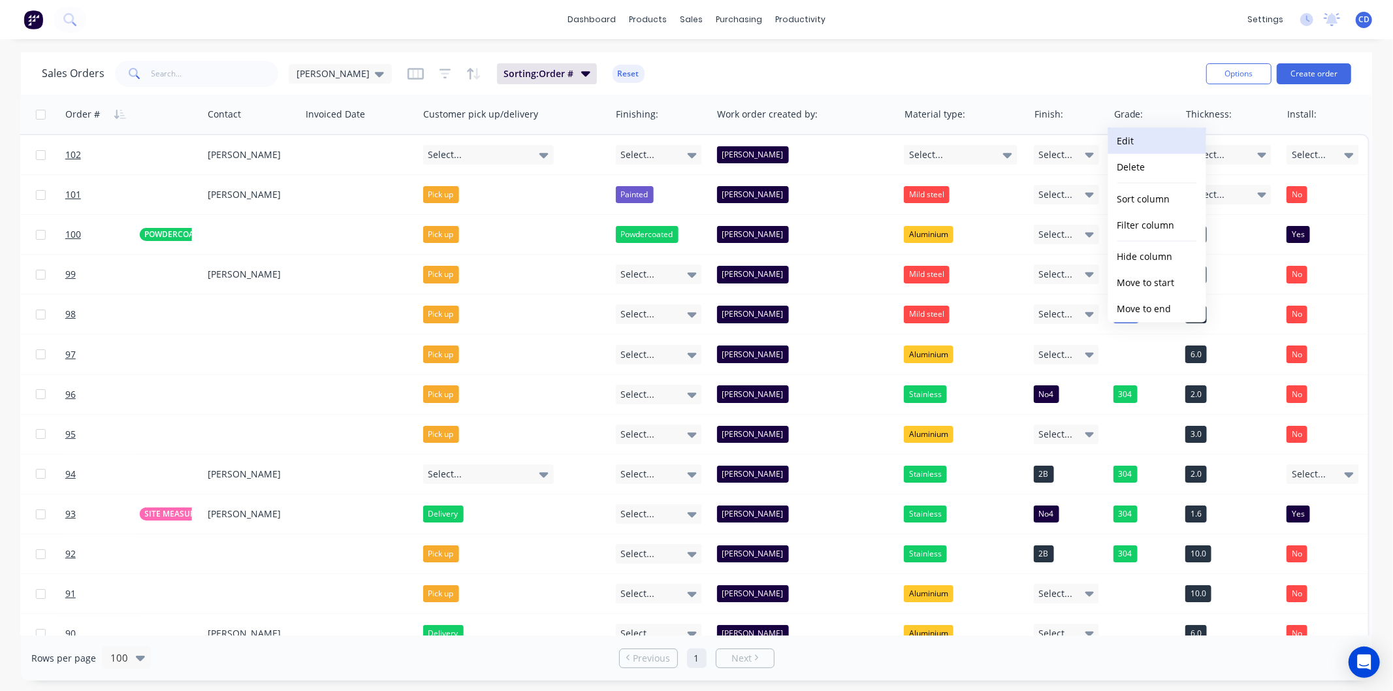
click at [1136, 144] on button "Edit" at bounding box center [1157, 141] width 98 height 26
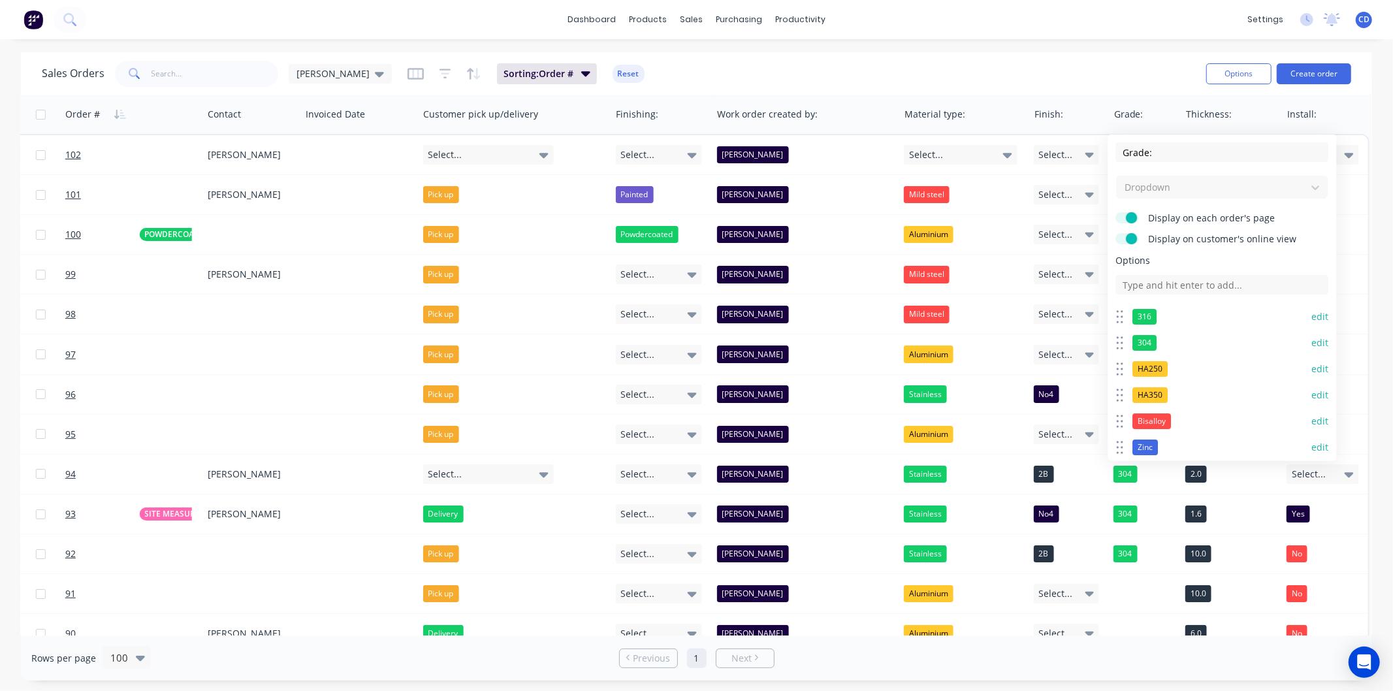
click at [1312, 315] on button "edit" at bounding box center [1320, 316] width 17 height 13
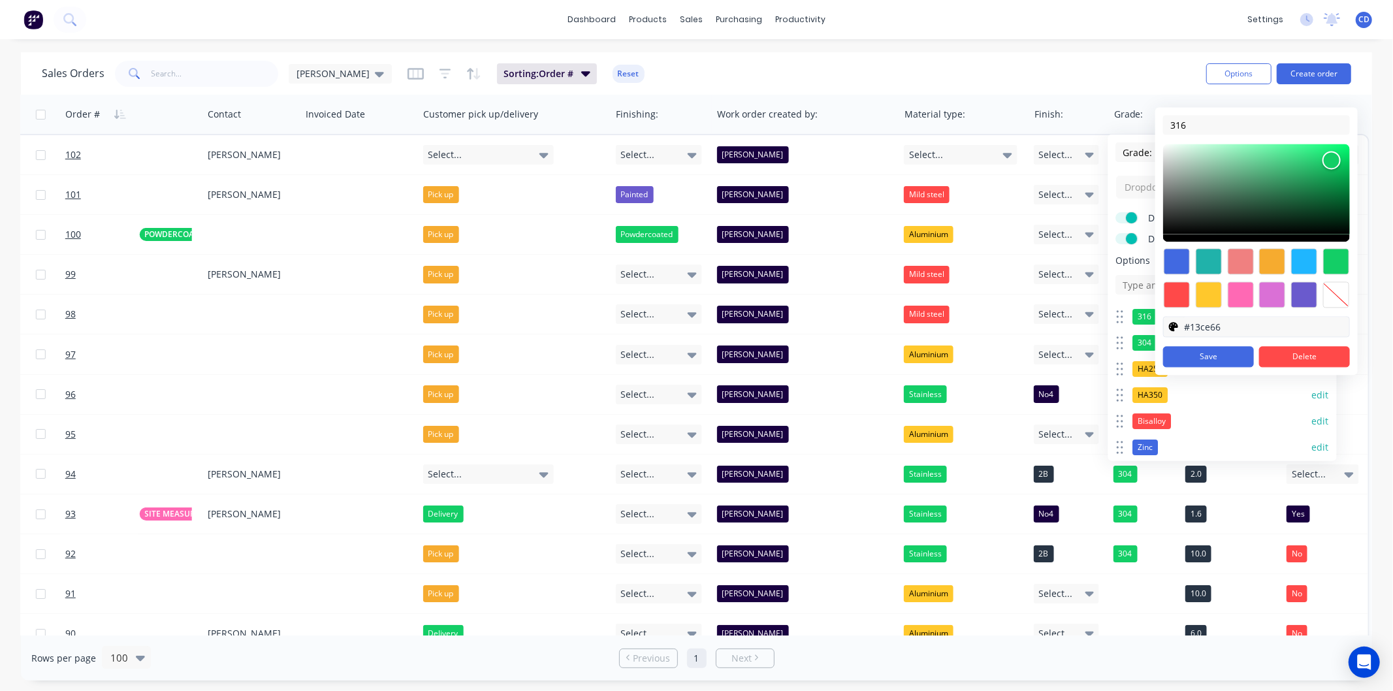
click at [1234, 327] on input "#13ce66" at bounding box center [1267, 327] width 166 height 20
paste input "273444"
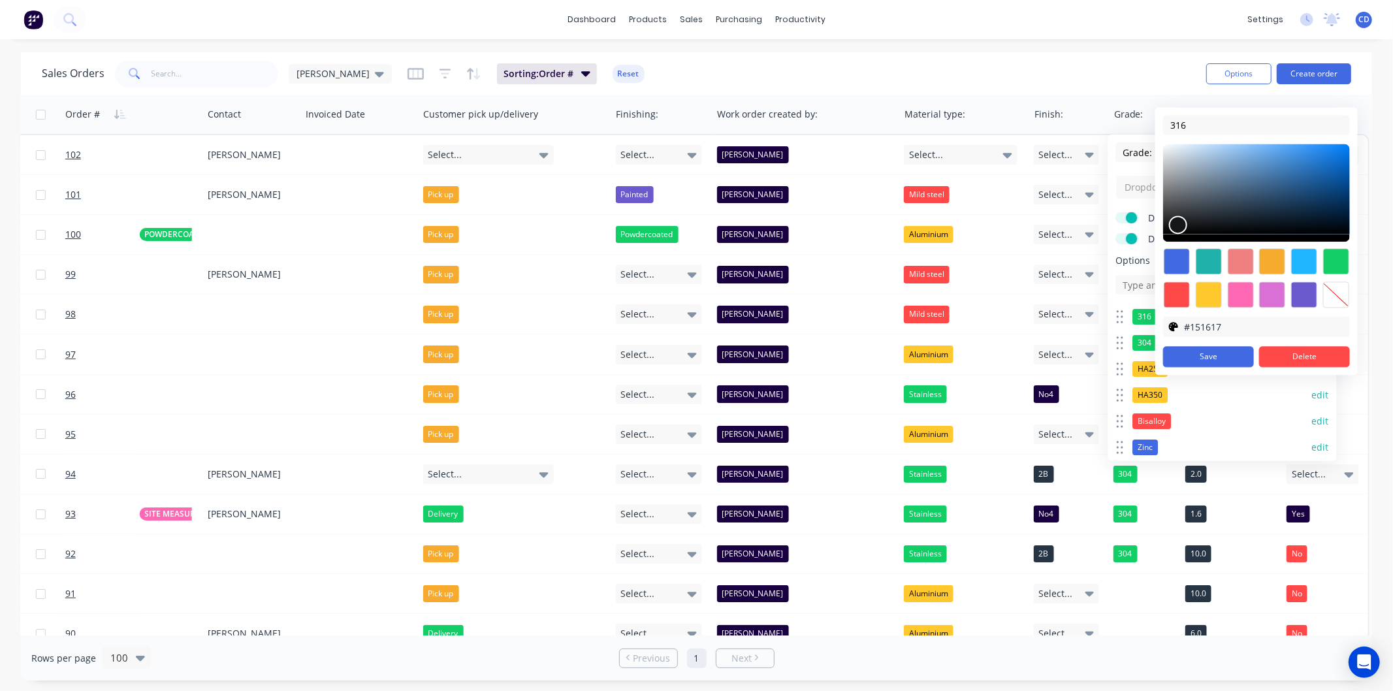
click at [1176, 233] on div at bounding box center [1256, 193] width 187 height 98
drag, startPoint x: 1236, startPoint y: 321, endPoint x: 1191, endPoint y: 331, distance: 45.6
click at [1191, 331] on input "#151617" at bounding box center [1267, 327] width 166 height 20
type input "#151617"
click at [1235, 355] on button "Save" at bounding box center [1208, 356] width 91 height 21
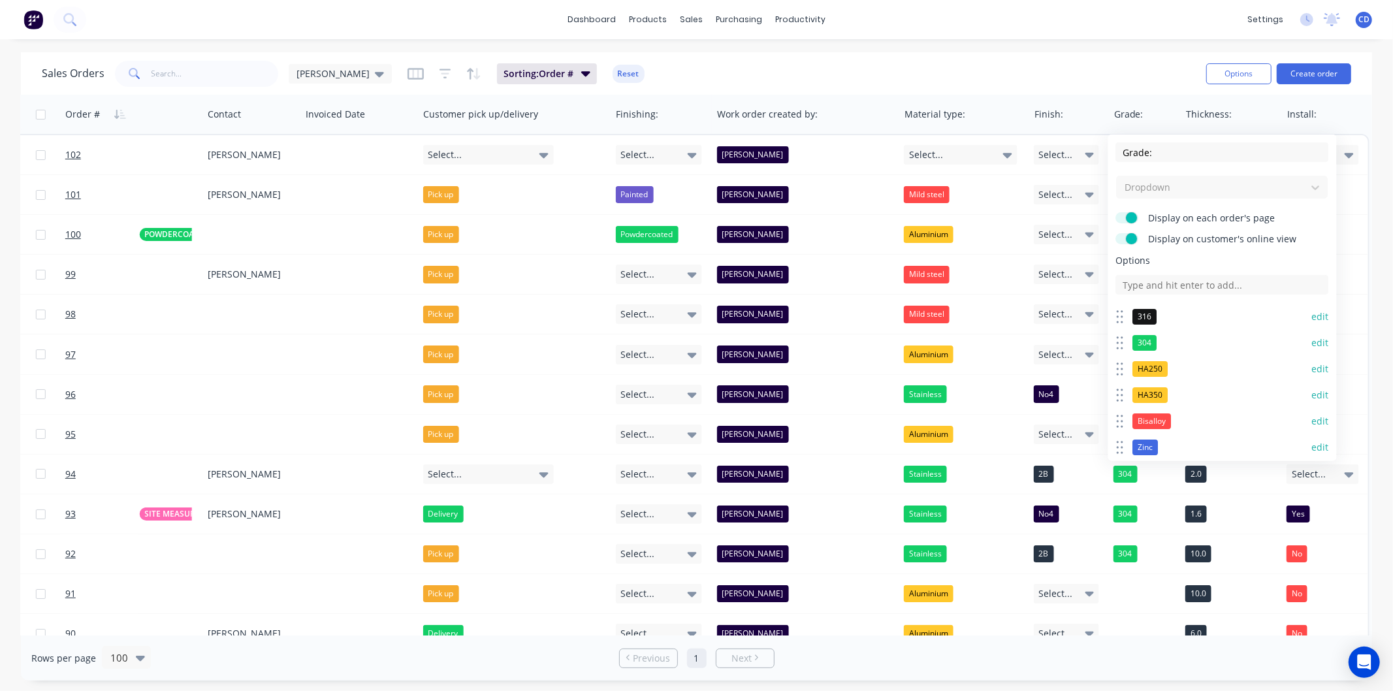
click at [1312, 345] on button "edit" at bounding box center [1320, 342] width 17 height 13
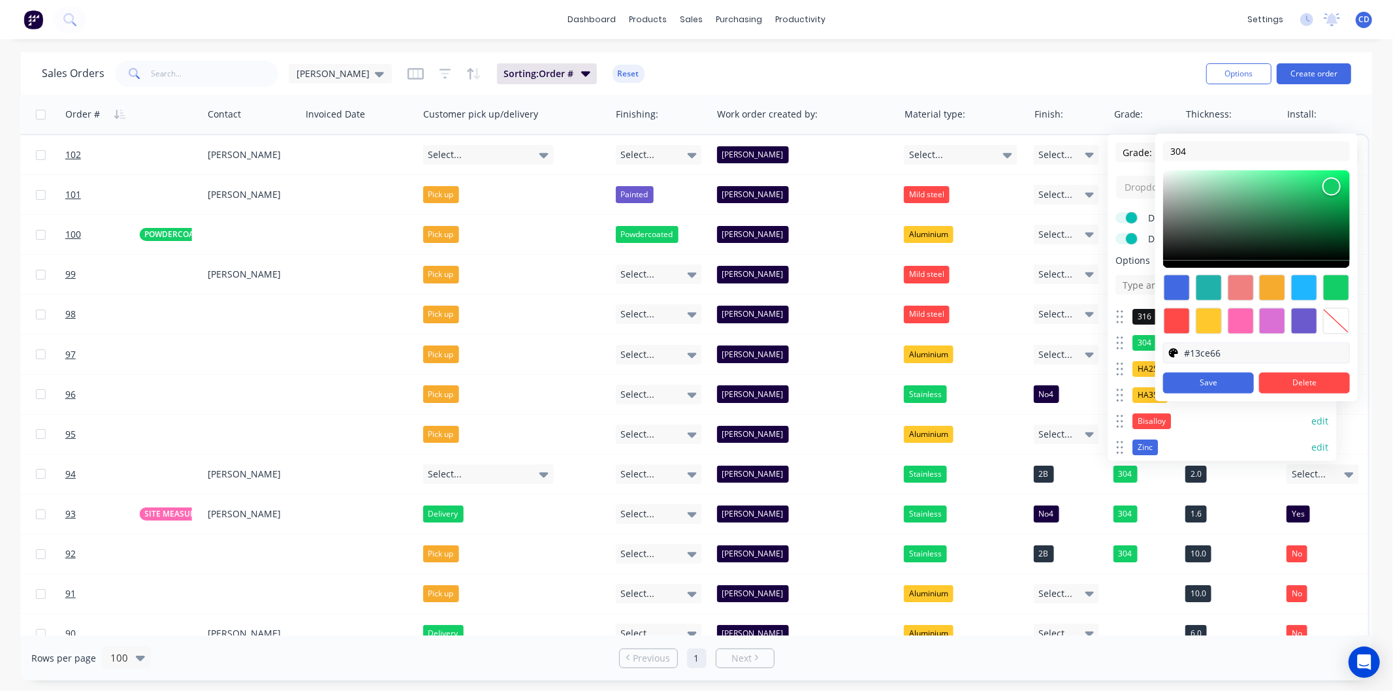
click at [1239, 357] on input "#13ce66" at bounding box center [1267, 353] width 166 height 20
paste input "51617"
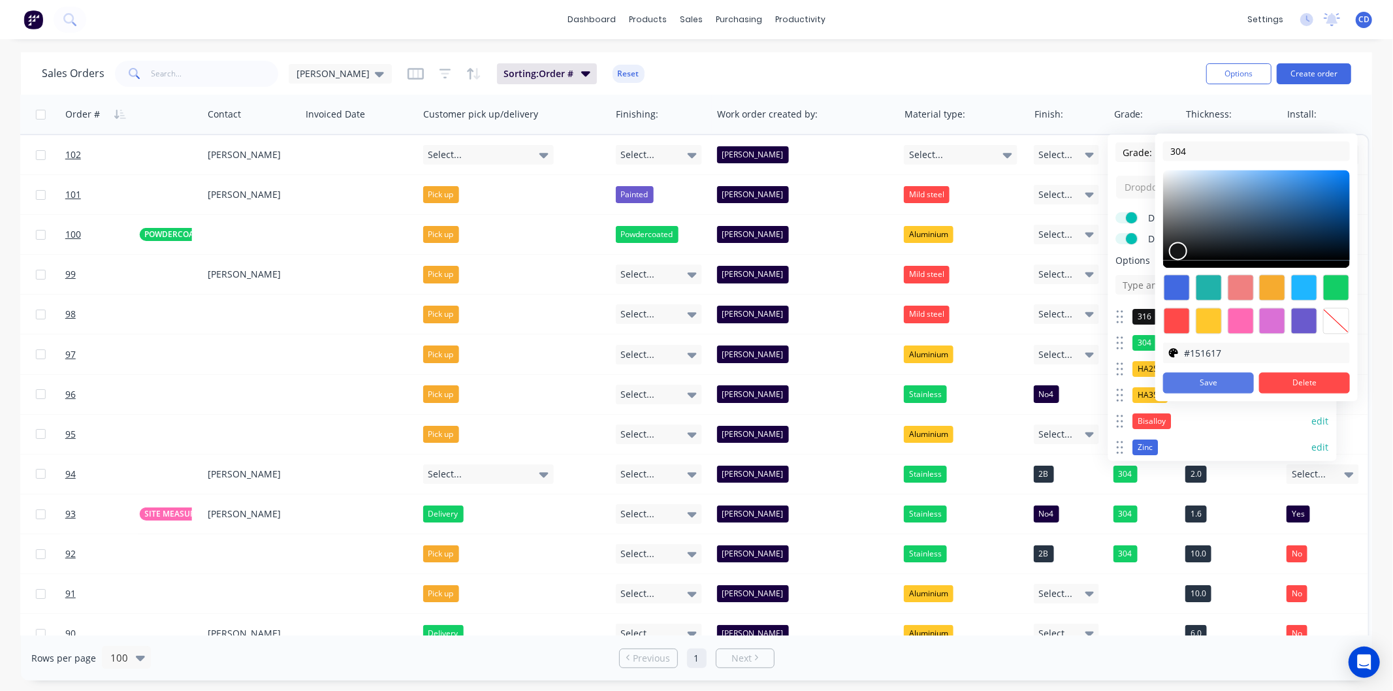
type input "#151617"
click at [1235, 381] on button "Save" at bounding box center [1208, 382] width 91 height 21
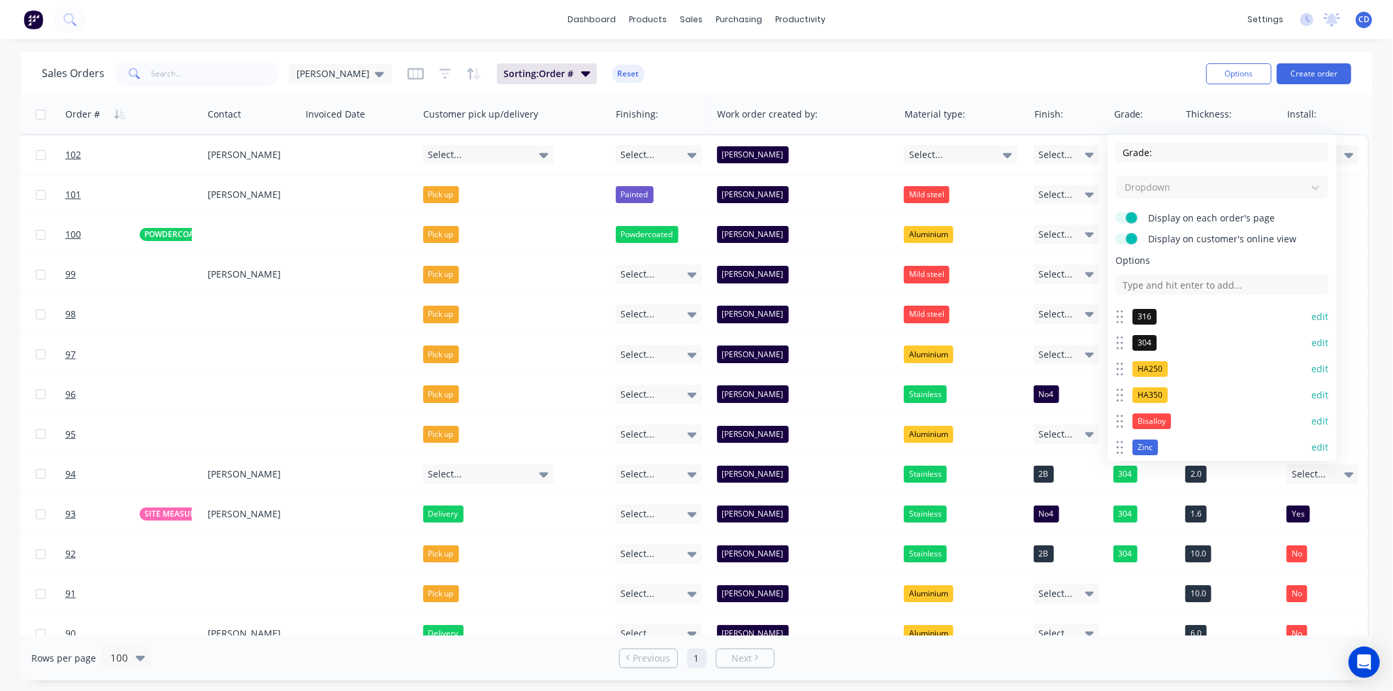
click at [1312, 364] on button "edit" at bounding box center [1320, 368] width 17 height 13
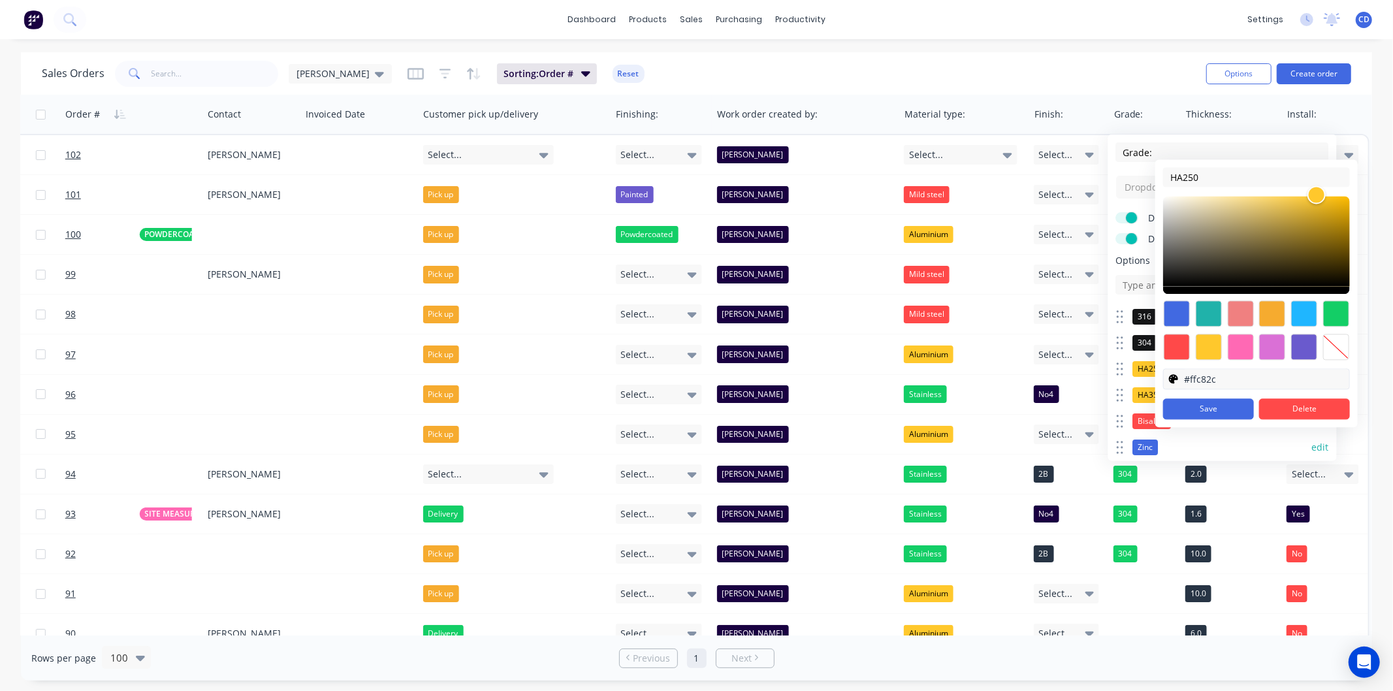
click at [1223, 374] on input "#ffc82c" at bounding box center [1267, 379] width 166 height 20
paste input "151617"
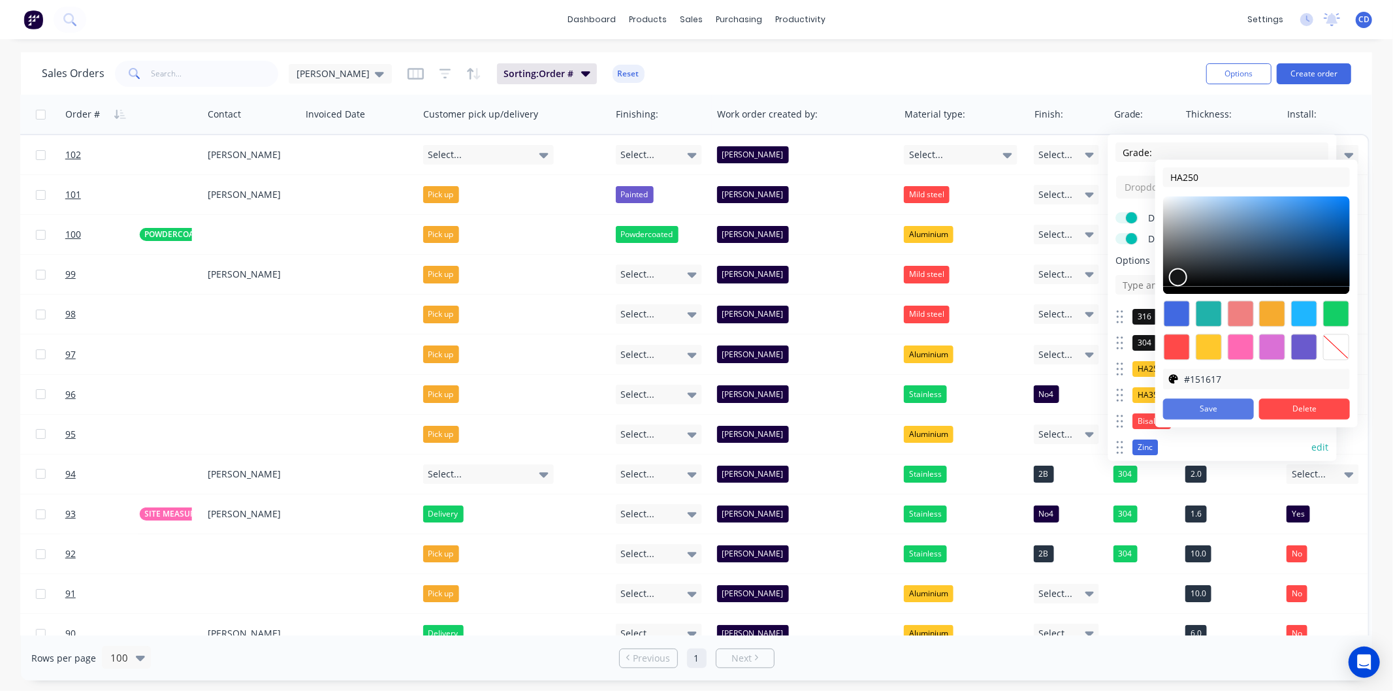
type input "#151617"
click at [1216, 411] on button "Save" at bounding box center [1208, 408] width 91 height 21
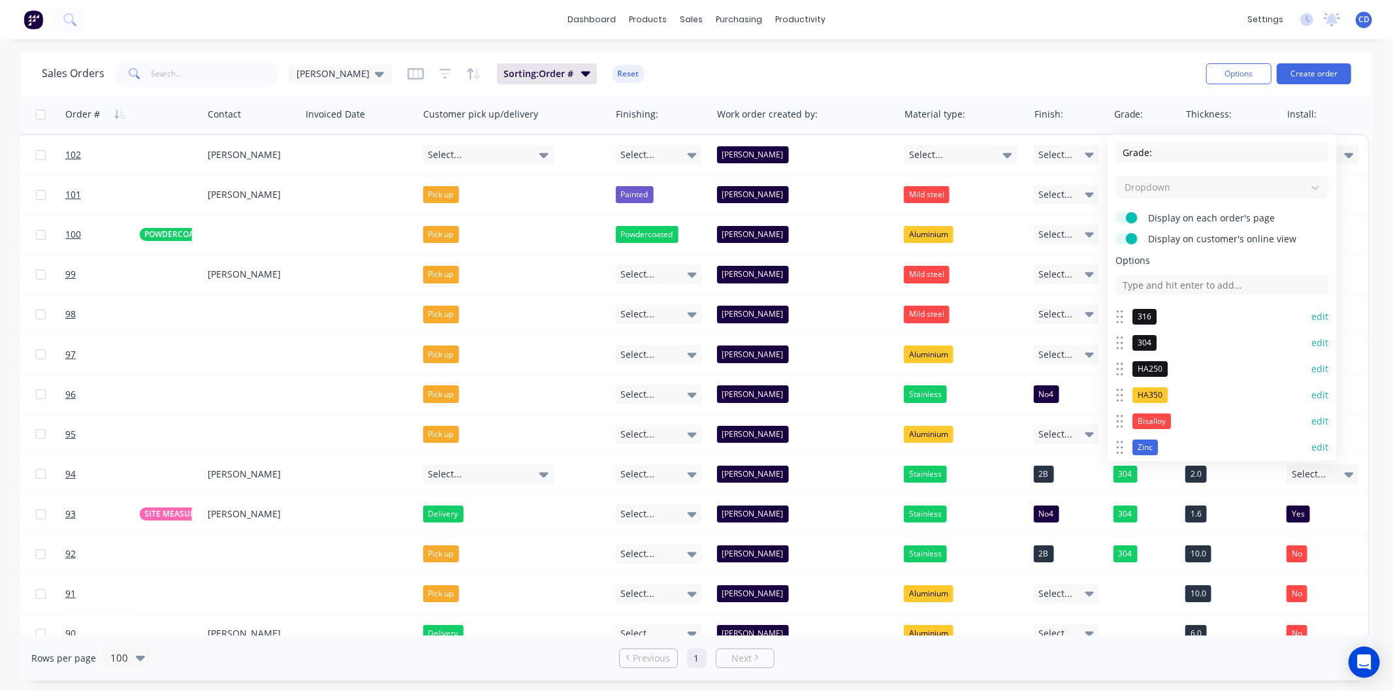
click at [1314, 392] on button "edit" at bounding box center [1320, 395] width 17 height 13
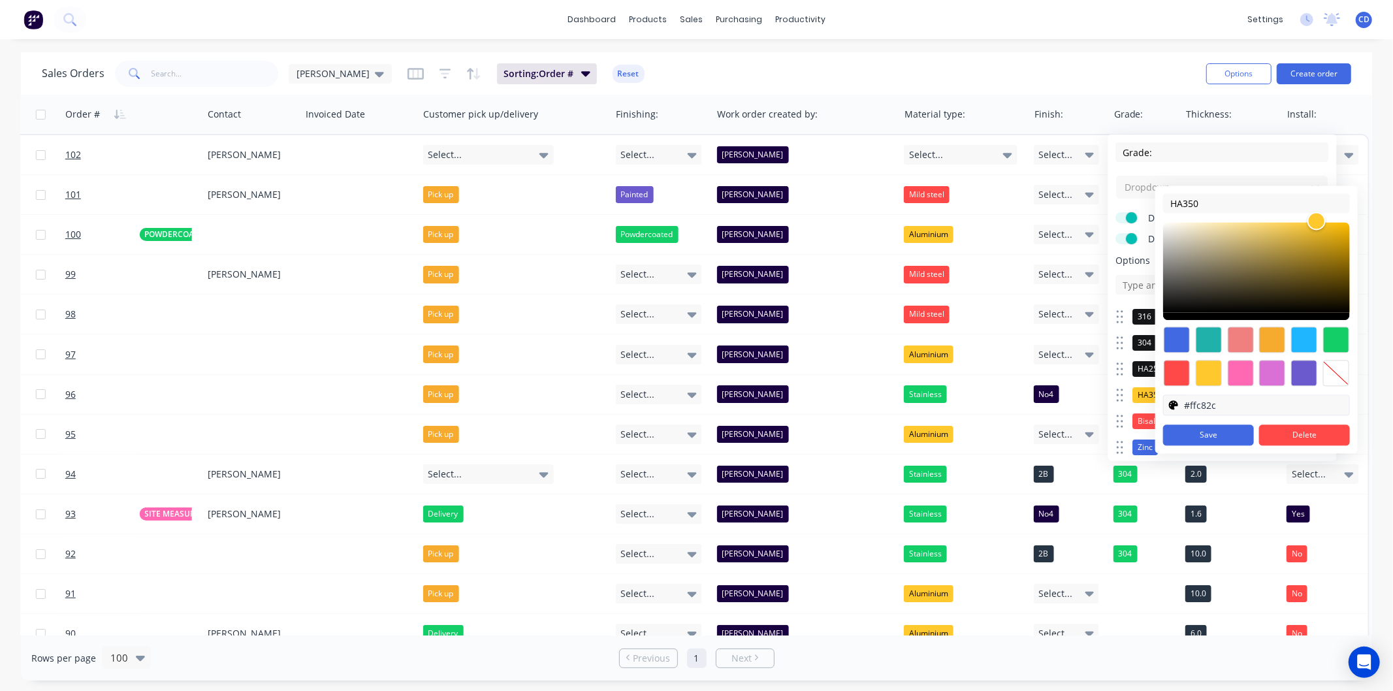
click at [1227, 397] on input "#ffc82c" at bounding box center [1267, 405] width 166 height 20
paste input "151617"
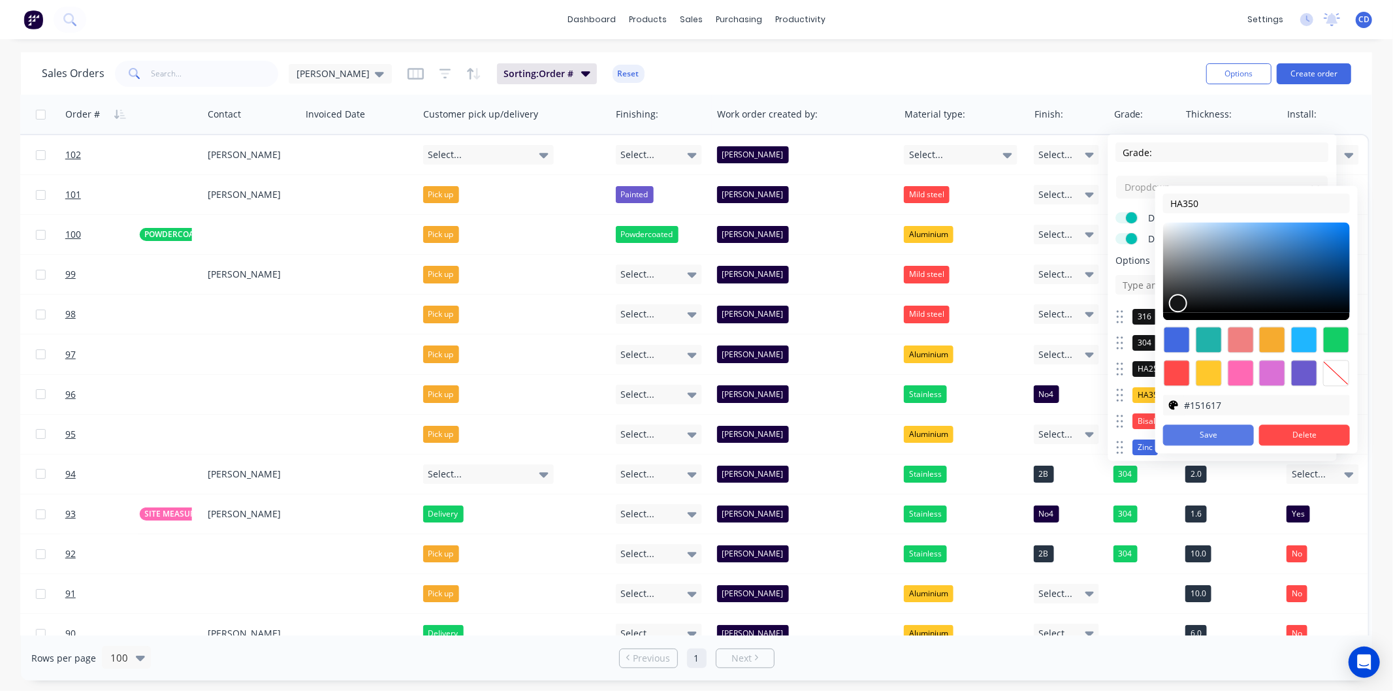
type input "#151617"
click at [1235, 428] on button "Save" at bounding box center [1208, 435] width 91 height 21
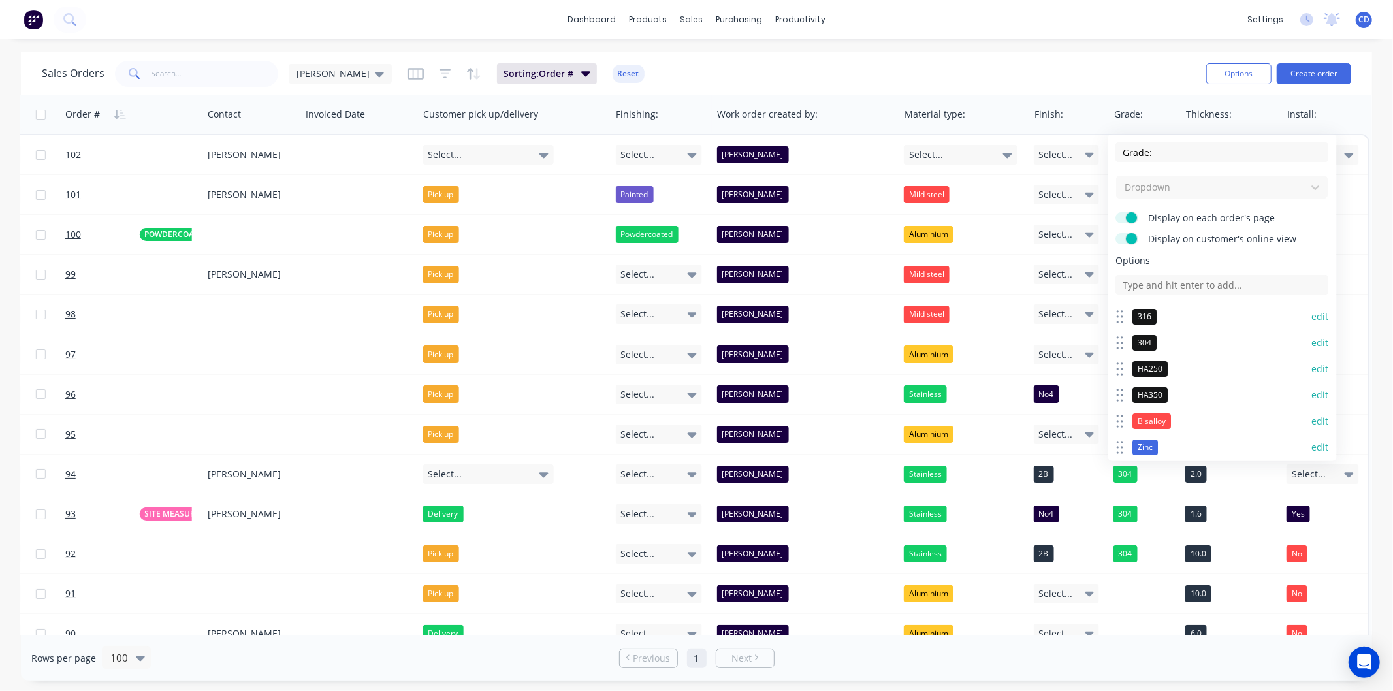
click at [1312, 415] on button "edit" at bounding box center [1320, 421] width 17 height 13
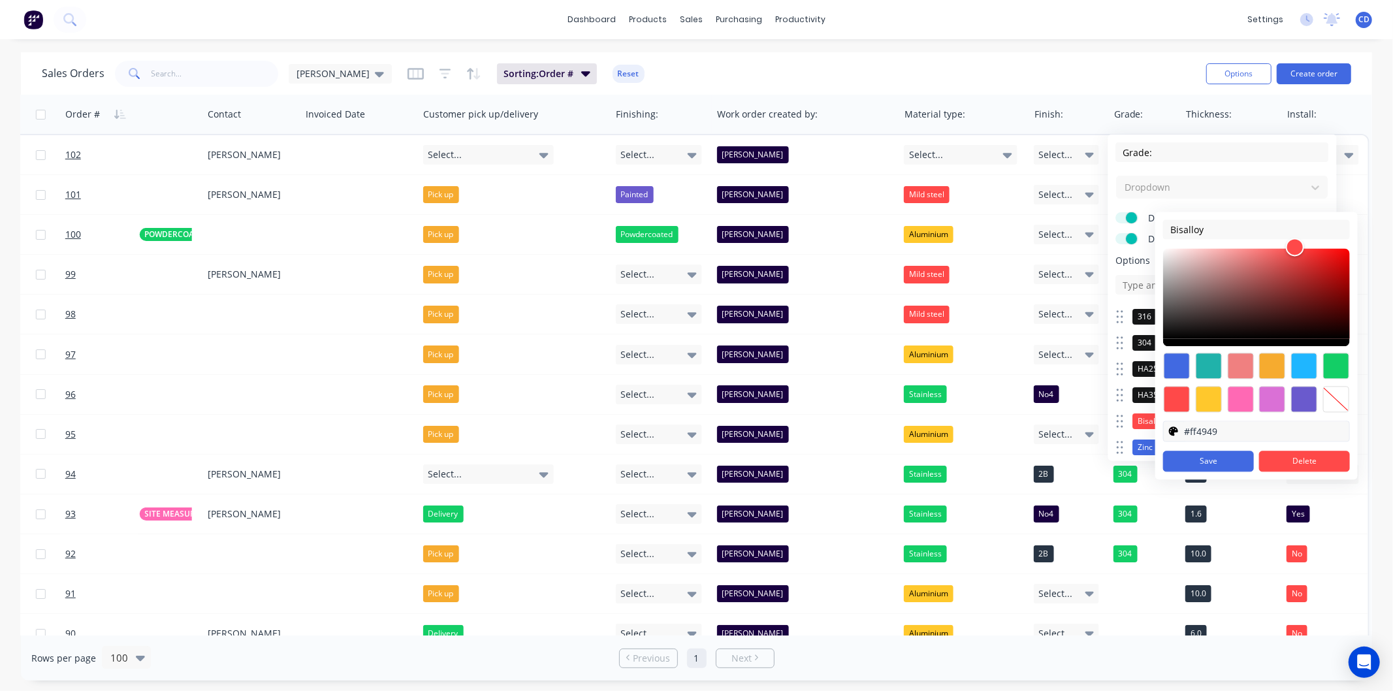
click at [1228, 436] on input "#ff4949" at bounding box center [1267, 431] width 166 height 20
click at [1227, 435] on input "#ff4949" at bounding box center [1267, 431] width 166 height 20
paste input "151617"
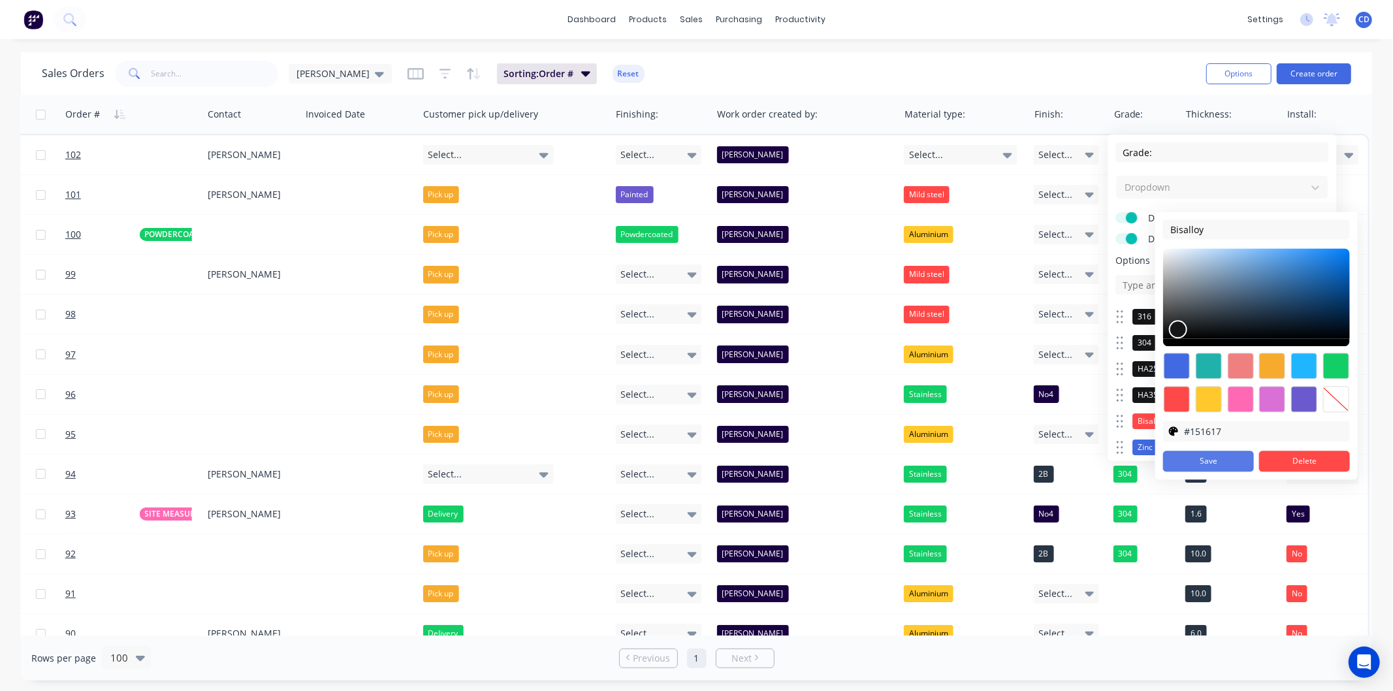
type input "#151617"
click at [1234, 461] on button "Save" at bounding box center [1208, 461] width 91 height 21
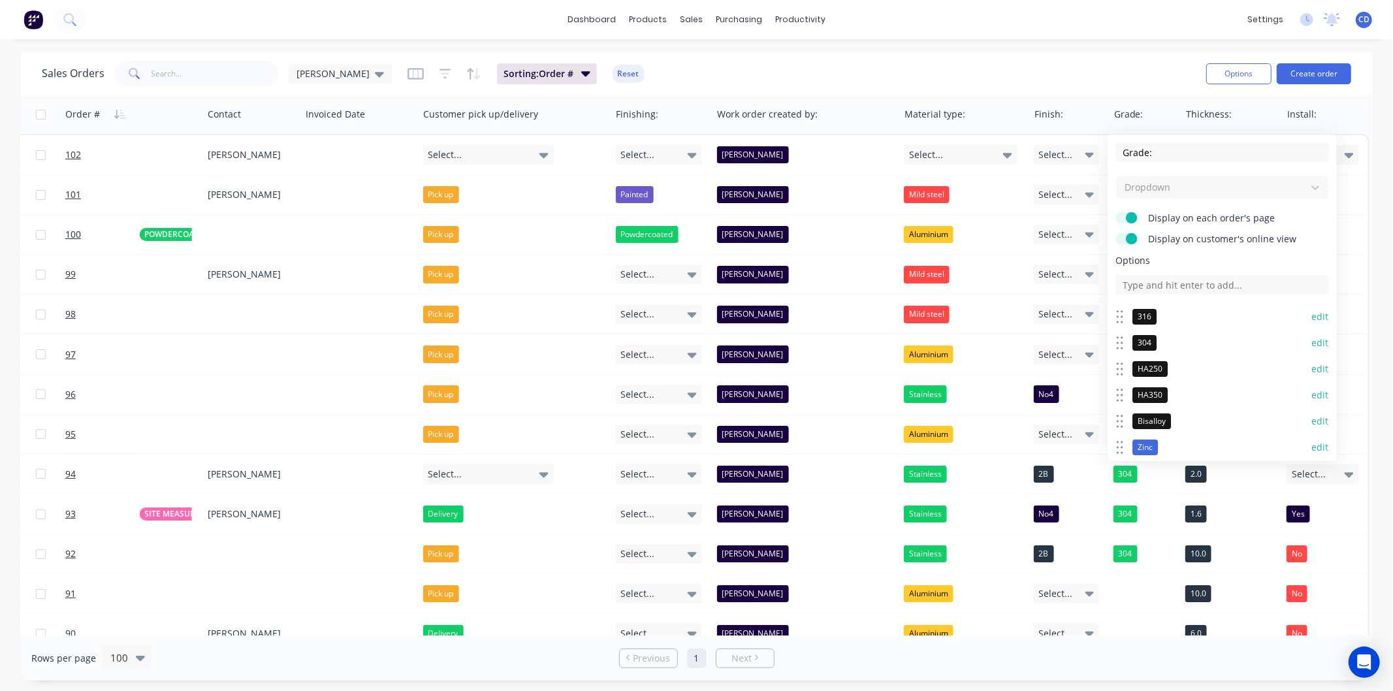
click at [1312, 447] on button "edit" at bounding box center [1320, 447] width 17 height 13
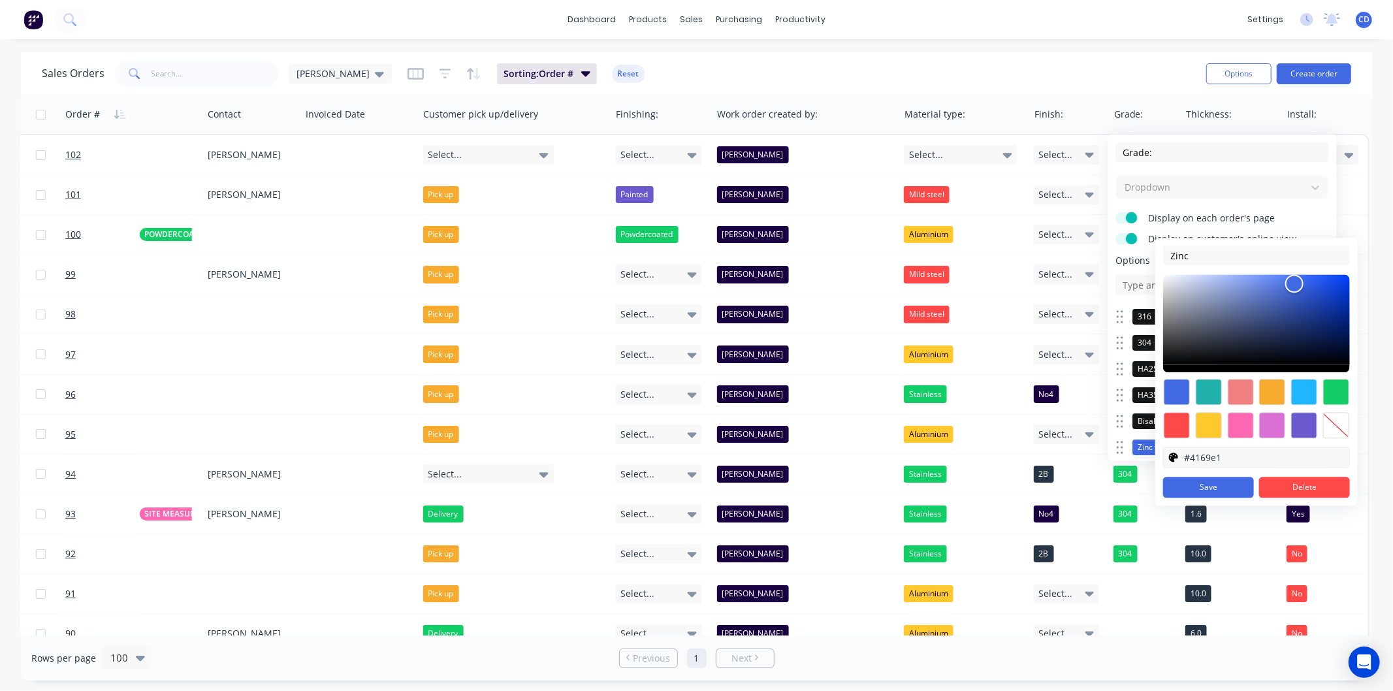
click at [1221, 458] on input "#4169e1" at bounding box center [1267, 457] width 166 height 20
paste input "151617"
type input "#151617"
click at [1228, 485] on button "Save" at bounding box center [1208, 487] width 91 height 21
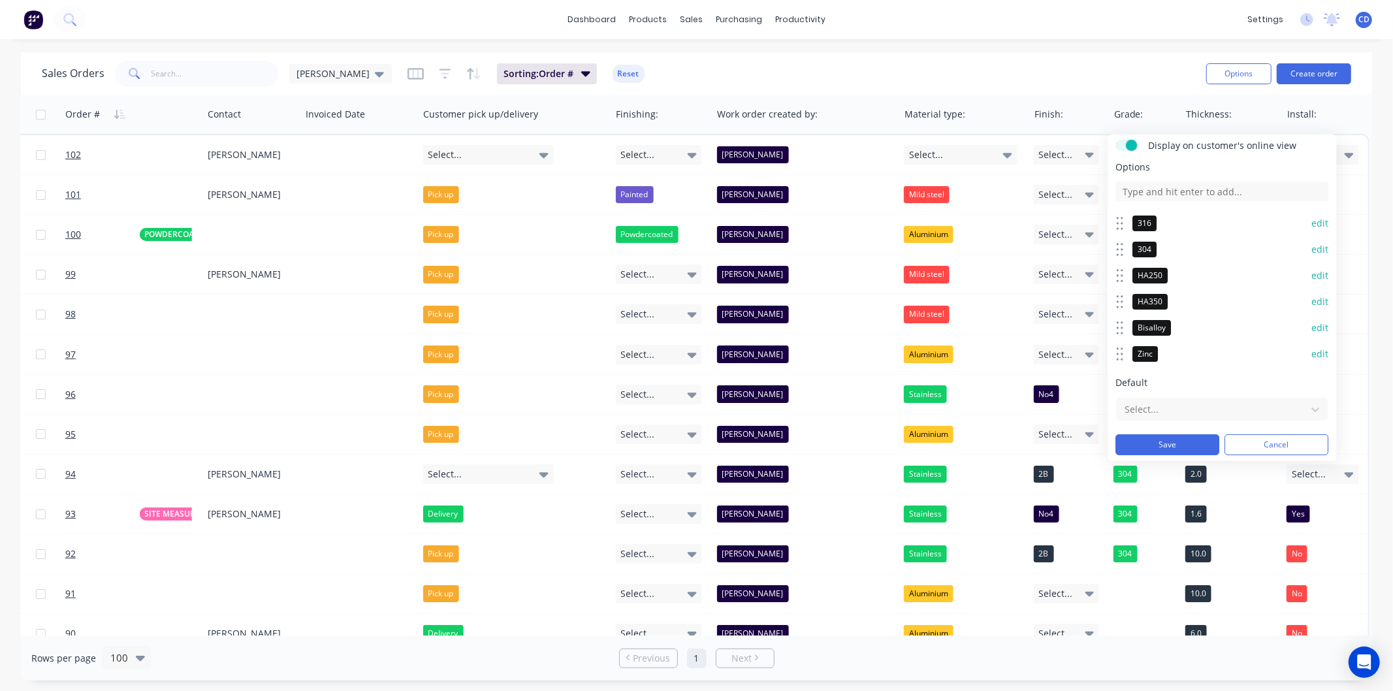
scroll to position [95, 0]
click at [1193, 443] on button "Save" at bounding box center [1168, 442] width 104 height 21
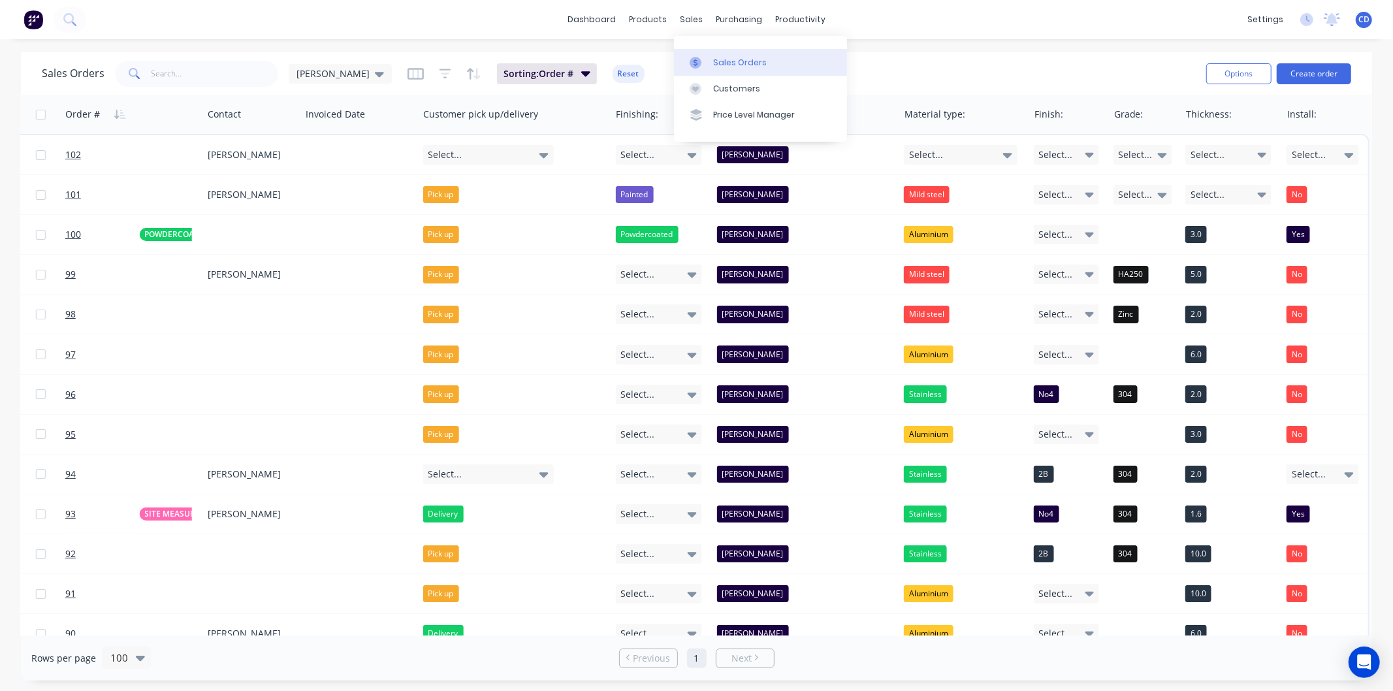
click at [723, 67] on div "Sales Orders" at bounding box center [740, 63] width 54 height 12
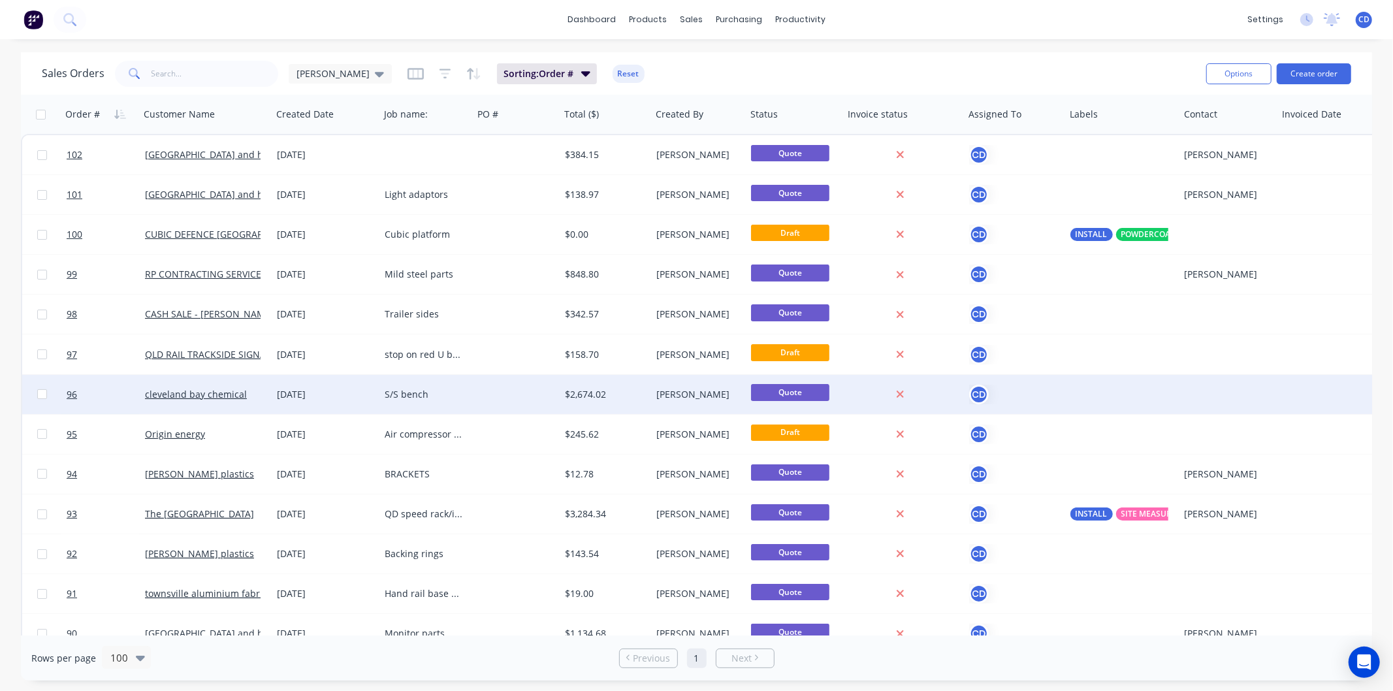
click at [295, 392] on div "[DATE]" at bounding box center [325, 394] width 97 height 13
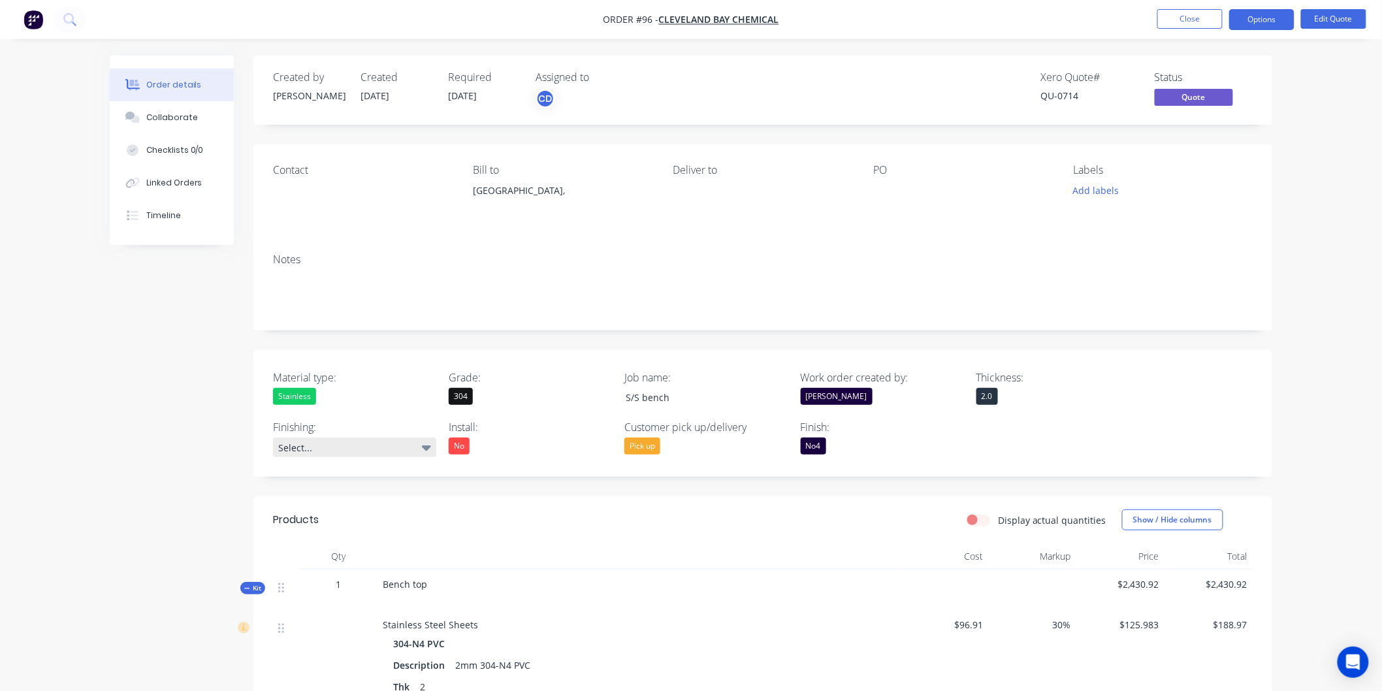
click at [428, 449] on icon at bounding box center [426, 447] width 9 height 5
click at [1196, 21] on button "Close" at bounding box center [1189, 19] width 65 height 20
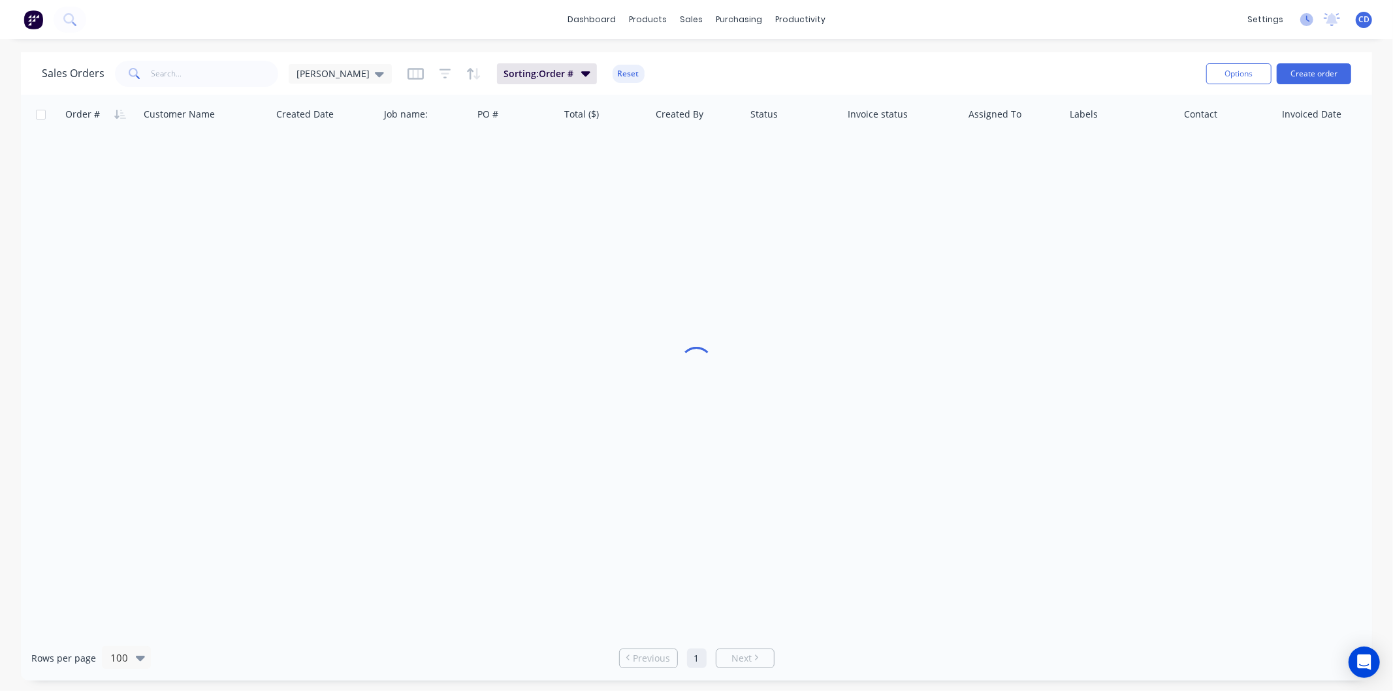
click at [1308, 22] on icon at bounding box center [1306, 19] width 13 height 13
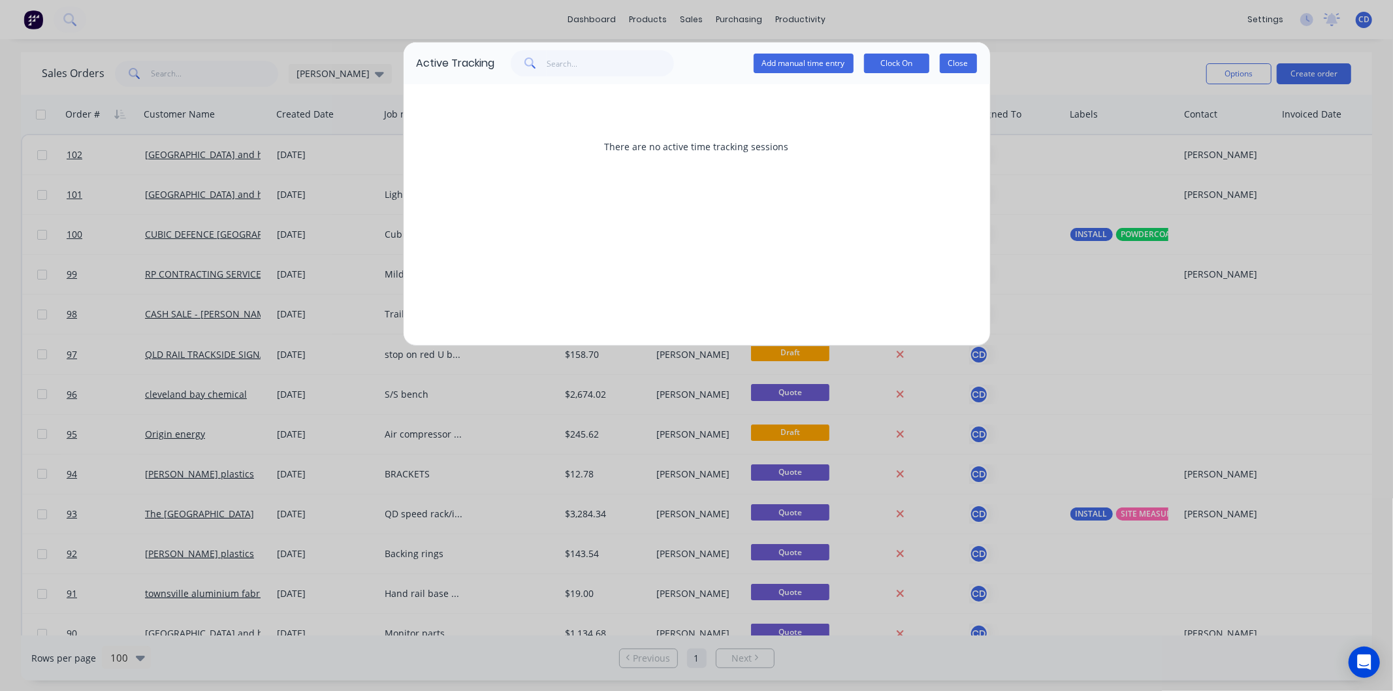
click at [951, 61] on button "Close" at bounding box center [958, 64] width 37 height 20
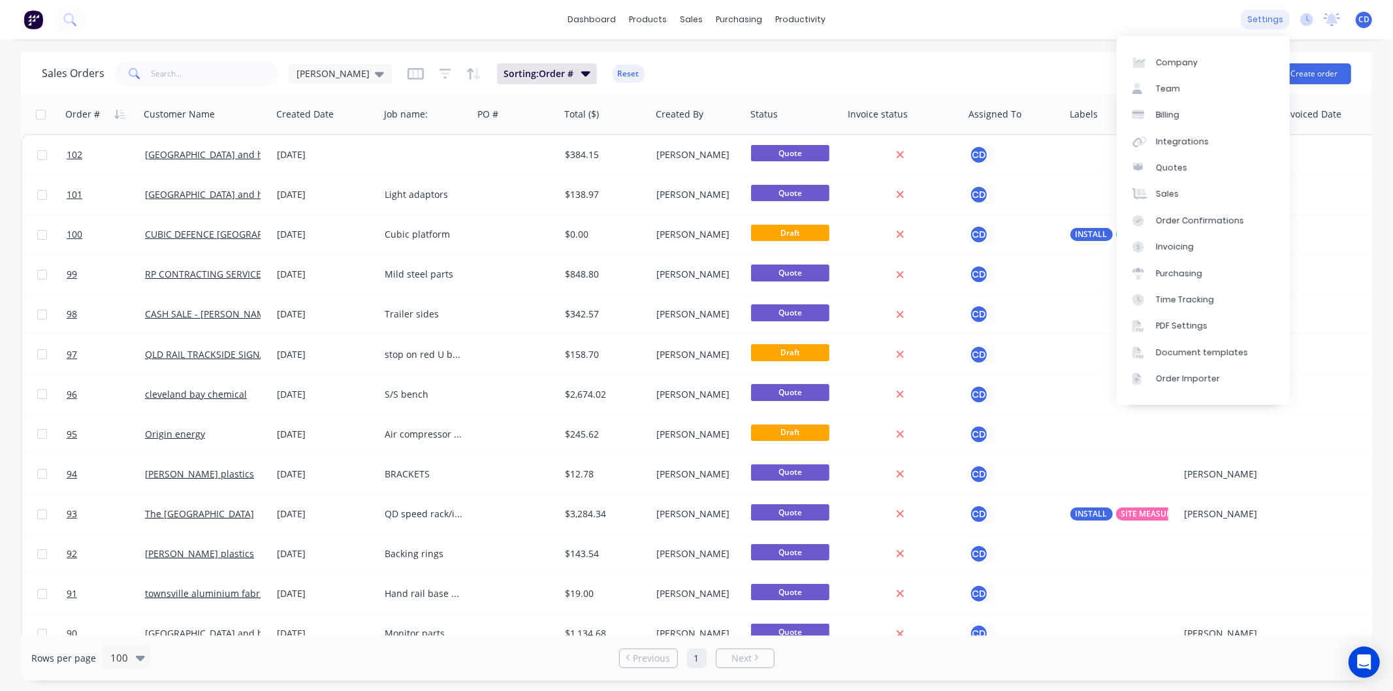
click at [1280, 16] on div "settings" at bounding box center [1265, 20] width 49 height 20
click at [1180, 357] on div "Document templates" at bounding box center [1202, 353] width 92 height 12
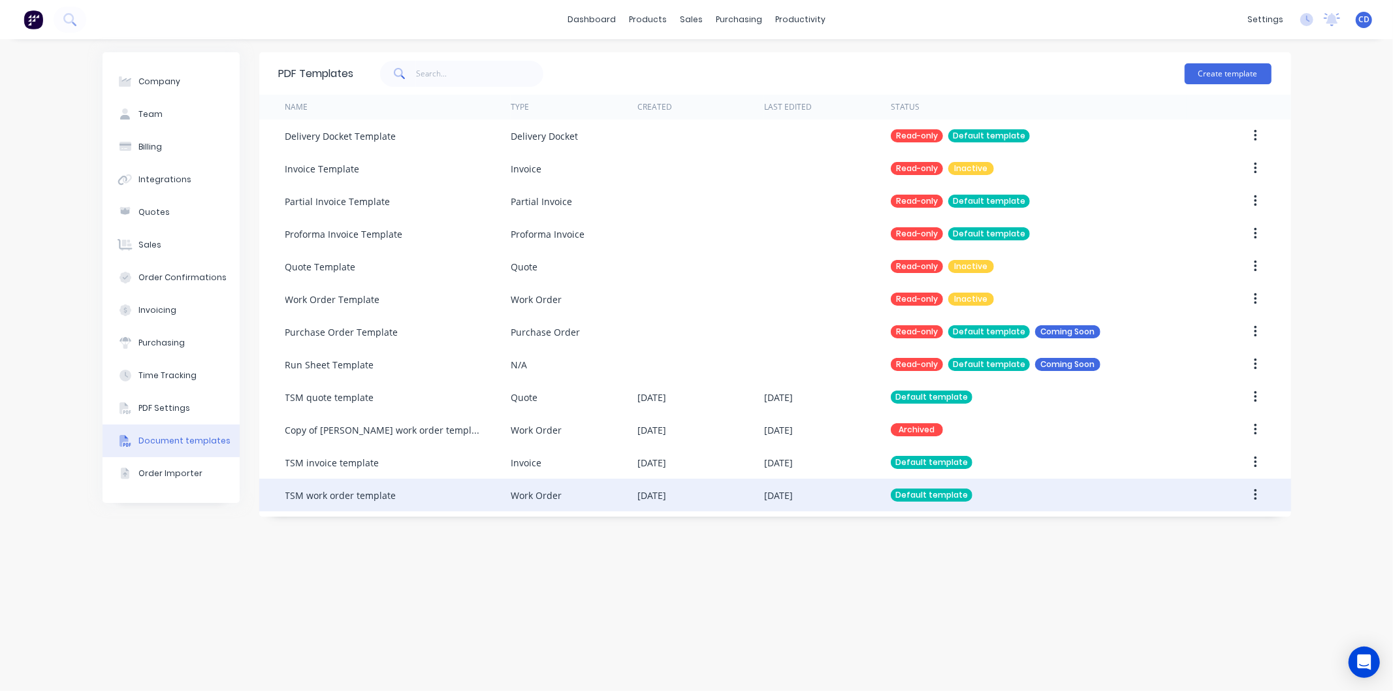
click at [1257, 495] on icon "button" at bounding box center [1256, 495] width 3 height 12
click at [1207, 526] on div "Edit" at bounding box center [1209, 529] width 101 height 19
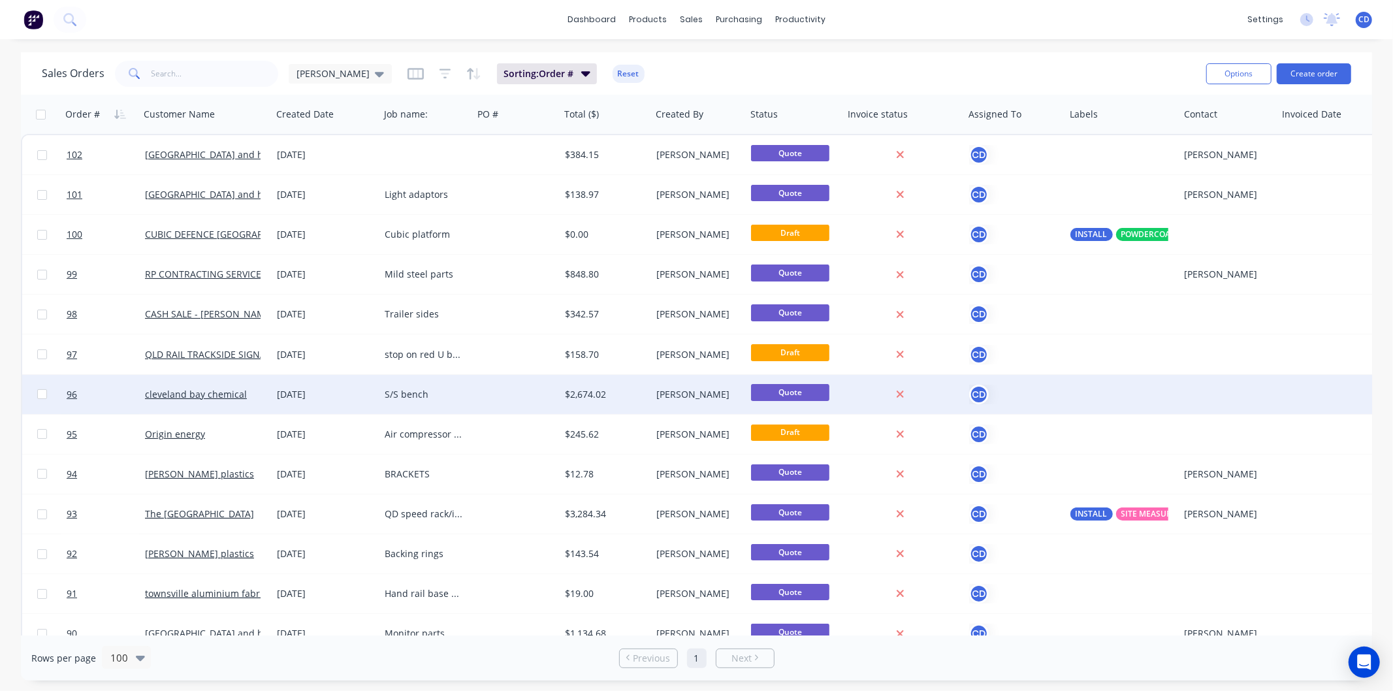
click at [297, 391] on div "[DATE]" at bounding box center [325, 394] width 97 height 13
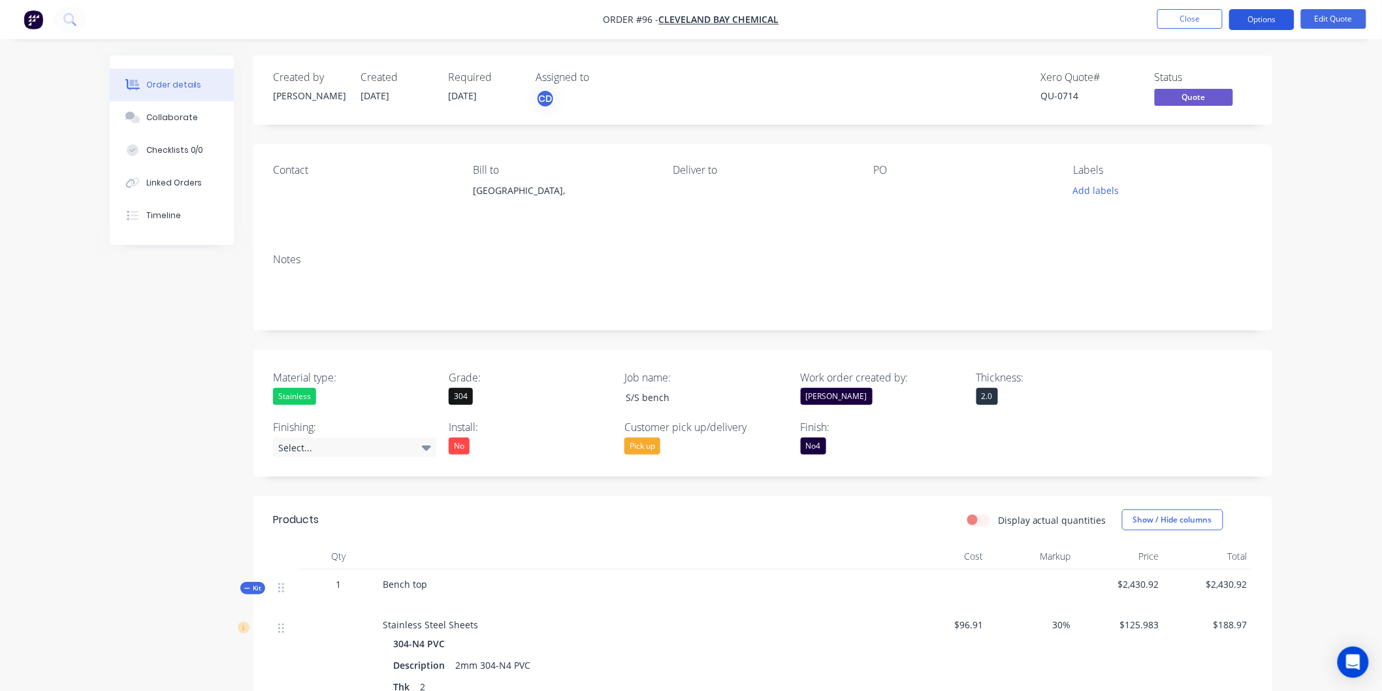
click at [1272, 14] on button "Options" at bounding box center [1261, 19] width 65 height 21
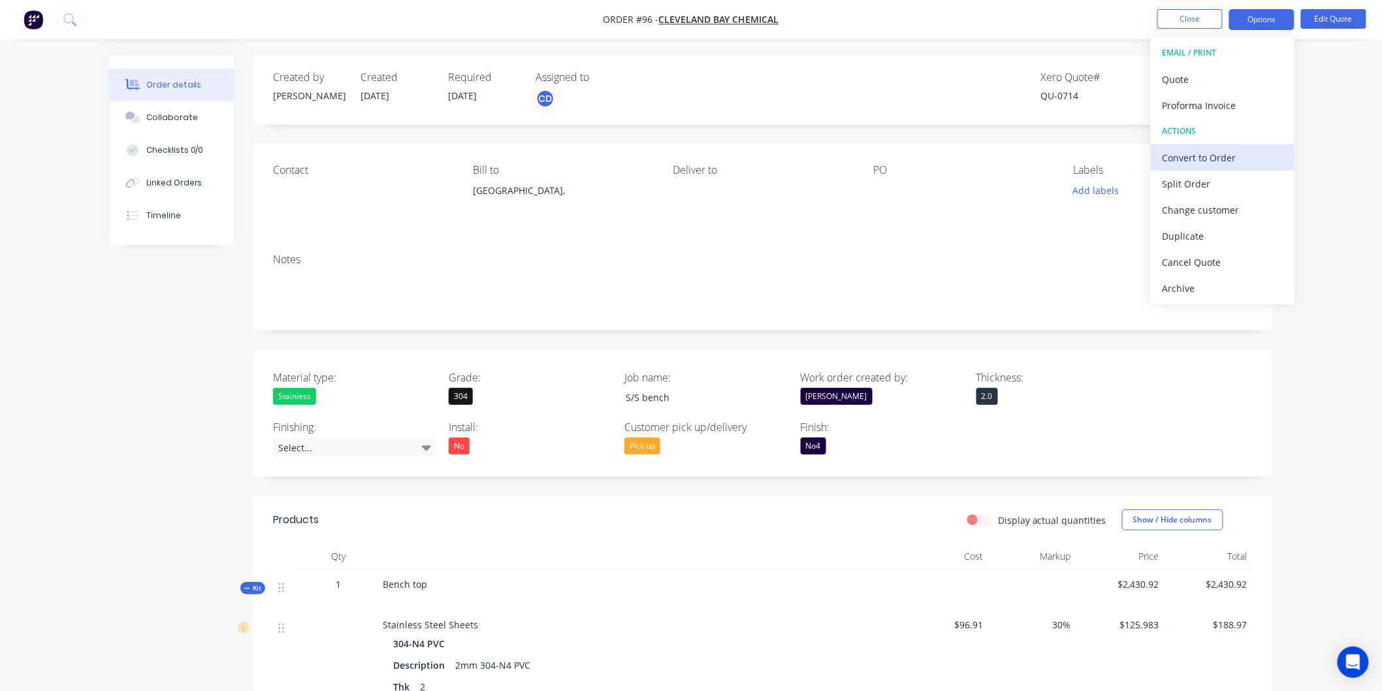
click at [1228, 162] on div "Convert to Order" at bounding box center [1223, 157] width 120 height 19
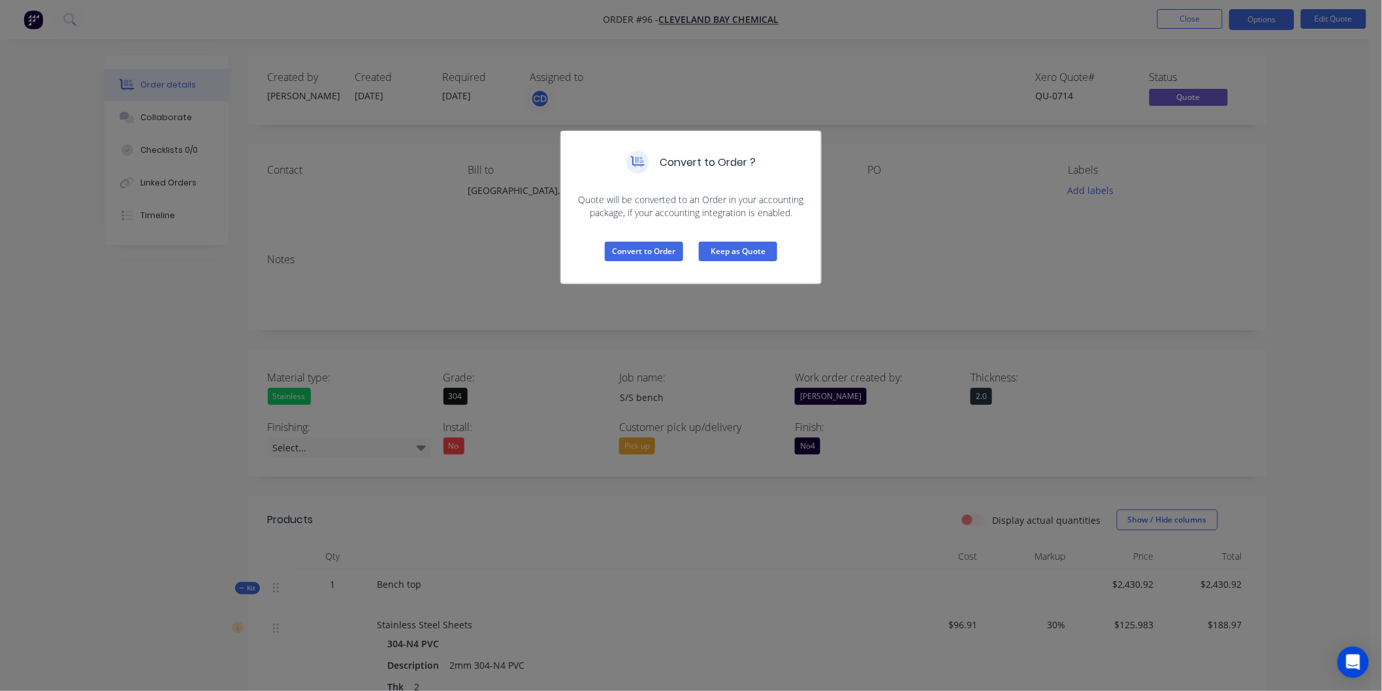
click at [768, 250] on button "Keep as Quote" at bounding box center [738, 252] width 78 height 20
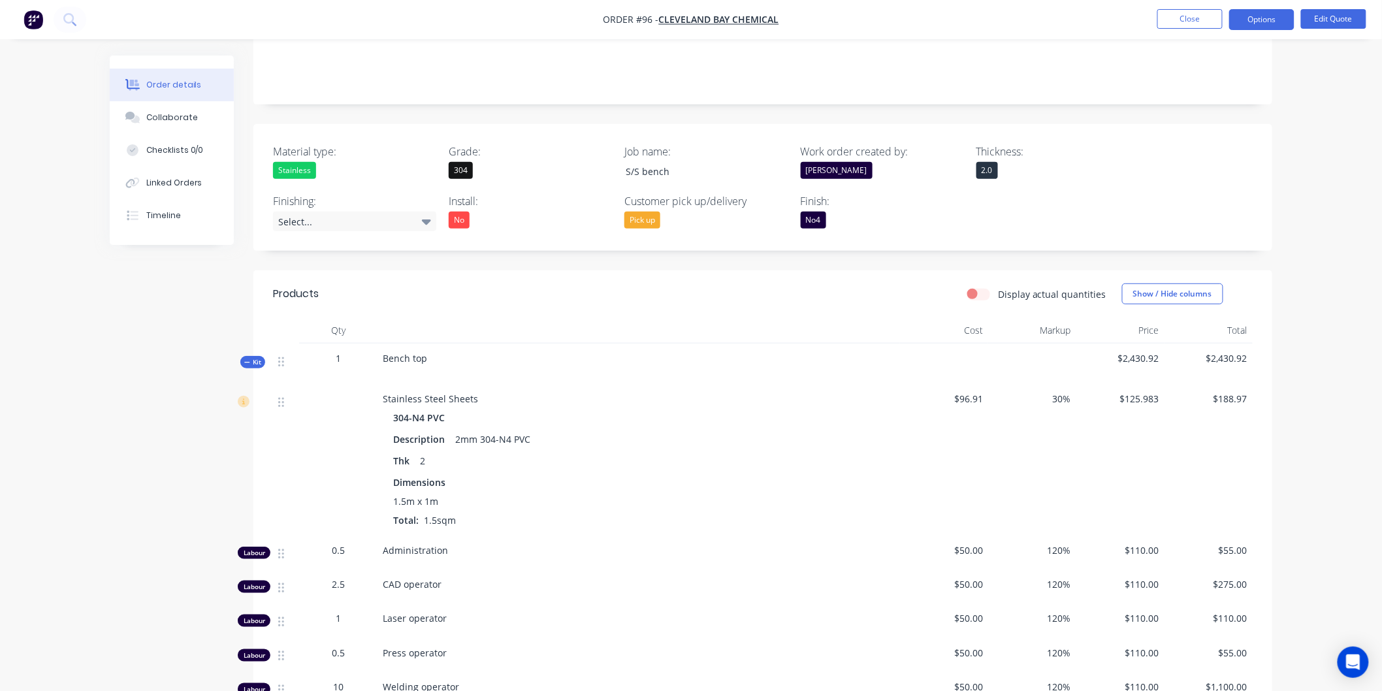
scroll to position [217, 0]
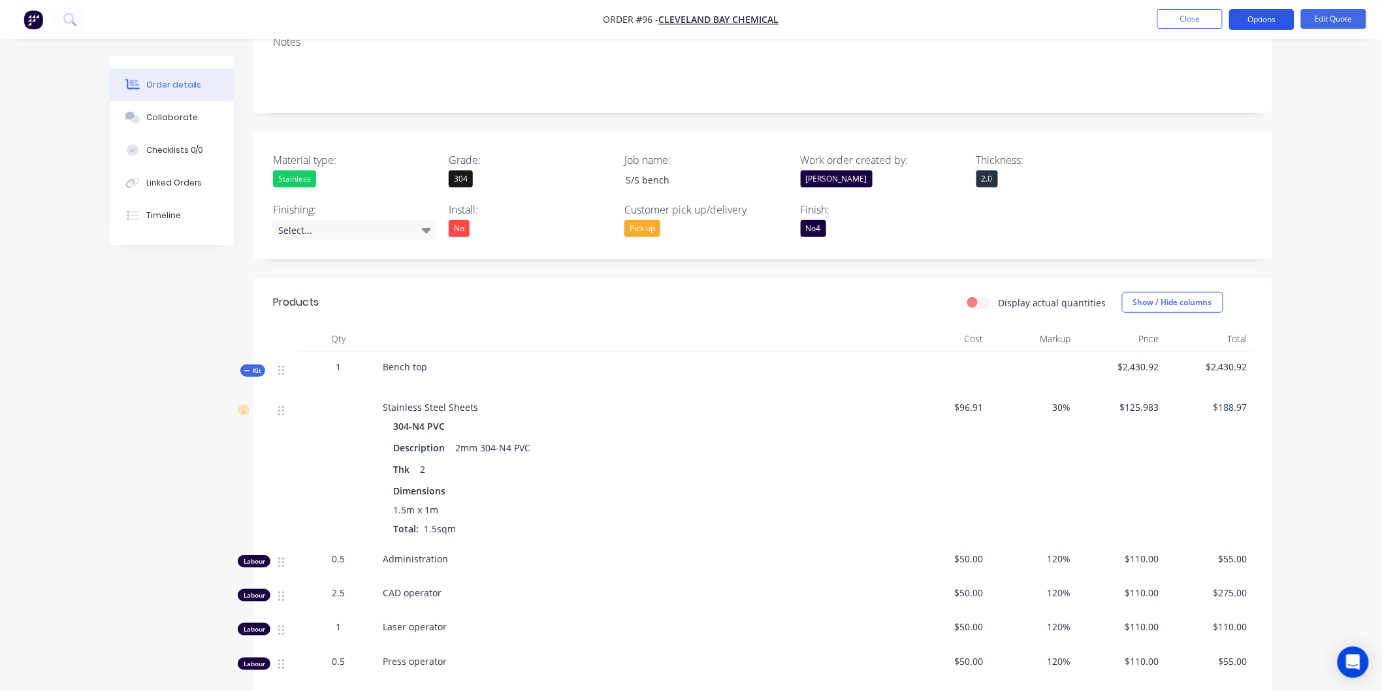
click at [1246, 16] on button "Options" at bounding box center [1261, 19] width 65 height 21
click at [1214, 152] on div "Convert to Order" at bounding box center [1223, 157] width 120 height 19
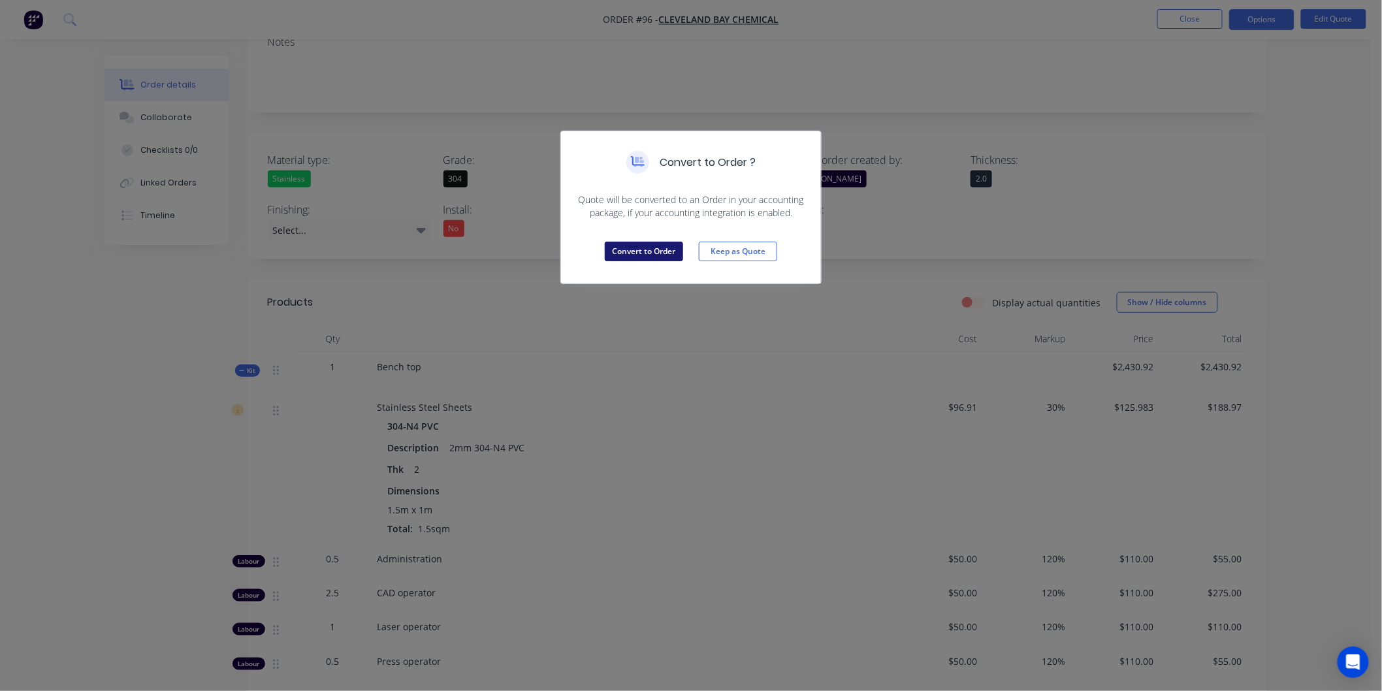
click at [632, 257] on button "Convert to Order" at bounding box center [644, 252] width 78 height 20
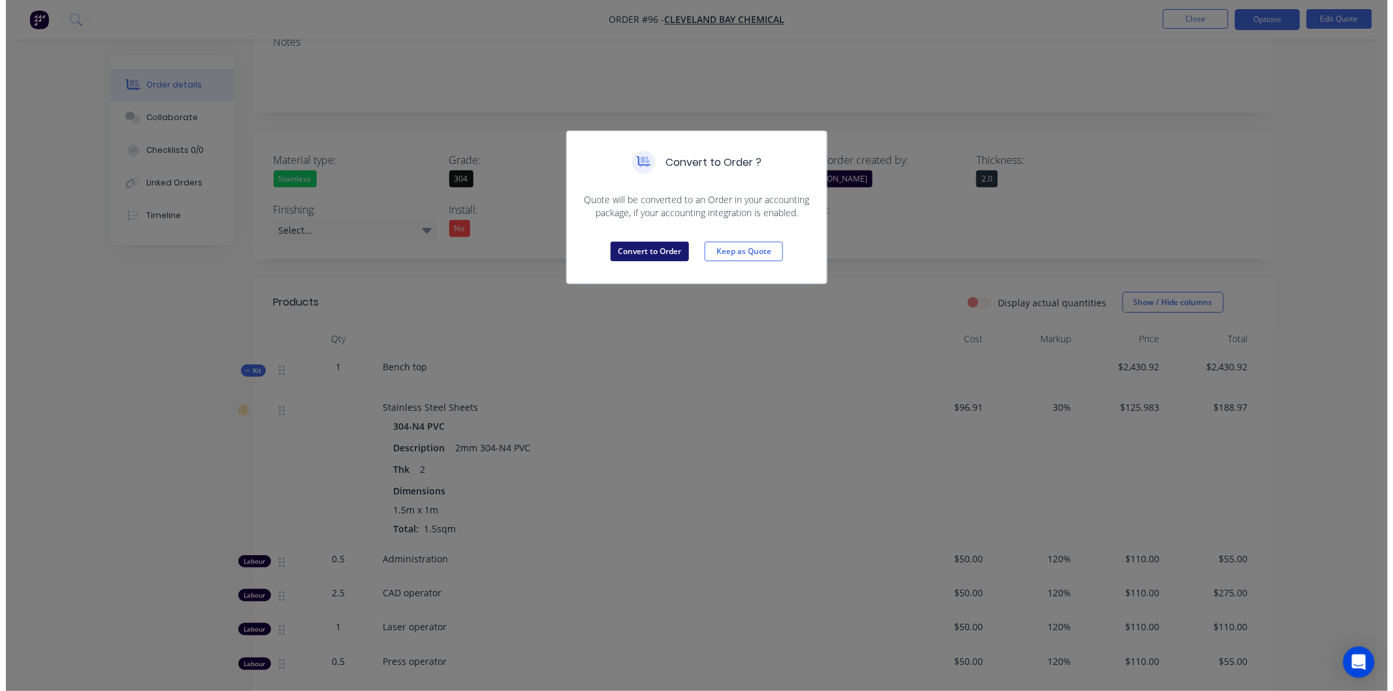
scroll to position [0, 0]
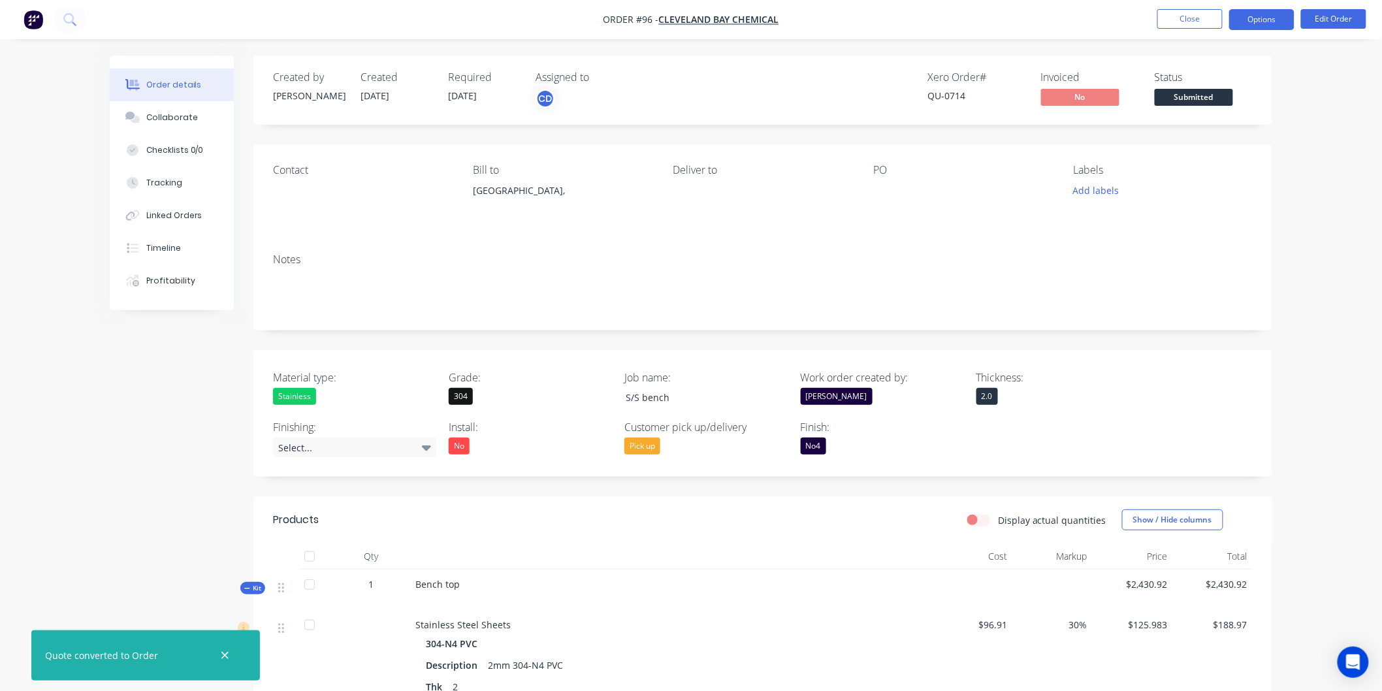
click at [1263, 16] on button "Options" at bounding box center [1261, 19] width 65 height 21
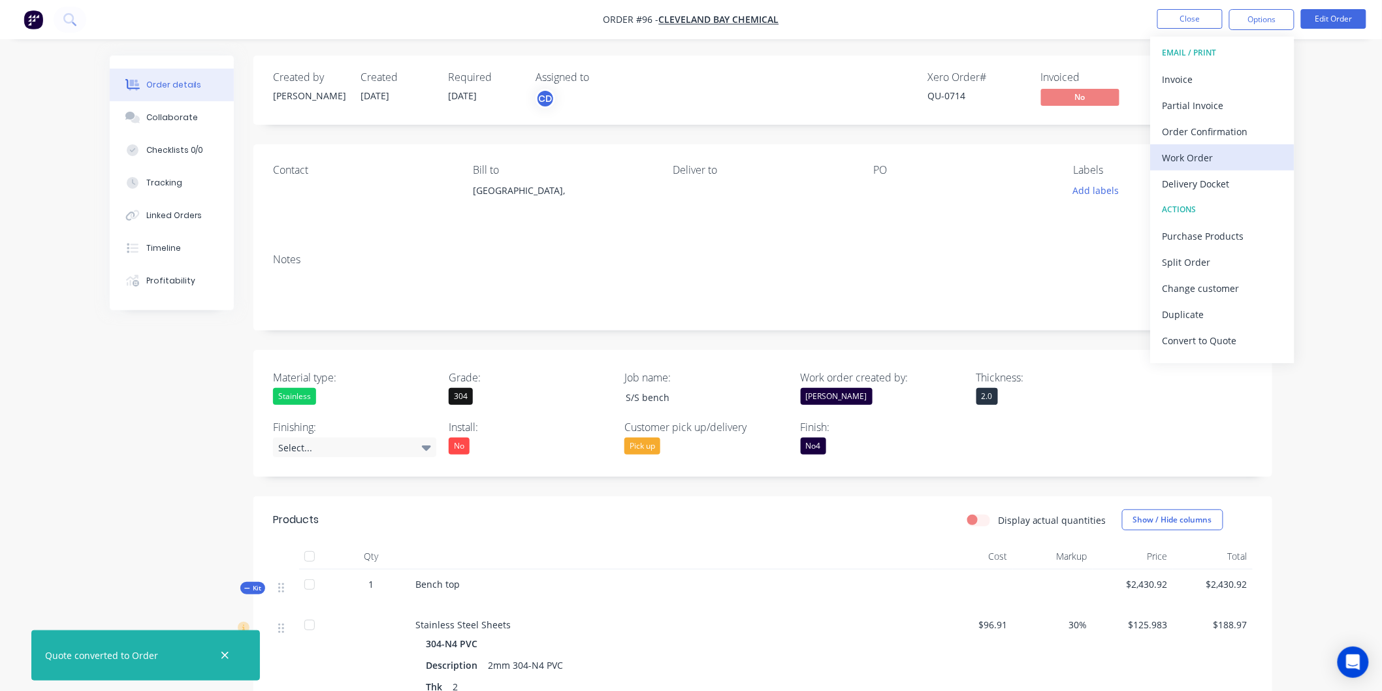
click at [1212, 150] on div "Work Order" at bounding box center [1223, 157] width 120 height 19
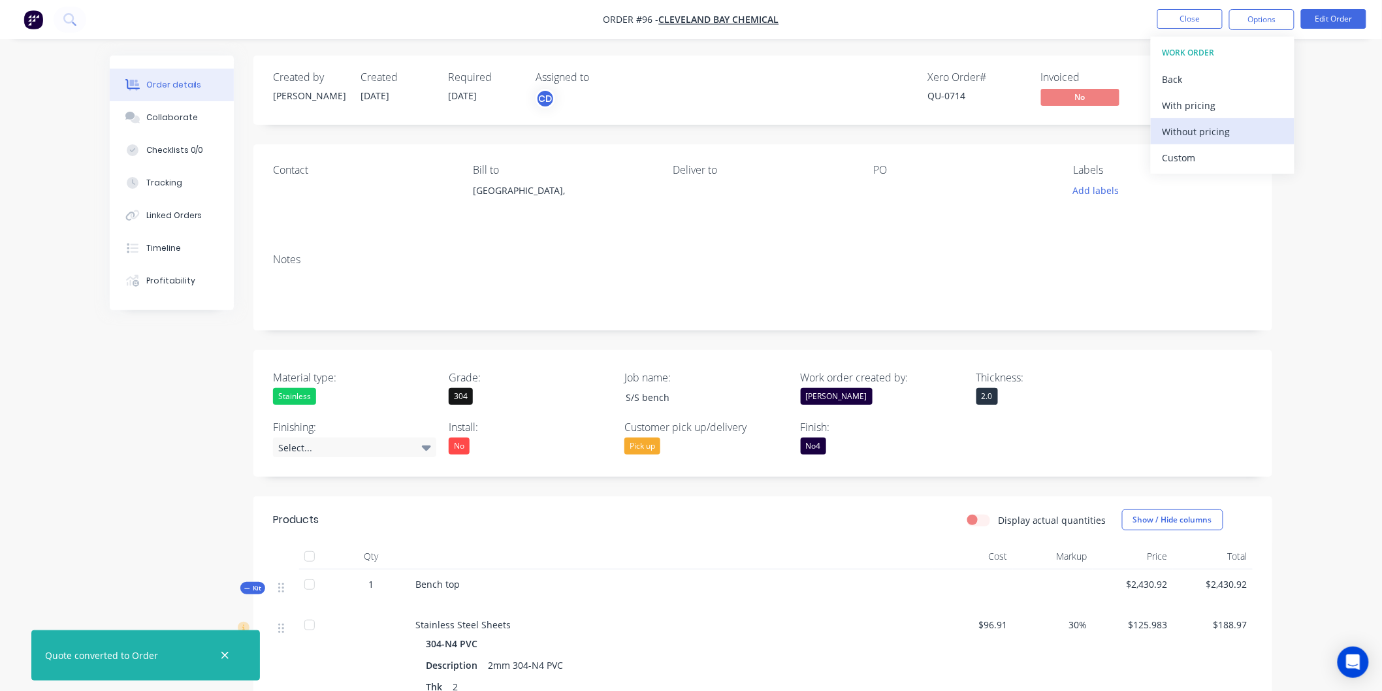
click at [1207, 140] on div "Without pricing" at bounding box center [1223, 131] width 120 height 19
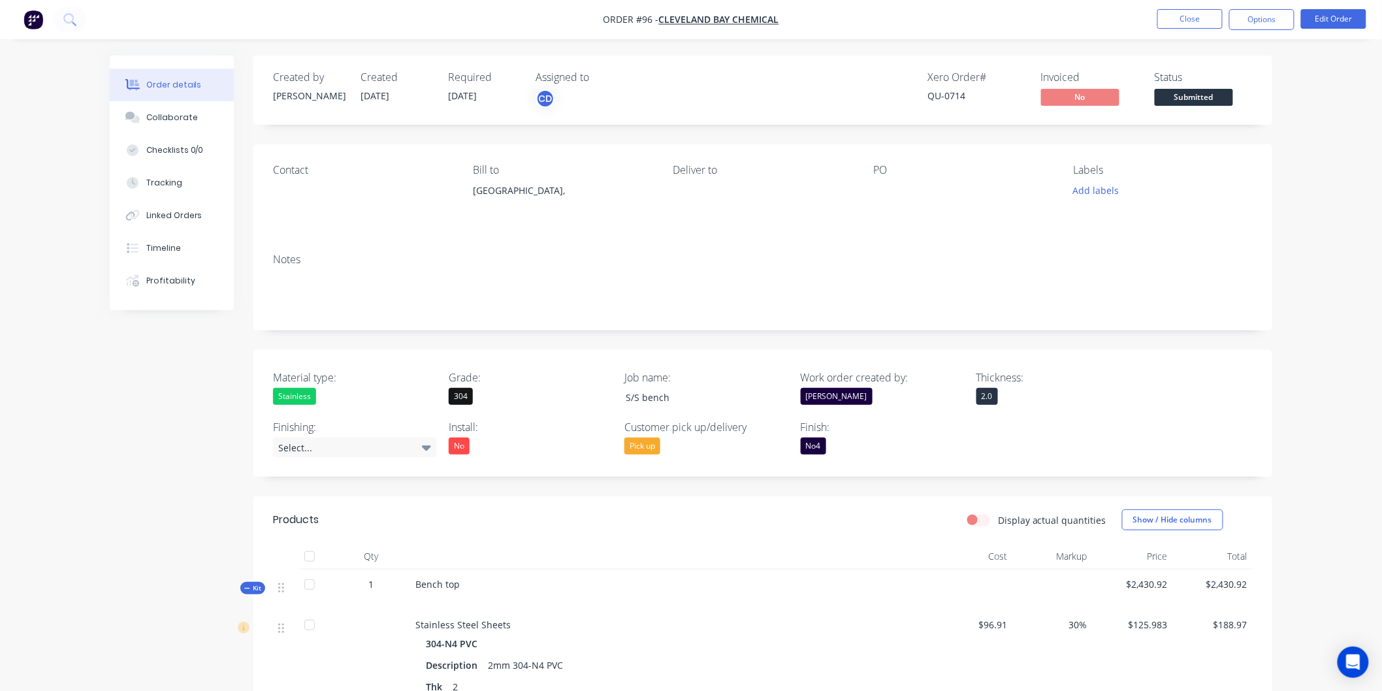
click at [941, 23] on nav "Order #96 - cleveland bay chemical Close Options Edit Order" at bounding box center [691, 19] width 1382 height 39
click at [1190, 18] on button "Close" at bounding box center [1189, 19] width 65 height 20
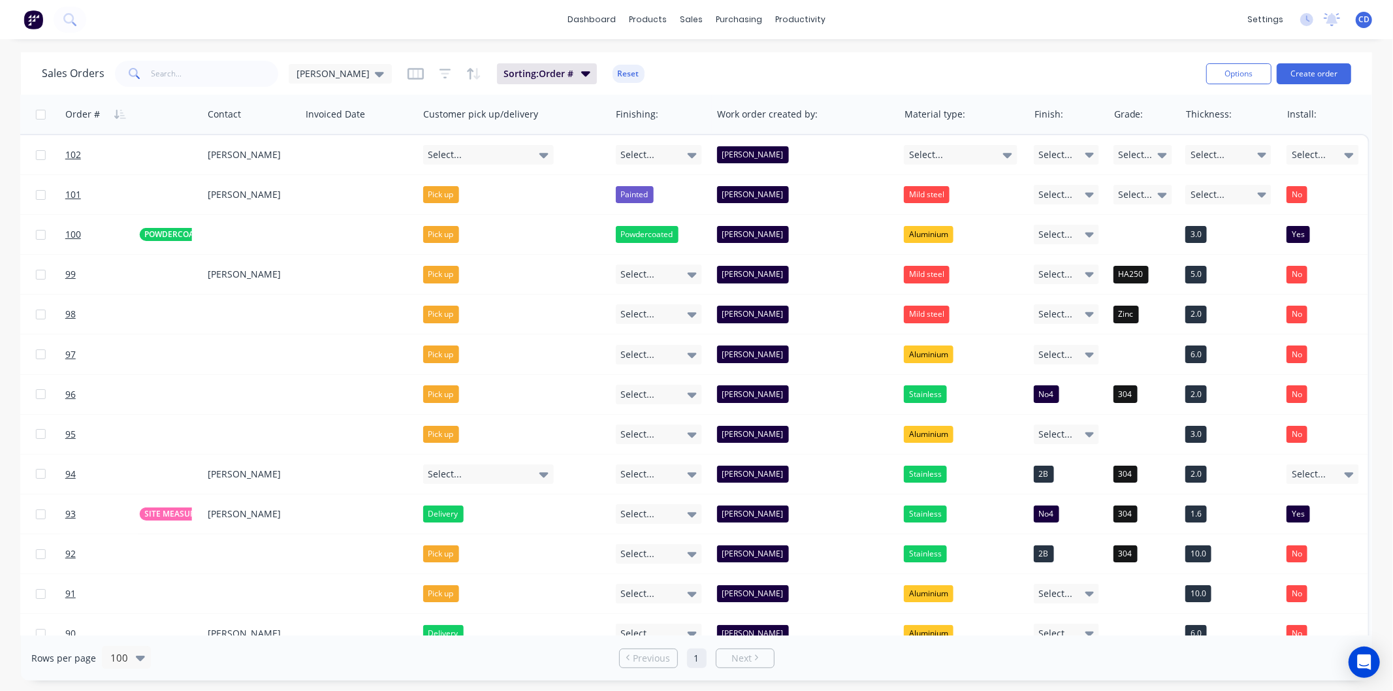
scroll to position [0, 982]
click at [1221, 138] on button "Edit" at bounding box center [1230, 141] width 98 height 26
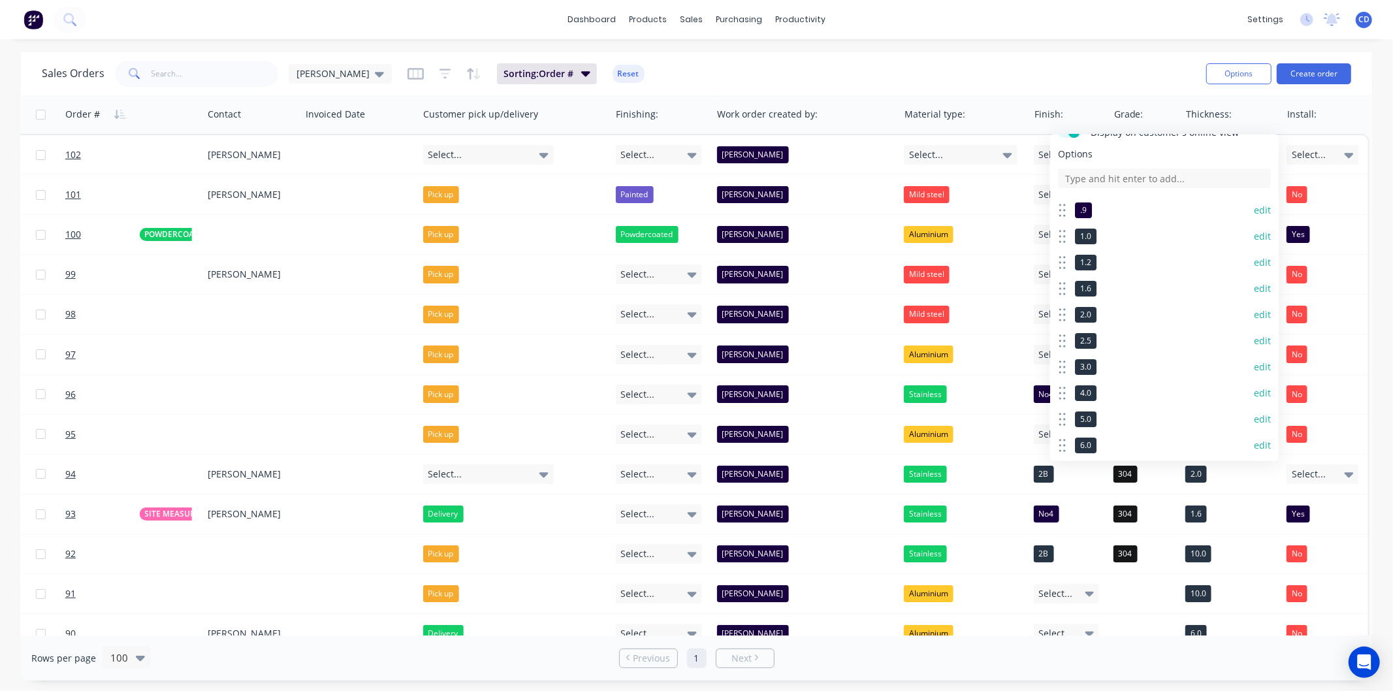
scroll to position [72, 0]
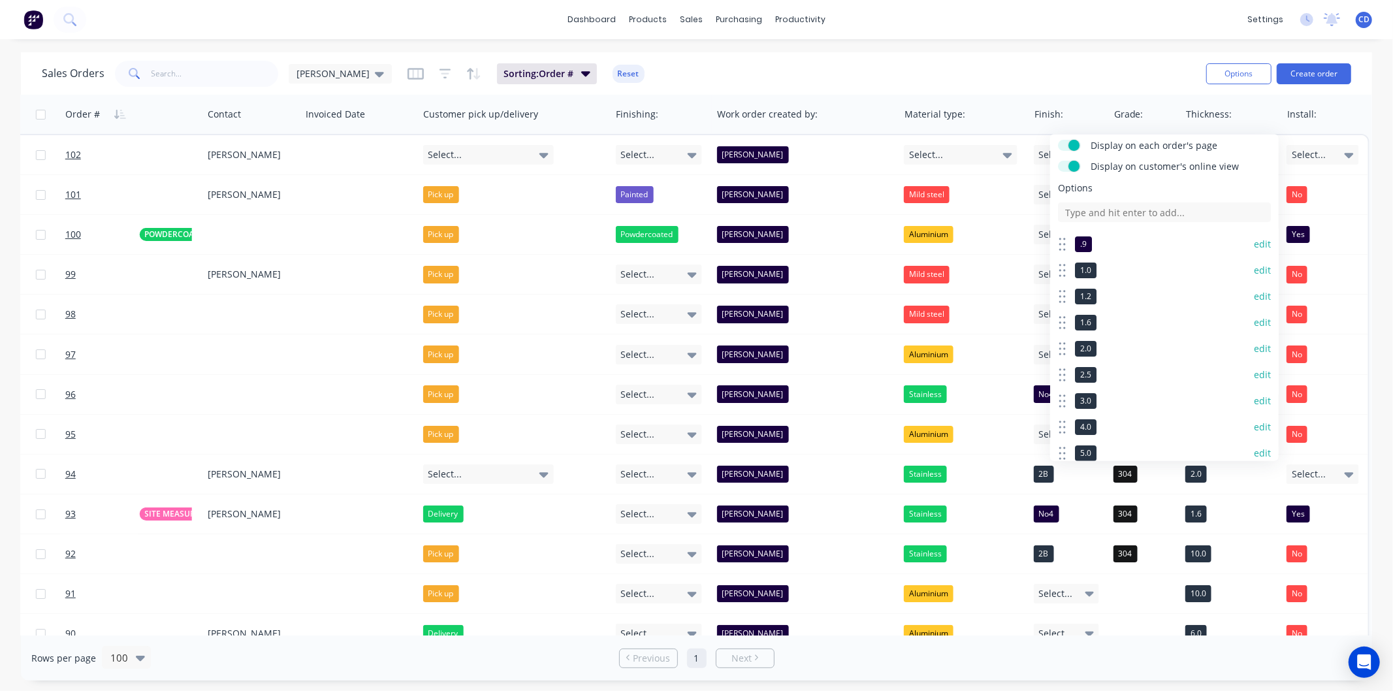
click at [1255, 244] on button "edit" at bounding box center [1262, 244] width 17 height 13
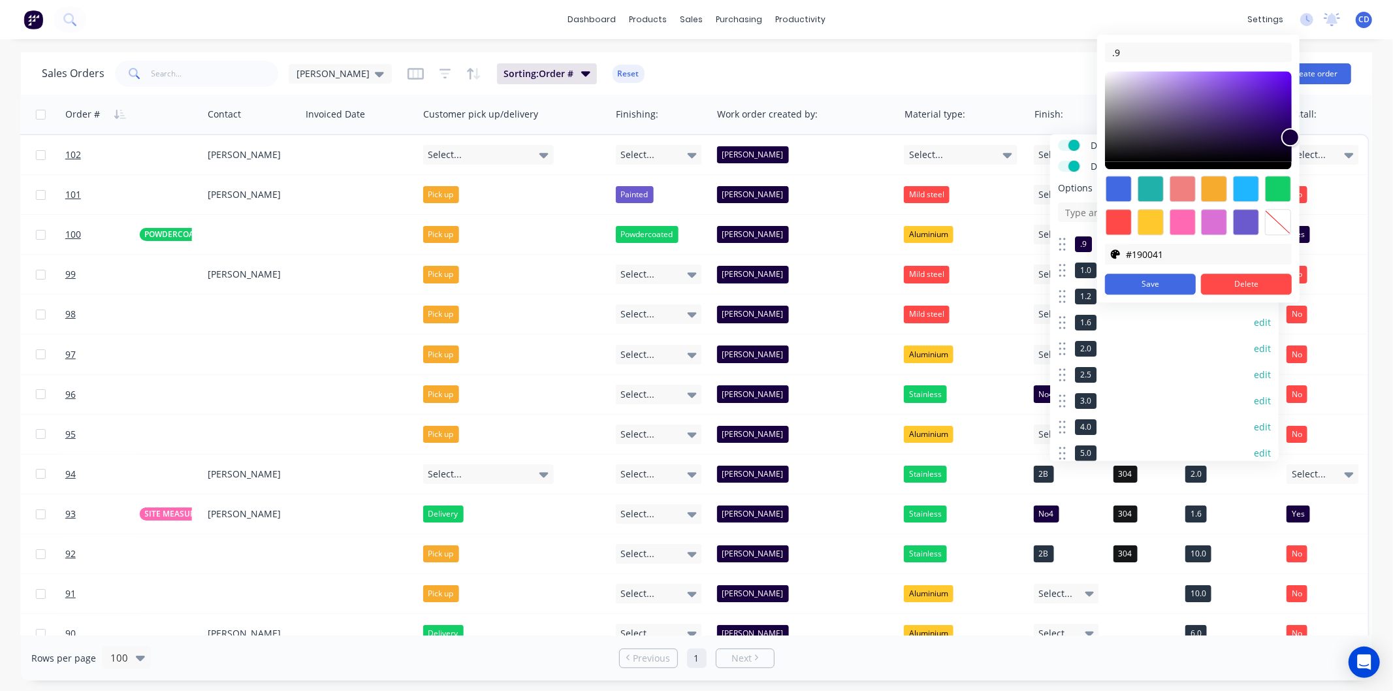
click at [1278, 224] on div at bounding box center [1278, 222] width 26 height 26
type input "transparent"
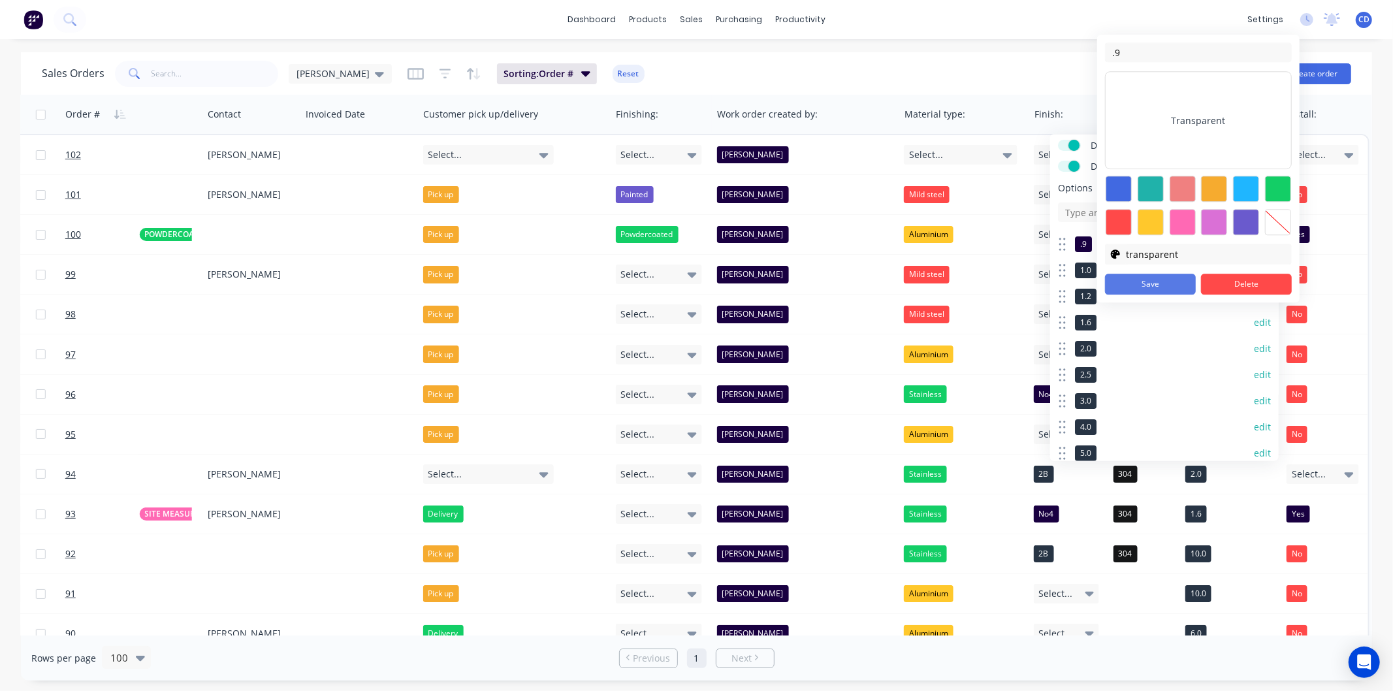
click at [1171, 282] on button "Save" at bounding box center [1150, 284] width 91 height 21
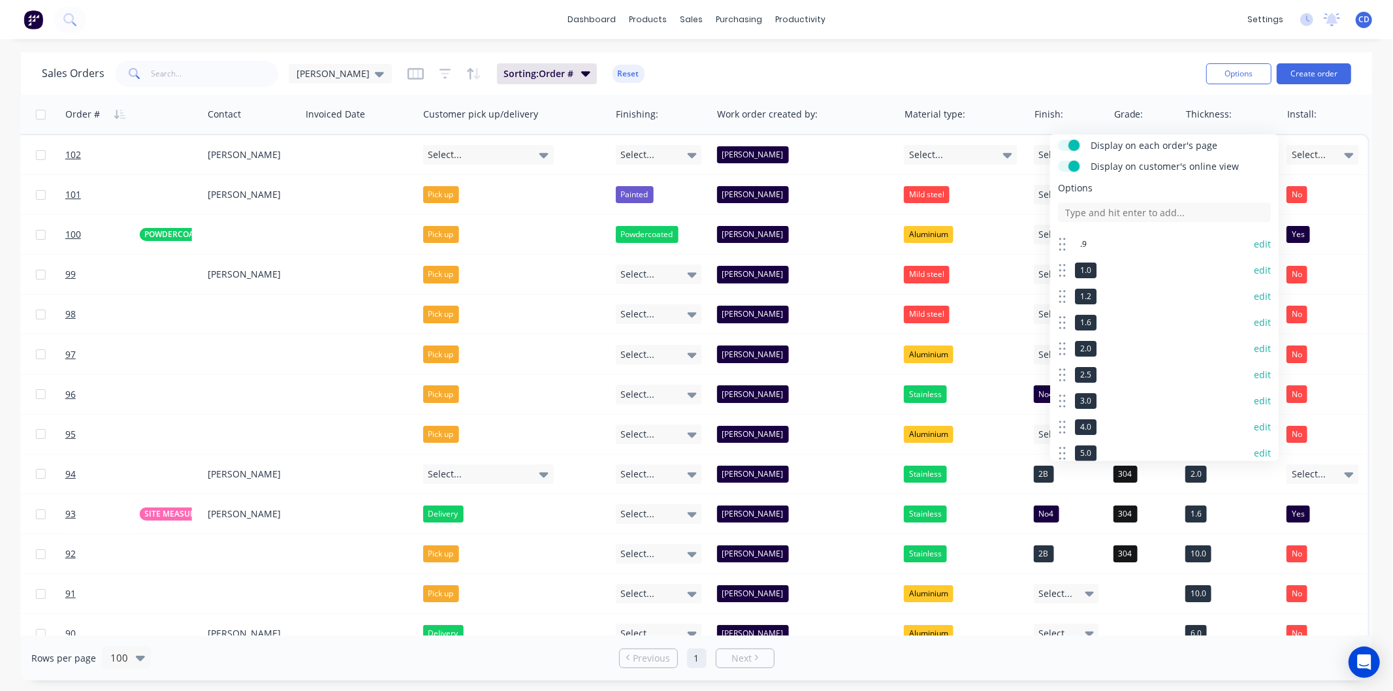
click at [1254, 271] on button "edit" at bounding box center [1262, 270] width 17 height 13
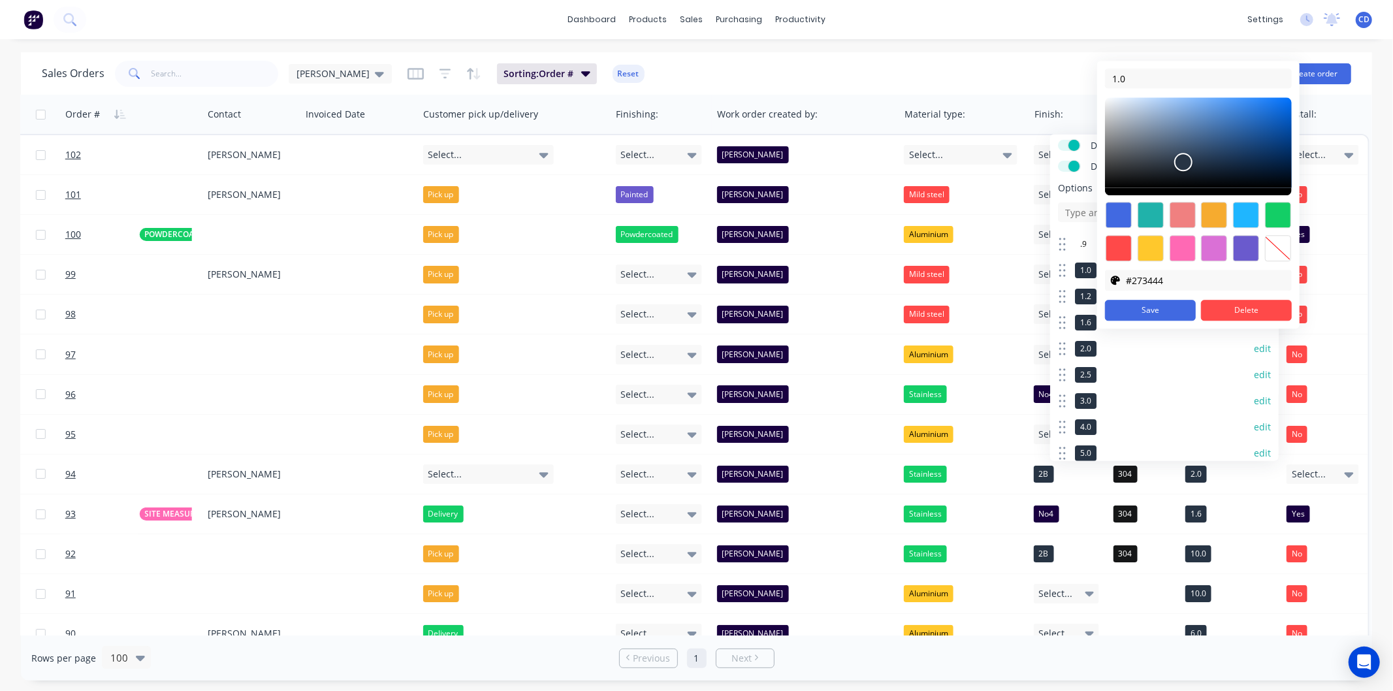
click at [1276, 246] on div at bounding box center [1278, 248] width 26 height 26
type input "transparent"
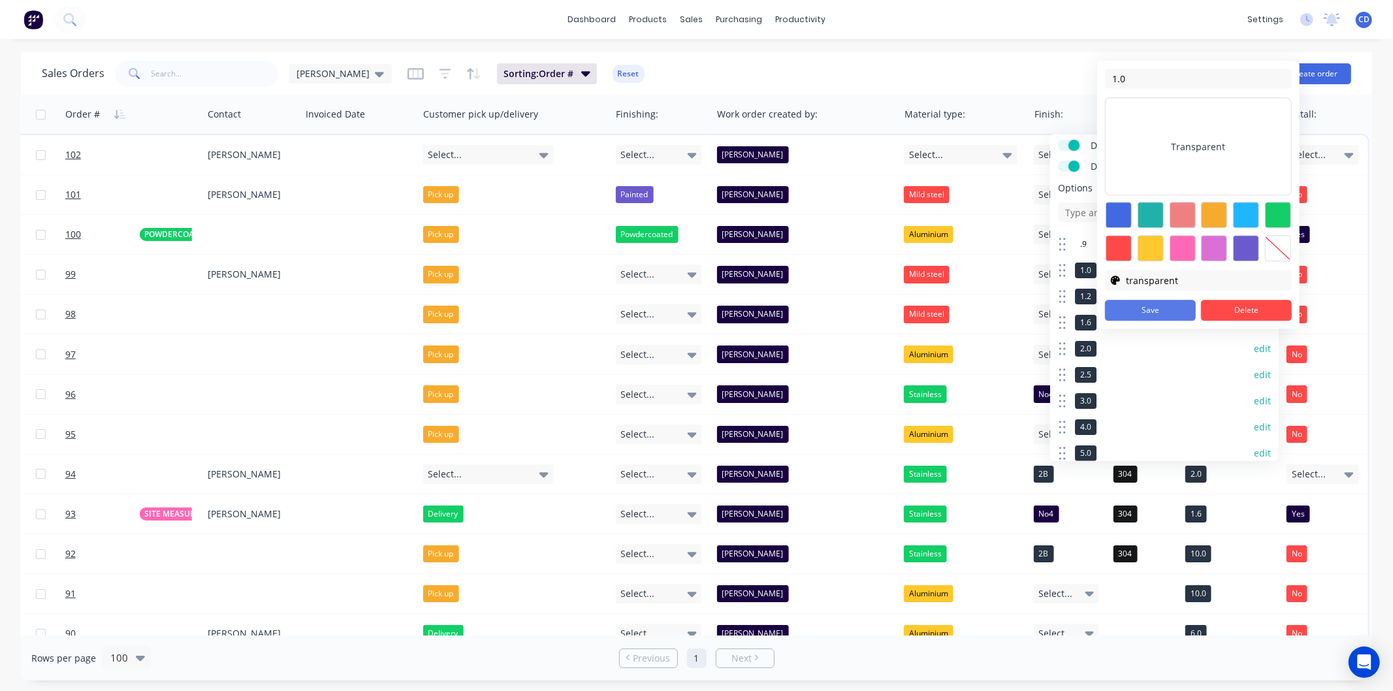
click at [1179, 305] on button "Save" at bounding box center [1150, 310] width 91 height 21
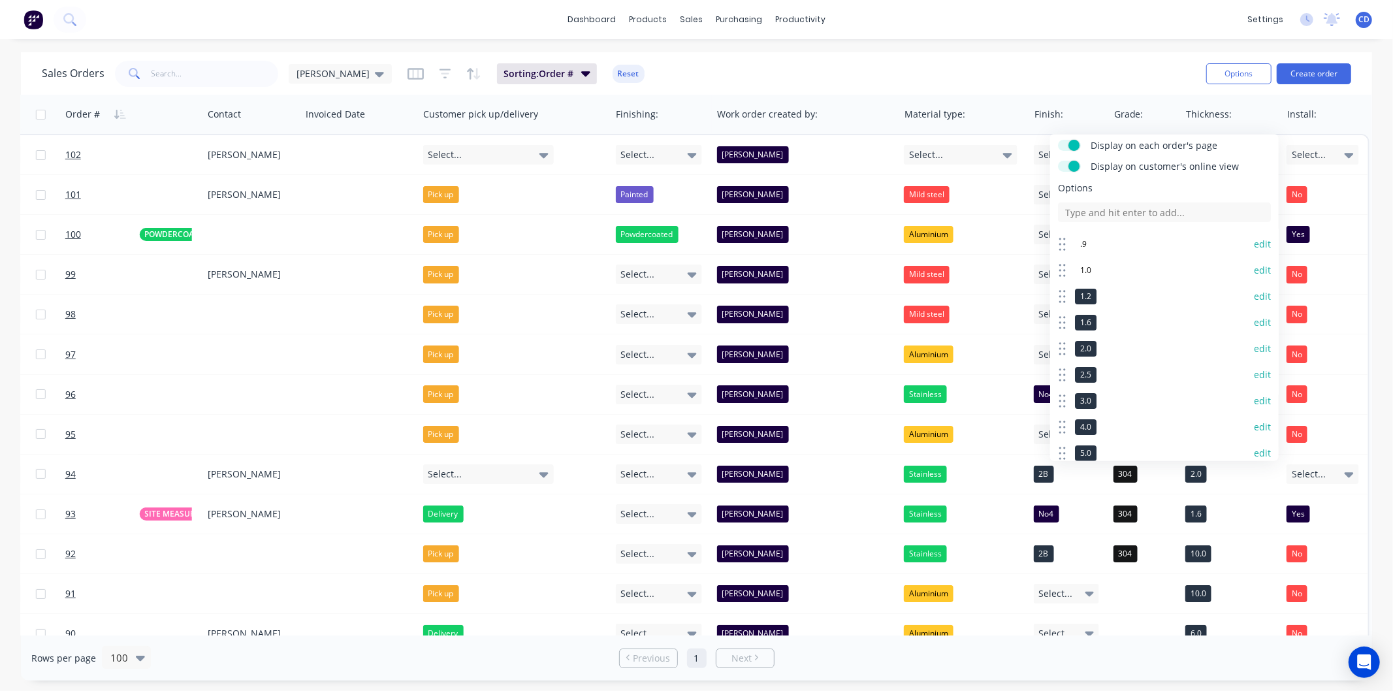
click at [1254, 295] on button "edit" at bounding box center [1262, 296] width 17 height 13
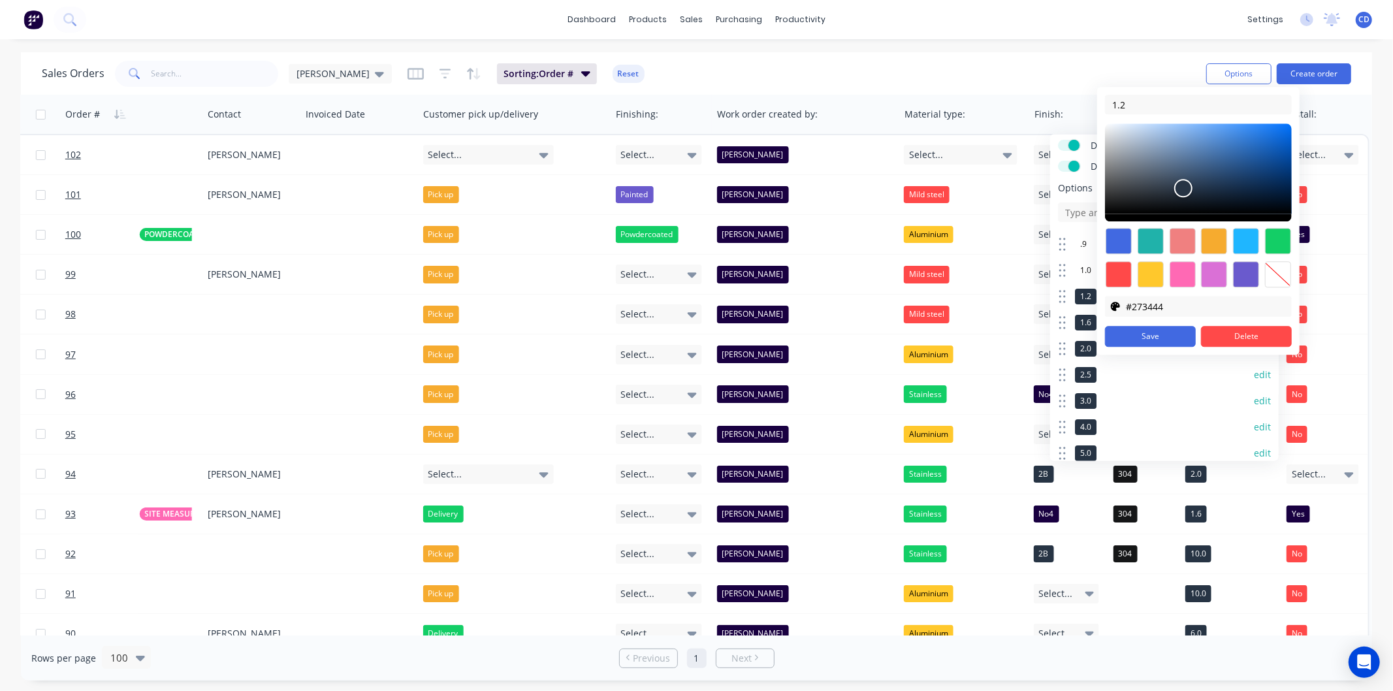
click at [1276, 272] on div at bounding box center [1278, 274] width 26 height 26
type input "transparent"
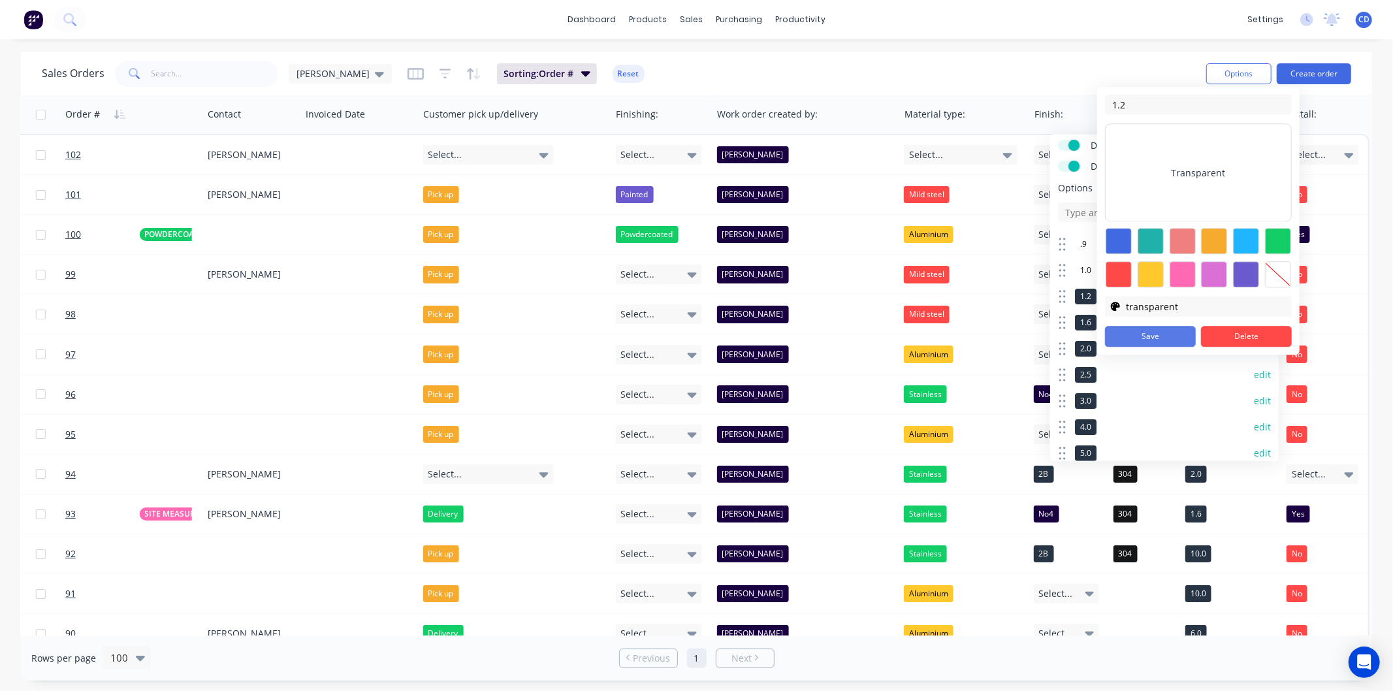
click at [1160, 334] on button "Save" at bounding box center [1150, 336] width 91 height 21
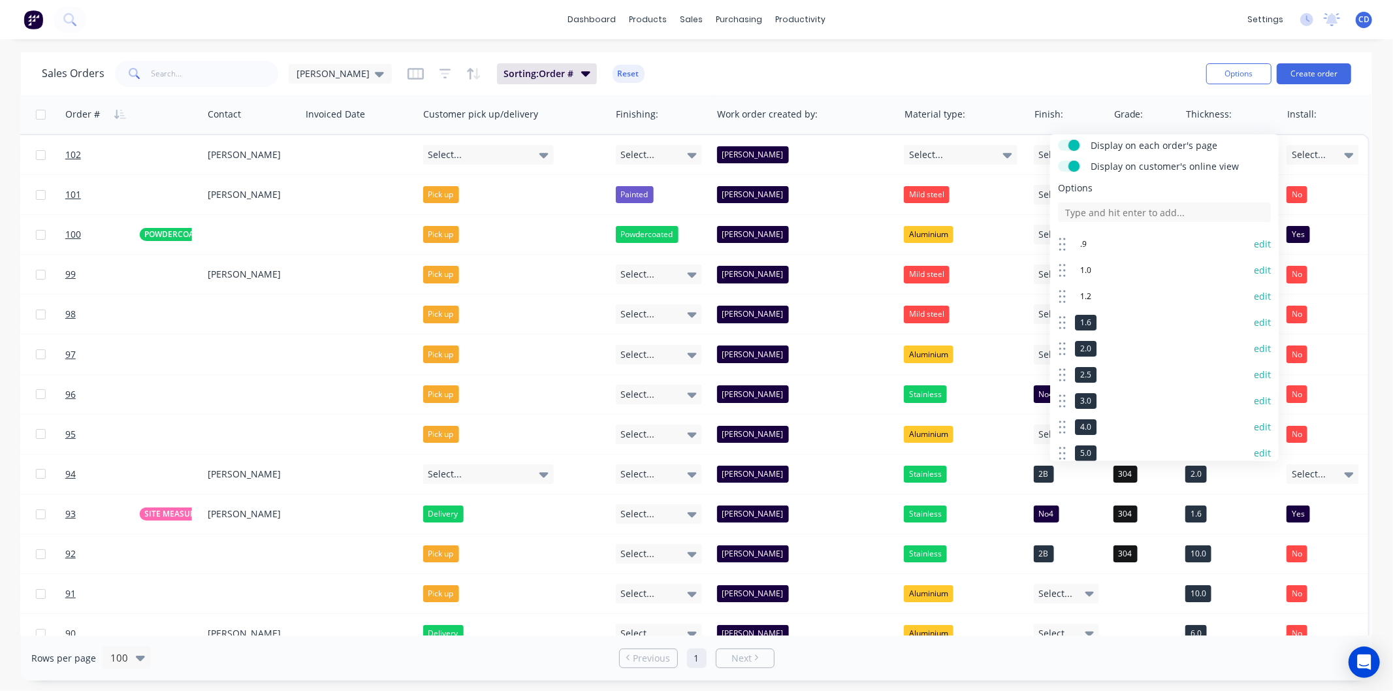
click at [1254, 323] on button "edit" at bounding box center [1262, 322] width 17 height 13
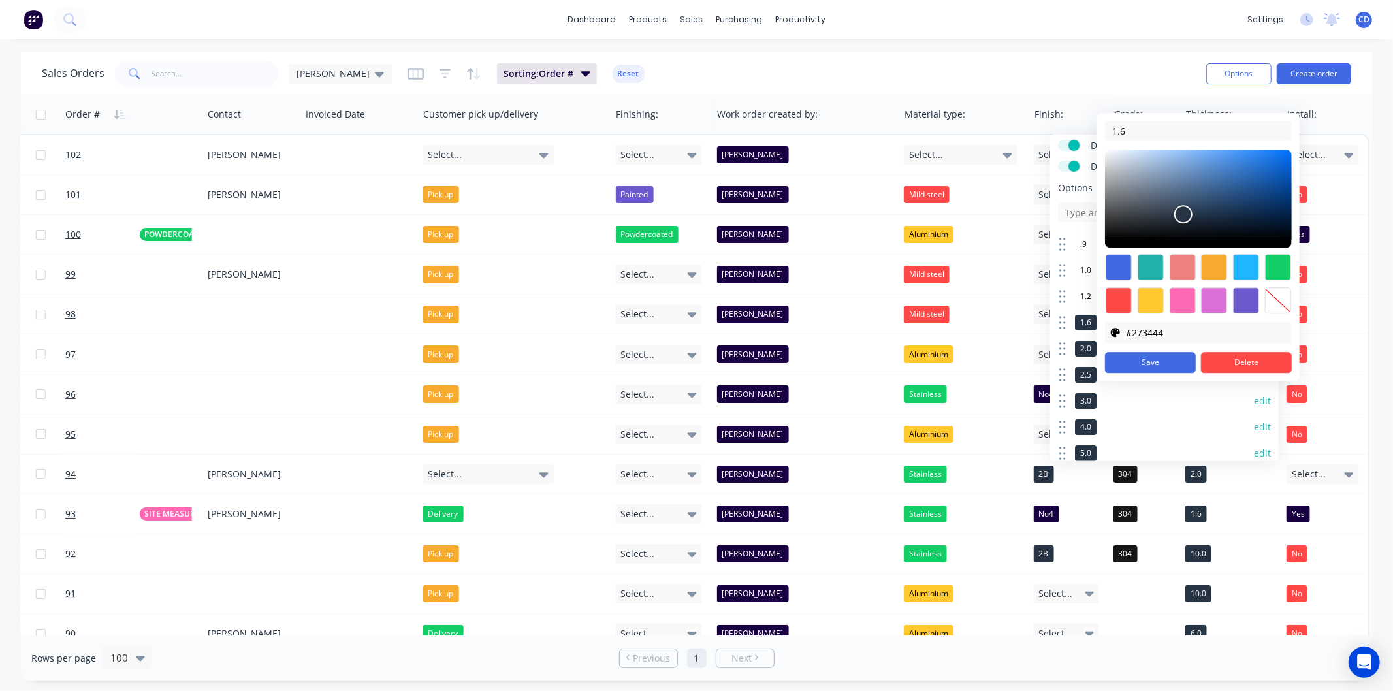
click at [1268, 296] on div at bounding box center [1278, 300] width 26 height 26
type input "transparent"
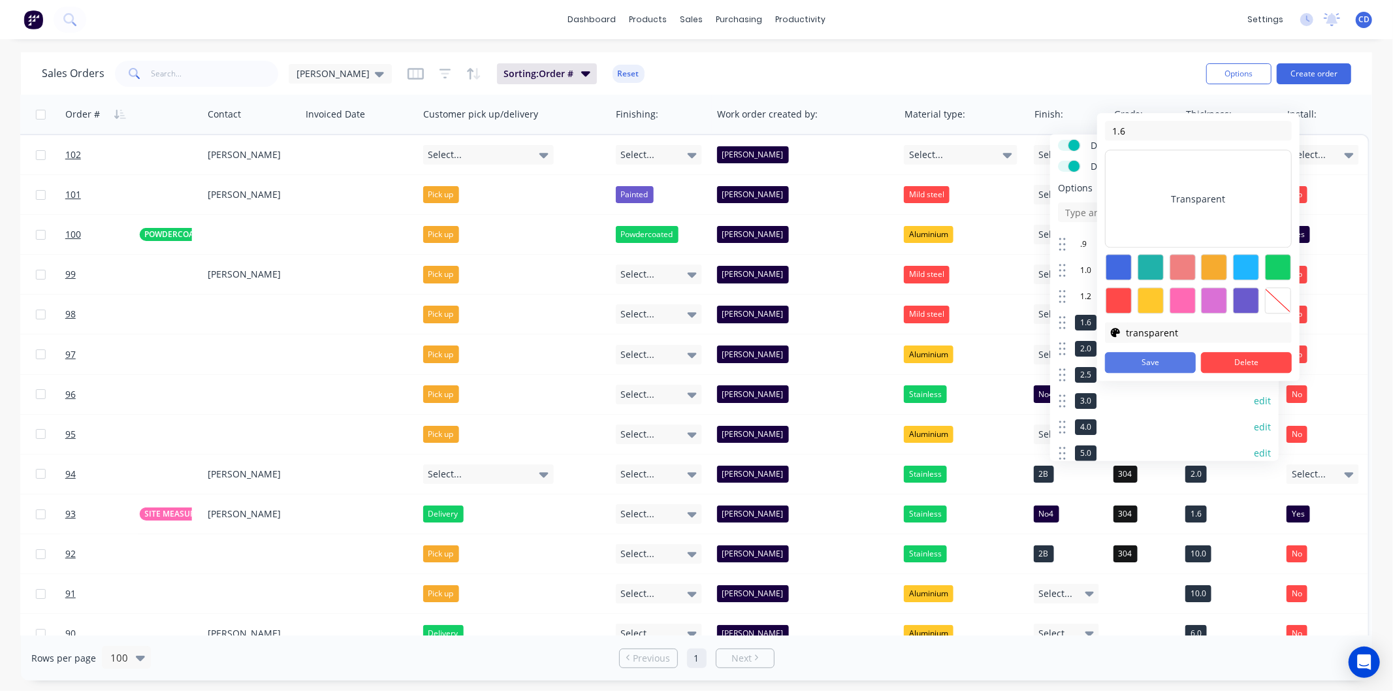
click at [1156, 364] on button "Save" at bounding box center [1150, 362] width 91 height 21
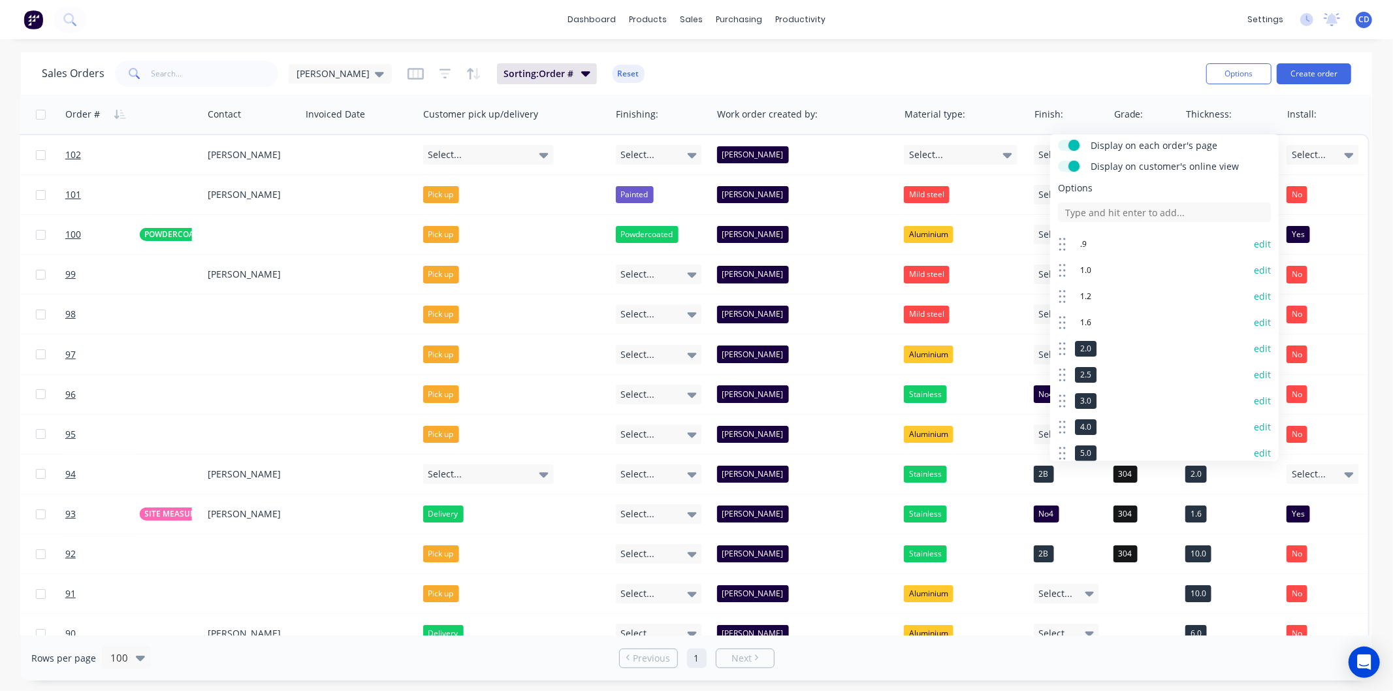
click at [1255, 344] on button "edit" at bounding box center [1262, 348] width 17 height 13
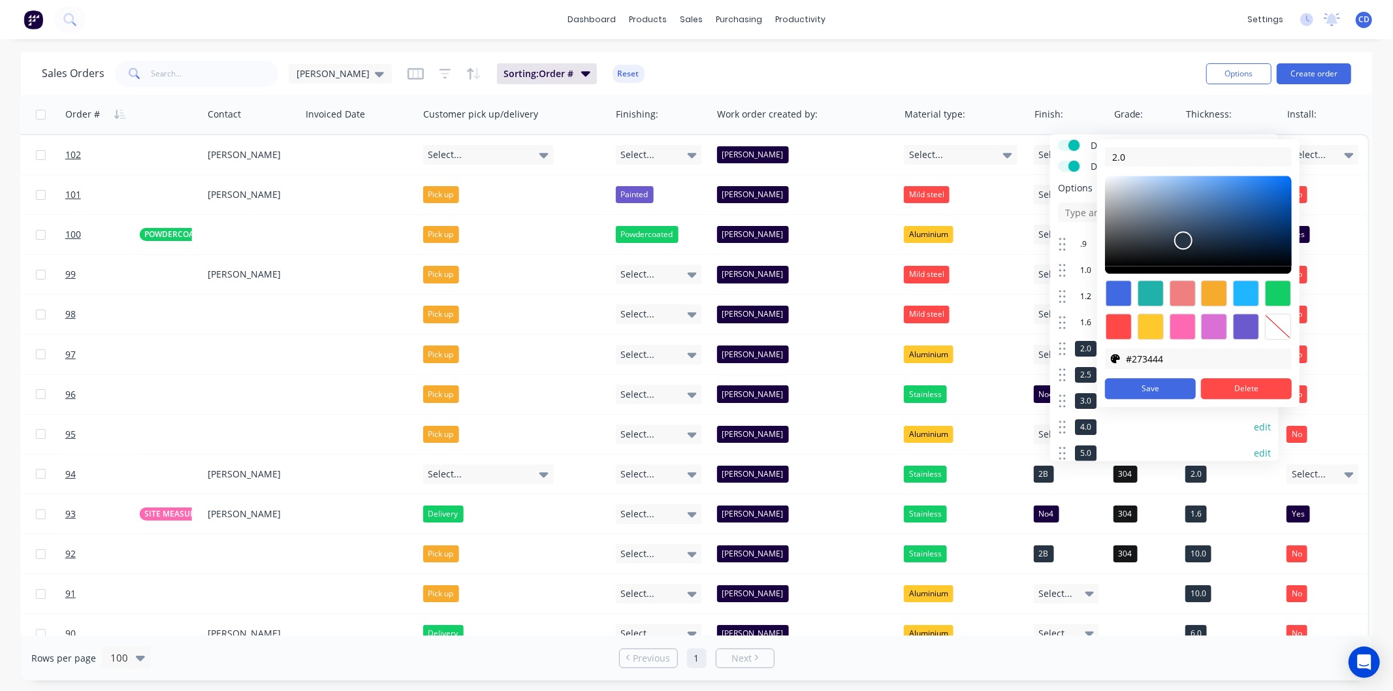
click at [1272, 325] on div at bounding box center [1278, 327] width 26 height 26
type input "transparent"
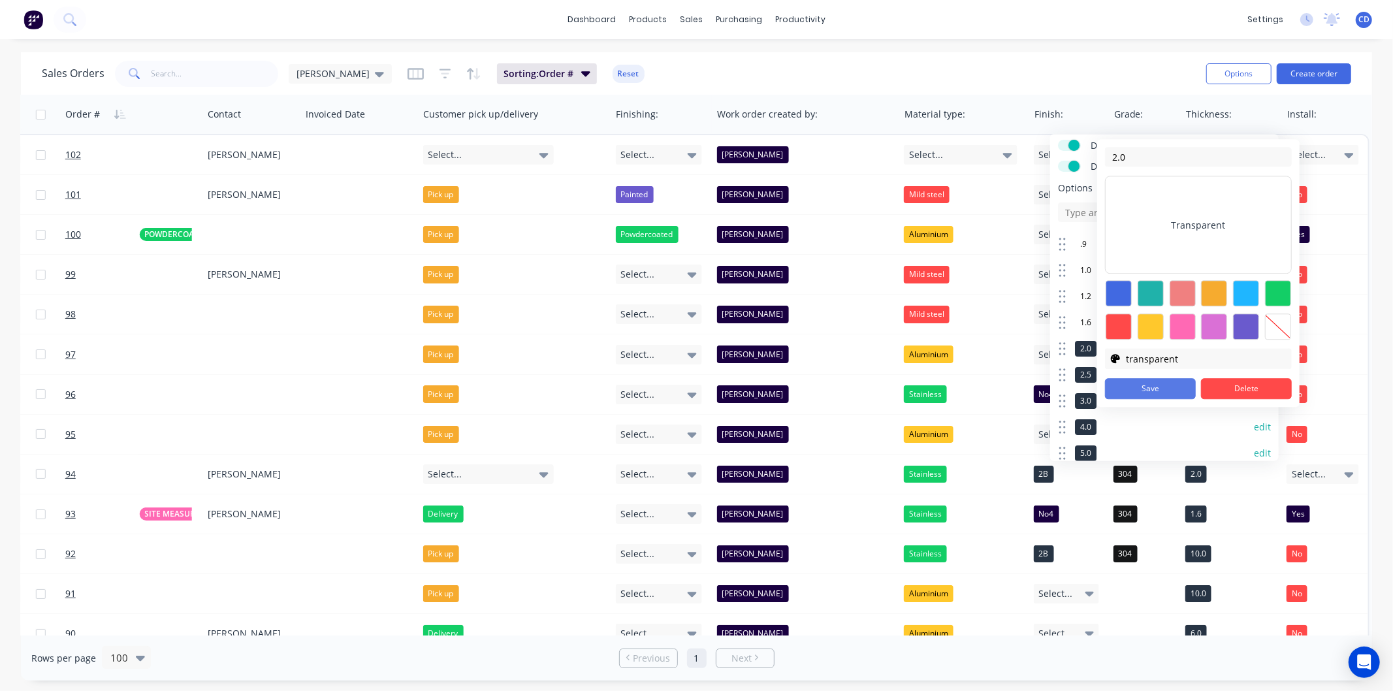
click at [1165, 385] on button "Save" at bounding box center [1150, 388] width 91 height 21
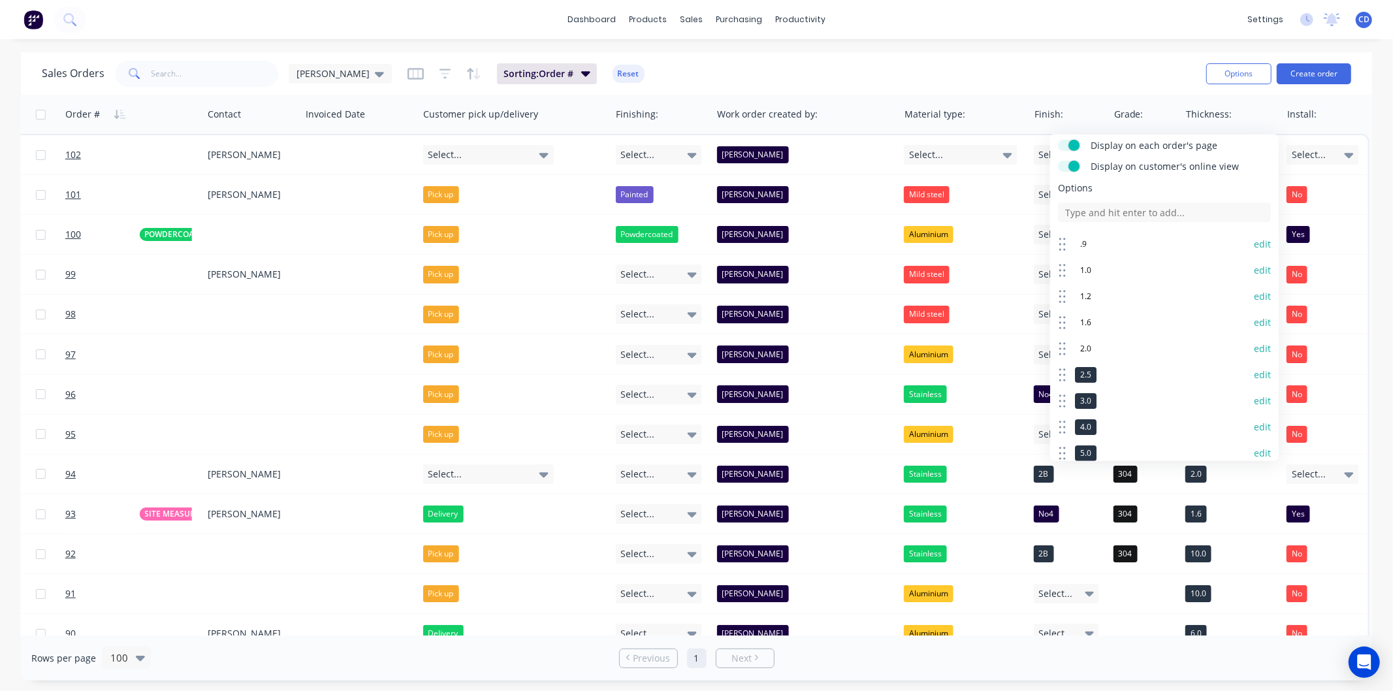
click at [1254, 376] on button "edit" at bounding box center [1262, 374] width 17 height 13
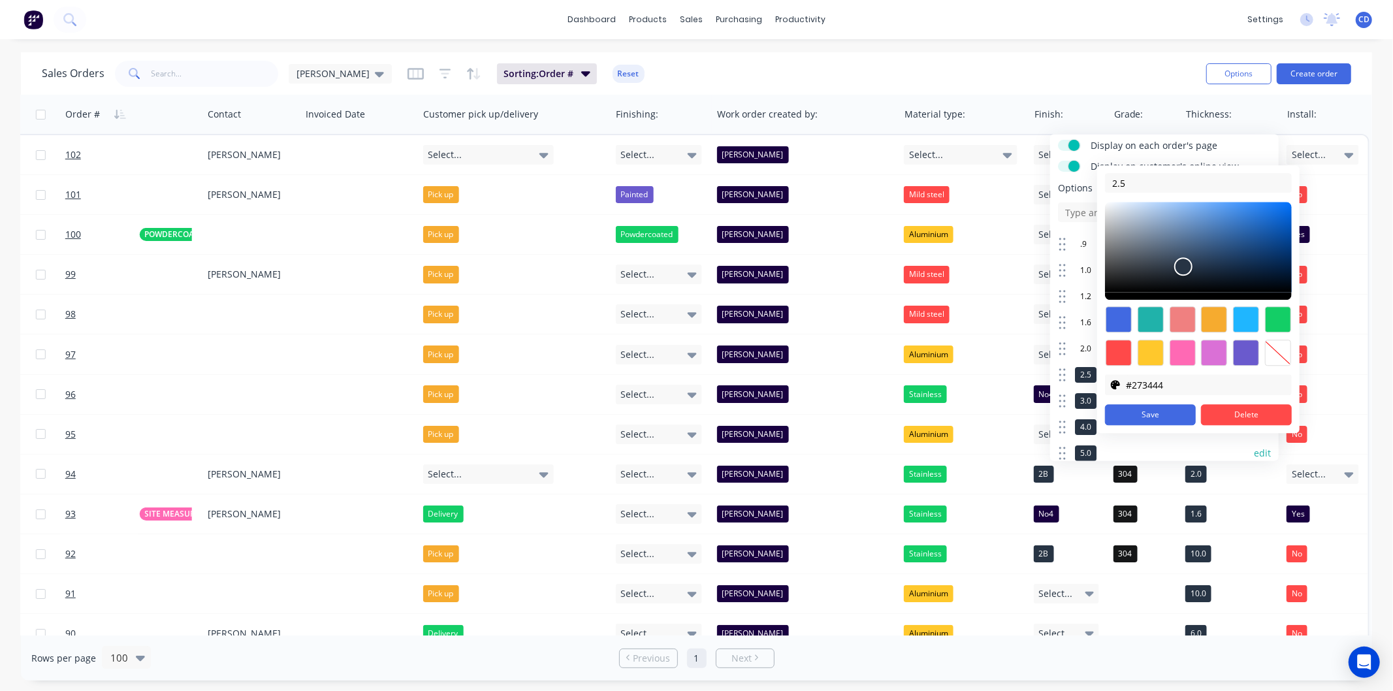
click at [1271, 346] on div at bounding box center [1278, 353] width 26 height 26
type input "transparent"
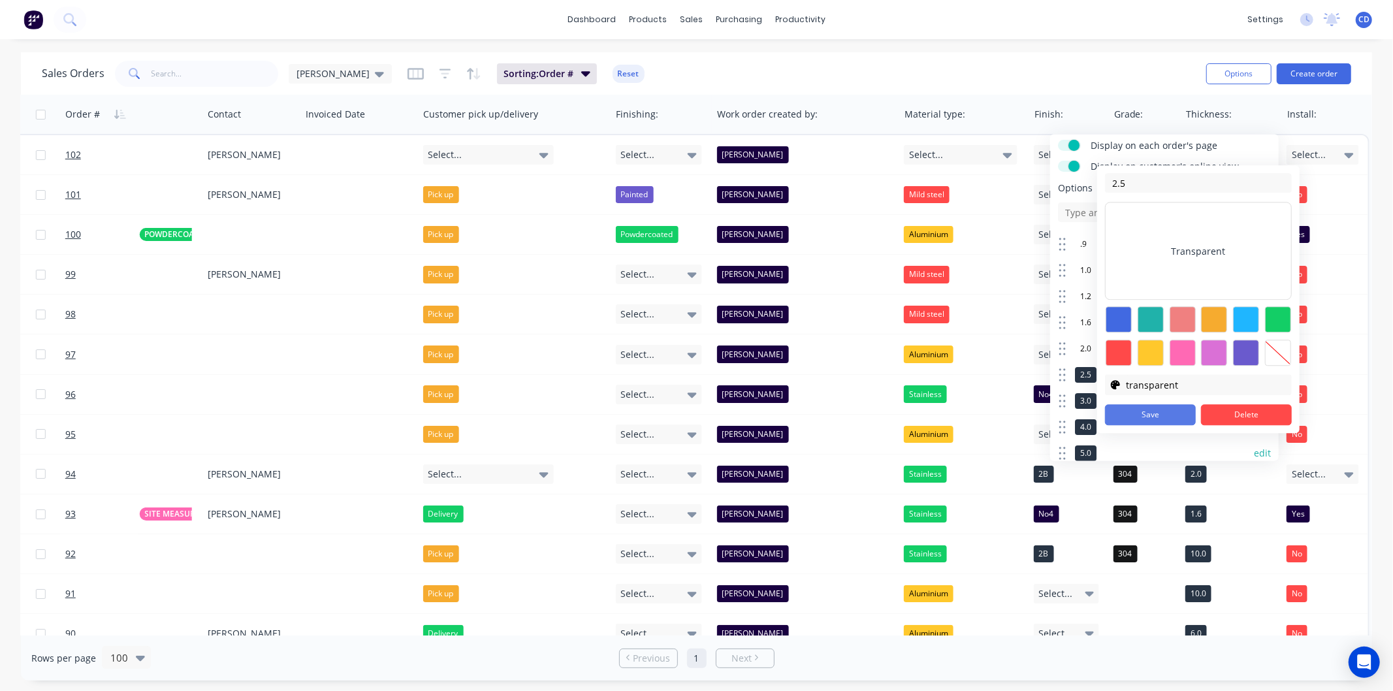
click at [1170, 420] on button "Save" at bounding box center [1150, 414] width 91 height 21
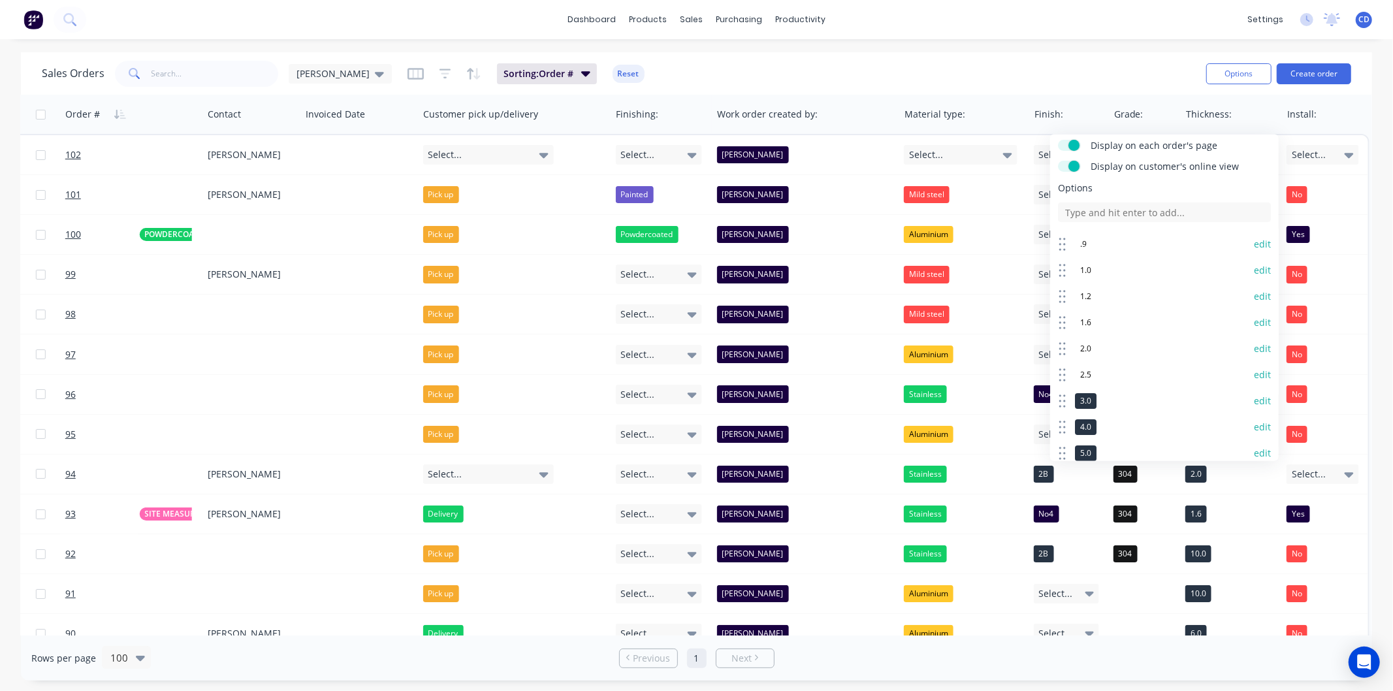
click at [1254, 401] on button "edit" at bounding box center [1262, 401] width 17 height 13
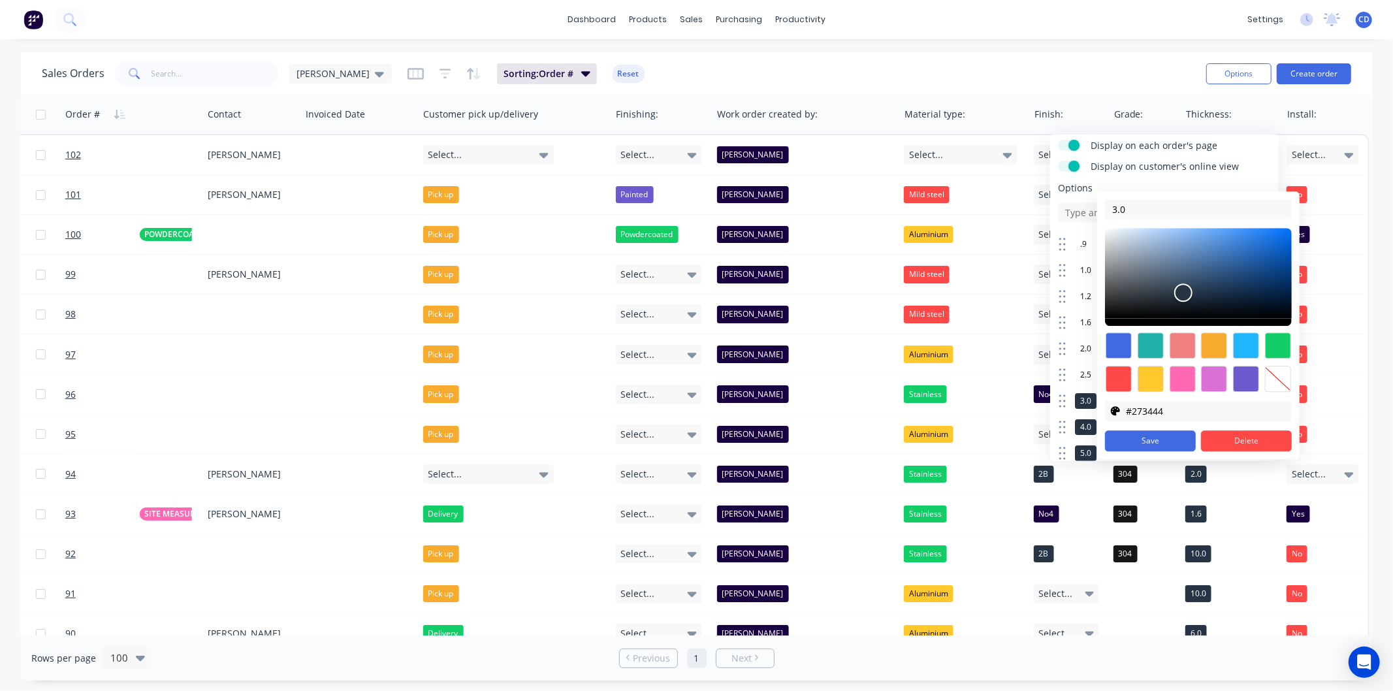
click at [1272, 383] on div at bounding box center [1278, 379] width 26 height 26
type input "transparent"
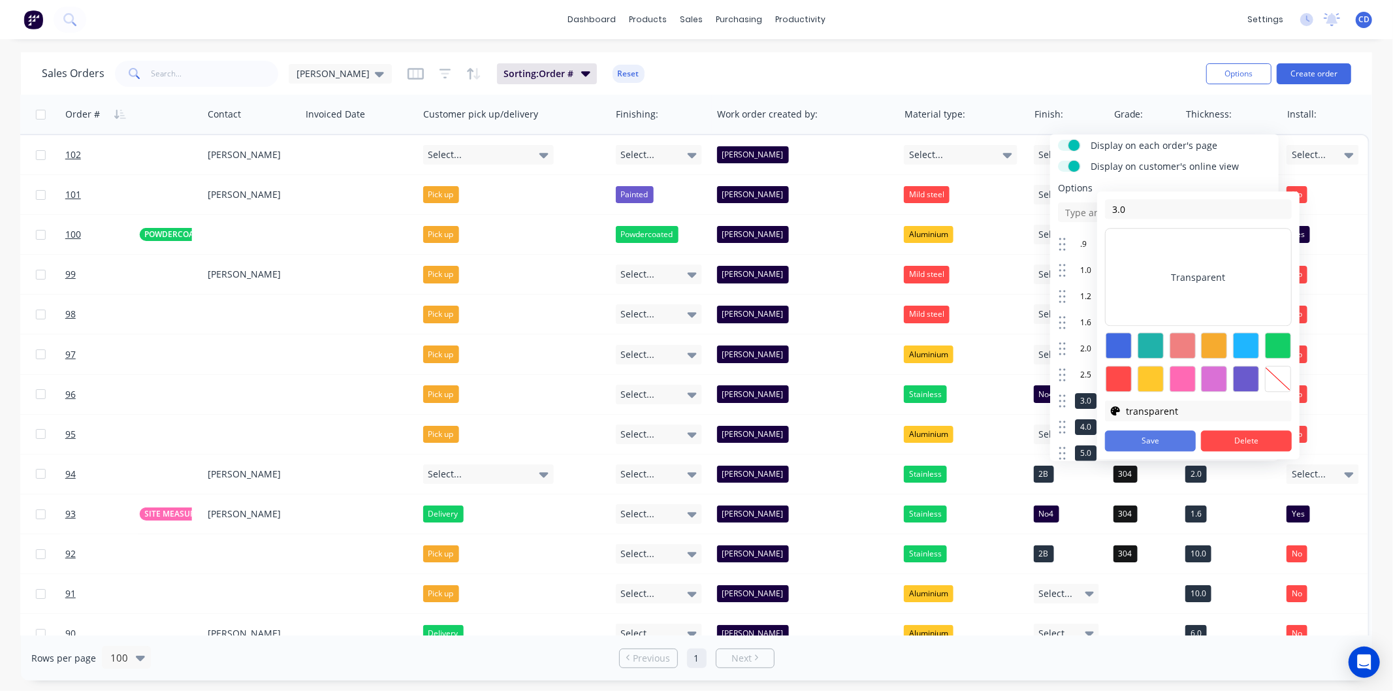
click at [1173, 436] on button "Save" at bounding box center [1150, 440] width 91 height 21
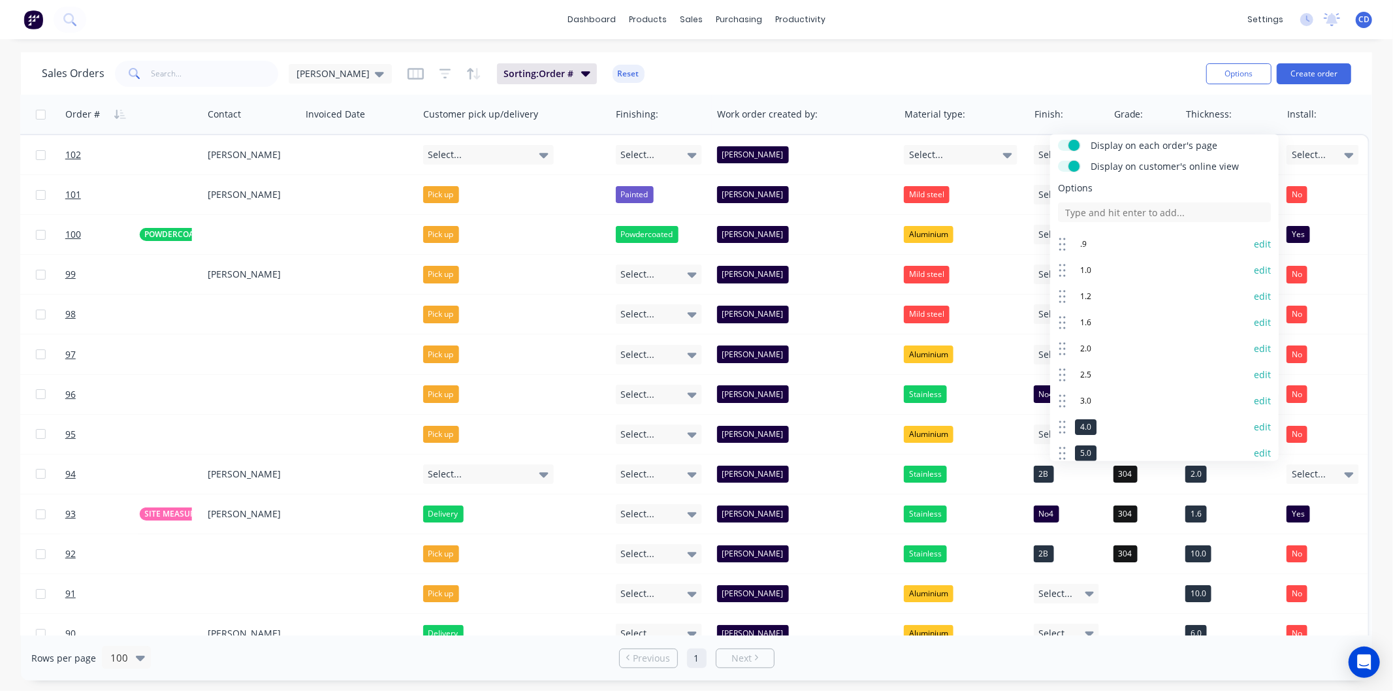
click at [1255, 428] on button "edit" at bounding box center [1262, 427] width 17 height 13
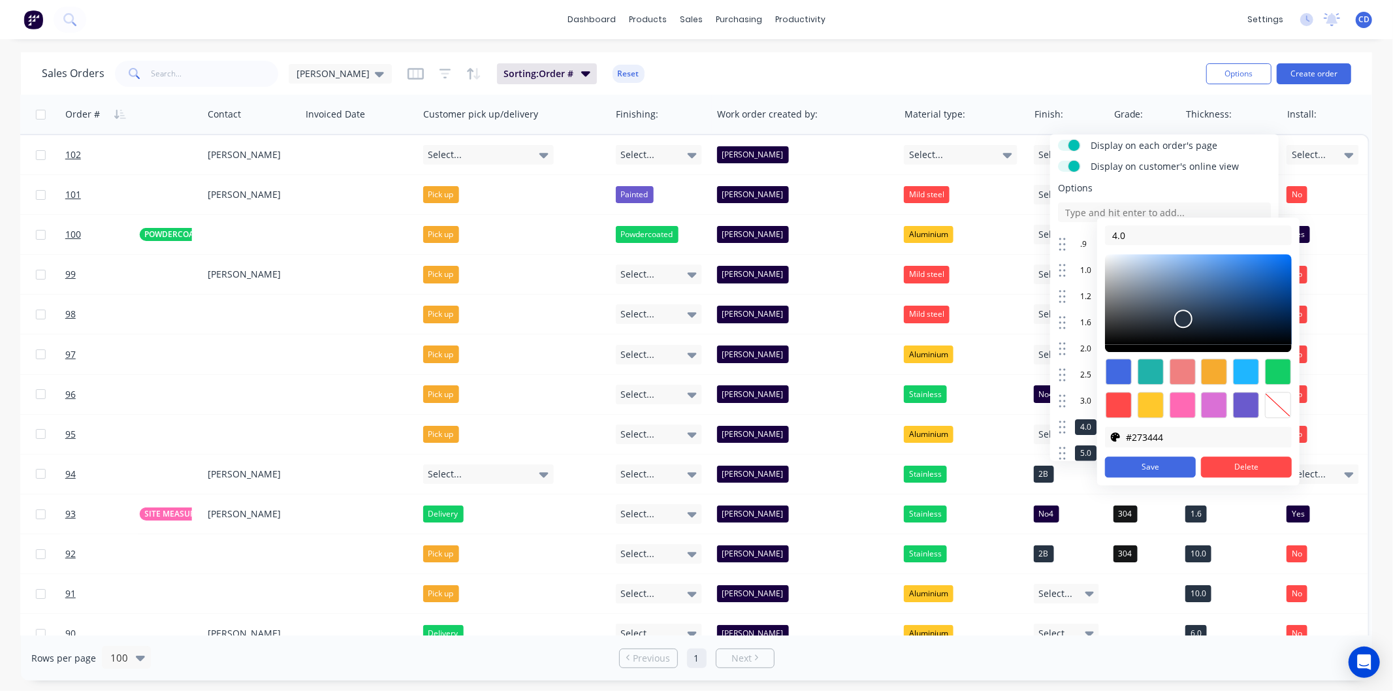
click at [1277, 401] on div at bounding box center [1278, 405] width 26 height 26
type input "transparent"
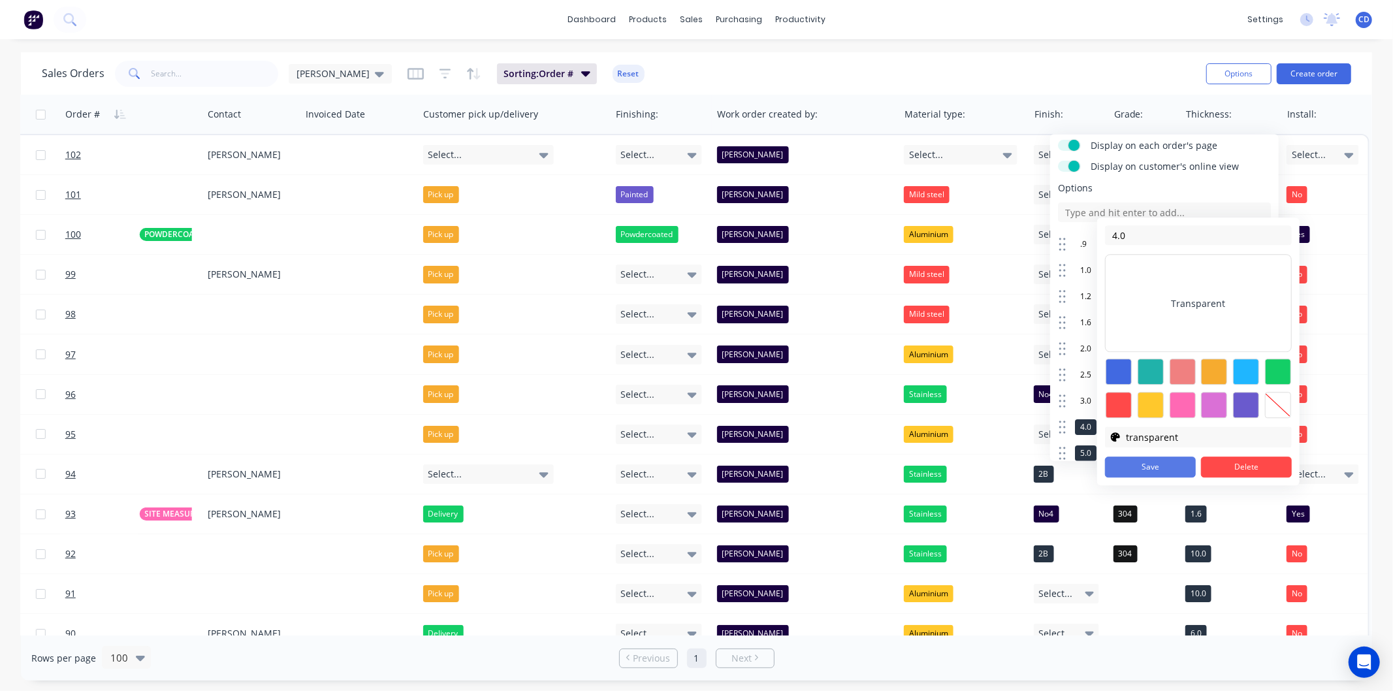
click at [1173, 466] on button "Save" at bounding box center [1150, 467] width 91 height 21
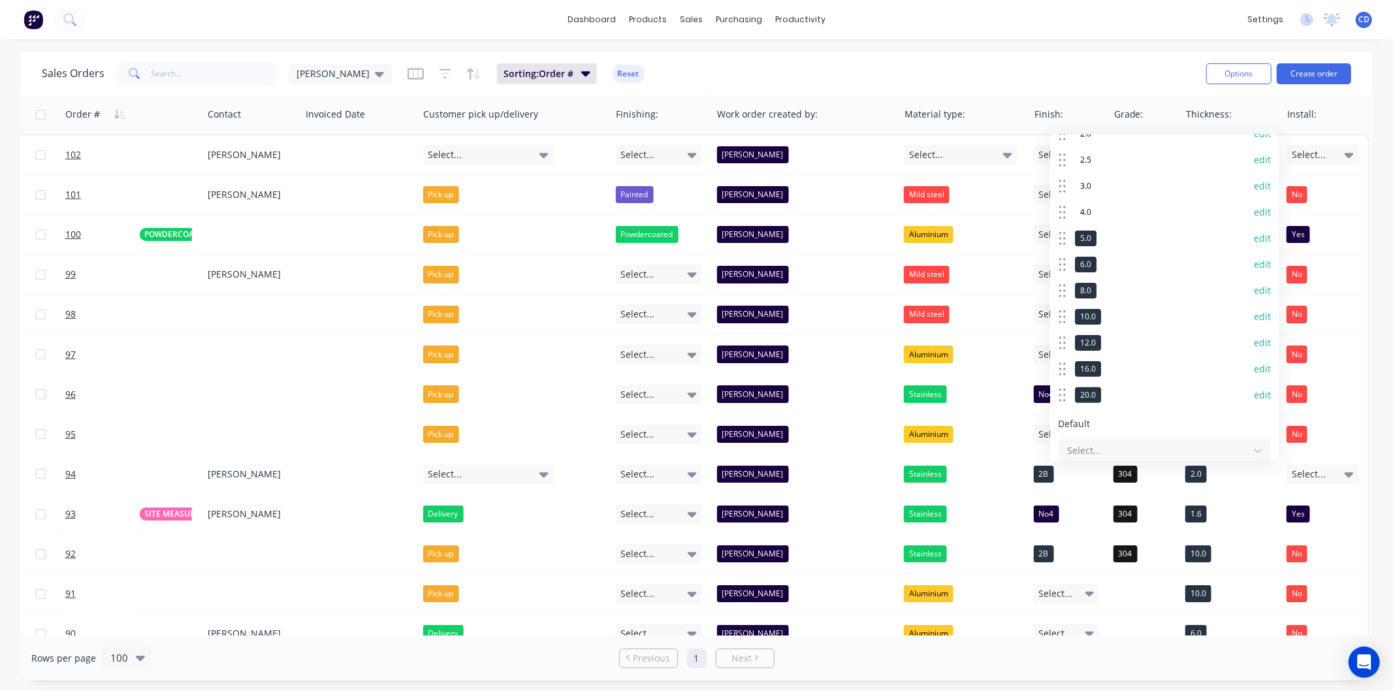
scroll to position [290, 0]
click at [1254, 232] on button "edit" at bounding box center [1262, 235] width 17 height 13
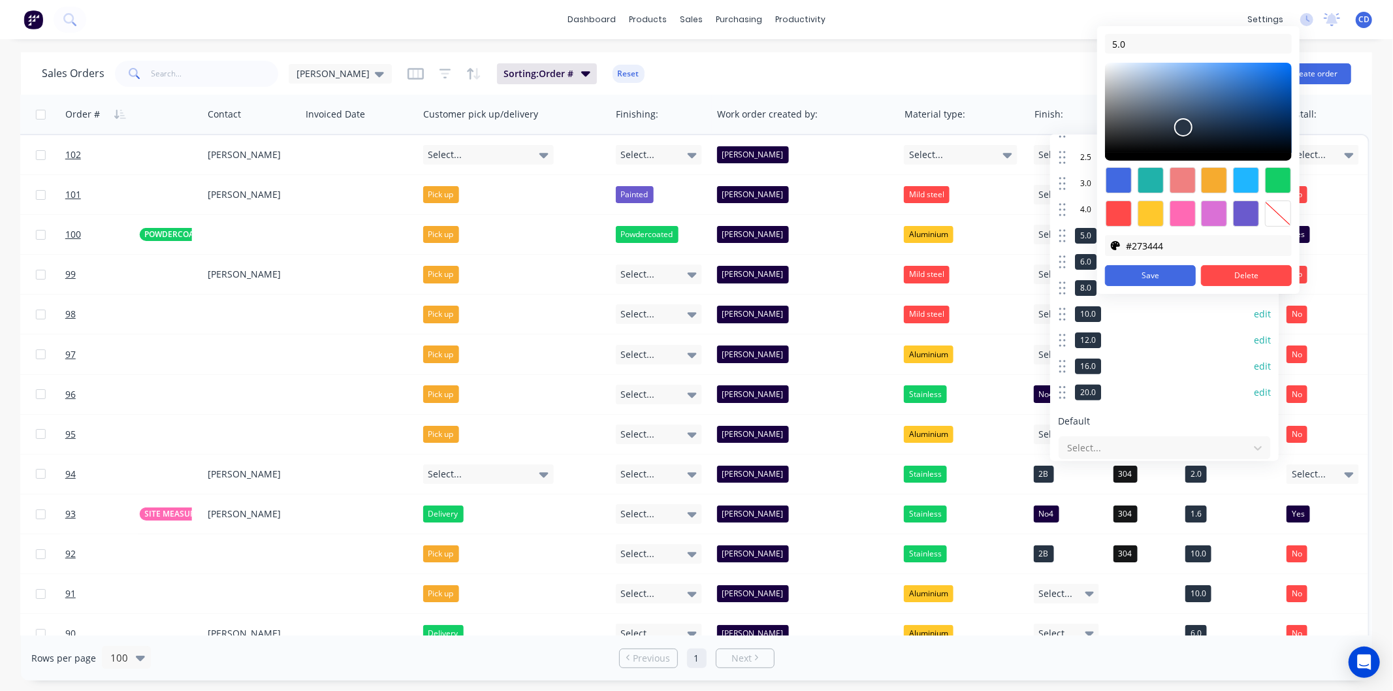
click at [1255, 214] on div at bounding box center [1246, 214] width 26 height 26
click at [1268, 210] on div at bounding box center [1278, 214] width 26 height 26
type input "transparent"
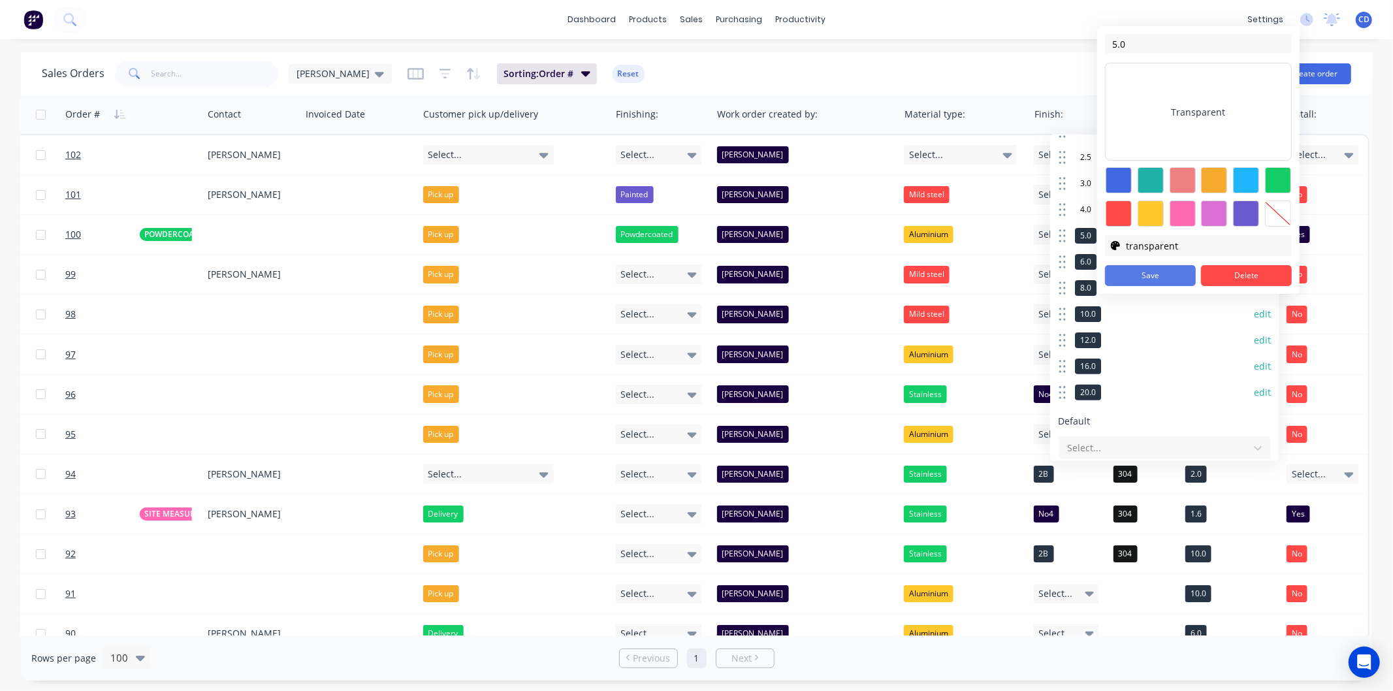
click at [1181, 272] on button "Save" at bounding box center [1150, 275] width 91 height 21
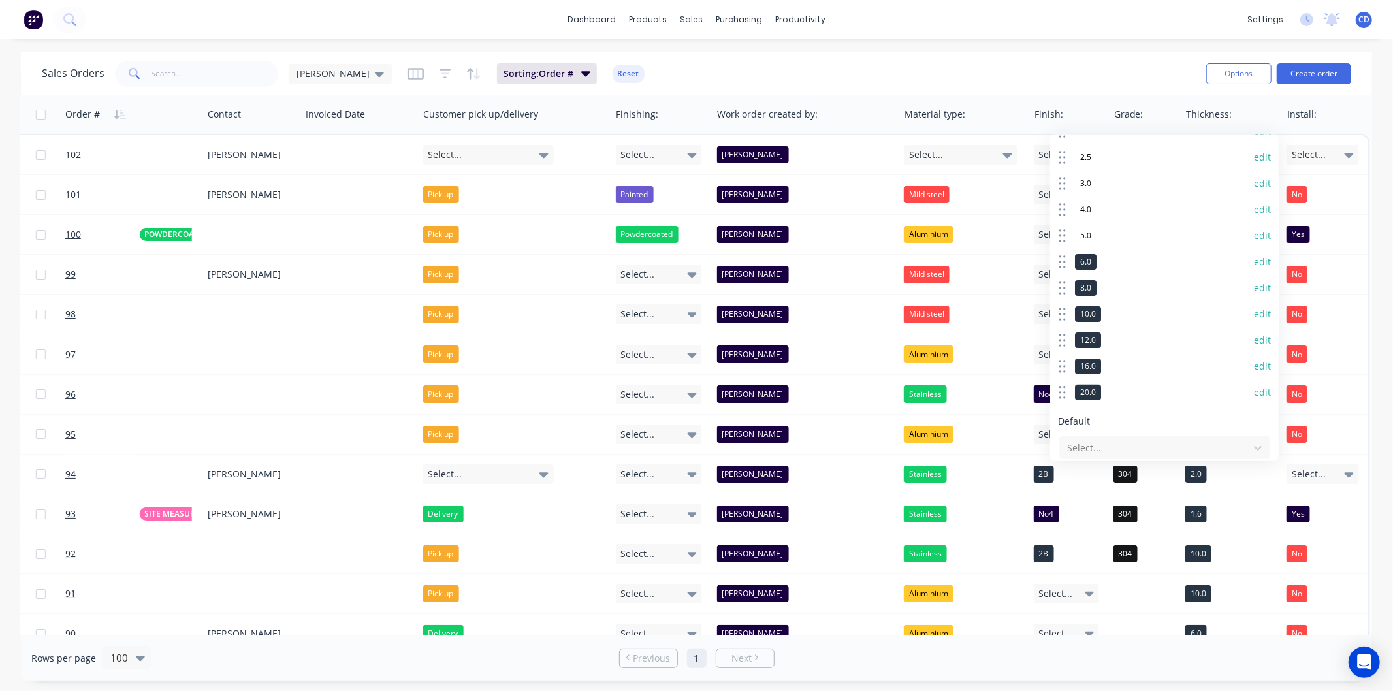
click at [1254, 258] on button "edit" at bounding box center [1262, 261] width 17 height 13
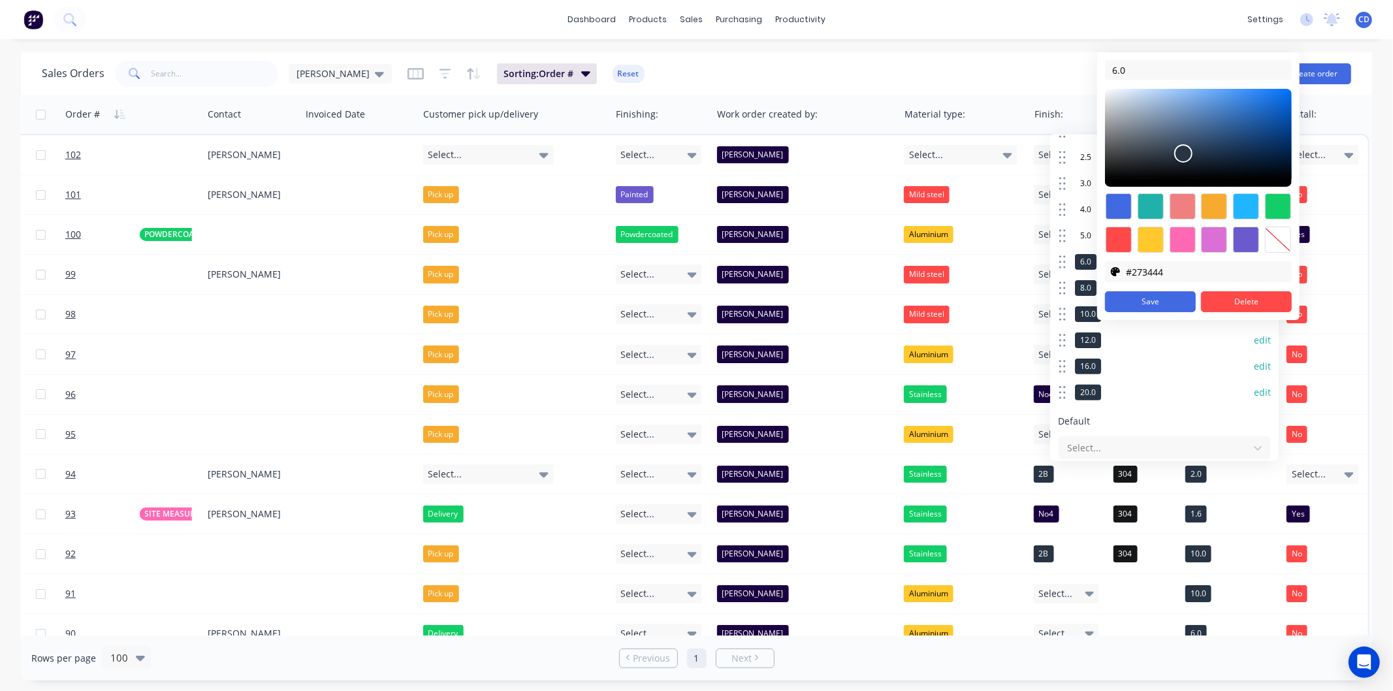
click at [1282, 239] on div at bounding box center [1278, 240] width 26 height 26
type input "transparent"
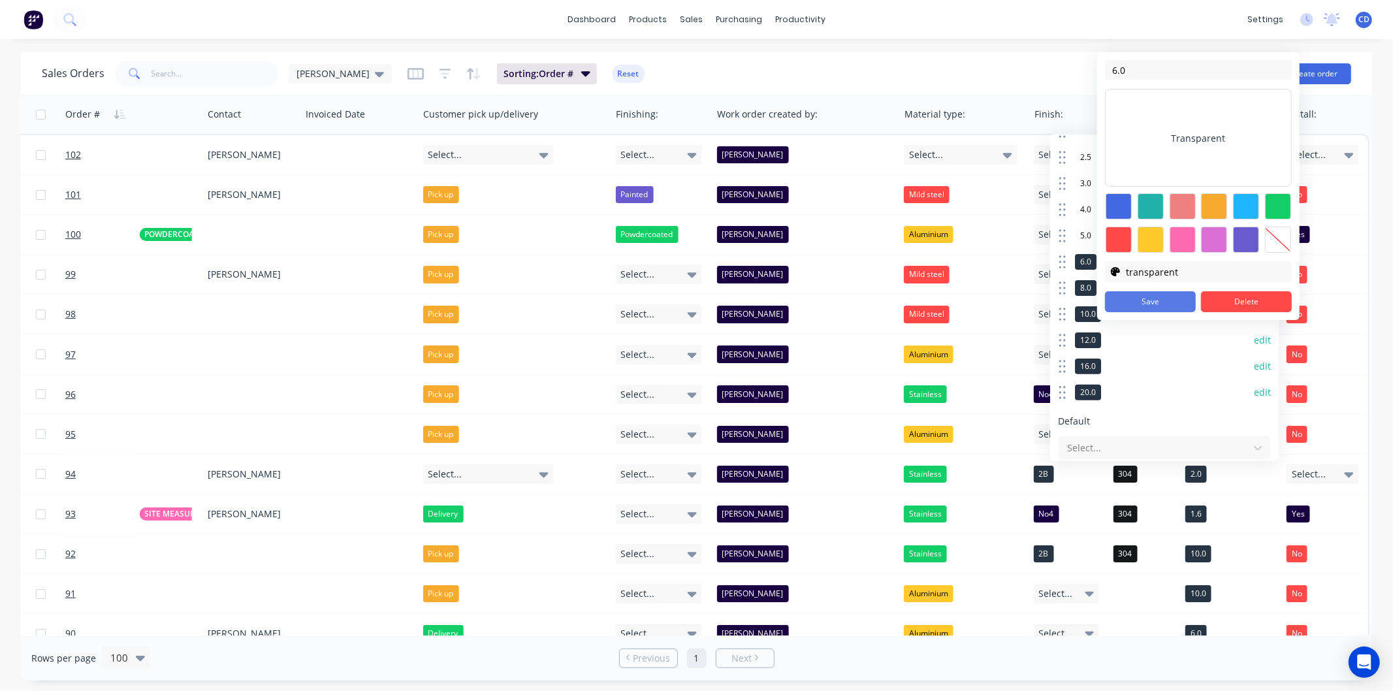
click at [1161, 298] on button "Save" at bounding box center [1150, 301] width 91 height 21
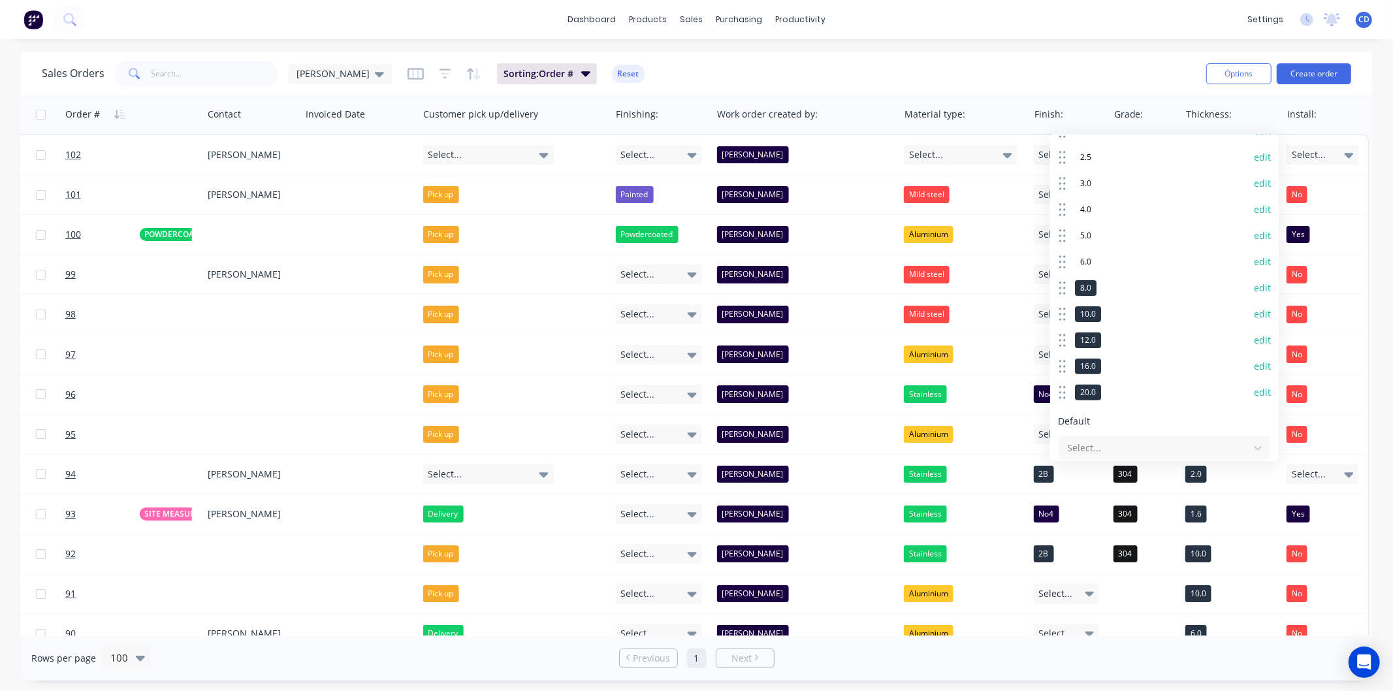
click at [1254, 285] on button "edit" at bounding box center [1262, 288] width 17 height 13
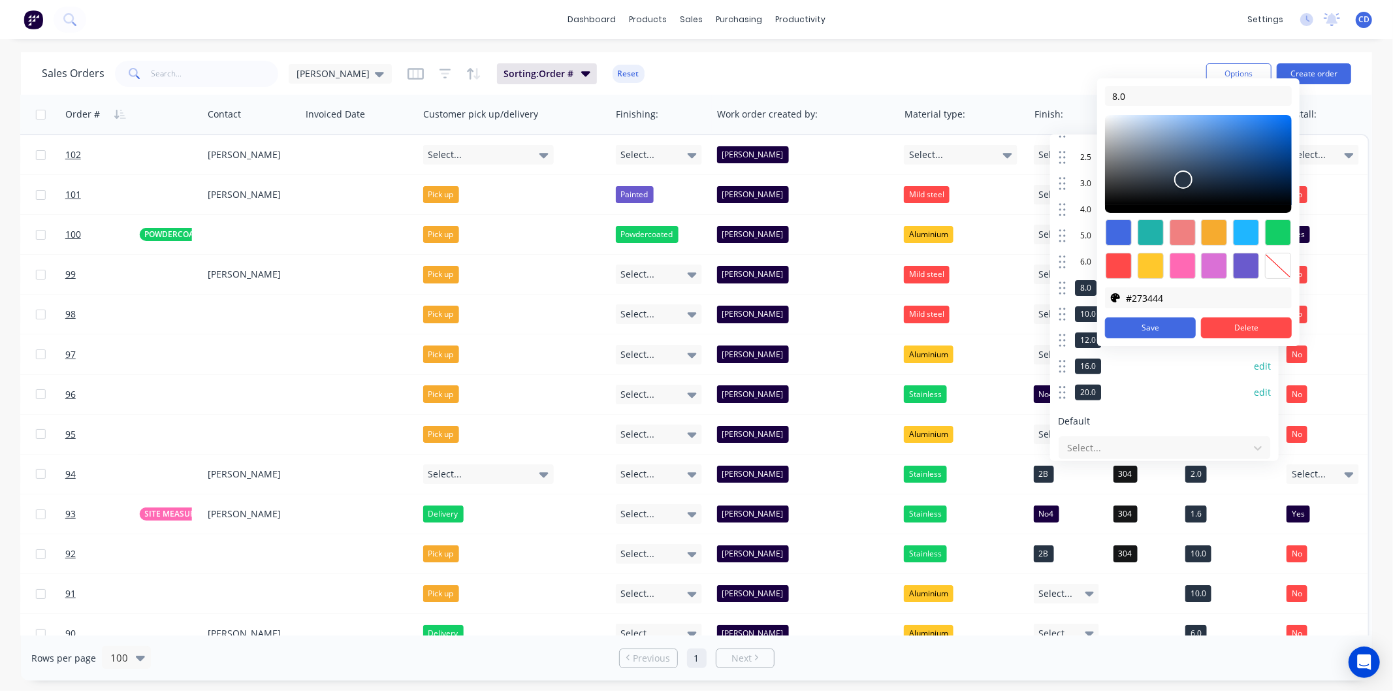
click at [1265, 276] on div at bounding box center [1278, 266] width 26 height 26
type input "transparent"
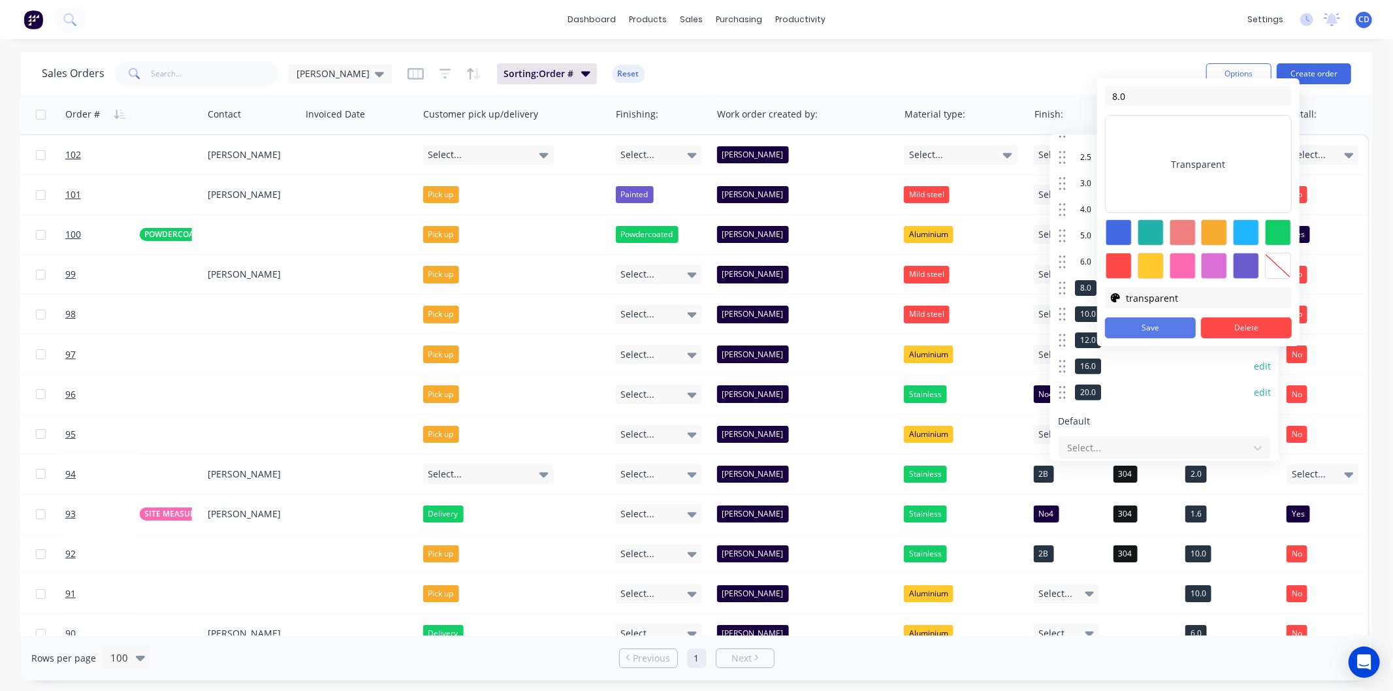
click at [1144, 329] on button "Save" at bounding box center [1150, 327] width 91 height 21
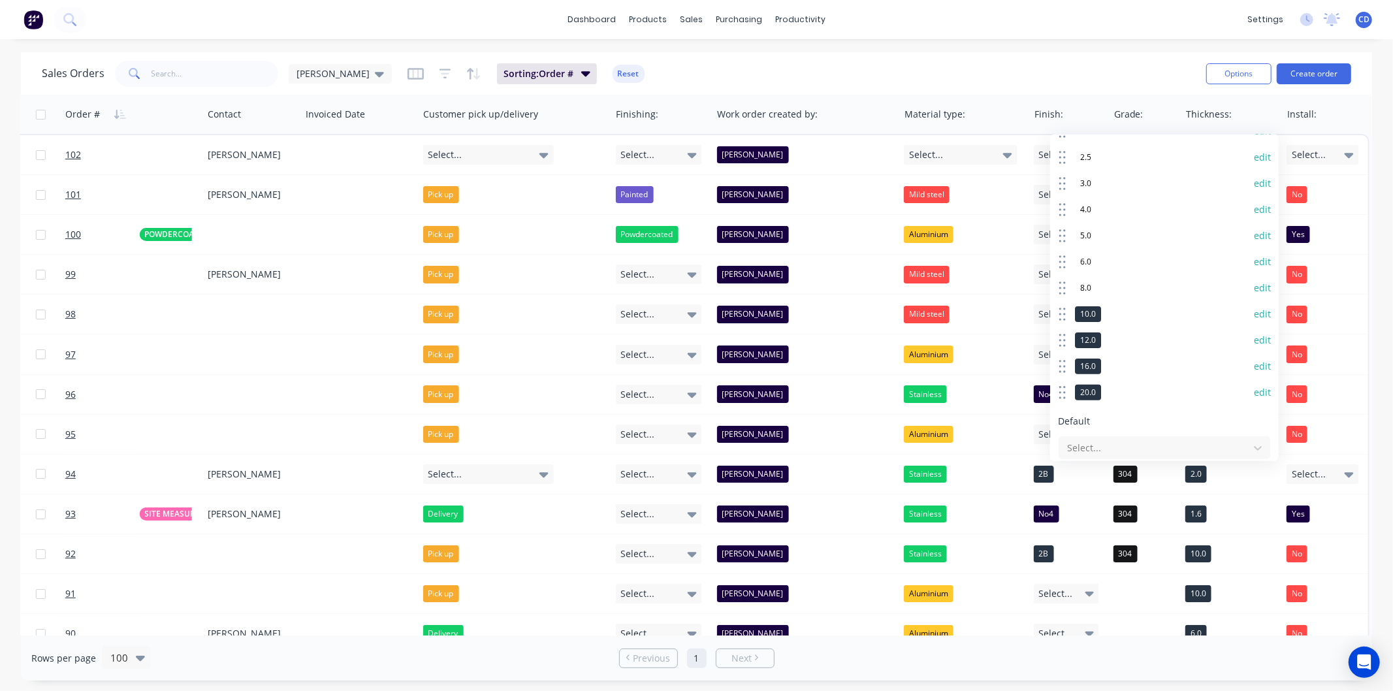
click at [1254, 315] on button "edit" at bounding box center [1262, 314] width 17 height 13
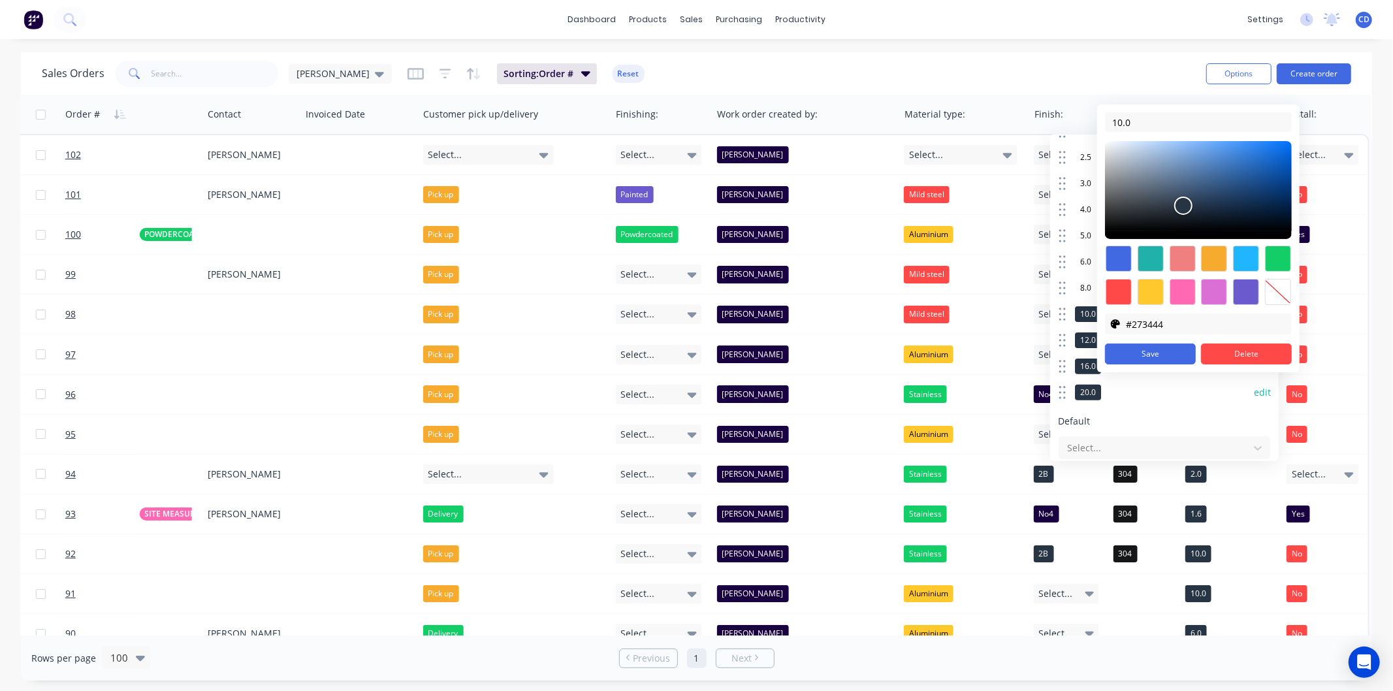
click at [1274, 295] on div at bounding box center [1278, 292] width 26 height 26
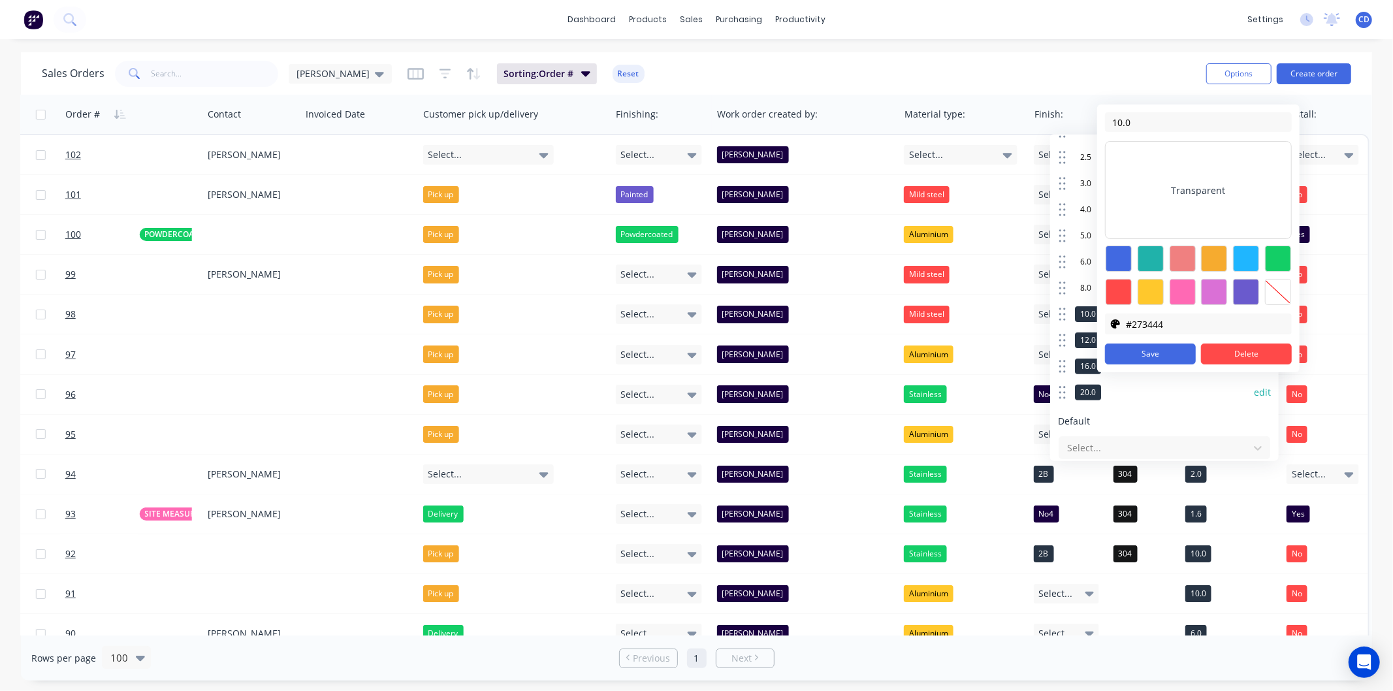
type input "transparent"
click at [1160, 357] on button "Save" at bounding box center [1150, 354] width 91 height 21
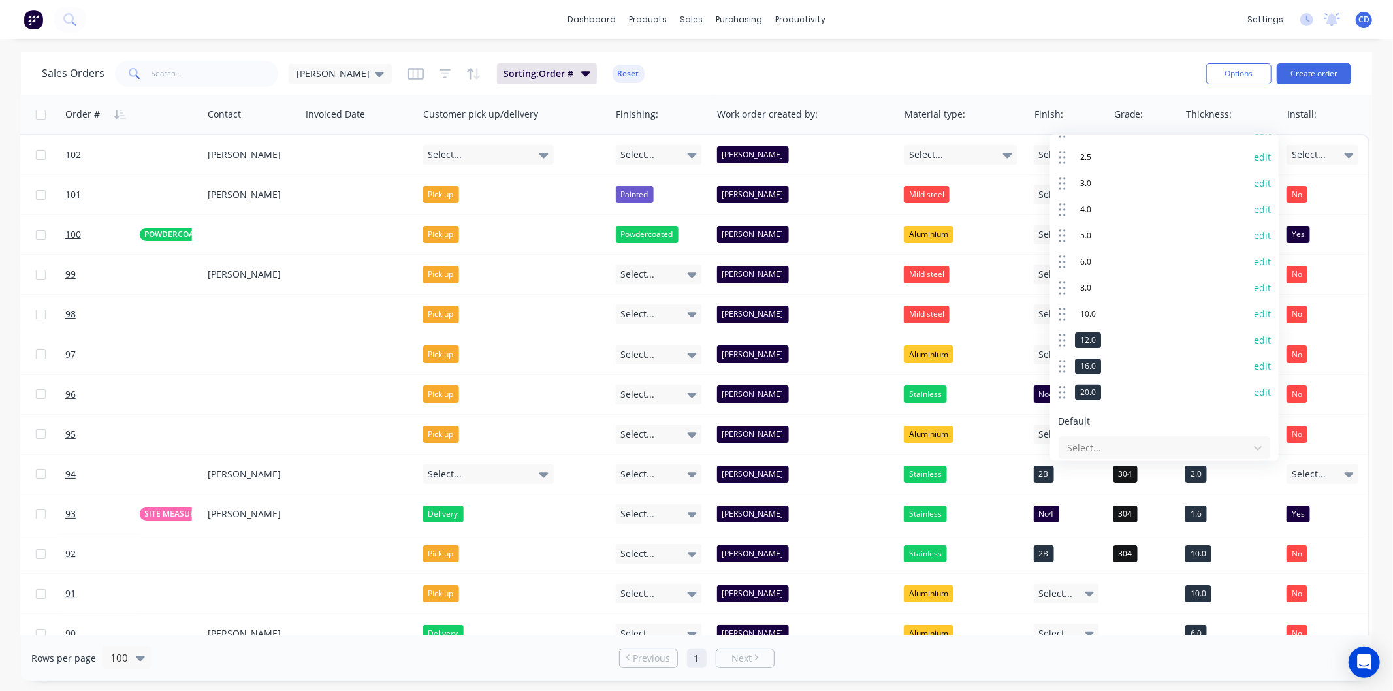
click at [1254, 338] on button "edit" at bounding box center [1262, 340] width 17 height 13
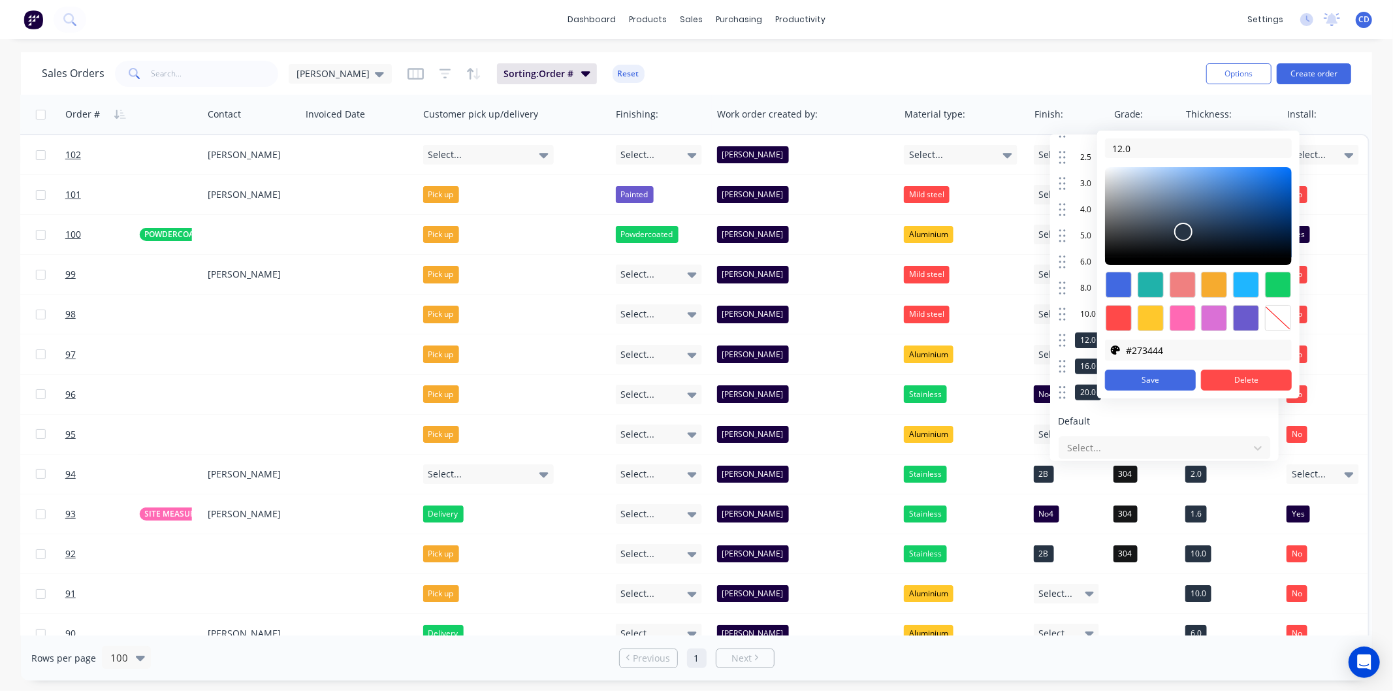
click at [1270, 323] on div at bounding box center [1278, 318] width 26 height 26
type input "transparent"
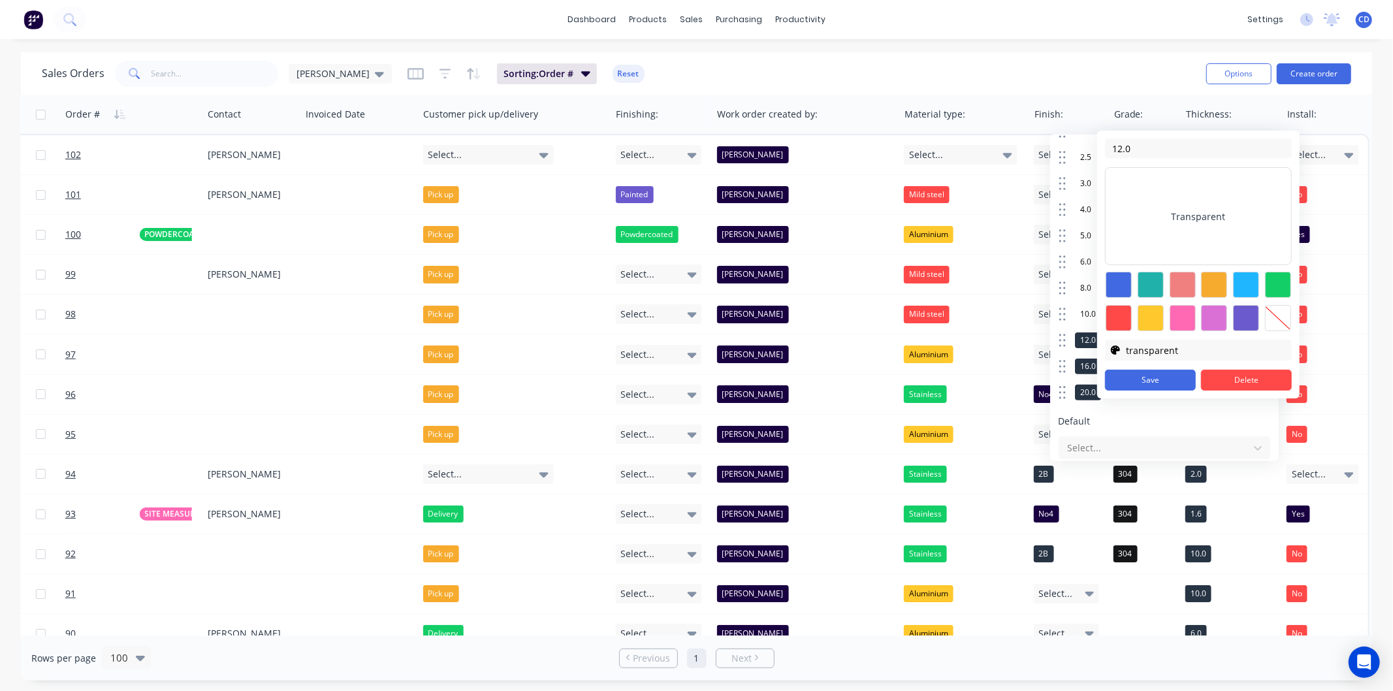
click at [1165, 377] on button "Save" at bounding box center [1150, 380] width 91 height 21
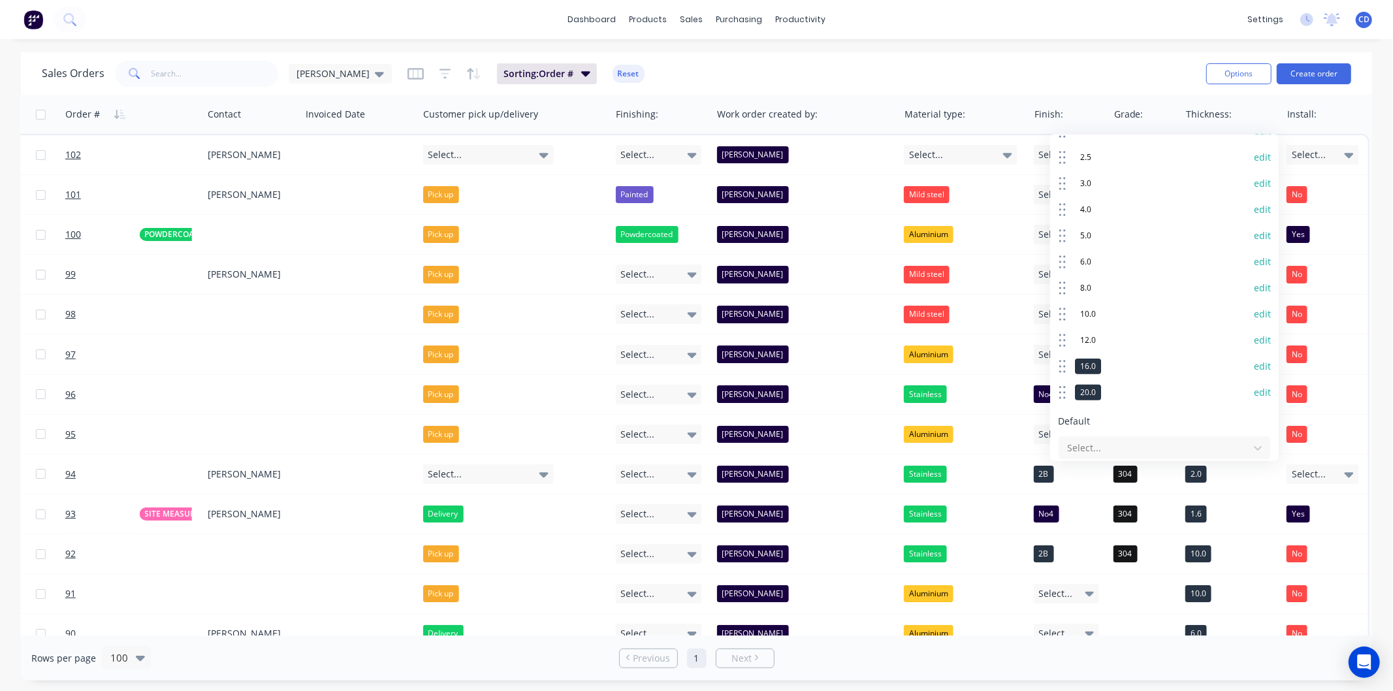
click at [1255, 366] on button "edit" at bounding box center [1262, 366] width 17 height 13
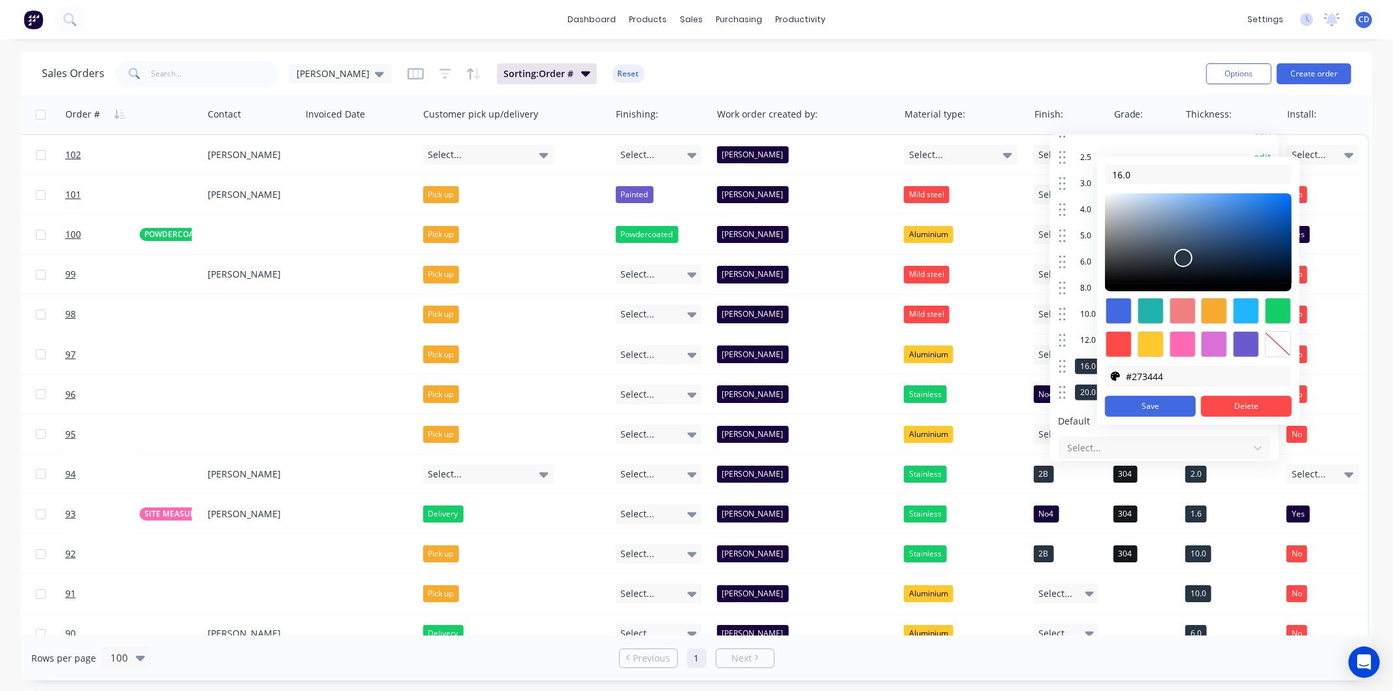
click at [1272, 347] on div at bounding box center [1278, 344] width 26 height 26
type input "transparent"
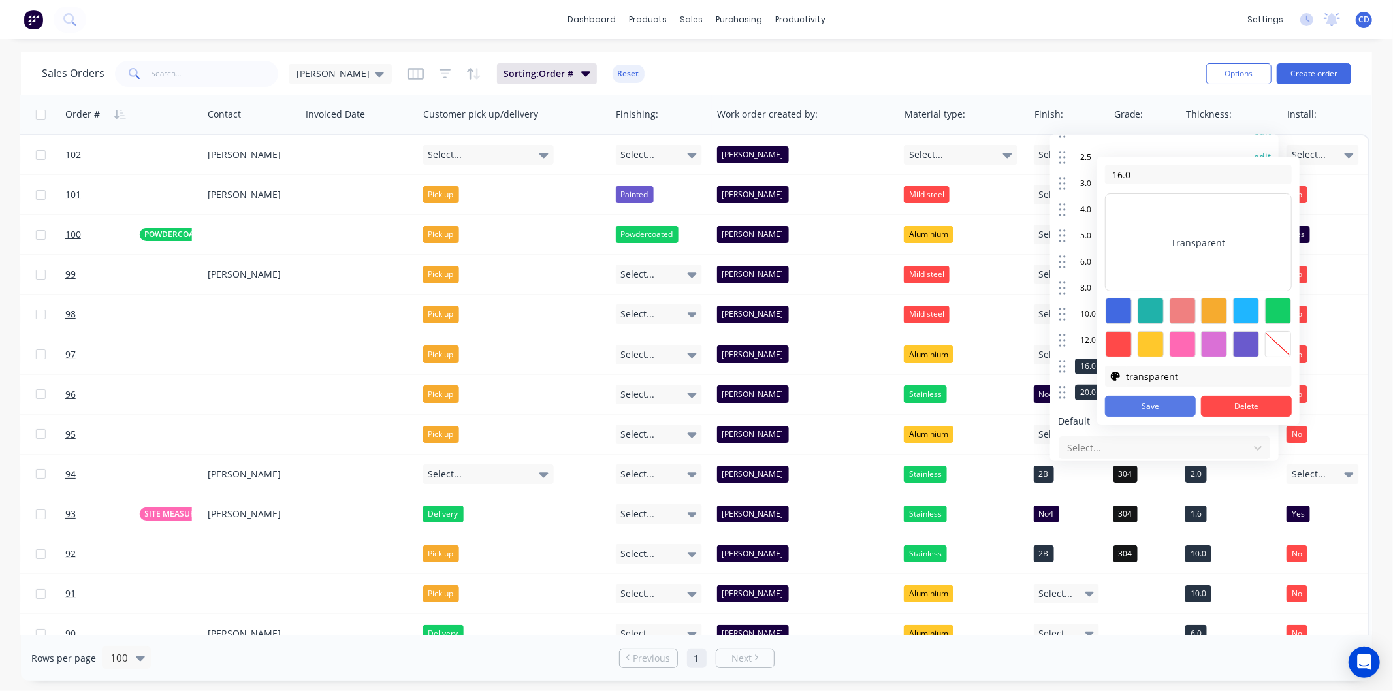
click at [1168, 402] on button "Save" at bounding box center [1150, 406] width 91 height 21
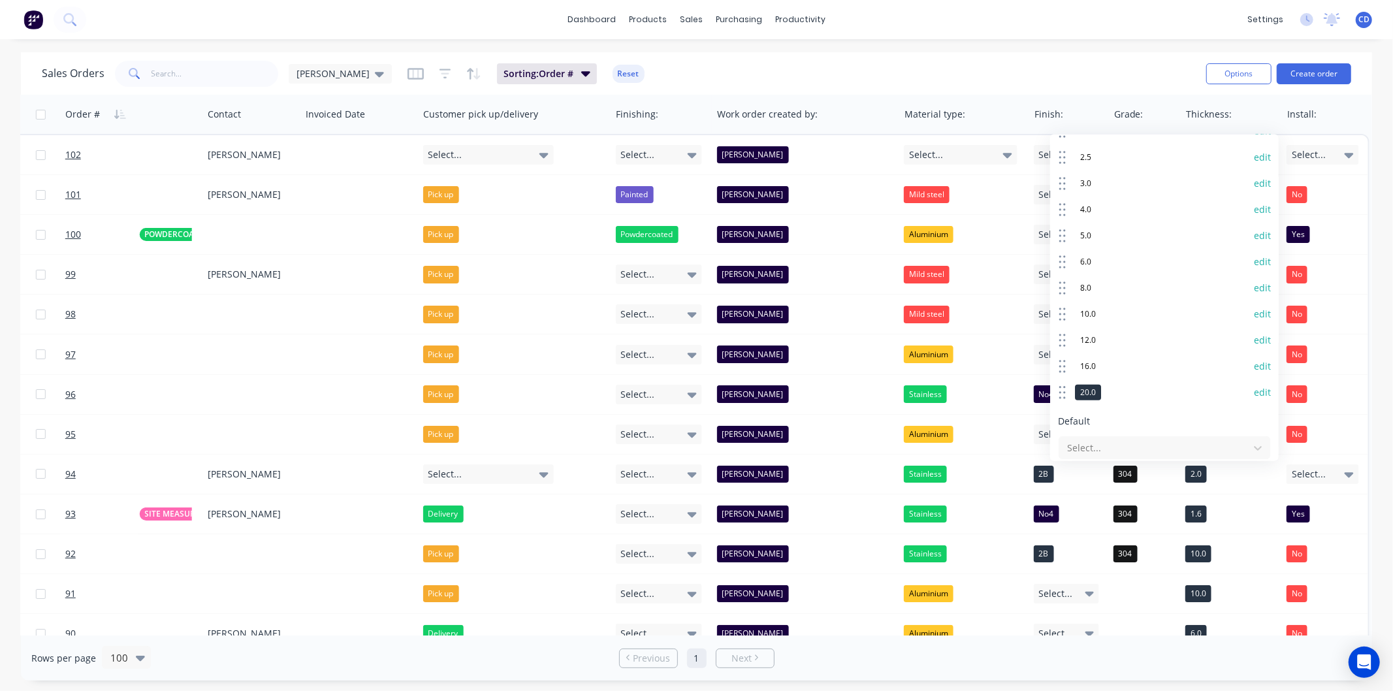
click at [1254, 388] on button "edit" at bounding box center [1262, 392] width 17 height 13
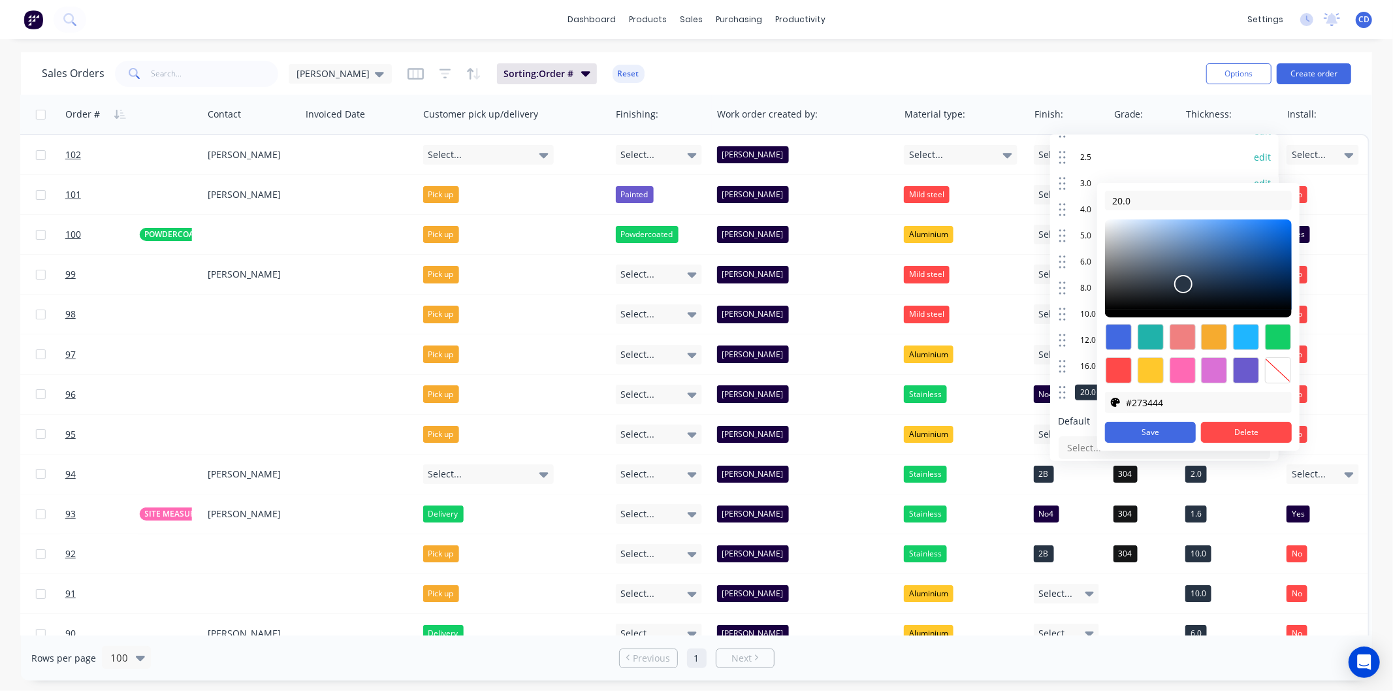
click at [1274, 366] on div at bounding box center [1278, 370] width 26 height 26
type input "transparent"
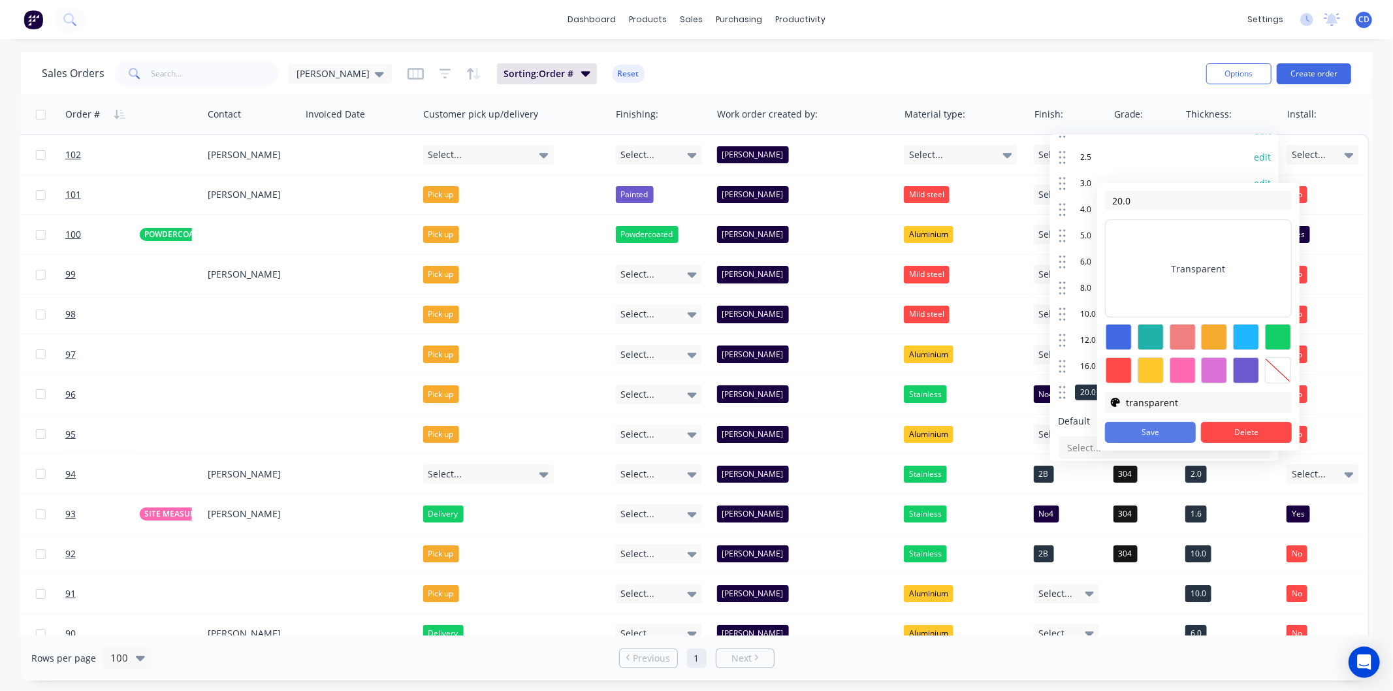
click at [1154, 423] on button "Save" at bounding box center [1150, 432] width 91 height 21
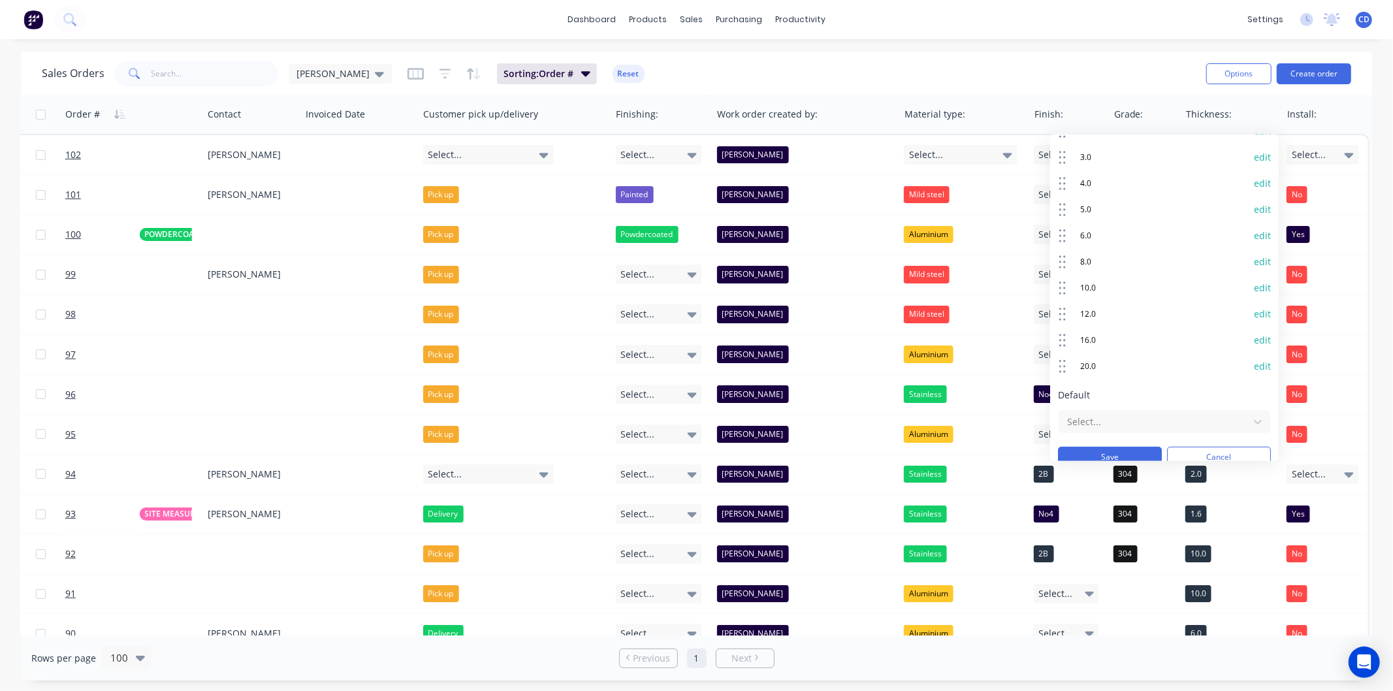
scroll to position [330, 0]
click at [1138, 439] on button "Save" at bounding box center [1110, 442] width 104 height 21
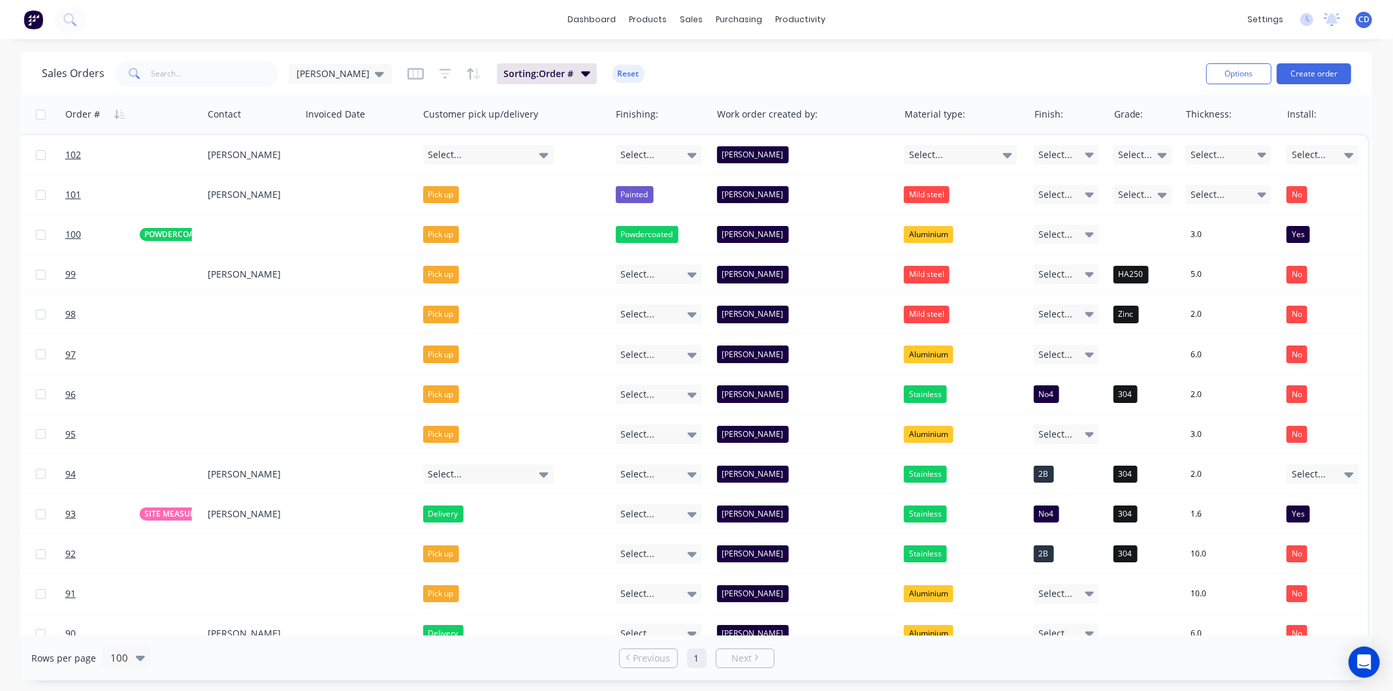
scroll to position [0, 982]
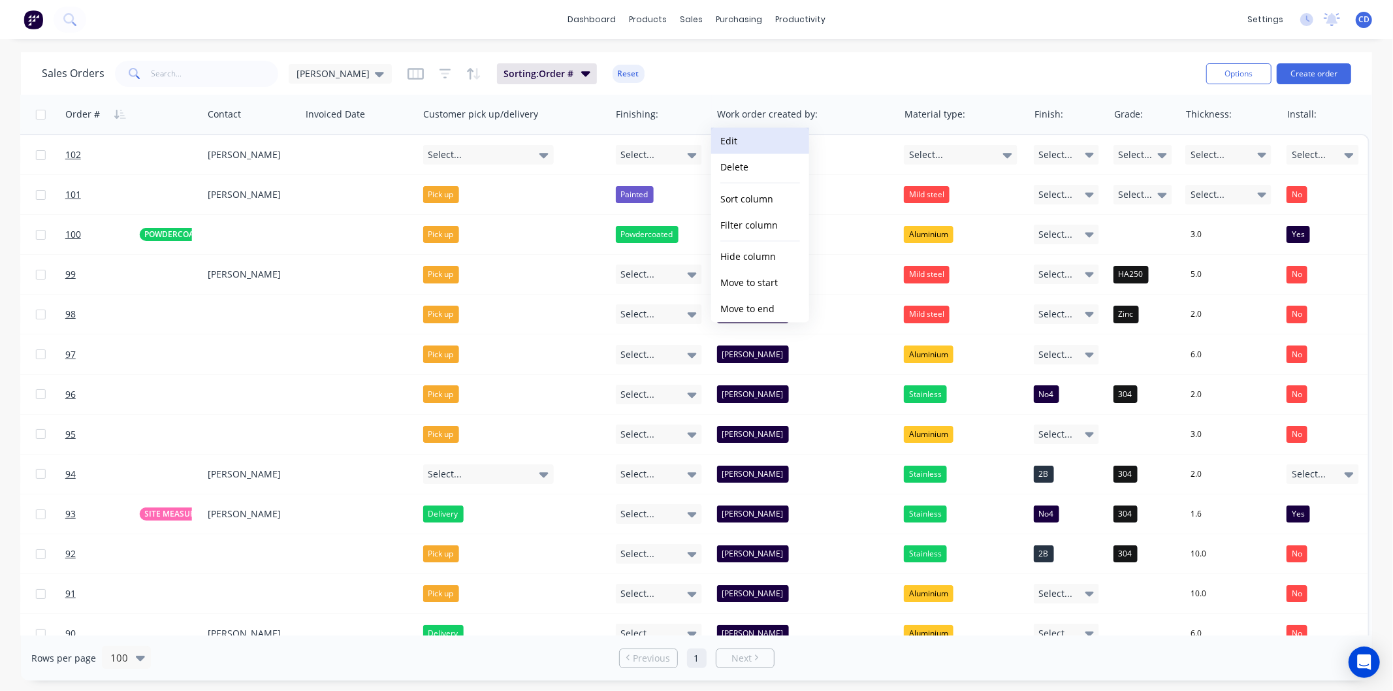
click at [768, 137] on button "Edit" at bounding box center [760, 141] width 98 height 26
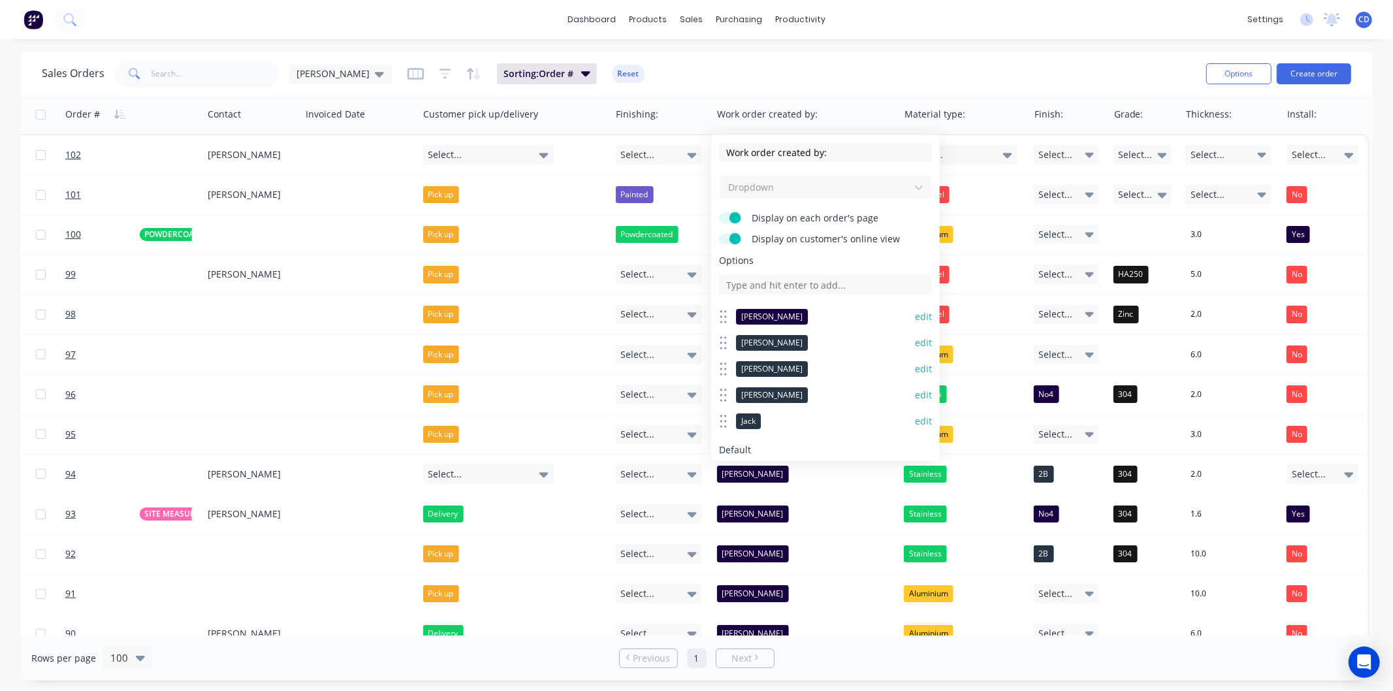
click at [915, 315] on button "edit" at bounding box center [923, 316] width 17 height 13
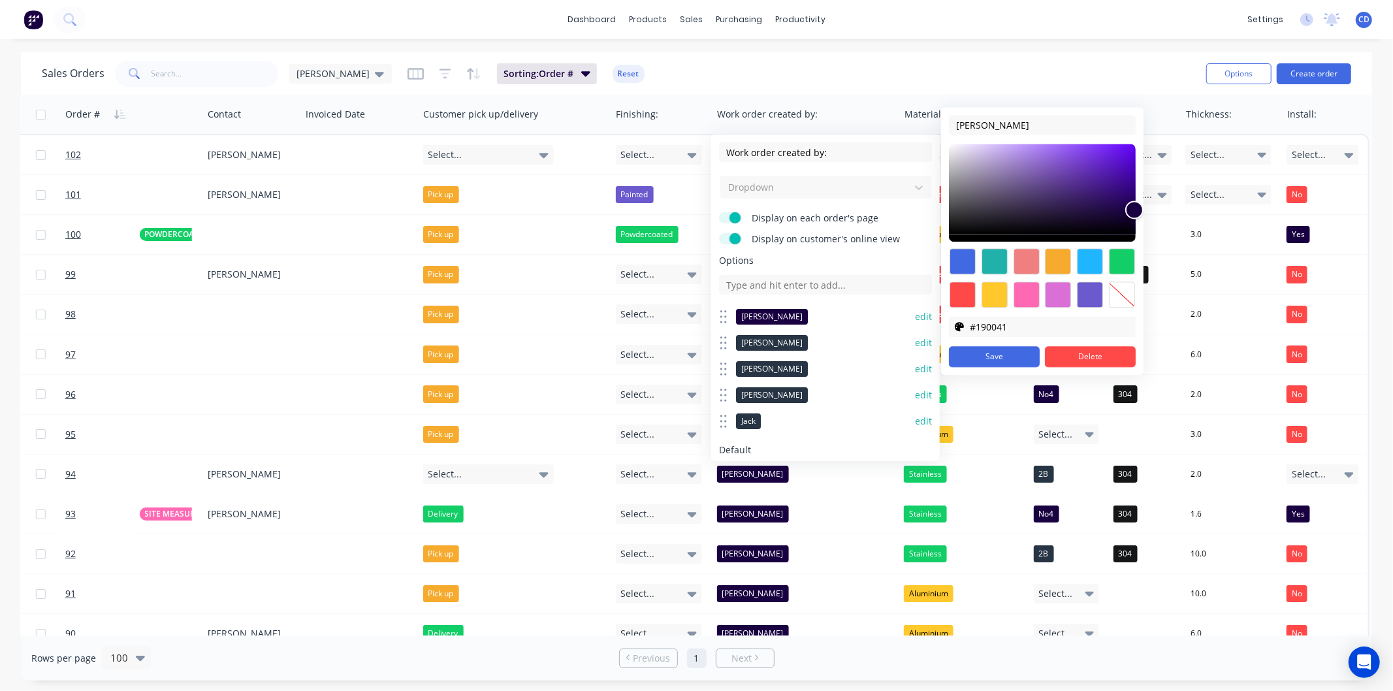
click at [1118, 294] on div at bounding box center [1122, 295] width 26 height 26
type input "transparent"
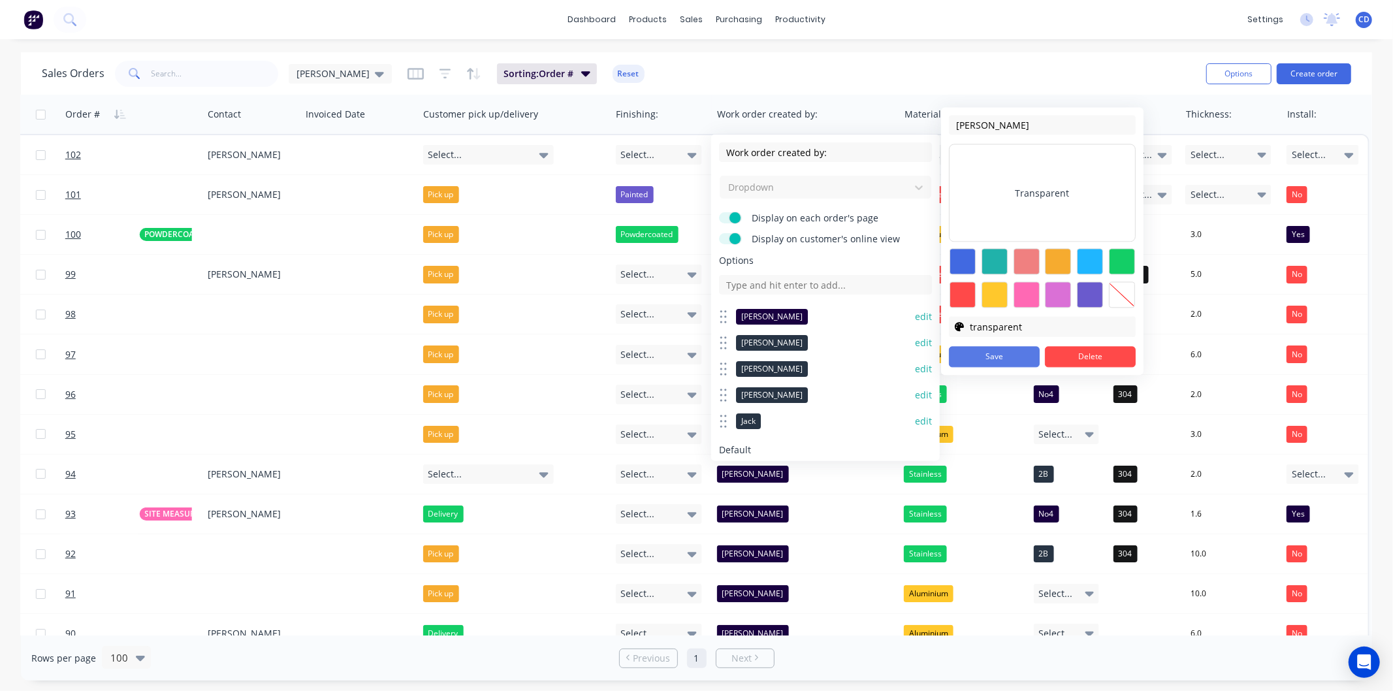
click at [1008, 357] on button "Save" at bounding box center [994, 356] width 91 height 21
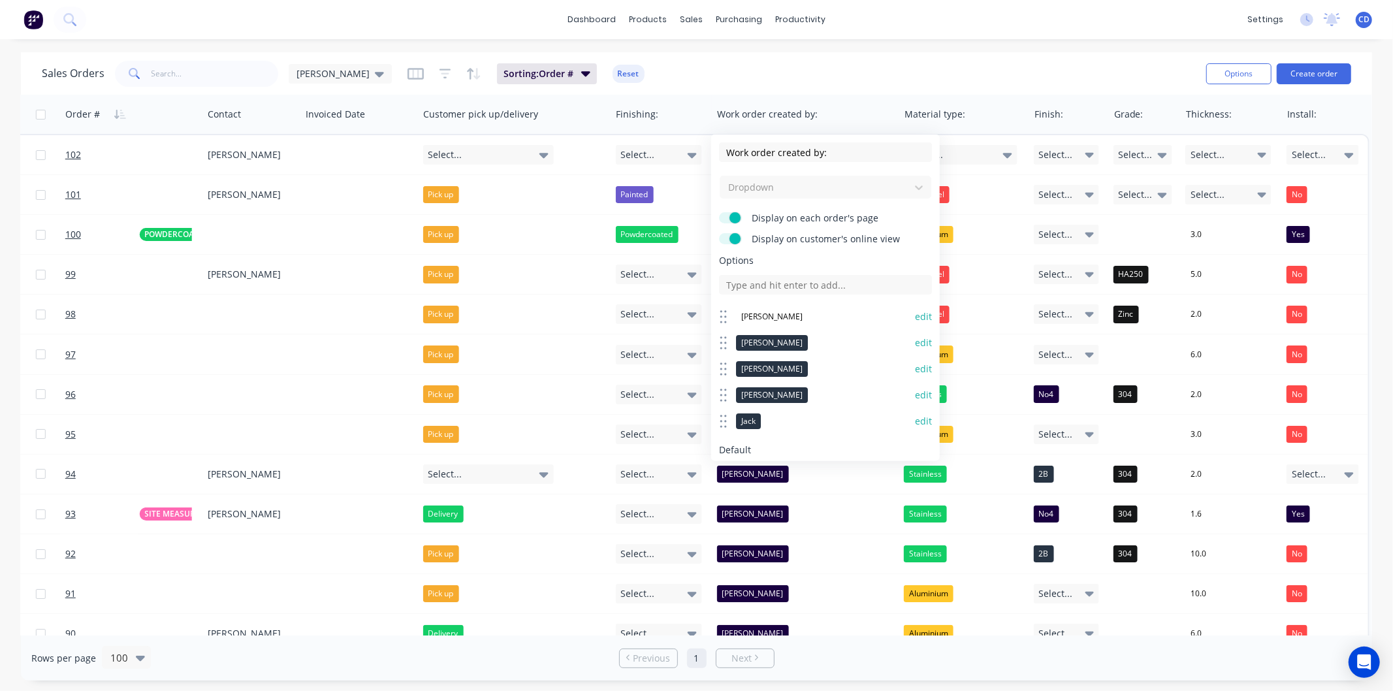
click at [915, 344] on button "edit" at bounding box center [923, 342] width 17 height 13
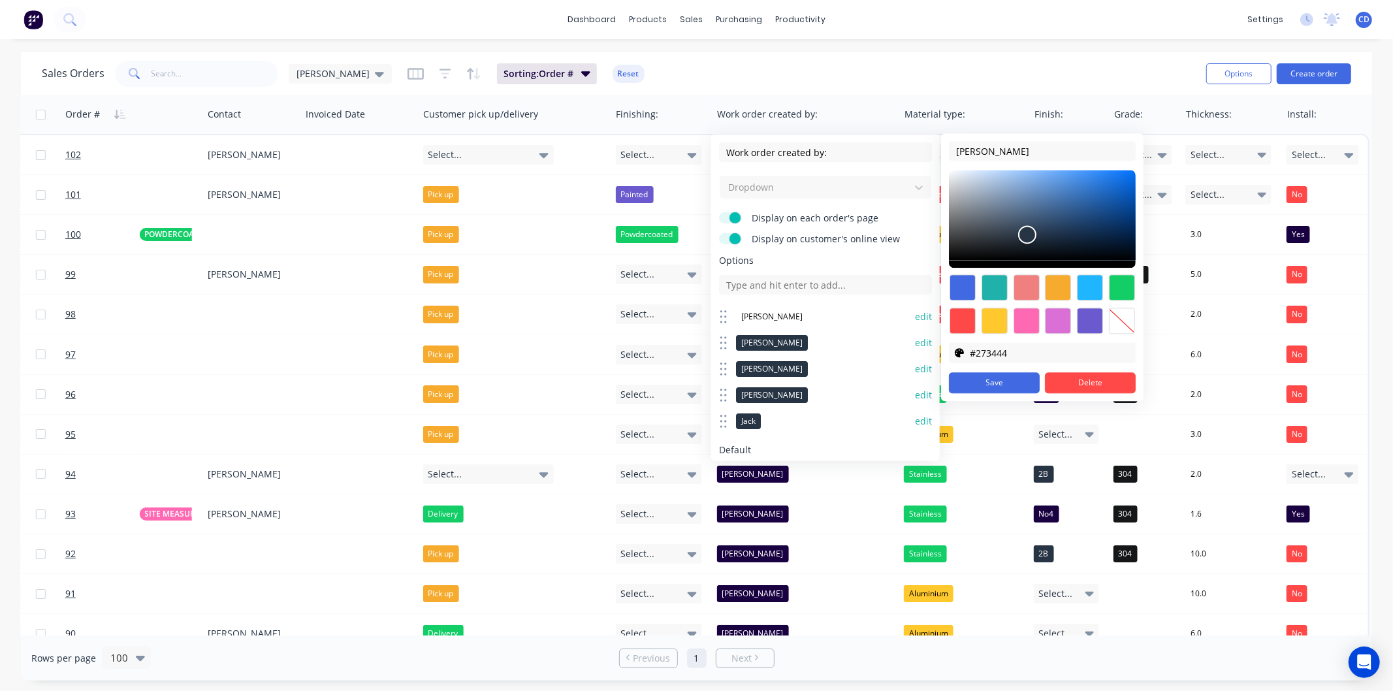
click at [1122, 317] on div at bounding box center [1122, 321] width 26 height 26
type input "transparent"
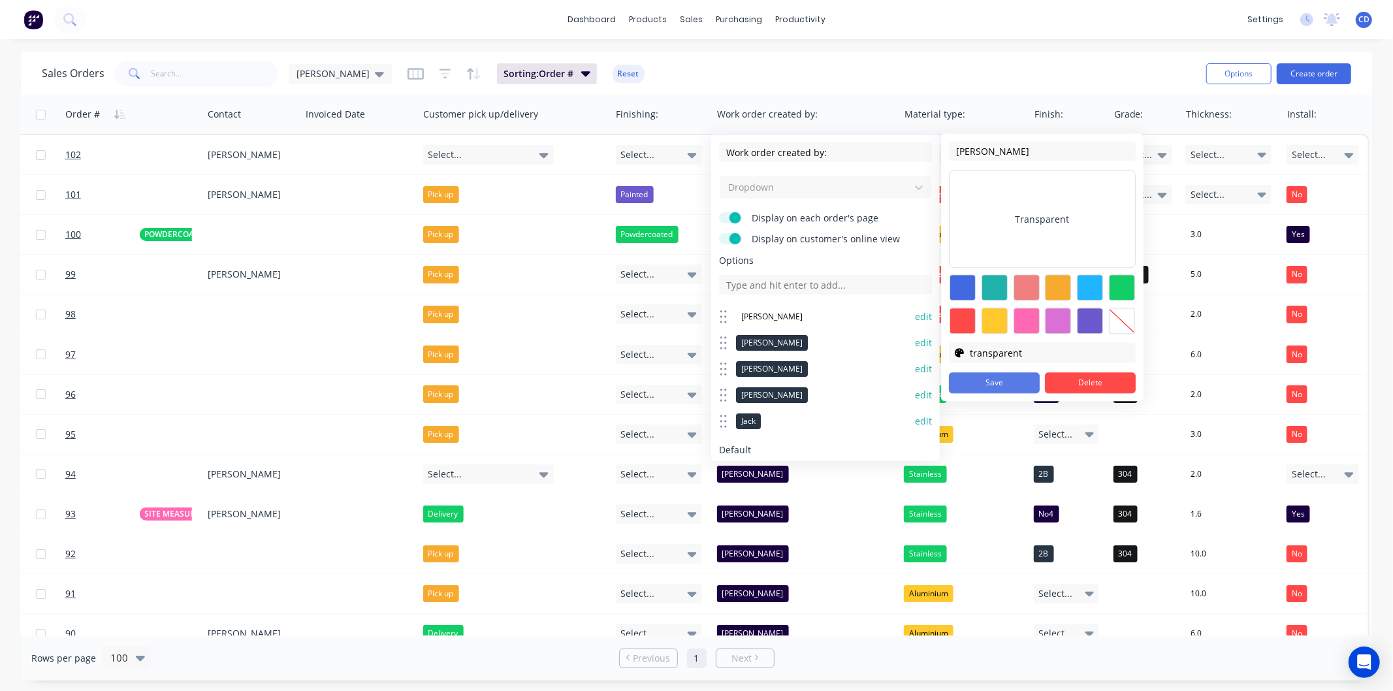
click at [1009, 383] on button "Save" at bounding box center [994, 382] width 91 height 21
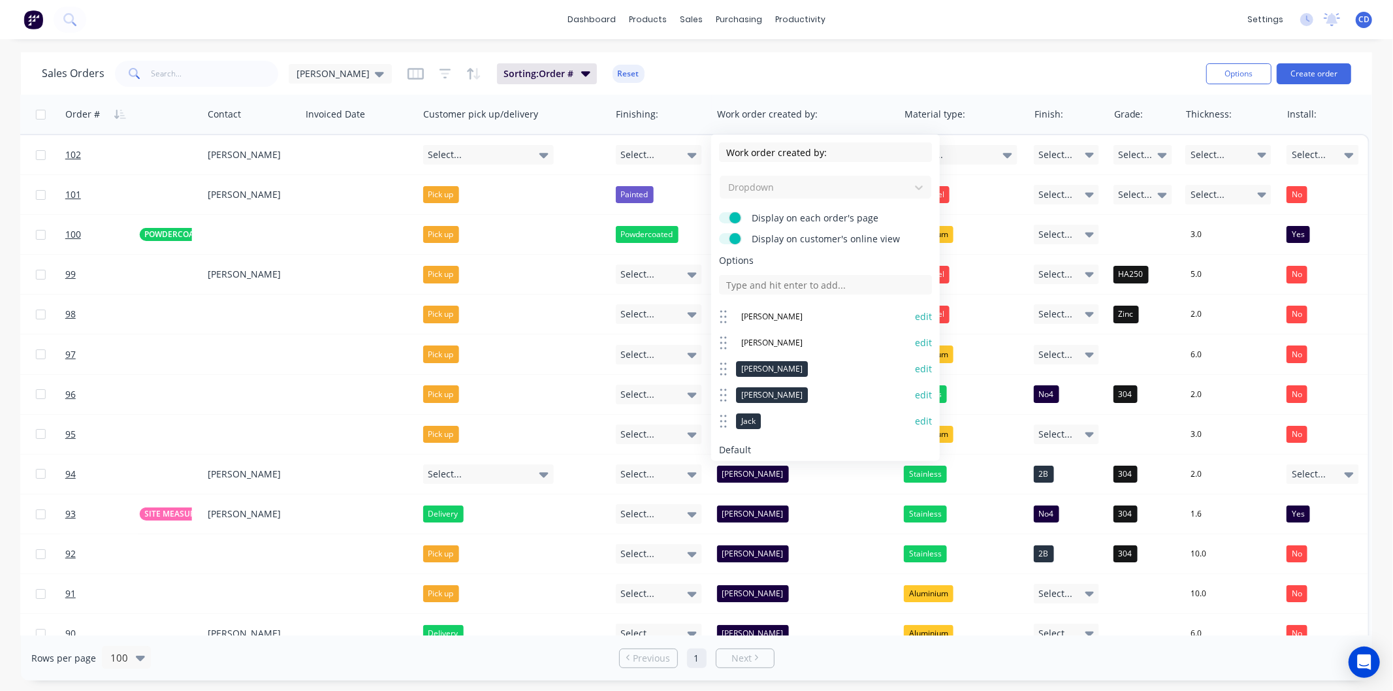
click at [916, 368] on button "edit" at bounding box center [923, 368] width 17 height 13
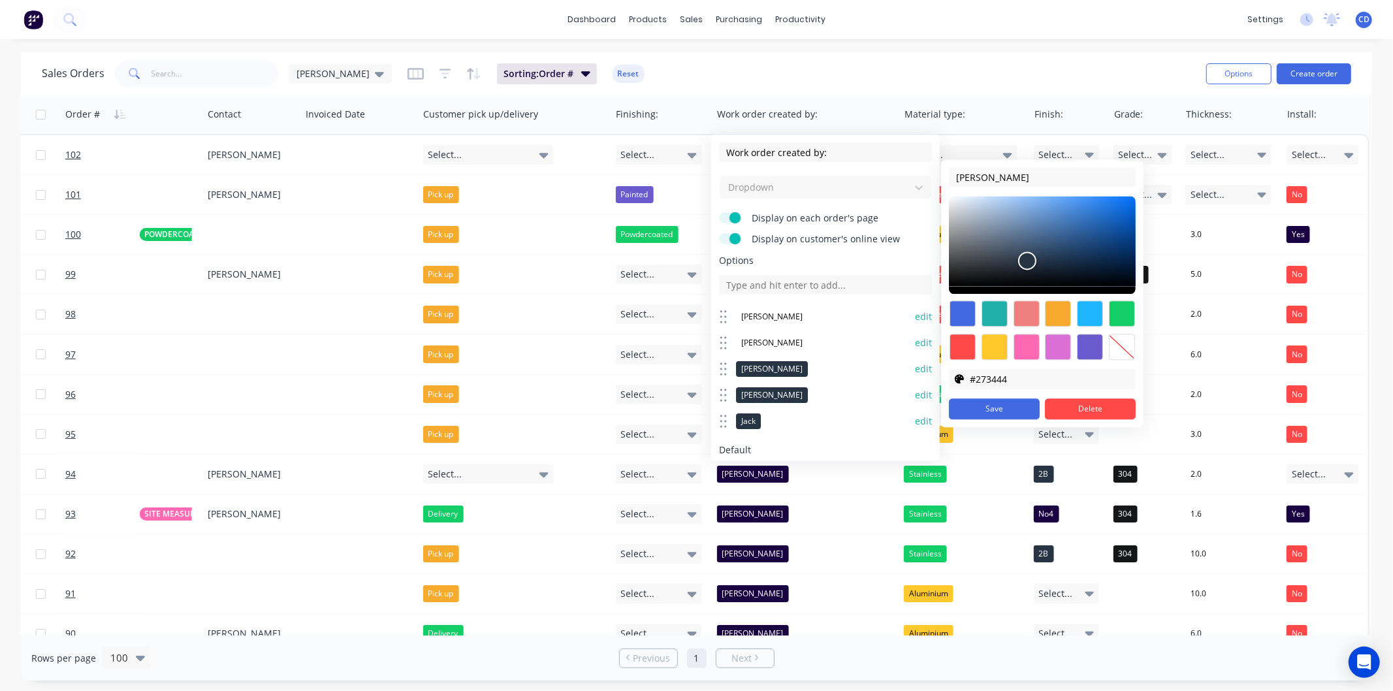
click at [1118, 349] on div at bounding box center [1122, 347] width 26 height 26
type input "transparent"
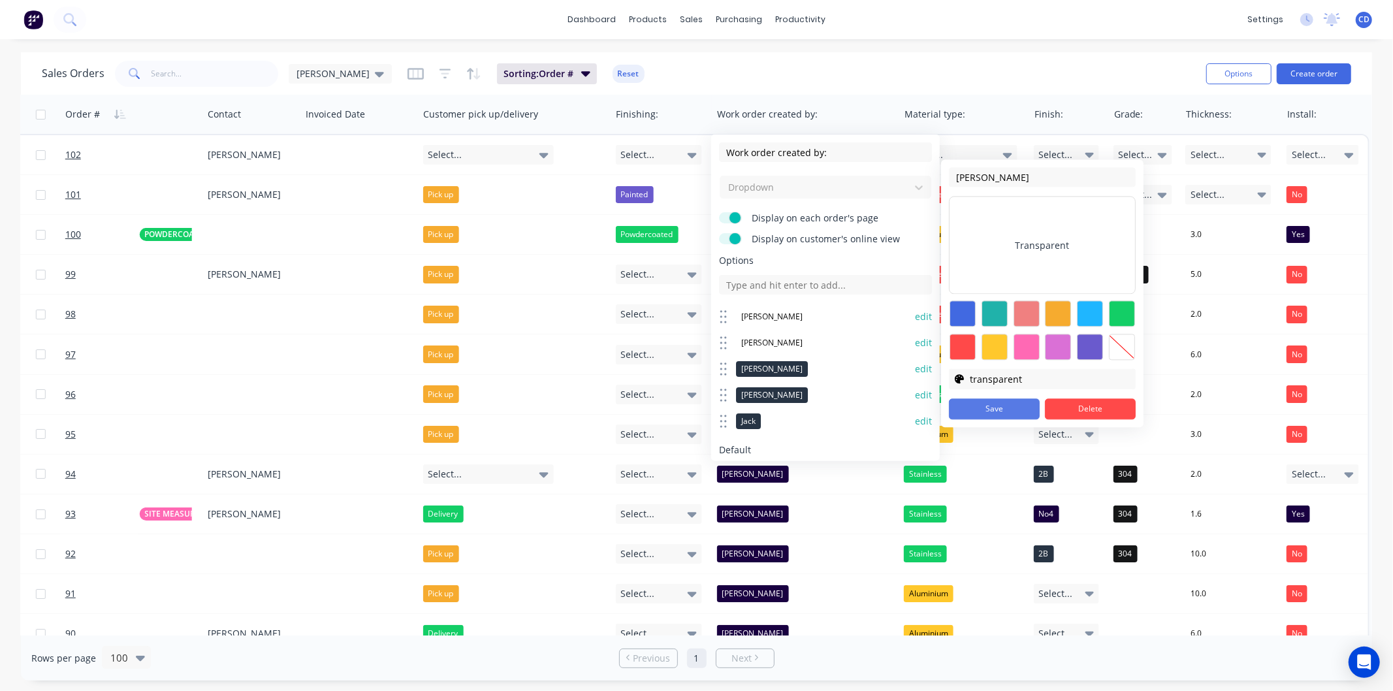
click at [1002, 400] on button "Save" at bounding box center [994, 408] width 91 height 21
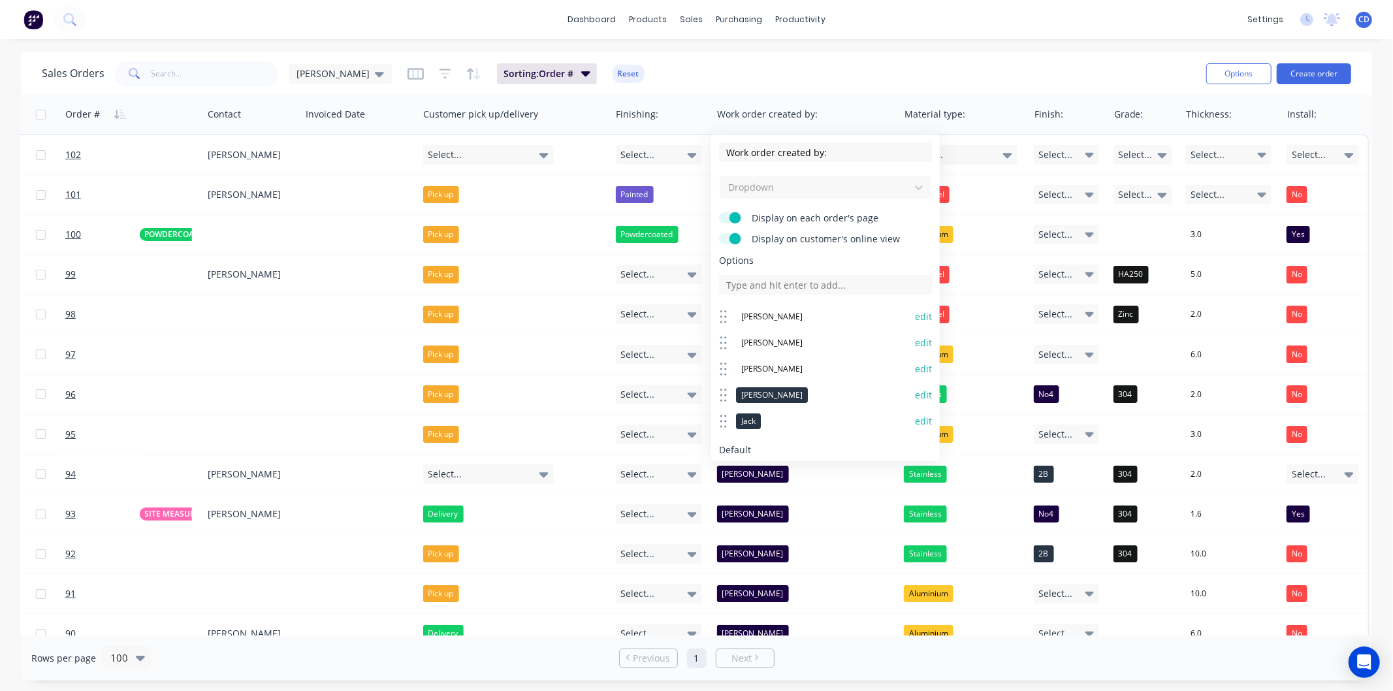
click at [915, 393] on button "edit" at bounding box center [923, 395] width 17 height 13
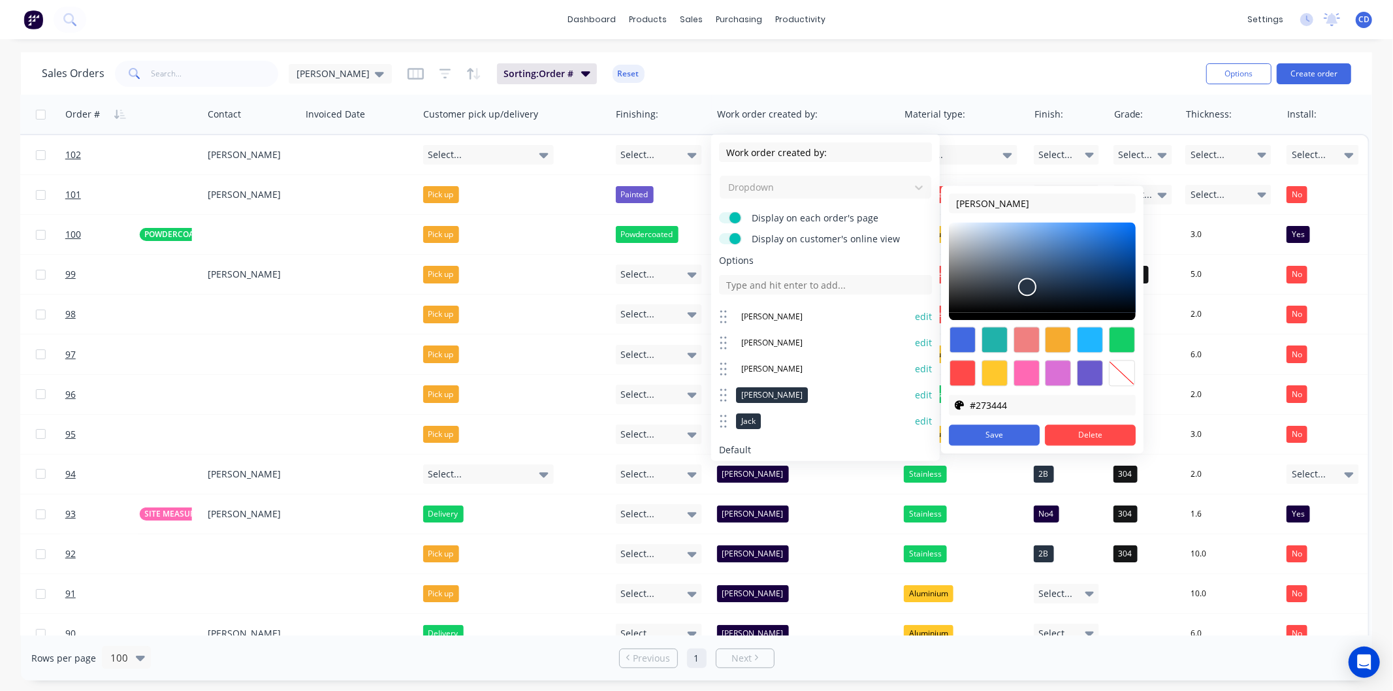
click at [1112, 373] on div at bounding box center [1122, 373] width 26 height 26
type input "transparent"
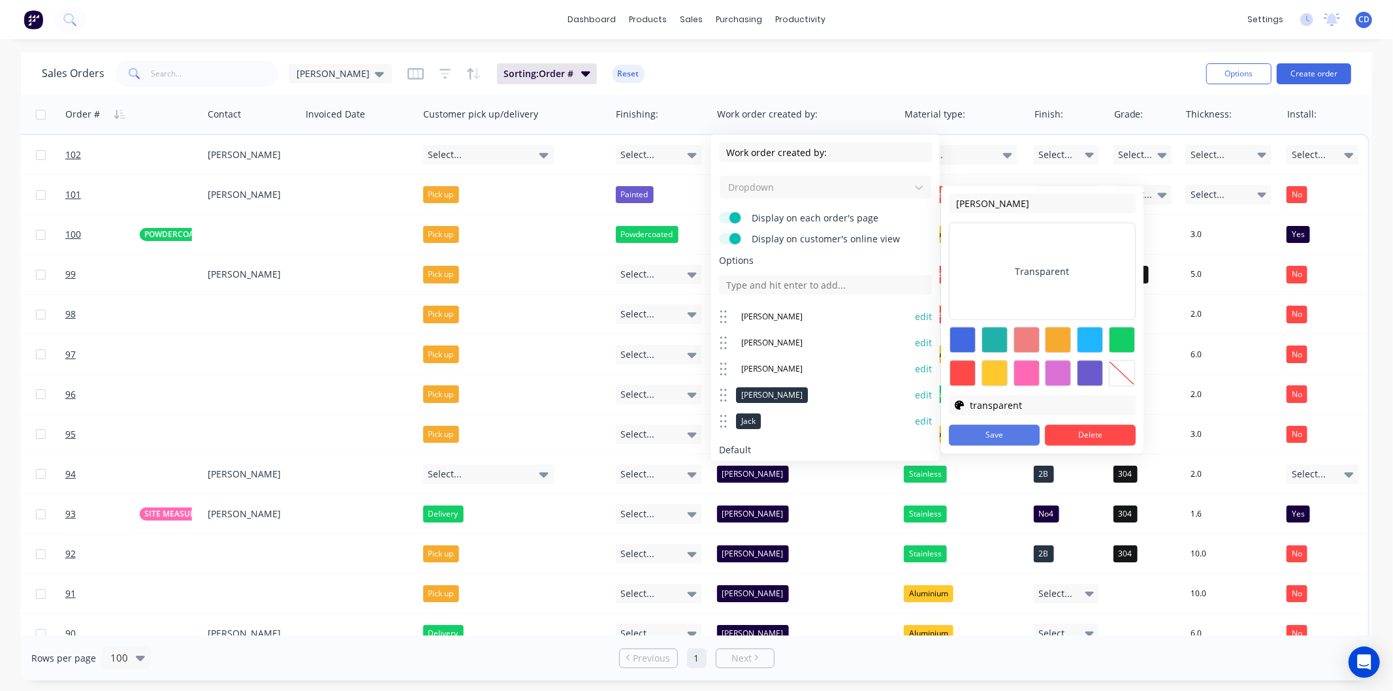
click at [1015, 440] on button "Save" at bounding box center [994, 435] width 91 height 21
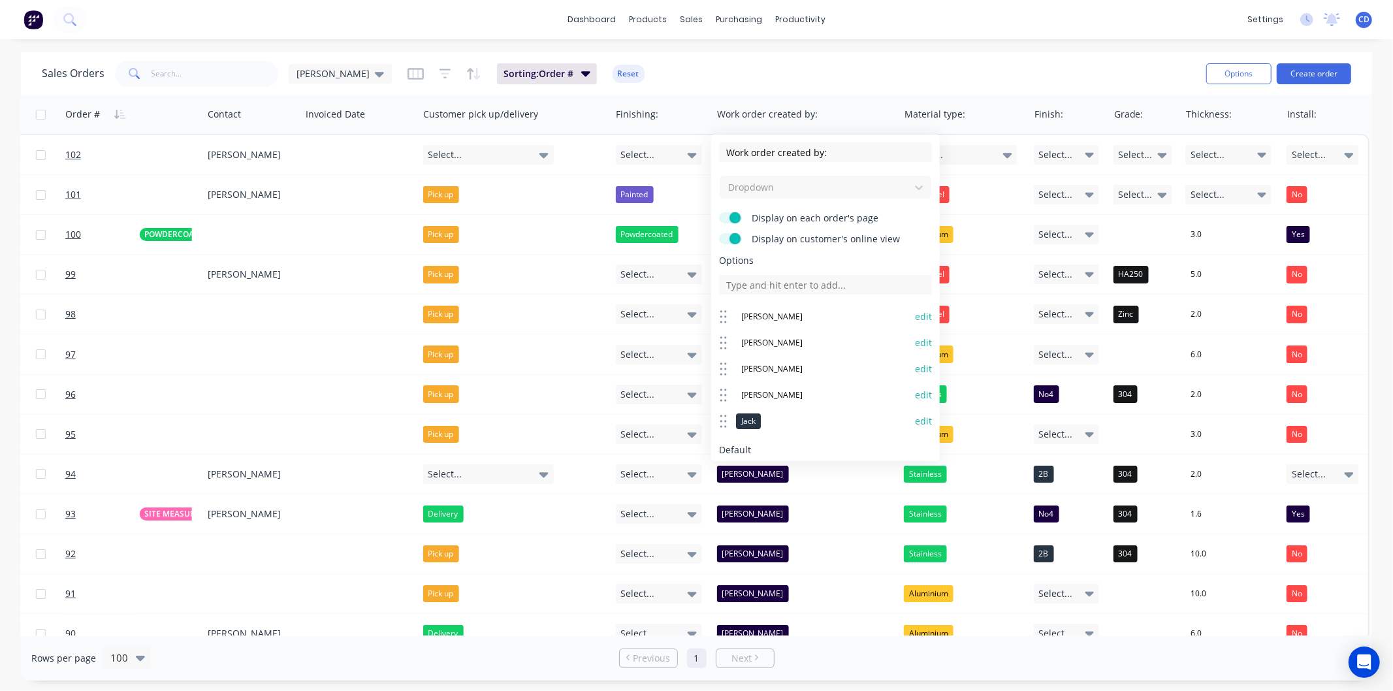
click at [915, 421] on button "edit" at bounding box center [923, 421] width 17 height 13
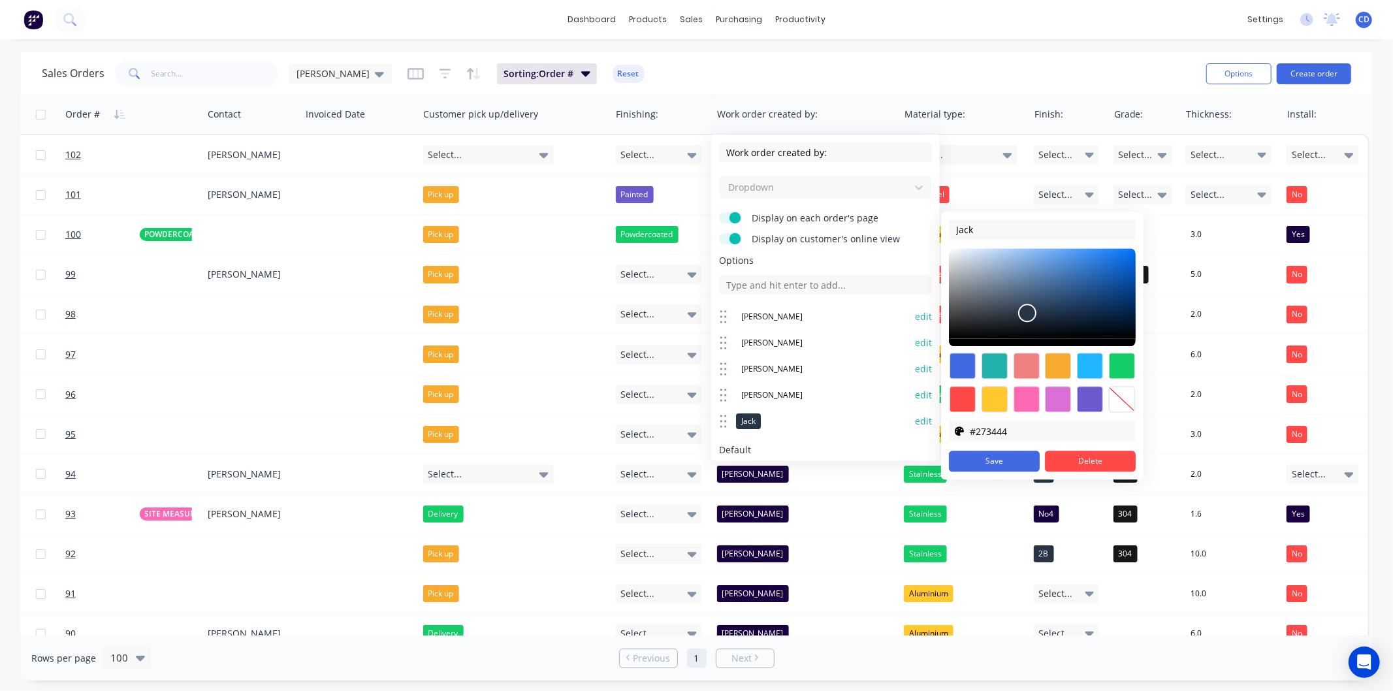
click at [1127, 397] on div at bounding box center [1122, 399] width 26 height 26
type input "transparent"
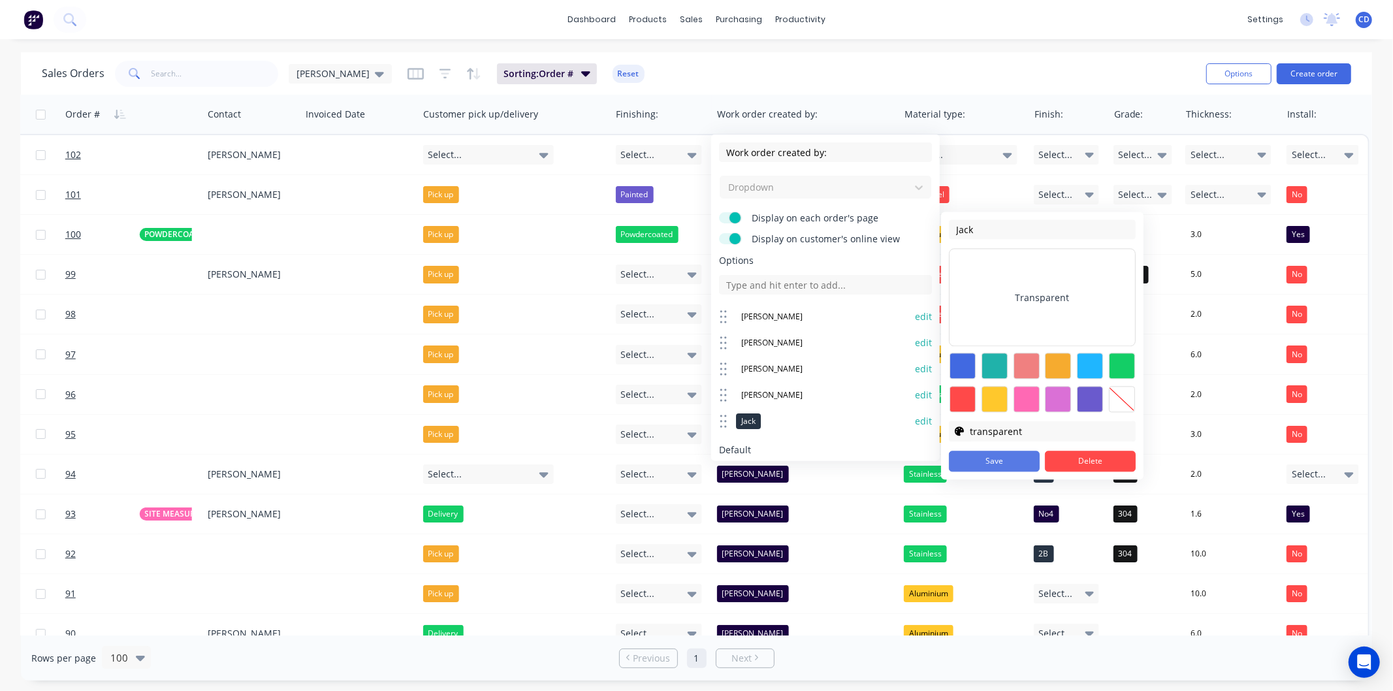
click at [1010, 456] on button "Save" at bounding box center [994, 461] width 91 height 21
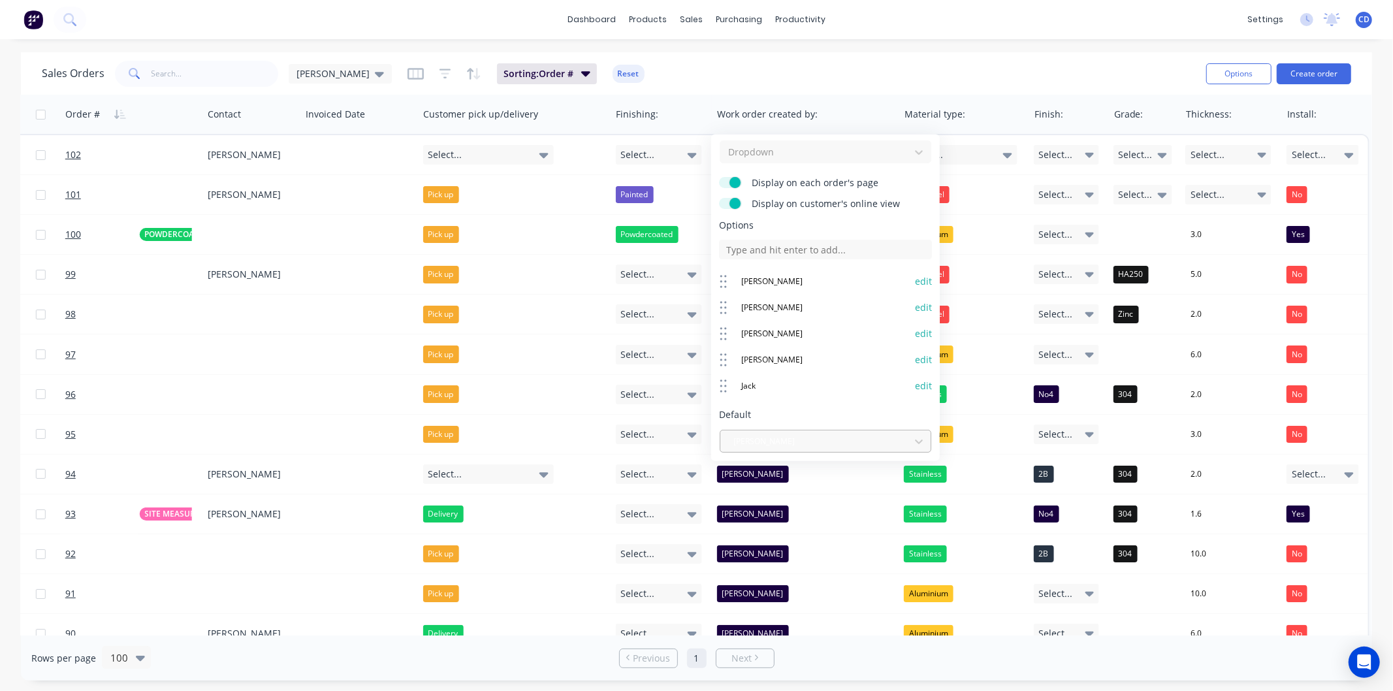
scroll to position [69, 0]
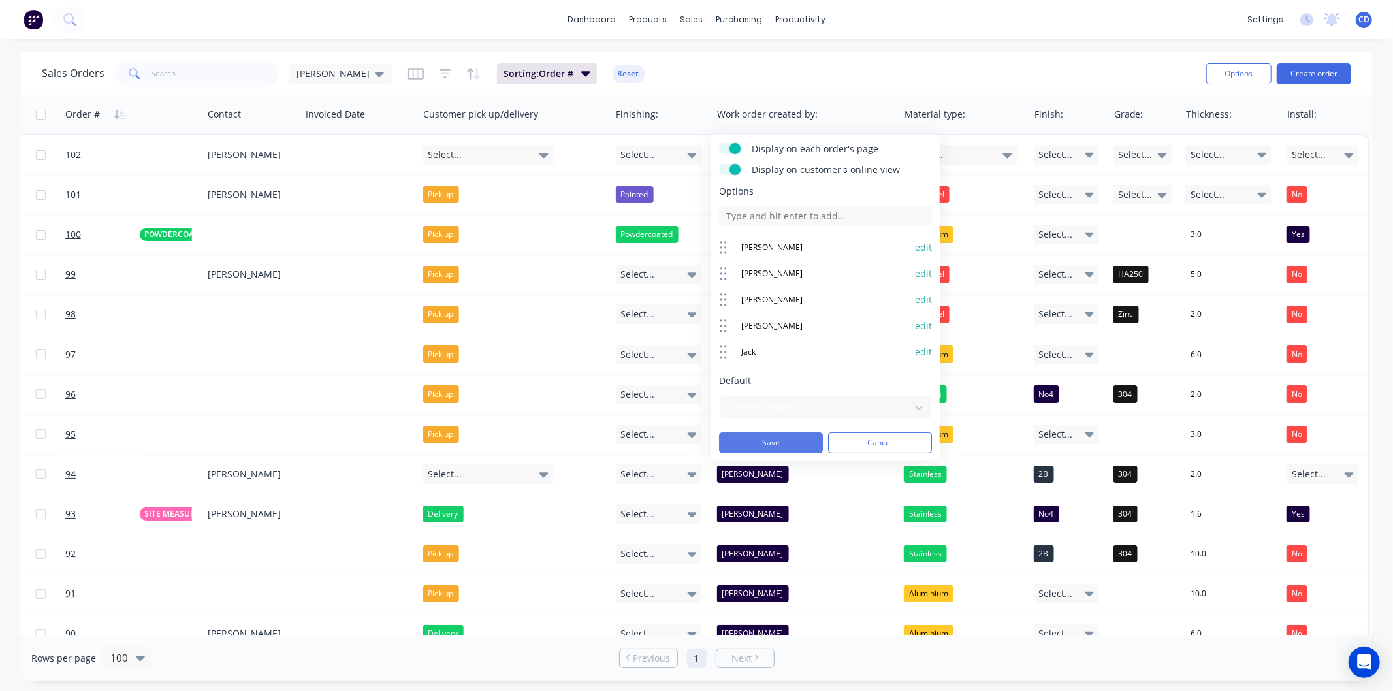
click at [813, 439] on button "Save" at bounding box center [771, 442] width 104 height 21
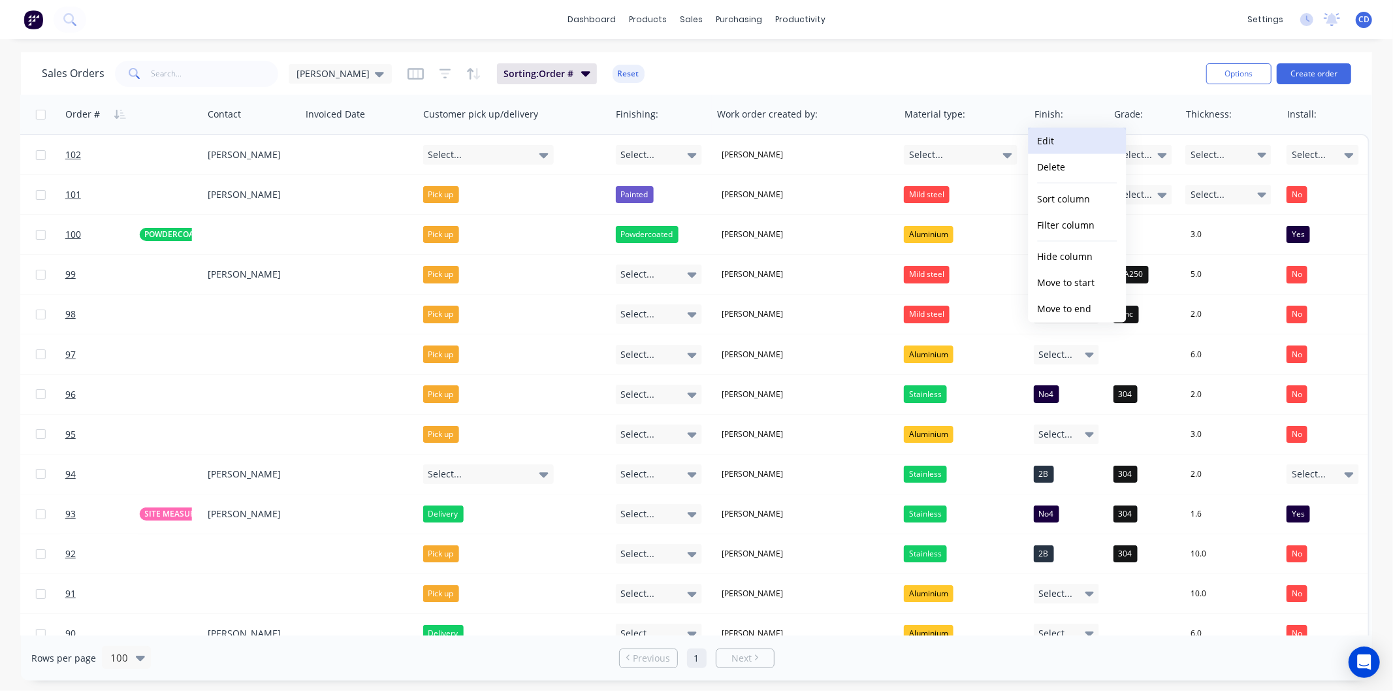
click at [1068, 133] on button "Edit" at bounding box center [1077, 141] width 98 height 26
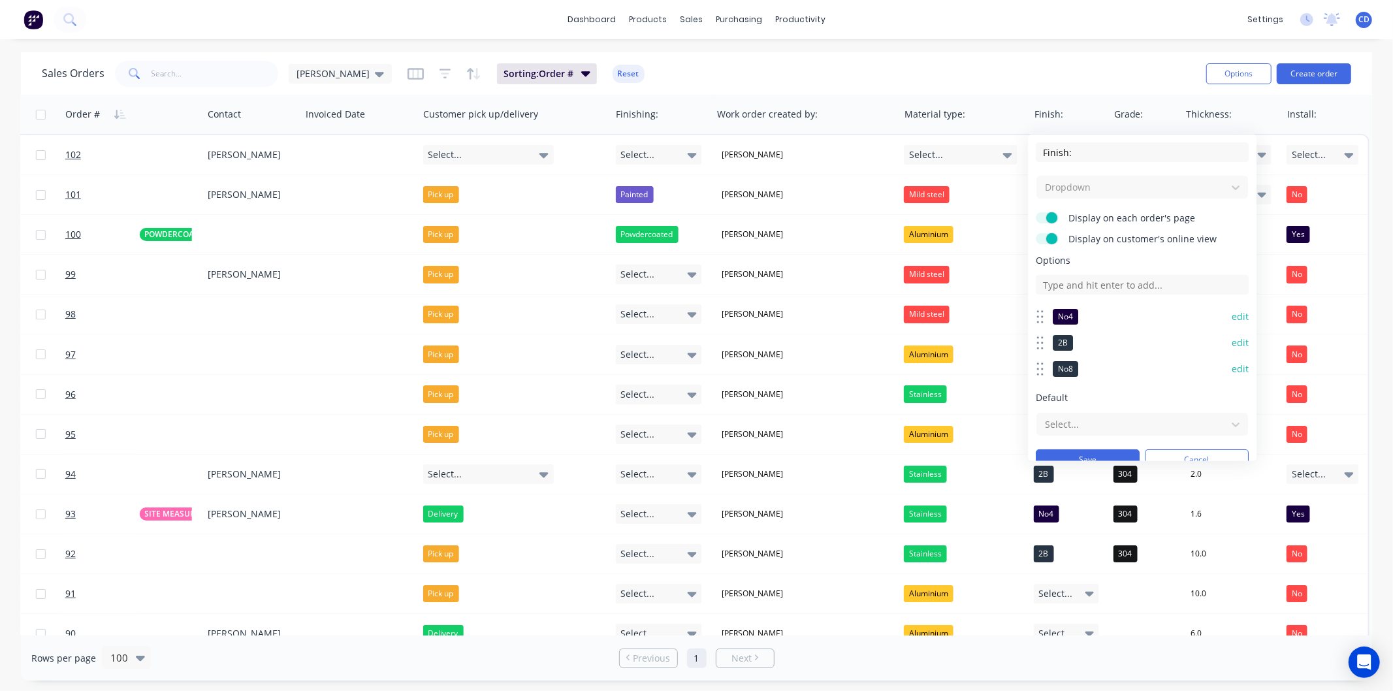
click at [1232, 315] on button "edit" at bounding box center [1240, 316] width 17 height 13
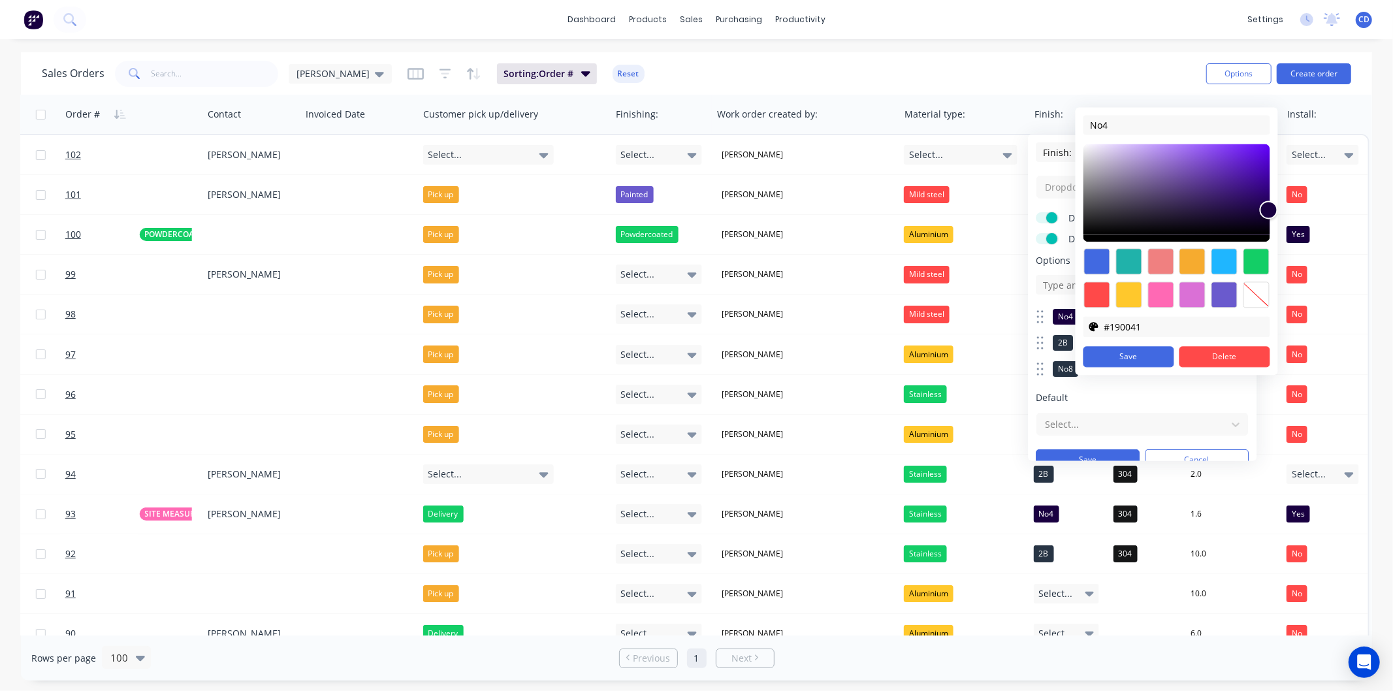
click at [1254, 297] on div at bounding box center [1256, 295] width 26 height 26
type input "transparent"
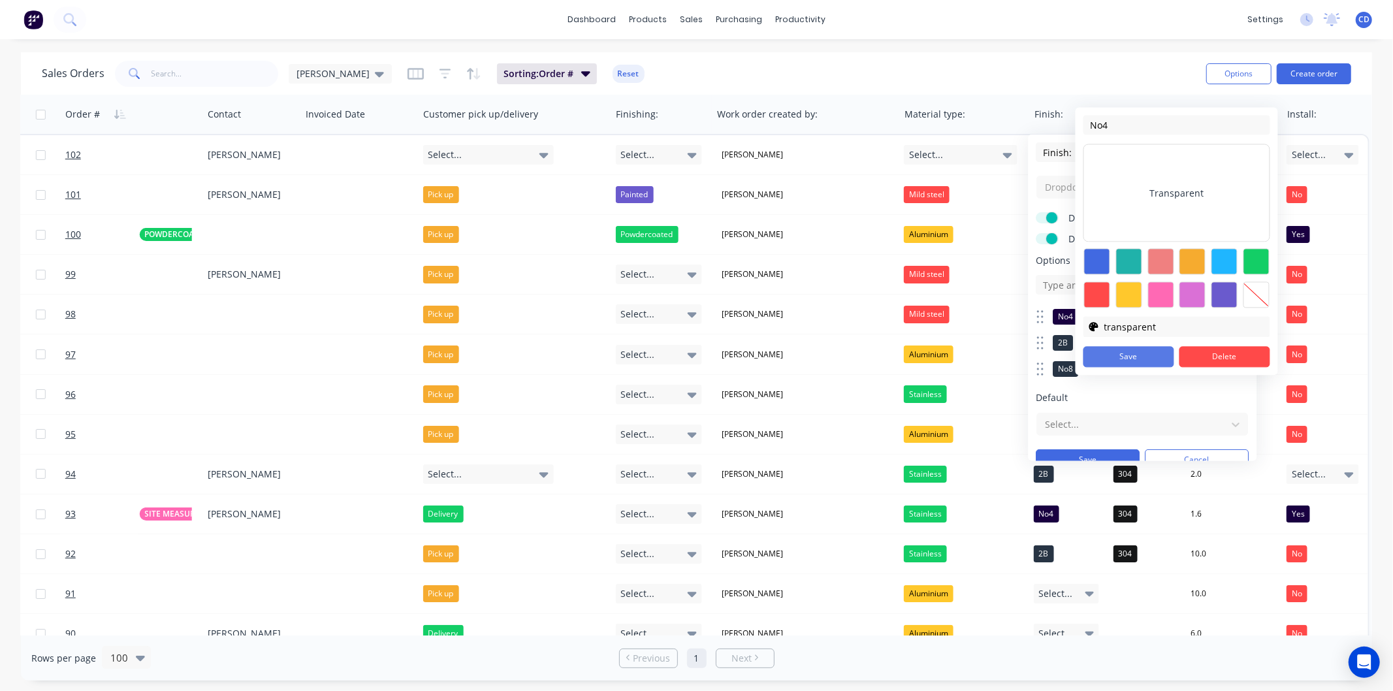
click at [1136, 349] on button "Save" at bounding box center [1129, 356] width 91 height 21
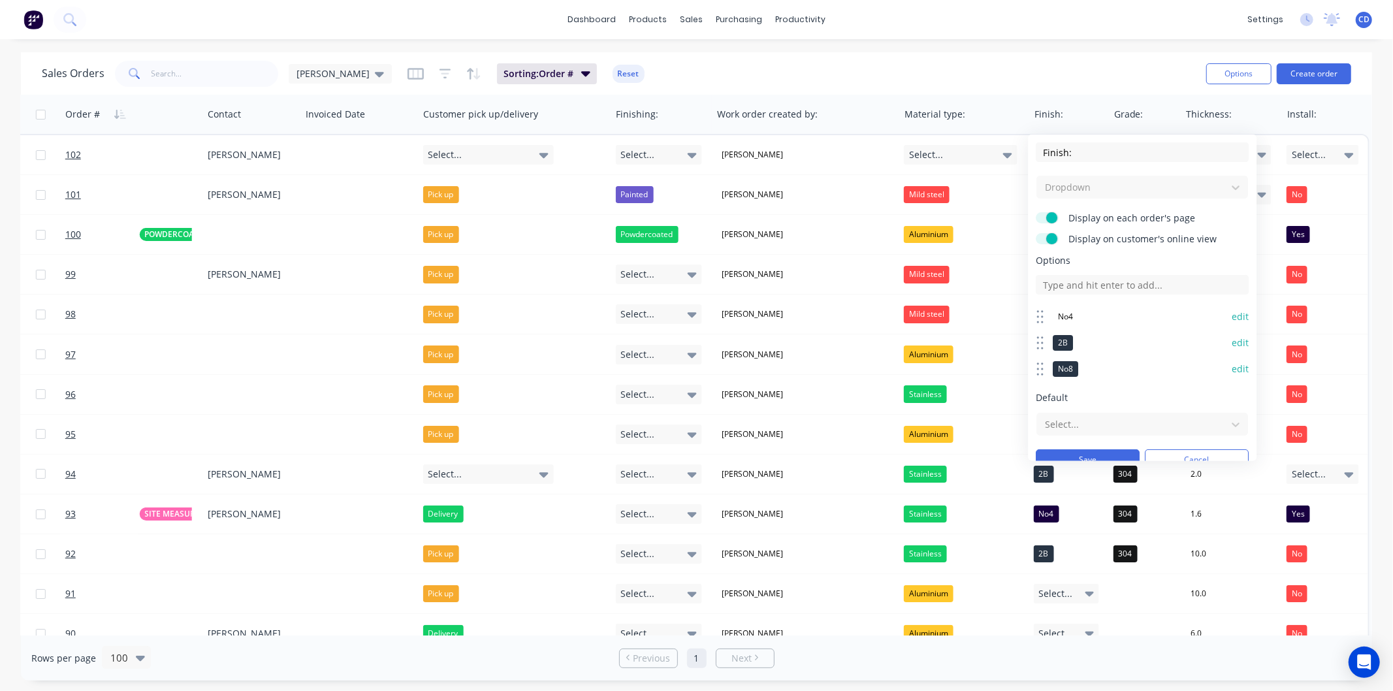
click at [1229, 338] on div "edit" at bounding box center [1239, 342] width 20 height 13
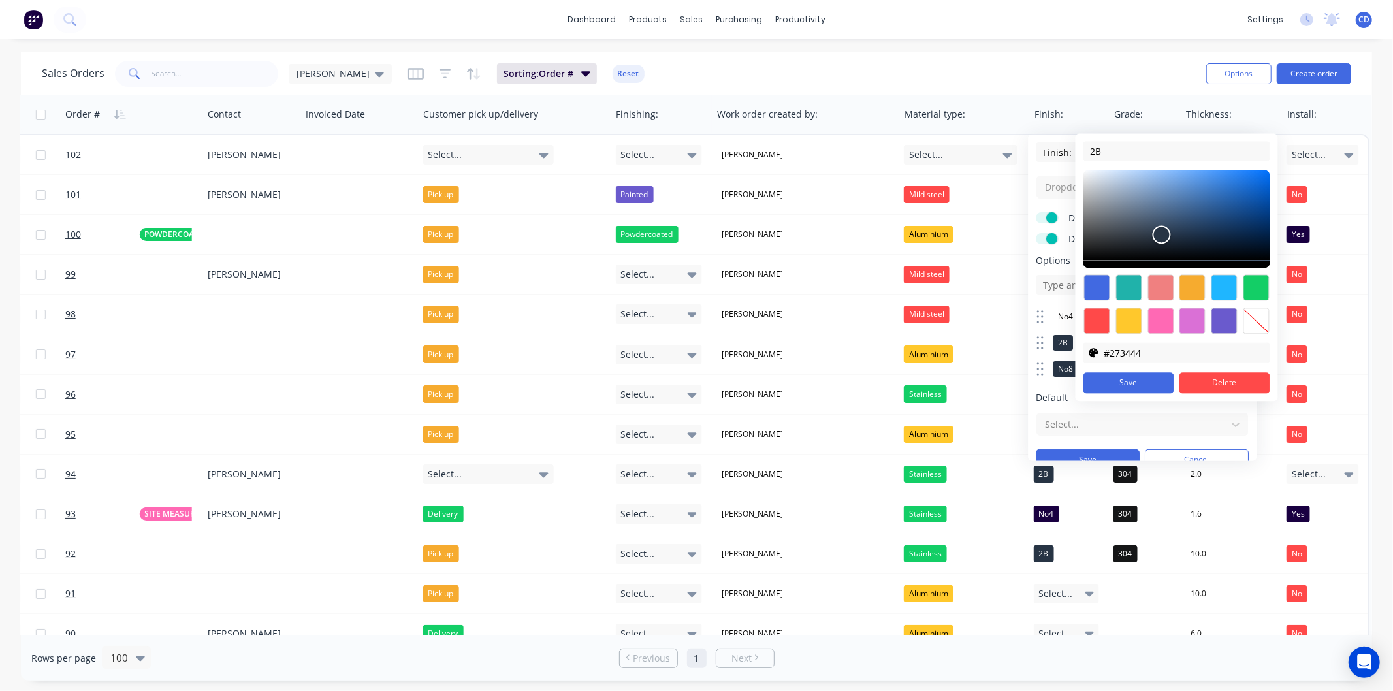
click at [1257, 321] on div at bounding box center [1256, 321] width 26 height 26
type input "transparent"
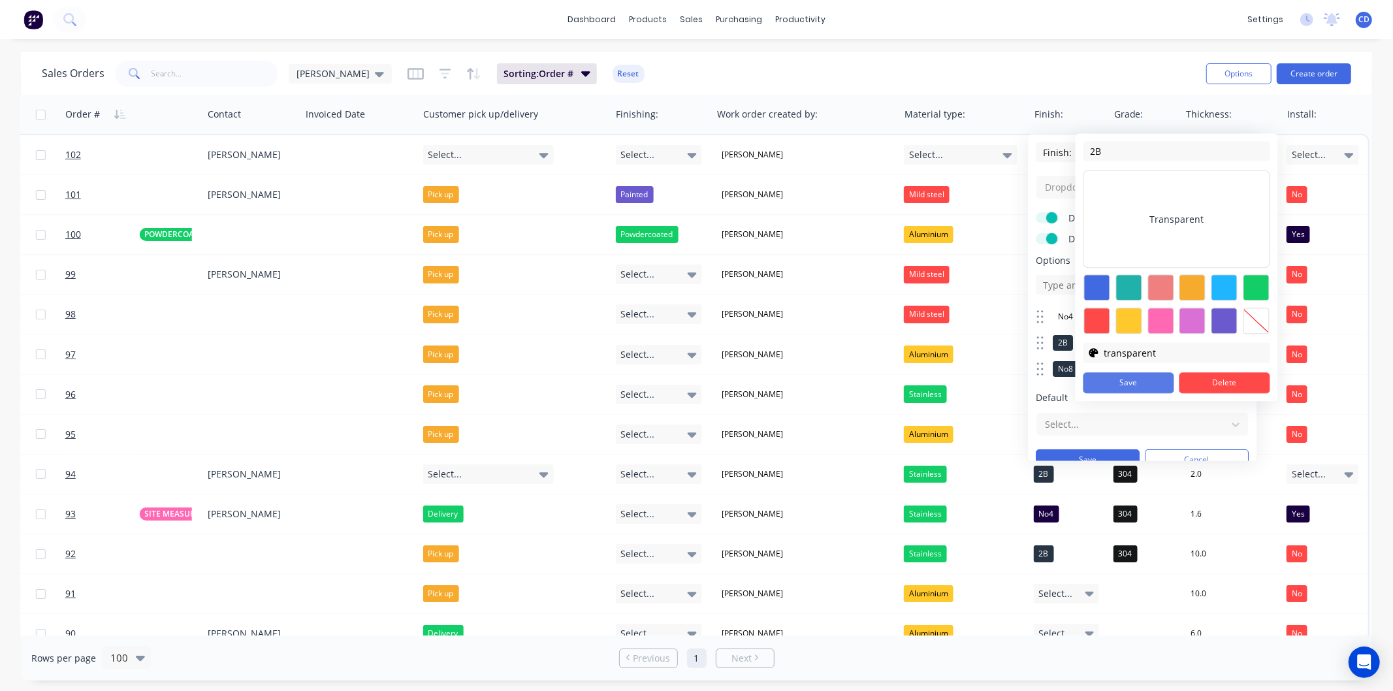
click at [1144, 383] on button "Save" at bounding box center [1129, 382] width 91 height 21
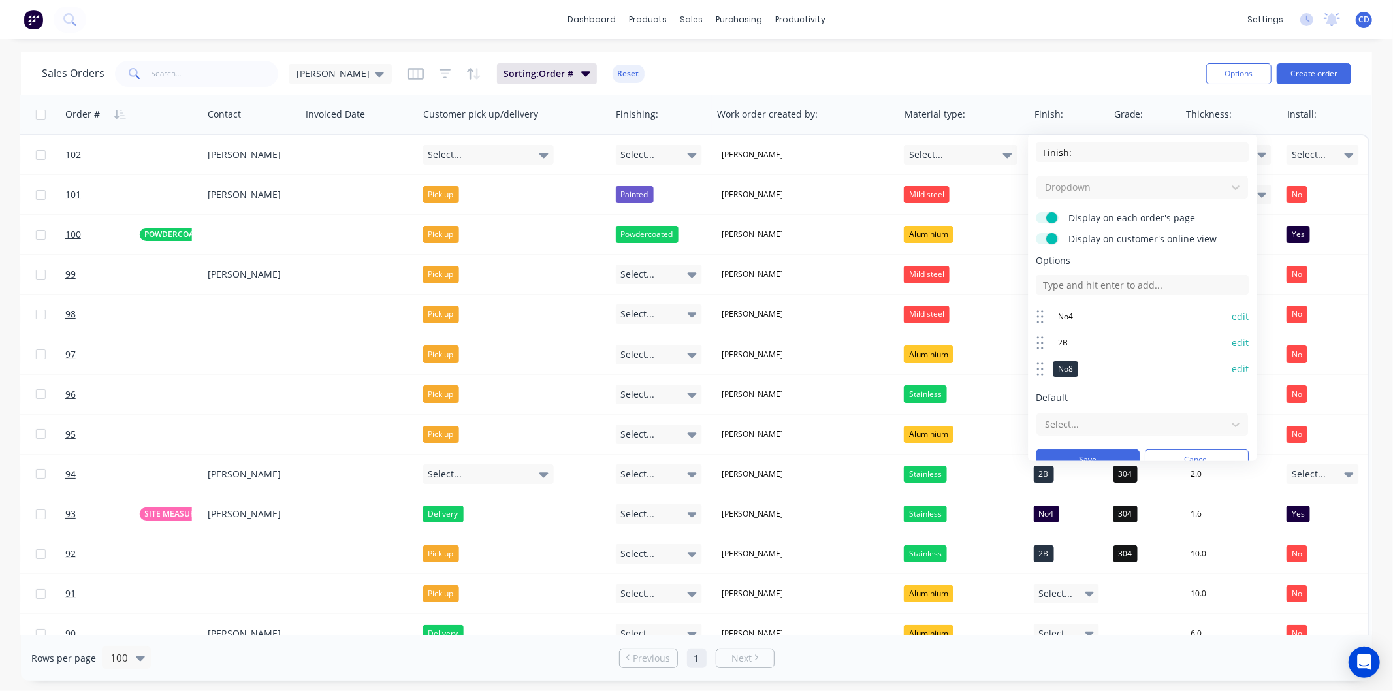
click at [1232, 363] on button "edit" at bounding box center [1240, 368] width 17 height 13
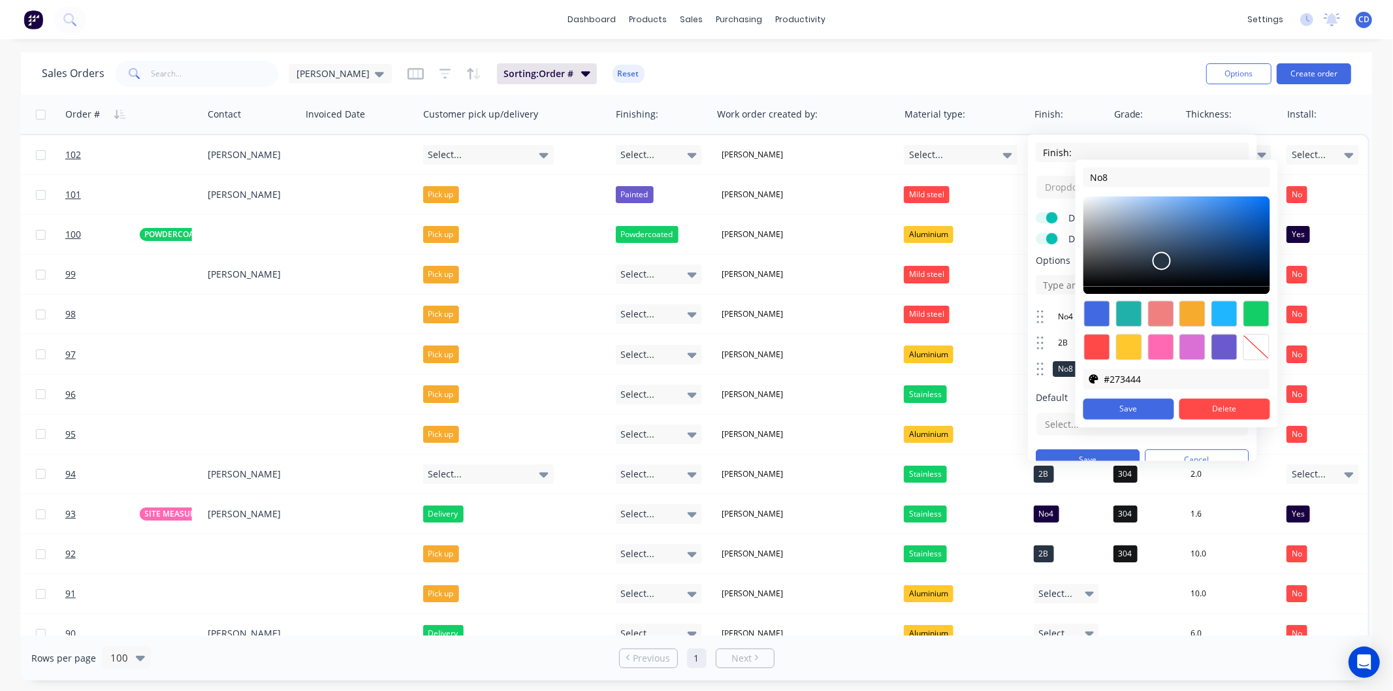
click at [1257, 348] on div at bounding box center [1256, 347] width 26 height 26
type input "transparent"
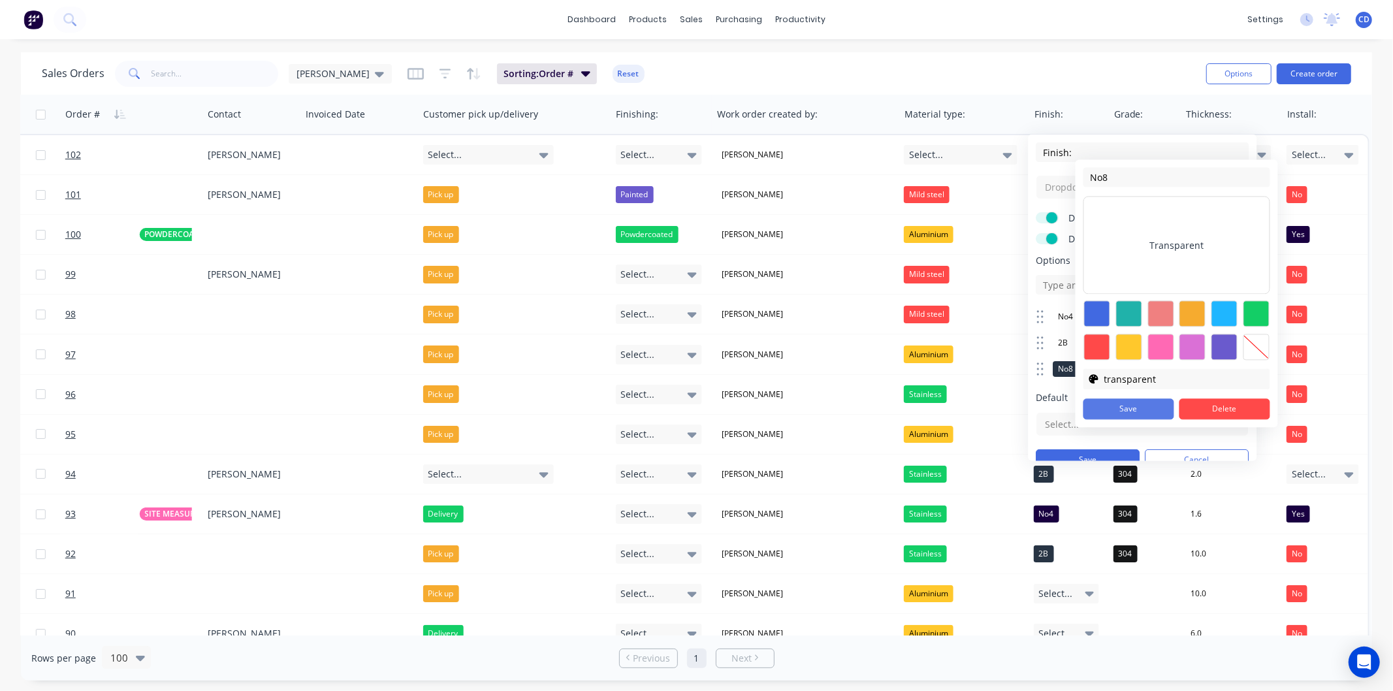
click at [1143, 408] on button "Save" at bounding box center [1129, 408] width 91 height 21
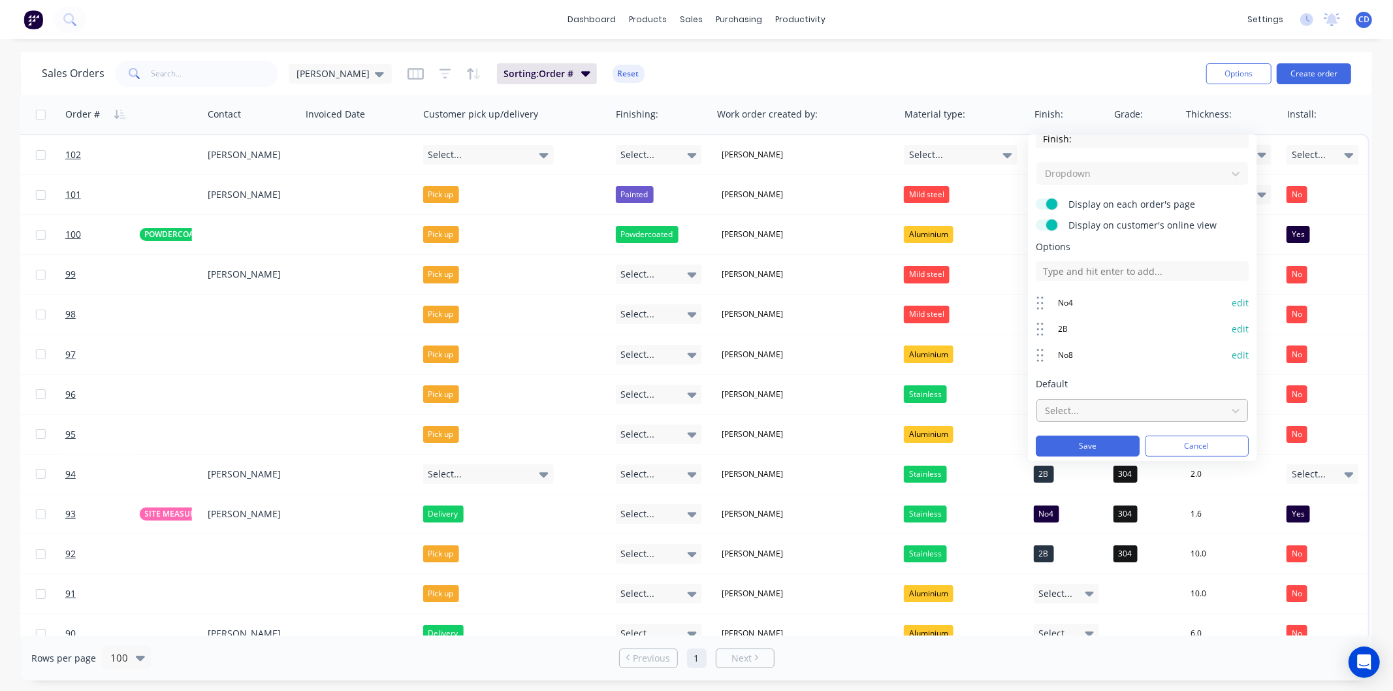
scroll to position [17, 0]
click at [1101, 438] on button "Save" at bounding box center [1088, 442] width 104 height 21
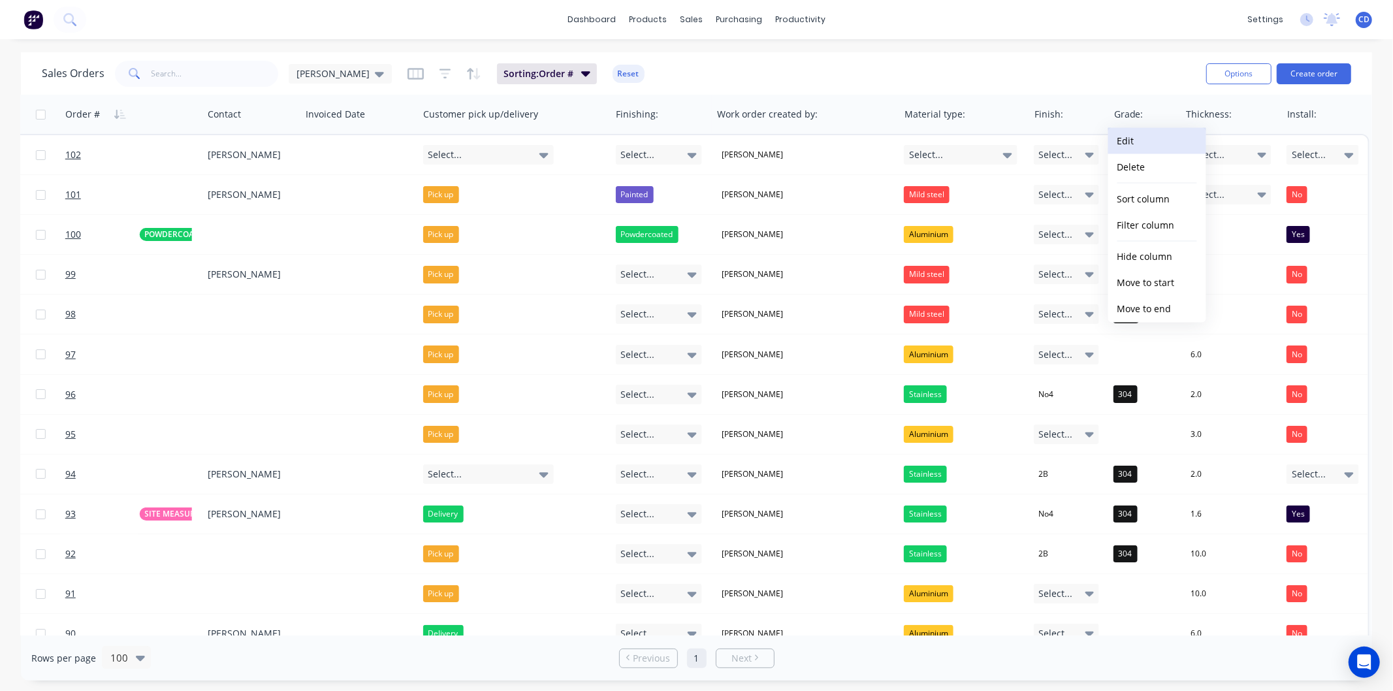
click at [1152, 142] on button "Edit" at bounding box center [1157, 141] width 98 height 26
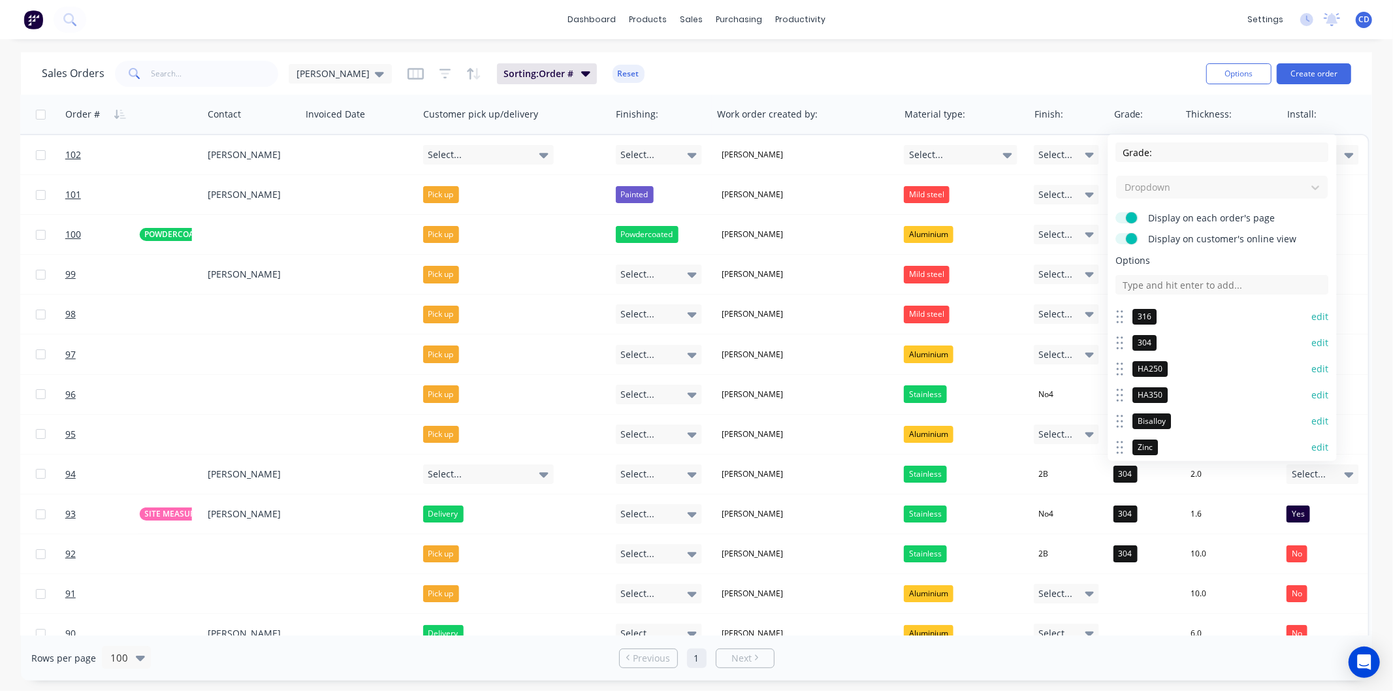
click at [1312, 318] on button "edit" at bounding box center [1320, 316] width 17 height 13
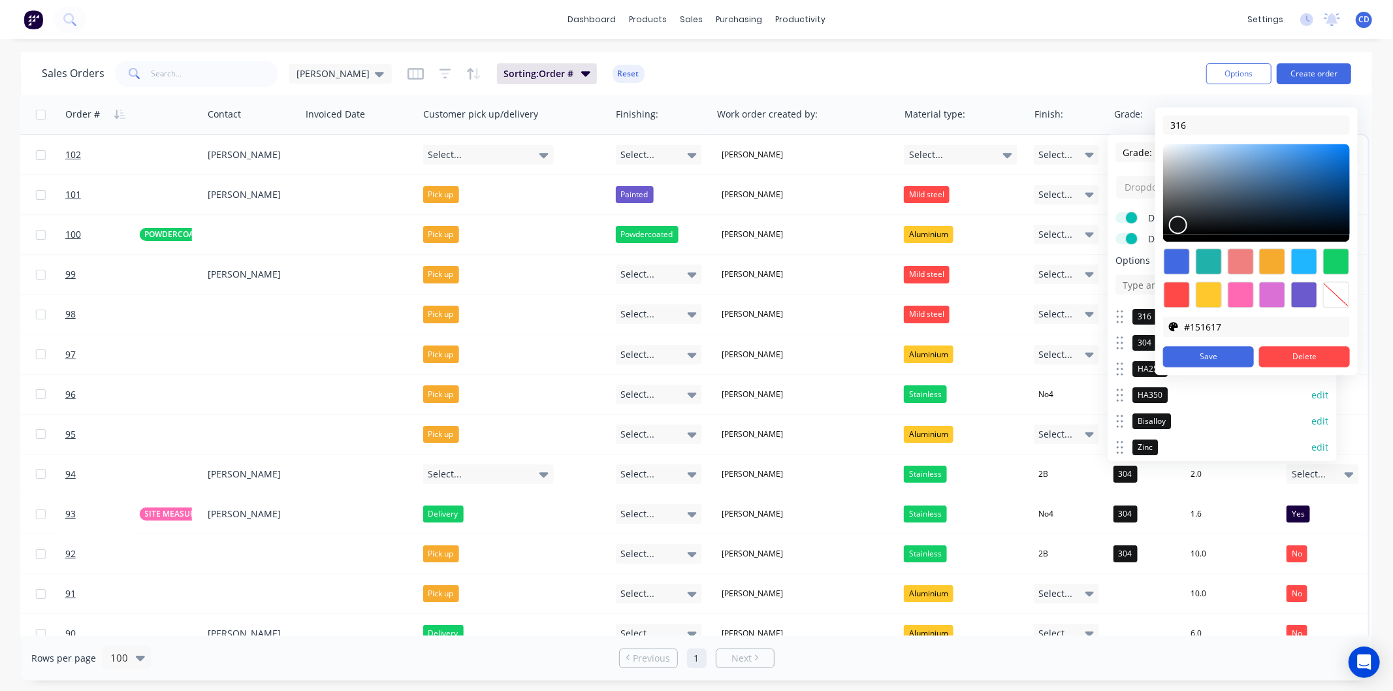
click at [1334, 295] on div at bounding box center [1336, 295] width 26 height 26
type input "transparent"
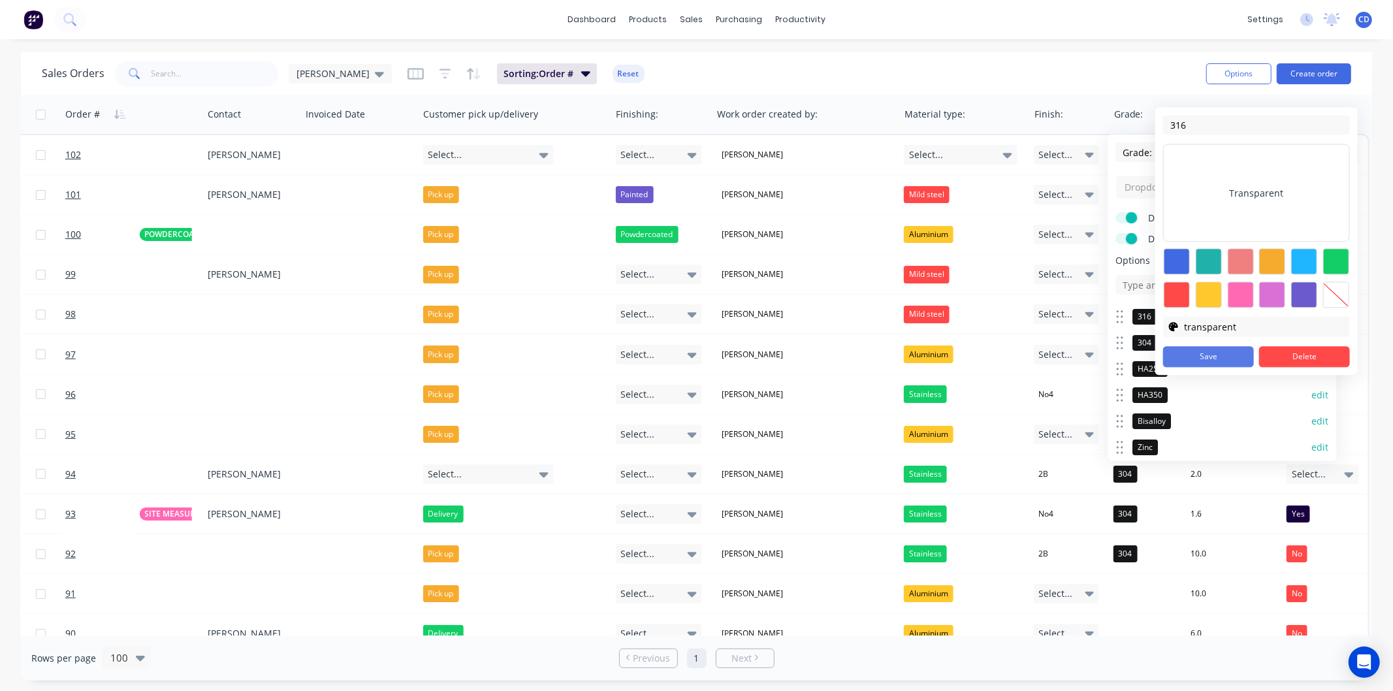
click at [1223, 347] on button "Save" at bounding box center [1208, 356] width 91 height 21
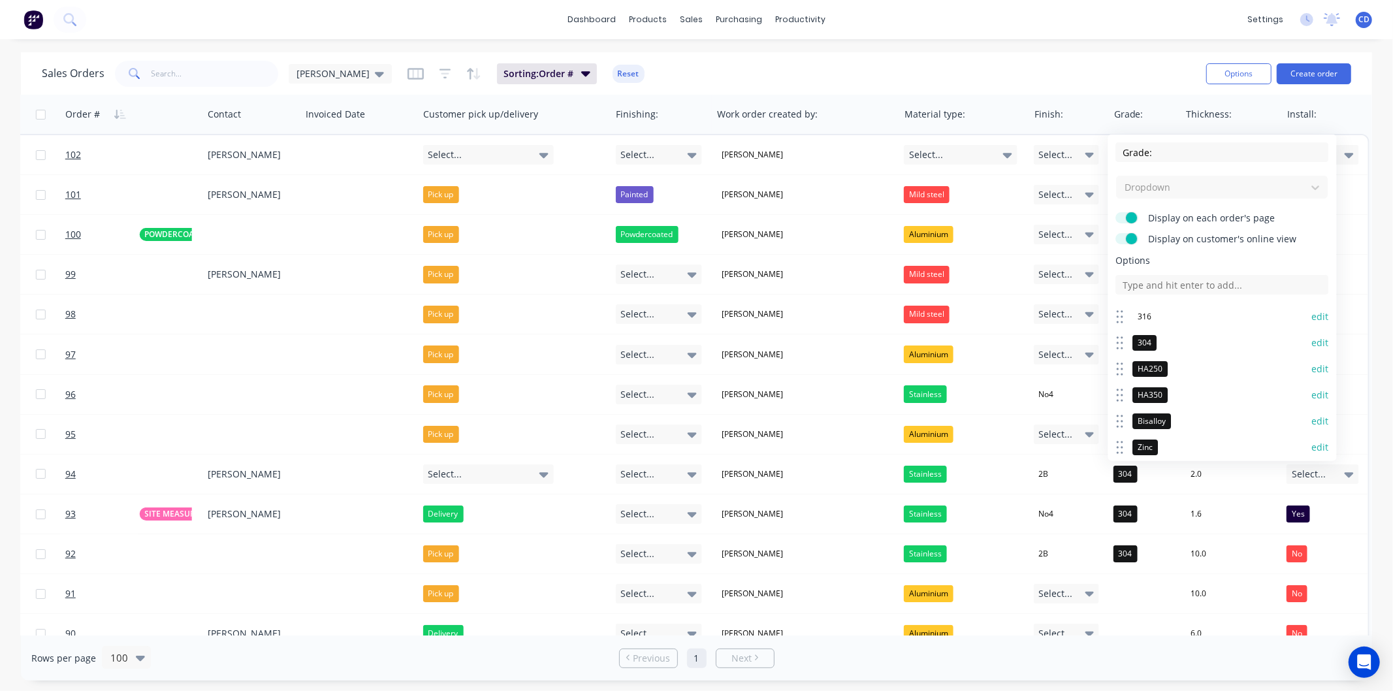
click at [1312, 344] on button "edit" at bounding box center [1320, 342] width 17 height 13
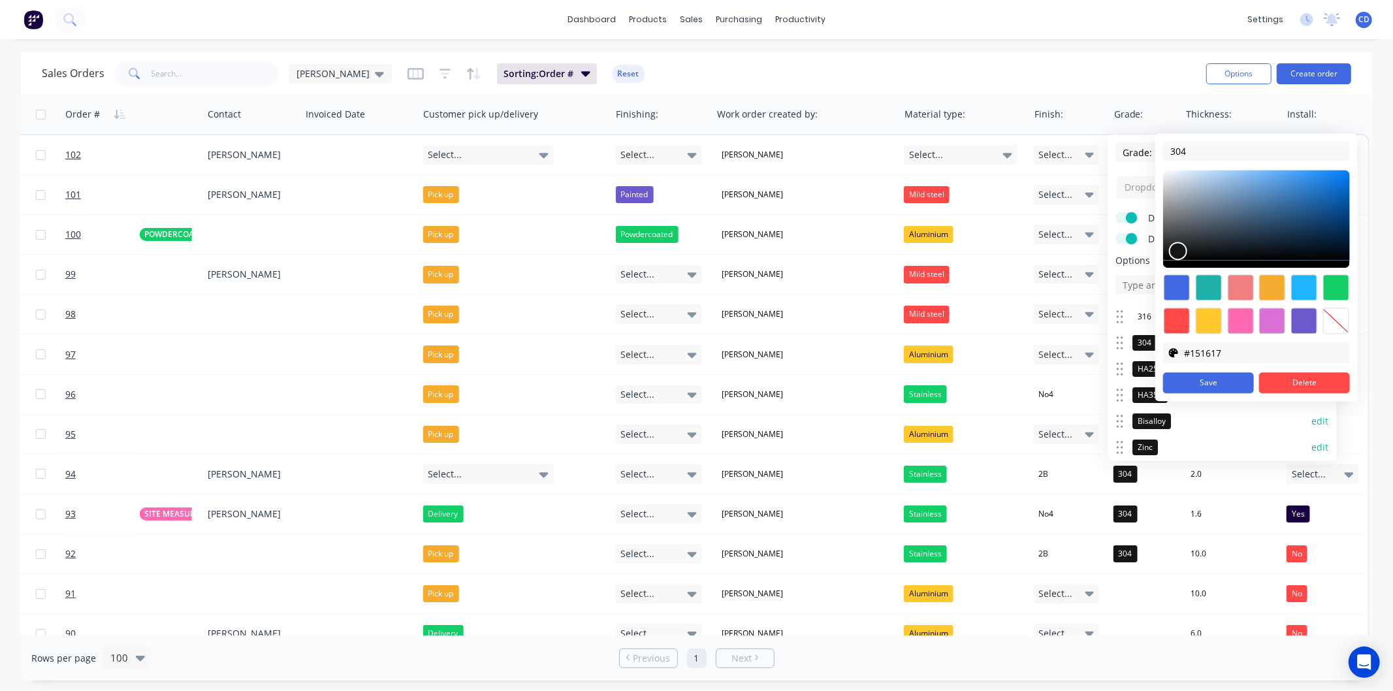
click at [1332, 317] on div at bounding box center [1336, 321] width 26 height 26
type input "transparent"
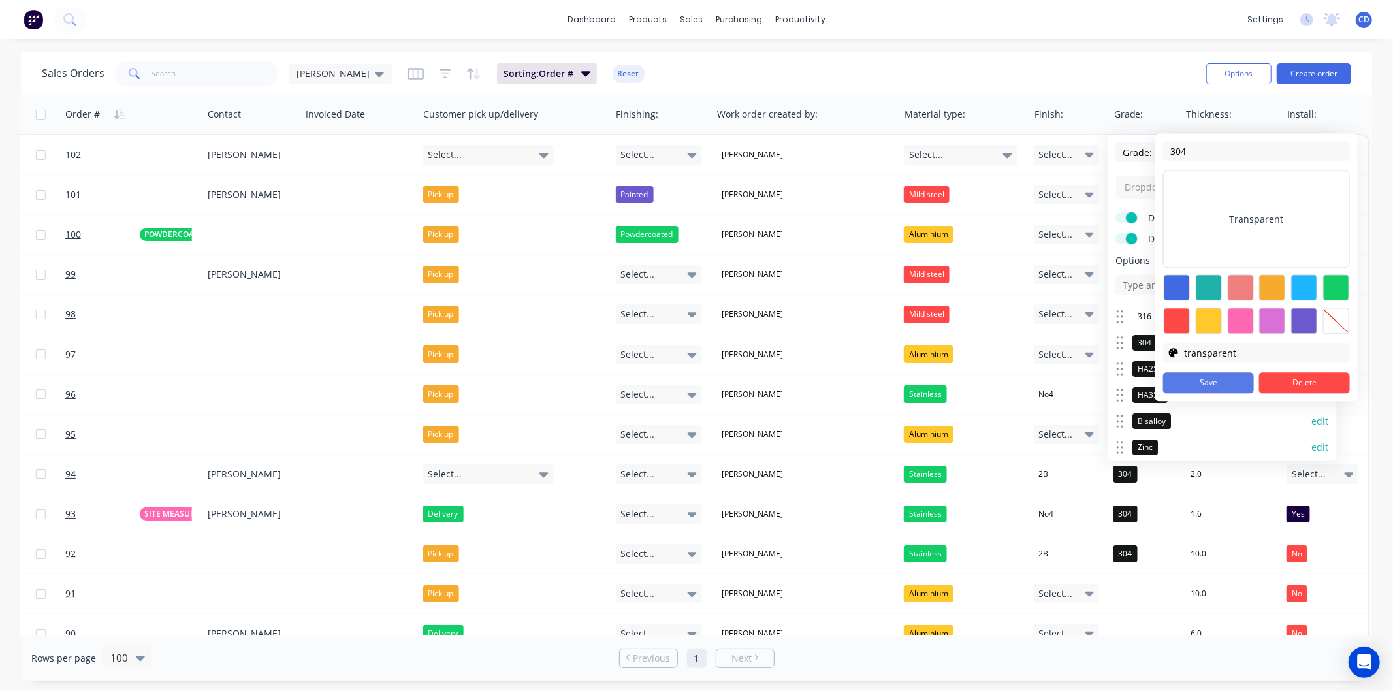
click at [1231, 380] on button "Save" at bounding box center [1208, 382] width 91 height 21
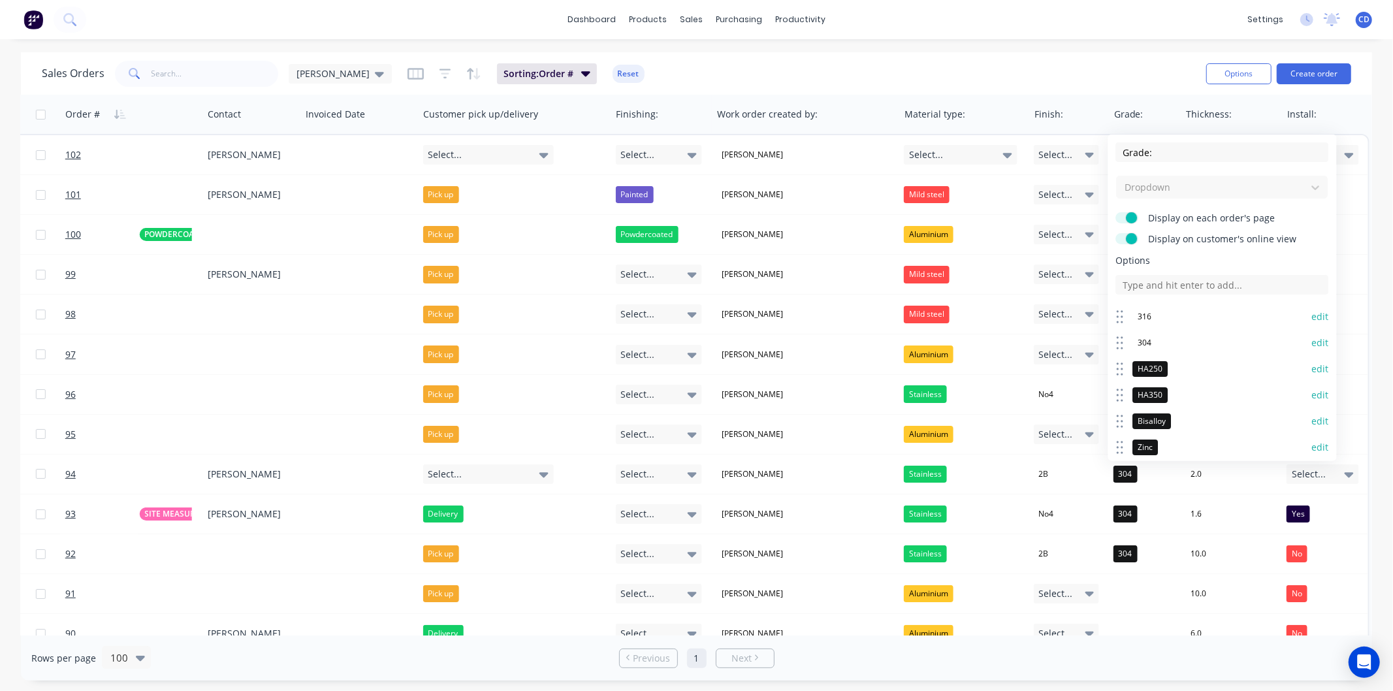
click at [1312, 363] on button "edit" at bounding box center [1320, 368] width 17 height 13
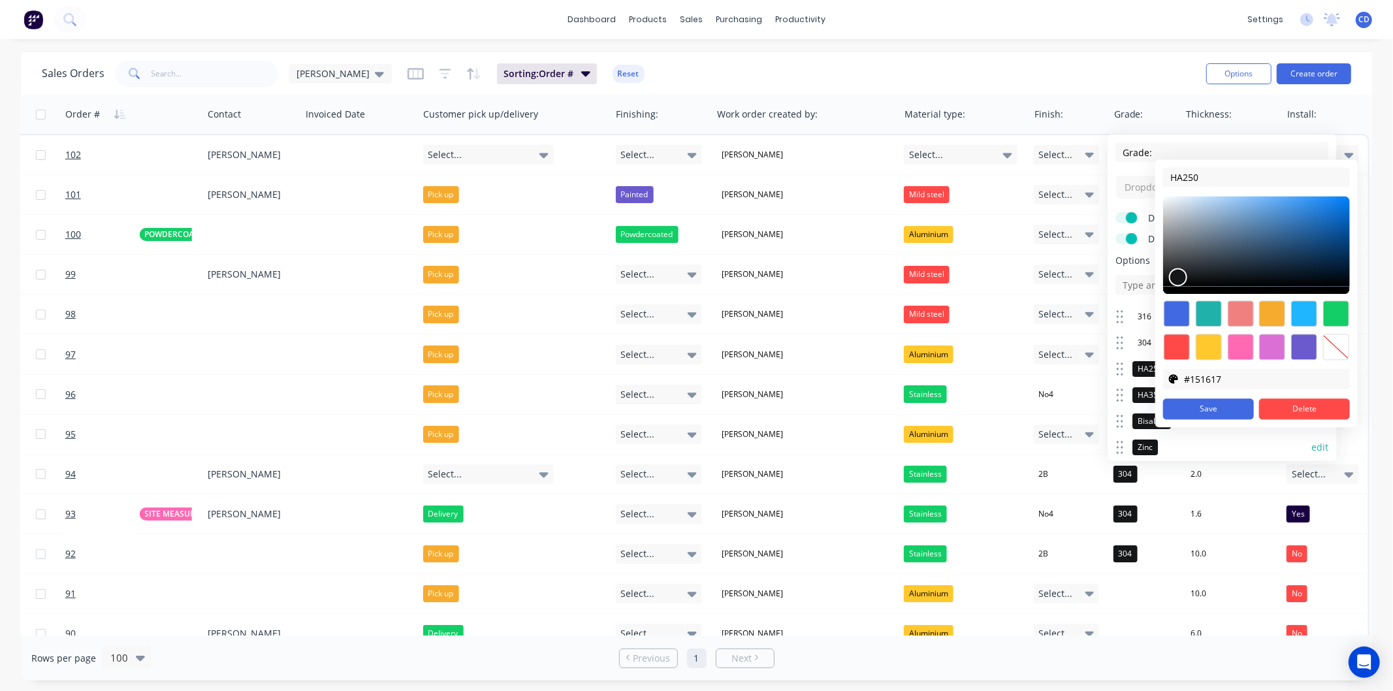
click at [1334, 345] on div at bounding box center [1336, 347] width 26 height 26
type input "transparent"
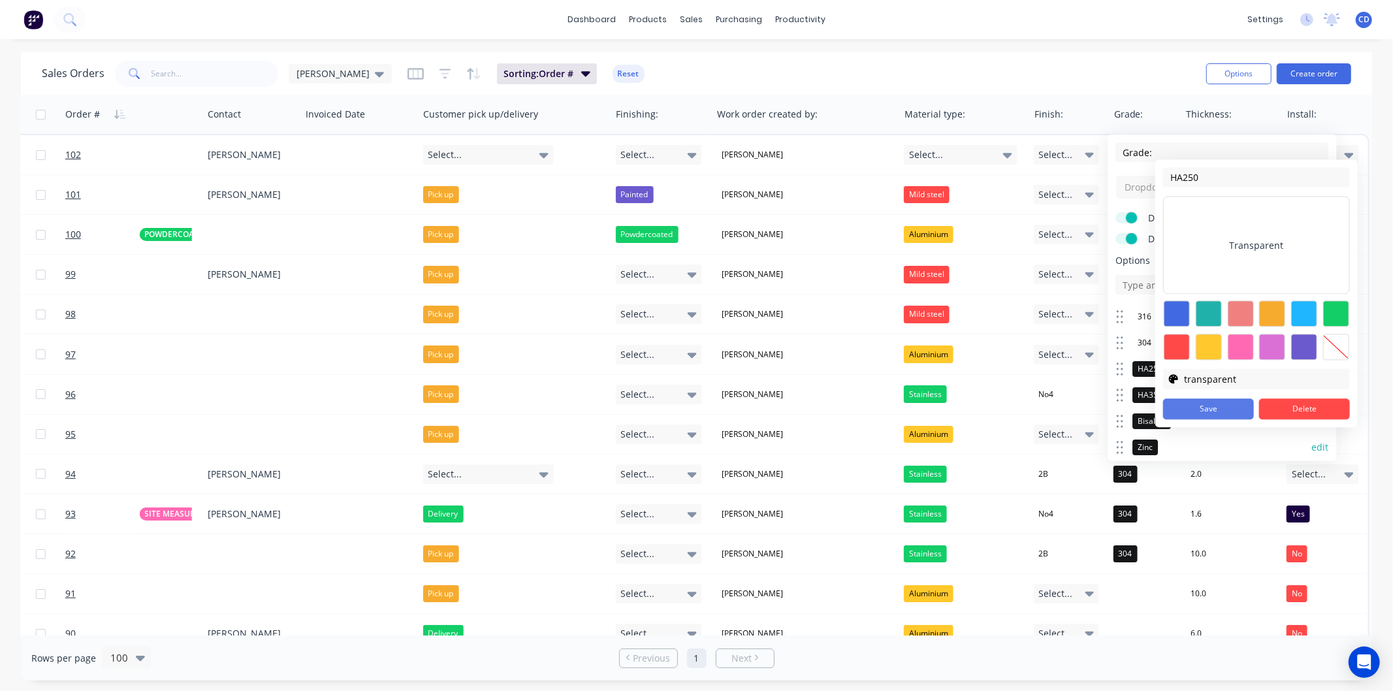
click at [1224, 407] on button "Save" at bounding box center [1208, 408] width 91 height 21
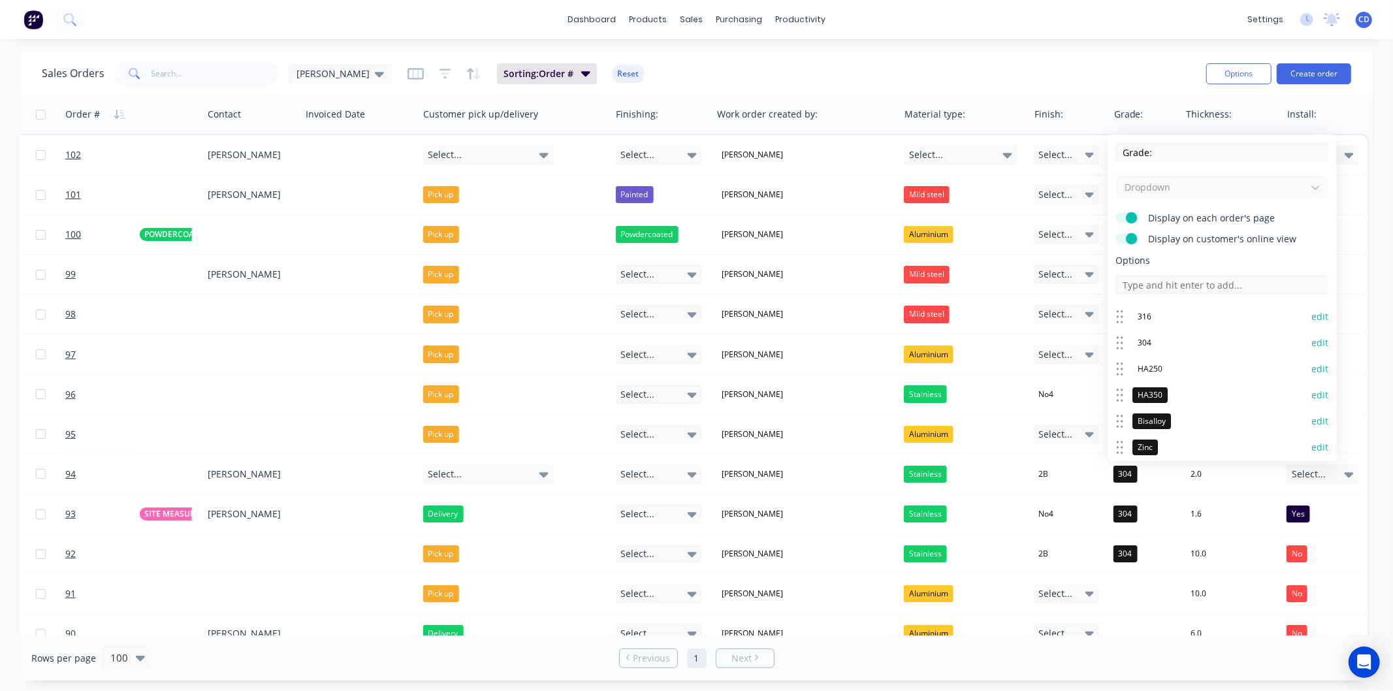
click at [1312, 395] on button "edit" at bounding box center [1320, 395] width 17 height 13
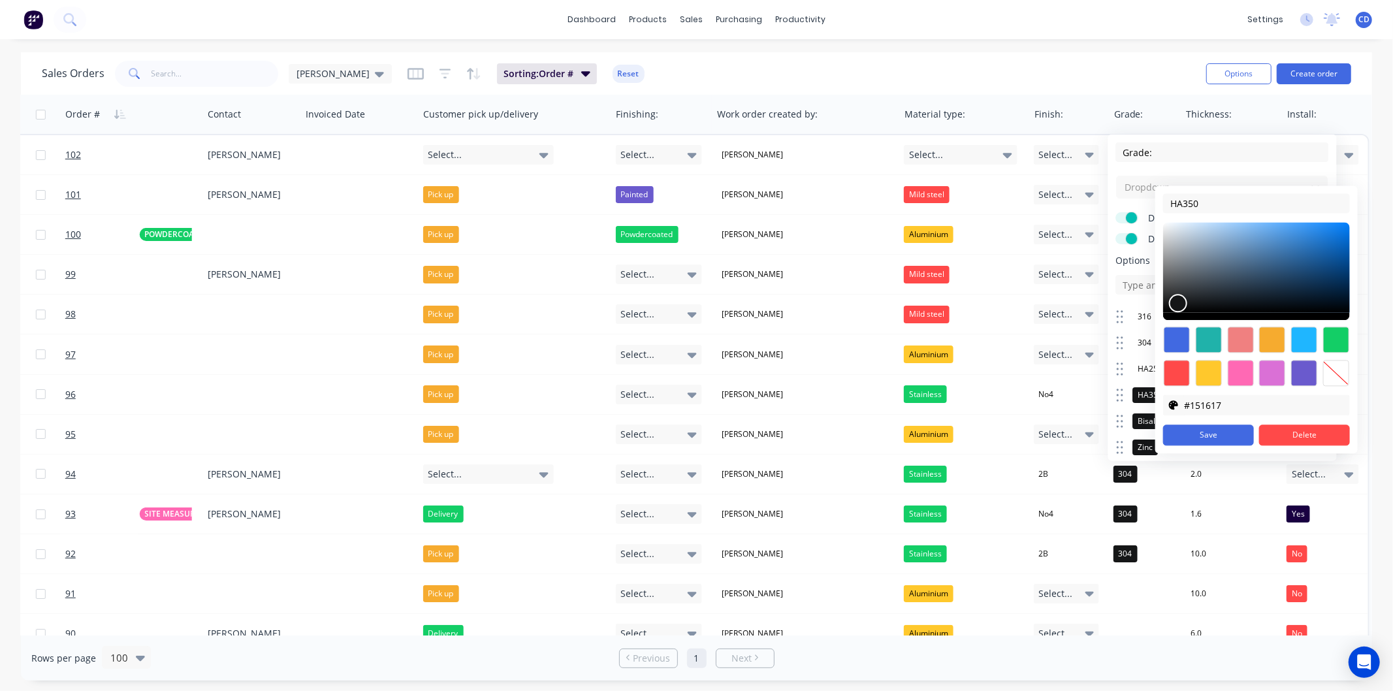
click at [1332, 366] on div at bounding box center [1336, 373] width 26 height 26
type input "transparent"
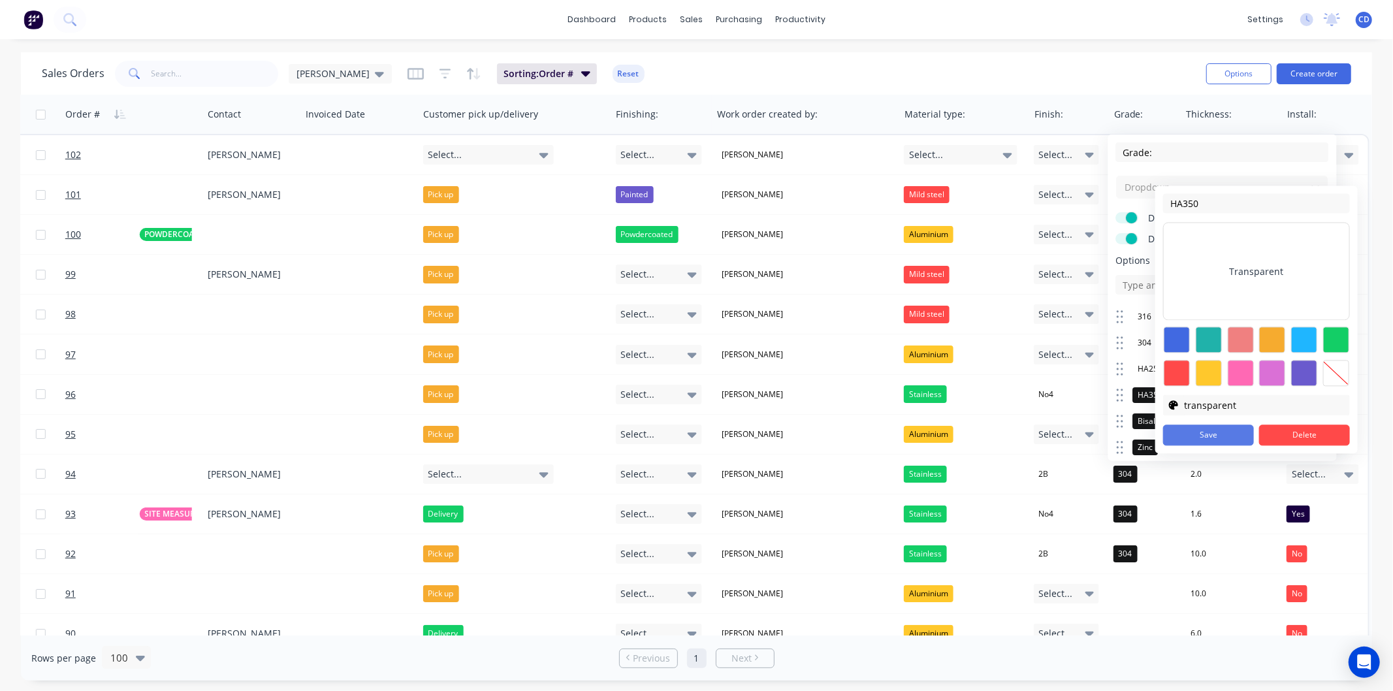
click at [1214, 434] on button "Save" at bounding box center [1208, 435] width 91 height 21
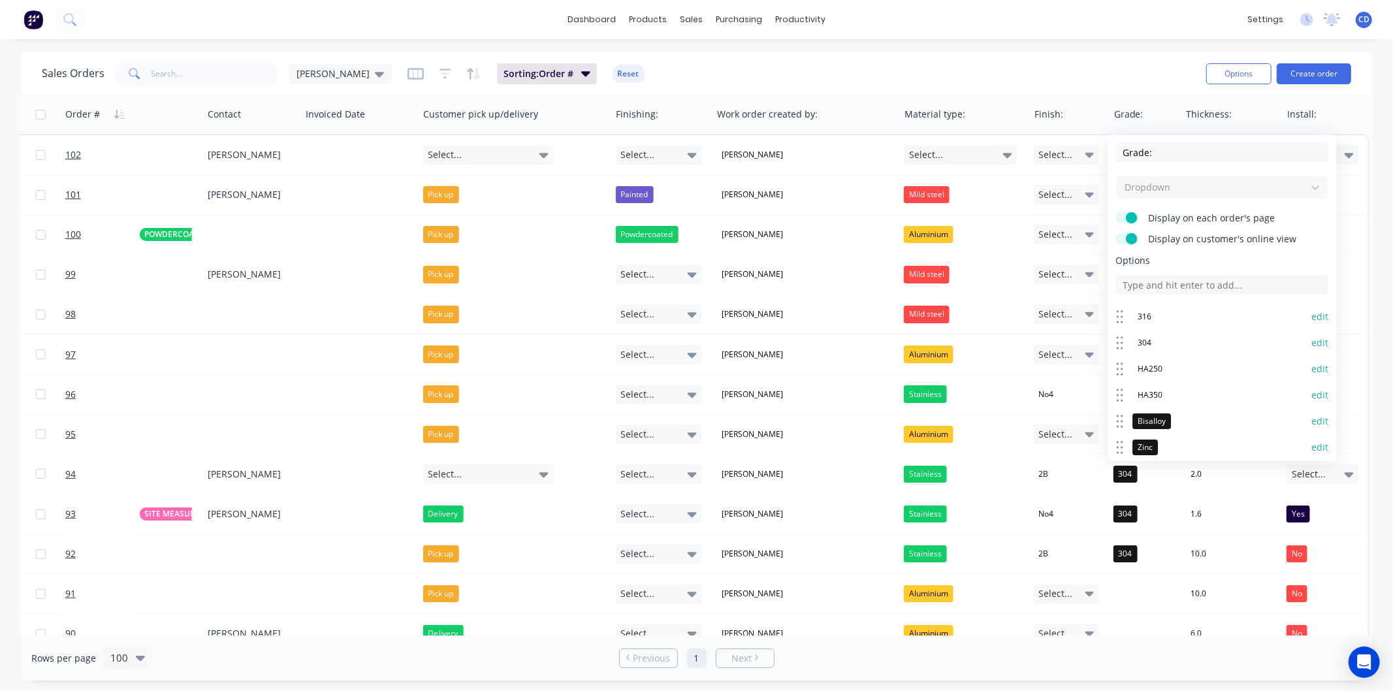
click at [1312, 419] on button "edit" at bounding box center [1320, 421] width 17 height 13
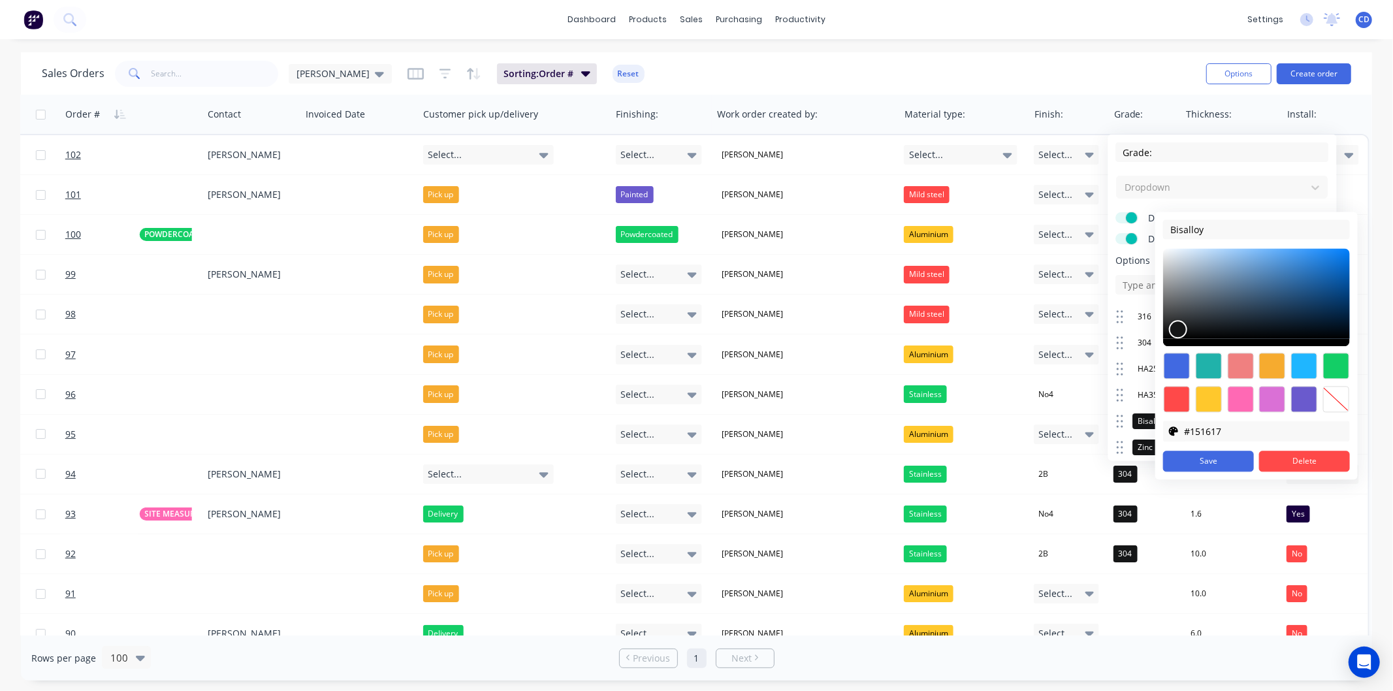
click at [1345, 395] on div at bounding box center [1336, 399] width 26 height 26
type input "transparent"
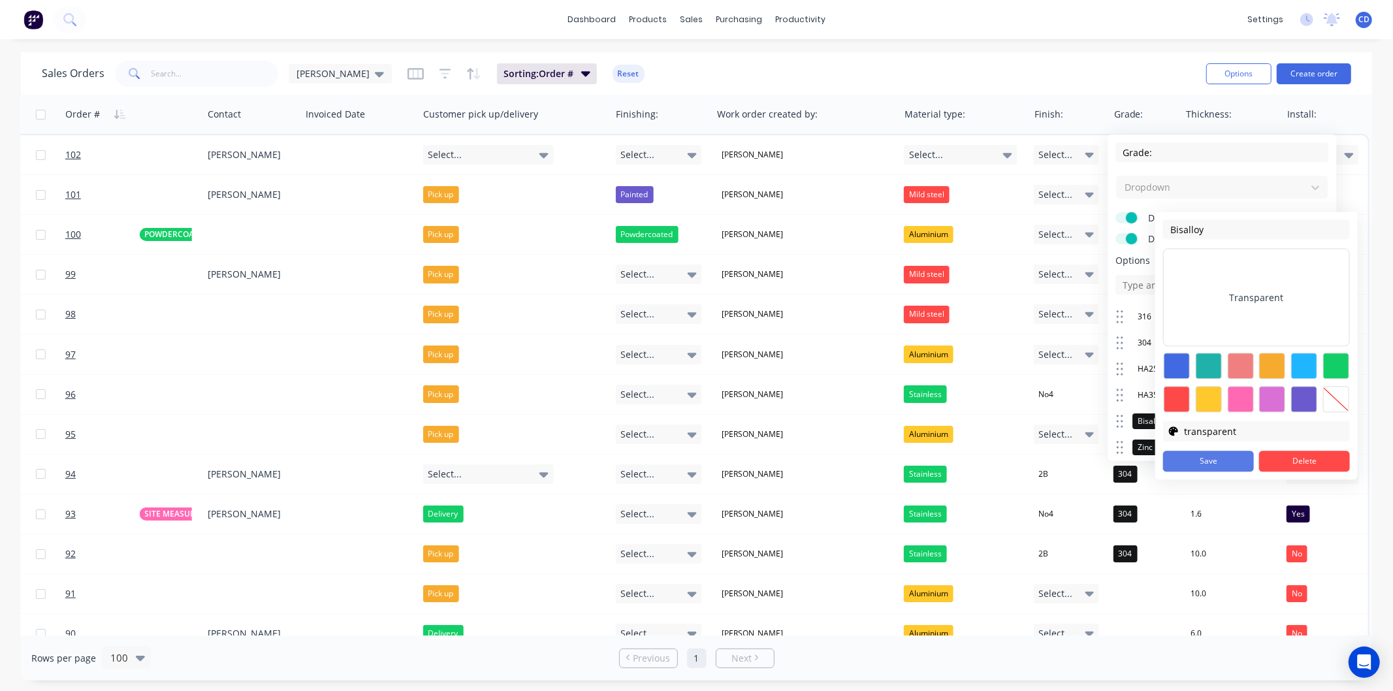
click at [1226, 469] on button "Save" at bounding box center [1208, 461] width 91 height 21
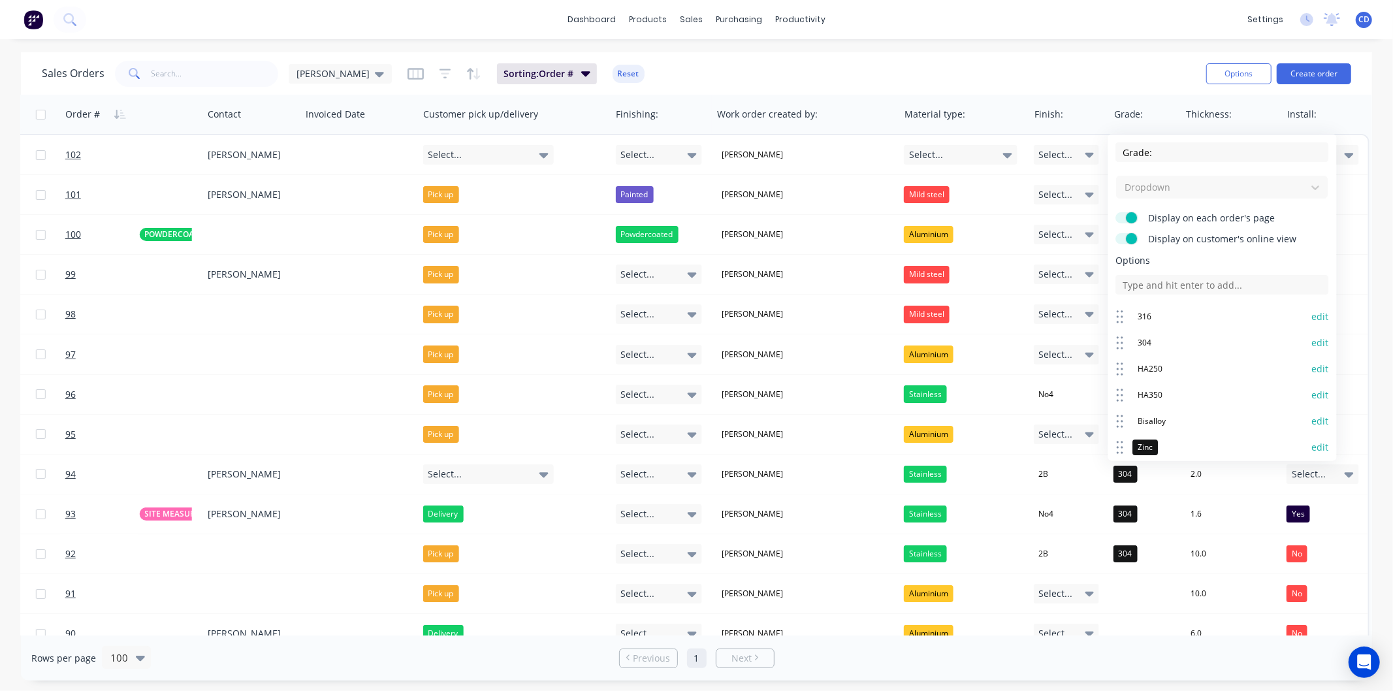
click at [1313, 445] on button "edit" at bounding box center [1320, 447] width 17 height 13
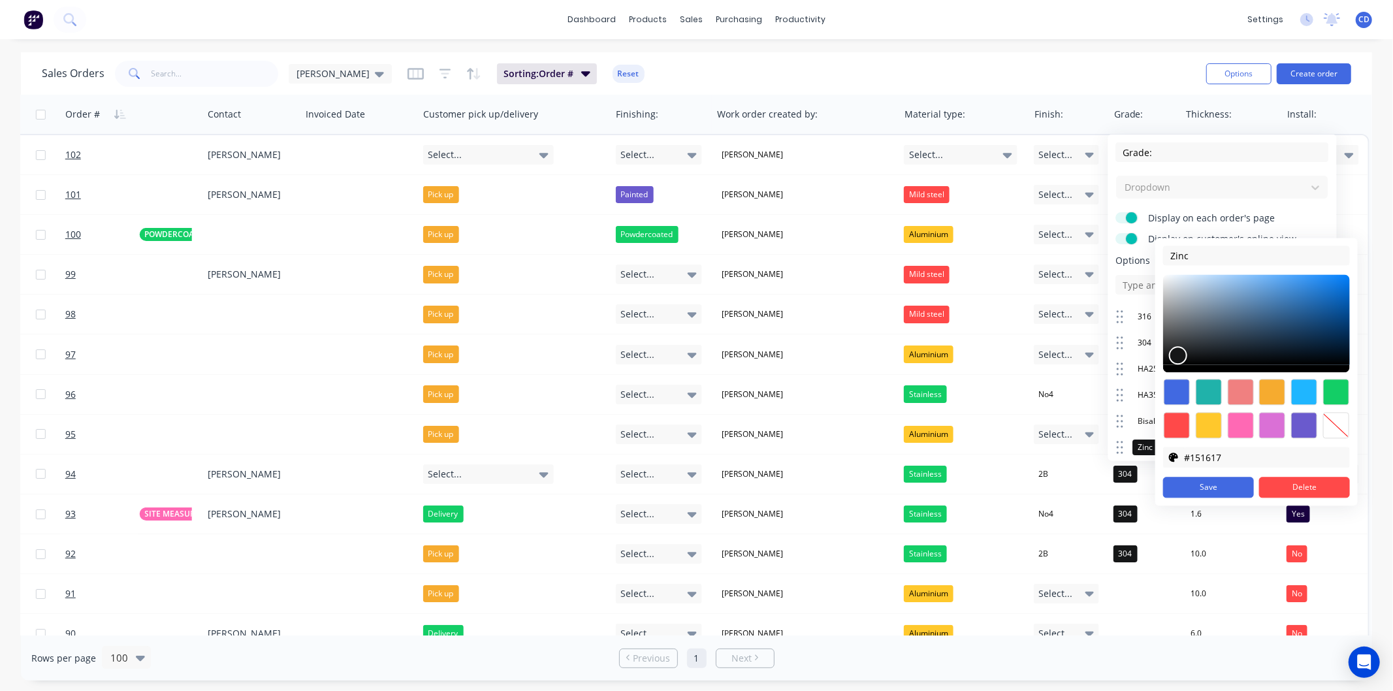
click at [1333, 418] on div at bounding box center [1336, 425] width 26 height 26
type input "transparent"
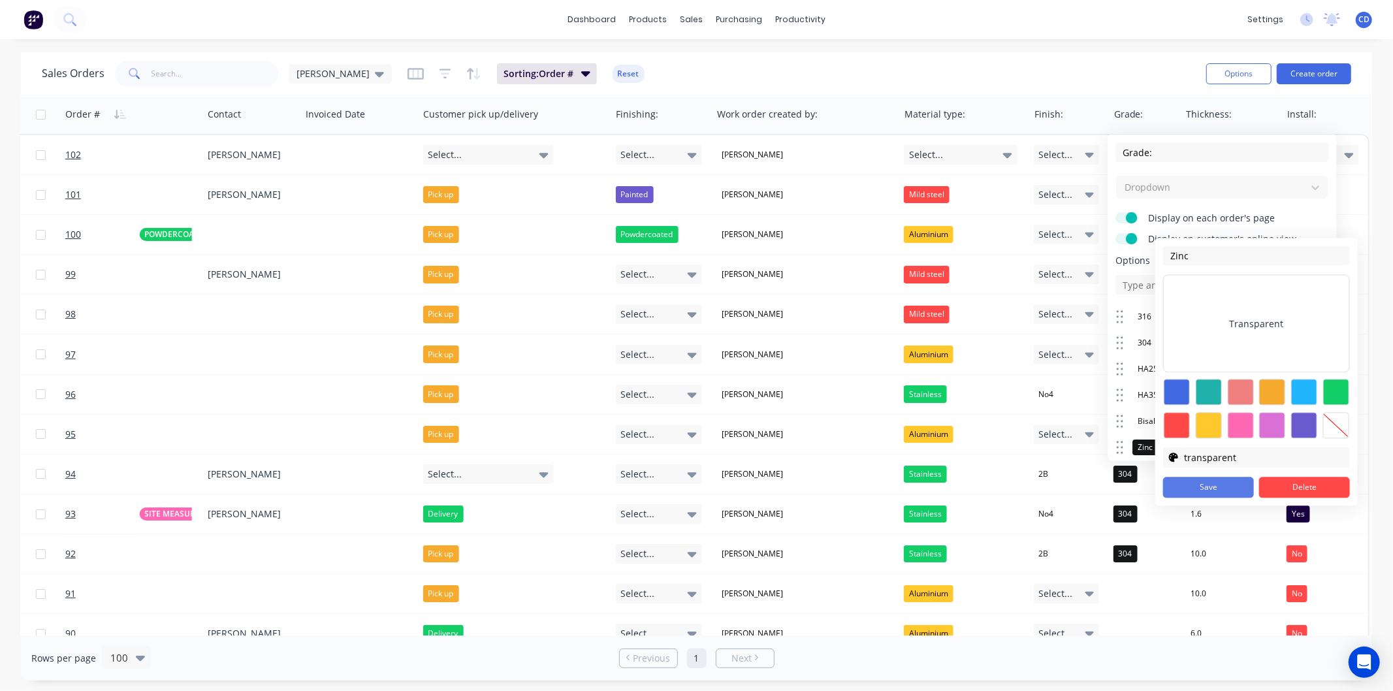
click at [1229, 485] on button "Save" at bounding box center [1208, 487] width 91 height 21
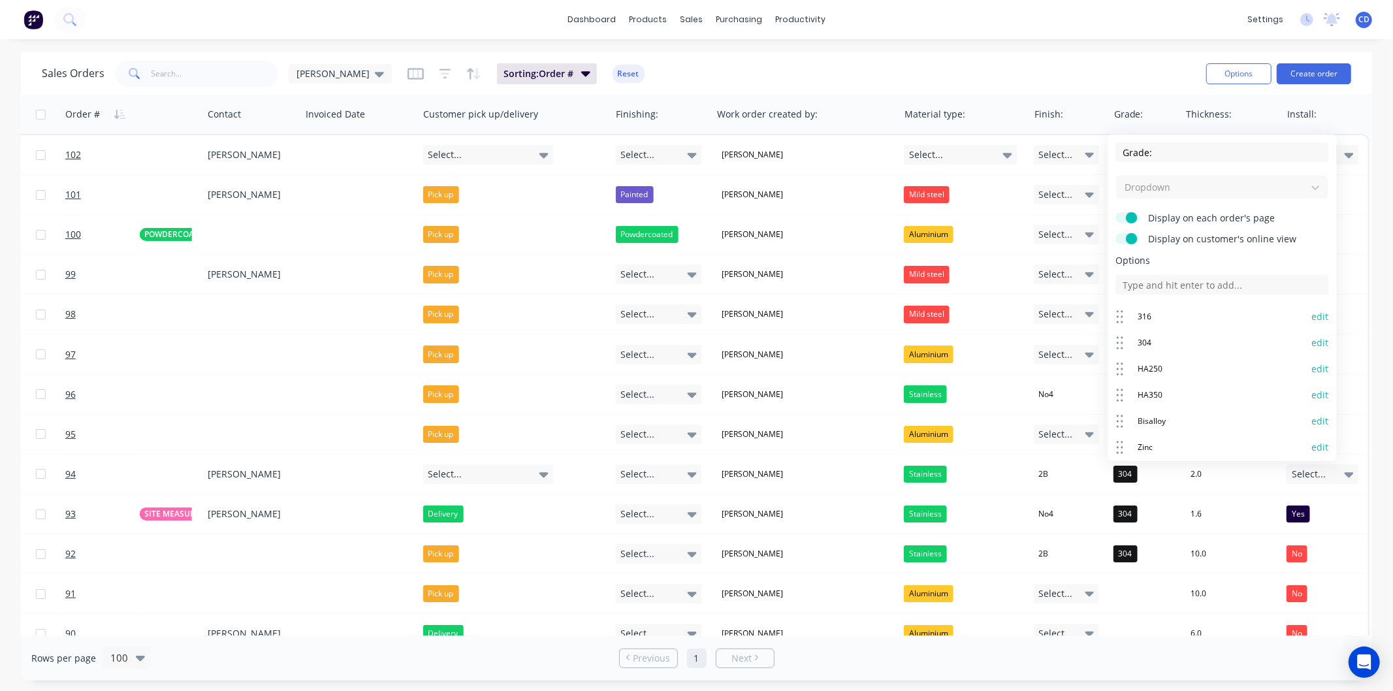
click at [1312, 445] on button "edit" at bounding box center [1320, 447] width 17 height 13
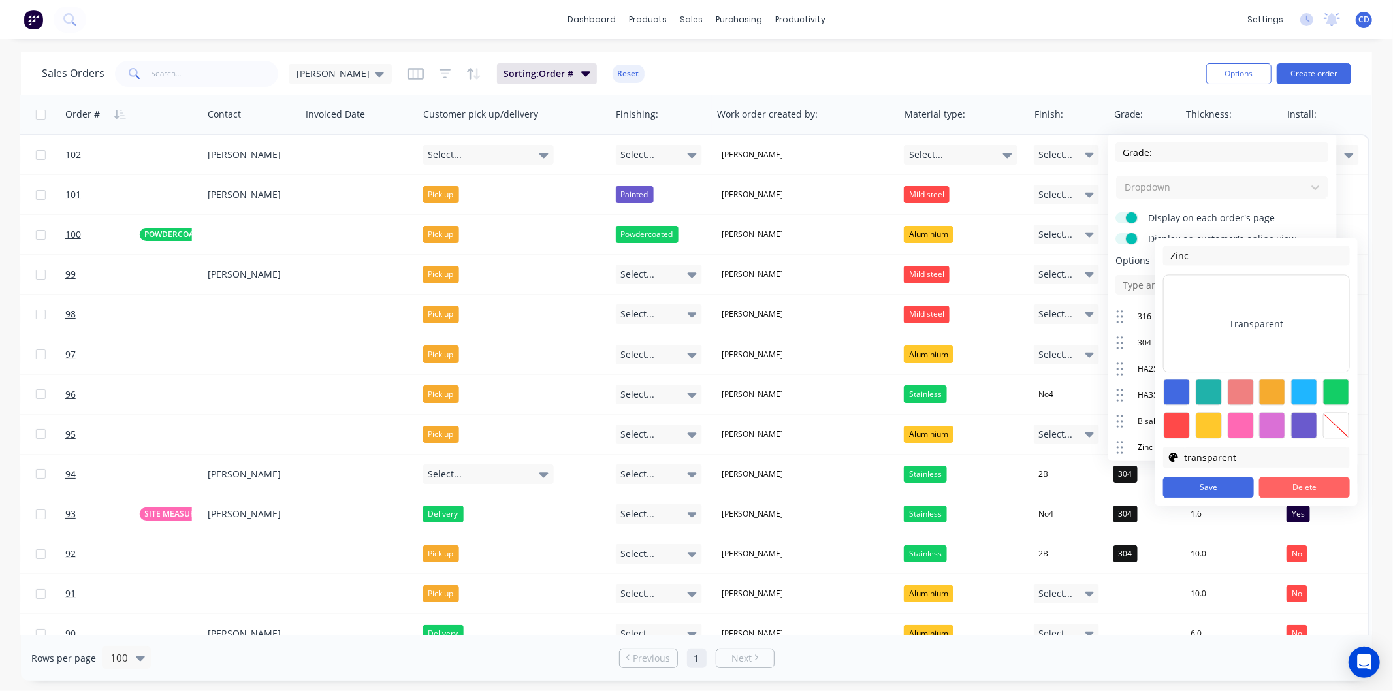
click at [1287, 486] on button "Delete" at bounding box center [1304, 487] width 91 height 21
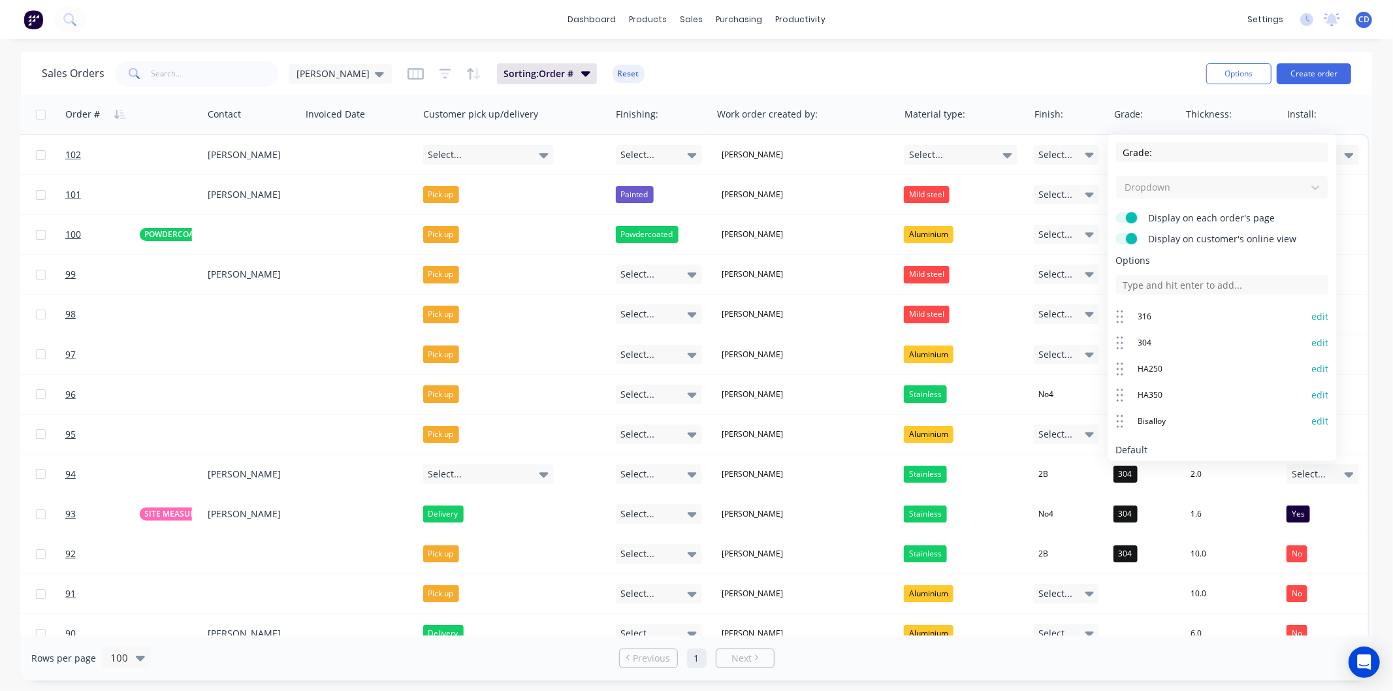
scroll to position [69, 0]
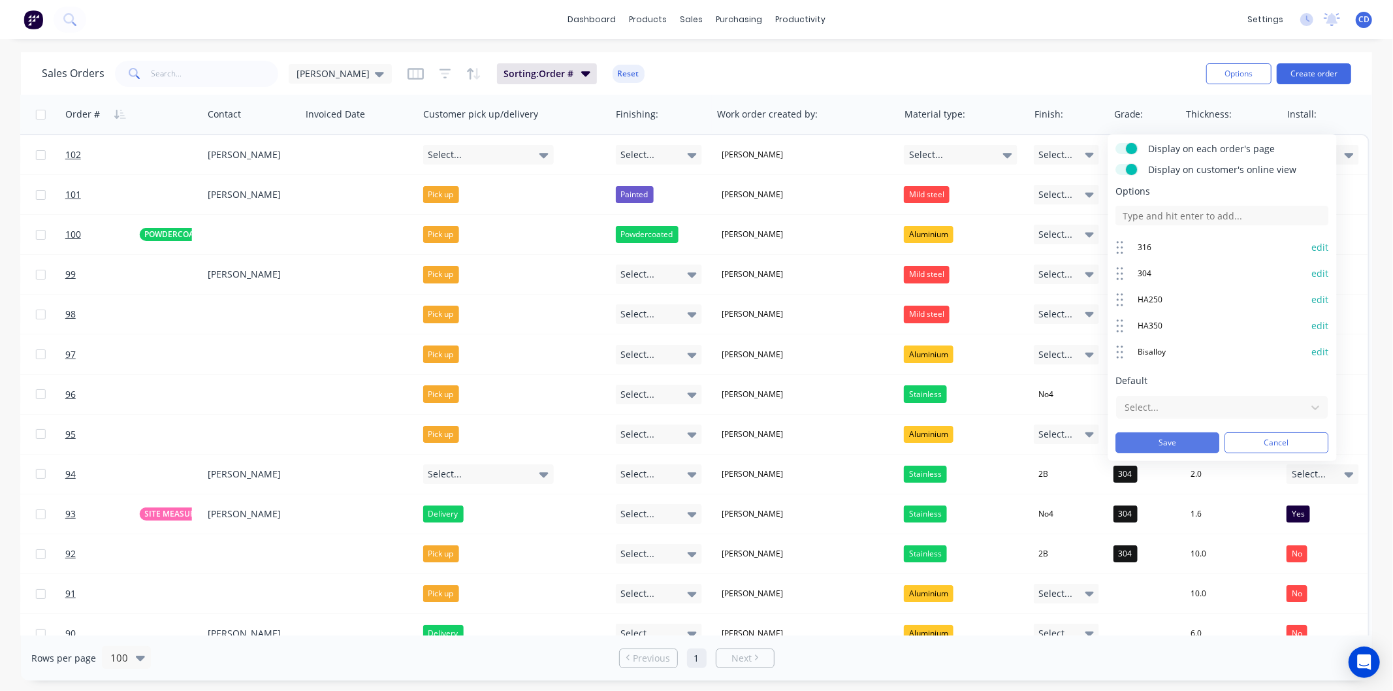
click at [1176, 441] on button "Save" at bounding box center [1168, 442] width 104 height 21
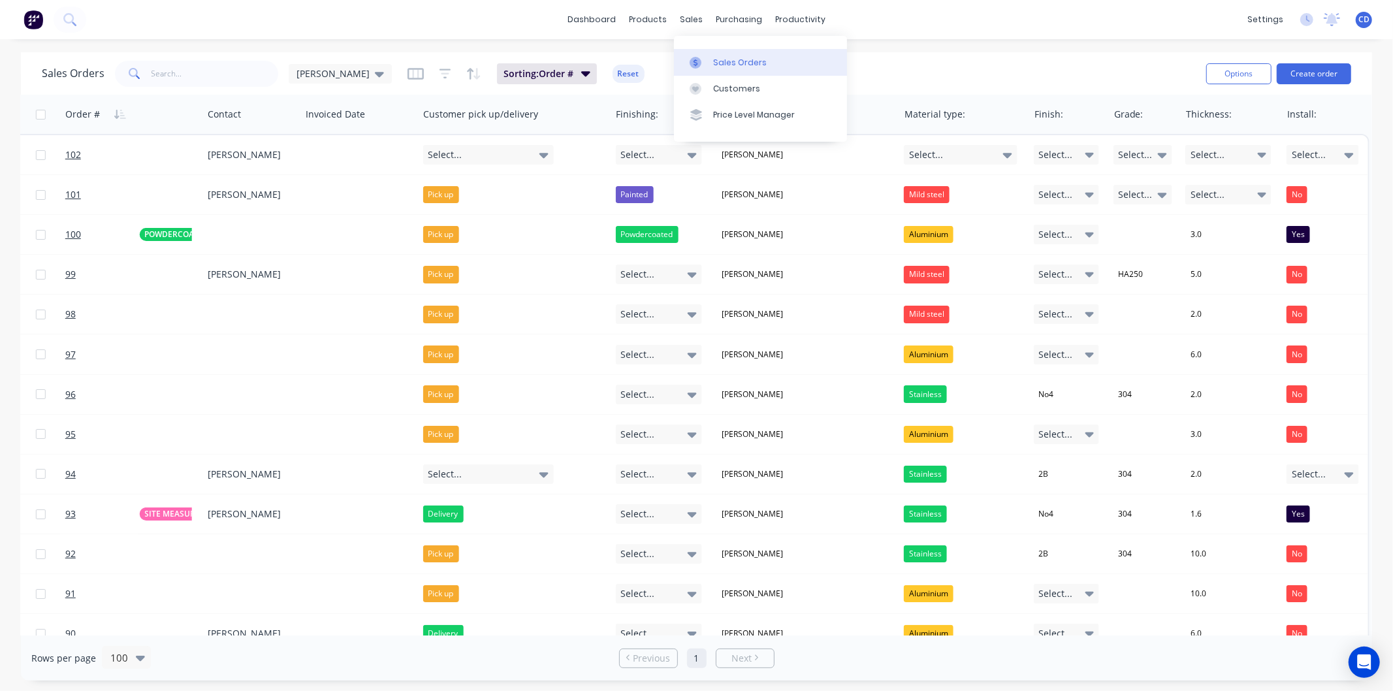
click at [711, 57] on link "Sales Orders" at bounding box center [760, 62] width 173 height 26
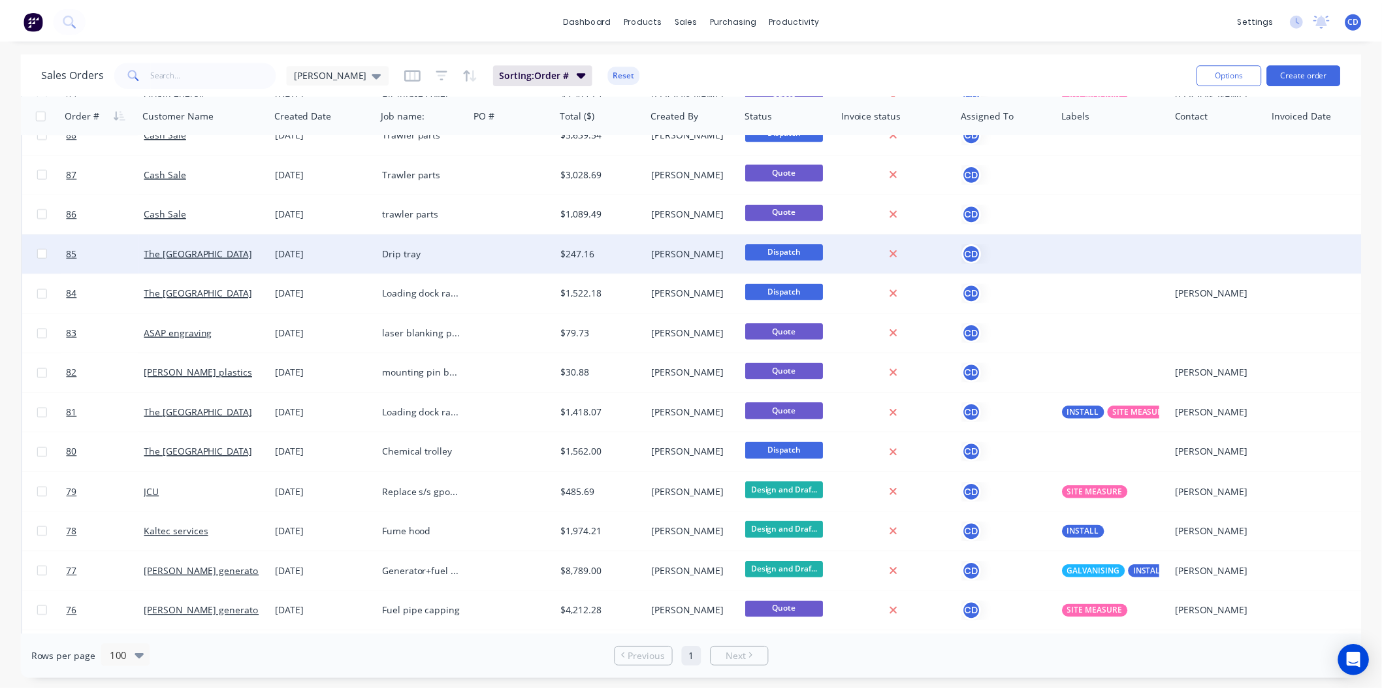
scroll to position [653, 0]
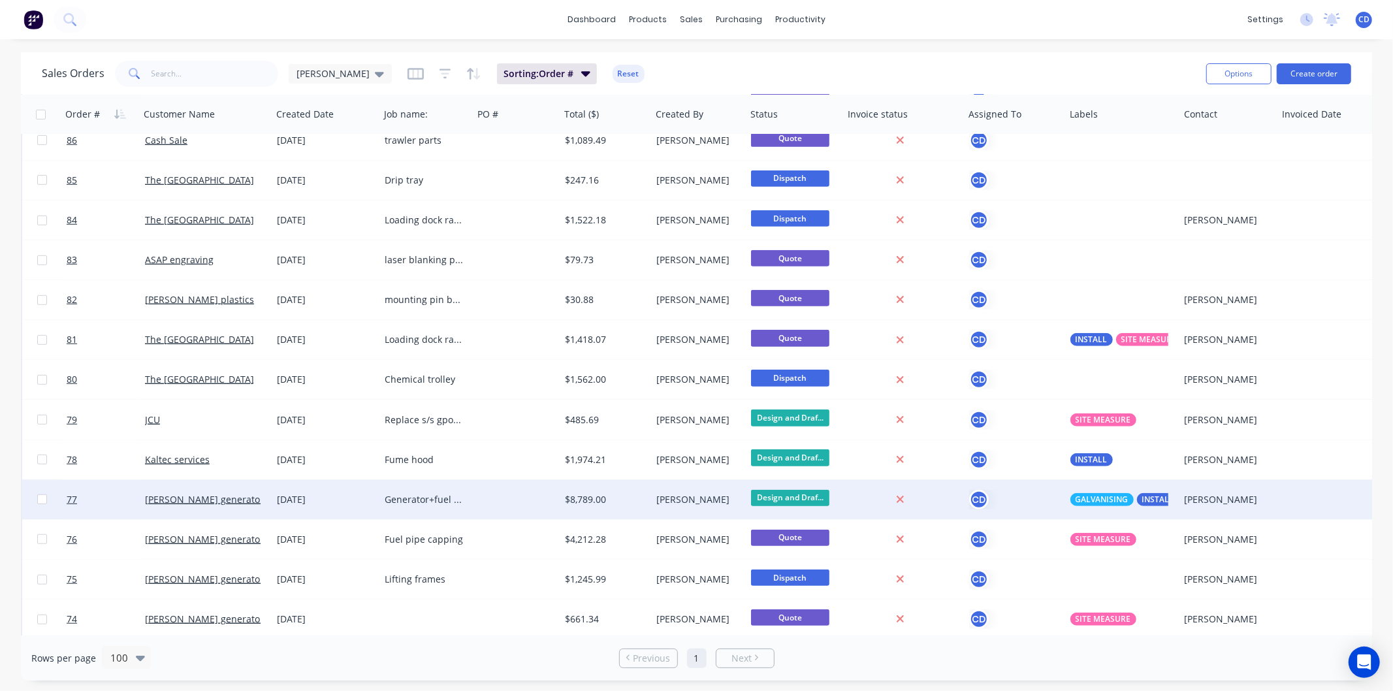
click at [315, 497] on div "[DATE]" at bounding box center [325, 499] width 97 height 13
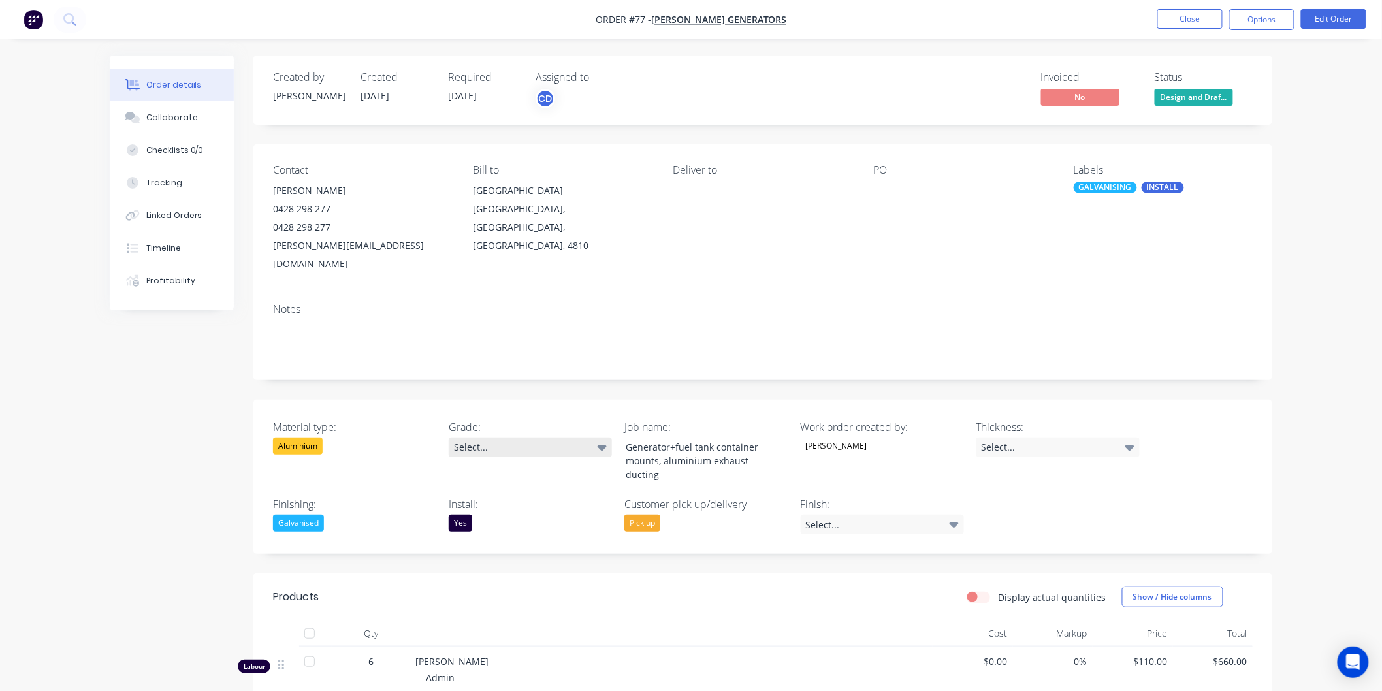
click at [604, 445] on icon at bounding box center [602, 447] width 9 height 5
click at [1171, 14] on button "Close" at bounding box center [1189, 19] width 65 height 20
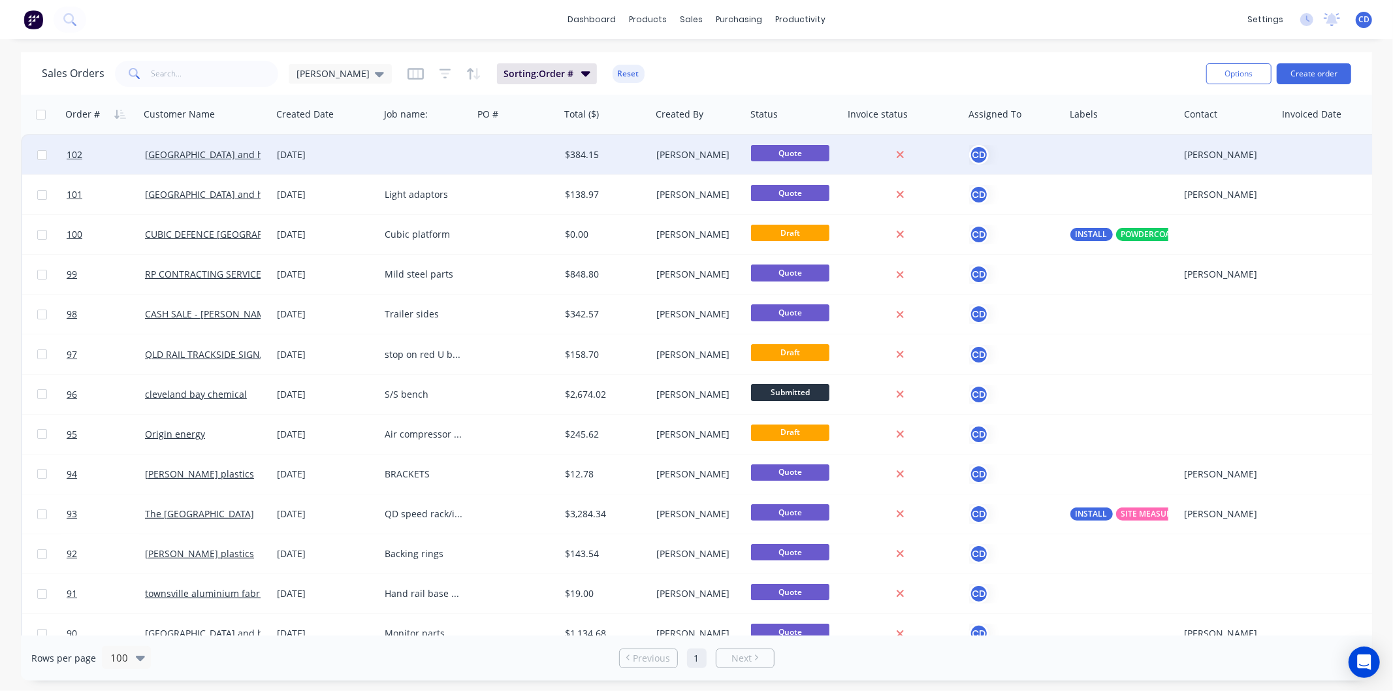
click at [308, 152] on div "[DATE]" at bounding box center [325, 154] width 97 height 13
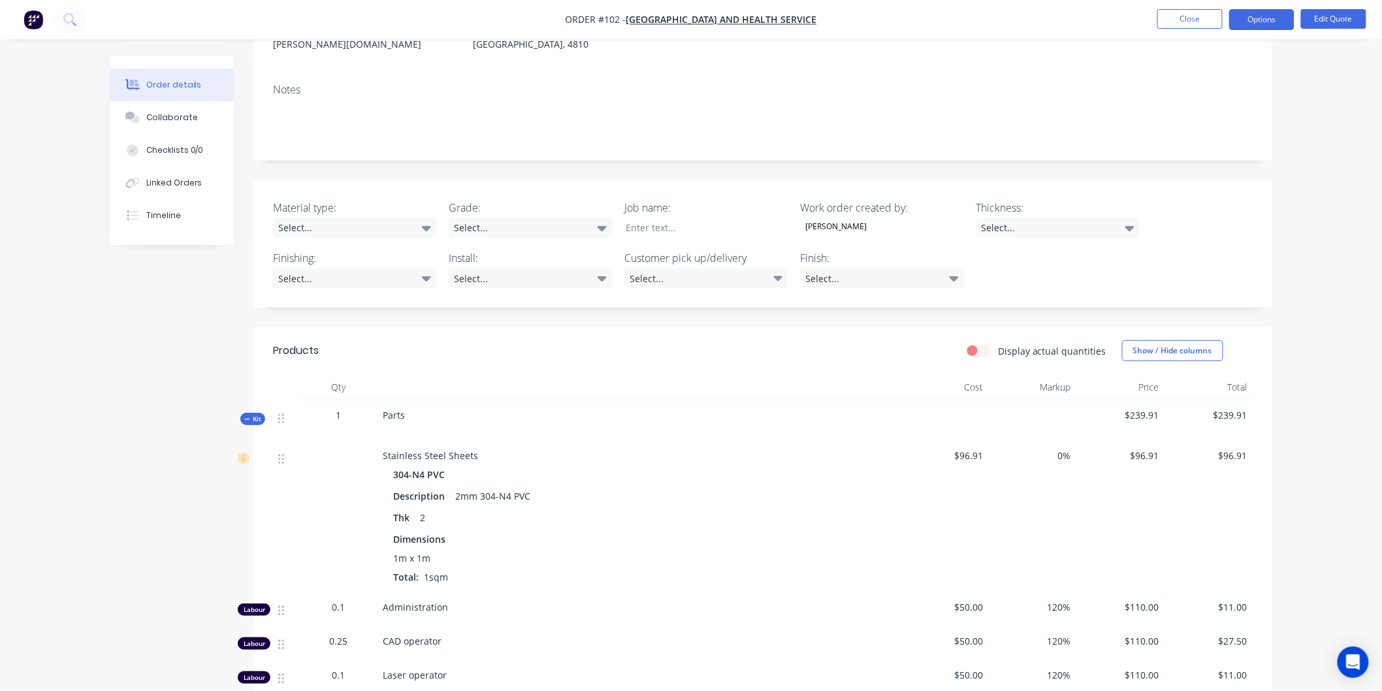
scroll to position [217, 0]
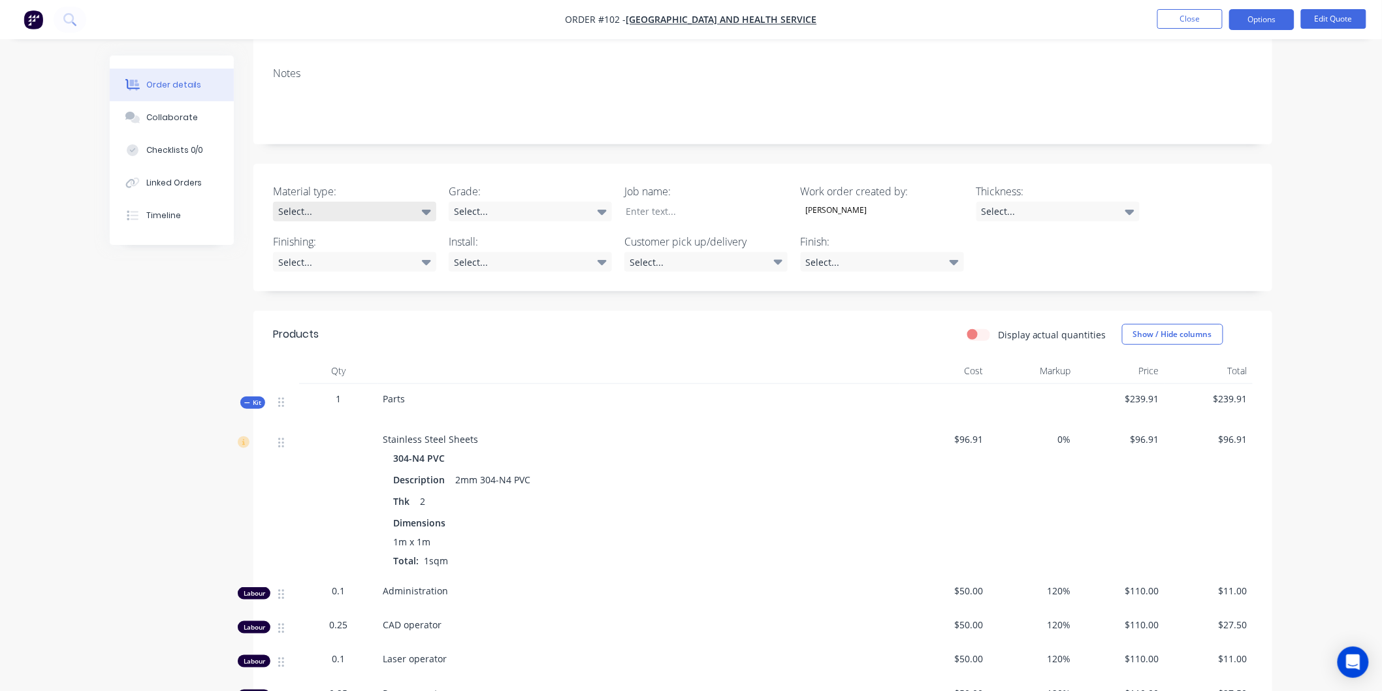
click at [419, 202] on div "Select..." at bounding box center [354, 212] width 163 height 20
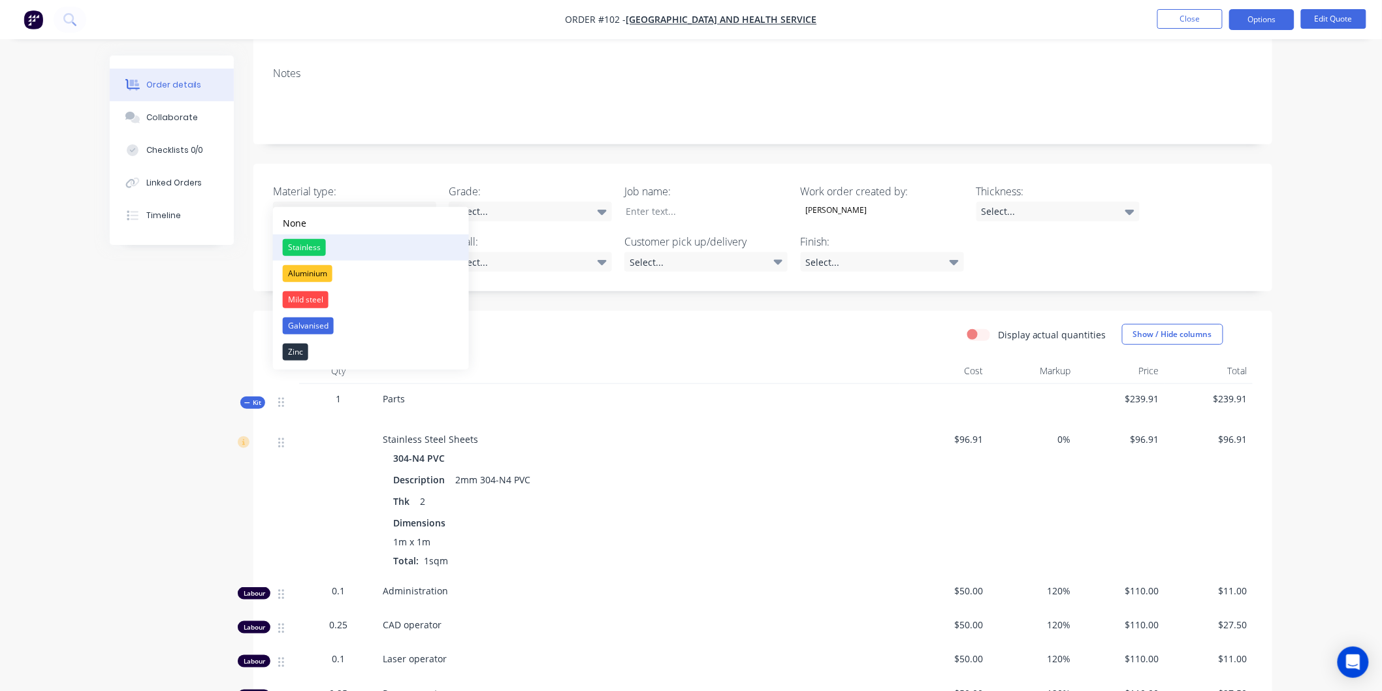
click at [354, 240] on button "Stainless" at bounding box center [371, 247] width 196 height 26
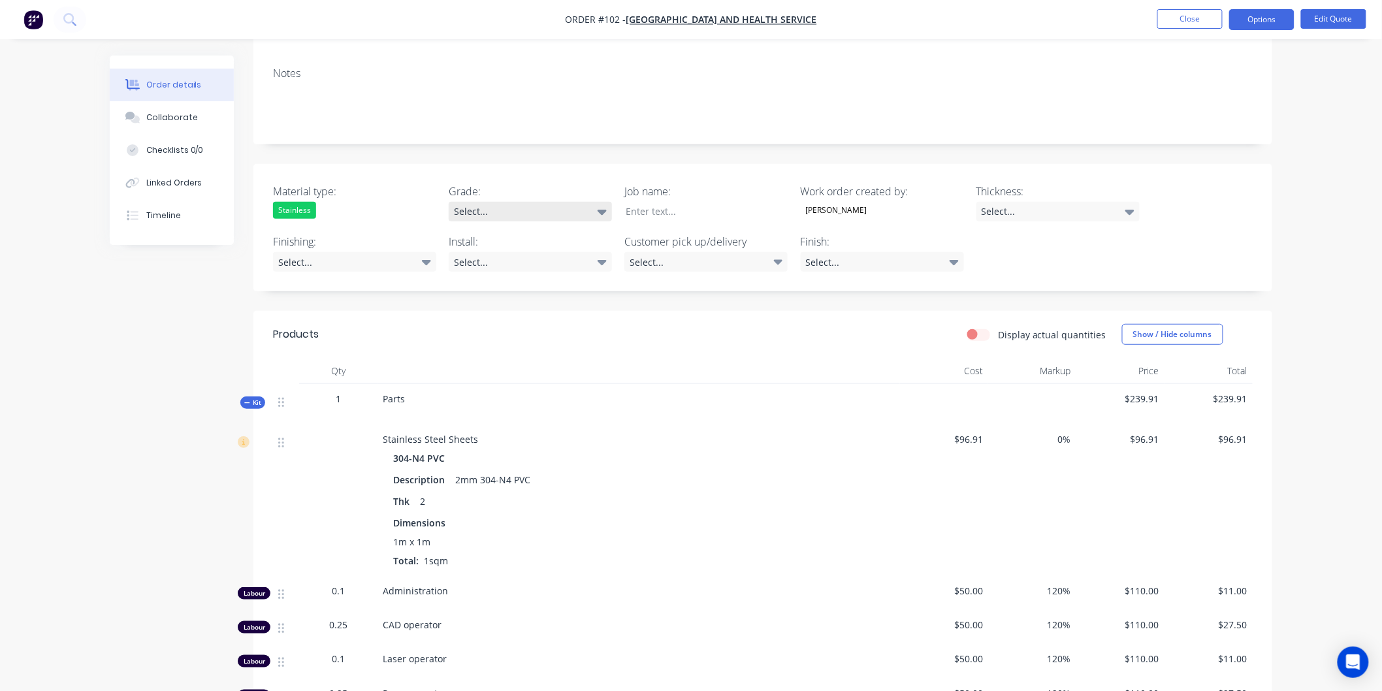
click at [605, 210] on icon at bounding box center [602, 212] width 9 height 5
click at [532, 248] on button "316" at bounding box center [547, 247] width 196 height 26
click at [1127, 204] on icon at bounding box center [1129, 211] width 9 height 14
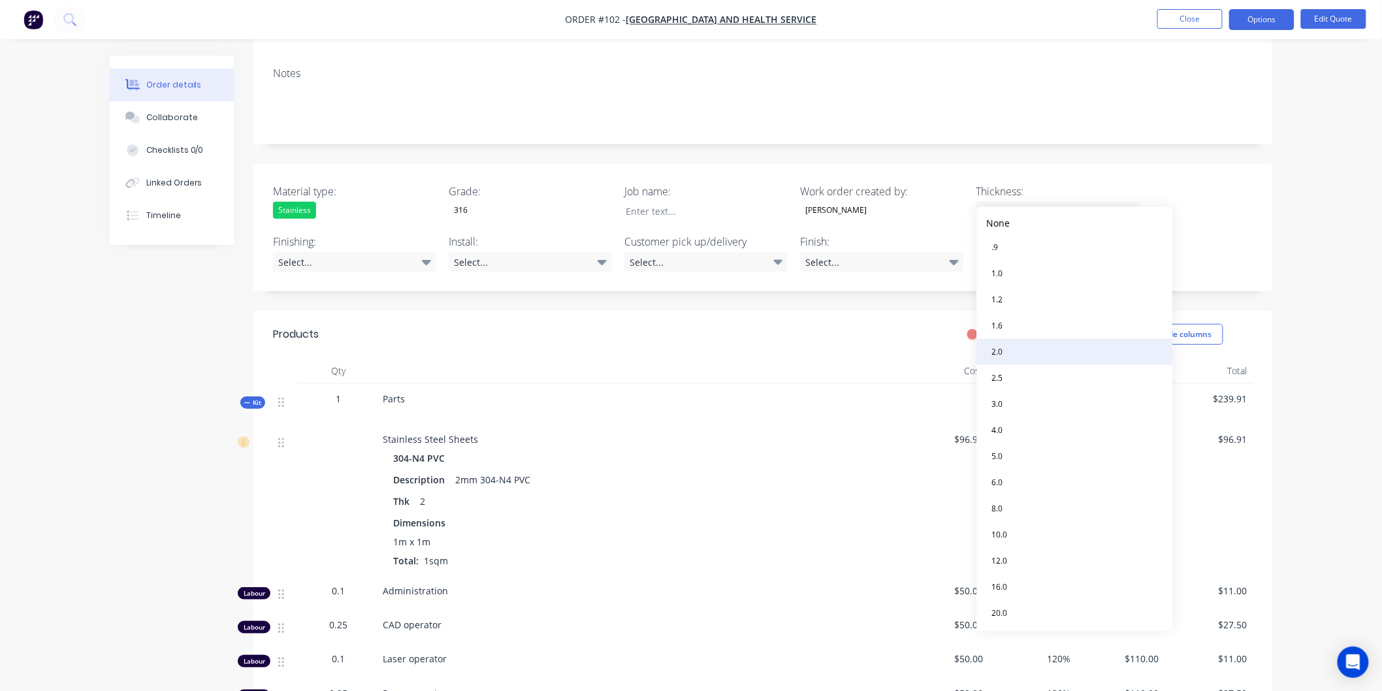
click at [1011, 347] on button "2.0" at bounding box center [1075, 352] width 196 height 26
click at [425, 254] on icon at bounding box center [426, 261] width 9 height 14
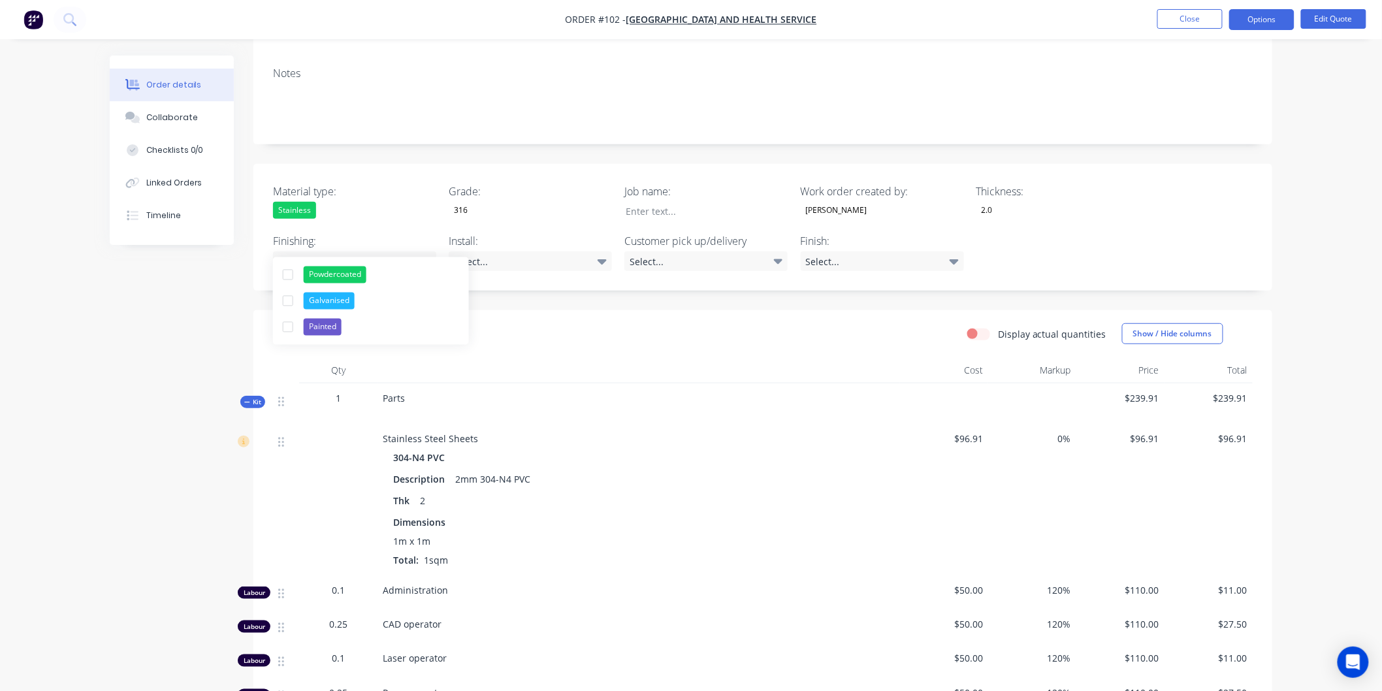
click at [564, 323] on div "Display actual quantities Show / Hide columns" at bounding box center [866, 333] width 771 height 21
click at [604, 259] on icon at bounding box center [602, 261] width 9 height 5
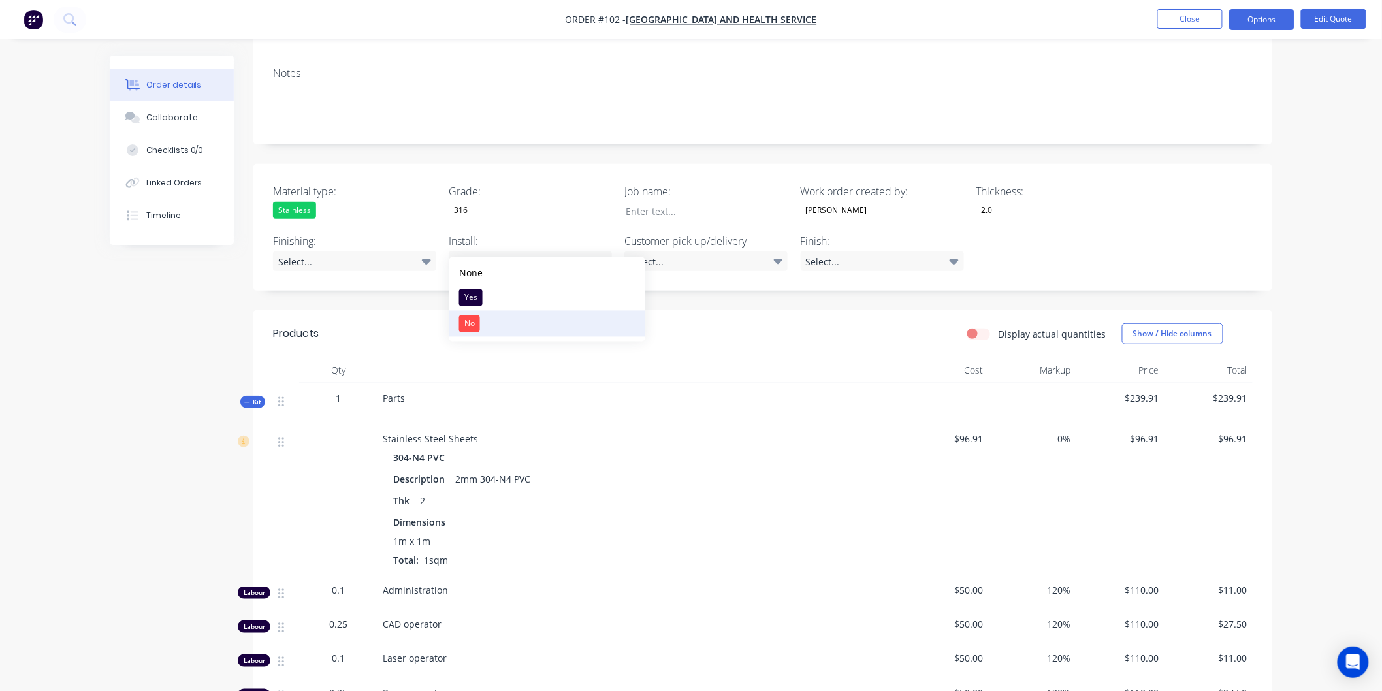
click at [518, 311] on button "No" at bounding box center [547, 324] width 196 height 26
click at [781, 254] on icon at bounding box center [778, 261] width 9 height 14
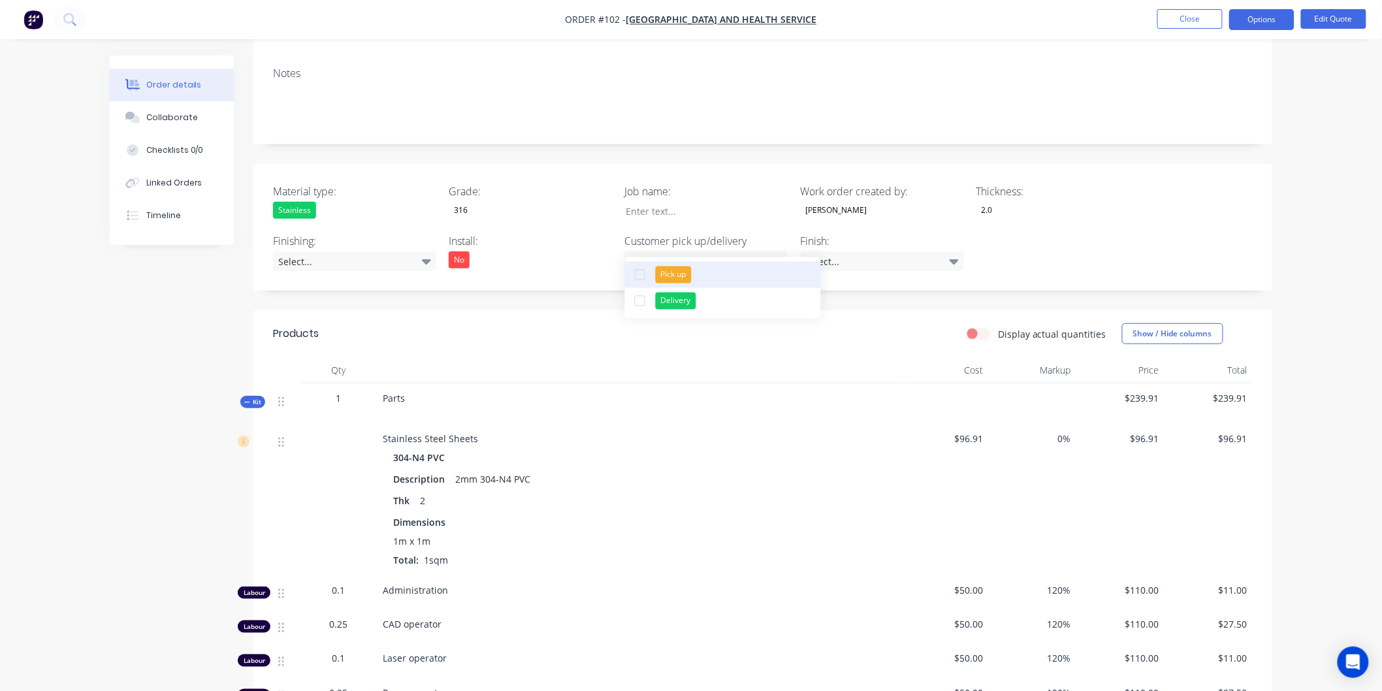
click at [735, 278] on button "Pick up" at bounding box center [723, 275] width 196 height 26
click at [879, 310] on header "Products Display actual quantities Show / Hide columns" at bounding box center [762, 333] width 1019 height 47
click at [965, 242] on div "Material type: Stainless Grade: 316 Job name: Work order created by: Chris Thic…" at bounding box center [762, 227] width 1019 height 127
click at [958, 254] on icon at bounding box center [954, 261] width 9 height 14
click at [897, 297] on button "No4" at bounding box center [899, 298] width 196 height 26
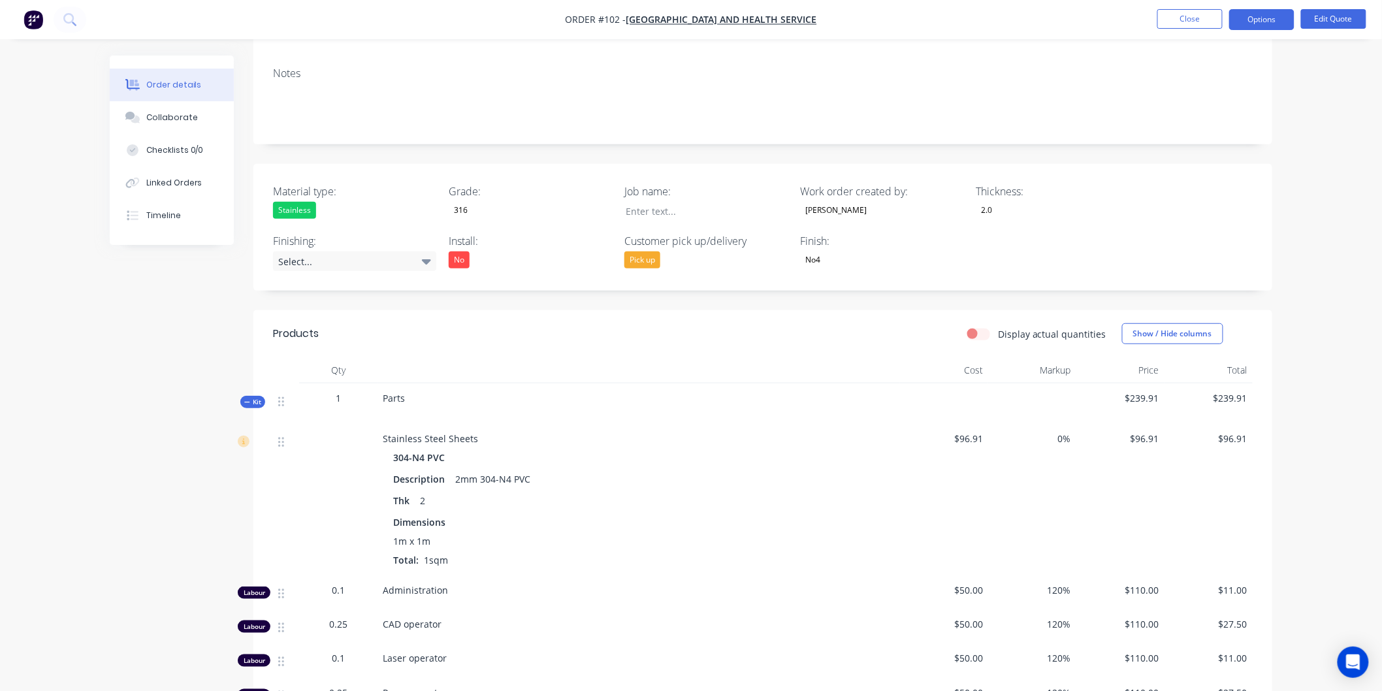
click at [1048, 209] on div "Material type: Stainless Grade: 316 Job name: Work order created by: Chris Thic…" at bounding box center [762, 227] width 1019 height 127
click at [1279, 16] on button "Options" at bounding box center [1261, 19] width 65 height 21
click at [1216, 161] on div "Convert to Order" at bounding box center [1223, 157] width 120 height 19
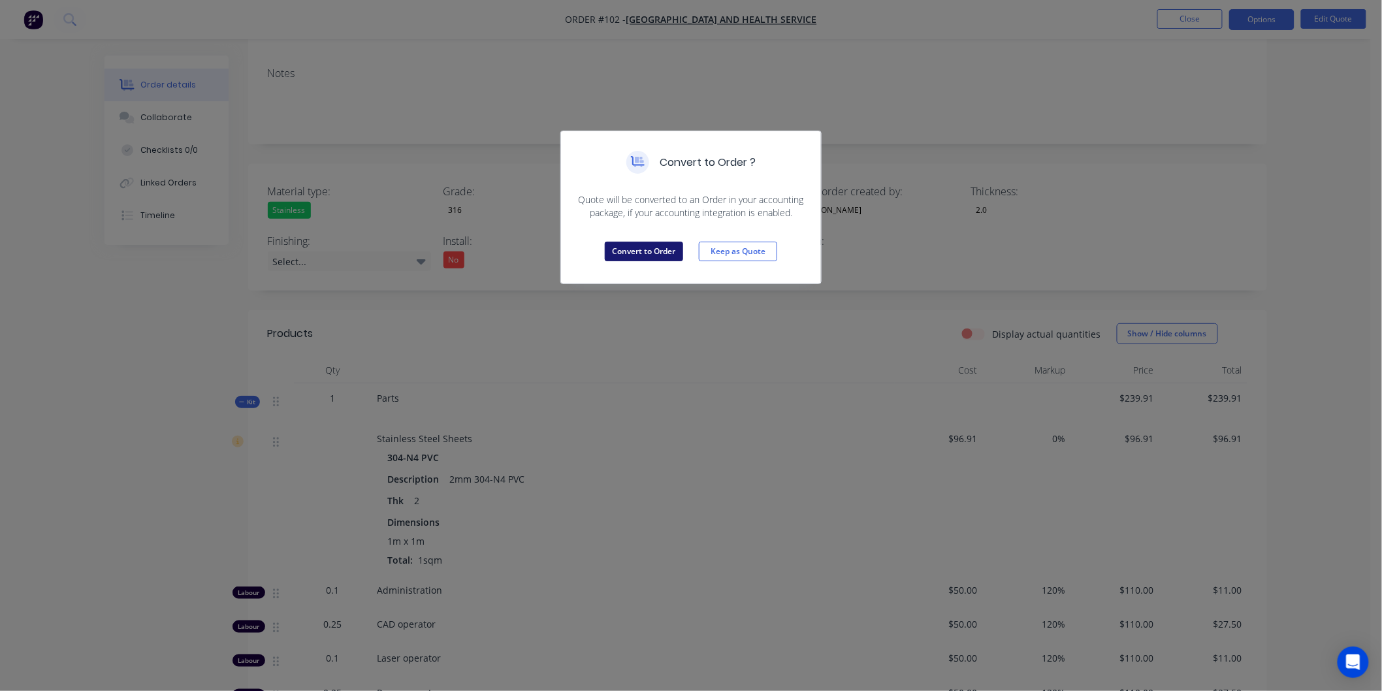
click at [620, 251] on button "Convert to Order" at bounding box center [644, 252] width 78 height 20
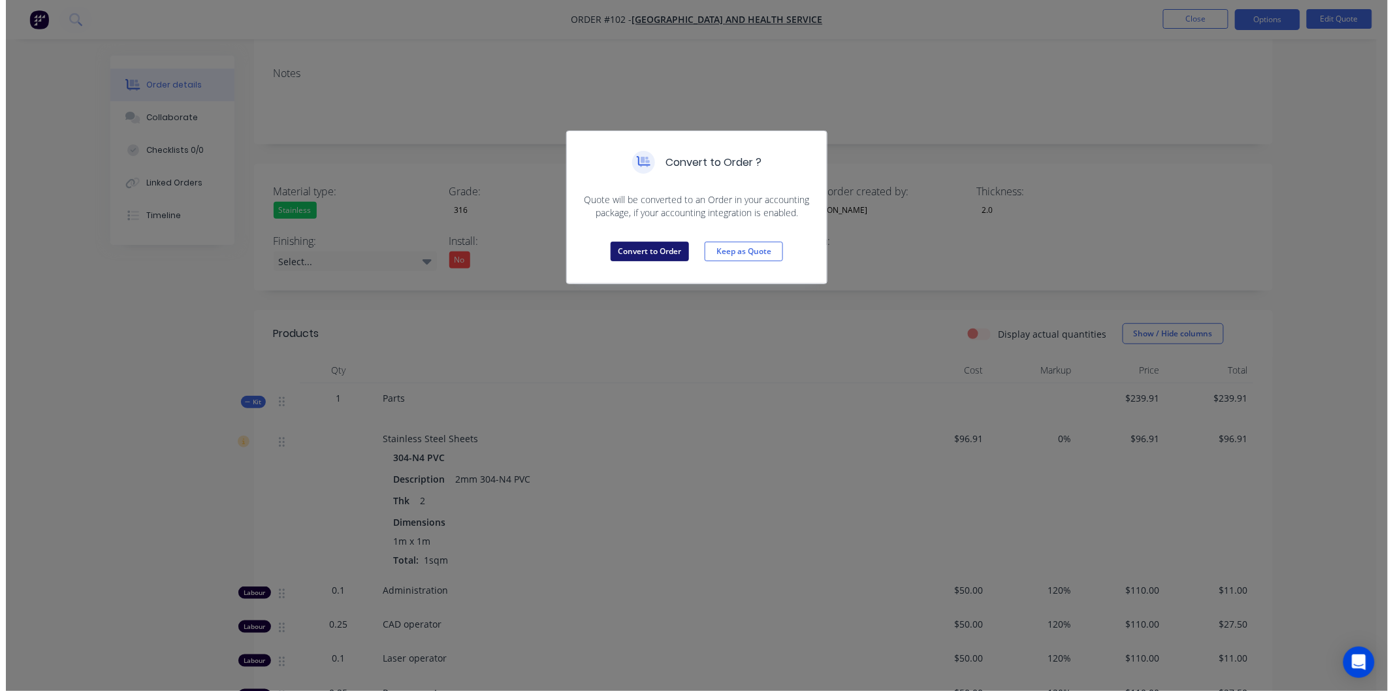
scroll to position [0, 0]
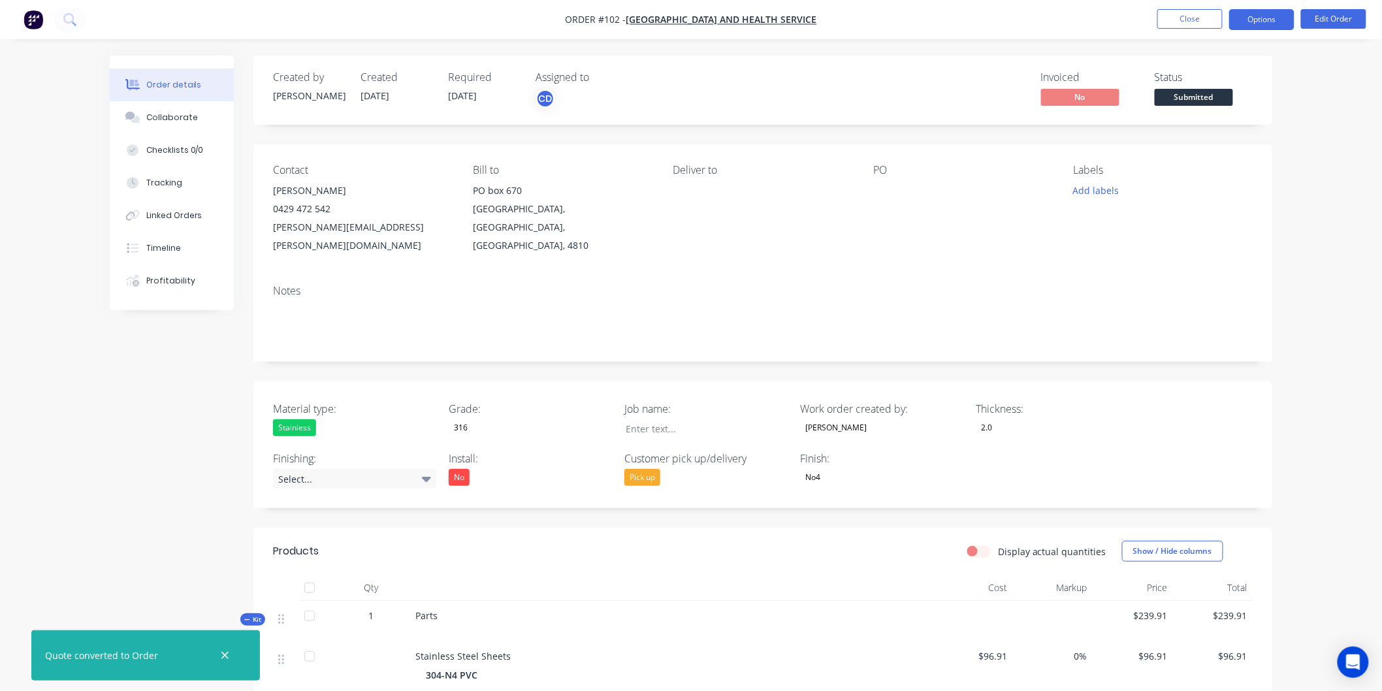
click at [1246, 20] on button "Options" at bounding box center [1261, 19] width 65 height 21
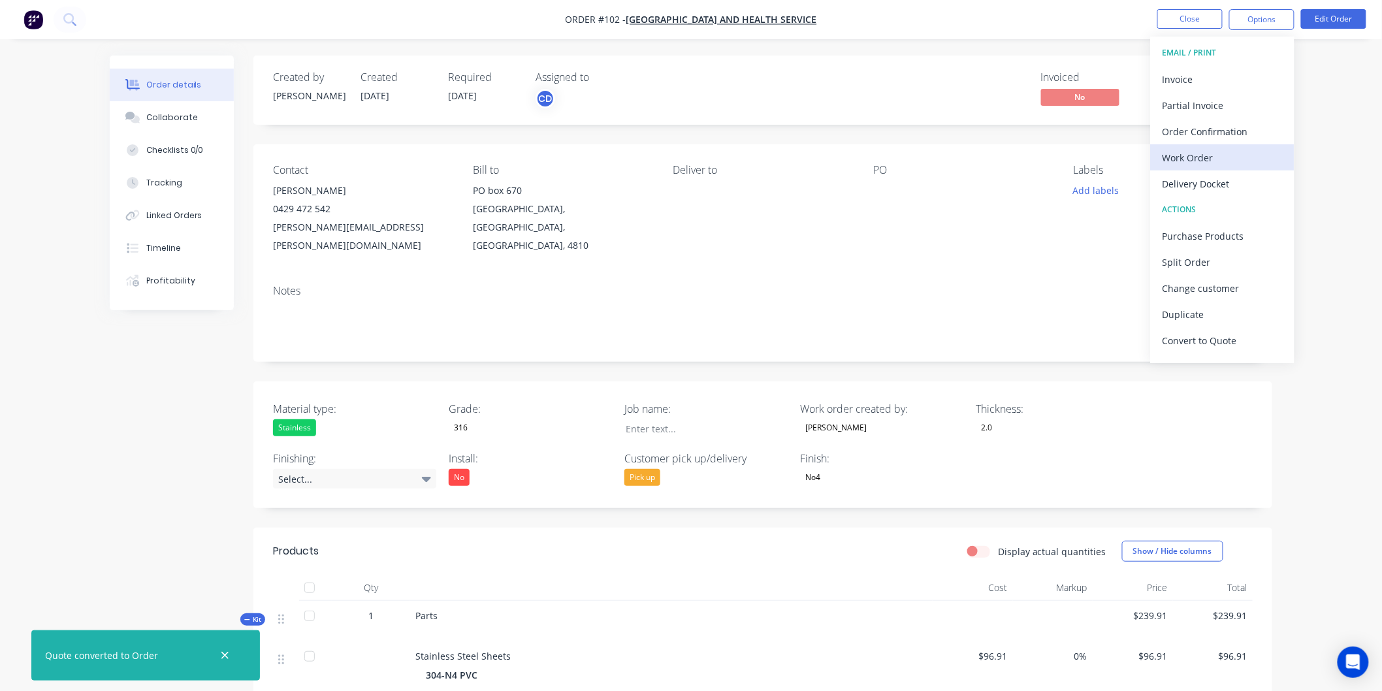
click at [1203, 152] on div "Work Order" at bounding box center [1223, 157] width 120 height 19
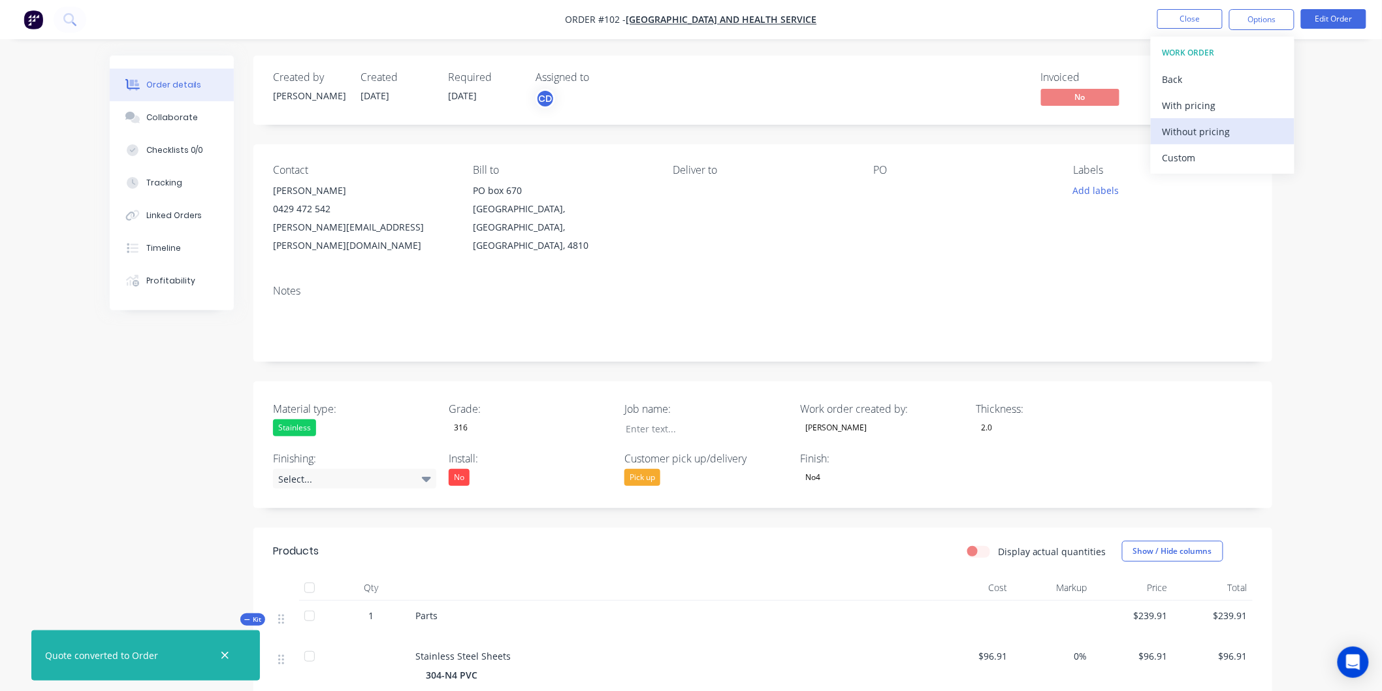
click at [1200, 135] on div "Without pricing" at bounding box center [1223, 131] width 120 height 19
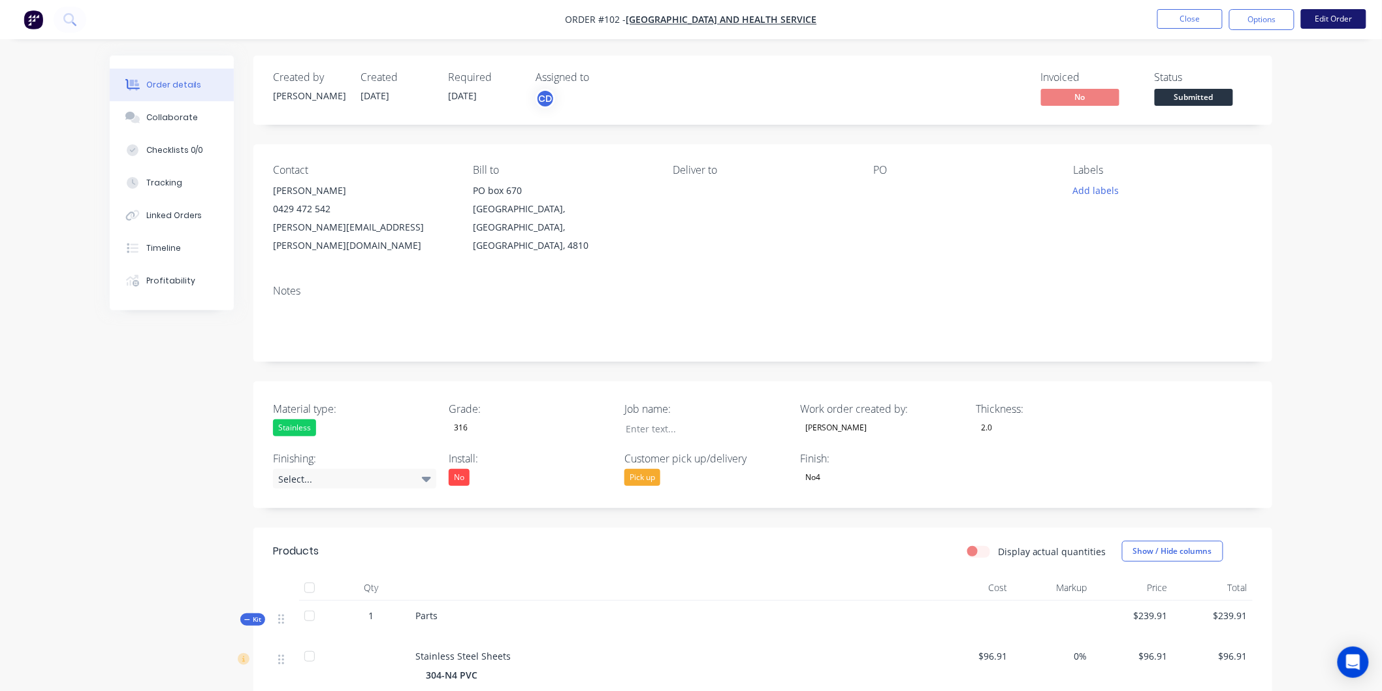
click at [1316, 23] on button "Edit Order" at bounding box center [1333, 19] width 65 height 20
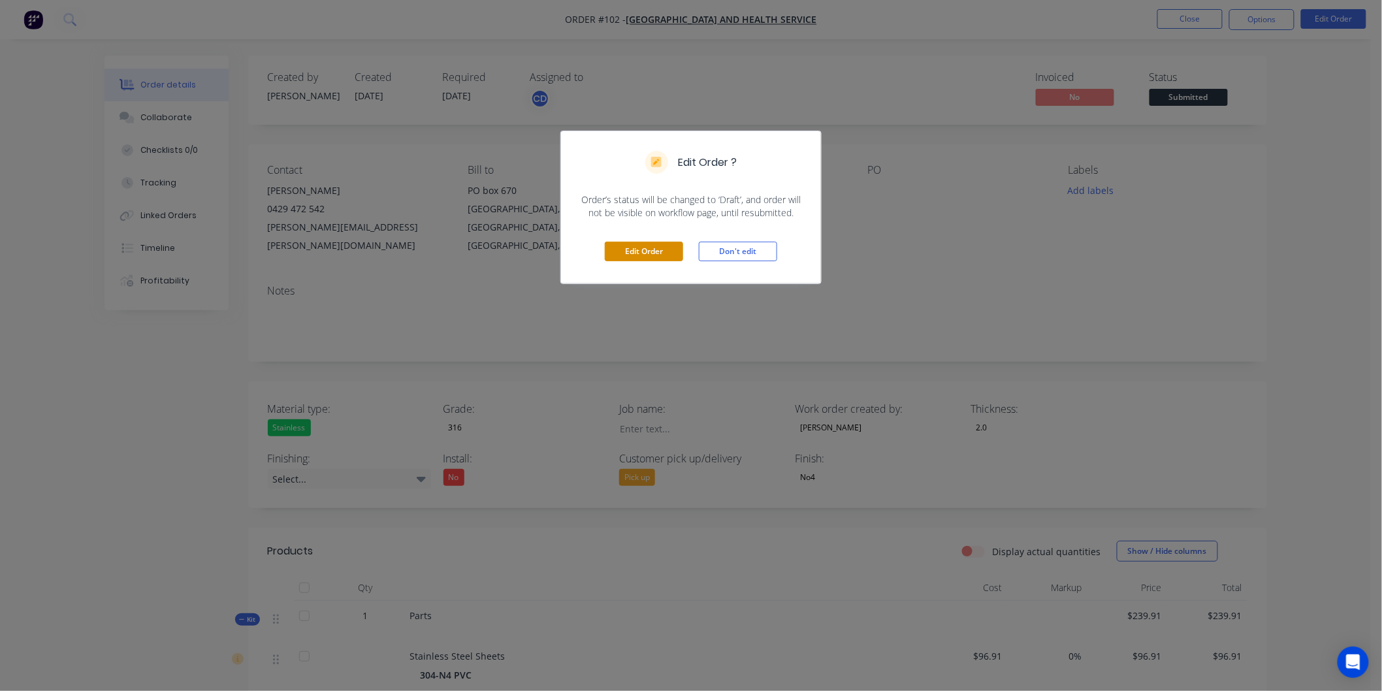
click at [636, 253] on button "Edit Order" at bounding box center [644, 252] width 78 height 20
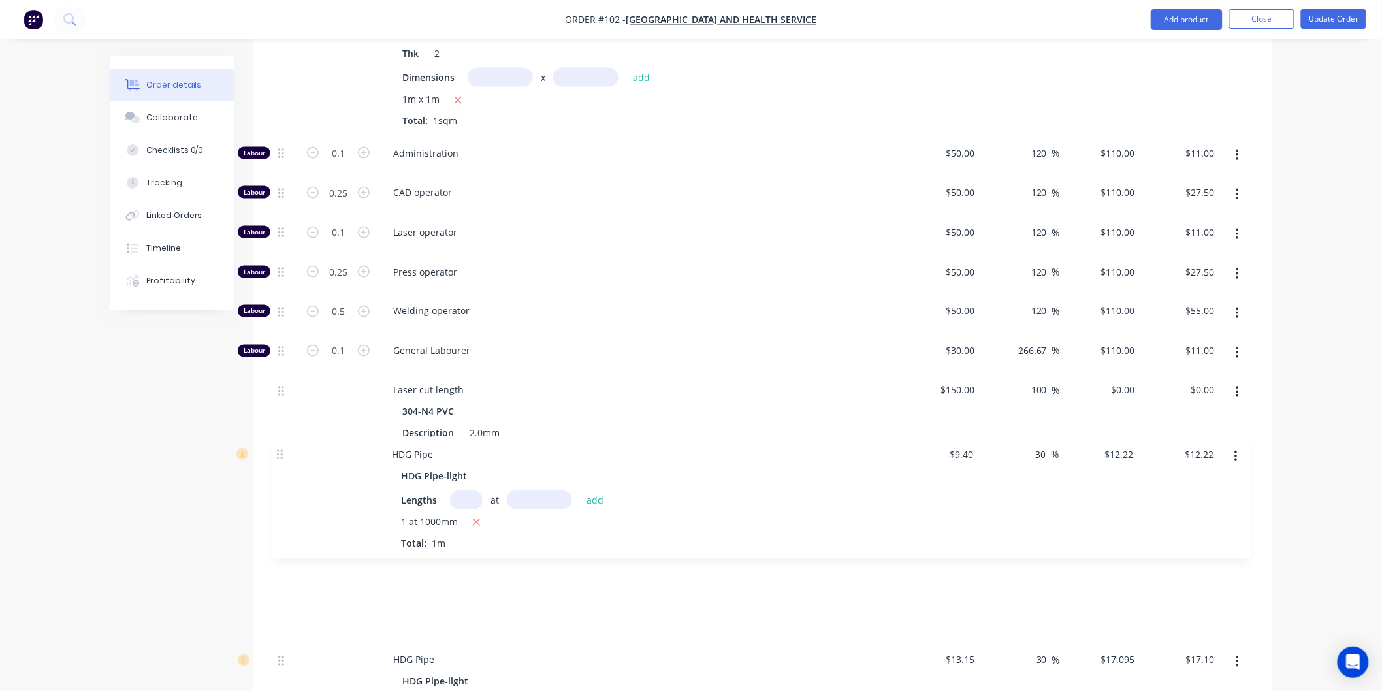
scroll to position [726, 0]
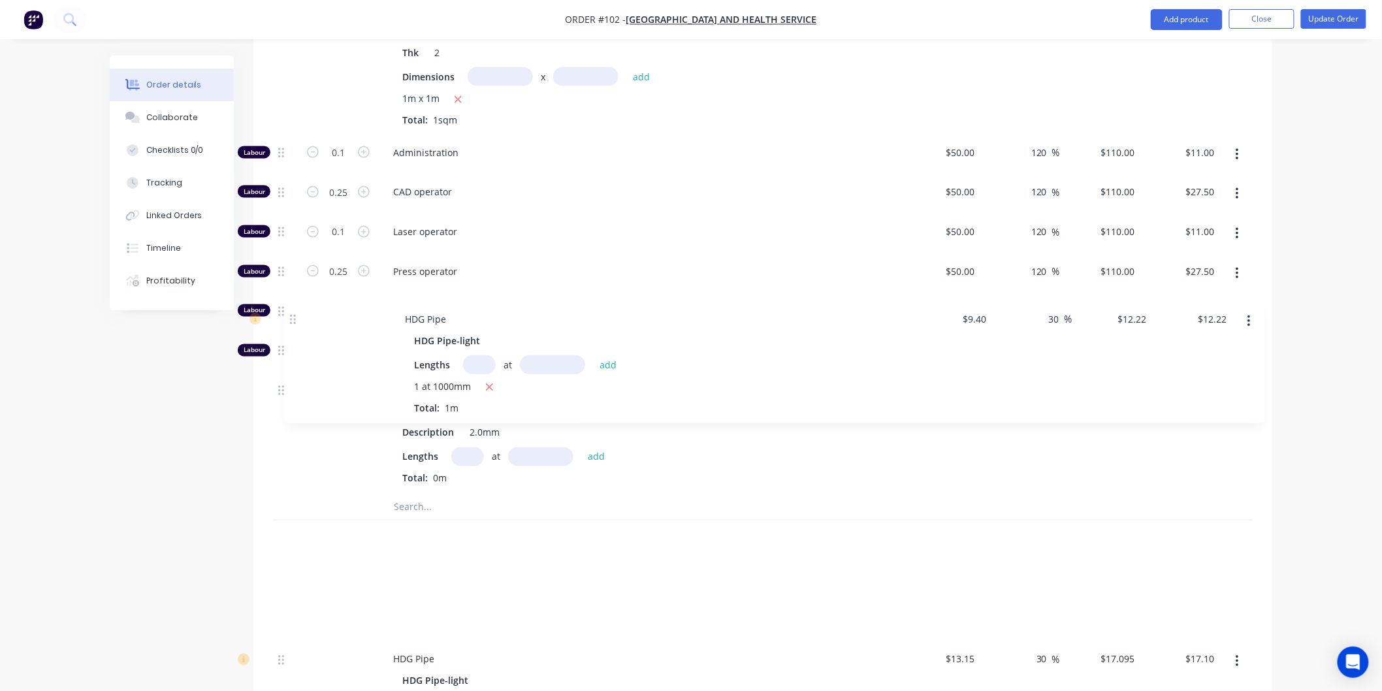
drag, startPoint x: 282, startPoint y: 487, endPoint x: 294, endPoint y: 314, distance: 173.5
click at [294, 314] on div "Kit 1 Parts $239.91 $239.91 Stainless Steel Sheets 304-N4 PVC Description 2mm 3…" at bounding box center [763, 369] width 980 height 910
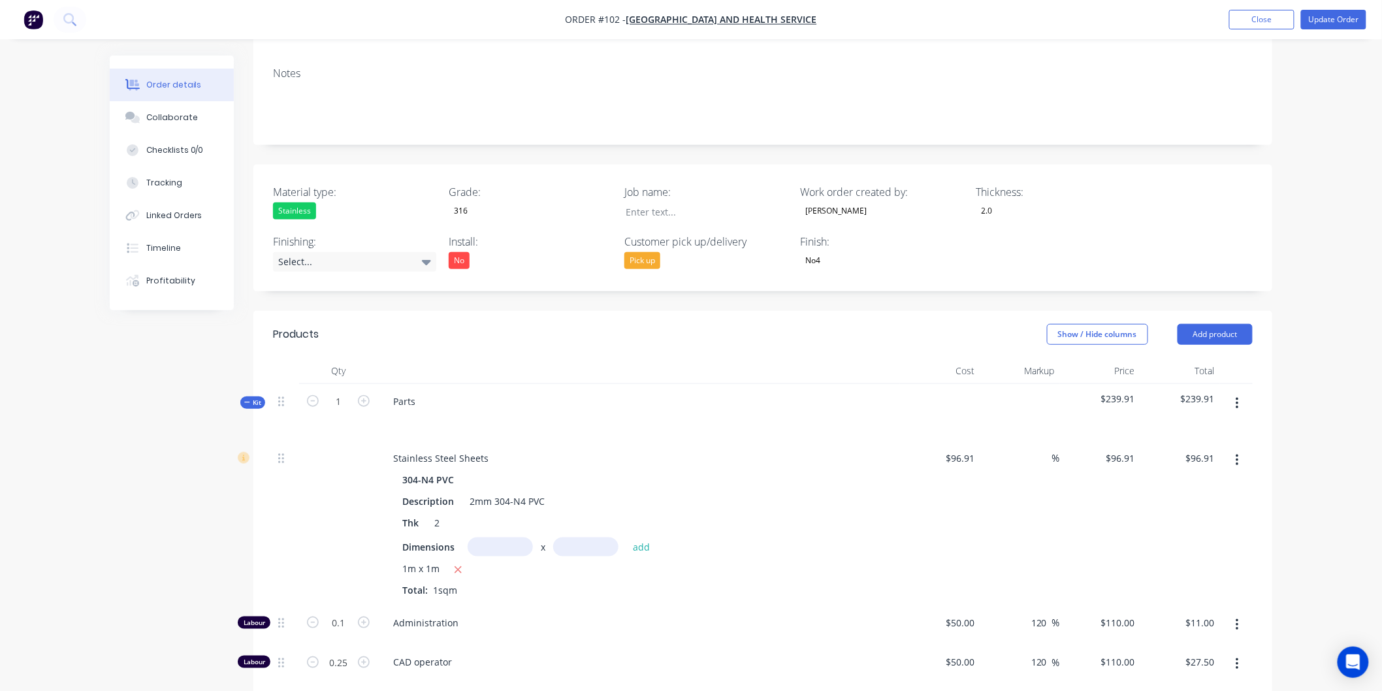
scroll to position [436, 0]
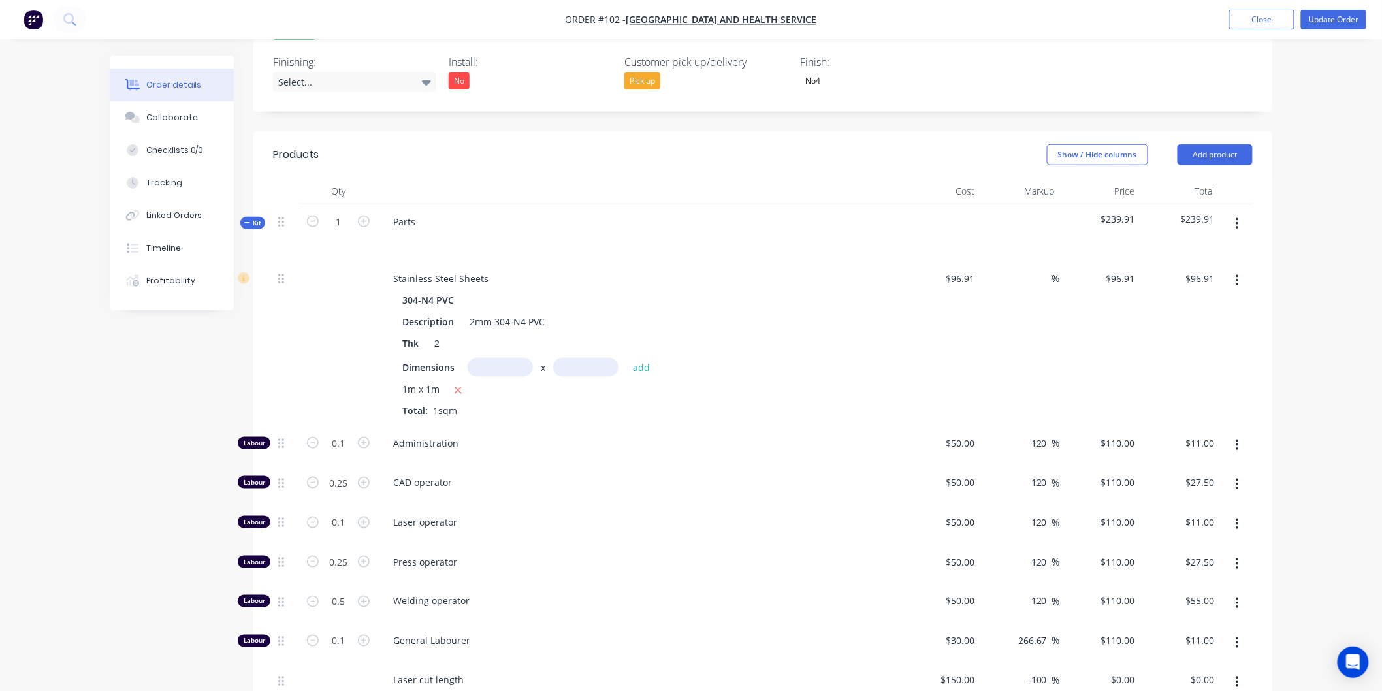
click at [1232, 212] on button "button" at bounding box center [1237, 224] width 31 height 24
click at [1314, 191] on div "Order details Collaborate Checklists 0/0 Tracking Linked Orders Timeline Profit…" at bounding box center [691, 526] width 1382 height 1925
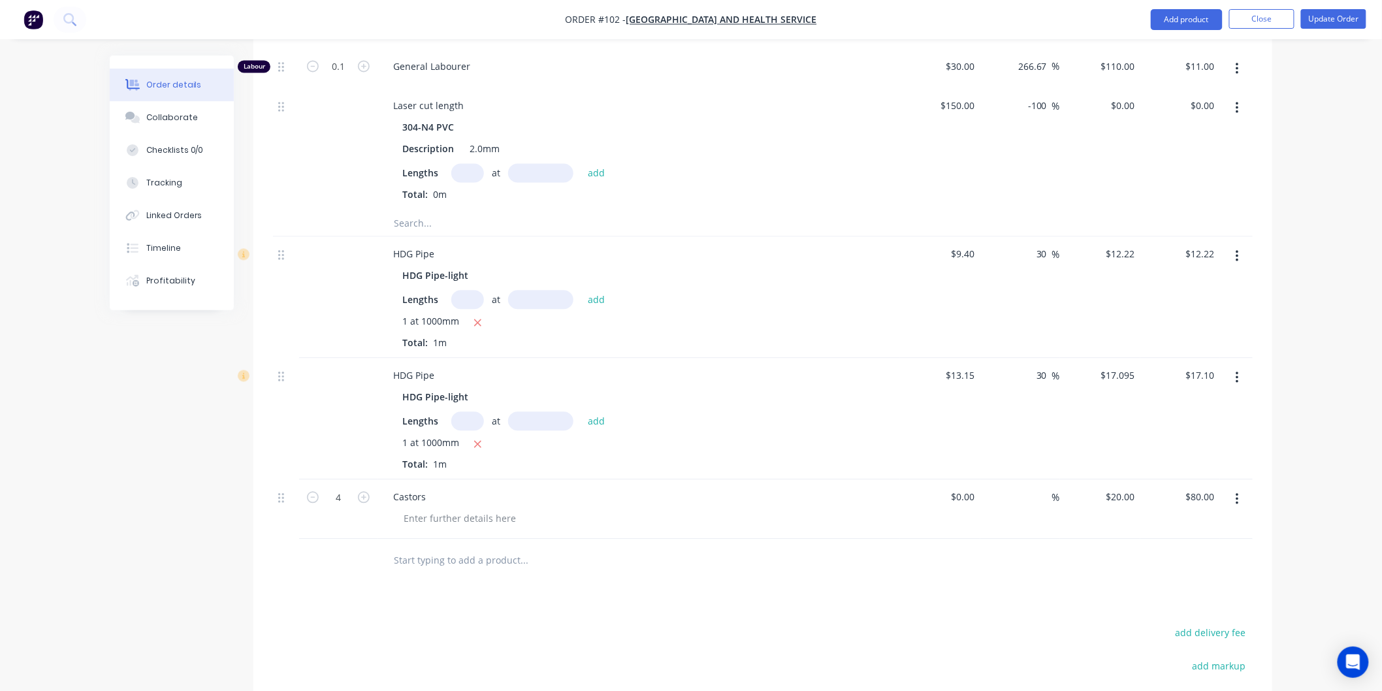
scroll to position [1016, 0]
click at [1242, 238] on button "button" at bounding box center [1237, 250] width 31 height 24
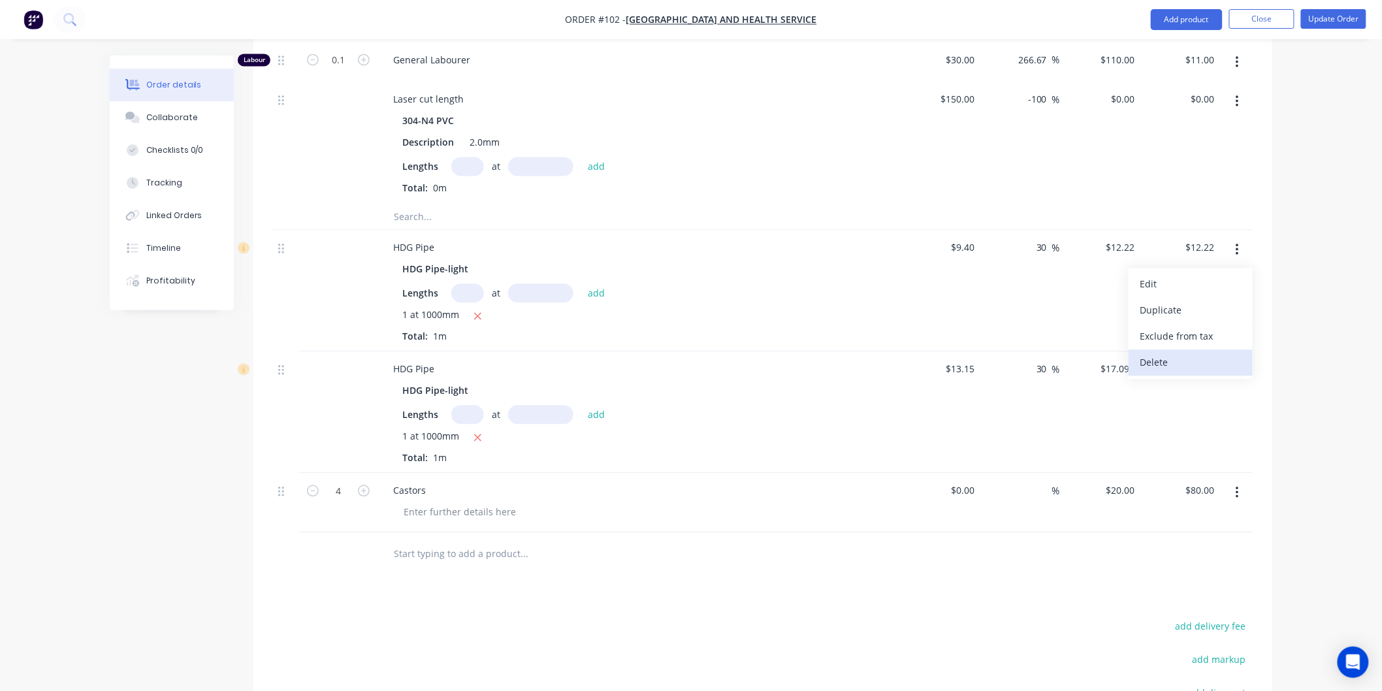
click at [1197, 353] on div "Delete" at bounding box center [1190, 362] width 101 height 19
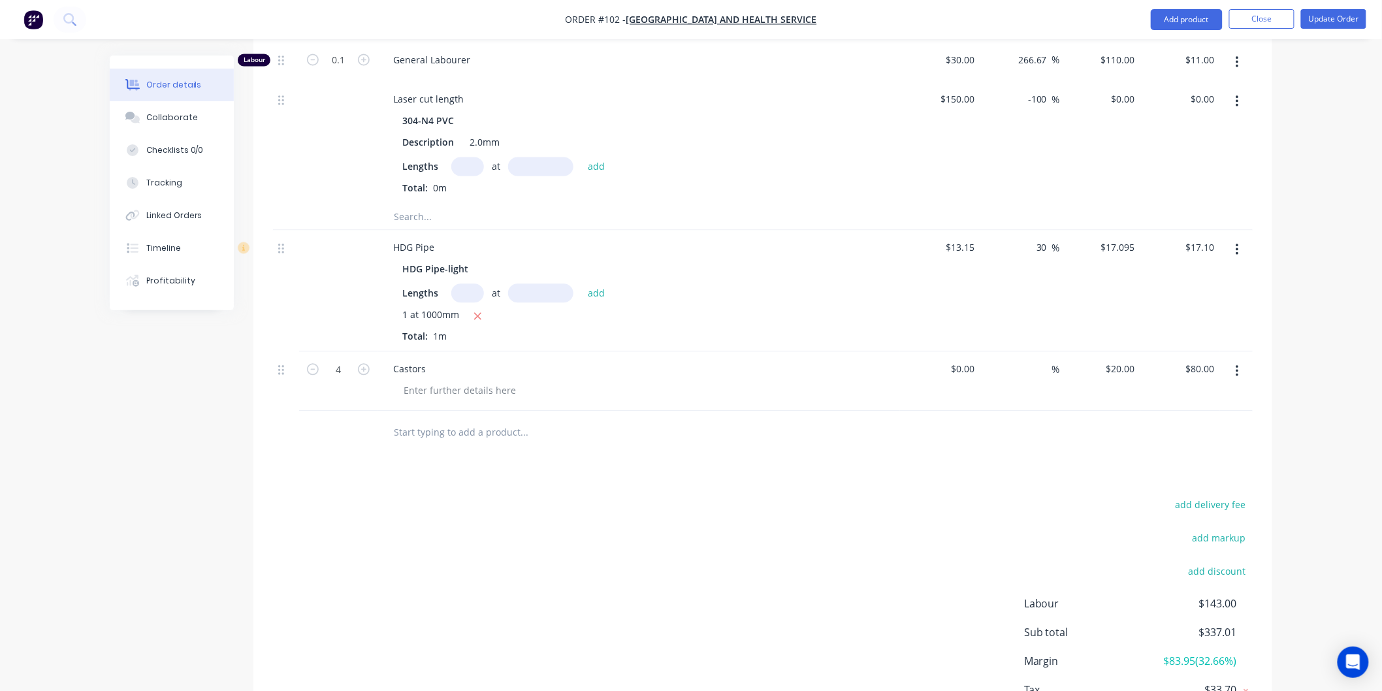
click at [1241, 238] on button "button" at bounding box center [1237, 250] width 31 height 24
click at [1182, 353] on div "Delete" at bounding box center [1190, 362] width 101 height 19
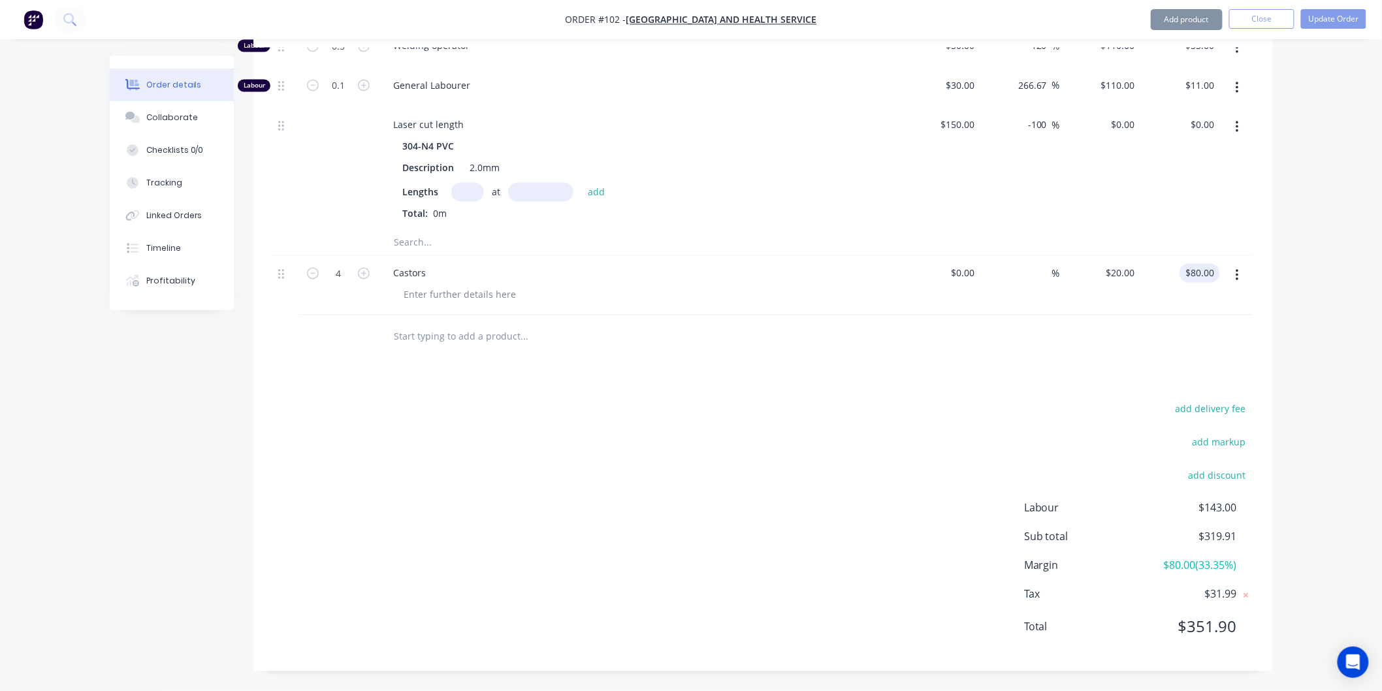
scroll to position [937, 0]
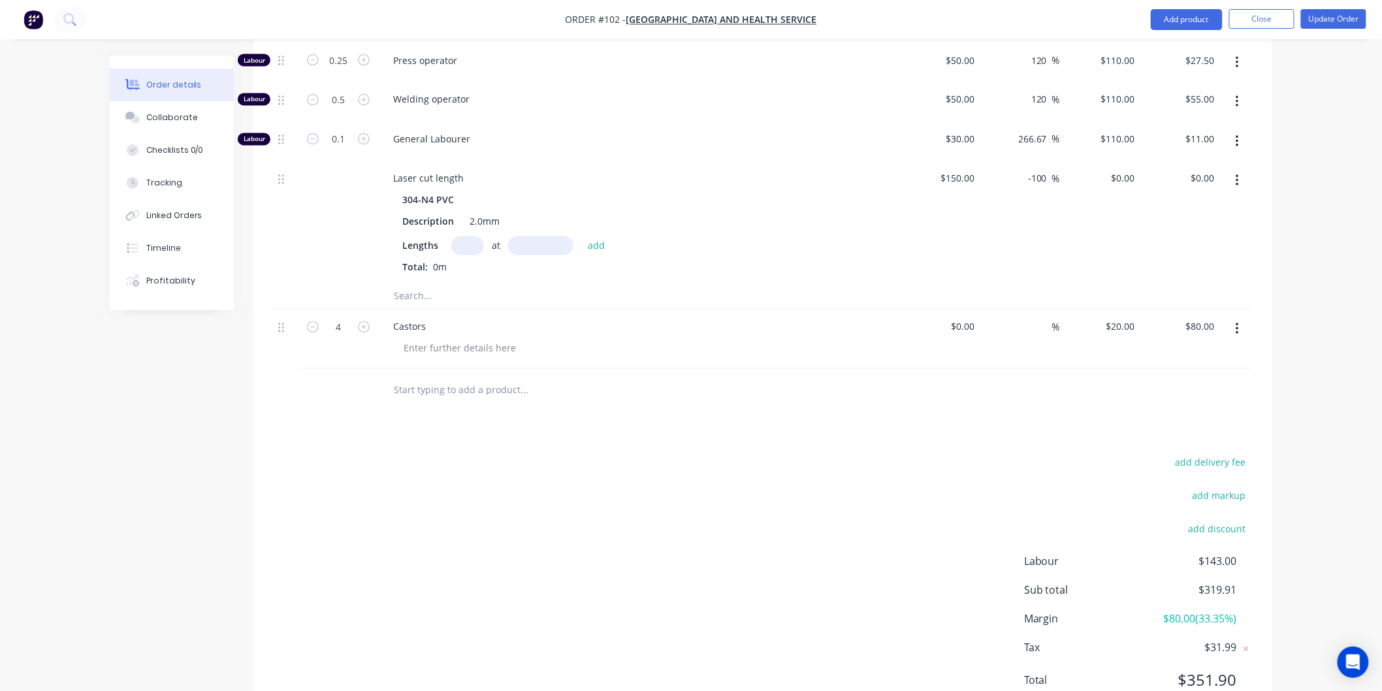
click at [1236, 322] on icon "button" at bounding box center [1237, 329] width 3 height 14
click at [1184, 432] on div "Delete" at bounding box center [1190, 441] width 101 height 19
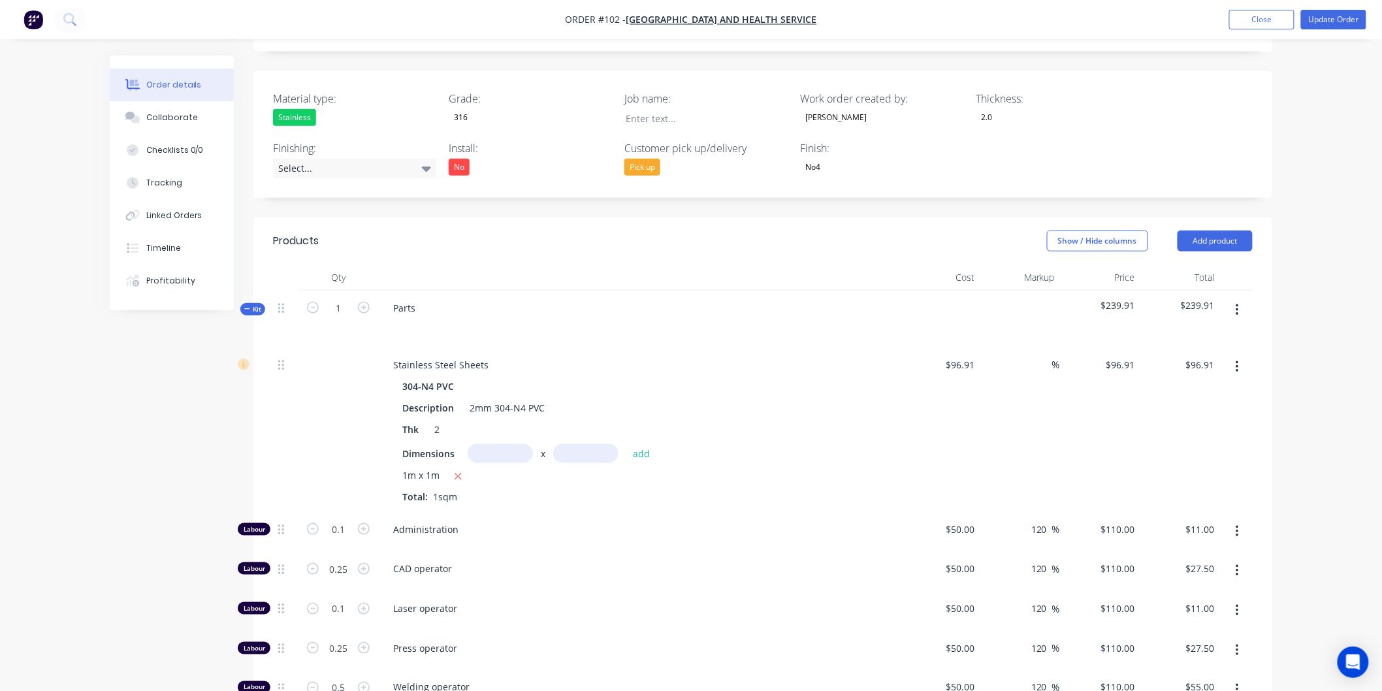
scroll to position [370, 0]
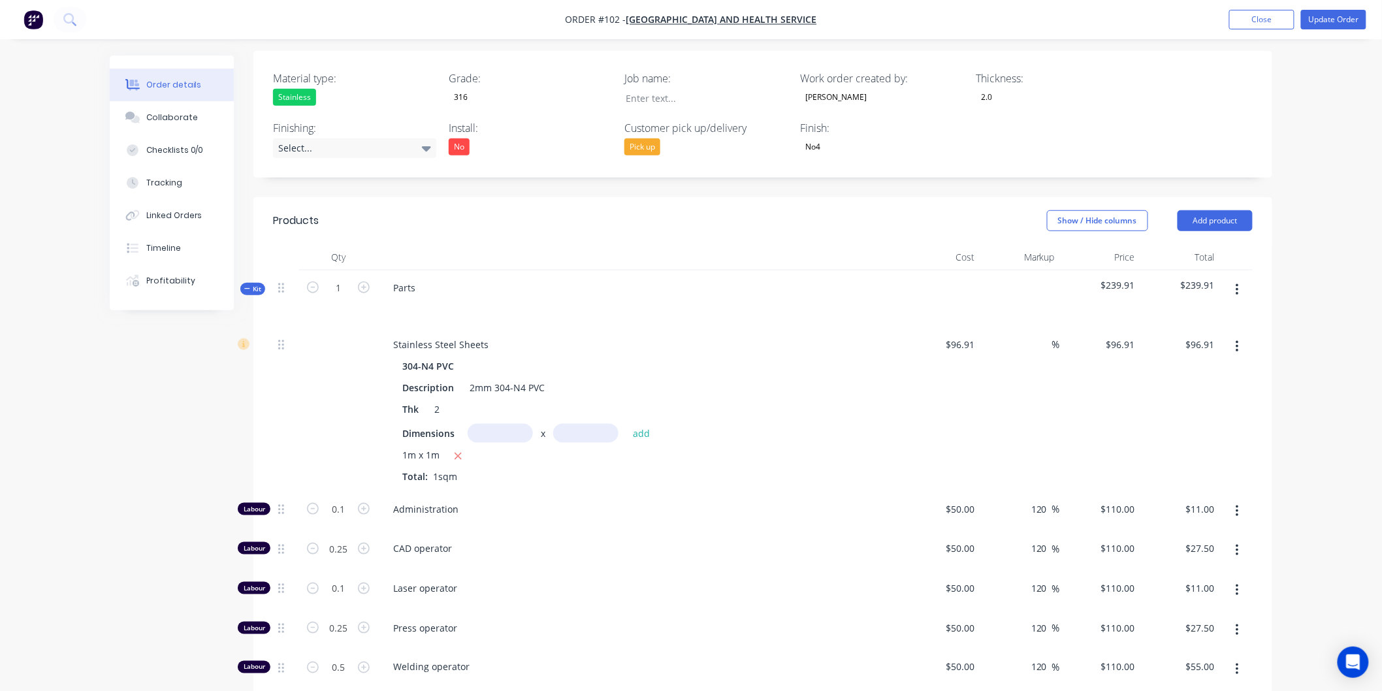
click at [1236, 283] on icon "button" at bounding box center [1237, 290] width 3 height 14
click at [1218, 315] on div "Add product to kit" at bounding box center [1190, 324] width 101 height 19
click at [1193, 367] on div "Product catalogue" at bounding box center [1190, 376] width 101 height 19
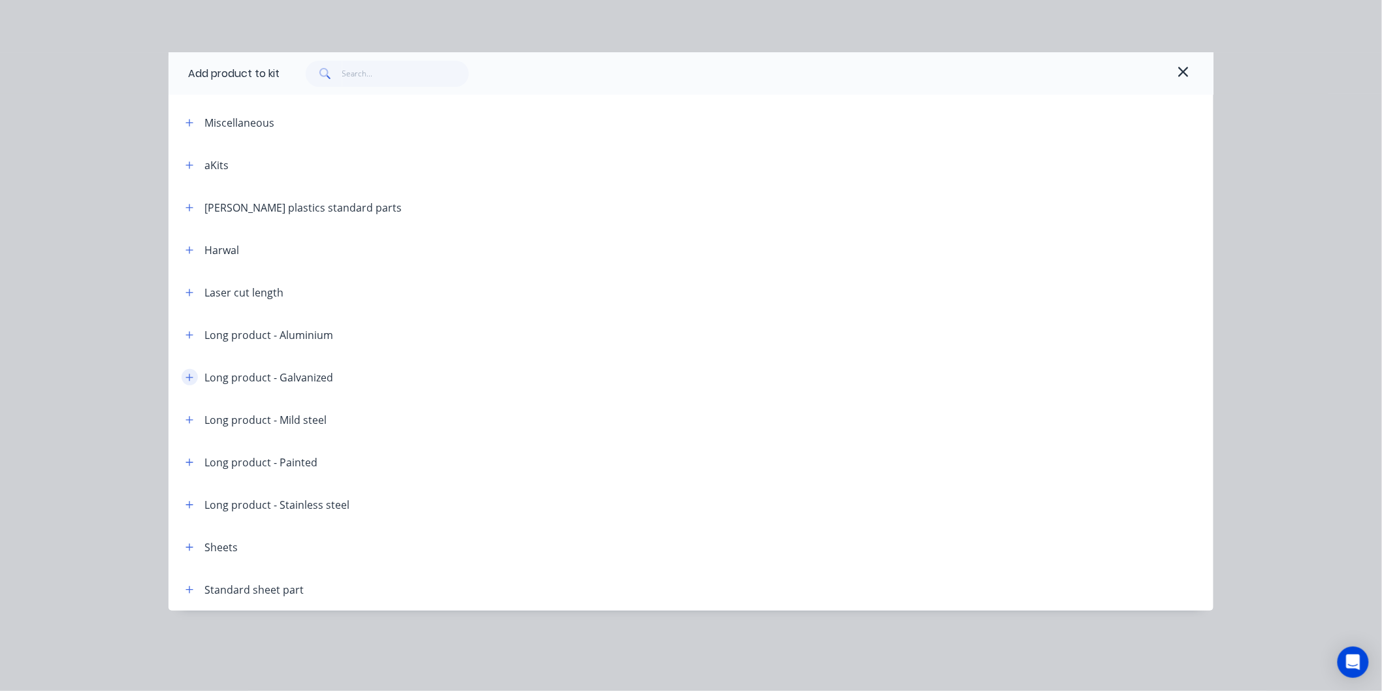
click at [186, 374] on icon "button" at bounding box center [189, 377] width 8 height 9
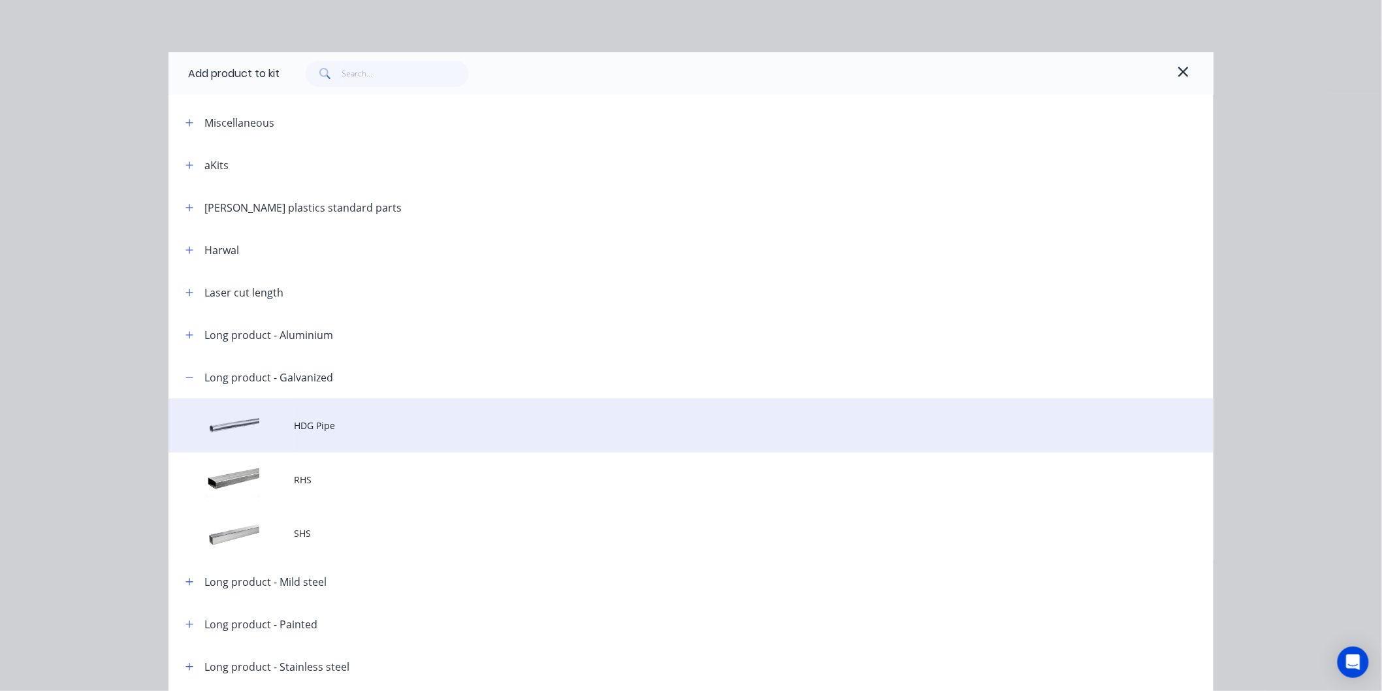
click at [237, 430] on td at bounding box center [231, 425] width 125 height 54
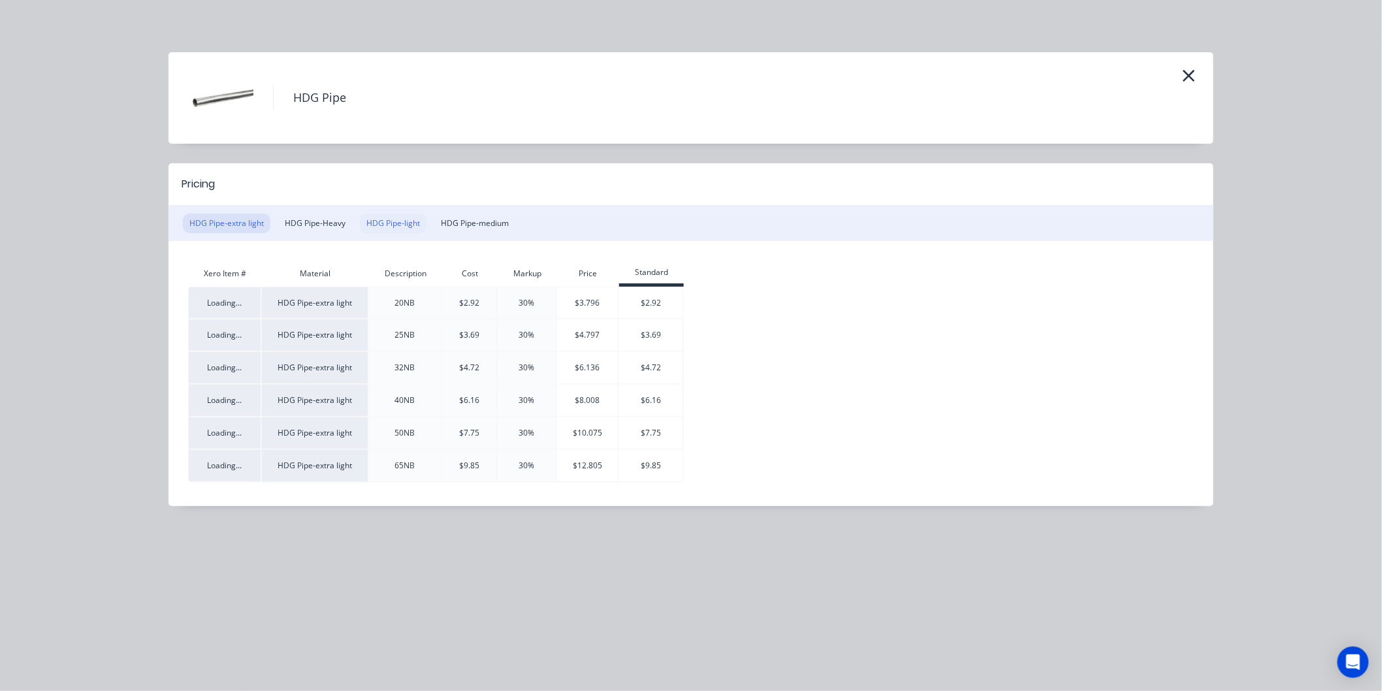
click at [382, 225] on button "HDG Pipe-light" at bounding box center [393, 224] width 67 height 20
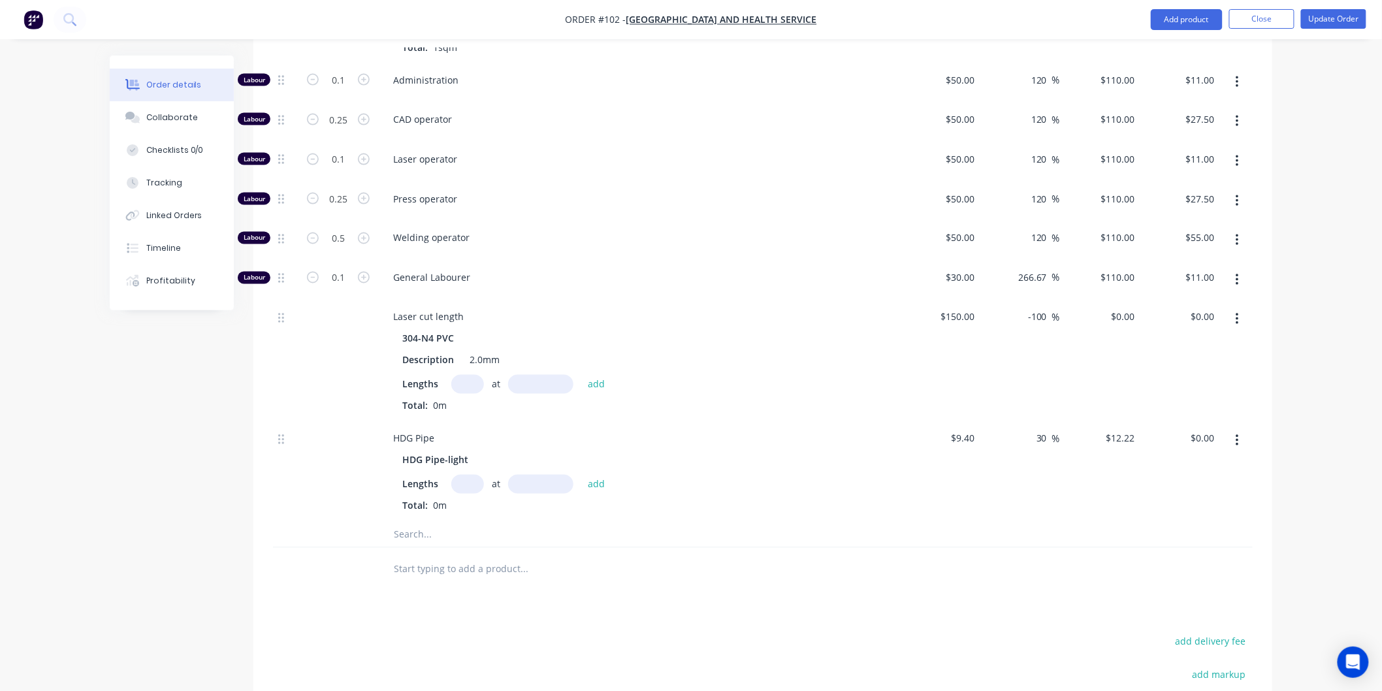
scroll to position [805, 0]
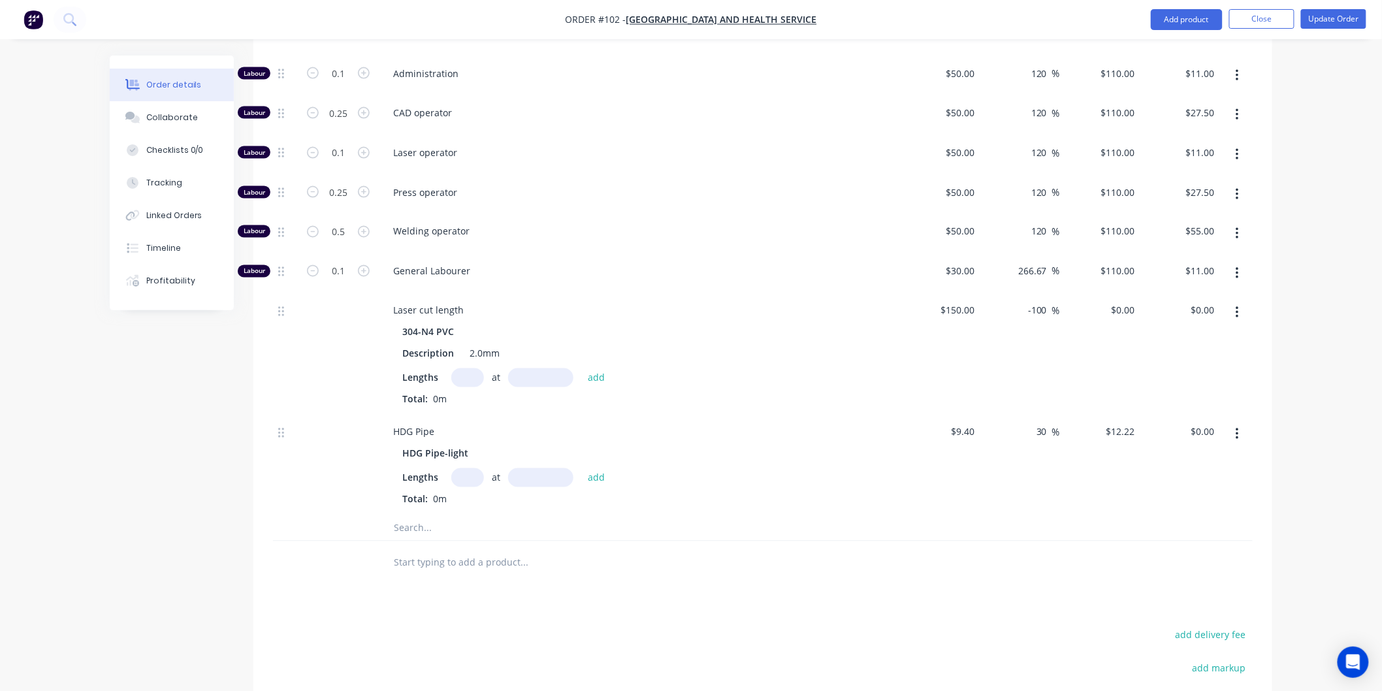
click at [467, 468] on input "text" at bounding box center [467, 477] width 33 height 19
type input "1"
click at [525, 468] on input "text" at bounding box center [540, 477] width 65 height 19
type input "1mm"
click at [592, 469] on button "add" at bounding box center [596, 478] width 31 height 18
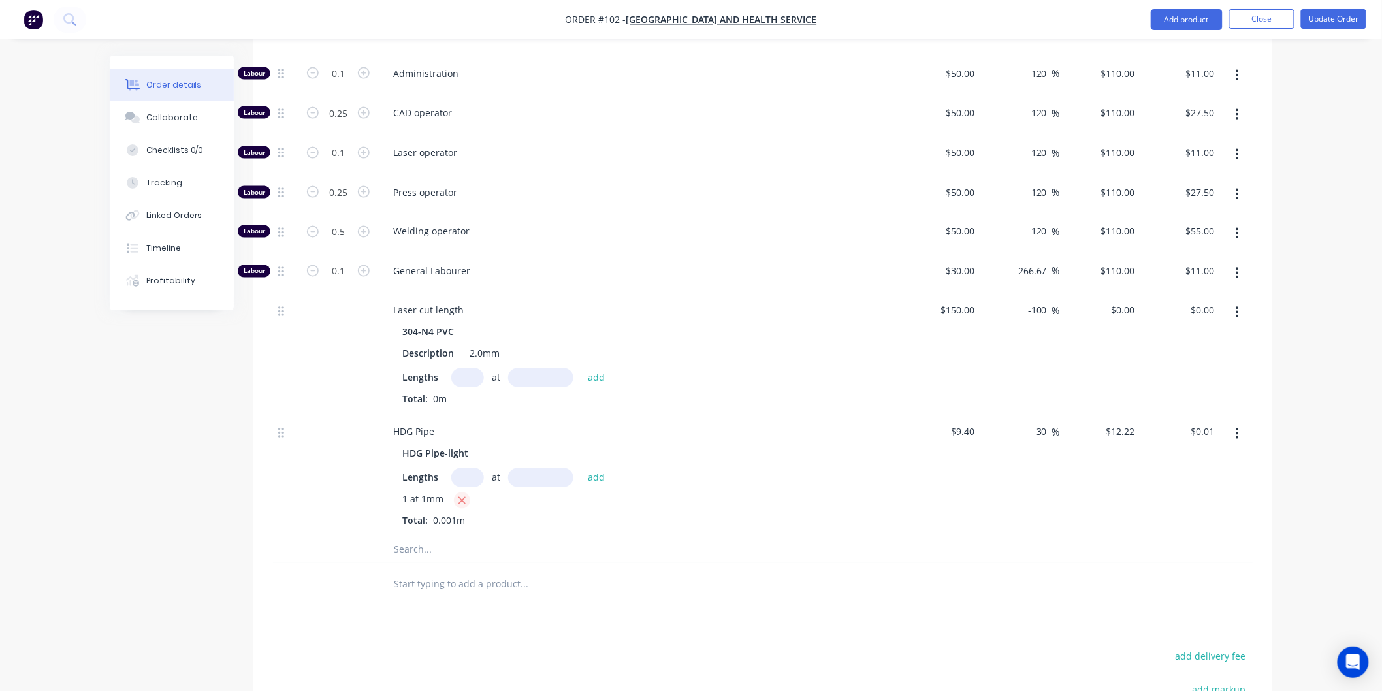
click at [461, 495] on icon "button" at bounding box center [462, 501] width 8 height 12
type input "$0.00"
click at [474, 468] on input "text" at bounding box center [467, 477] width 33 height 19
type input "1"
click at [528, 468] on input "text" at bounding box center [540, 477] width 65 height 19
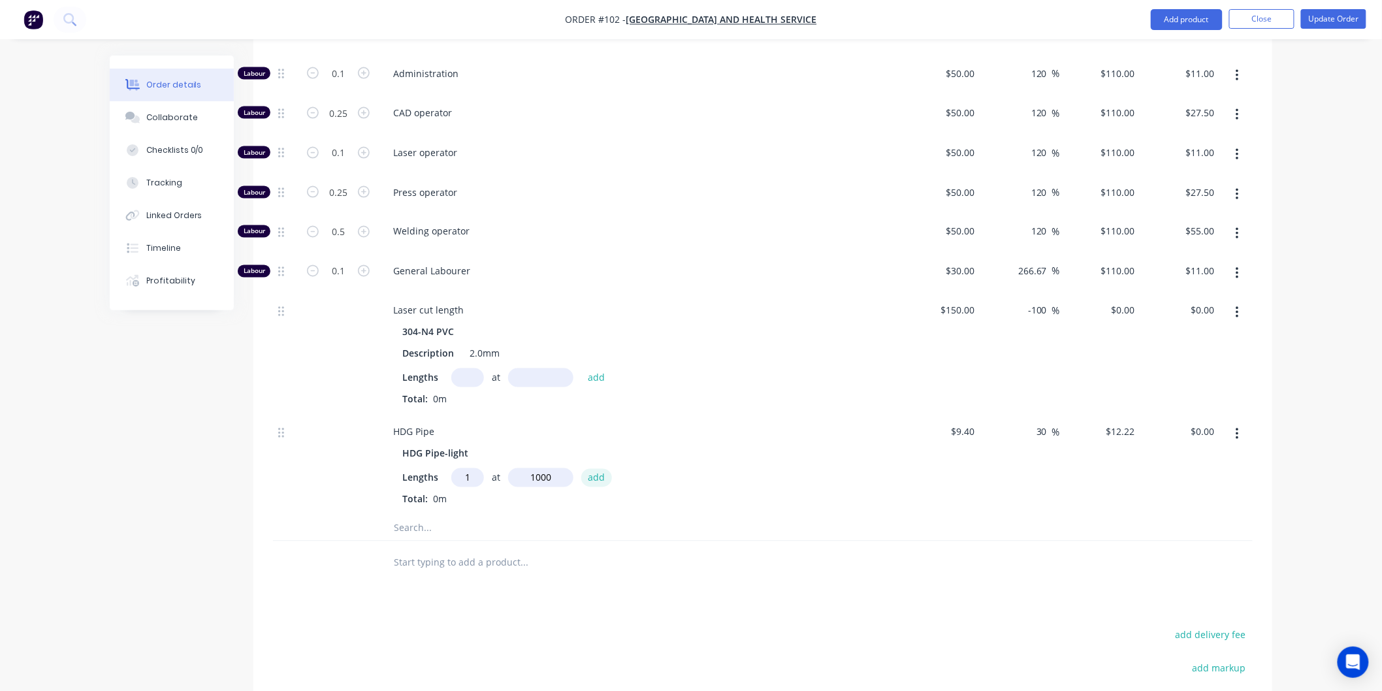
type input "1000mm"
click at [594, 469] on button "add" at bounding box center [596, 478] width 31 height 18
type input "$12.22"
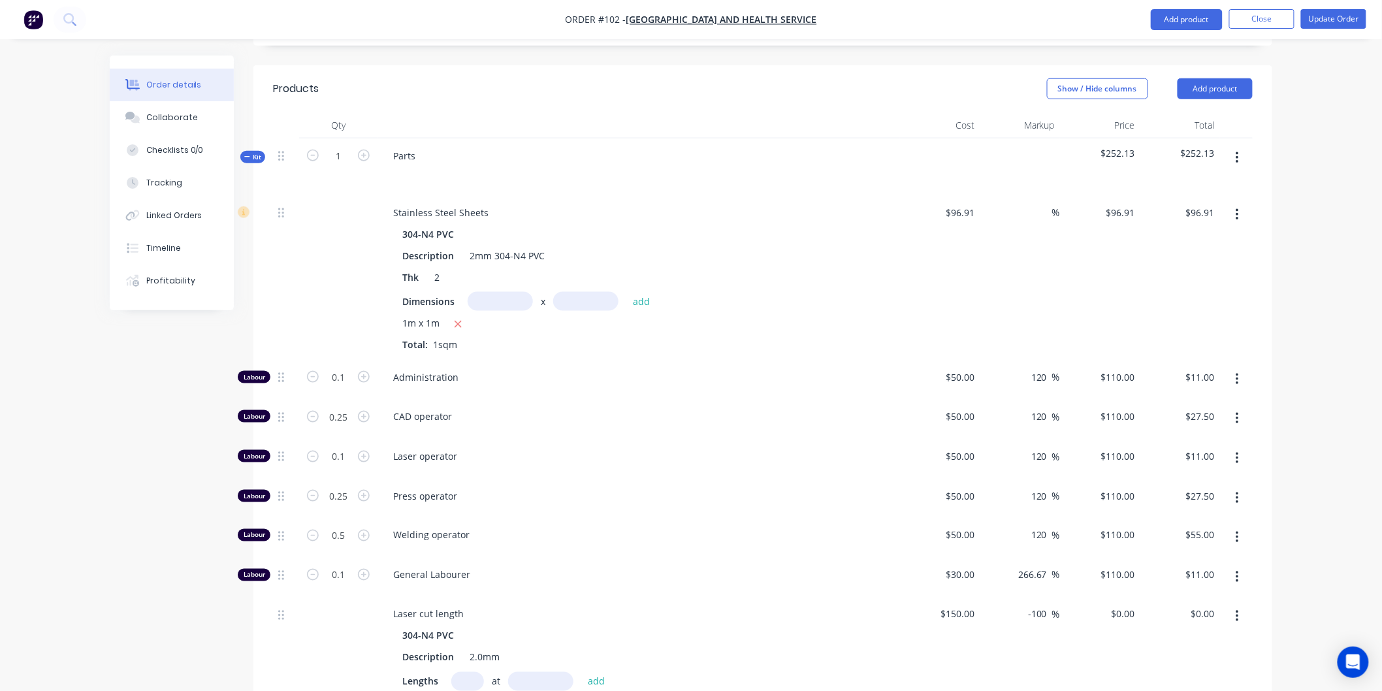
scroll to position [442, 0]
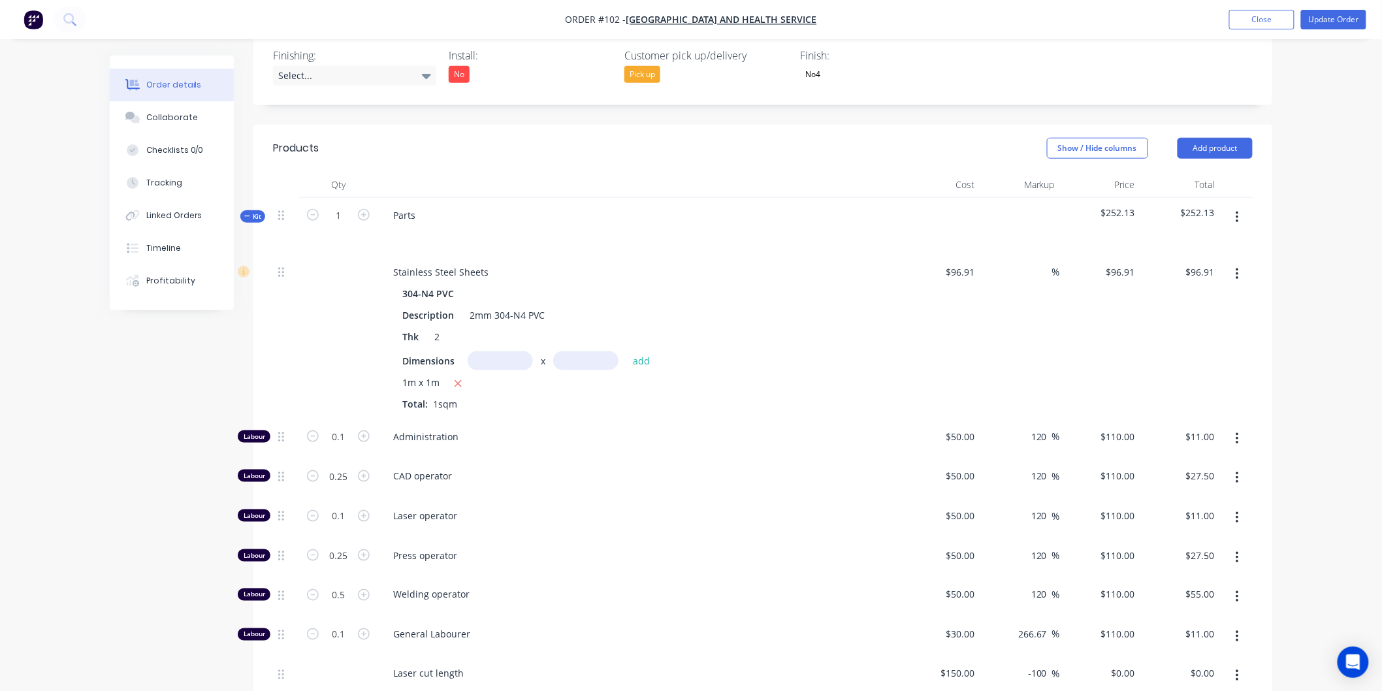
click at [1234, 206] on button "button" at bounding box center [1237, 218] width 31 height 24
click at [1217, 242] on div "Add product to kit" at bounding box center [1190, 251] width 101 height 19
click at [1176, 321] on div "Basic product" at bounding box center [1190, 330] width 101 height 19
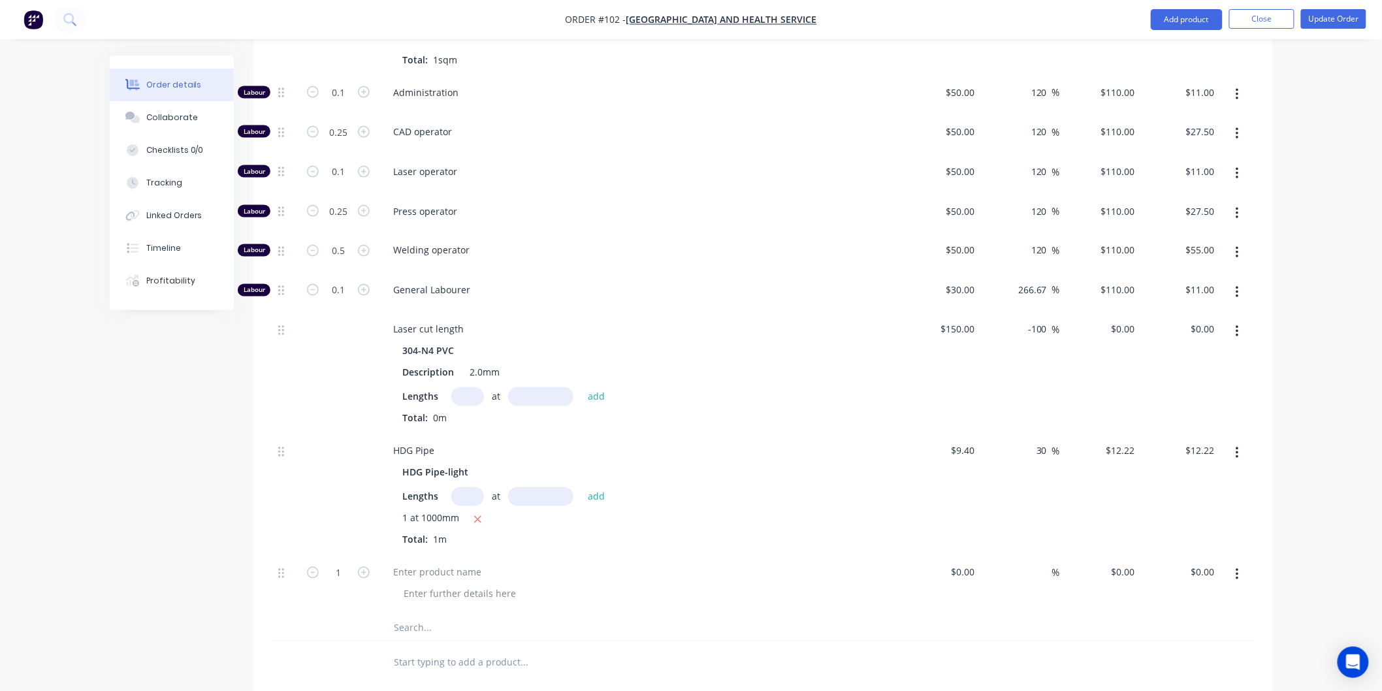
scroll to position [805, 0]
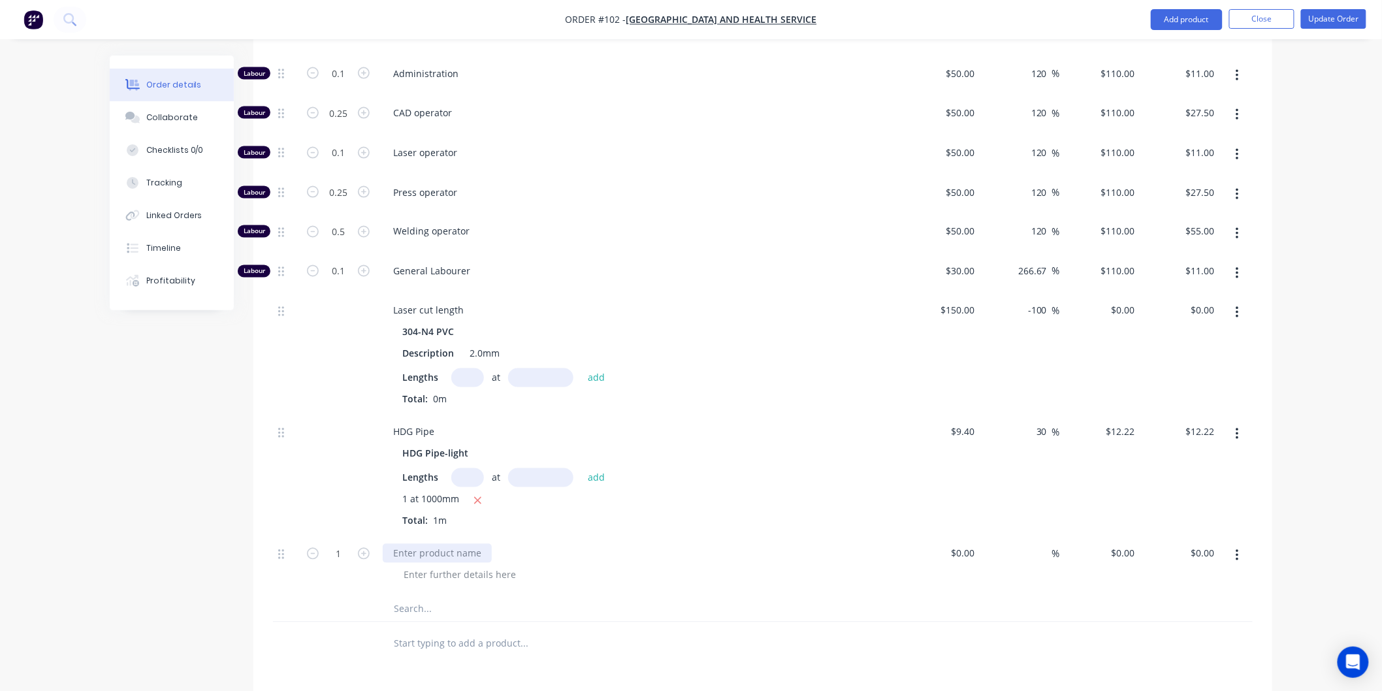
click at [452, 544] on div at bounding box center [437, 553] width 109 height 19
click at [1137, 544] on input "0" at bounding box center [1132, 553] width 15 height 19
type input "$20.00"
click at [1211, 544] on input "20.00" at bounding box center [1205, 553] width 30 height 19
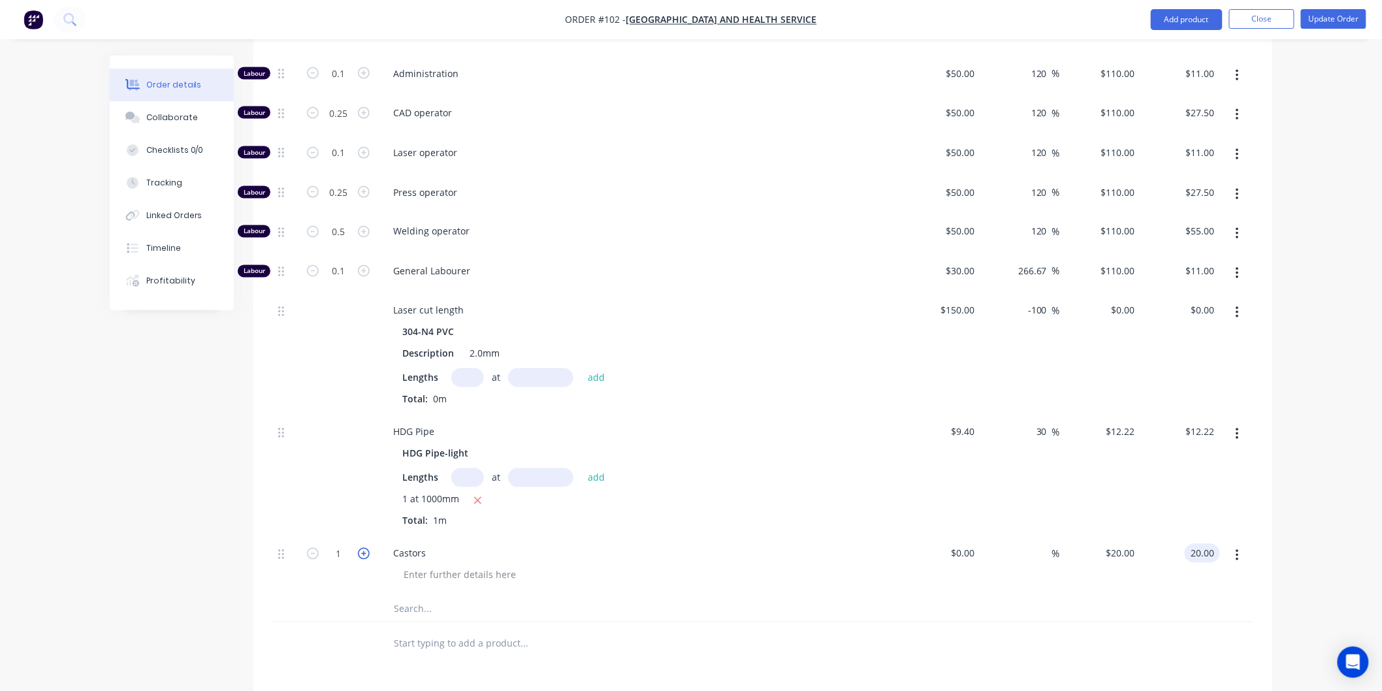
type input "$20.00"
click at [366, 548] on icon "button" at bounding box center [364, 554] width 12 height 12
type input "2"
type input "$40.00"
click at [366, 548] on icon "button" at bounding box center [364, 554] width 12 height 12
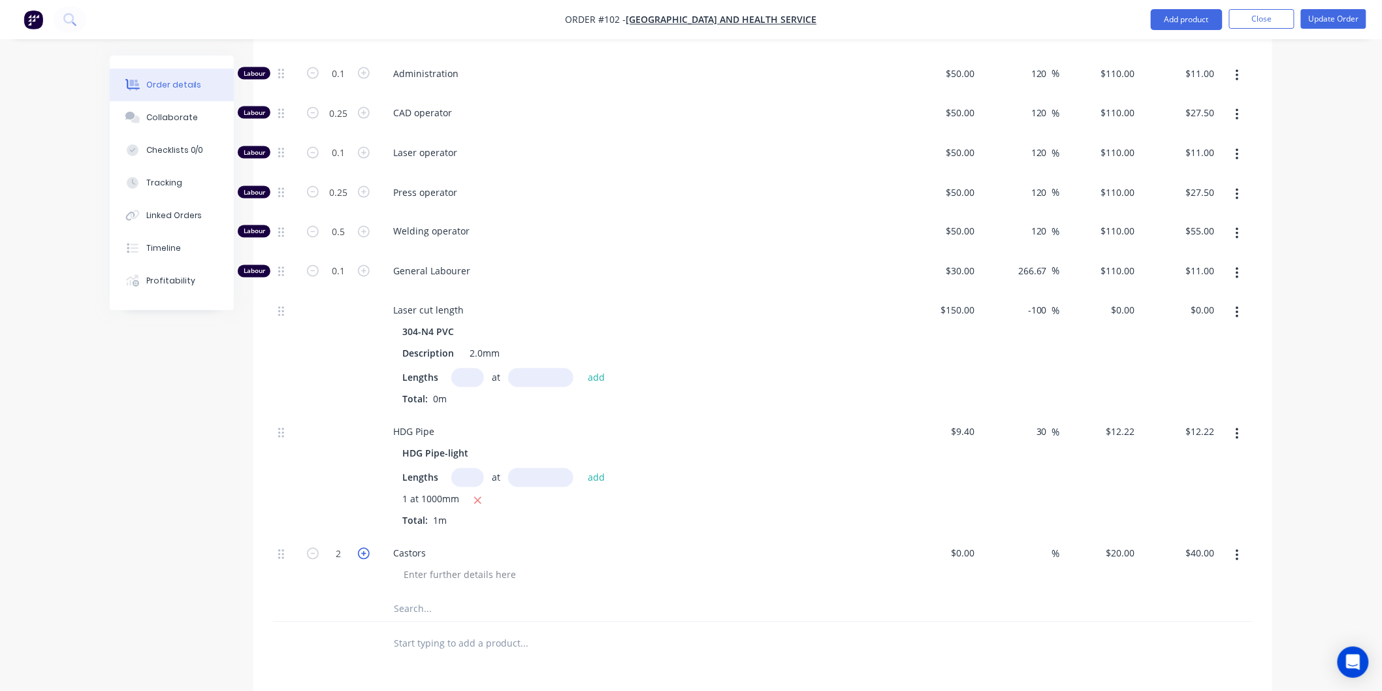
type input "3"
type input "$60.00"
click at [367, 548] on icon "button" at bounding box center [364, 554] width 12 height 12
type input "4"
type input "$80.00"
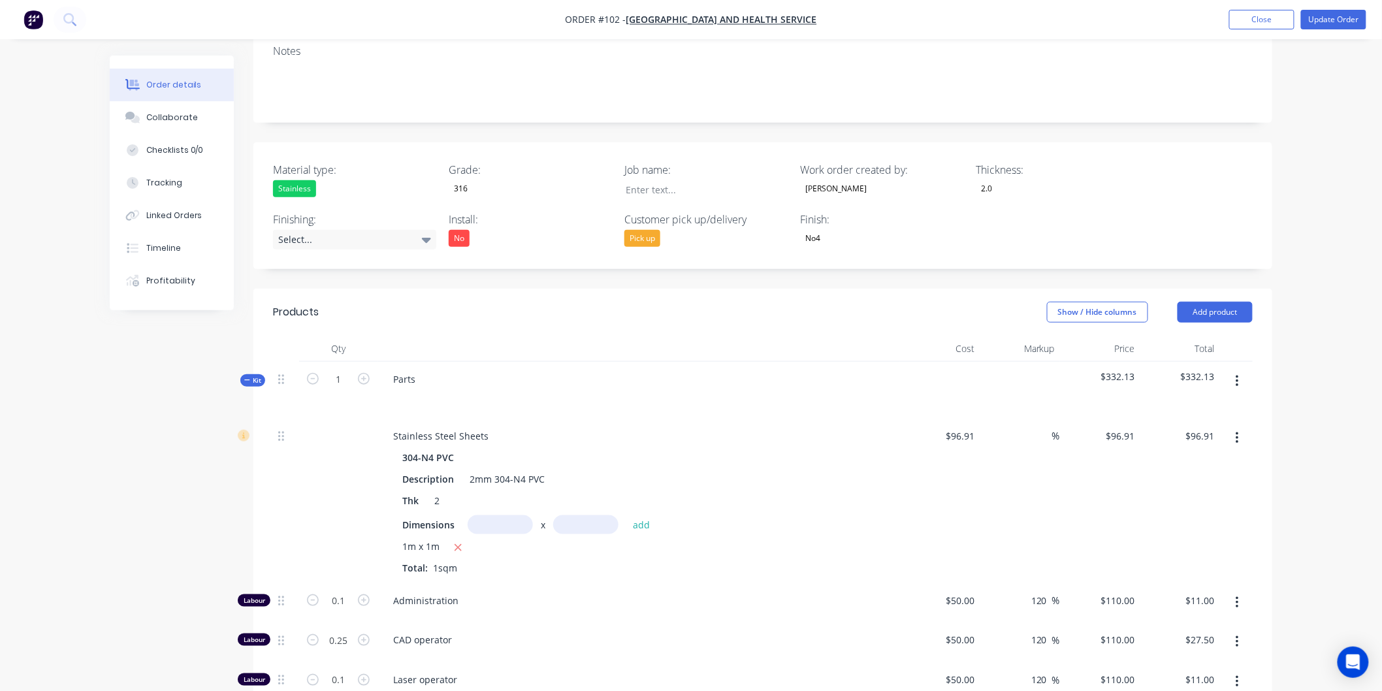
scroll to position [260, 0]
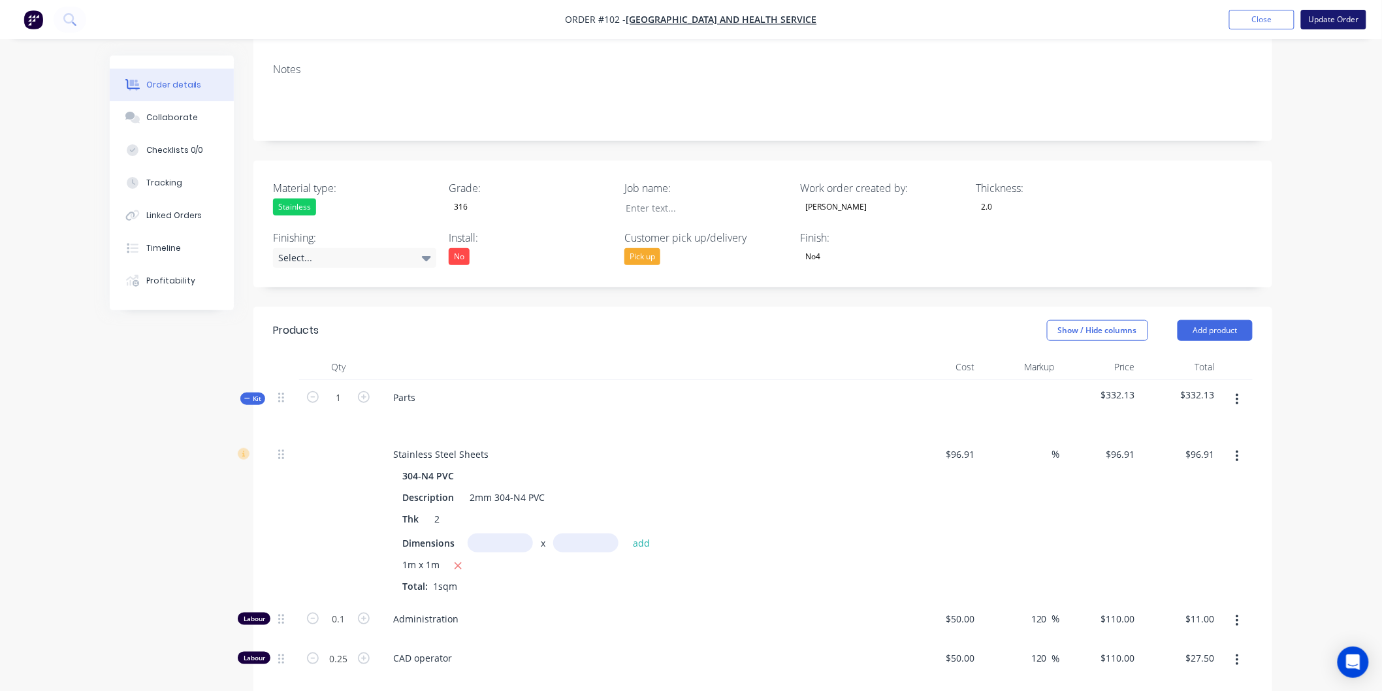
click at [1345, 24] on button "Update Order" at bounding box center [1333, 20] width 65 height 20
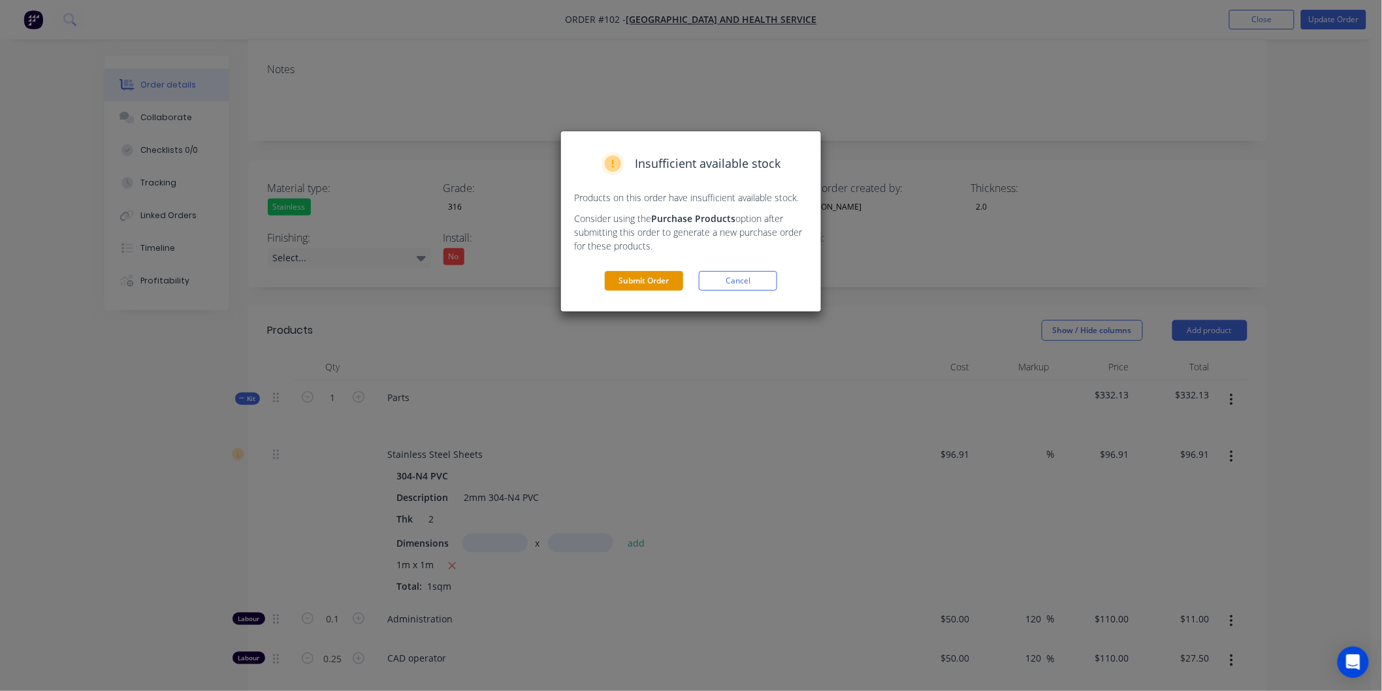
click at [649, 283] on button "Submit Order" at bounding box center [644, 281] width 78 height 20
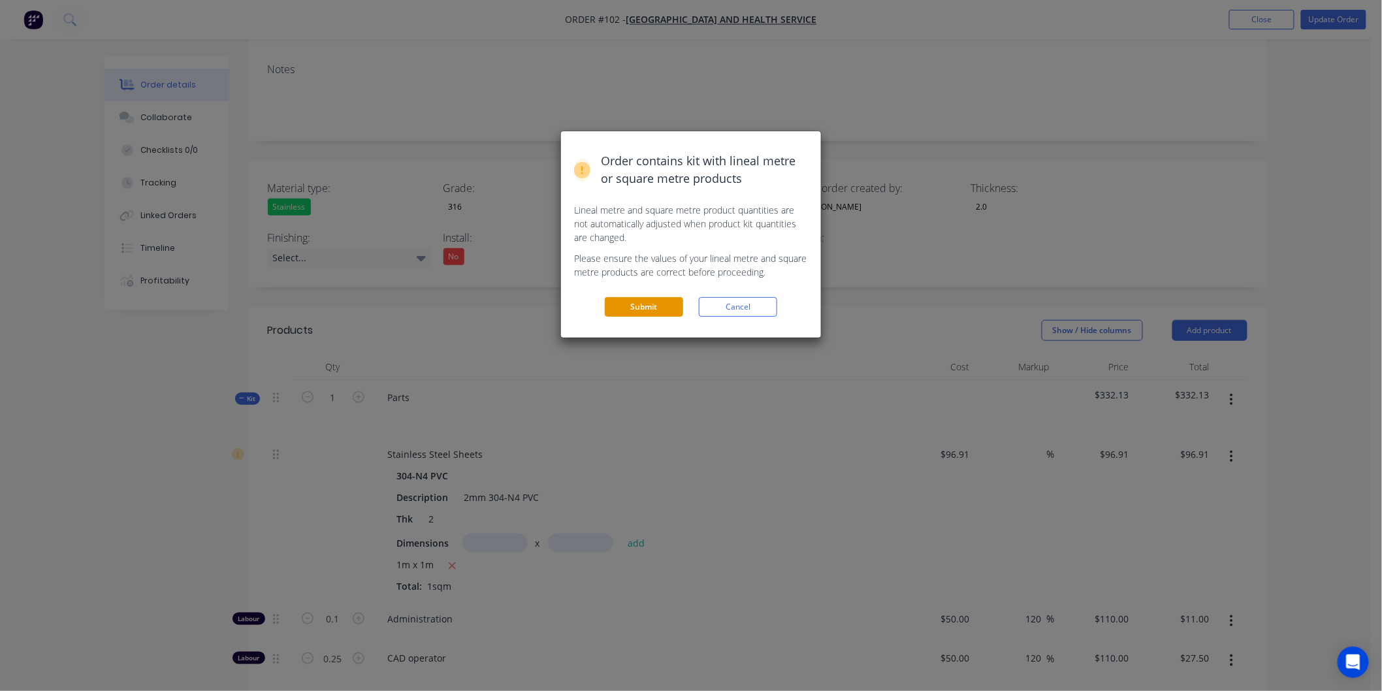
click at [634, 314] on button "Submit" at bounding box center [644, 307] width 78 height 20
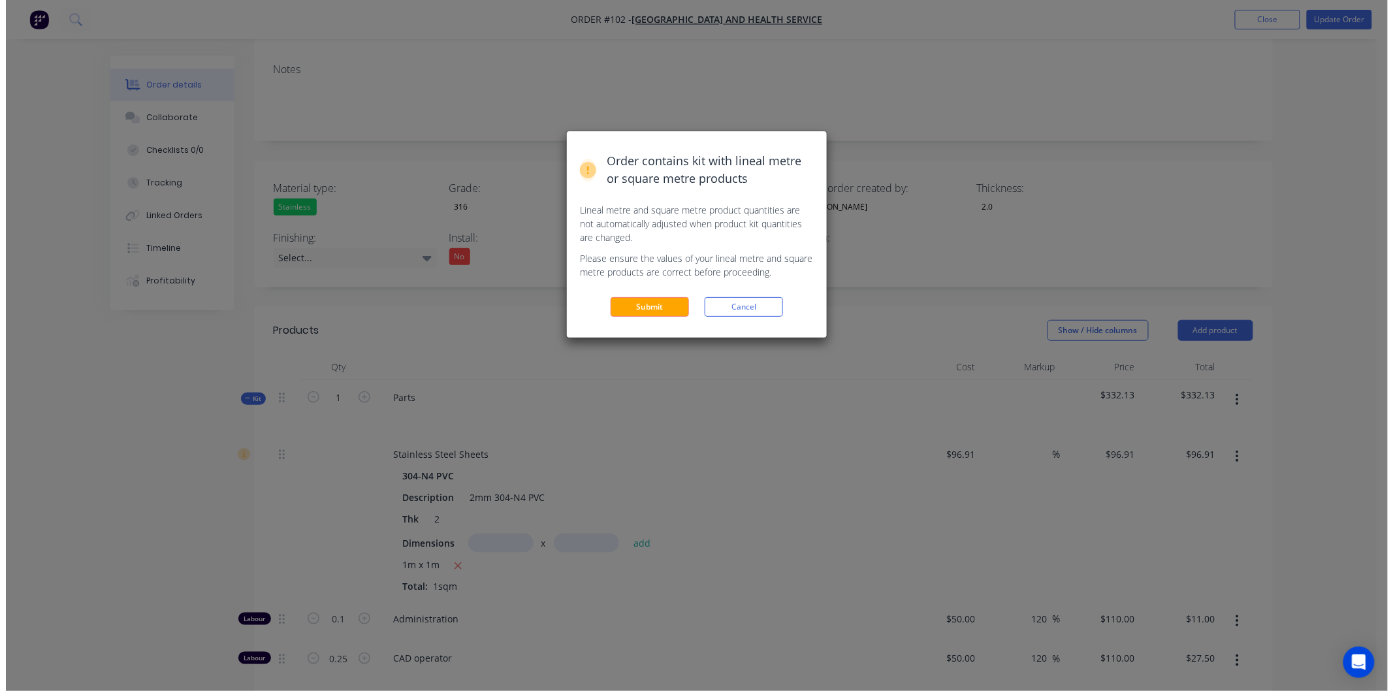
scroll to position [0, 0]
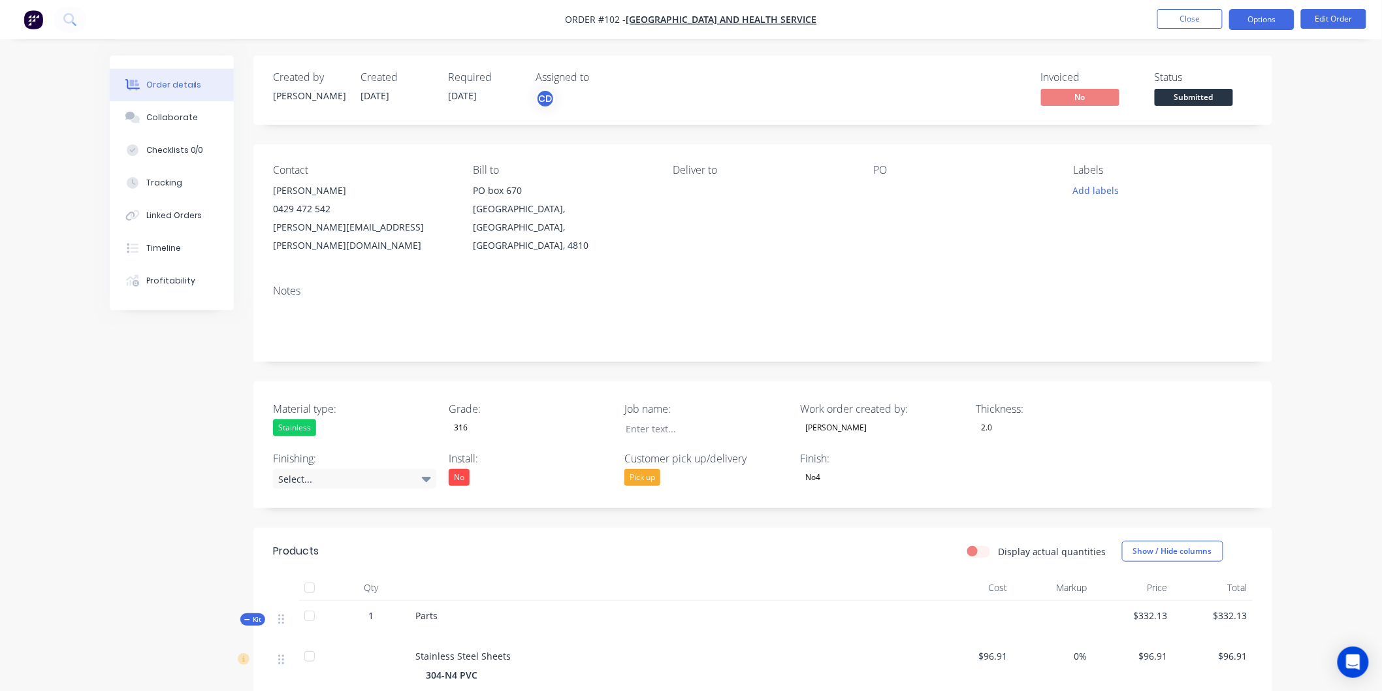
click at [1265, 18] on button "Options" at bounding box center [1261, 19] width 65 height 21
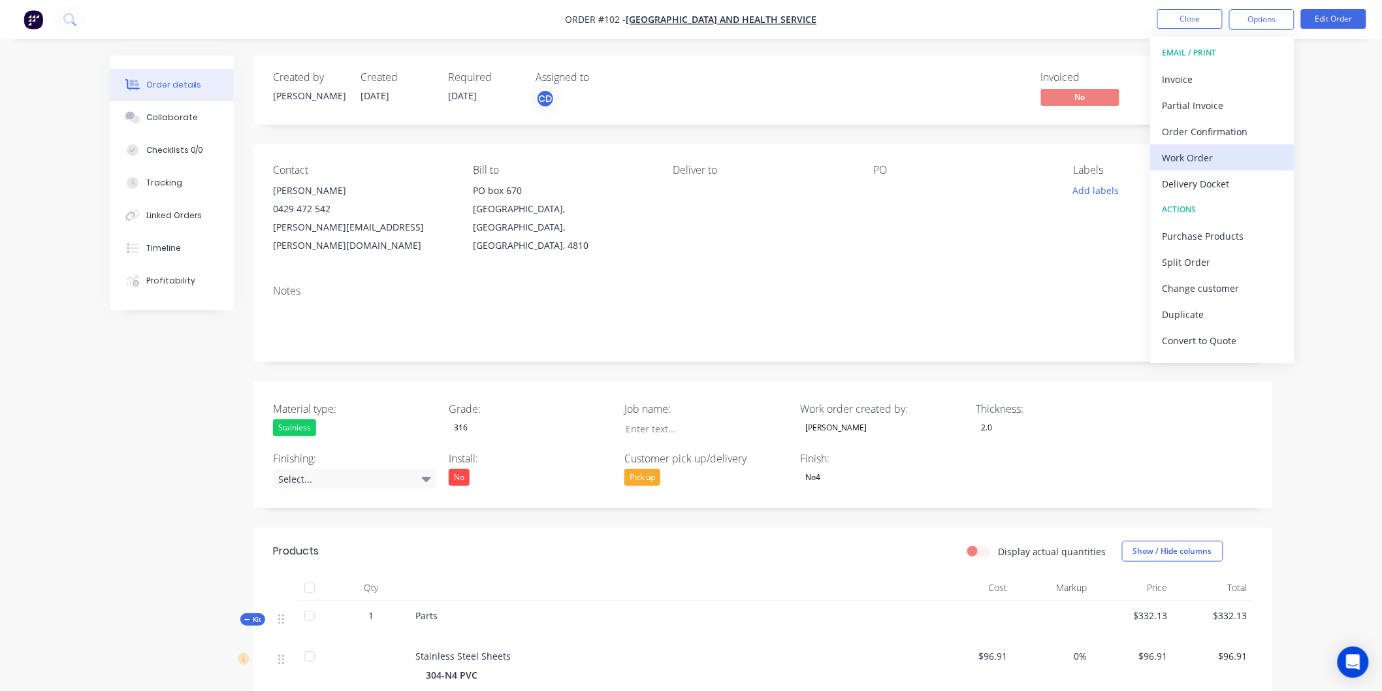
click at [1224, 155] on div "Work Order" at bounding box center [1223, 157] width 120 height 19
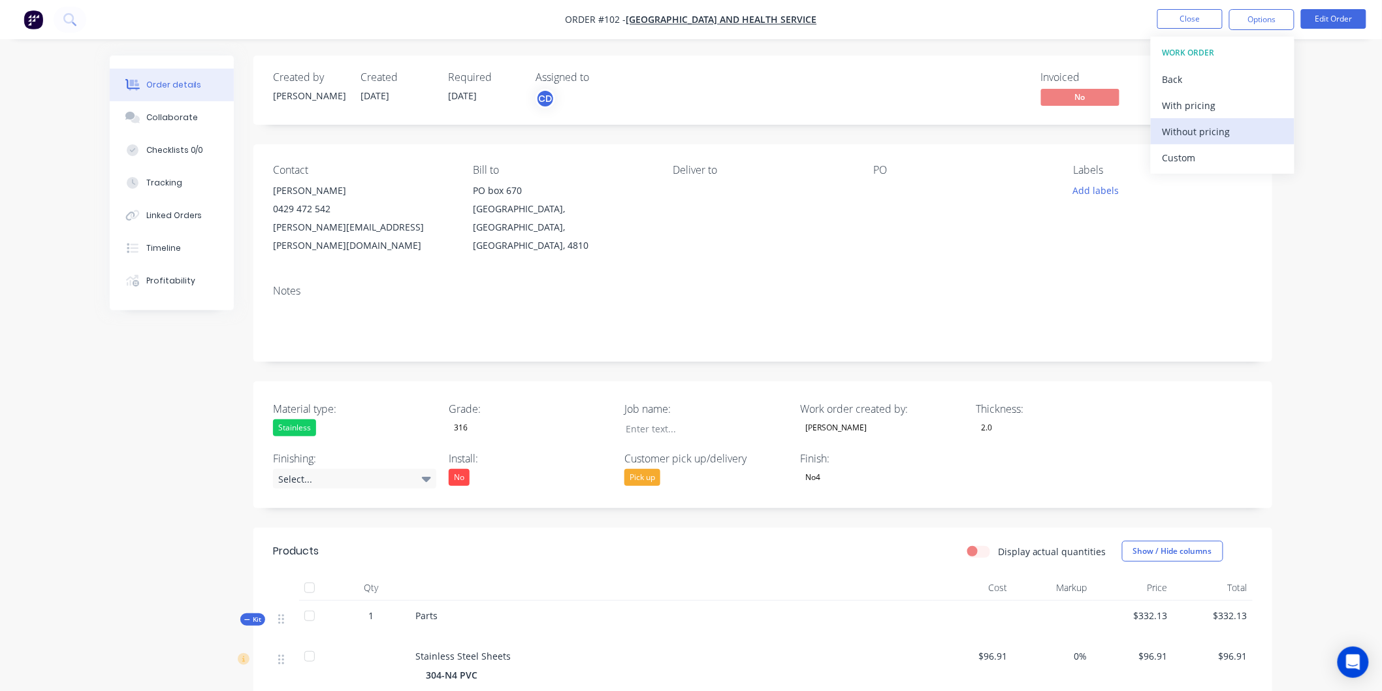
click at [1206, 125] on div "Without pricing" at bounding box center [1223, 131] width 120 height 19
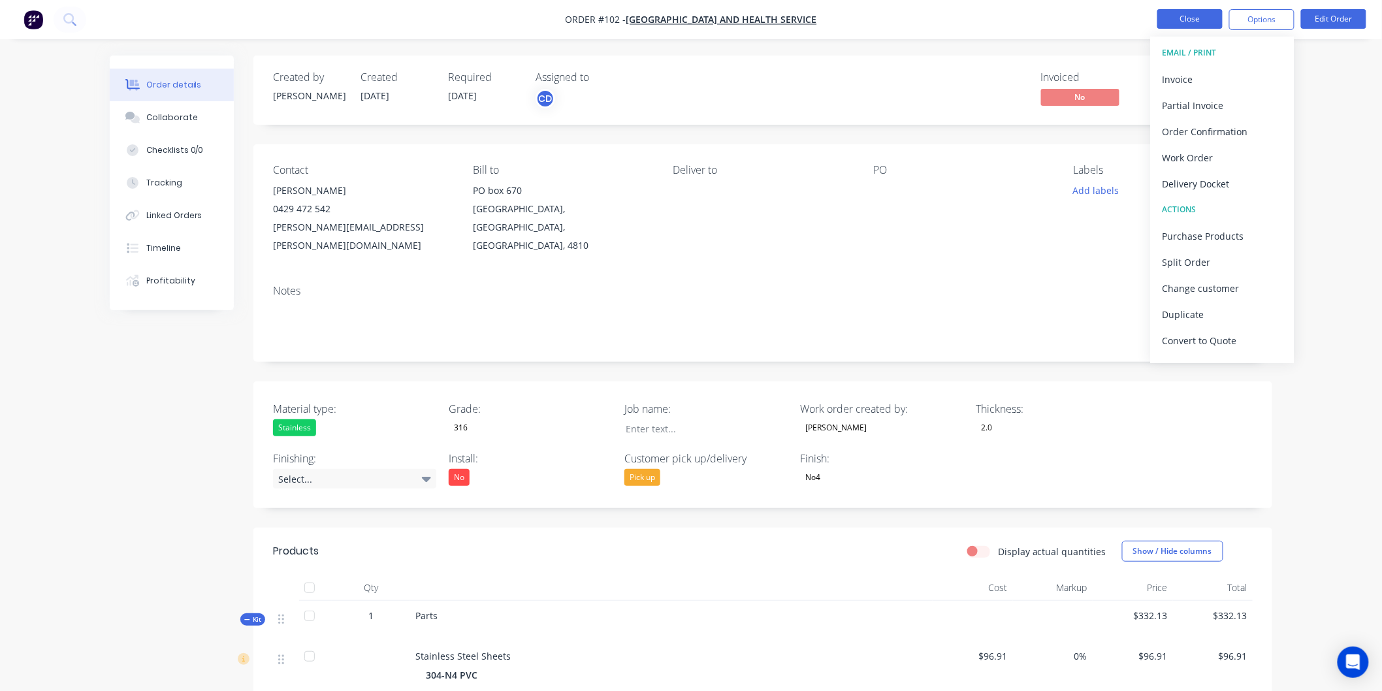
click at [1193, 23] on button "Close" at bounding box center [1189, 19] width 65 height 20
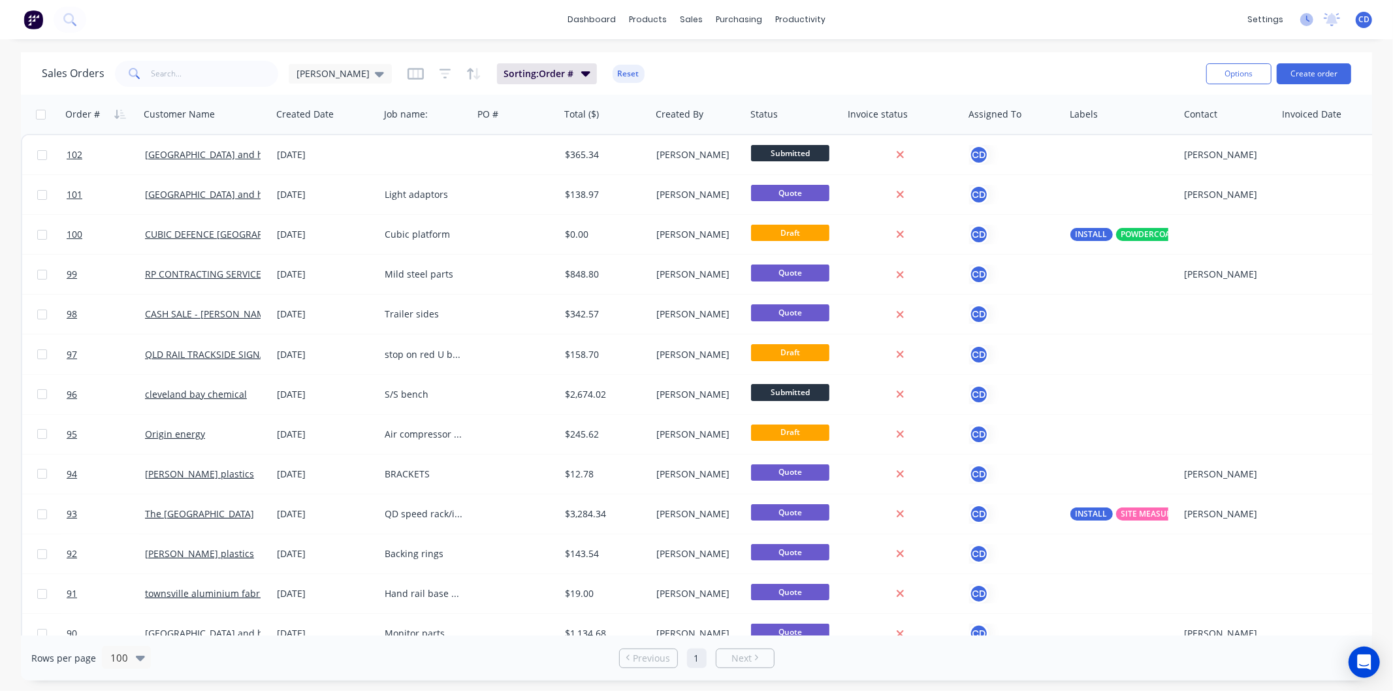
click at [1303, 18] on icon at bounding box center [1306, 19] width 13 height 13
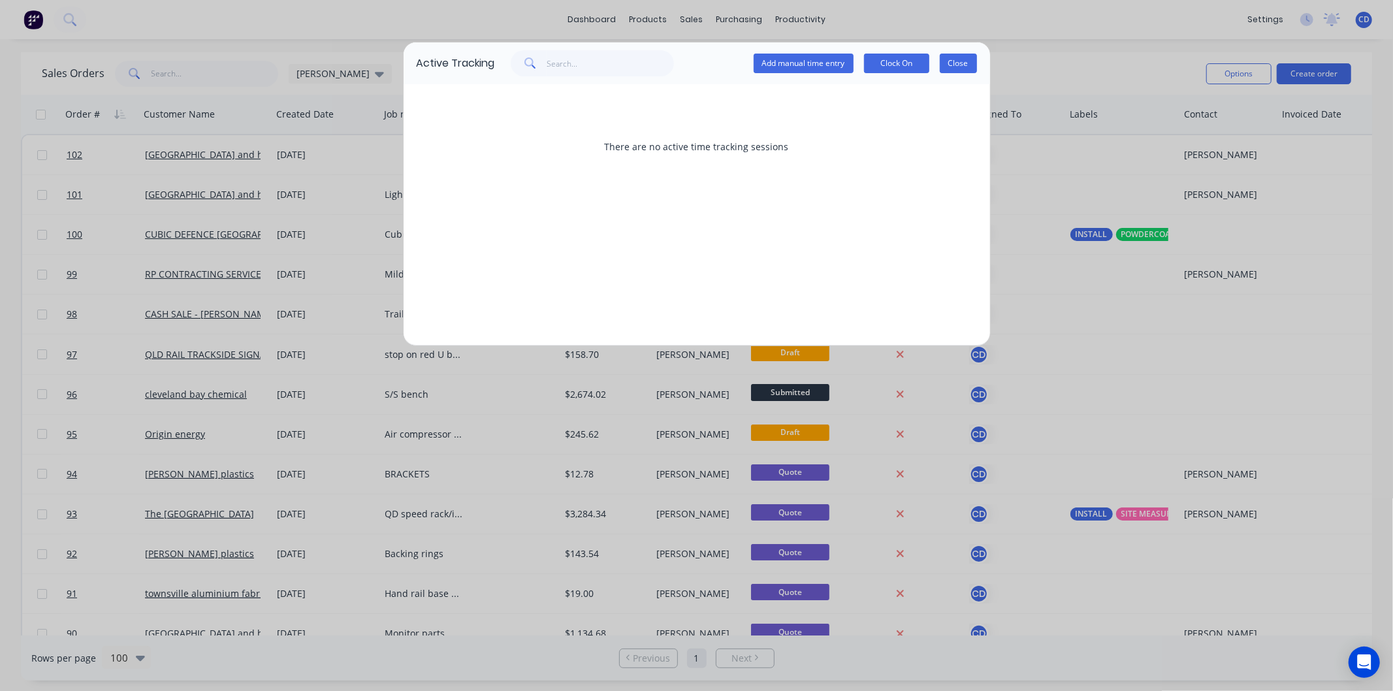
click at [955, 61] on button "Close" at bounding box center [958, 64] width 37 height 20
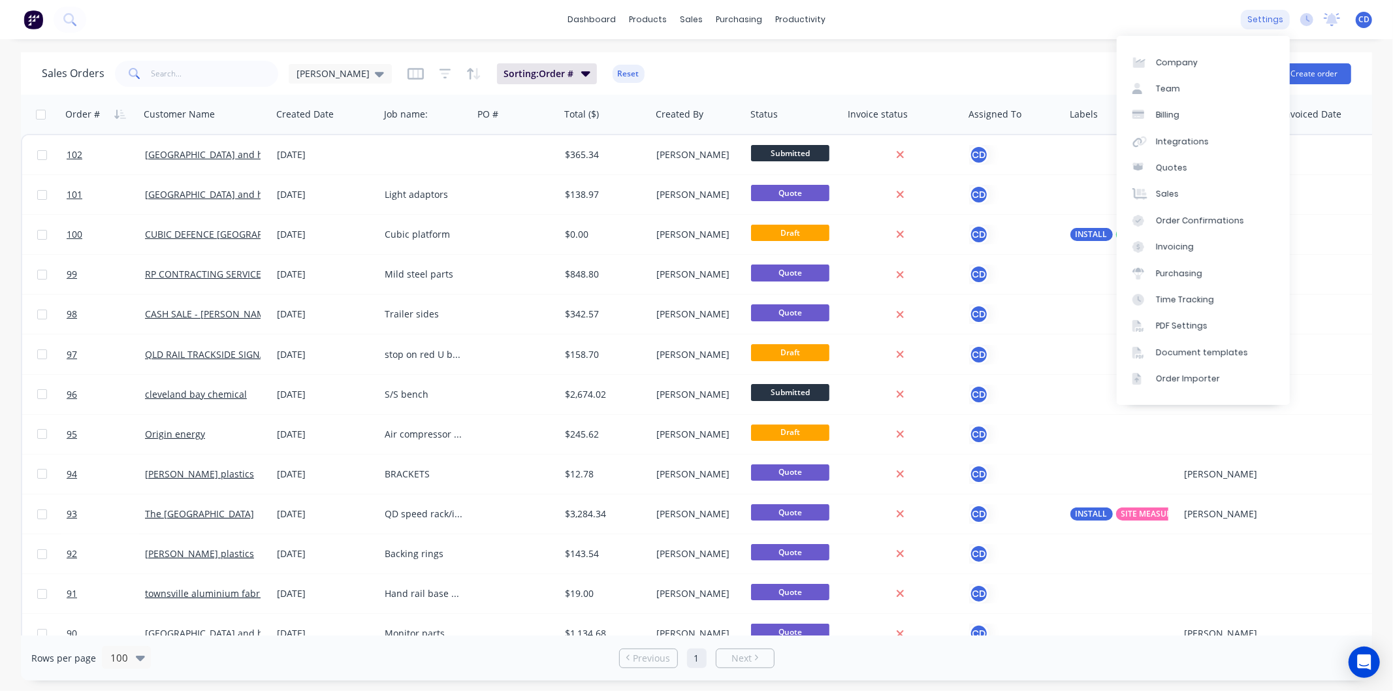
click at [1257, 20] on div "settings" at bounding box center [1265, 20] width 49 height 20
click at [1196, 353] on div "Document templates" at bounding box center [1202, 353] width 92 height 12
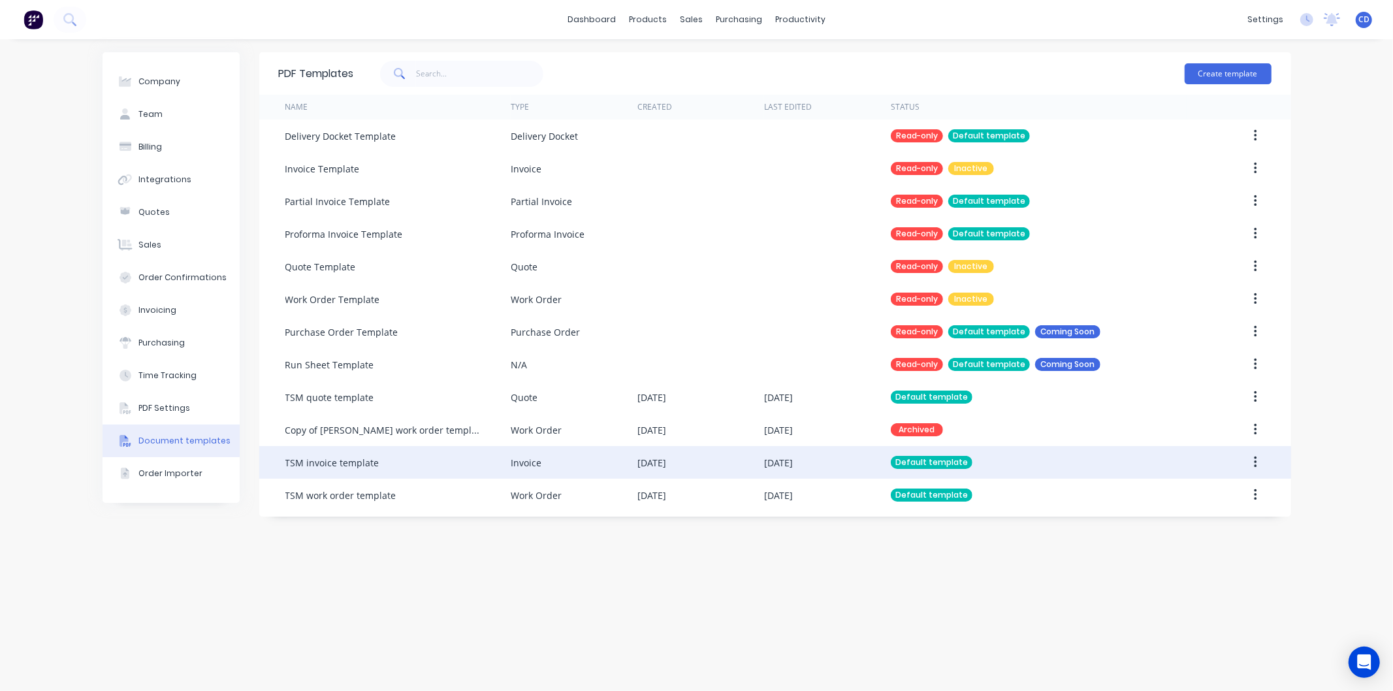
click at [1261, 460] on button "button" at bounding box center [1255, 463] width 31 height 24
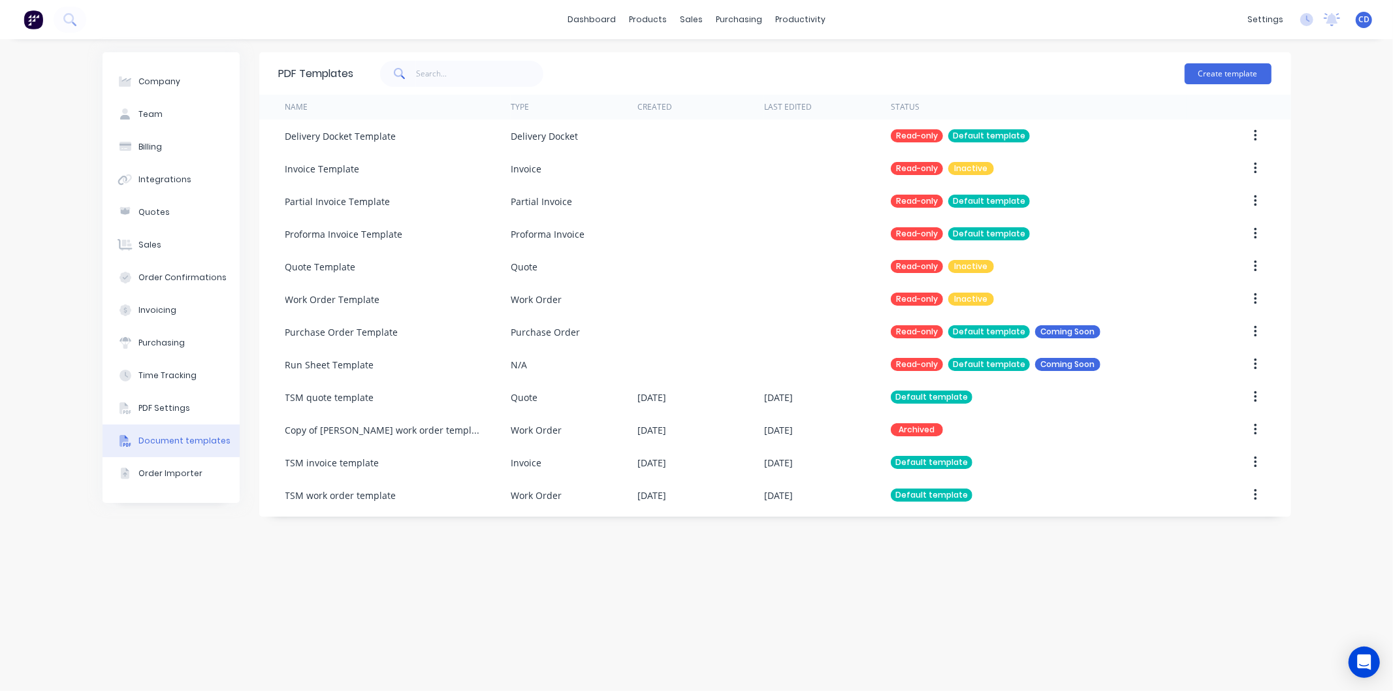
click at [1282, 578] on div "PDF Templates Create template Name Type Created Last Edited Status Delivery Doc…" at bounding box center [775, 365] width 1032 height 626
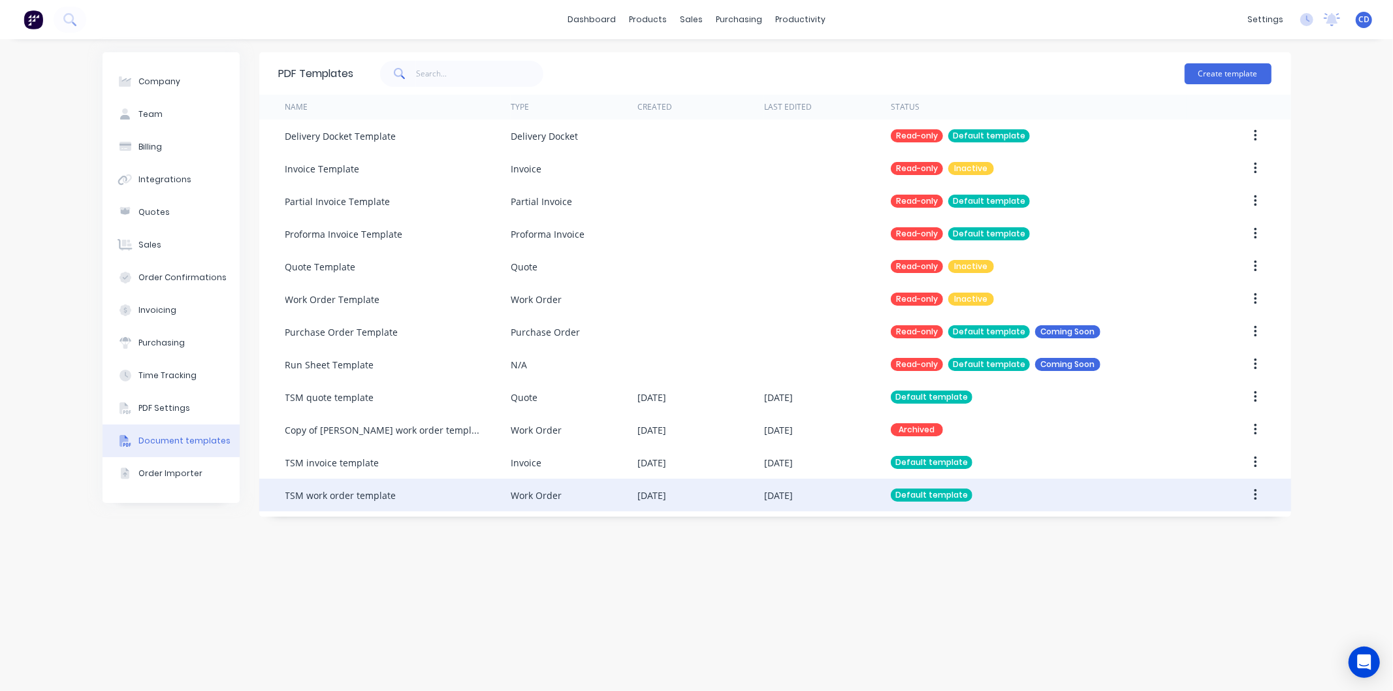
click at [1254, 493] on icon "button" at bounding box center [1255, 495] width 3 height 14
click at [1203, 531] on div "Edit" at bounding box center [1209, 529] width 101 height 19
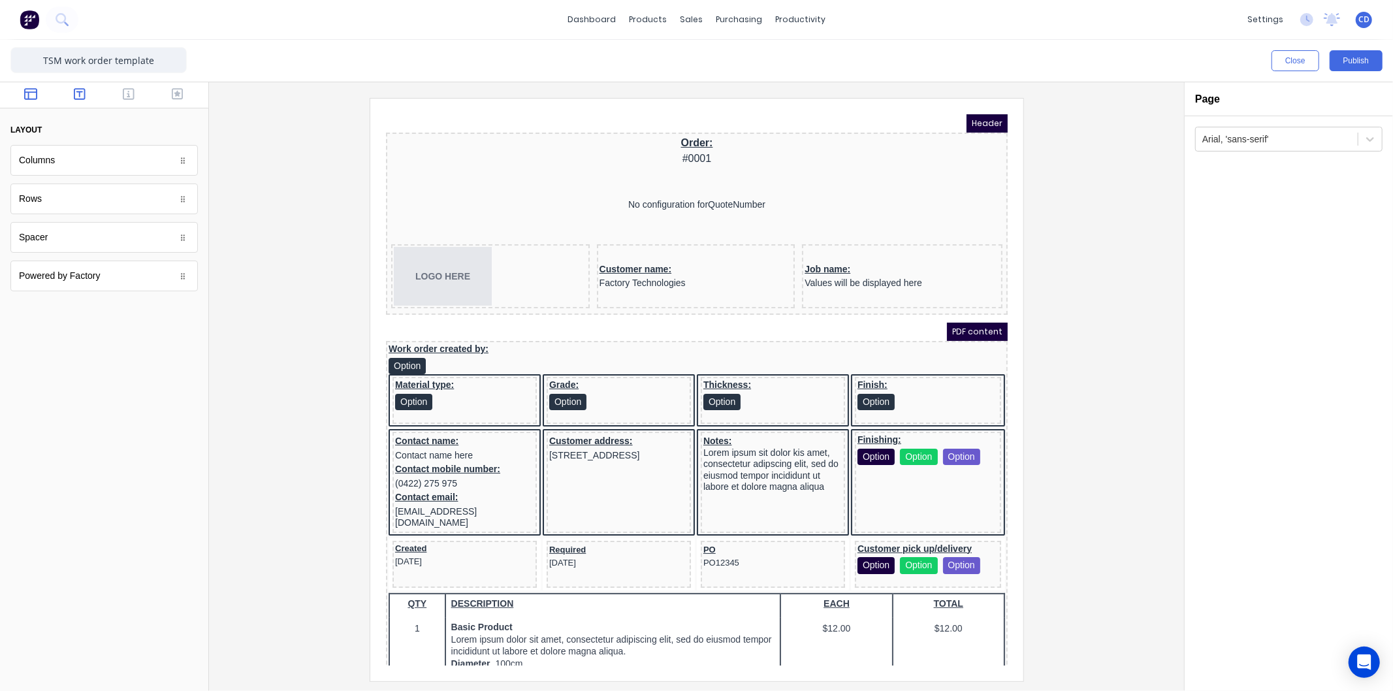
click at [81, 93] on icon "button" at bounding box center [80, 94] width 12 height 13
click at [129, 89] on icon "button" at bounding box center [129, 94] width 12 height 13
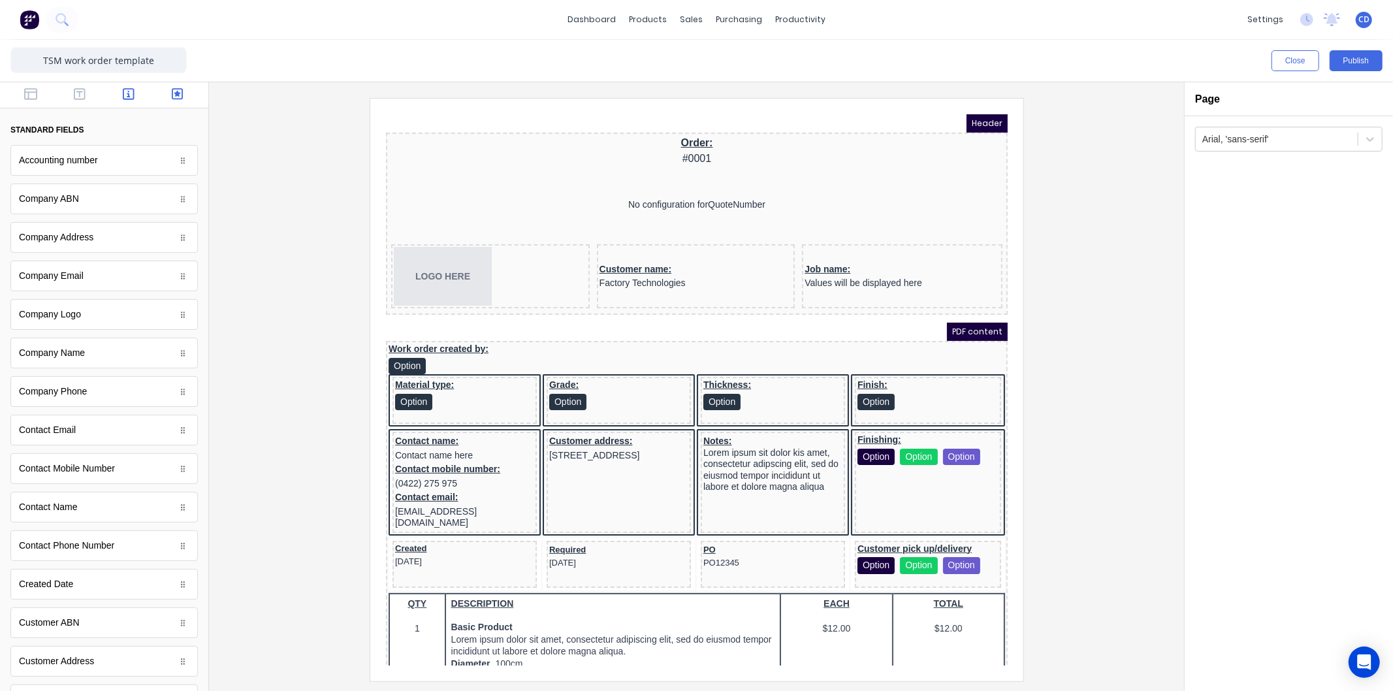
click at [172, 90] on icon "button" at bounding box center [178, 94] width 12 height 12
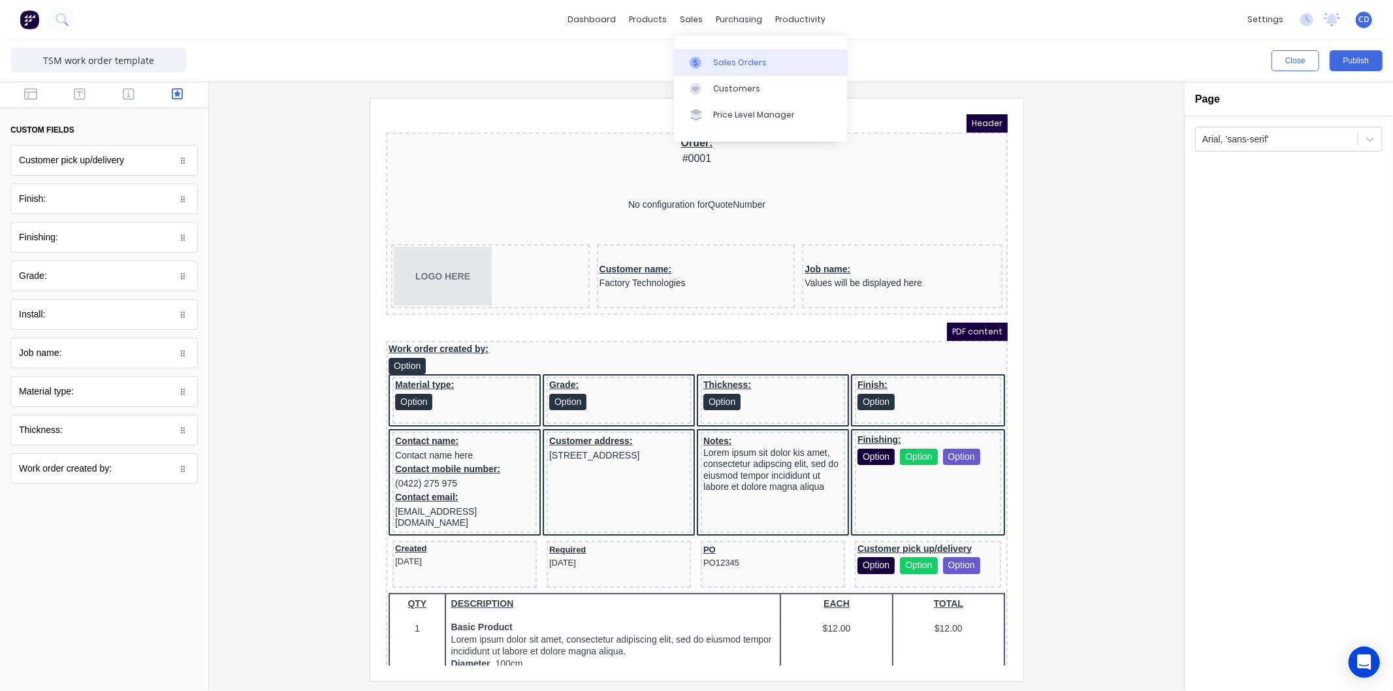
click at [729, 51] on link "Sales Orders" at bounding box center [760, 62] width 173 height 26
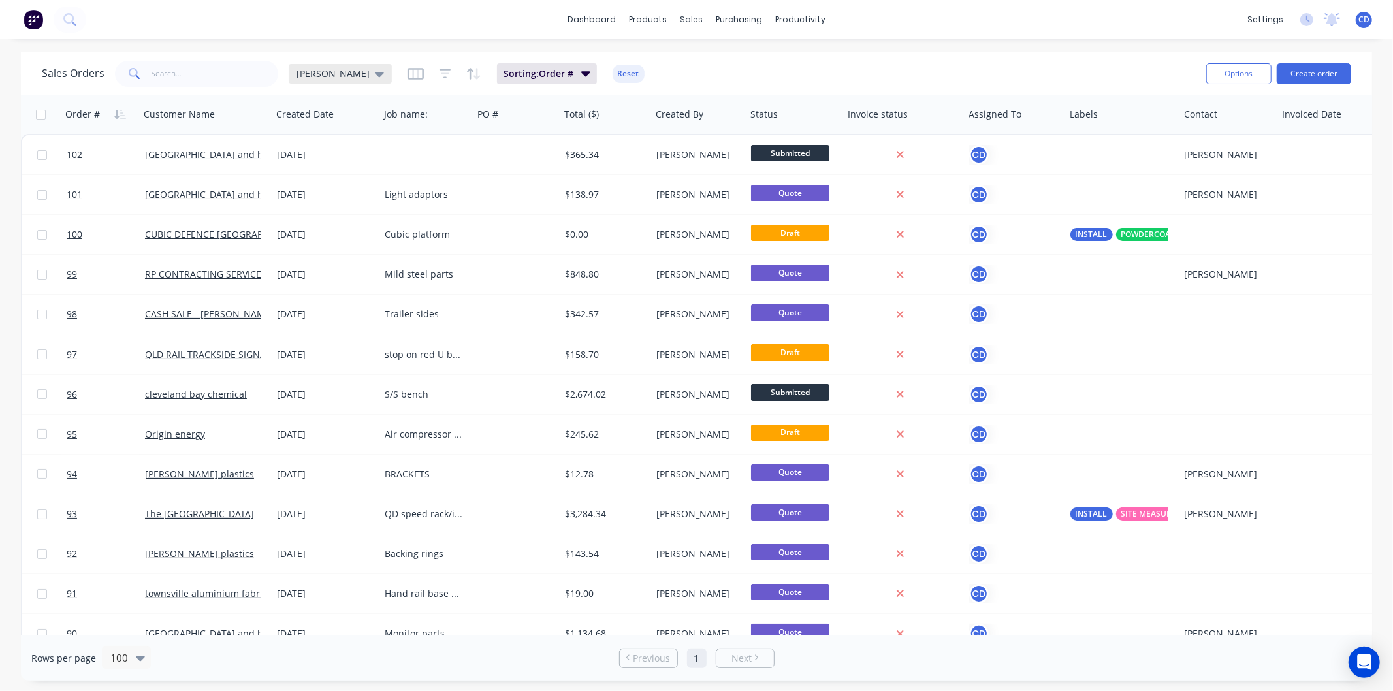
click at [375, 71] on icon at bounding box center [379, 74] width 9 height 14
click at [408, 69] on icon "button" at bounding box center [416, 74] width 16 height 12
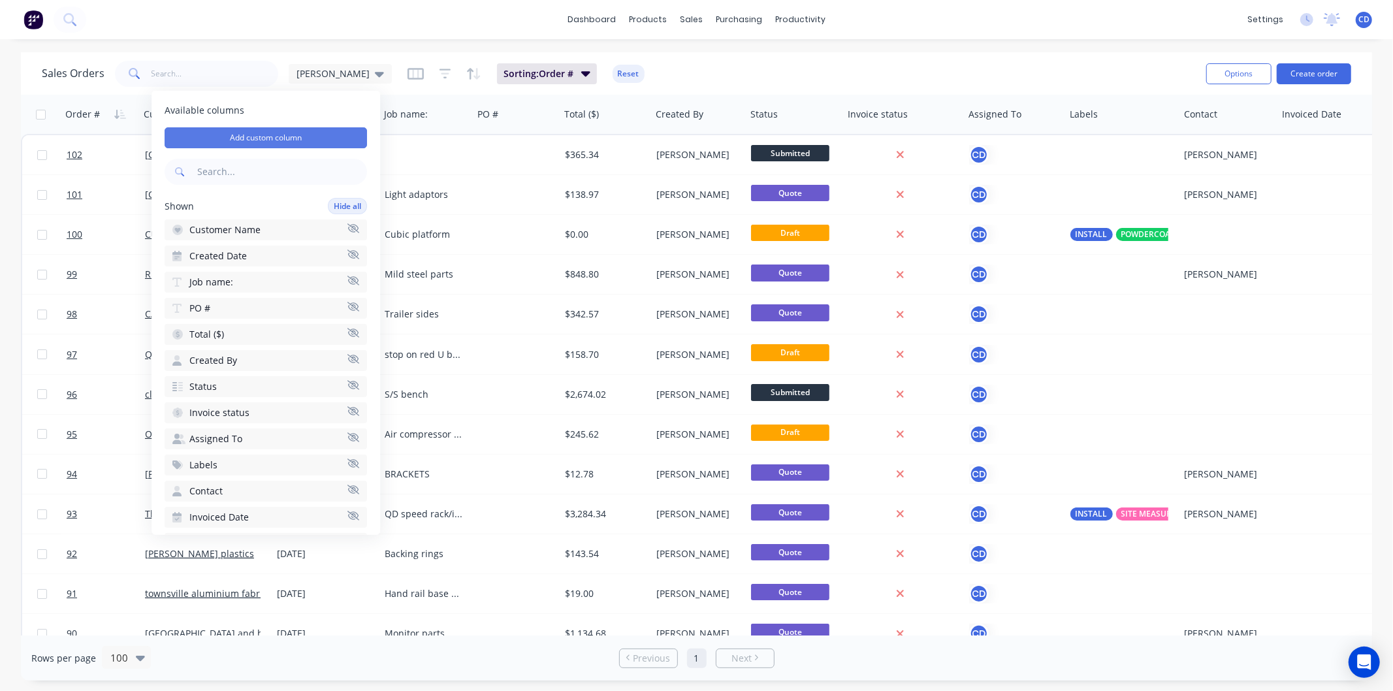
click at [295, 139] on button "Add custom column" at bounding box center [266, 137] width 202 height 21
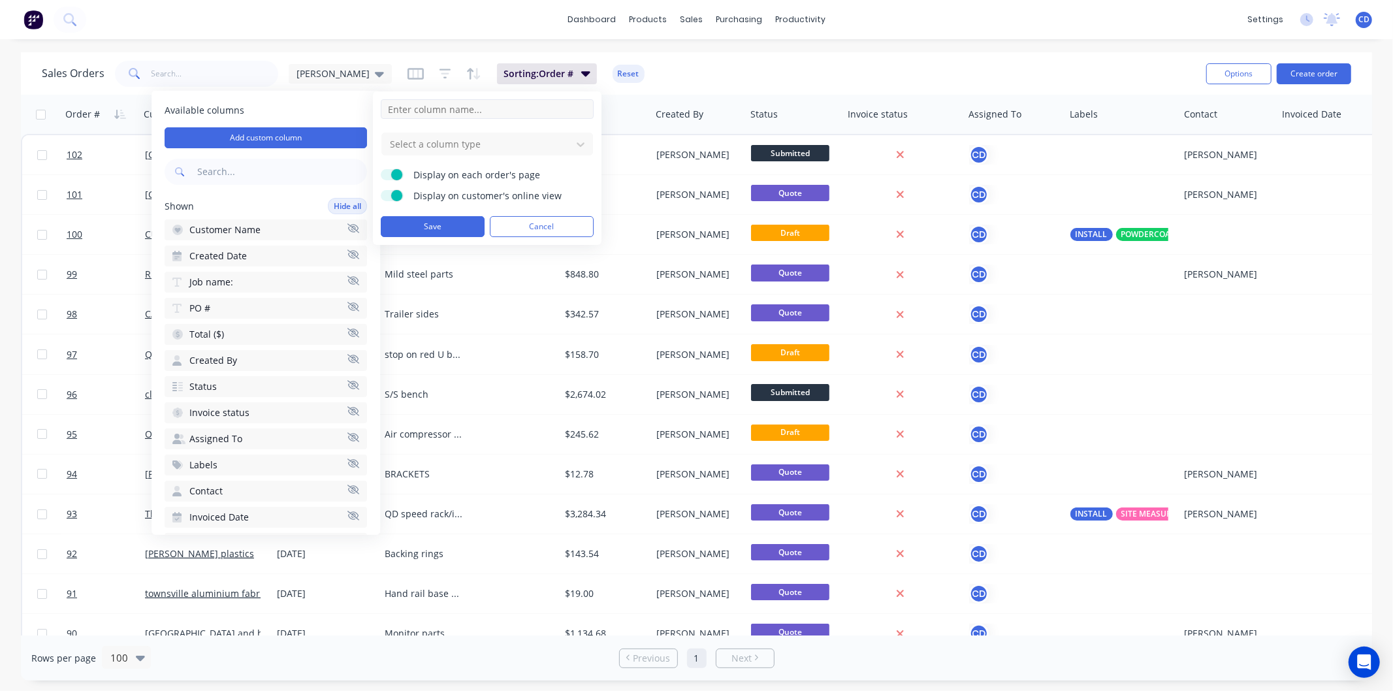
click at [447, 112] on input at bounding box center [487, 109] width 213 height 20
type input "Drawing requires revision:"
click at [459, 223] on button "Save" at bounding box center [433, 226] width 104 height 21
click at [455, 223] on button "Save" at bounding box center [433, 226] width 104 height 21
click at [438, 223] on button "Save" at bounding box center [433, 226] width 104 height 21
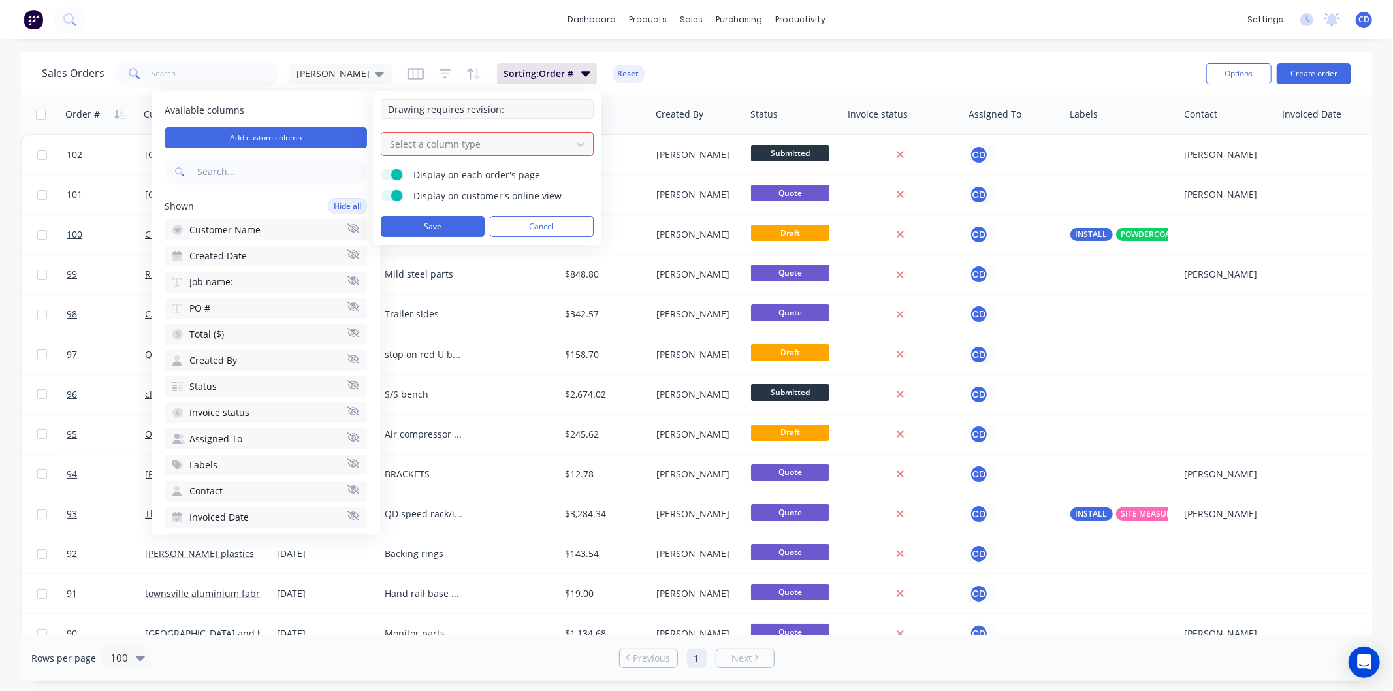
click at [521, 108] on input "Drawing requires revision:" at bounding box center [487, 109] width 213 height 20
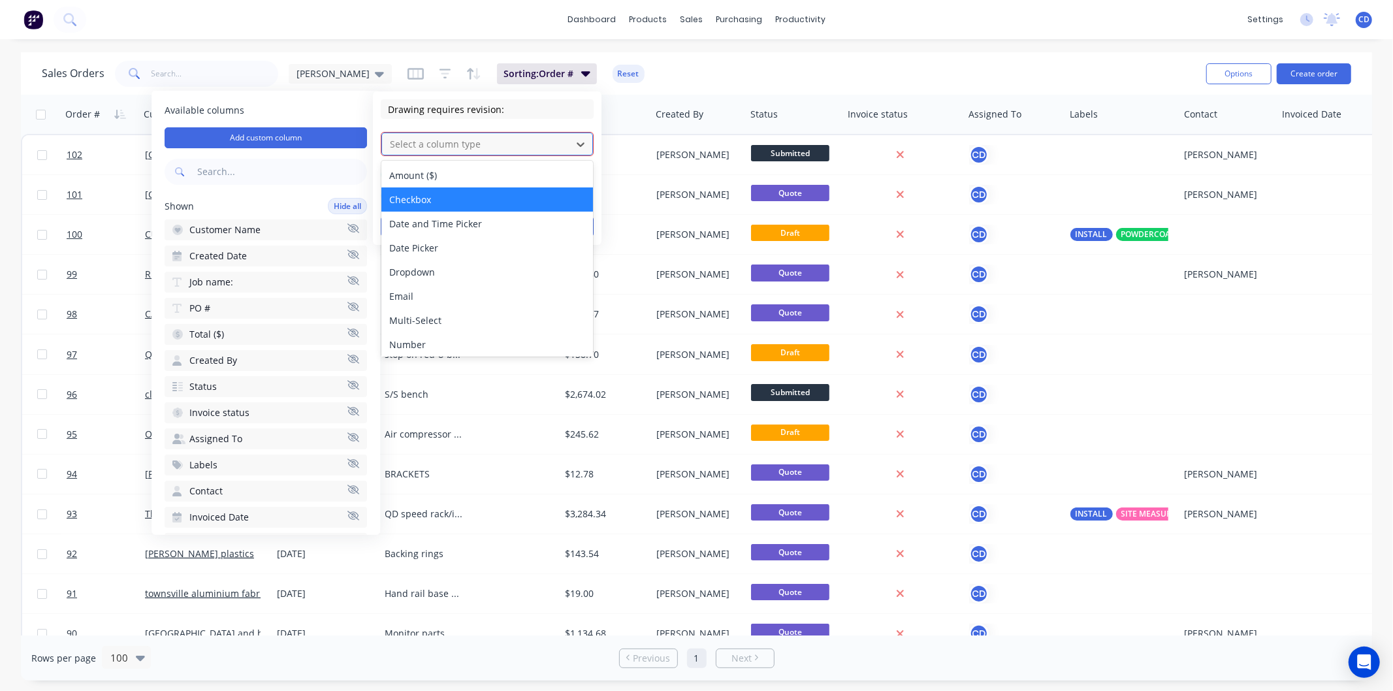
click at [487, 200] on div "Checkbox" at bounding box center [487, 199] width 212 height 24
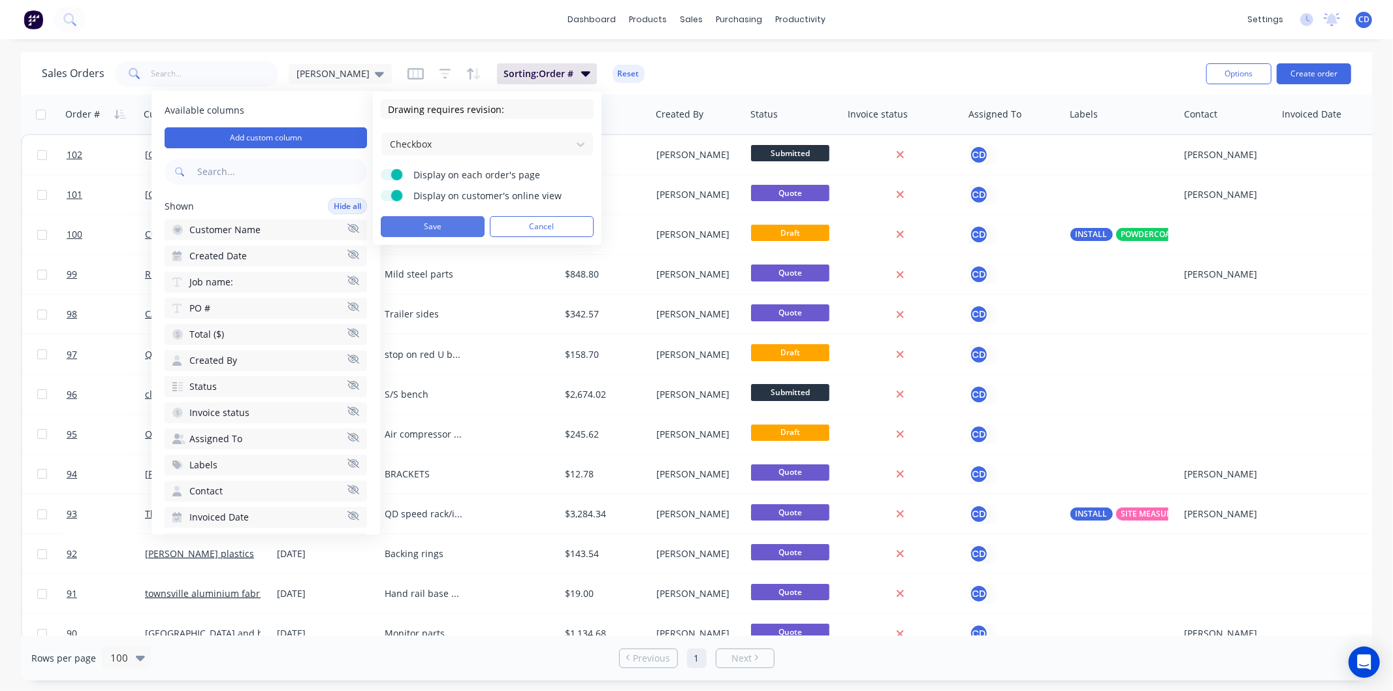
click at [458, 231] on button "Save" at bounding box center [433, 226] width 104 height 21
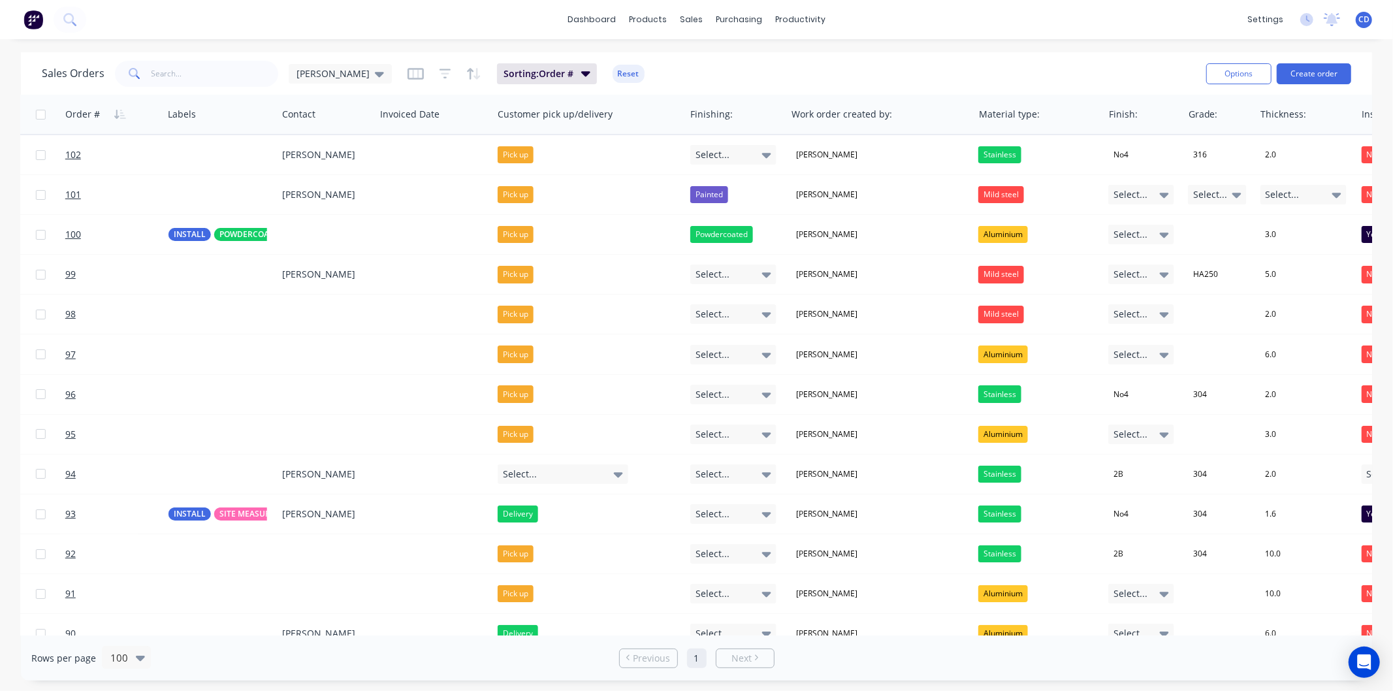
scroll to position [0, 1199]
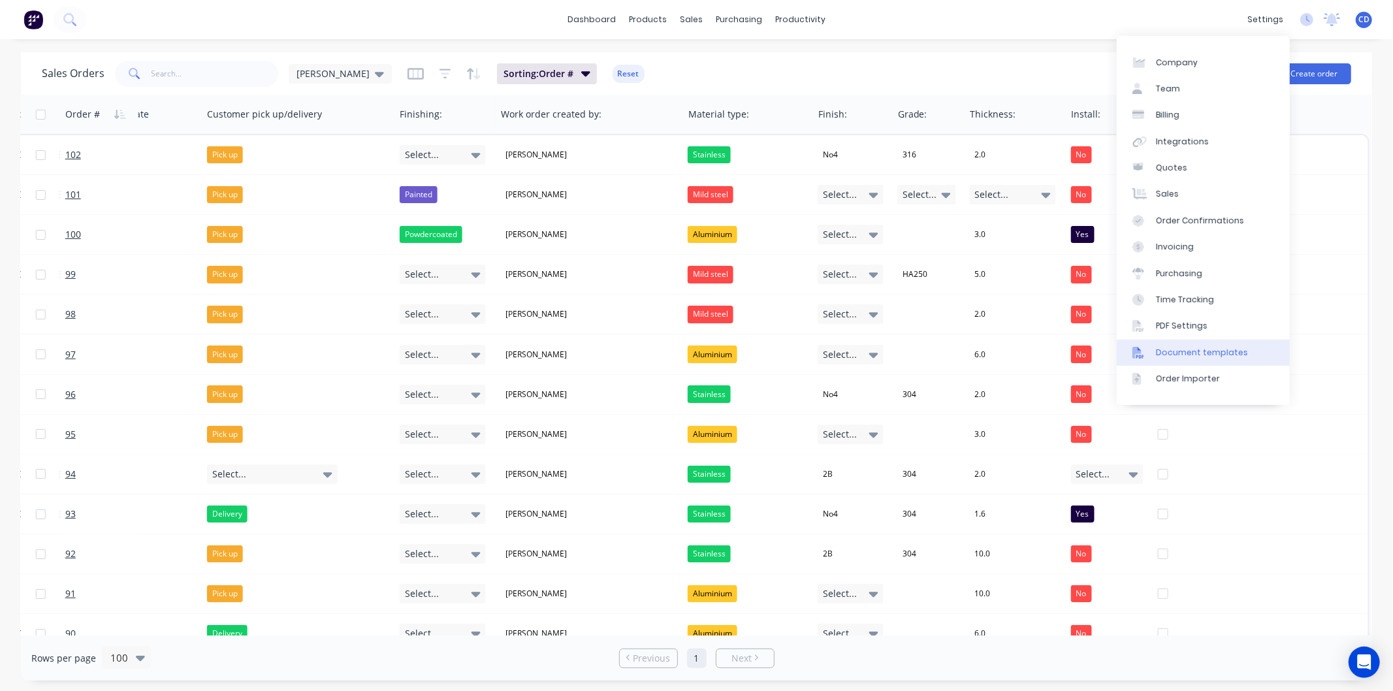
click at [1204, 358] on link "Document templates" at bounding box center [1203, 353] width 173 height 26
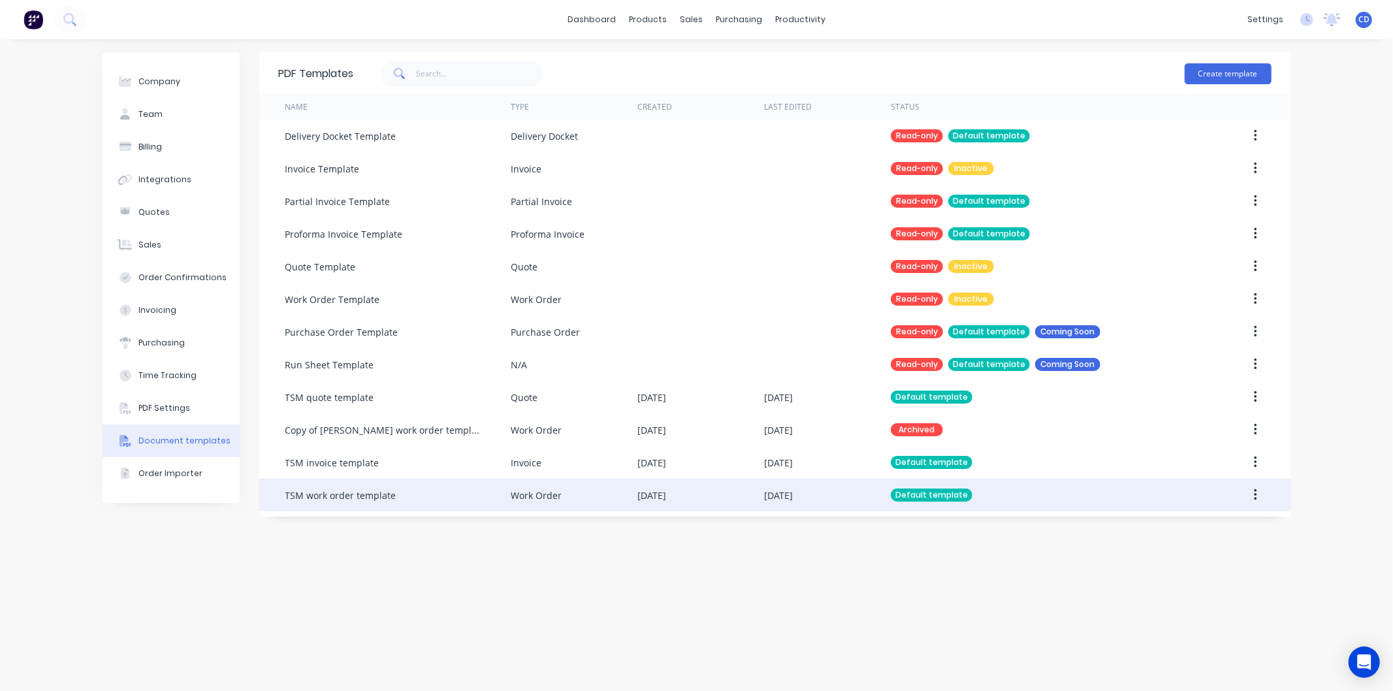
click at [1257, 498] on icon "button" at bounding box center [1255, 495] width 3 height 14
click at [1197, 526] on div "Edit" at bounding box center [1209, 529] width 101 height 19
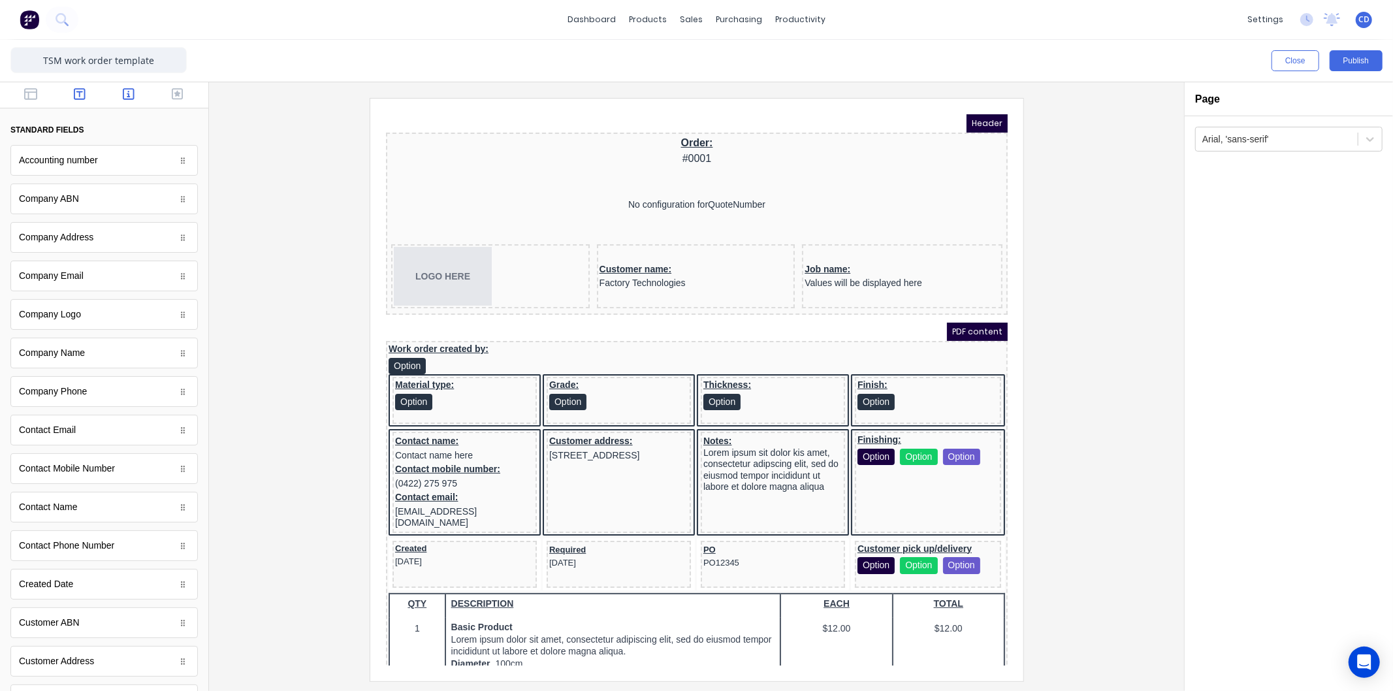
click at [74, 93] on icon "button" at bounding box center [80, 94] width 12 height 13
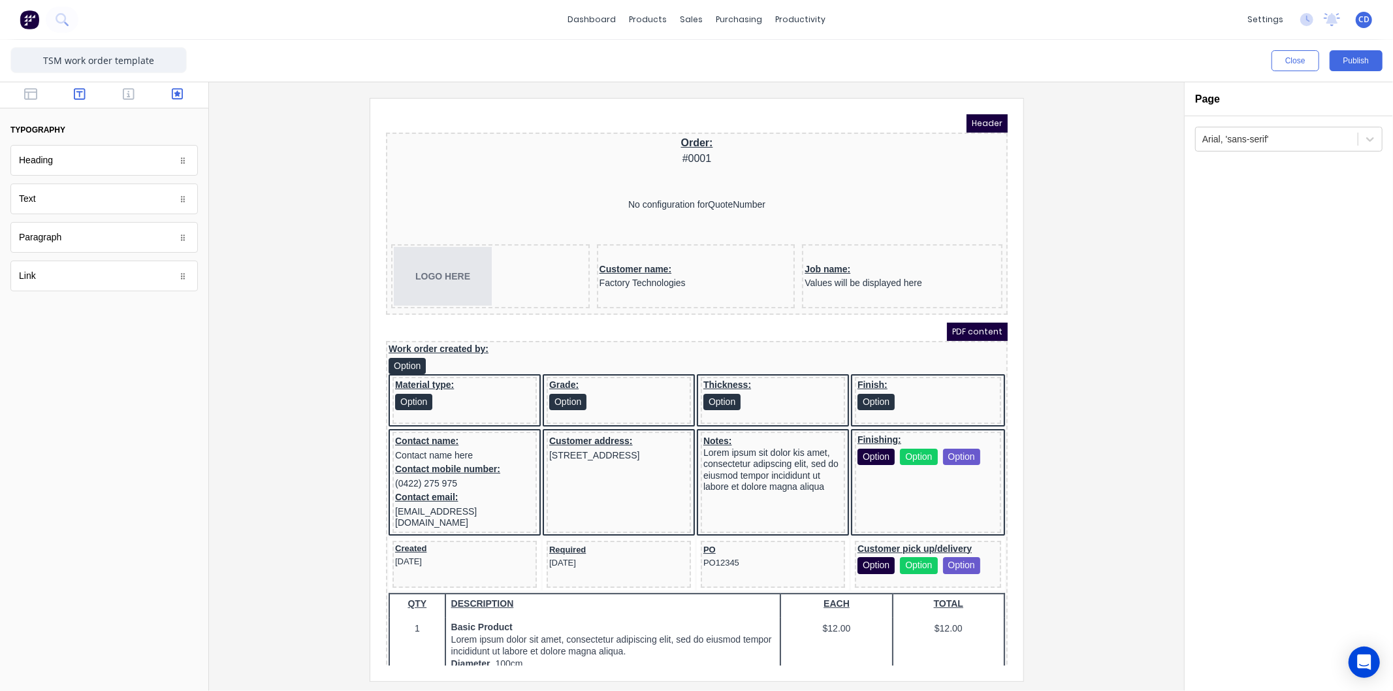
click at [172, 95] on icon "button" at bounding box center [178, 94] width 12 height 12
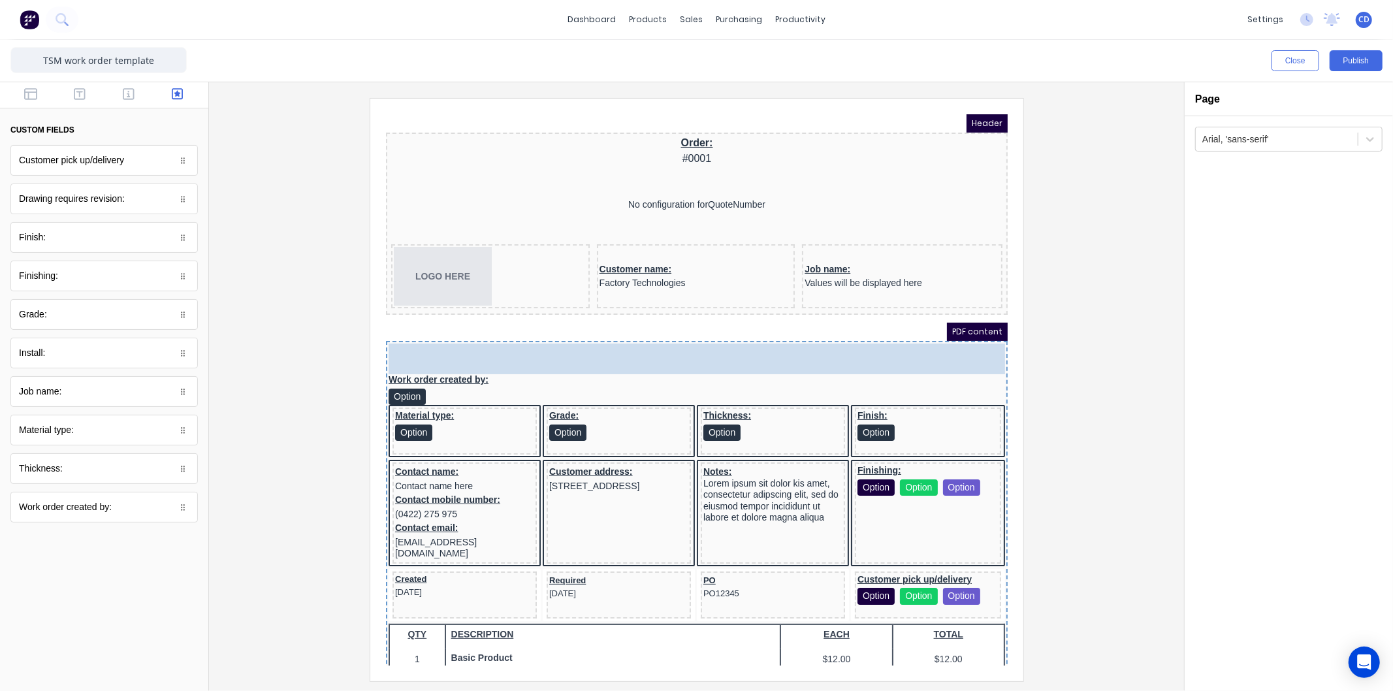
drag, startPoint x: 116, startPoint y: 201, endPoint x: 481, endPoint y: 227, distance: 366.1
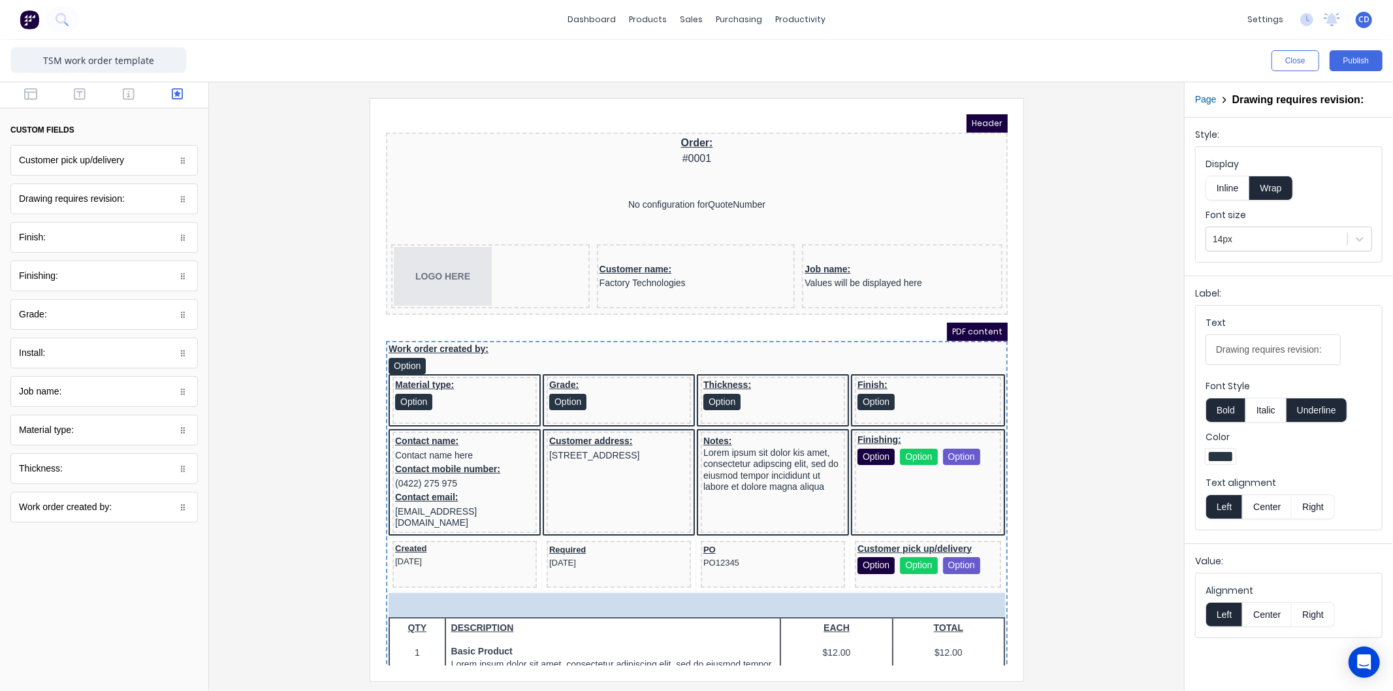
drag, startPoint x: 511, startPoint y: 332, endPoint x: 517, endPoint y: 572, distance: 240.4
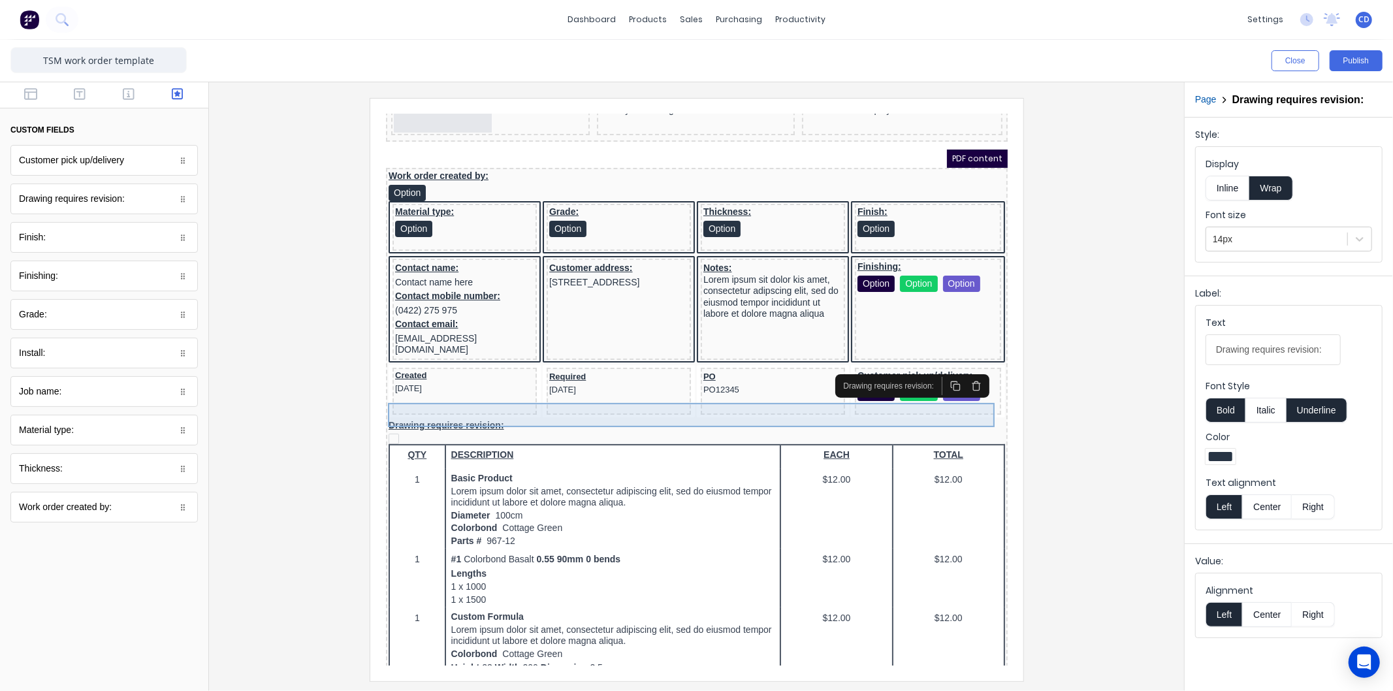
scroll to position [290, 0]
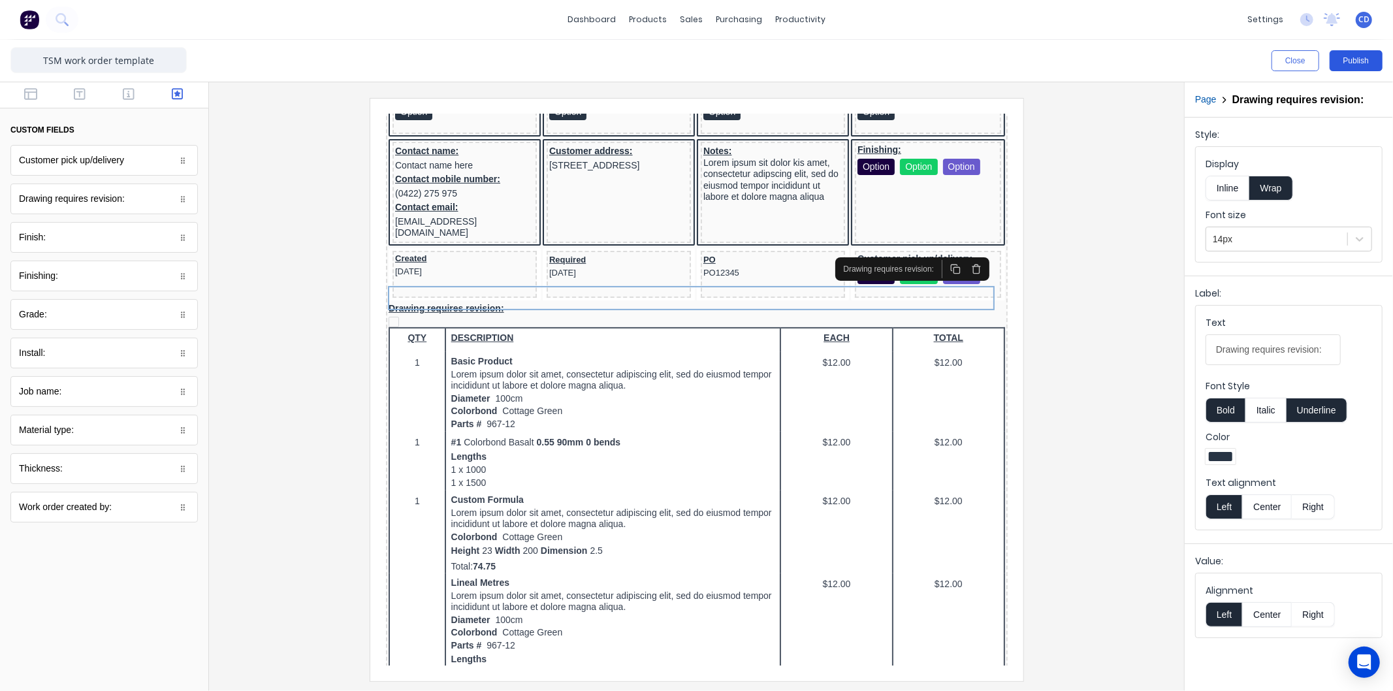
click at [1354, 59] on button "Publish" at bounding box center [1356, 60] width 53 height 21
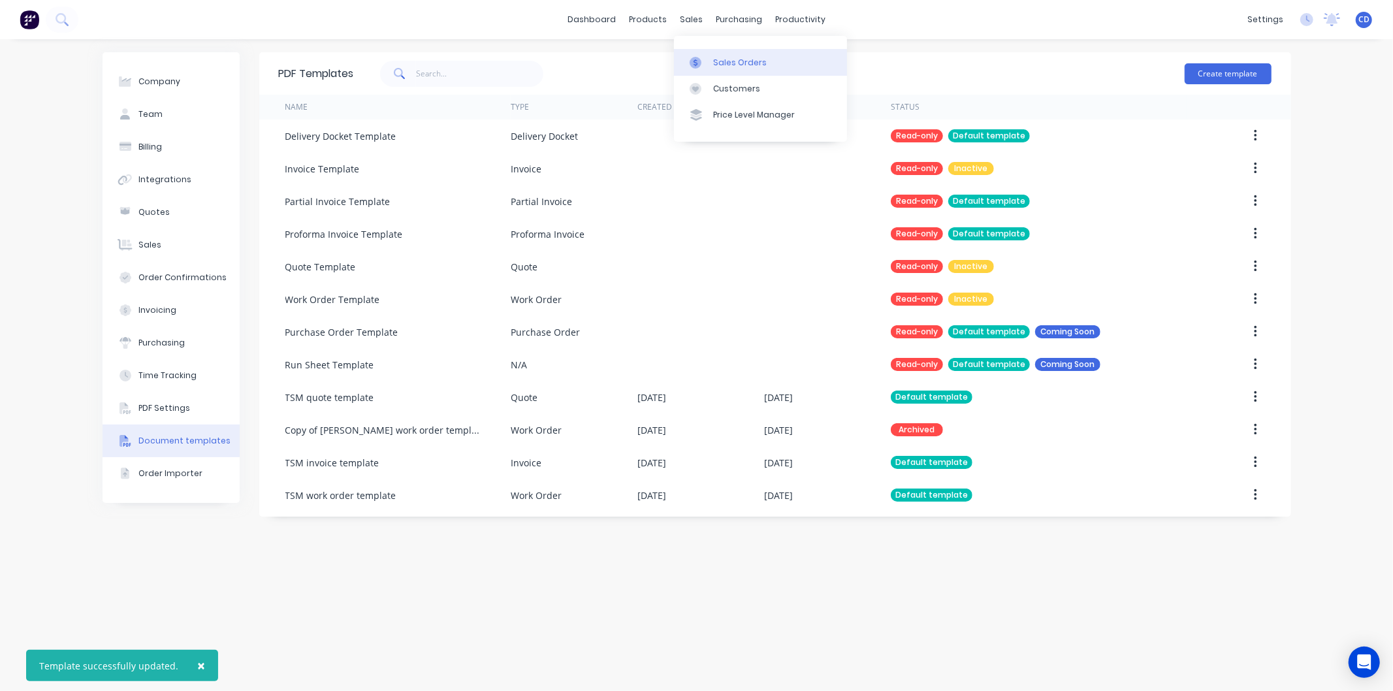
click at [726, 61] on div "Sales Orders" at bounding box center [740, 63] width 54 height 12
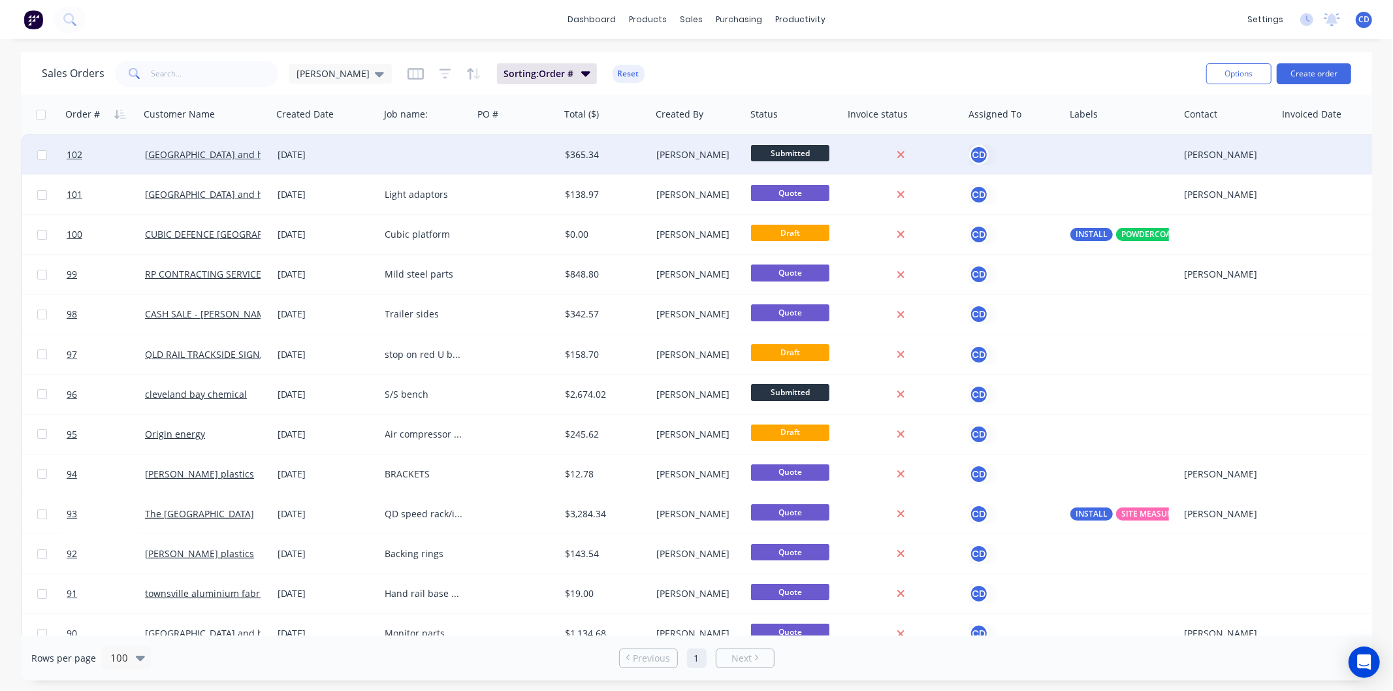
click at [319, 155] on div "[DATE]" at bounding box center [326, 154] width 97 height 13
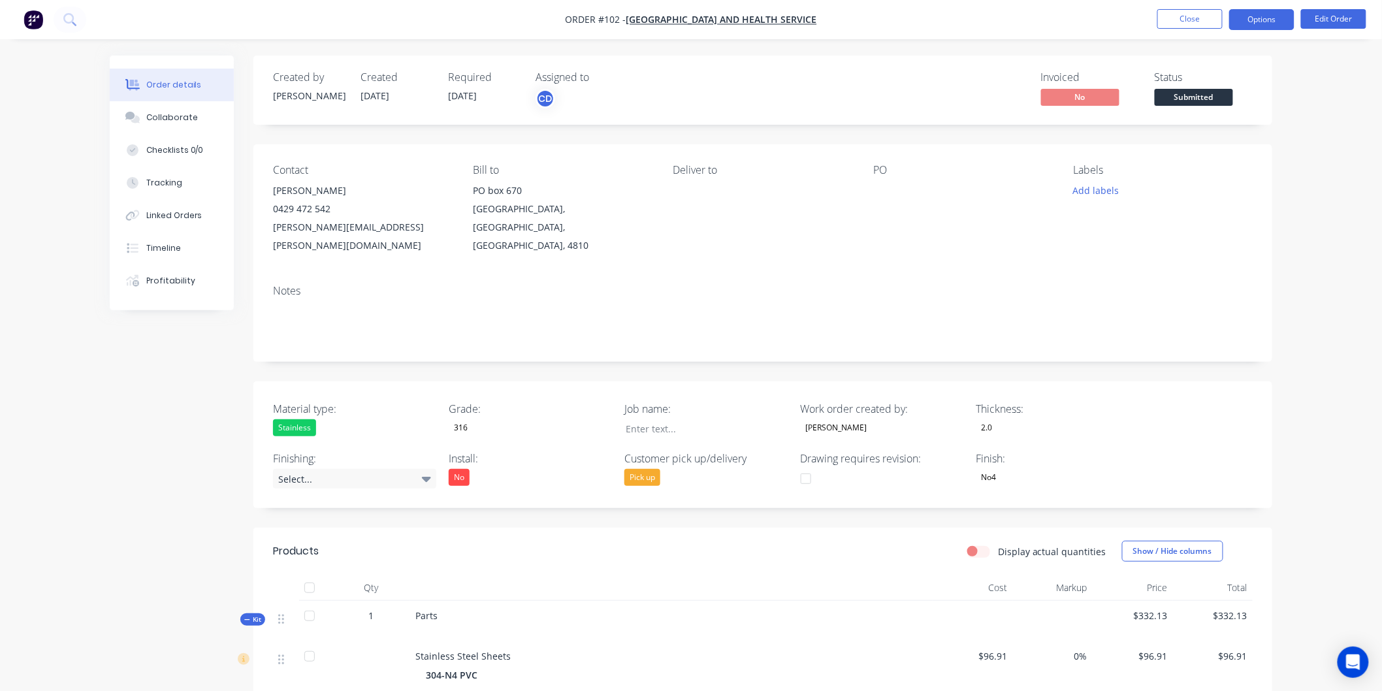
click at [1241, 22] on button "Options" at bounding box center [1261, 19] width 65 height 21
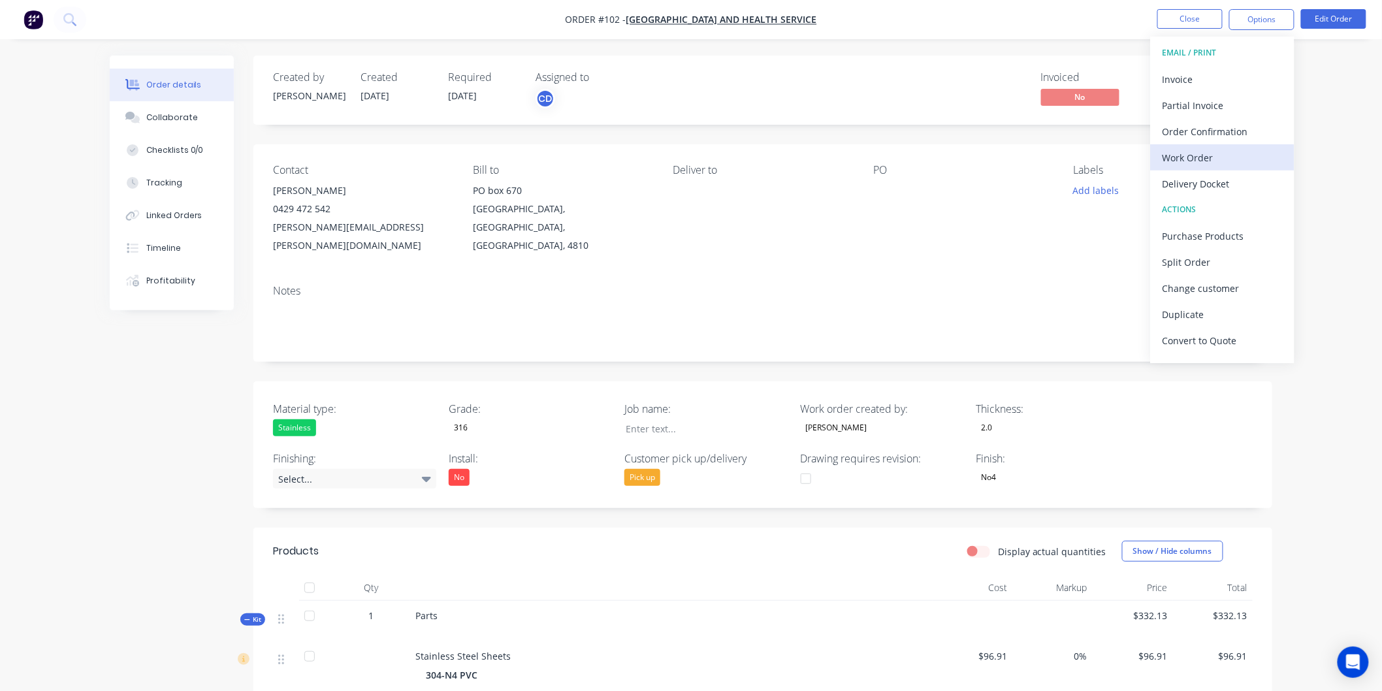
click at [1204, 150] on div "Work Order" at bounding box center [1223, 157] width 120 height 19
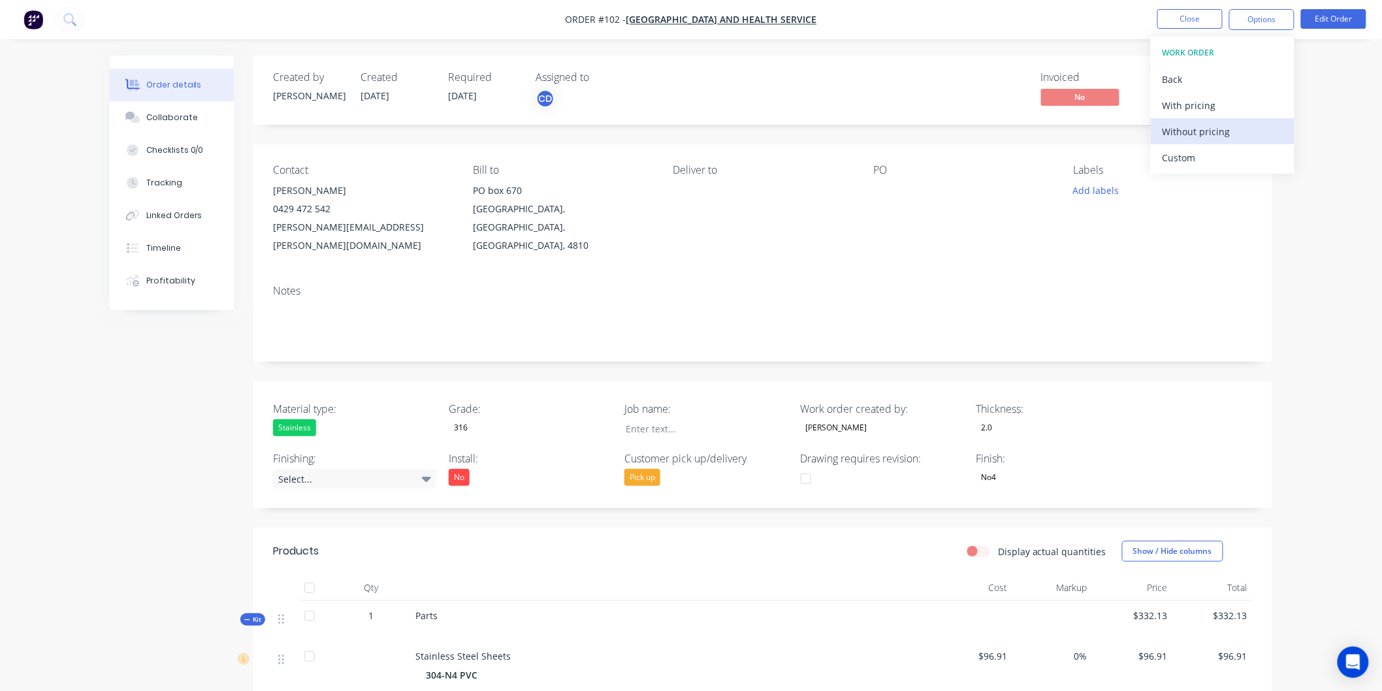
click at [1199, 127] on div "Without pricing" at bounding box center [1223, 131] width 120 height 19
click at [1091, 8] on nav "Order #102 - [GEOGRAPHIC_DATA] and health service Close Options EMAIL / PRINT I…" at bounding box center [691, 19] width 1382 height 39
click at [1197, 18] on button "Close" at bounding box center [1189, 19] width 65 height 20
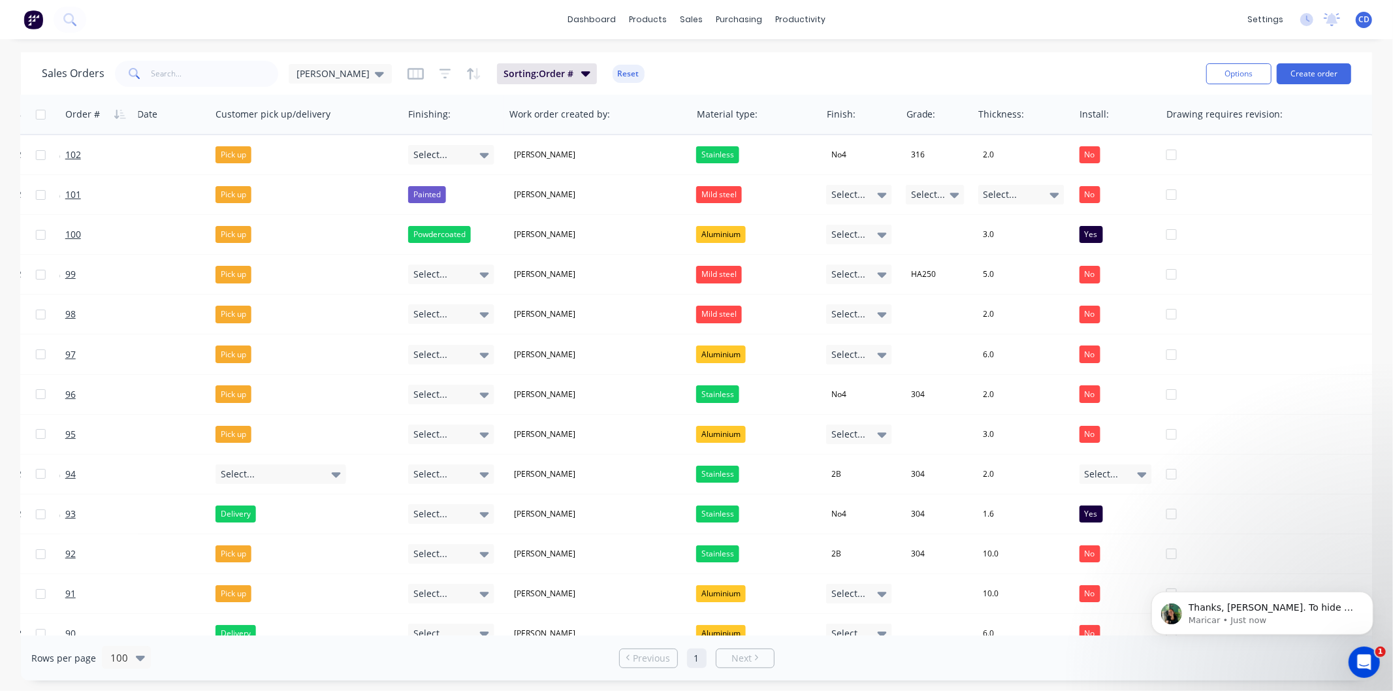
scroll to position [0, 1199]
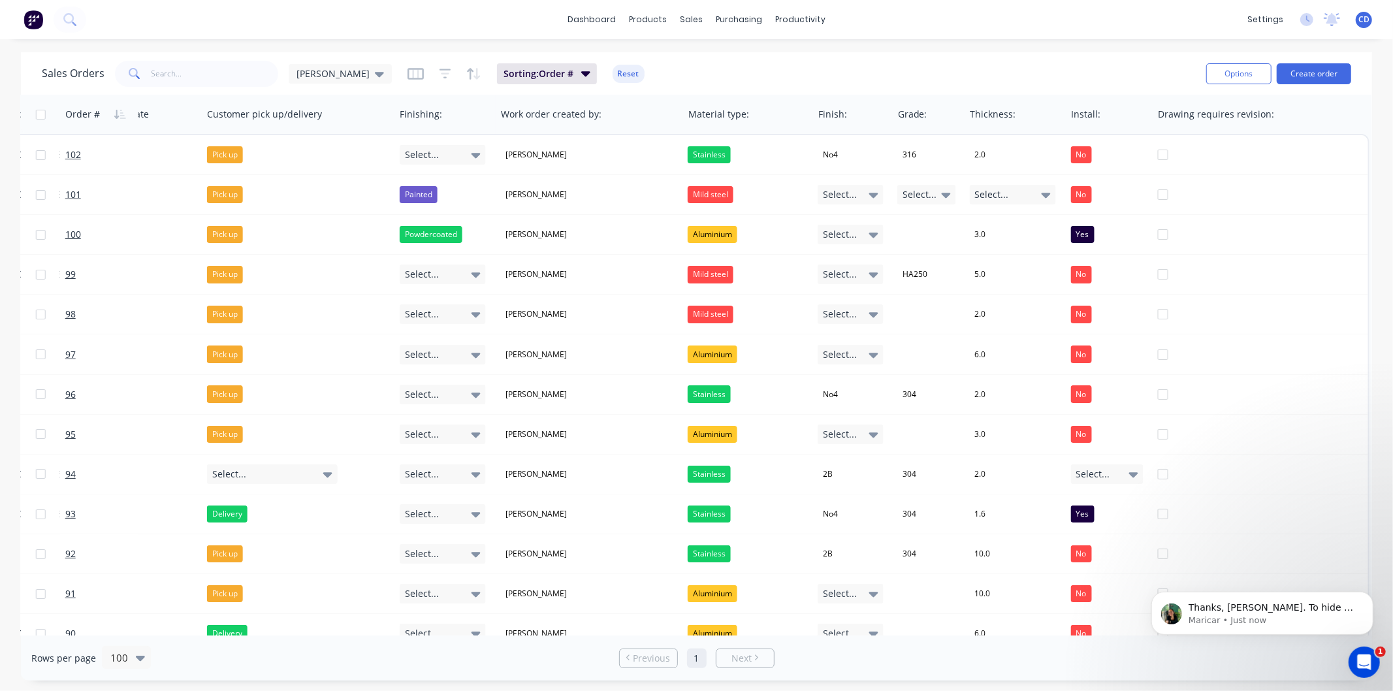
drag, startPoint x: 632, startPoint y: 631, endPoint x: 133, endPoint y: 40, distance: 773.6
click at [1285, 610] on p "Thanks, [PERSON_NAME]. To hide a line item, you can add it into a kit. Let us k…" at bounding box center [1272, 607] width 169 height 13
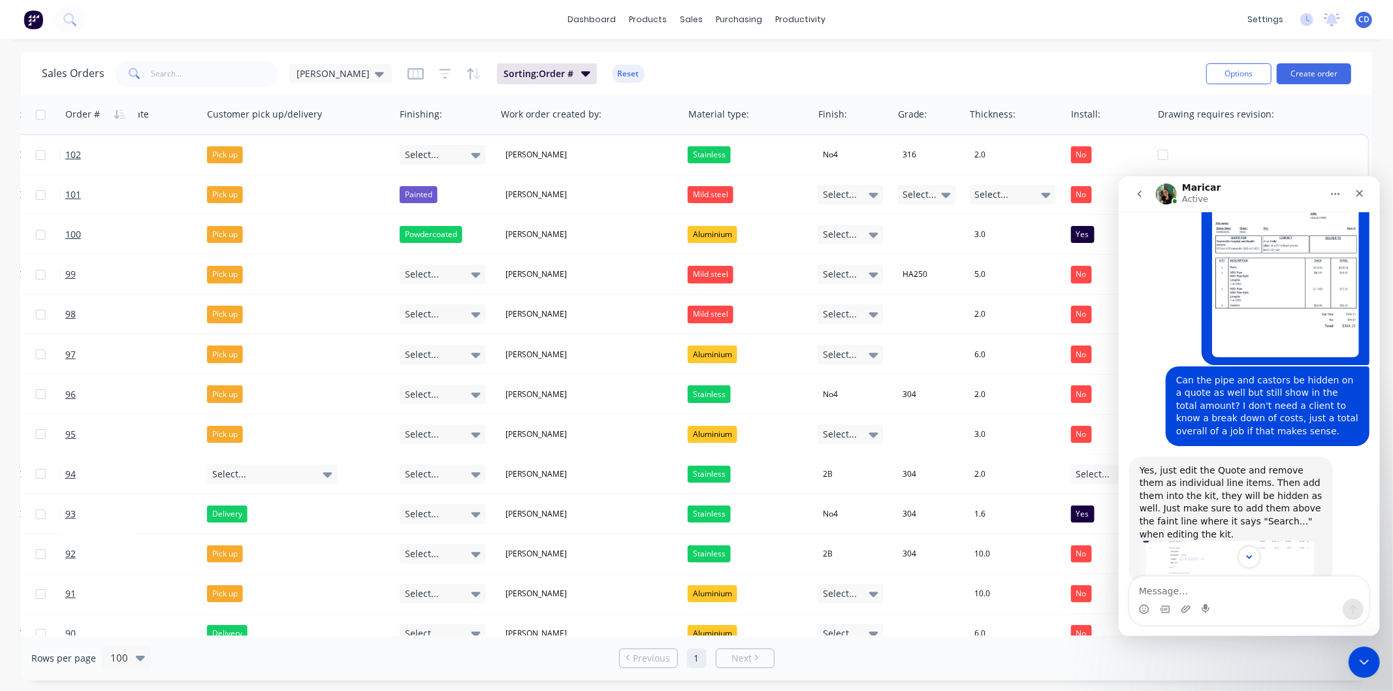
scroll to position [2674, 0]
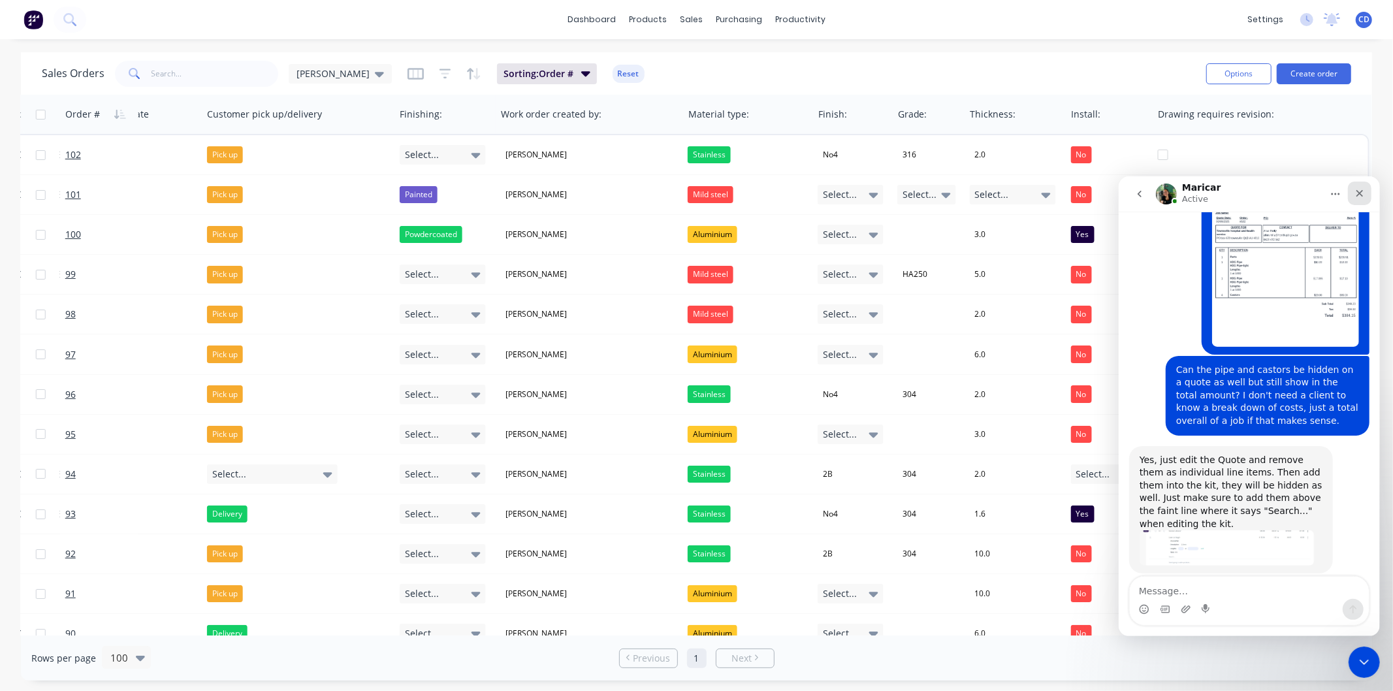
click at [1361, 195] on icon "Close" at bounding box center [1359, 192] width 7 height 7
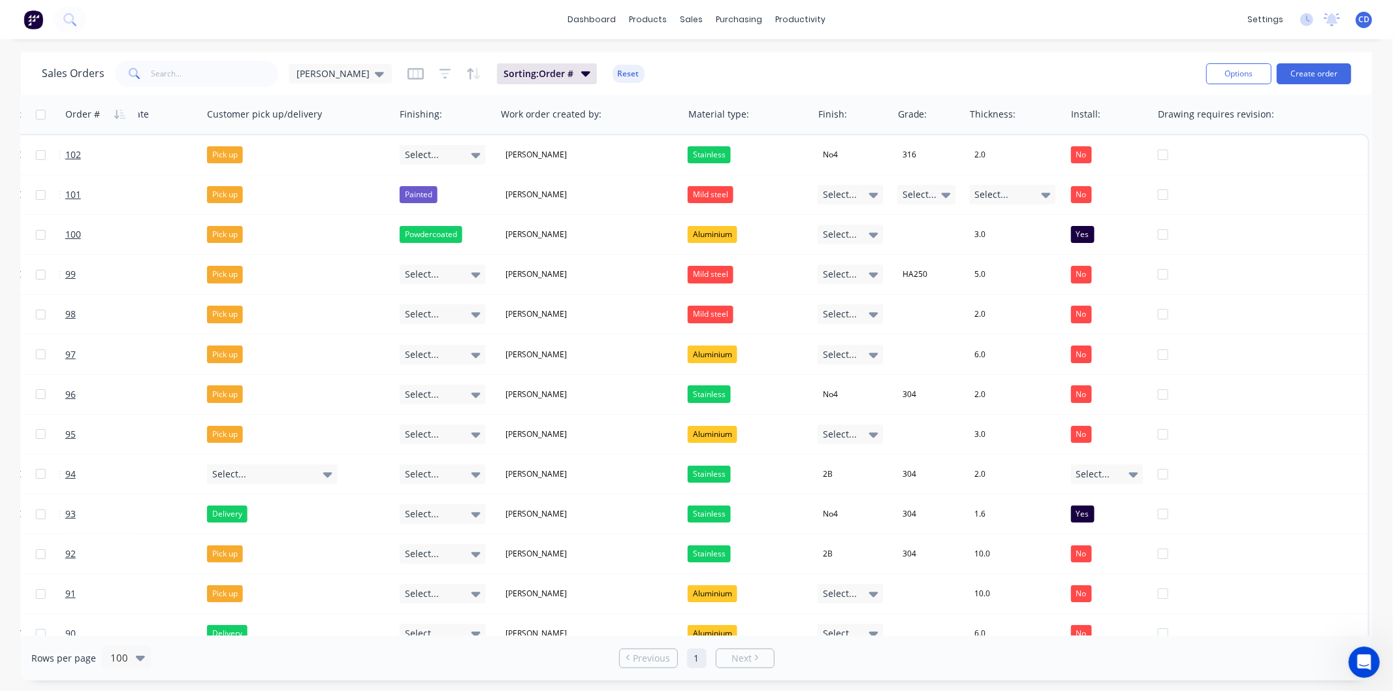
scroll to position [2652, 0]
click at [1099, 145] on button "Edit" at bounding box center [1114, 141] width 98 height 26
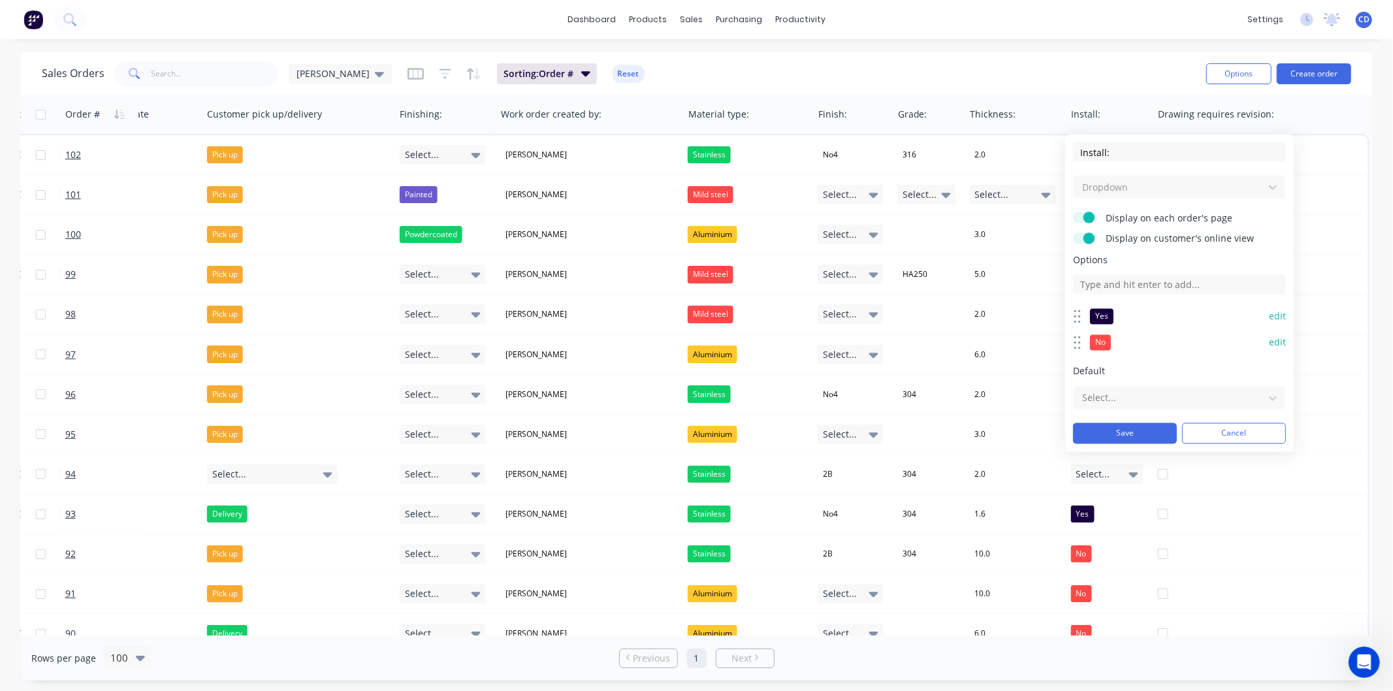
click at [1280, 314] on button "edit" at bounding box center [1277, 316] width 17 height 13
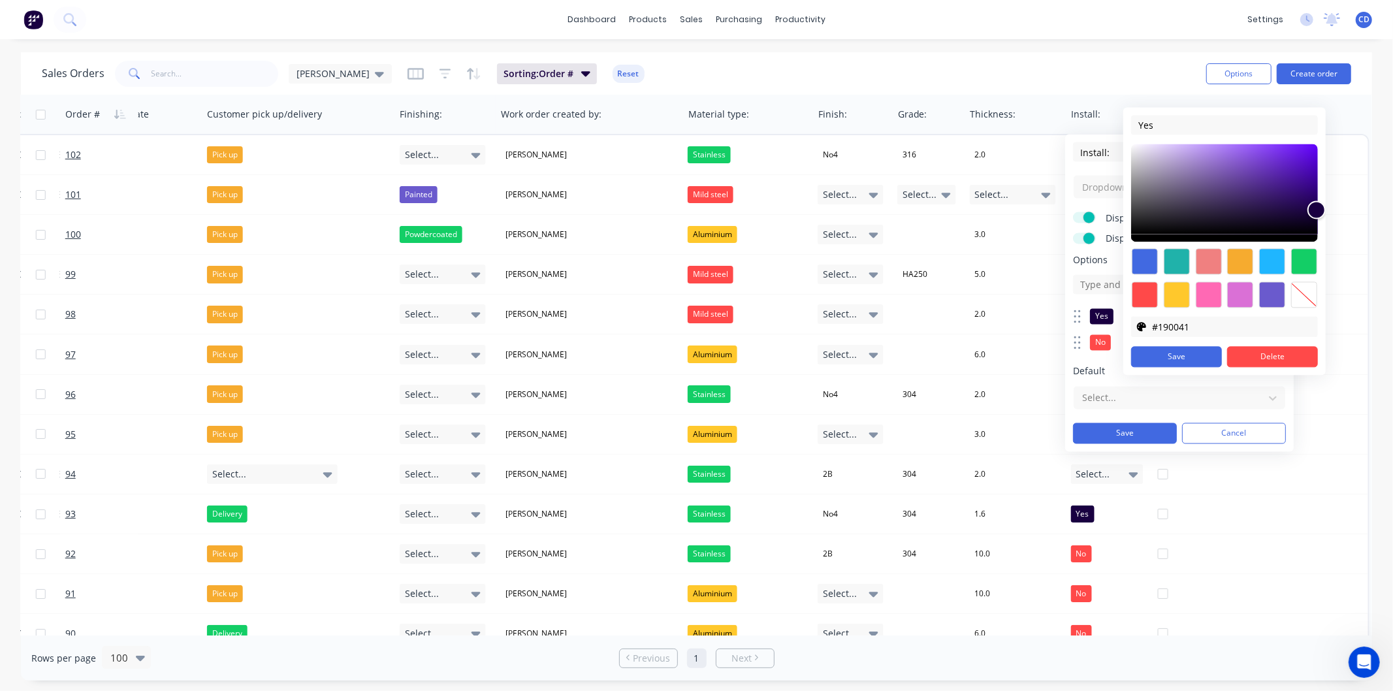
click at [1300, 291] on div at bounding box center [1304, 295] width 26 height 26
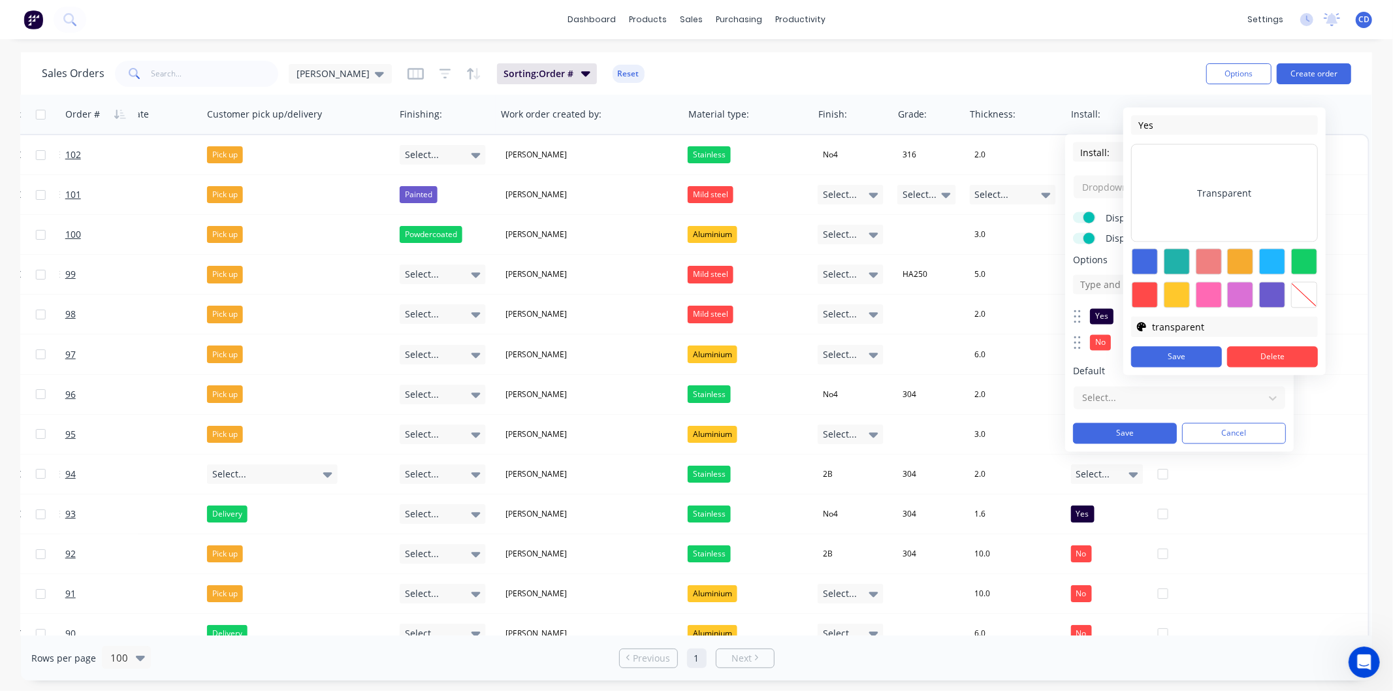
type input "transparent"
click at [1205, 360] on button "Save" at bounding box center [1176, 356] width 91 height 21
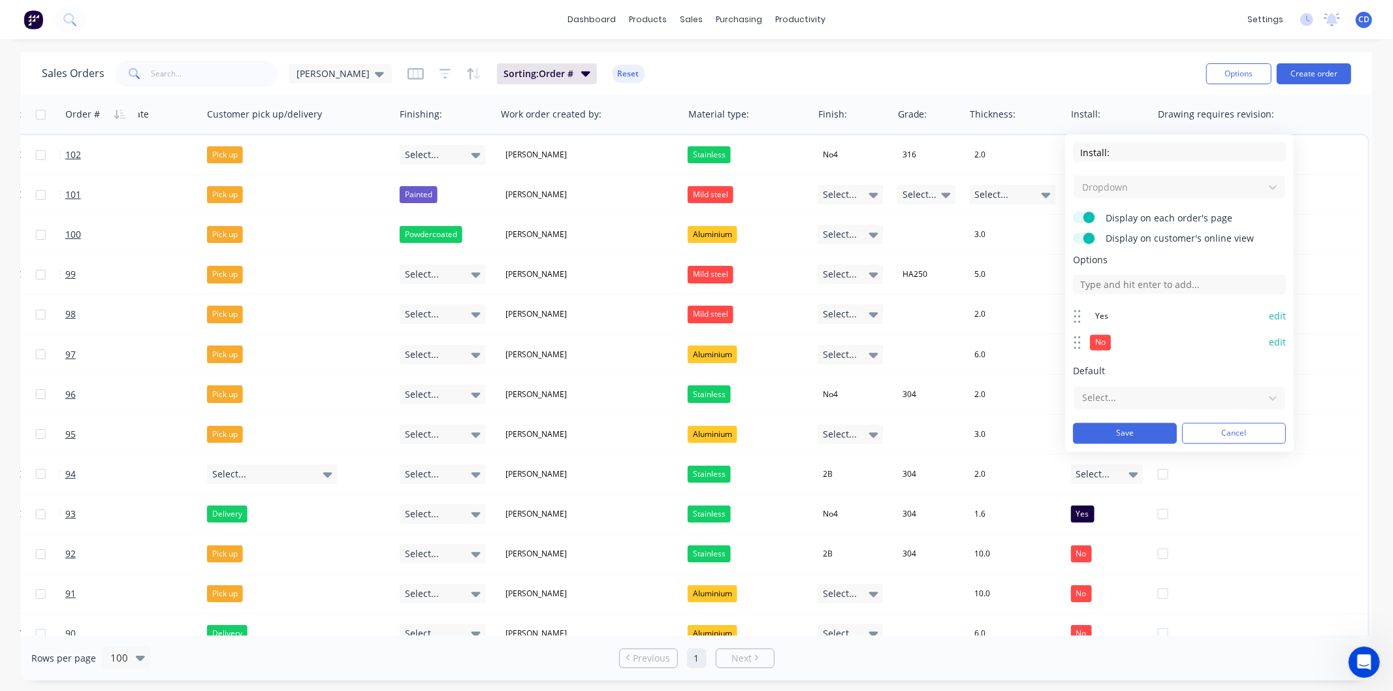
click at [1279, 341] on button "edit" at bounding box center [1277, 342] width 17 height 13
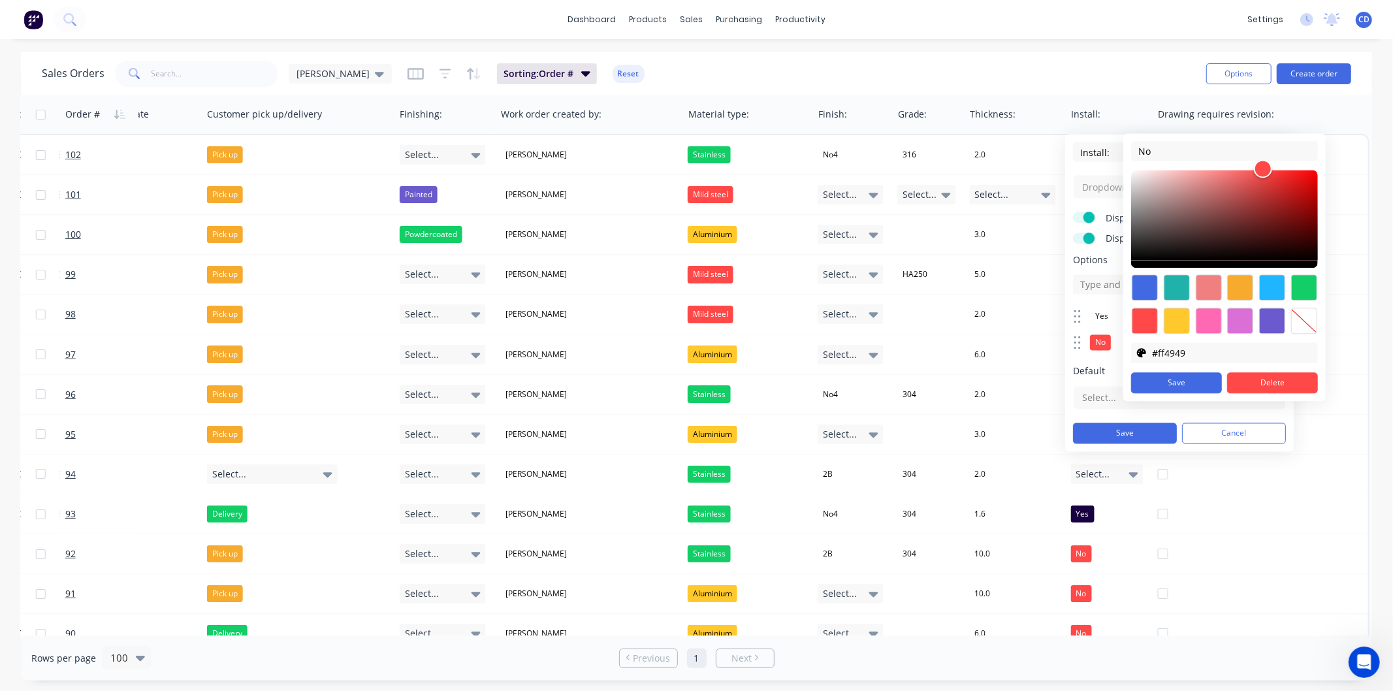
click at [1302, 325] on div at bounding box center [1304, 321] width 26 height 26
type input "transparent"
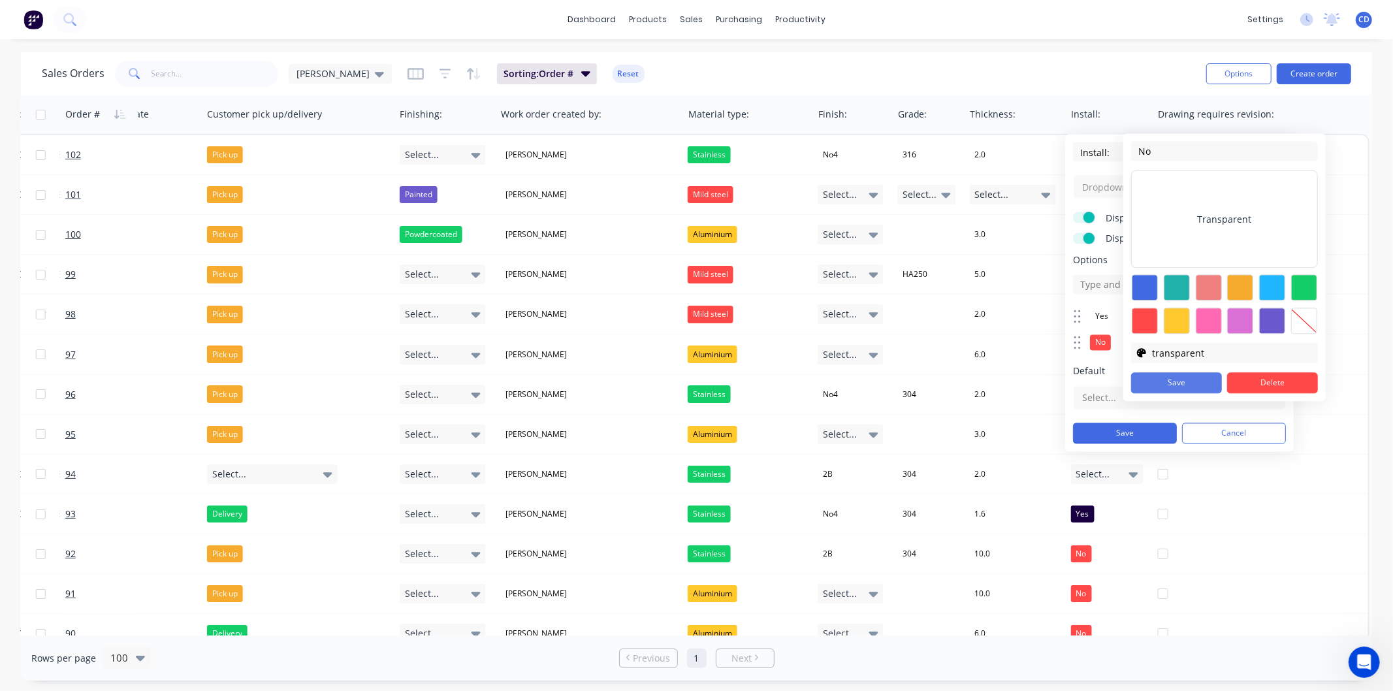
click at [1181, 388] on button "Save" at bounding box center [1176, 382] width 91 height 21
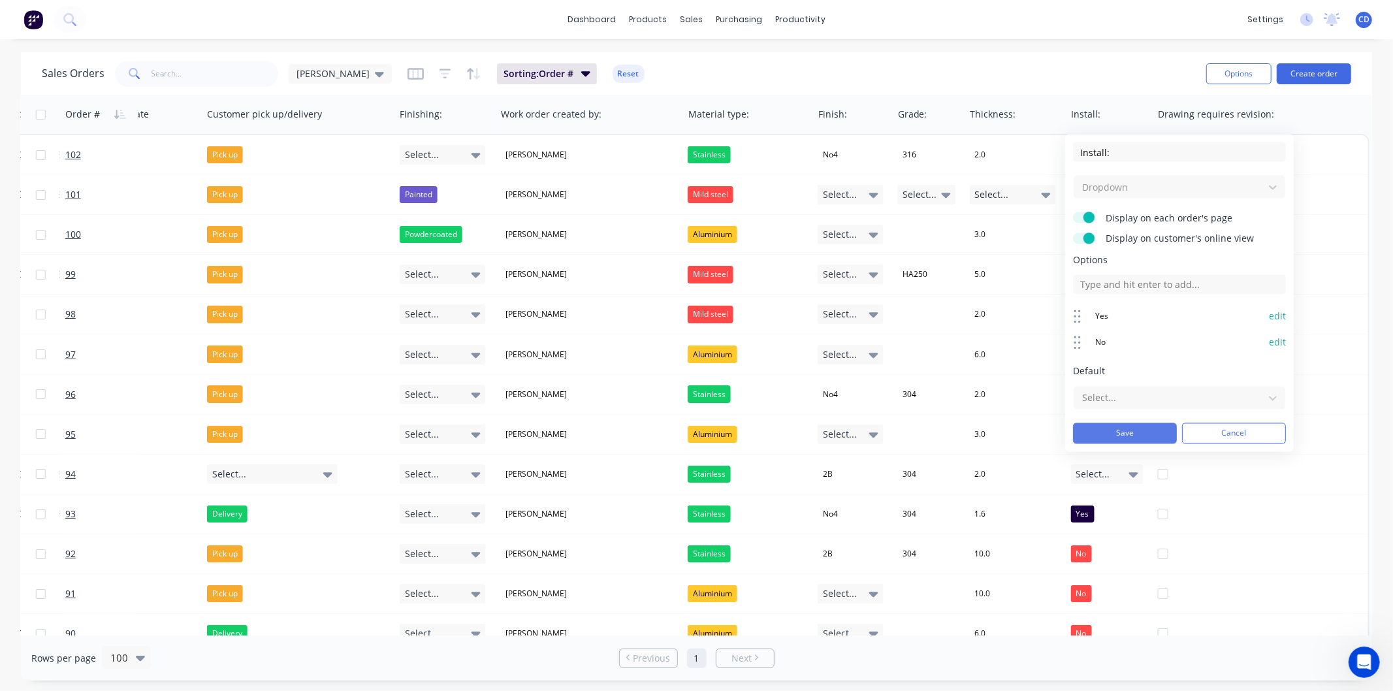
click at [1144, 432] on button "Save" at bounding box center [1125, 433] width 104 height 21
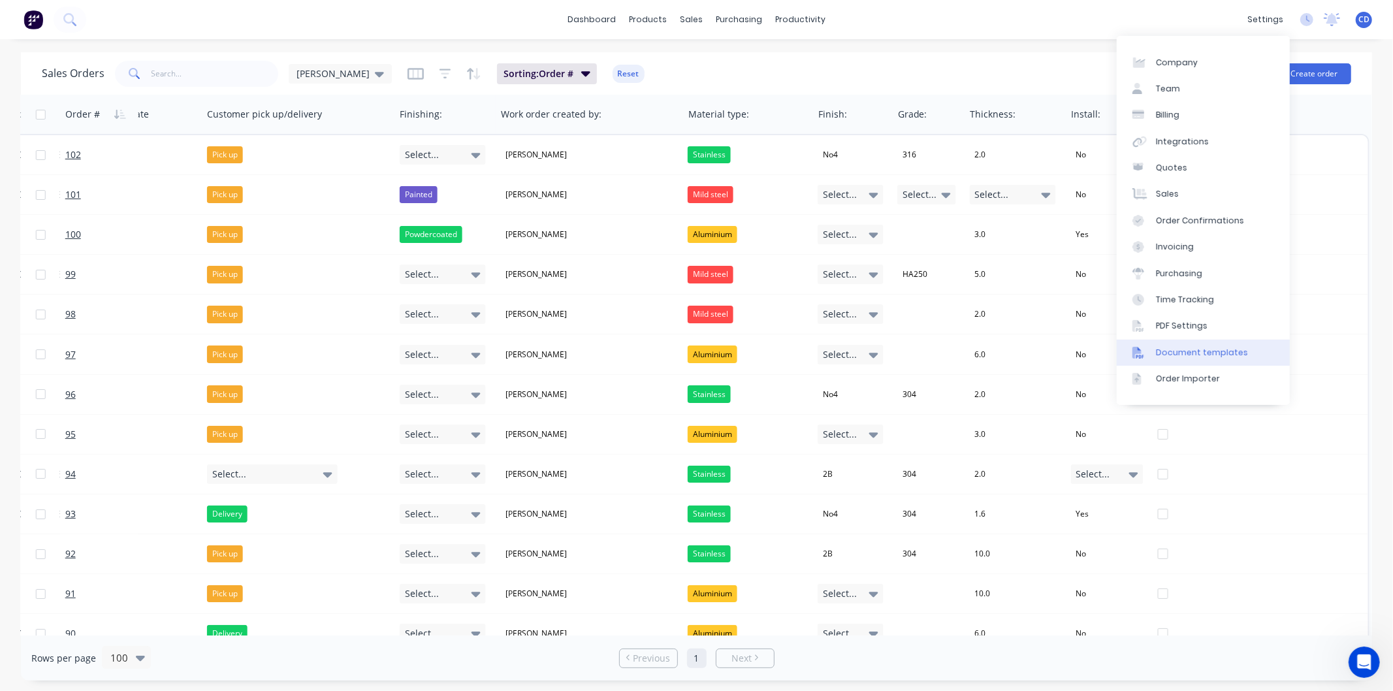
click at [1189, 354] on div "Document templates" at bounding box center [1202, 353] width 92 height 12
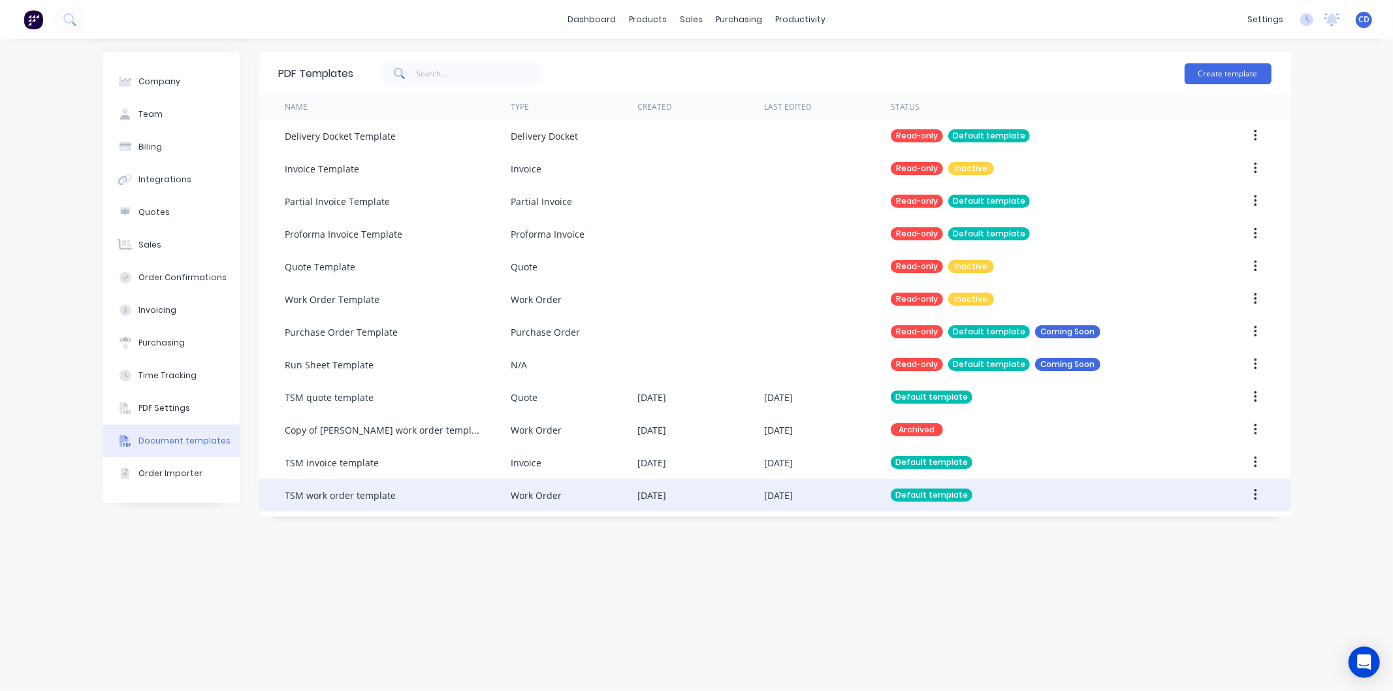
click at [1261, 490] on button "button" at bounding box center [1255, 495] width 31 height 24
click at [1200, 530] on div "Edit" at bounding box center [1209, 529] width 101 height 19
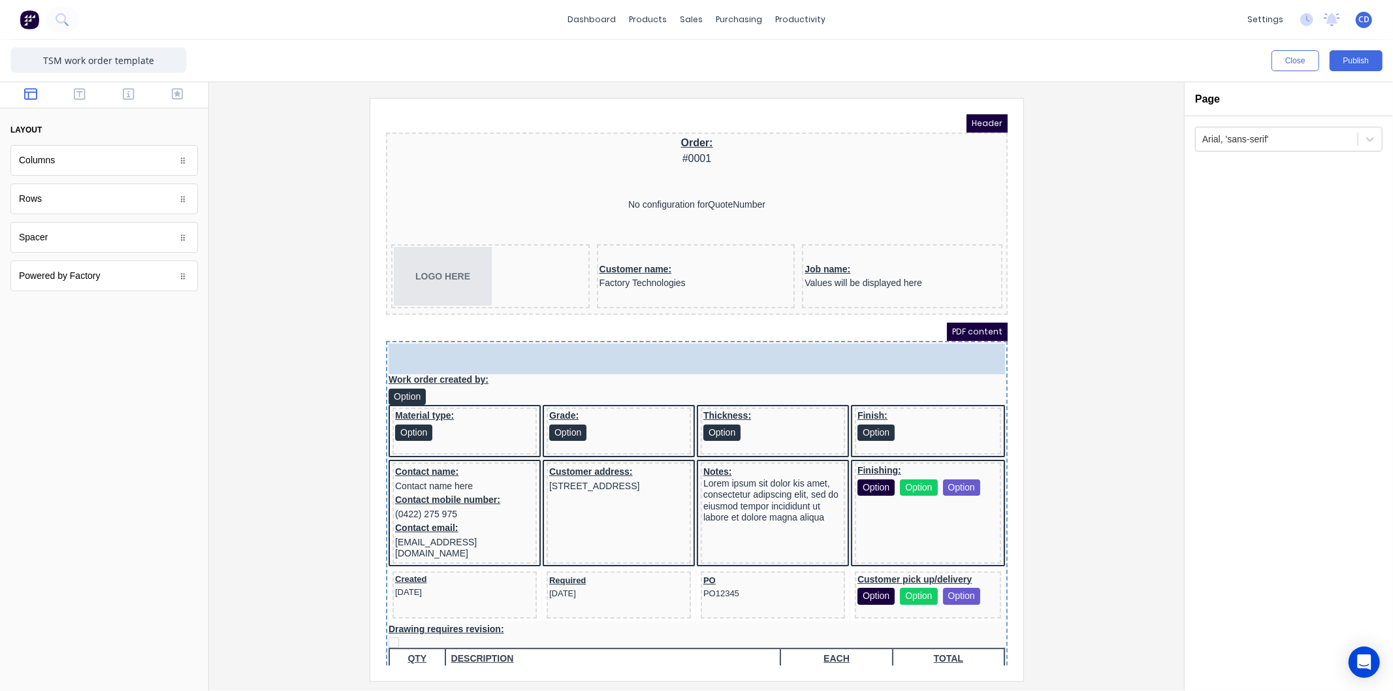
drag, startPoint x: 89, startPoint y: 199, endPoint x: 242, endPoint y: 226, distance: 154.5
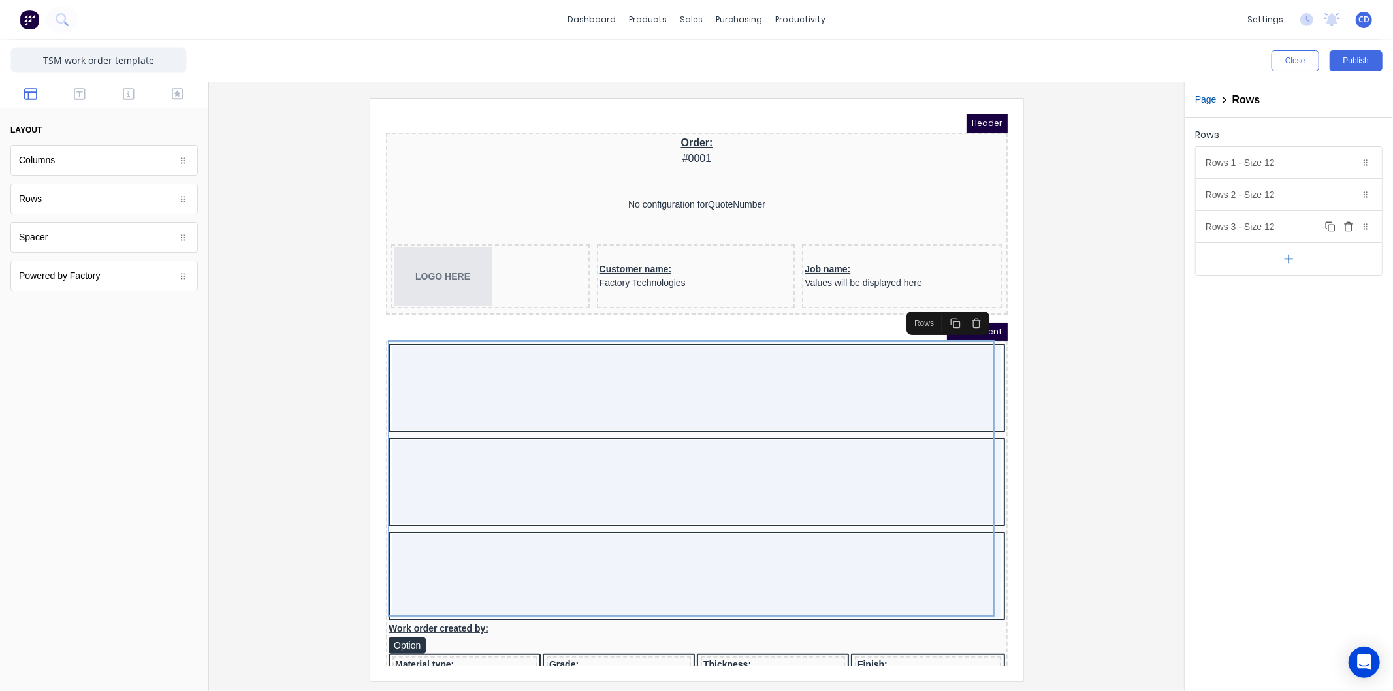
click at [1349, 231] on icon "button" at bounding box center [1348, 227] width 6 height 7
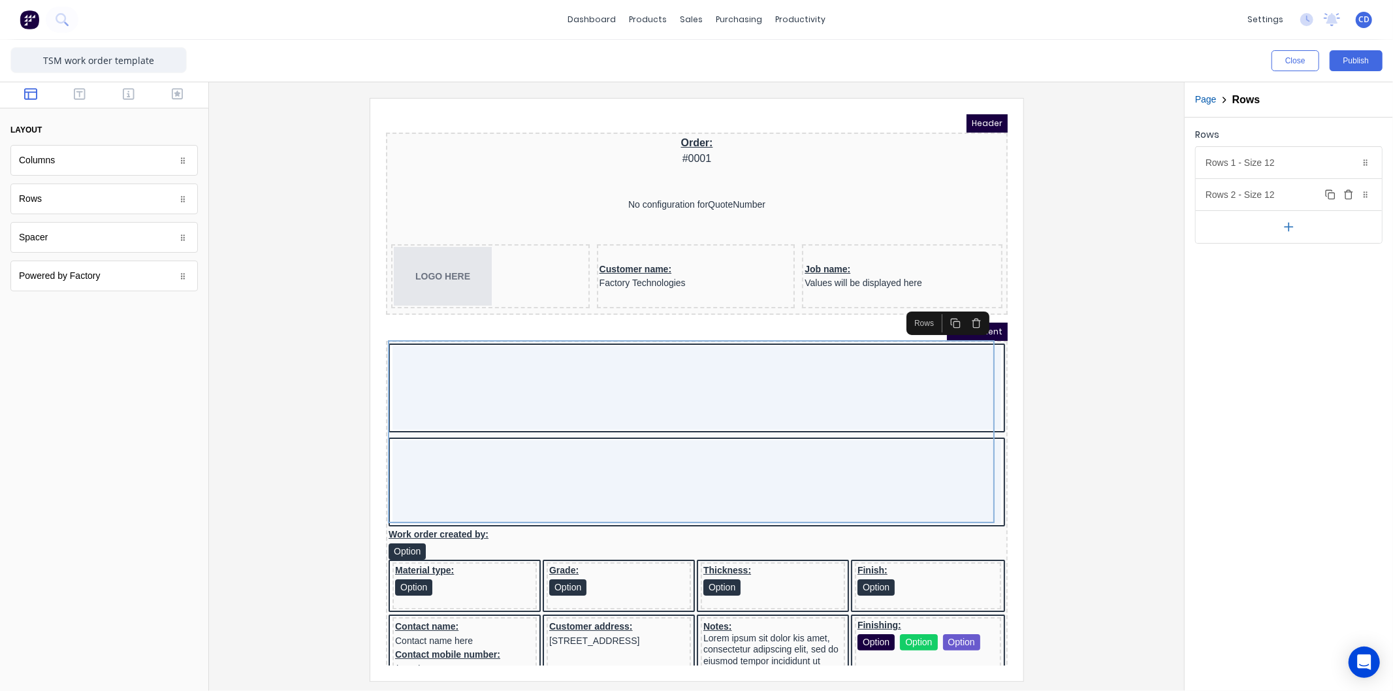
click at [1351, 194] on icon "button" at bounding box center [1349, 194] width 10 height 10
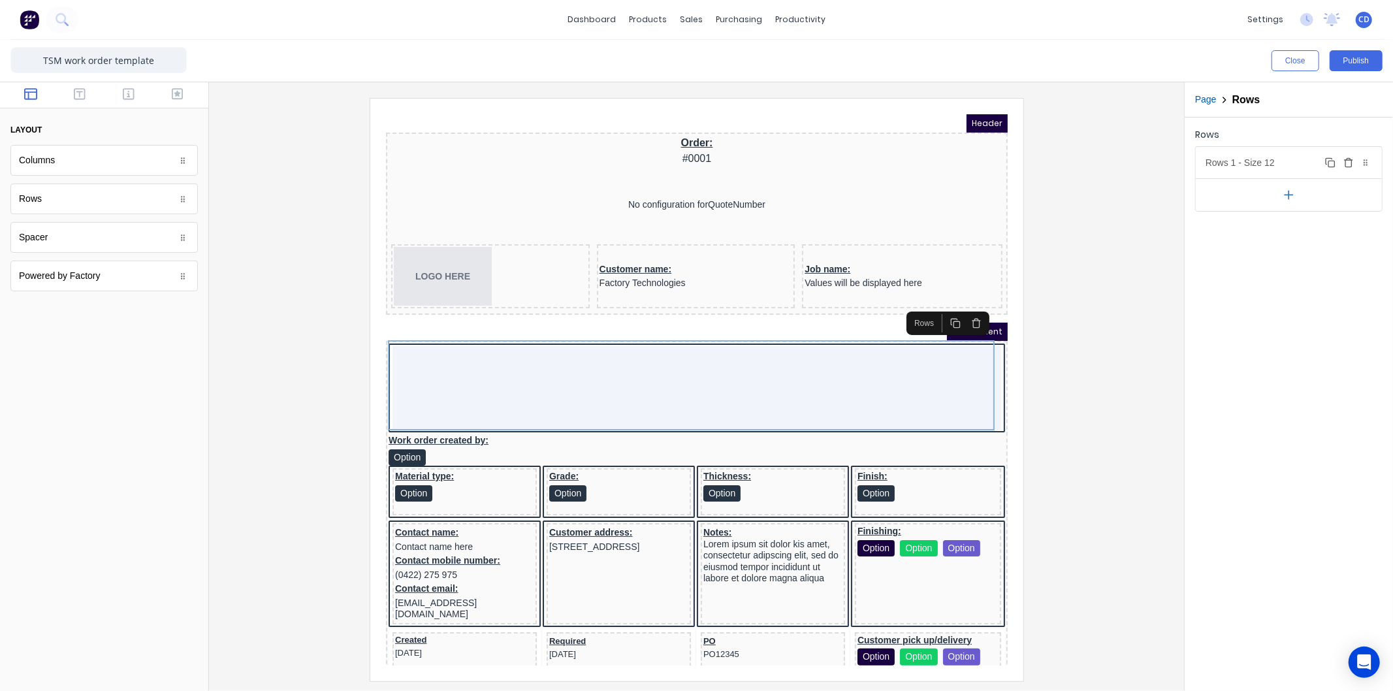
click at [1278, 169] on div "Rows 1 - Size 12 Duplicate Delete" at bounding box center [1289, 162] width 186 height 31
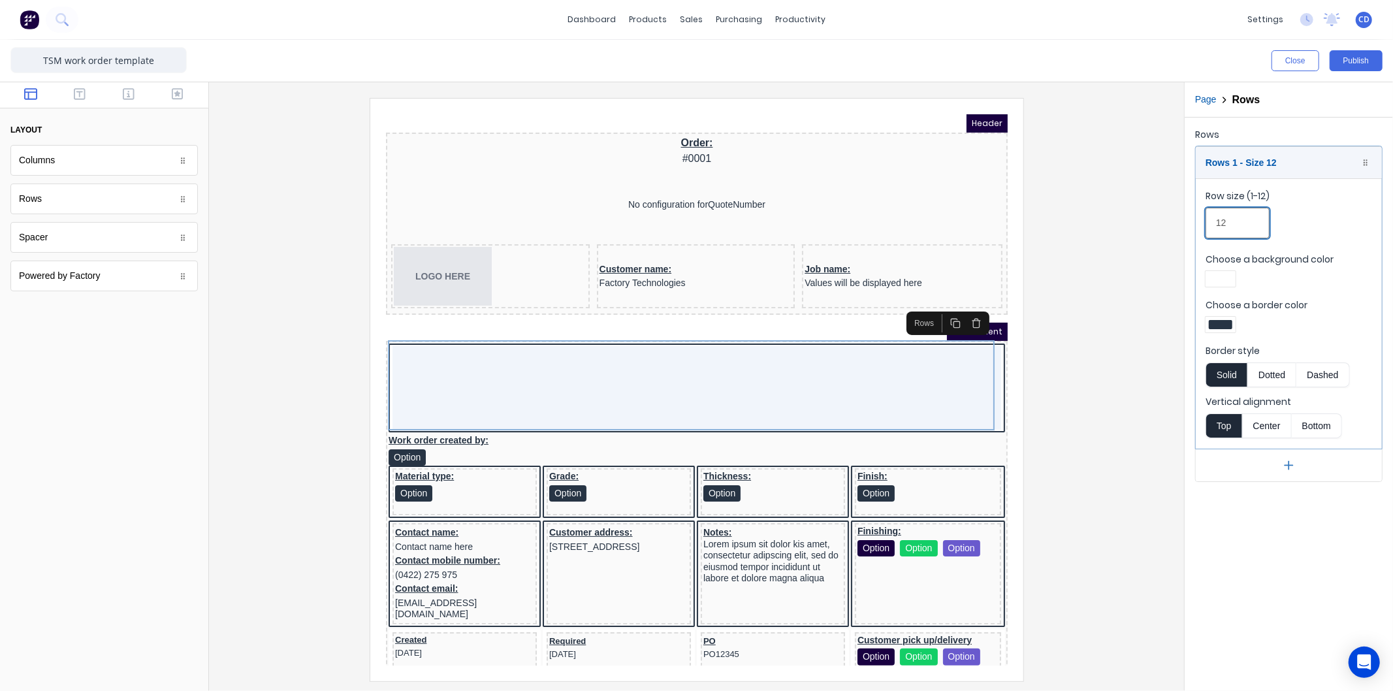
drag, startPoint x: 1246, startPoint y: 223, endPoint x: 1206, endPoint y: 223, distance: 39.2
click at [1206, 223] on input "12" at bounding box center [1238, 223] width 64 height 31
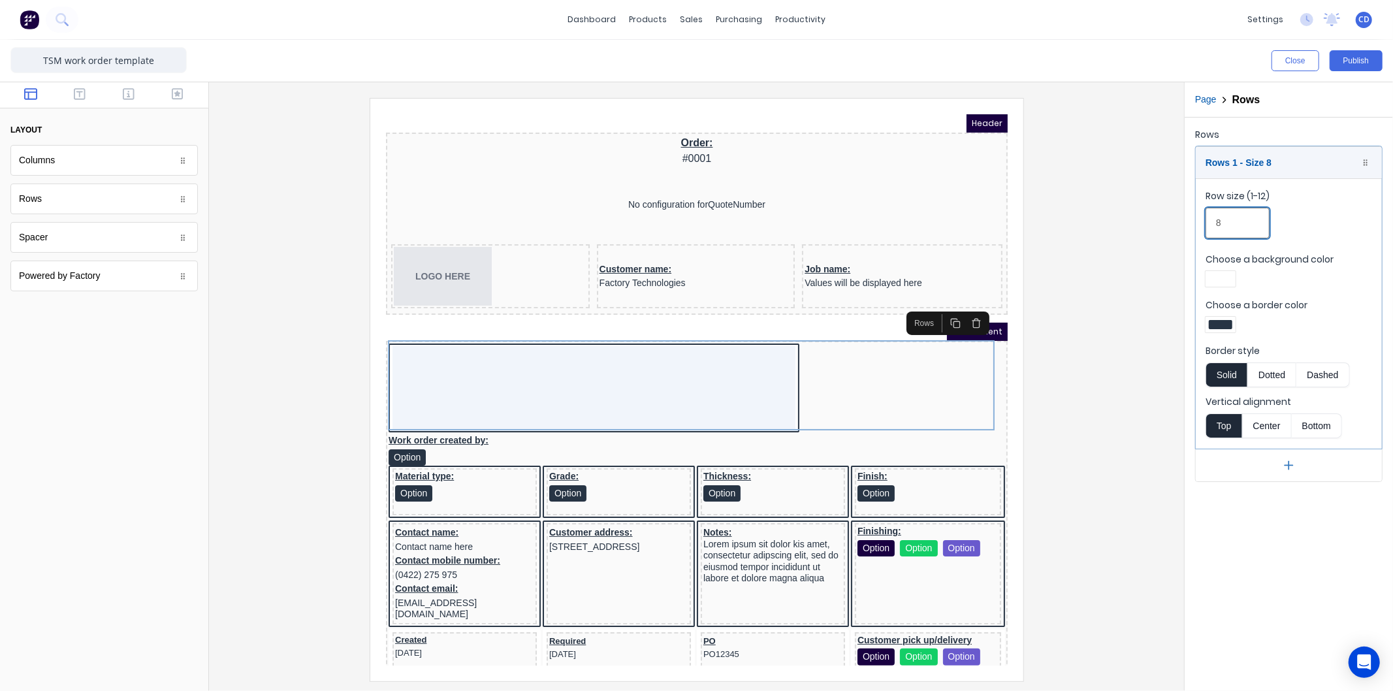
click at [1236, 224] on input "8" at bounding box center [1238, 223] width 64 height 31
click at [1221, 282] on div at bounding box center [1221, 278] width 24 height 9
click at [1233, 229] on div at bounding box center [696, 345] width 1393 height 691
click at [1231, 223] on input "8" at bounding box center [1238, 223] width 64 height 31
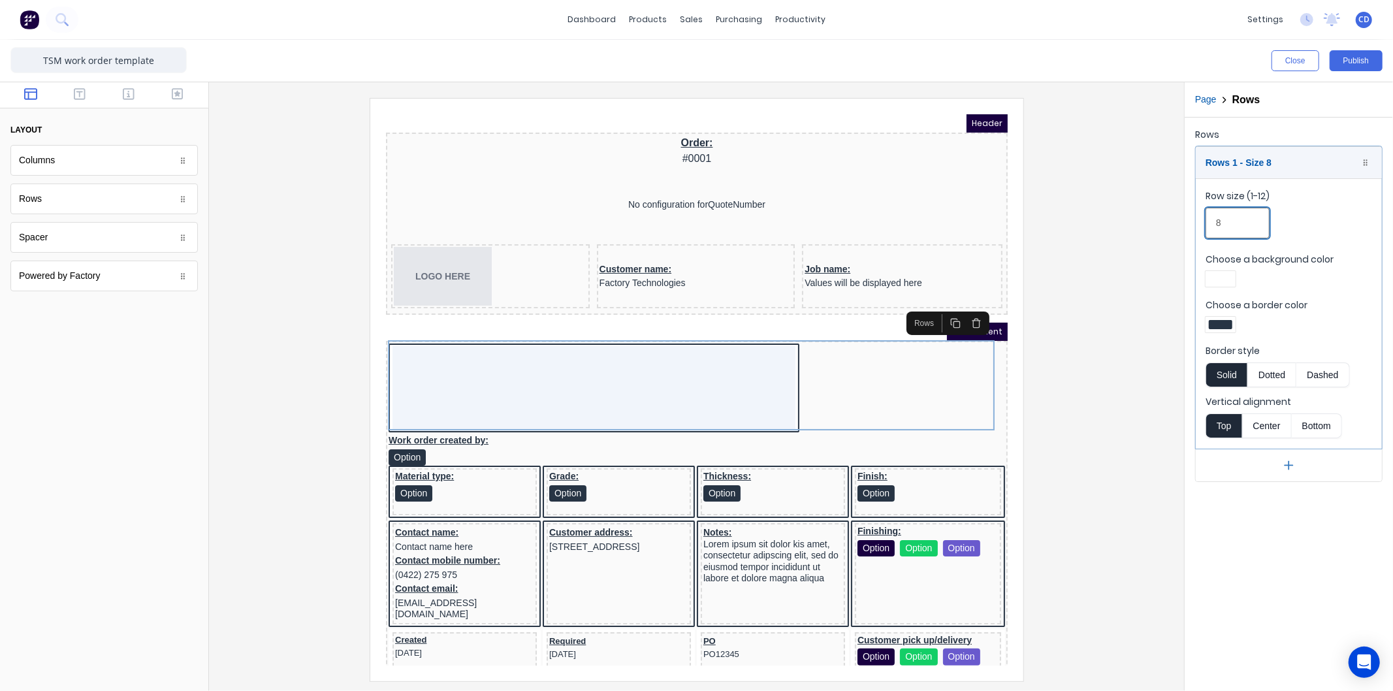
type input "8"
click at [1345, 164] on icon "button" at bounding box center [1348, 163] width 6 height 7
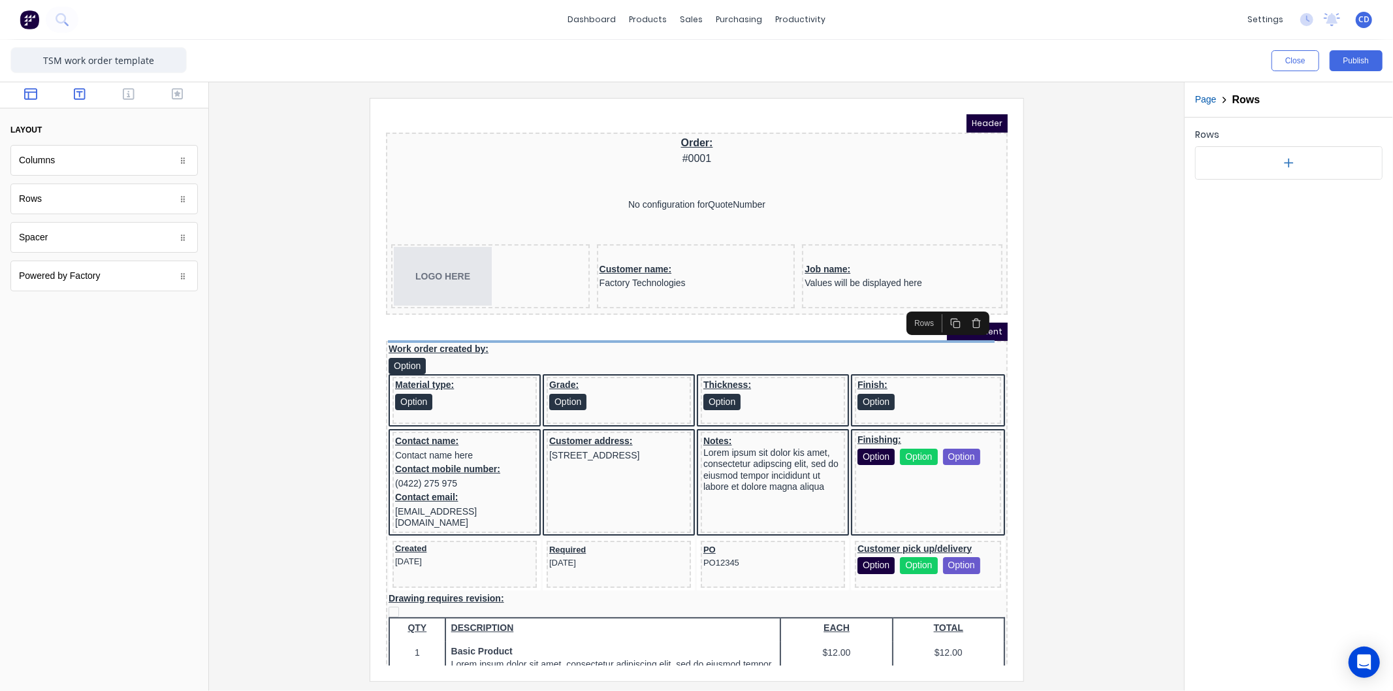
click at [88, 96] on button "button" at bounding box center [79, 96] width 41 height 16
click at [132, 90] on icon "button" at bounding box center [129, 94] width 12 height 13
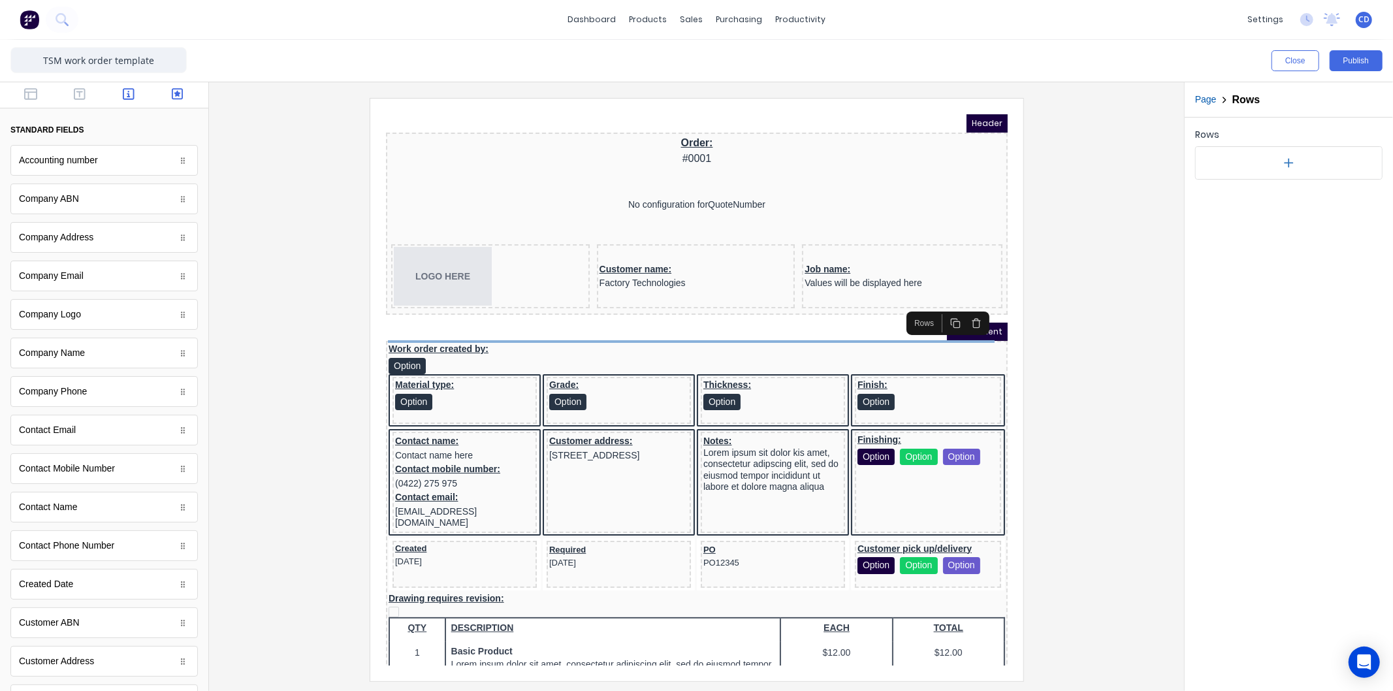
click at [172, 93] on icon "button" at bounding box center [178, 94] width 12 height 12
click at [36, 93] on icon "button" at bounding box center [30, 94] width 13 height 12
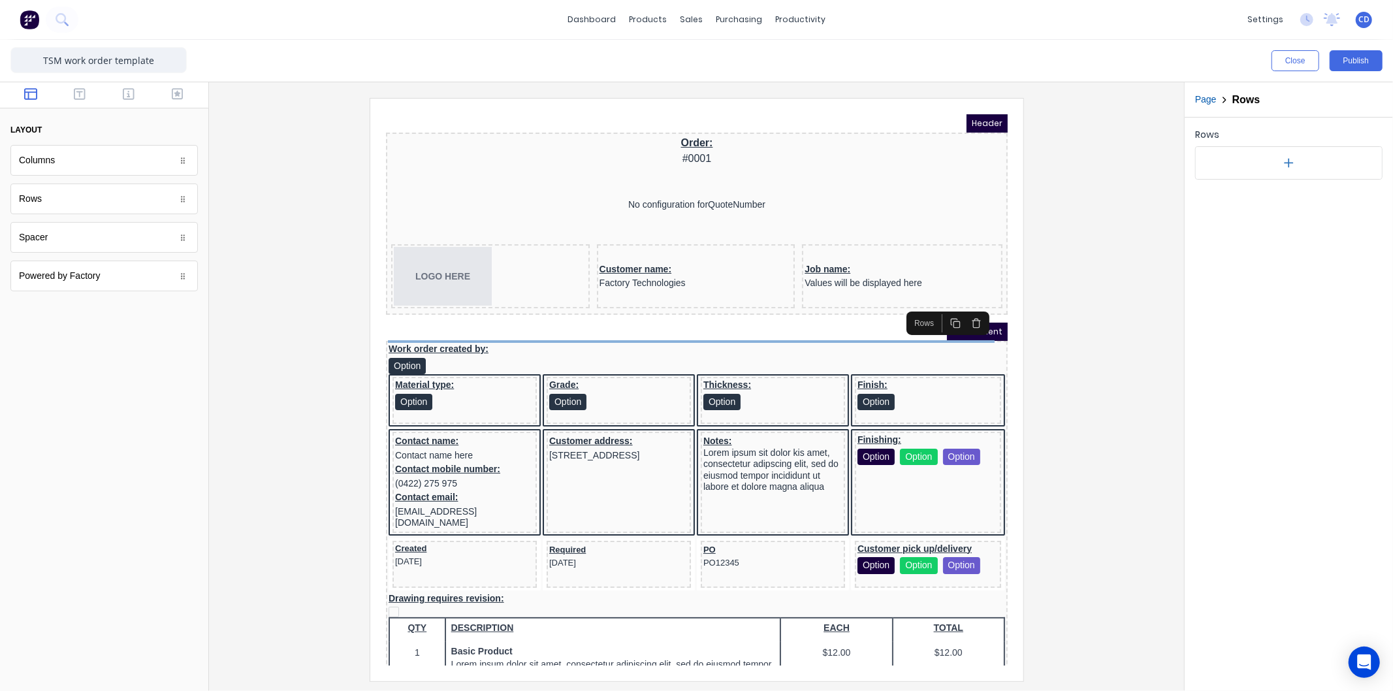
click at [61, 168] on div "Columns" at bounding box center [103, 160] width 187 height 31
click at [186, 167] on div "Columns" at bounding box center [103, 160] width 187 height 31
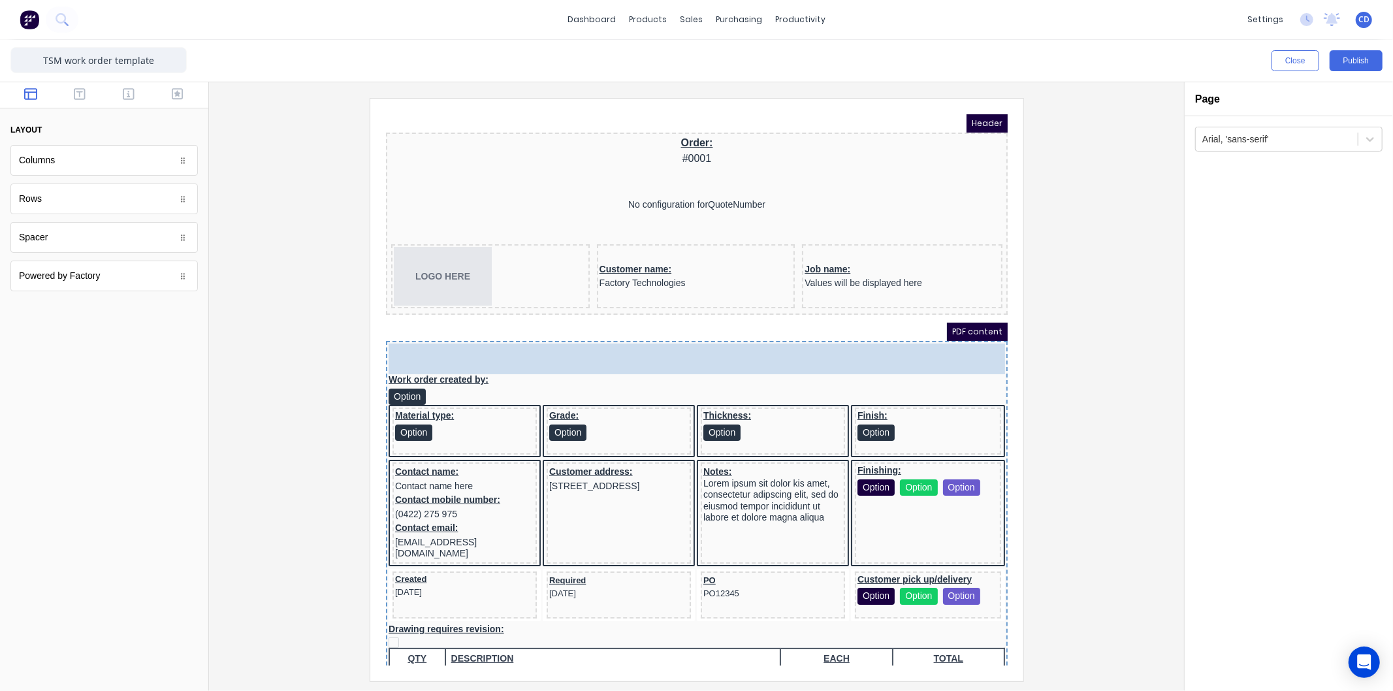
drag, startPoint x: 138, startPoint y: 166, endPoint x: 413, endPoint y: 234, distance: 282.8
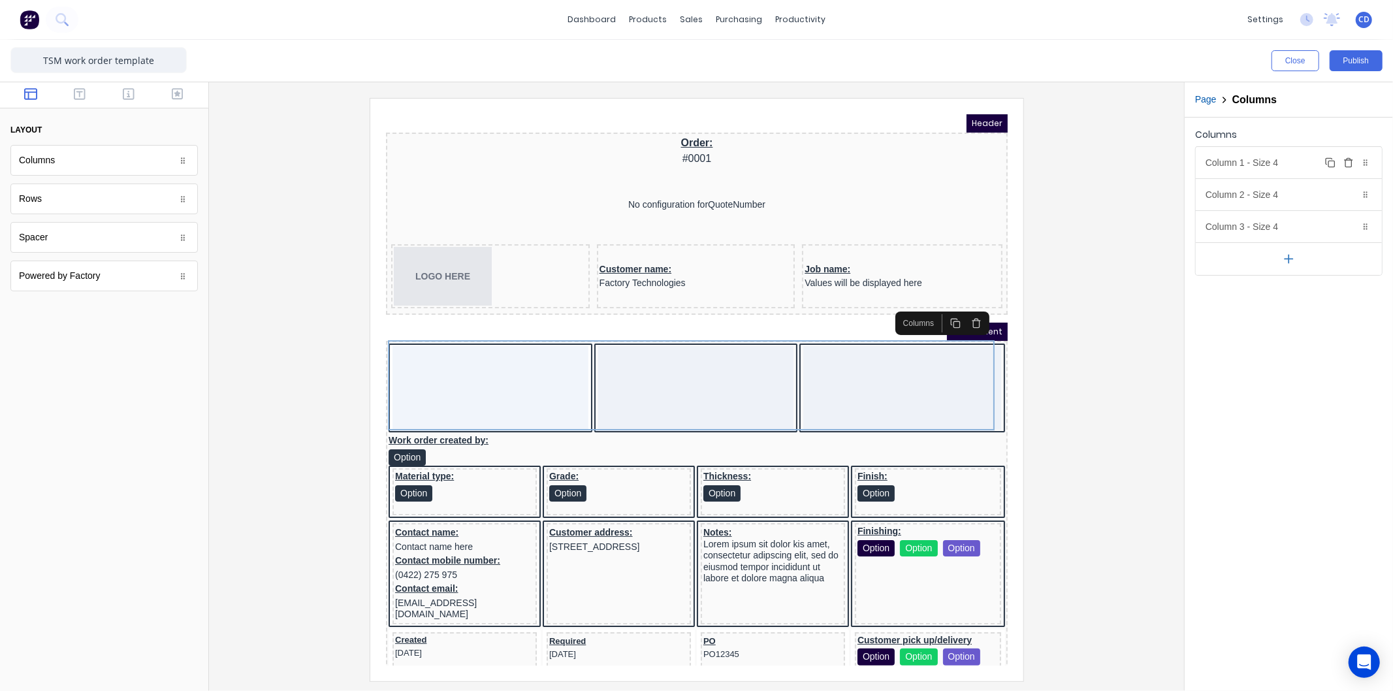
click at [1351, 161] on icon "button" at bounding box center [1349, 162] width 10 height 10
click at [1347, 223] on icon "button" at bounding box center [1349, 226] width 10 height 10
click at [1345, 160] on icon "button" at bounding box center [1348, 163] width 6 height 7
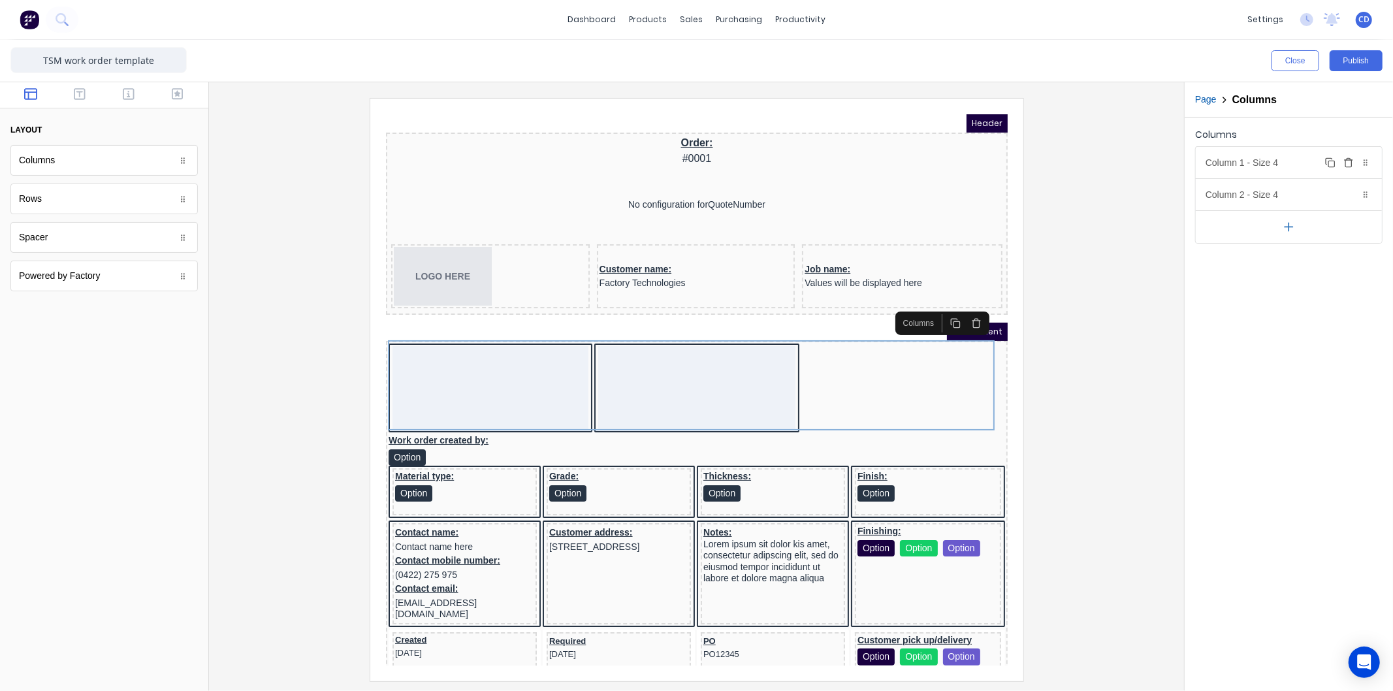
click at [1346, 160] on icon "button" at bounding box center [1348, 163] width 6 height 7
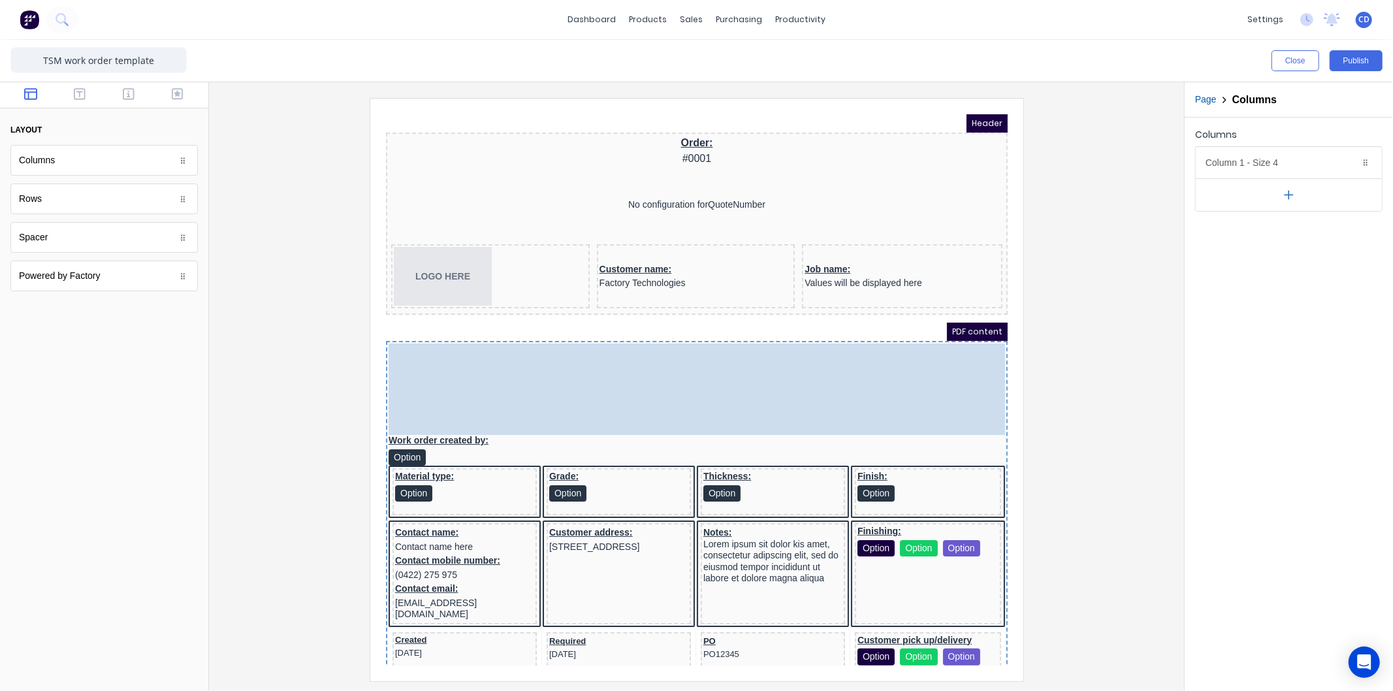
drag, startPoint x: 534, startPoint y: 368, endPoint x: 948, endPoint y: 363, distance: 414.1
click at [948, 363] on body "Header Order: #0001 No configuration for QuoteNumber LOGO HERE Customer name: F…" at bounding box center [681, 373] width 622 height 551
drag, startPoint x: 538, startPoint y: 363, endPoint x: 961, endPoint y: 353, distance: 423.4
click at [961, 353] on body "Header Order: #0001 No configuration for QuoteNumber LOGO HERE Customer name: F…" at bounding box center [681, 373] width 622 height 551
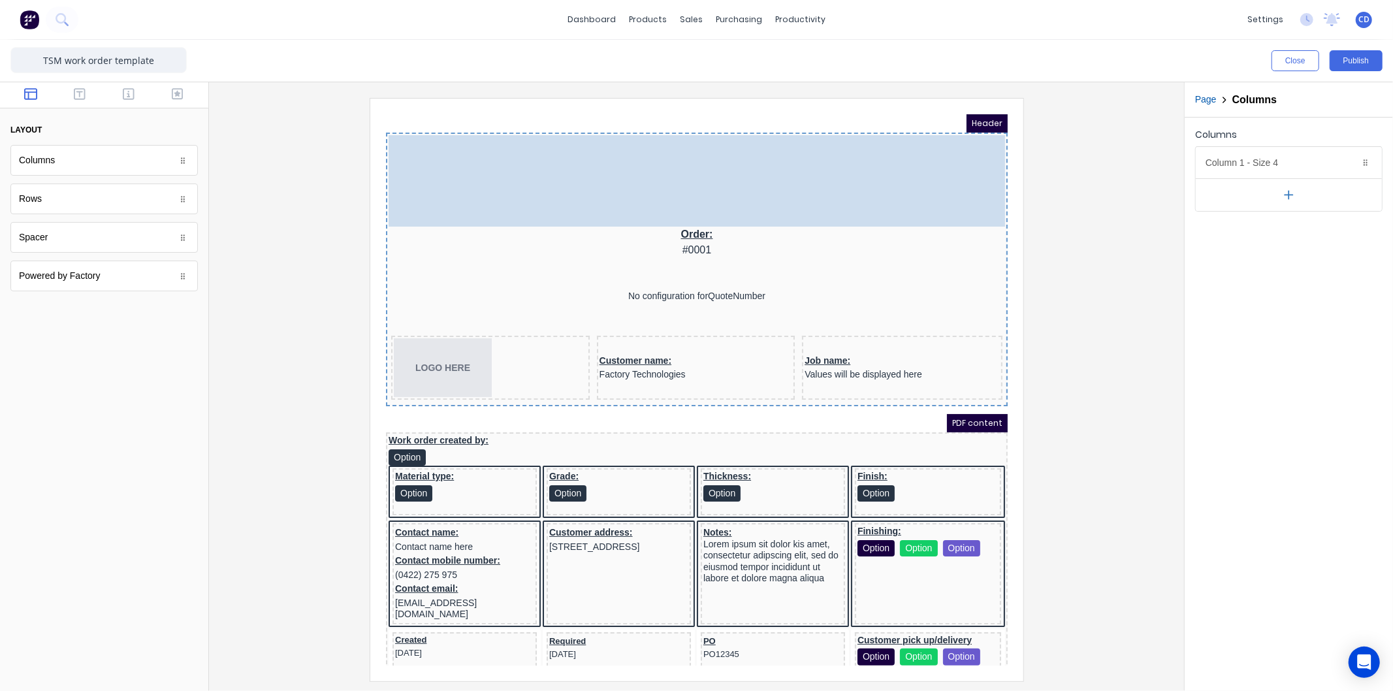
drag, startPoint x: 449, startPoint y: 374, endPoint x: 828, endPoint y: 144, distance: 443.5
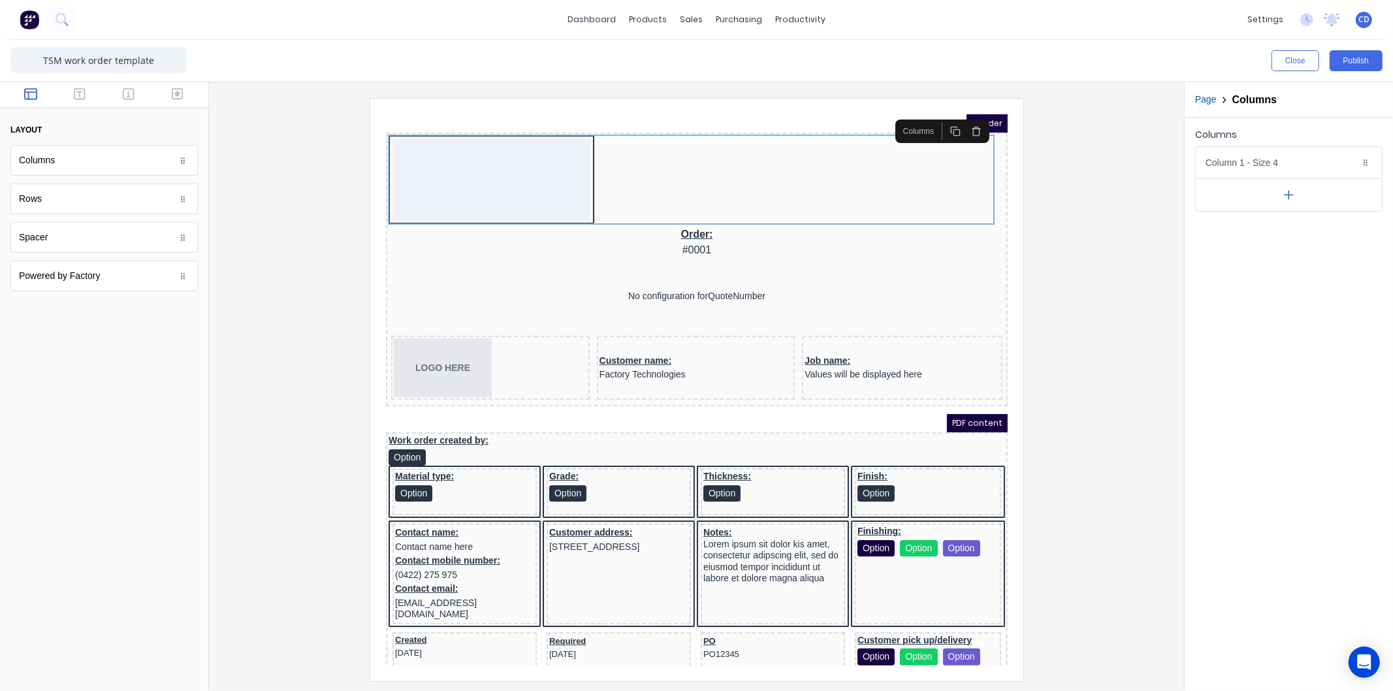
click at [955, 118] on icon "button" at bounding box center [960, 115] width 10 height 10
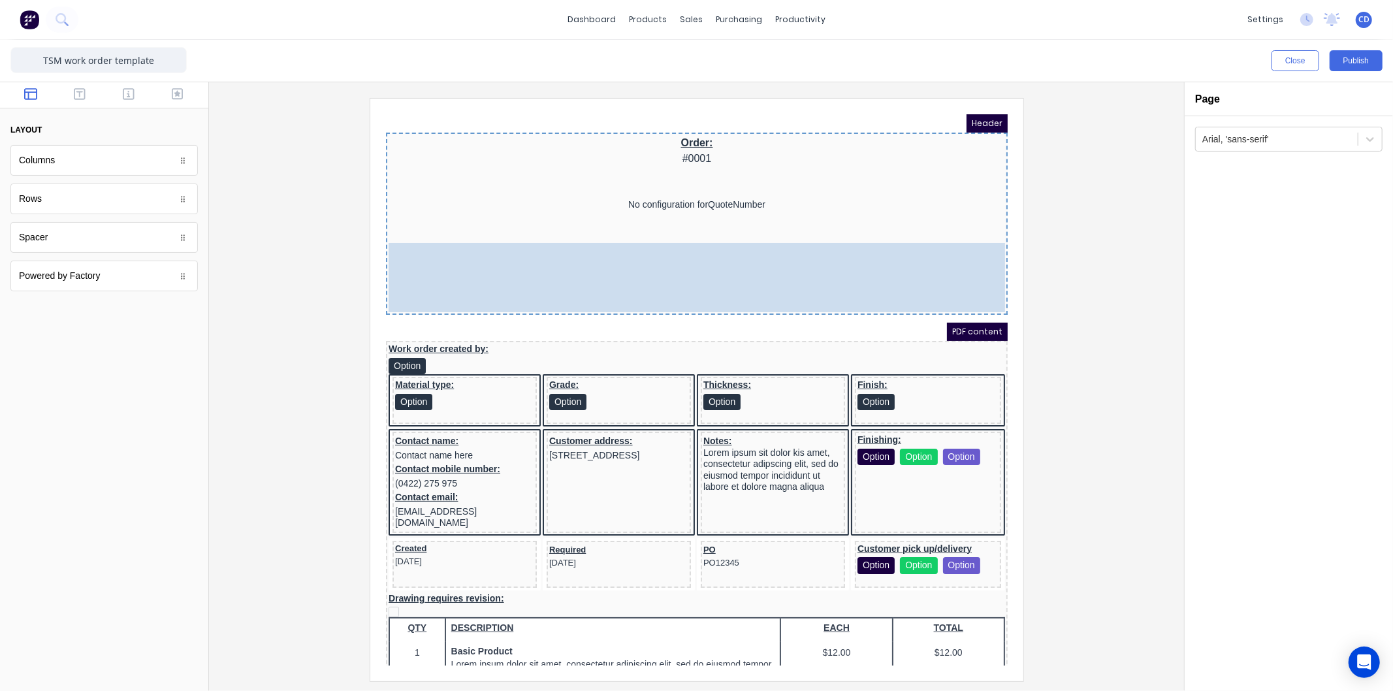
drag, startPoint x: 833, startPoint y: 236, endPoint x: 848, endPoint y: 233, distance: 15.4
click at [848, 233] on body "Header Order: #0001 No configuration for QuoteNumber LOGO HERE Customer name: F…" at bounding box center [681, 373] width 622 height 551
click at [660, 239] on body "Header Order: #0001 No configuration for QuoteNumber LOGO HERE Customer name: F…" at bounding box center [681, 373] width 622 height 551
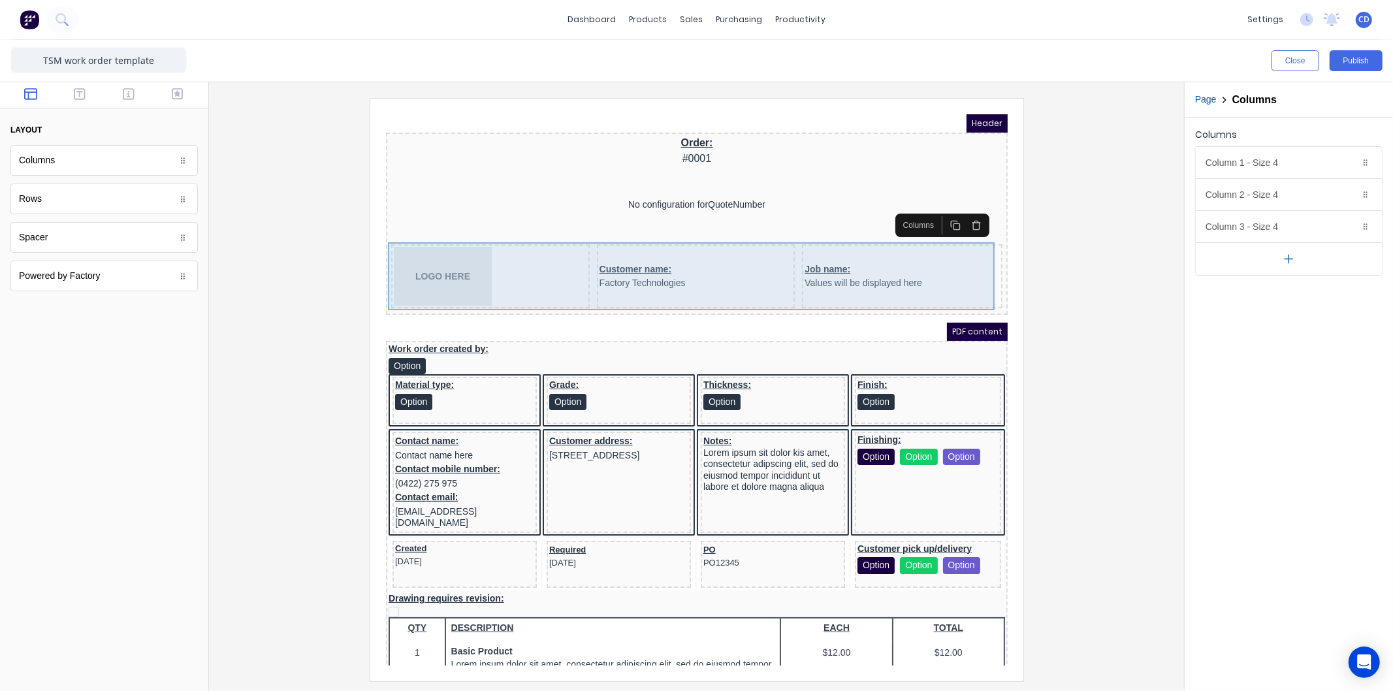
click at [686, 235] on div "Customer name: Factory Technologies" at bounding box center [680, 260] width 199 height 64
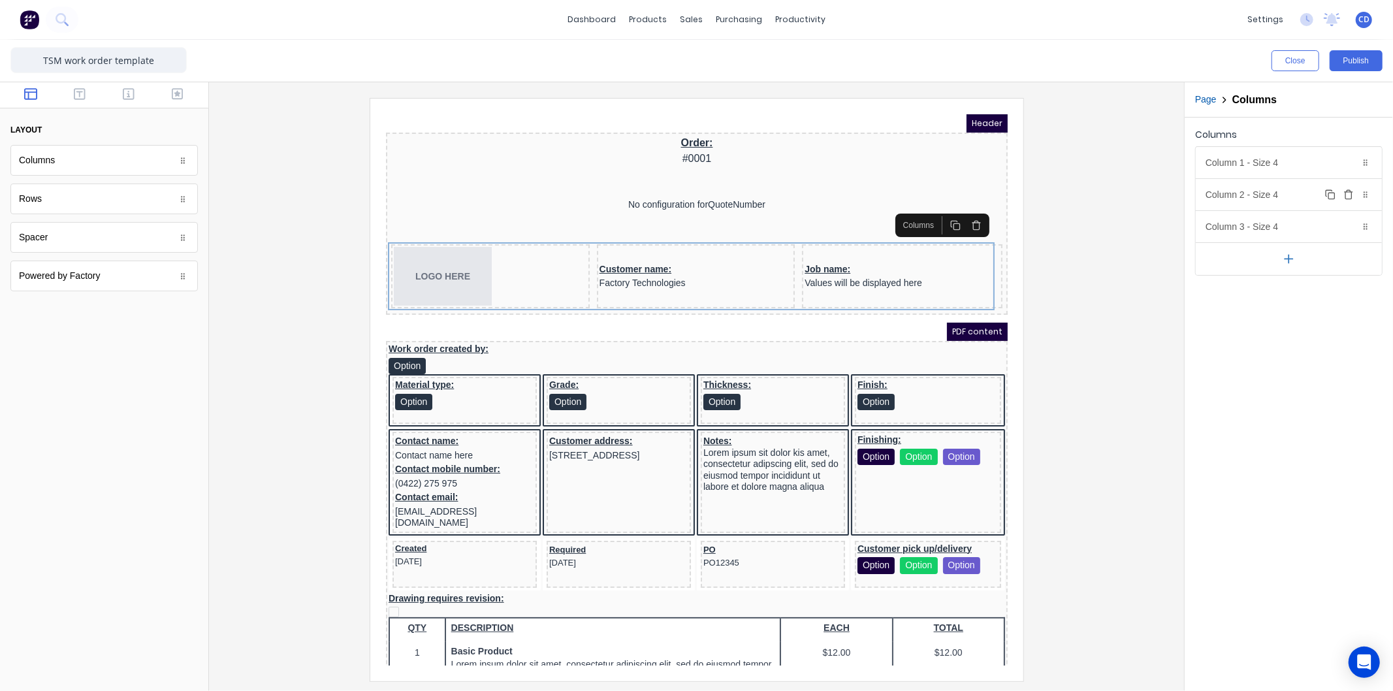
click at [1274, 196] on div "Column 2 - Size 4 Duplicate Delete" at bounding box center [1289, 194] width 186 height 31
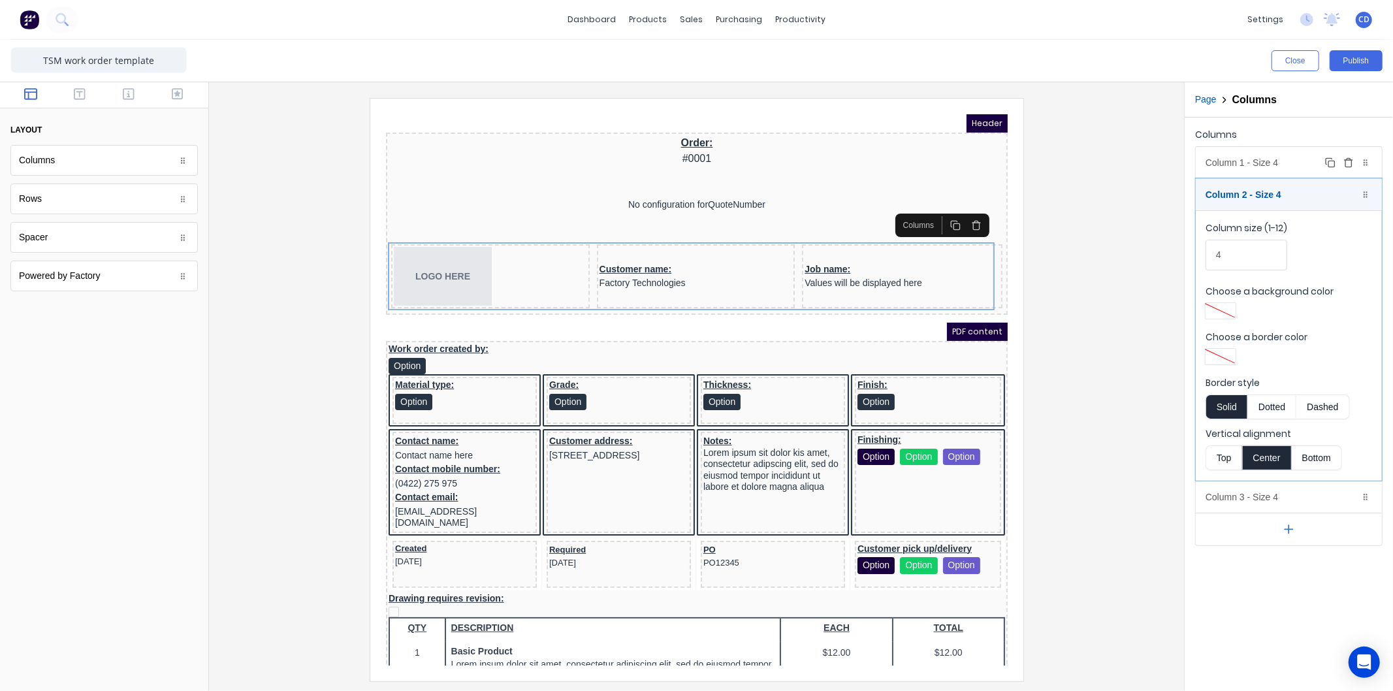
click at [1266, 165] on div "Column 1 - Size 4 Duplicate Delete" at bounding box center [1289, 162] width 186 height 31
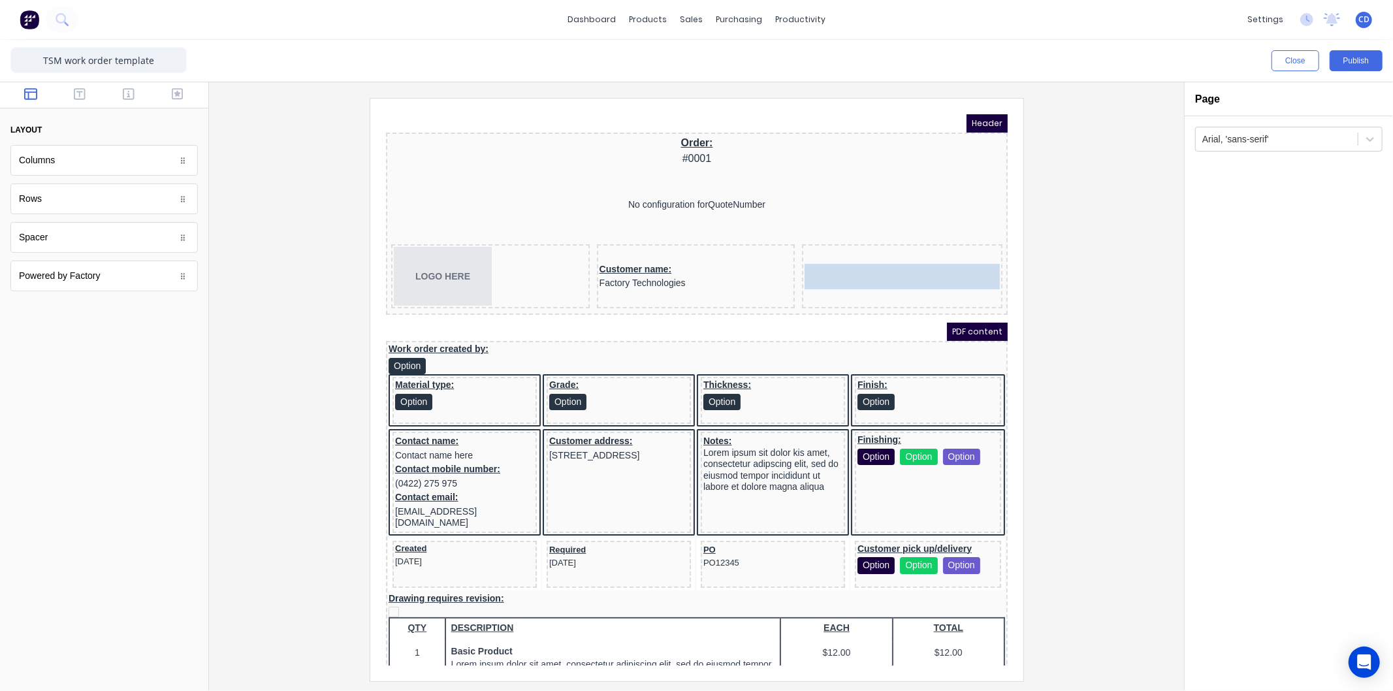
drag, startPoint x: 822, startPoint y: 248, endPoint x: 822, endPoint y: 231, distance: 17.0
click at [822, 231] on body "Header Order: #0001 No configuration for QuoteNumber LOGO HERE Customer name: F…" at bounding box center [681, 373] width 622 height 551
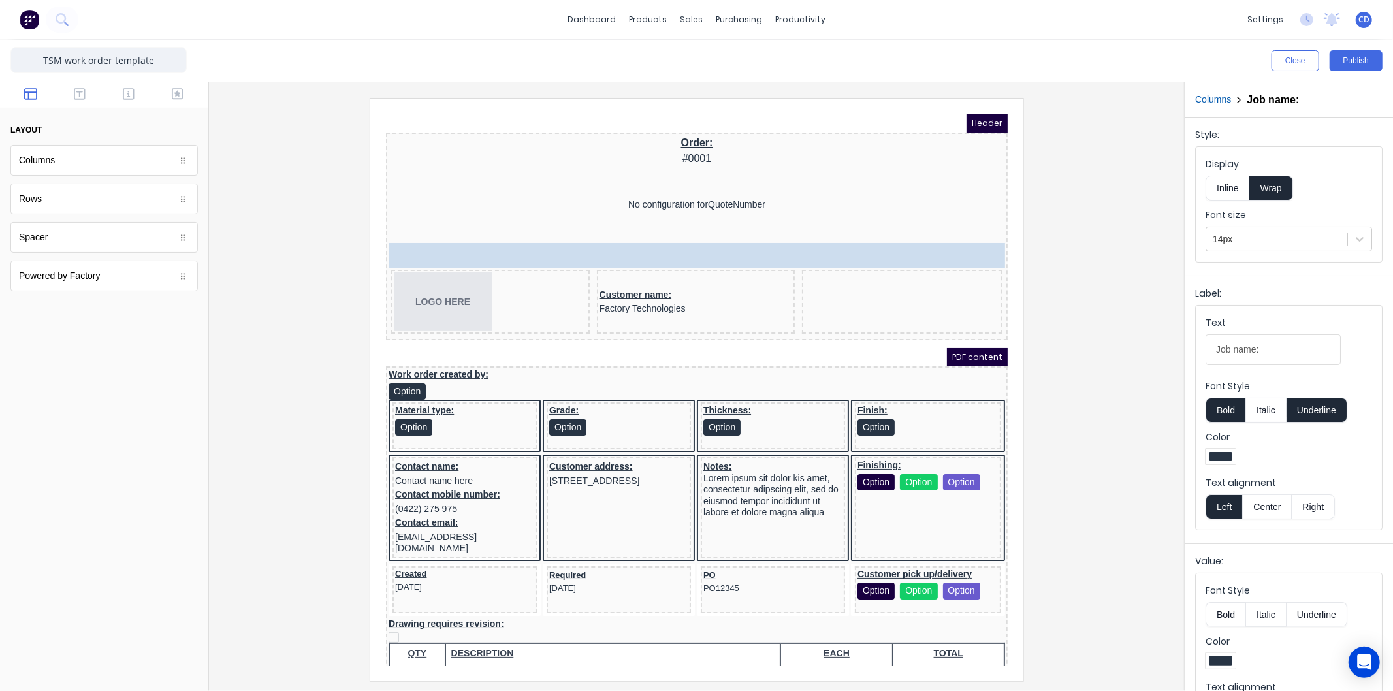
drag, startPoint x: 818, startPoint y: 250, endPoint x: 679, endPoint y: 257, distance: 139.3
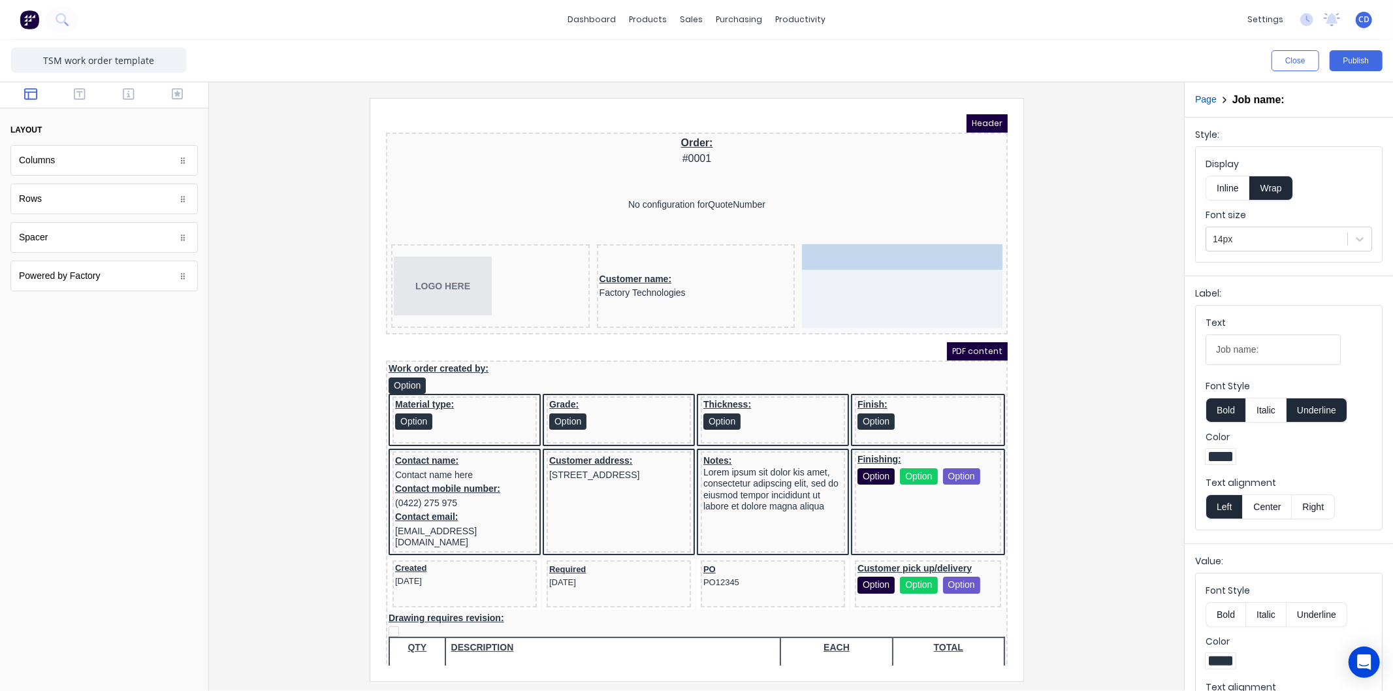
drag, startPoint x: 477, startPoint y: 234, endPoint x: 823, endPoint y: 240, distance: 346.2
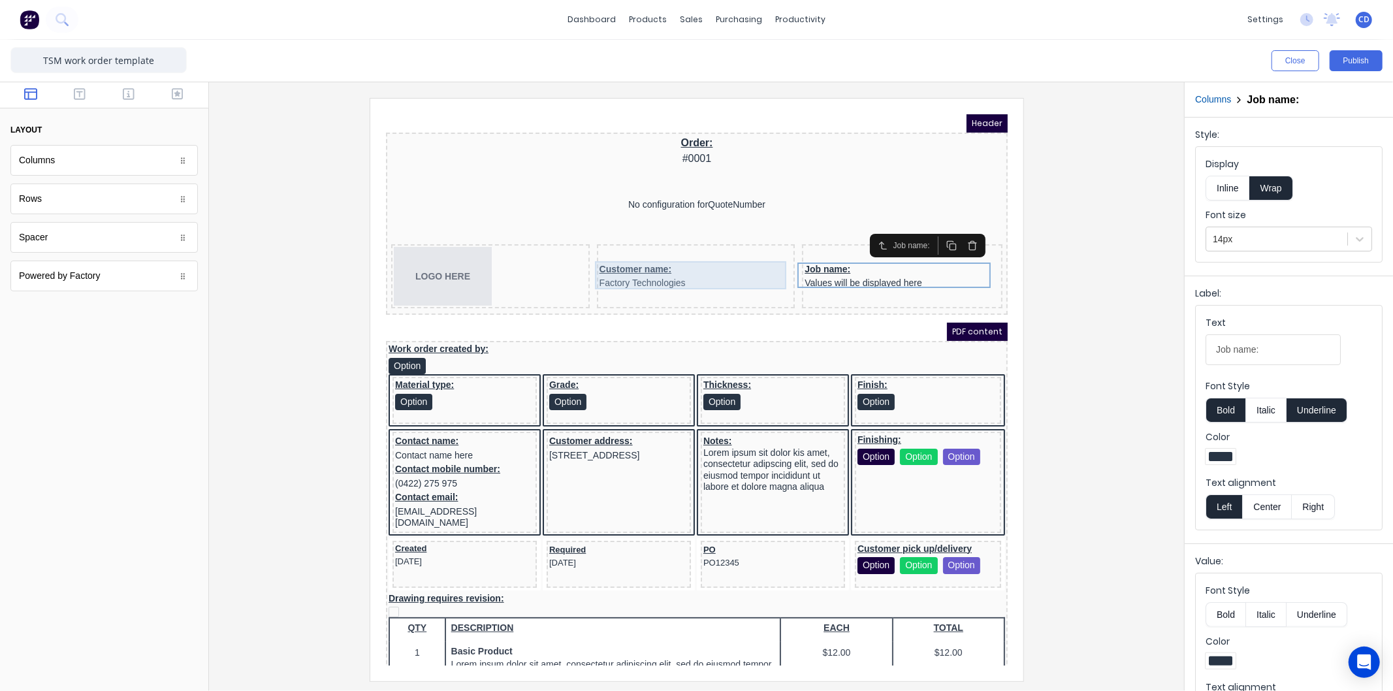
click at [712, 249] on div "Customer name: Factory Technologies" at bounding box center [679, 260] width 193 height 28
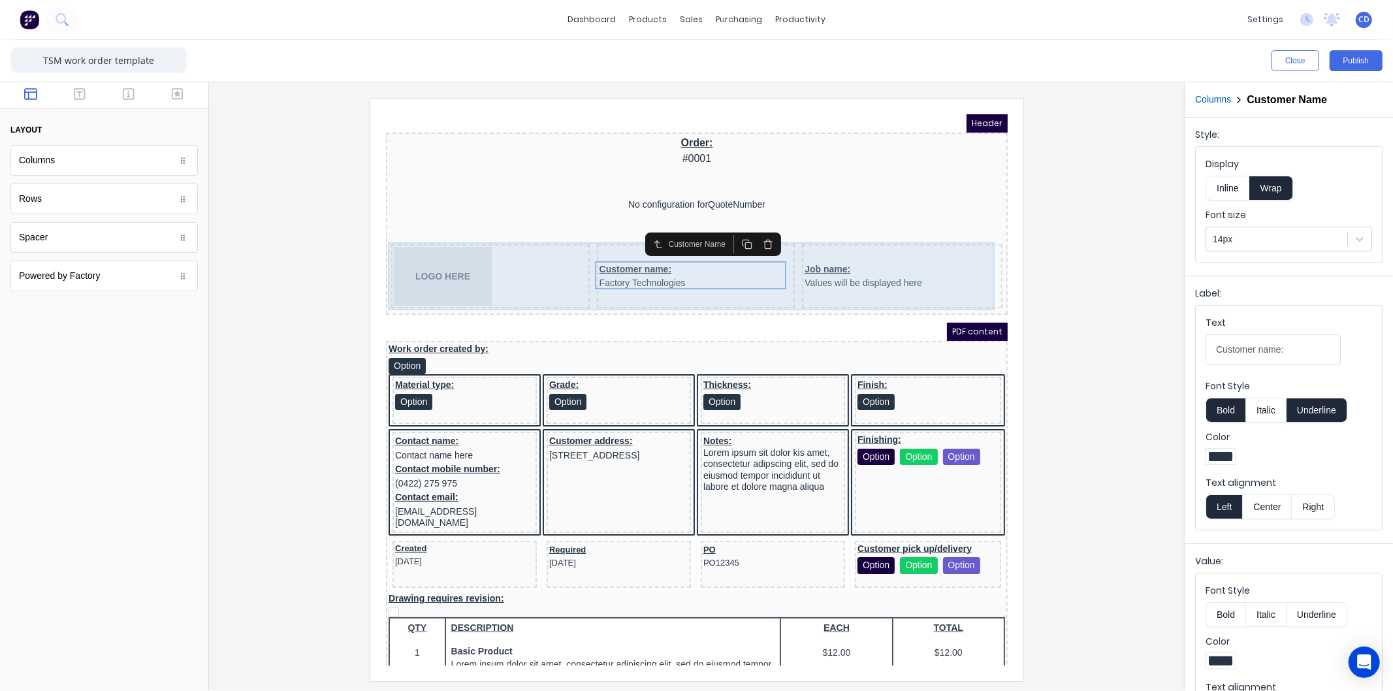
click at [848, 240] on div "Job name: Values will be displayed here" at bounding box center [886, 260] width 201 height 64
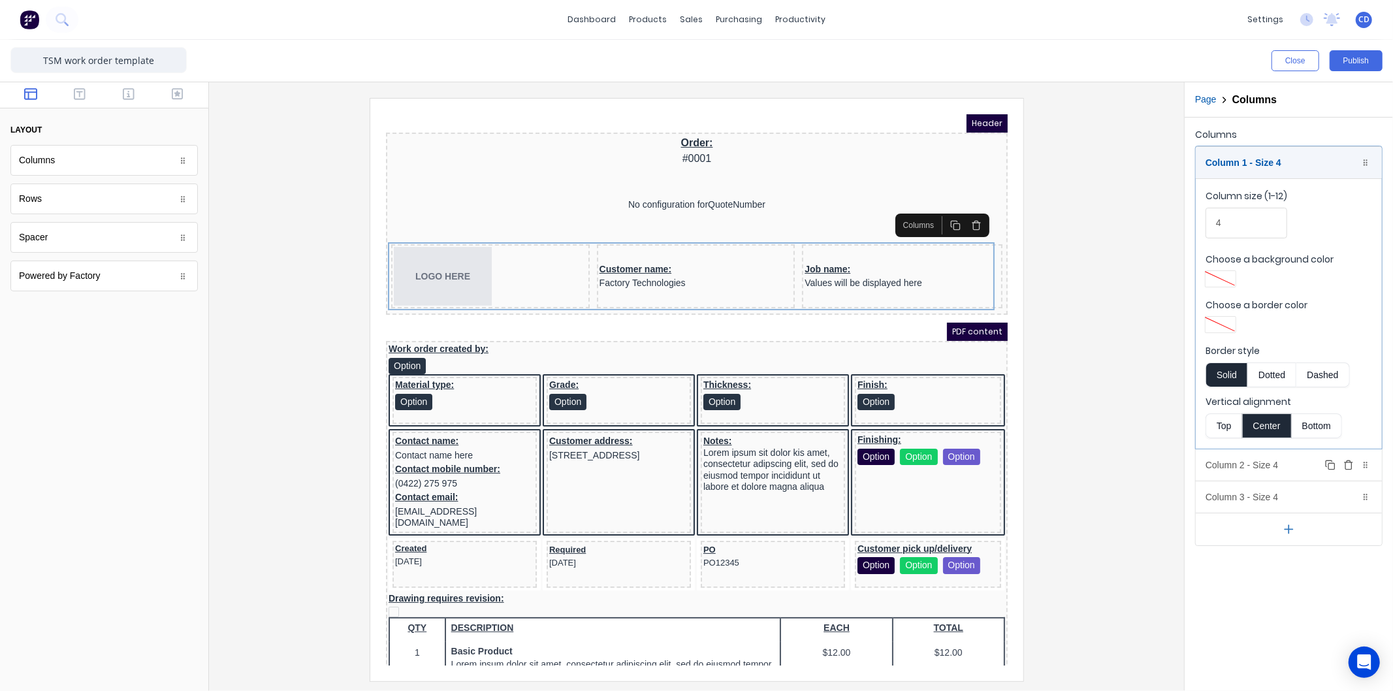
click at [1250, 465] on div "Column 2 - Size 4 Duplicate Delete" at bounding box center [1289, 464] width 186 height 31
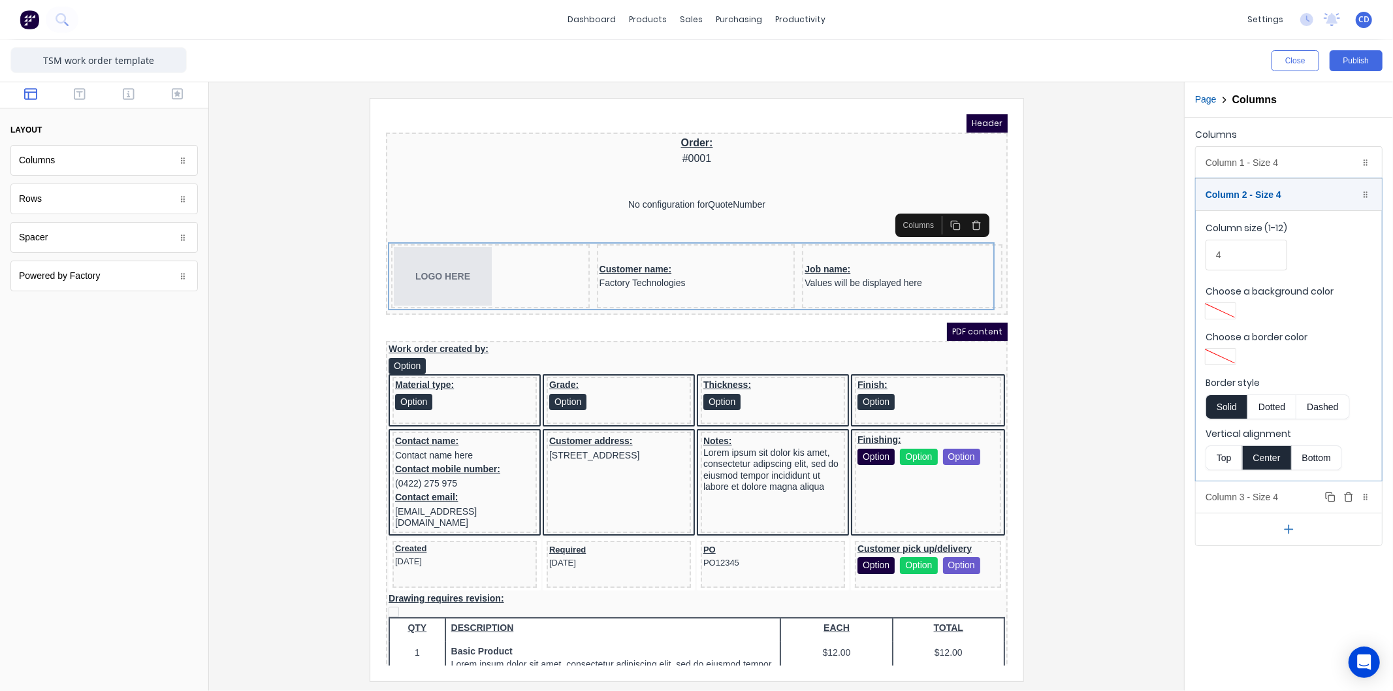
click at [1261, 494] on div "Column 3 - Size 4 Duplicate Delete" at bounding box center [1289, 496] width 186 height 31
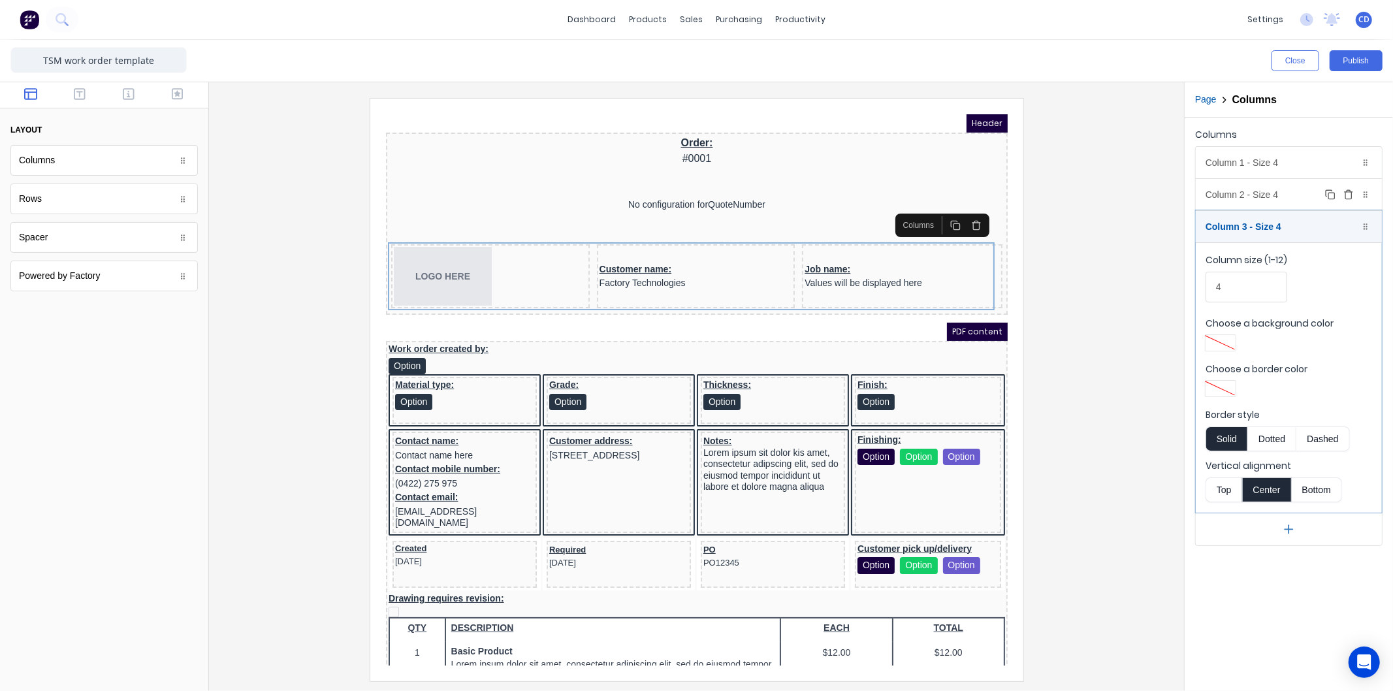
click at [1257, 198] on div "Column 2 - Size 4 Duplicate Delete" at bounding box center [1289, 194] width 186 height 31
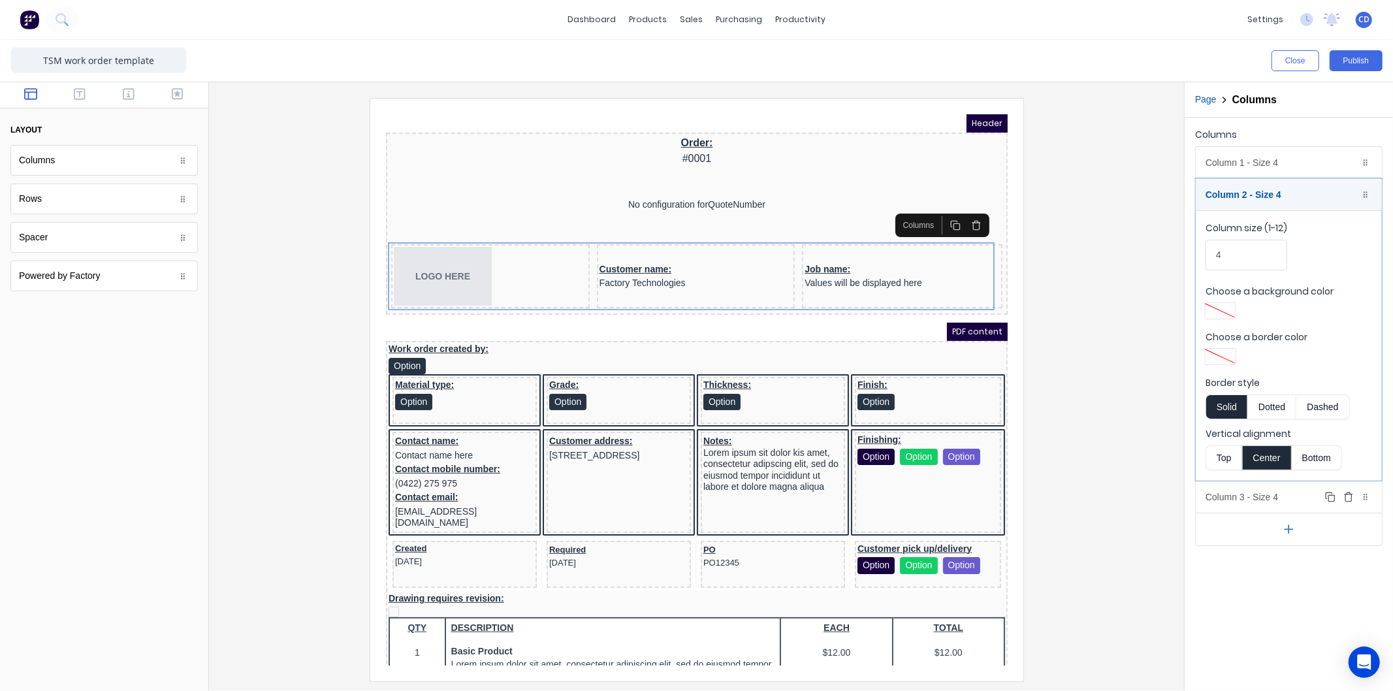
click at [1268, 494] on div "Column 3 - Size 4 Duplicate Delete" at bounding box center [1289, 496] width 186 height 31
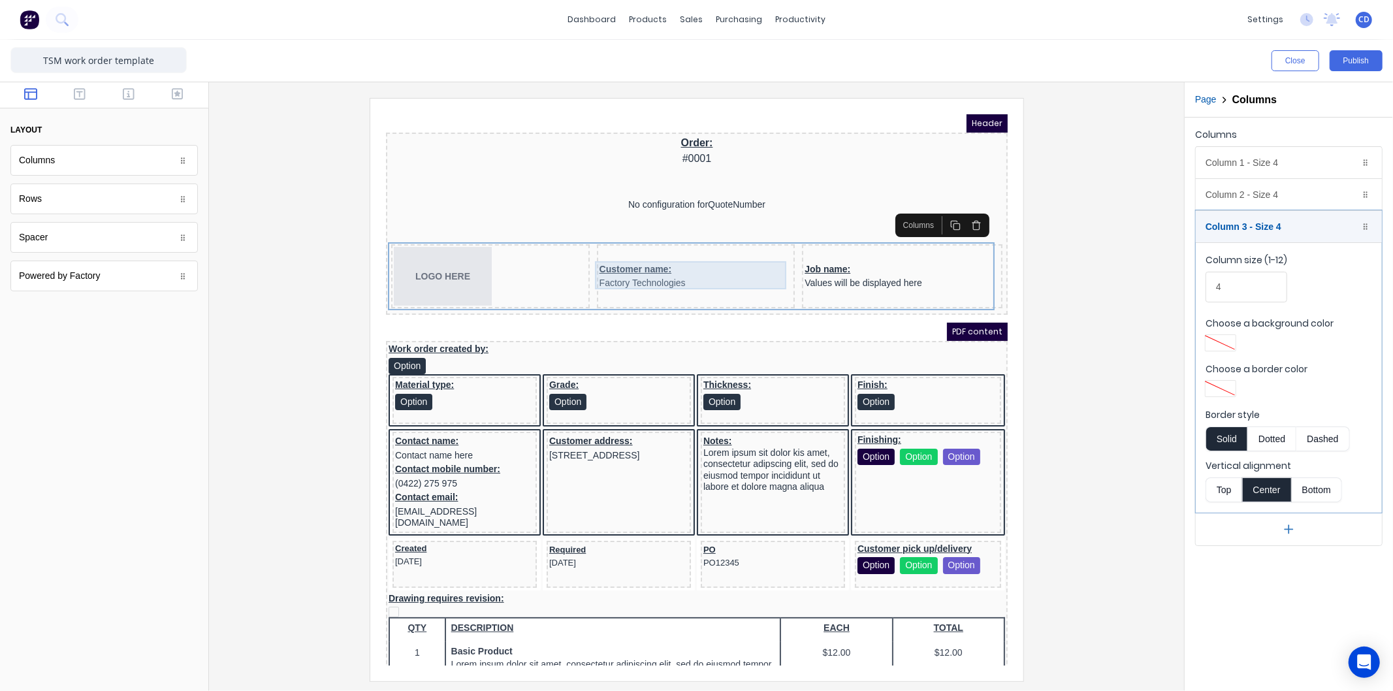
click at [692, 260] on div "Customer name: Factory Technologies" at bounding box center [679, 260] width 193 height 28
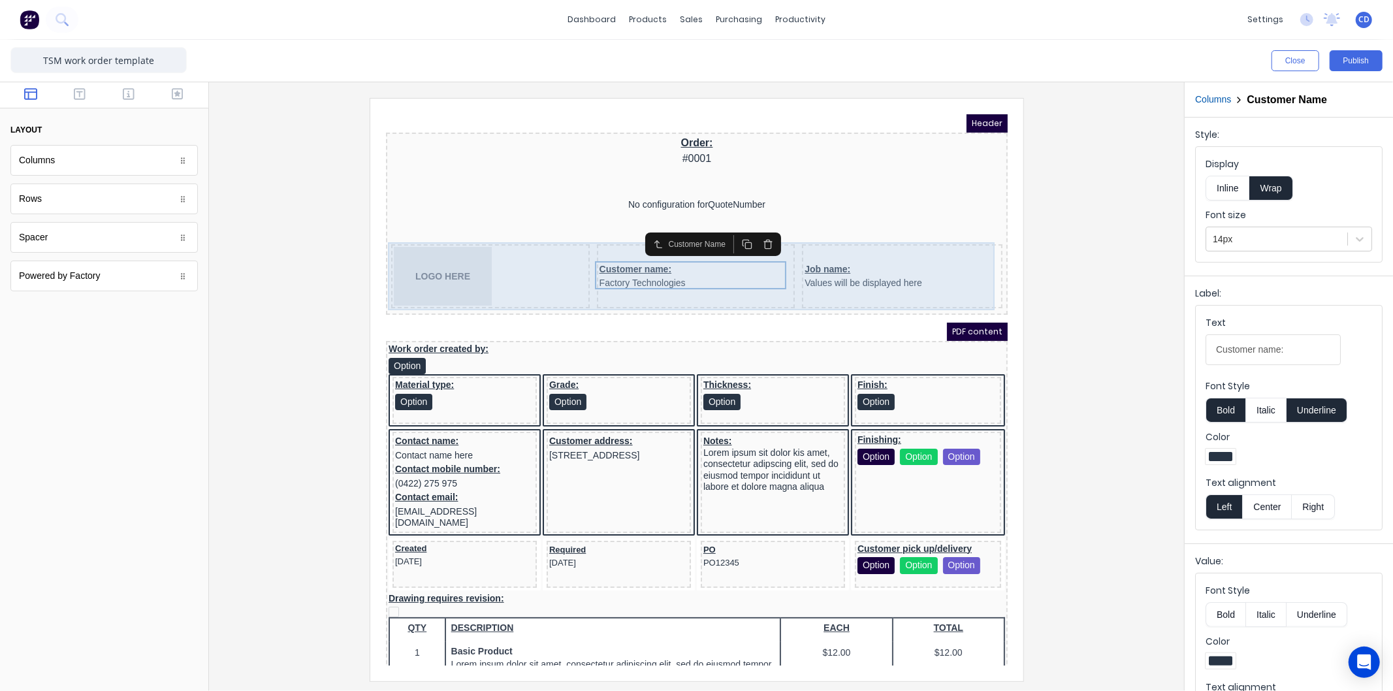
click at [614, 234] on div "Customer name: Factory Technologies" at bounding box center [680, 260] width 199 height 64
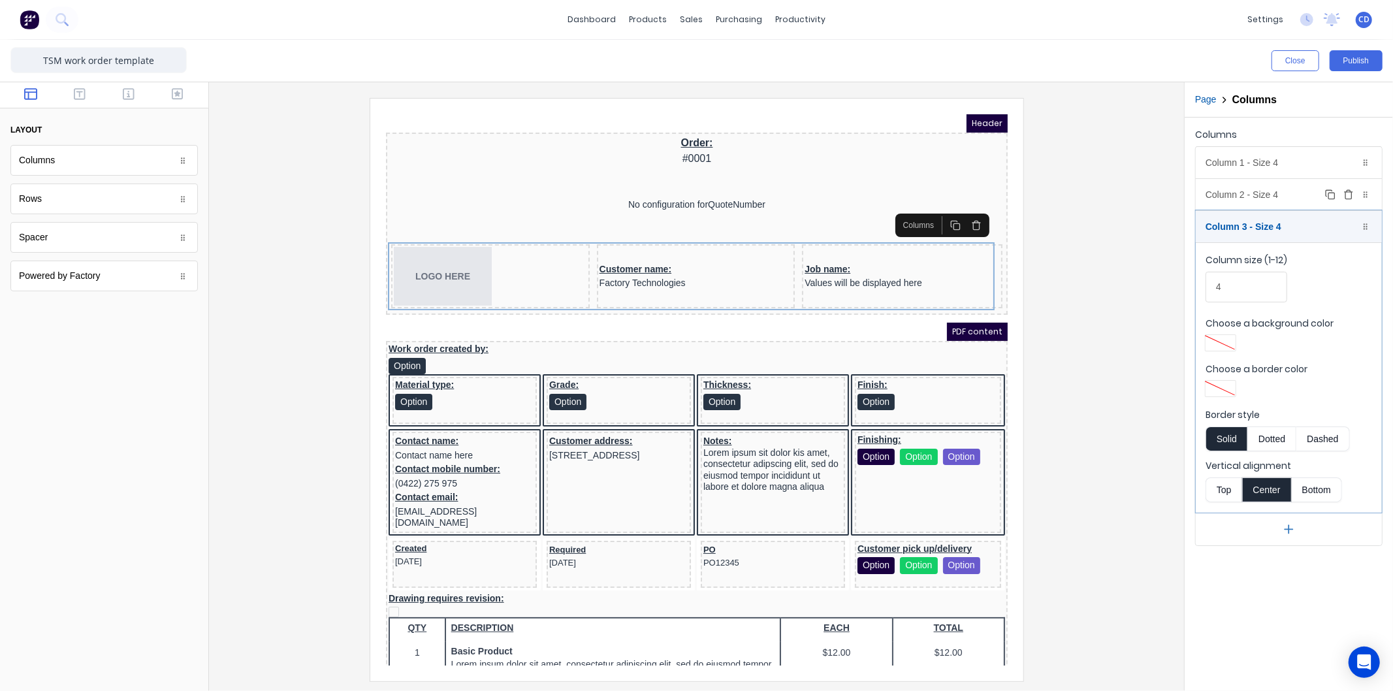
click at [1288, 189] on div "Column 2 - Size 4 Duplicate Delete" at bounding box center [1289, 194] width 186 height 31
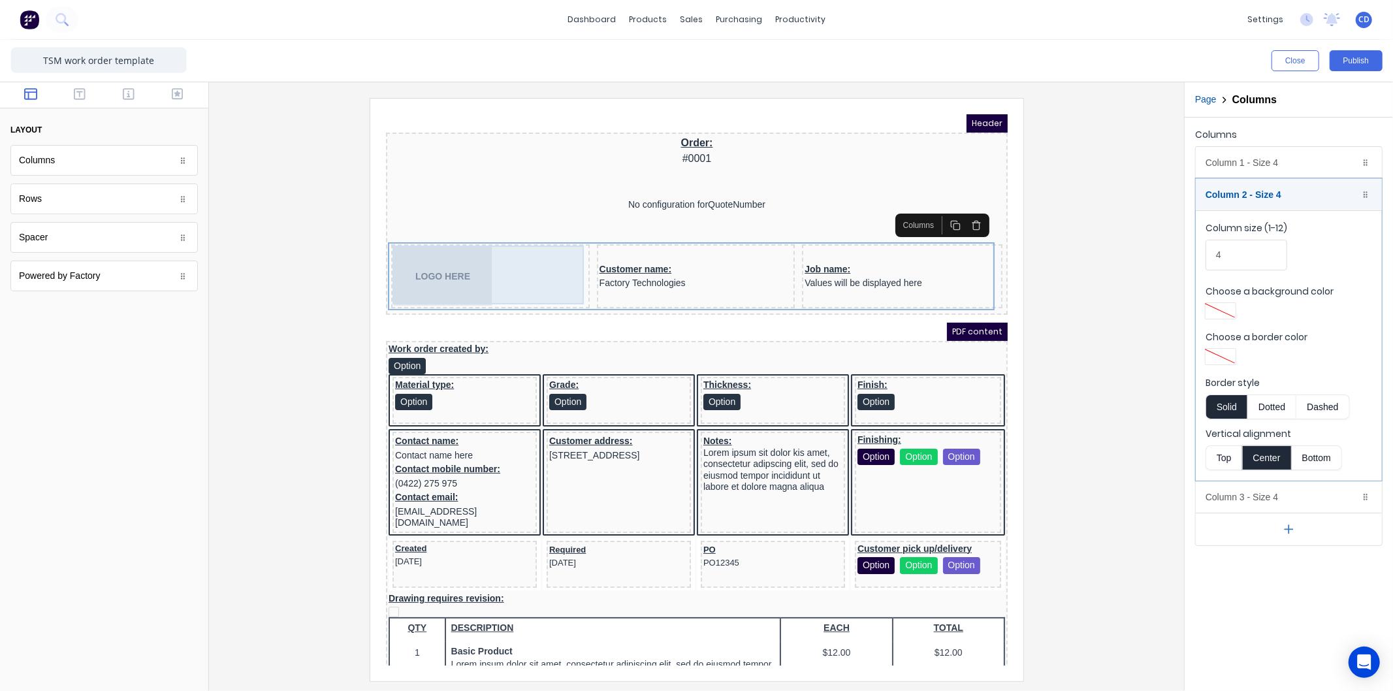
click at [503, 253] on div "LOGO HERE" at bounding box center [474, 260] width 193 height 59
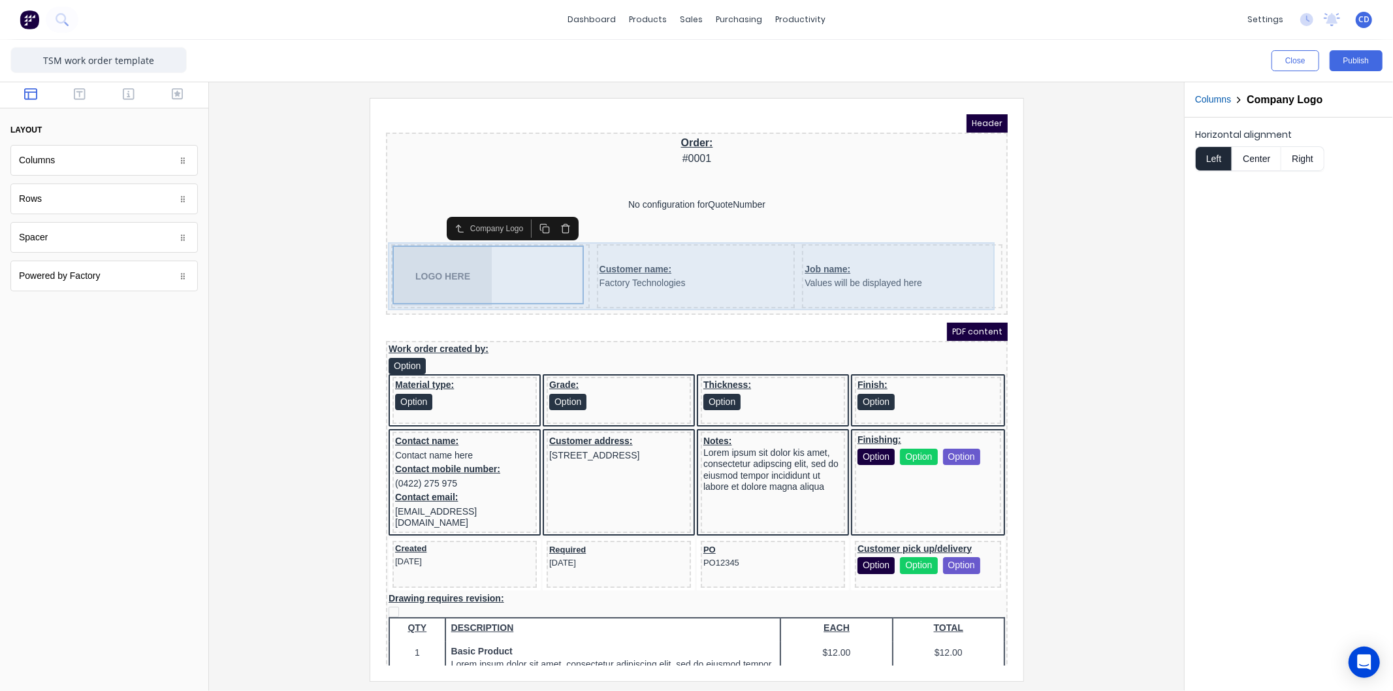
click at [649, 240] on div "Customer name: Factory Technologies" at bounding box center [680, 260] width 199 height 64
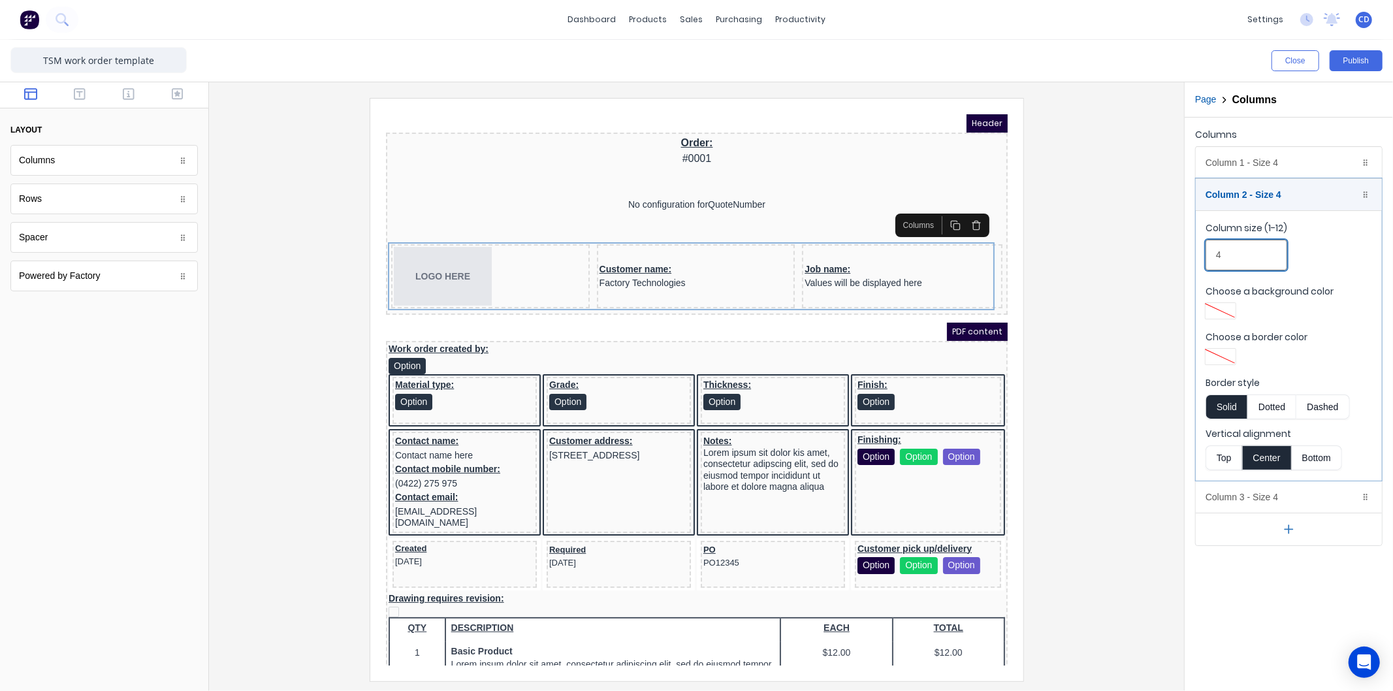
drag, startPoint x: 1236, startPoint y: 255, endPoint x: 1204, endPoint y: 255, distance: 31.4
click at [1204, 255] on fieldset "Column size (1-12) 4 Choose a background color Choose a border color Border sty…" at bounding box center [1289, 345] width 186 height 270
click at [1223, 167] on div "Column 1 - Size 4 Duplicate Delete" at bounding box center [1289, 162] width 186 height 31
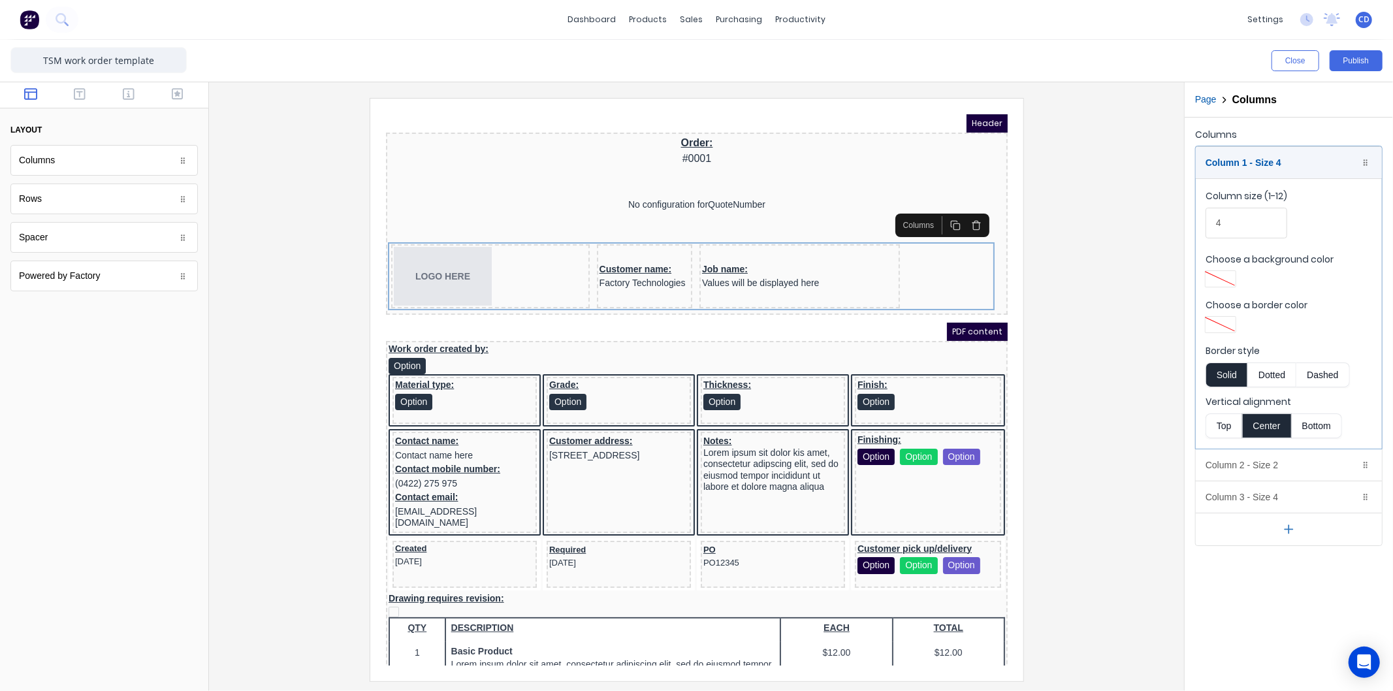
click at [1226, 200] on div "Column size (1-12)" at bounding box center [1247, 198] width 82 height 18
click at [1226, 208] on input "4" at bounding box center [1247, 223] width 82 height 31
click at [1238, 465] on div "Column 2 - Size 2 Duplicate Delete" at bounding box center [1289, 464] width 186 height 31
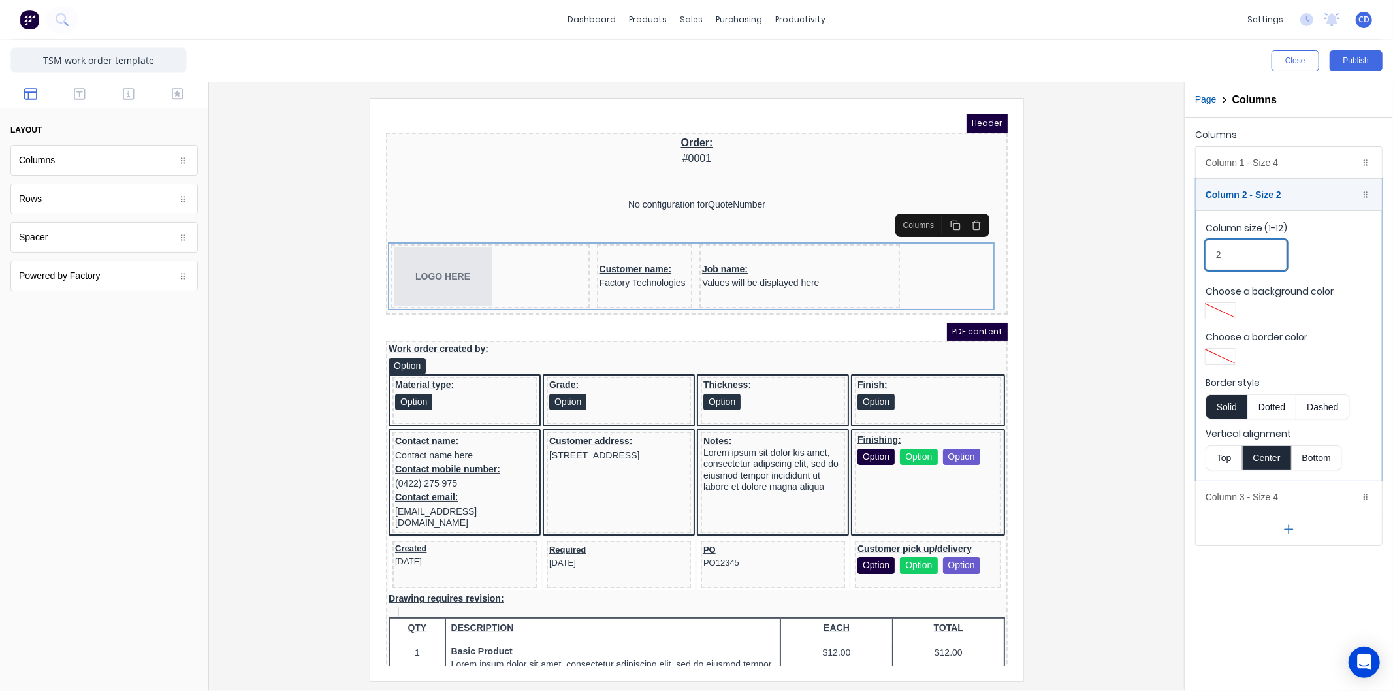
click at [1231, 253] on input "2" at bounding box center [1247, 255] width 82 height 31
drag, startPoint x: 1231, startPoint y: 253, endPoint x: 1215, endPoint y: 252, distance: 16.3
click at [1215, 252] on input "2" at bounding box center [1247, 255] width 82 height 31
type input "4"
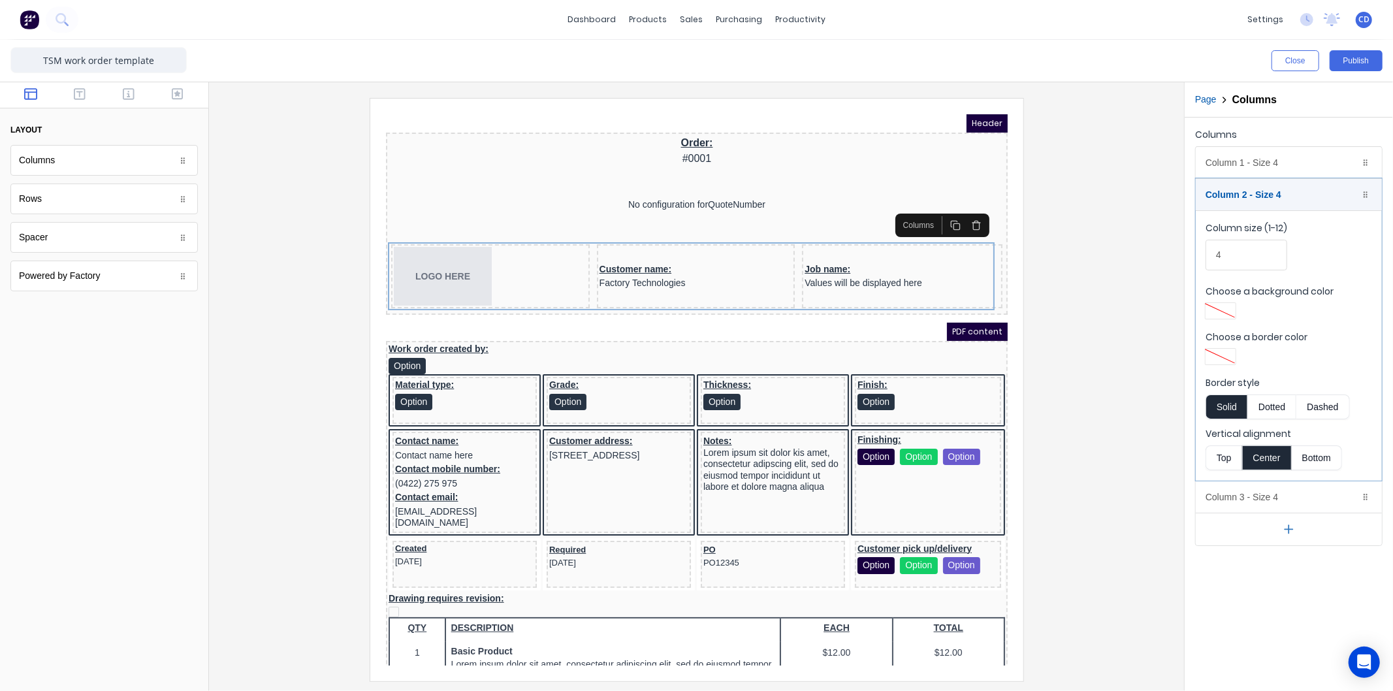
click at [1118, 344] on div at bounding box center [696, 389] width 954 height 583
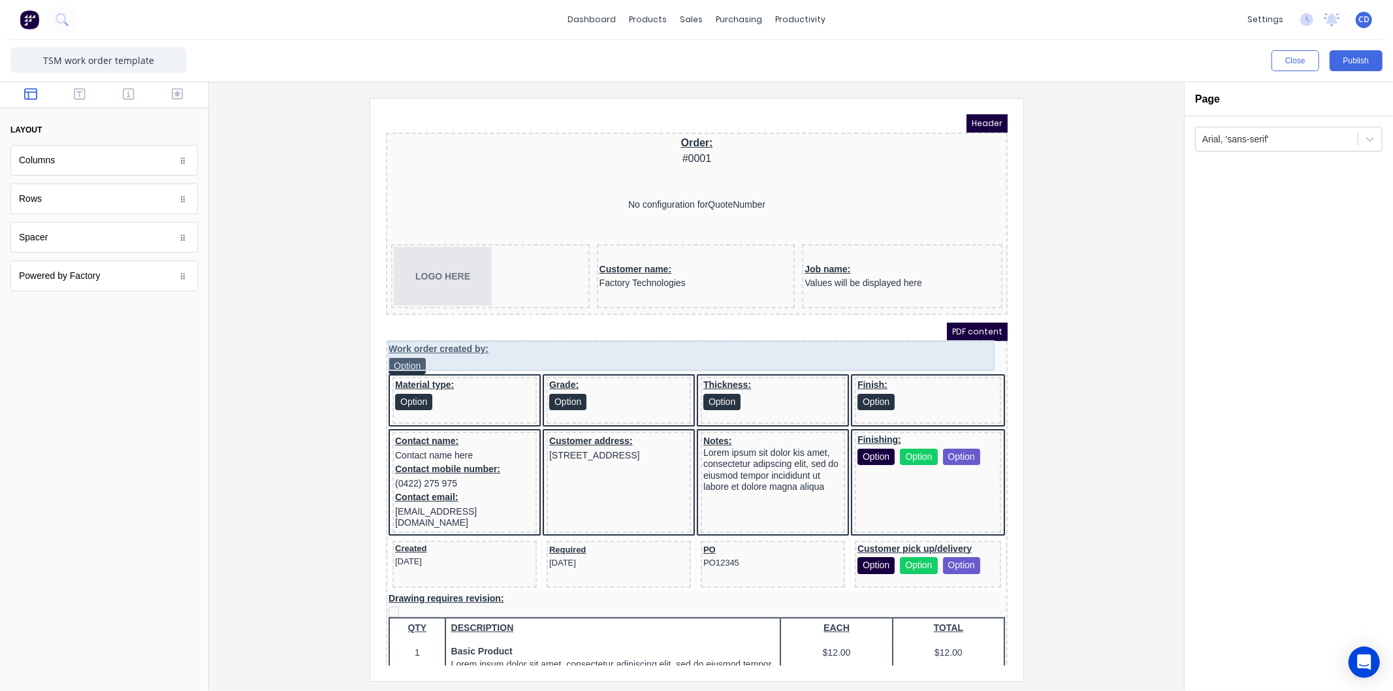
click at [701, 335] on div "Work order created by: Option" at bounding box center [680, 342] width 617 height 31
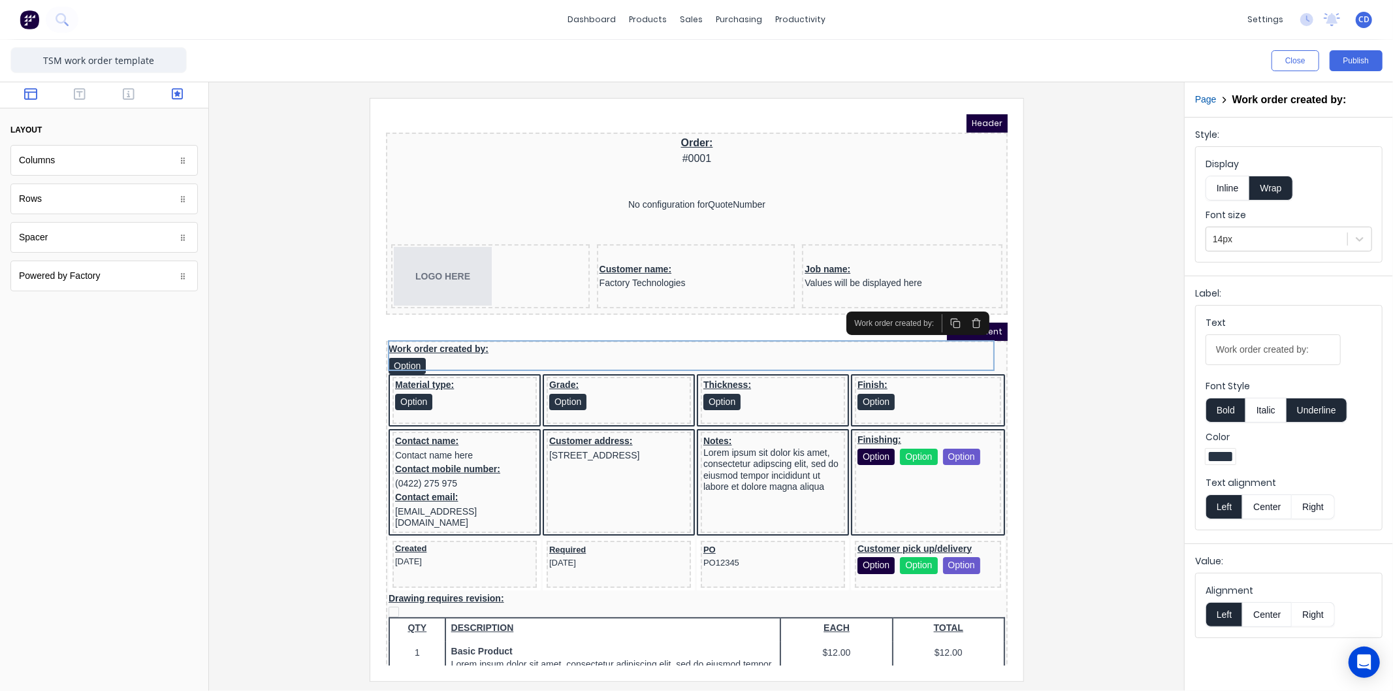
click at [170, 96] on button "button" at bounding box center [177, 96] width 41 height 16
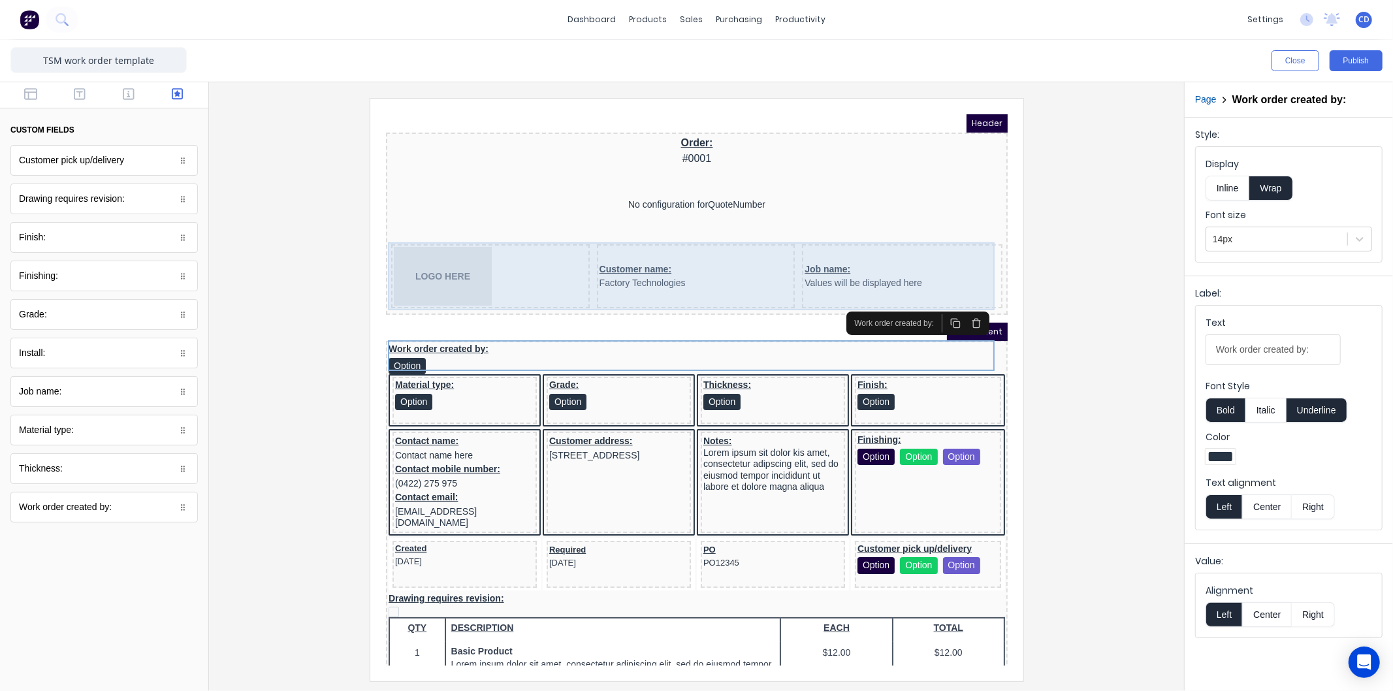
click at [899, 236] on div "Job name: Values will be displayed here" at bounding box center [886, 260] width 201 height 64
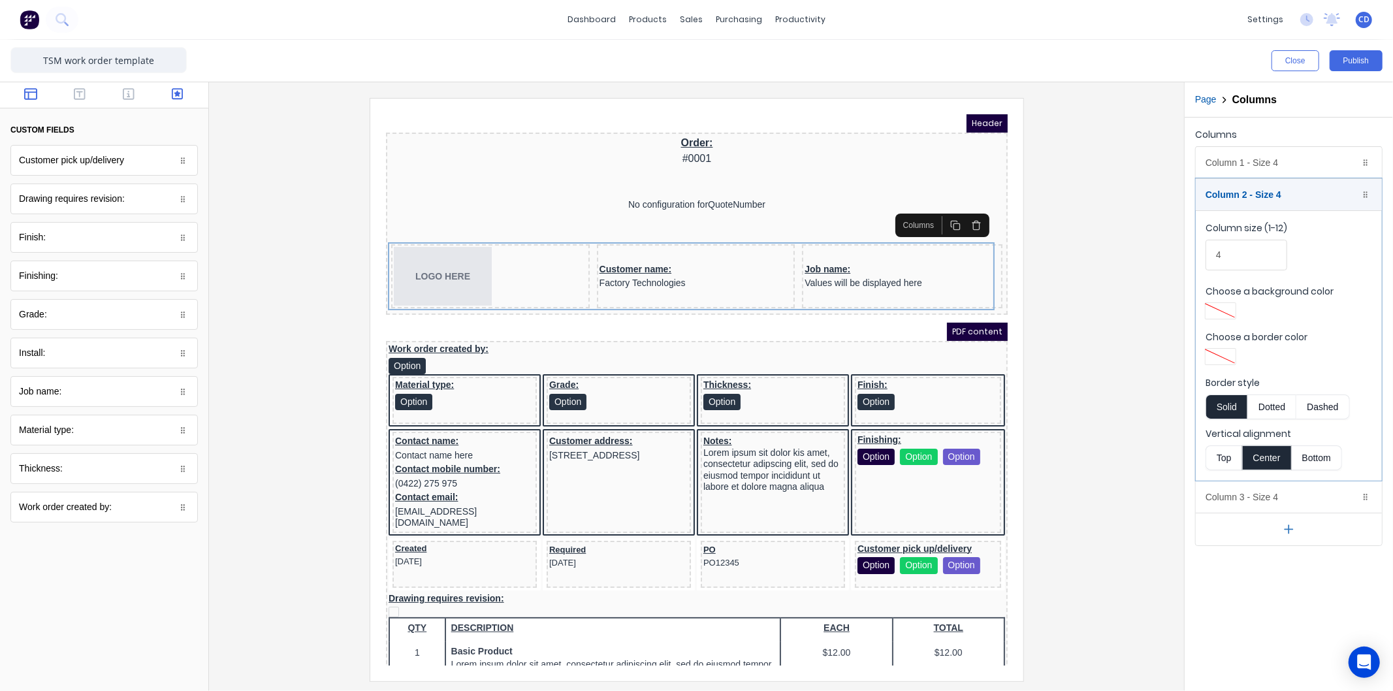
click at [37, 95] on icon "button" at bounding box center [30, 94] width 13 height 12
click at [73, 163] on div "Columns" at bounding box center [103, 160] width 187 height 31
click at [962, 208] on icon "button" at bounding box center [960, 209] width 10 height 10
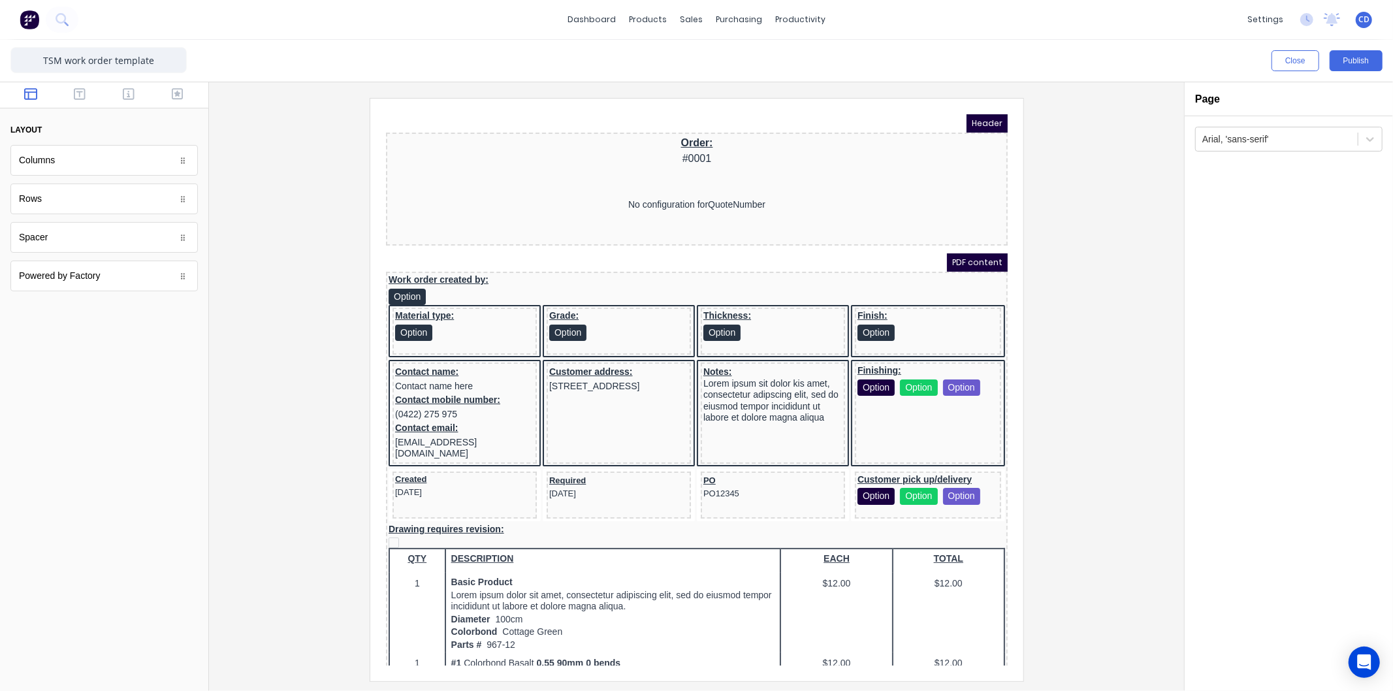
click at [61, 165] on div "Columns" at bounding box center [103, 160] width 187 height 31
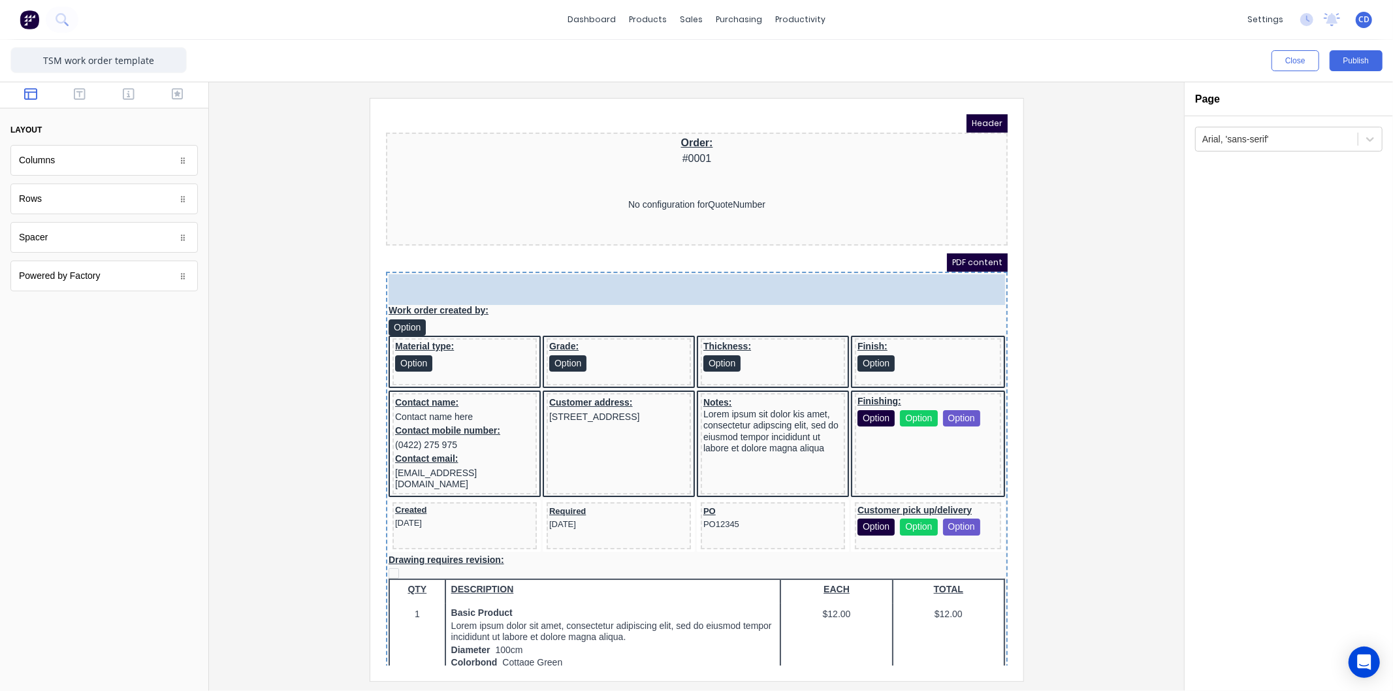
drag, startPoint x: 61, startPoint y: 165, endPoint x: 145, endPoint y: 137, distance: 88.6
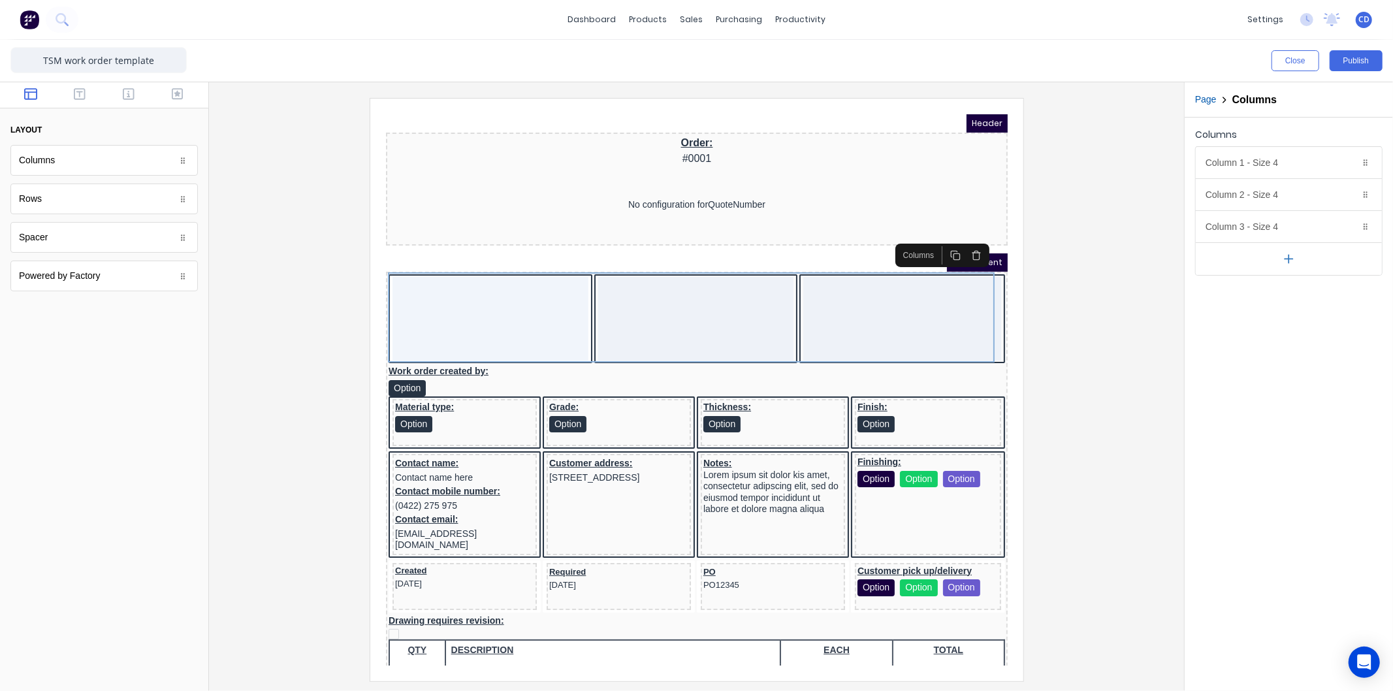
click at [1289, 259] on icon "button" at bounding box center [1289, 259] width 0 height 8
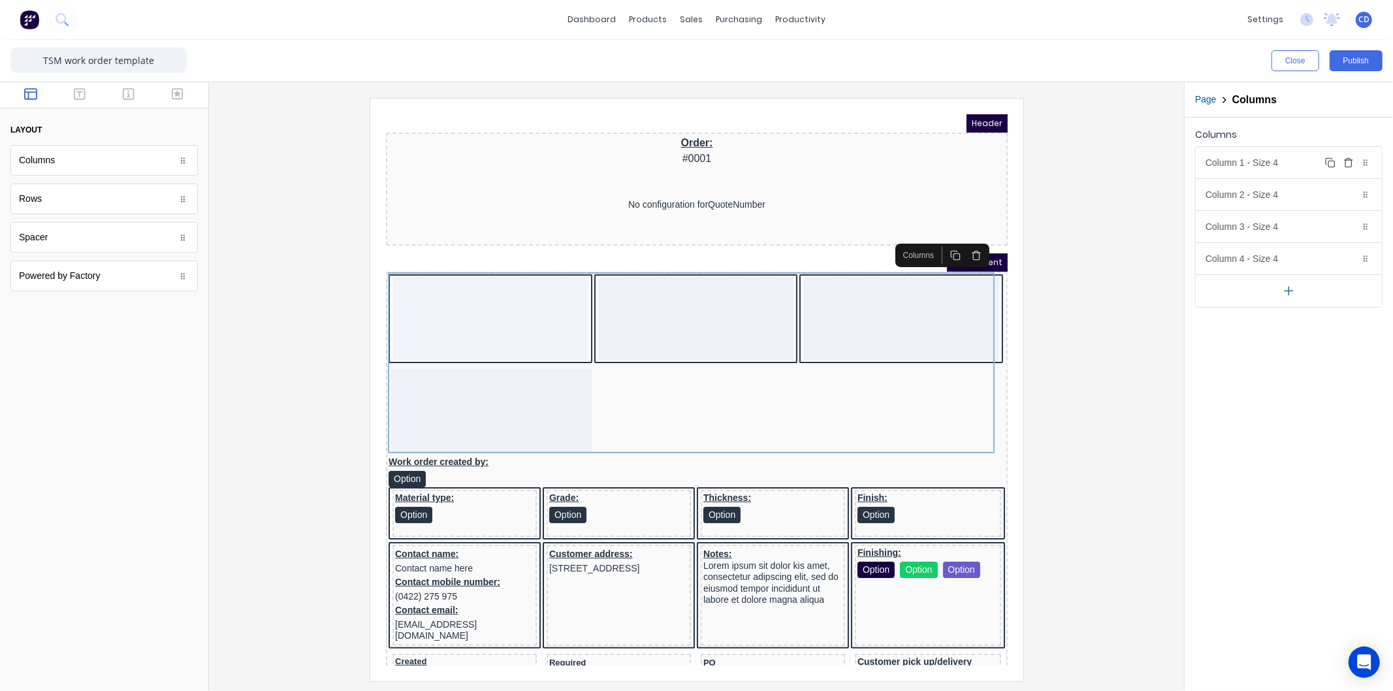
click at [1270, 162] on div "Column 1 - Size 4 Duplicate Delete" at bounding box center [1289, 162] width 186 height 31
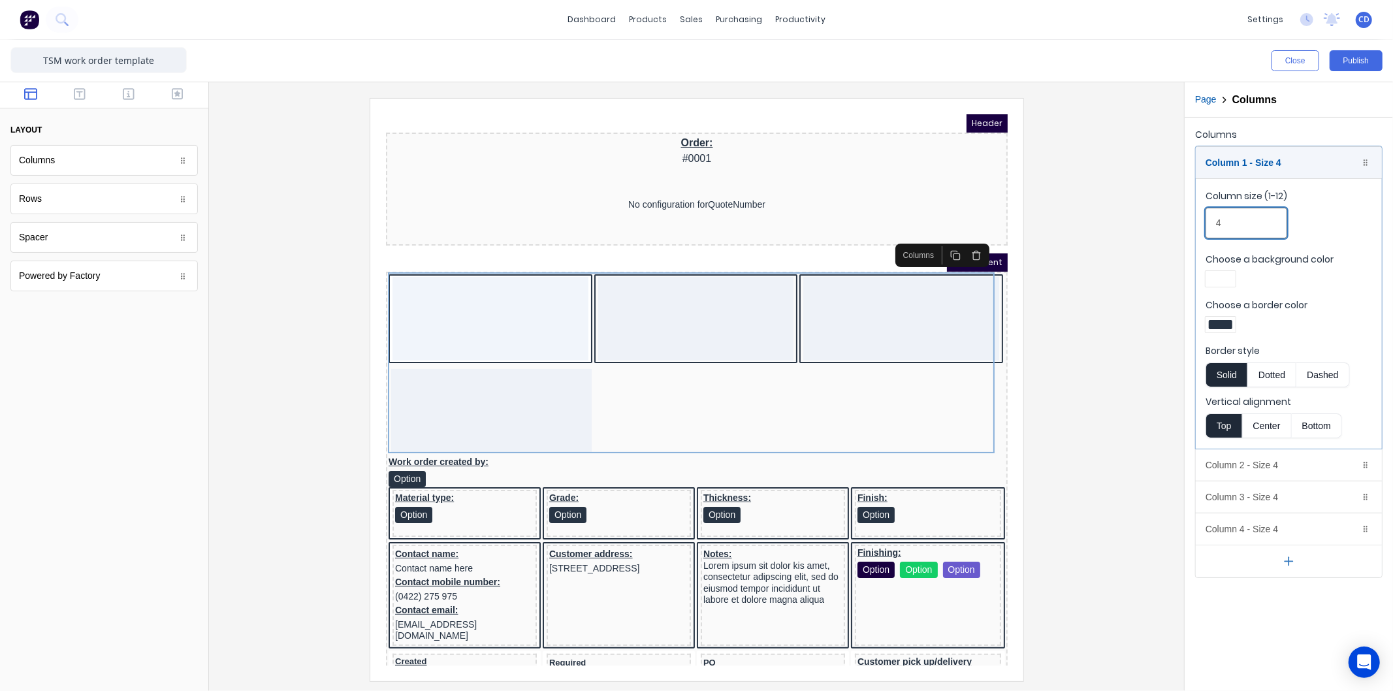
drag, startPoint x: 1233, startPoint y: 221, endPoint x: 1204, endPoint y: 221, distance: 28.7
click at [1204, 221] on fieldset "Column size (1-12) 4 Choose a background color Choose a border color Border sty…" at bounding box center [1289, 313] width 186 height 270
click at [1254, 168] on div "Column 1 - Size 4 Duplicate Delete" at bounding box center [1289, 162] width 186 height 31
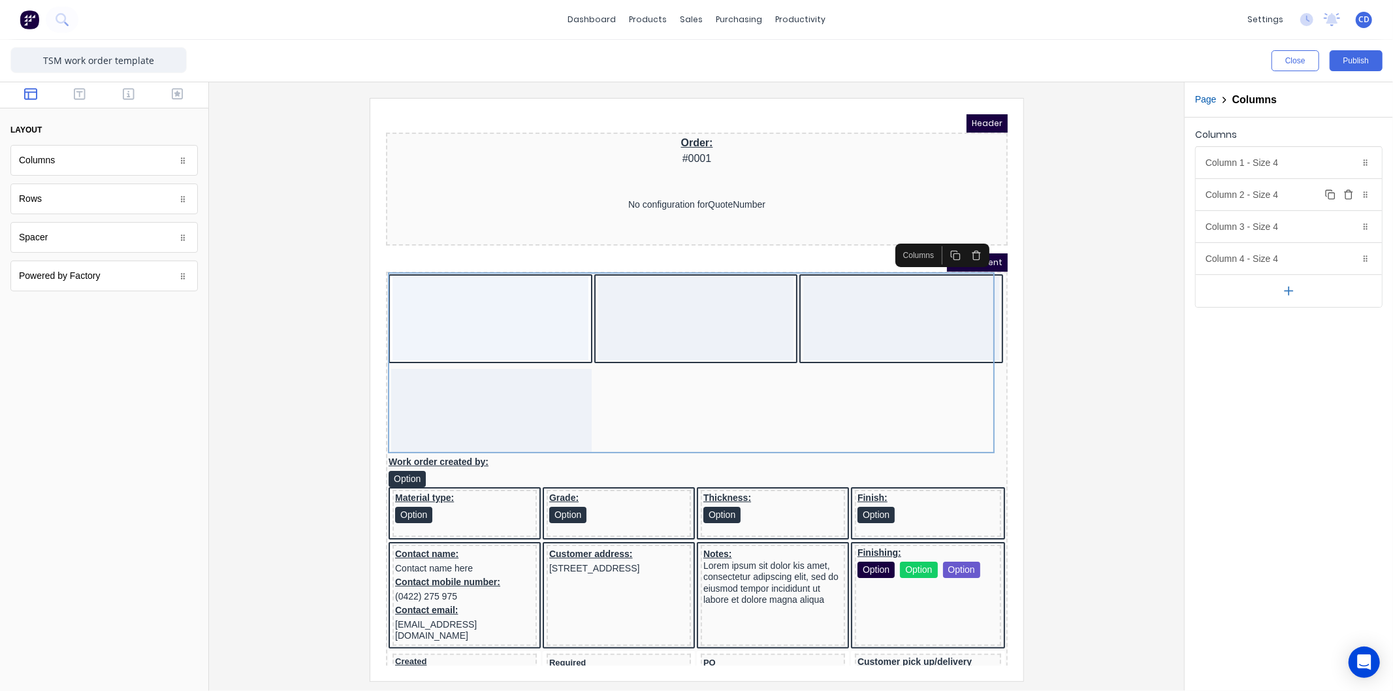
click at [1269, 199] on div "Column 2 - Size 4 Duplicate Delete" at bounding box center [1289, 194] width 186 height 31
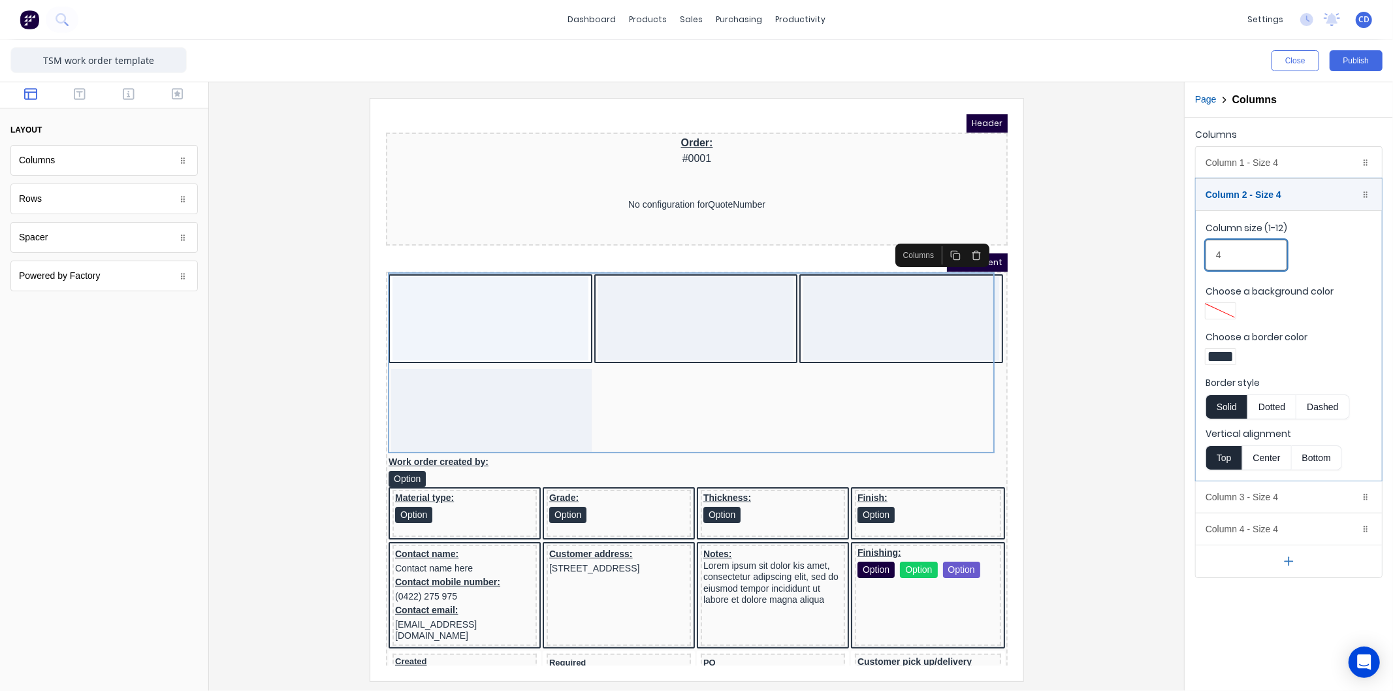
drag, startPoint x: 1248, startPoint y: 257, endPoint x: 1193, endPoint y: 258, distance: 54.9
click at [1193, 258] on div "Columns Column 1 - Size 4 Duplicate Delete Column size (1-12) 4 Choose a backgr…" at bounding box center [1289, 352] width 208 height 468
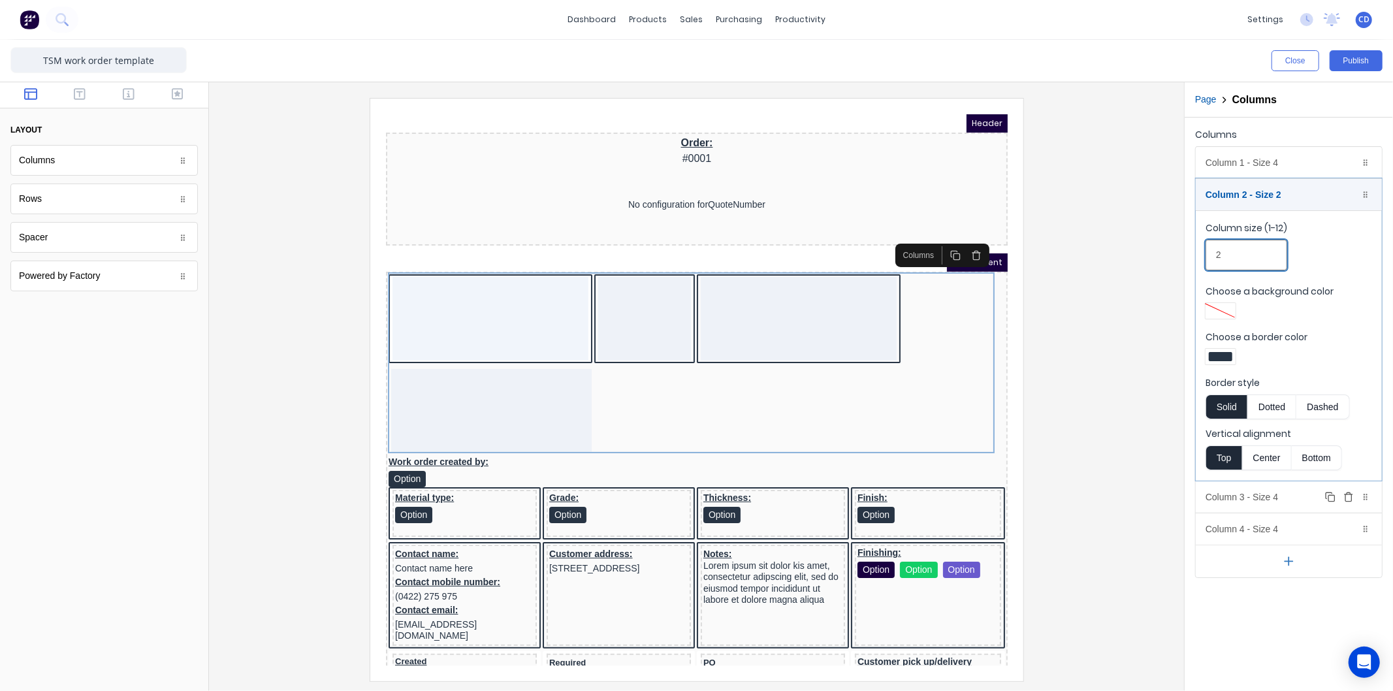
type input "2"
click at [1230, 500] on div "Column 3 - Size 4 Duplicate Delete" at bounding box center [1289, 496] width 186 height 31
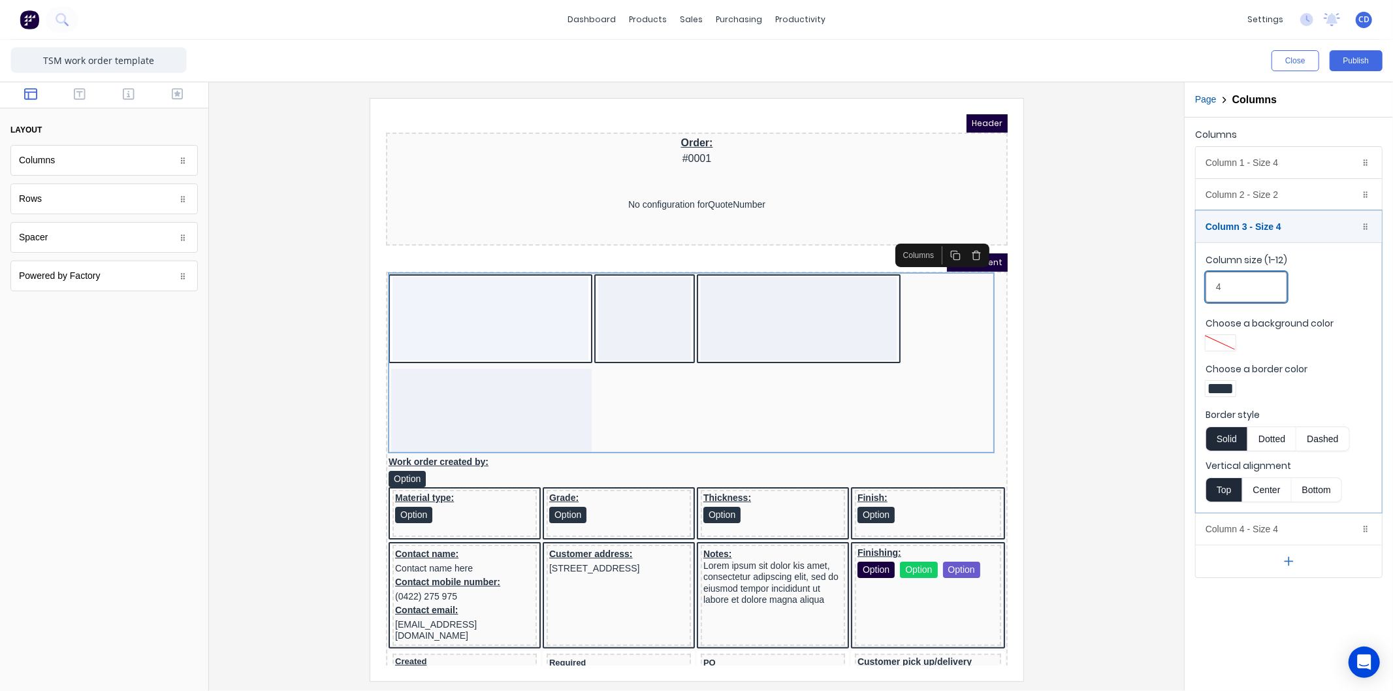
drag, startPoint x: 1219, startPoint y: 289, endPoint x: 1195, endPoint y: 288, distance: 24.2
click at [1195, 288] on div "Column 1 - Size 4 Duplicate Delete Column size (1-12) 4 Choose a background col…" at bounding box center [1288, 362] width 187 height 432
type input "3"
click at [1241, 526] on div "Column 4 - Size 4 Duplicate Delete" at bounding box center [1289, 528] width 186 height 31
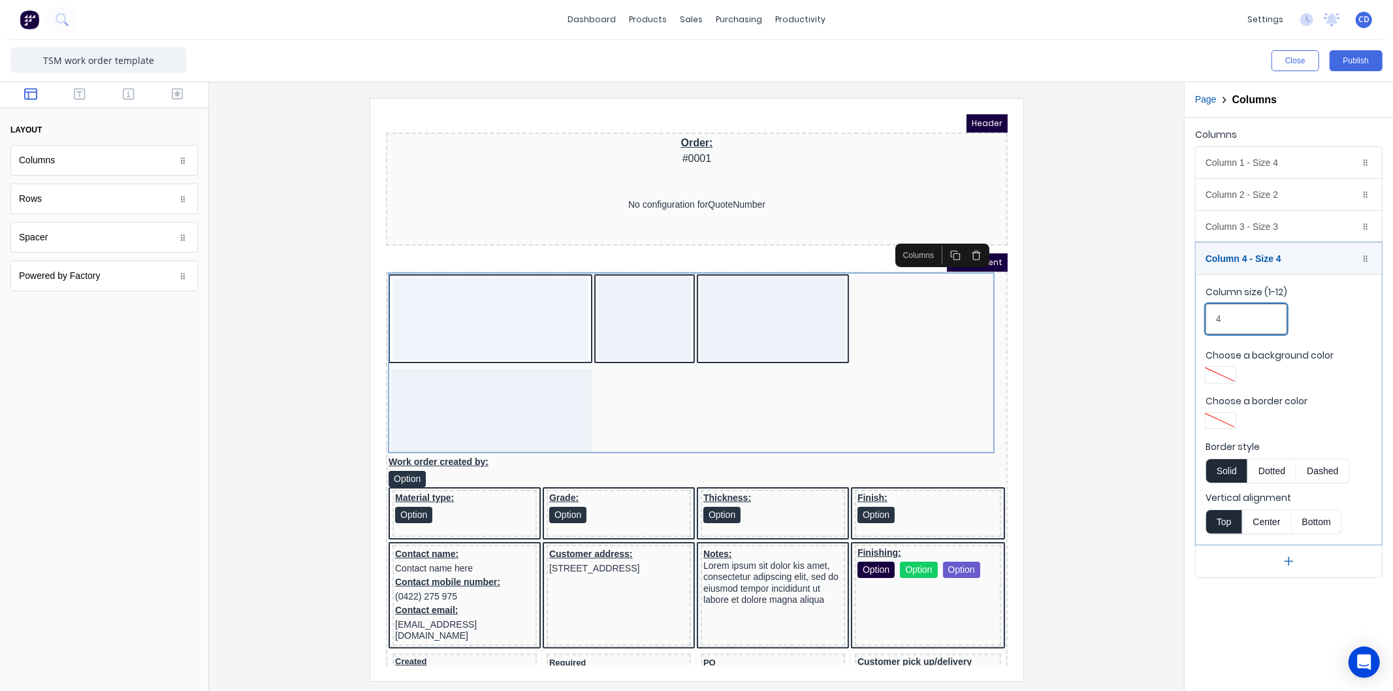
drag, startPoint x: 1238, startPoint y: 312, endPoint x: 1178, endPoint y: 316, distance: 60.2
click at [1179, 316] on div "Close Publish Components layout Columns Columns Rows Rows Spacer Spacer Powered…" at bounding box center [696, 365] width 1393 height 651
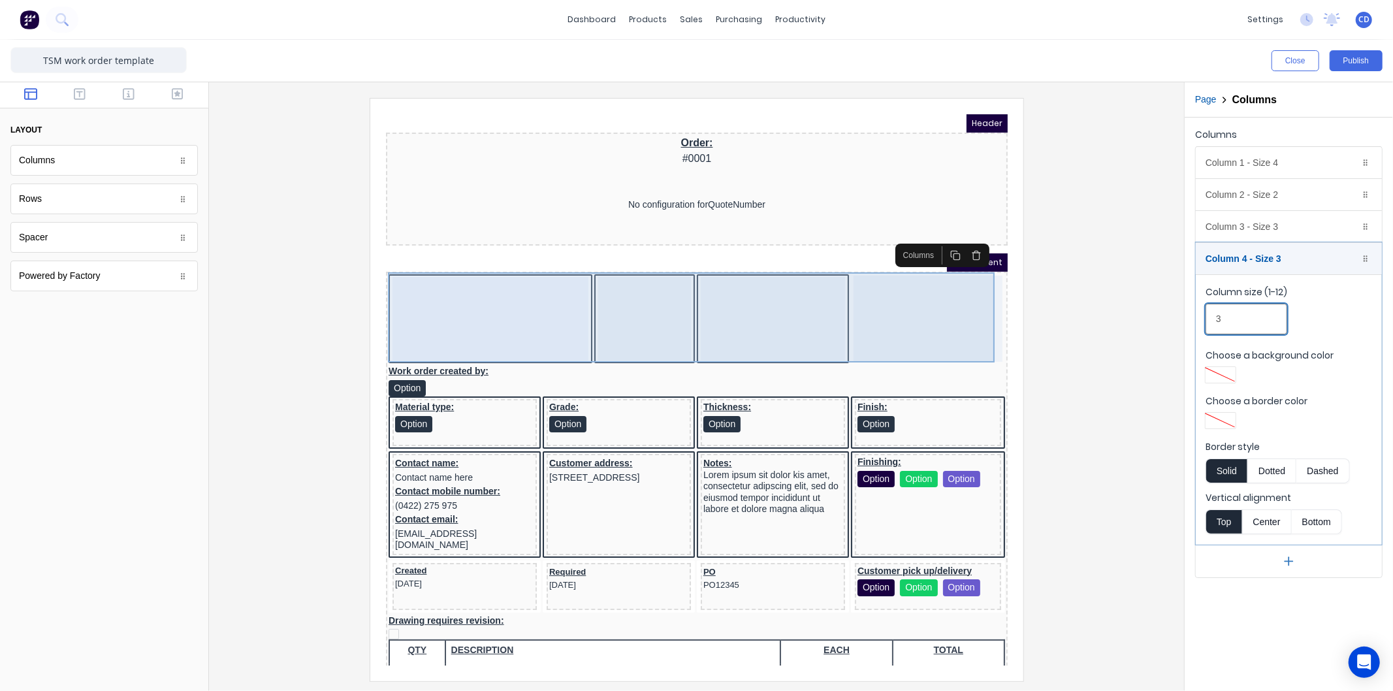
type input "3"
click at [457, 283] on div at bounding box center [474, 303] width 196 height 84
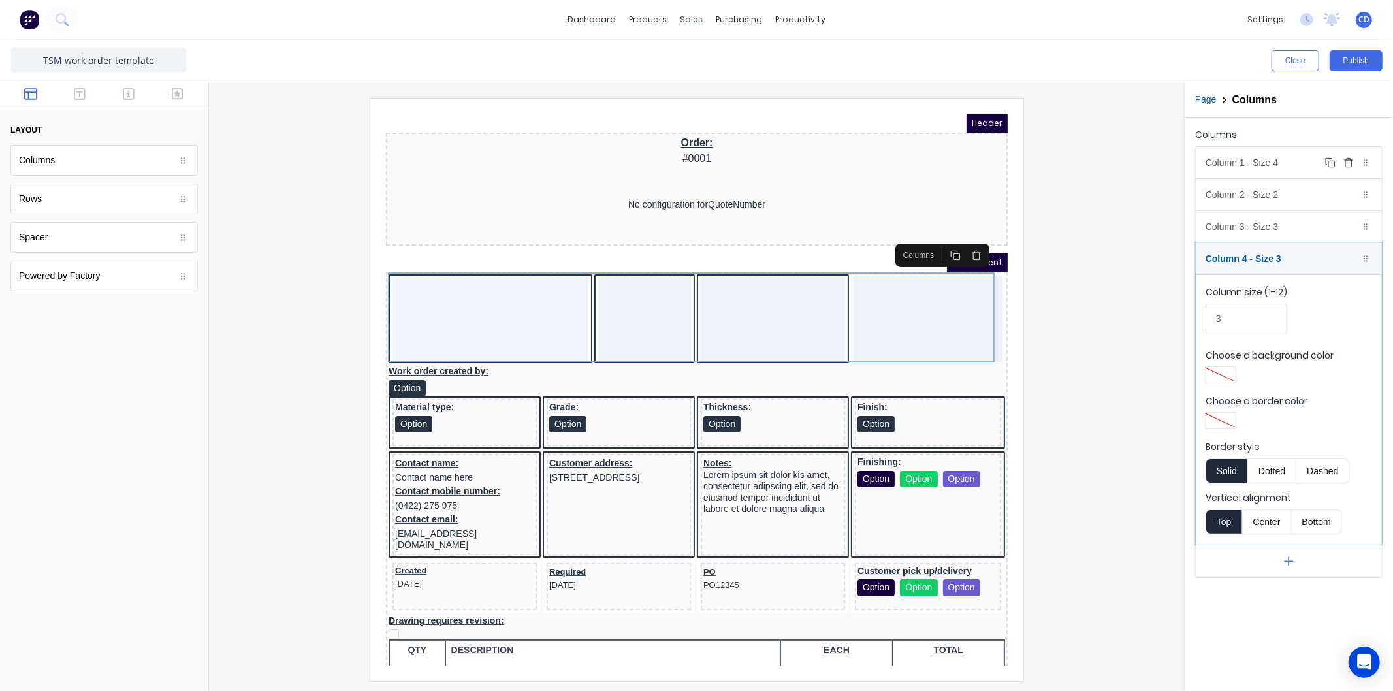
click at [1249, 159] on div "Column 1 - Size 4 Duplicate Delete" at bounding box center [1289, 162] width 186 height 31
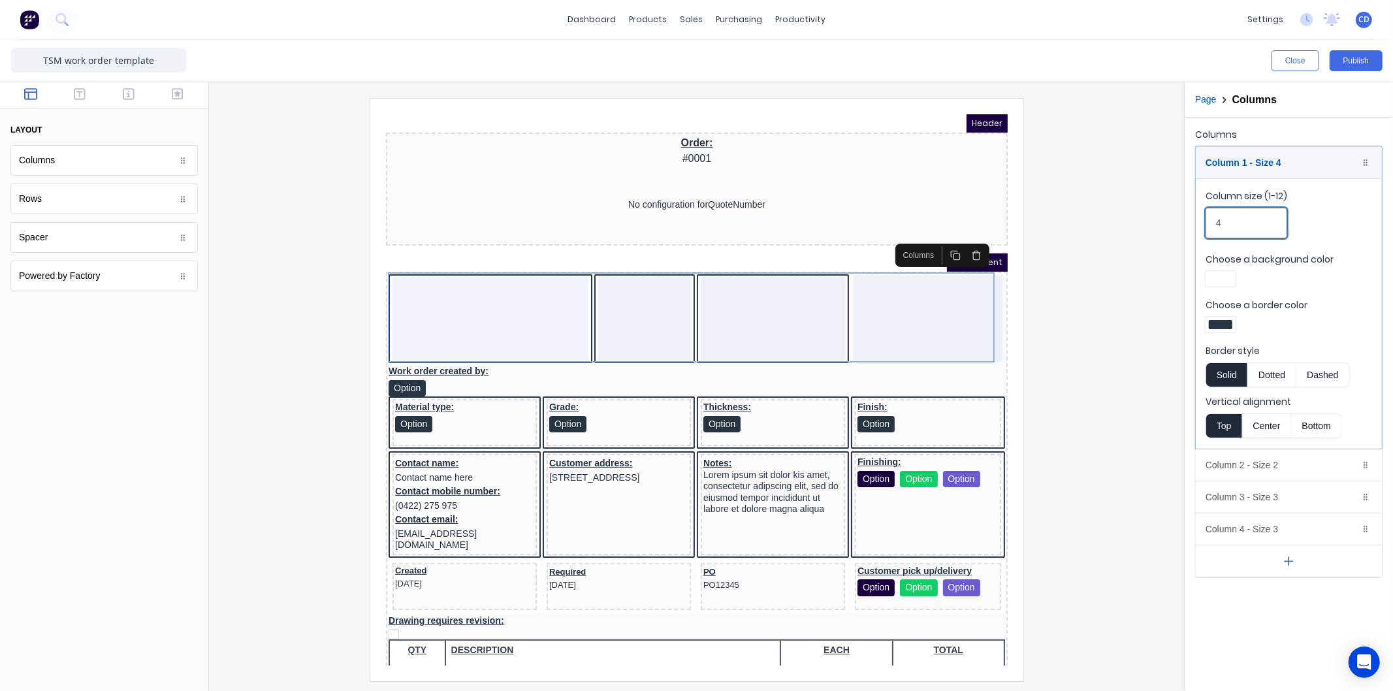
drag, startPoint x: 1244, startPoint y: 224, endPoint x: 1197, endPoint y: 221, distance: 47.1
click at [1197, 221] on fieldset "Column size (1-12) 4 Choose a background color Choose a border color Border sty…" at bounding box center [1289, 313] width 186 height 270
type input "3"
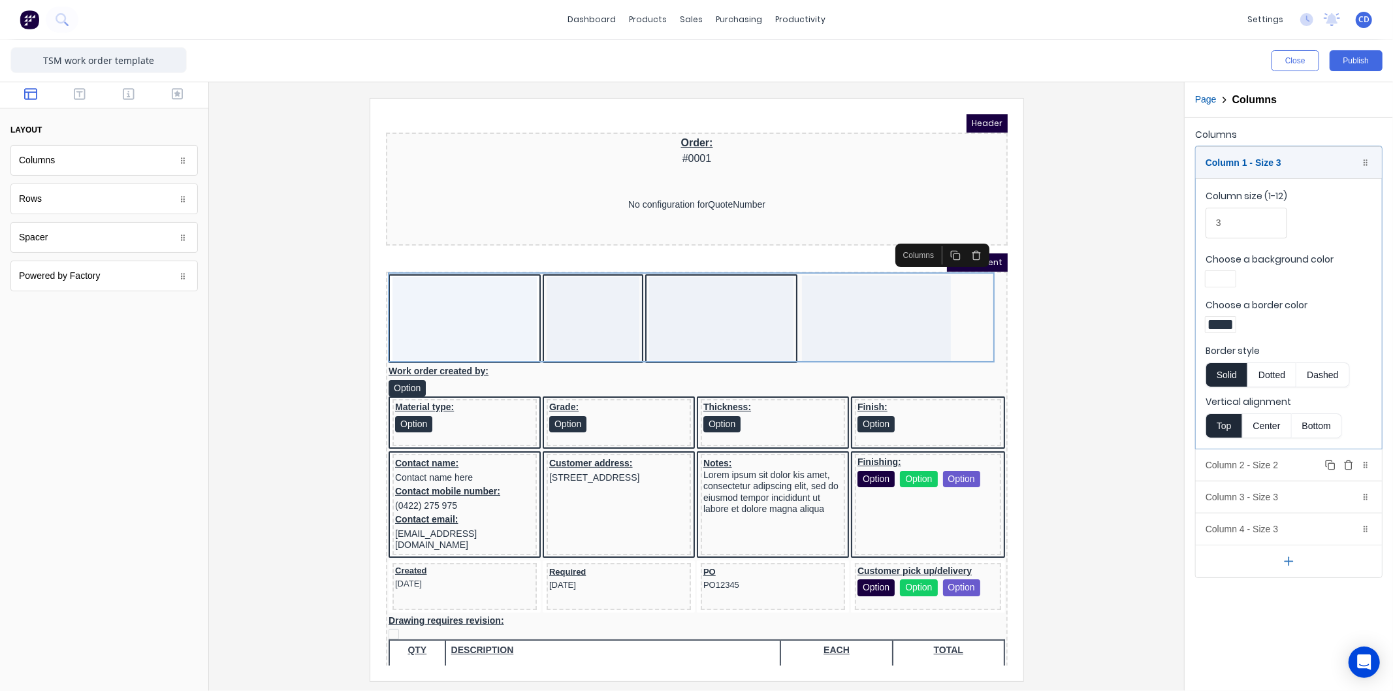
click at [1241, 460] on div "Column 2 - Size 2 Duplicate Delete" at bounding box center [1289, 464] width 186 height 31
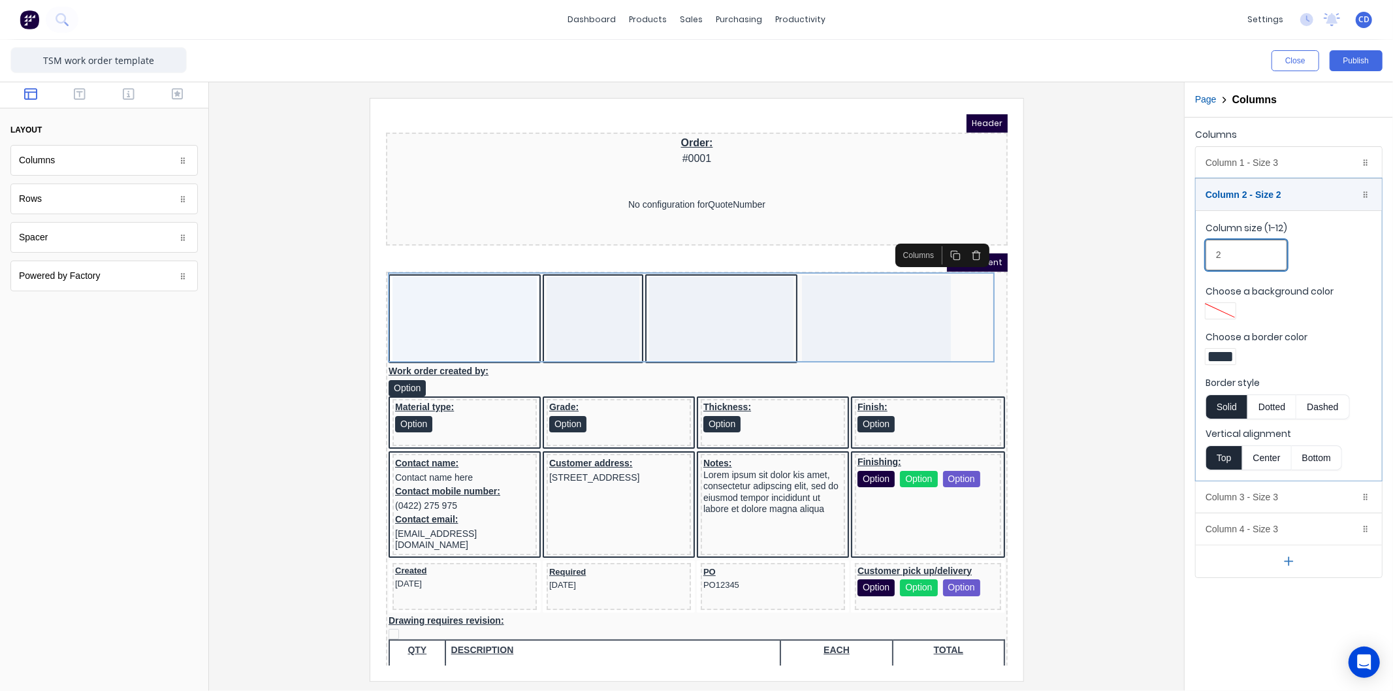
drag, startPoint x: 1245, startPoint y: 253, endPoint x: 1191, endPoint y: 250, distance: 54.3
click at [1191, 250] on div "Columns Column 1 - Size 3 Duplicate Delete Column size (1-12) 3 Choose a backgr…" at bounding box center [1289, 352] width 208 height 468
type input "3"
click at [475, 49] on div "Close Publish" at bounding box center [696, 61] width 1393 height 42
click at [81, 98] on icon "button" at bounding box center [80, 94] width 12 height 13
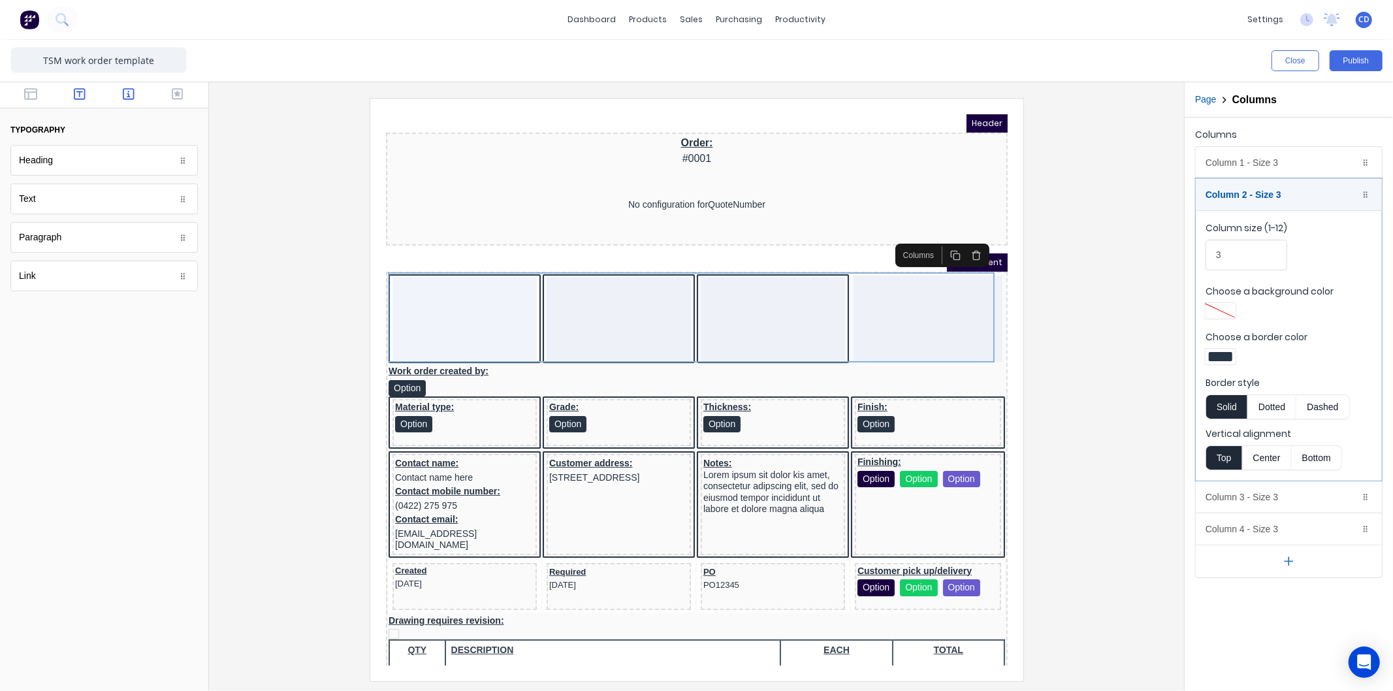
click at [124, 93] on icon "button" at bounding box center [129, 94] width 12 height 13
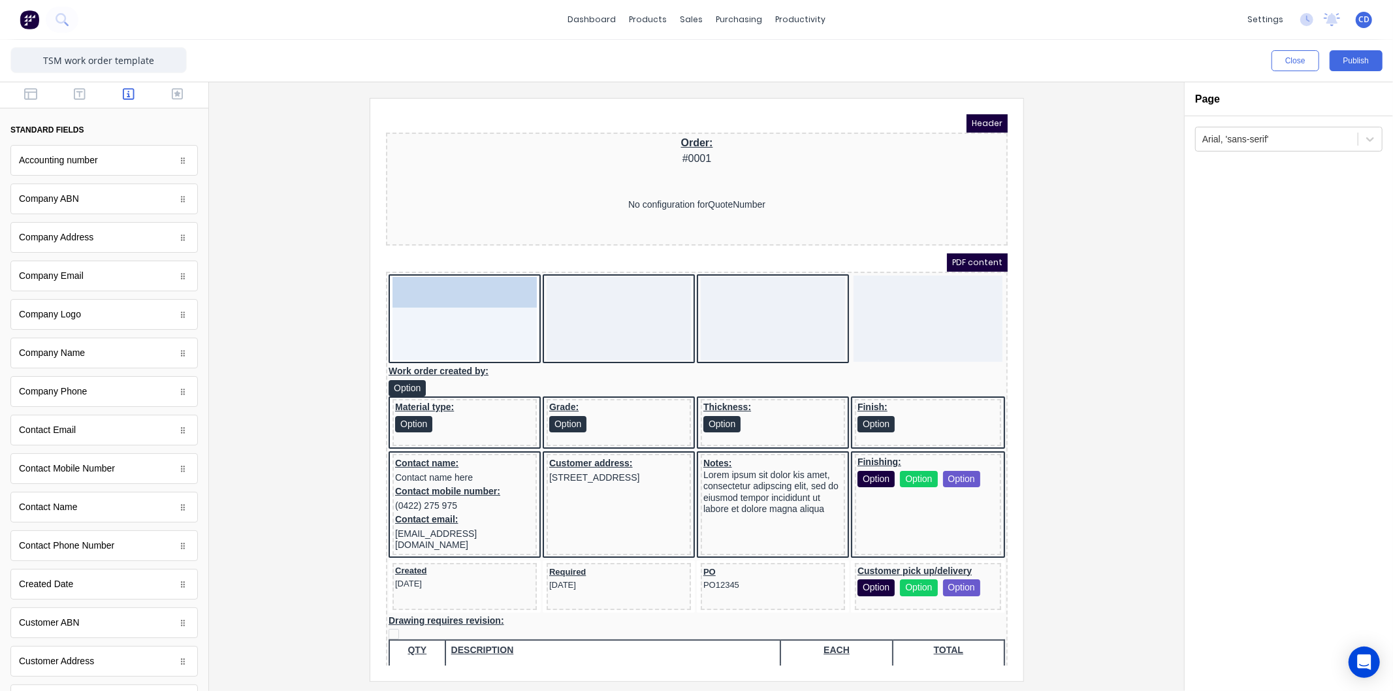
drag, startPoint x: 74, startPoint y: 321, endPoint x: 48, endPoint y: 182, distance: 141.0
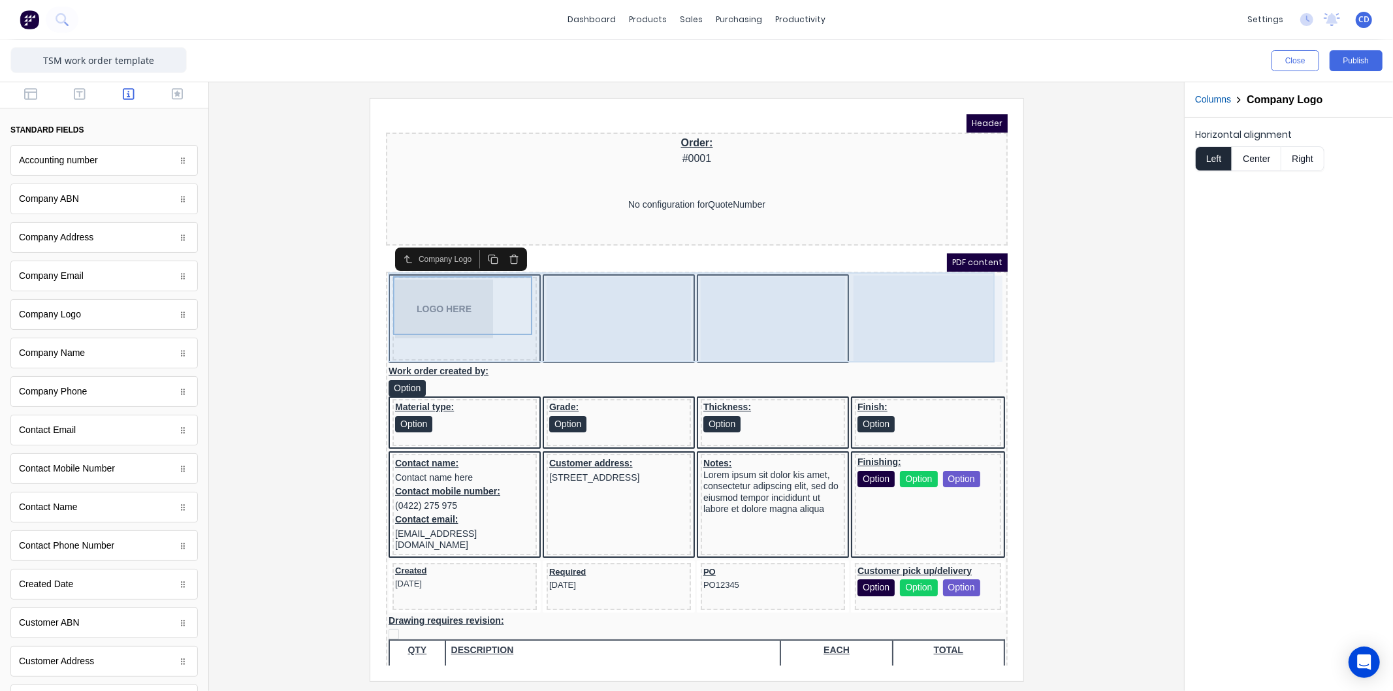
click at [596, 280] on div at bounding box center [602, 303] width 144 height 84
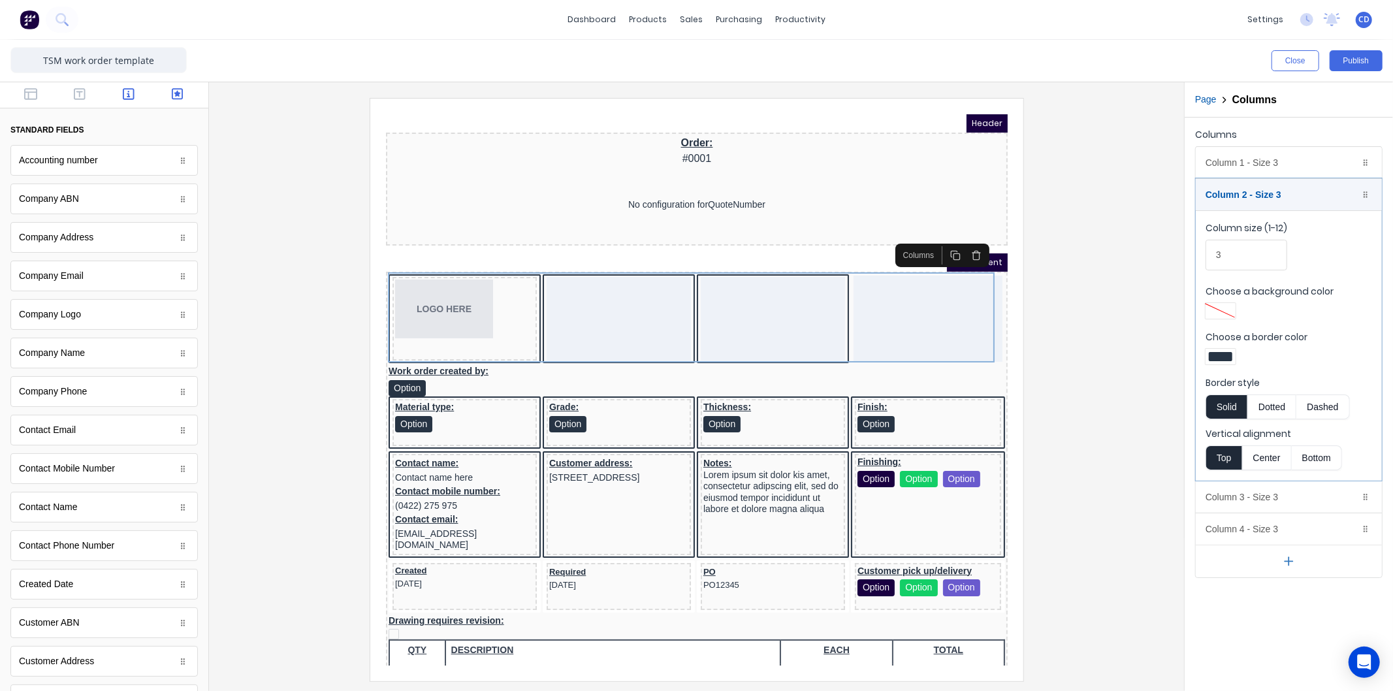
click at [172, 88] on icon "button" at bounding box center [178, 94] width 12 height 12
click at [80, 96] on icon "button" at bounding box center [80, 94] width 12 height 12
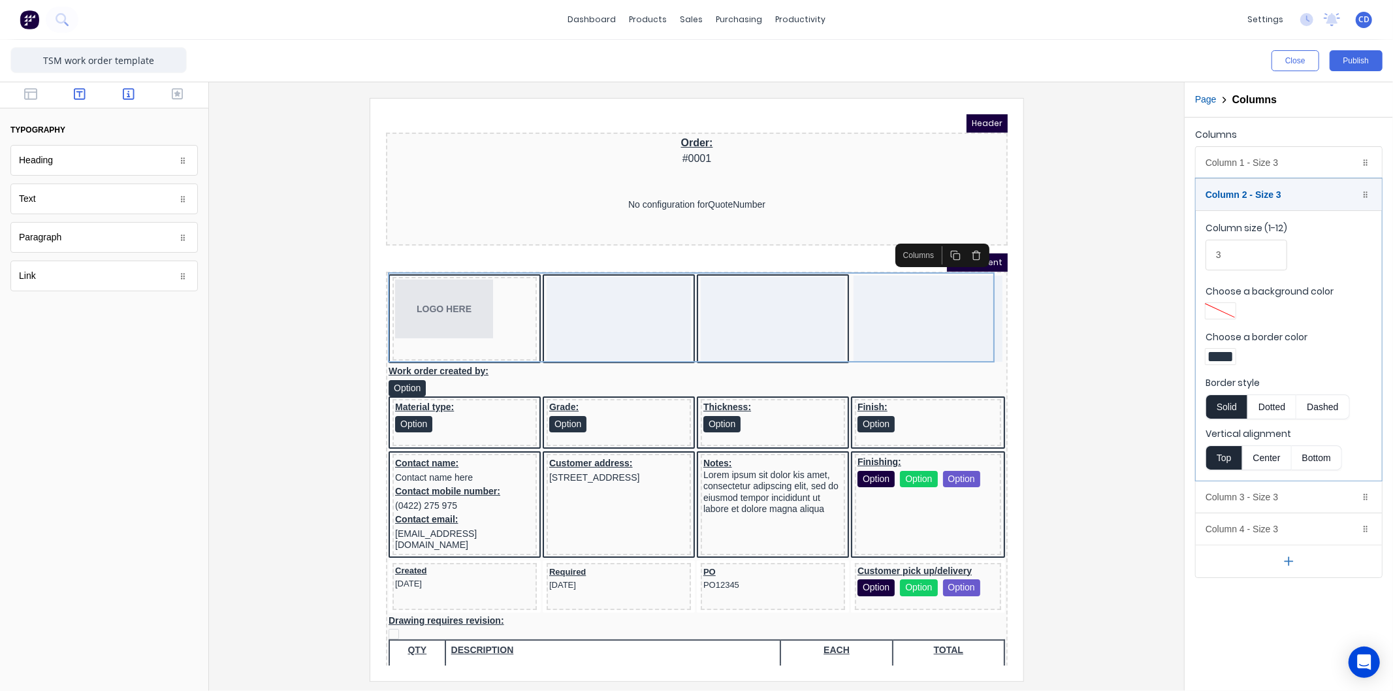
click at [137, 96] on button "button" at bounding box center [128, 96] width 41 height 16
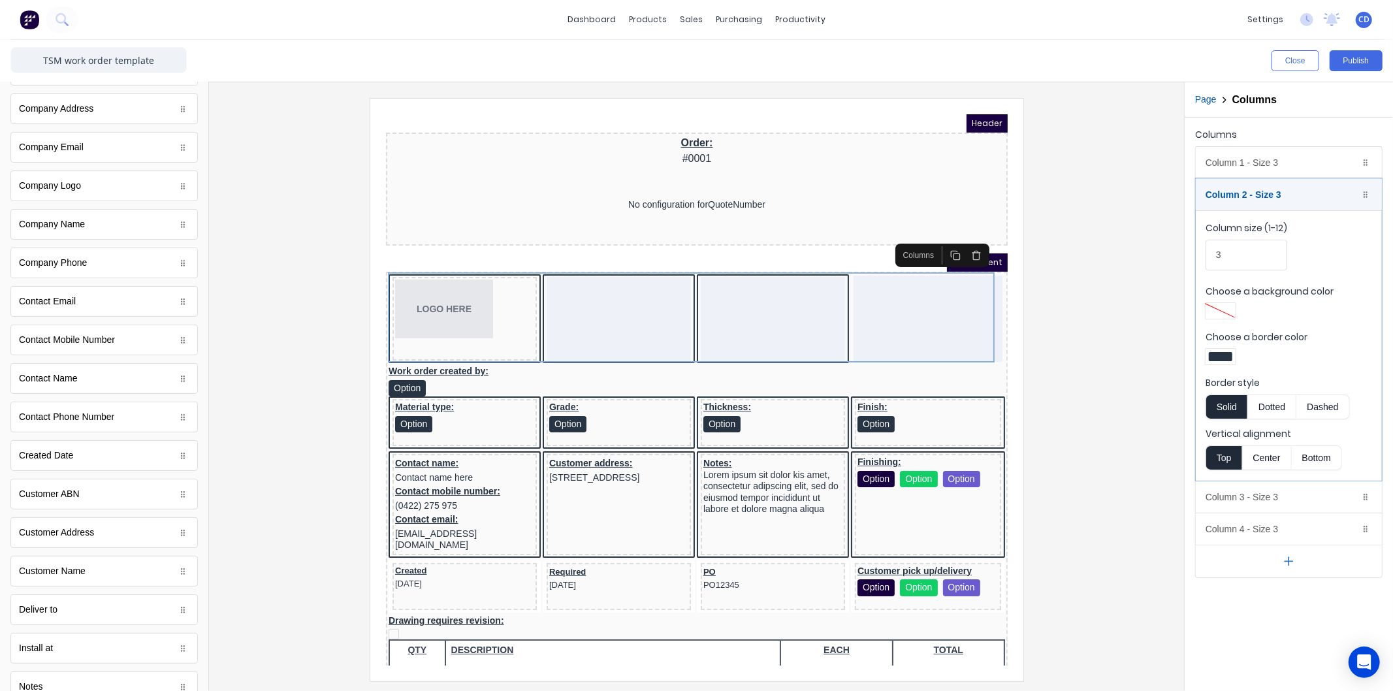
scroll to position [145, 0]
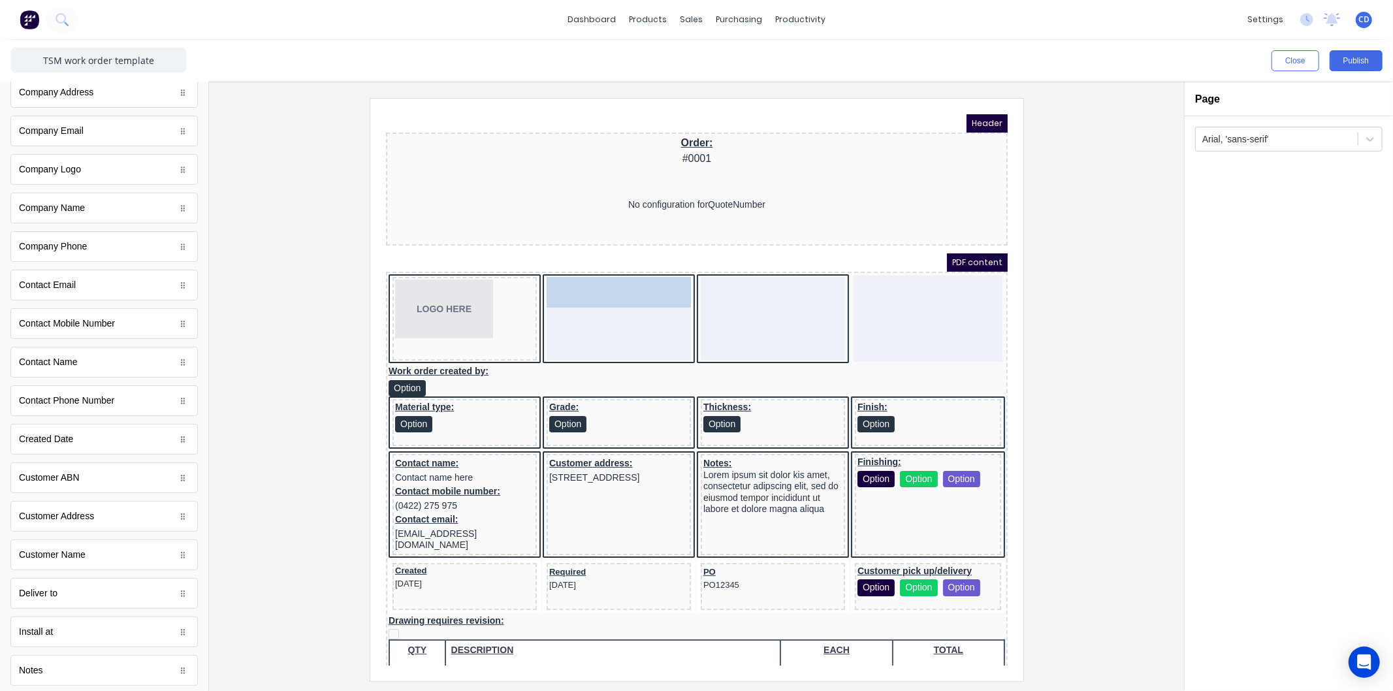
drag, startPoint x: 74, startPoint y: 560, endPoint x: 598, endPoint y: 284, distance: 592.2
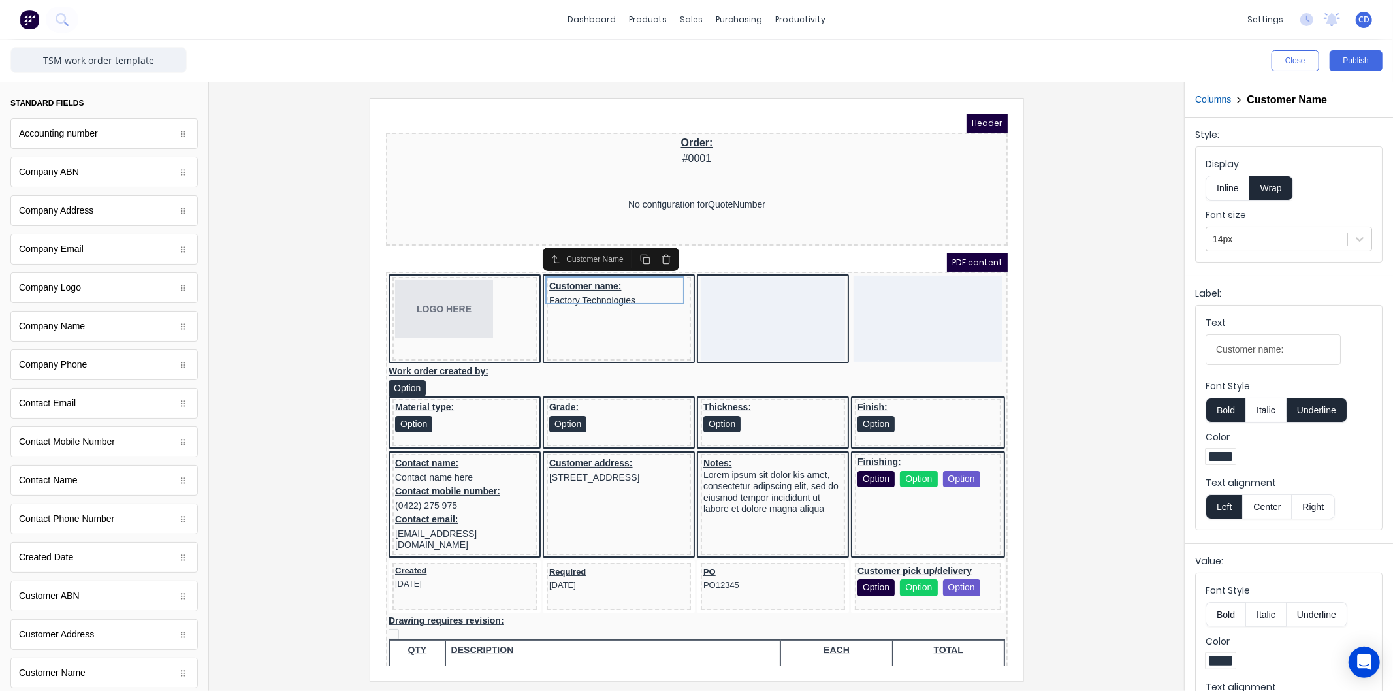
scroll to position [0, 0]
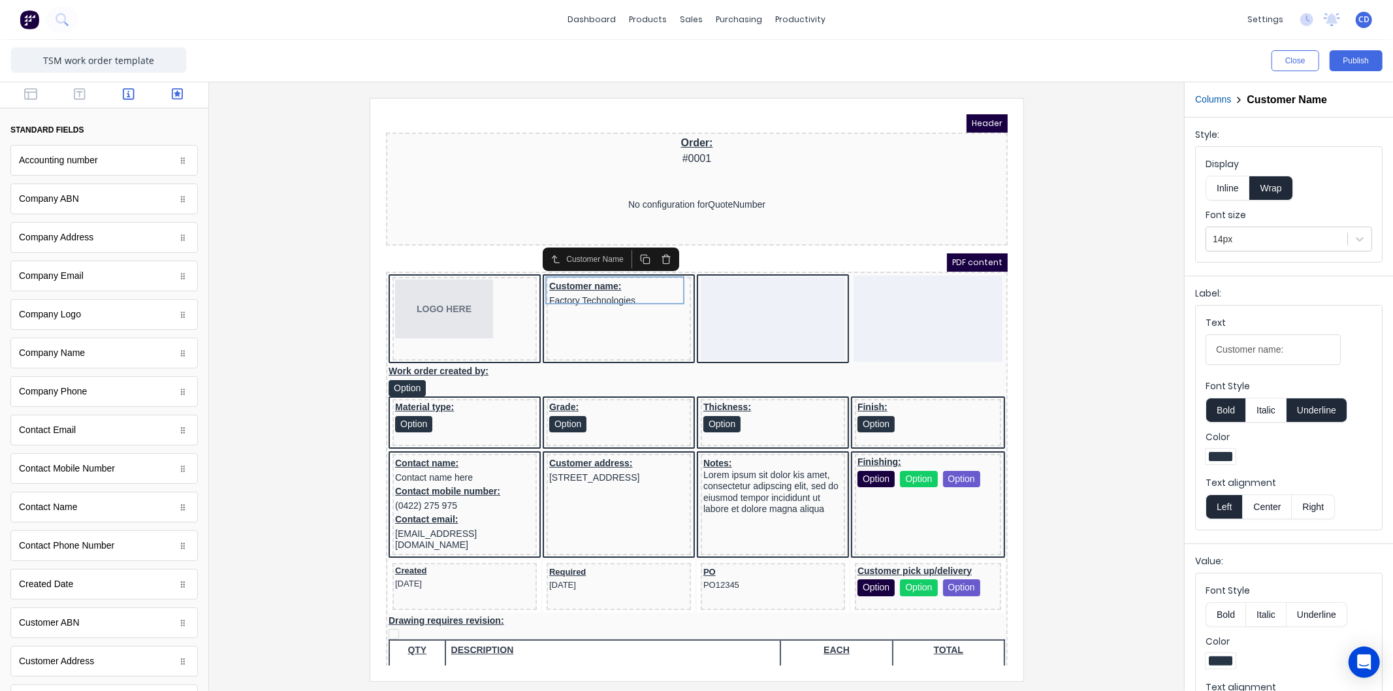
click at [172, 90] on icon "button" at bounding box center [178, 94] width 12 height 13
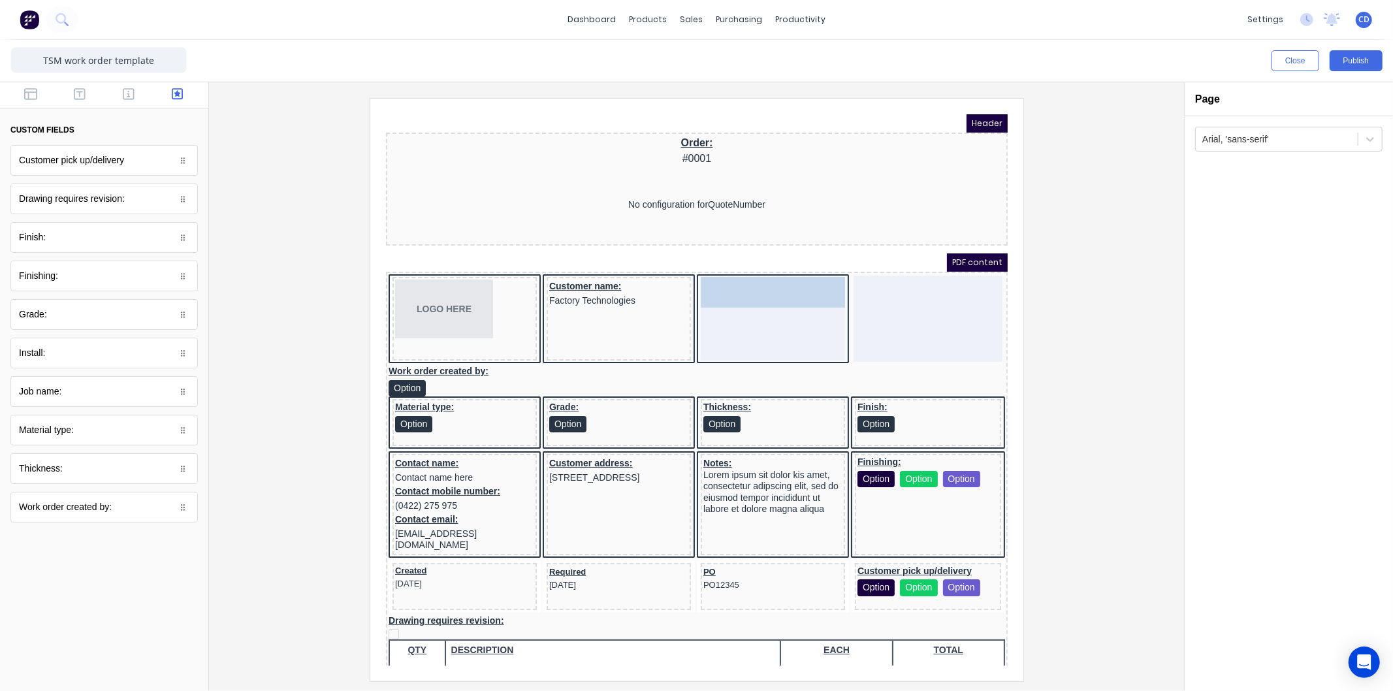
drag, startPoint x: 57, startPoint y: 394, endPoint x: 711, endPoint y: 276, distance: 664.3
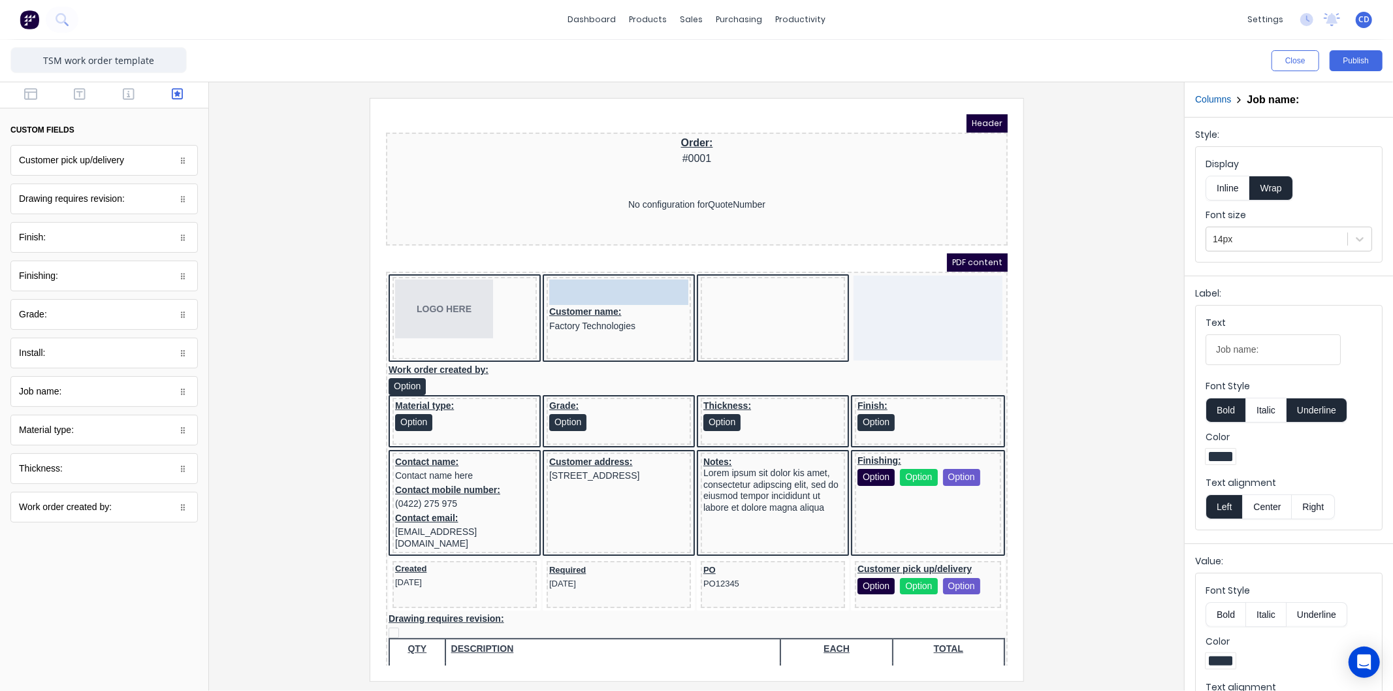
drag, startPoint x: 712, startPoint y: 264, endPoint x: 577, endPoint y: 287, distance: 137.1
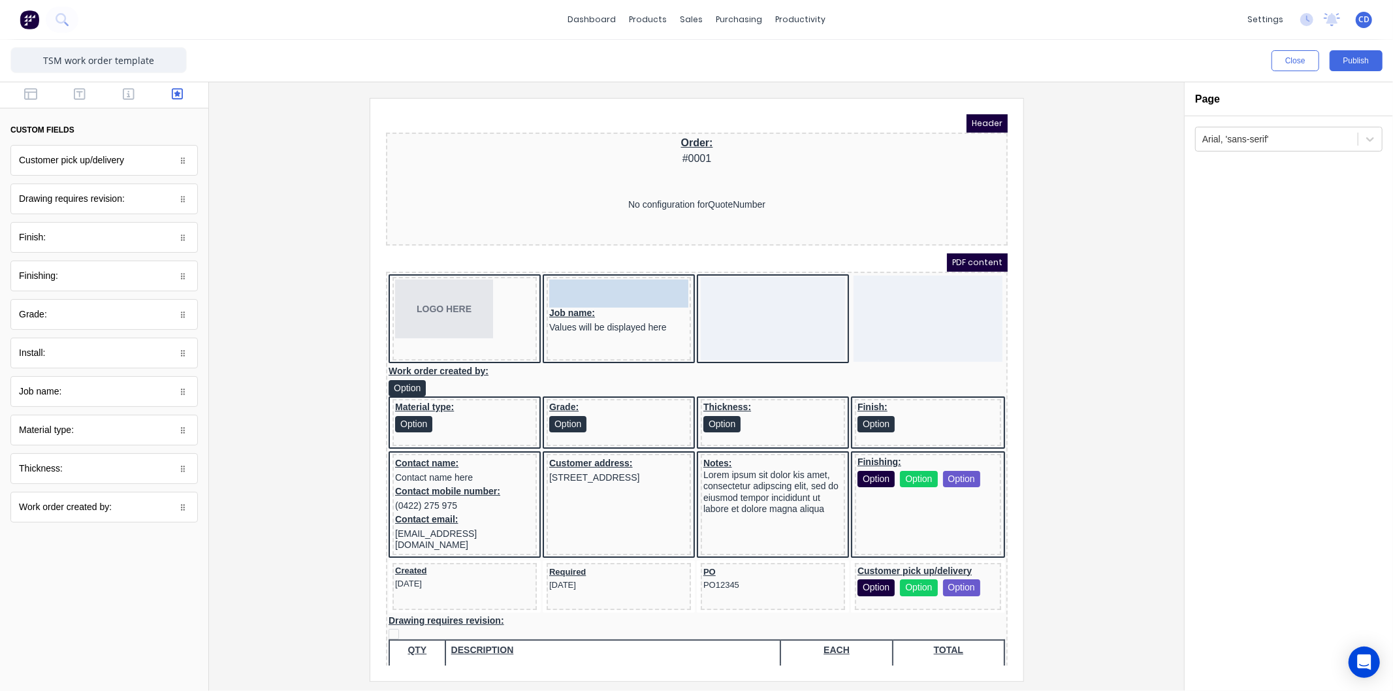
drag, startPoint x: 534, startPoint y: 263, endPoint x: 681, endPoint y: 266, distance: 147.0
click at [681, 266] on body "Header Order: #0001 No configuration for QuoteNumber PDF content LOGO HERE Cust…" at bounding box center [681, 373] width 622 height 551
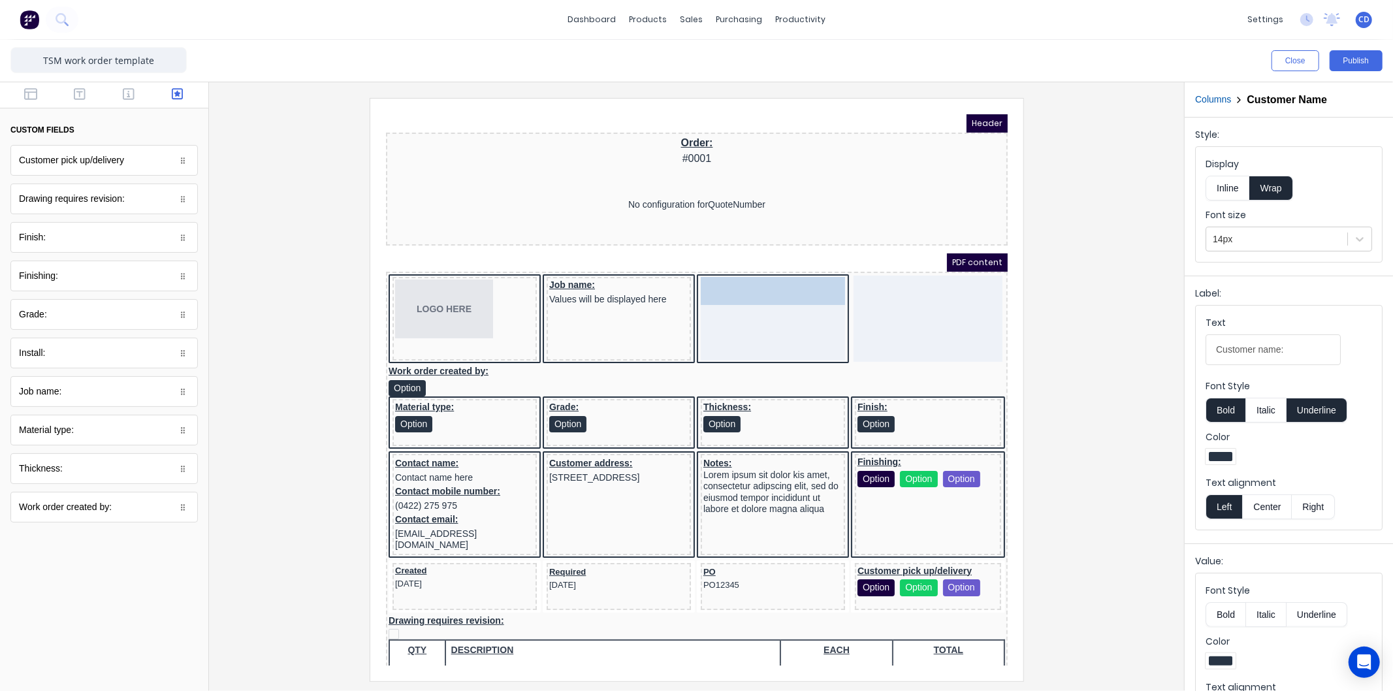
drag, startPoint x: 576, startPoint y: 266, endPoint x: 724, endPoint y: 270, distance: 147.7
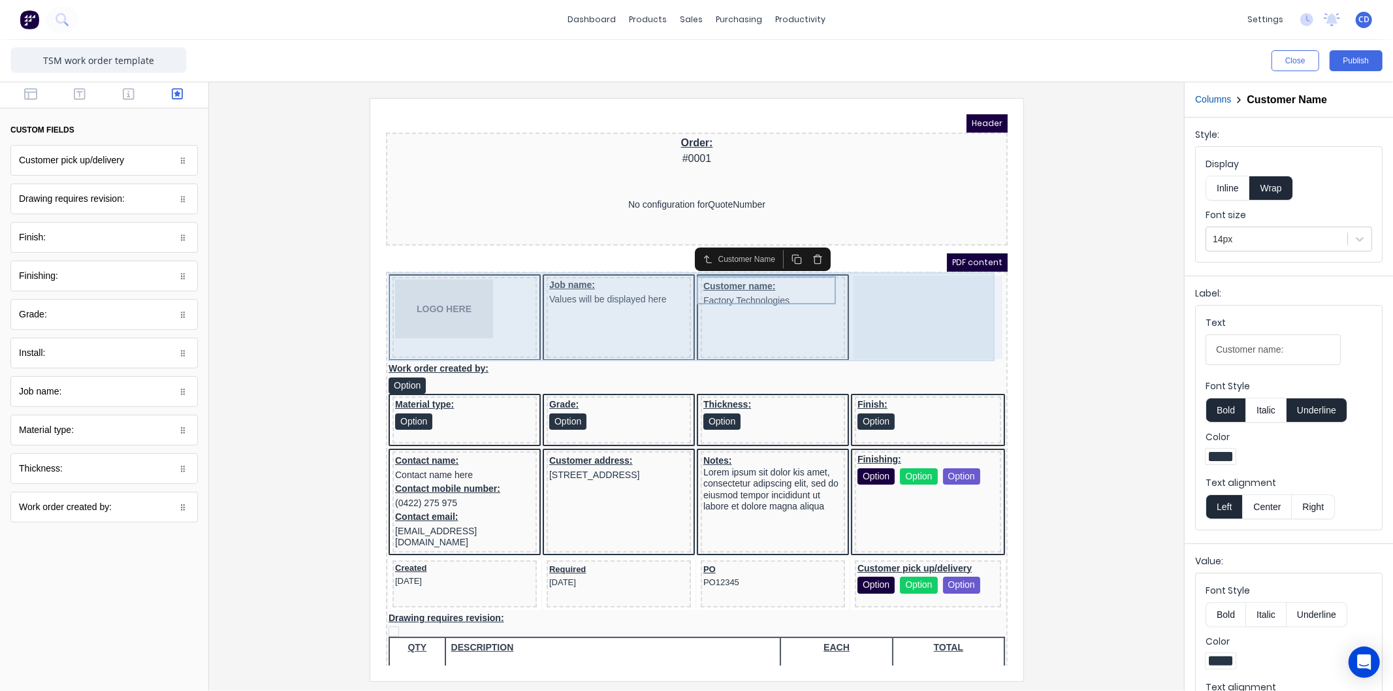
click at [906, 274] on div at bounding box center [911, 301] width 149 height 84
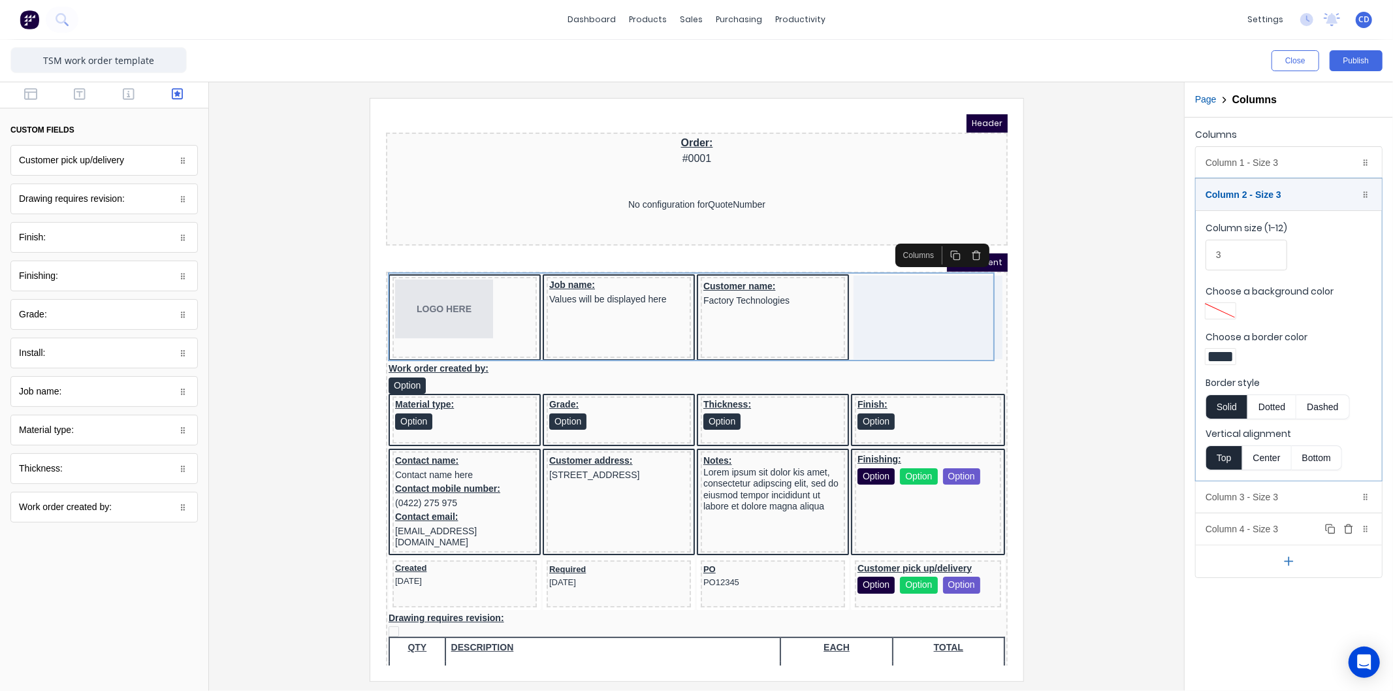
click at [1254, 523] on div "Column 4 - Size 3 Duplicate Delete" at bounding box center [1289, 528] width 186 height 31
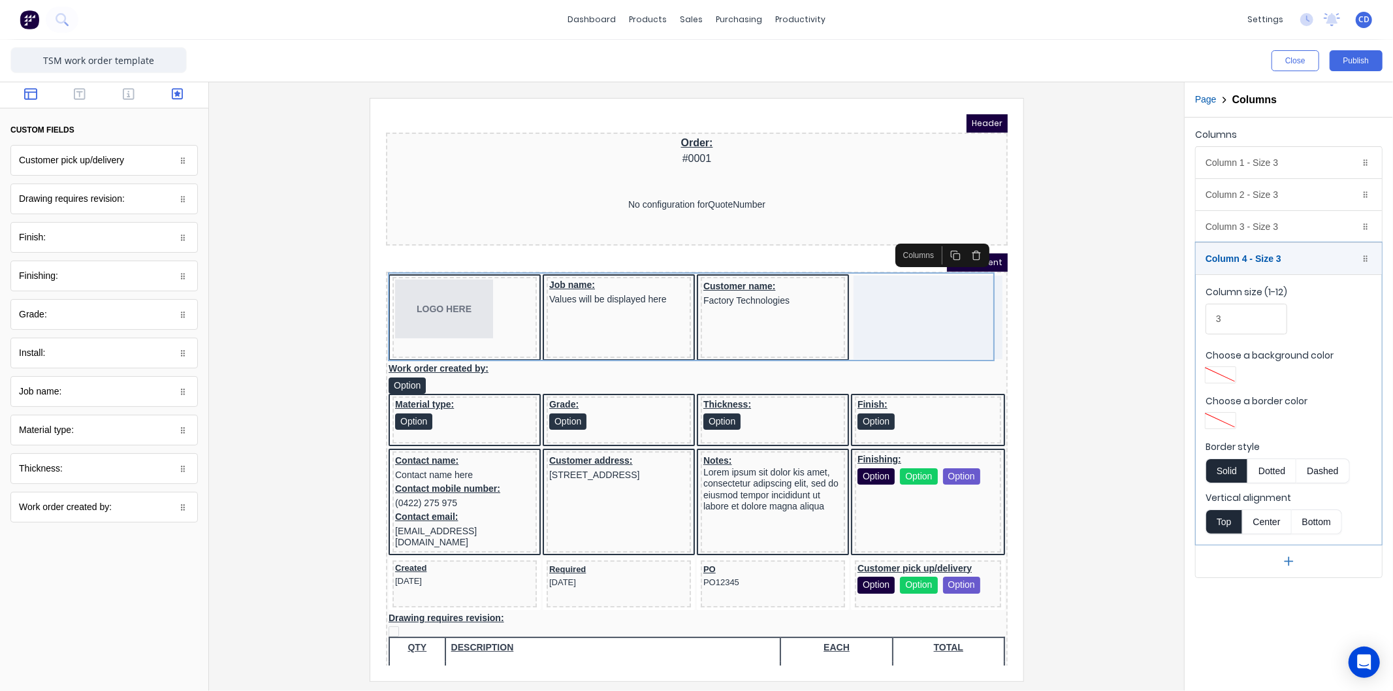
click at [31, 89] on icon "button" at bounding box center [30, 94] width 13 height 12
click at [78, 89] on icon "button" at bounding box center [80, 94] width 12 height 12
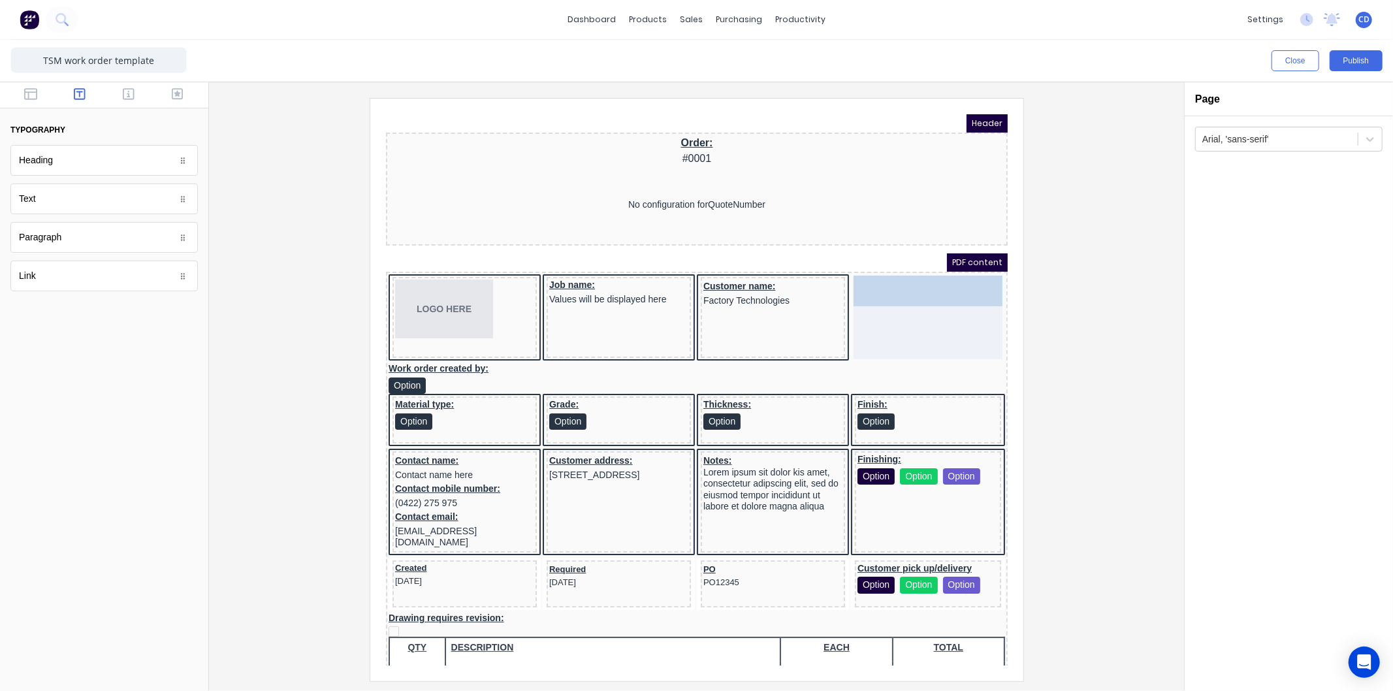
drag, startPoint x: 57, startPoint y: 199, endPoint x: 476, endPoint y: 170, distance: 419.7
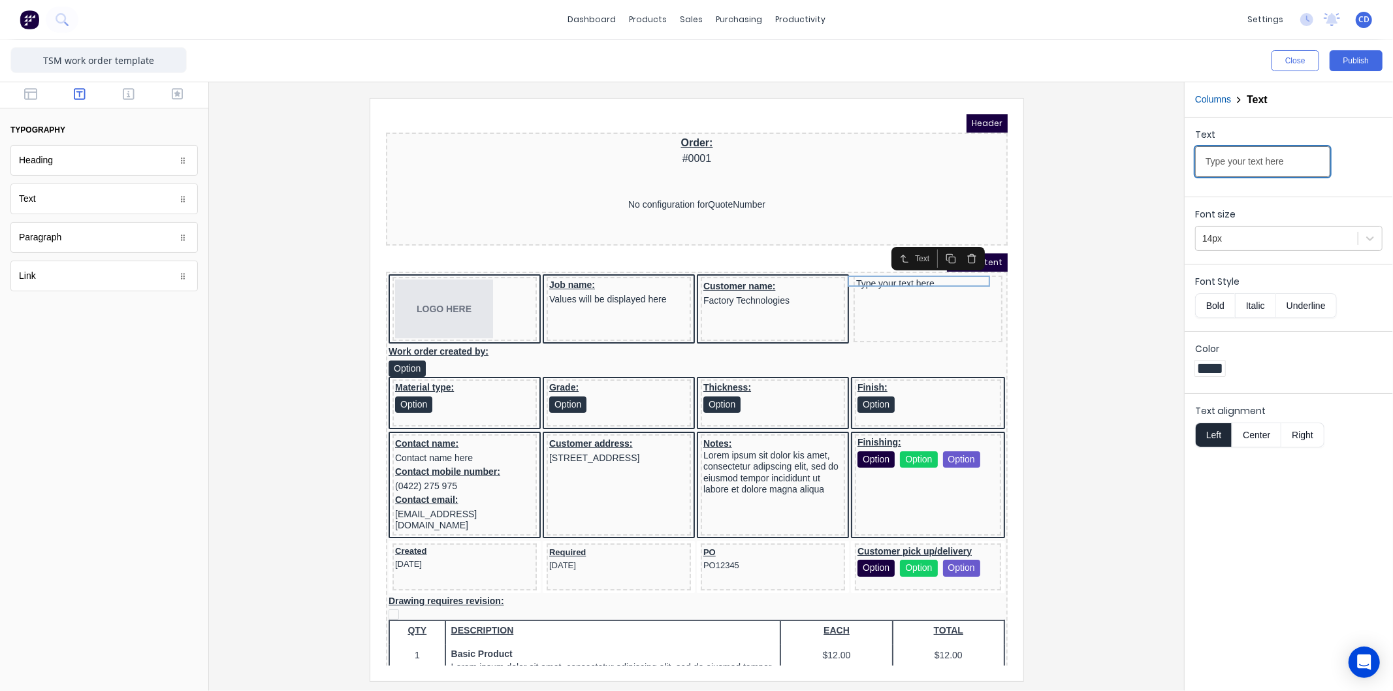
click at [1301, 158] on input "Type your text here" at bounding box center [1262, 161] width 135 height 31
type input "Invoice Number:"
click at [1217, 309] on button "Bold" at bounding box center [1215, 305] width 40 height 25
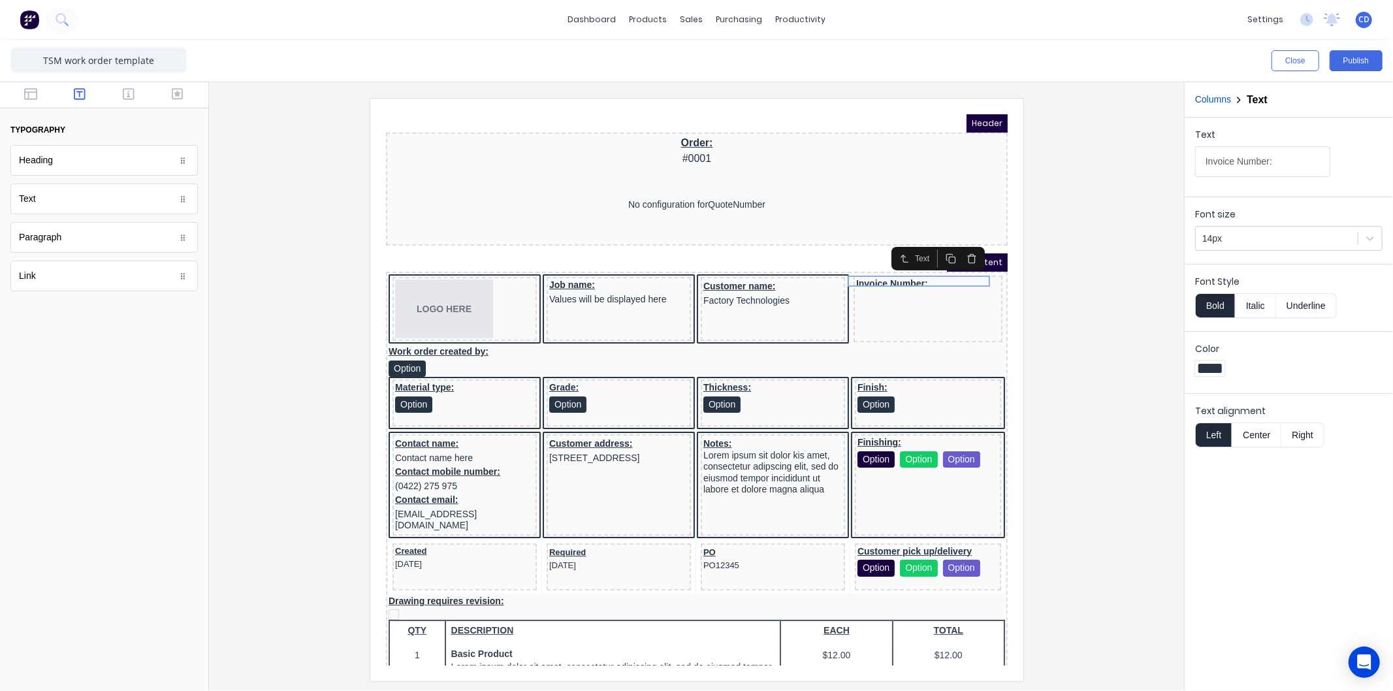
click at [1304, 305] on button "Underline" at bounding box center [1306, 305] width 61 height 25
click at [1359, 66] on button "Publish" at bounding box center [1356, 60] width 53 height 21
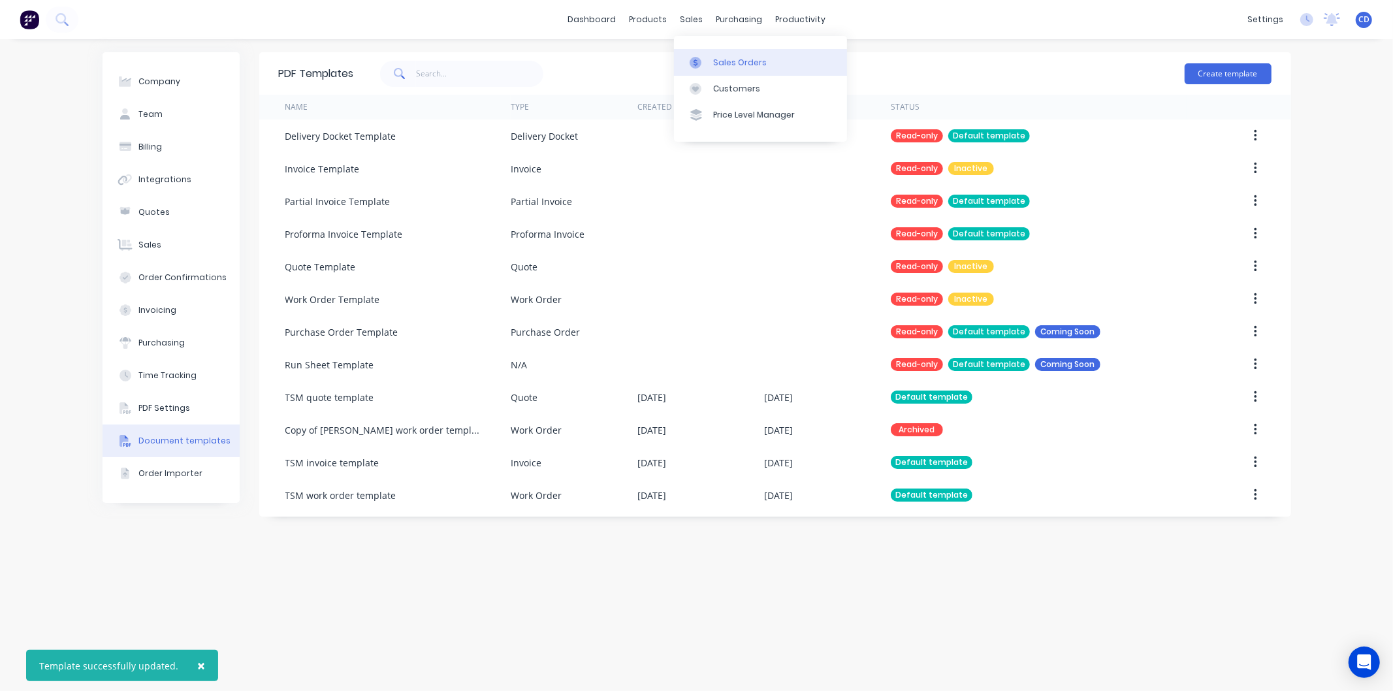
click at [727, 57] on div "Sales Orders" at bounding box center [740, 63] width 54 height 12
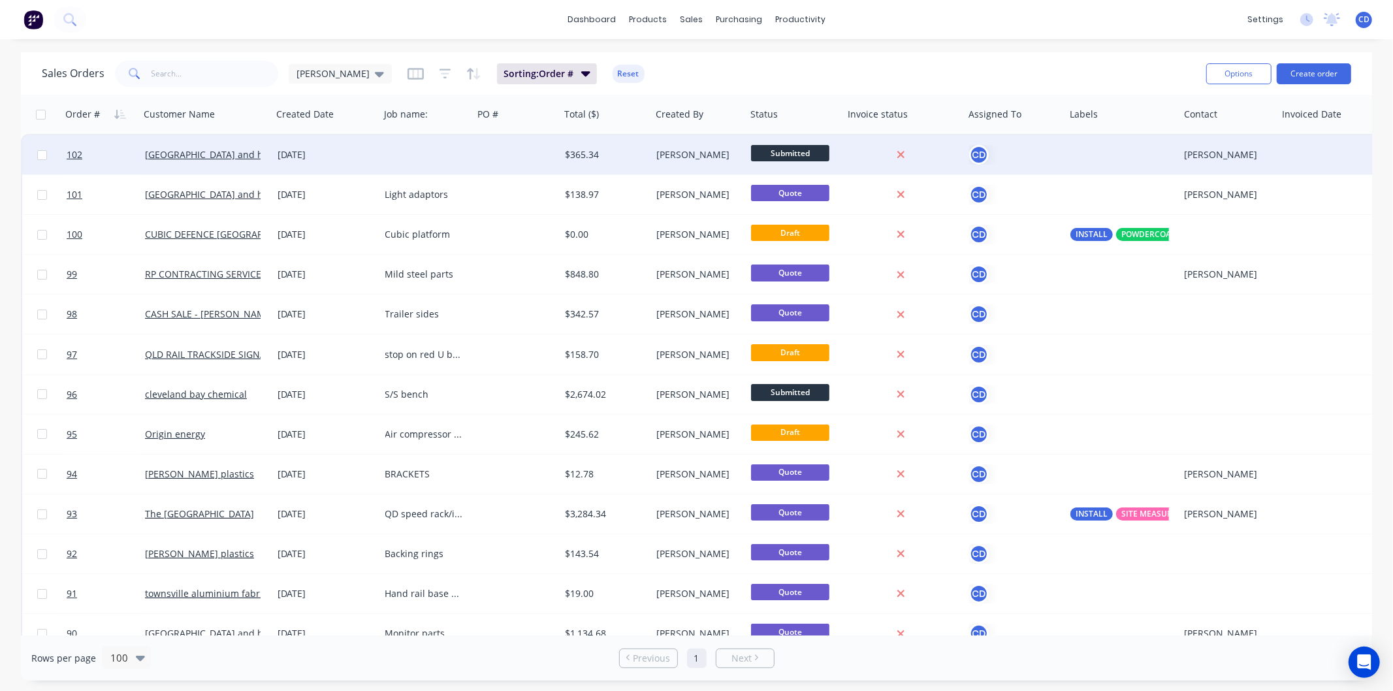
click at [307, 154] on div "[DATE]" at bounding box center [326, 154] width 97 height 13
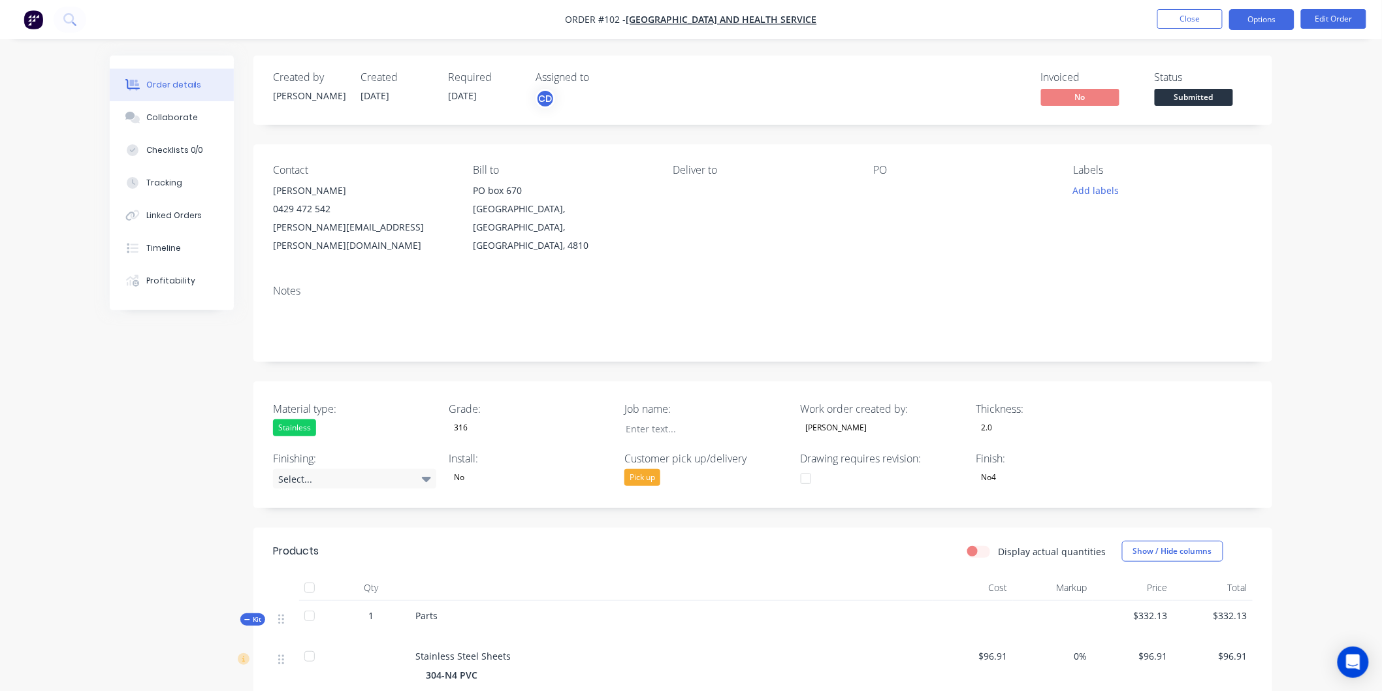
click at [1244, 24] on button "Options" at bounding box center [1261, 19] width 65 height 21
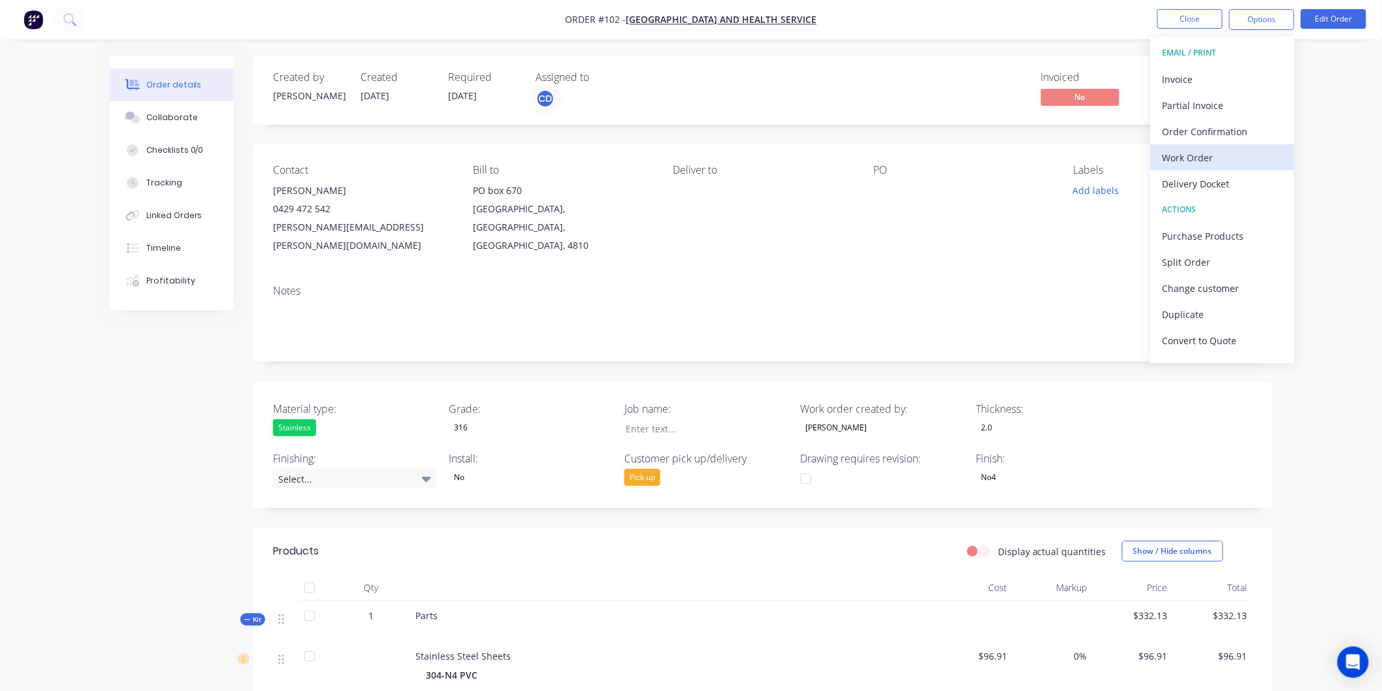
click at [1196, 155] on div "Work Order" at bounding box center [1223, 157] width 120 height 19
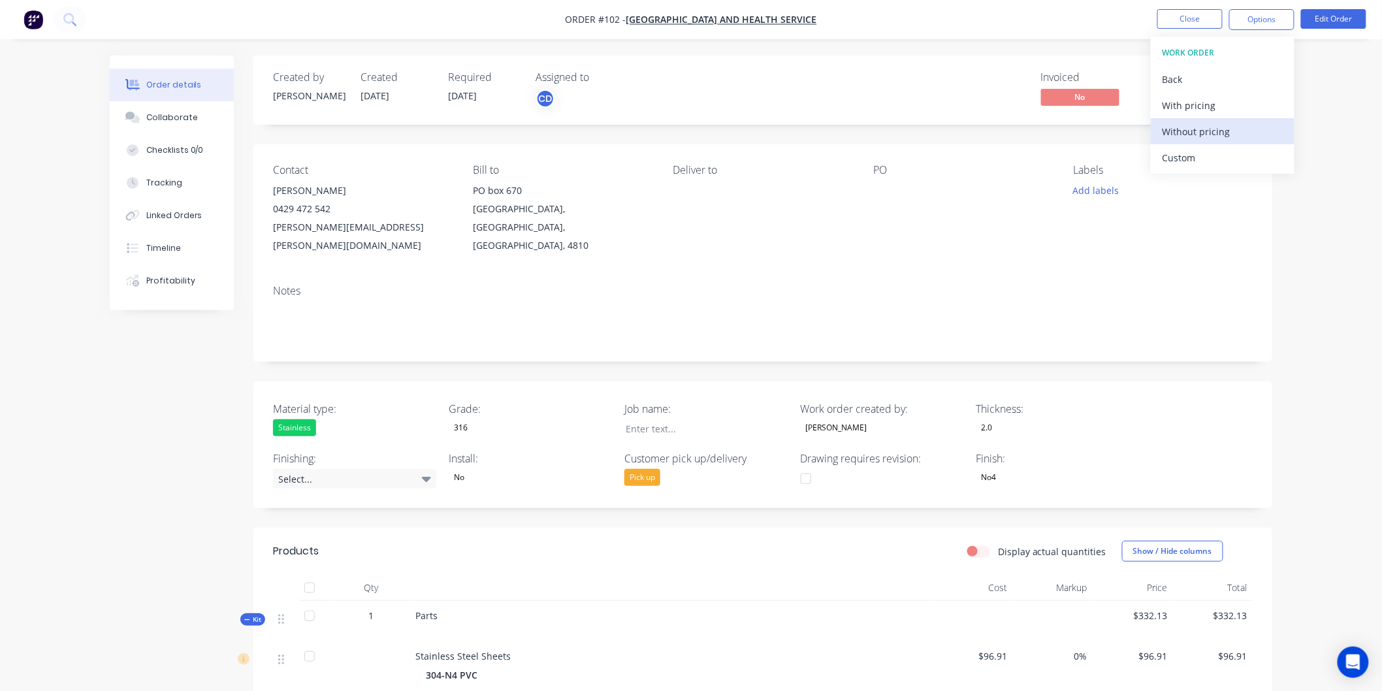
click at [1200, 132] on div "Without pricing" at bounding box center [1223, 131] width 120 height 19
click at [1185, 16] on button "Close" at bounding box center [1189, 19] width 65 height 20
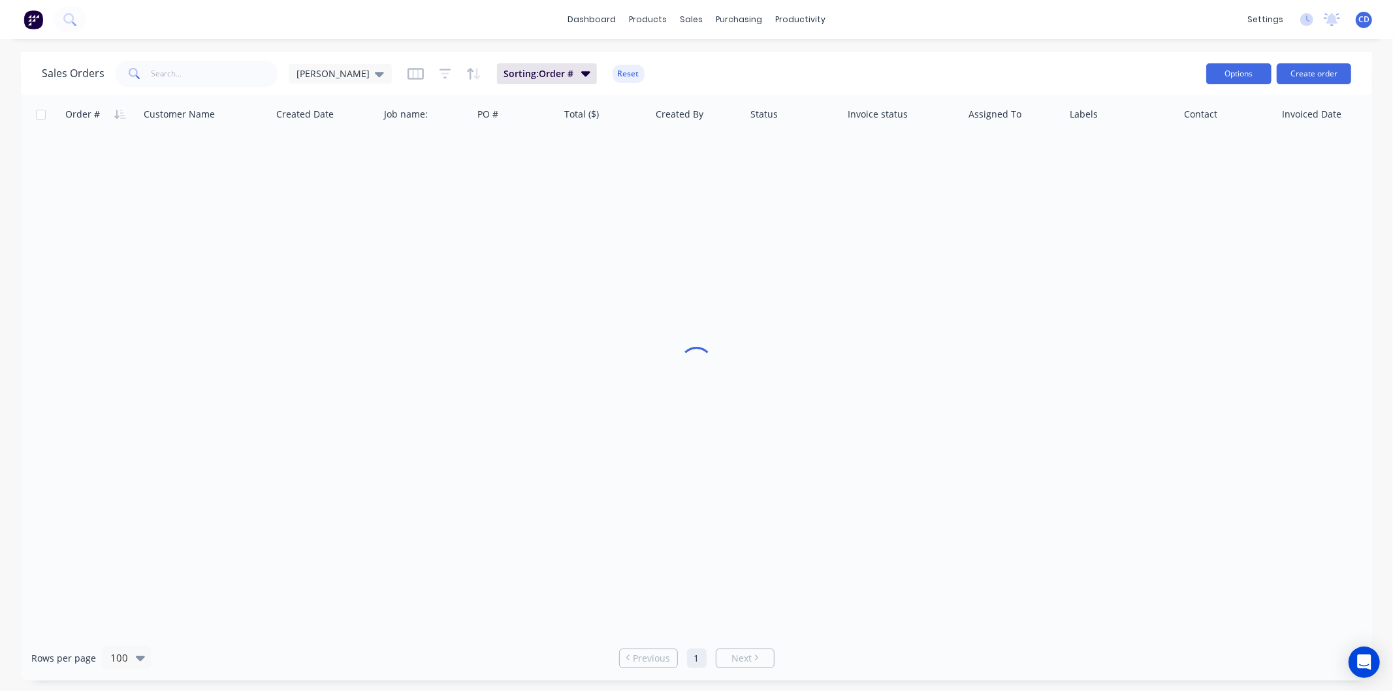
click at [1244, 72] on button "Options" at bounding box center [1238, 73] width 65 height 21
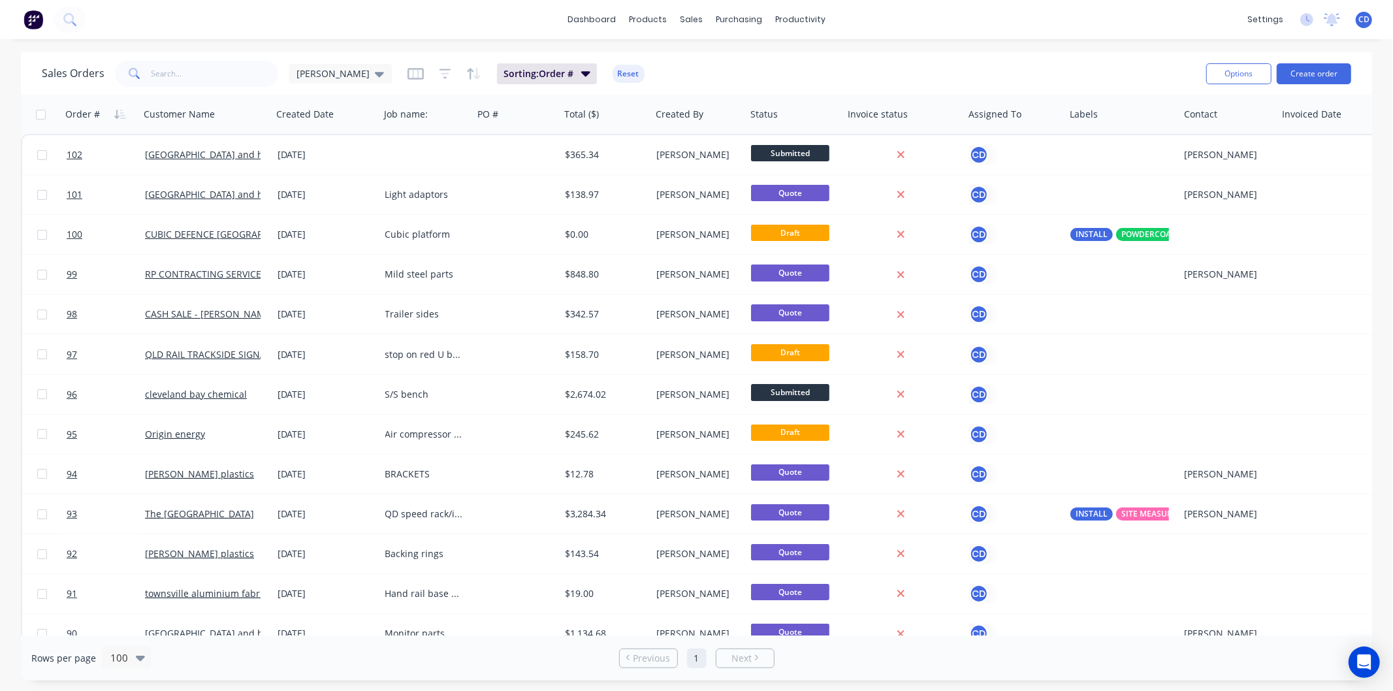
click at [971, 17] on div "dashboard products sales purchasing productivity dashboard products Product Cat…" at bounding box center [696, 19] width 1393 height 39
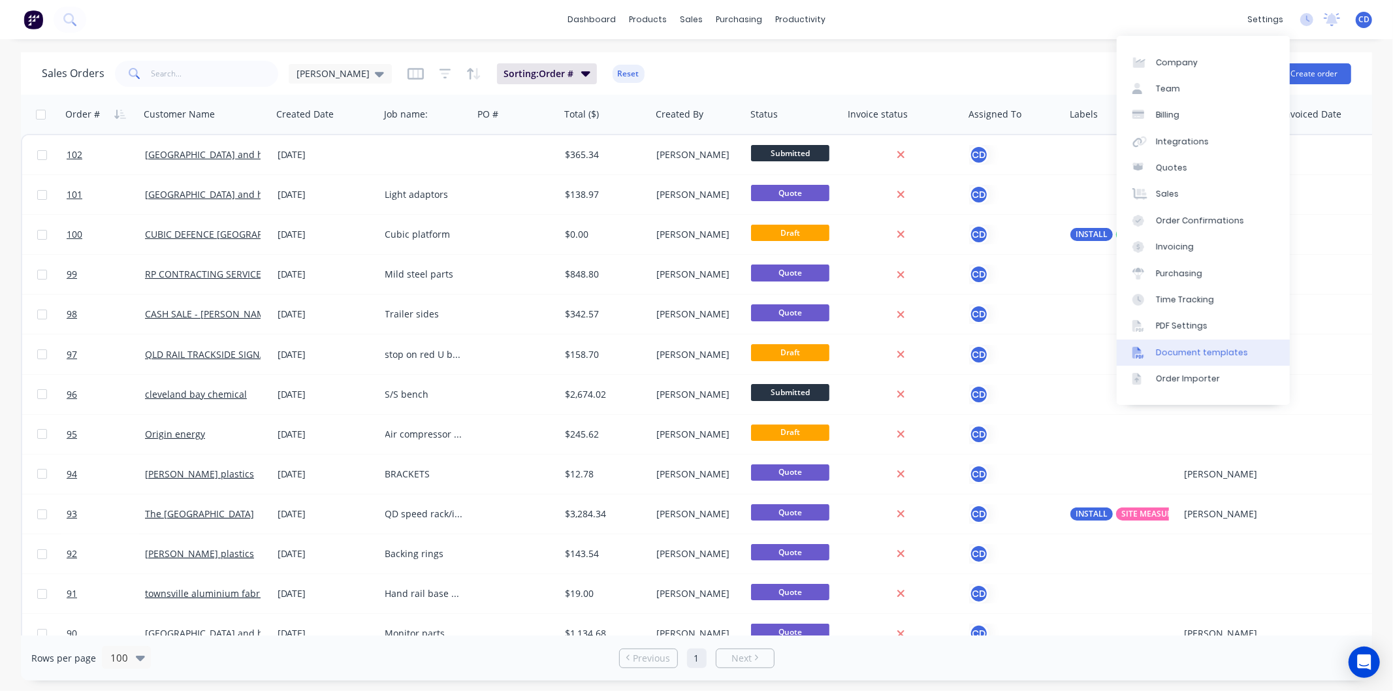
click at [1191, 351] on div "Document templates" at bounding box center [1202, 353] width 92 height 12
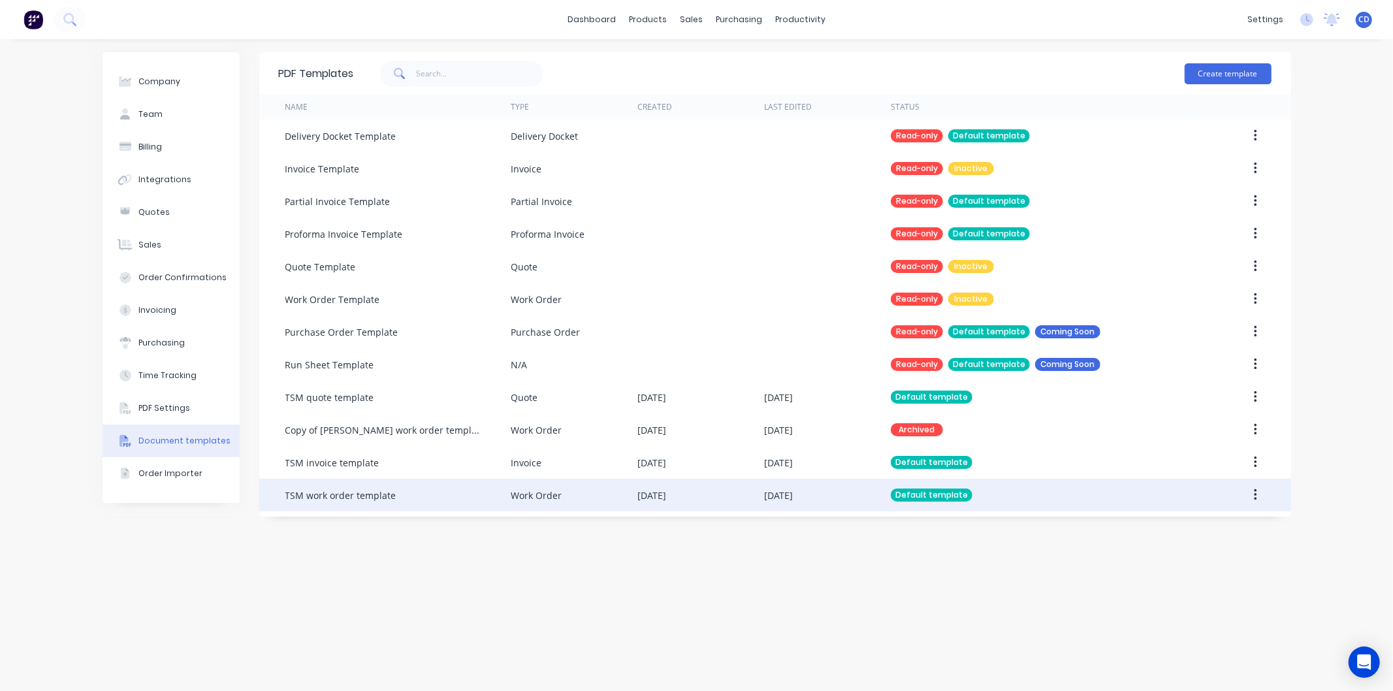
click at [1258, 498] on button "button" at bounding box center [1255, 495] width 31 height 24
click at [1172, 528] on div "Edit" at bounding box center [1209, 529] width 101 height 19
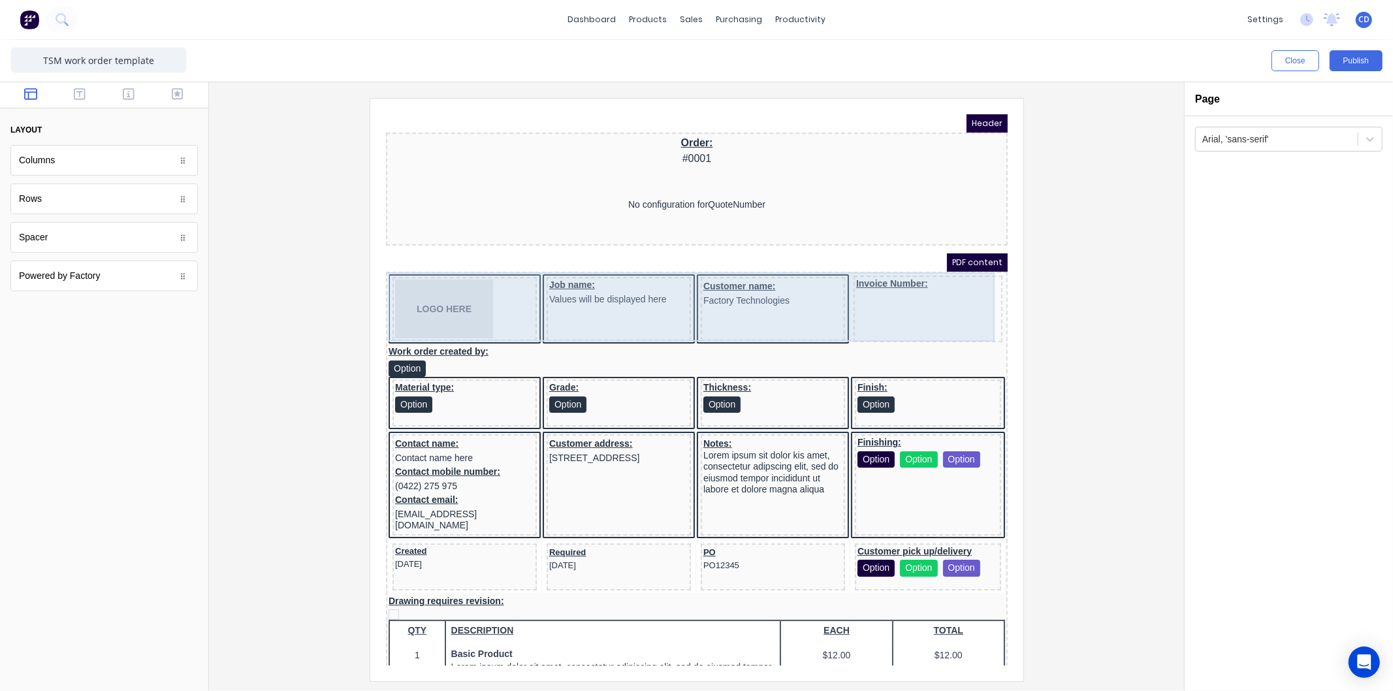
click at [785, 305] on div "Customer name: Factory Technologies" at bounding box center [757, 293] width 144 height 64
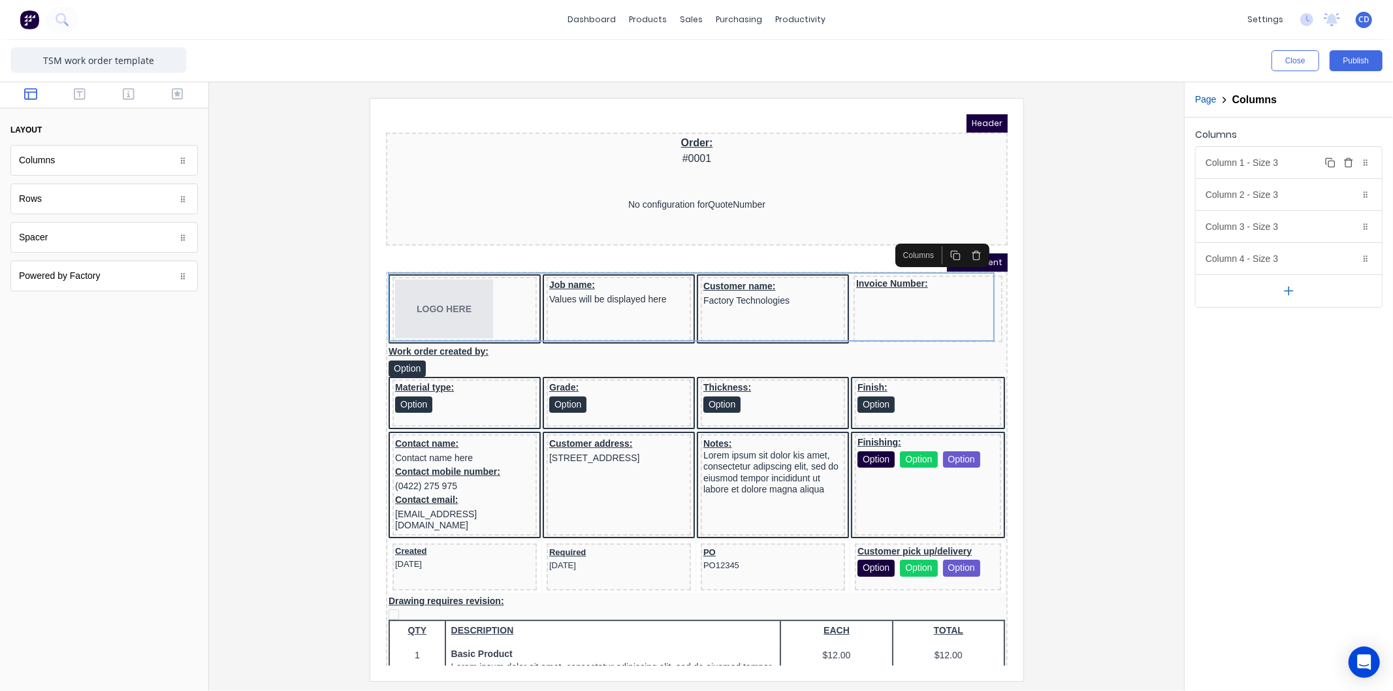
click at [1255, 168] on div "Column 1 - Size 3 Duplicate Delete" at bounding box center [1289, 162] width 186 height 31
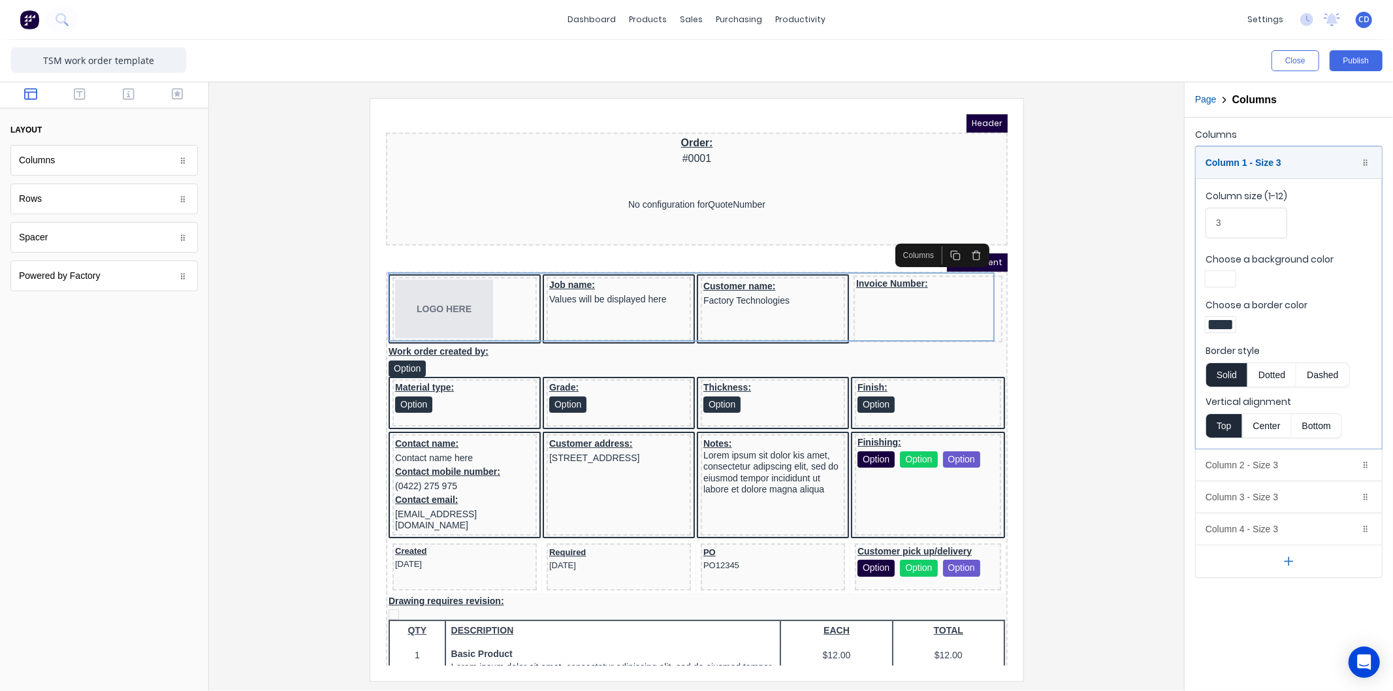
click at [1217, 282] on div at bounding box center [1221, 278] width 24 height 9
click at [1340, 225] on div at bounding box center [696, 345] width 1393 height 691
click at [1224, 323] on div at bounding box center [1221, 324] width 24 height 9
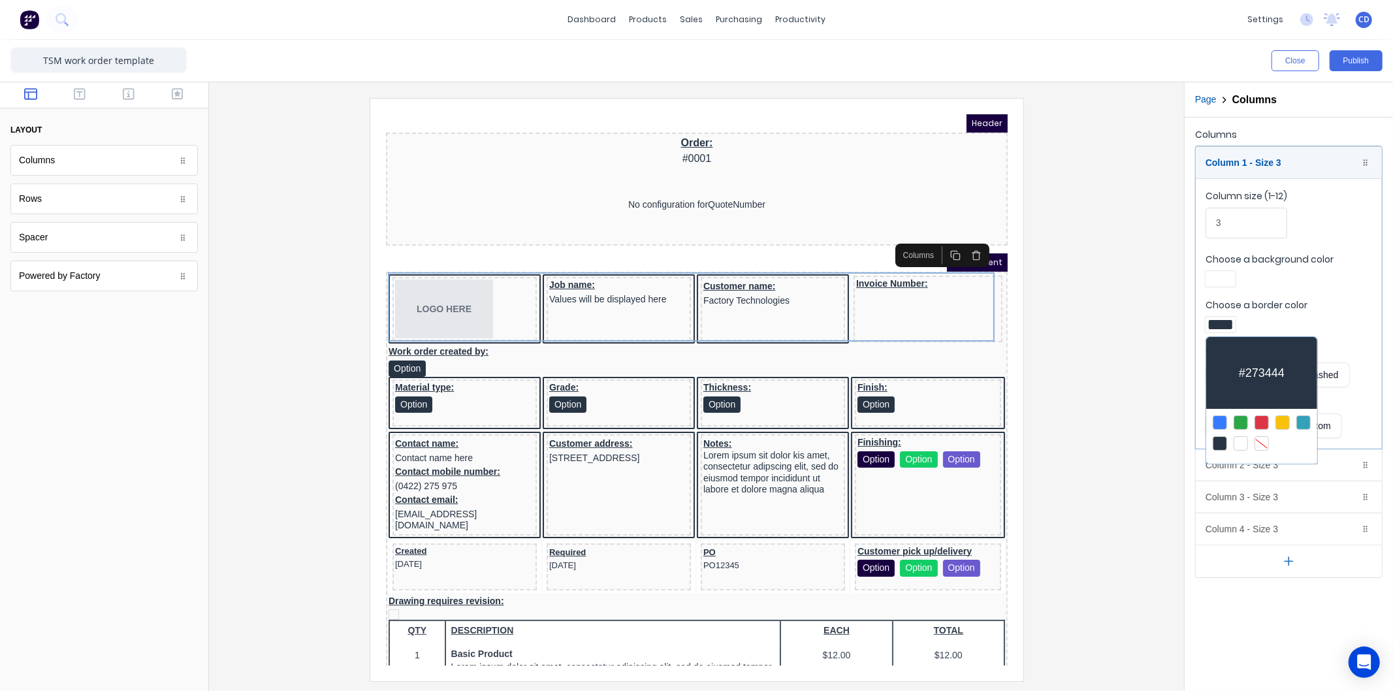
click at [1322, 235] on div at bounding box center [696, 345] width 1393 height 691
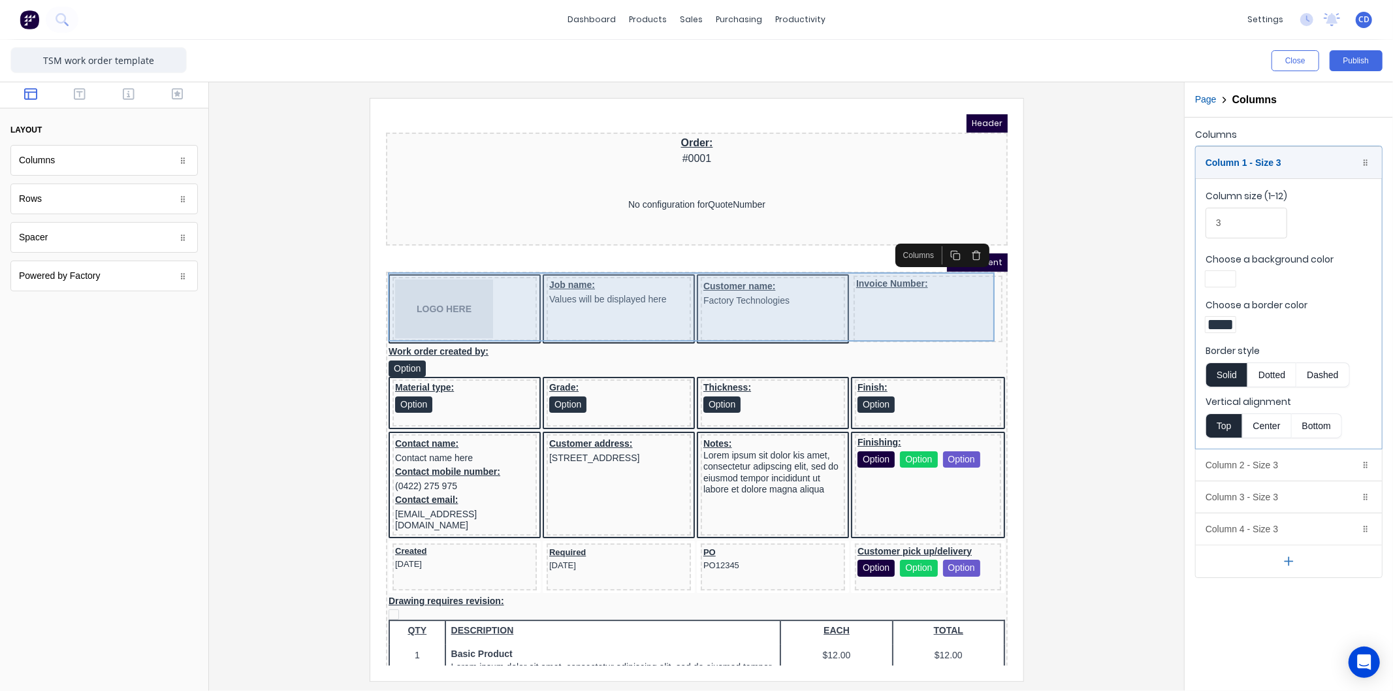
click at [931, 306] on div "Invoice Number:" at bounding box center [911, 292] width 149 height 67
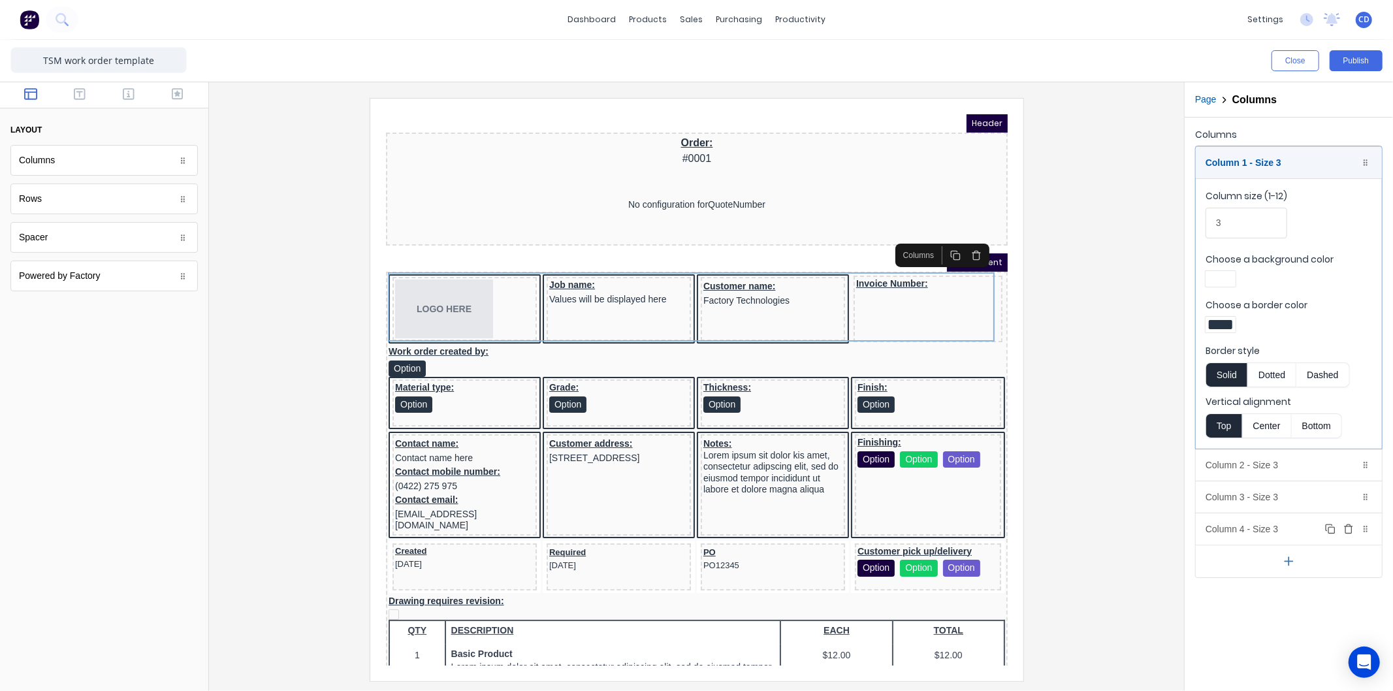
click at [1261, 526] on div "Column 4 - Size 3 Duplicate Delete" at bounding box center [1289, 528] width 186 height 31
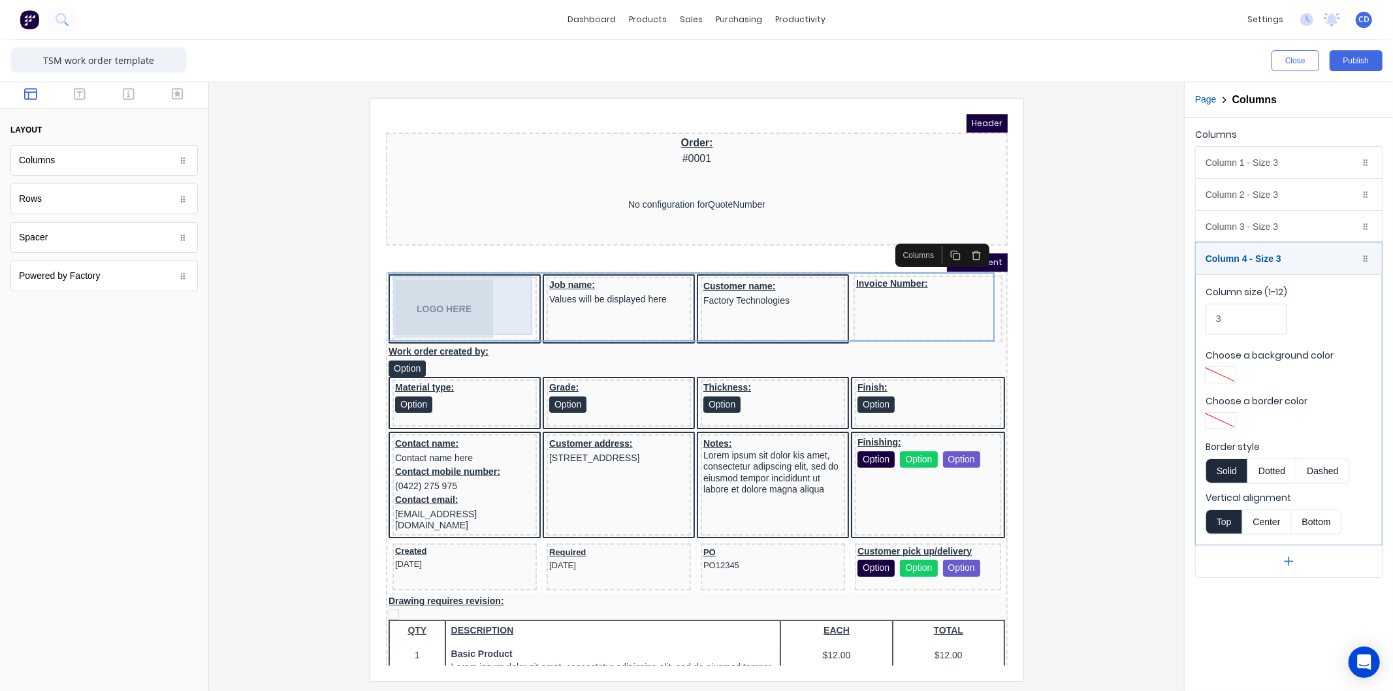
click at [505, 298] on div "LOGO HERE" at bounding box center [448, 292] width 139 height 59
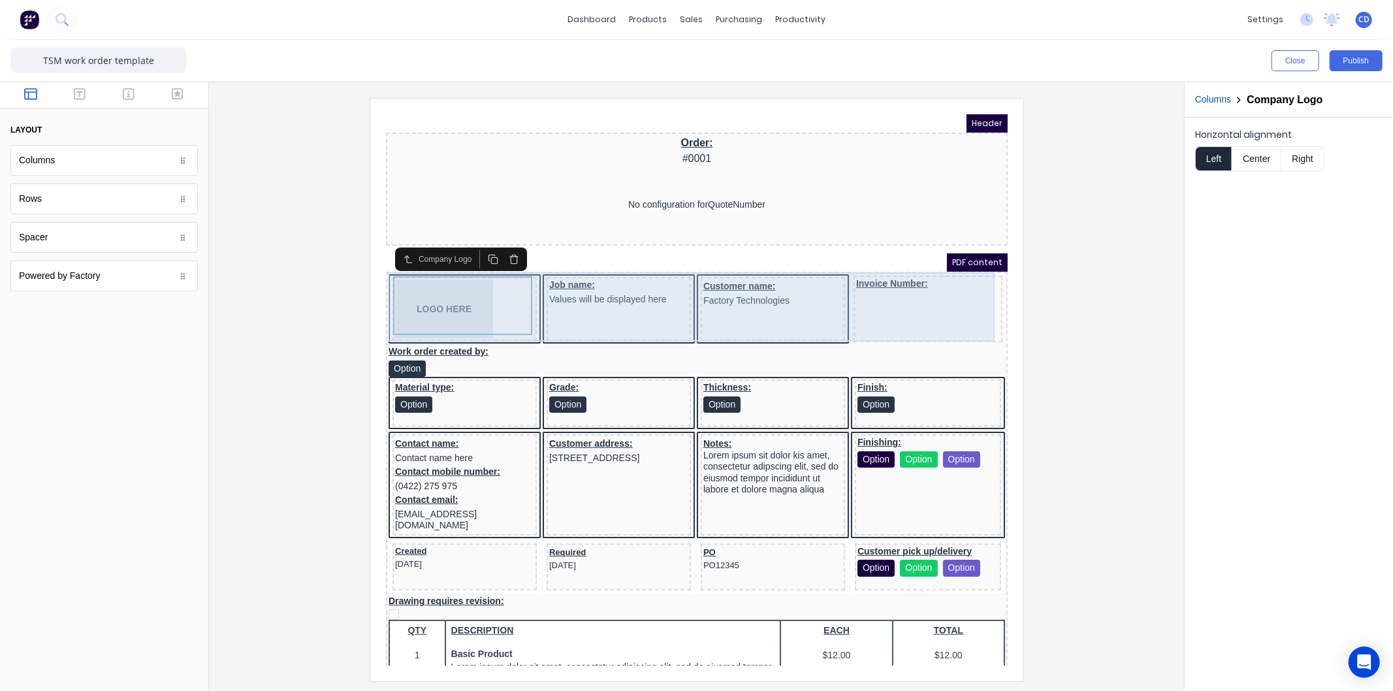
click at [560, 309] on div "Job name: Values will be displayed here" at bounding box center [602, 293] width 144 height 64
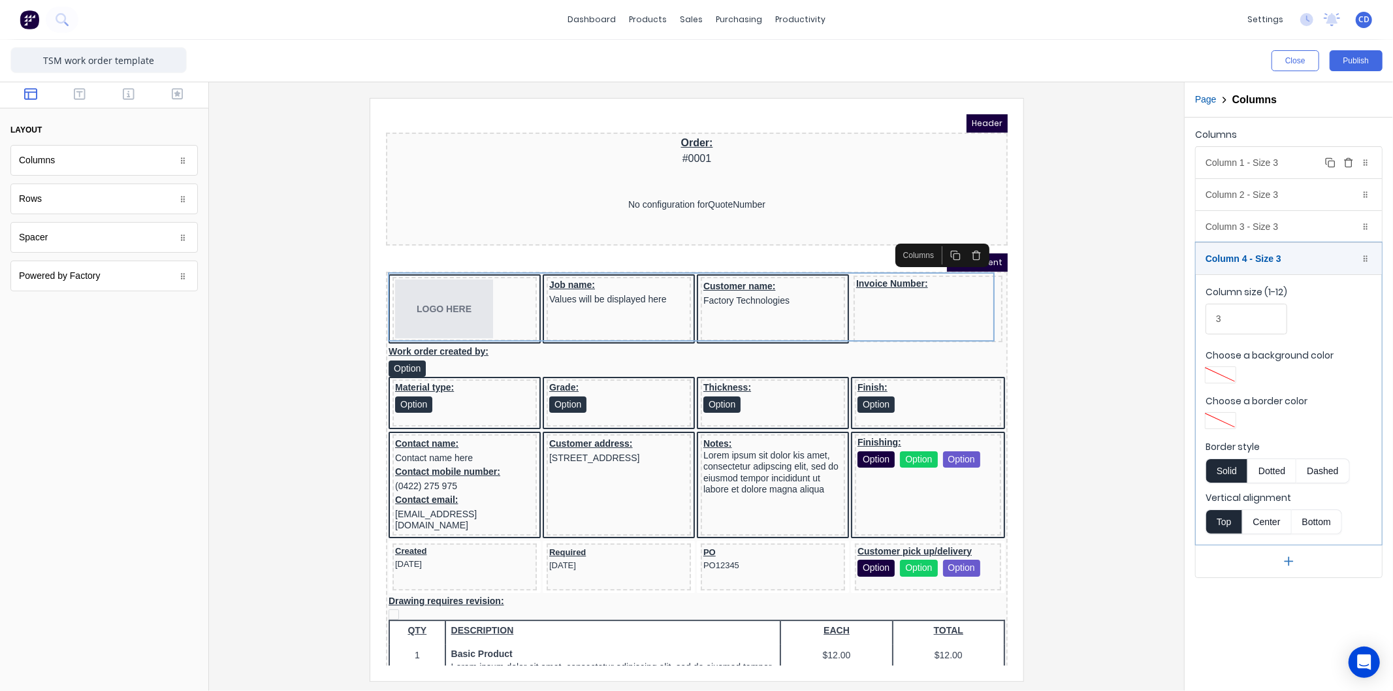
click at [1249, 167] on div "Column 1 - Size 3 Duplicate Delete" at bounding box center [1289, 162] width 186 height 31
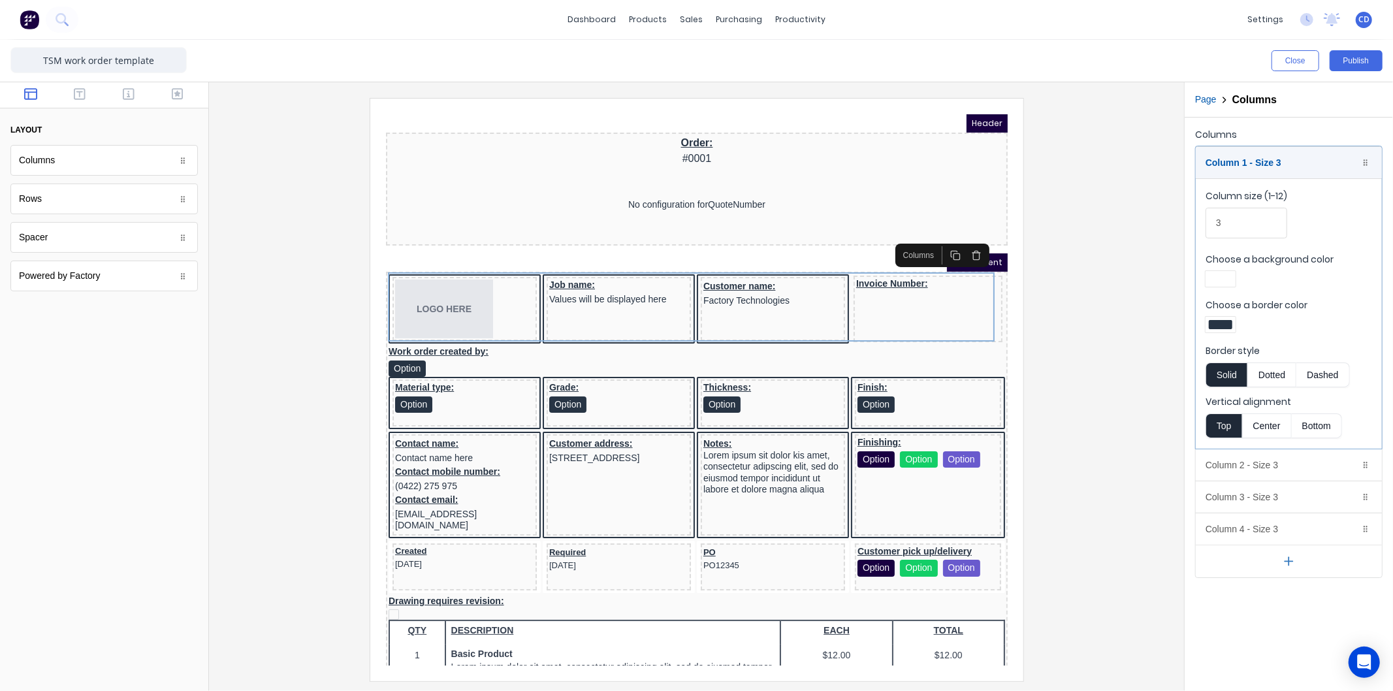
click at [1221, 278] on div at bounding box center [1221, 278] width 24 height 9
click at [1261, 396] on div at bounding box center [1262, 398] width 14 height 14
click at [1352, 295] on div at bounding box center [696, 345] width 1393 height 691
click at [1221, 329] on div at bounding box center [1221, 324] width 24 height 9
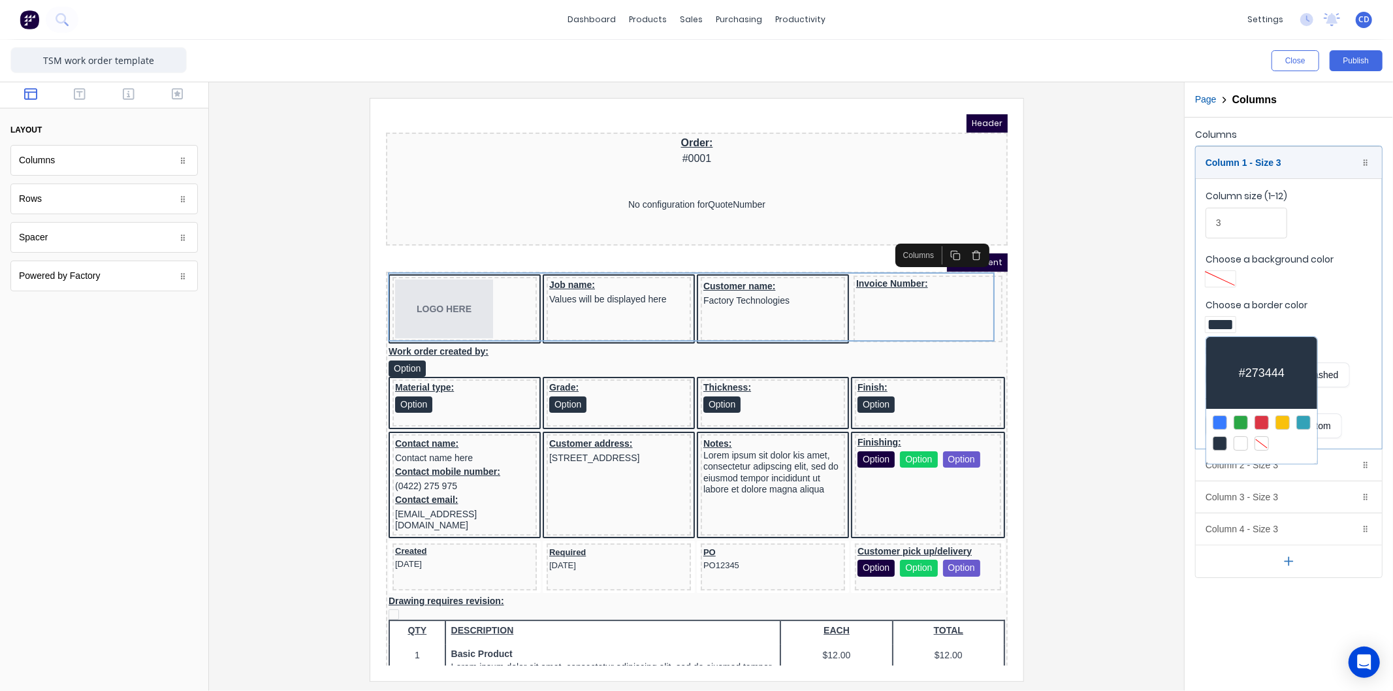
click at [1264, 439] on div at bounding box center [1262, 443] width 14 height 14
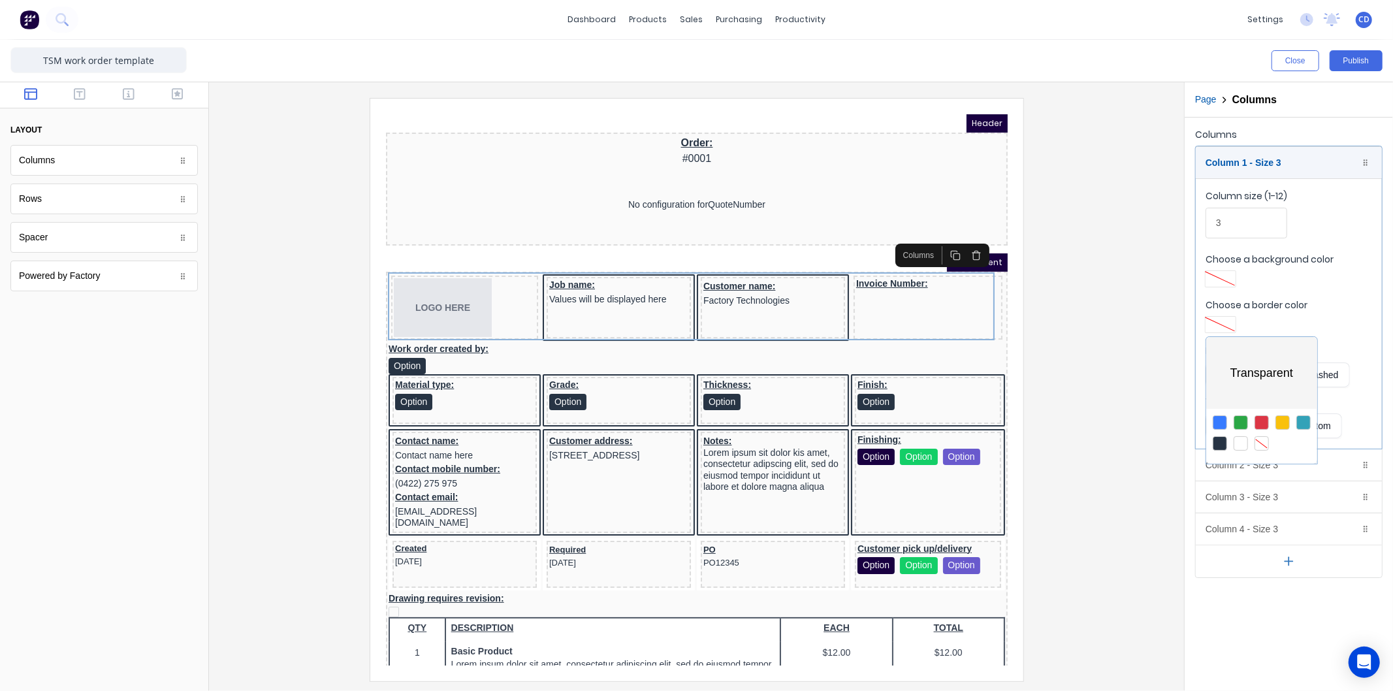
click at [1336, 311] on div at bounding box center [696, 345] width 1393 height 691
click at [1256, 461] on div "Column 2 - Size 3 Duplicate Delete" at bounding box center [1289, 464] width 186 height 31
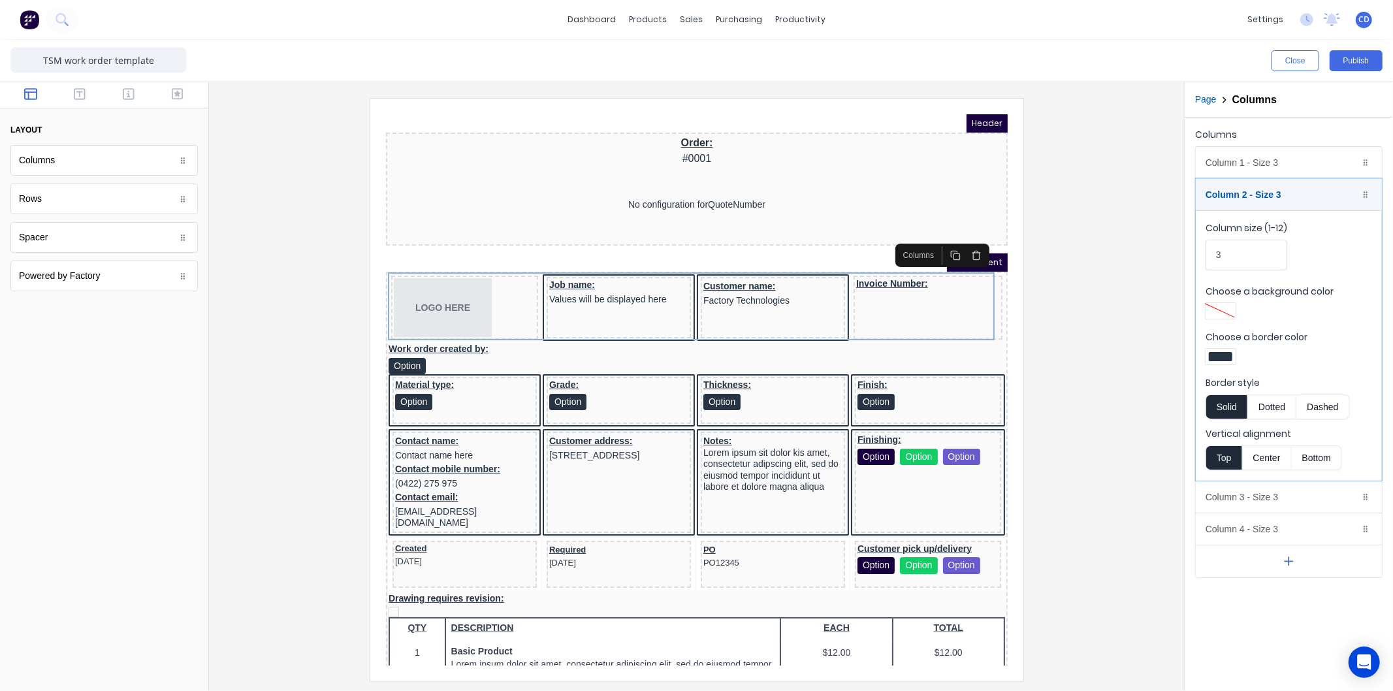
click at [1225, 362] on div at bounding box center [1221, 357] width 30 height 16
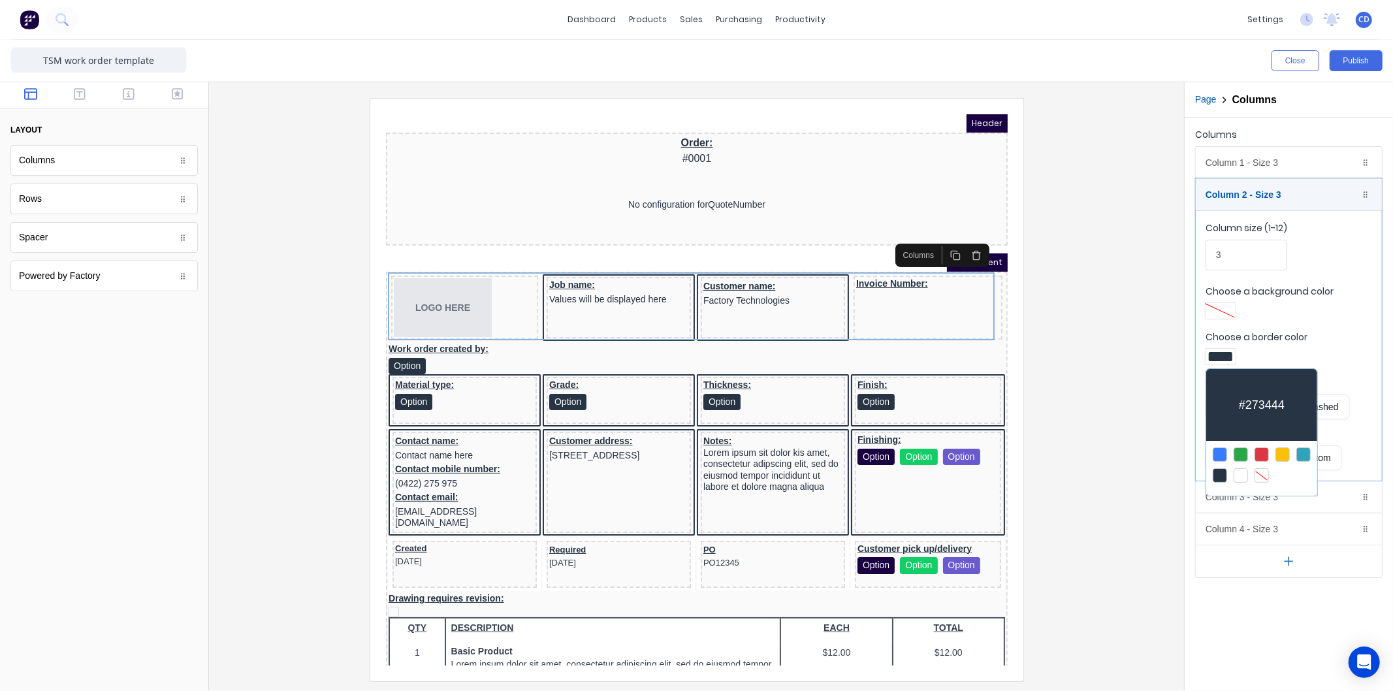
click at [1264, 477] on div at bounding box center [1262, 475] width 14 height 14
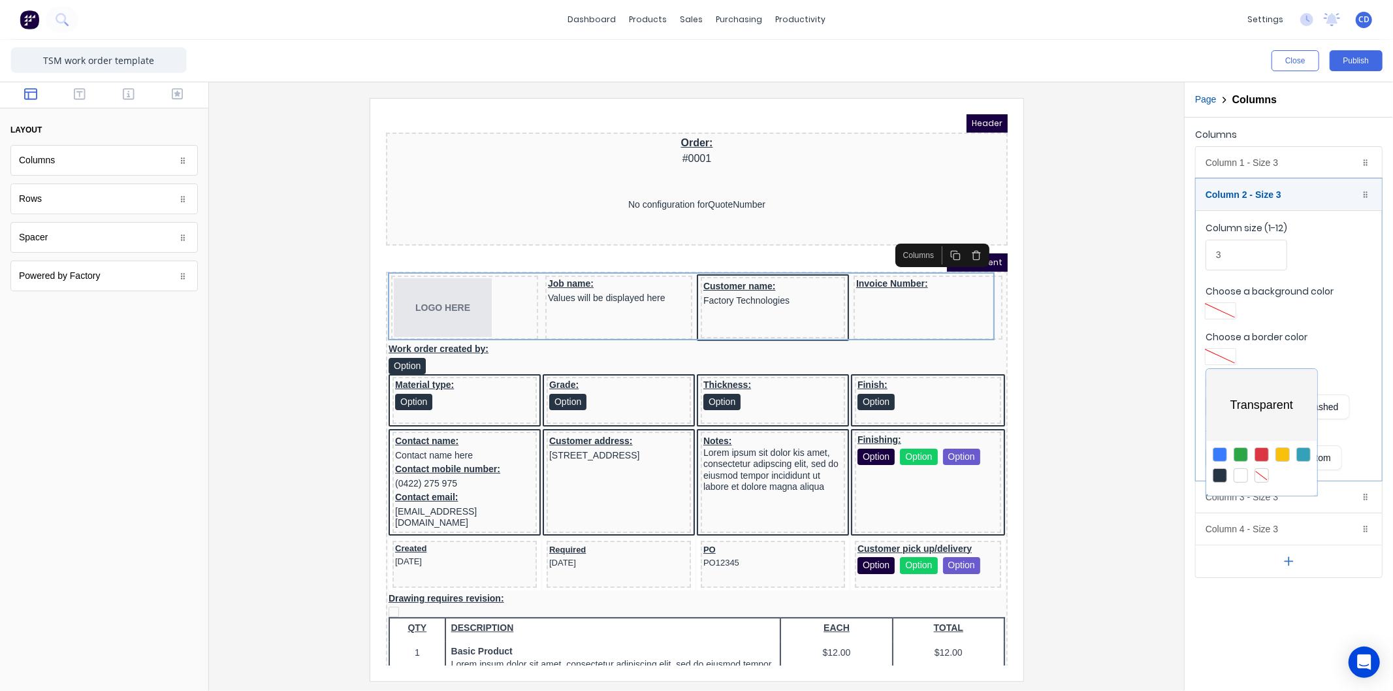
drag, startPoint x: 1374, startPoint y: 298, endPoint x: 1340, endPoint y: 322, distance: 41.8
click at [1369, 303] on div at bounding box center [696, 345] width 1393 height 691
click at [1262, 495] on div "Column 3 - Size 3 Duplicate Delete" at bounding box center [1289, 496] width 186 height 31
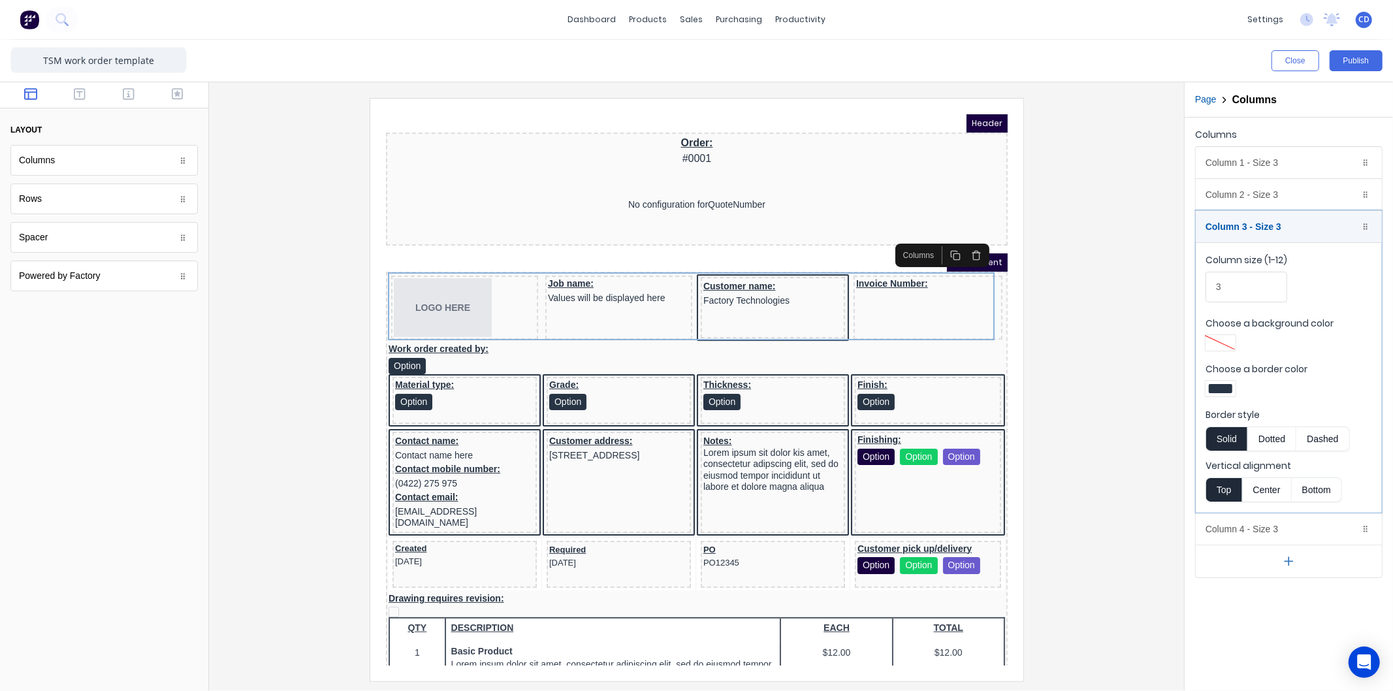
click at [1225, 391] on div at bounding box center [1221, 388] width 24 height 9
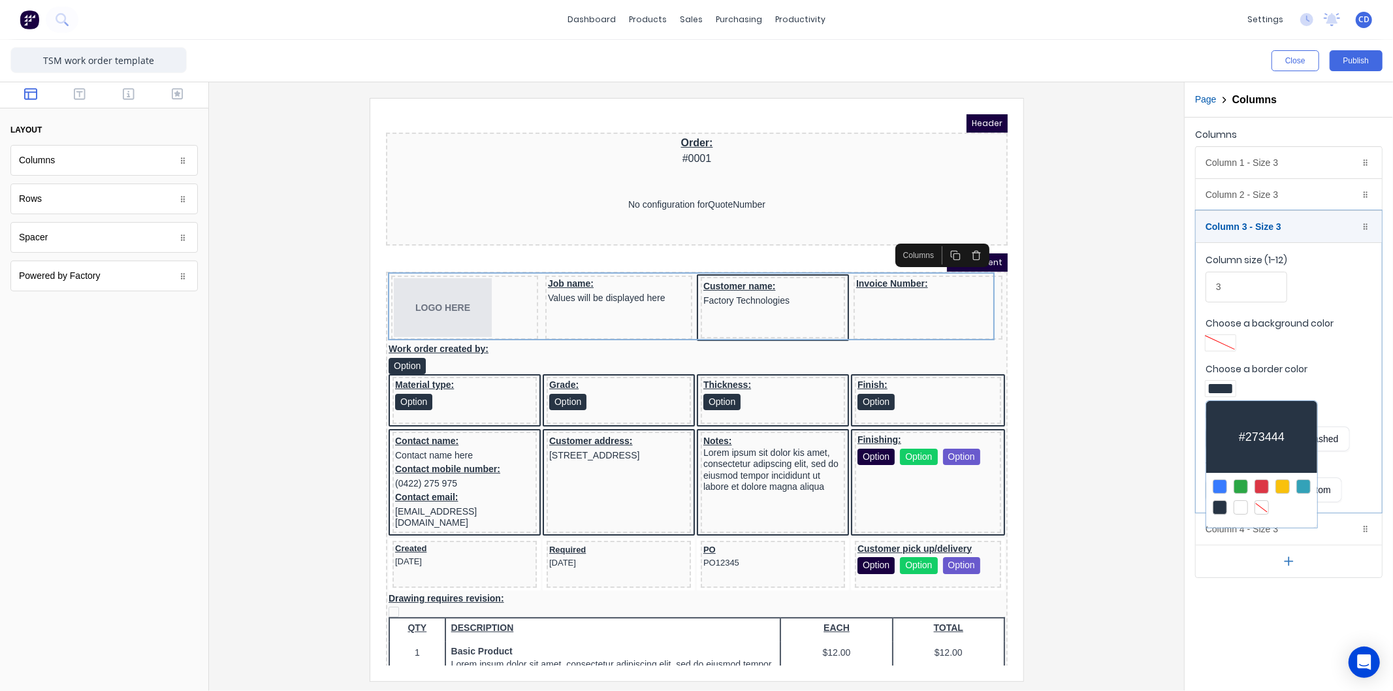
click at [1265, 510] on div at bounding box center [1262, 507] width 14 height 14
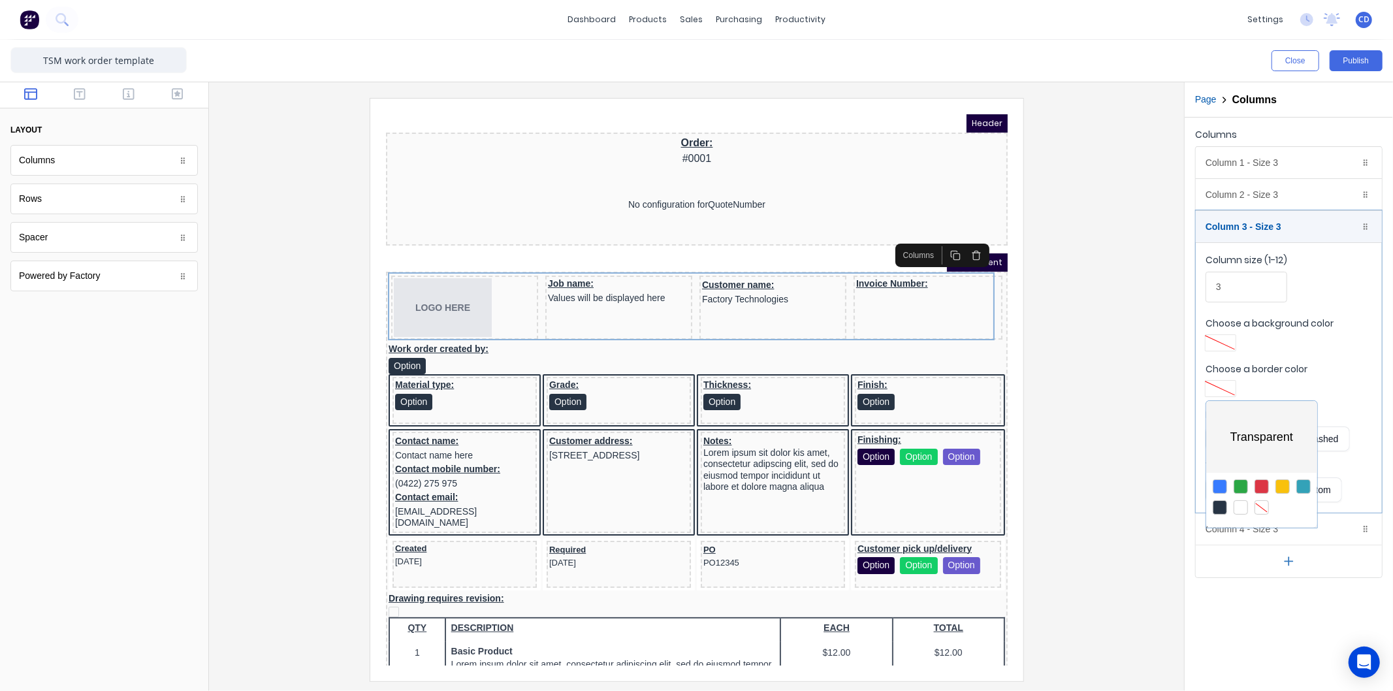
click at [1327, 355] on div at bounding box center [696, 345] width 1393 height 691
click at [1274, 526] on div "Column 4 - Size 3 Duplicate Delete" at bounding box center [1289, 528] width 186 height 31
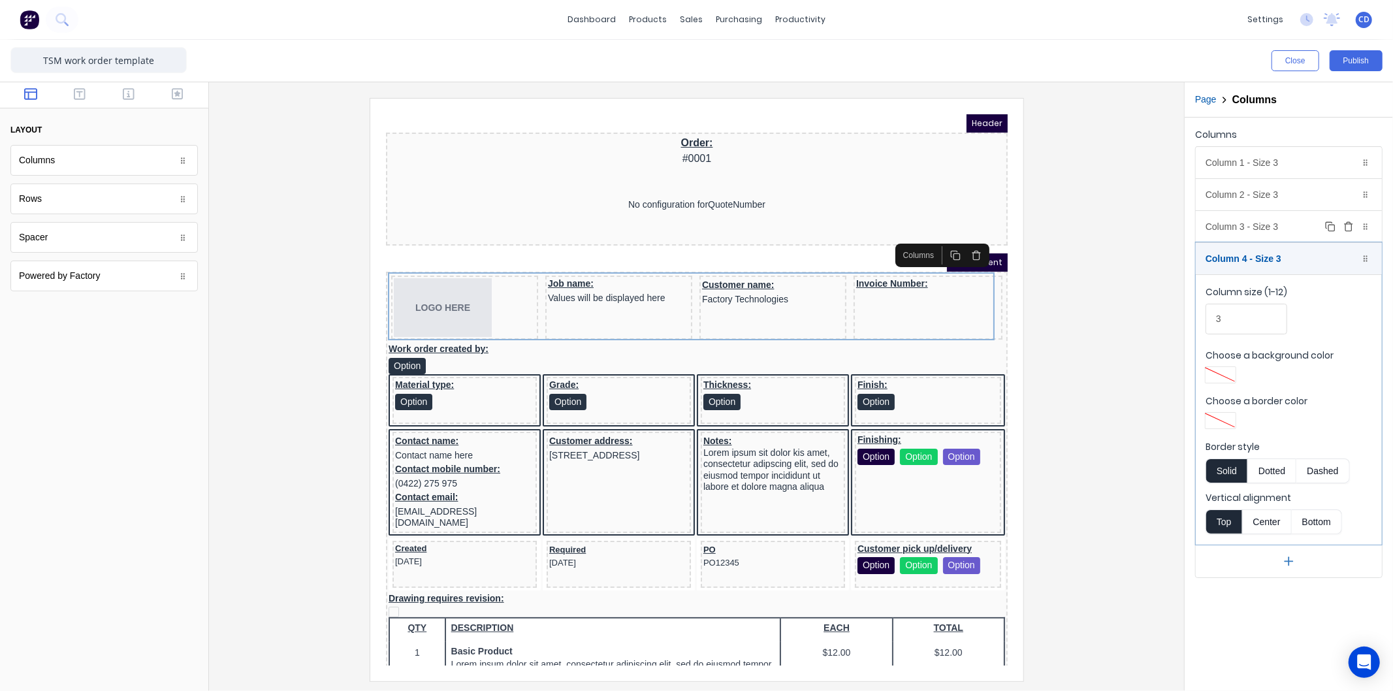
click at [1244, 229] on div "Column 3 - Size 3 Duplicate Delete" at bounding box center [1289, 226] width 186 height 31
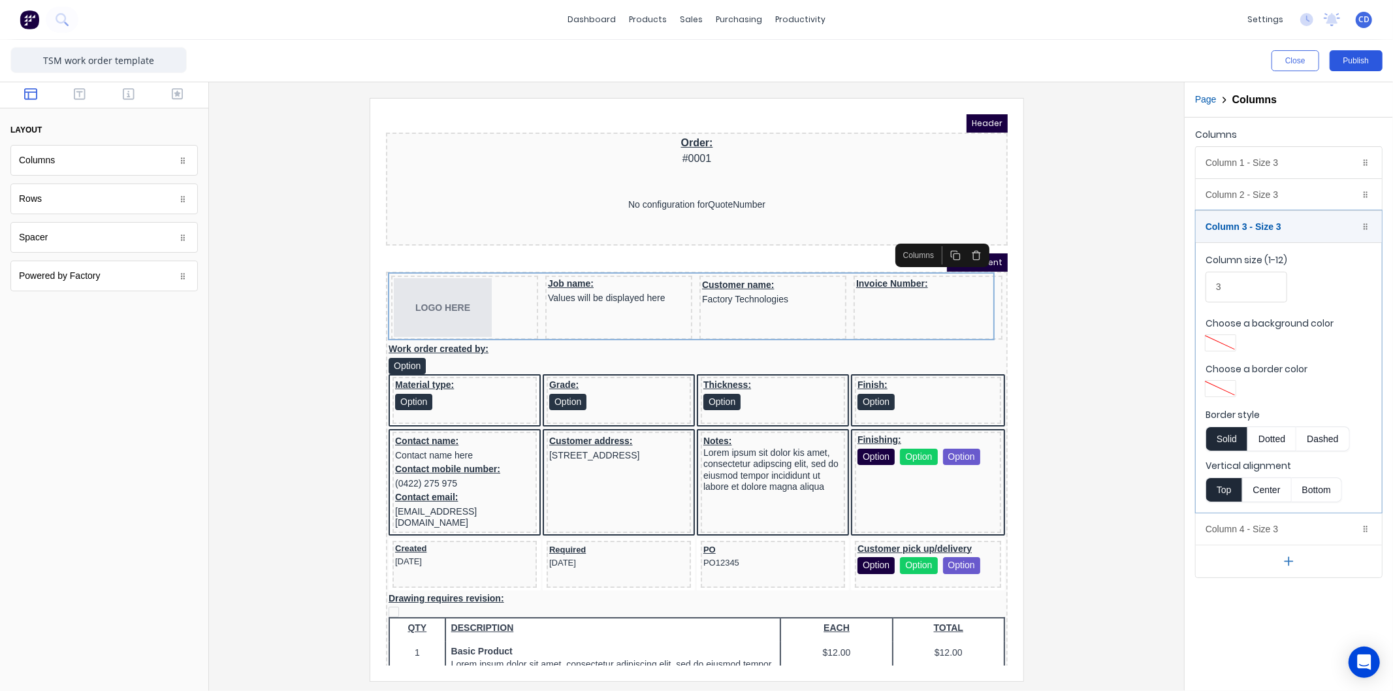
click at [1342, 63] on button "Publish" at bounding box center [1356, 60] width 53 height 21
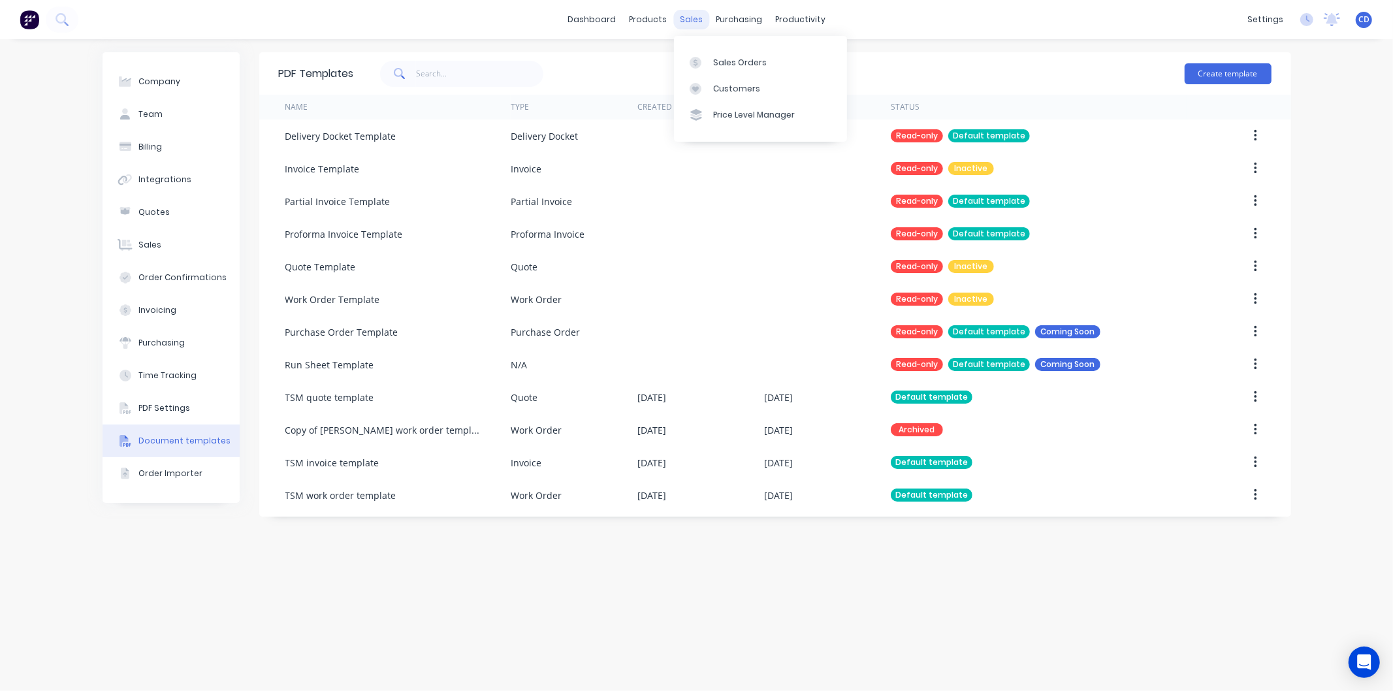
click at [688, 26] on div "sales" at bounding box center [691, 20] width 36 height 20
click at [728, 69] on link "Sales Orders" at bounding box center [760, 62] width 173 height 26
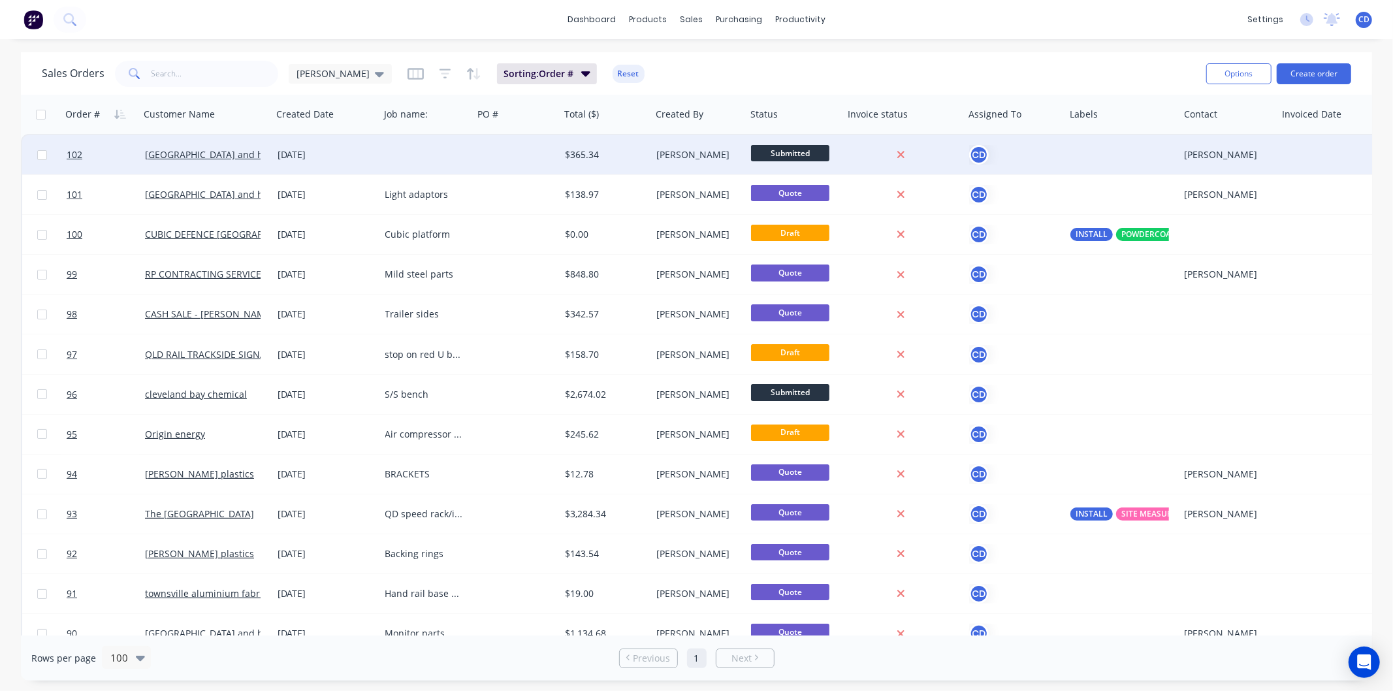
click at [314, 152] on div "[DATE]" at bounding box center [326, 154] width 97 height 13
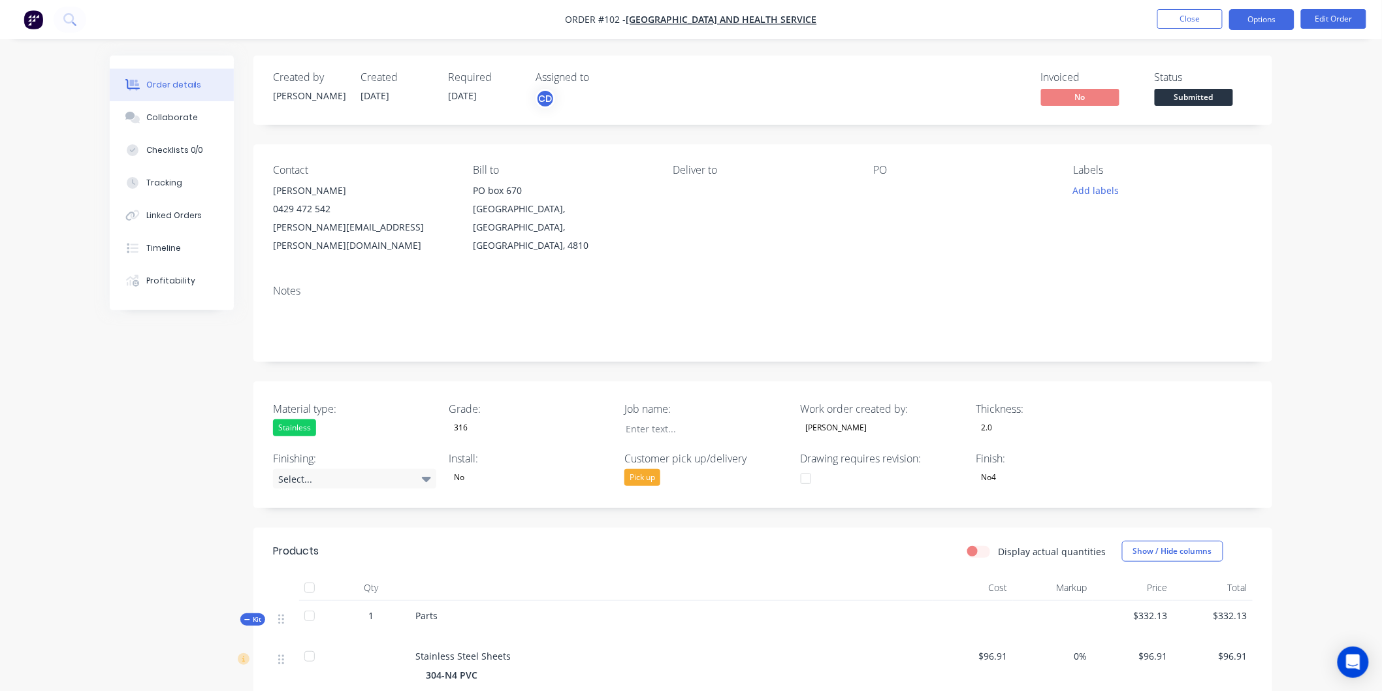
click at [1251, 25] on button "Options" at bounding box center [1261, 19] width 65 height 21
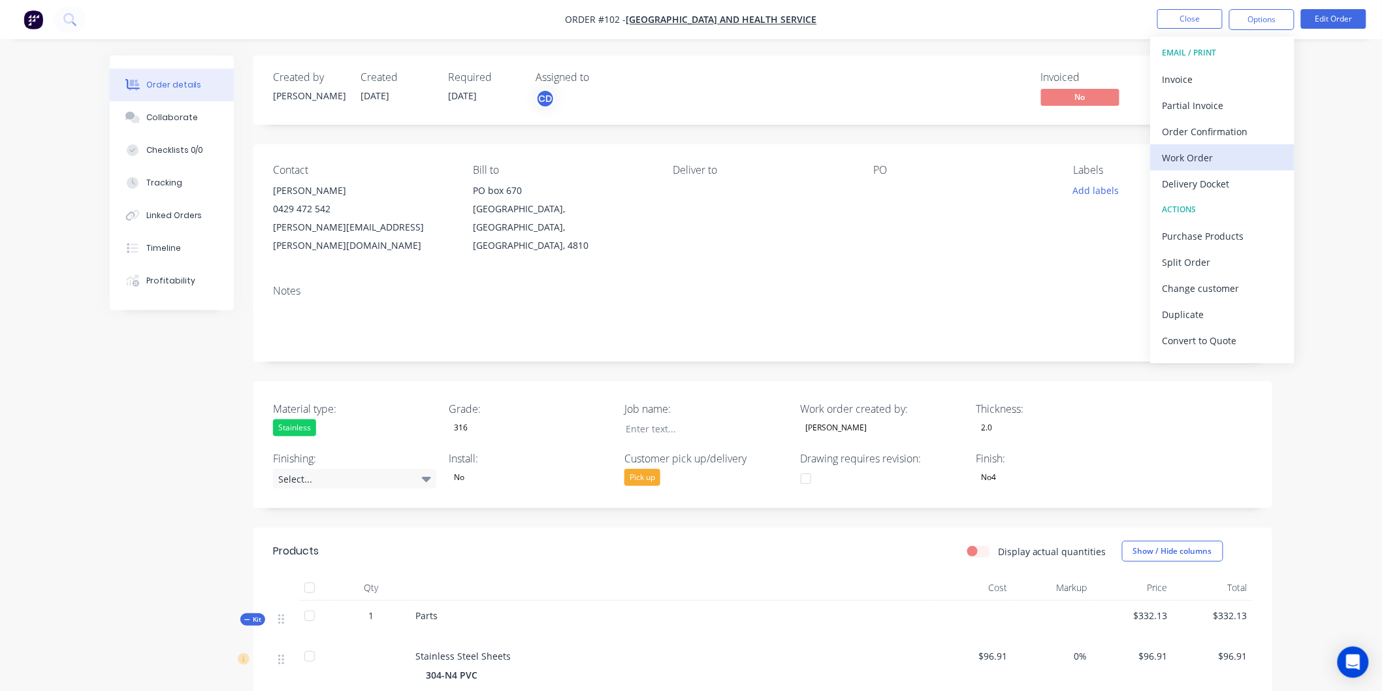
click at [1216, 164] on div "Work Order" at bounding box center [1223, 157] width 120 height 19
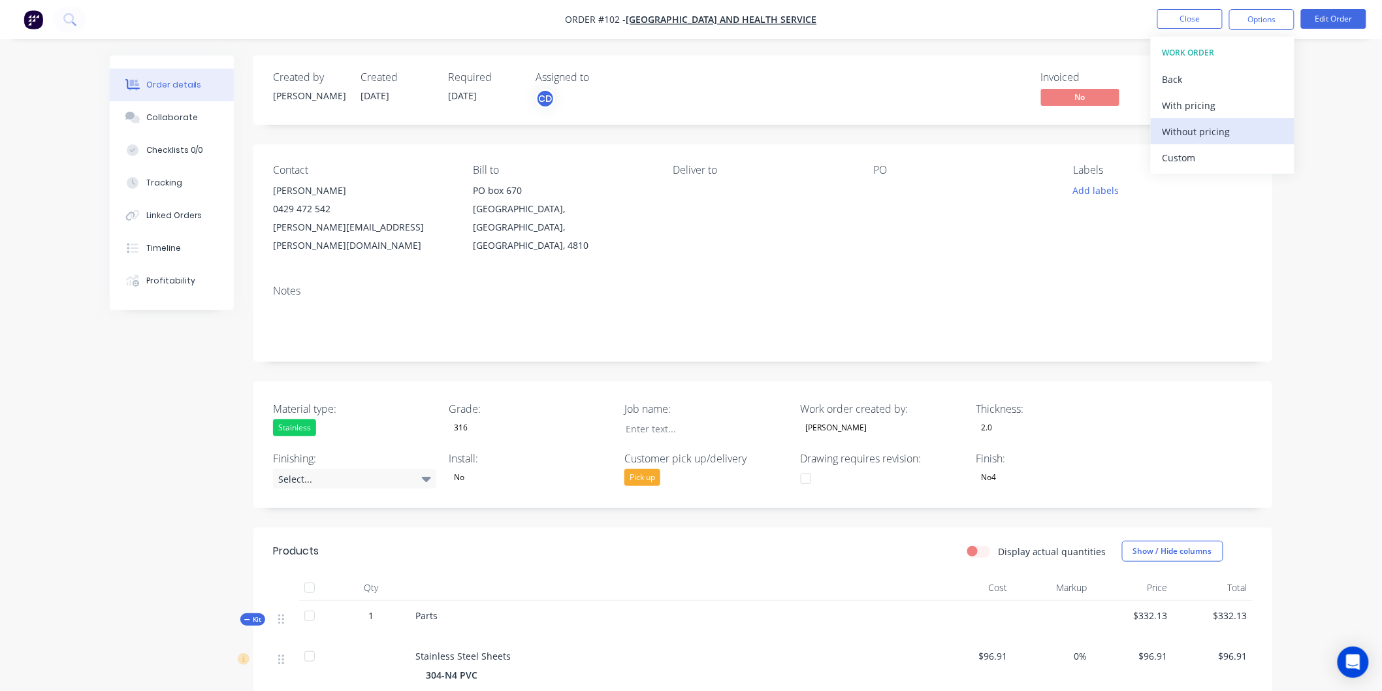
click at [1202, 129] on div "Without pricing" at bounding box center [1223, 131] width 120 height 19
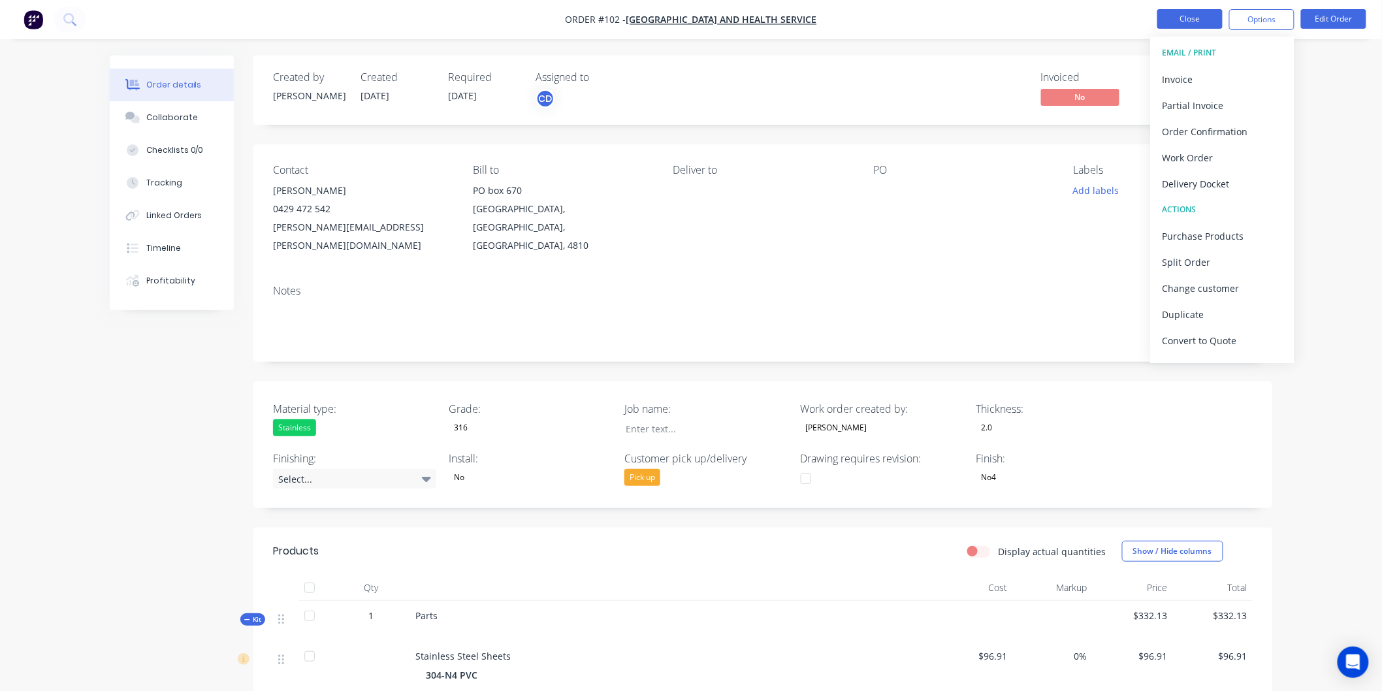
click at [1191, 11] on button "Close" at bounding box center [1189, 19] width 65 height 20
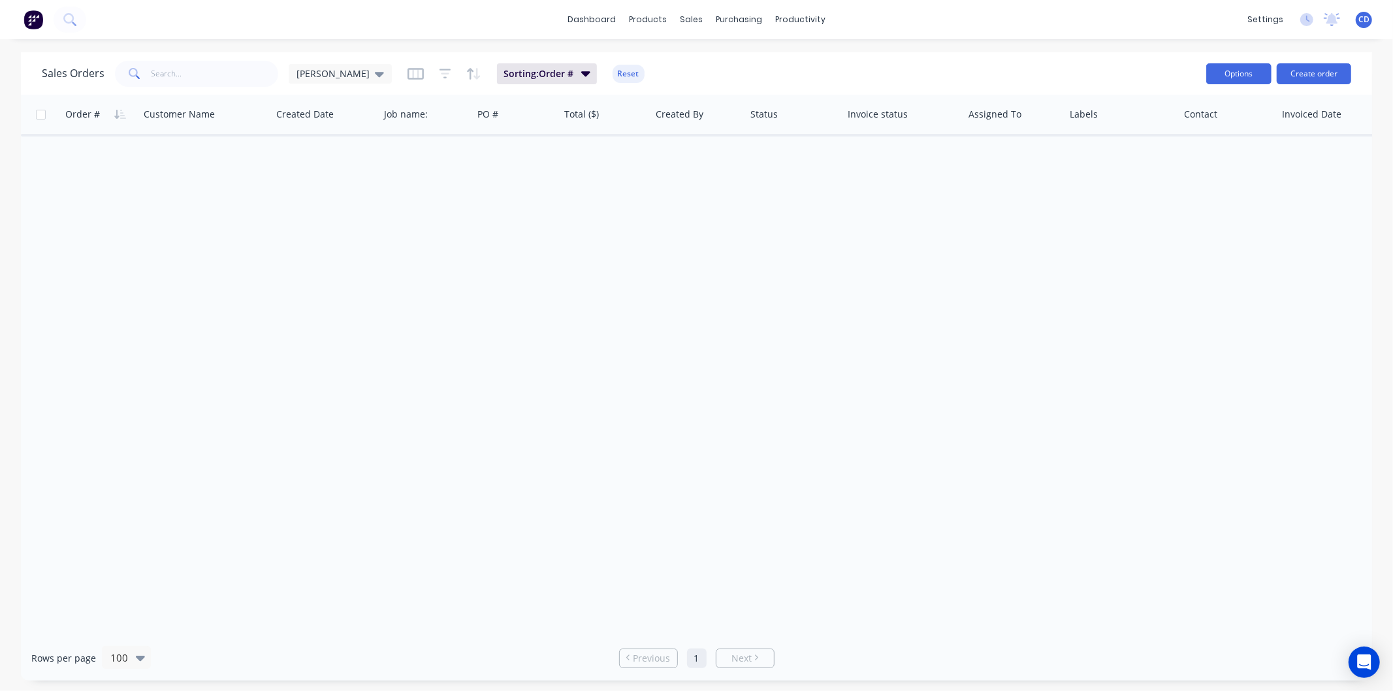
click at [1251, 74] on button "Options" at bounding box center [1238, 73] width 65 height 21
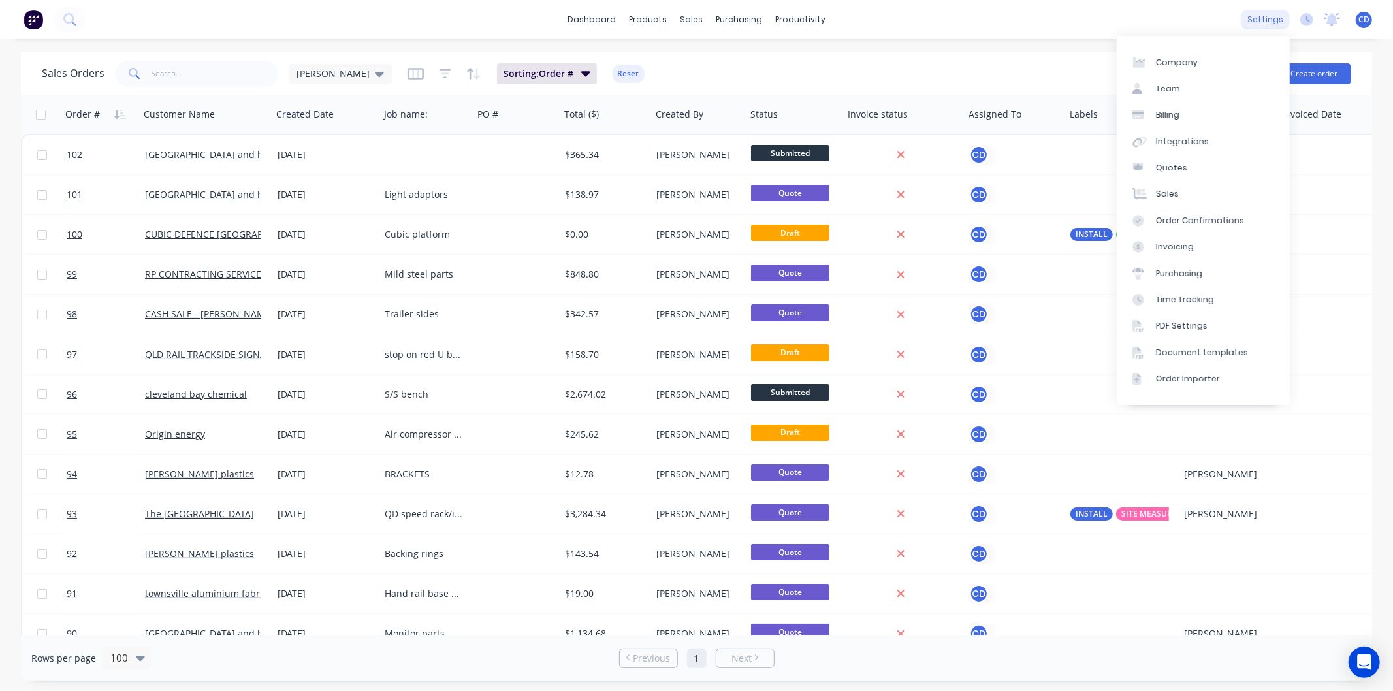
click at [1277, 17] on div "settings" at bounding box center [1265, 20] width 49 height 20
click at [1206, 347] on div "Document templates" at bounding box center [1202, 353] width 92 height 12
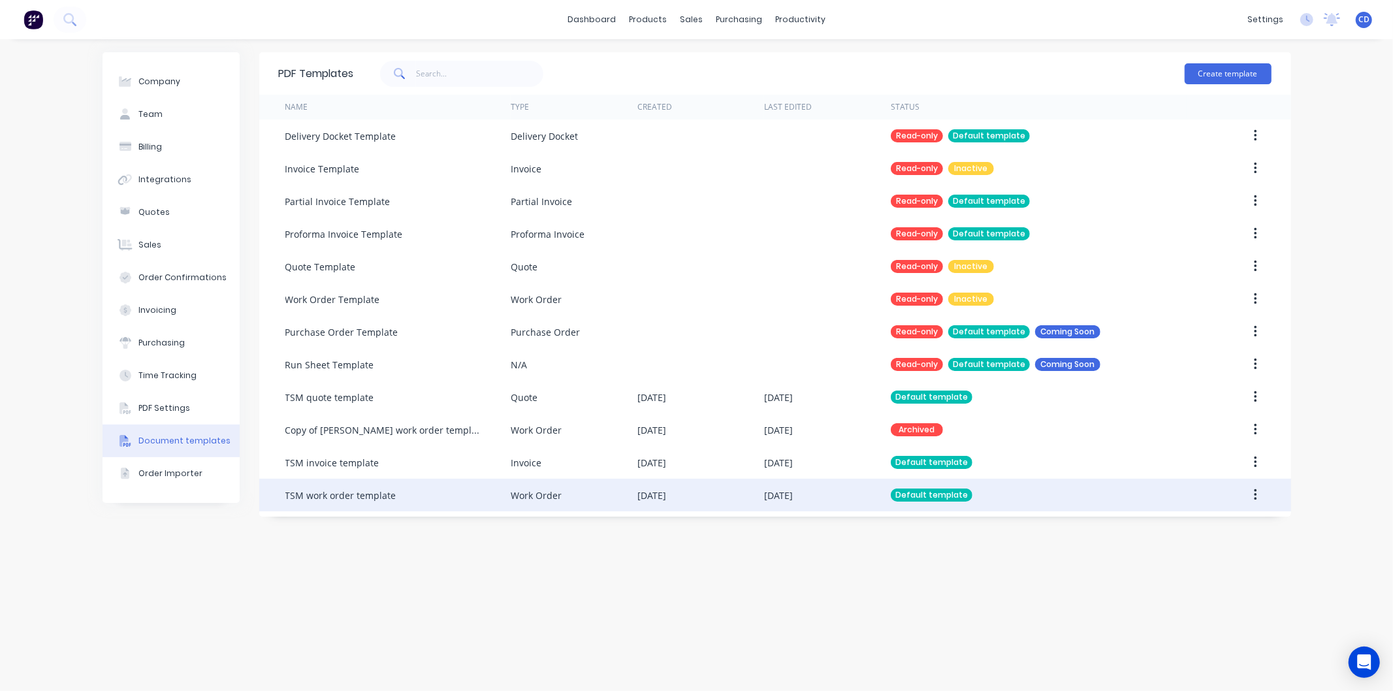
click at [1254, 492] on icon "button" at bounding box center [1255, 495] width 3 height 14
click at [1193, 523] on div "Edit" at bounding box center [1209, 529] width 101 height 19
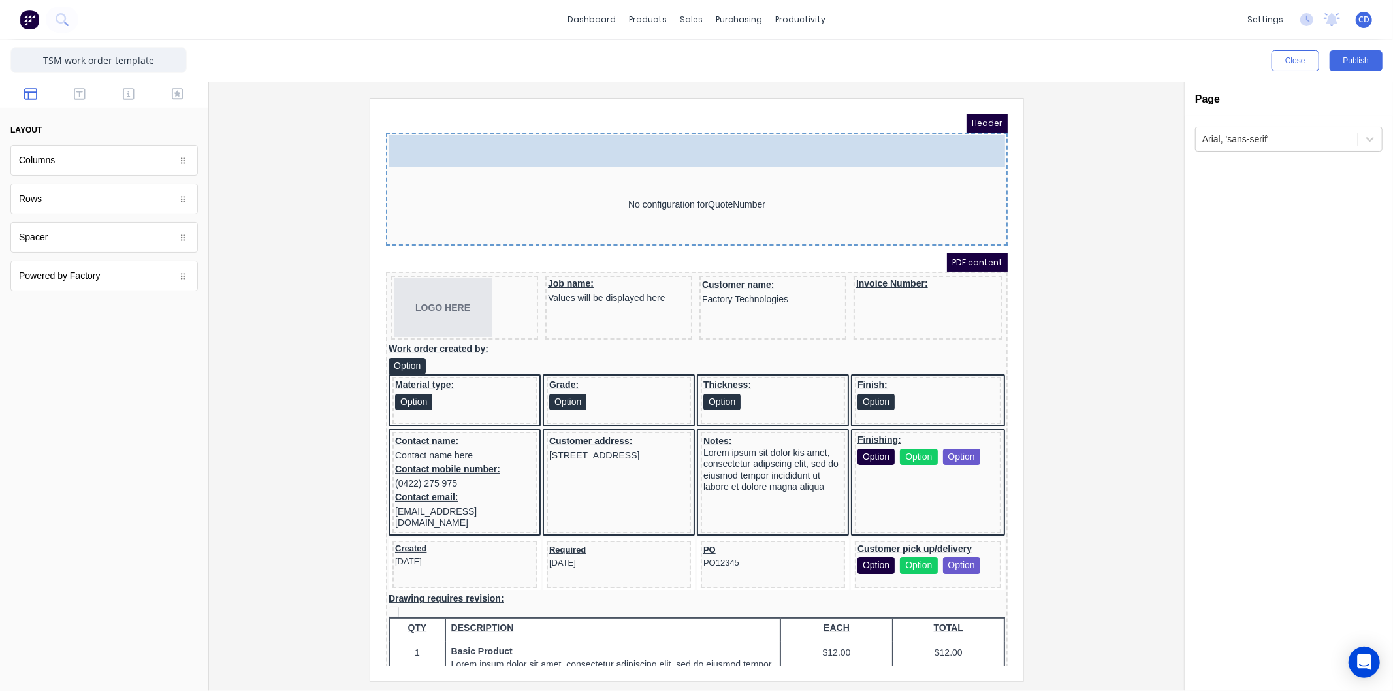
drag, startPoint x: 675, startPoint y: 131, endPoint x: 410, endPoint y: 129, distance: 264.5
click at [410, 129] on body "Header Order: #0001 Order: #0001 No configuration for QuoteNumber PDF content L…" at bounding box center [681, 373] width 622 height 551
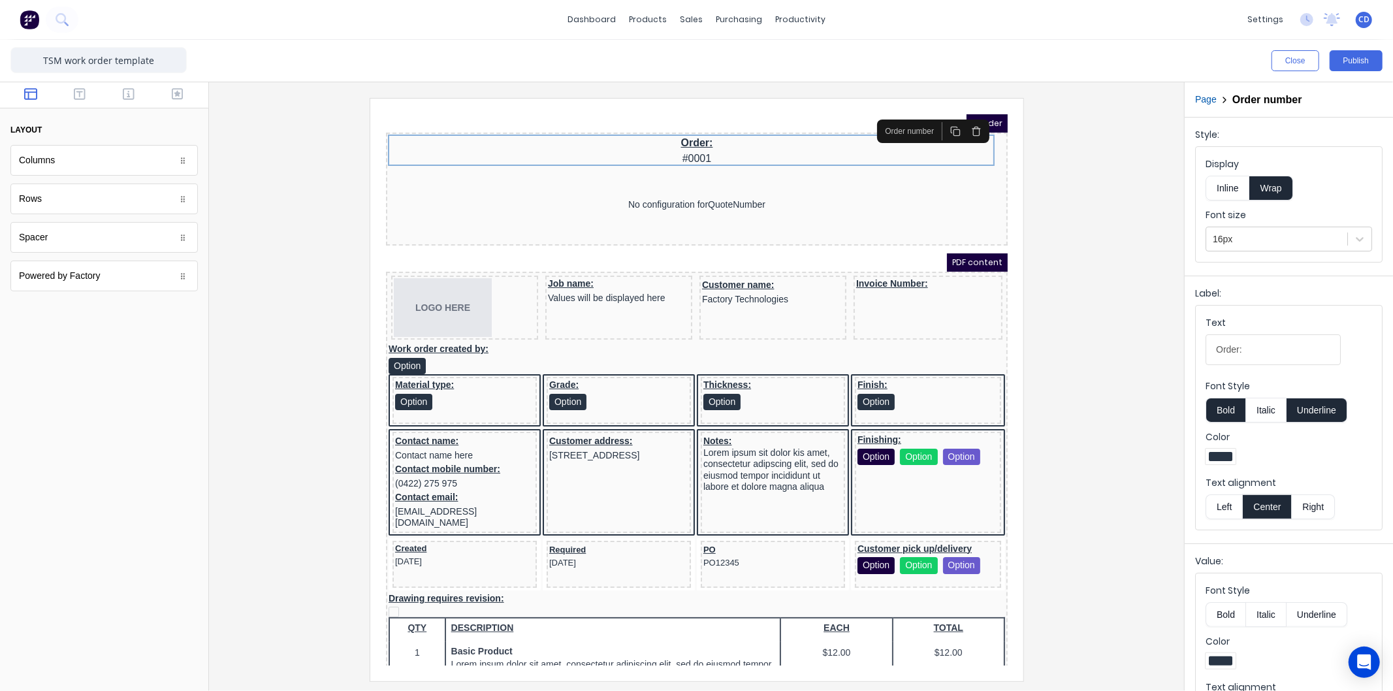
click at [1219, 502] on button "Left" at bounding box center [1224, 506] width 37 height 25
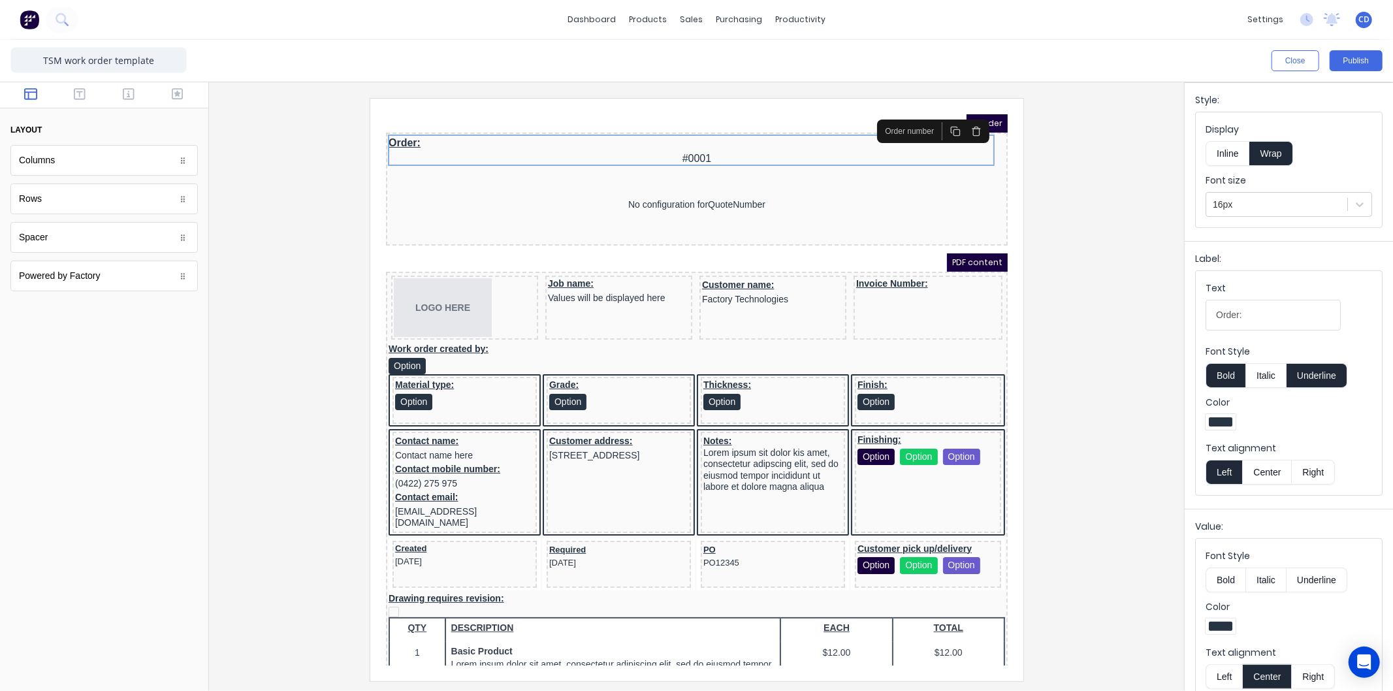
scroll to position [54, 0]
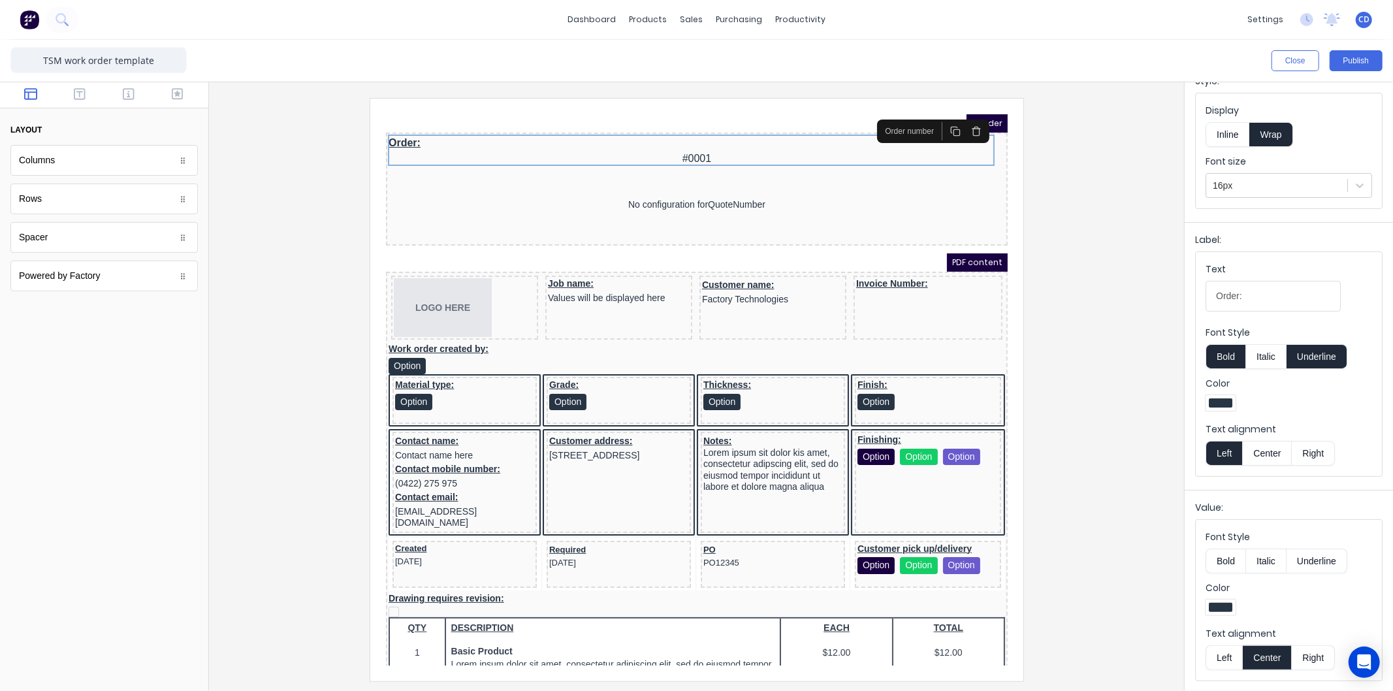
click at [1232, 654] on button "Left" at bounding box center [1224, 657] width 37 height 25
click at [1348, 60] on button "Publish" at bounding box center [1356, 60] width 53 height 21
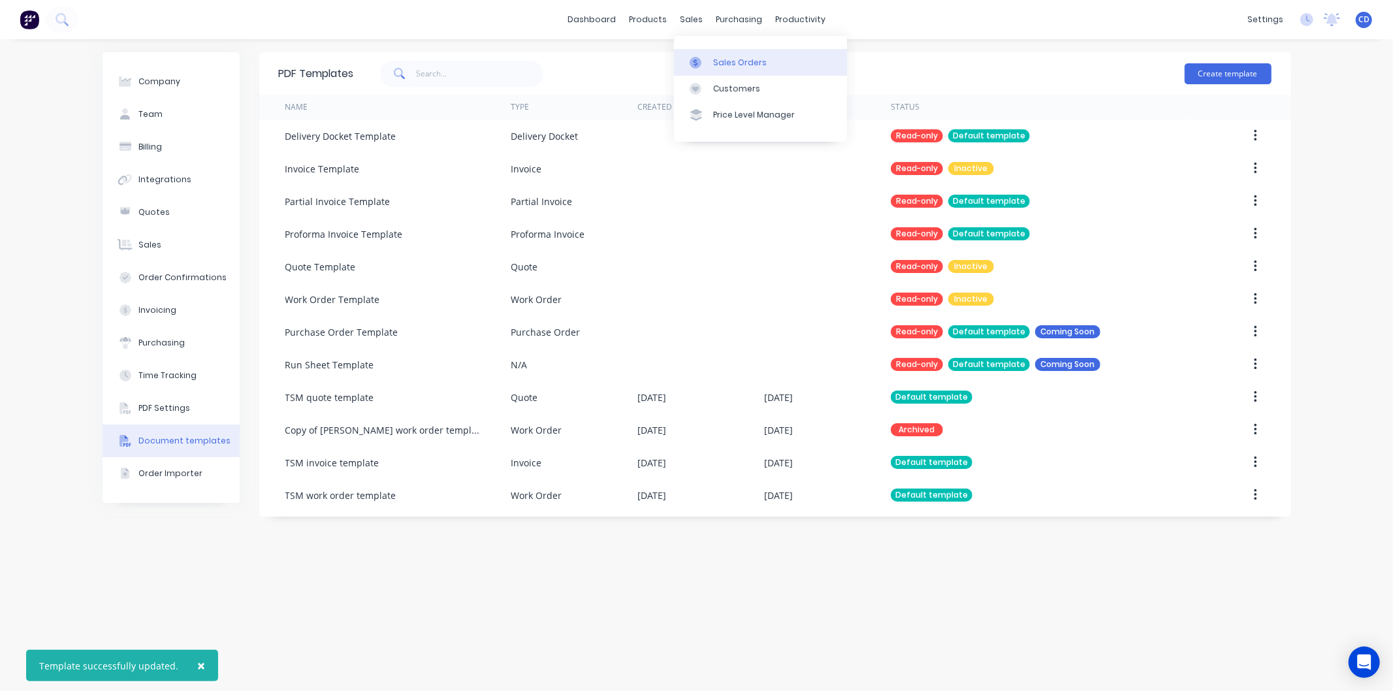
click at [720, 67] on div "Sales Orders" at bounding box center [740, 63] width 54 height 12
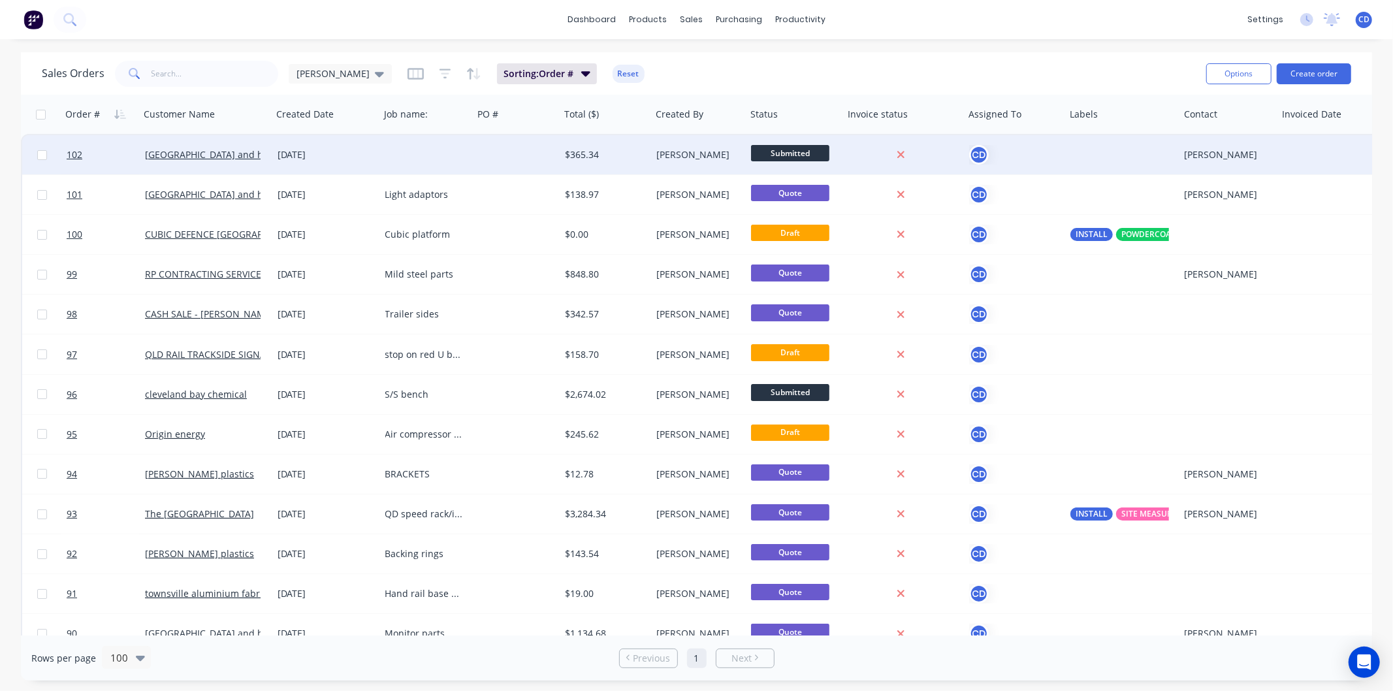
click at [288, 153] on div "[DATE]" at bounding box center [326, 154] width 97 height 13
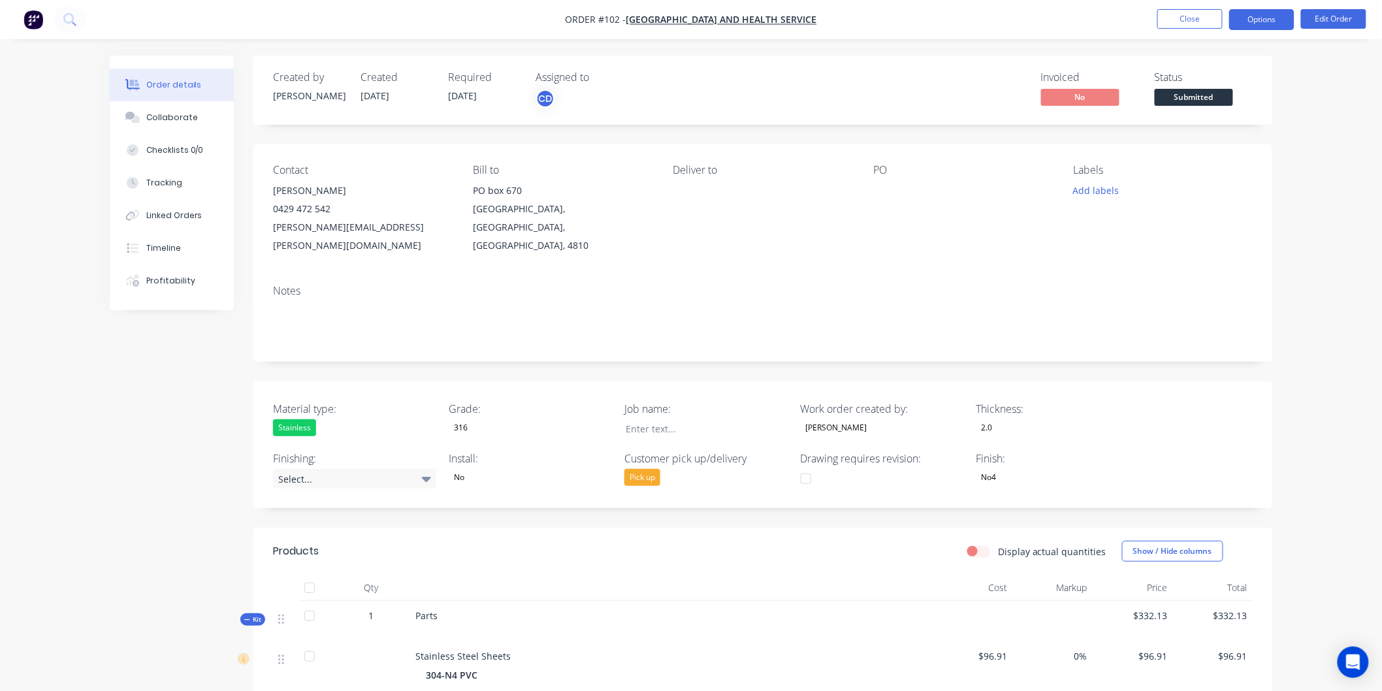
click at [1265, 17] on button "Options" at bounding box center [1261, 19] width 65 height 21
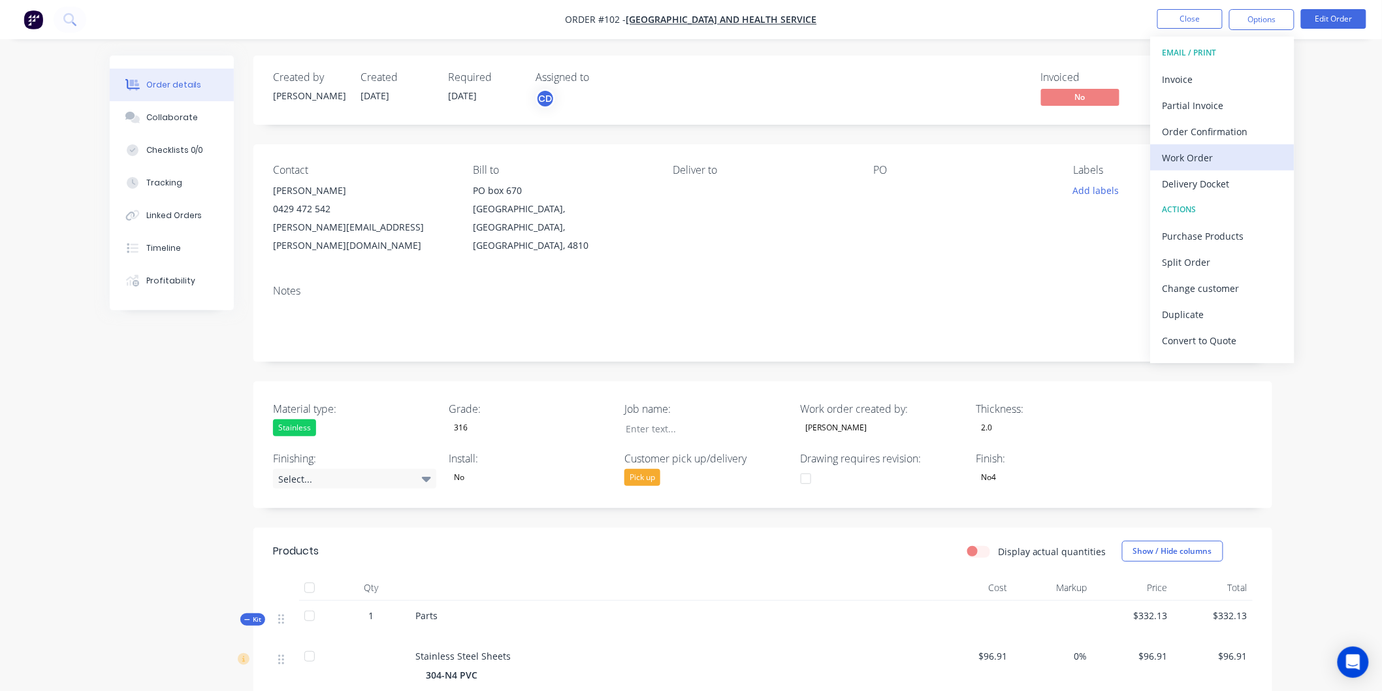
click at [1221, 159] on div "Work Order" at bounding box center [1223, 157] width 120 height 19
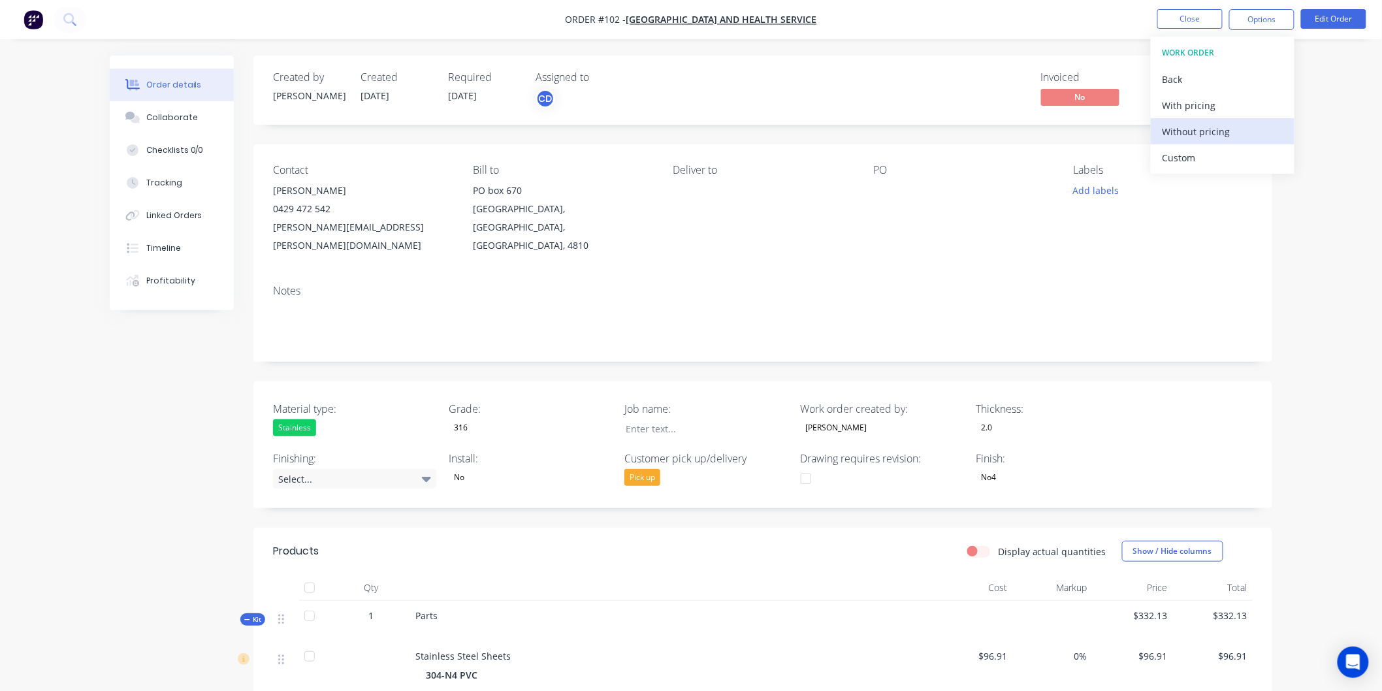
click at [1199, 131] on div "Without pricing" at bounding box center [1223, 131] width 120 height 19
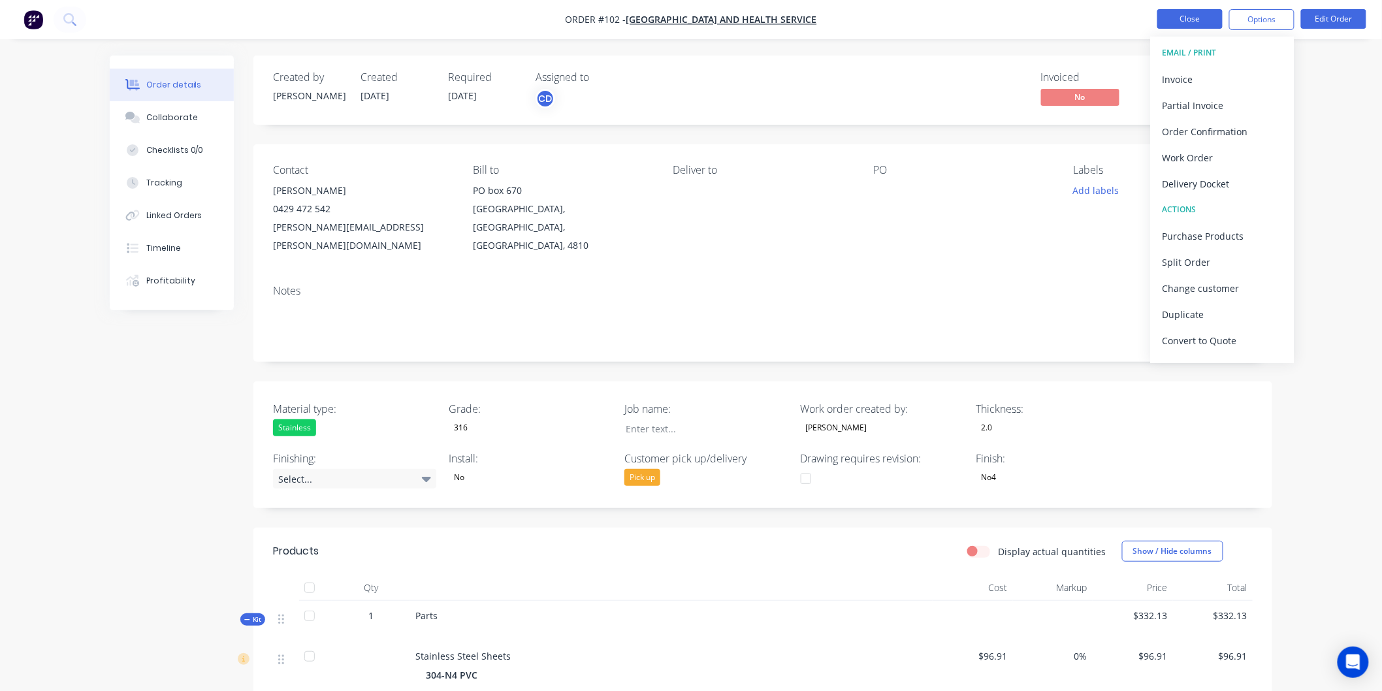
click at [1168, 20] on button "Close" at bounding box center [1189, 19] width 65 height 20
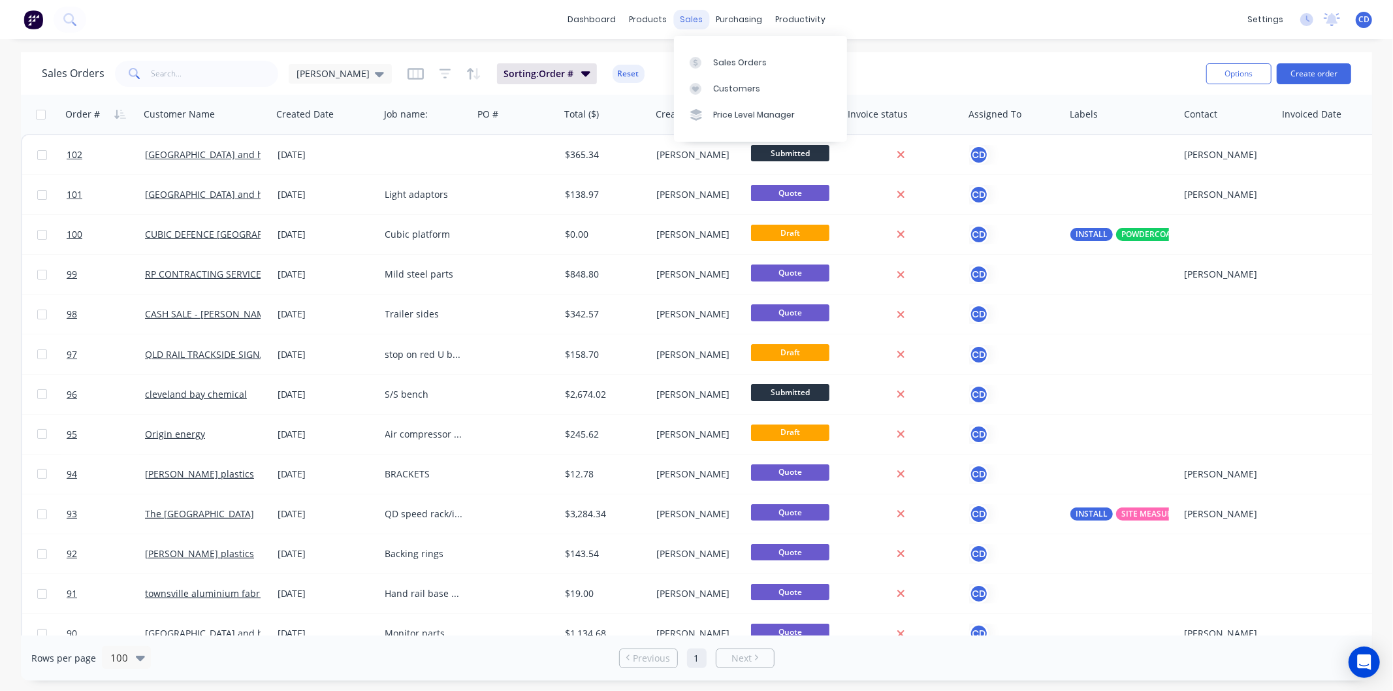
click at [692, 20] on div "sales" at bounding box center [691, 20] width 36 height 20
click at [745, 59] on div "Sales Orders" at bounding box center [740, 63] width 54 height 12
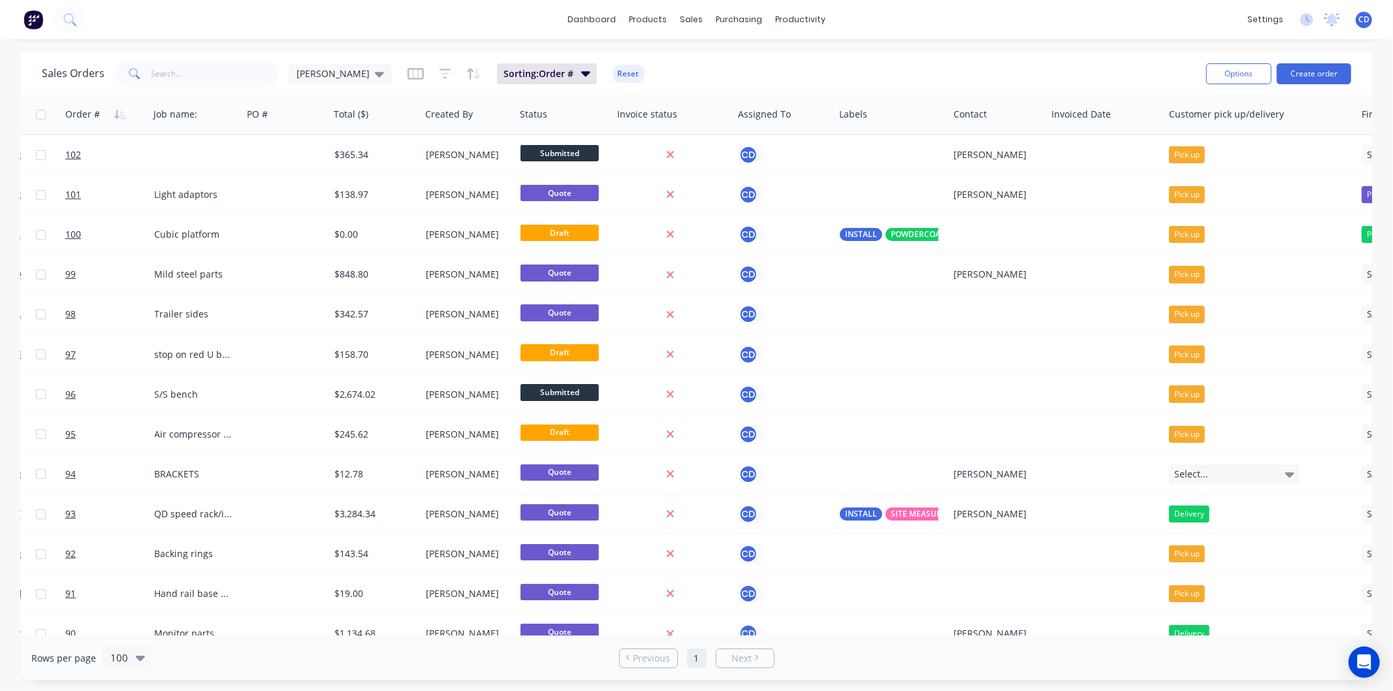
scroll to position [0, 147]
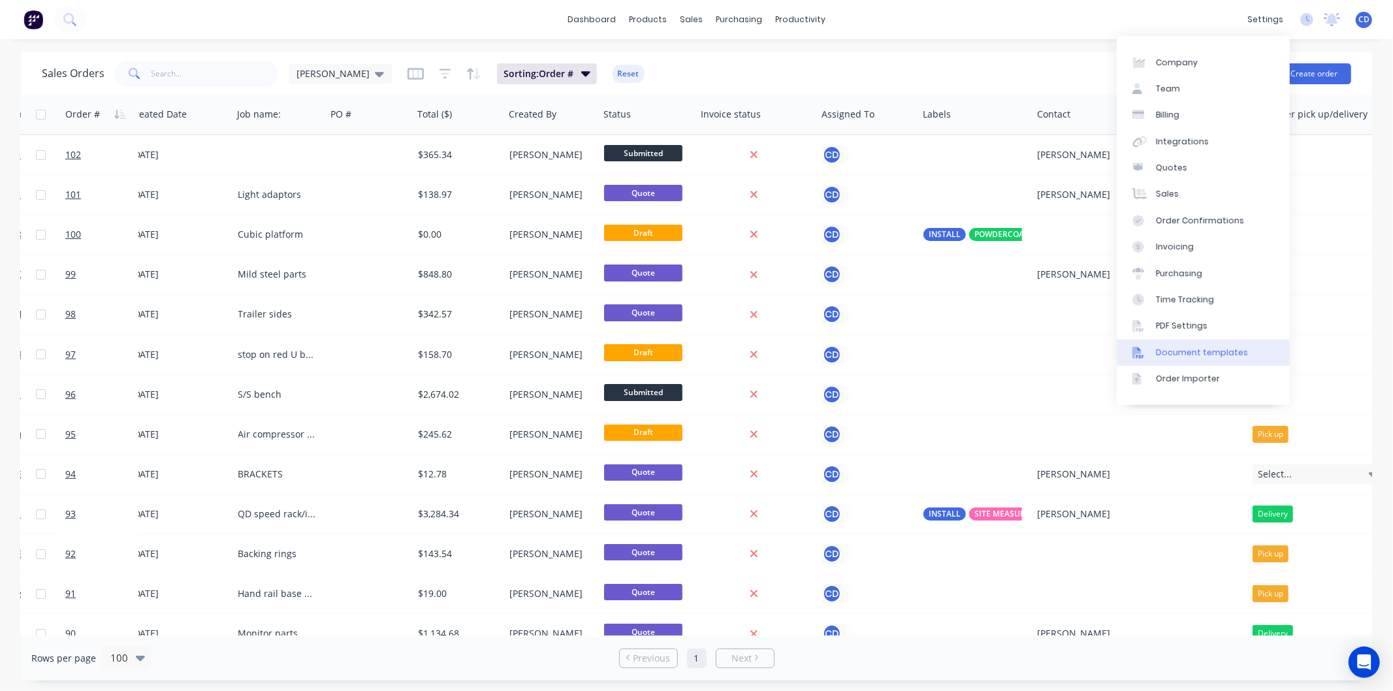
click at [1183, 354] on div "Document templates" at bounding box center [1202, 353] width 92 height 12
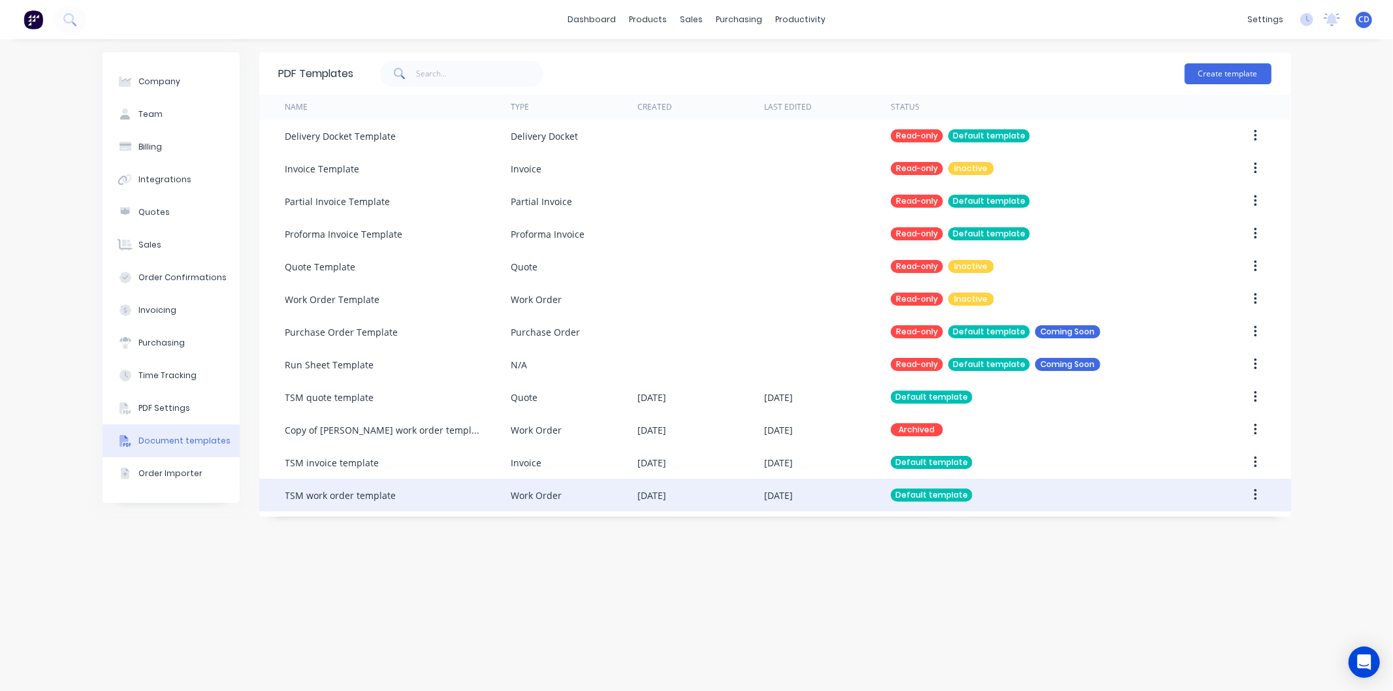
click at [1256, 492] on icon "button" at bounding box center [1255, 495] width 3 height 14
click at [1167, 533] on div "Edit" at bounding box center [1209, 529] width 101 height 19
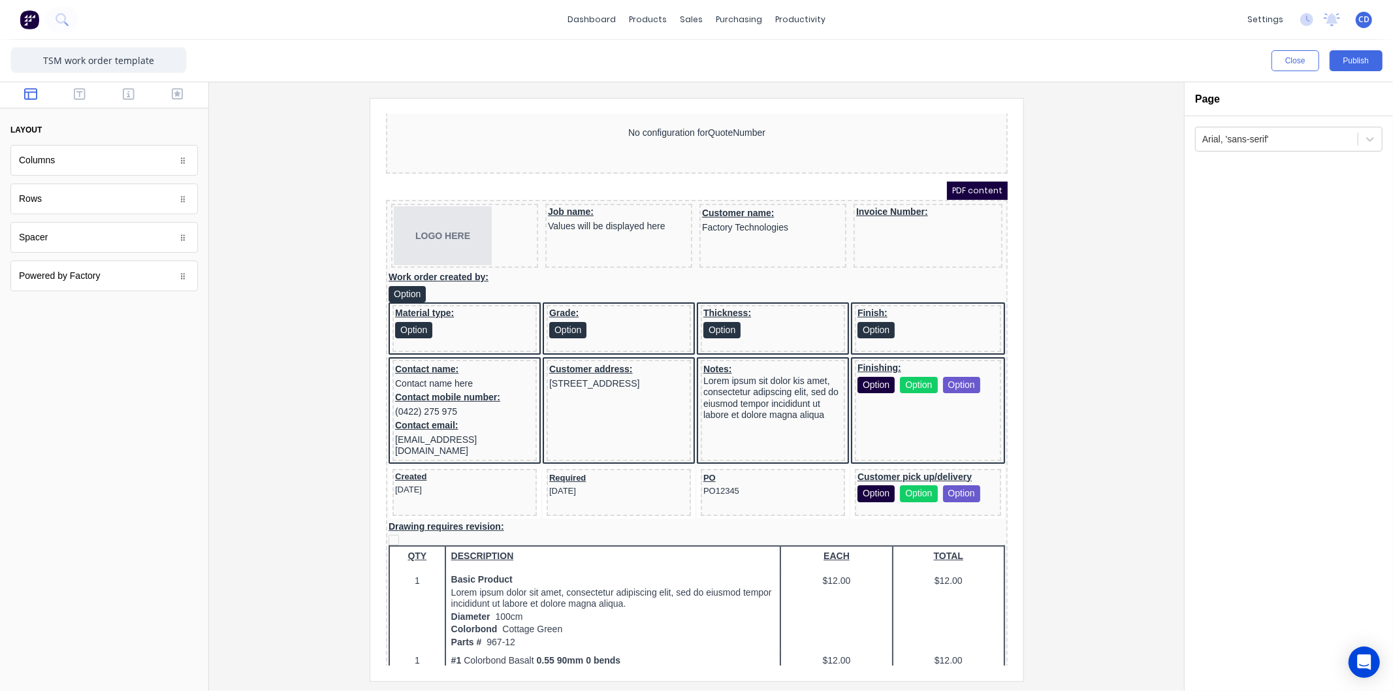
scroll to position [72, 0]
click at [725, 196] on div "Customer name: Factory Technologies" at bounding box center [757, 203] width 142 height 28
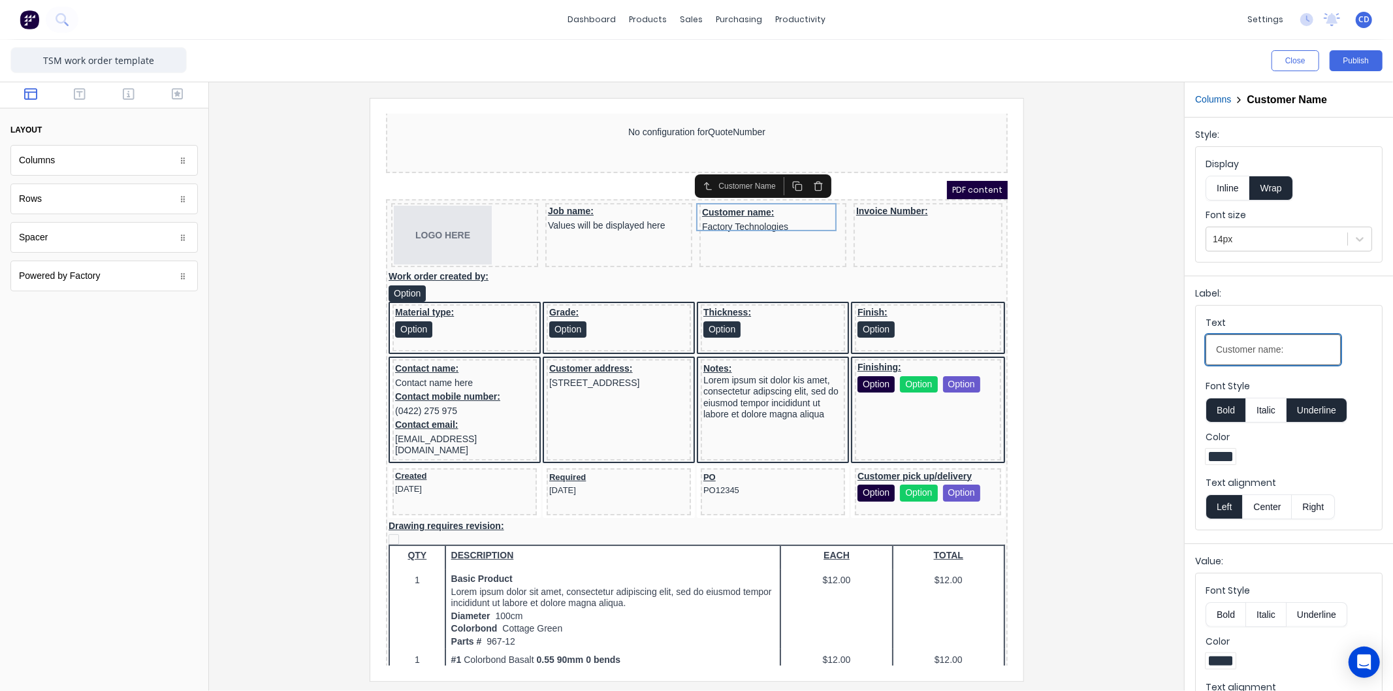
click at [1279, 348] on input "Customer name:" at bounding box center [1273, 349] width 135 height 31
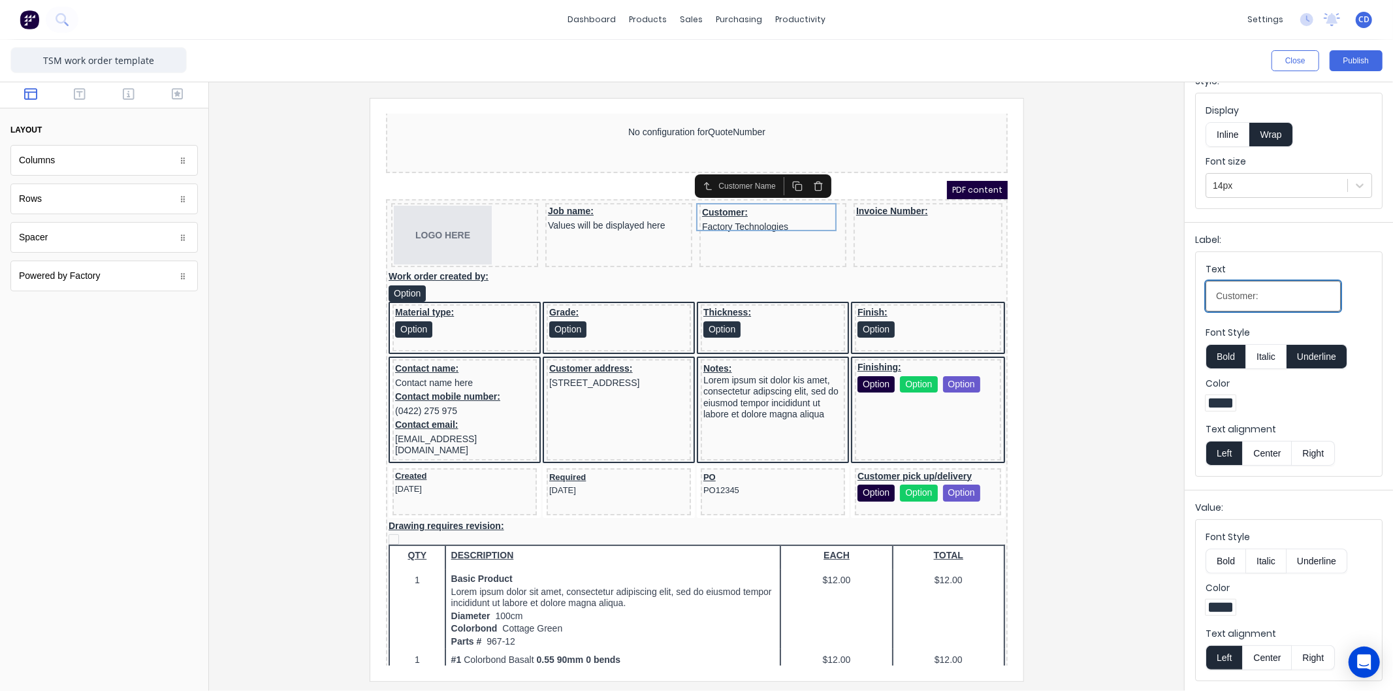
scroll to position [0, 0]
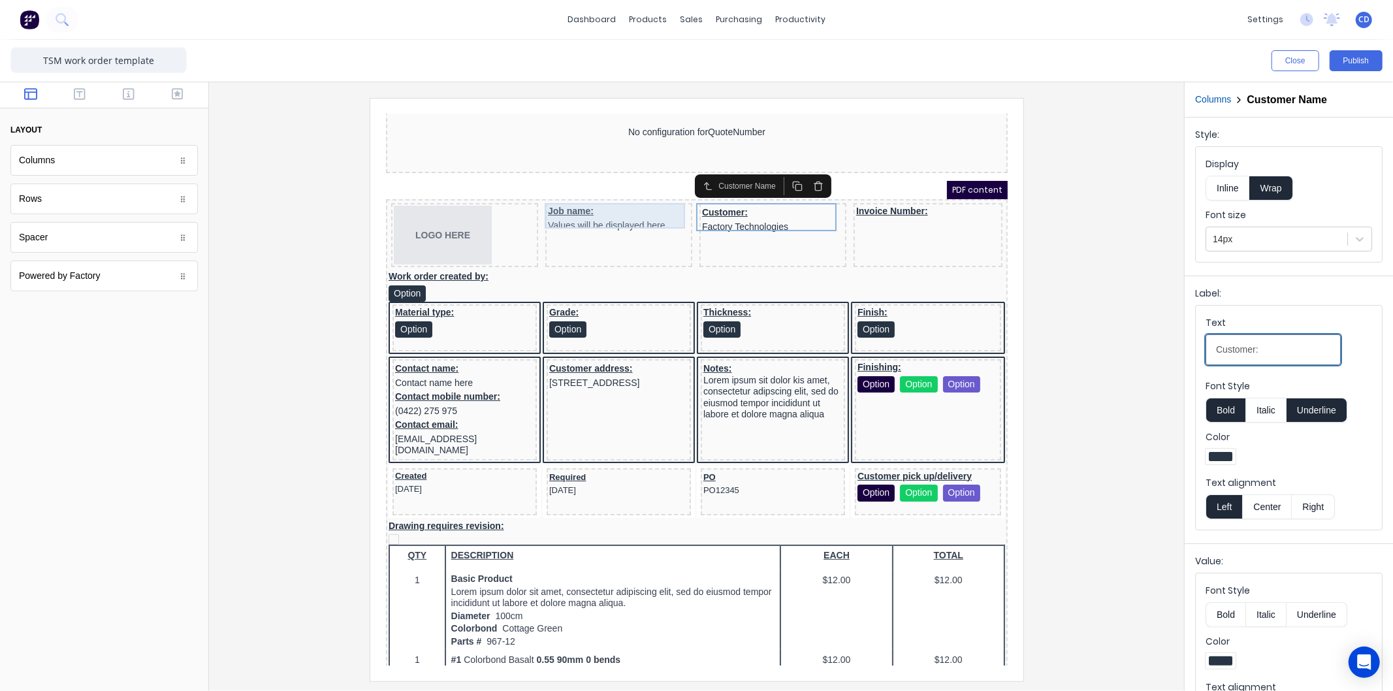
type input "Customer:"
click at [607, 191] on div "Job name: Values will be displayed here" at bounding box center [603, 201] width 142 height 25
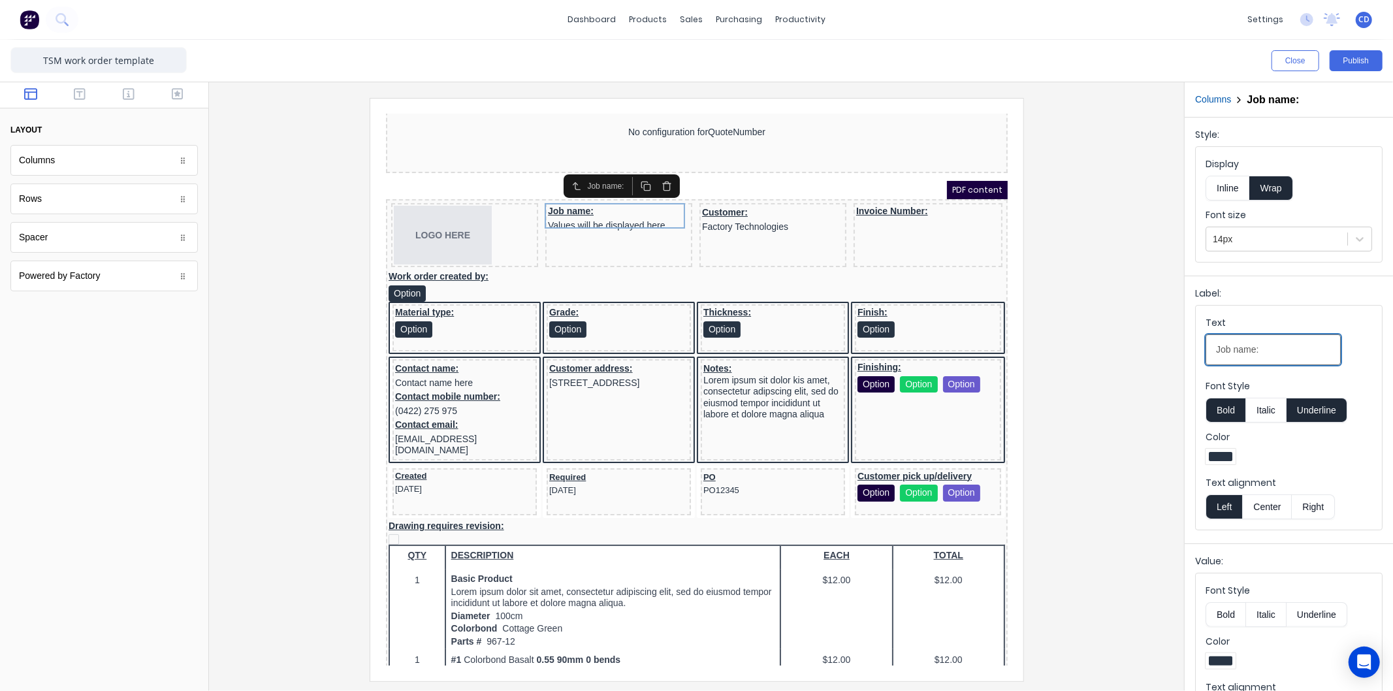
click at [1253, 349] on name\ "Job name:" at bounding box center [1273, 349] width 135 height 31
type name\ "Job description:"
click at [1359, 59] on button "Publish" at bounding box center [1356, 60] width 53 height 21
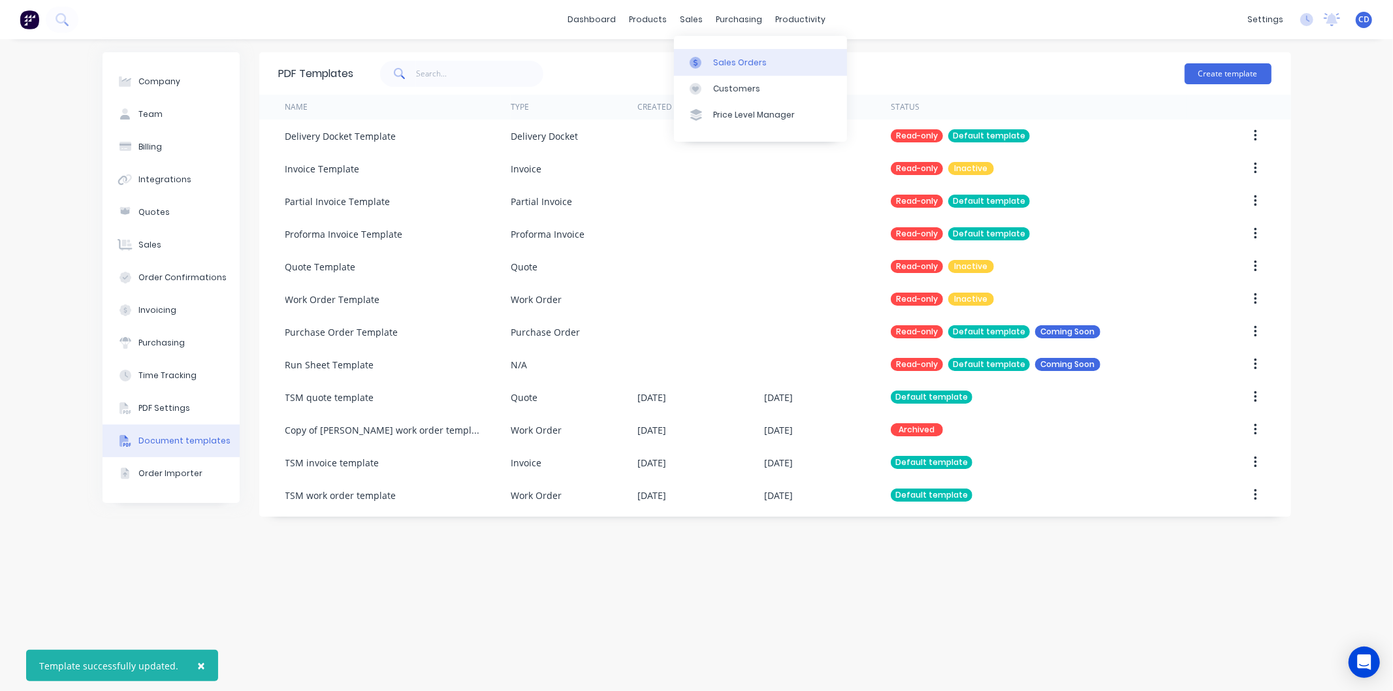
click at [732, 60] on div "Sales Orders" at bounding box center [740, 63] width 54 height 12
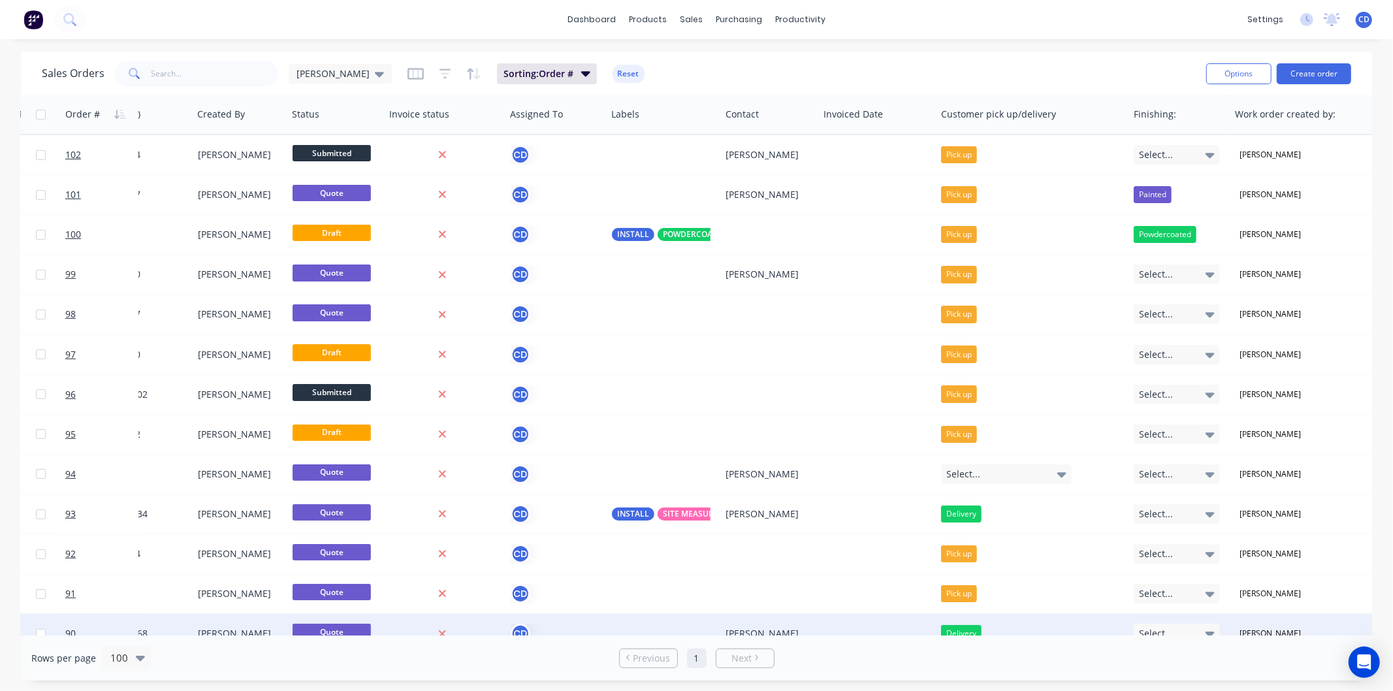
scroll to position [0, 455]
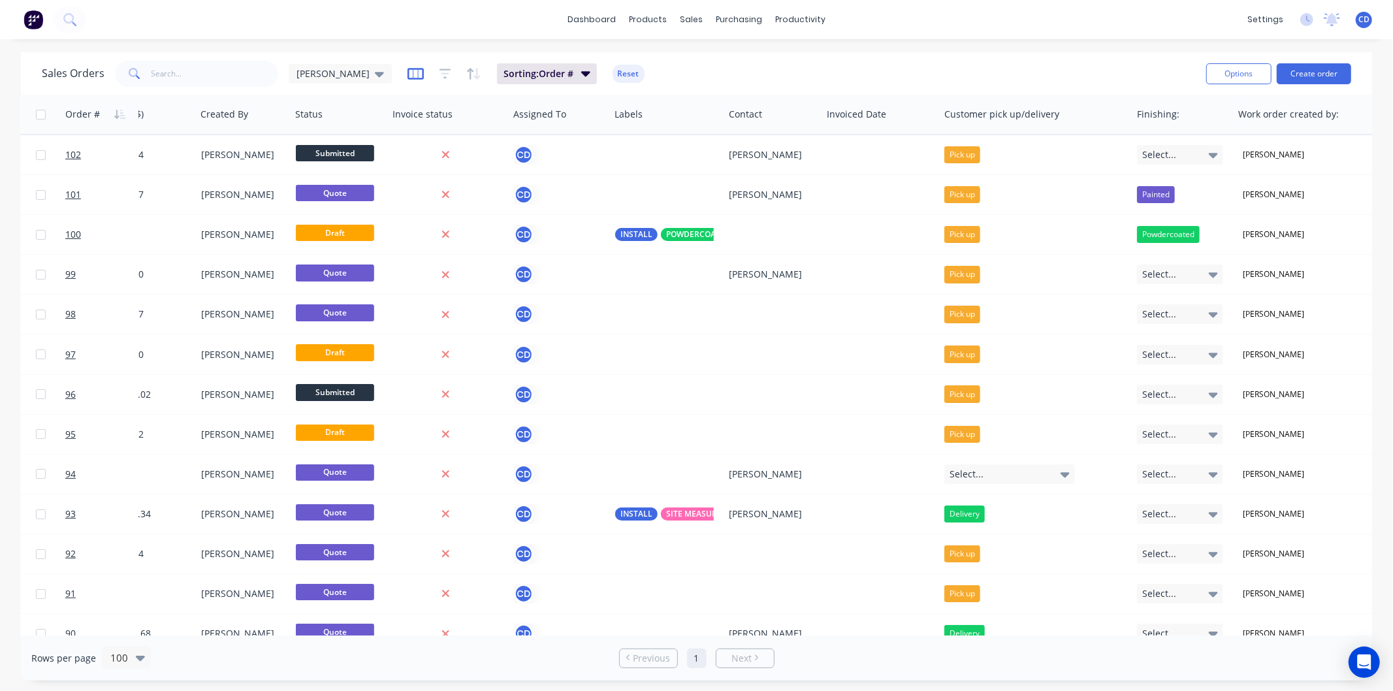
click at [412, 72] on icon "button" at bounding box center [415, 73] width 7 height 8
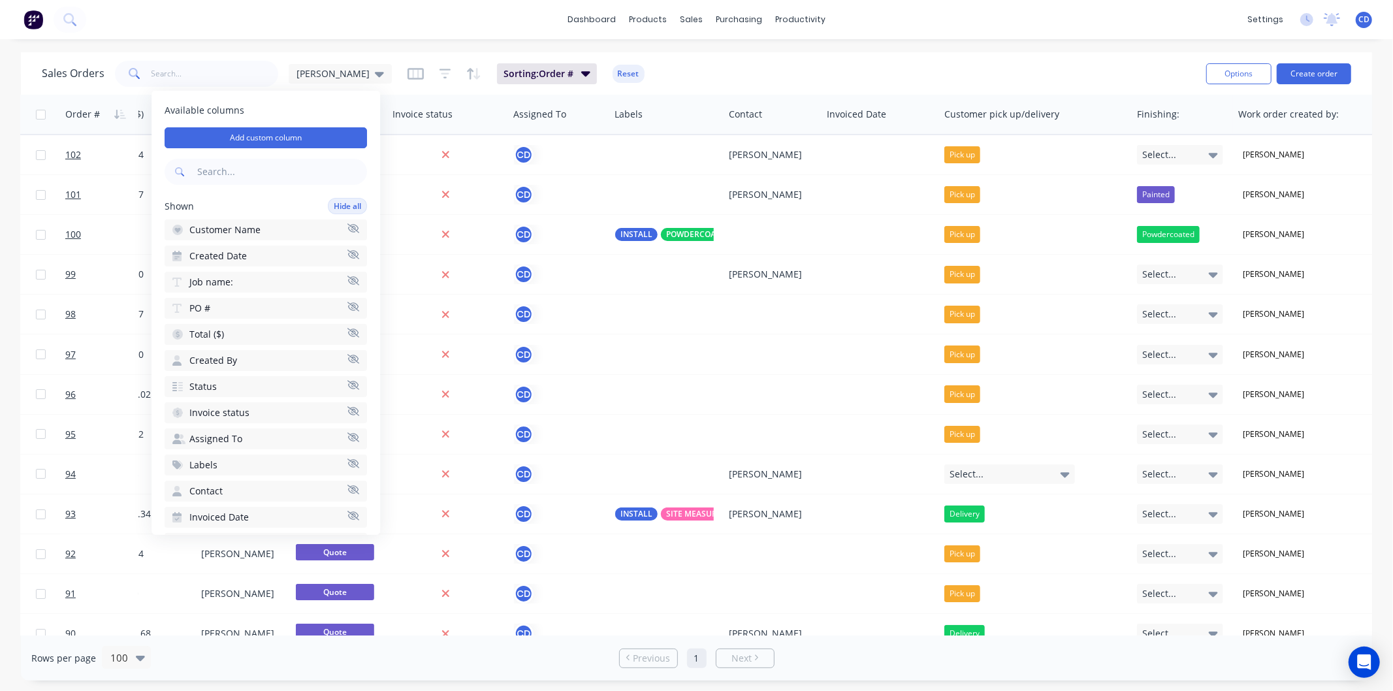
click at [347, 276] on icon "button" at bounding box center [353, 280] width 12 height 9
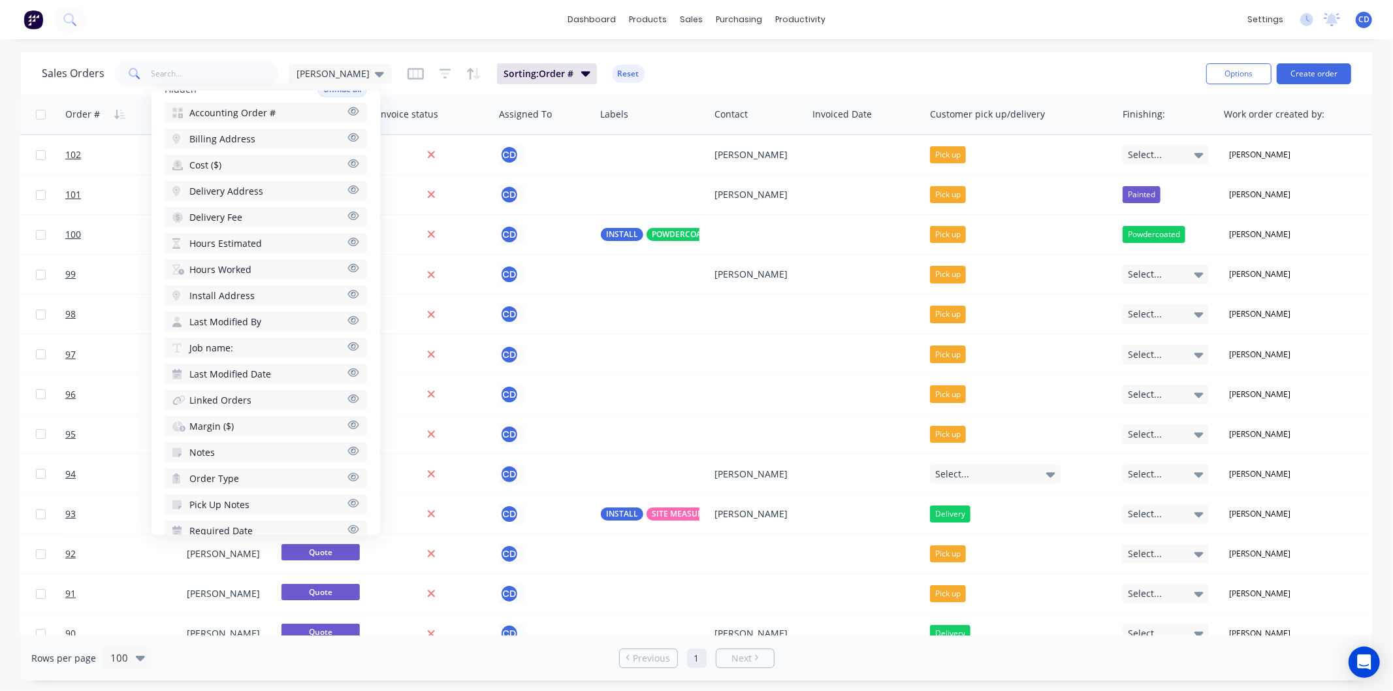
scroll to position [677, 0]
click at [730, 56] on div "Sales Orders Chris D Sorting: Order # Reset Options Create order" at bounding box center [696, 73] width 1351 height 42
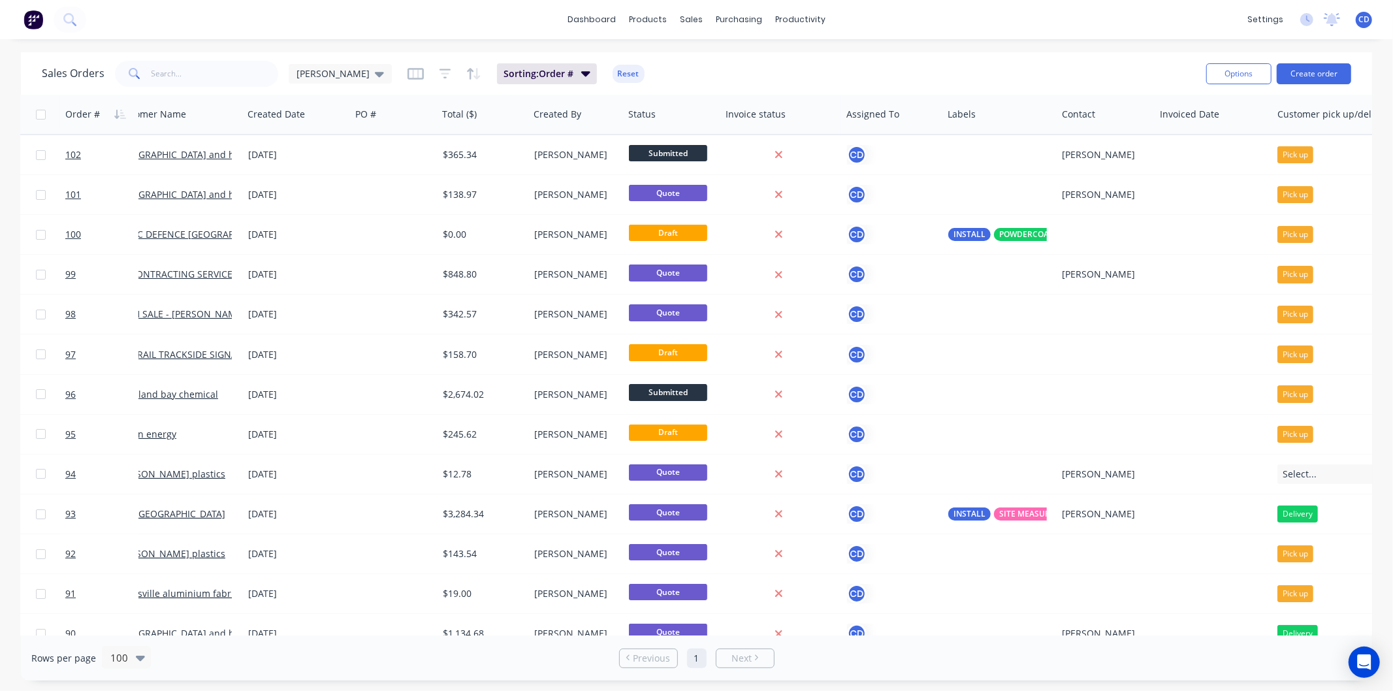
scroll to position [0, 0]
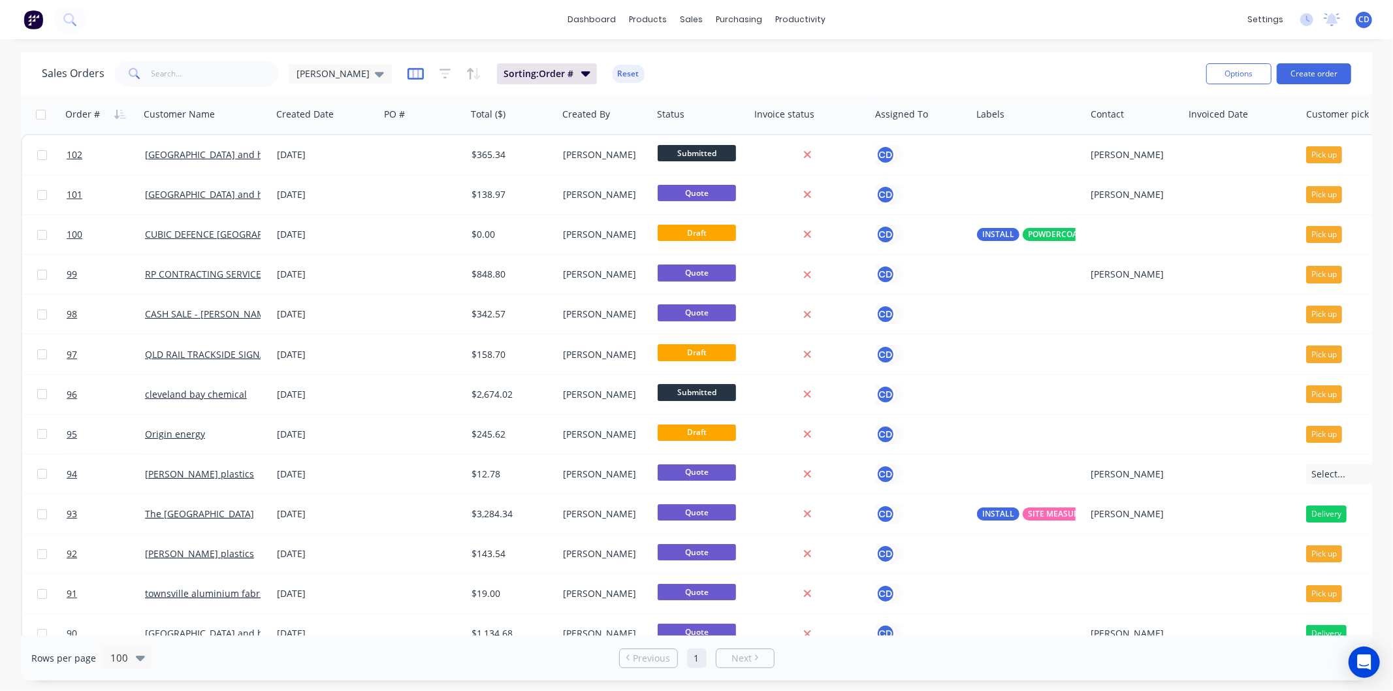
click at [408, 68] on icon "button" at bounding box center [416, 74] width 16 height 12
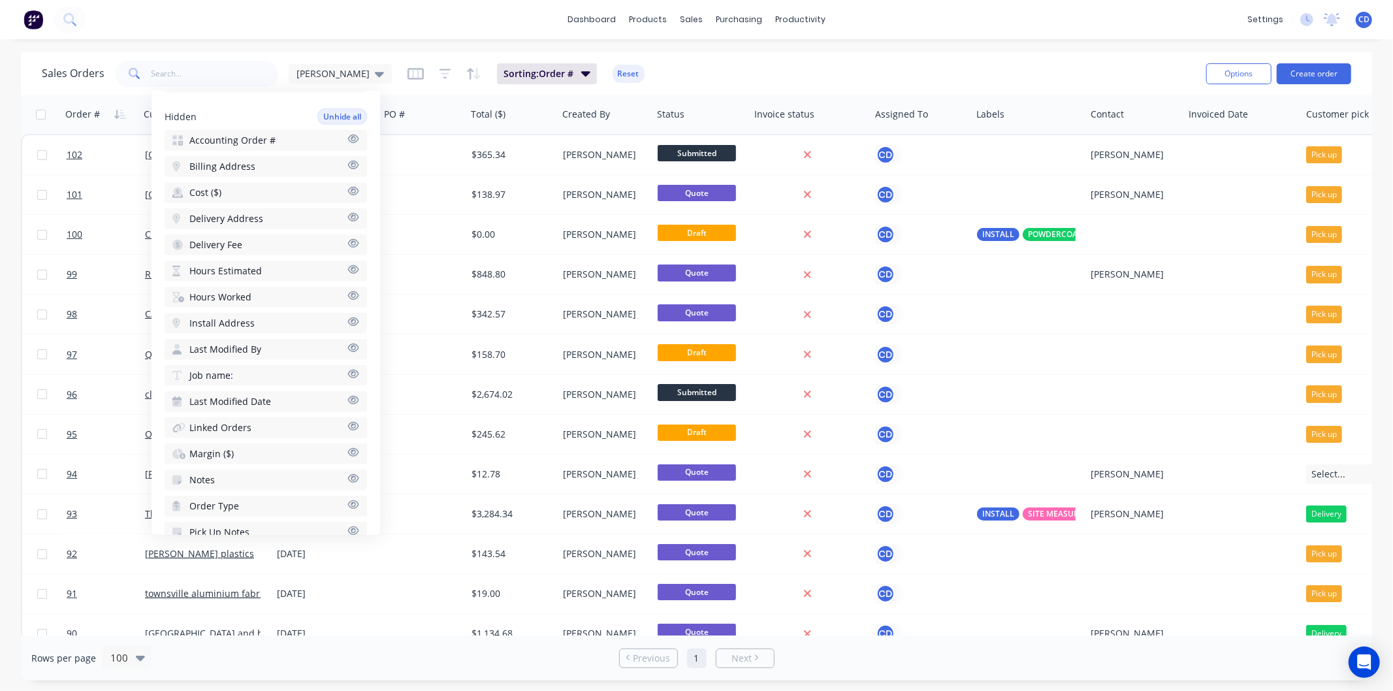
scroll to position [677, 0]
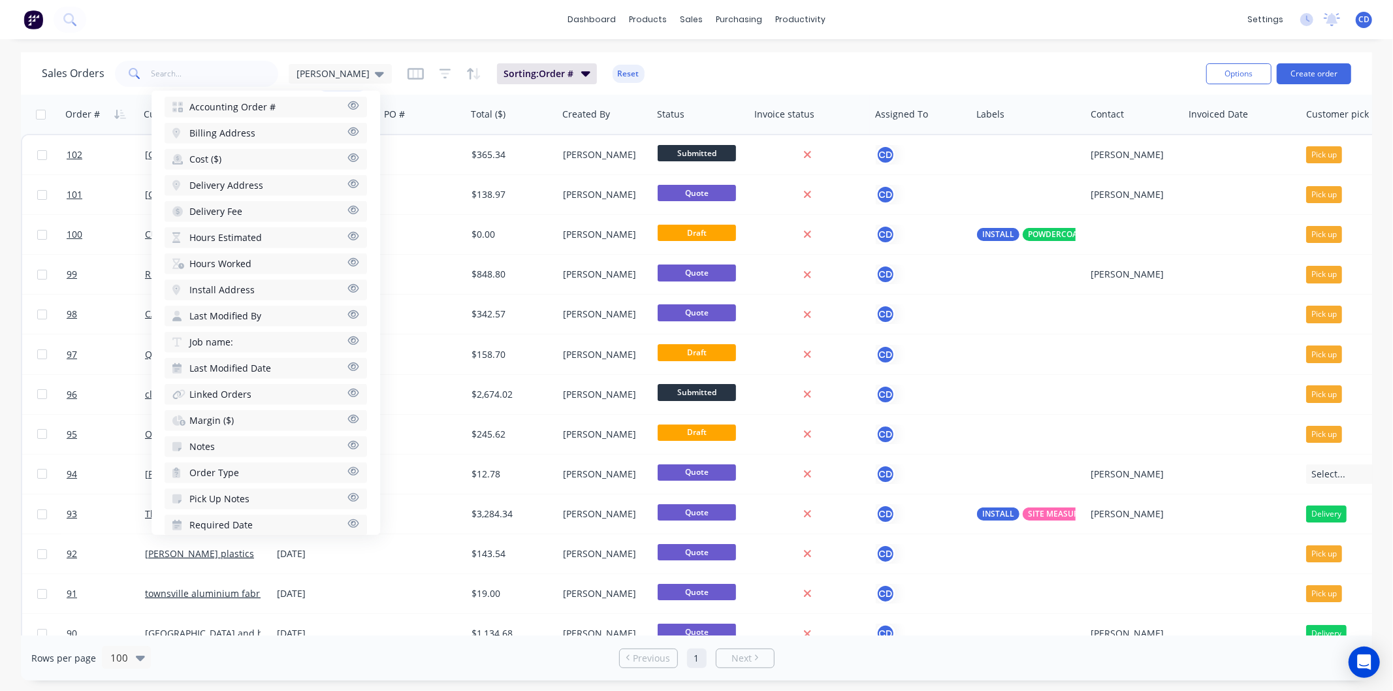
click at [347, 336] on icon "button" at bounding box center [353, 341] width 12 height 10
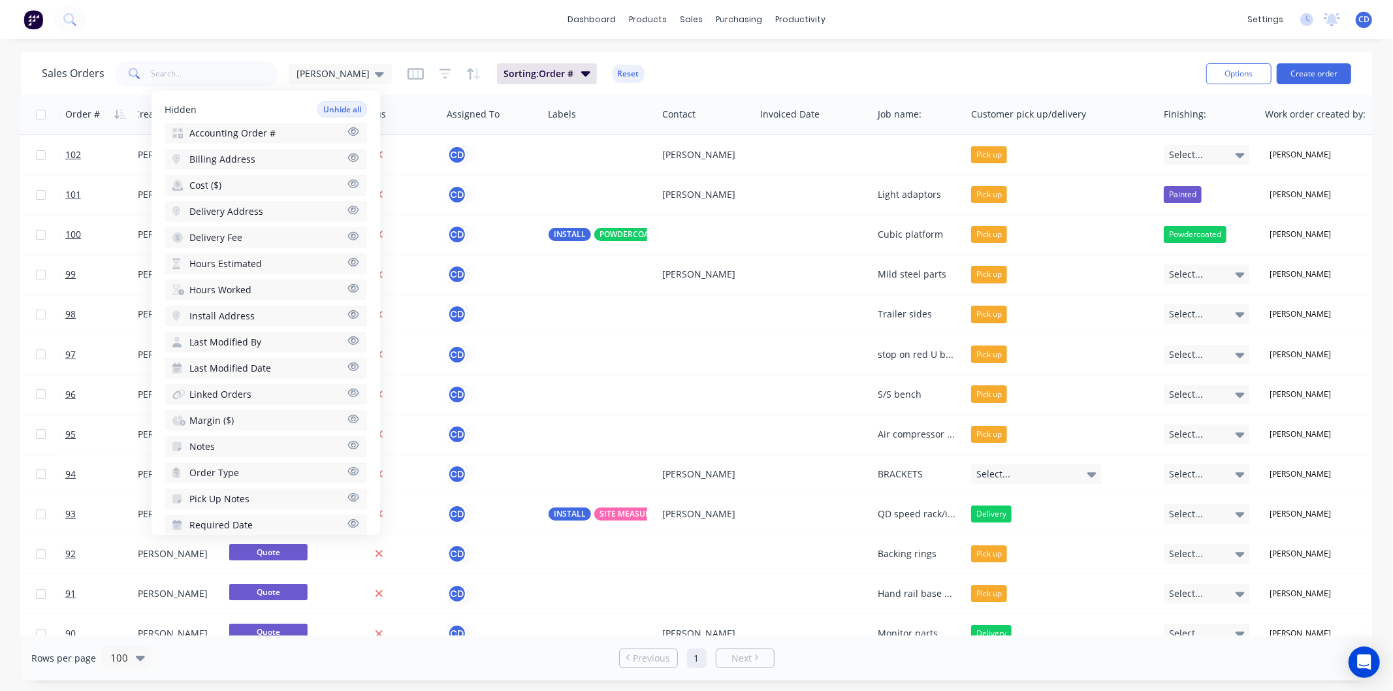
scroll to position [0, 464]
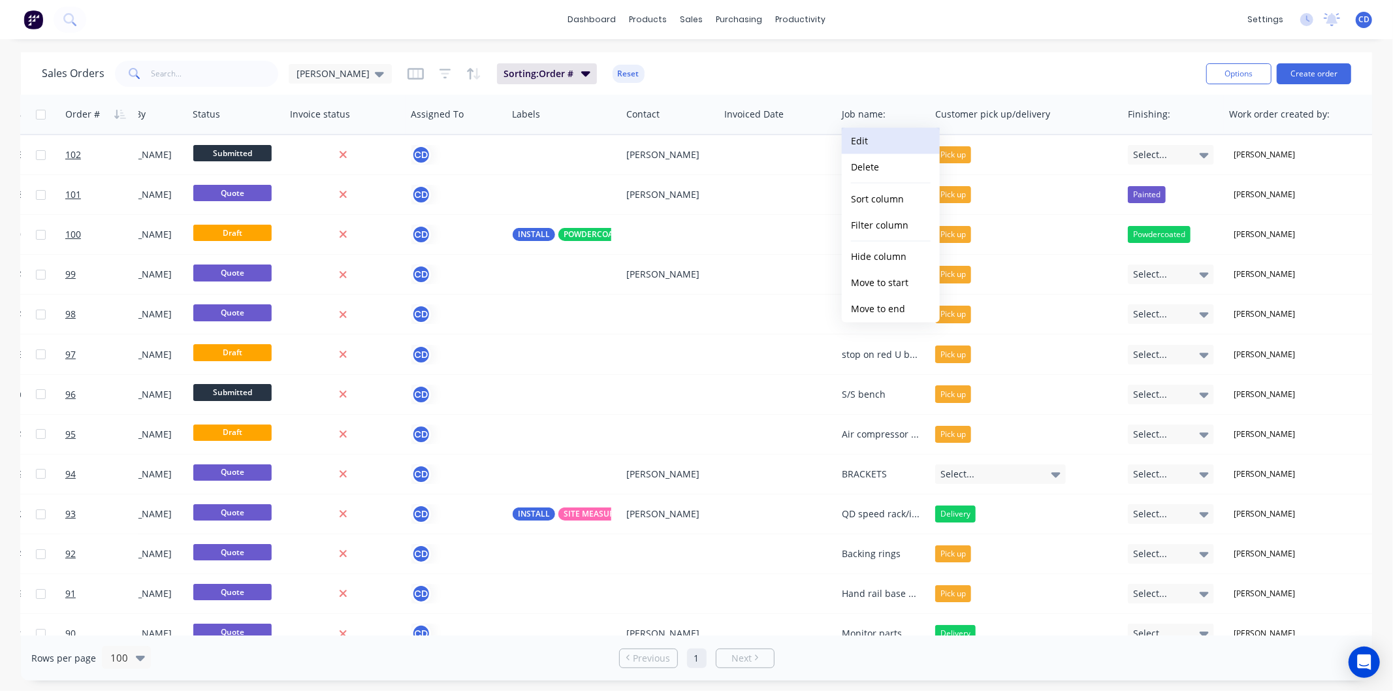
click at [887, 144] on button "Edit" at bounding box center [891, 141] width 98 height 26
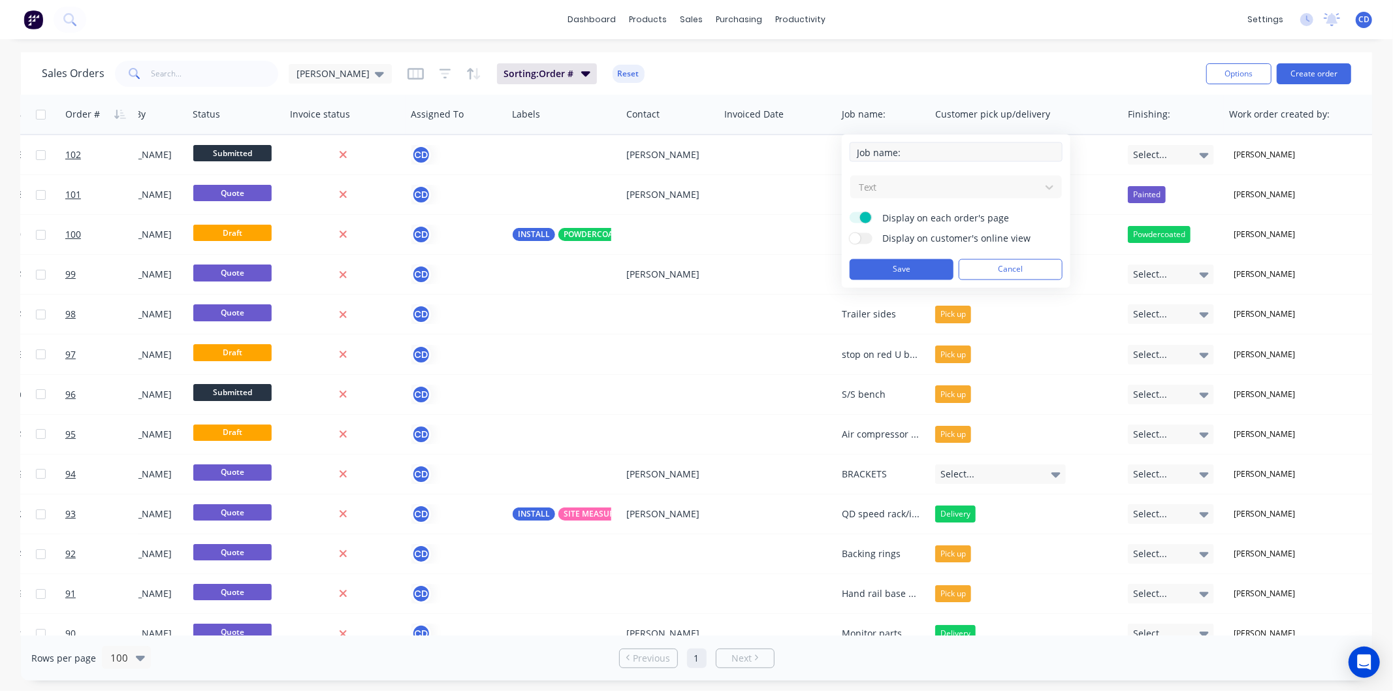
click at [895, 151] on input "Job name:" at bounding box center [956, 152] width 213 height 20
type input "Job description:"
click at [894, 272] on button "Save" at bounding box center [902, 269] width 104 height 21
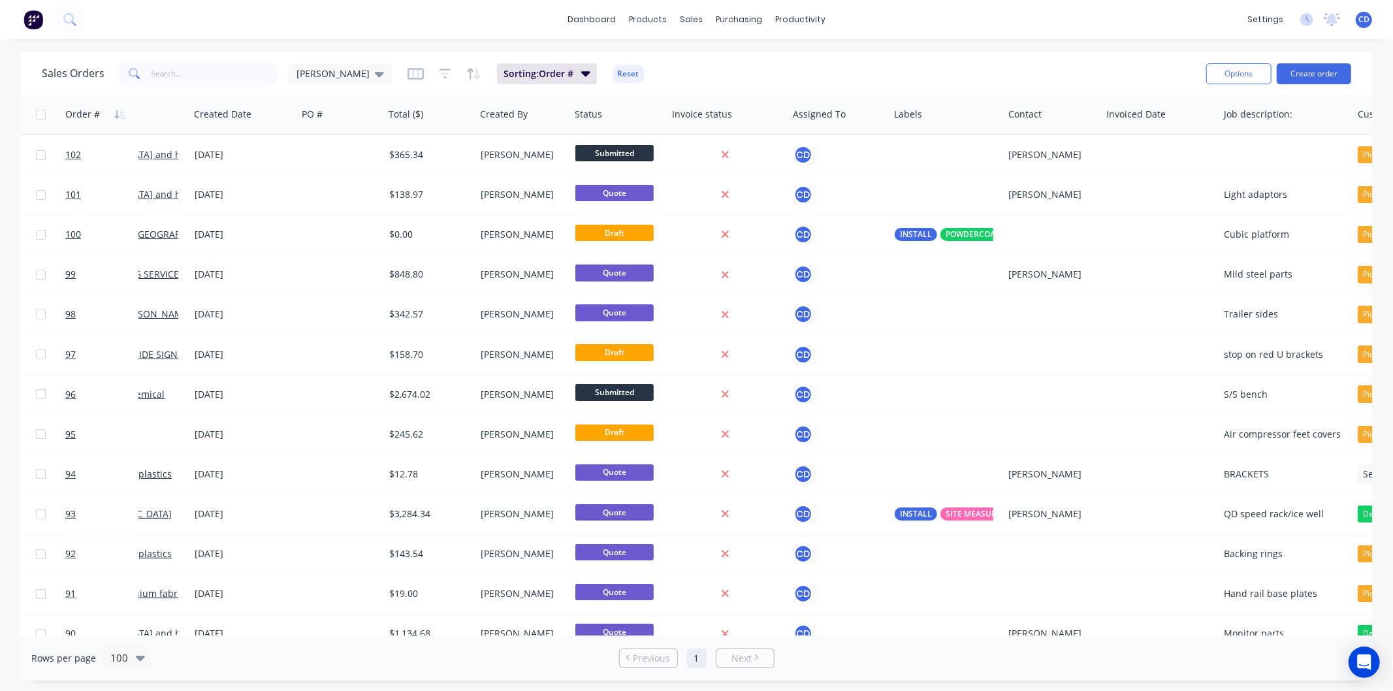
scroll to position [0, 0]
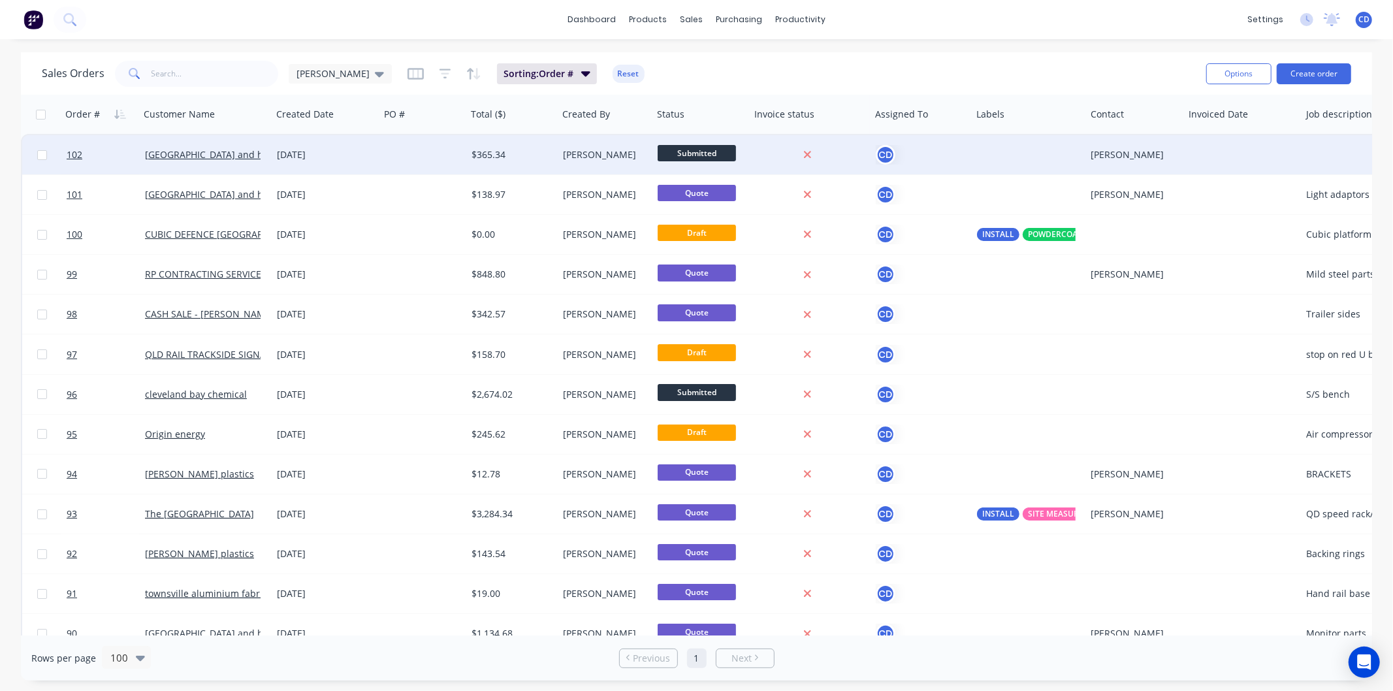
click at [303, 154] on div "[DATE]" at bounding box center [326, 154] width 97 height 13
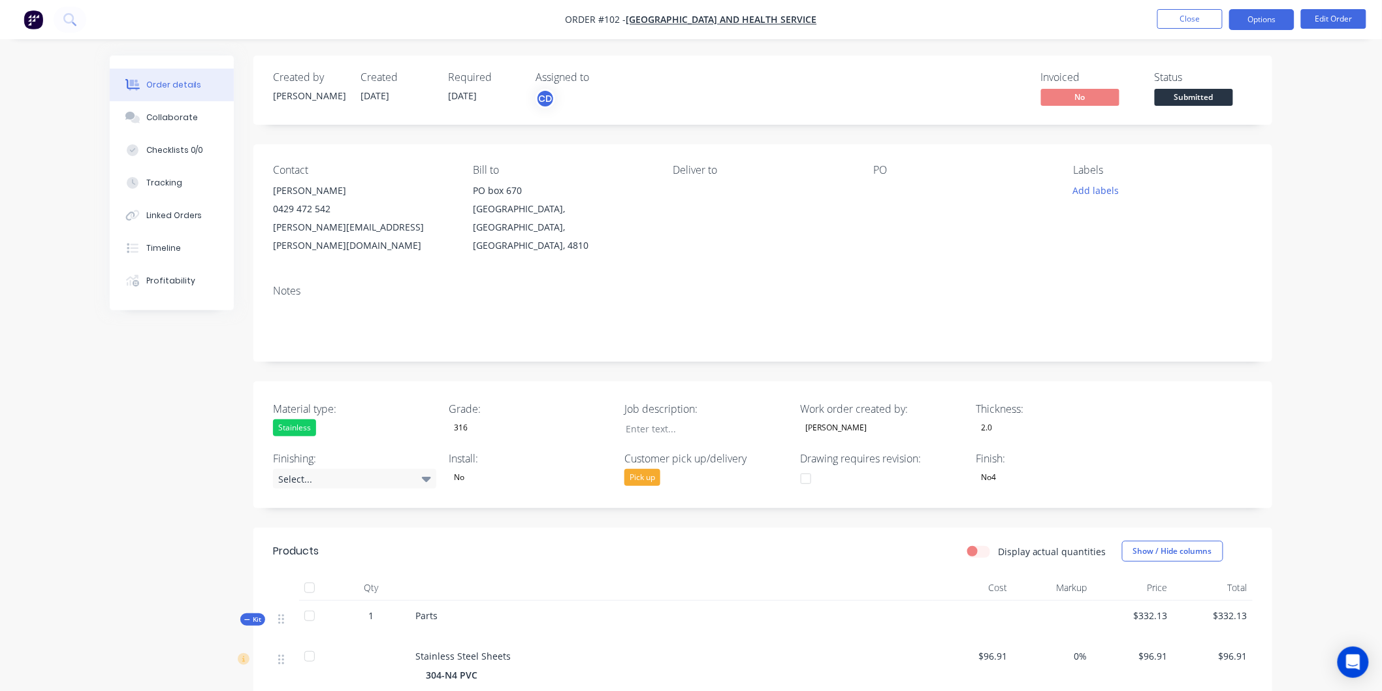
click at [1274, 22] on button "Options" at bounding box center [1261, 19] width 65 height 21
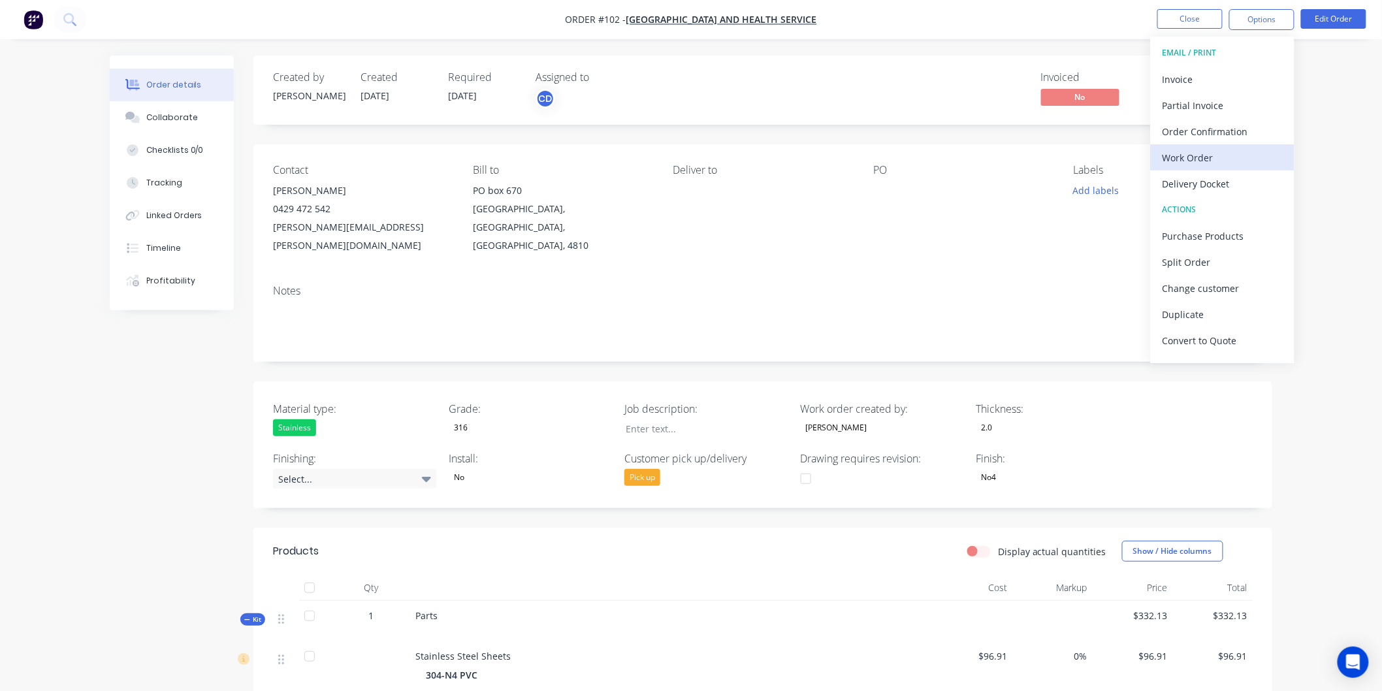
click at [1227, 159] on div "Work Order" at bounding box center [1223, 157] width 120 height 19
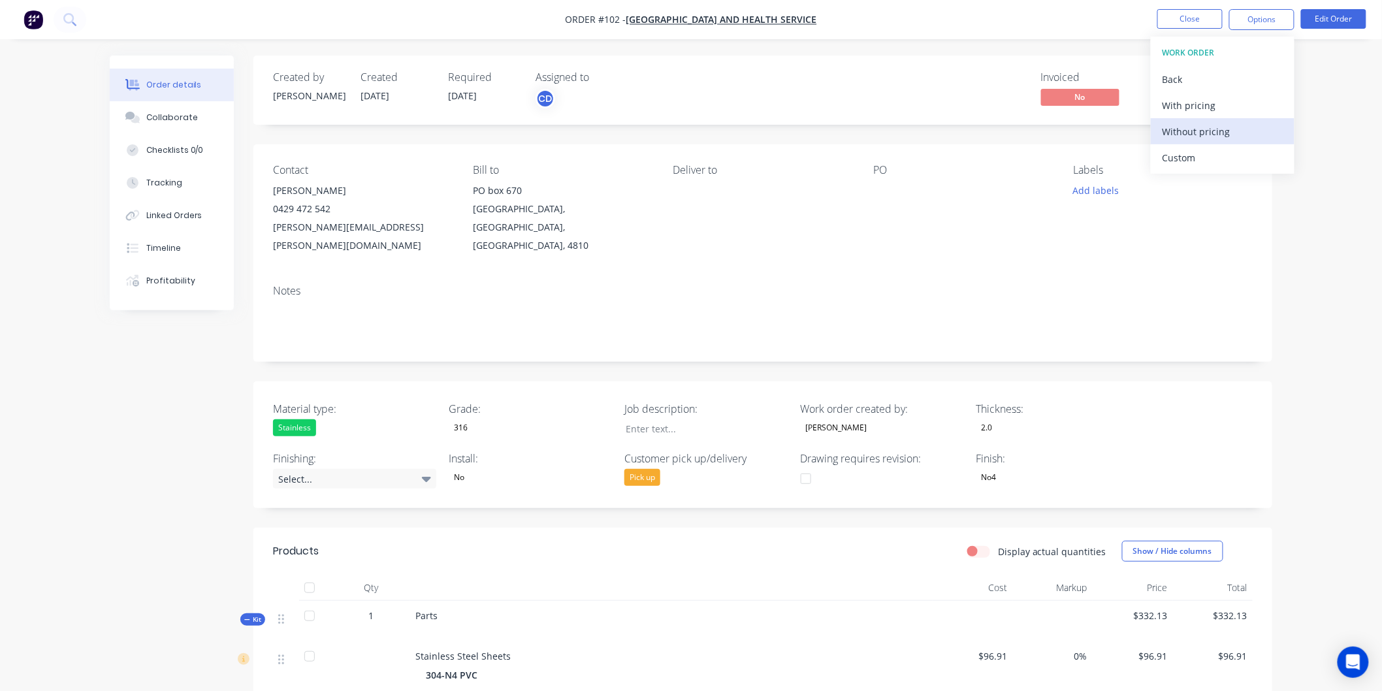
click at [1209, 135] on div "Without pricing" at bounding box center [1223, 131] width 120 height 19
click at [1189, 13] on button "Close" at bounding box center [1189, 19] width 65 height 20
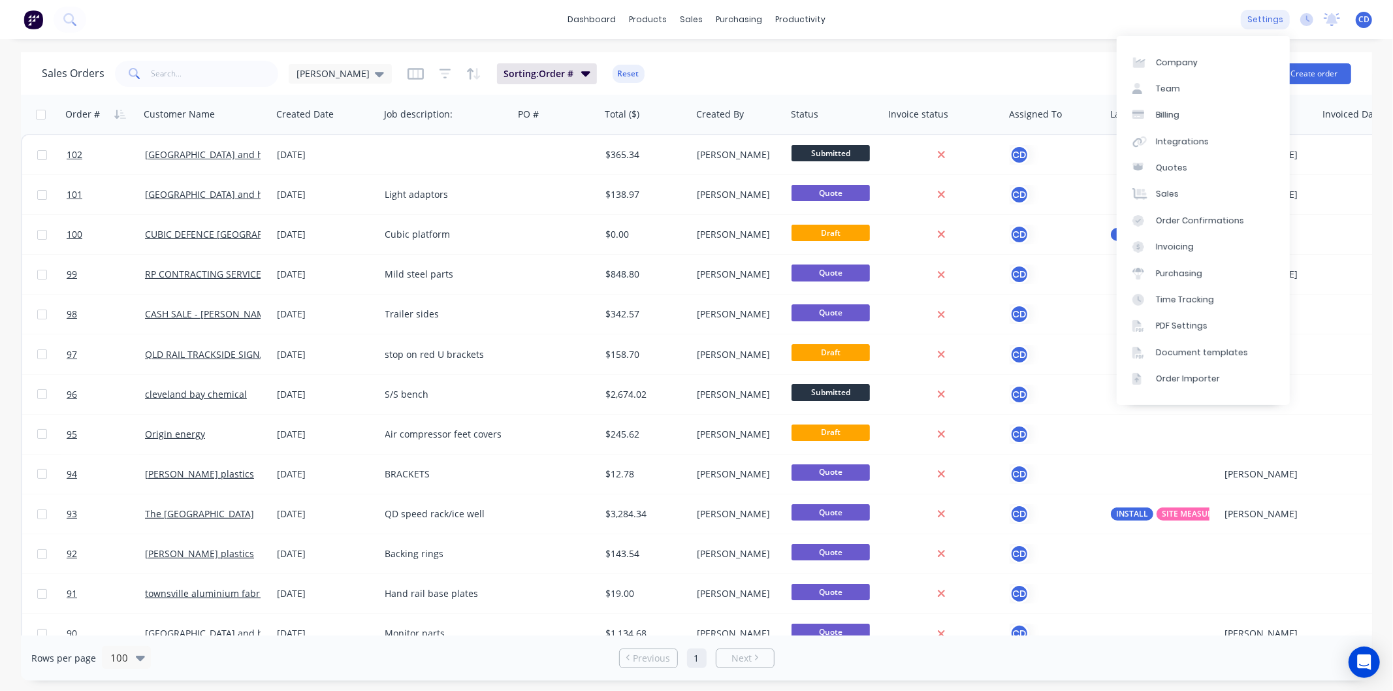
click at [1272, 16] on div "settings" at bounding box center [1265, 20] width 49 height 20
click at [1174, 349] on div "Document templates" at bounding box center [1202, 353] width 92 height 12
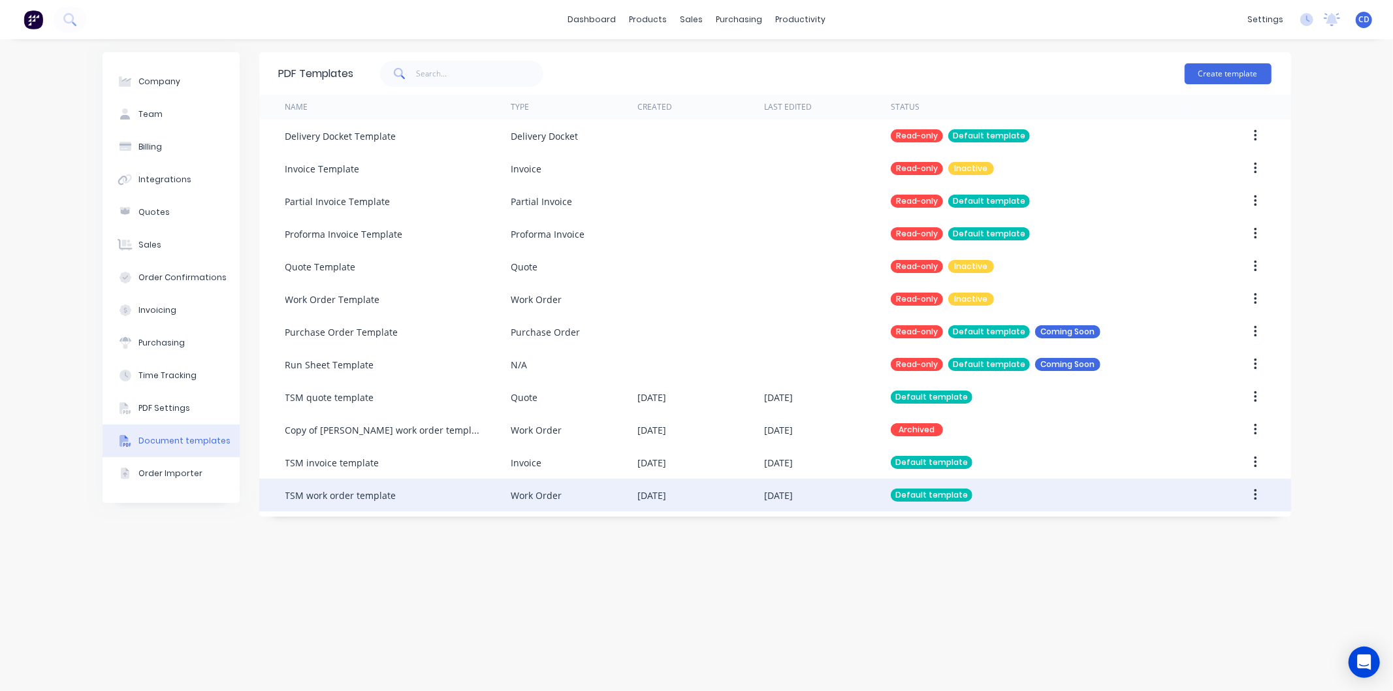
click at [1257, 494] on icon "button" at bounding box center [1255, 495] width 3 height 14
click at [1197, 530] on div "Edit" at bounding box center [1209, 529] width 101 height 19
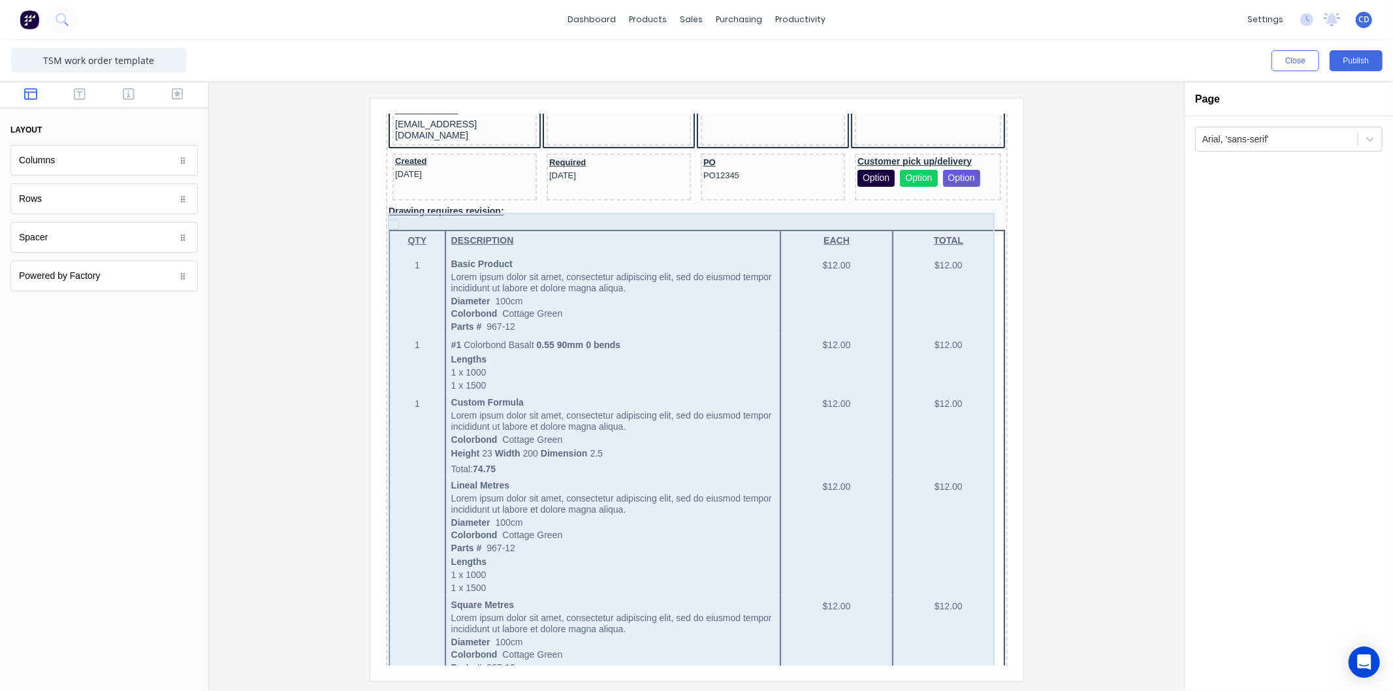
scroll to position [435, 0]
click at [689, 403] on div "QTY DESCRIPTION EACH TOTAL 1 Basic Product Lorem ipsum dolor sit amet, consecte…" at bounding box center [680, 630] width 617 height 839
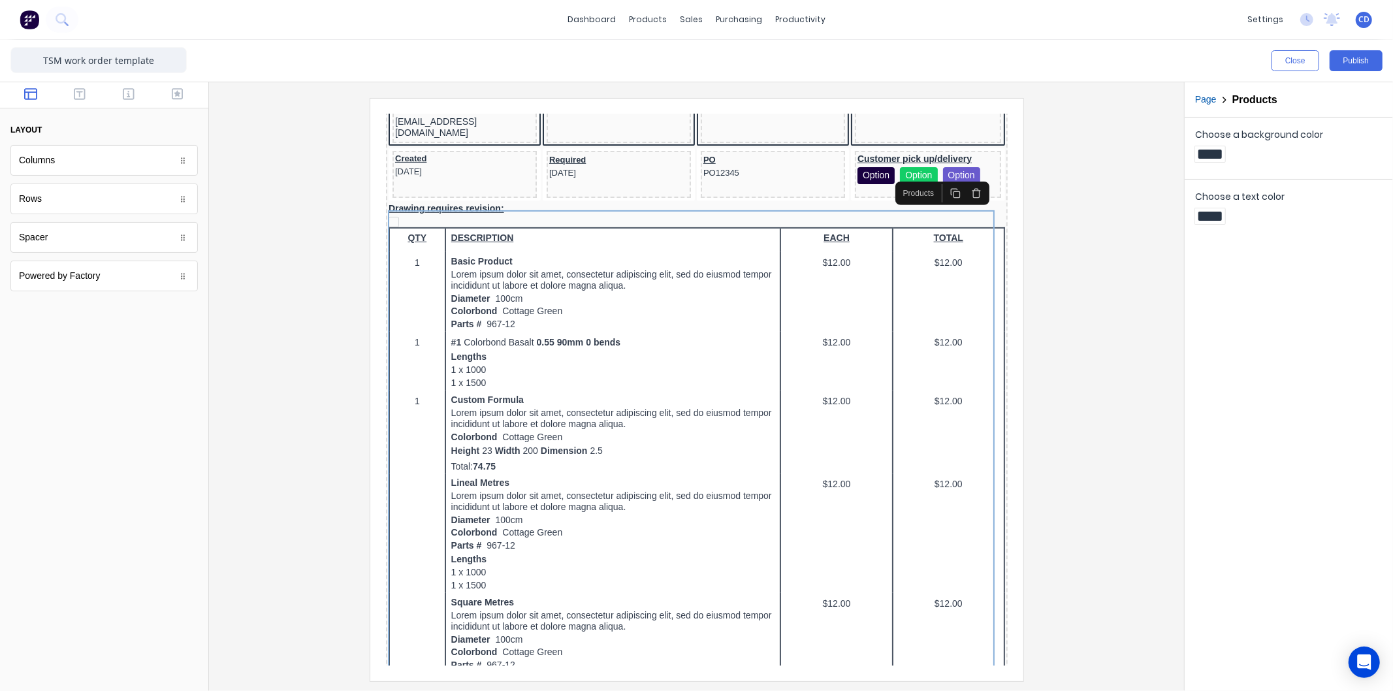
click at [959, 177] on icon "button" at bounding box center [960, 177] width 10 height 10
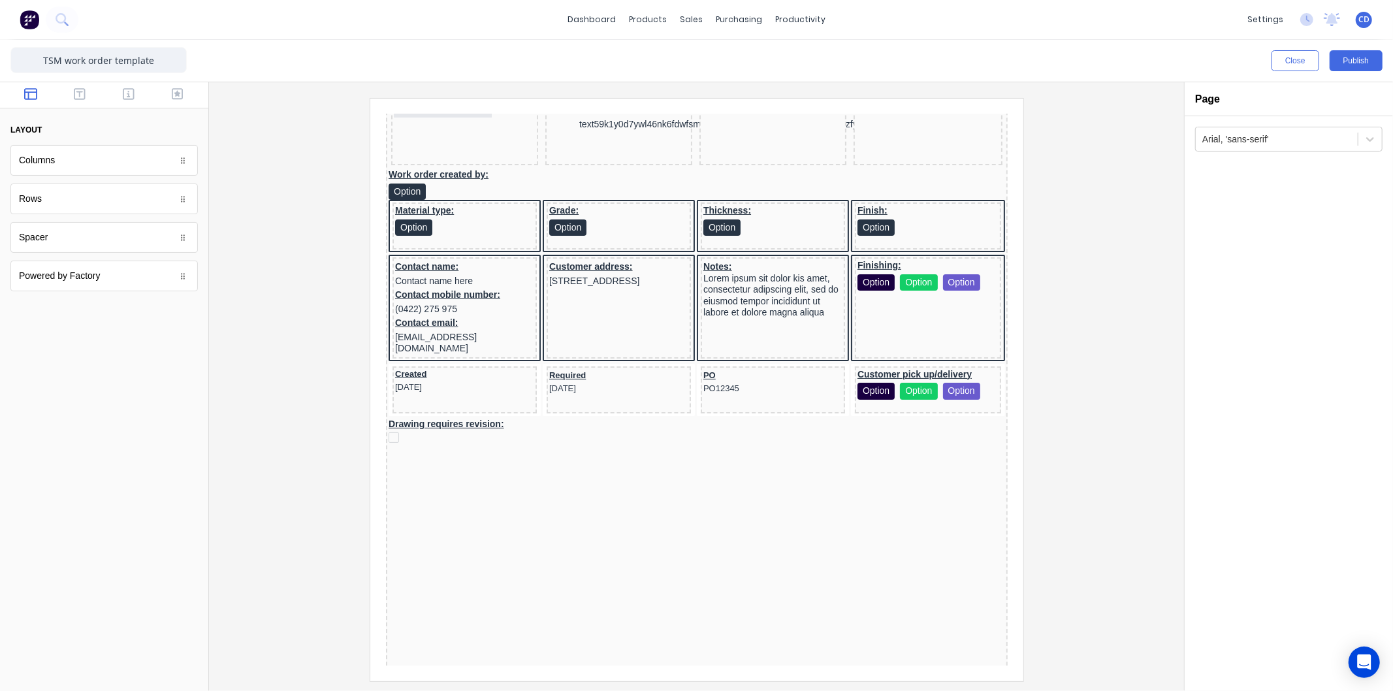
scroll to position [438, 0]
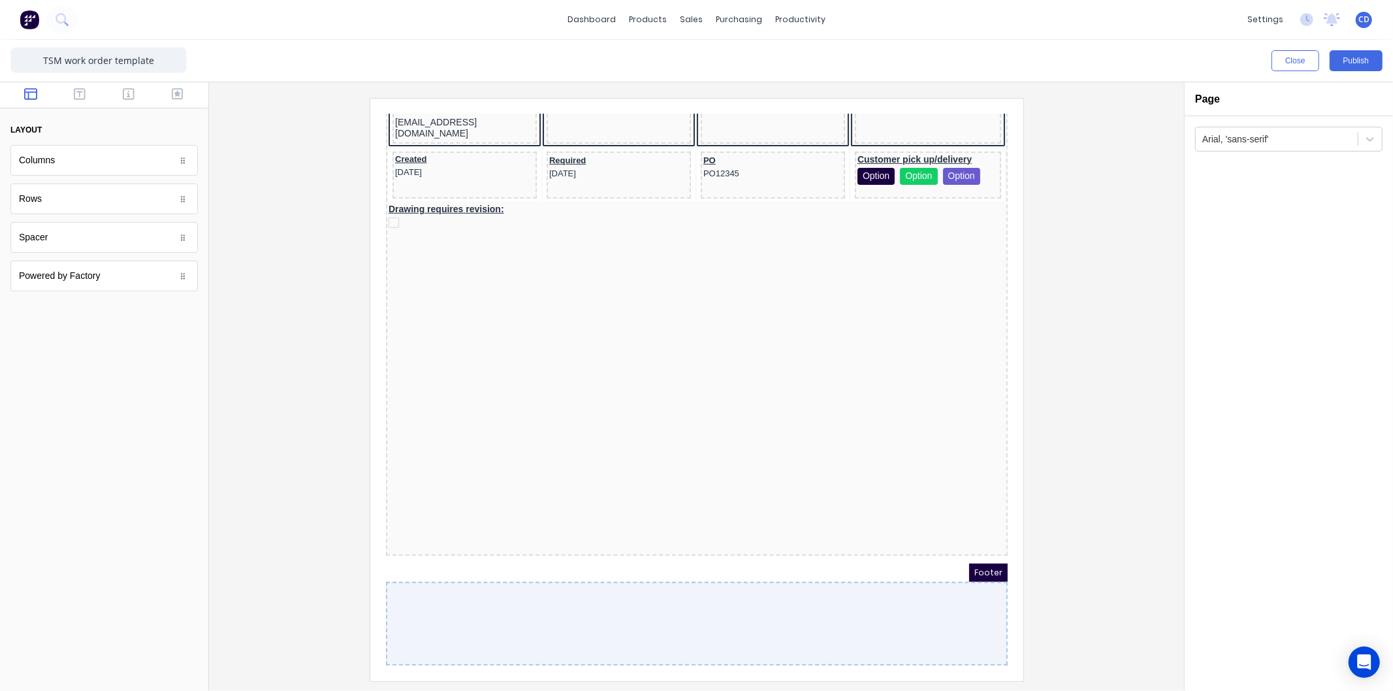
click at [530, 326] on div "LOGO HERE No configuration for Job name:-text59k1y0d7ywl46nk6fdwfsmcaju9pzktrf4…" at bounding box center [681, 180] width 622 height 718
click at [83, 96] on icon "button" at bounding box center [80, 94] width 12 height 13
click at [122, 95] on button "button" at bounding box center [128, 96] width 41 height 16
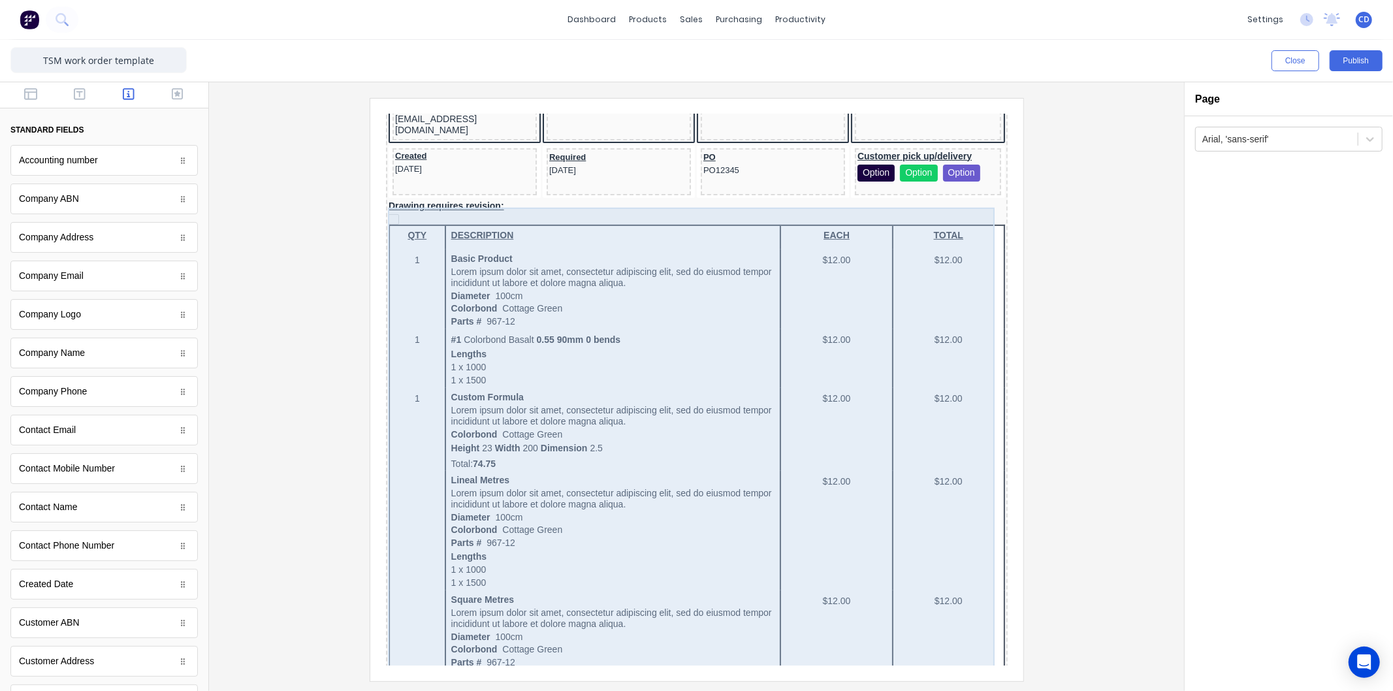
click at [635, 287] on div "QTY DESCRIPTION EACH TOTAL 1 Basic Product Lorem ipsum dolor sit amet, consecte…" at bounding box center [680, 627] width 617 height 839
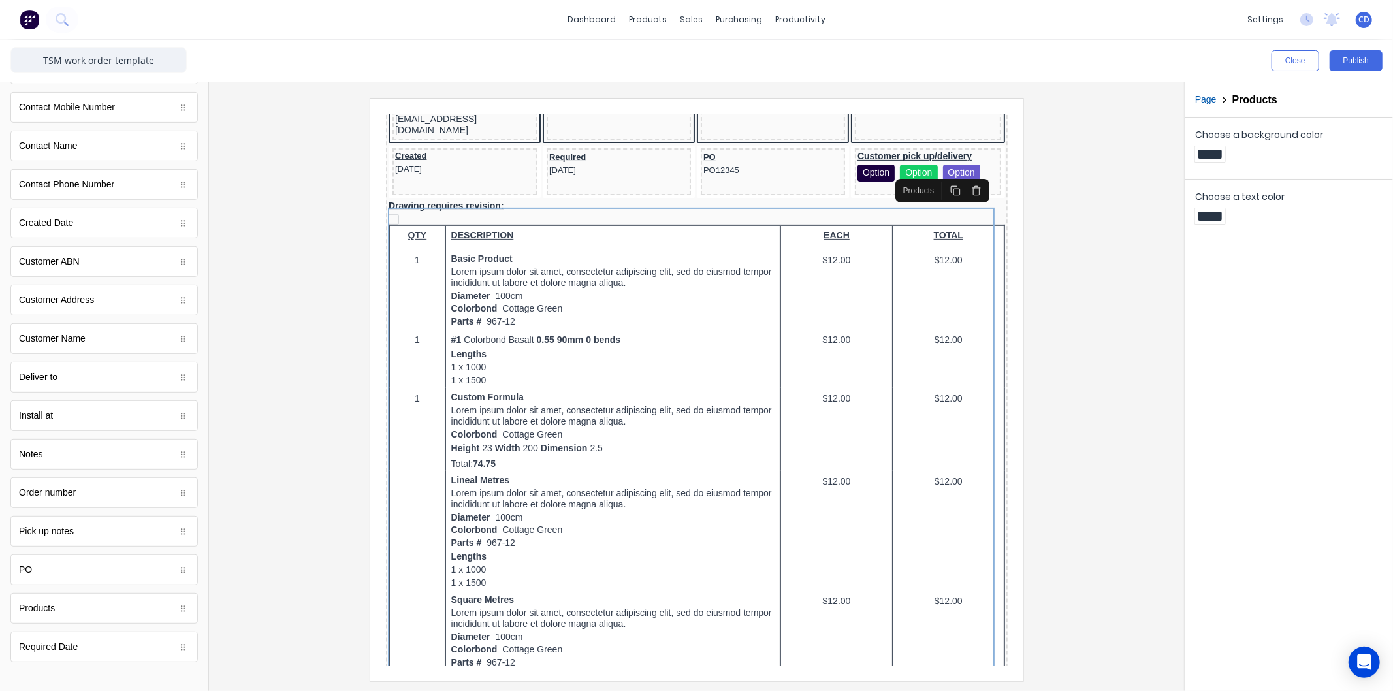
scroll to position [374, 0]
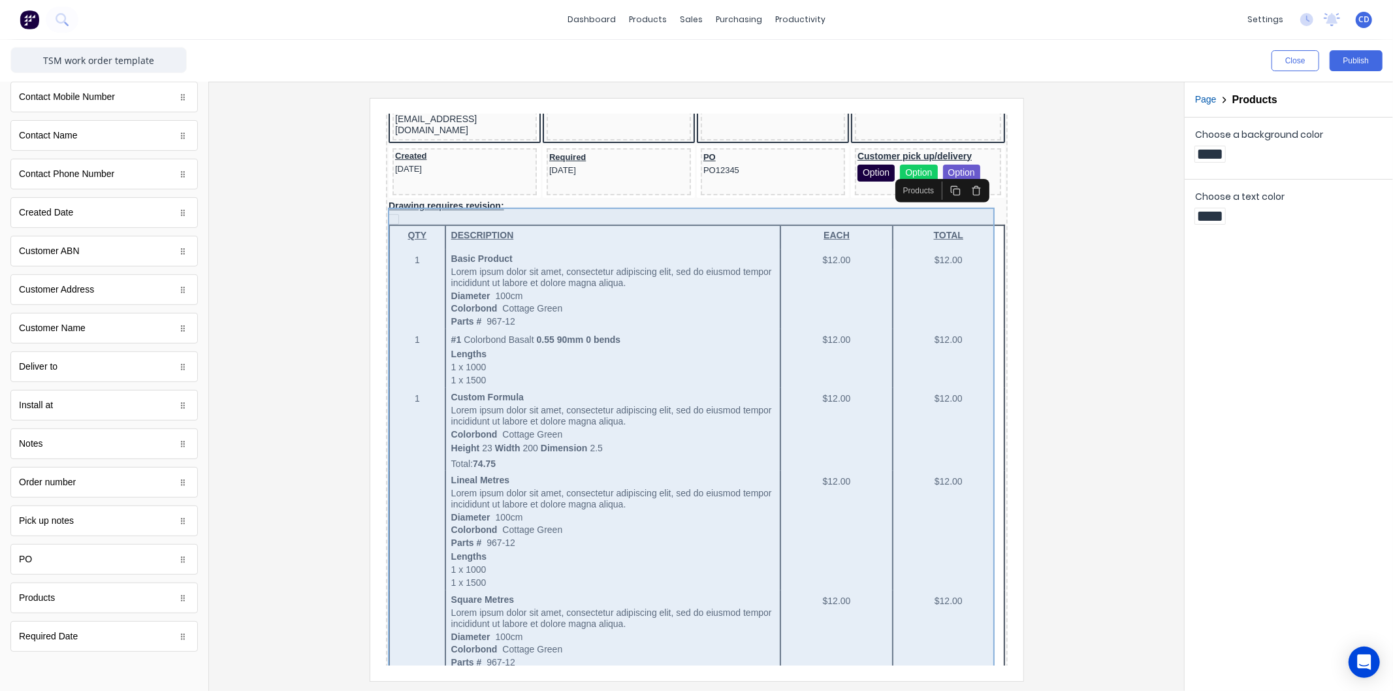
click at [918, 438] on div "QTY DESCRIPTION EACH TOTAL 1 Basic Product Lorem ipsum dolor sit amet, consecte…" at bounding box center [680, 627] width 617 height 839
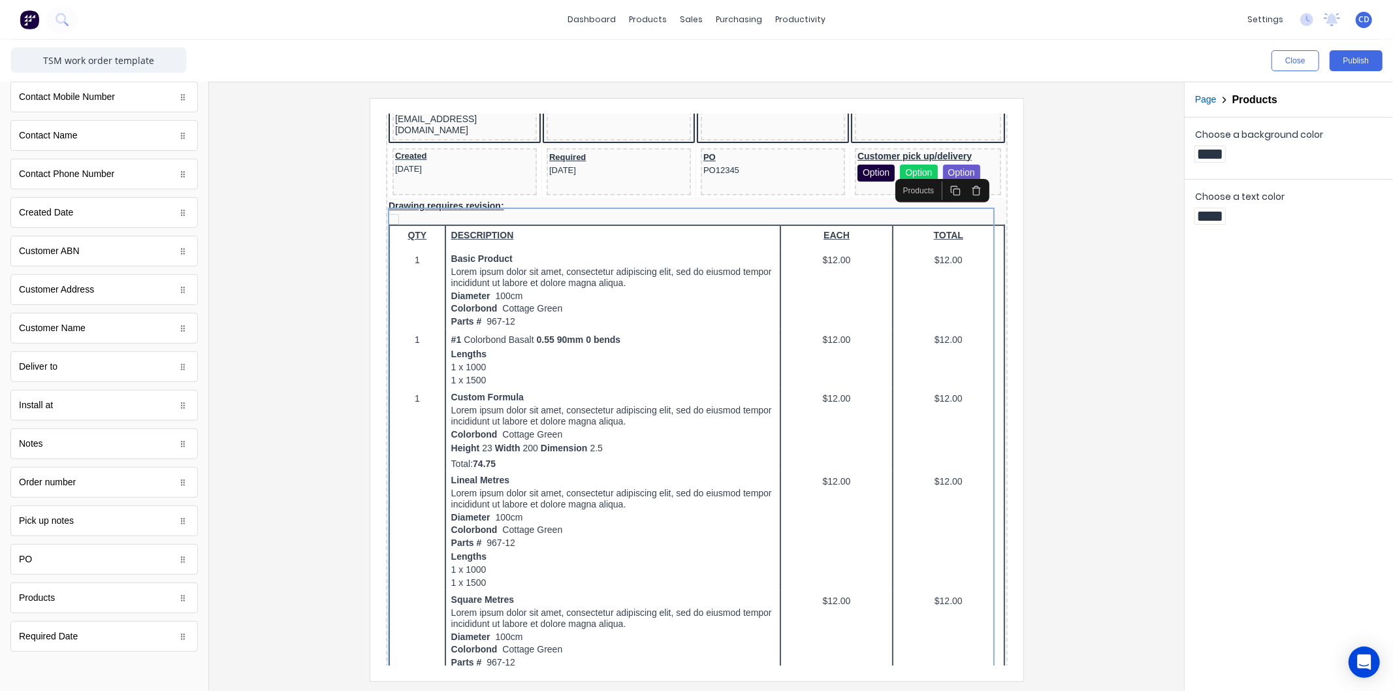
click at [963, 172] on icon "button" at bounding box center [960, 175] width 6 height 7
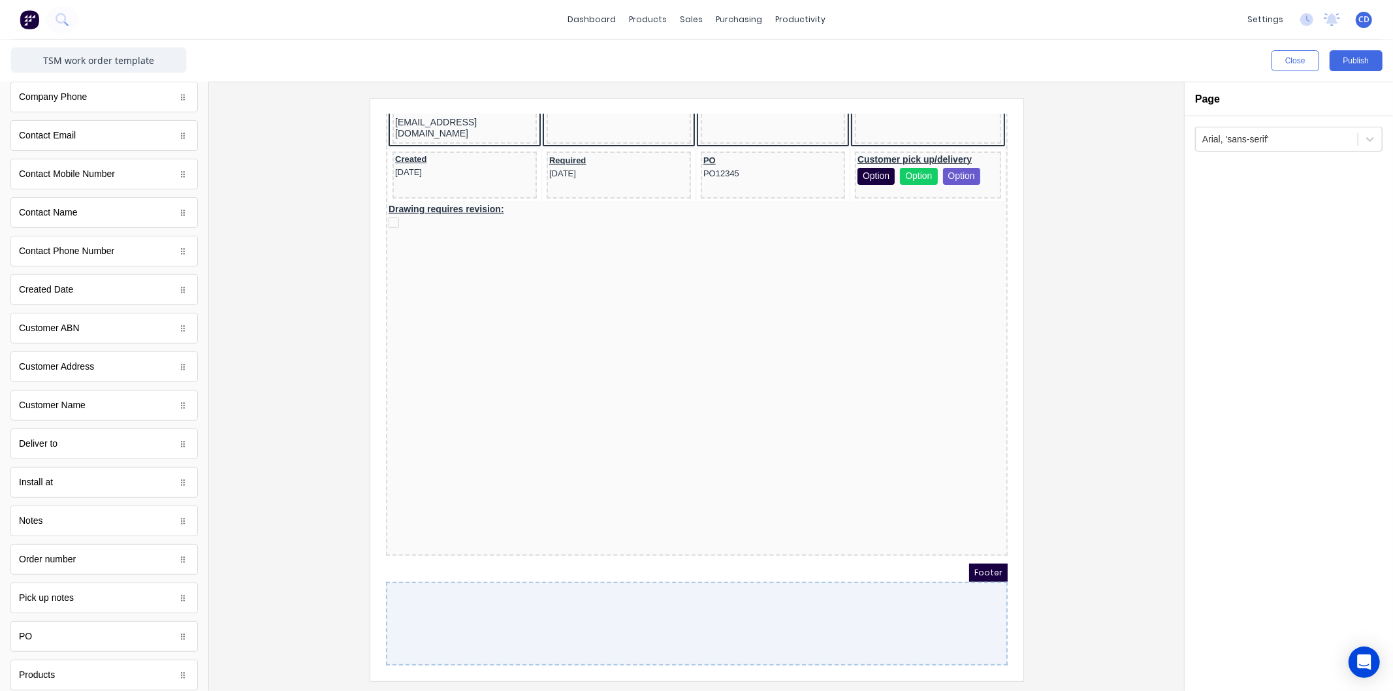
scroll to position [0, 0]
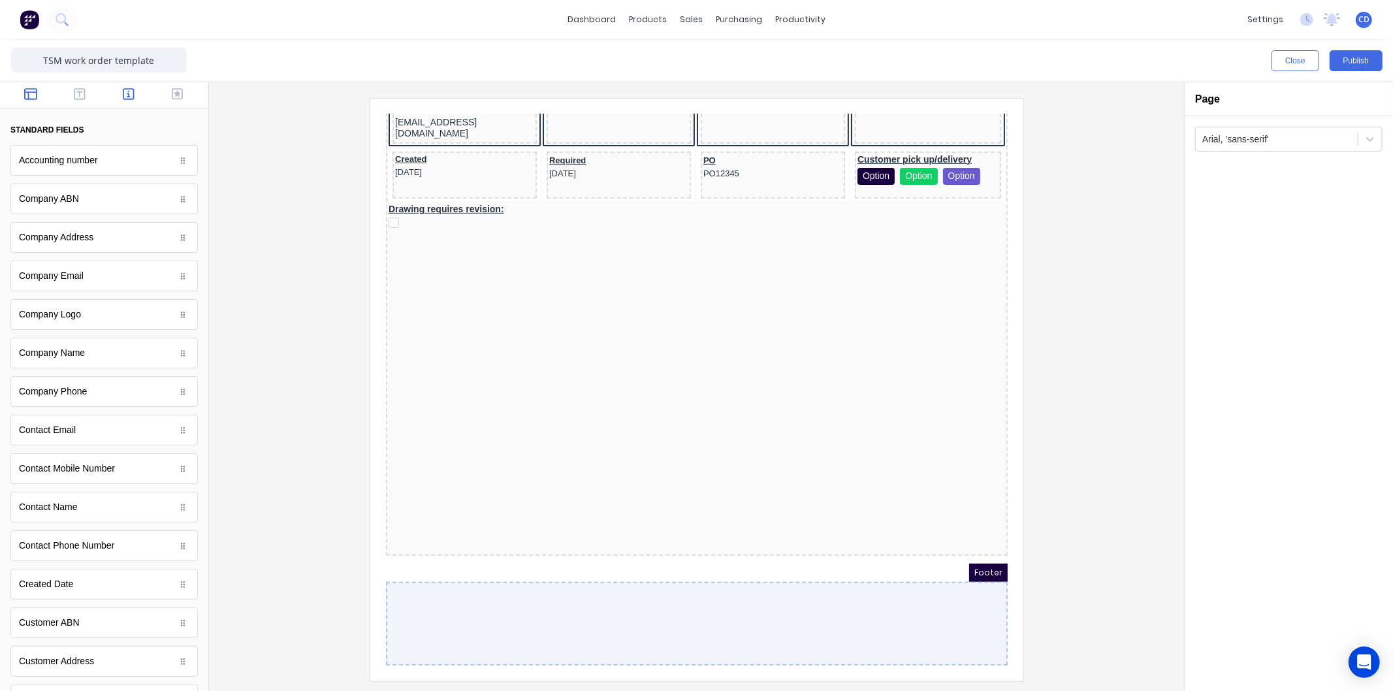
click at [33, 92] on icon "button" at bounding box center [30, 94] width 13 height 12
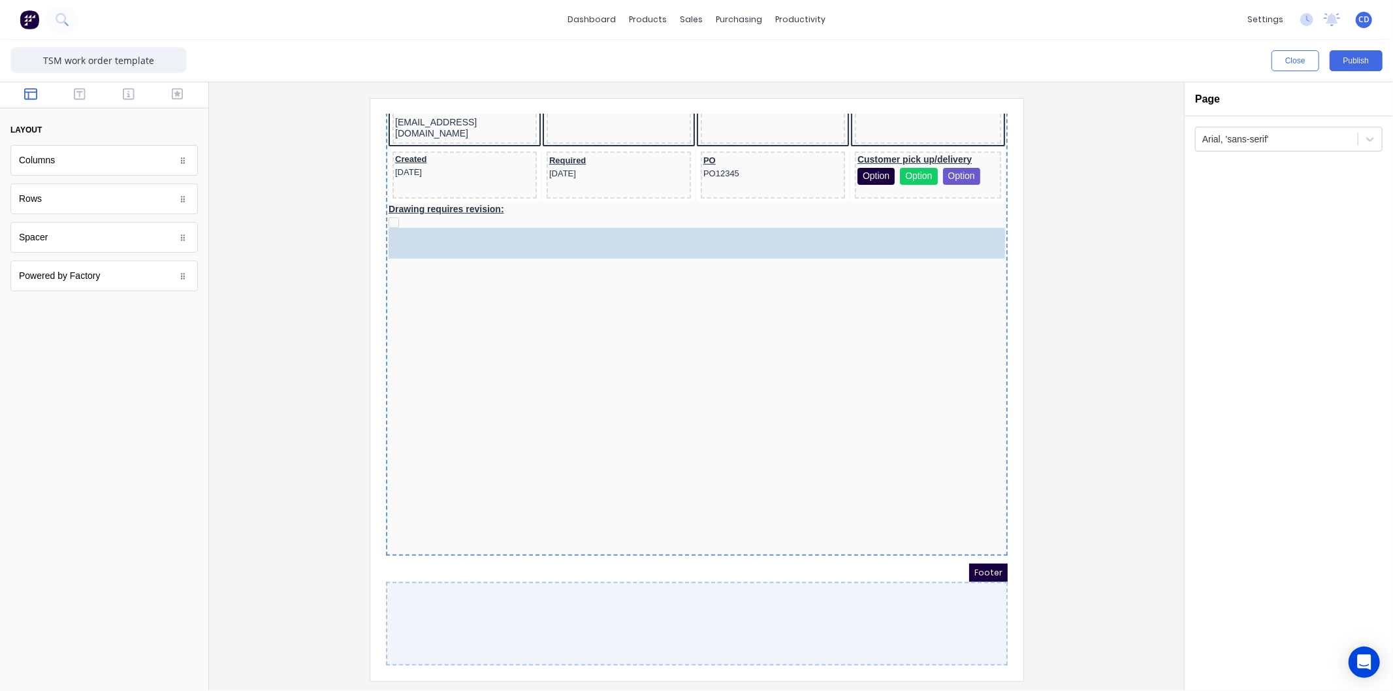
drag, startPoint x: 111, startPoint y: 205, endPoint x: 331, endPoint y: 219, distance: 220.6
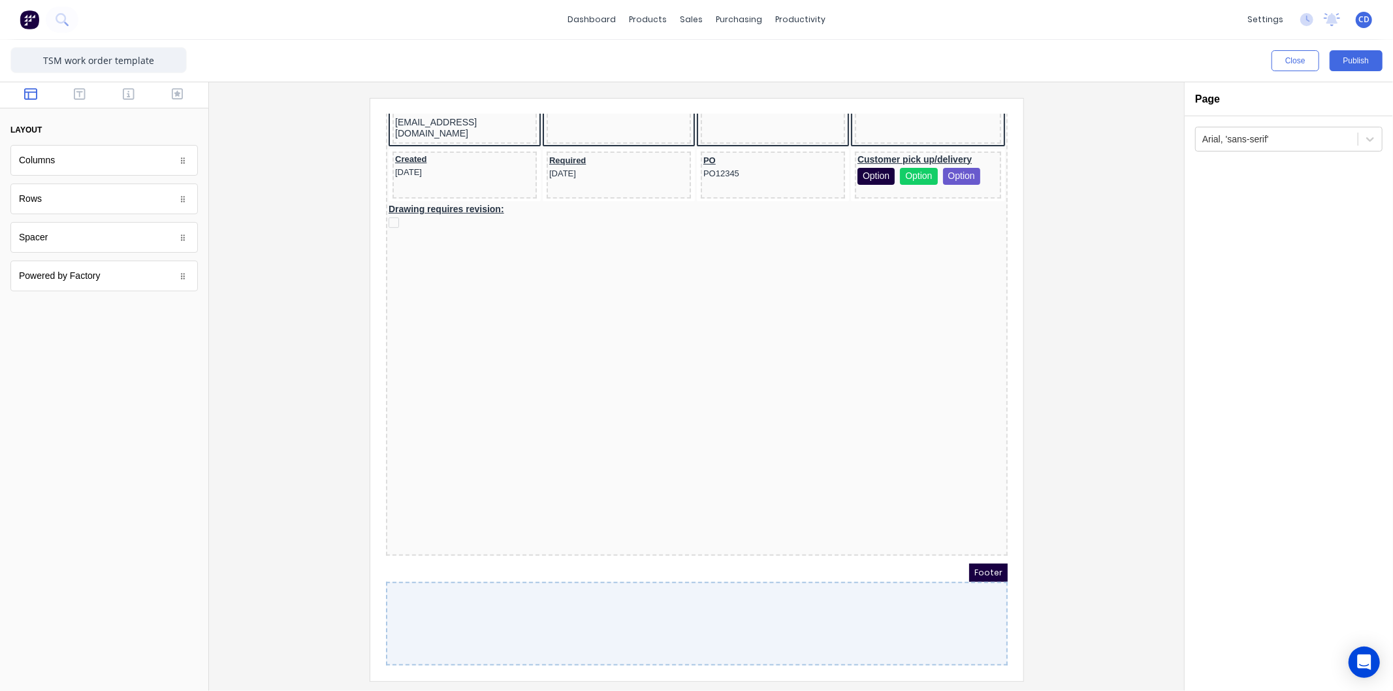
click at [110, 172] on div "Columns" at bounding box center [103, 160] width 187 height 31
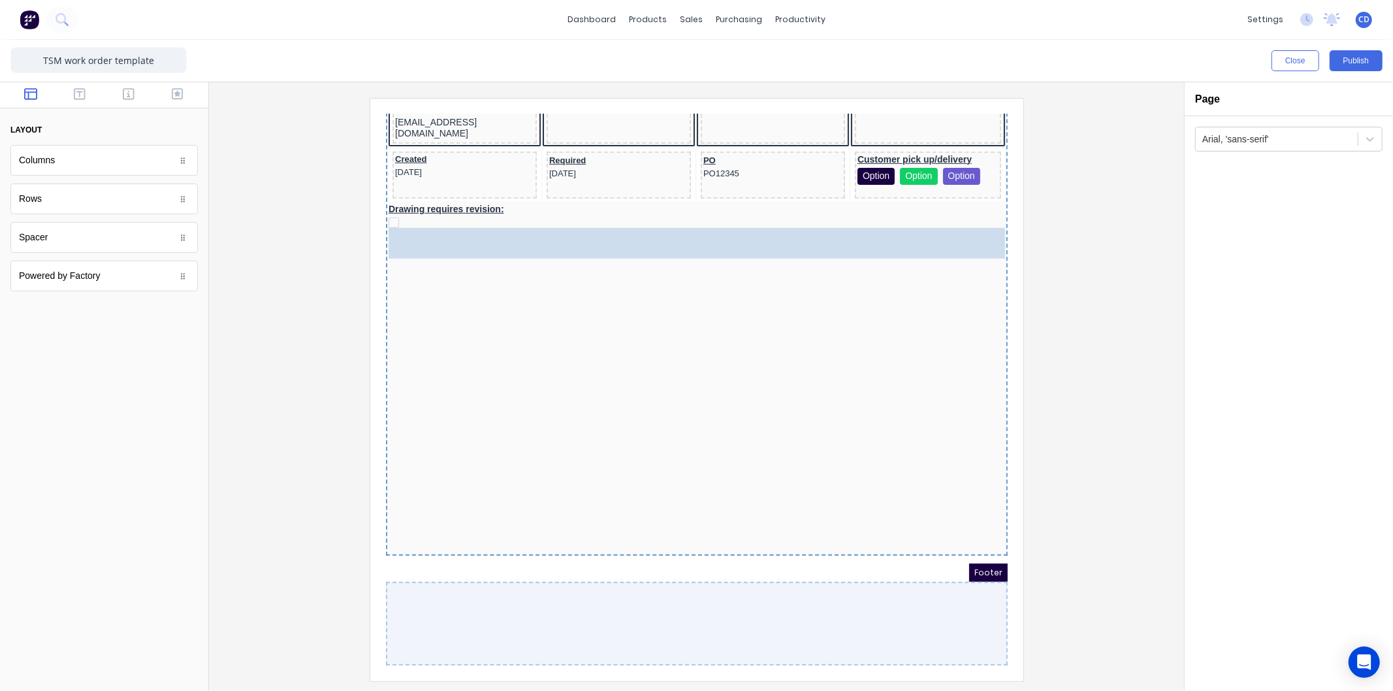
drag, startPoint x: 110, startPoint y: 160, endPoint x: 114, endPoint y: 184, distance: 23.8
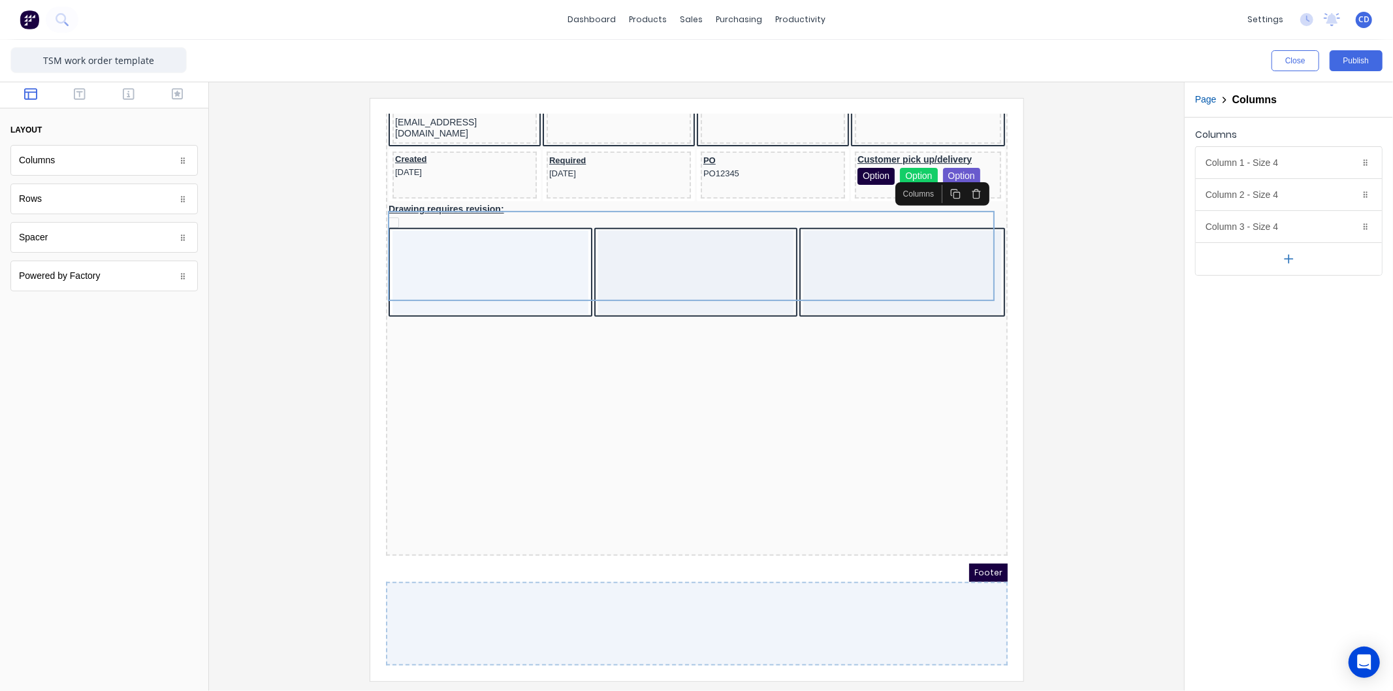
click at [1287, 261] on icon "button" at bounding box center [1289, 259] width 14 height 14
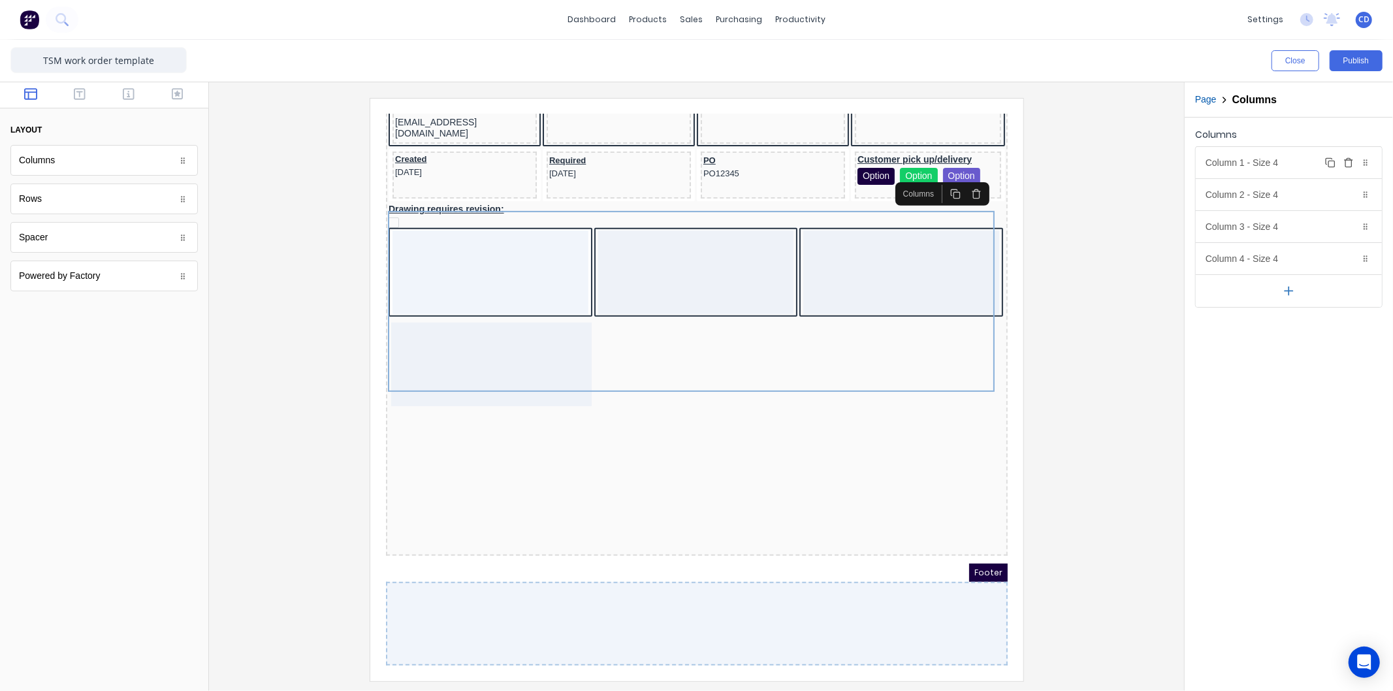
click at [1248, 157] on div "Column 1 - Size 4 Duplicate Delete" at bounding box center [1289, 162] width 186 height 31
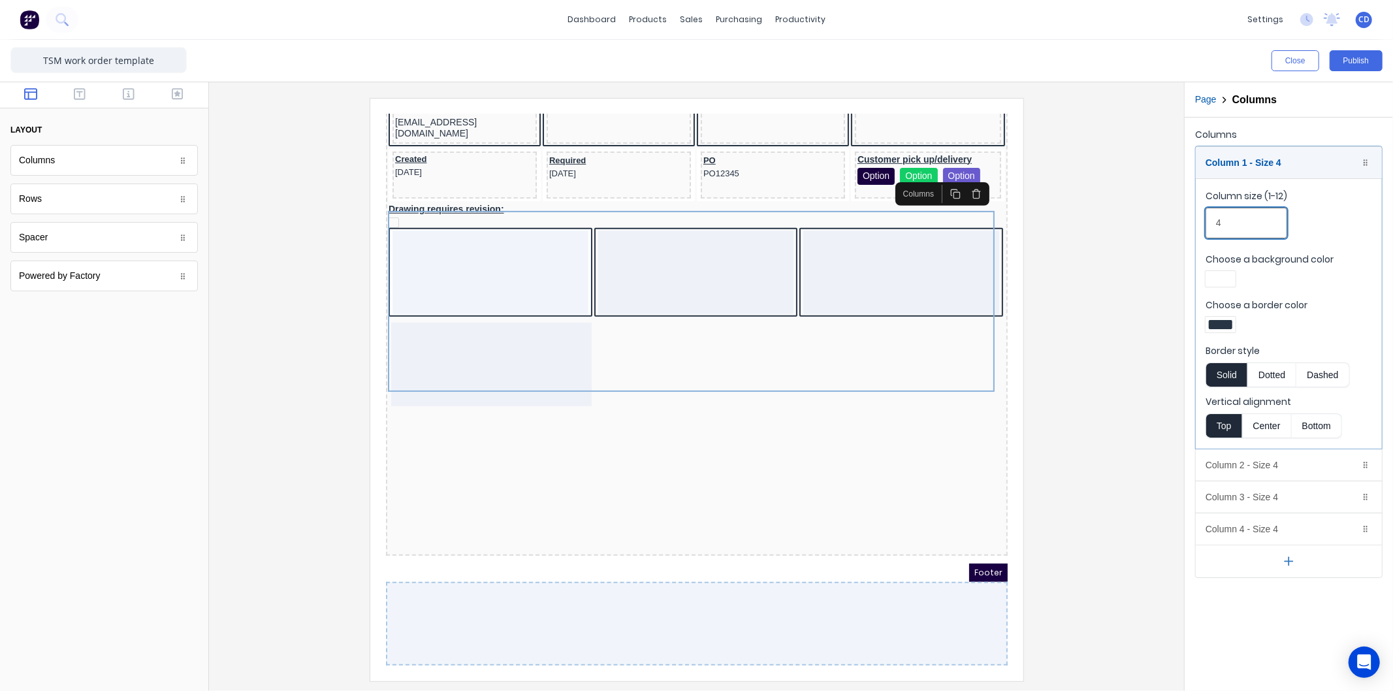
drag, startPoint x: 1237, startPoint y: 224, endPoint x: 1202, endPoint y: 225, distance: 35.3
click at [1202, 225] on fieldset "Column size (1-12) 4 Choose a background color Choose a border color Border sty…" at bounding box center [1289, 313] width 186 height 270
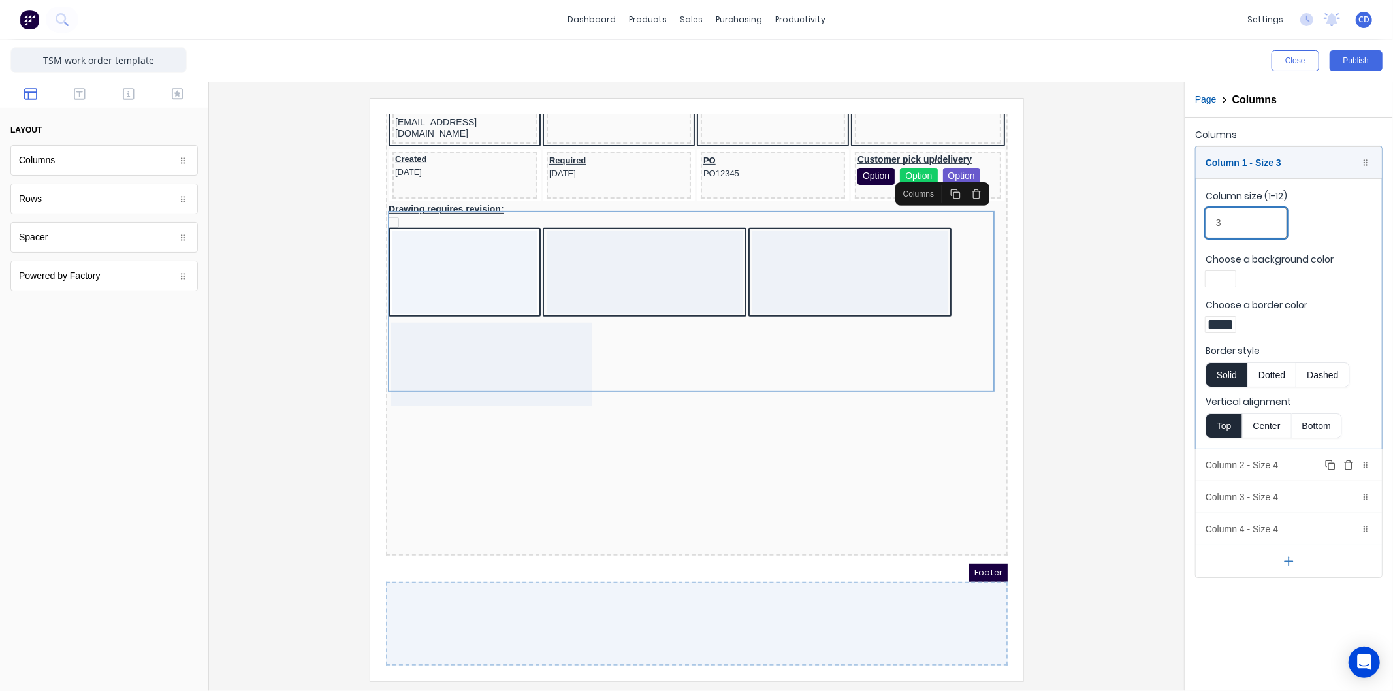
type input "3"
click at [1245, 470] on div "Column 2 - Size 4 Duplicate Delete" at bounding box center [1289, 464] width 186 height 31
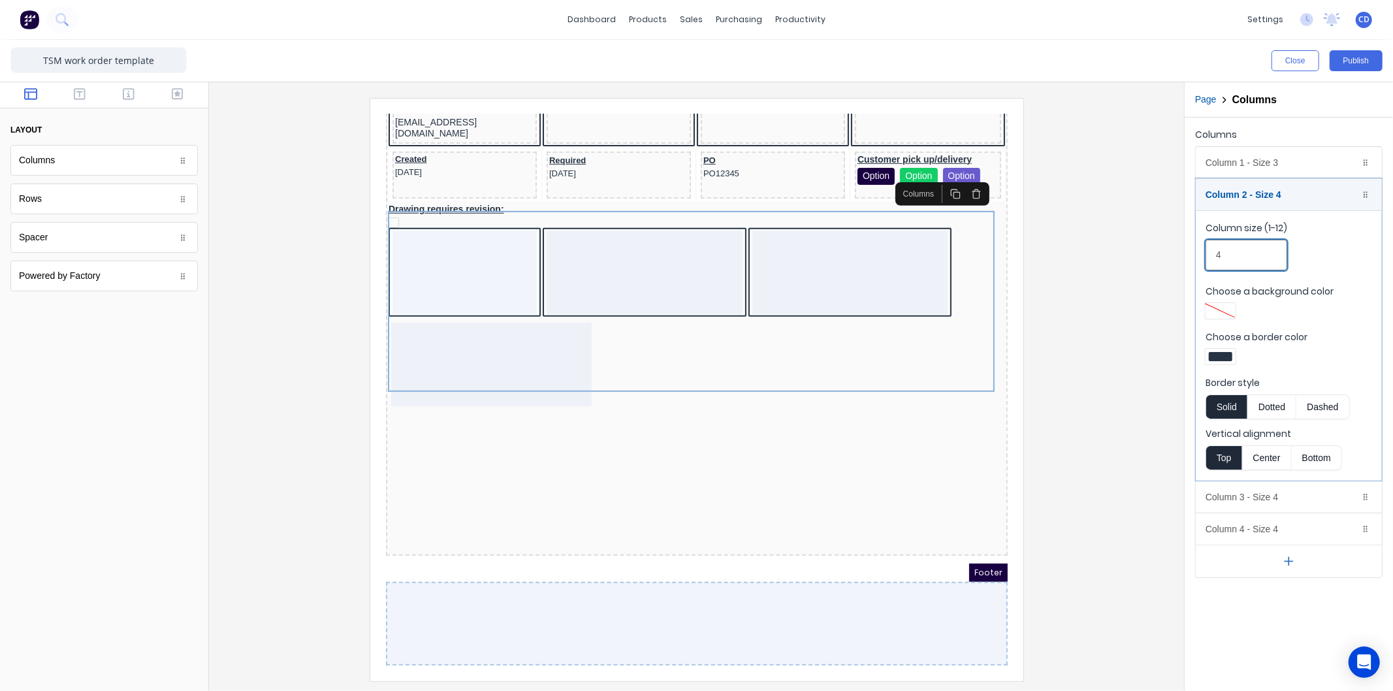
drag, startPoint x: 1232, startPoint y: 257, endPoint x: 1181, endPoint y: 255, distance: 51.7
click at [1181, 255] on div "Close Publish Components layout Columns Columns Rows Rows Spacer Spacer Powered…" at bounding box center [696, 365] width 1393 height 651
type input "3"
click at [1244, 491] on div "Column 3 - Size 4 Duplicate Delete" at bounding box center [1289, 496] width 186 height 31
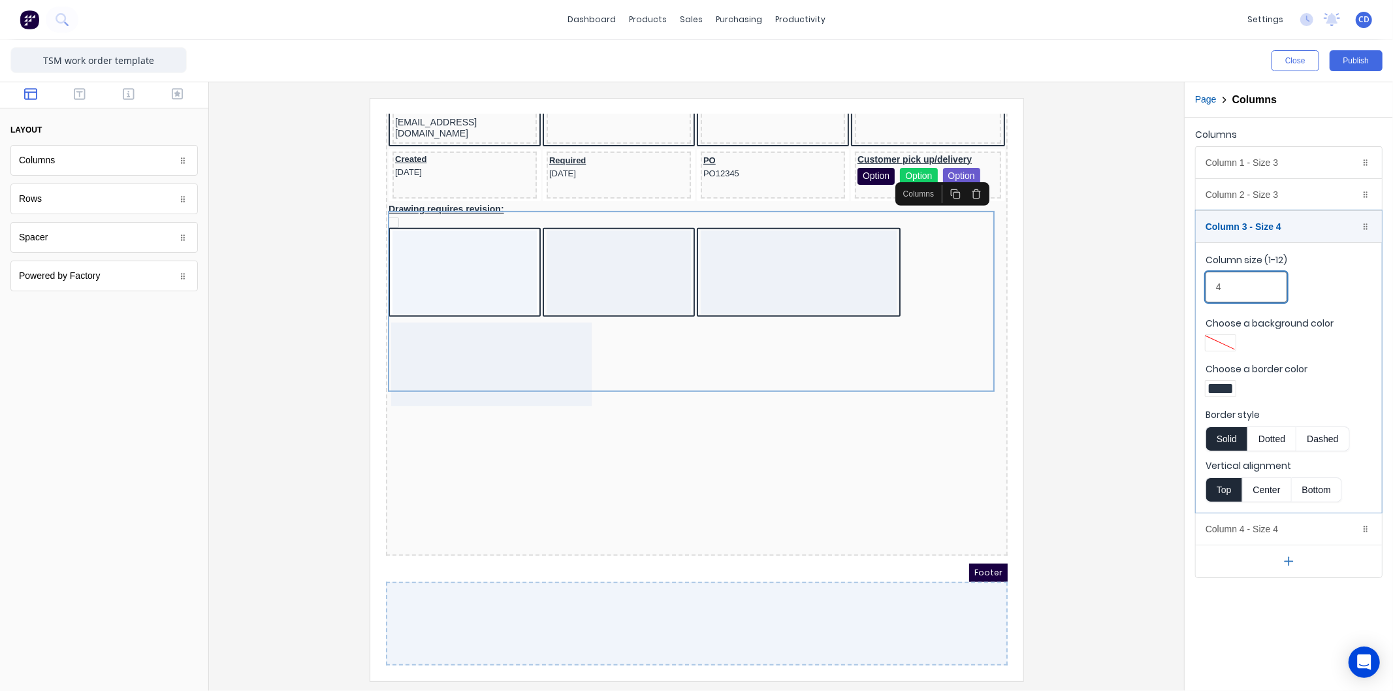
drag, startPoint x: 1227, startPoint y: 281, endPoint x: 1185, endPoint y: 291, distance: 42.9
click at [1193, 291] on div "Columns Column 1 - Size 3 Duplicate Delete Column size (1-12) 3 Choose a backgr…" at bounding box center [1289, 352] width 208 height 468
type input "3"
click at [1253, 530] on div "Column 4 - Size 4 Duplicate Delete" at bounding box center [1289, 528] width 186 height 31
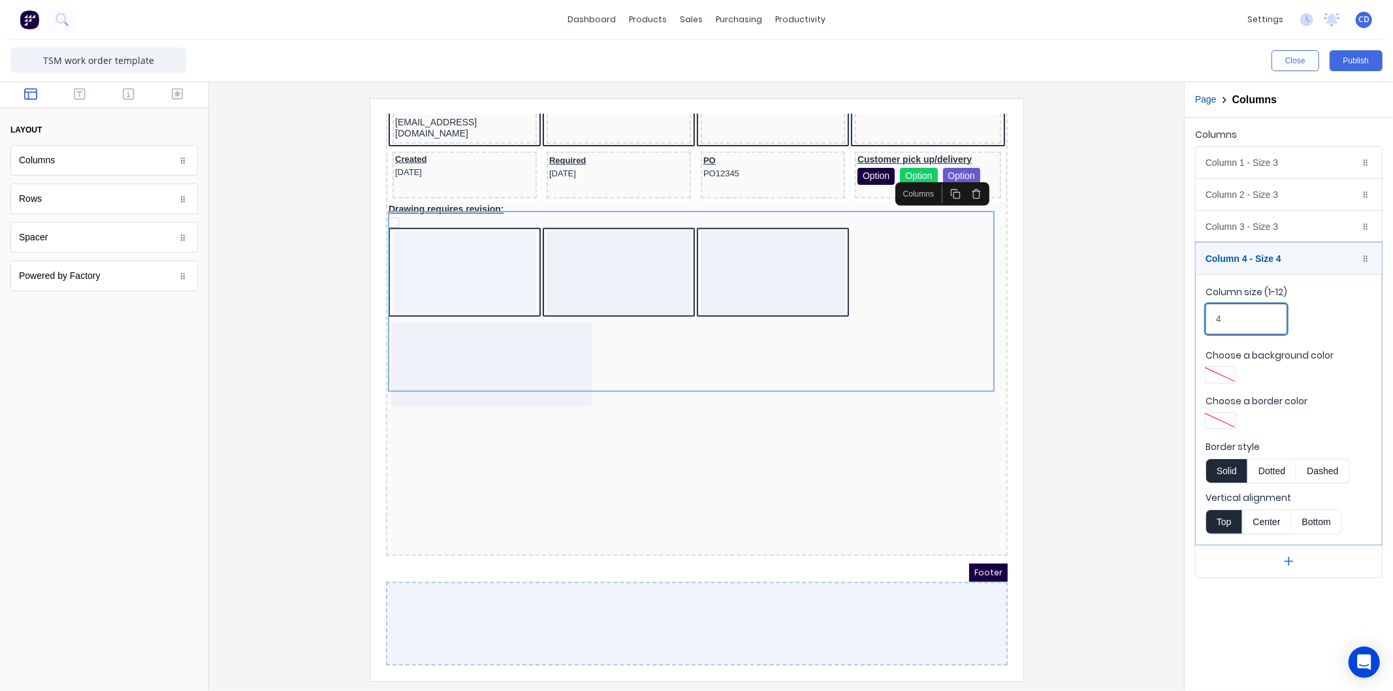
drag, startPoint x: 1229, startPoint y: 315, endPoint x: 1204, endPoint y: 314, distance: 25.5
click at [1204, 314] on fieldset "Column size (1-12) 4 Choose a background color Choose a border color Border sty…" at bounding box center [1289, 409] width 186 height 270
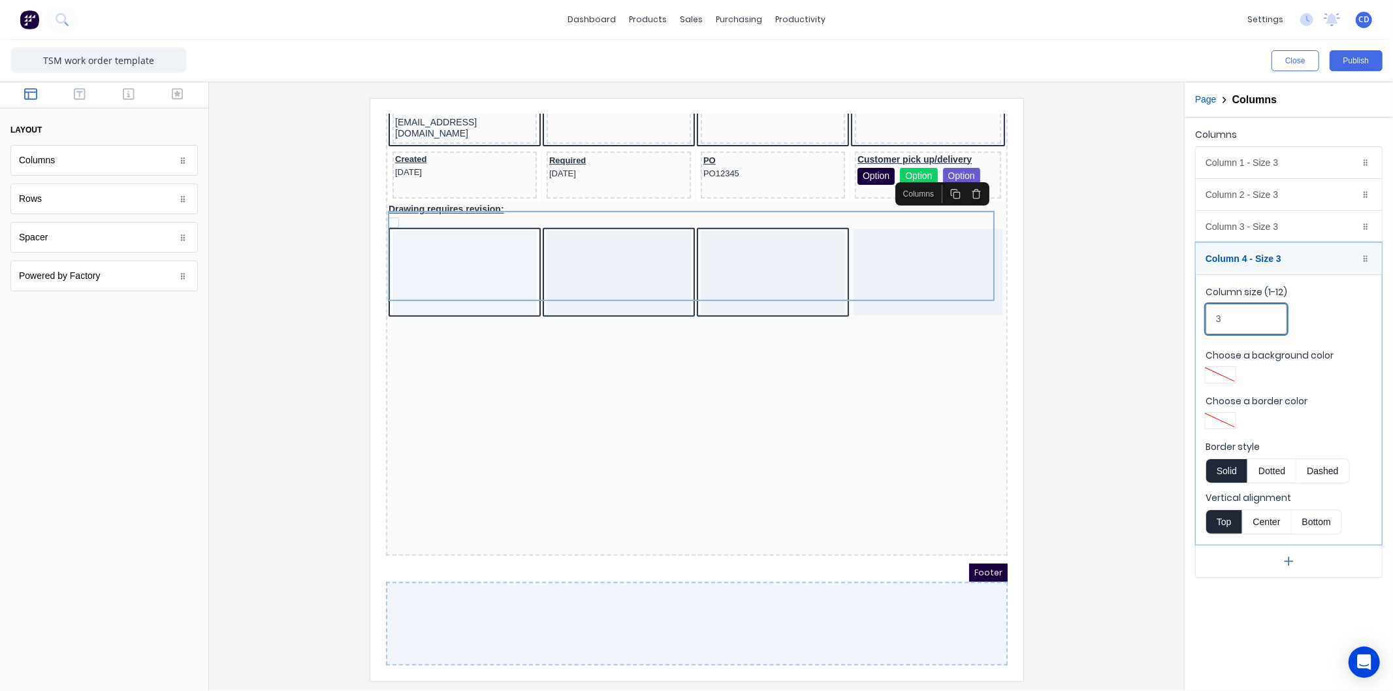
type input "3"
click at [895, 353] on div "LOGO HERE No configuration for Job name:-text59k1y0d7ywl46nk6fdwfsmcaju9pzktrf4…" at bounding box center [681, 180] width 622 height 718
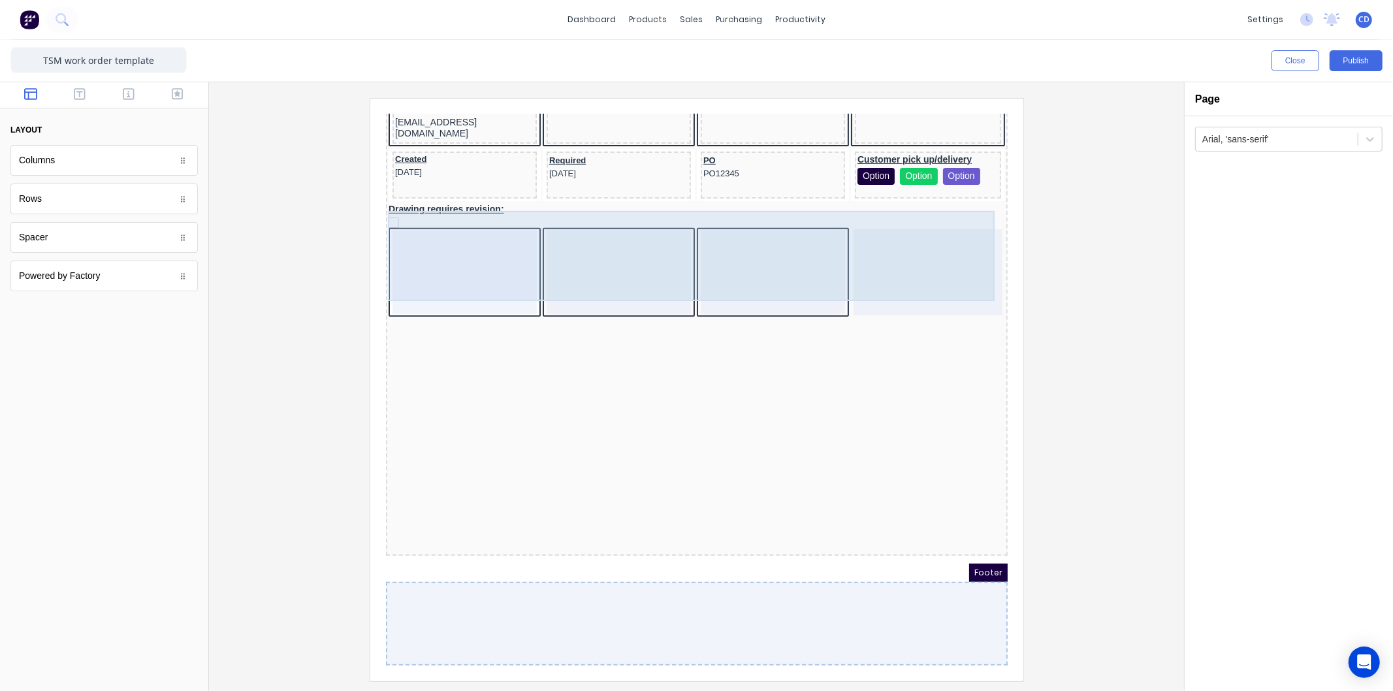
click at [887, 252] on div at bounding box center [911, 256] width 149 height 86
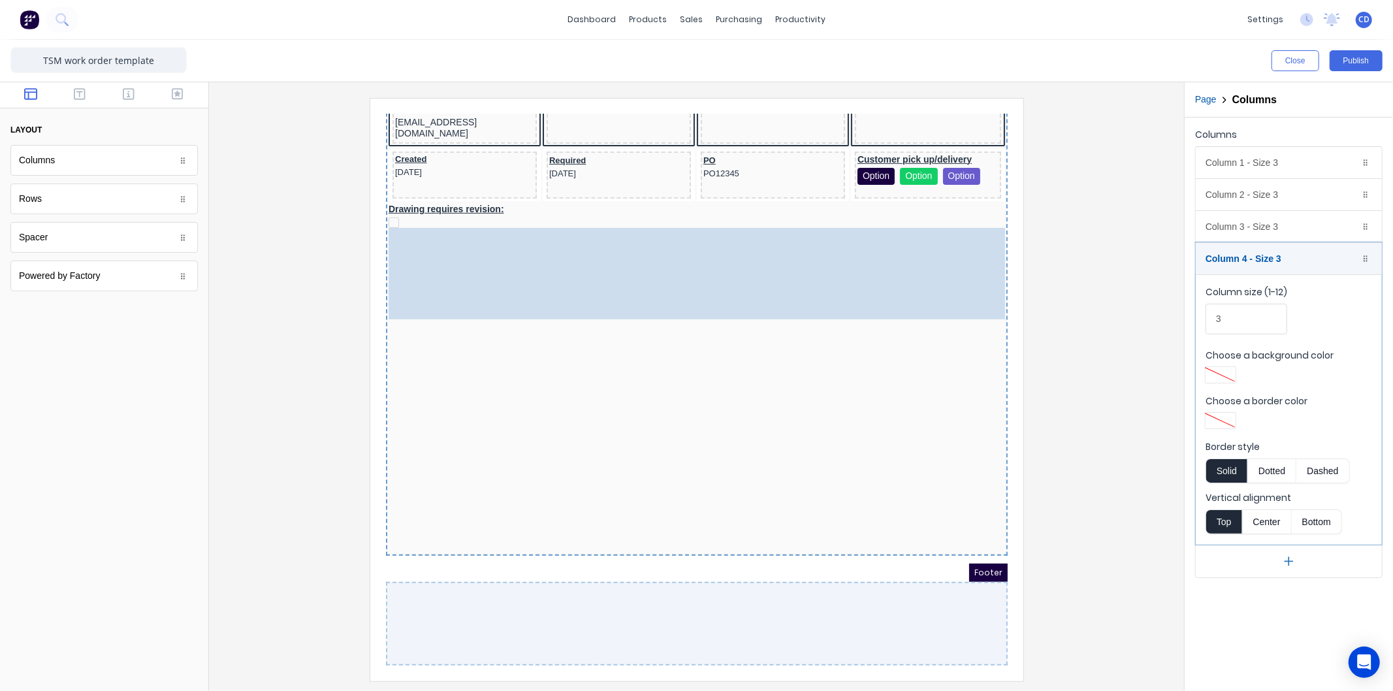
drag, startPoint x: 481, startPoint y: 276, endPoint x: 489, endPoint y: 269, distance: 10.2
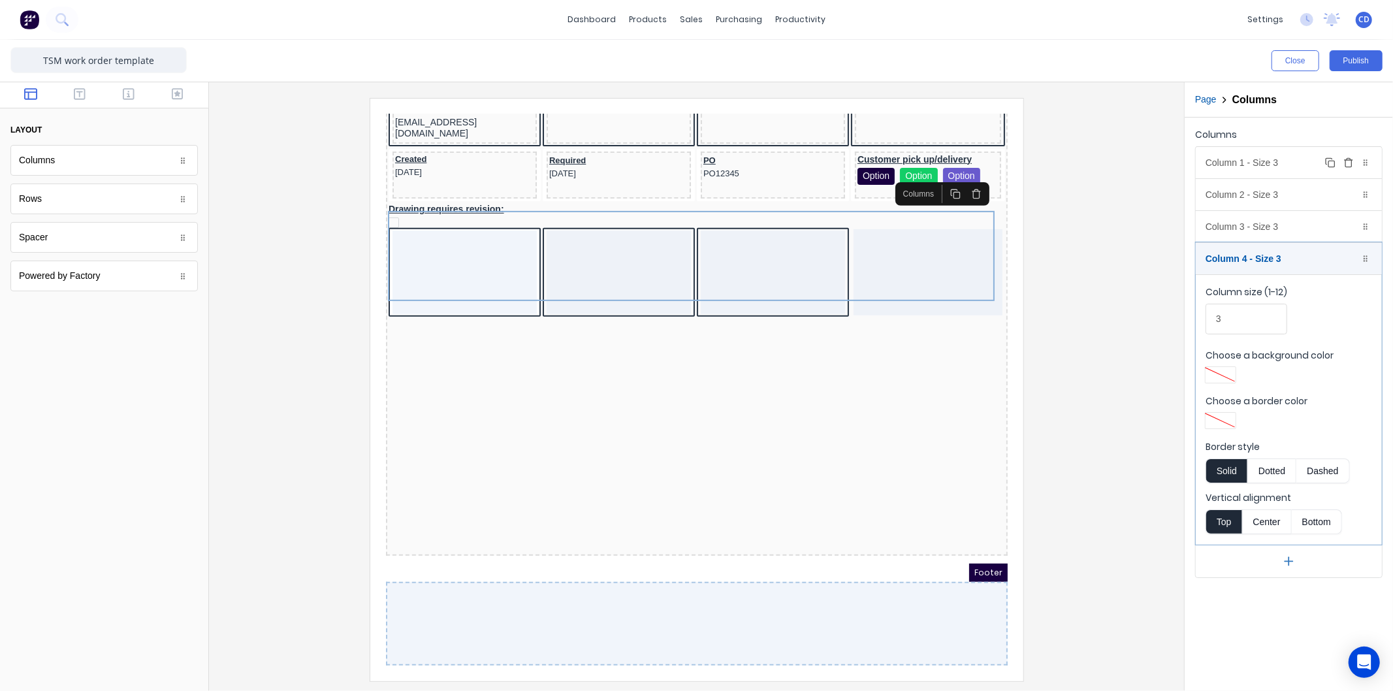
click at [1245, 159] on div "Column 1 - Size 3 Duplicate Delete" at bounding box center [1289, 162] width 186 height 31
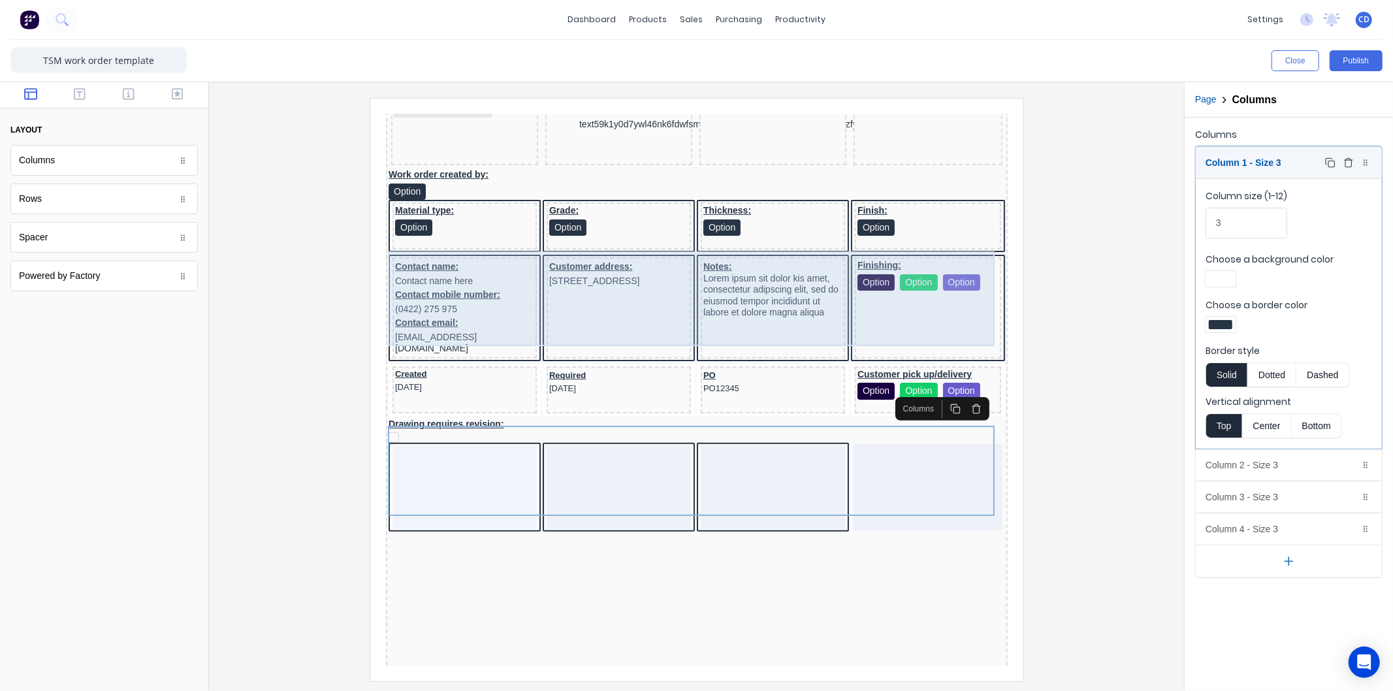
scroll to position [292, 0]
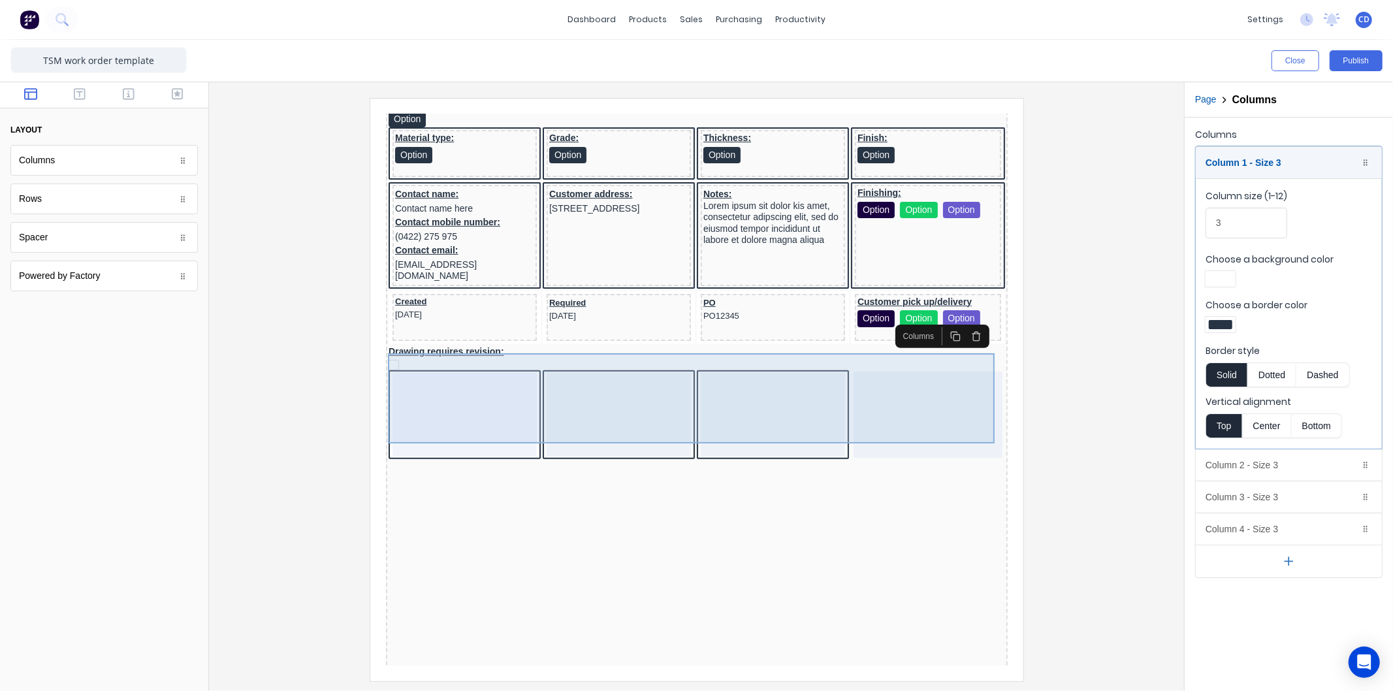
click at [420, 362] on div at bounding box center [448, 399] width 144 height 84
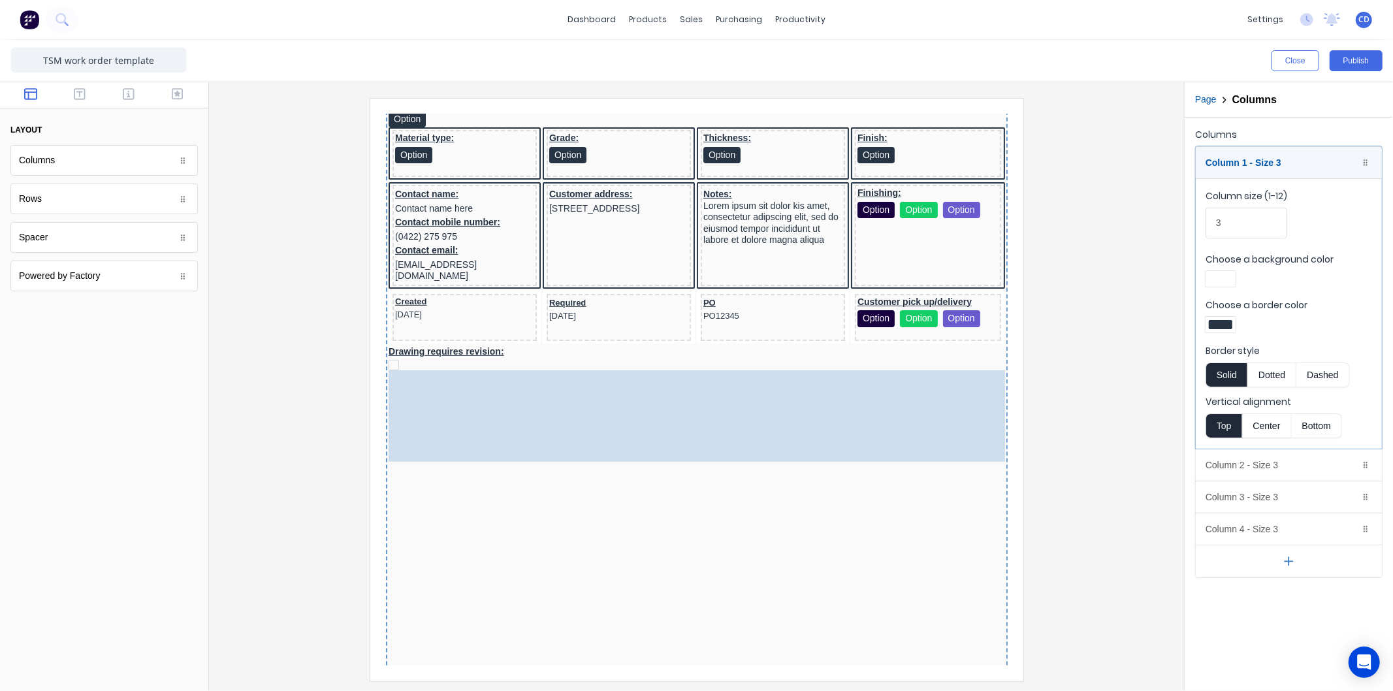
drag, startPoint x: 437, startPoint y: 423, endPoint x: 448, endPoint y: 432, distance: 14.0
click at [447, 357] on body "Header Order: #0001 No configuration for QuoteNumber PDF content LOGO HERE No c…" at bounding box center [681, 81] width 622 height 551
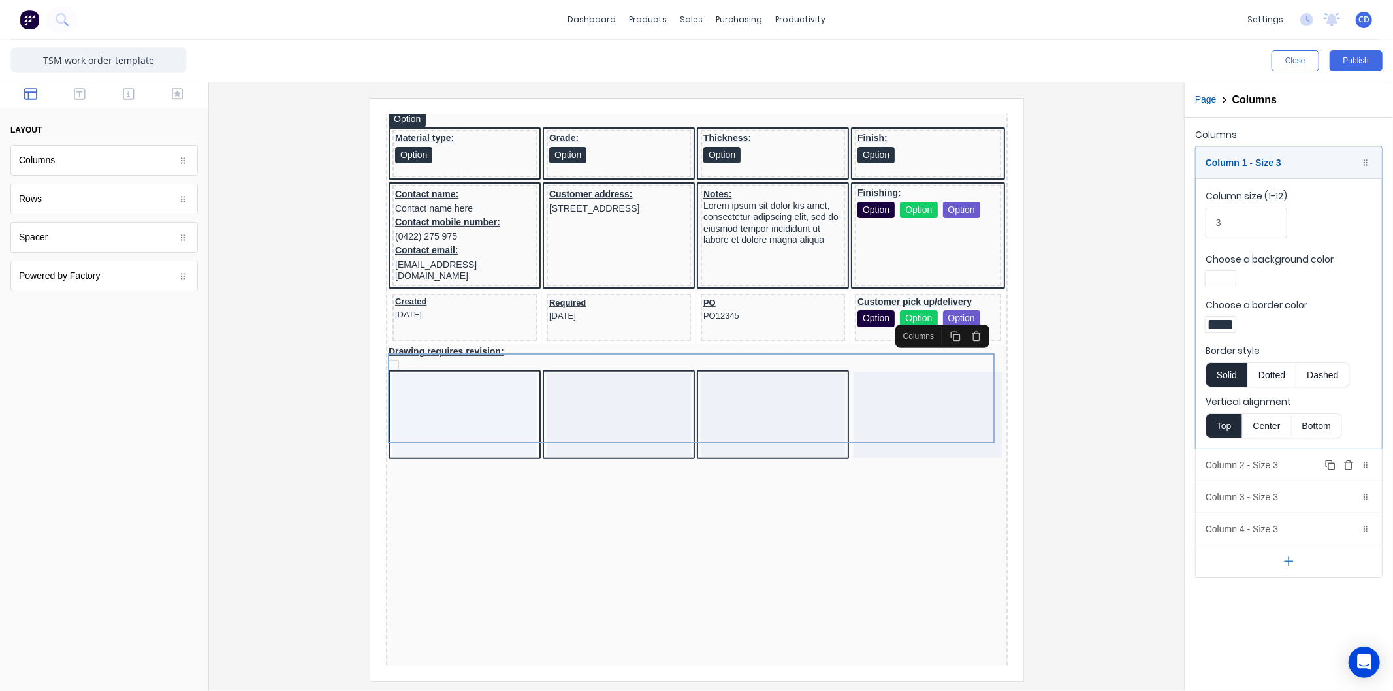
click at [1262, 466] on div "Column 2 - Size 3 Duplicate Delete" at bounding box center [1289, 464] width 186 height 31
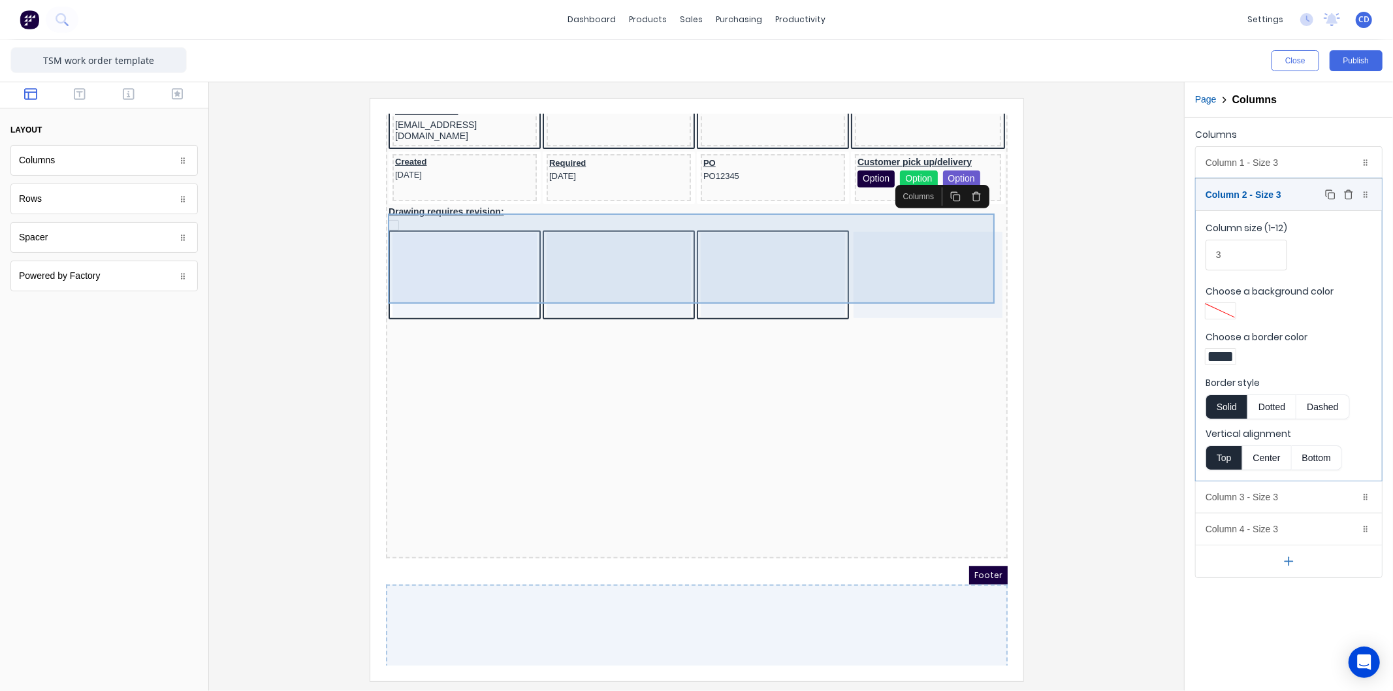
scroll to position [438, 0]
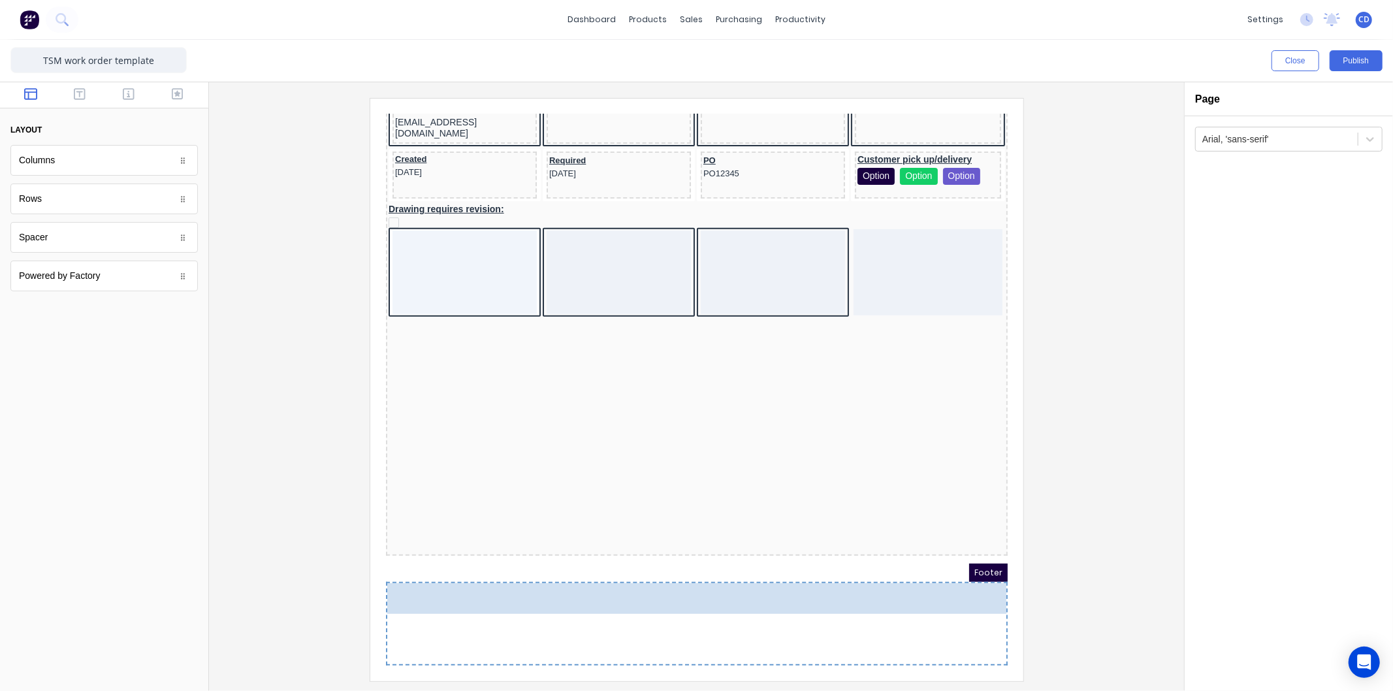
drag, startPoint x: 56, startPoint y: 197, endPoint x: 524, endPoint y: 617, distance: 629.1
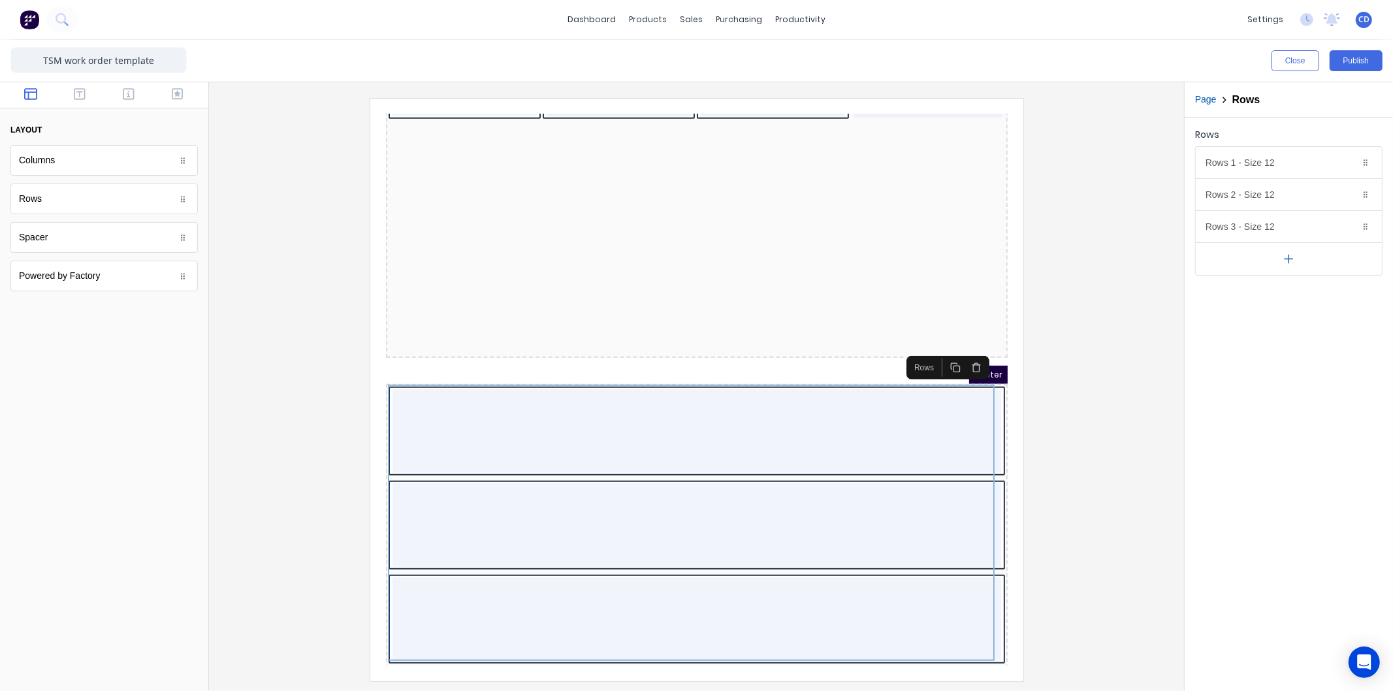
scroll to position [634, 0]
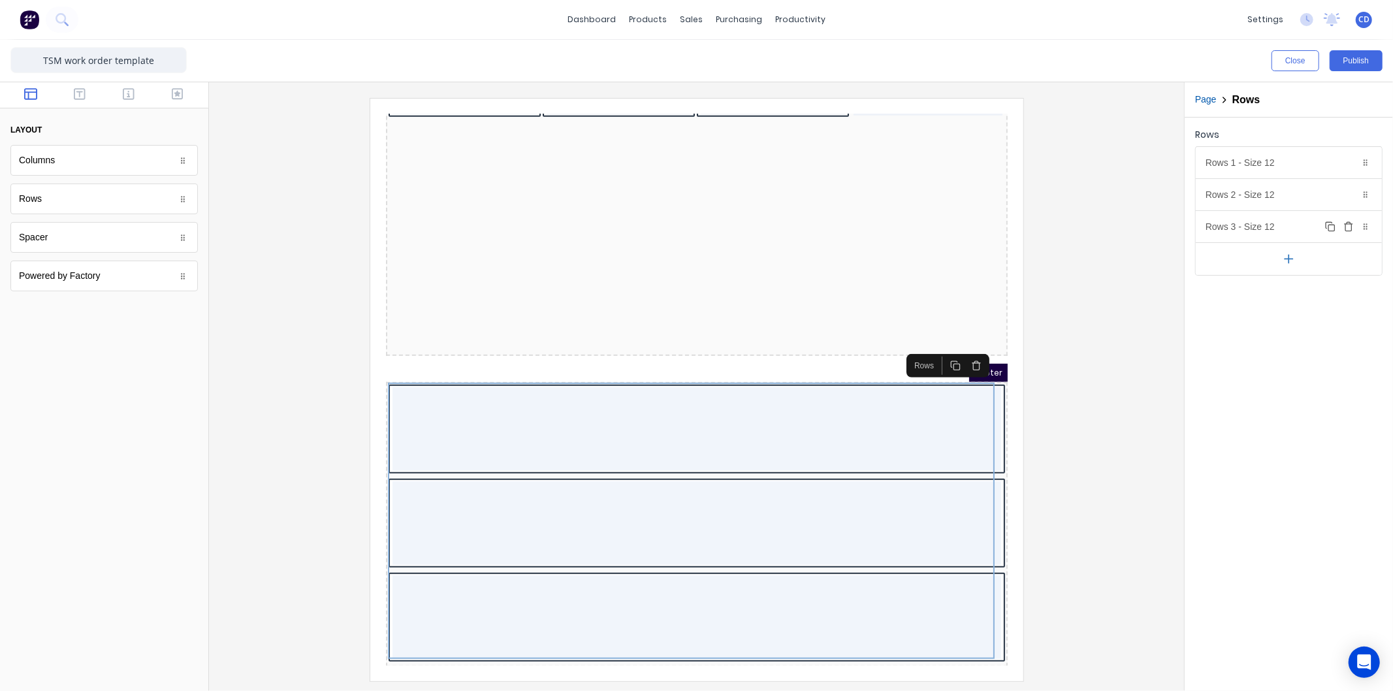
click at [1349, 226] on icon "button" at bounding box center [1349, 226] width 10 height 10
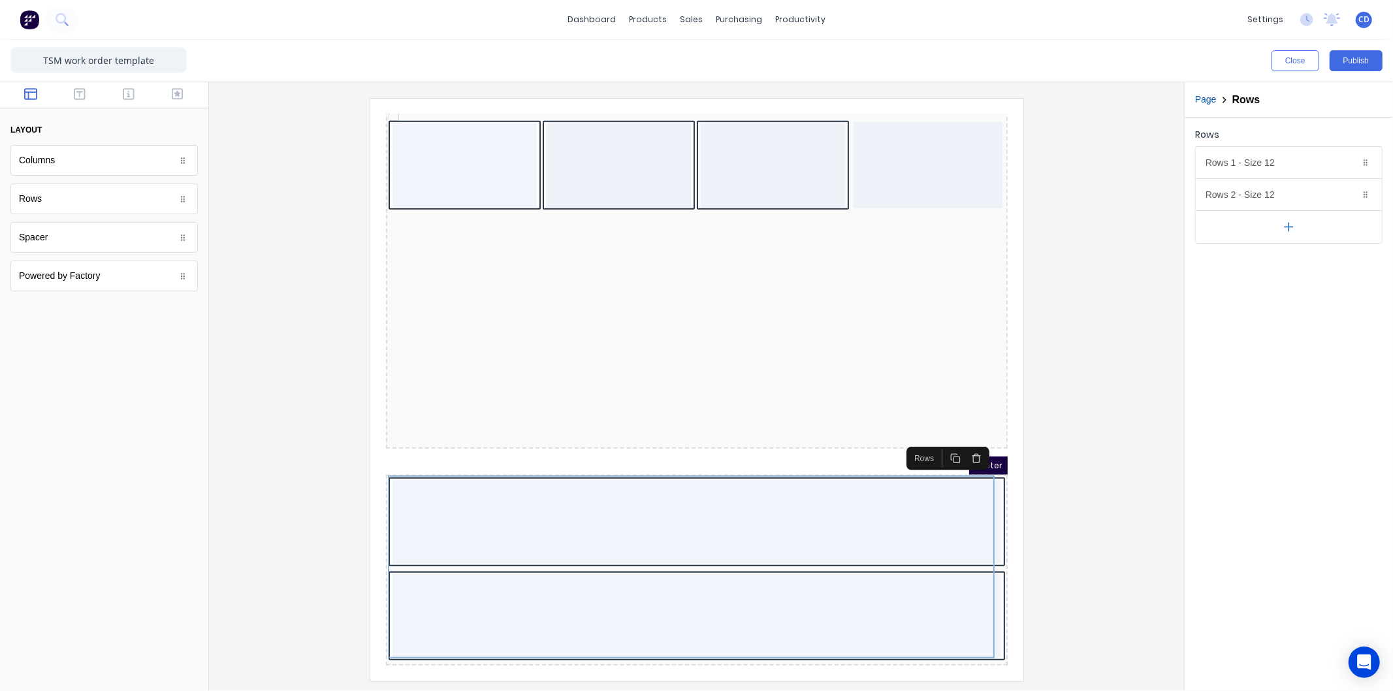
scroll to position [541, 0]
click at [1350, 192] on icon "button" at bounding box center [1348, 191] width 3 height 2
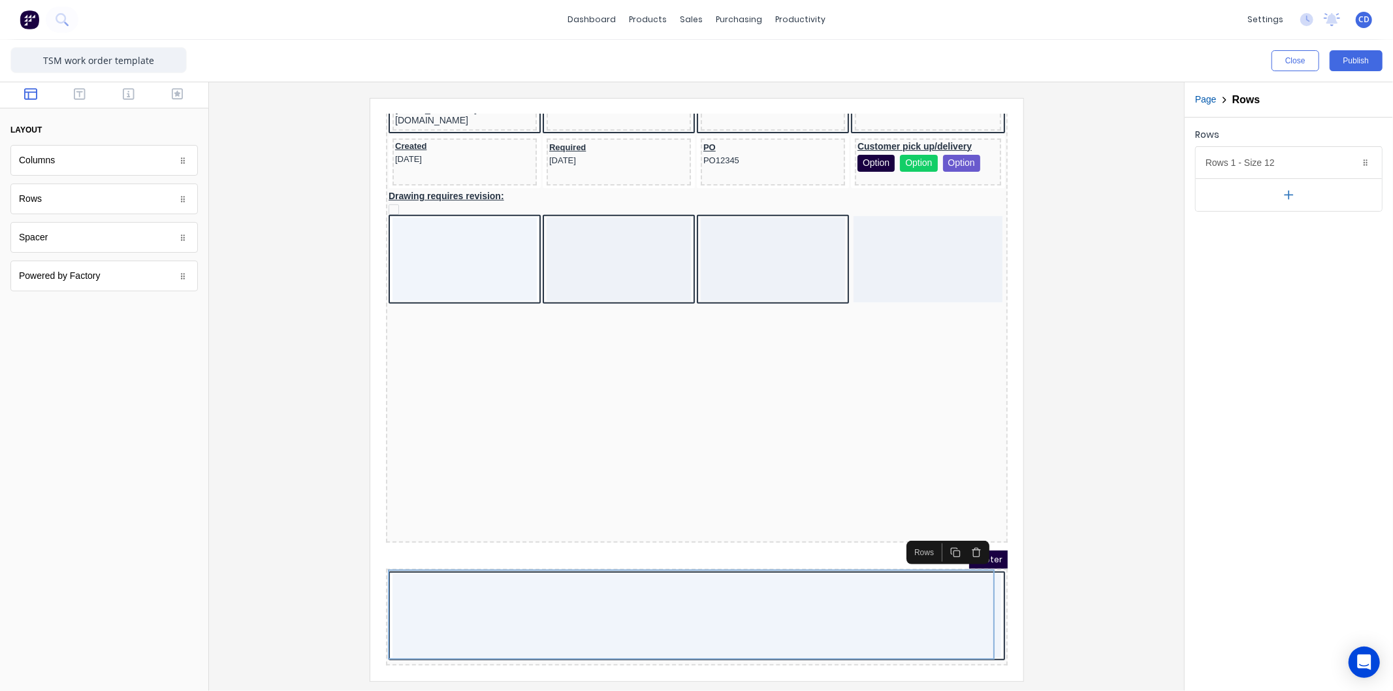
scroll to position [448, 0]
click at [1289, 167] on div "Rows 1 - Size 12 Duplicate Delete" at bounding box center [1289, 162] width 186 height 31
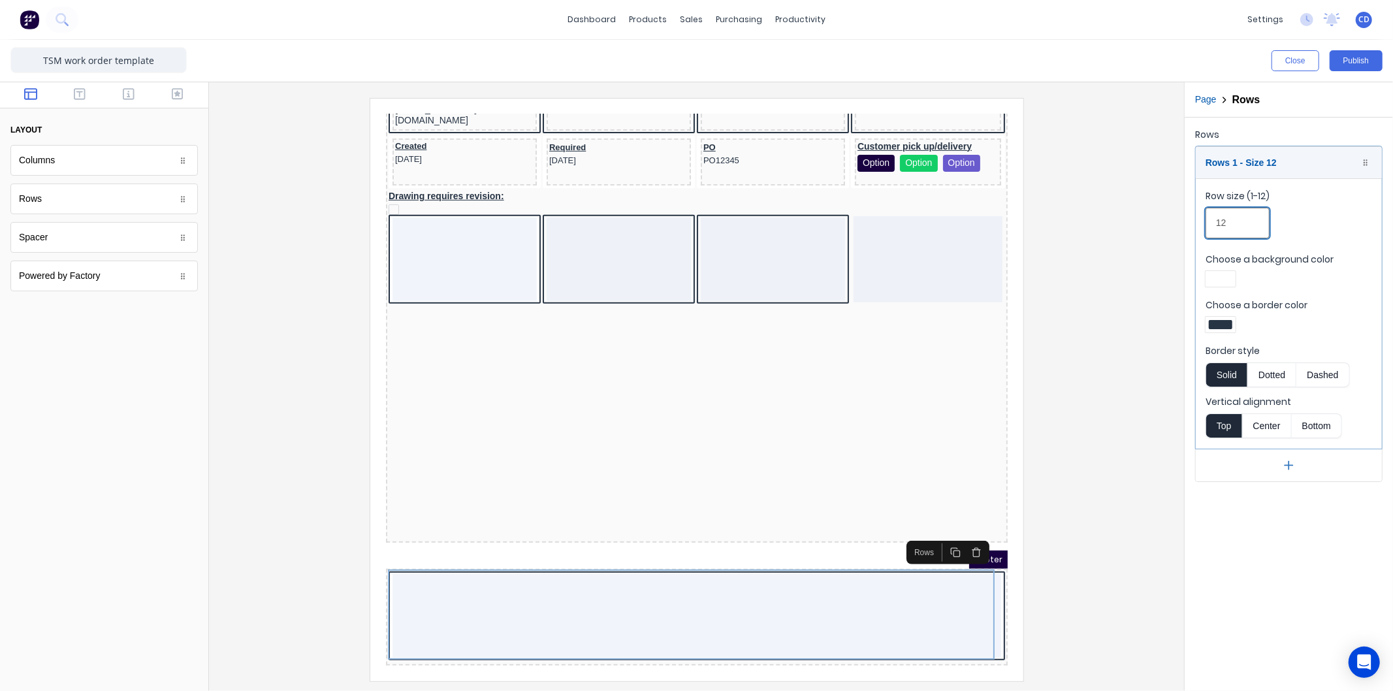
drag, startPoint x: 1242, startPoint y: 224, endPoint x: 1206, endPoint y: 227, distance: 36.1
click at [1206, 227] on input "12" at bounding box center [1238, 223] width 64 height 31
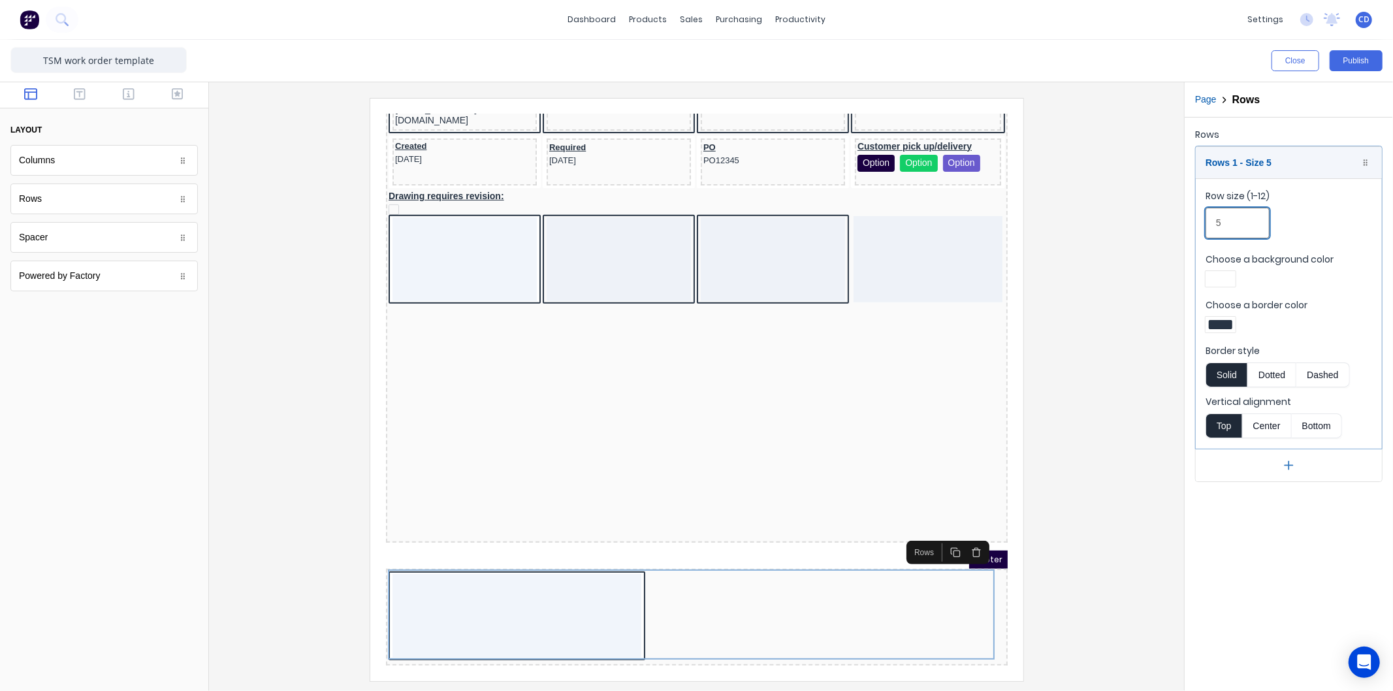
type input "5"
click at [820, 453] on div "LOGO HERE No configuration for Job name:-text59k1y0d7ywl46nk6fdwfsmcaju9pzktrf4…" at bounding box center [681, 167] width 622 height 718
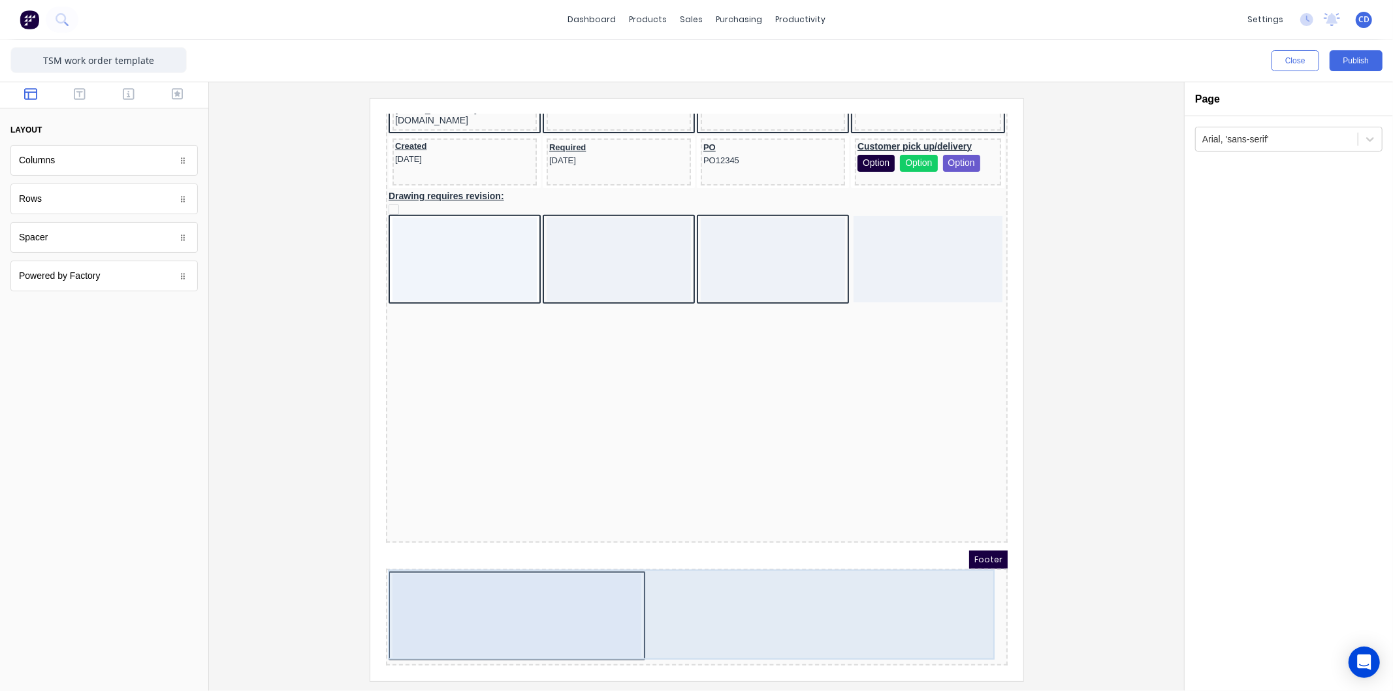
click at [580, 579] on div at bounding box center [500, 600] width 249 height 84
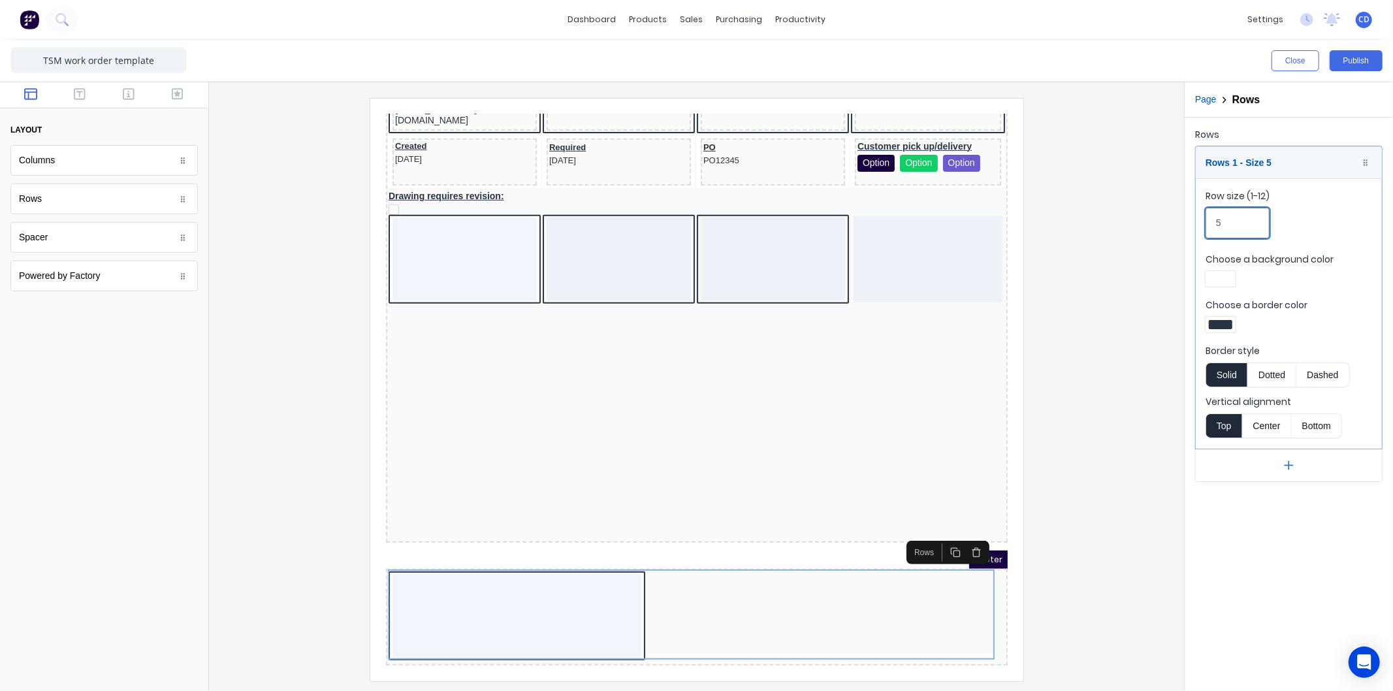
drag, startPoint x: 1232, startPoint y: 225, endPoint x: 1172, endPoint y: 235, distance: 60.3
click at [1172, 235] on div "Close Publish Components layout Columns Columns Rows Rows Spacer Spacer Powered…" at bounding box center [696, 365] width 1393 height 651
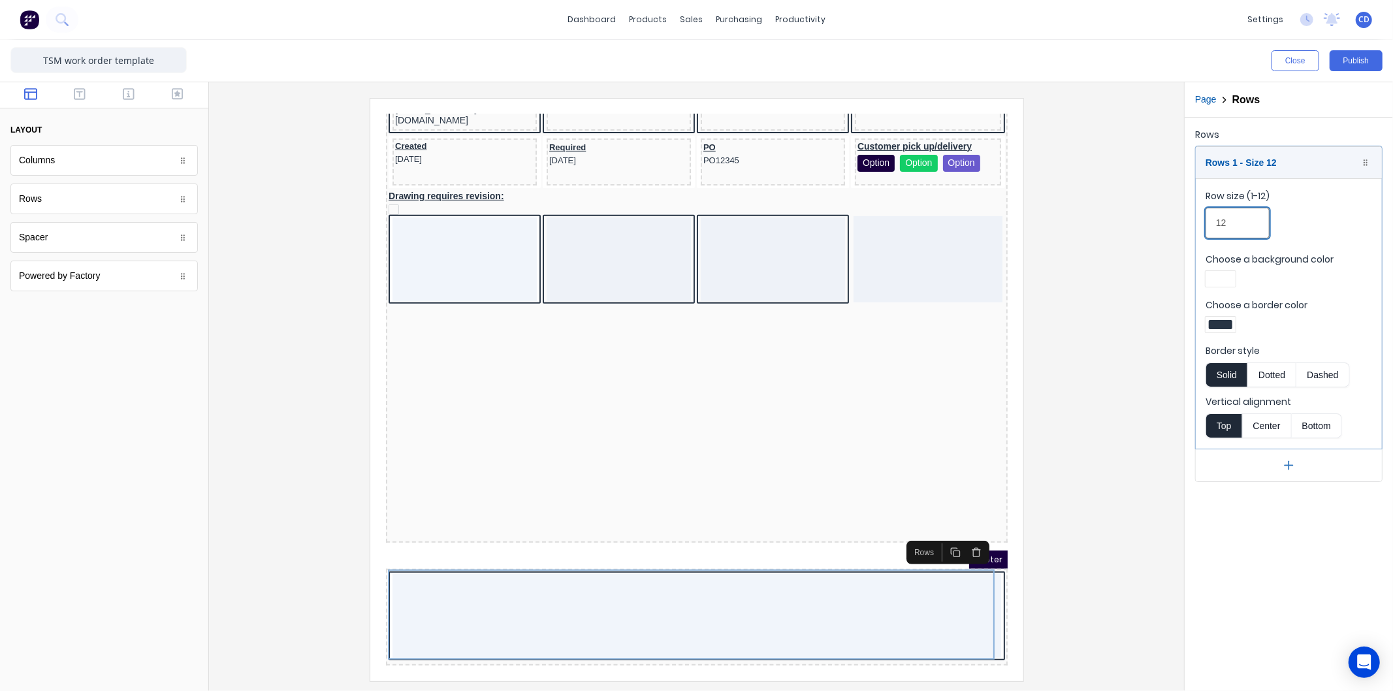
type input "12"
click at [84, 93] on icon "button" at bounding box center [80, 94] width 12 height 13
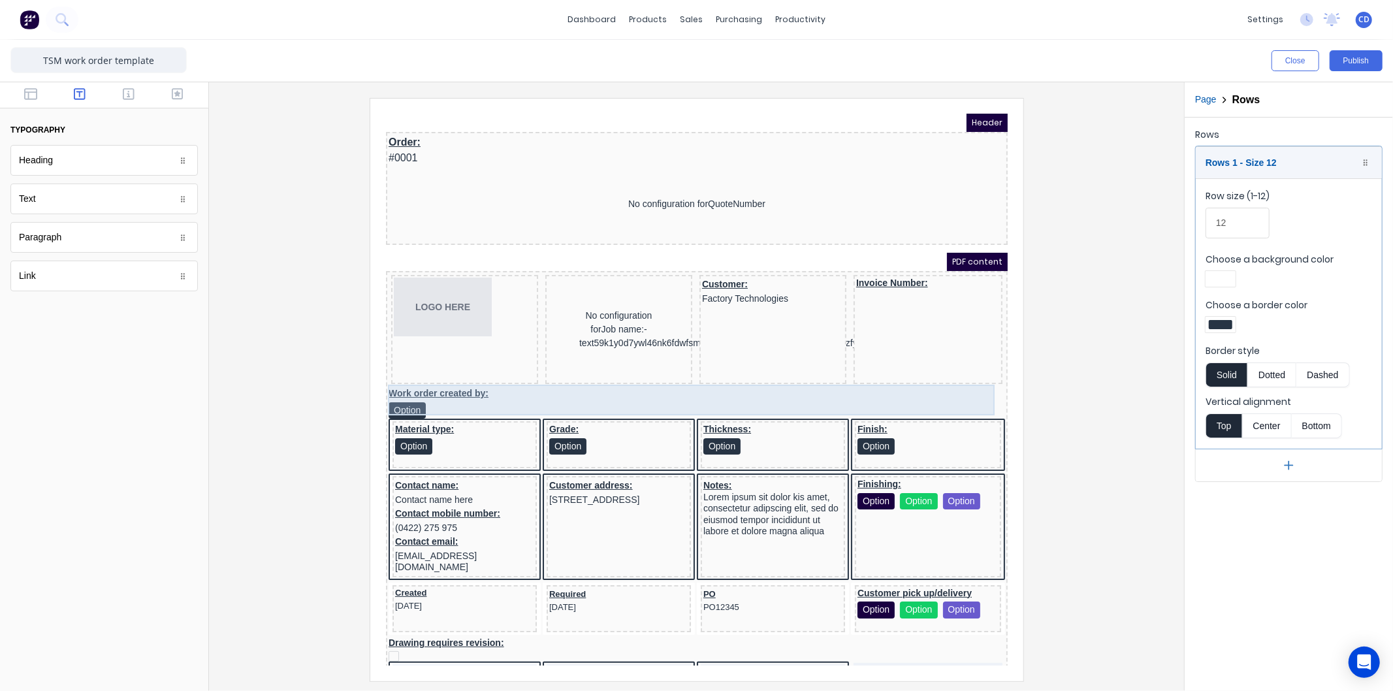
scroll to position [0, 0]
click at [529, 379] on div "Work order created by: Option" at bounding box center [680, 387] width 617 height 31
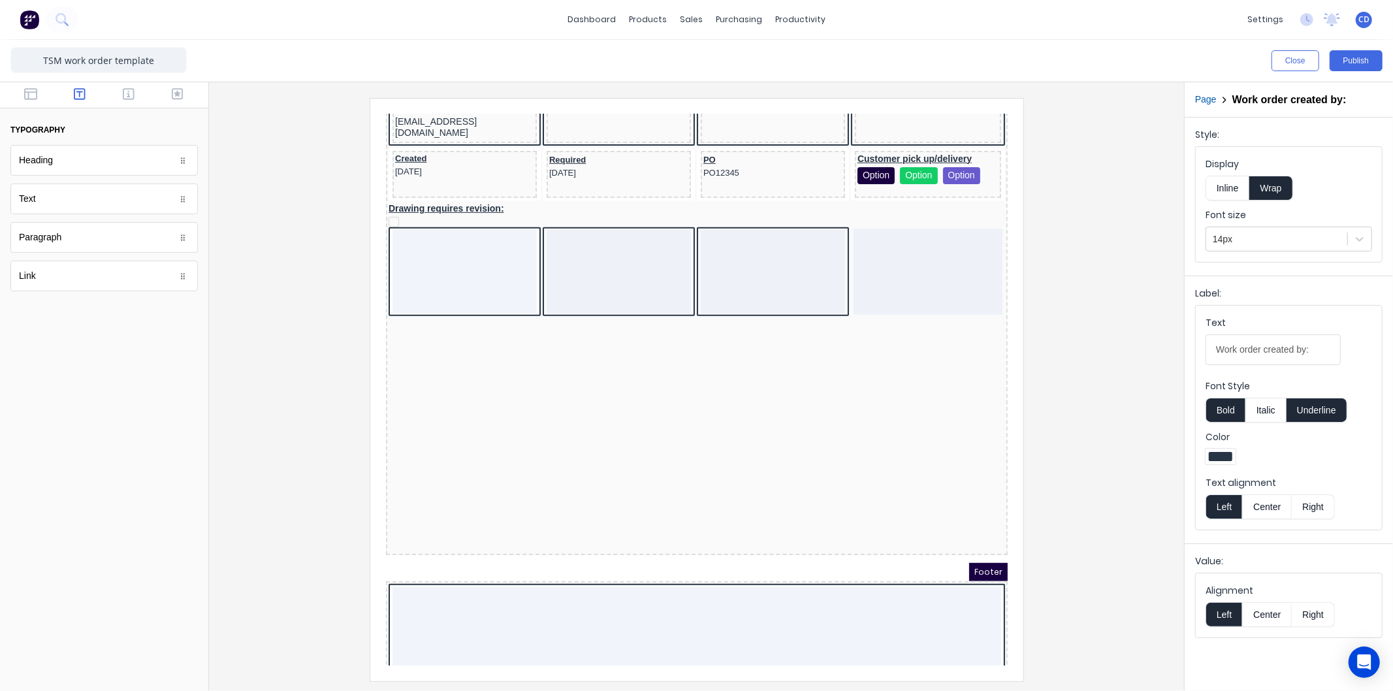
scroll to position [448, 0]
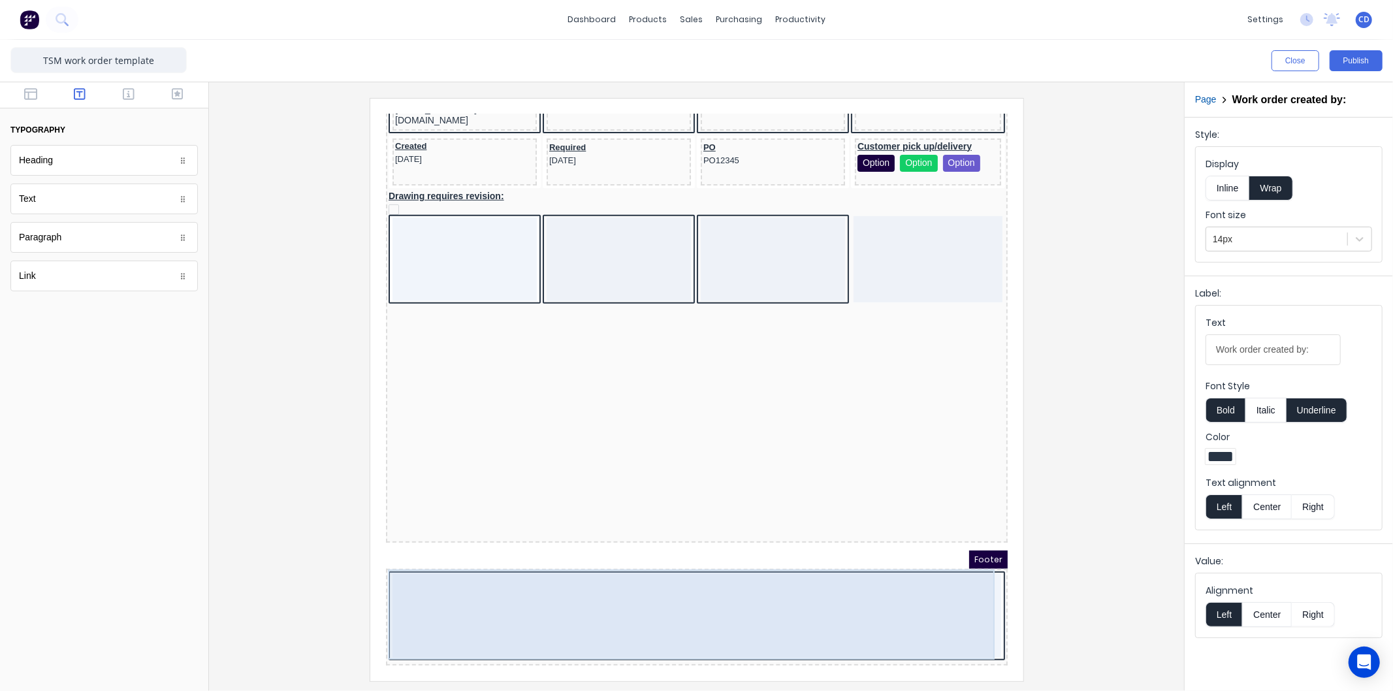
click at [714, 580] on div at bounding box center [680, 600] width 609 height 84
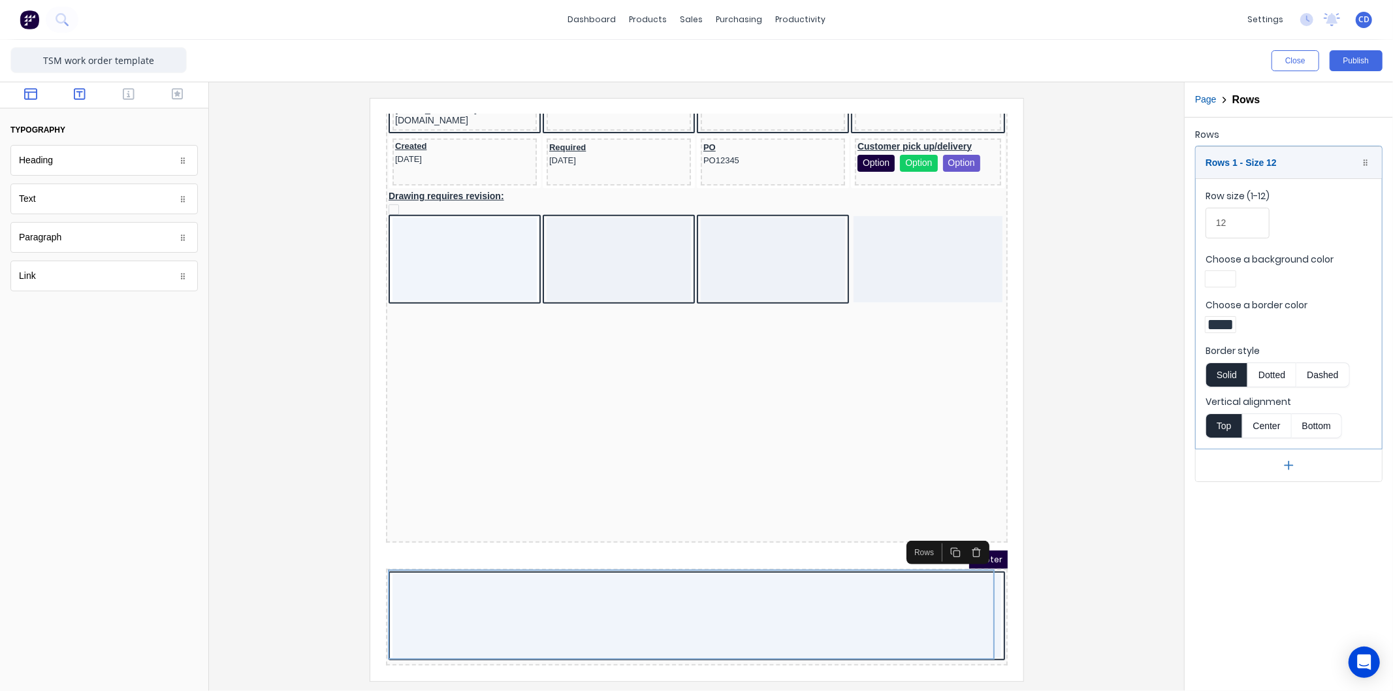
click at [33, 88] on icon "button" at bounding box center [30, 94] width 13 height 13
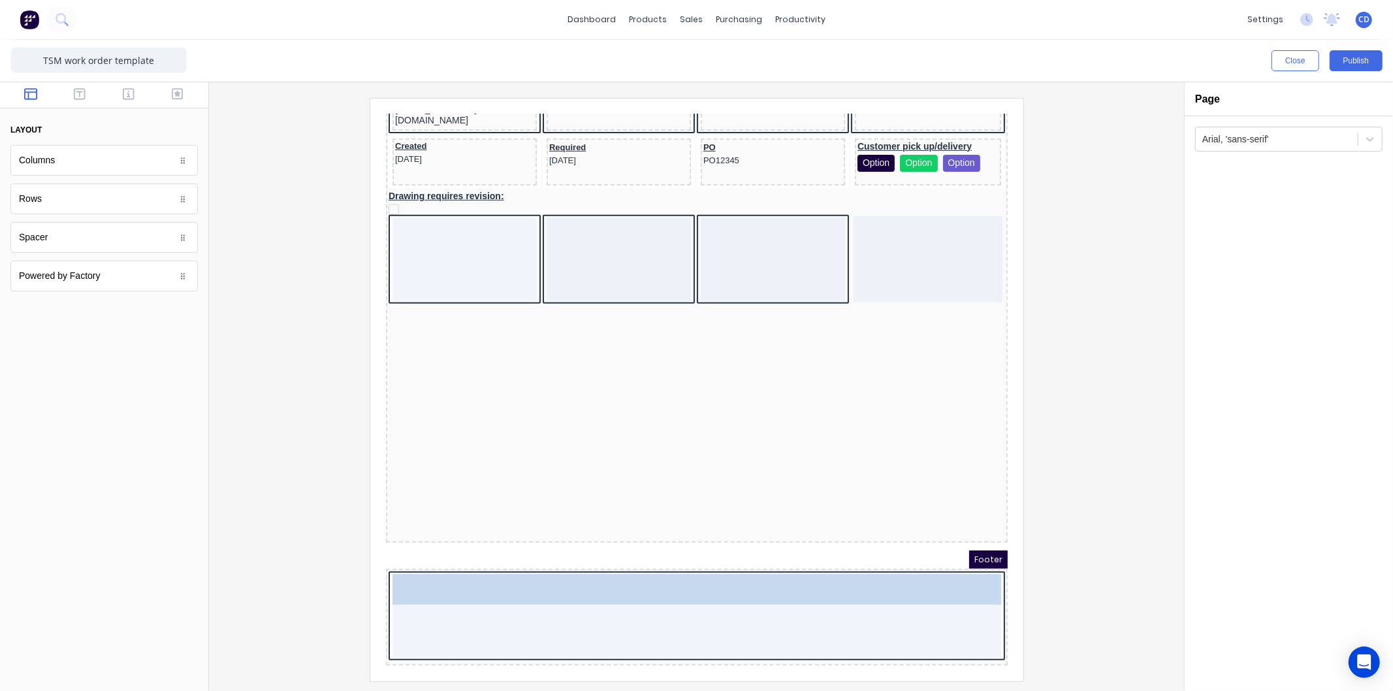
drag, startPoint x: 72, startPoint y: 201, endPoint x: 577, endPoint y: 611, distance: 650.9
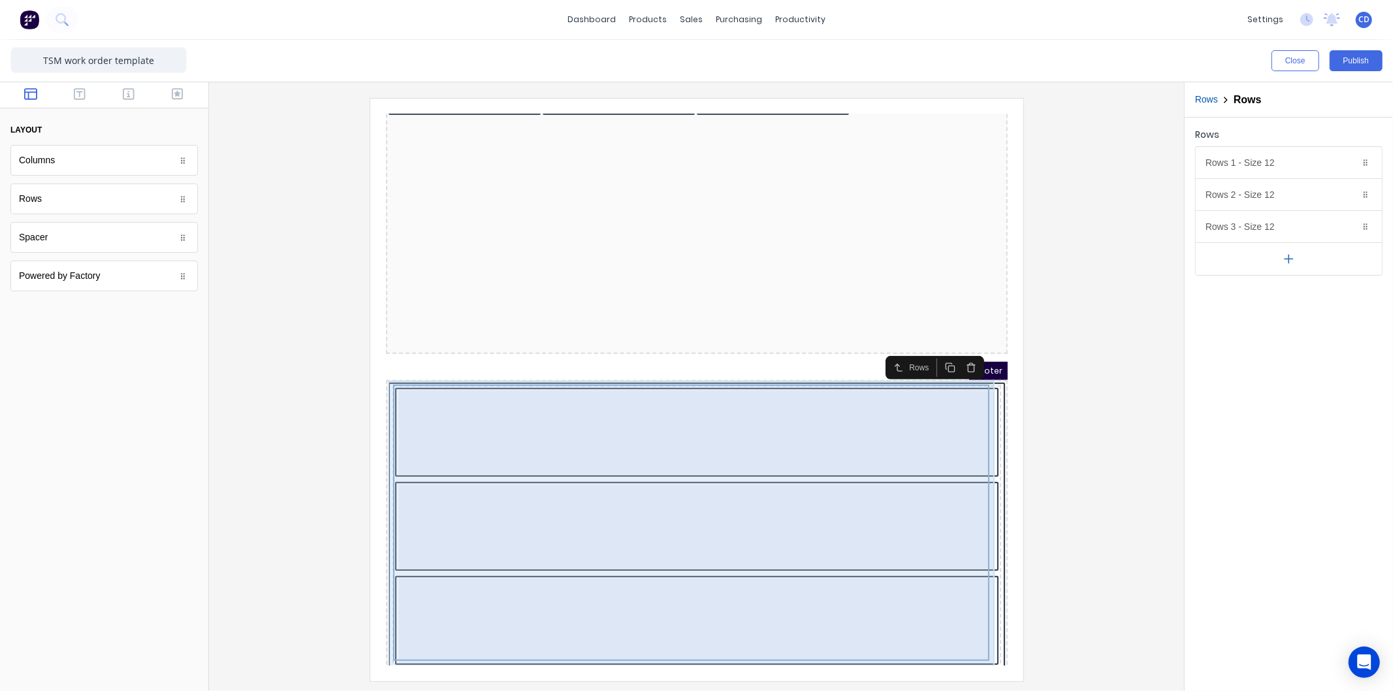
scroll to position [645, 0]
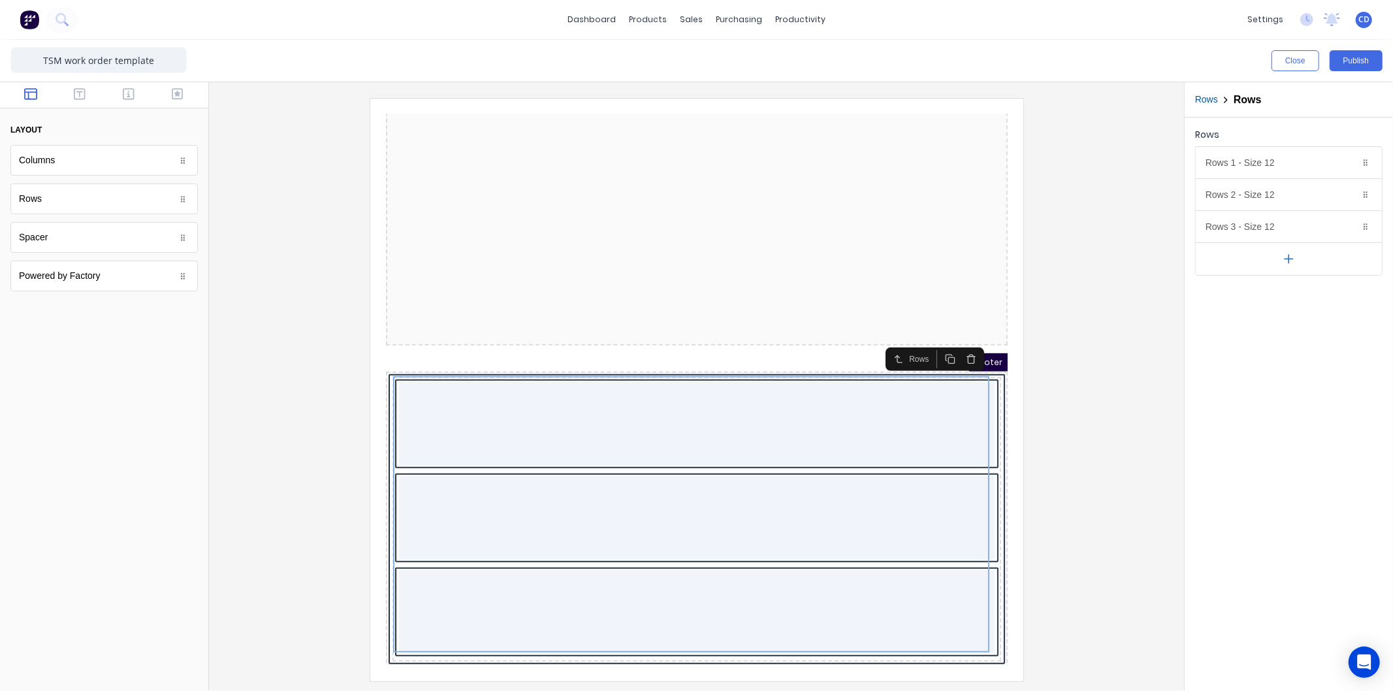
click at [956, 339] on icon "button" at bounding box center [955, 343] width 10 height 10
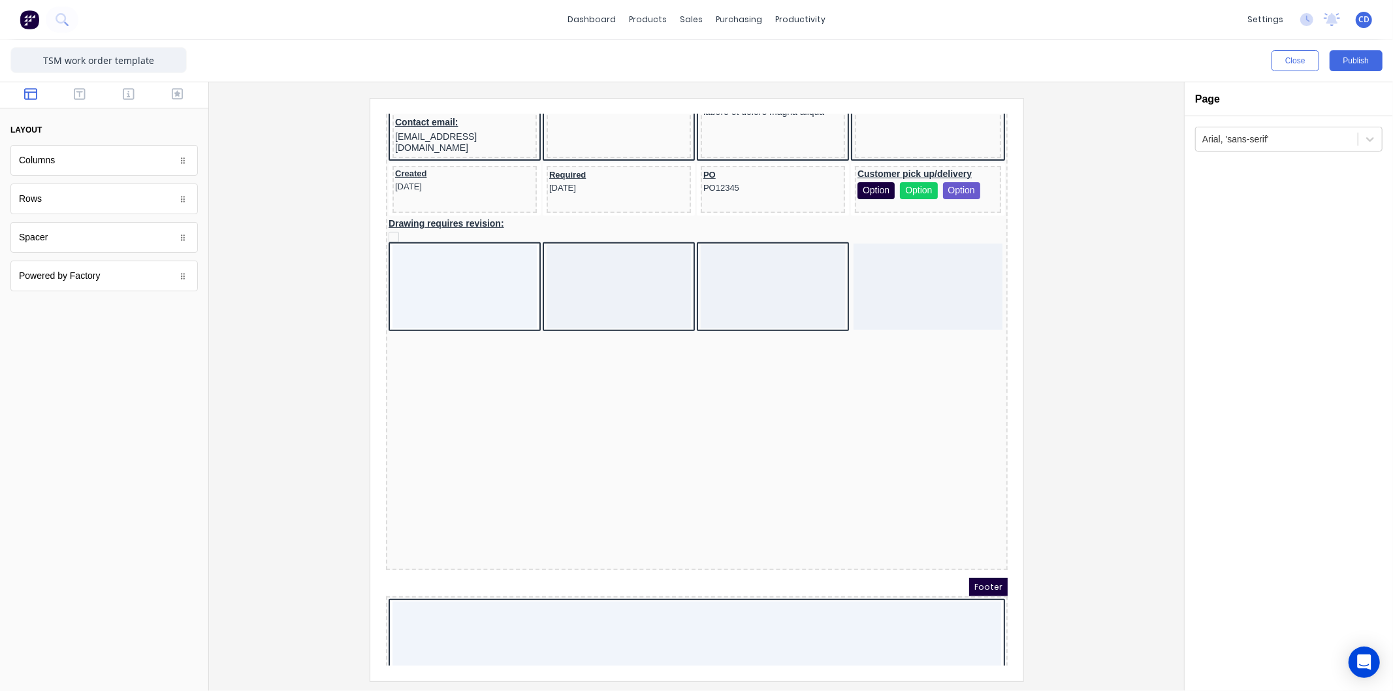
scroll to position [448, 0]
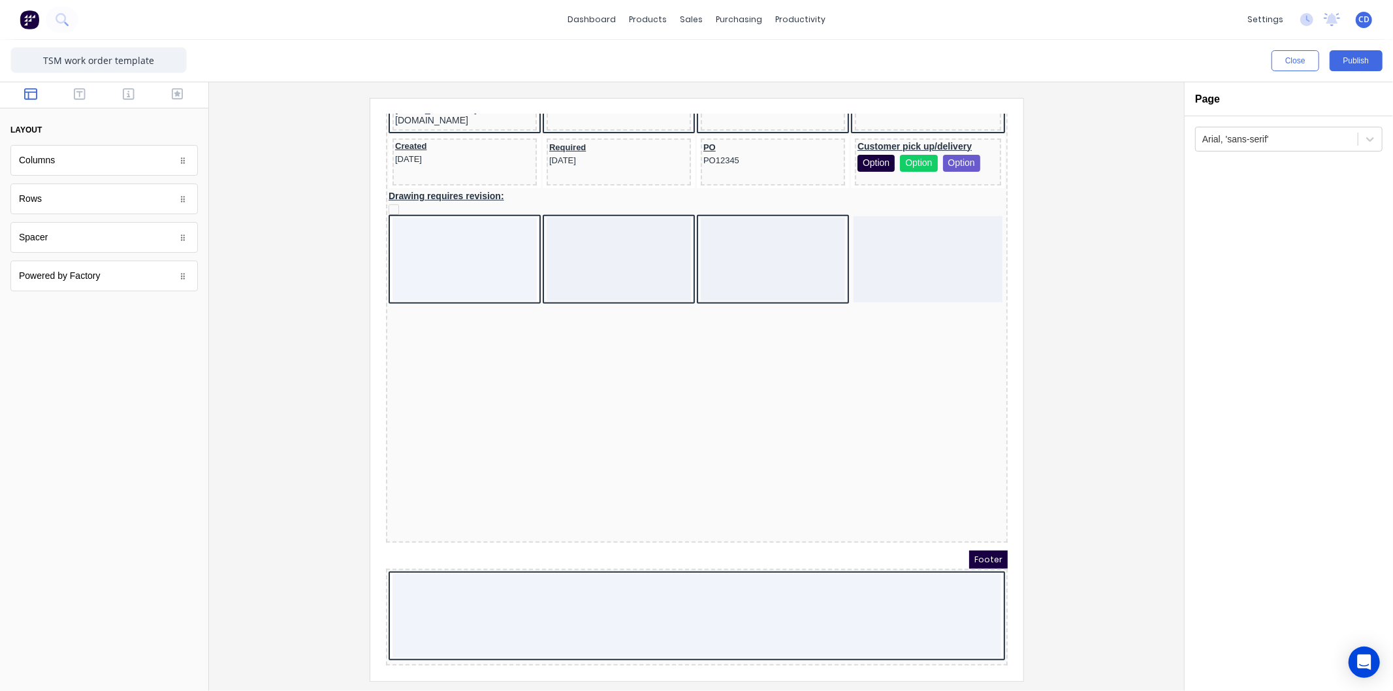
click at [95, 149] on div "Columns" at bounding box center [103, 160] width 187 height 31
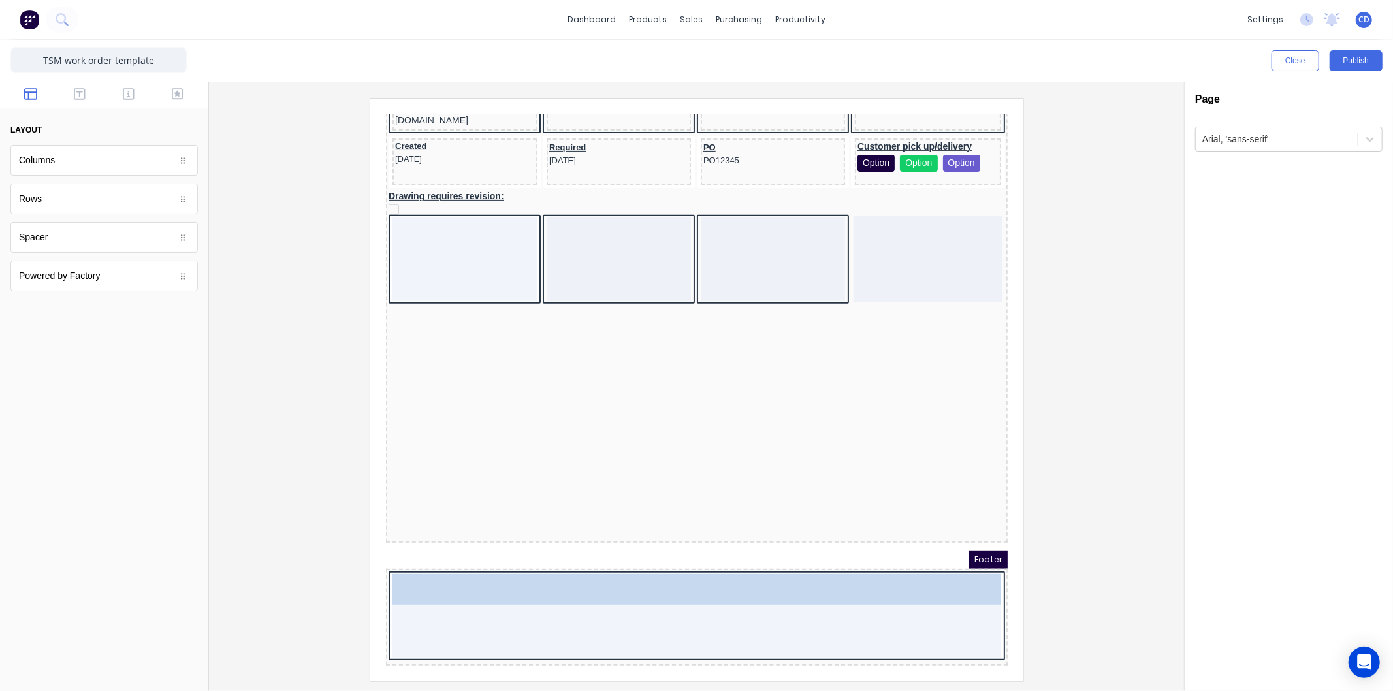
drag, startPoint x: 103, startPoint y: 161, endPoint x: 598, endPoint y: 605, distance: 665.1
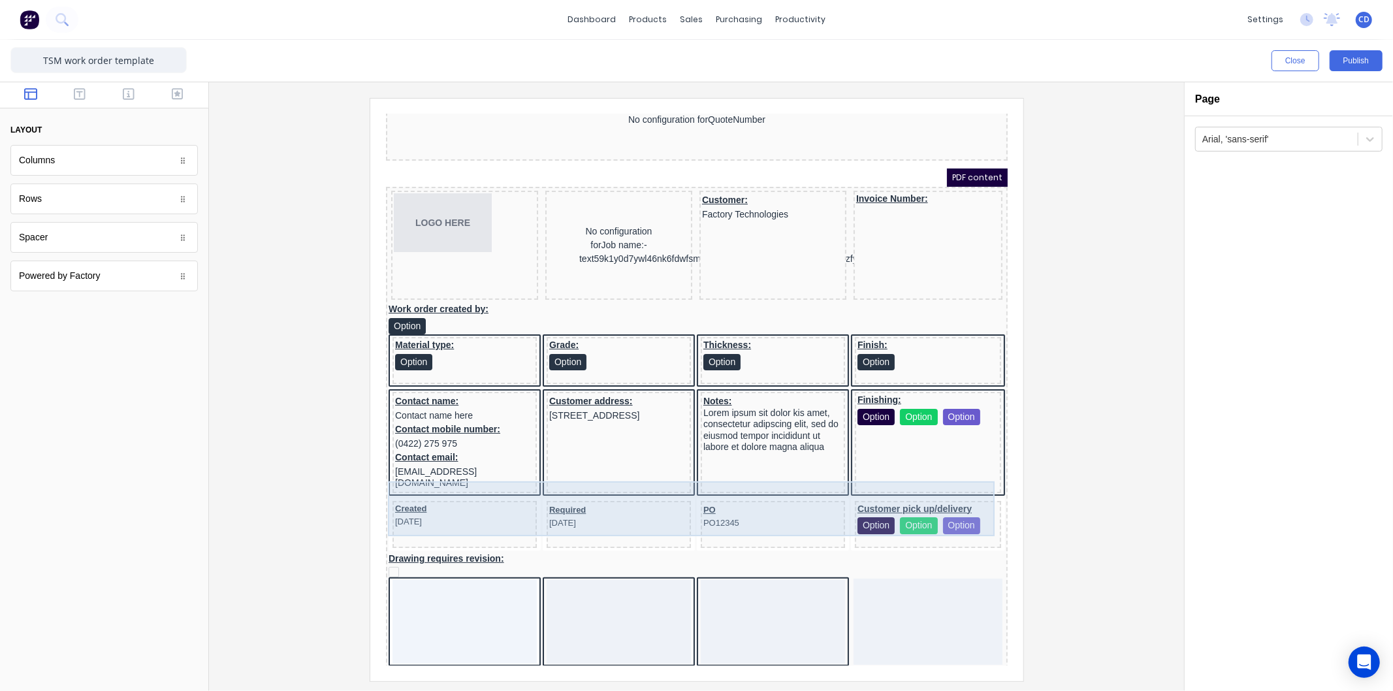
scroll to position [13, 0]
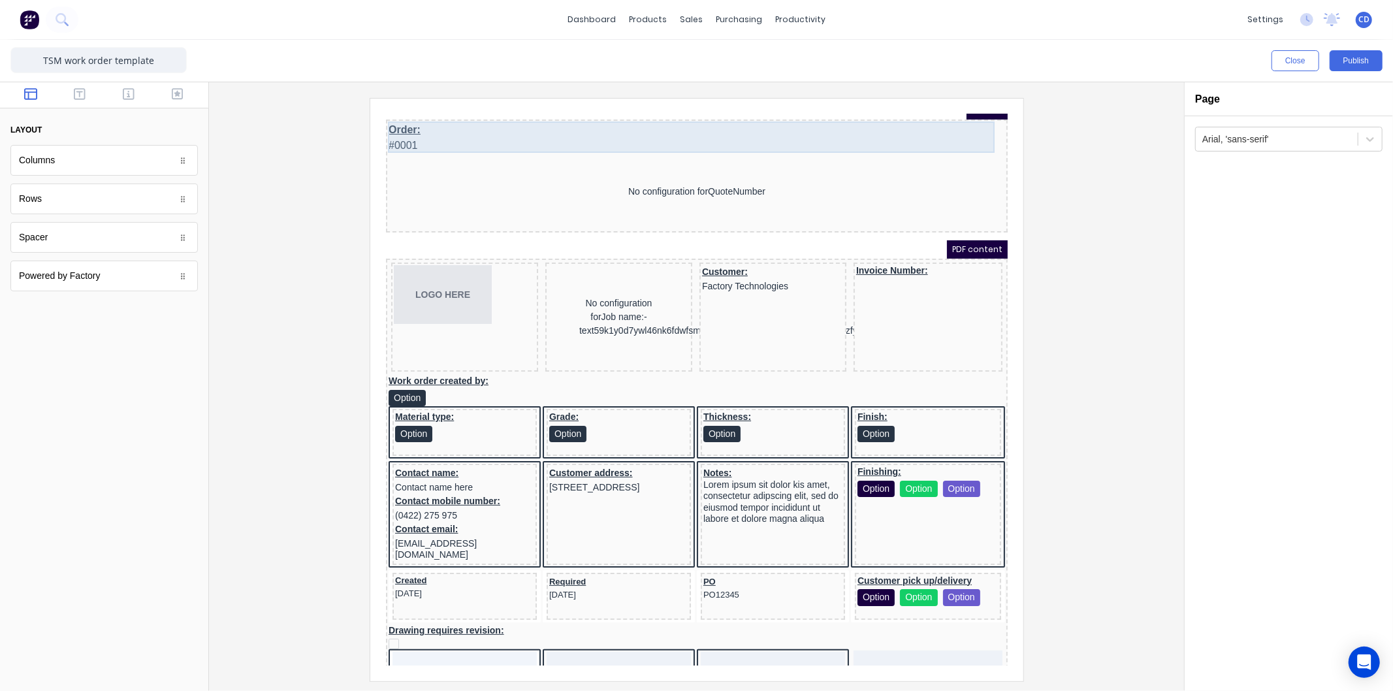
click at [563, 120] on div "Order: #0001" at bounding box center [680, 121] width 617 height 31
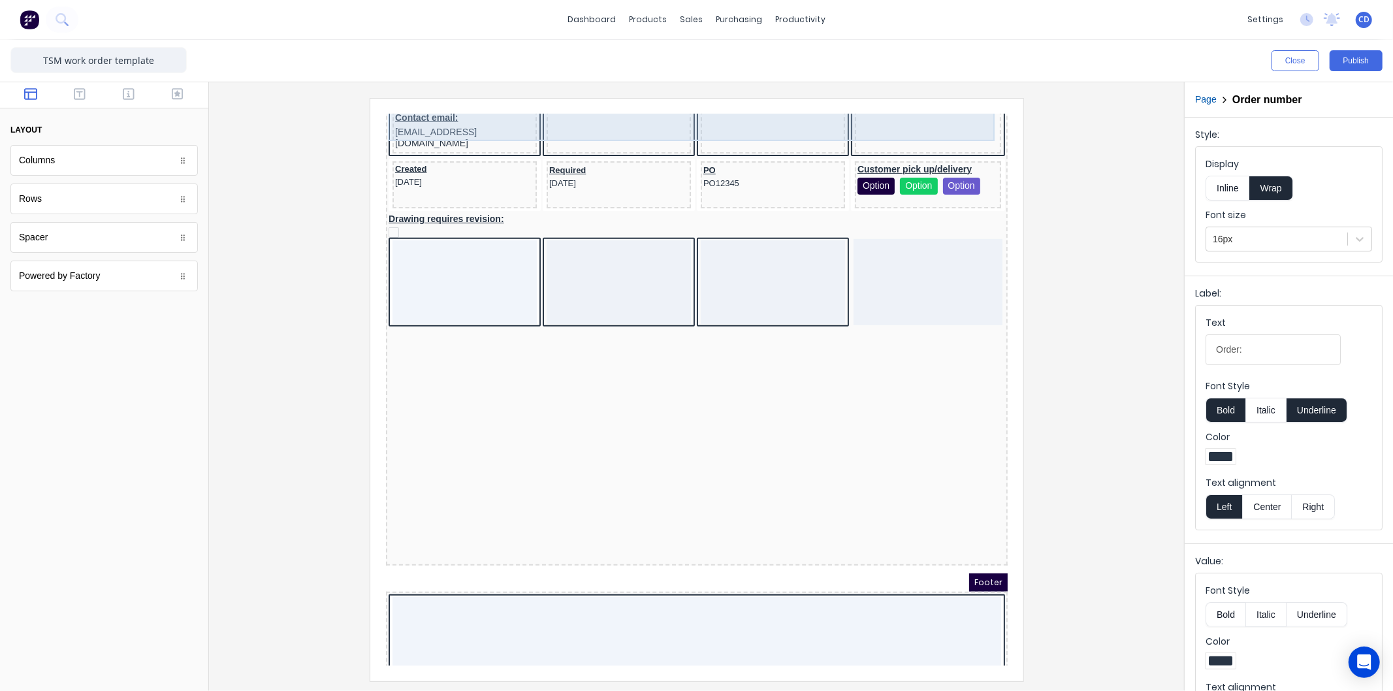
scroll to position [448, 0]
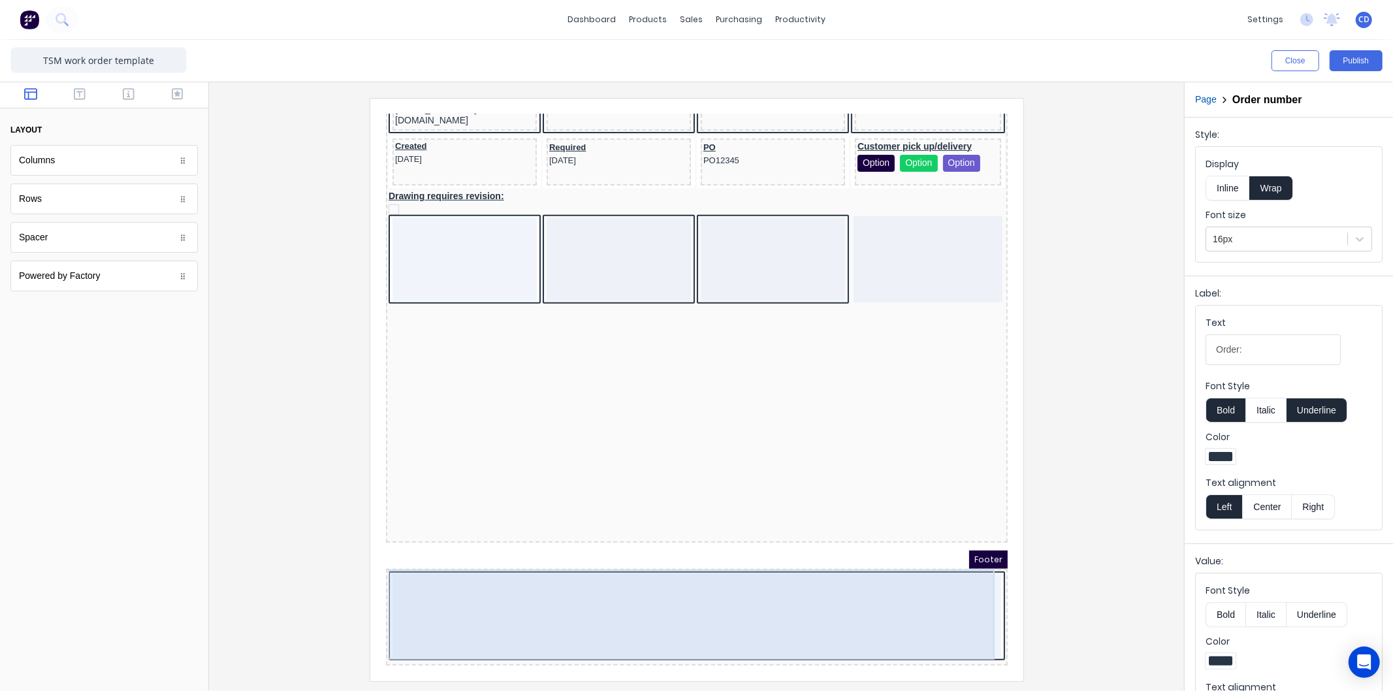
click at [725, 588] on div at bounding box center [680, 600] width 609 height 84
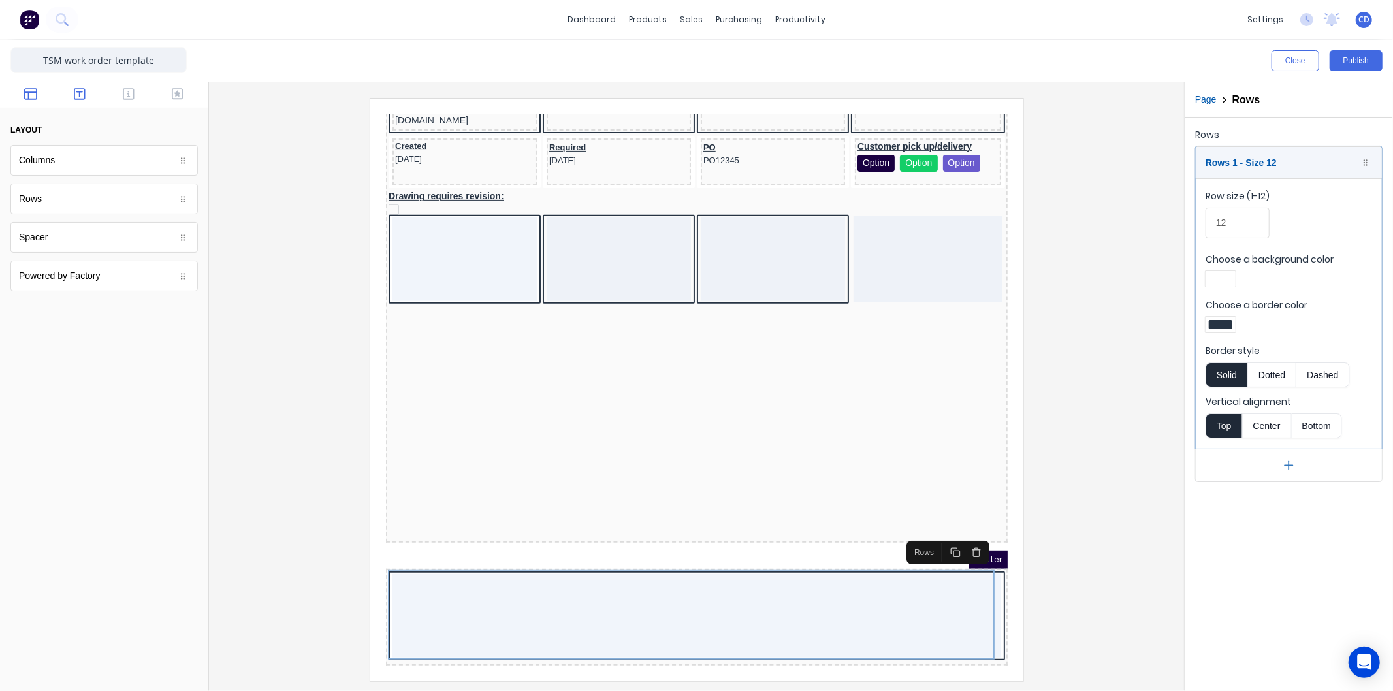
click at [74, 90] on icon "button" at bounding box center [80, 94] width 12 height 12
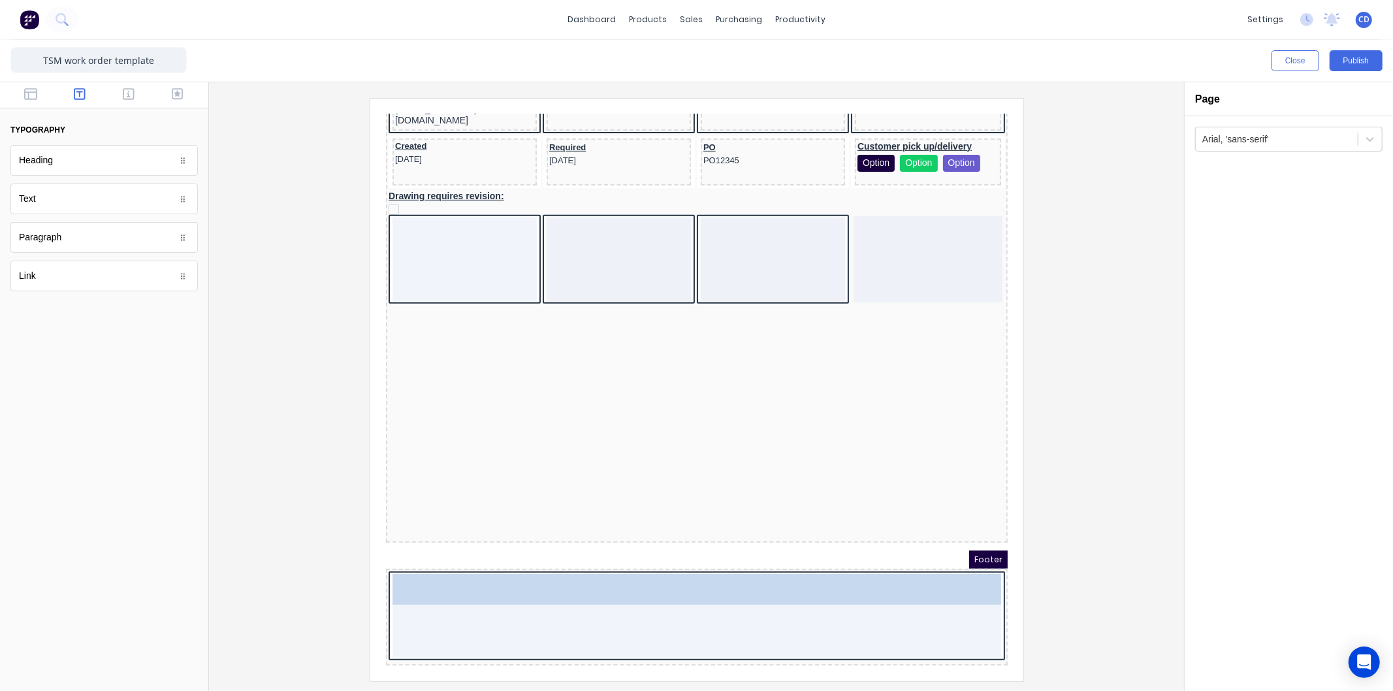
drag, startPoint x: 44, startPoint y: 199, endPoint x: 99, endPoint y: 513, distance: 318.8
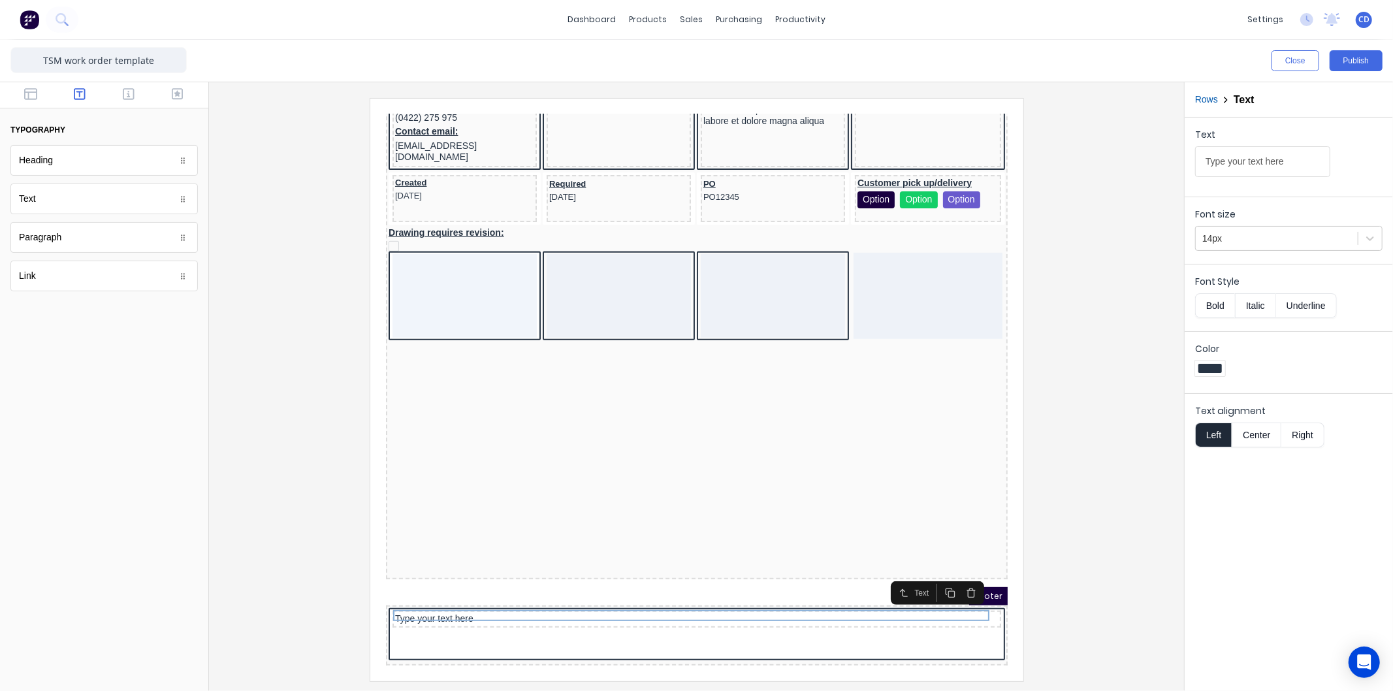
scroll to position [413, 0]
click at [1285, 158] on input "Type your text here" at bounding box center [1262, 161] width 135 height 31
type input "Tradesman sign off:"
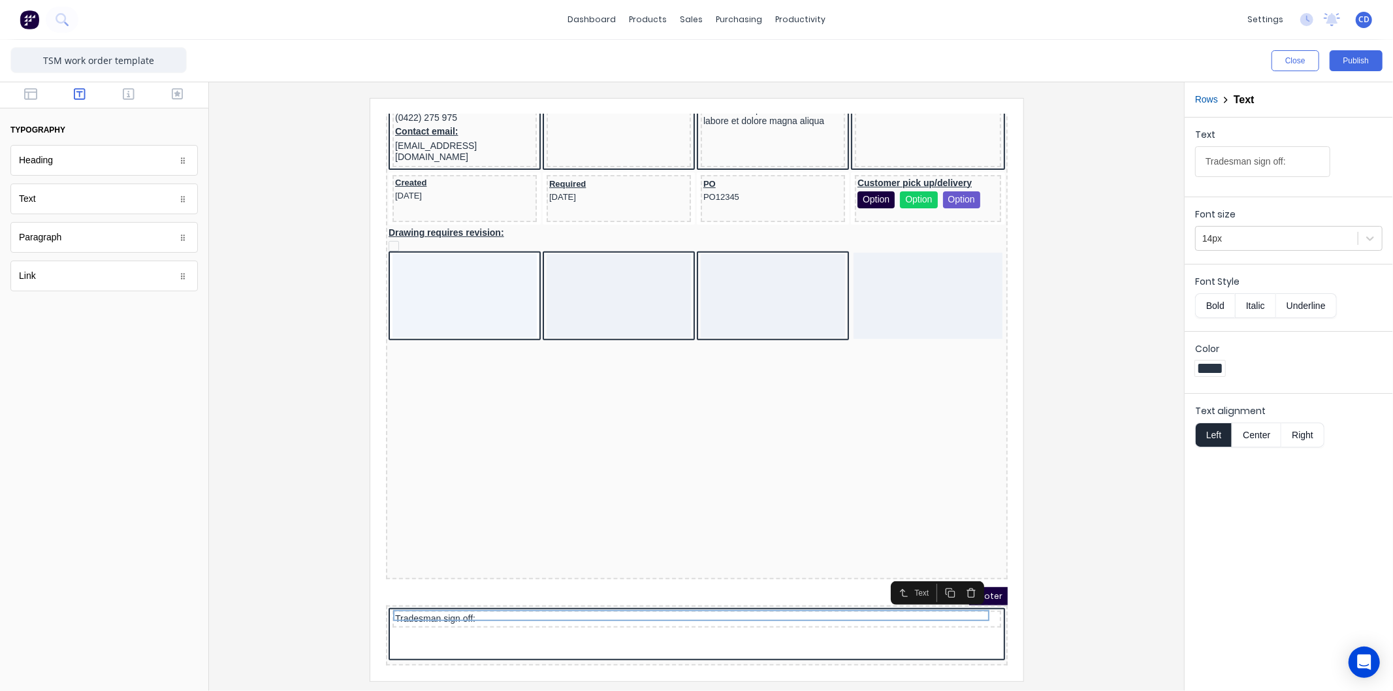
click at [1211, 308] on button "Bold" at bounding box center [1215, 305] width 40 height 25
click at [1293, 310] on button "Underline" at bounding box center [1306, 305] width 61 height 25
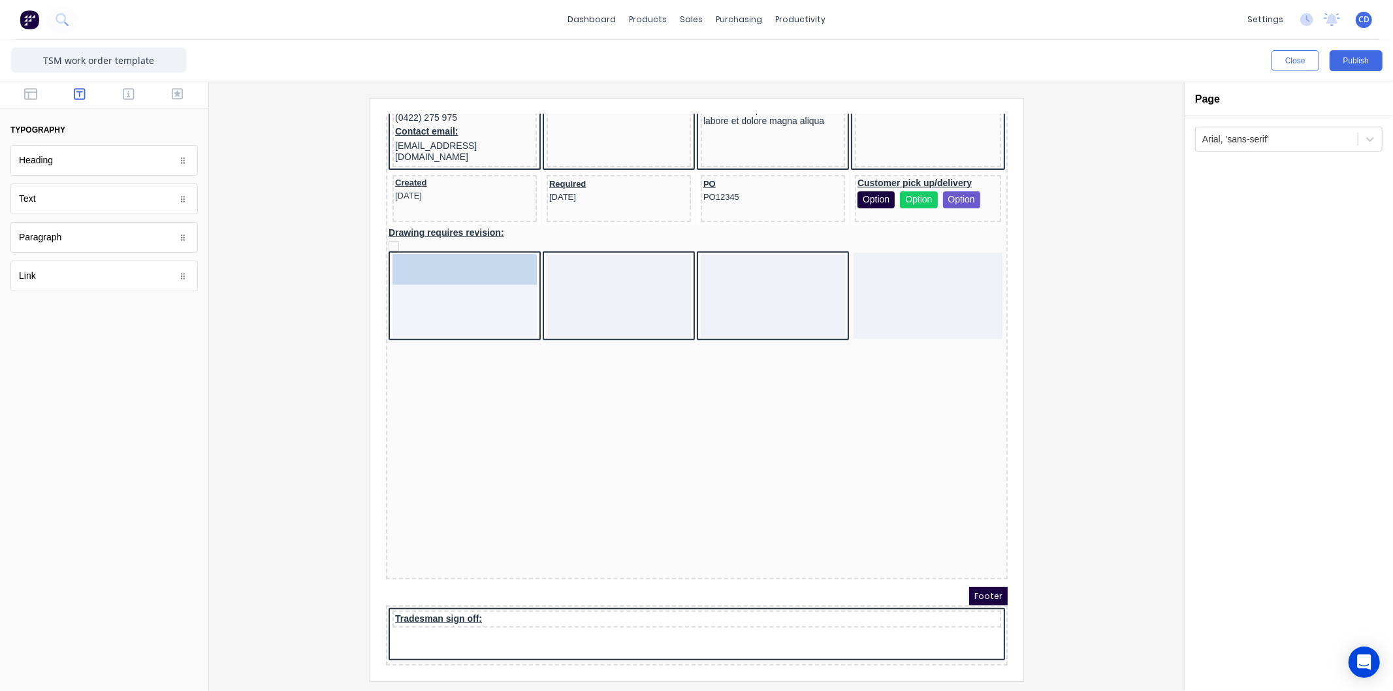
drag, startPoint x: 75, startPoint y: 161, endPoint x: 123, endPoint y: 161, distance: 47.7
drag, startPoint x: 65, startPoint y: 210, endPoint x: 457, endPoint y: 260, distance: 395.1
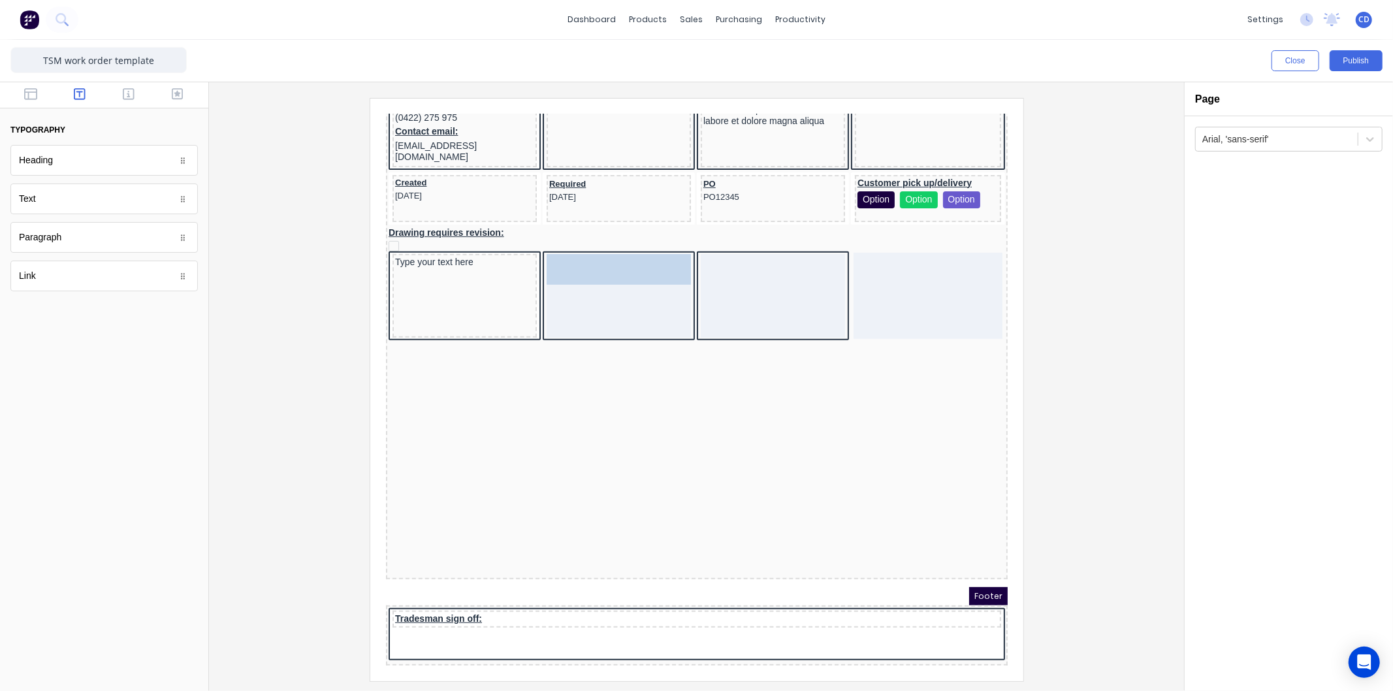
drag, startPoint x: 63, startPoint y: 203, endPoint x: 587, endPoint y: 247, distance: 525.7
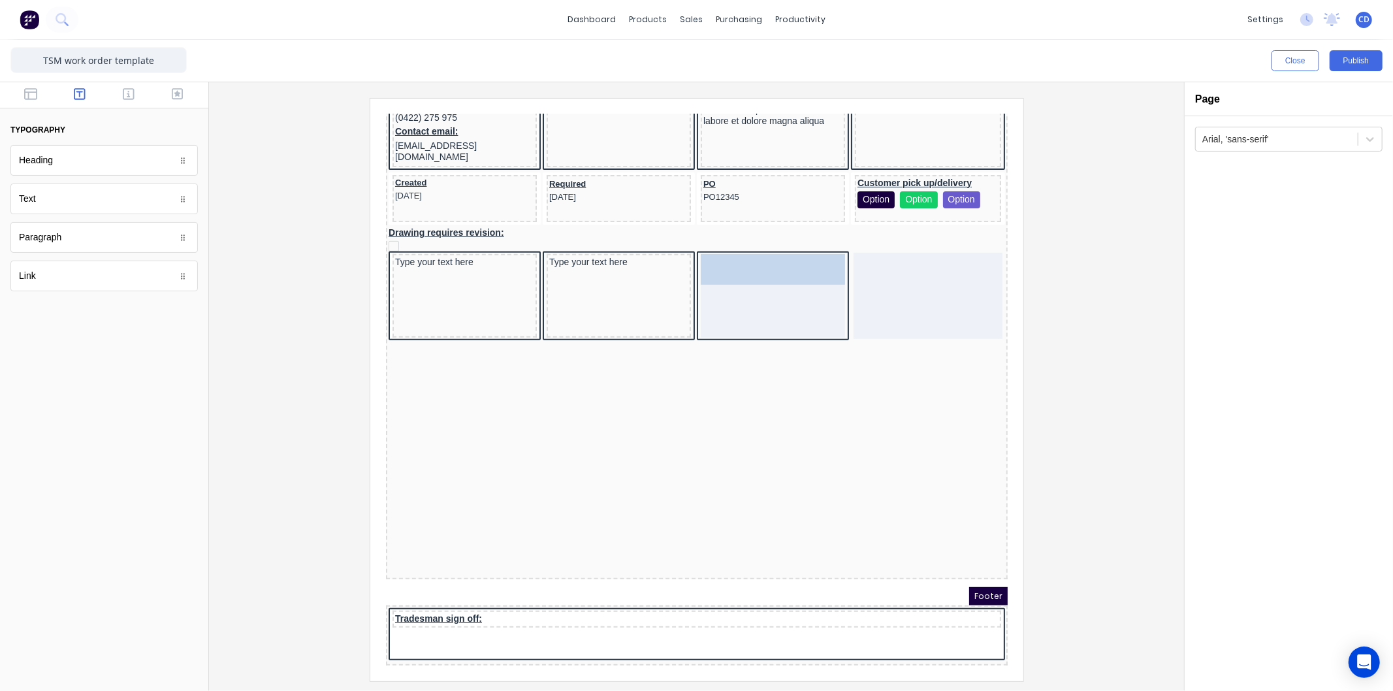
drag, startPoint x: 61, startPoint y: 209, endPoint x: 345, endPoint y: 130, distance: 294.9
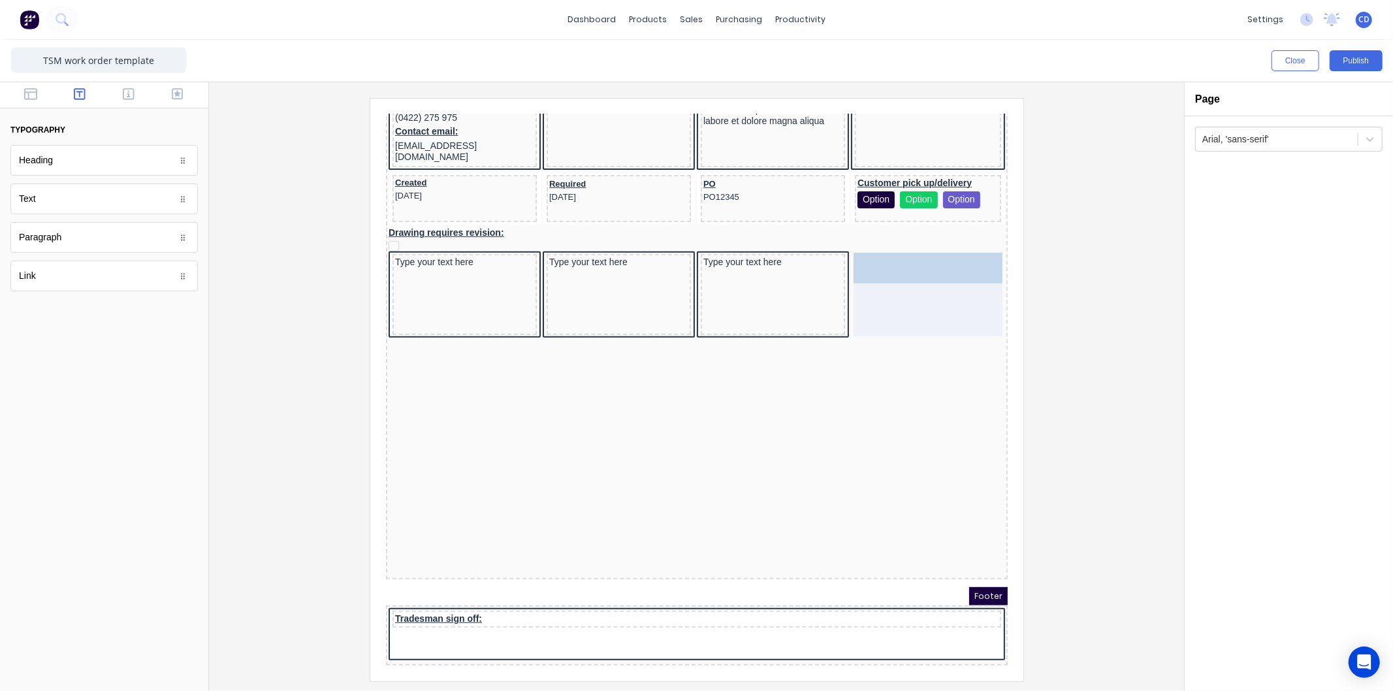
drag, startPoint x: 46, startPoint y: 205, endPoint x: 878, endPoint y: 246, distance: 833.1
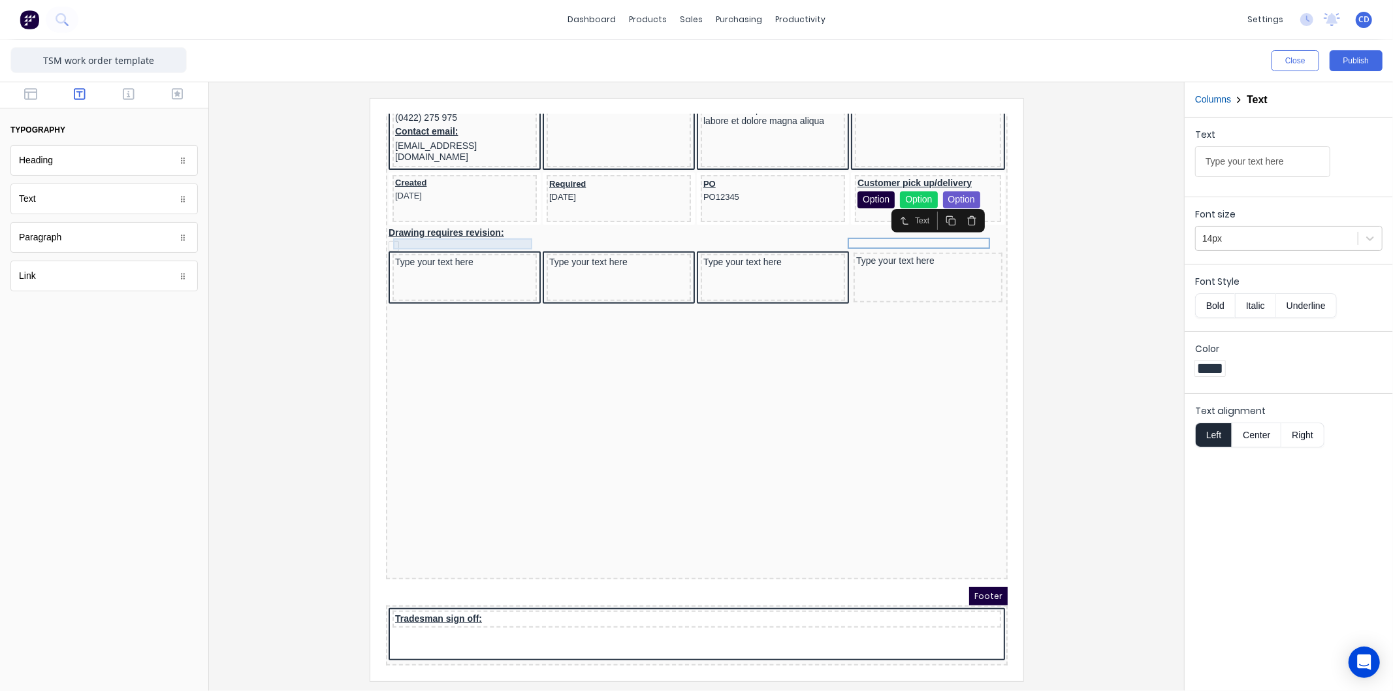
click at [483, 240] on div "Type your text here" at bounding box center [448, 246] width 139 height 12
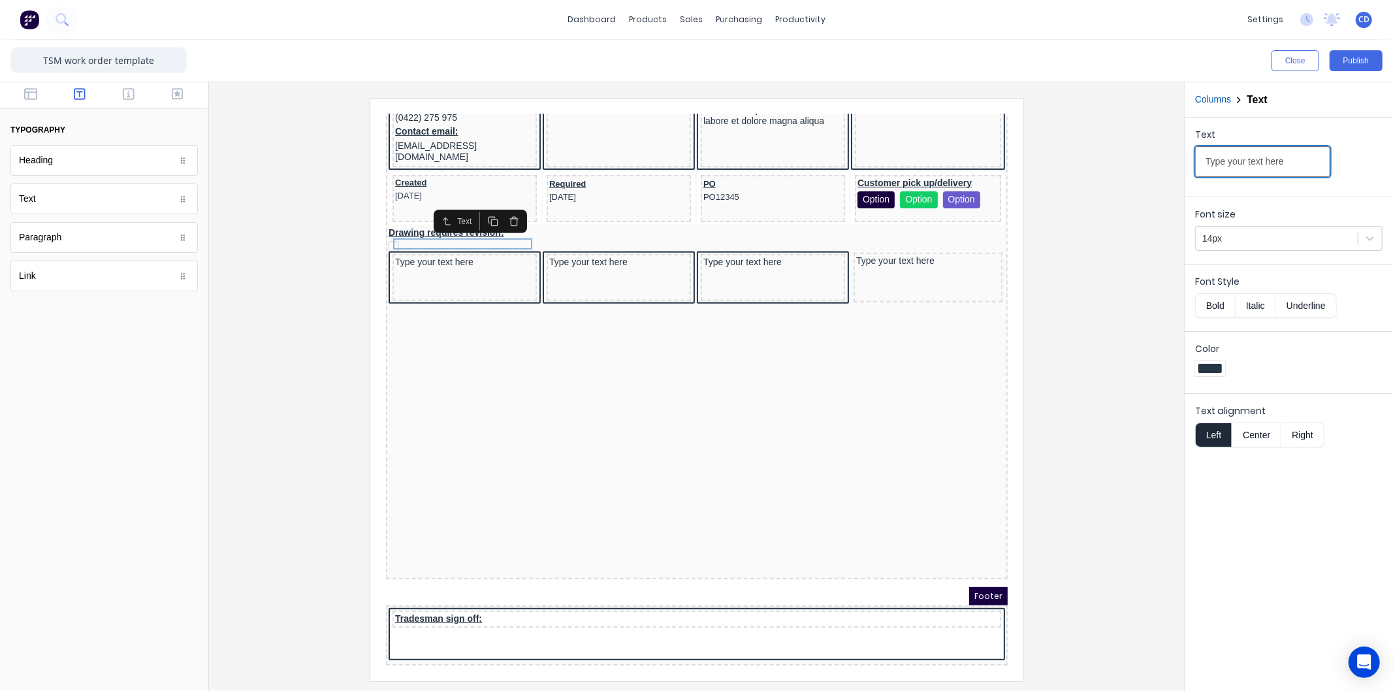
drag, startPoint x: 1297, startPoint y: 163, endPoint x: 1170, endPoint y: 163, distance: 126.7
click at [1170, 163] on div "Close Publish Components typography Heading Heading Text Text Paragraph Paragra…" at bounding box center [696, 365] width 1393 height 651
type input "Date:"
click at [1216, 304] on button "Bold" at bounding box center [1215, 305] width 40 height 25
click at [1301, 304] on button "Underline" at bounding box center [1306, 305] width 61 height 25
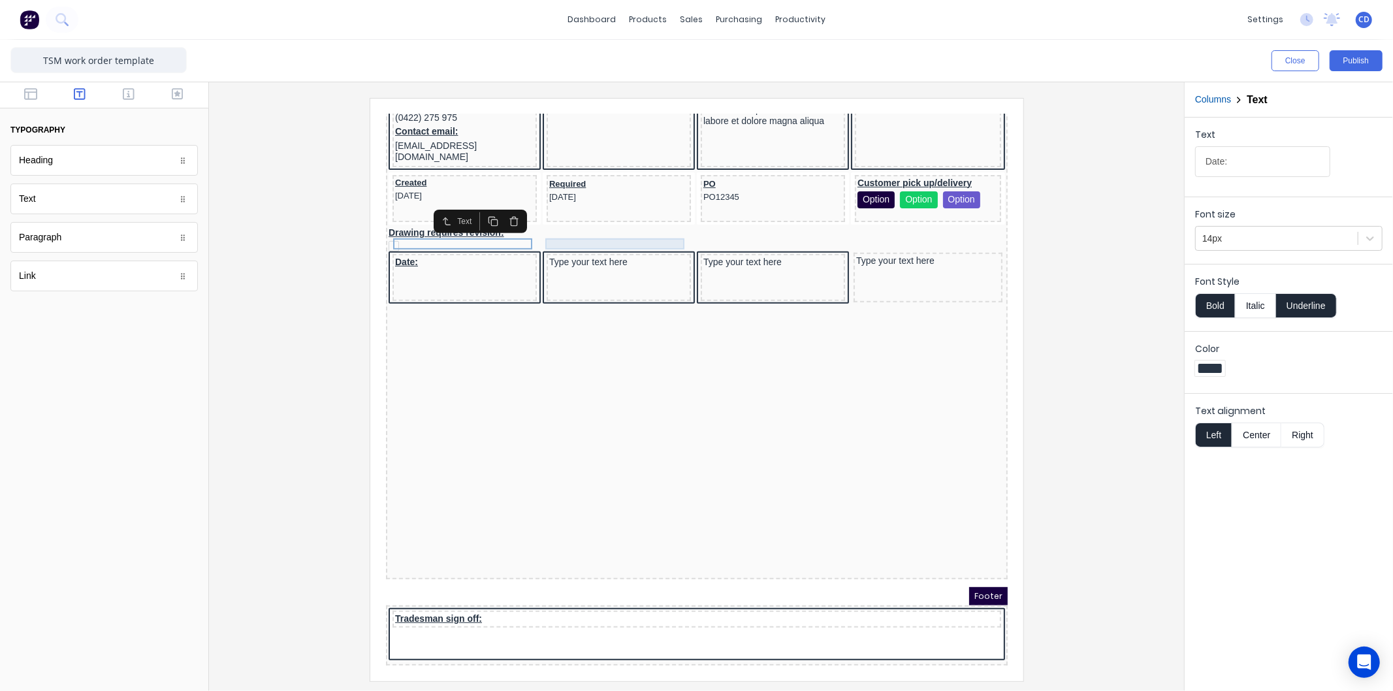
click at [583, 240] on div "Type your text here" at bounding box center [602, 246] width 139 height 12
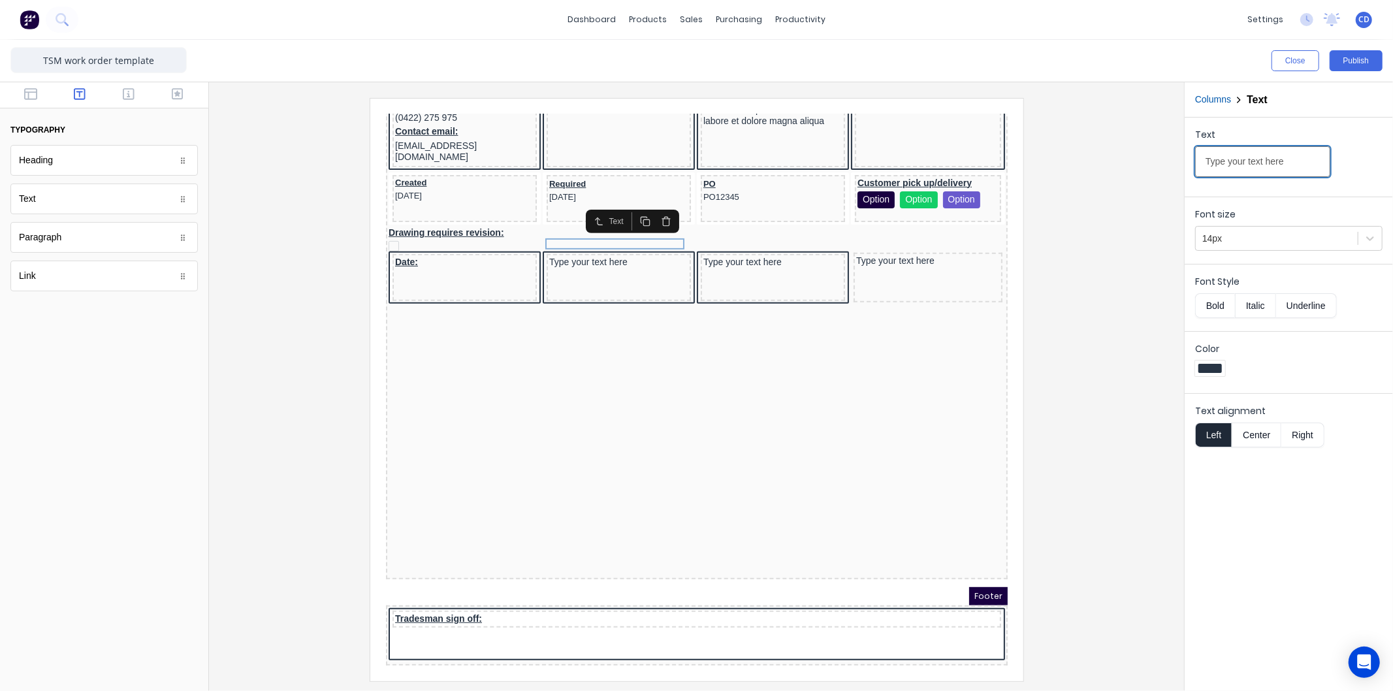
click at [1298, 164] on input "Type your text here" at bounding box center [1262, 161] width 135 height 31
click at [1304, 162] on input "Type your text here" at bounding box center [1262, 161] width 135 height 31
click at [1305, 162] on input "Type your text here" at bounding box center [1262, 161] width 135 height 31
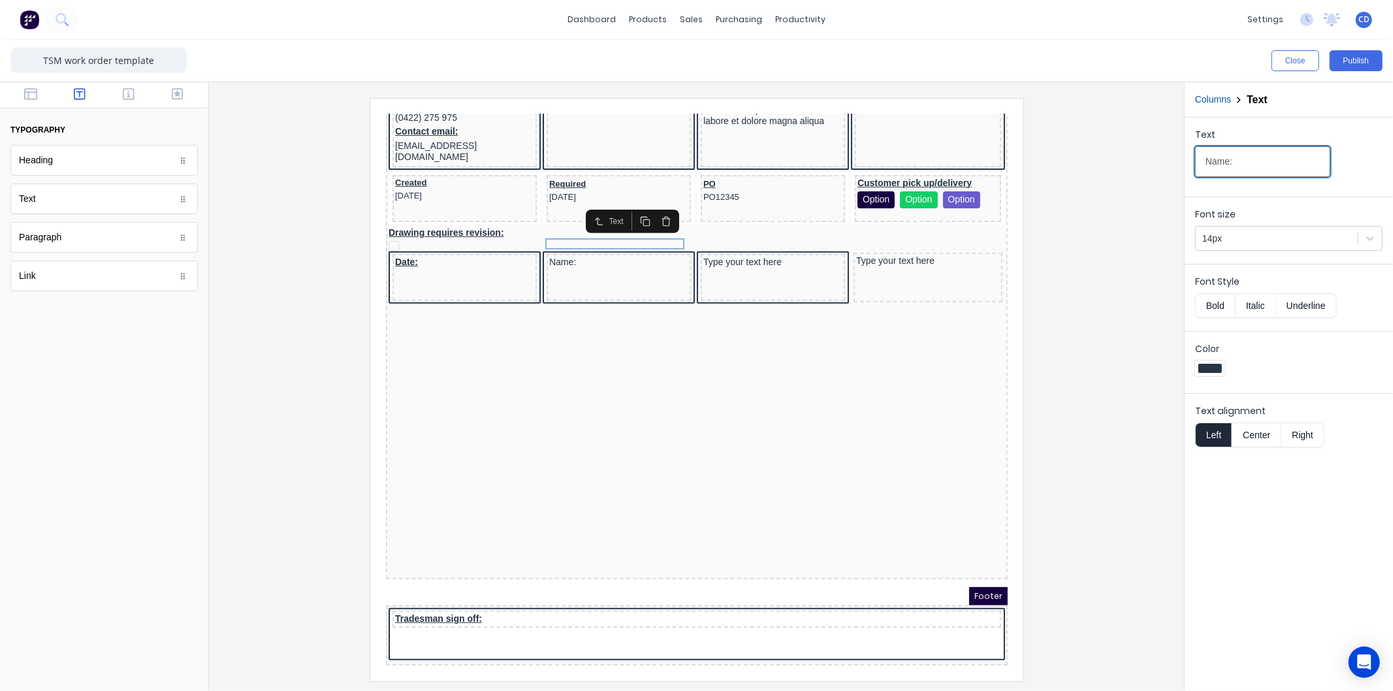
type input "Name:"
click at [1208, 303] on button "Bold" at bounding box center [1215, 305] width 40 height 25
click at [1302, 307] on button "Underline" at bounding box center [1306, 305] width 61 height 25
click at [743, 240] on div "Type your text here" at bounding box center [756, 246] width 139 height 12
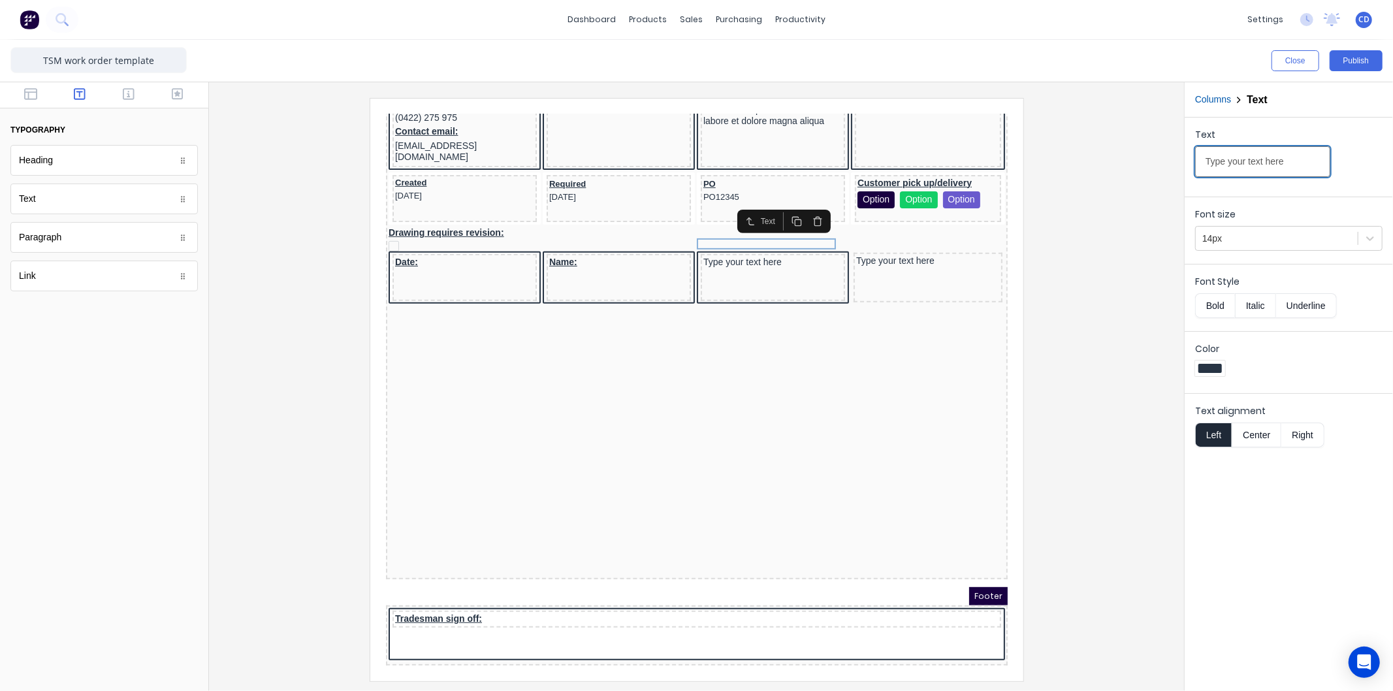
click at [1290, 167] on input "Type your text here" at bounding box center [1262, 161] width 135 height 31
type input "Normal hours:"
click at [1215, 306] on button "Bold" at bounding box center [1215, 305] width 40 height 25
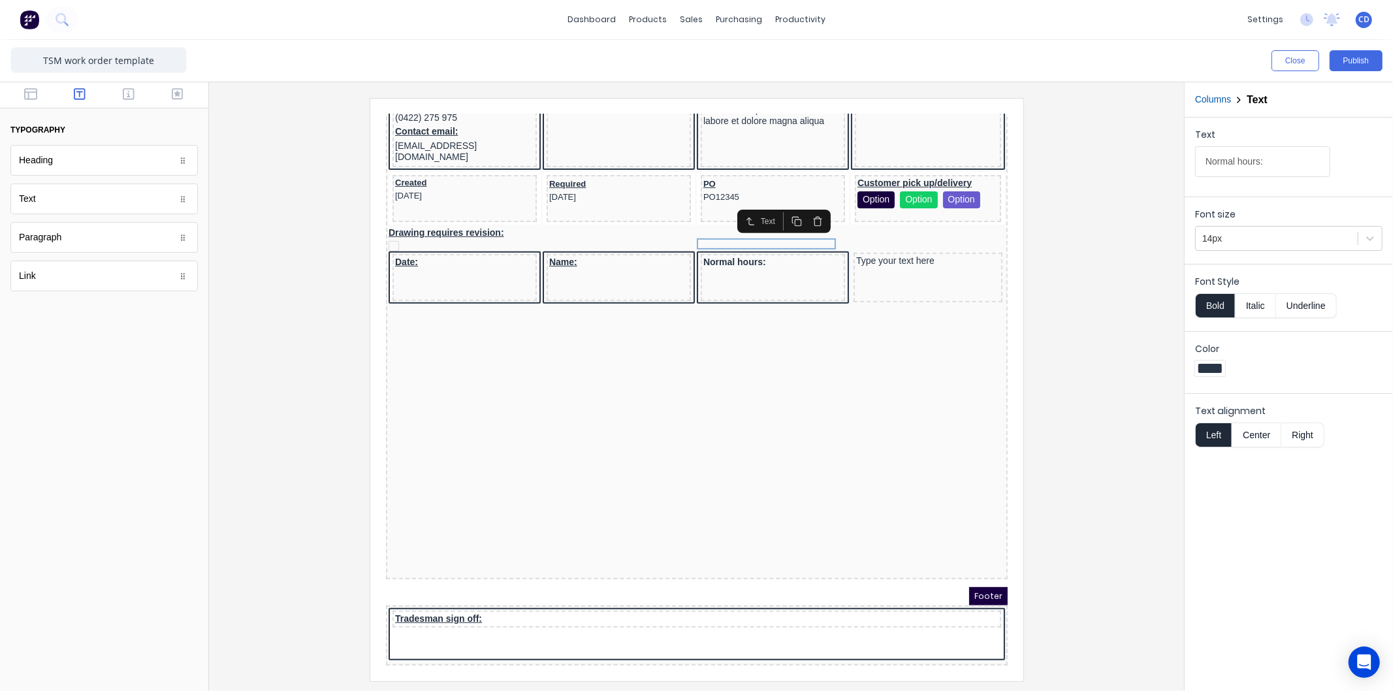
click at [1308, 304] on button "Underline" at bounding box center [1306, 305] width 61 height 25
click at [933, 239] on div "Type your text here" at bounding box center [912, 245] width 144 height 12
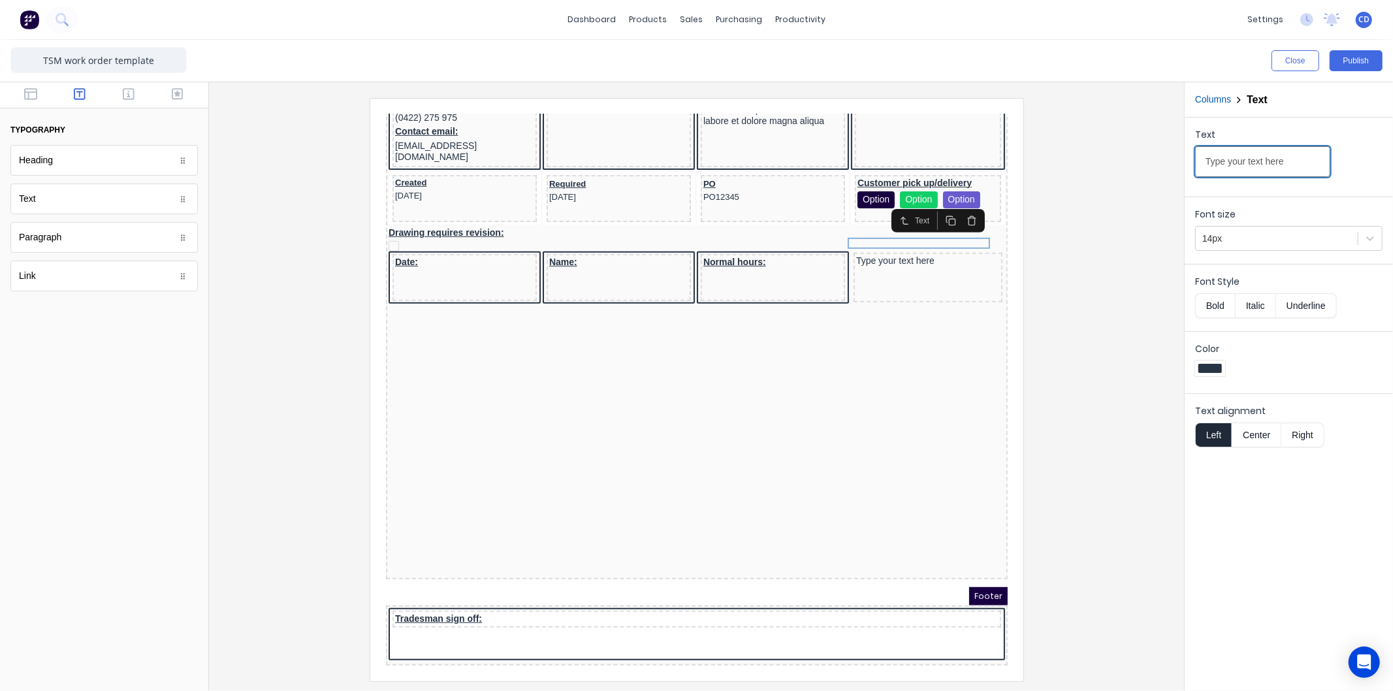
click at [1302, 153] on input "Type your text here" at bounding box center [1262, 161] width 135 height 31
type input "Overtime hours"
click at [1219, 298] on button "Bold" at bounding box center [1215, 305] width 40 height 25
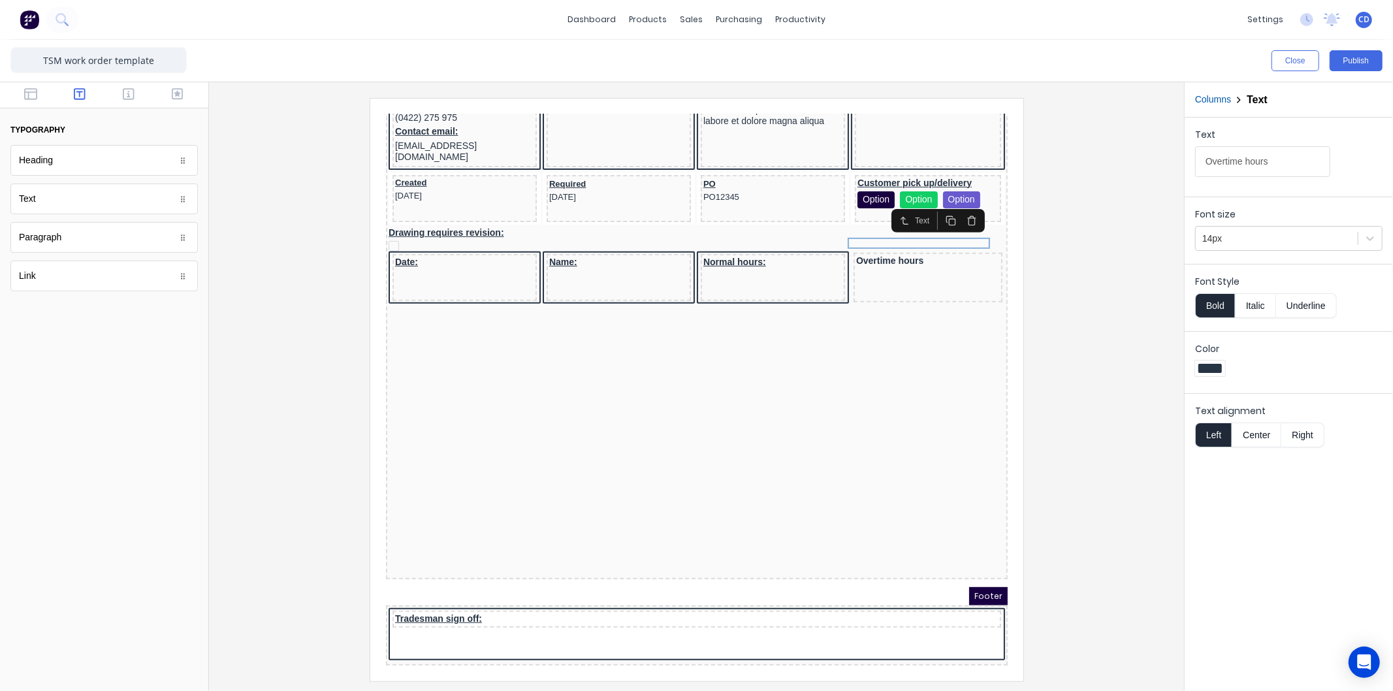
click at [1307, 302] on button "Underline" at bounding box center [1306, 305] width 61 height 25
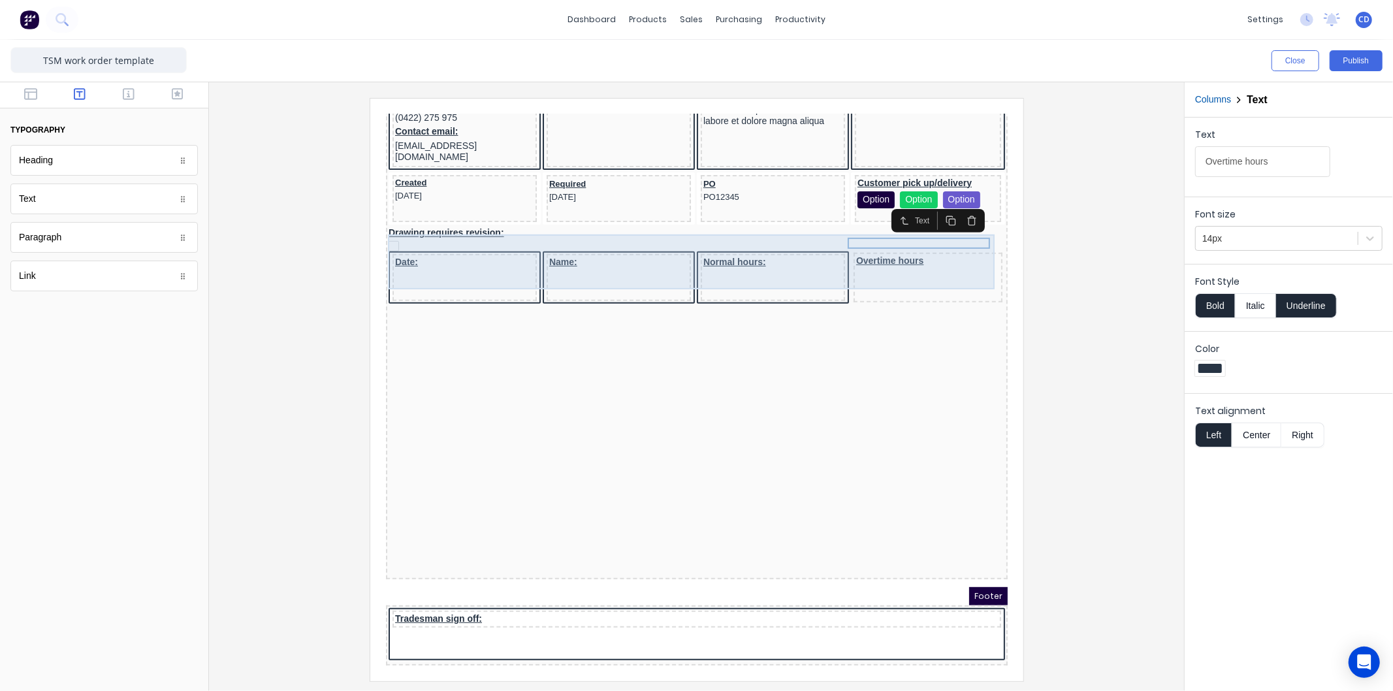
click at [460, 242] on div "Date:" at bounding box center [448, 261] width 144 height 47
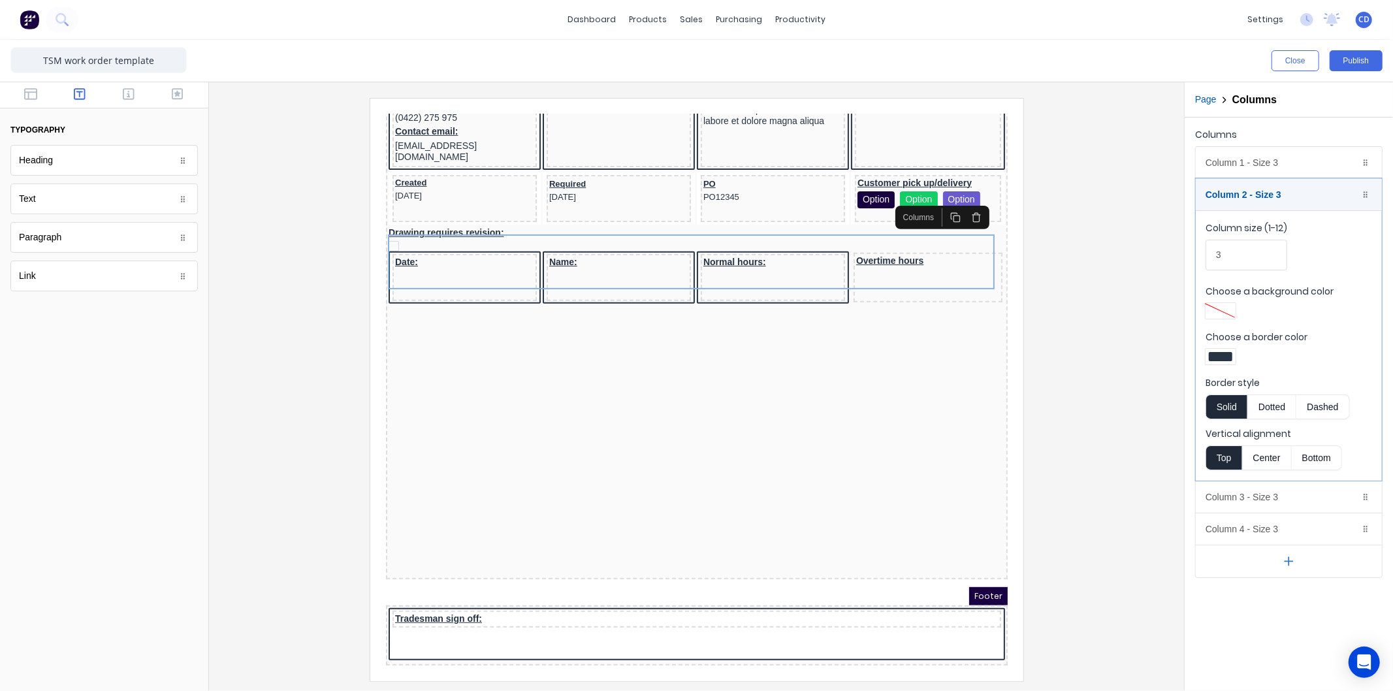
click at [1224, 355] on div at bounding box center [1221, 356] width 24 height 9
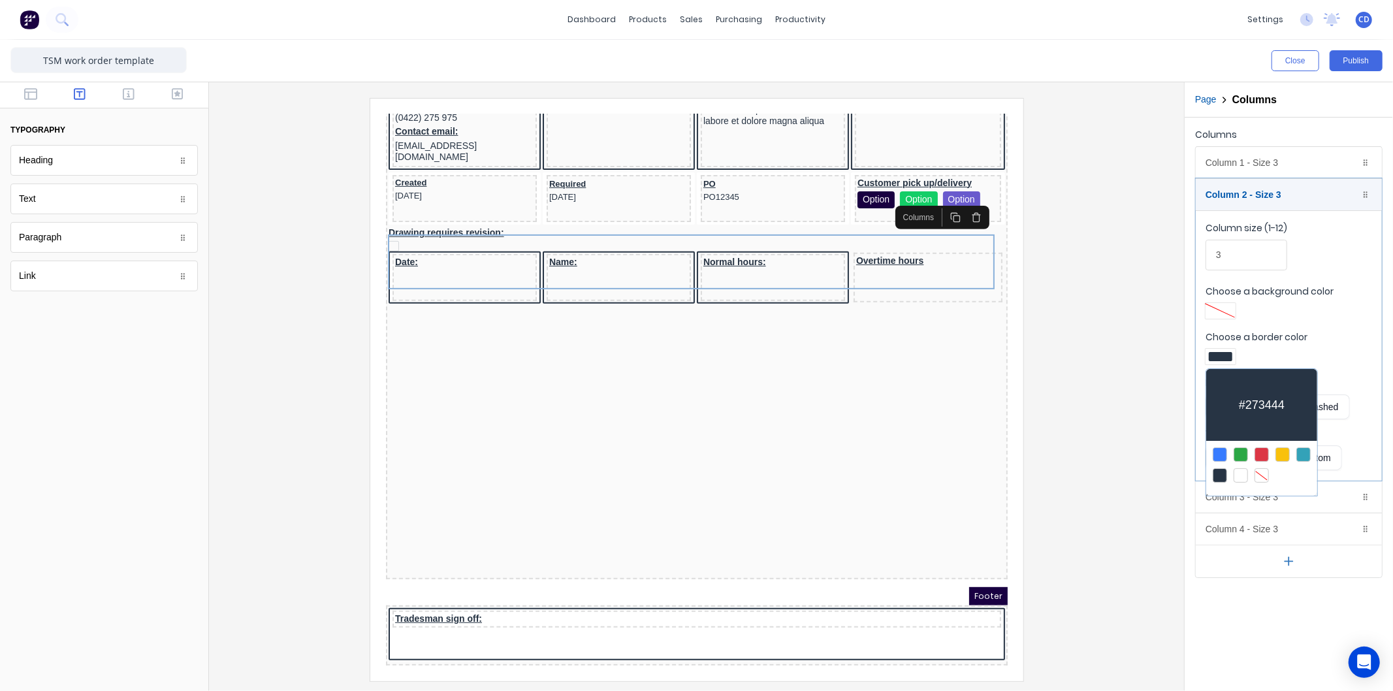
click at [1258, 475] on div at bounding box center [1262, 475] width 14 height 14
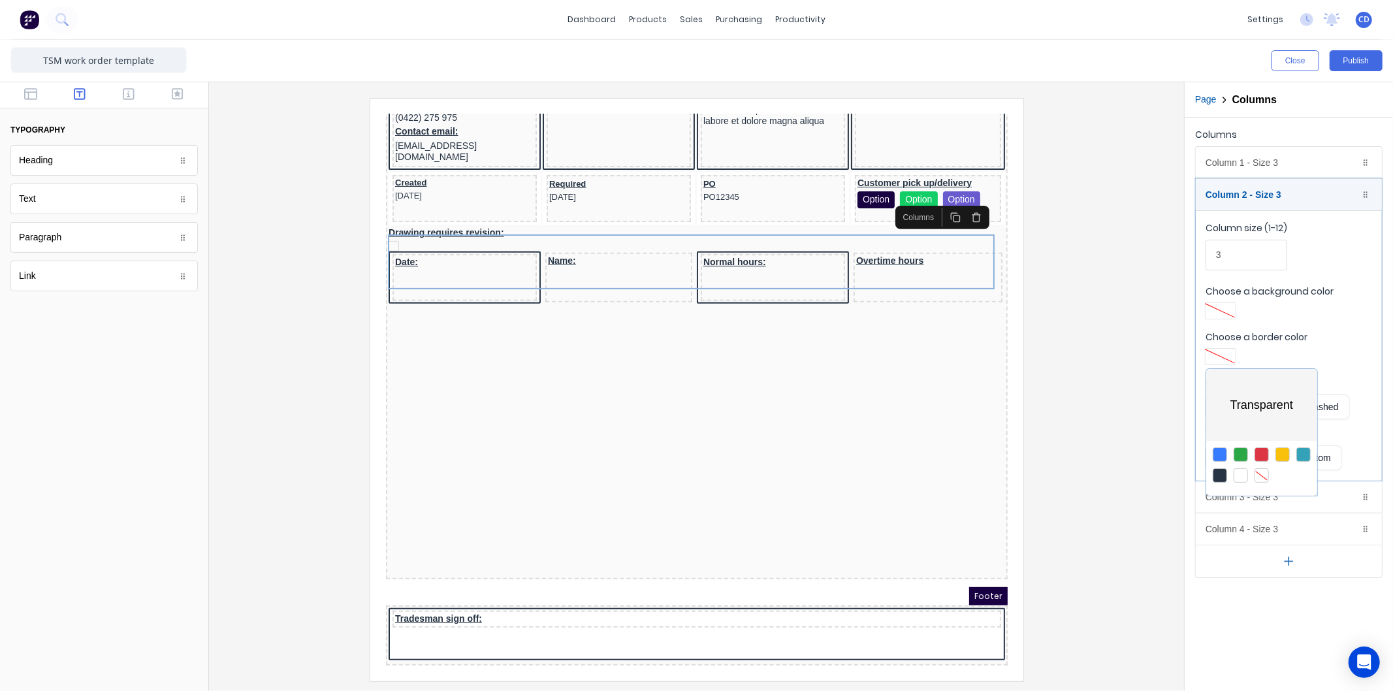
click at [563, 257] on div at bounding box center [696, 345] width 1393 height 691
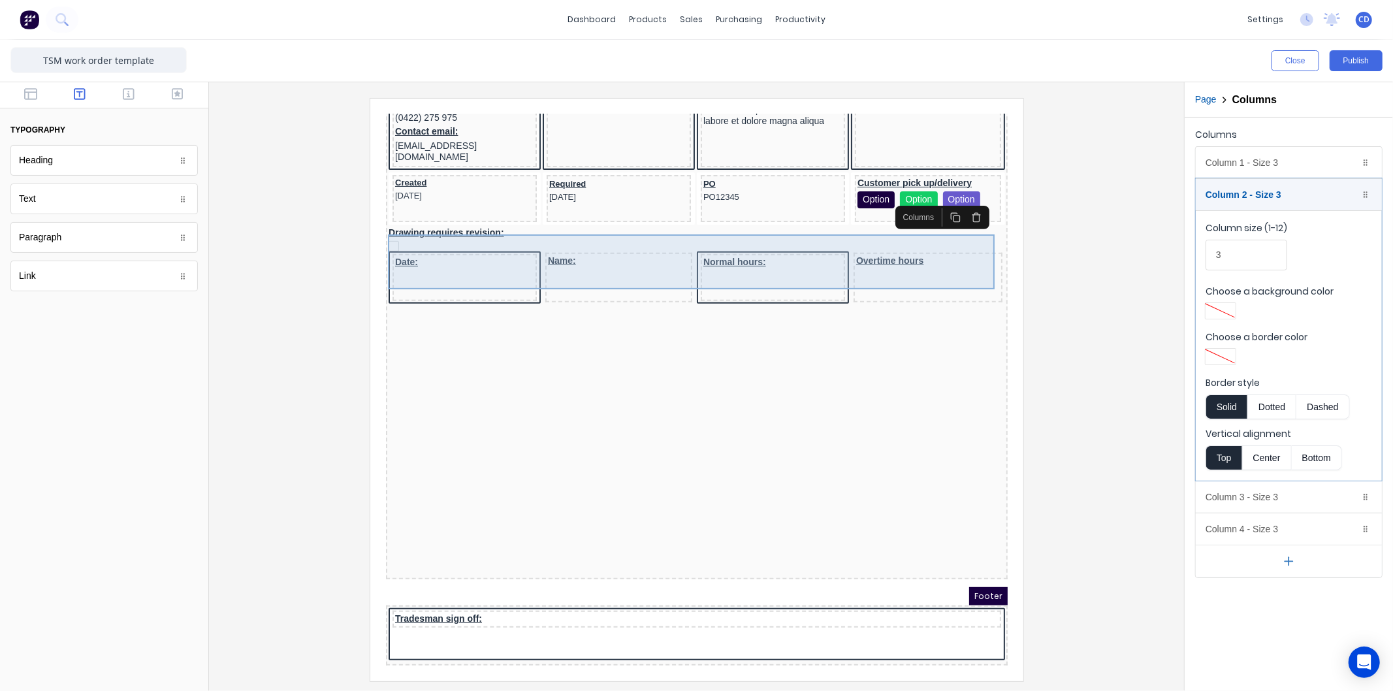
click at [737, 244] on div "Normal hours:" at bounding box center [757, 261] width 144 height 47
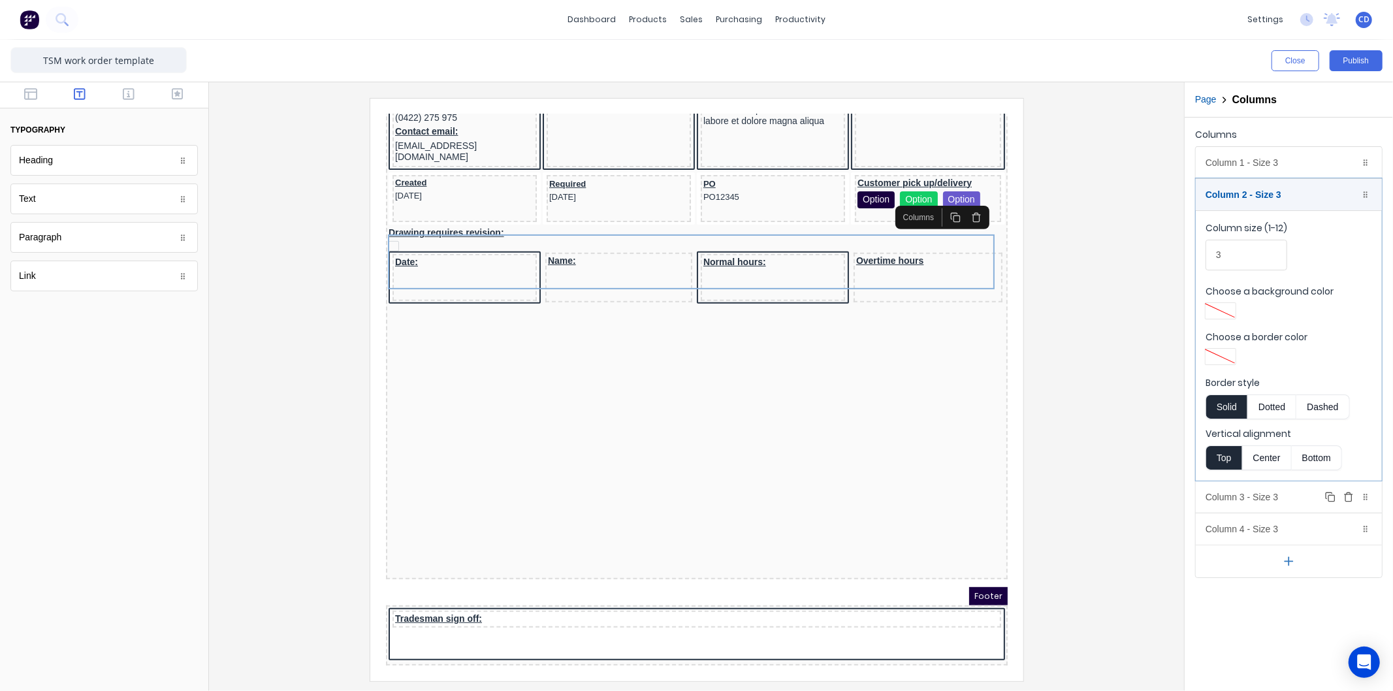
click at [1268, 499] on div "Column 3 - Size 3 Duplicate Delete" at bounding box center [1289, 496] width 186 height 31
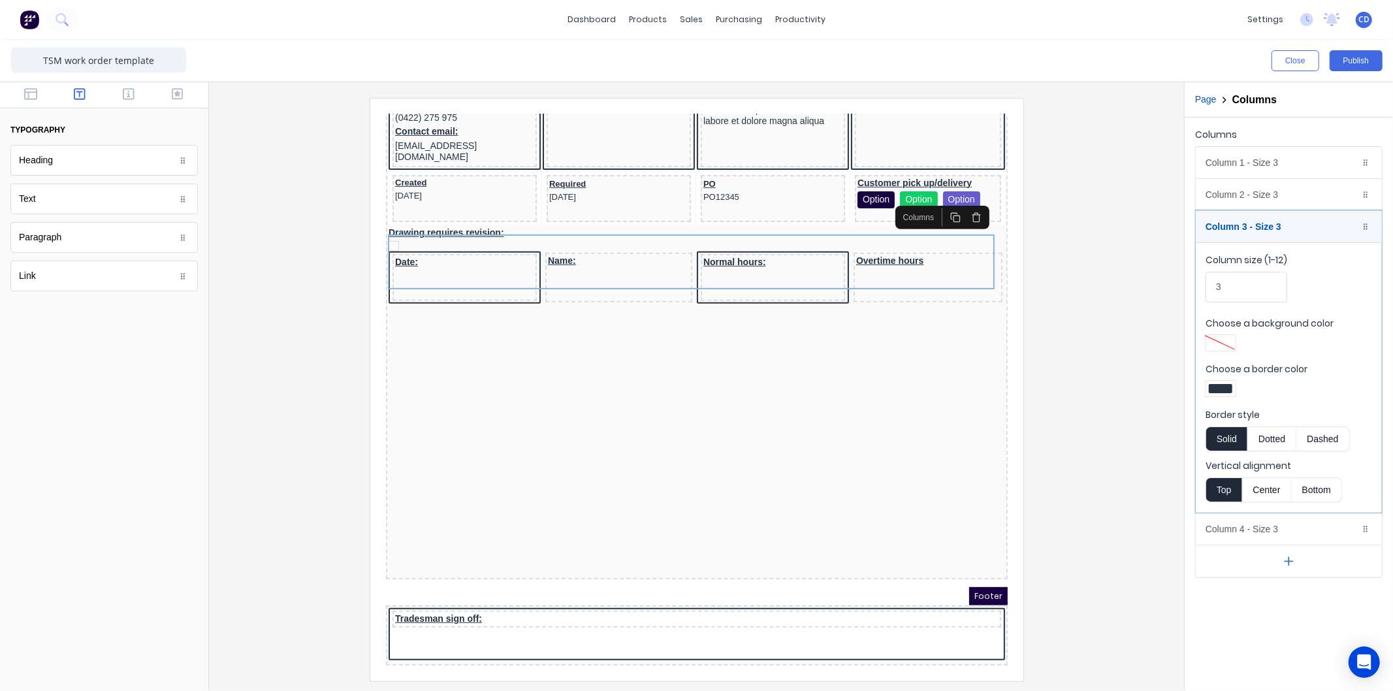
click at [1223, 388] on div at bounding box center [1221, 388] width 24 height 9
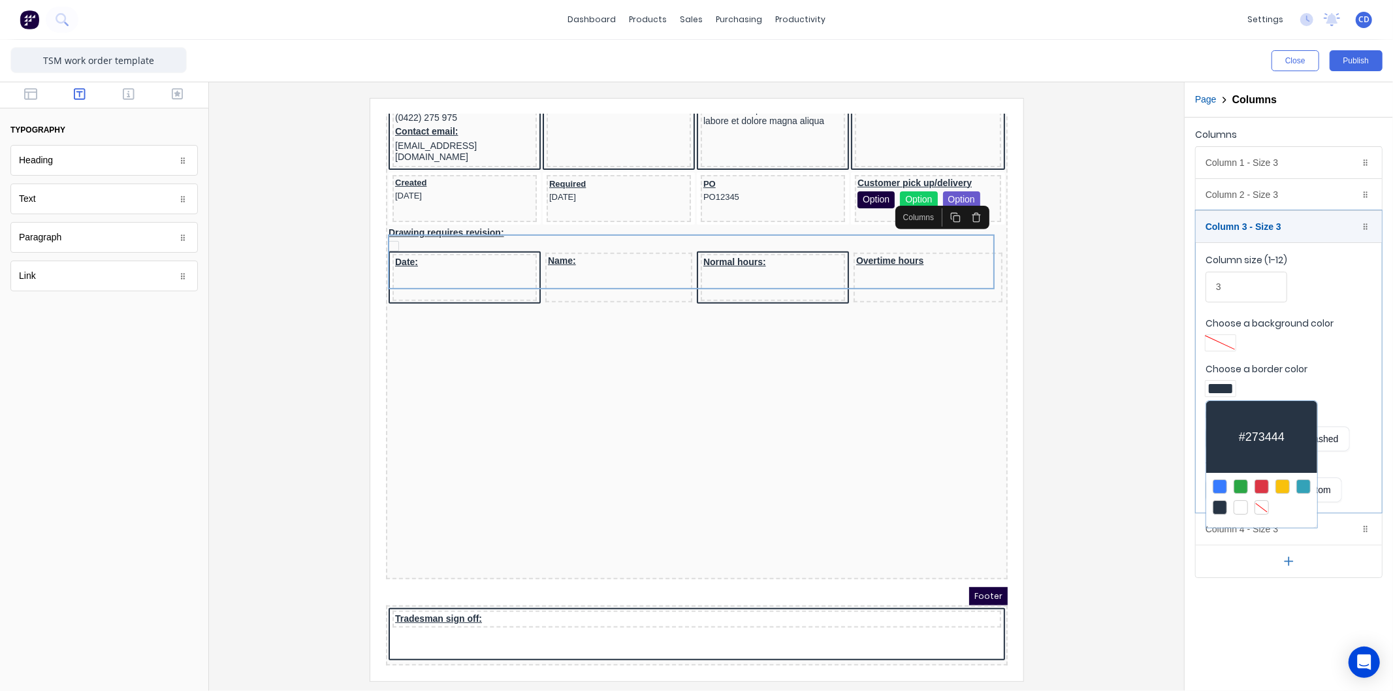
click at [1263, 506] on div at bounding box center [1262, 507] width 14 height 14
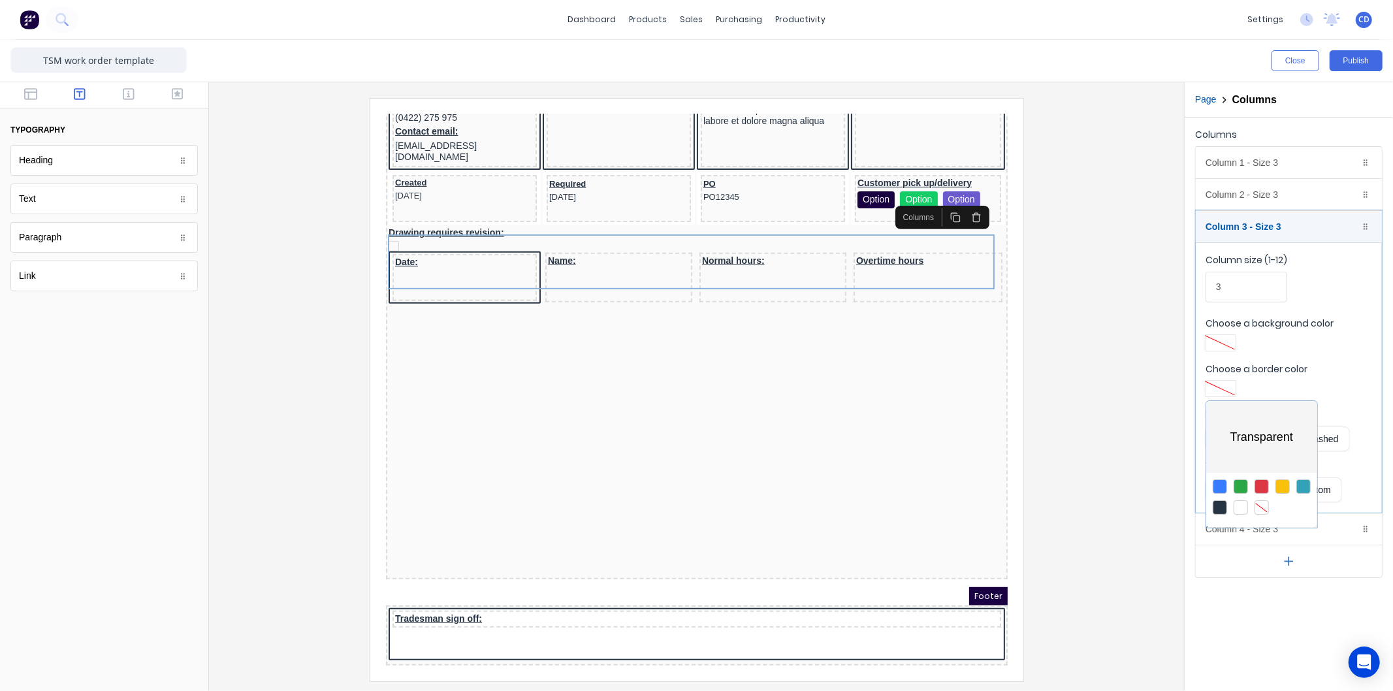
click at [1261, 605] on div at bounding box center [696, 345] width 1393 height 691
click at [1255, 530] on div "Column 4 - Size 3 Duplicate Delete" at bounding box center [1289, 528] width 186 height 31
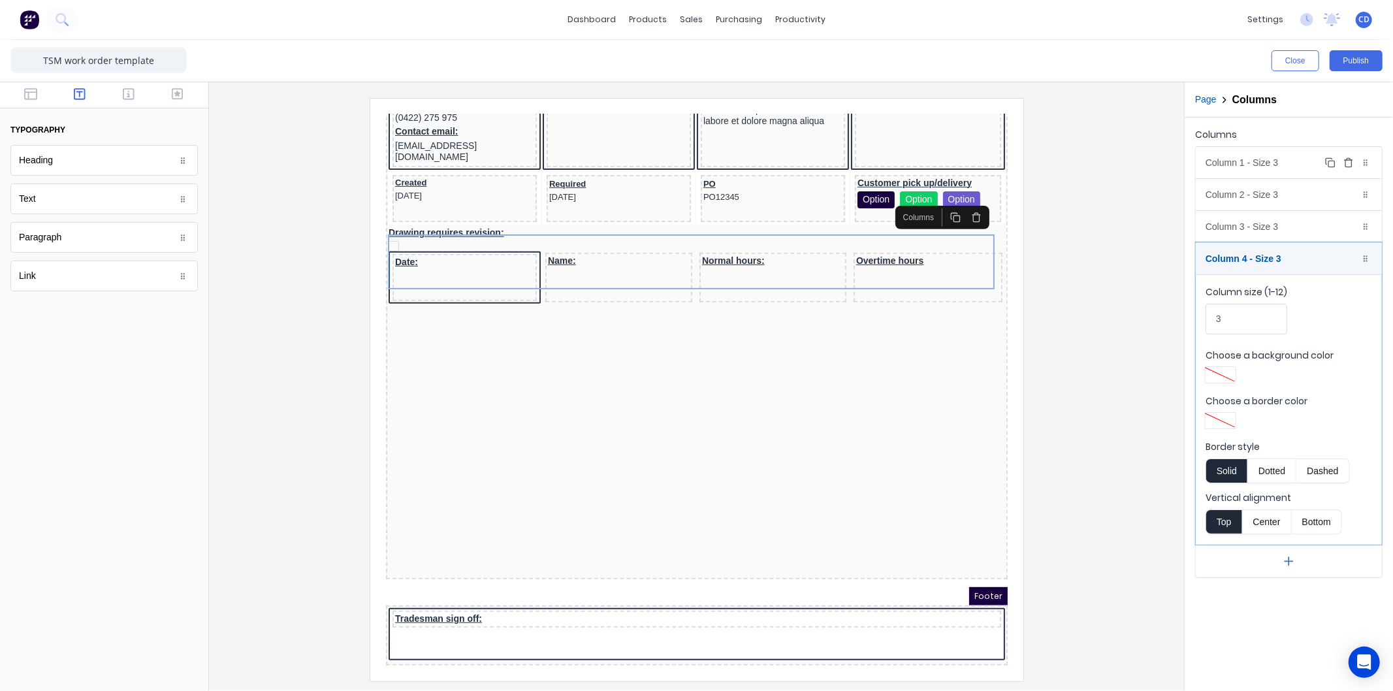
click at [1234, 158] on div "Column 1 - Size 3 Duplicate Delete" at bounding box center [1289, 162] width 186 height 31
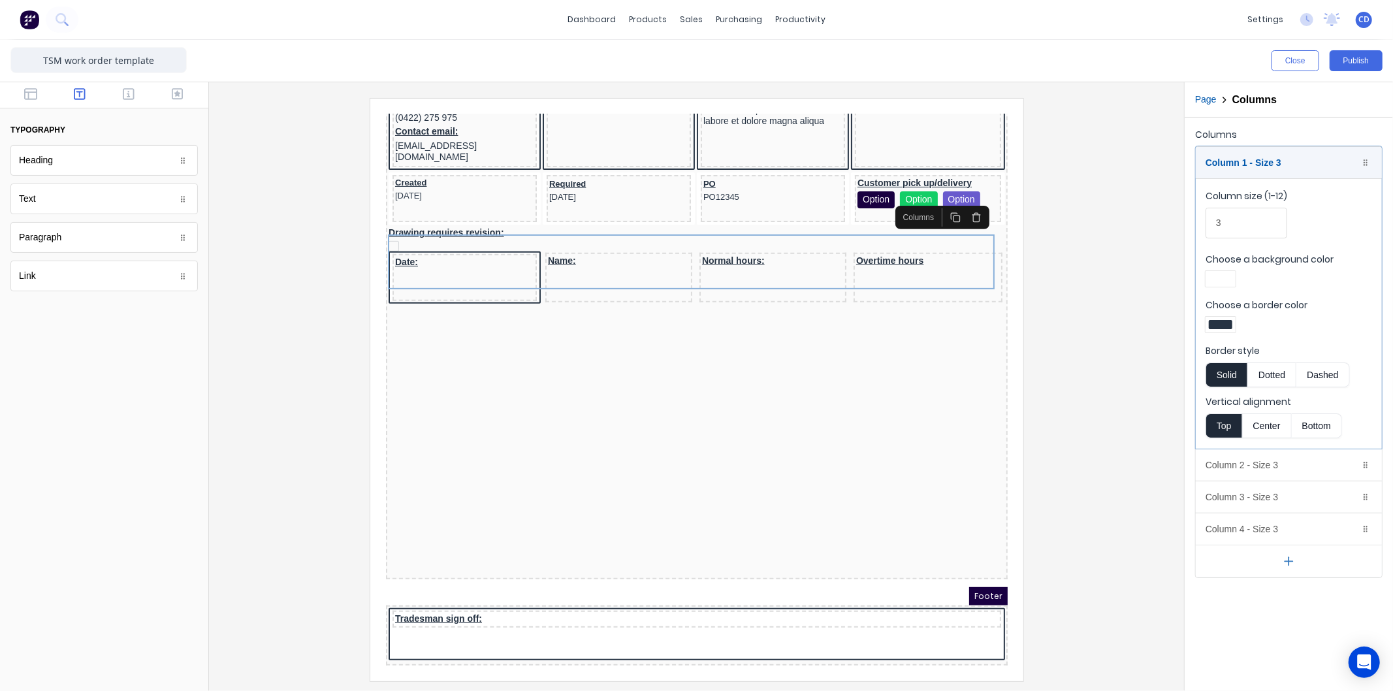
click at [1213, 328] on div at bounding box center [1221, 324] width 24 height 9
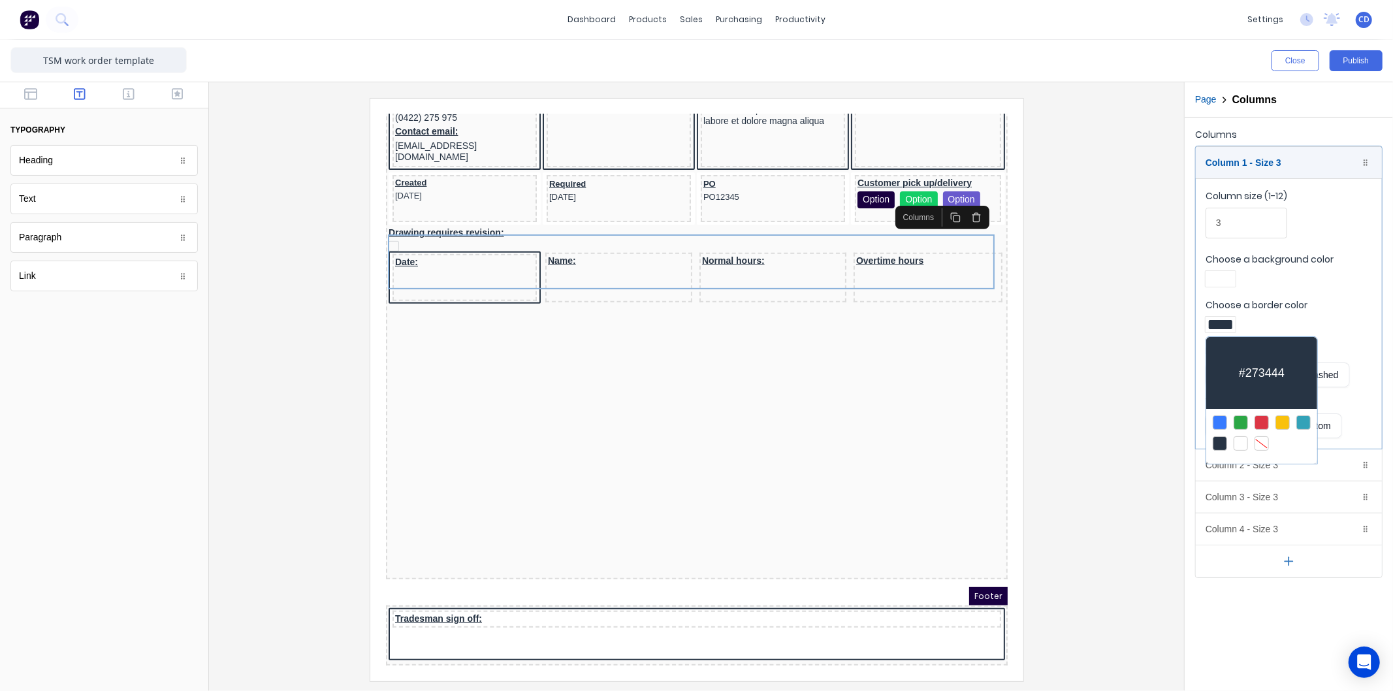
click at [1266, 445] on div at bounding box center [1262, 443] width 14 height 14
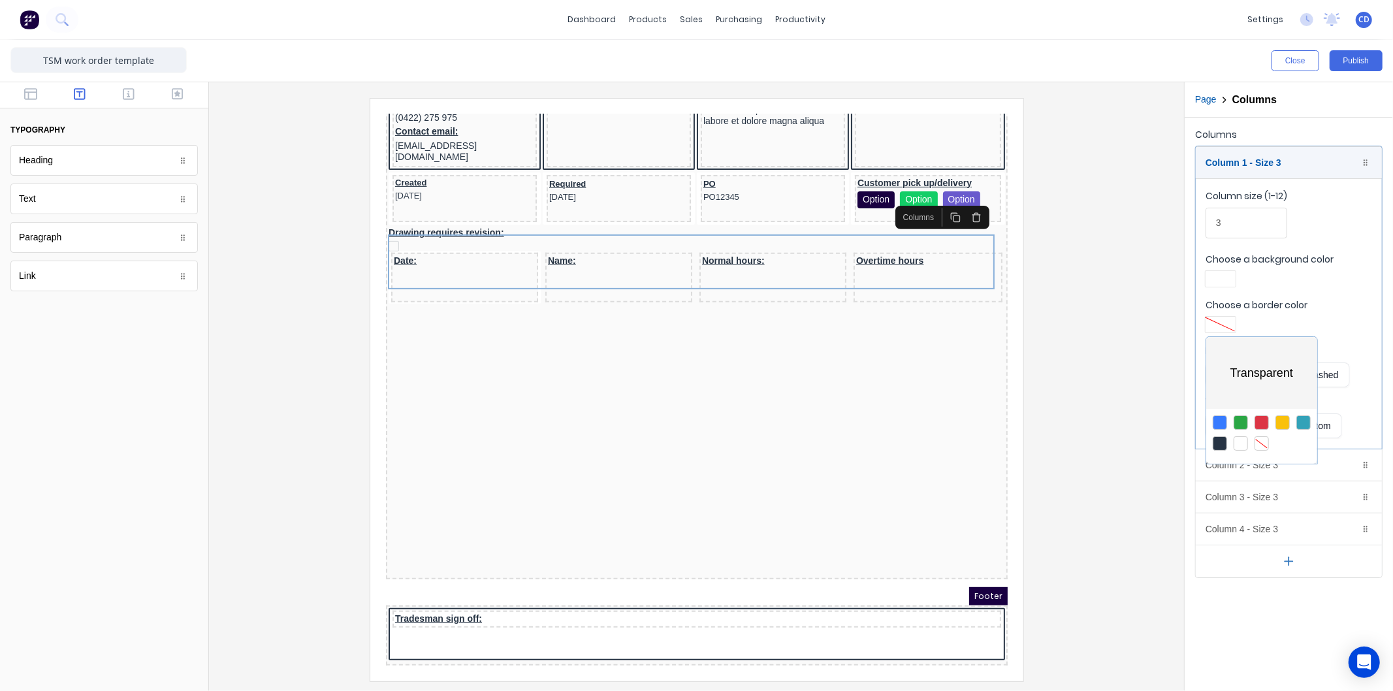
click at [1093, 397] on div at bounding box center [696, 345] width 1393 height 691
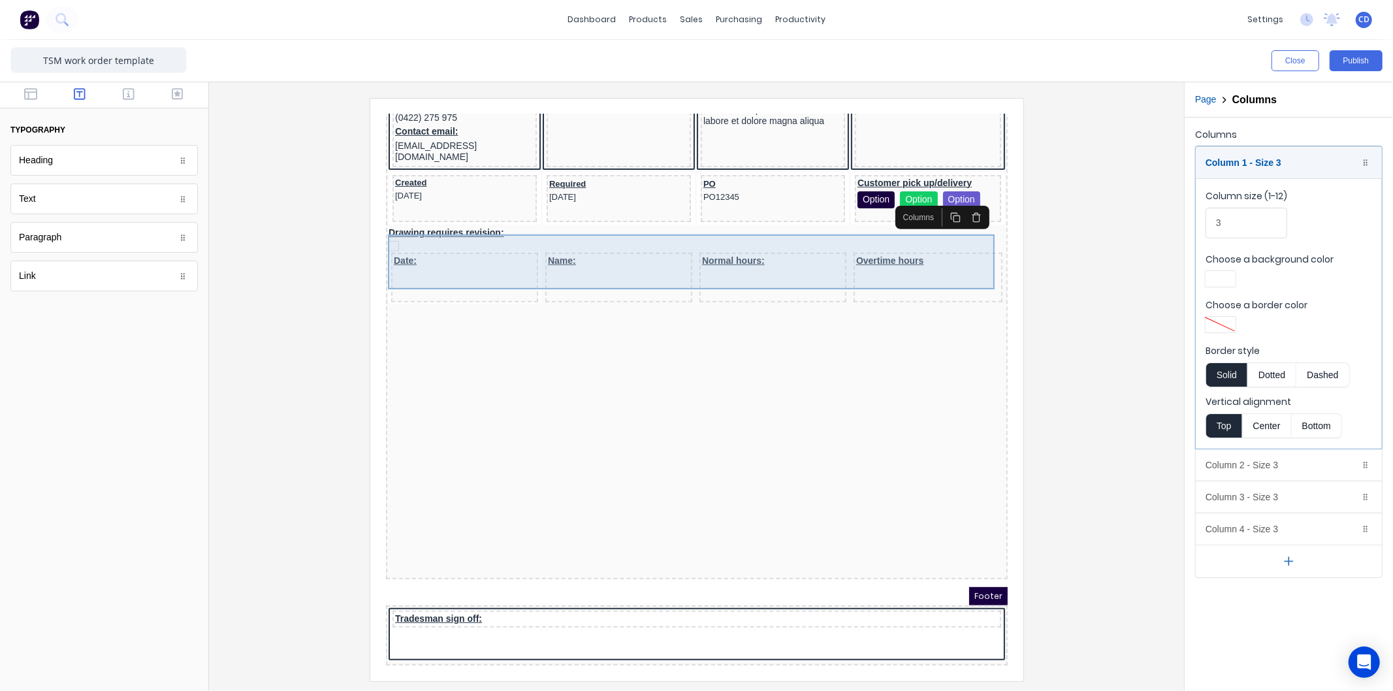
click at [498, 253] on div "Date:" at bounding box center [448, 261] width 147 height 50
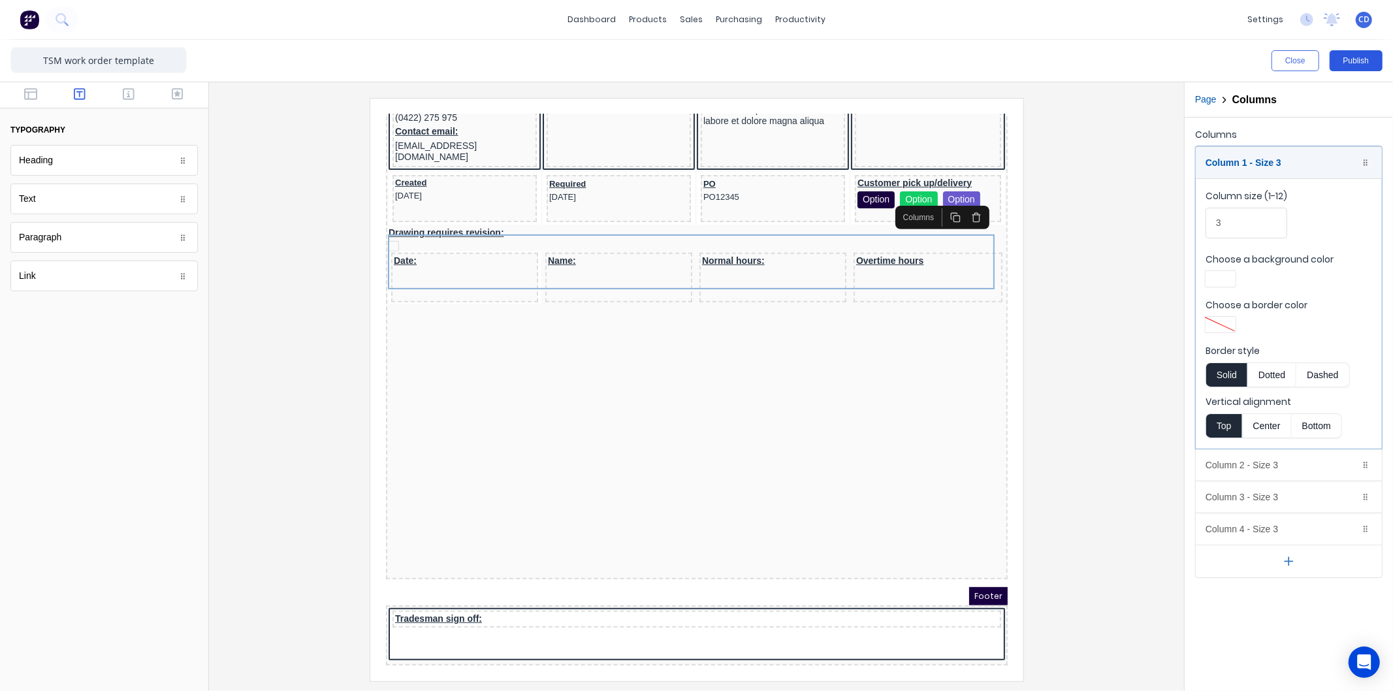
click at [1336, 63] on button "Publish" at bounding box center [1356, 60] width 53 height 21
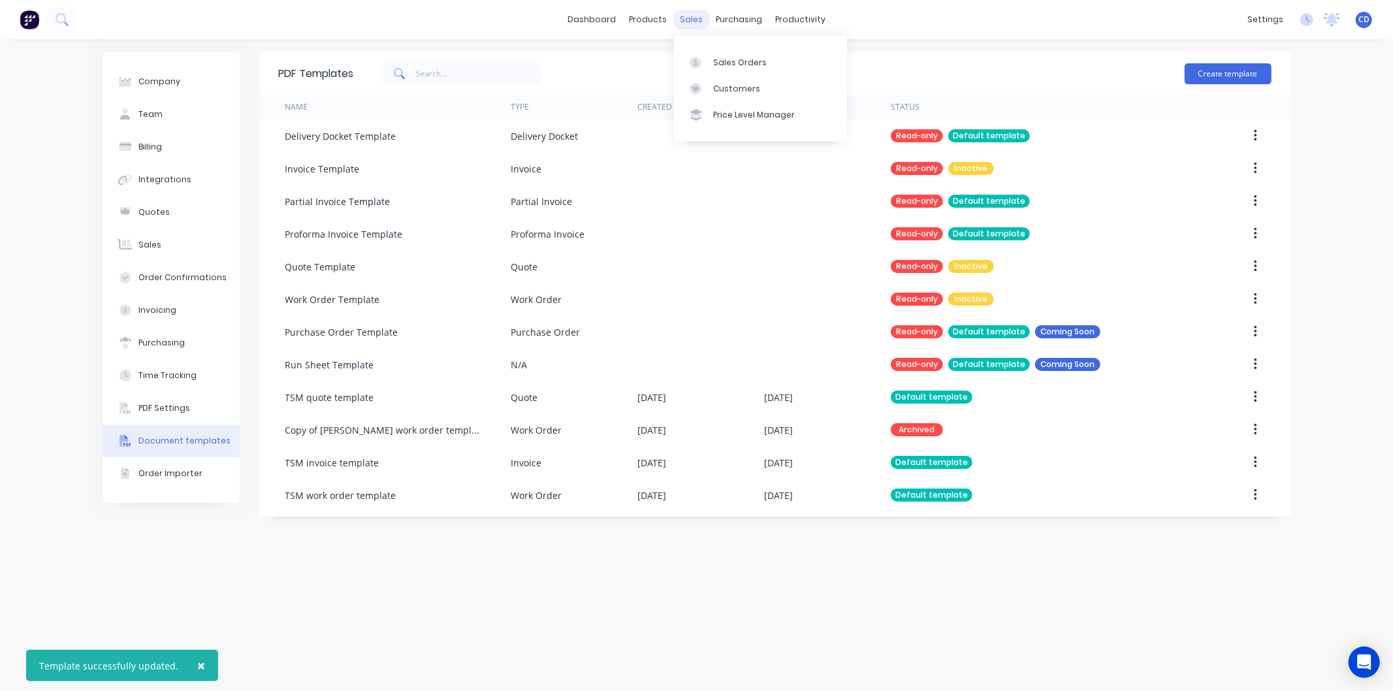
click at [690, 27] on div "sales" at bounding box center [691, 20] width 36 height 20
click at [721, 57] on div "Sales Orders" at bounding box center [740, 63] width 54 height 12
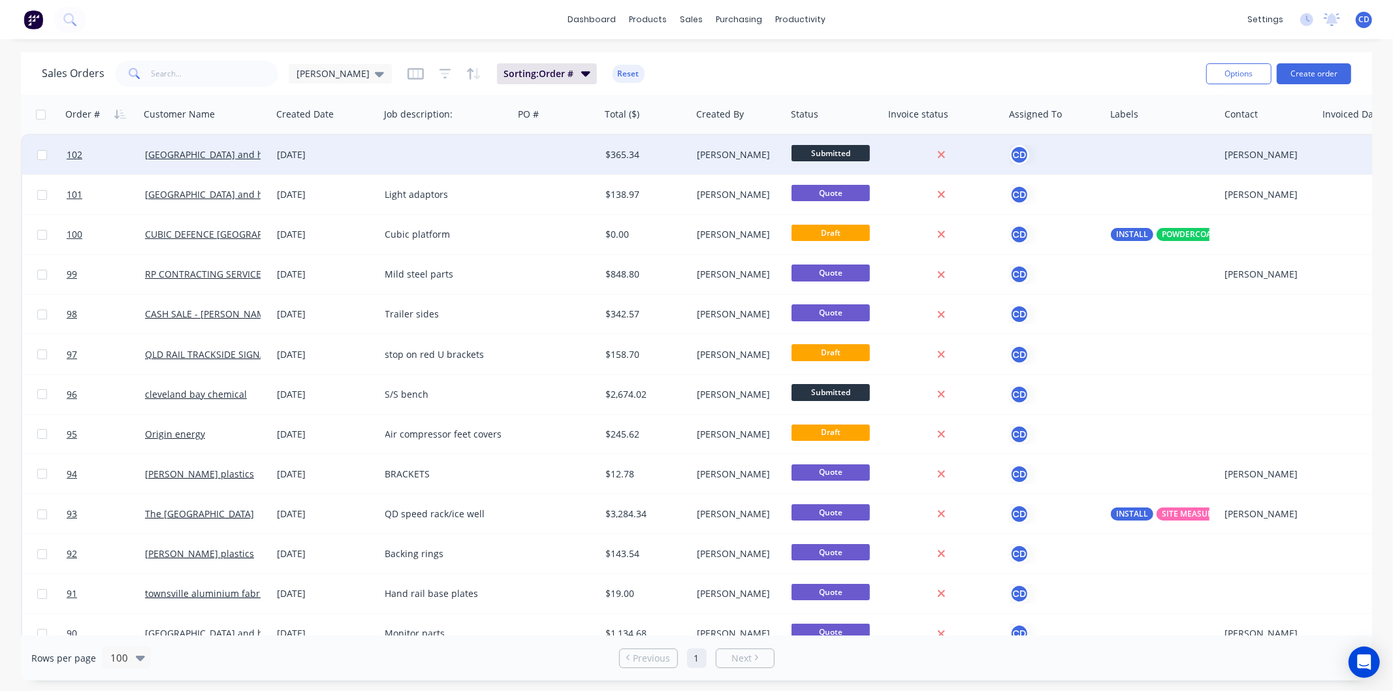
click at [292, 154] on div "[DATE]" at bounding box center [326, 154] width 97 height 13
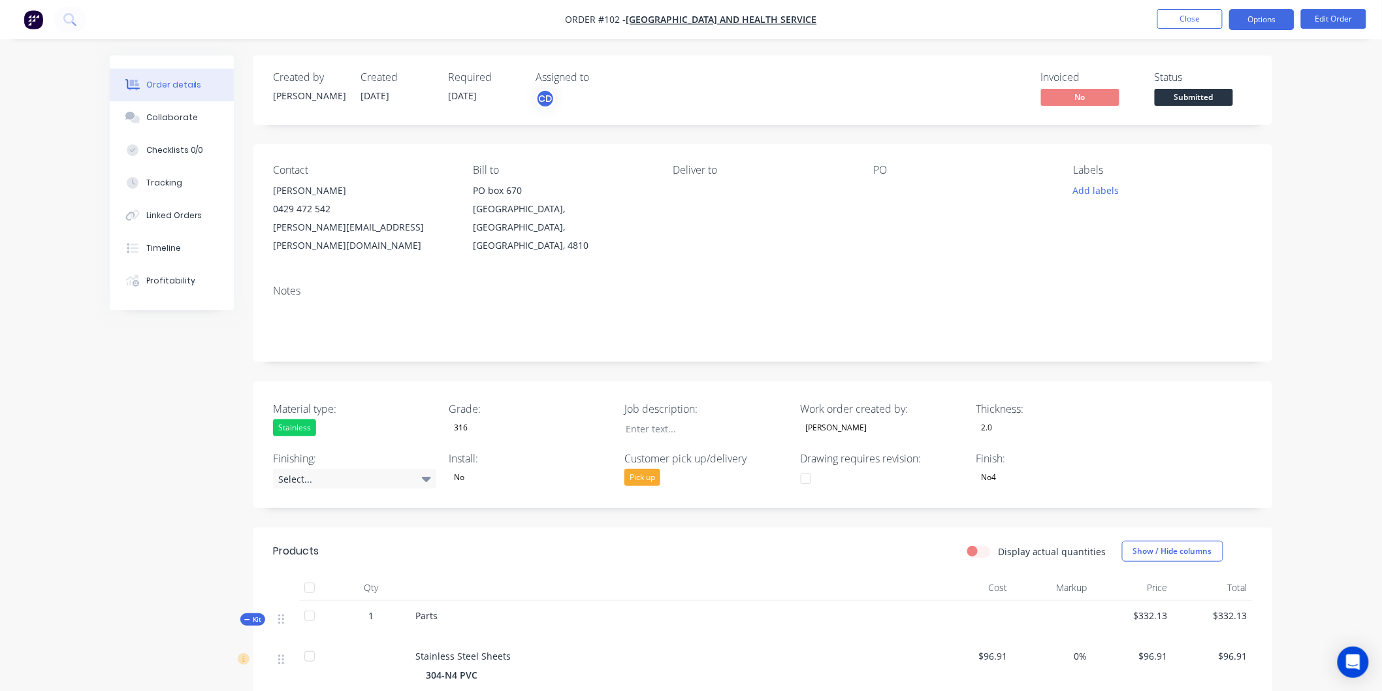
click at [1255, 22] on button "Options" at bounding box center [1261, 19] width 65 height 21
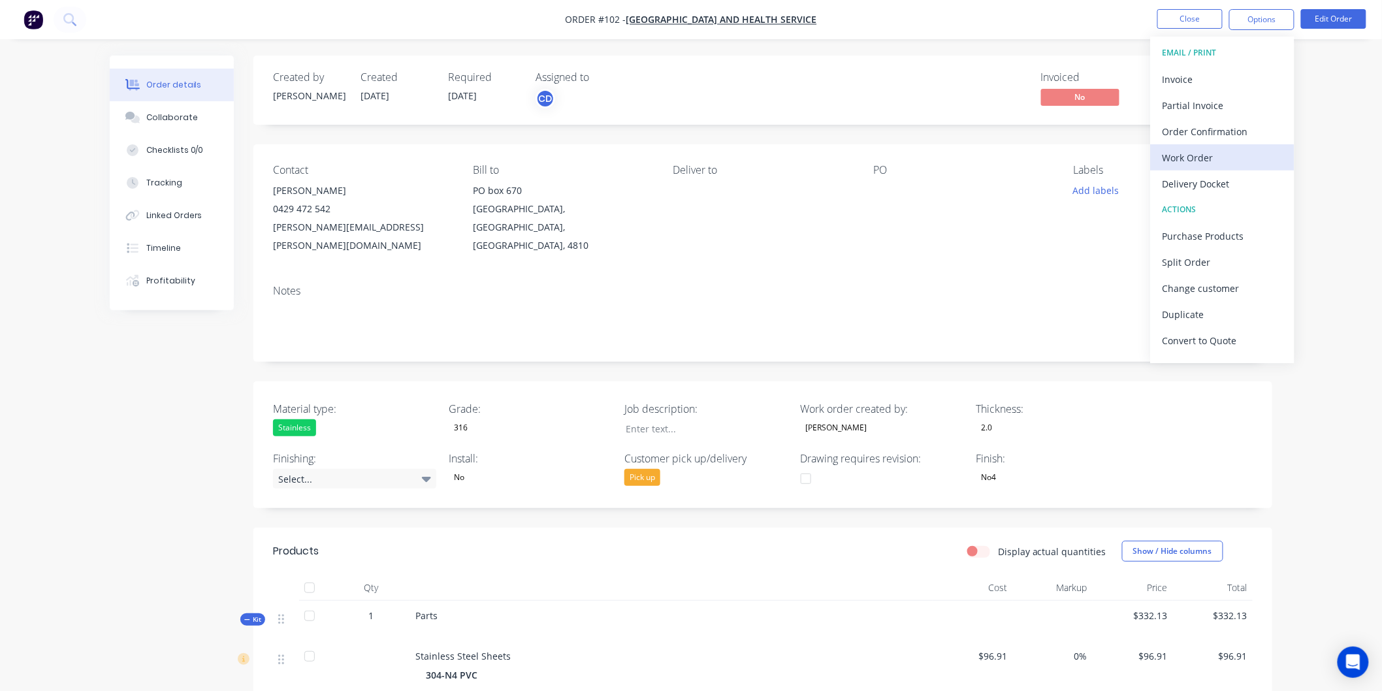
click at [1216, 159] on div "Work Order" at bounding box center [1223, 157] width 120 height 19
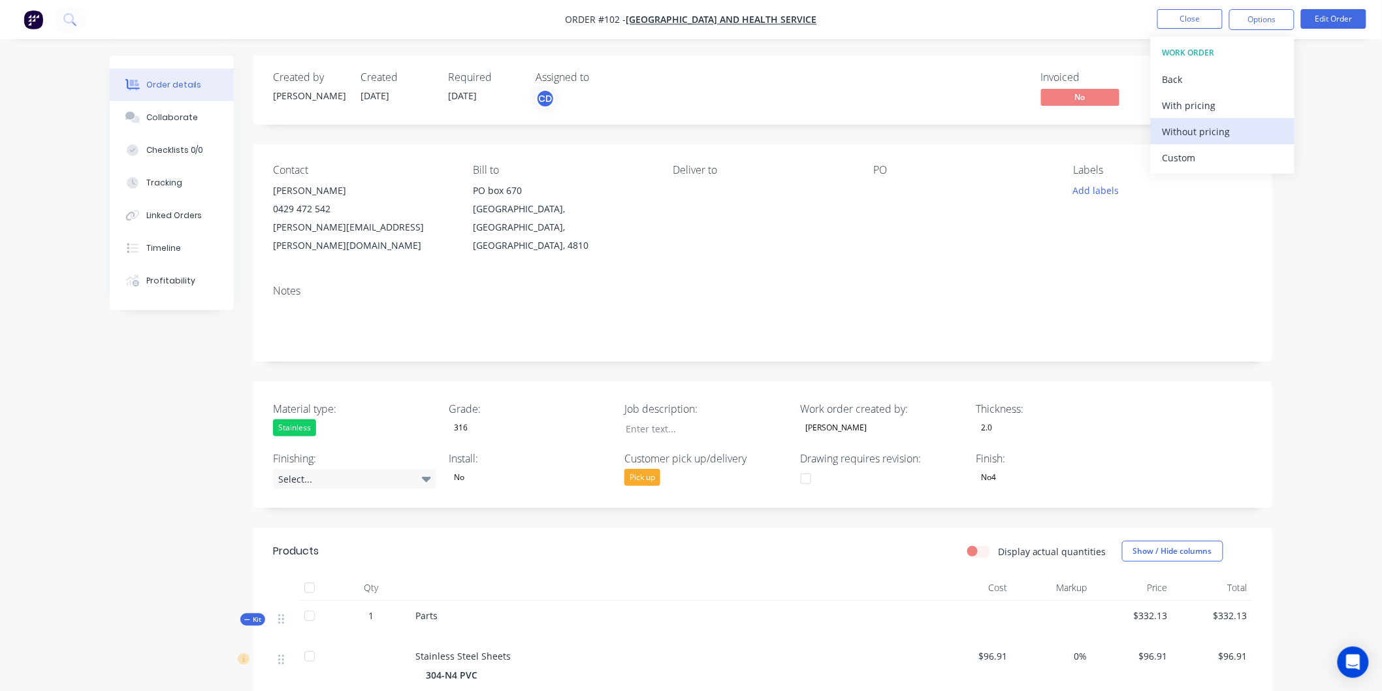
click at [1202, 127] on div "Without pricing" at bounding box center [1223, 131] width 120 height 19
click at [1212, 21] on button "Close" at bounding box center [1189, 19] width 65 height 20
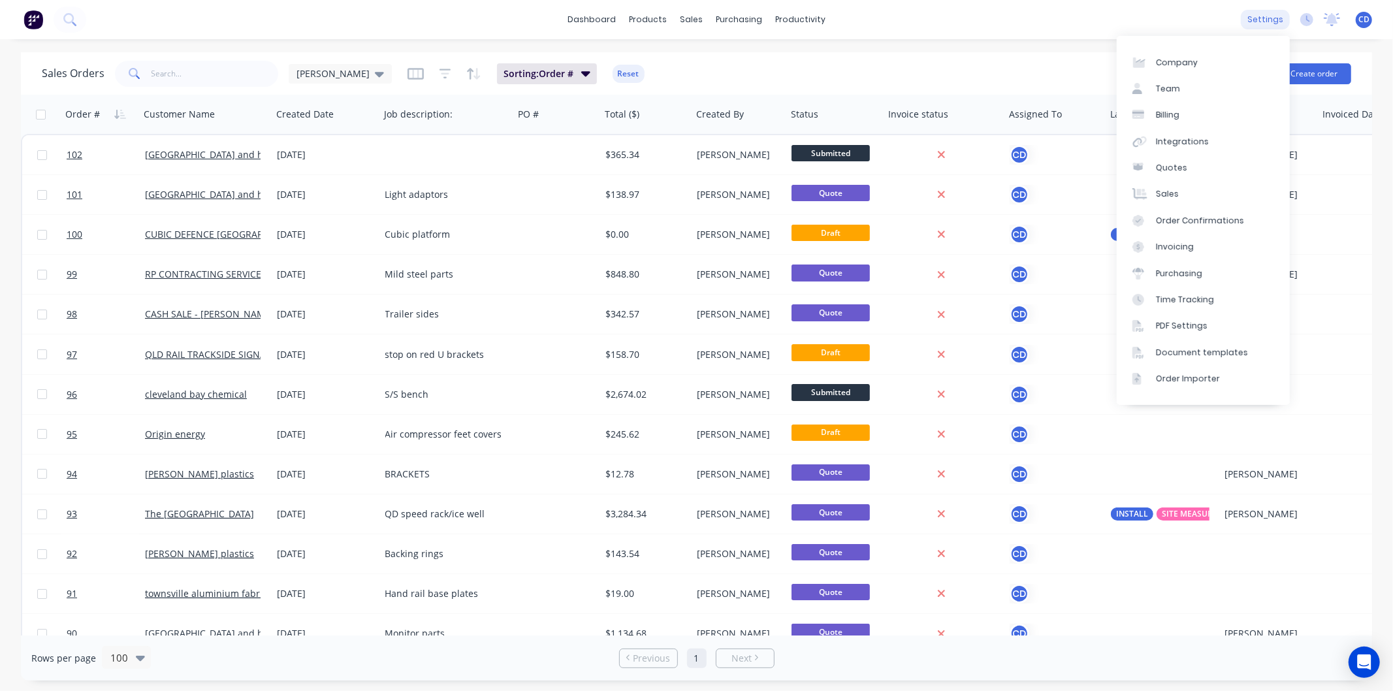
click at [1272, 22] on div "settings" at bounding box center [1265, 20] width 49 height 20
click at [1190, 346] on link "Document templates" at bounding box center [1203, 353] width 173 height 26
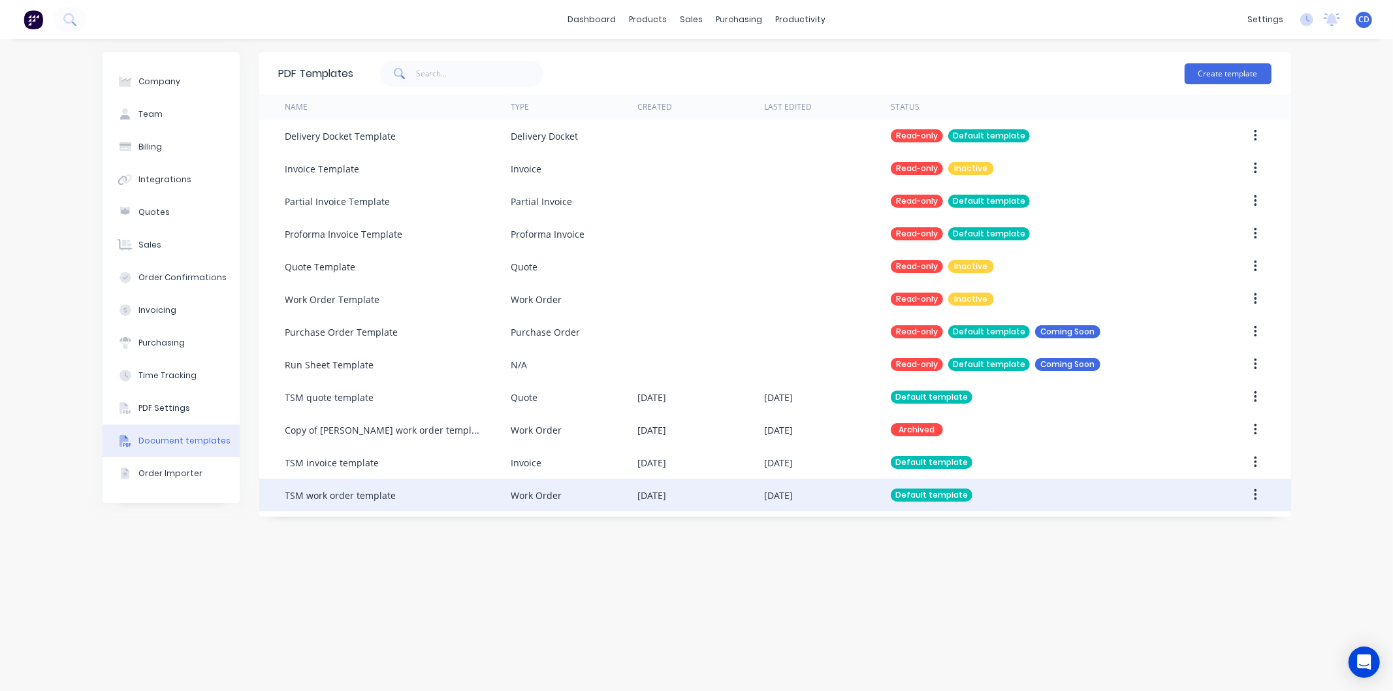
click at [1253, 496] on button "button" at bounding box center [1255, 495] width 31 height 24
click at [1198, 531] on div "Edit" at bounding box center [1209, 529] width 101 height 19
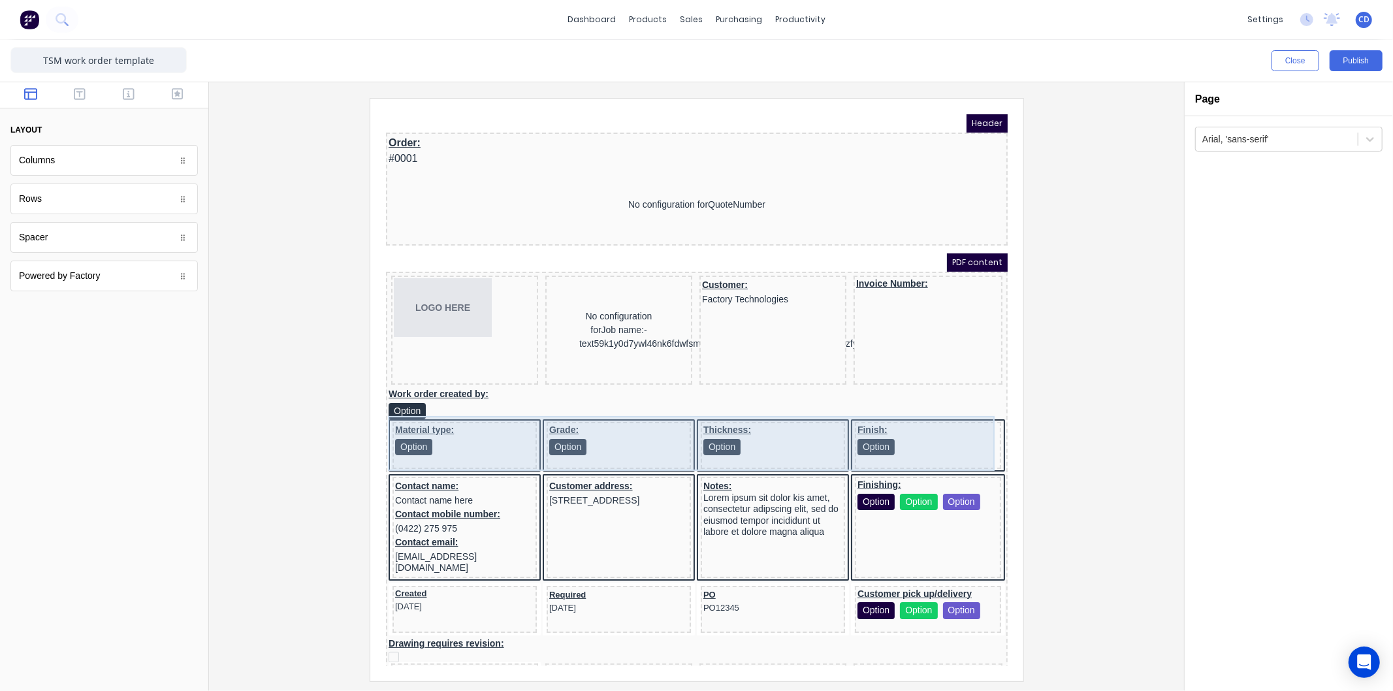
scroll to position [413, 0]
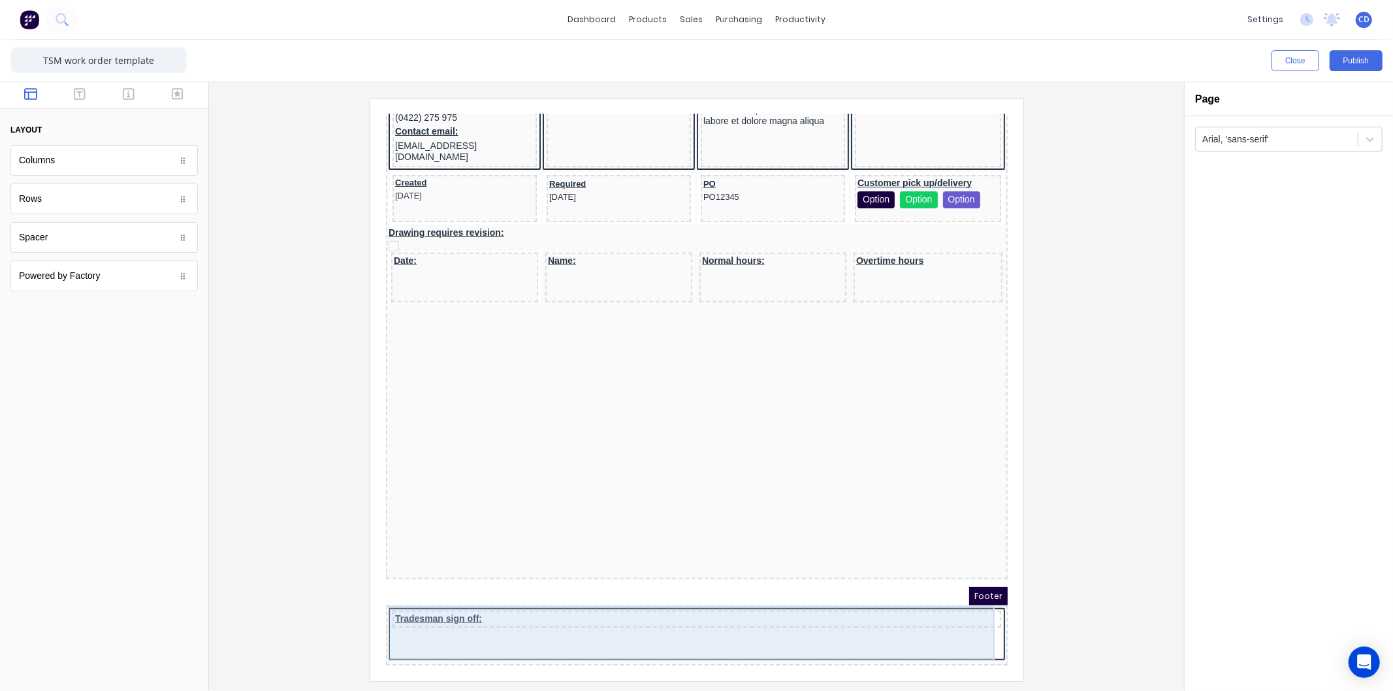
click at [513, 627] on div "Tradesman sign off:" at bounding box center [680, 619] width 617 height 55
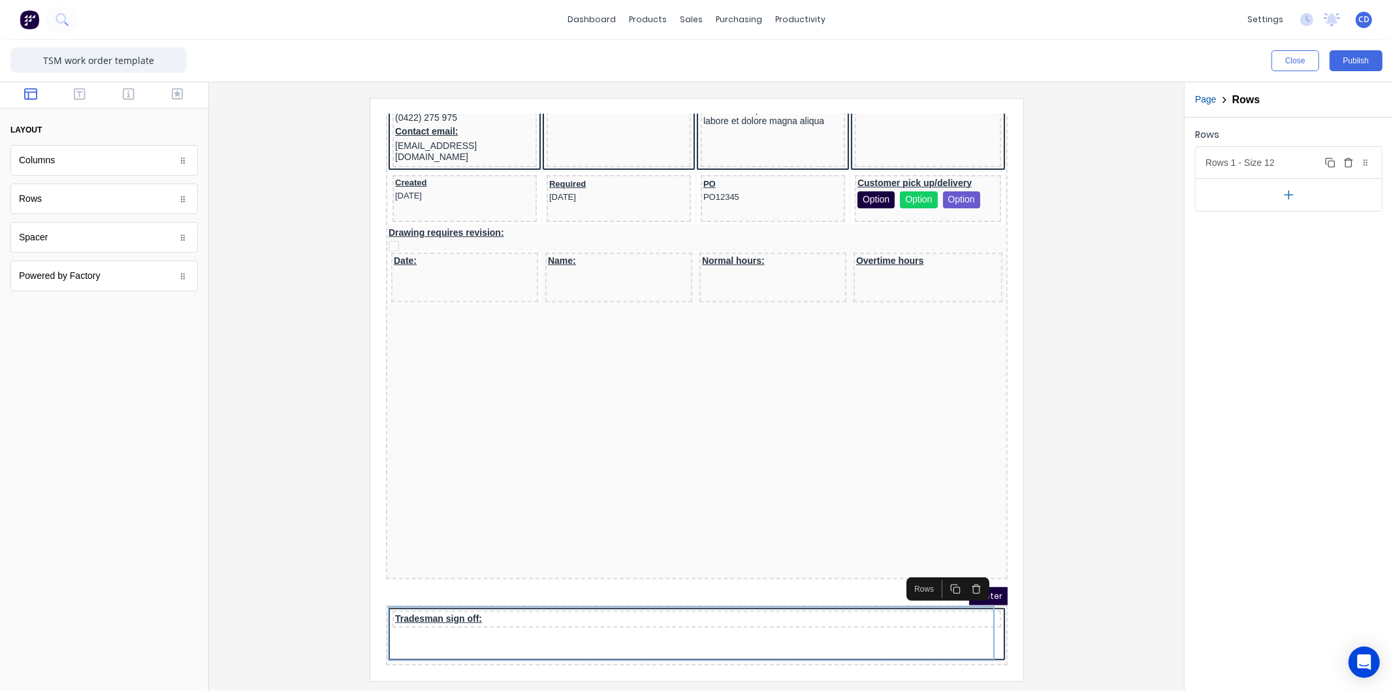
click at [1263, 170] on div "Rows 1 - Size 12 Duplicate Delete" at bounding box center [1289, 162] width 186 height 31
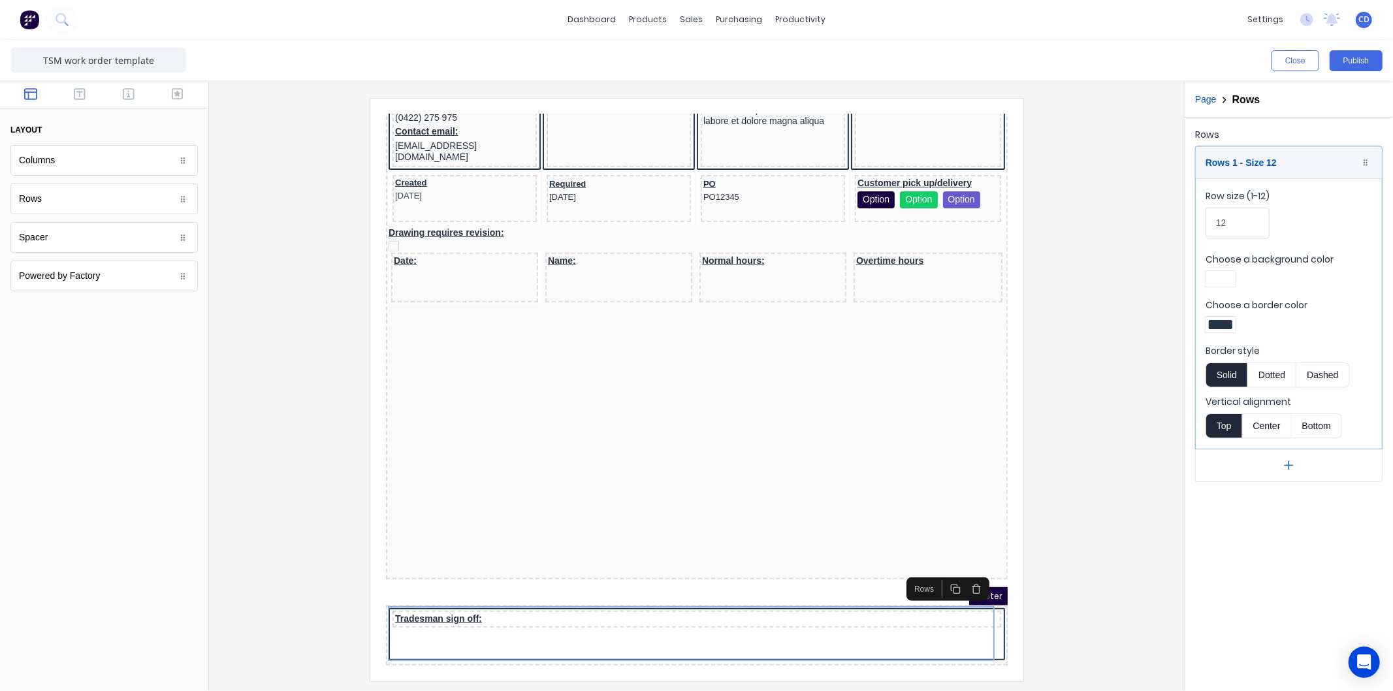
click at [1219, 321] on div at bounding box center [1221, 324] width 24 height 9
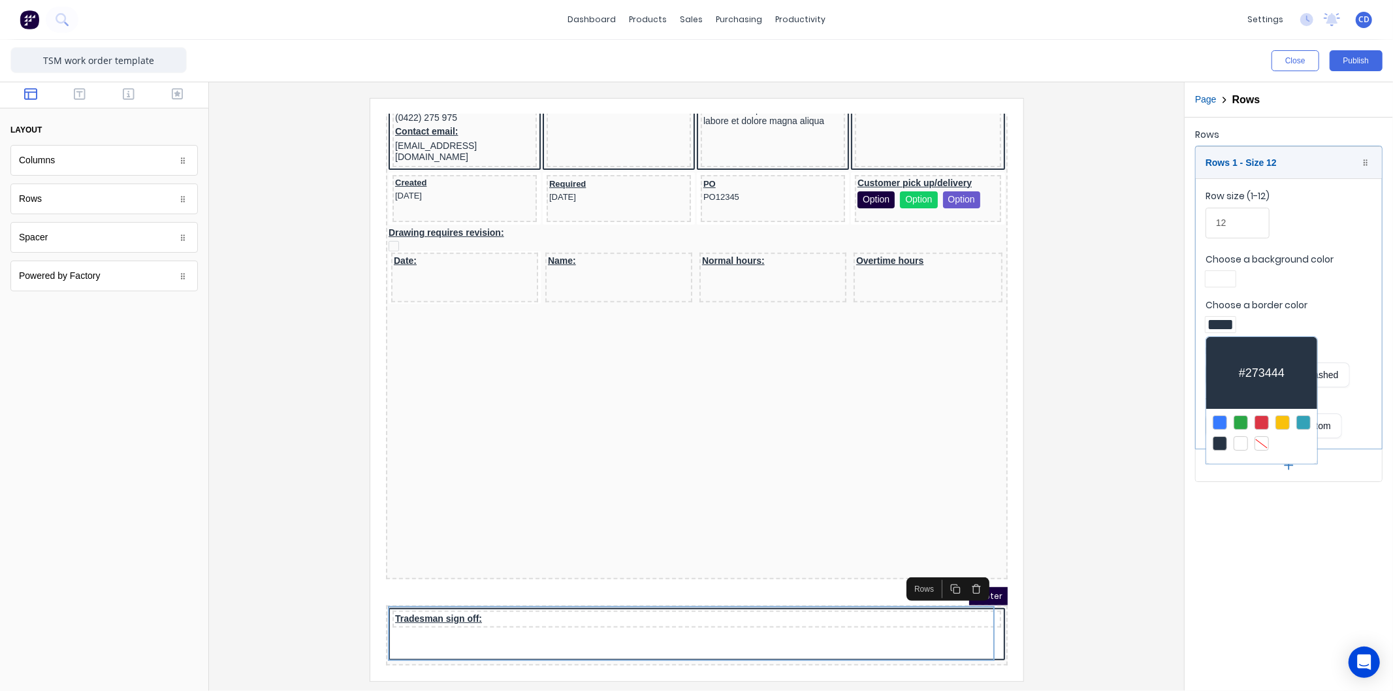
click at [1262, 440] on div at bounding box center [1262, 443] width 14 height 14
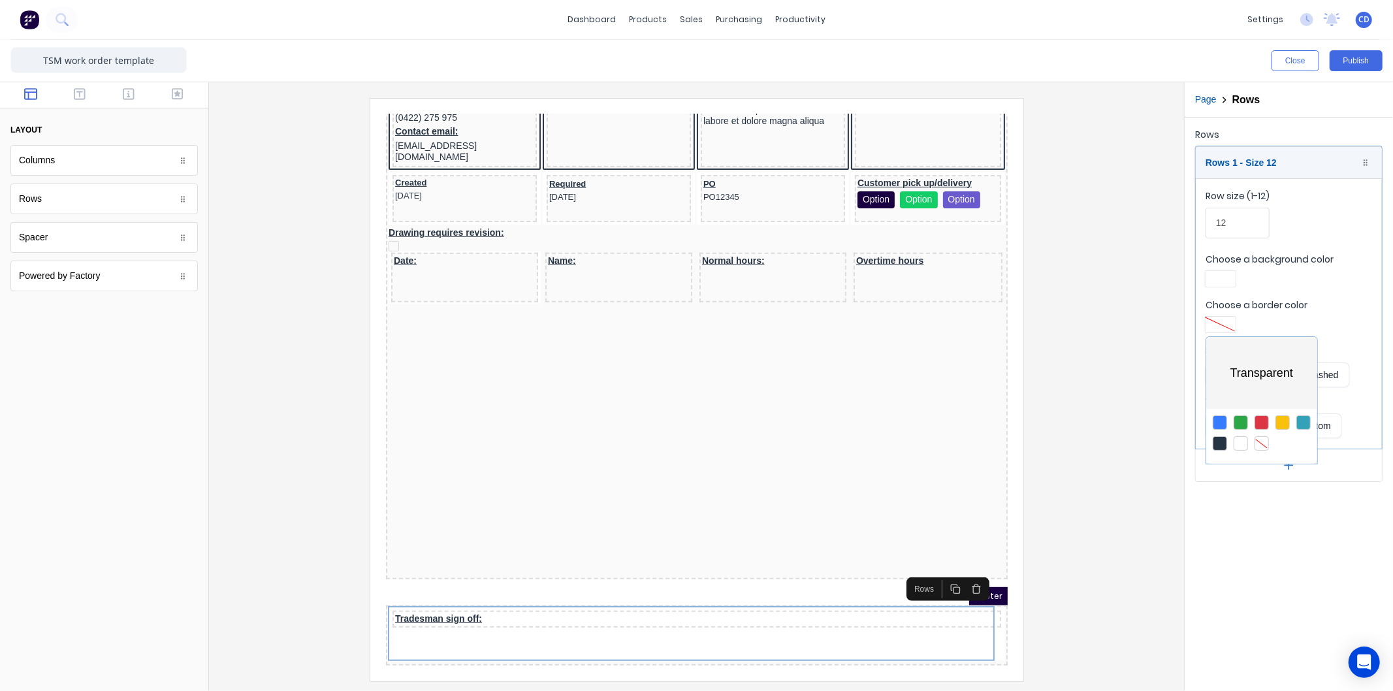
click at [1150, 464] on div at bounding box center [696, 345] width 1393 height 691
click at [1353, 61] on button "Publish" at bounding box center [1356, 60] width 53 height 21
